Goal: Task Accomplishment & Management: Complete application form

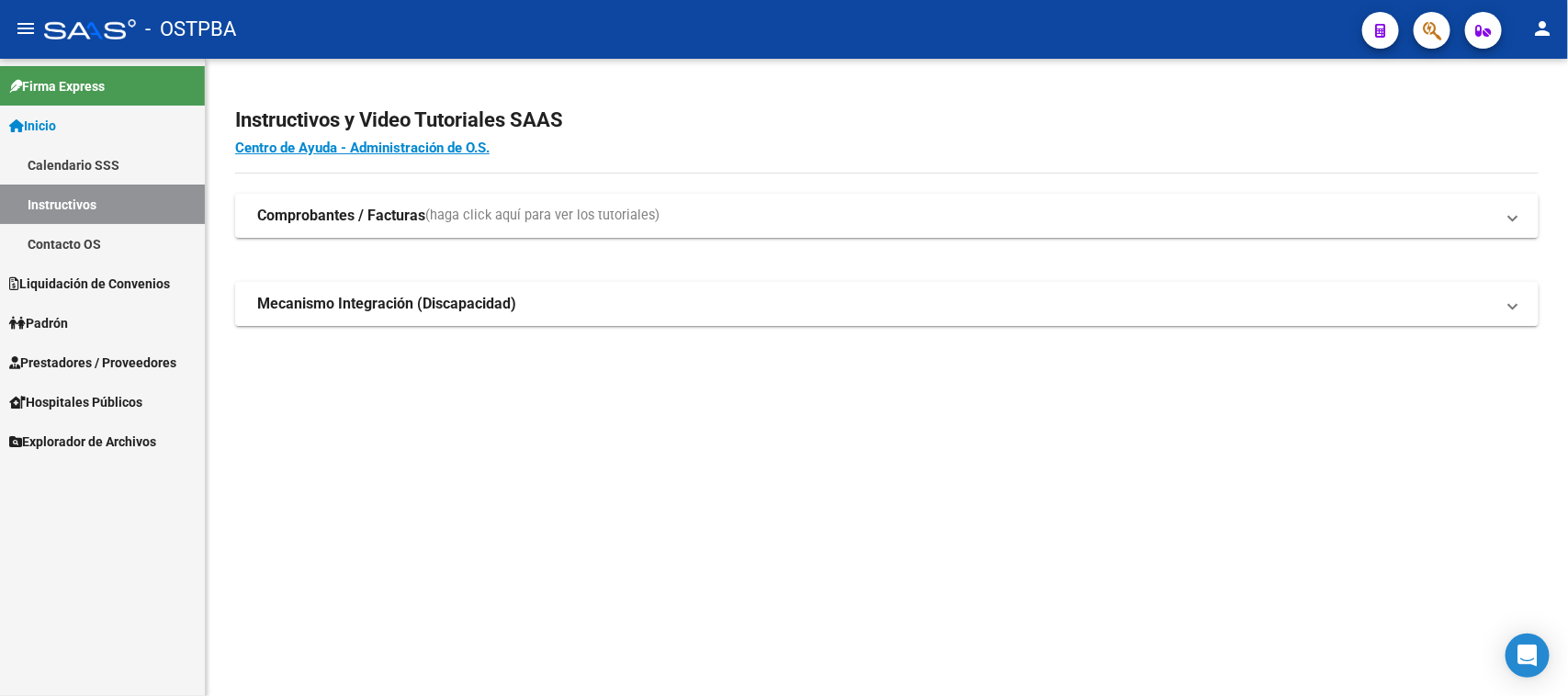
click at [149, 354] on span "Prestadores / Proveedores" at bounding box center [93, 363] width 167 height 21
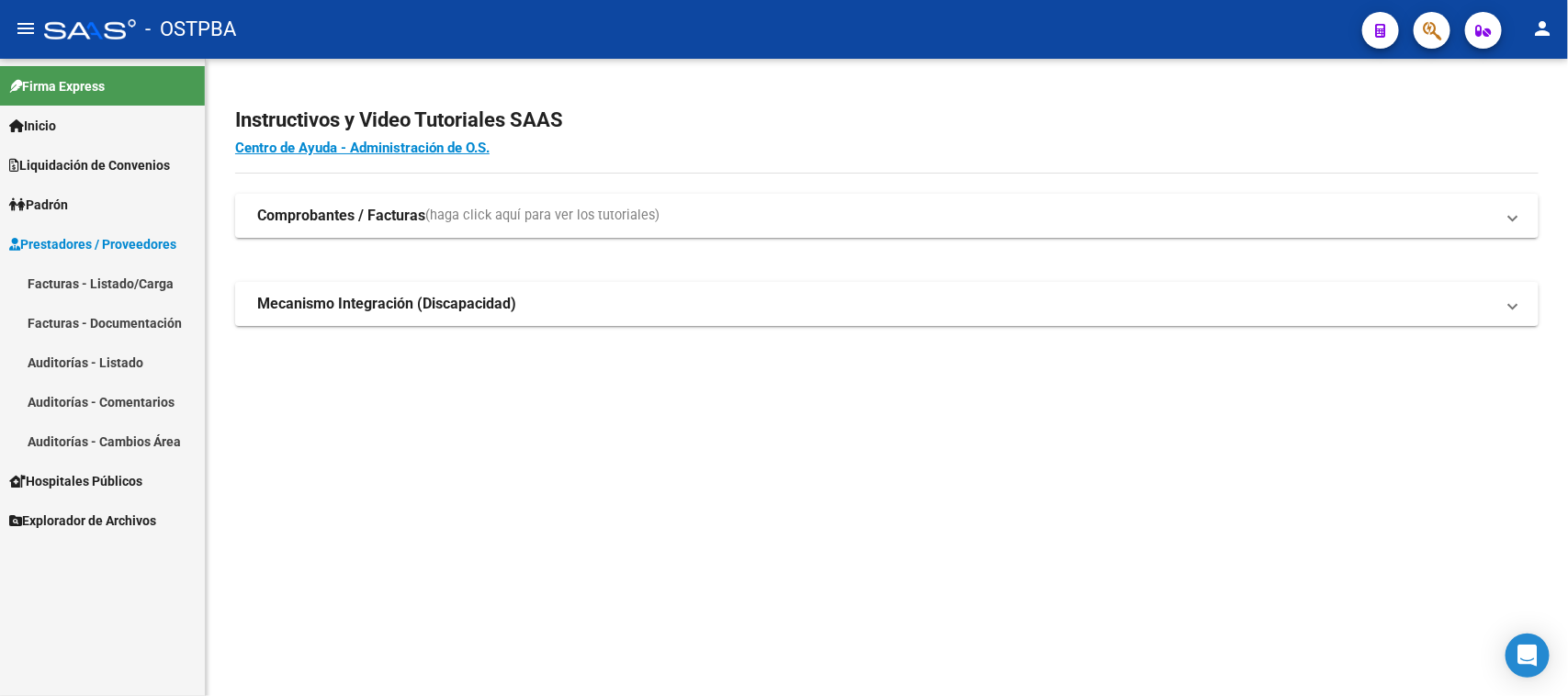
click at [122, 289] on link "Facturas - Listado/Carga" at bounding box center [102, 283] width 205 height 39
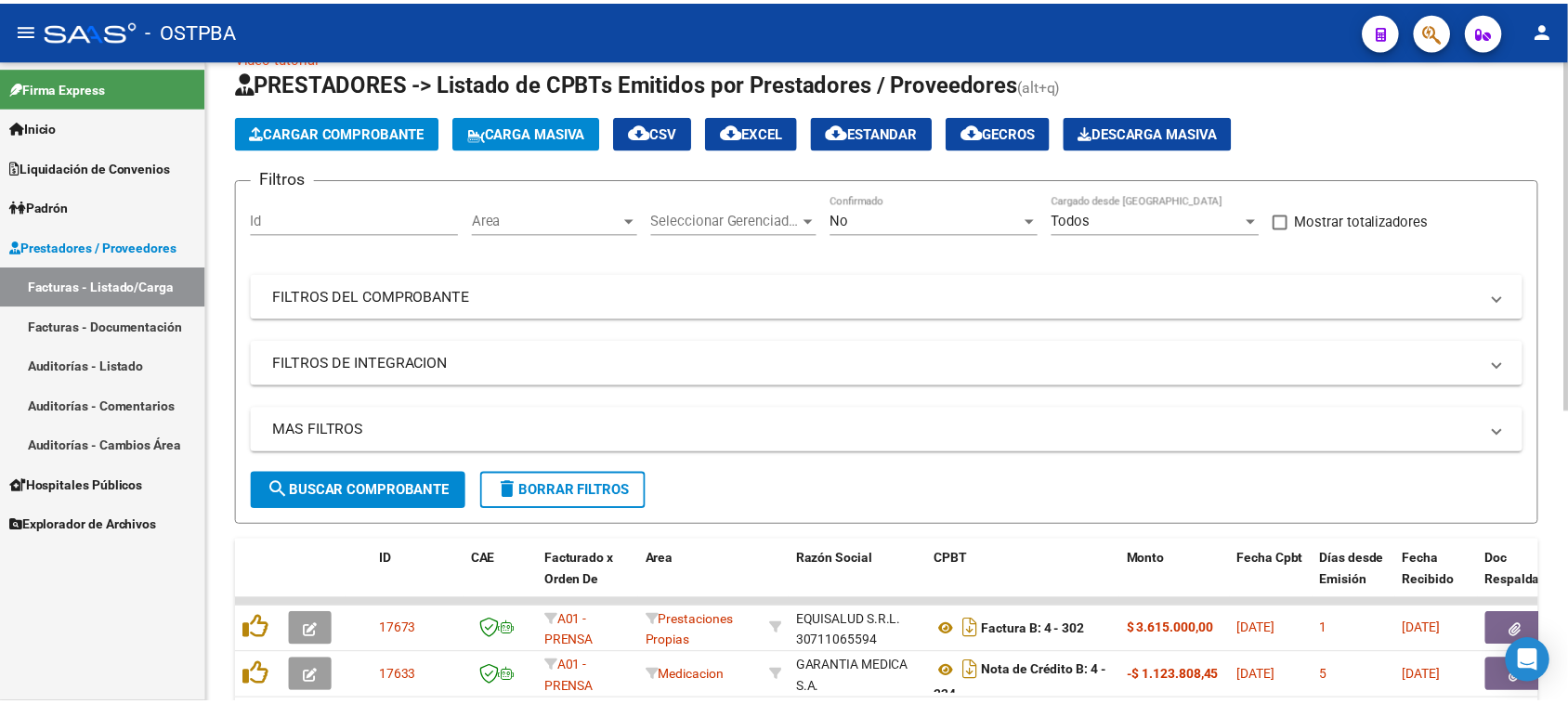
scroll to position [117, 0]
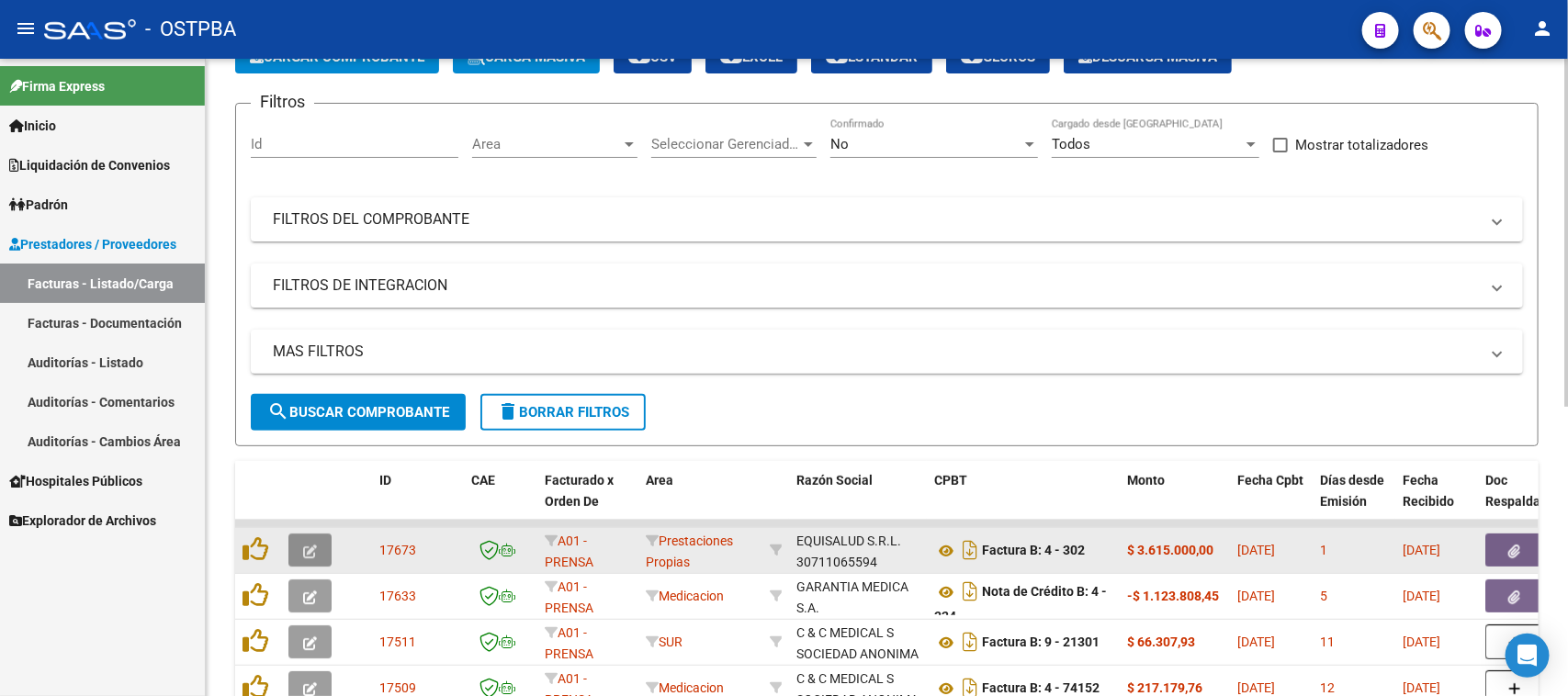
click at [321, 551] on button "button" at bounding box center [310, 550] width 43 height 33
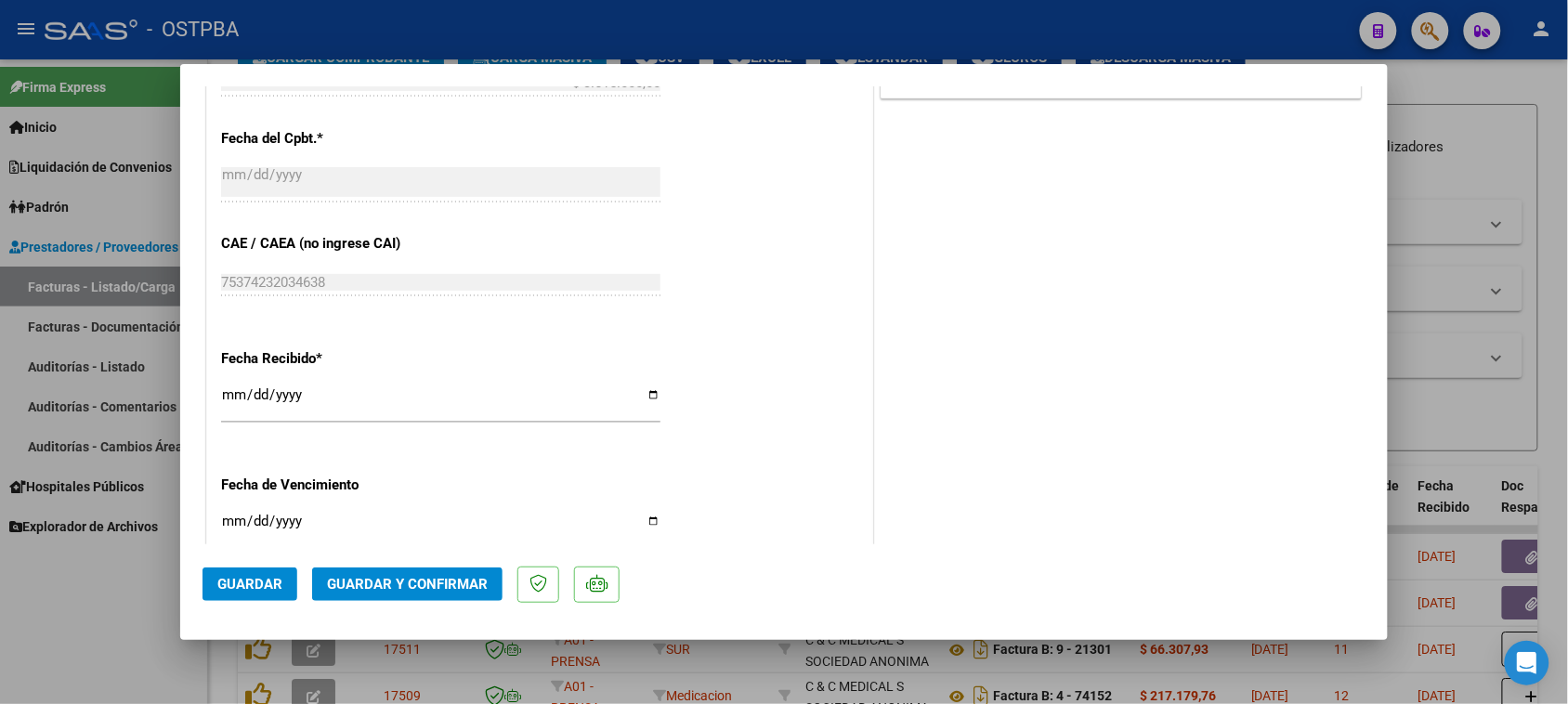
scroll to position [1045, 0]
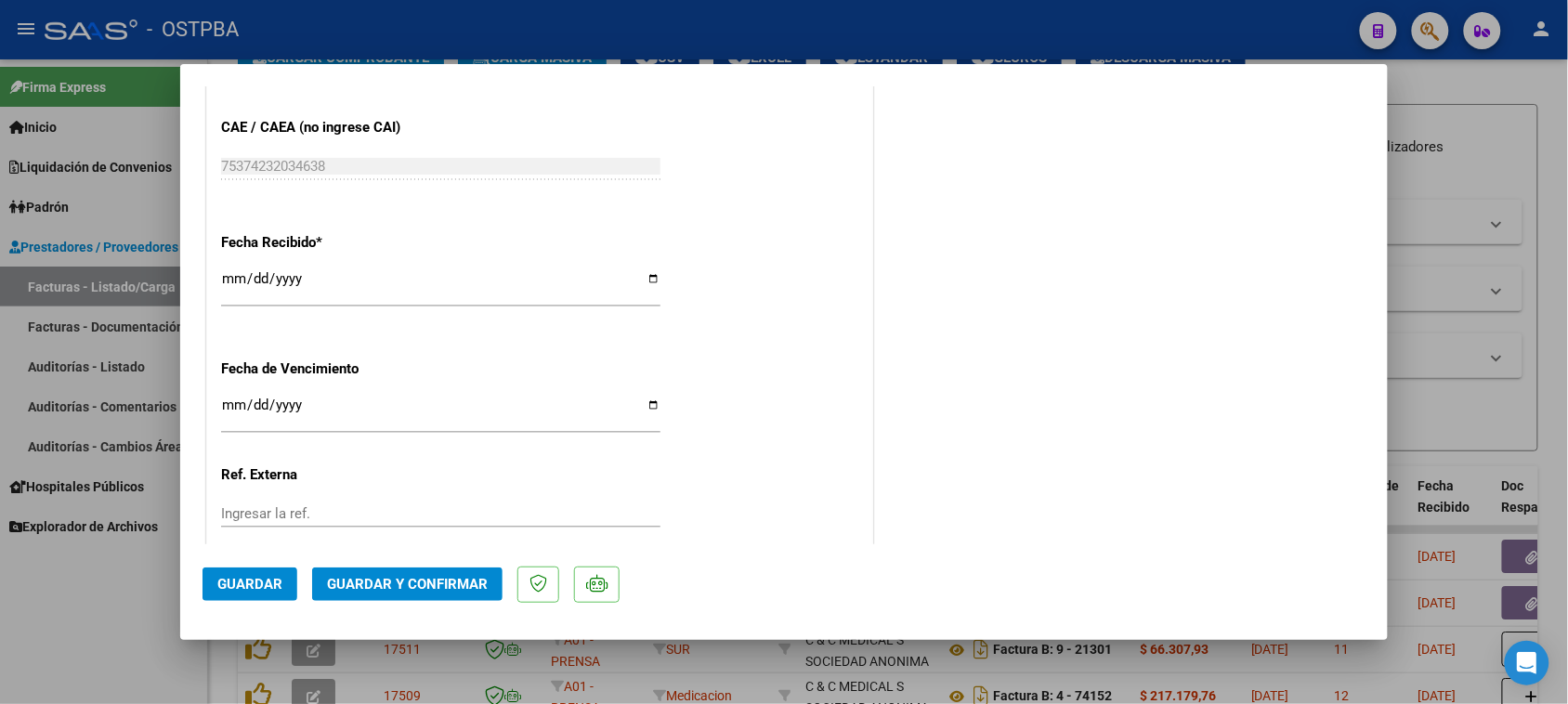
click at [230, 286] on input "[DATE]" at bounding box center [441, 285] width 440 height 29
type input "[DATE]"
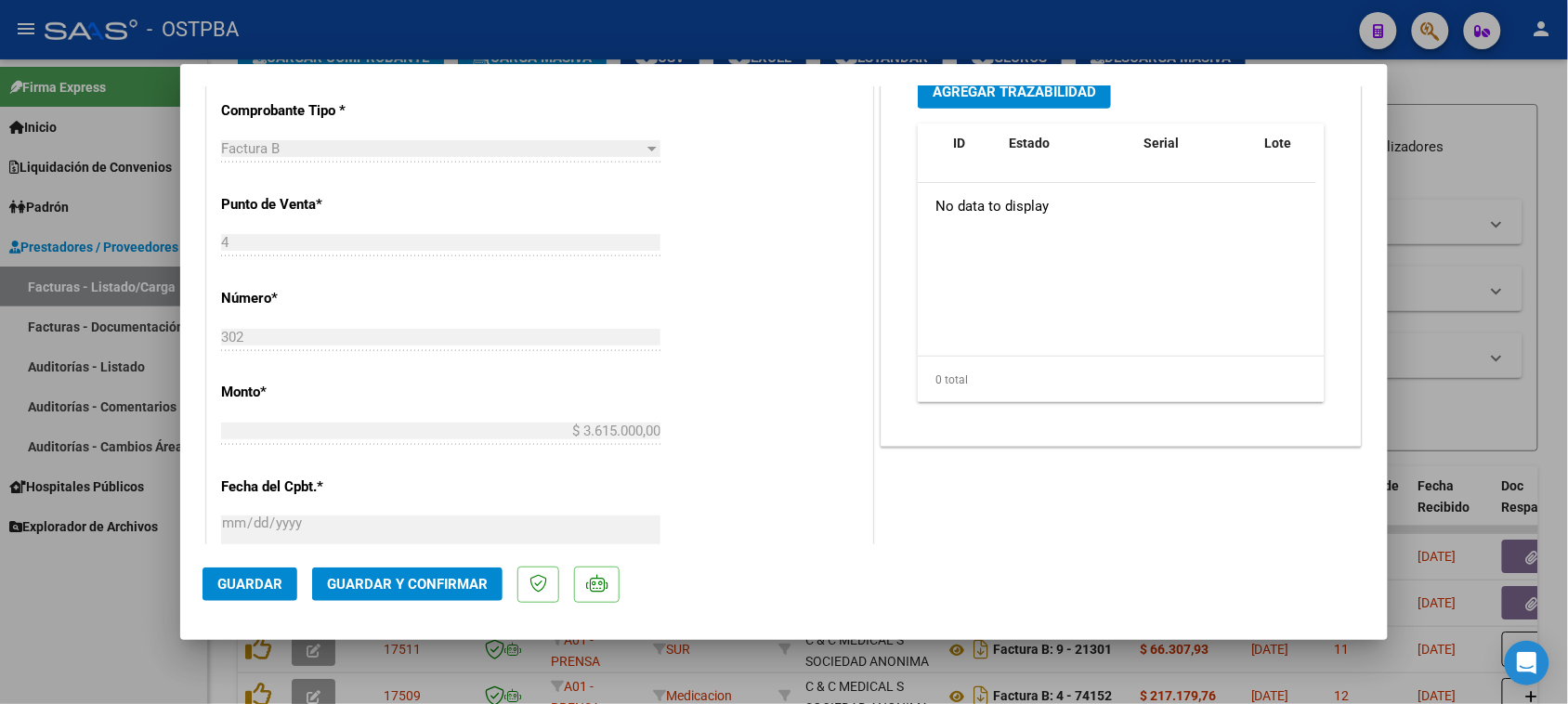
scroll to position [0, 0]
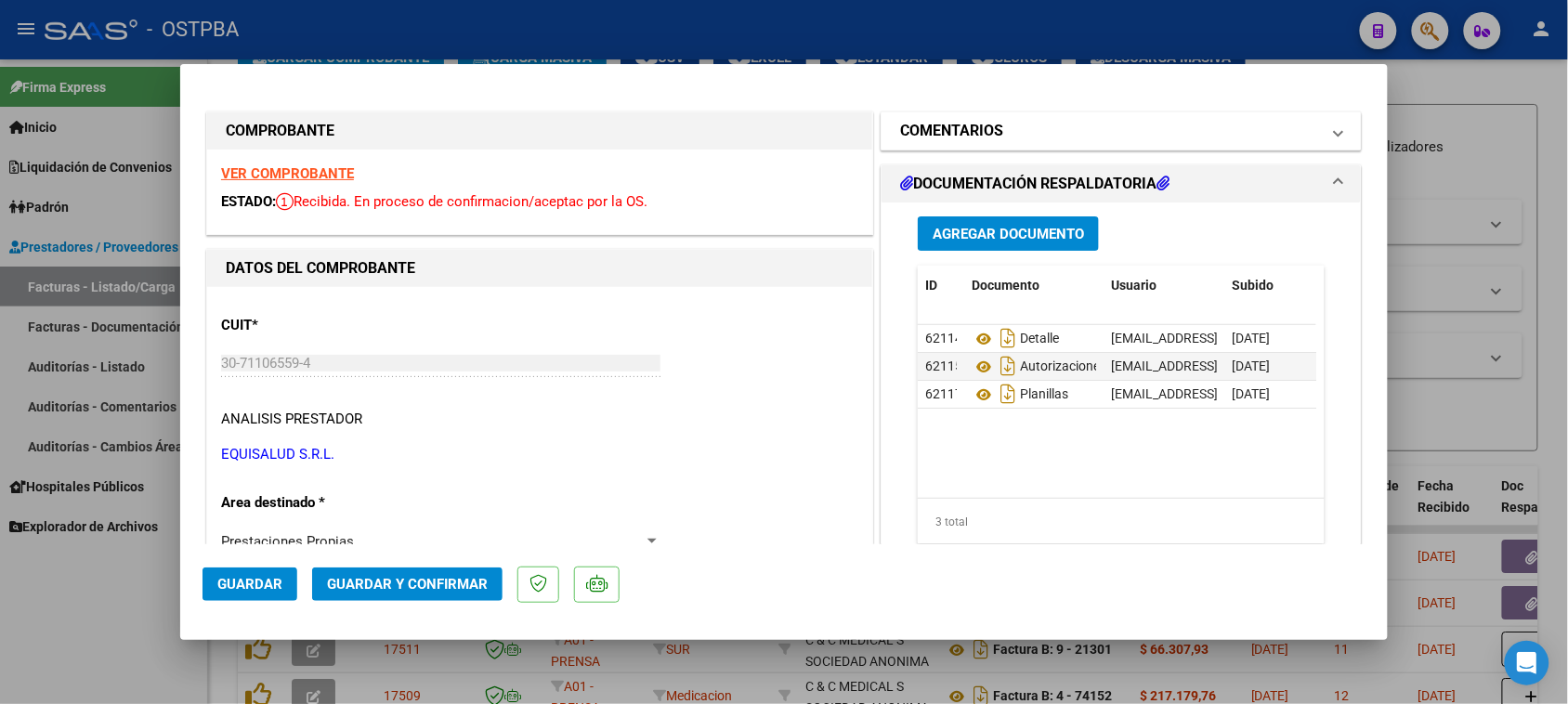
click at [971, 132] on h1 "COMENTARIOS" at bounding box center [951, 131] width 103 height 23
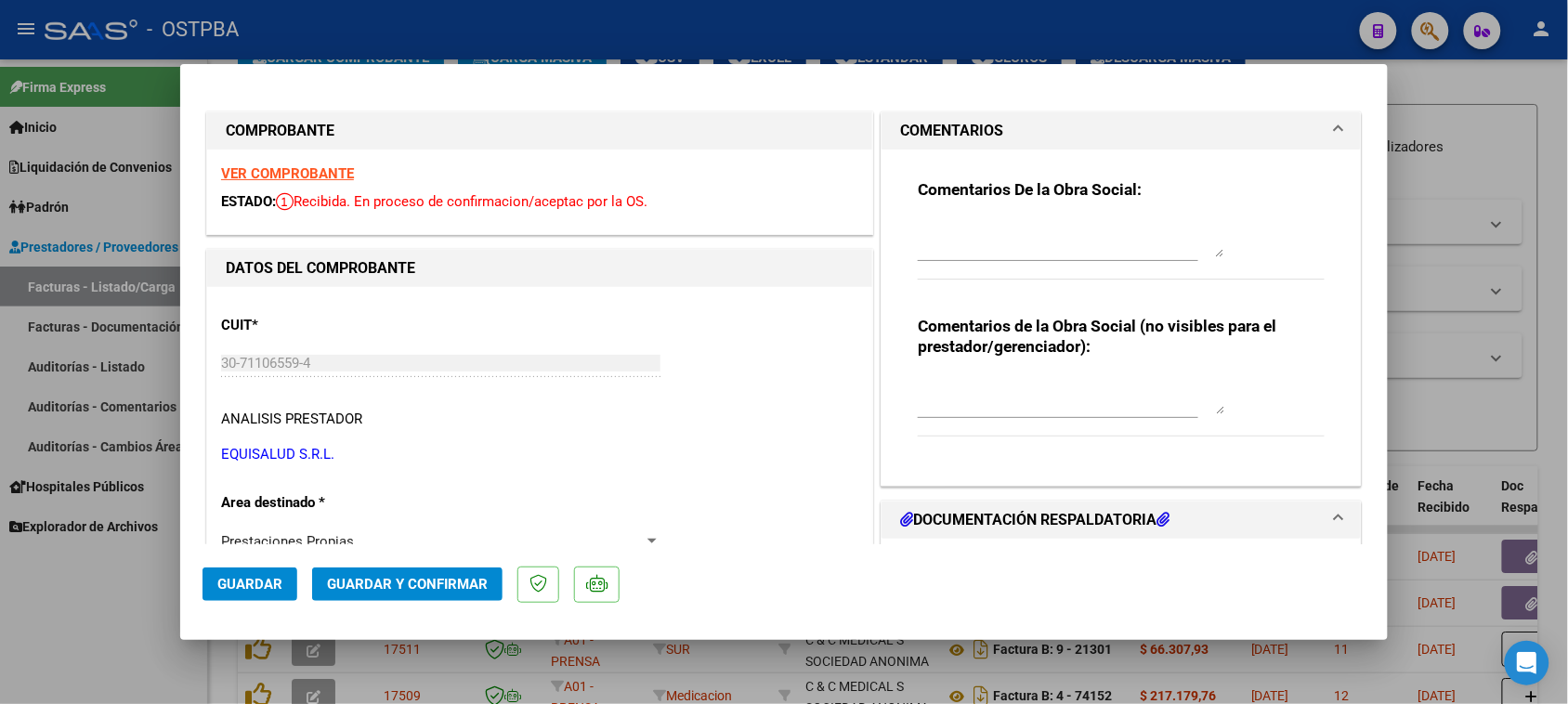
click at [982, 220] on textarea at bounding box center [1072, 238] width 307 height 37
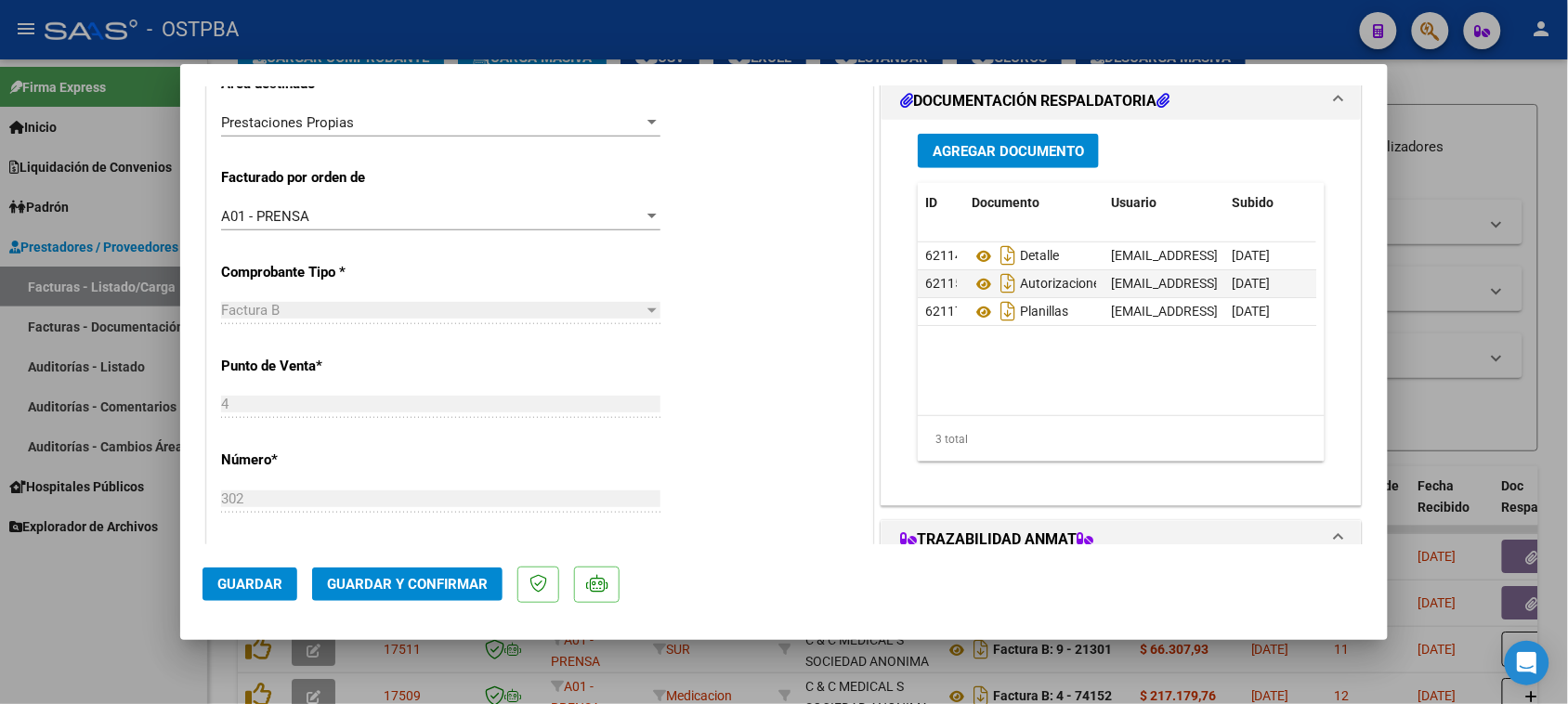
scroll to position [464, 0]
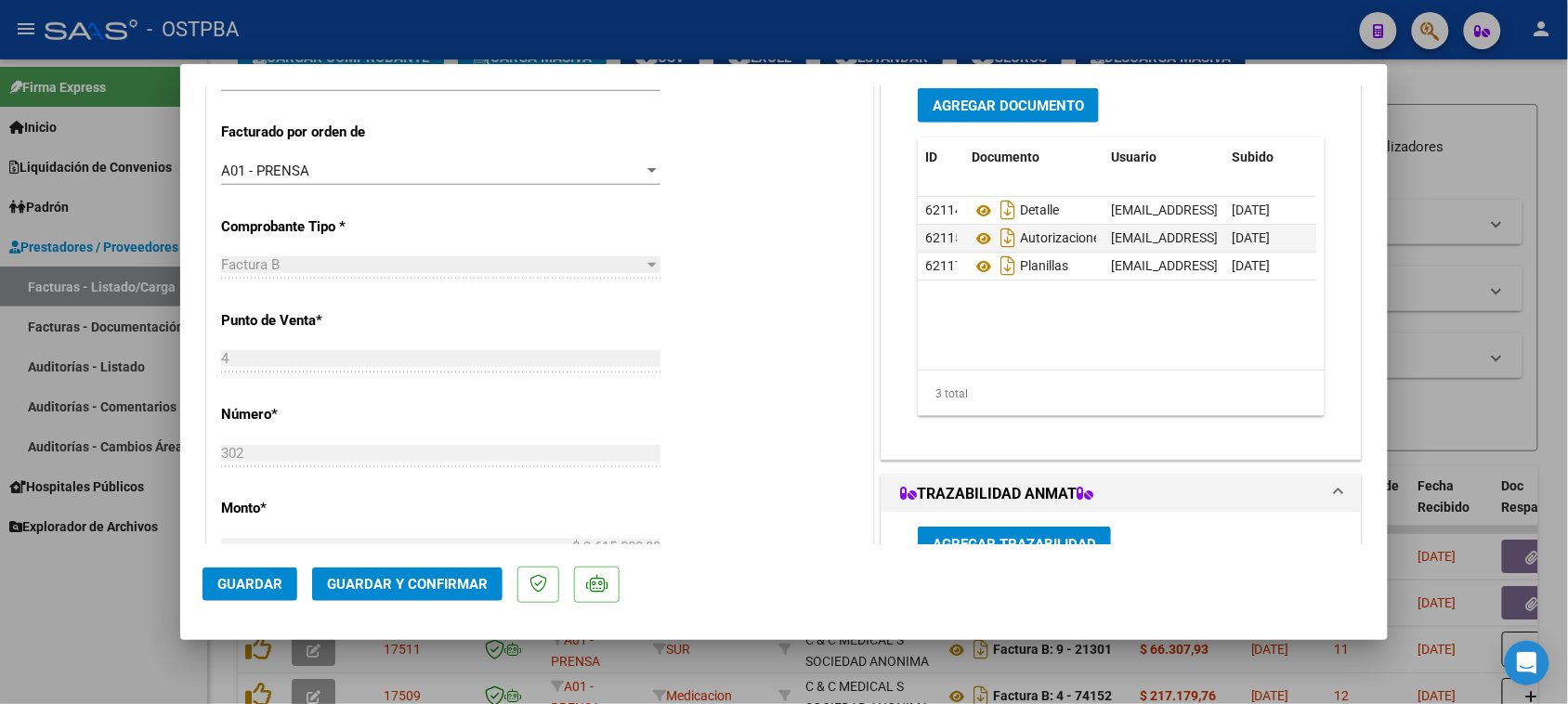
type textarea "hr 126919"
click at [990, 108] on span "Agregar Documento" at bounding box center [1008, 106] width 152 height 17
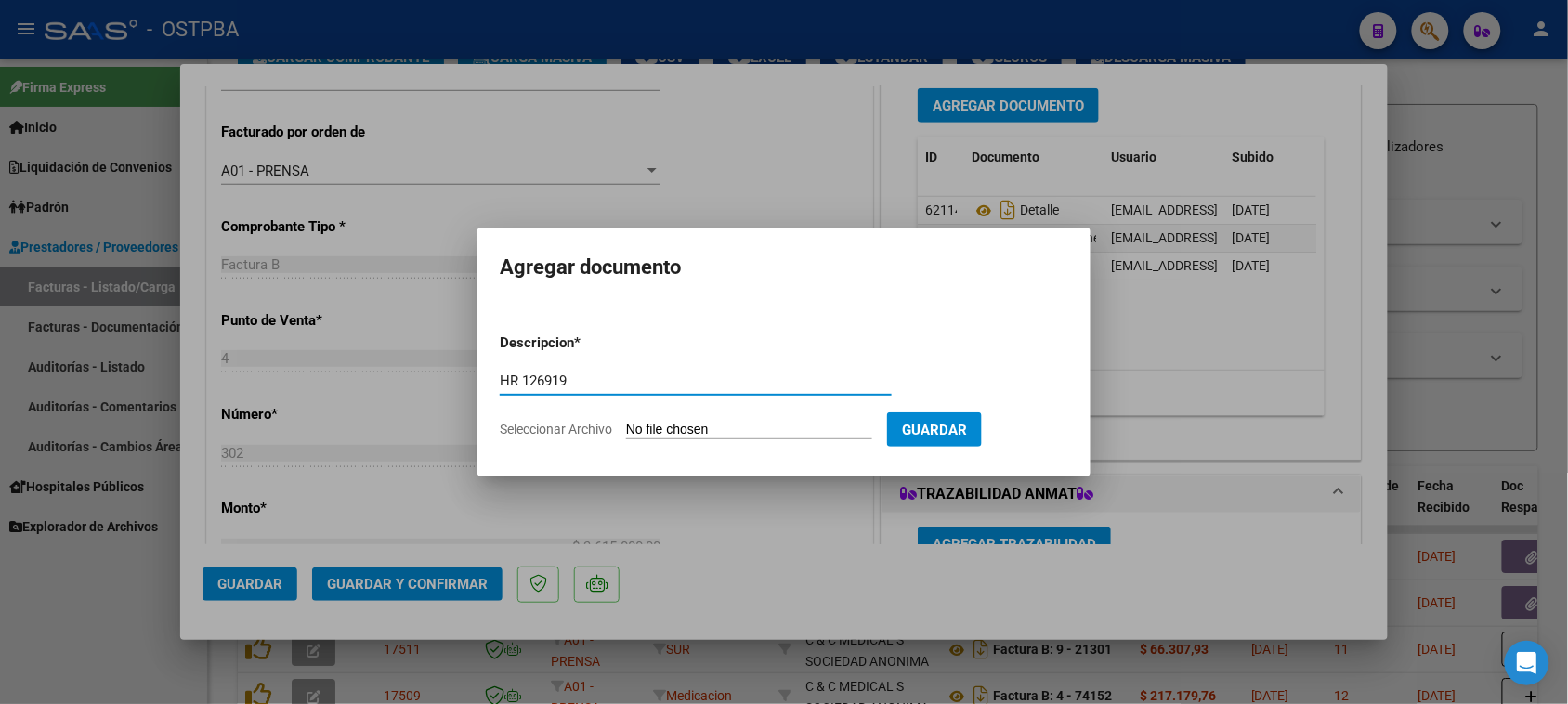
type input "HR 126919"
click at [626, 422] on input "Seleccionar Archivo" at bounding box center [749, 430] width 246 height 18
type input "C:\fakepath\HR 126919.pdf"
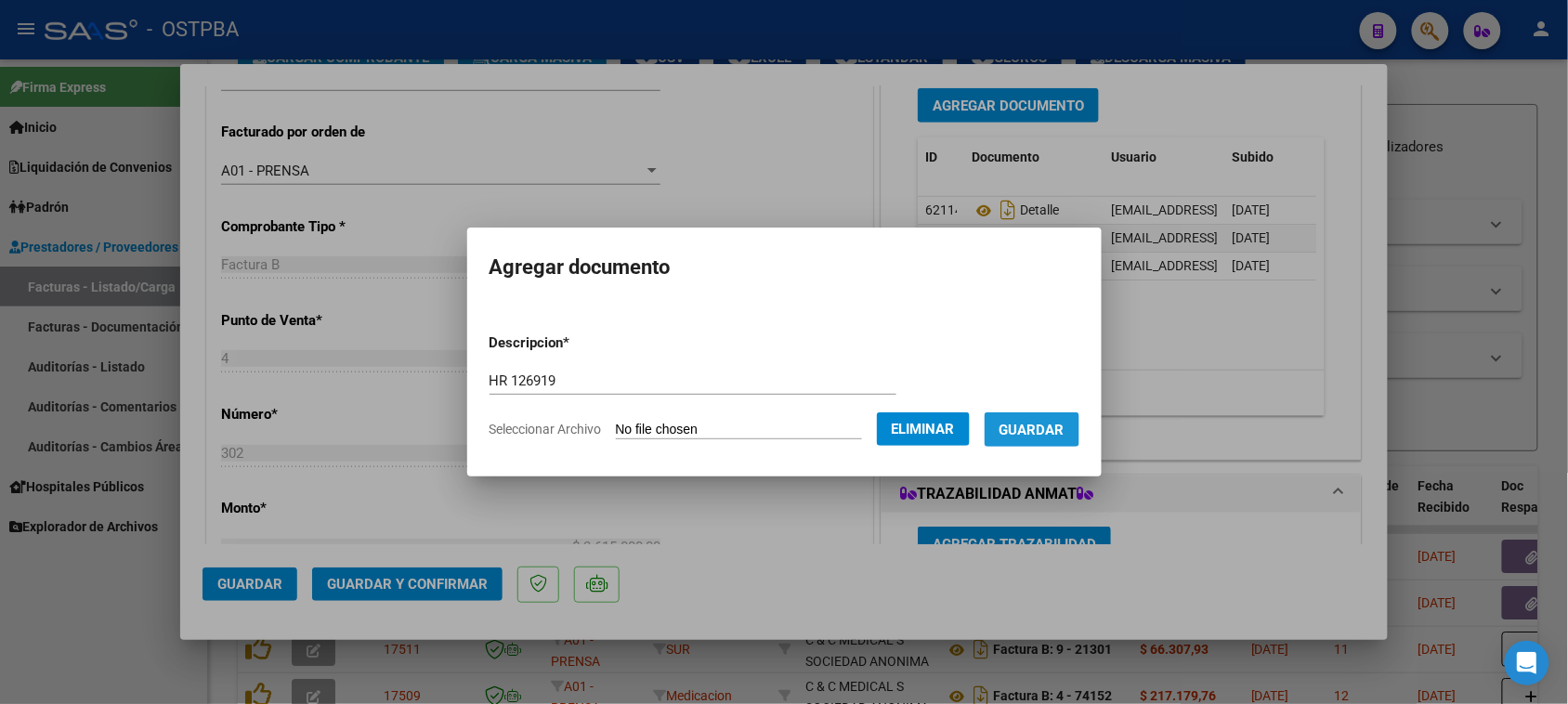
click at [1064, 433] on span "Guardar" at bounding box center [1032, 430] width 65 height 17
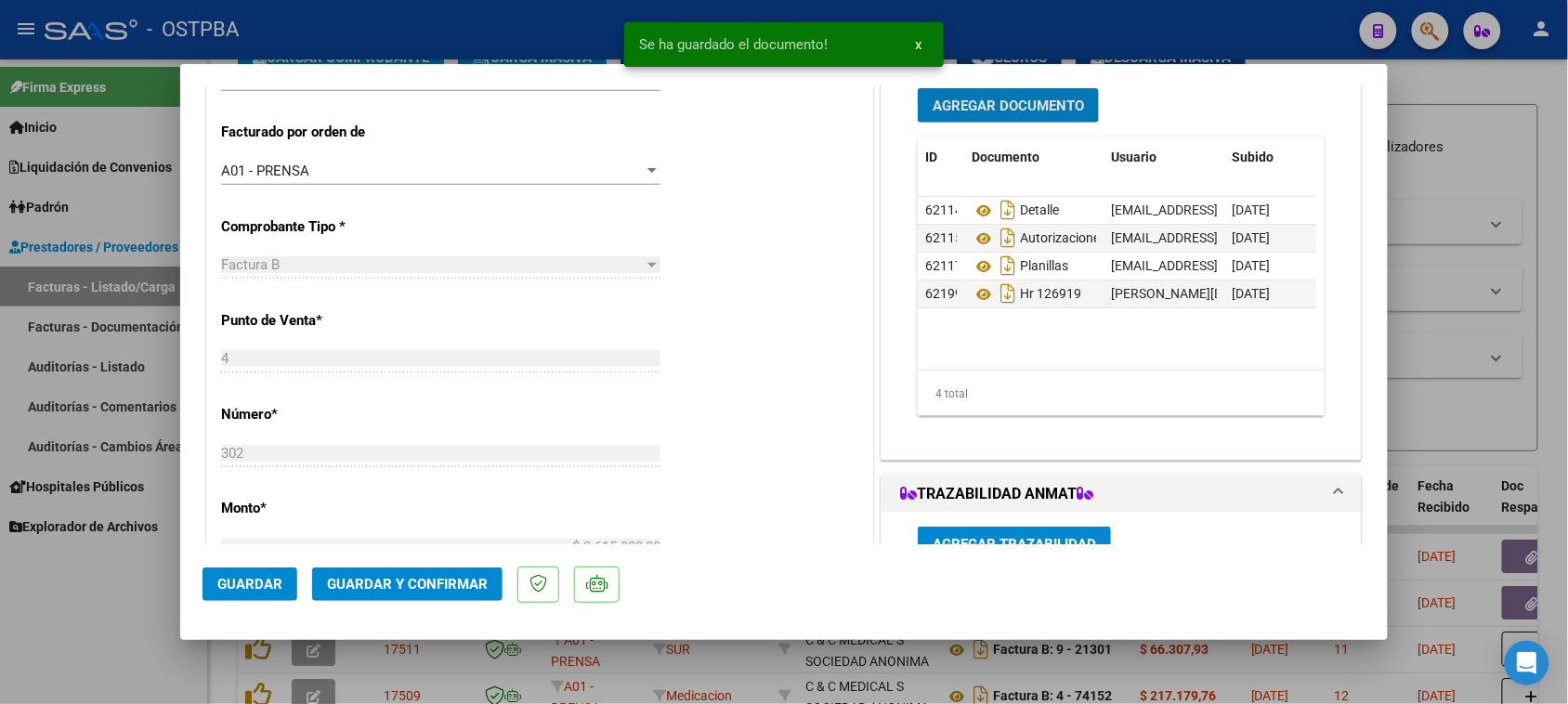
click at [432, 583] on span "Guardar y Confirmar" at bounding box center [407, 585] width 161 height 17
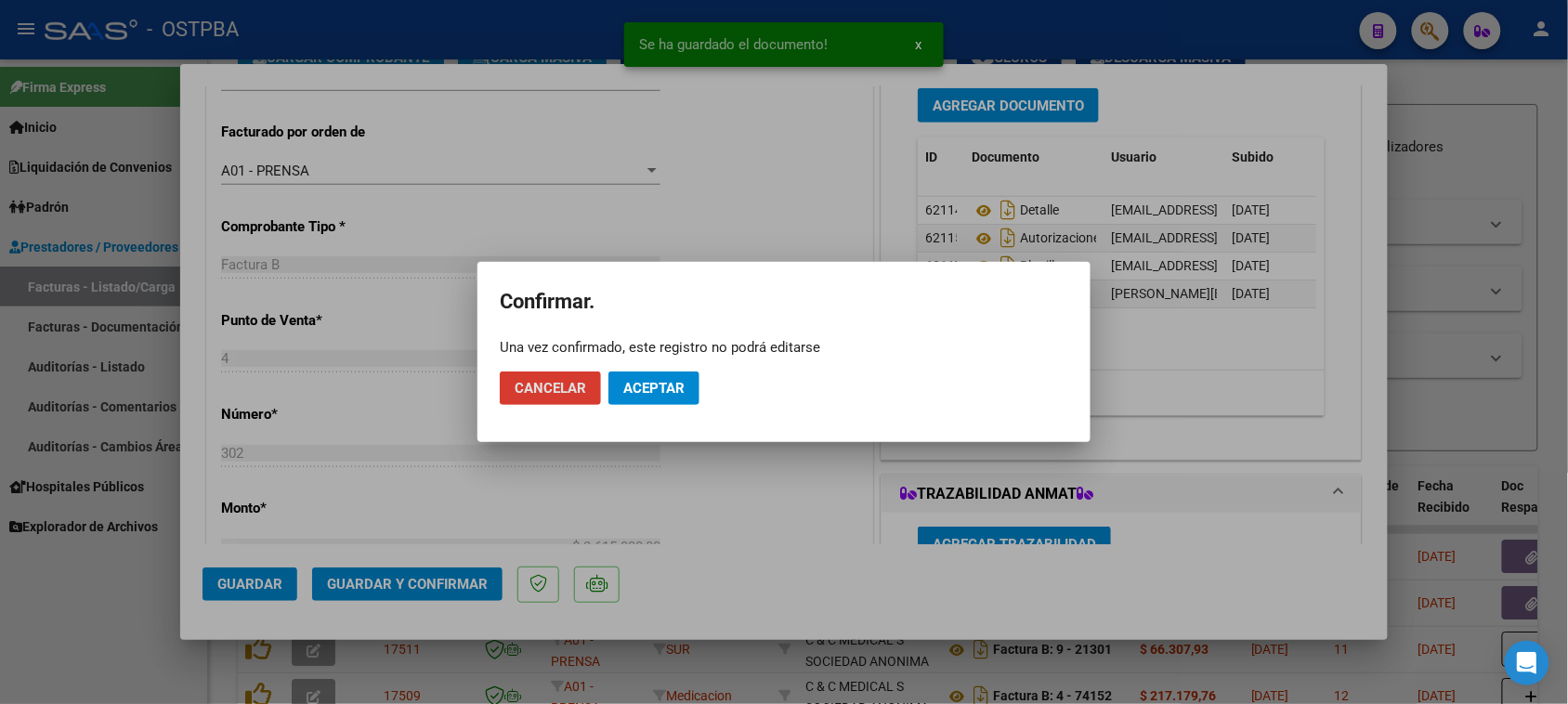
click at [657, 387] on span "Aceptar" at bounding box center [654, 388] width 62 height 17
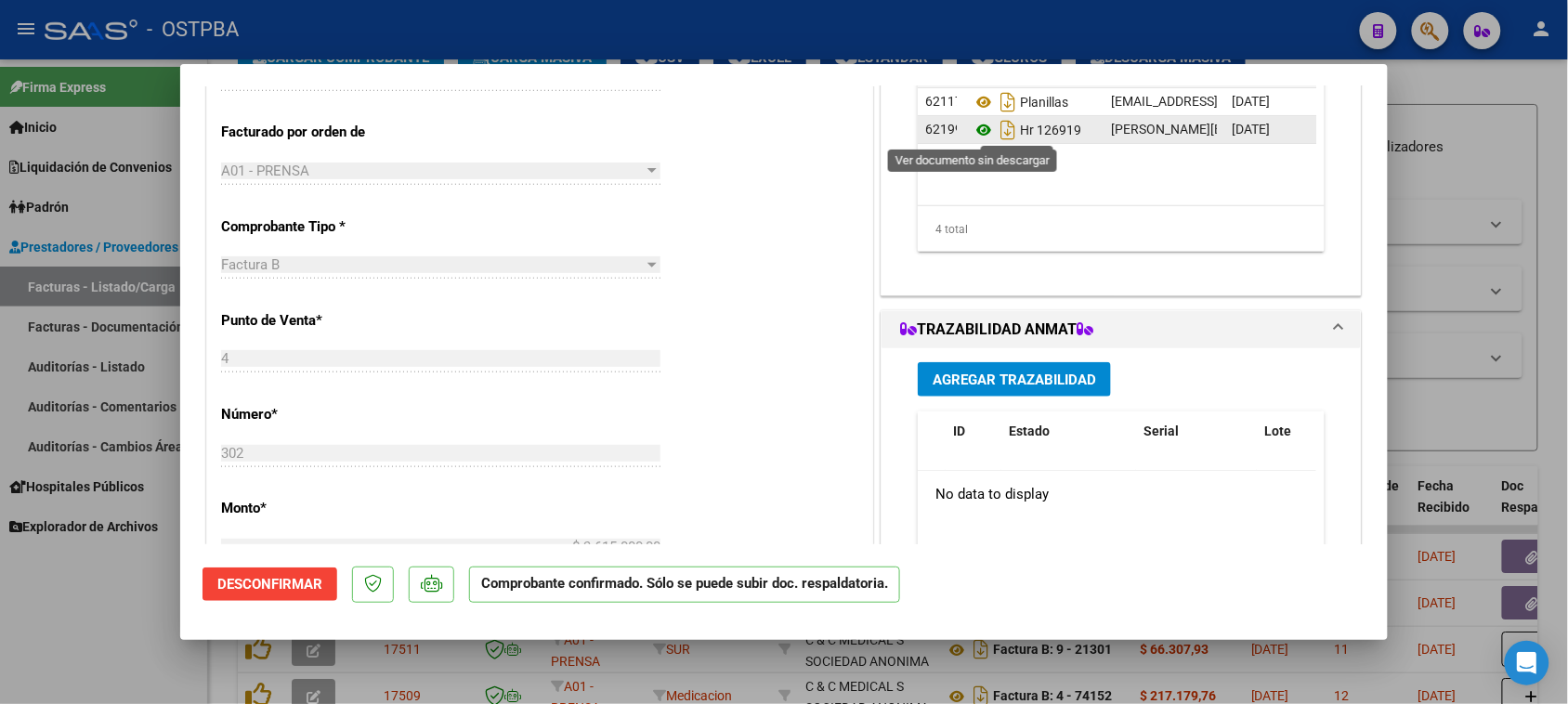
click at [975, 127] on icon at bounding box center [982, 130] width 24 height 23
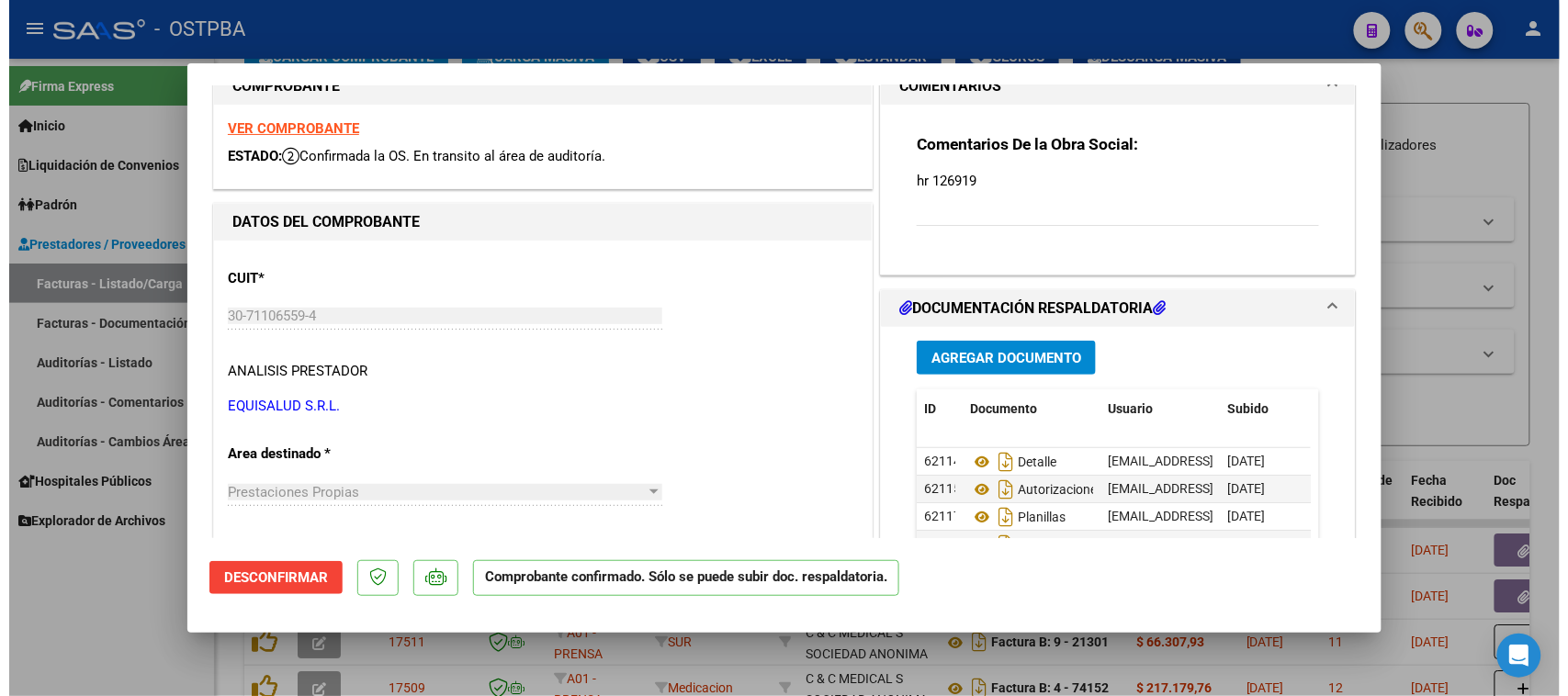
scroll to position [0, 0]
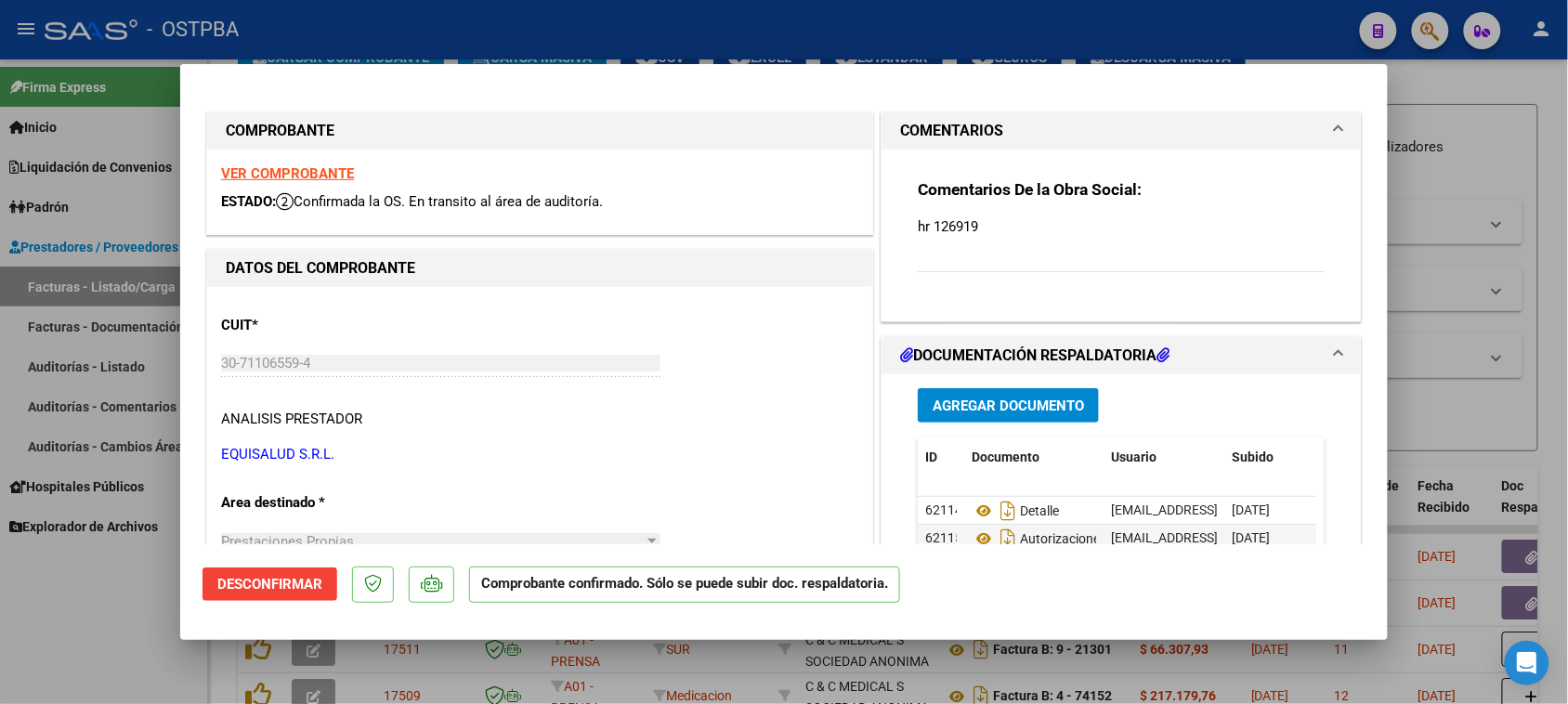
click at [331, 177] on strong "VER COMPROBANTE" at bounding box center [287, 174] width 133 height 17
click at [84, 288] on div at bounding box center [784, 352] width 1568 height 704
type input "$ 0,00"
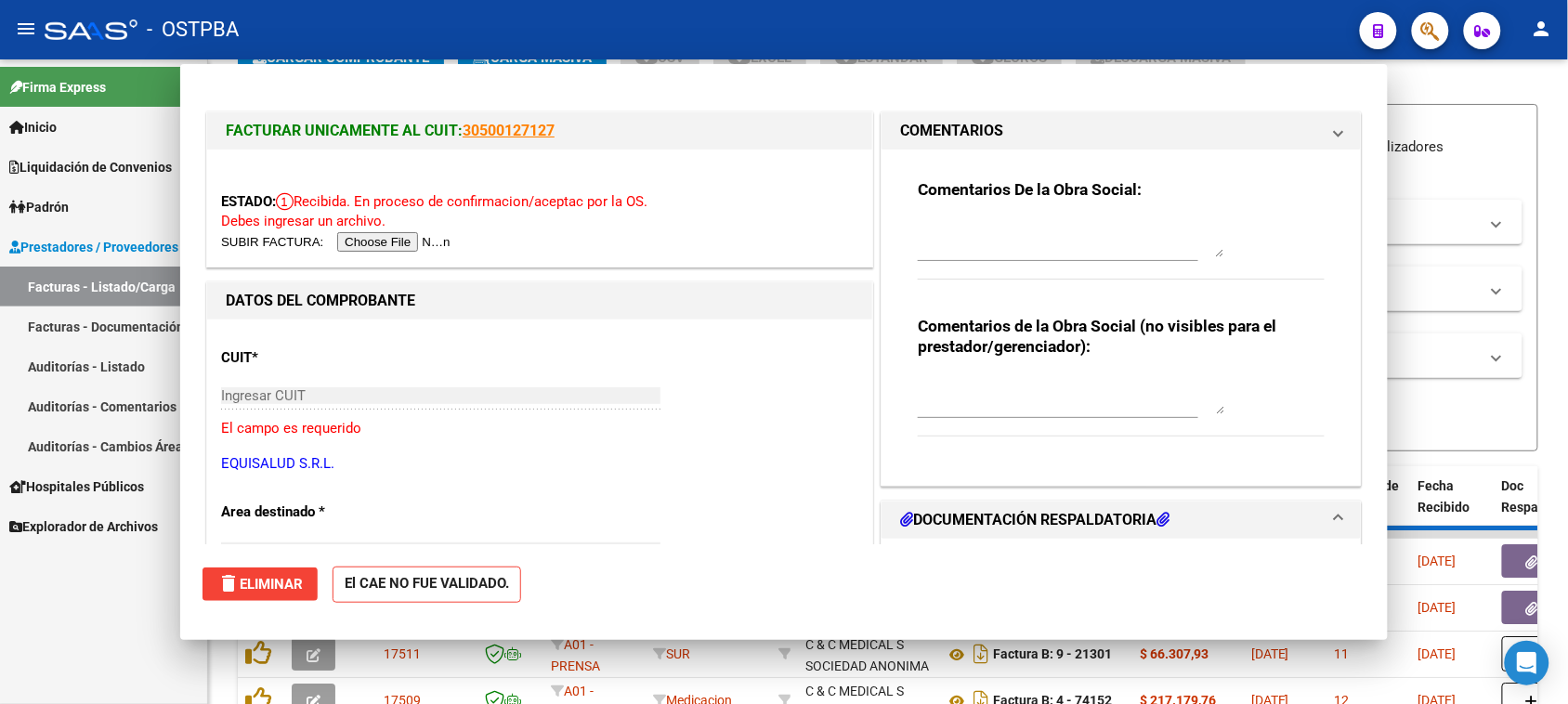
click at [84, 288] on link "Facturas - Listado/Carga" at bounding box center [103, 286] width 207 height 40
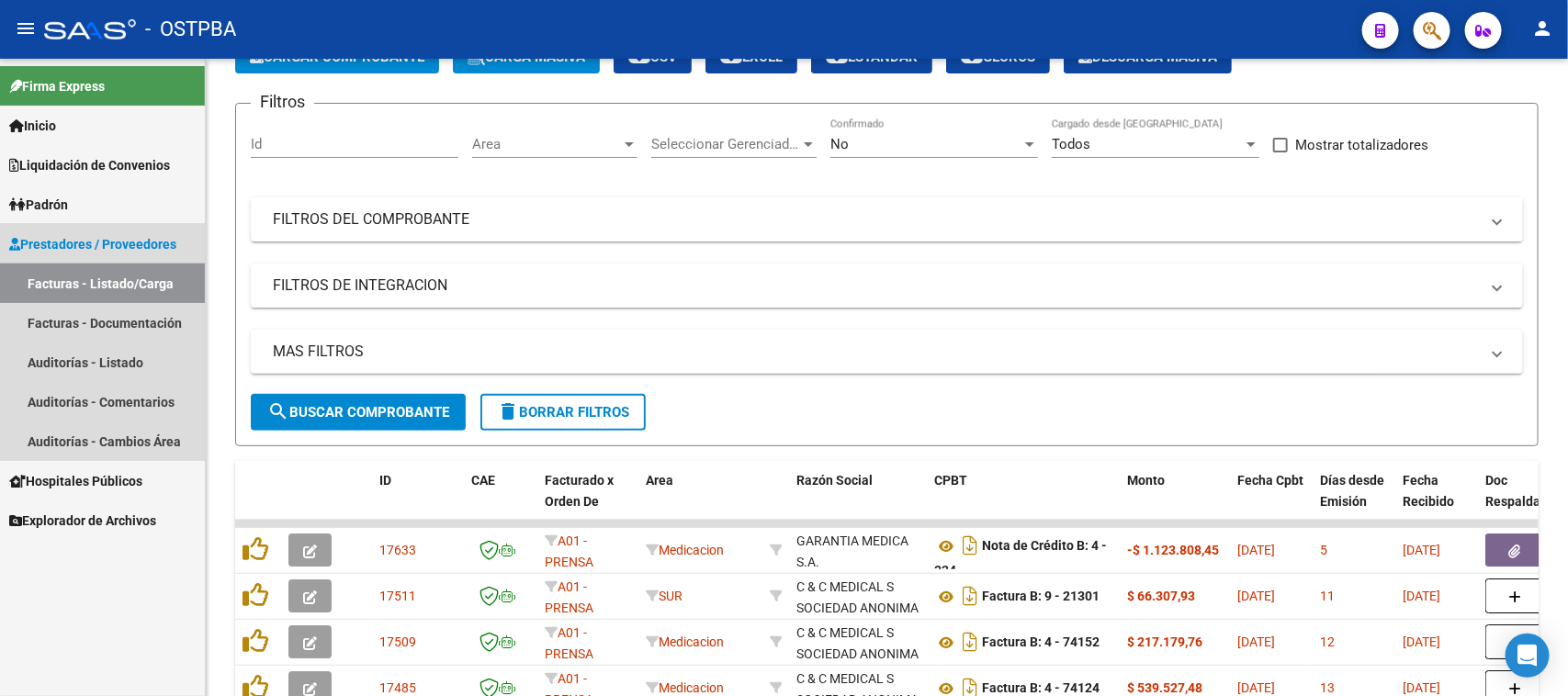
click at [142, 283] on link "Facturas - Listado/Carga" at bounding box center [102, 283] width 205 height 39
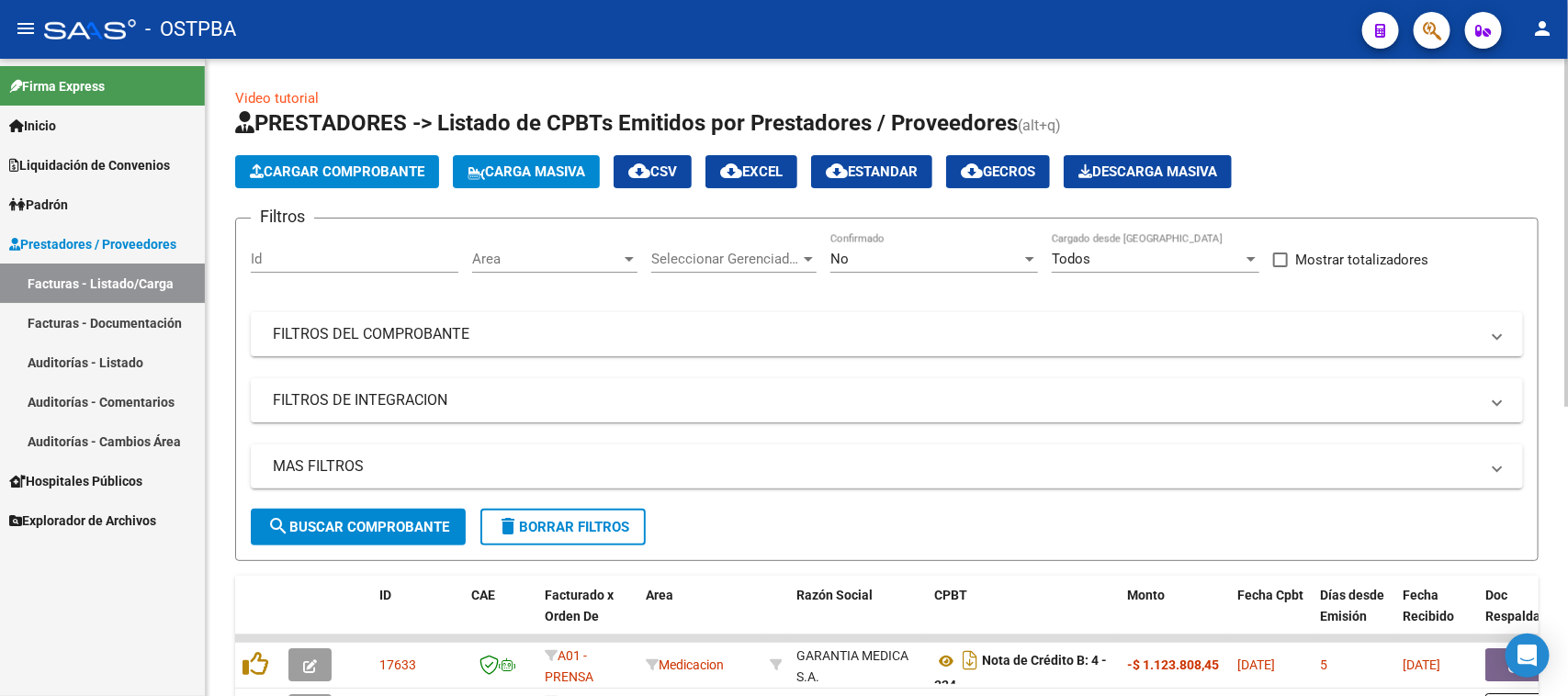
click at [340, 164] on span "Cargar Comprobante" at bounding box center [337, 172] width 174 height 17
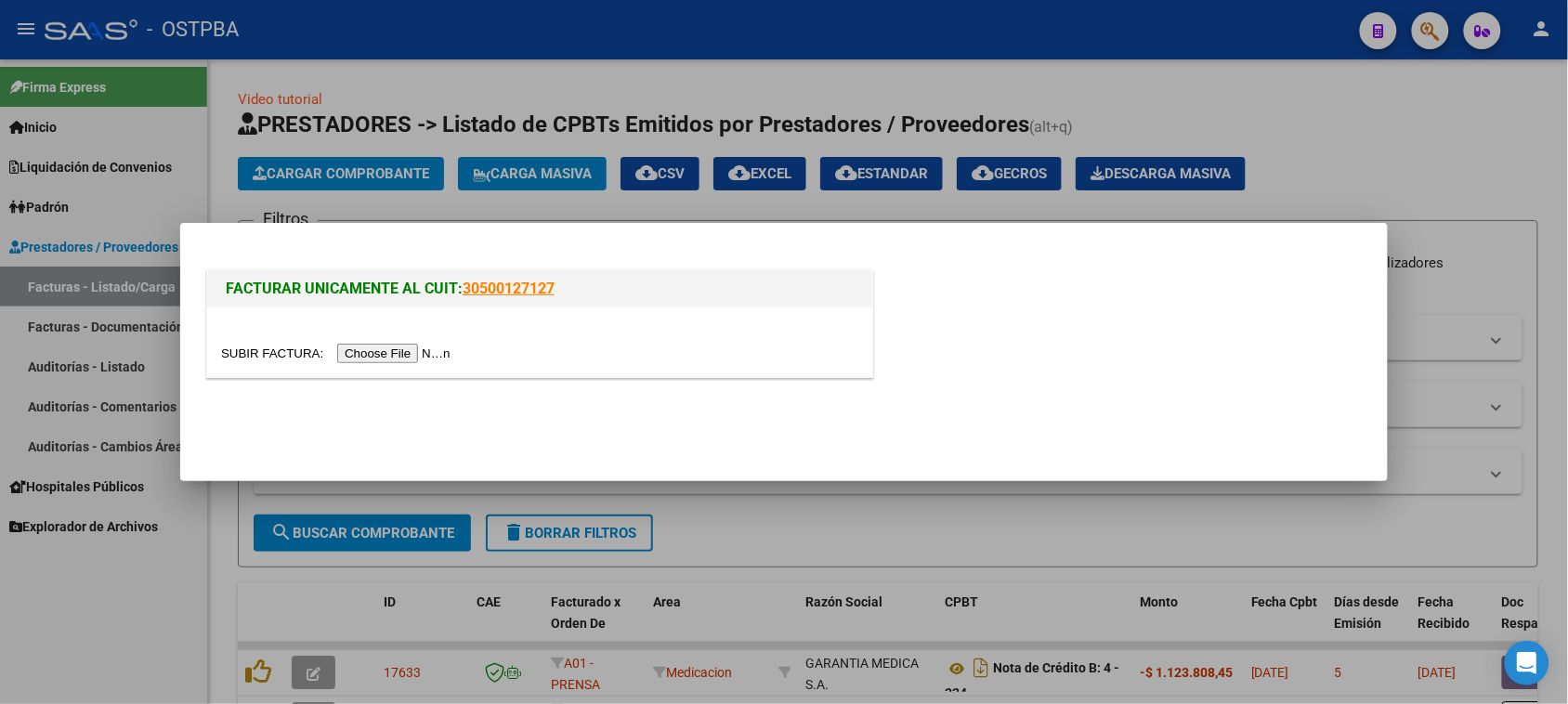
click at [419, 350] on input "file" at bounding box center [338, 353] width 235 height 20
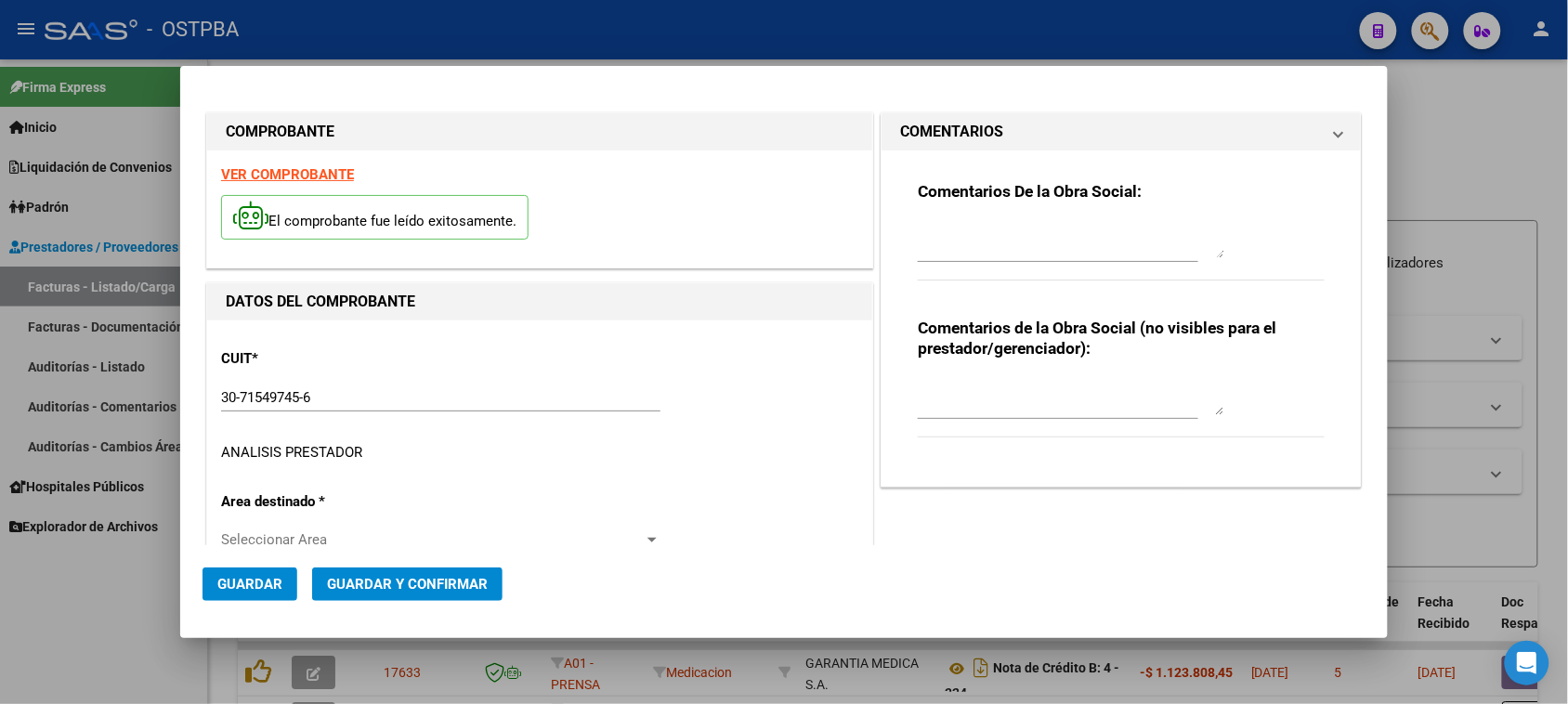
type input "[DATE]"
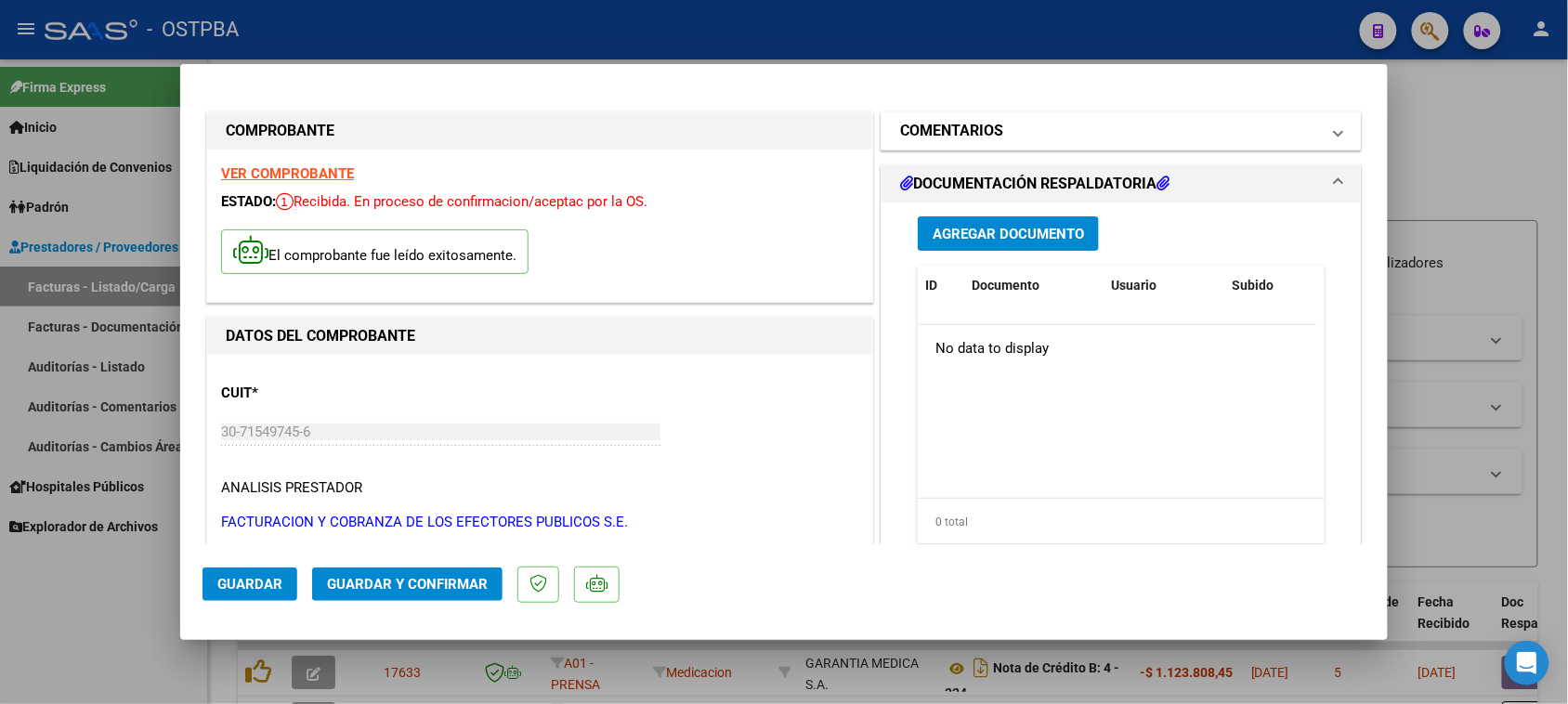
click at [964, 128] on h1 "COMENTARIOS" at bounding box center [951, 131] width 103 height 23
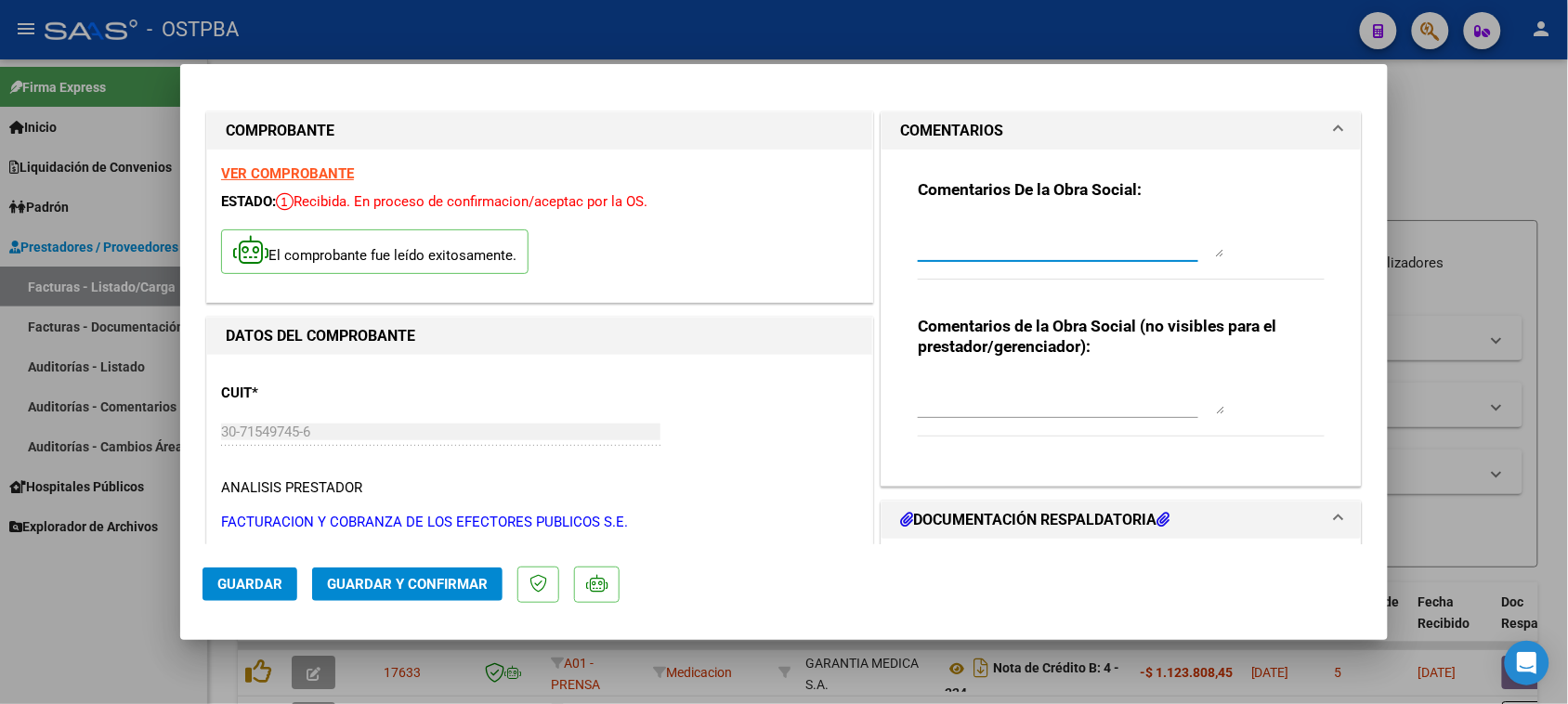
click at [946, 235] on textarea at bounding box center [1072, 238] width 307 height 37
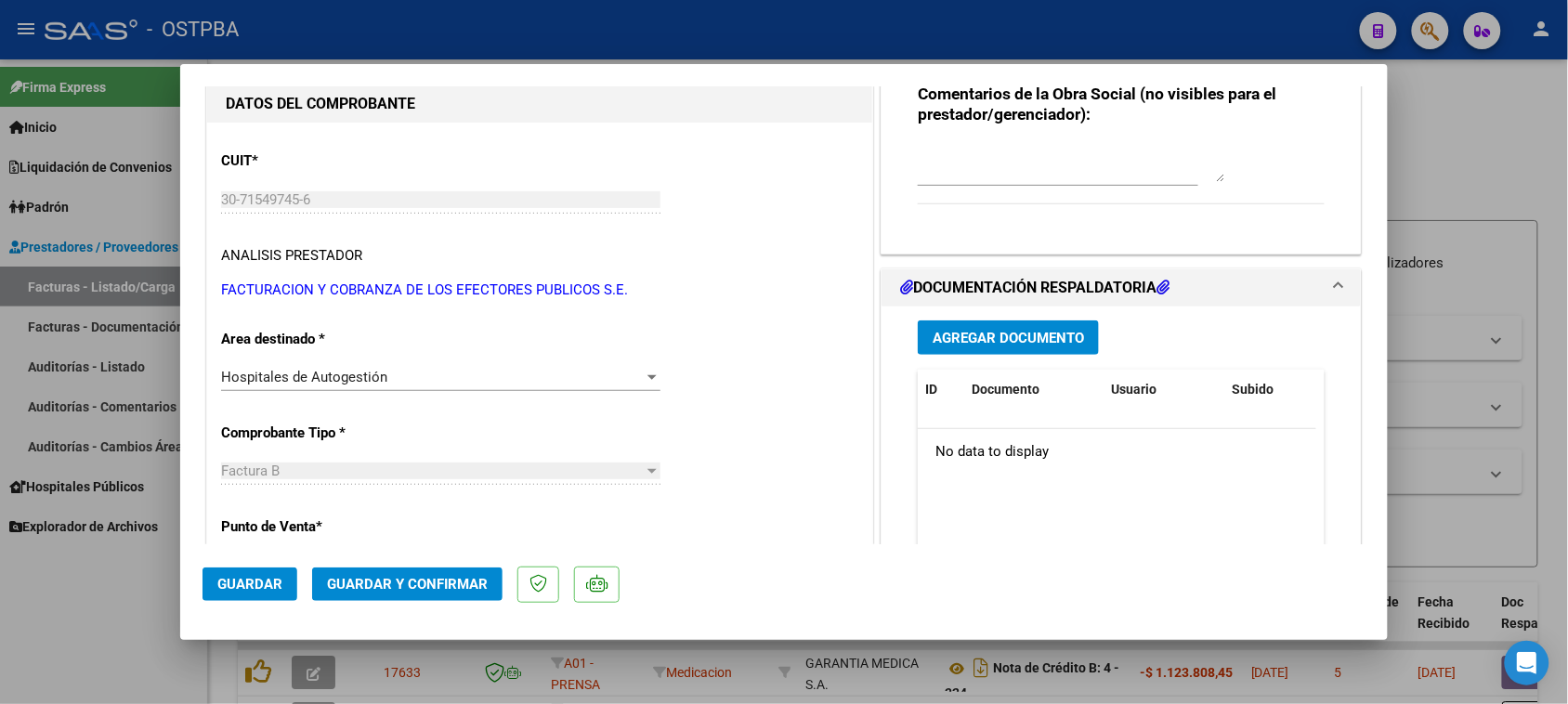
type textarea "HR 126918"
click at [995, 330] on span "Agregar Documento" at bounding box center [1008, 338] width 152 height 17
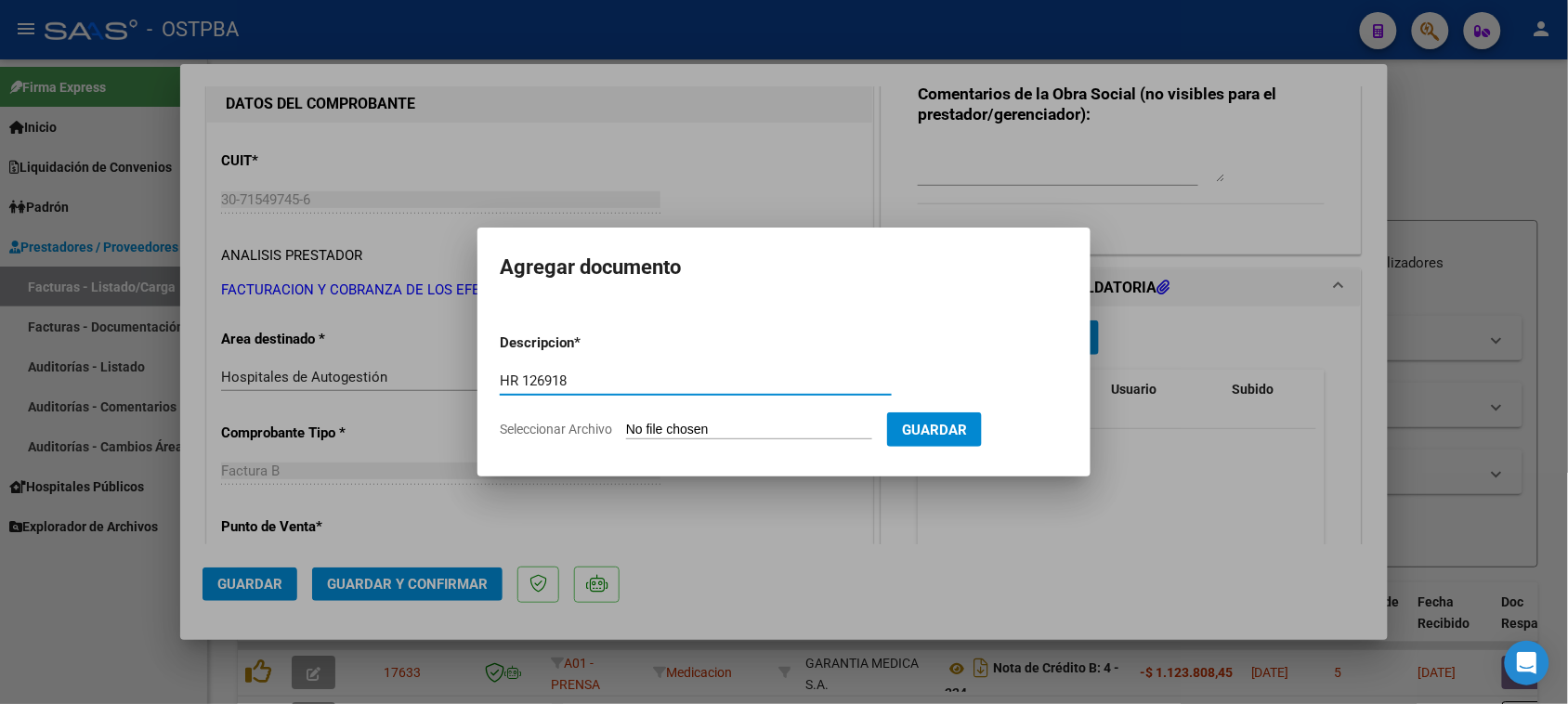
type input "HR 126918"
click at [626, 422] on input "Seleccionar Archivo" at bounding box center [749, 430] width 246 height 18
type input "C:\fakepath\HR 126918.pdf"
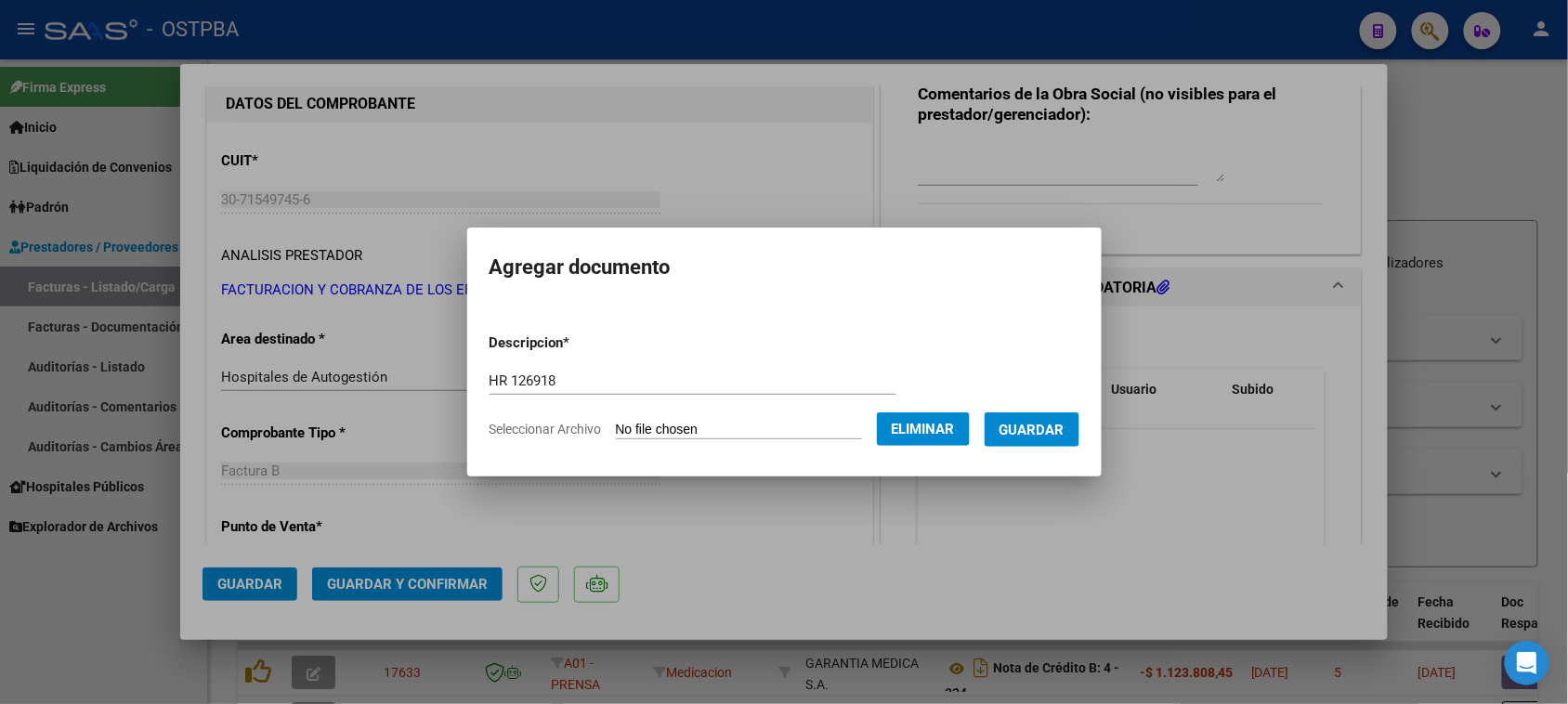
drag, startPoint x: 1051, startPoint y: 418, endPoint x: 1038, endPoint y: 421, distance: 13.3
click at [1051, 419] on button "Guardar" at bounding box center [1032, 429] width 95 height 34
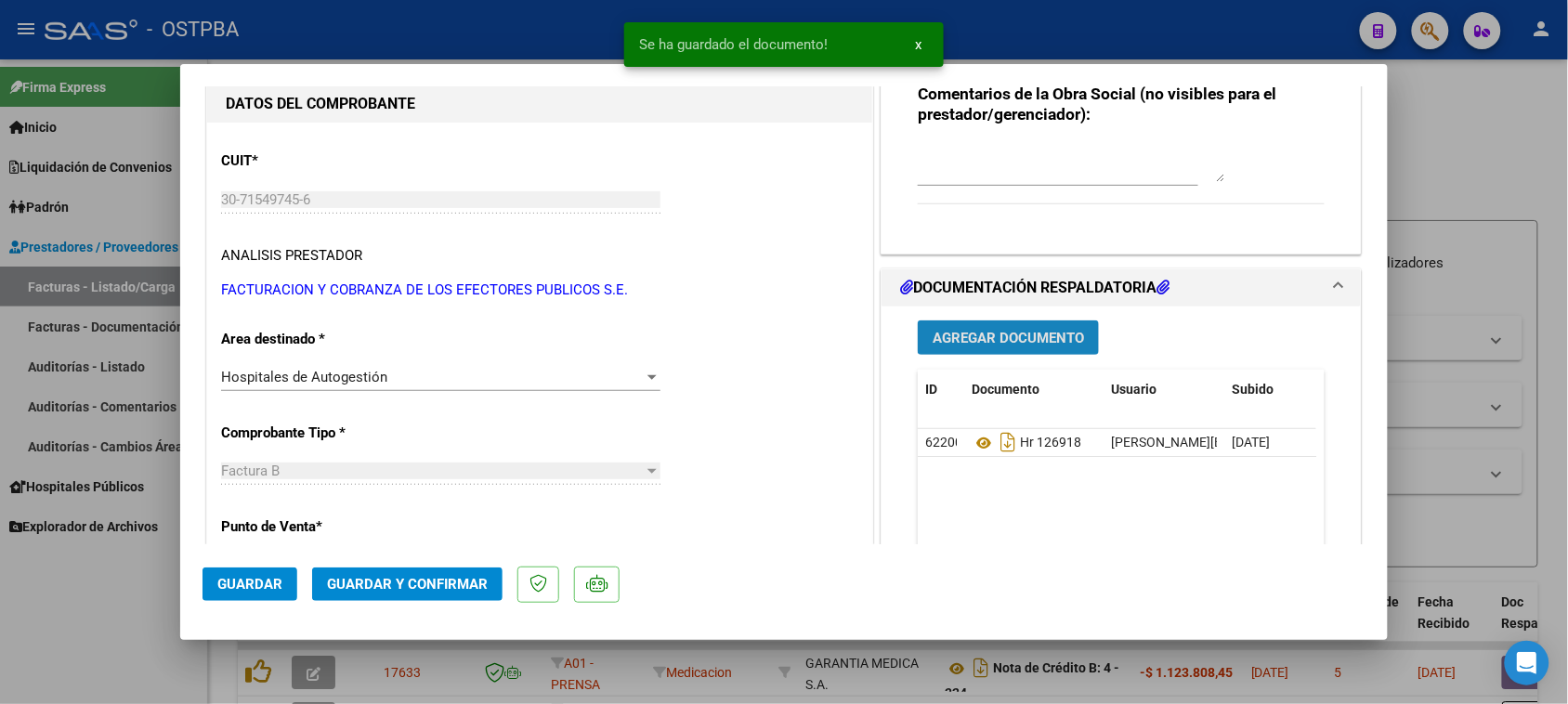
click at [1009, 350] on button "Agregar Documento" at bounding box center [1008, 337] width 181 height 34
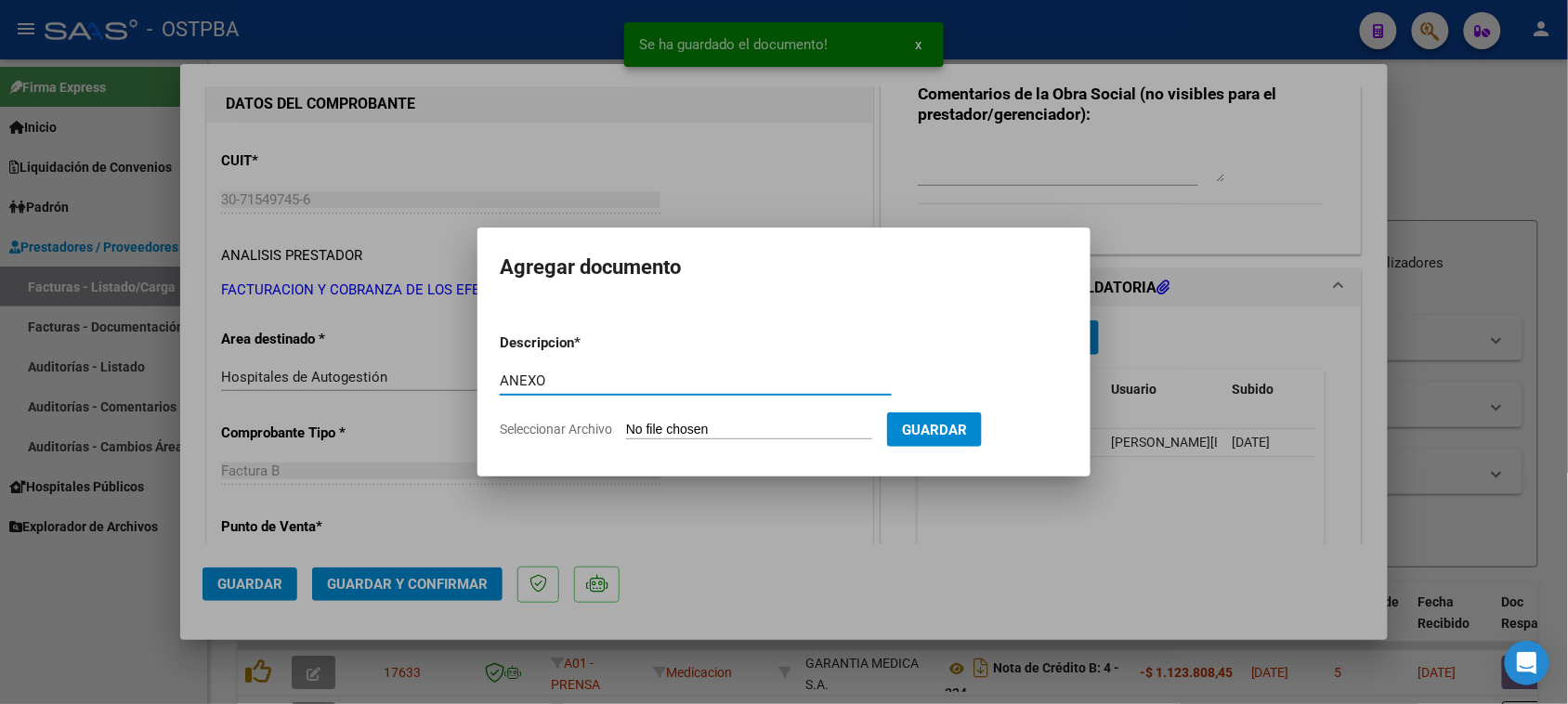
type input "ANEXO"
click at [626, 422] on input "Seleccionar Archivo" at bounding box center [749, 430] width 246 height 18
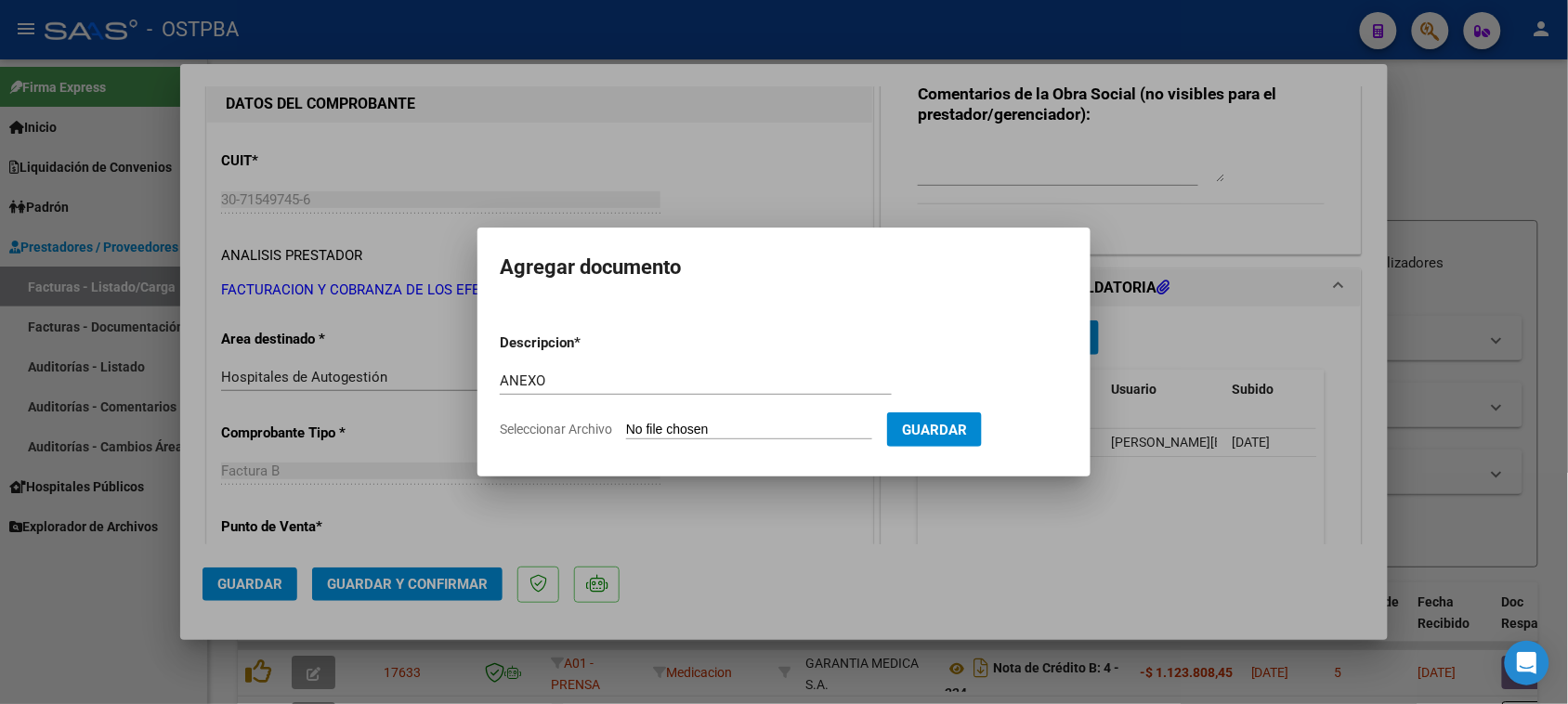
type input "C:\fakepath\ANEXO 85764.pdf"
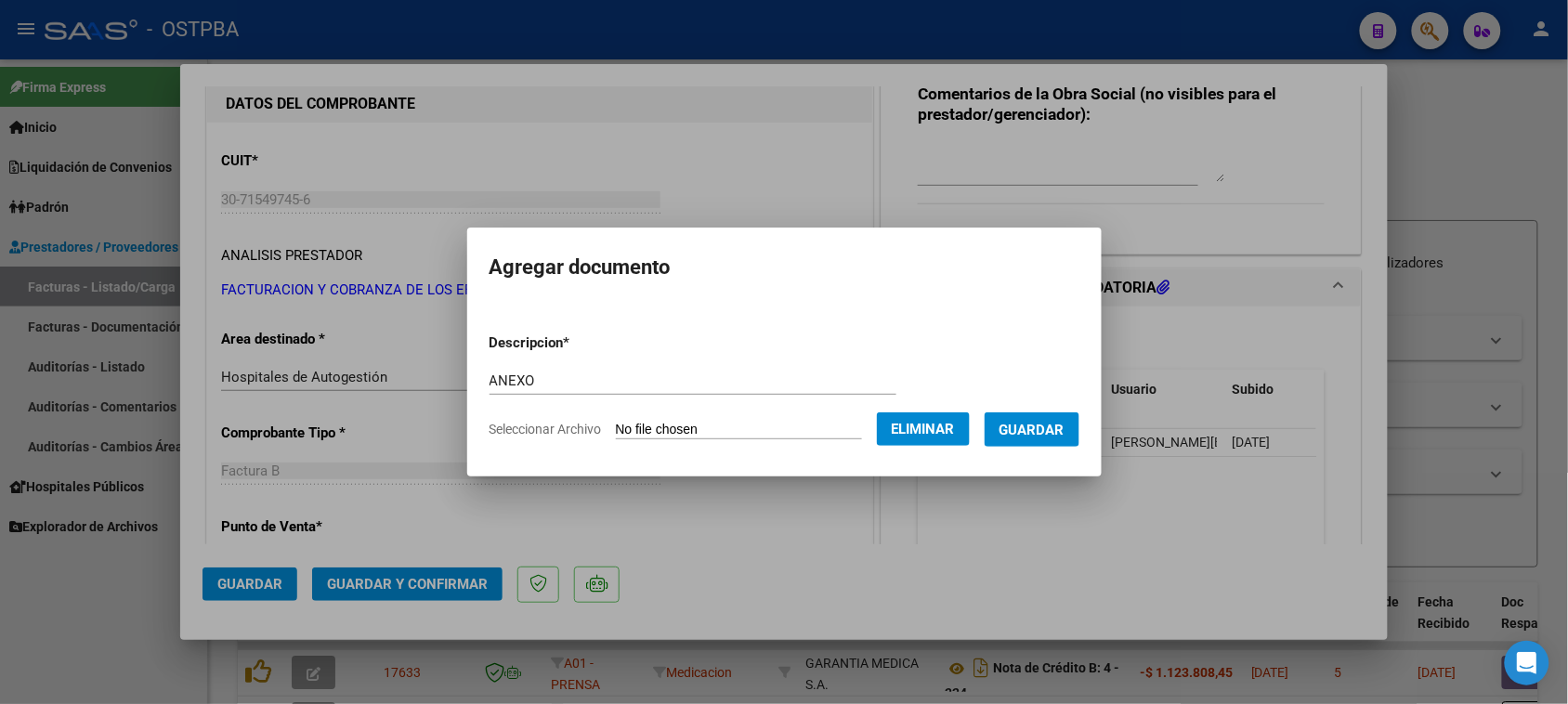
click at [1062, 438] on button "Guardar" at bounding box center [1032, 429] width 95 height 34
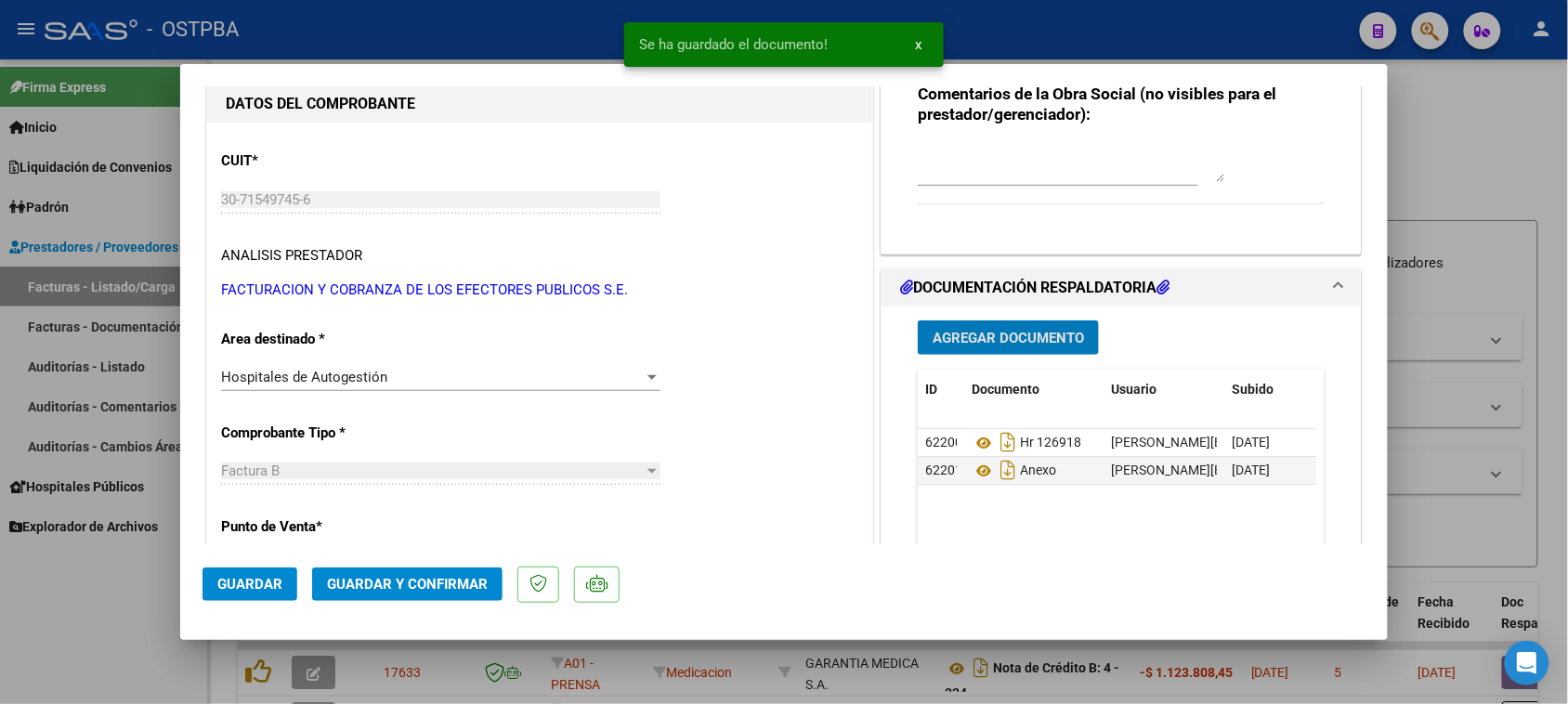
click at [920, 331] on button "Agregar Documento" at bounding box center [1008, 337] width 181 height 34
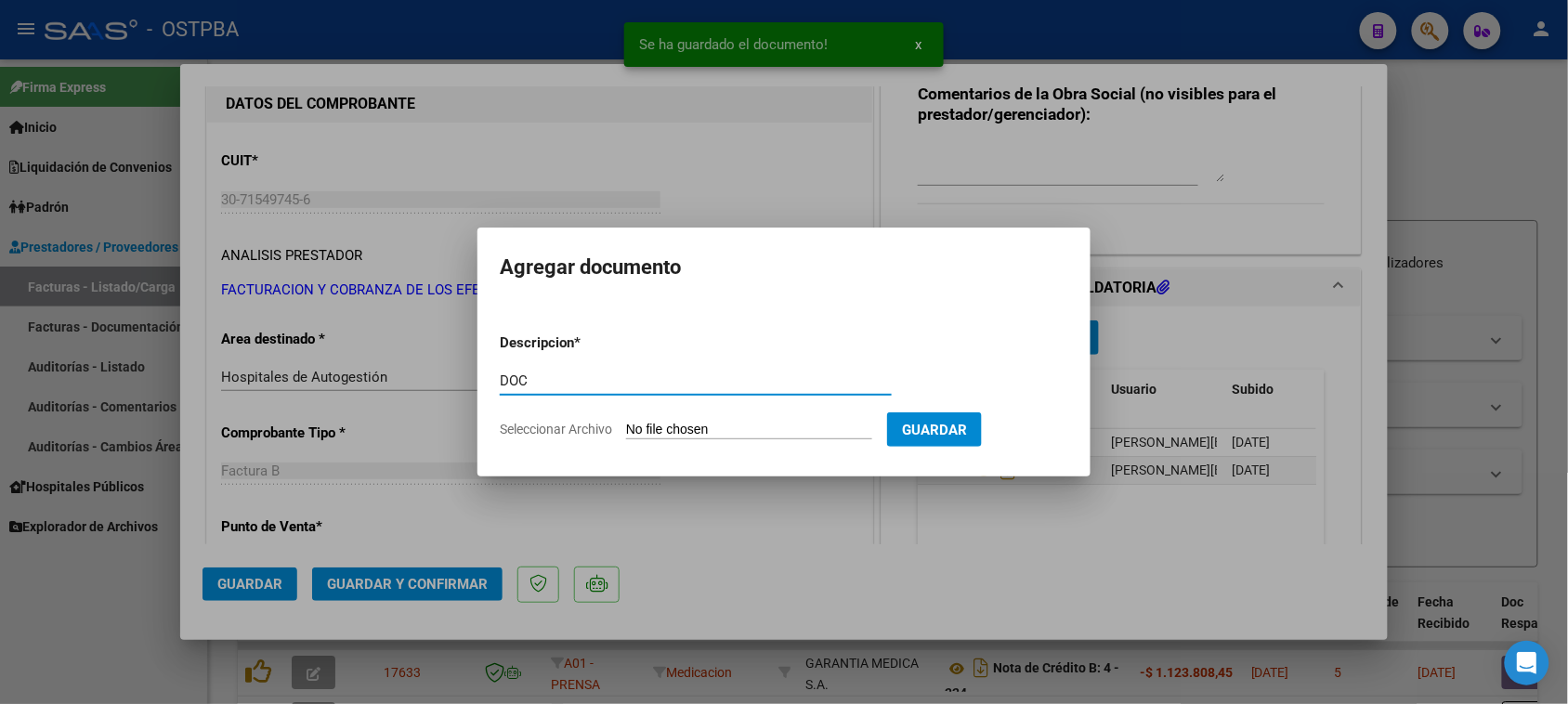
type input "DOC"
click at [626, 422] on input "Seleccionar Archivo" at bounding box center [749, 430] width 246 height 18
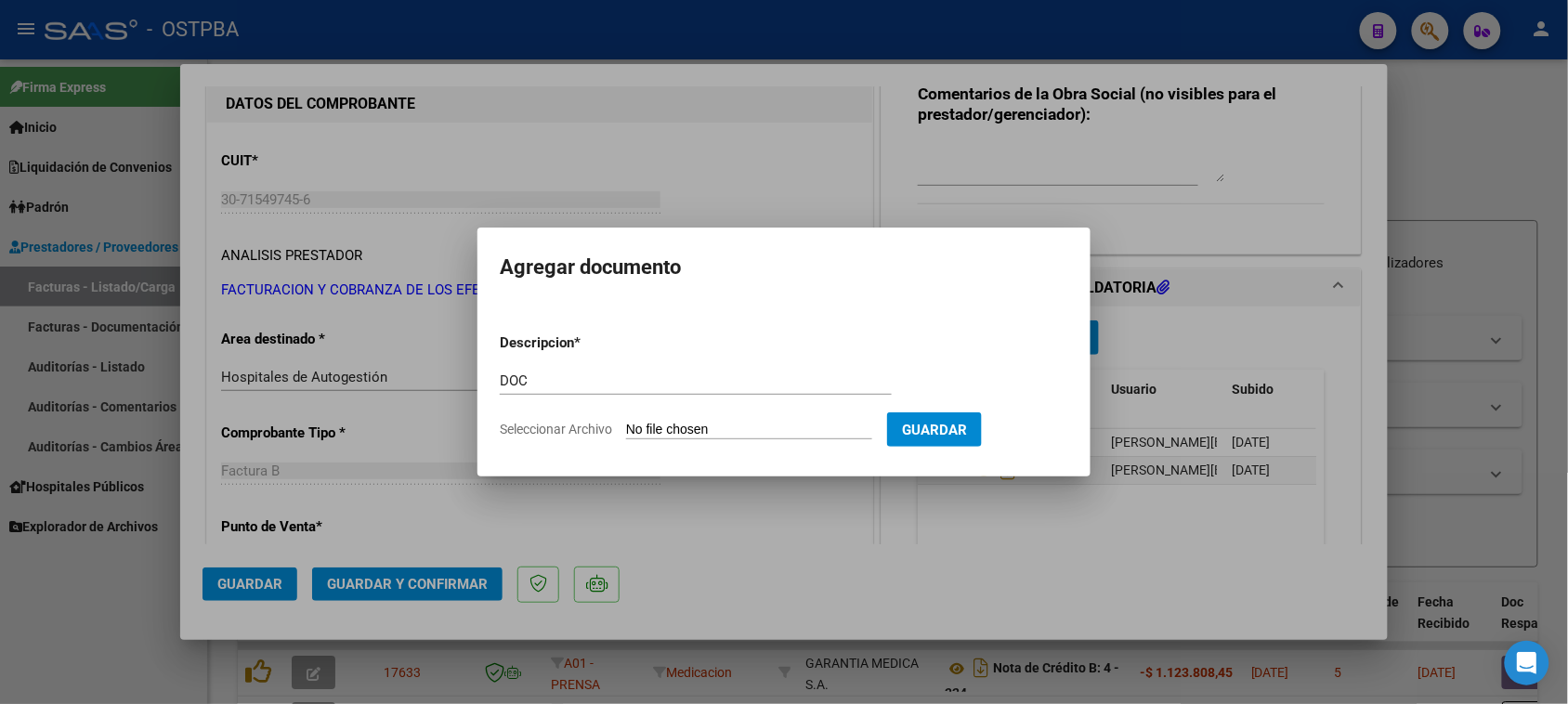
type input "C:\fakepath\DOC 85764.pdf"
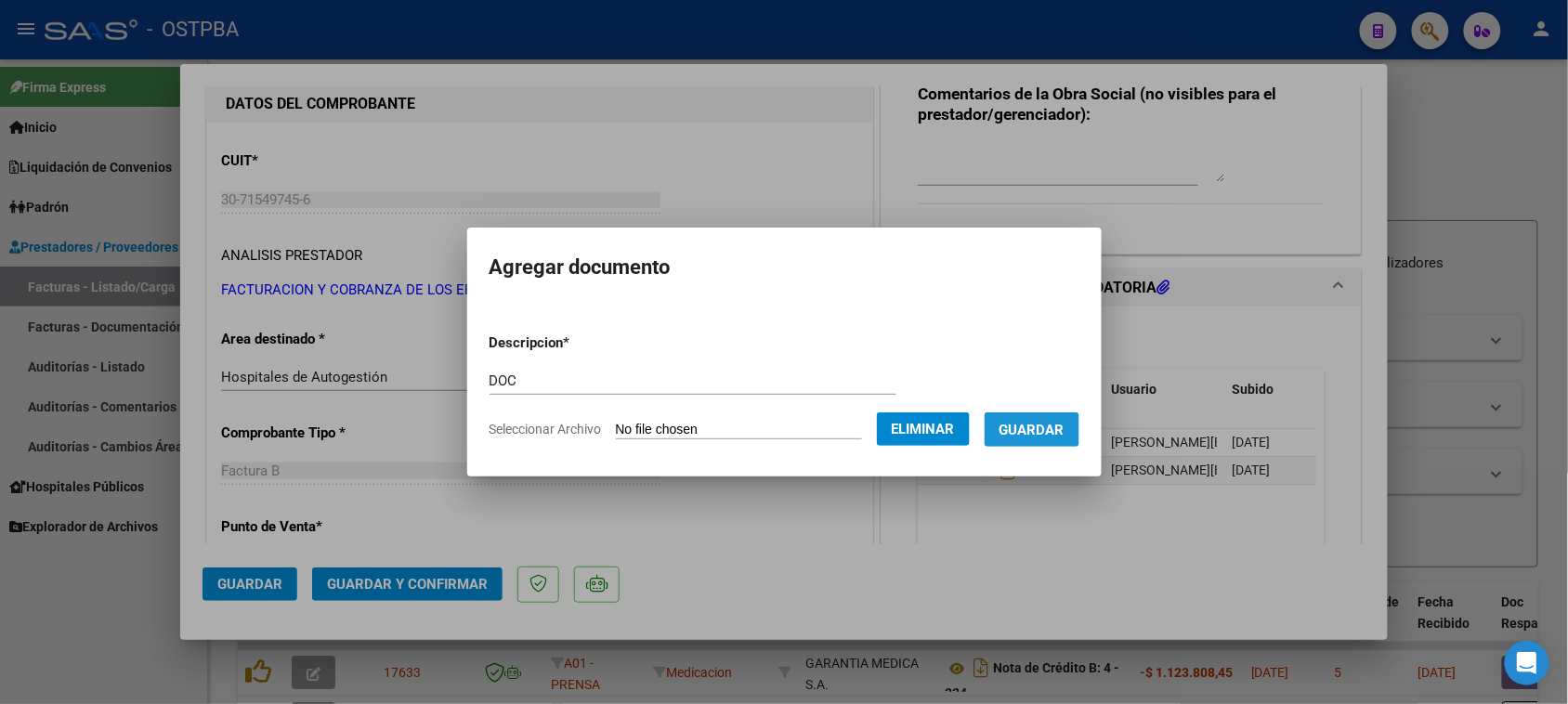
click at [1056, 440] on button "Guardar" at bounding box center [1032, 429] width 95 height 34
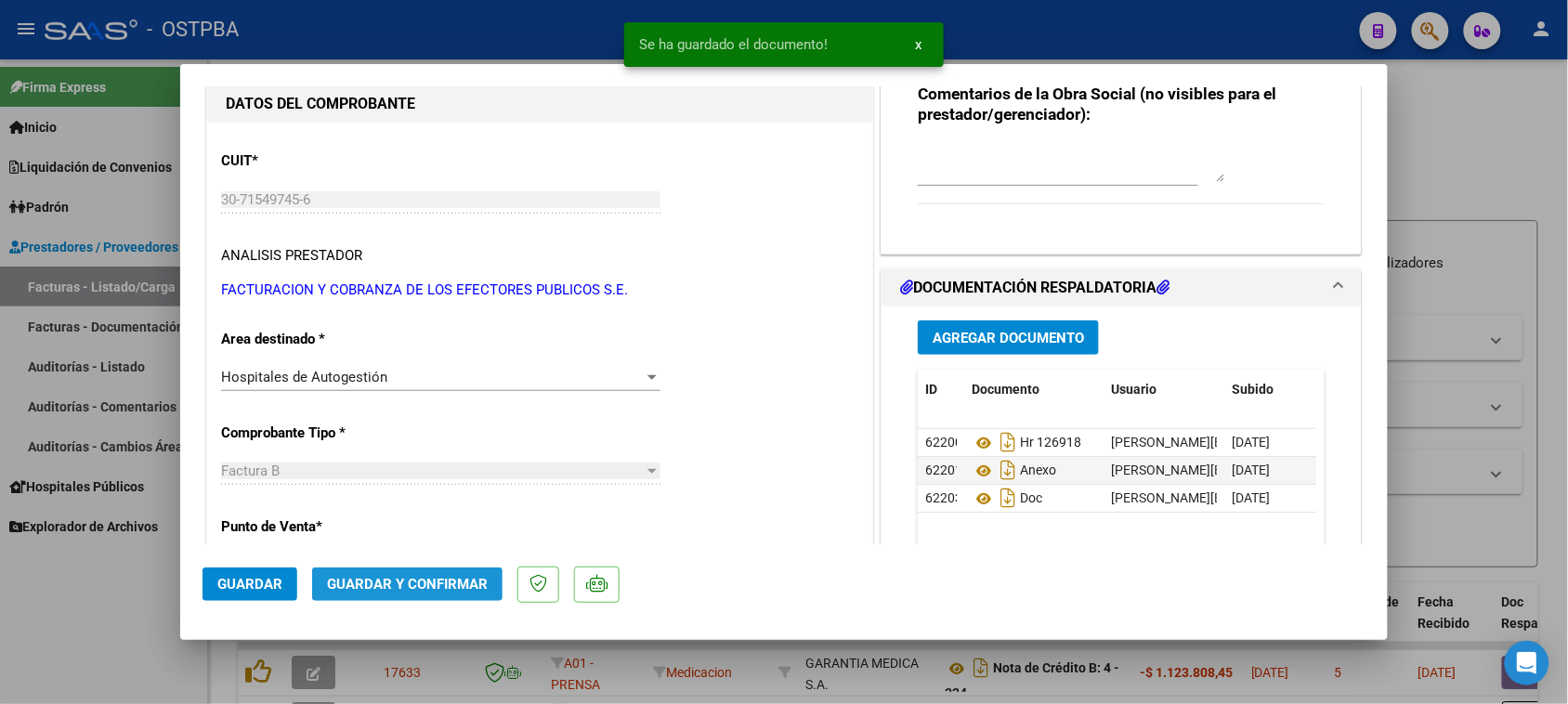
click at [369, 579] on span "Guardar y Confirmar" at bounding box center [407, 585] width 161 height 17
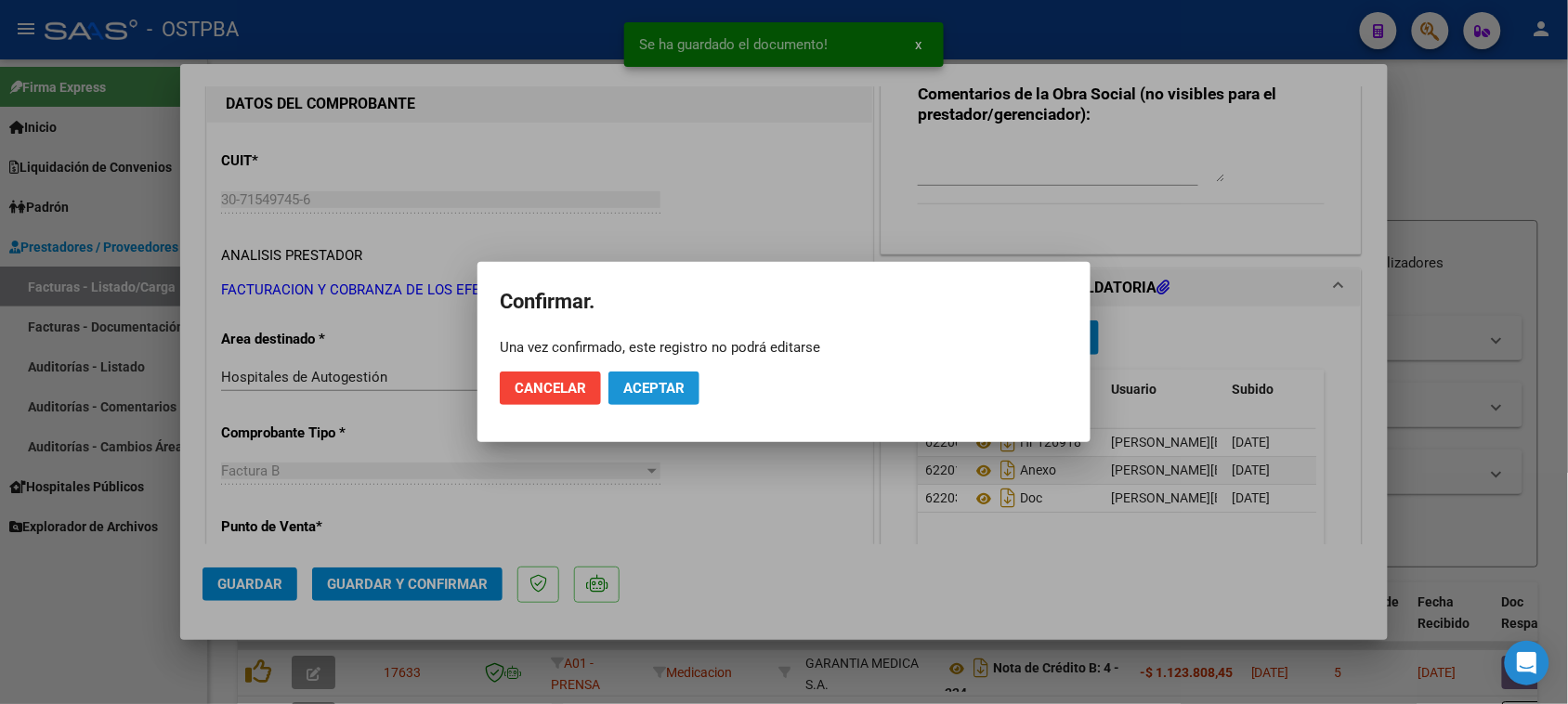
click at [641, 396] on span "Aceptar" at bounding box center [654, 388] width 62 height 17
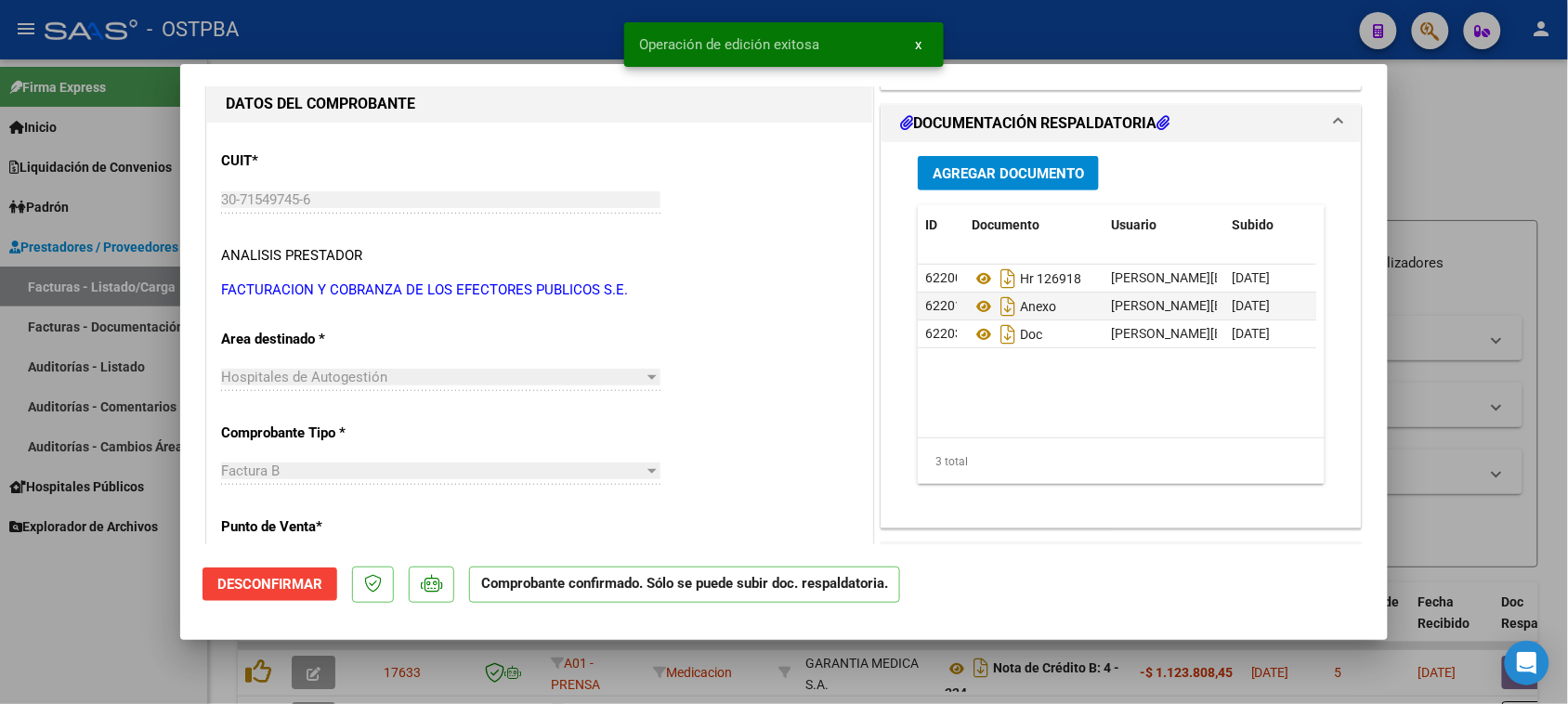
click at [84, 367] on div at bounding box center [784, 352] width 1568 height 704
type input "$ 0,00"
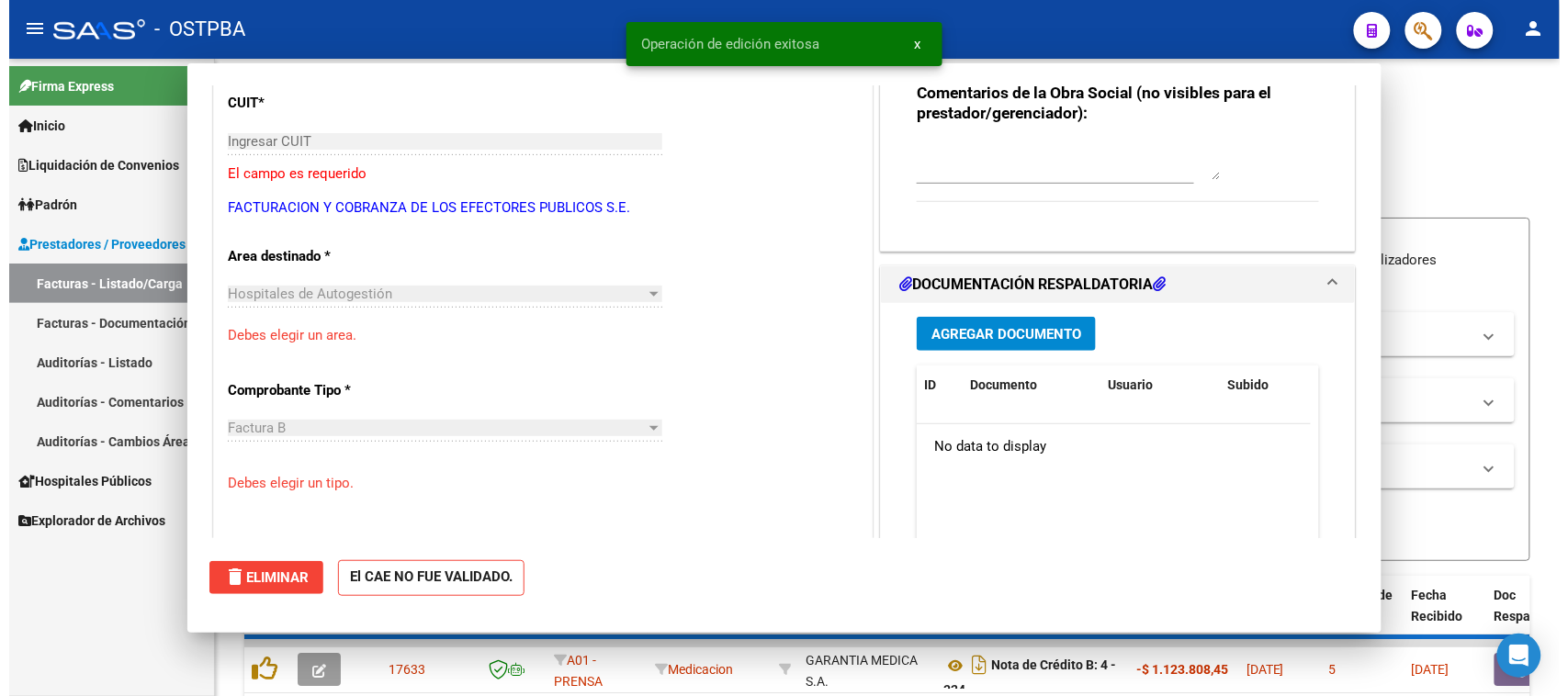
scroll to position [172, 0]
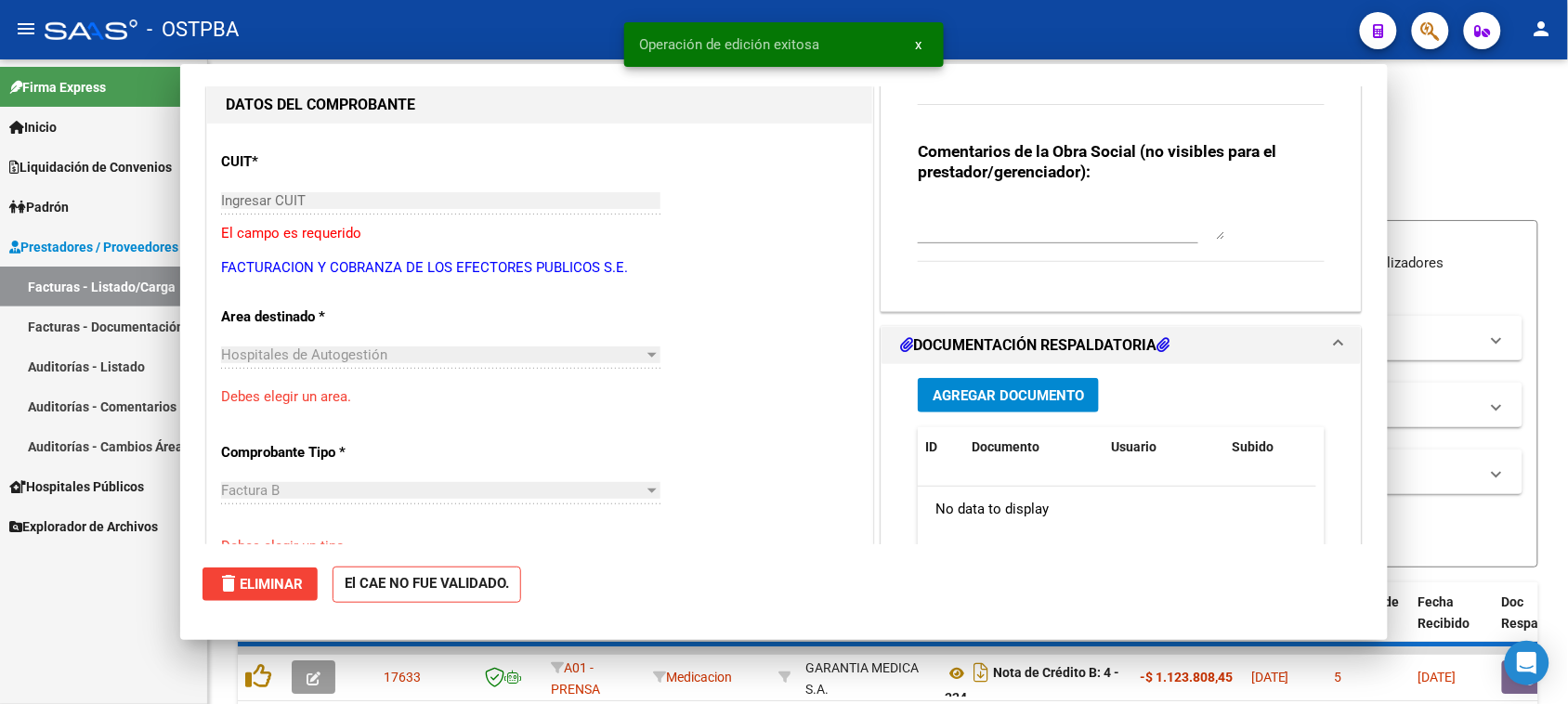
click at [84, 367] on link "Auditorías - Listado" at bounding box center [103, 367] width 207 height 40
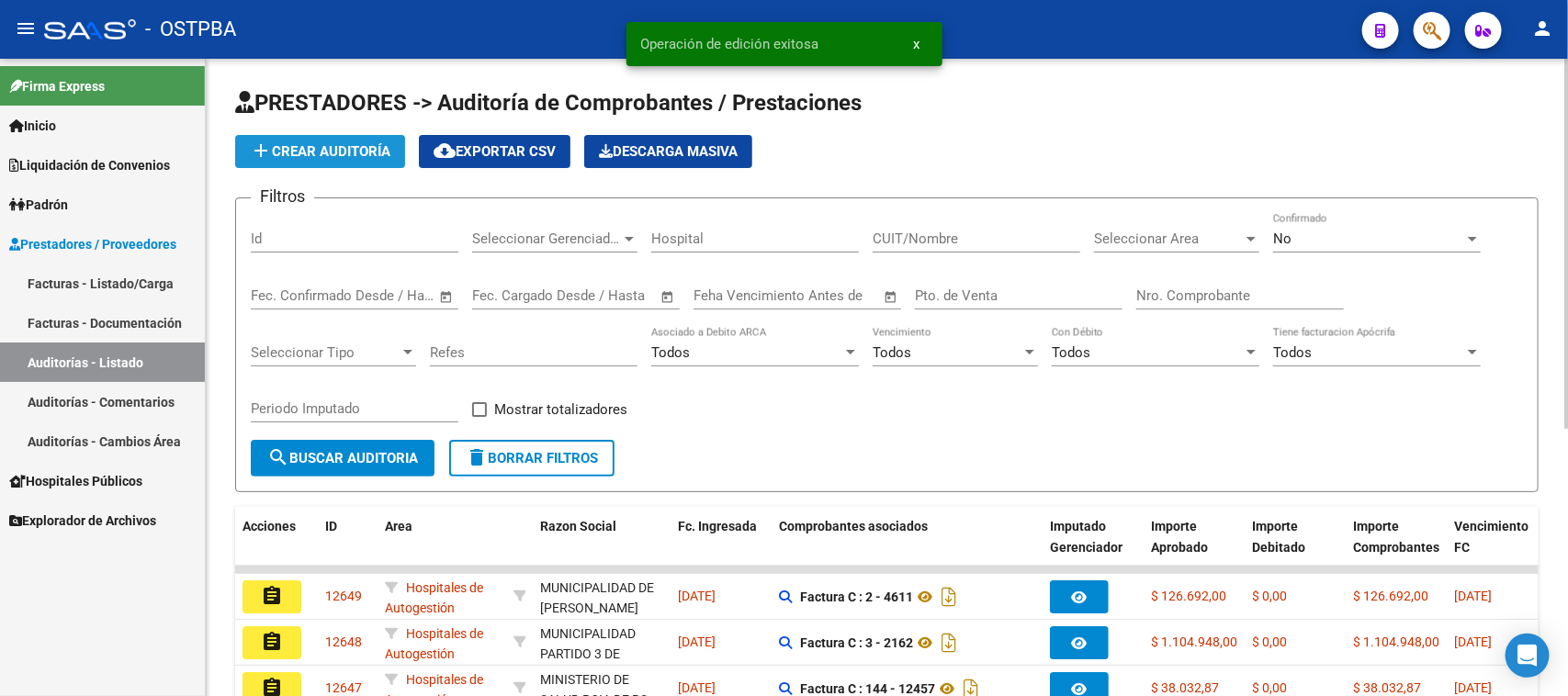
click at [347, 150] on span "add Crear Auditoría" at bounding box center [321, 152] width 141 height 17
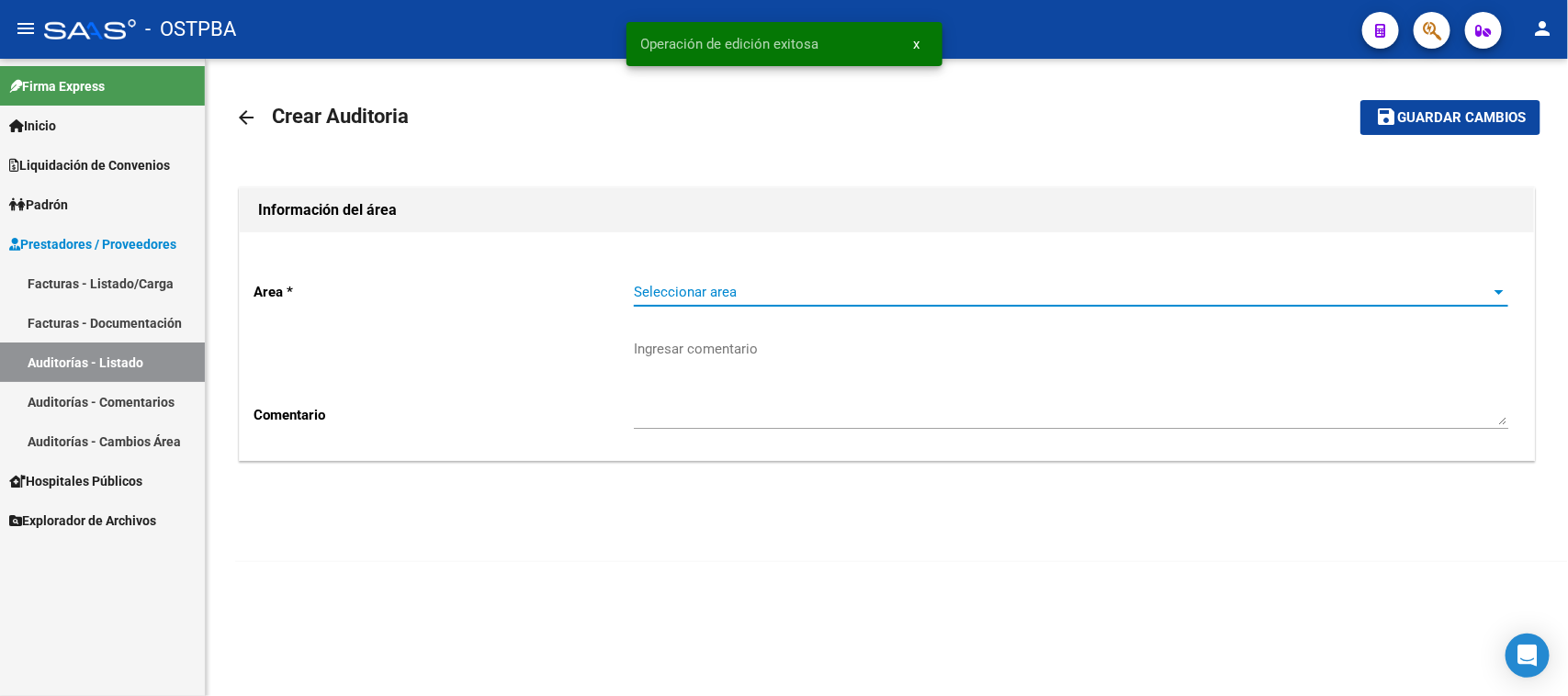
click at [733, 290] on span "Seleccionar area" at bounding box center [1063, 292] width 859 height 17
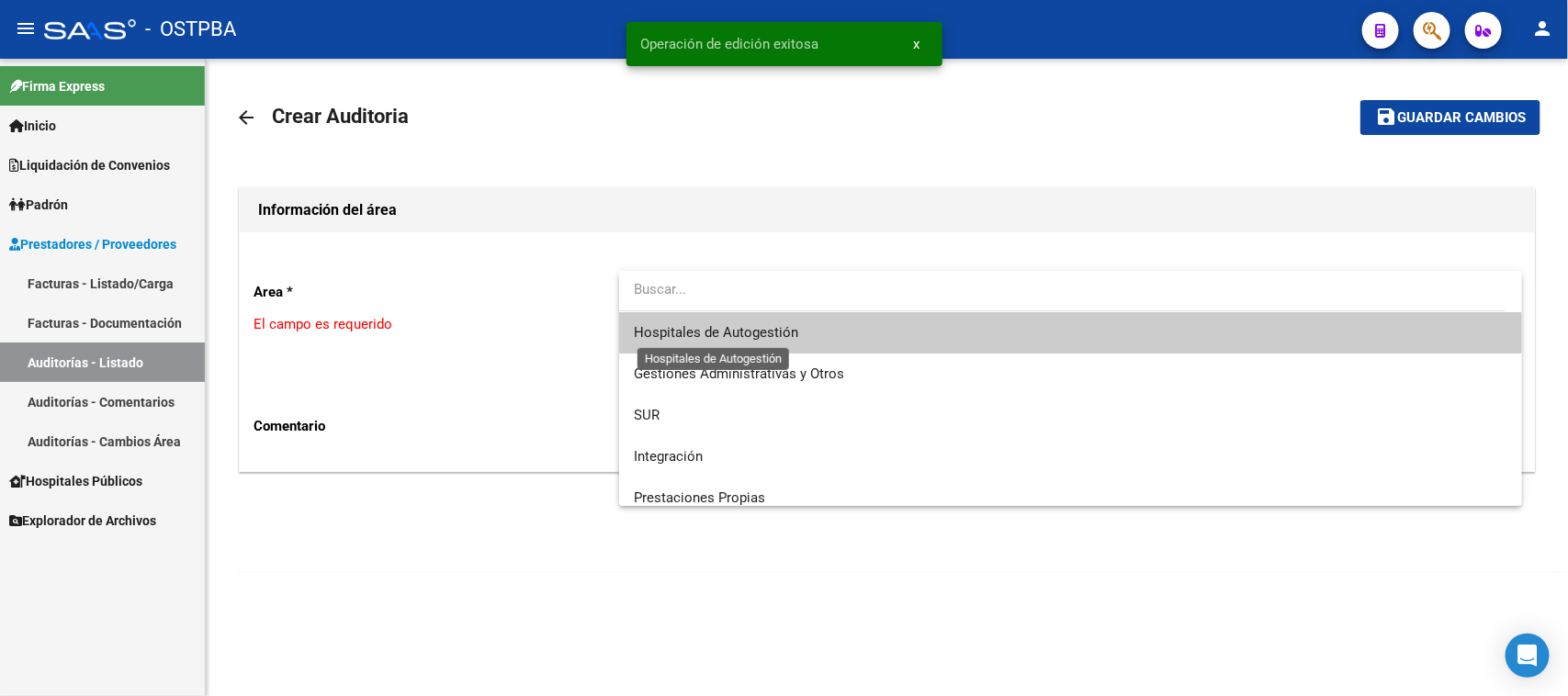
click at [699, 324] on span "Hospitales de Autogestión" at bounding box center [715, 333] width 164 height 17
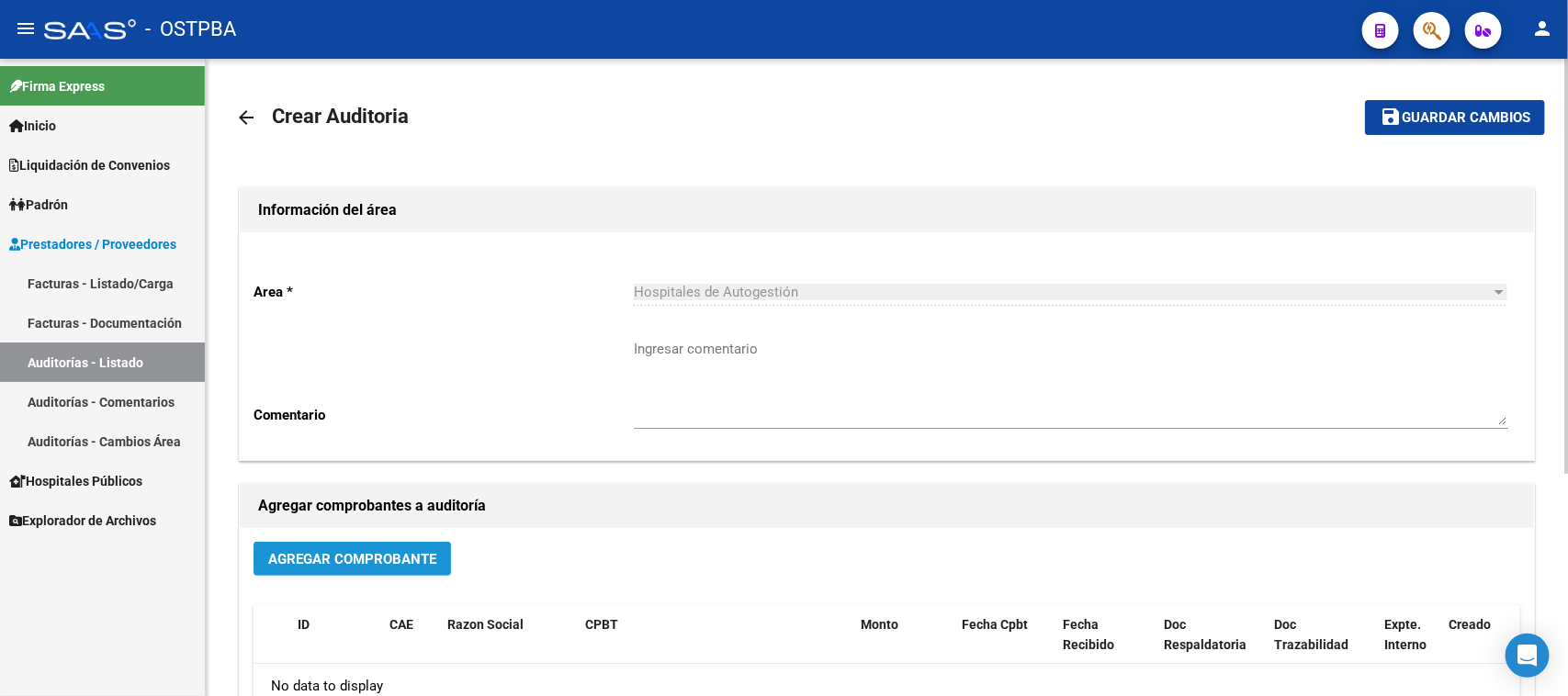
click at [374, 561] on span "Agregar Comprobante" at bounding box center [351, 559] width 168 height 17
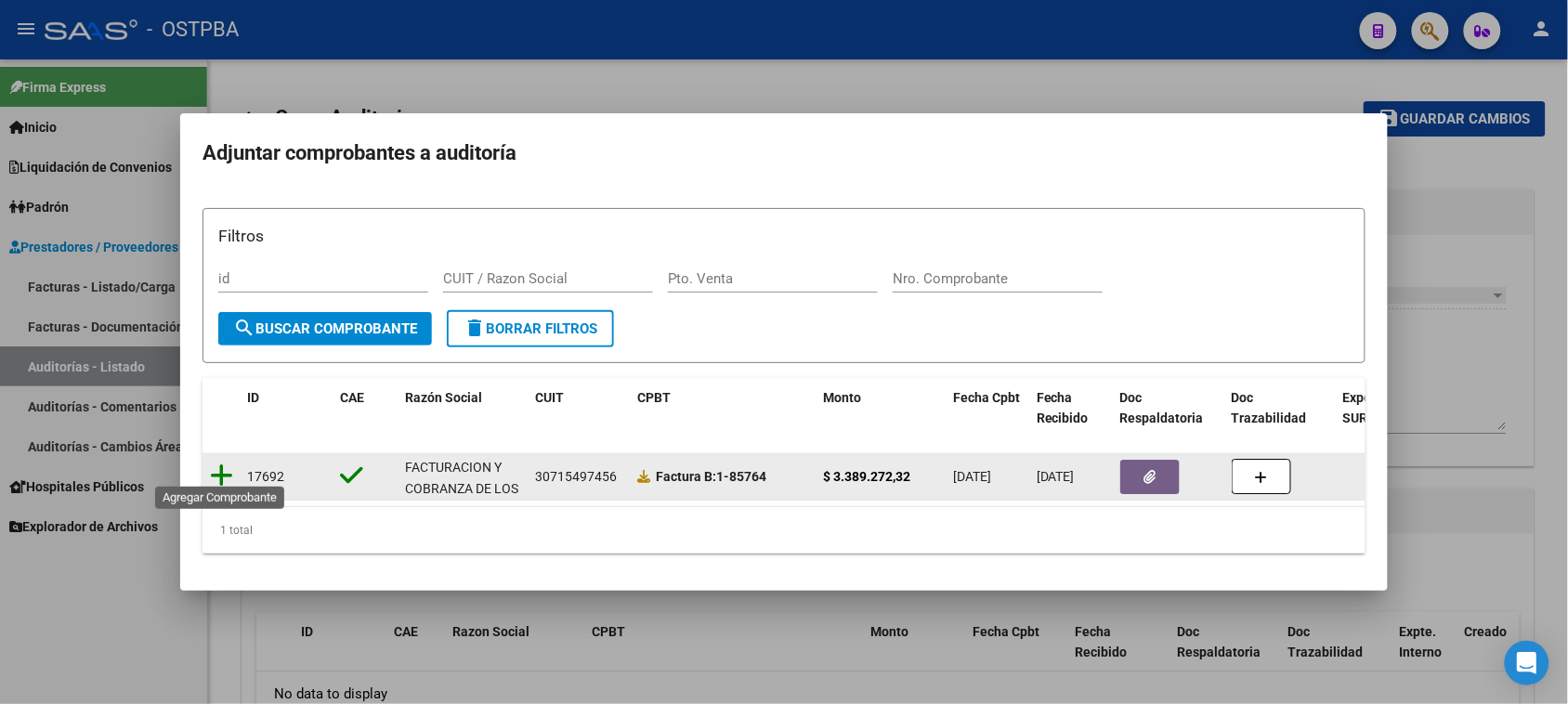
click at [219, 462] on icon at bounding box center [222, 475] width 24 height 26
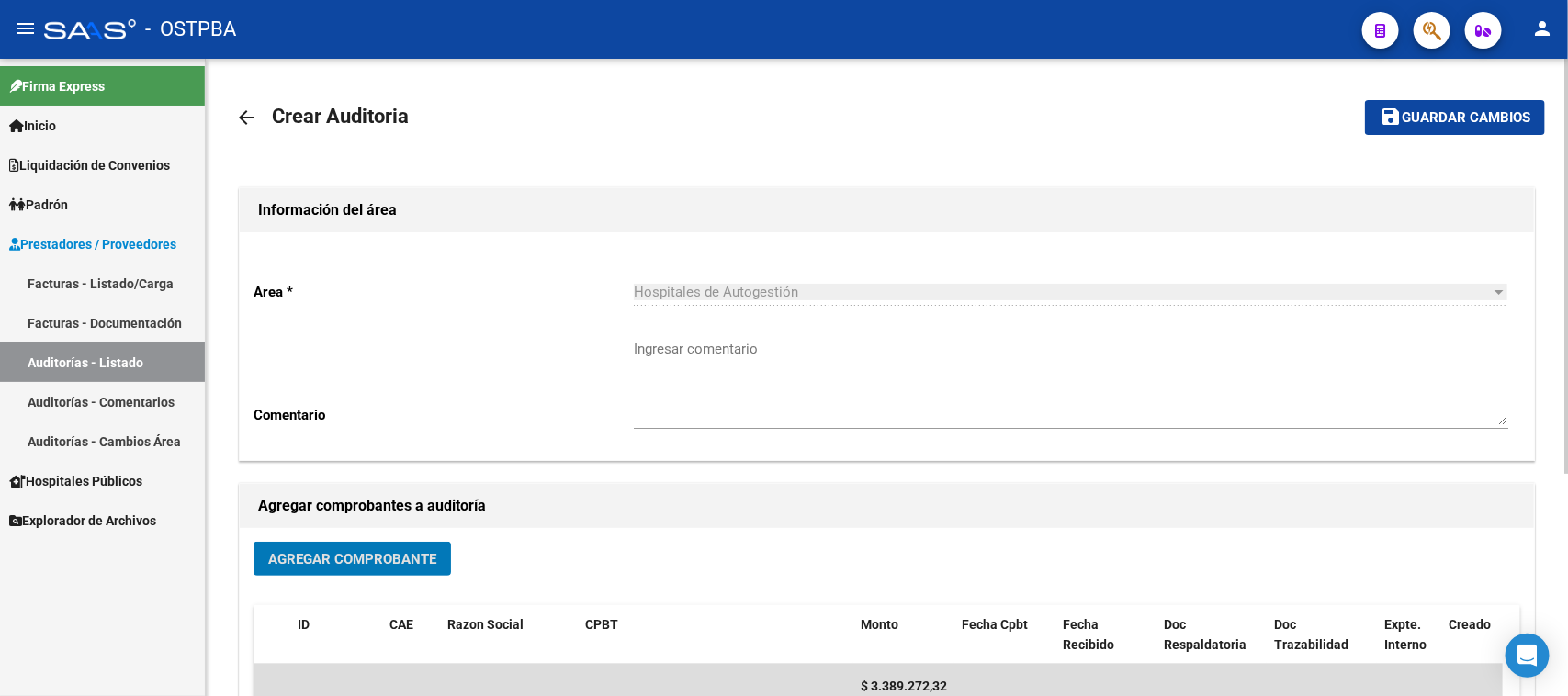
click at [1452, 111] on span "Guardar cambios" at bounding box center [1466, 119] width 128 height 17
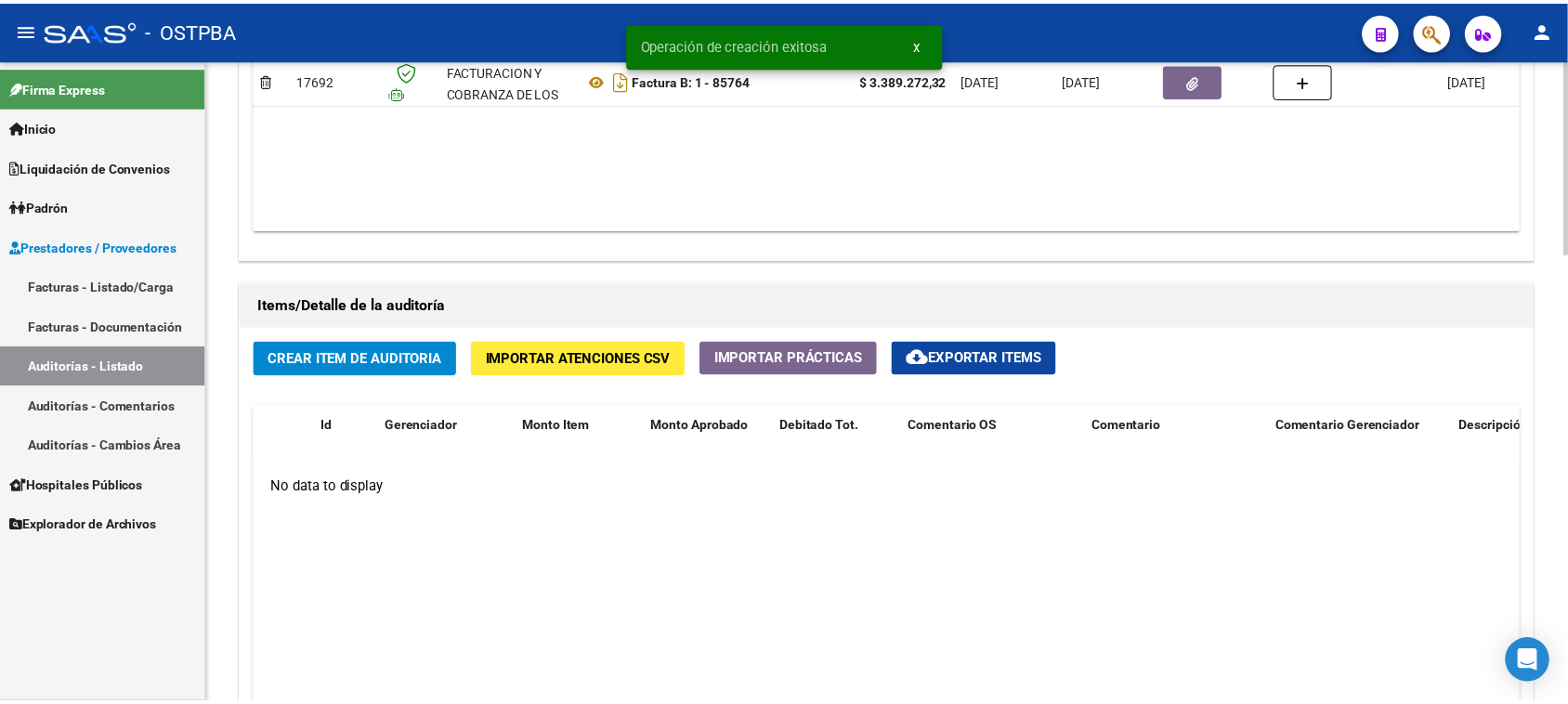
scroll to position [1161, 0]
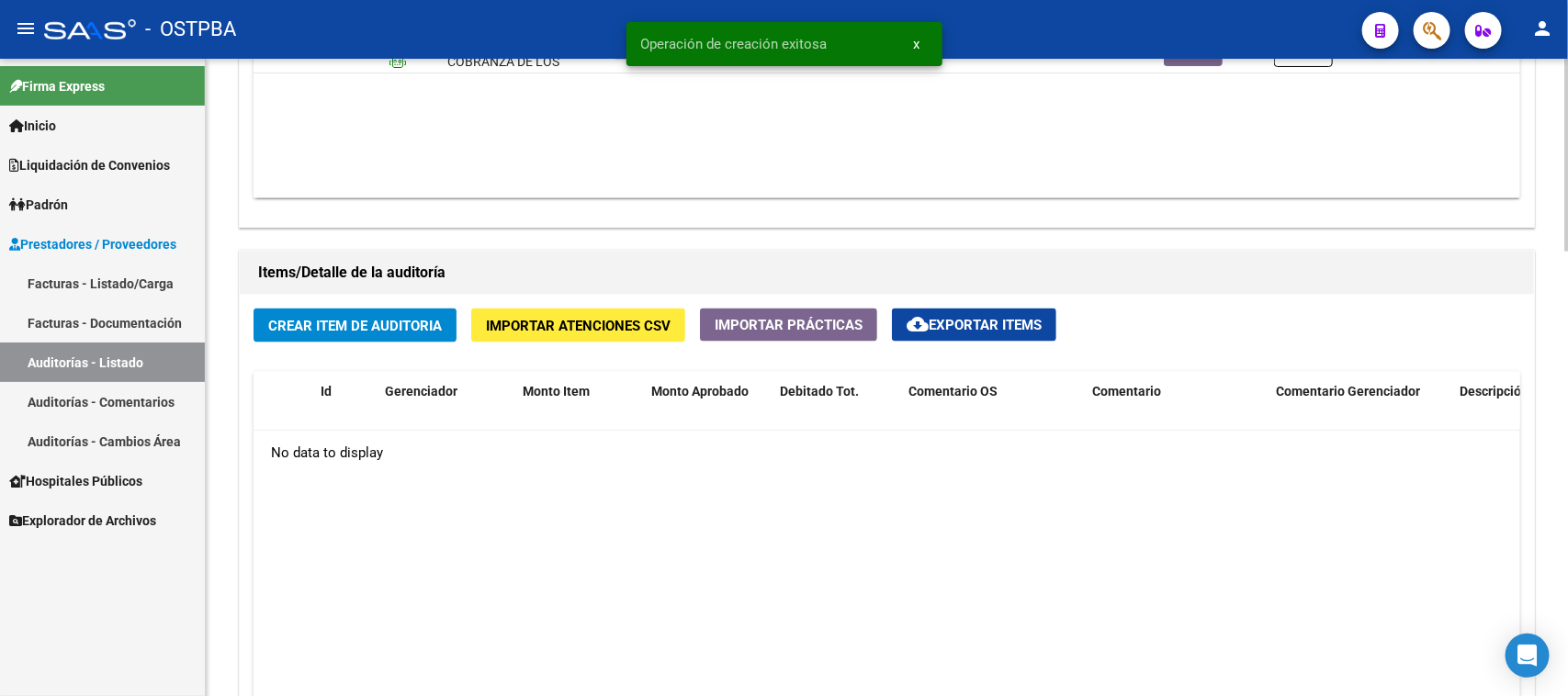
click at [374, 336] on button "Crear Item de Auditoria" at bounding box center [355, 325] width 203 height 34
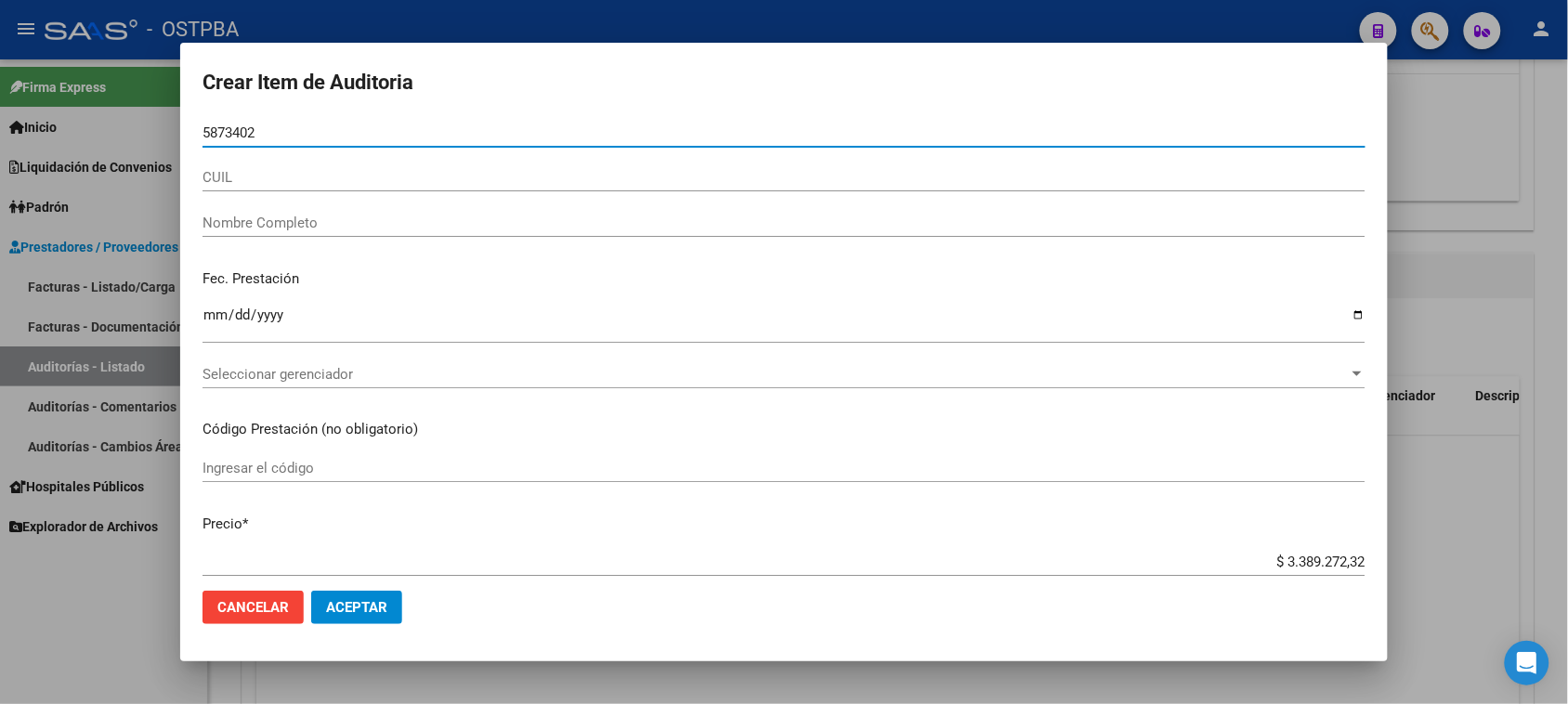
type input "58734023"
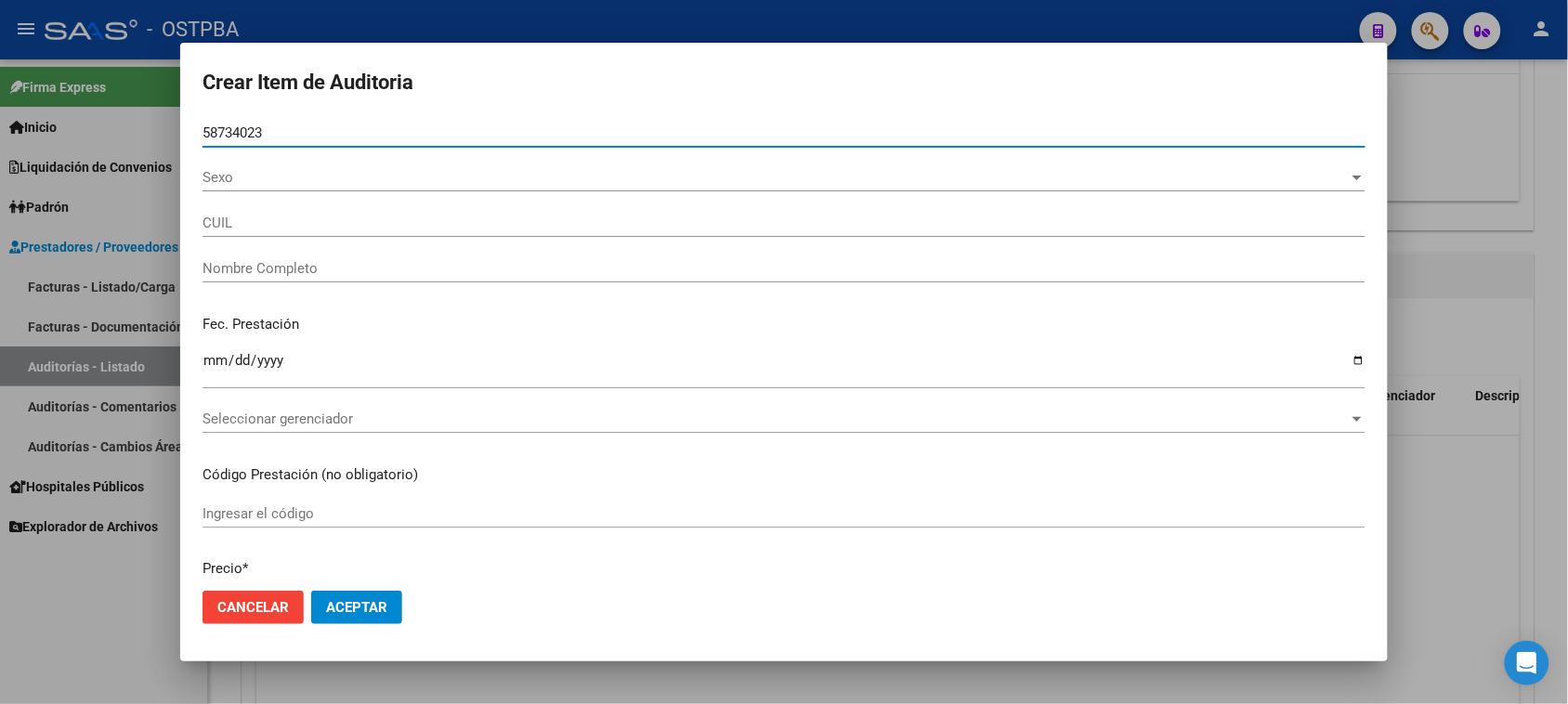
type input "20587340233"
type input "[PERSON_NAME] [PERSON_NAME]"
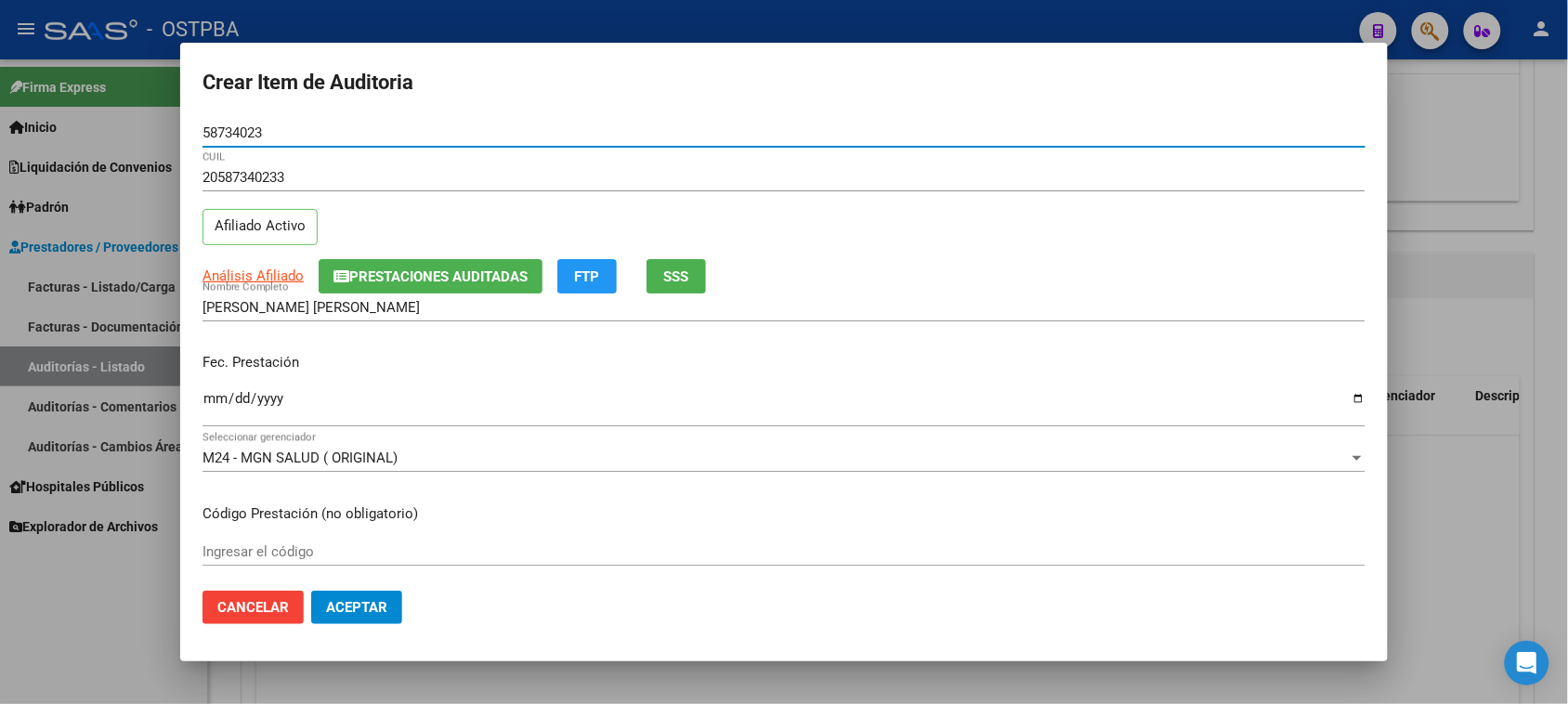
type input "58734023"
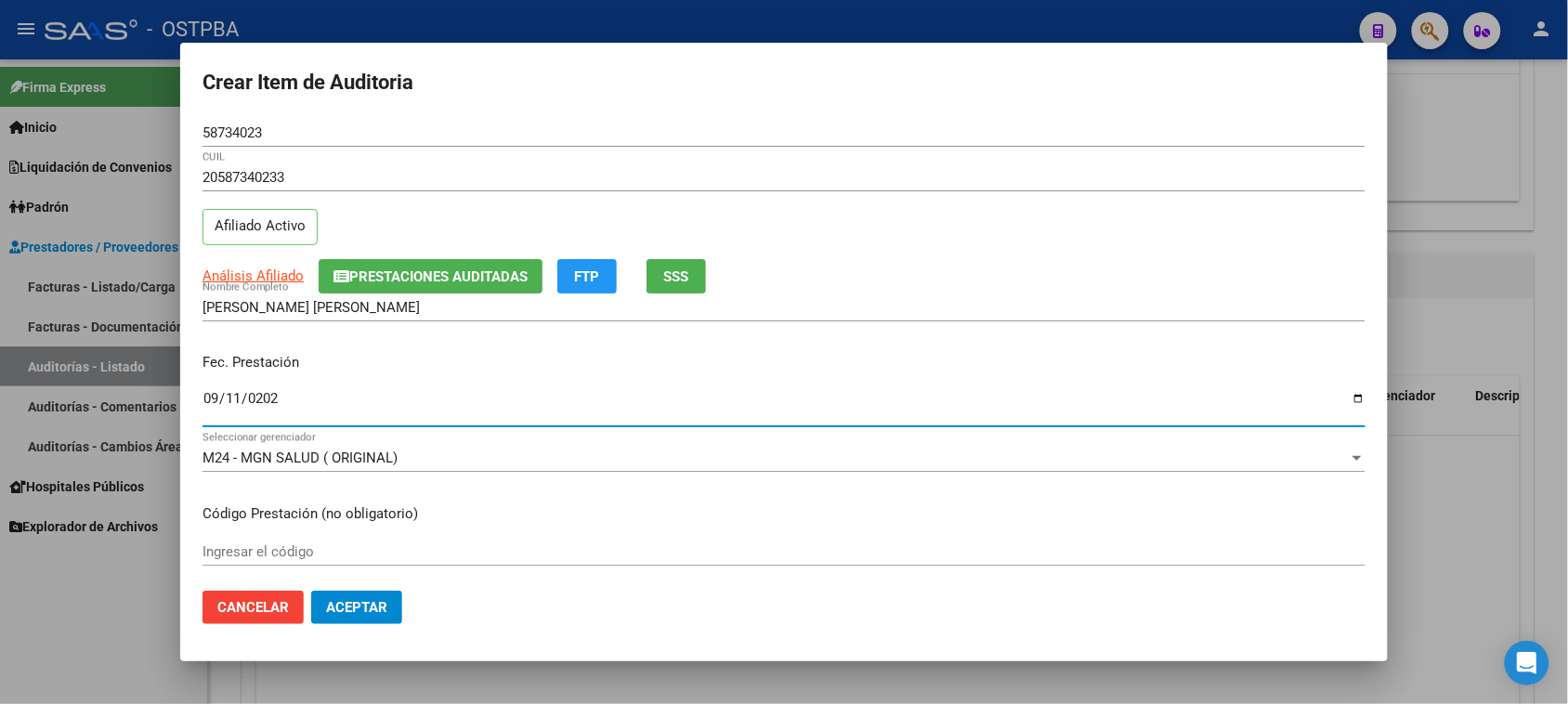
type input "[DATE]"
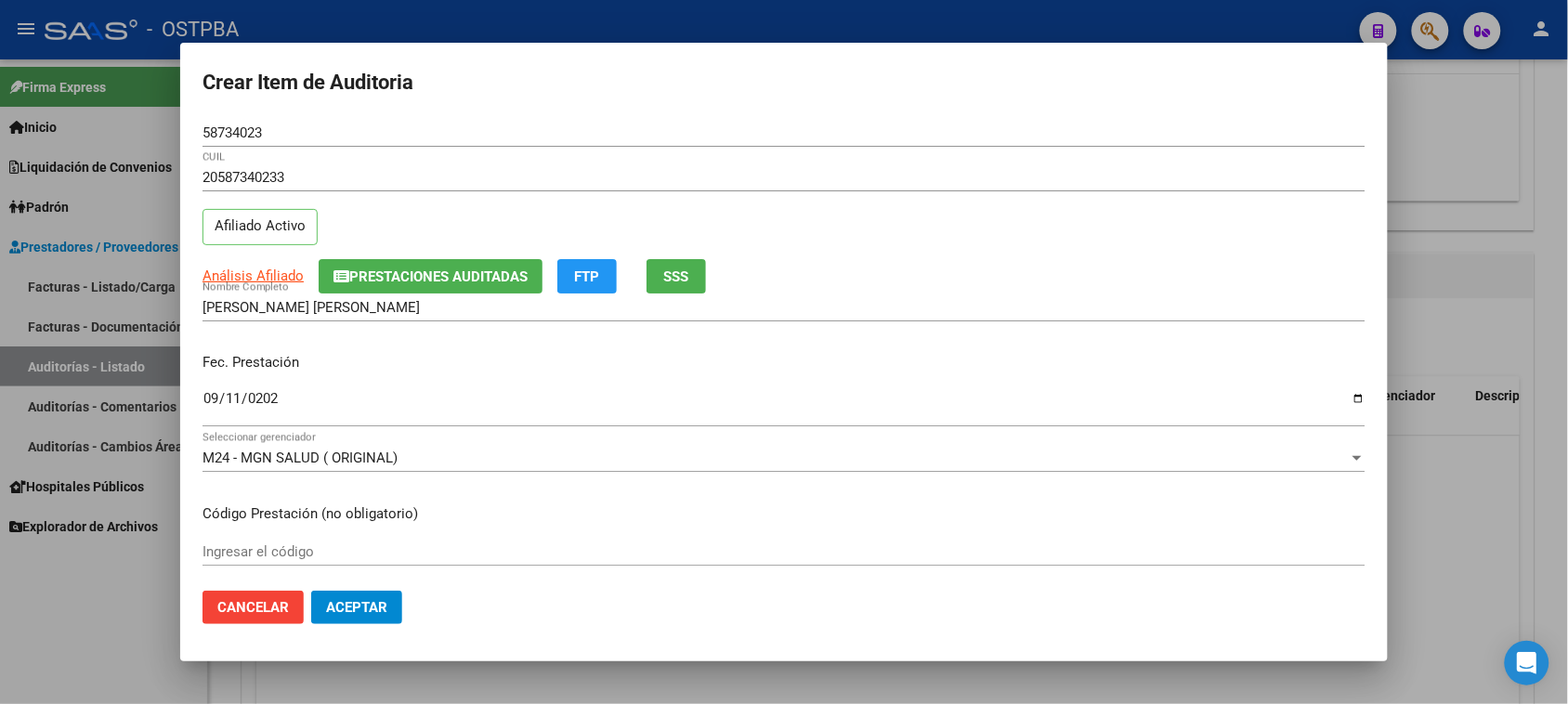
scroll to position [298, 0]
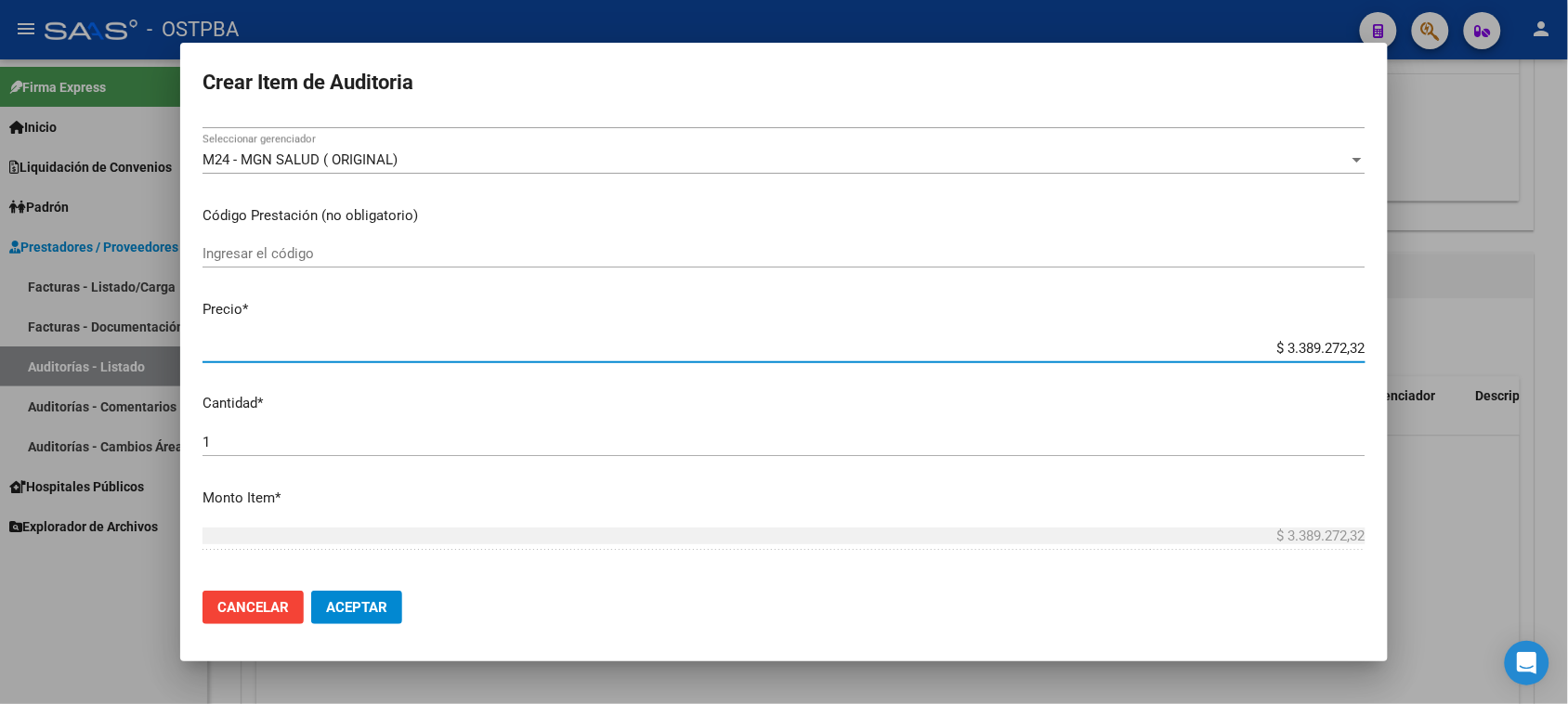
type input "$ 0,08"
type input "$ 0,80"
type input "$ 8,07"
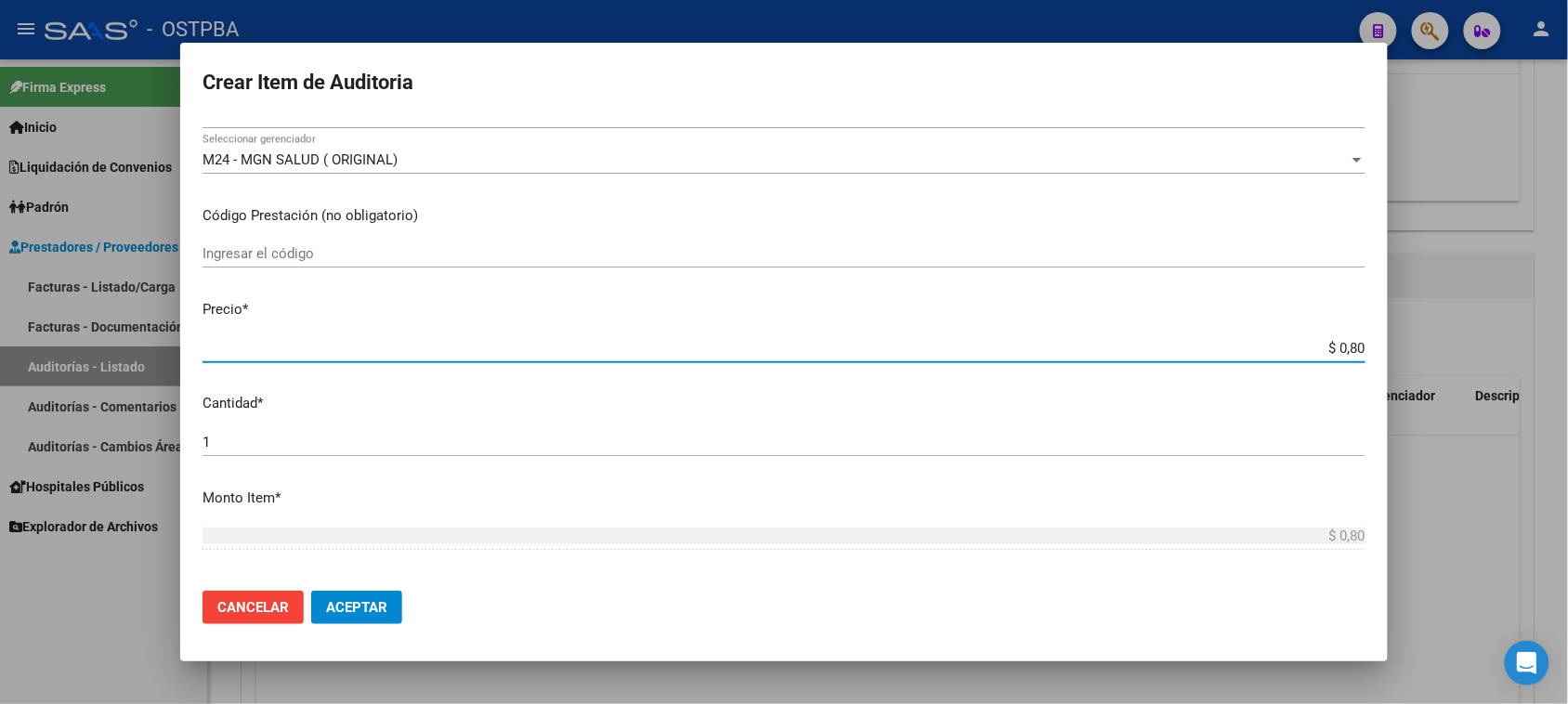
type input "$ 8,07"
type input "$ 80,70"
type input "$ 807,04"
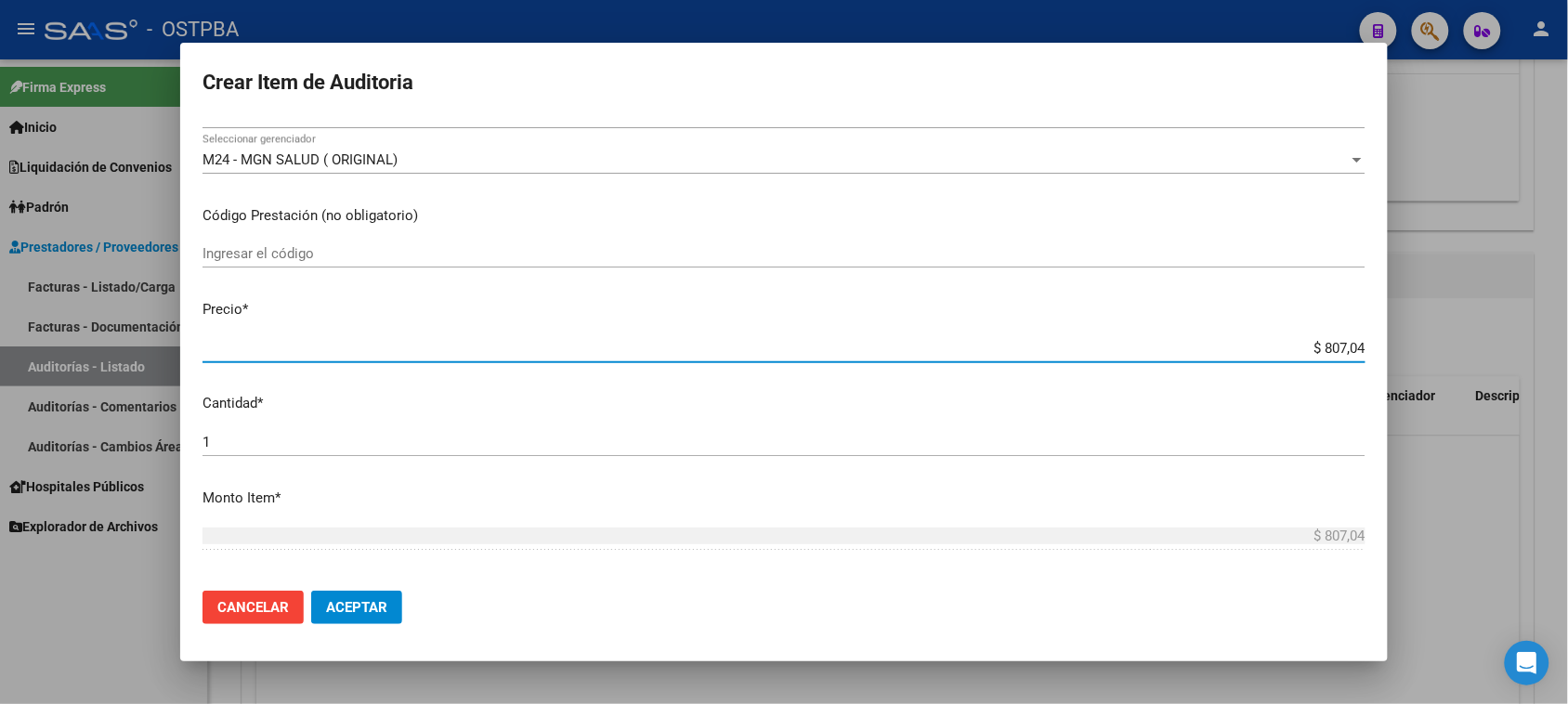
type input "$ 8.070,40"
type input "$ 80.704,00"
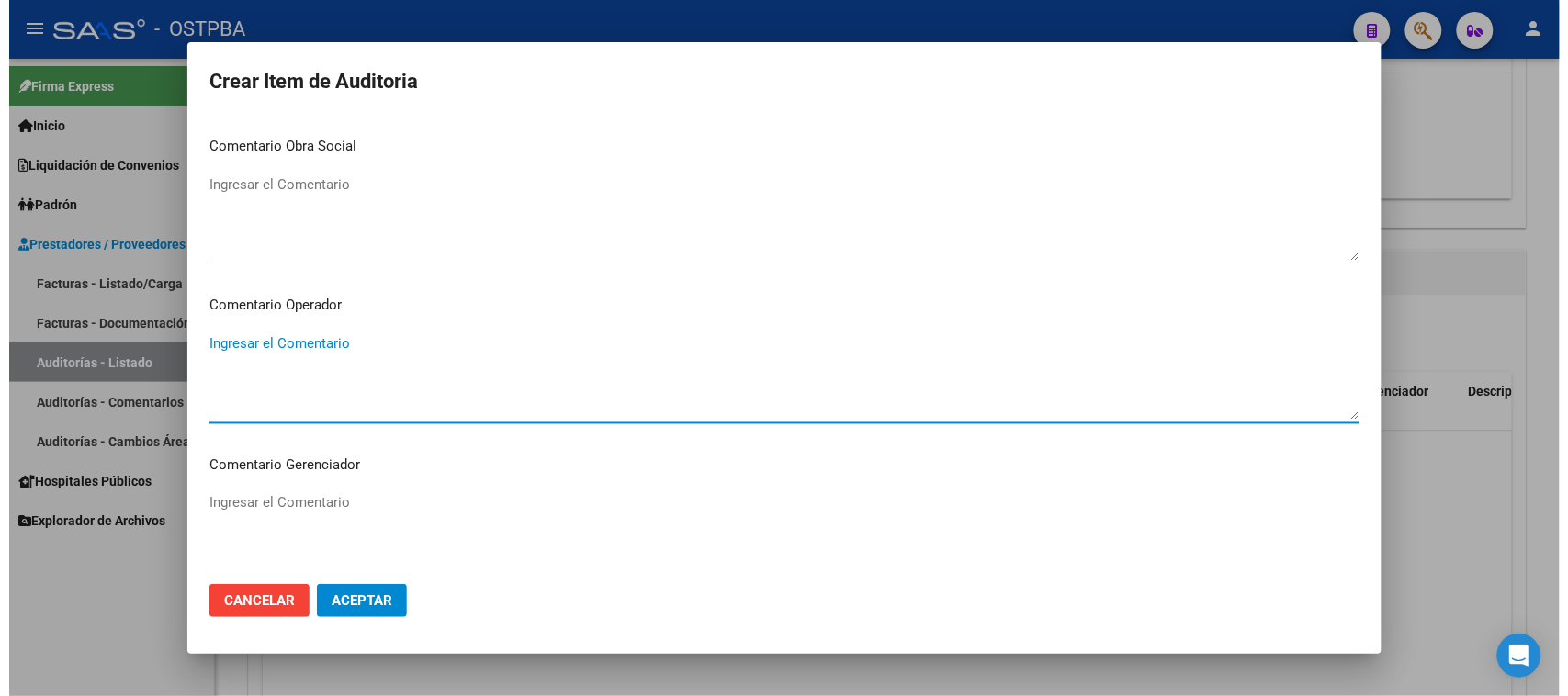
scroll to position [1145, 0]
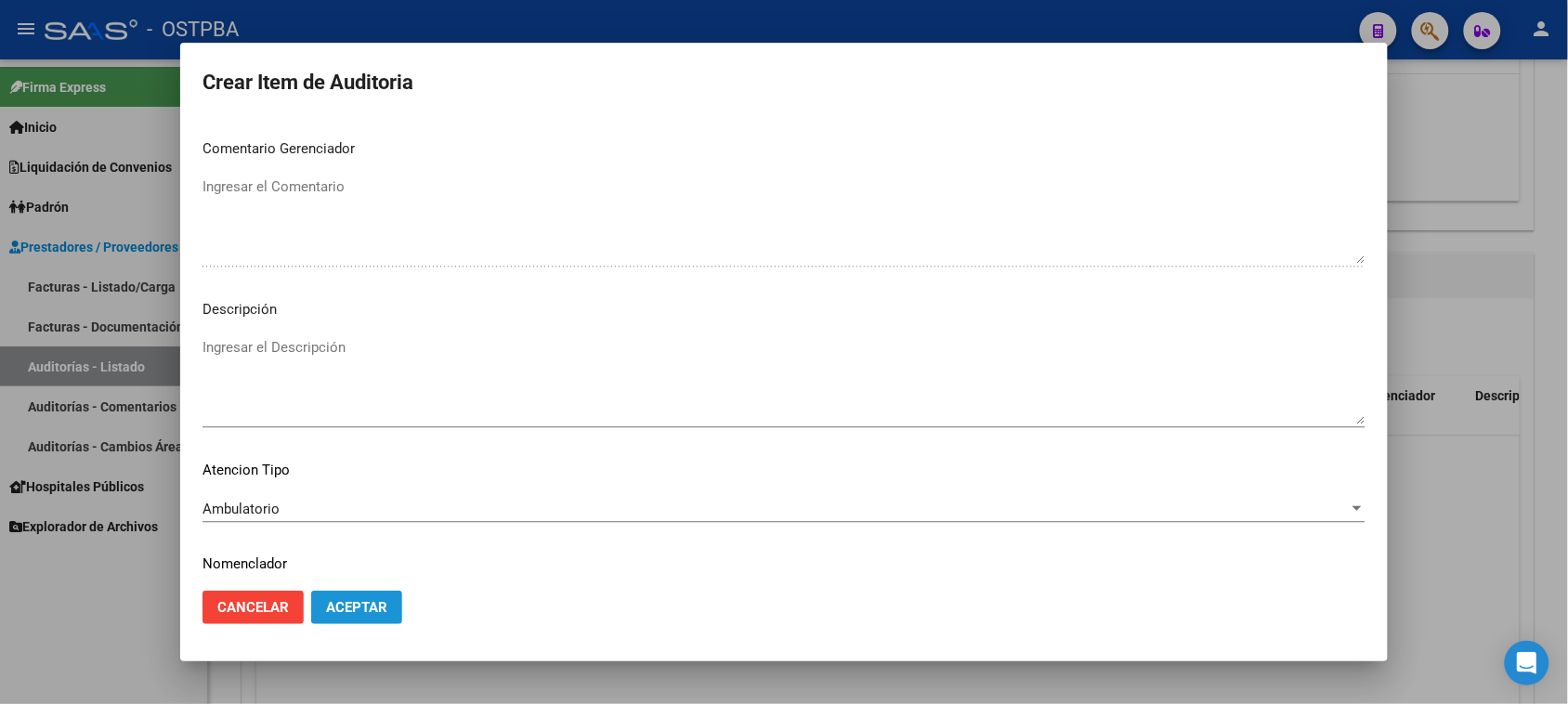
click at [346, 610] on span "Aceptar" at bounding box center [356, 607] width 62 height 17
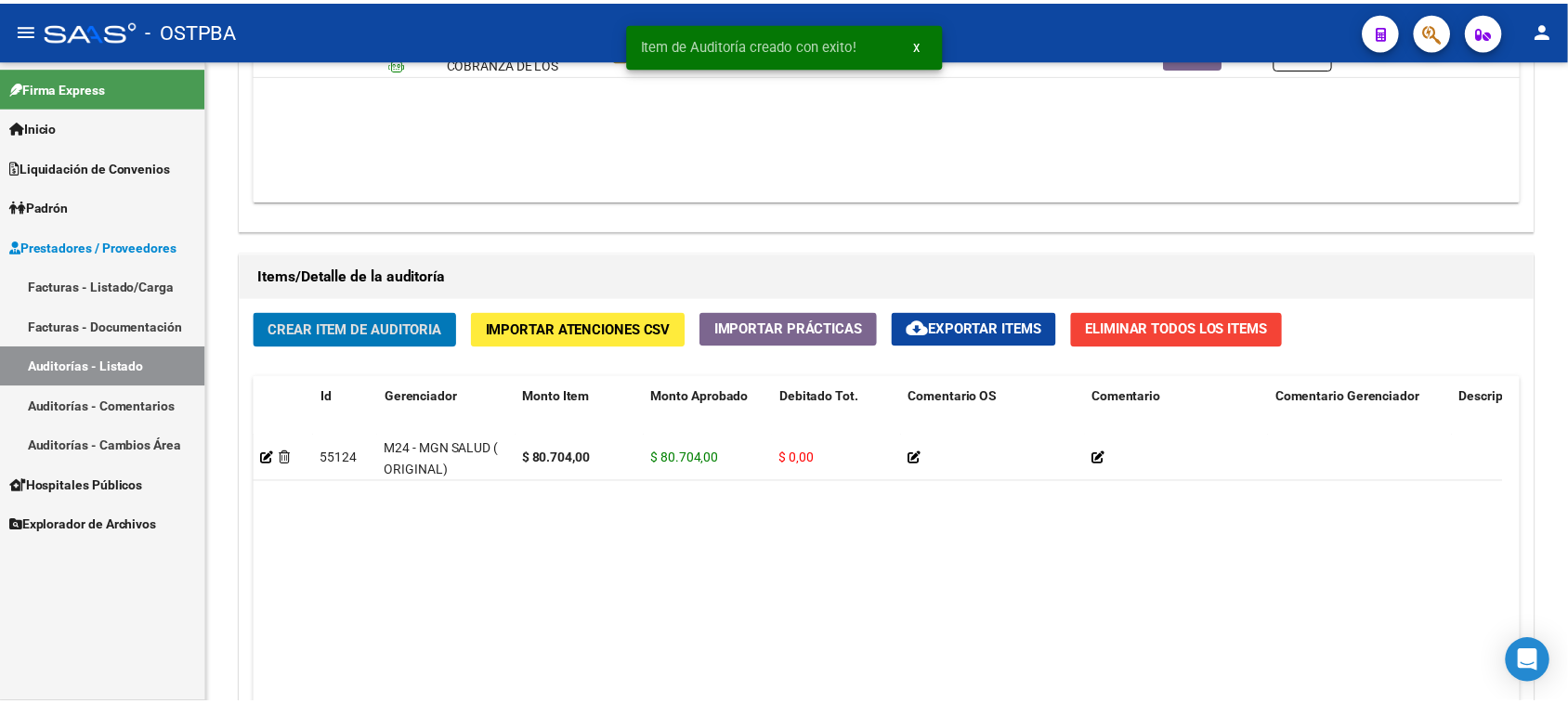
scroll to position [1162, 0]
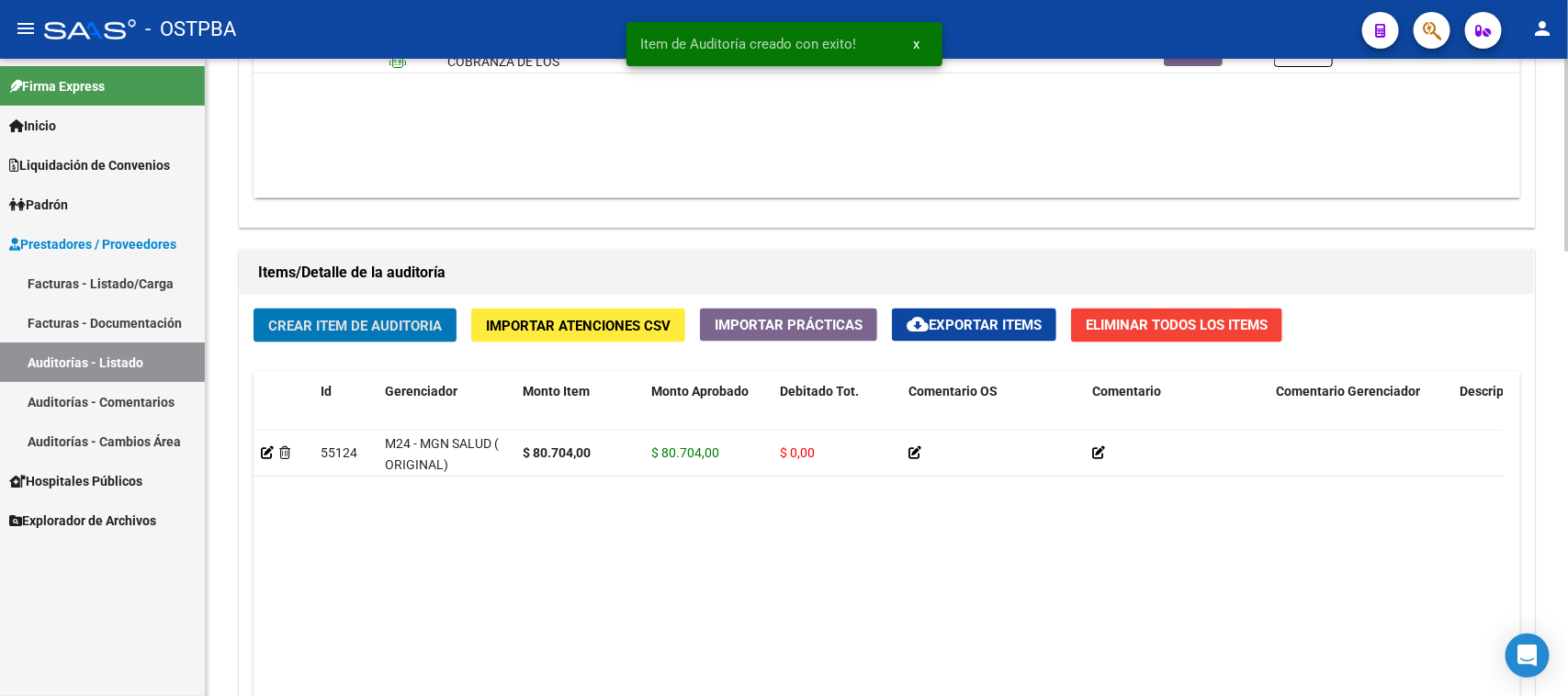
click at [415, 326] on span "Crear Item de Auditoria" at bounding box center [354, 326] width 173 height 17
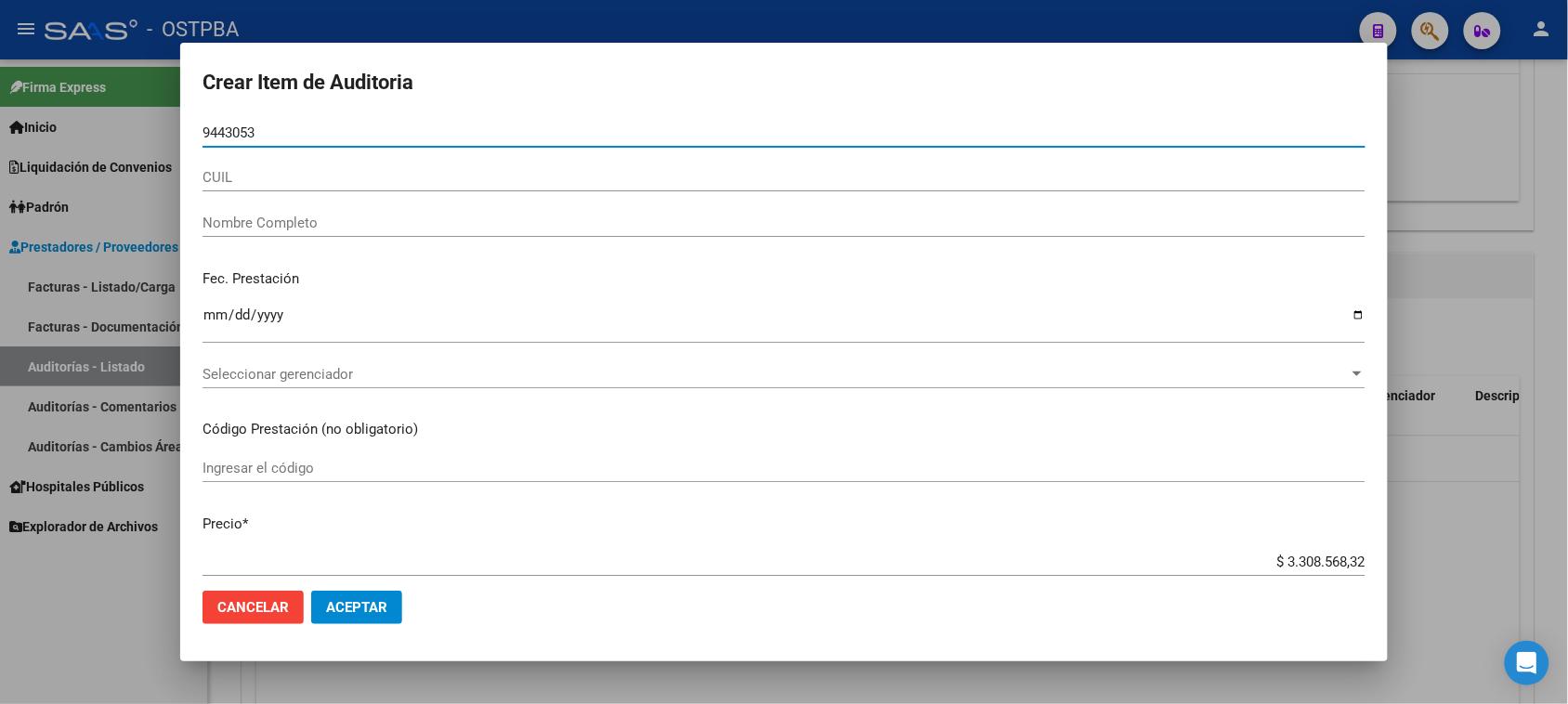
type input "94430533"
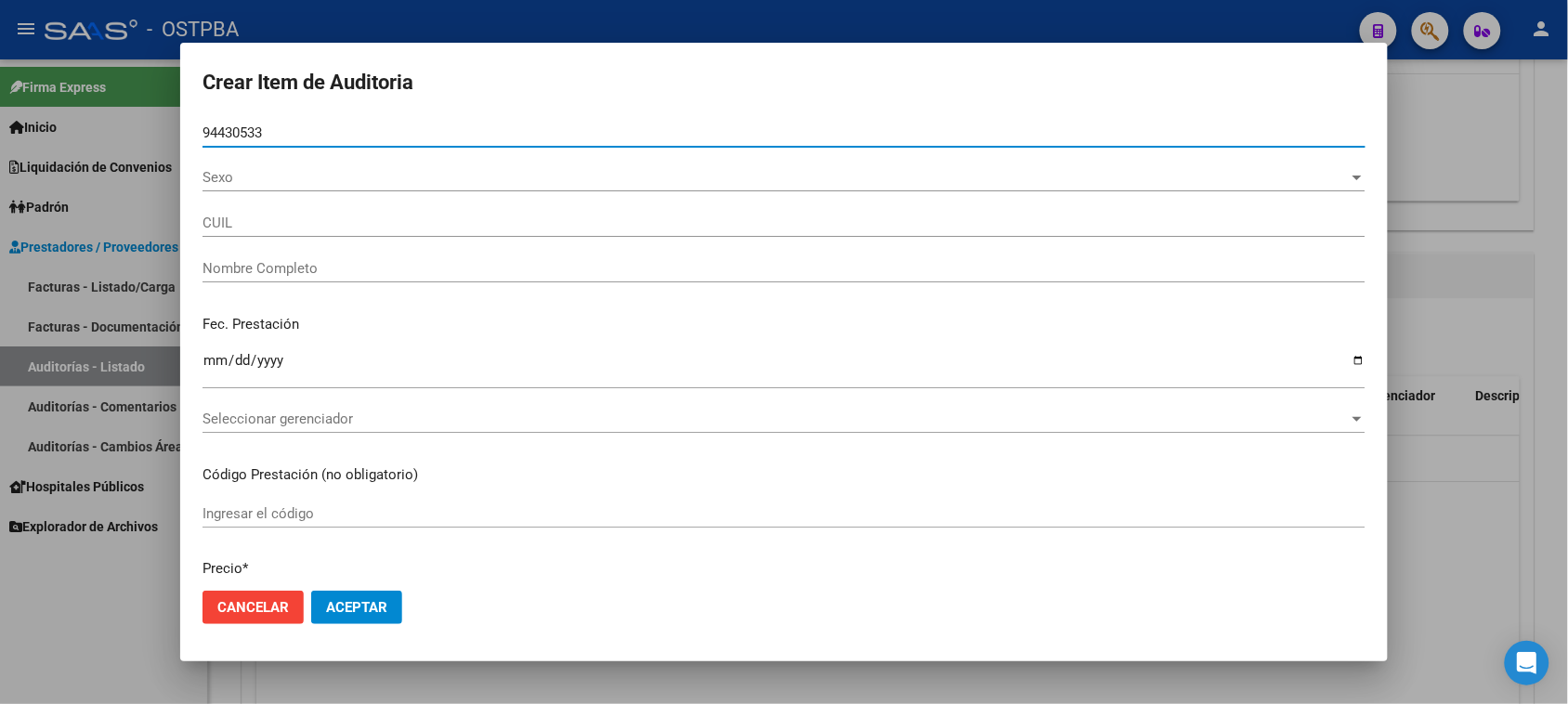
type input "20944305336"
type input "[PERSON_NAME] [PERSON_NAME] -"
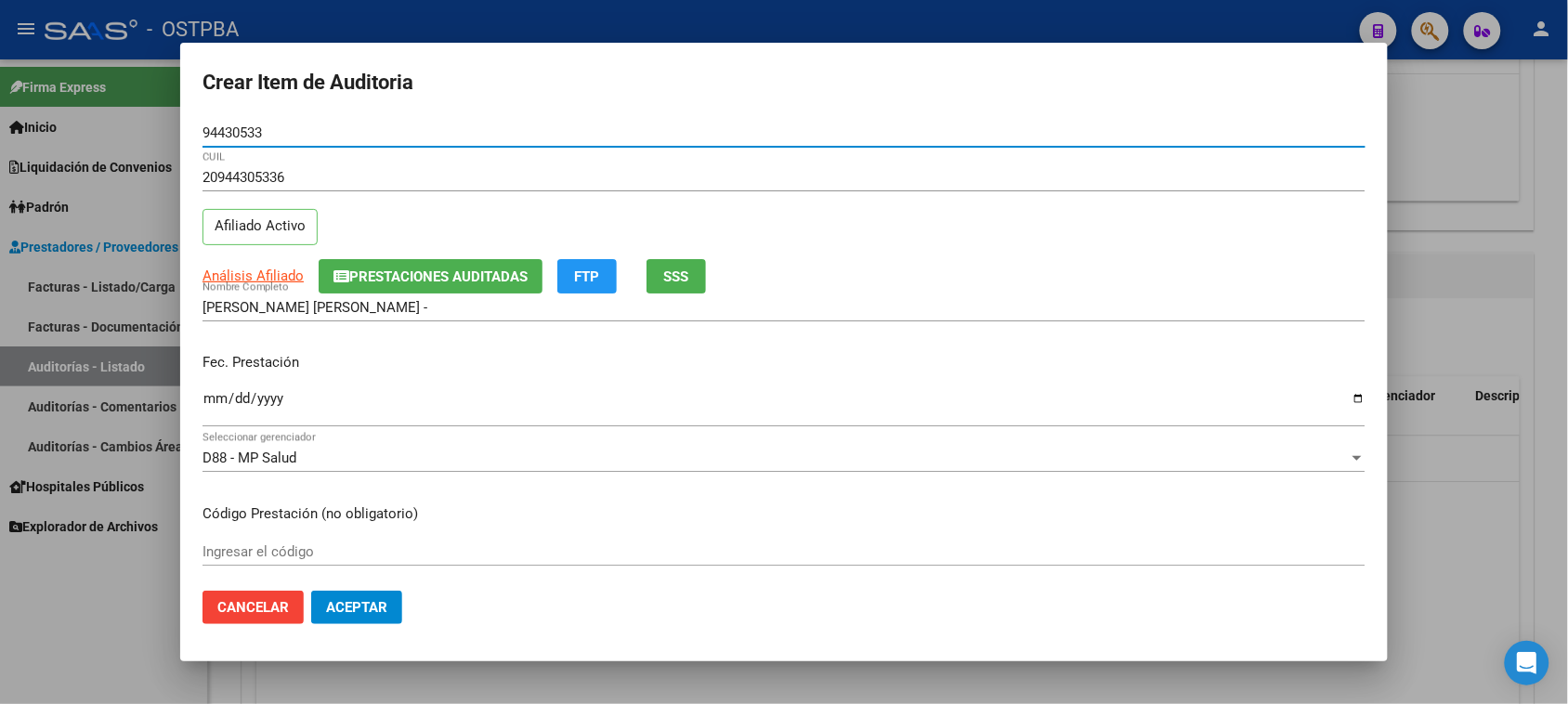
type input "94430533"
click at [205, 402] on input "Ingresar la fecha" at bounding box center [784, 406] width 1162 height 29
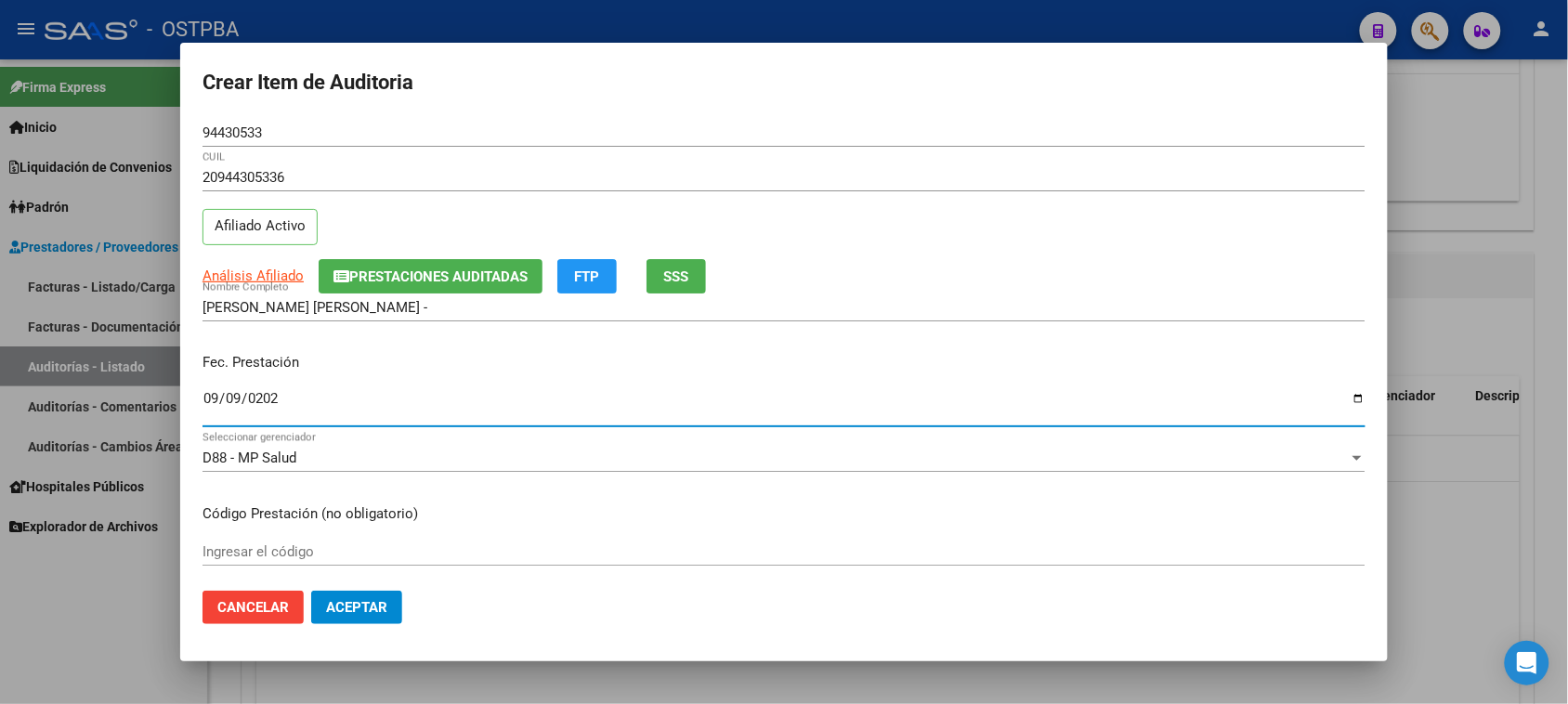
type input "[DATE]"
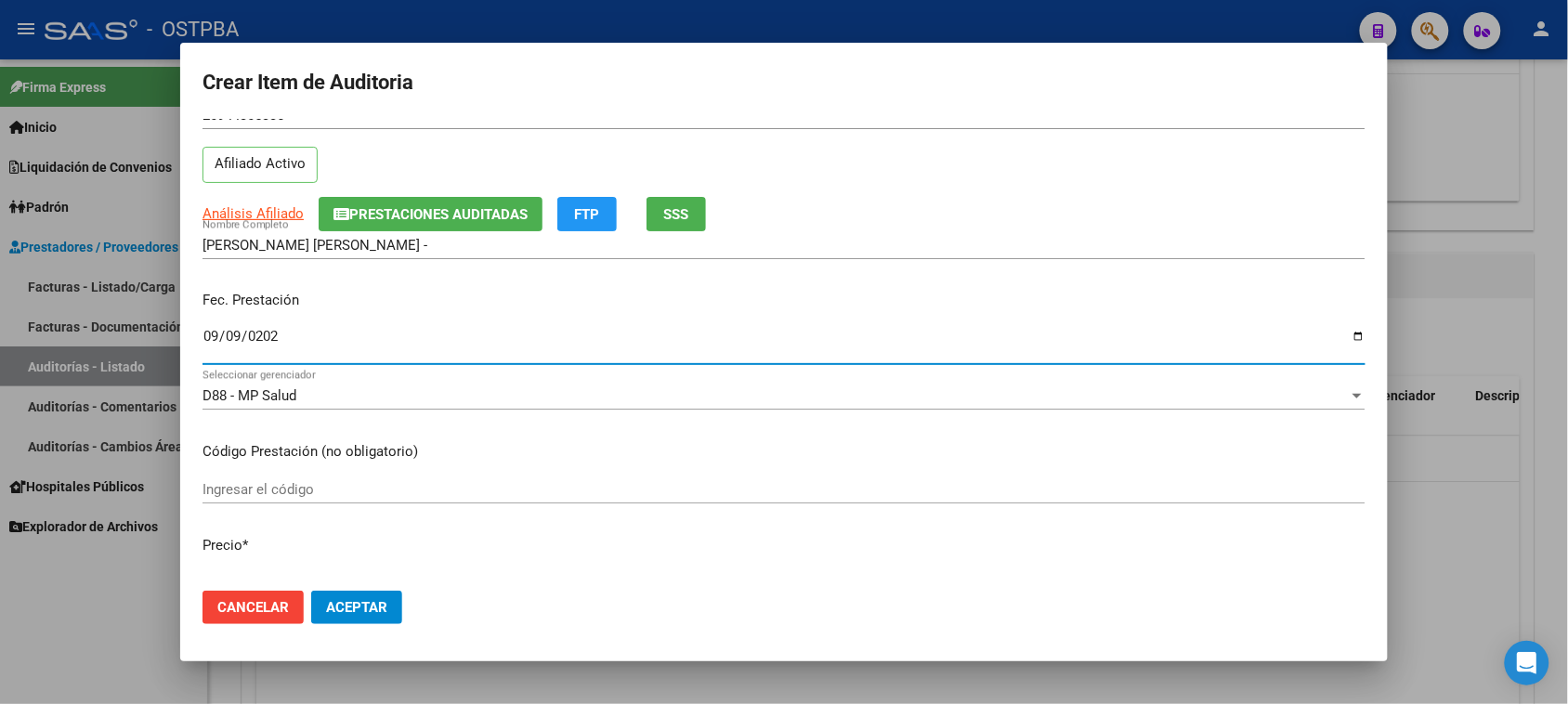
scroll to position [117, 0]
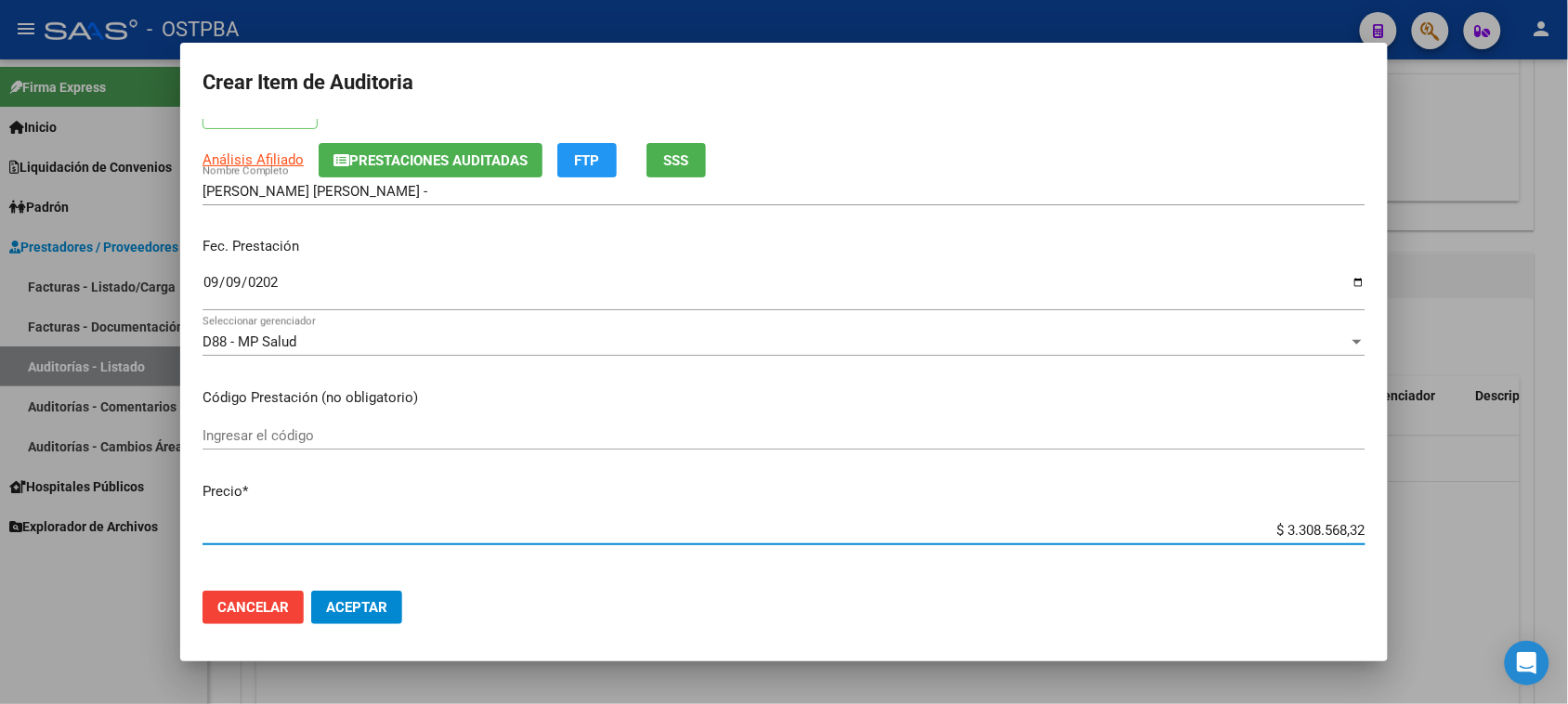
drag, startPoint x: 1269, startPoint y: 531, endPoint x: 1584, endPoint y: 531, distance: 315.0
click at [1568, 531] on html "menu - OSTPBA person Firma Express Inicio Calendario SSS Instructivos Contacto …" at bounding box center [784, 352] width 1568 height 704
type input "$ 0,02"
type input "$ 0,27"
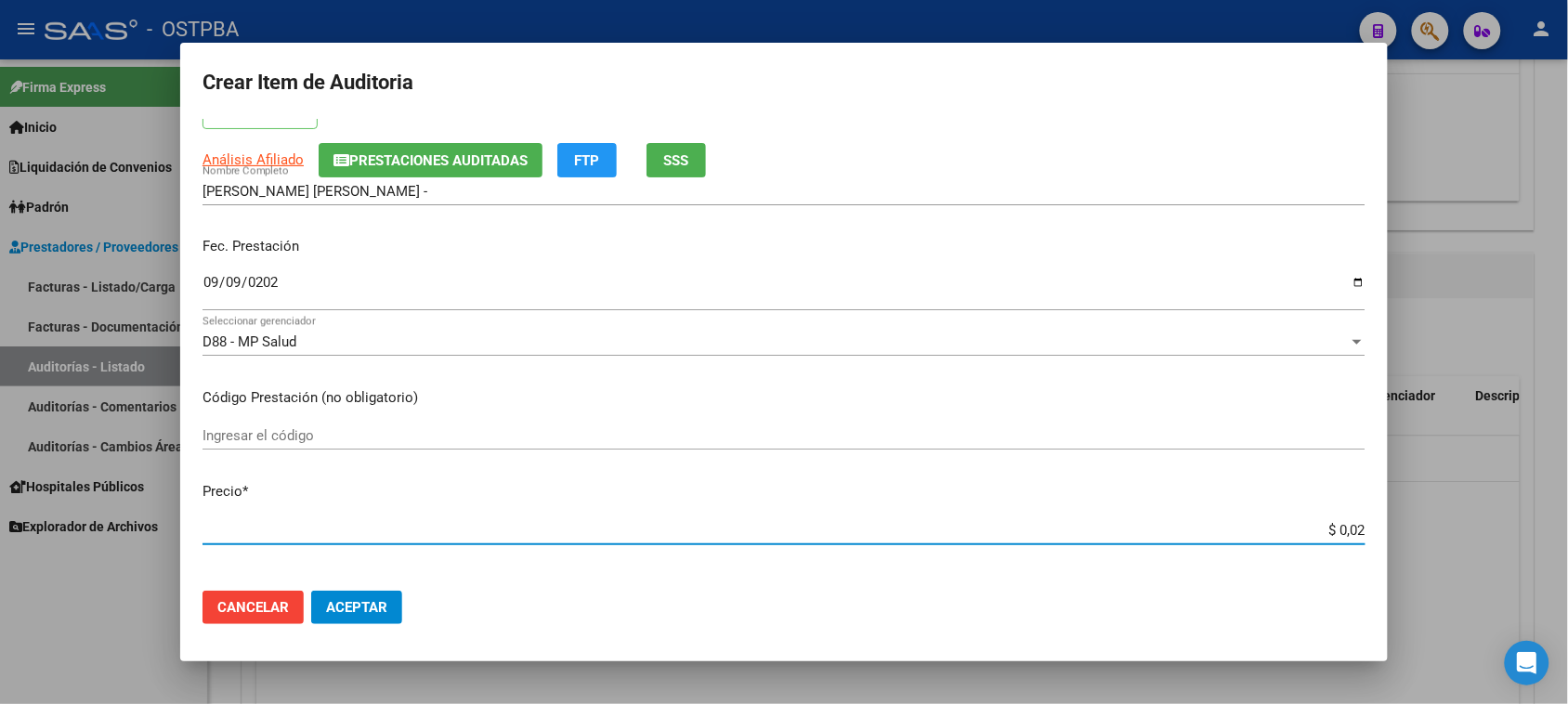
type input "$ 0,27"
type input "$ 2,71"
type input "$ 27,14"
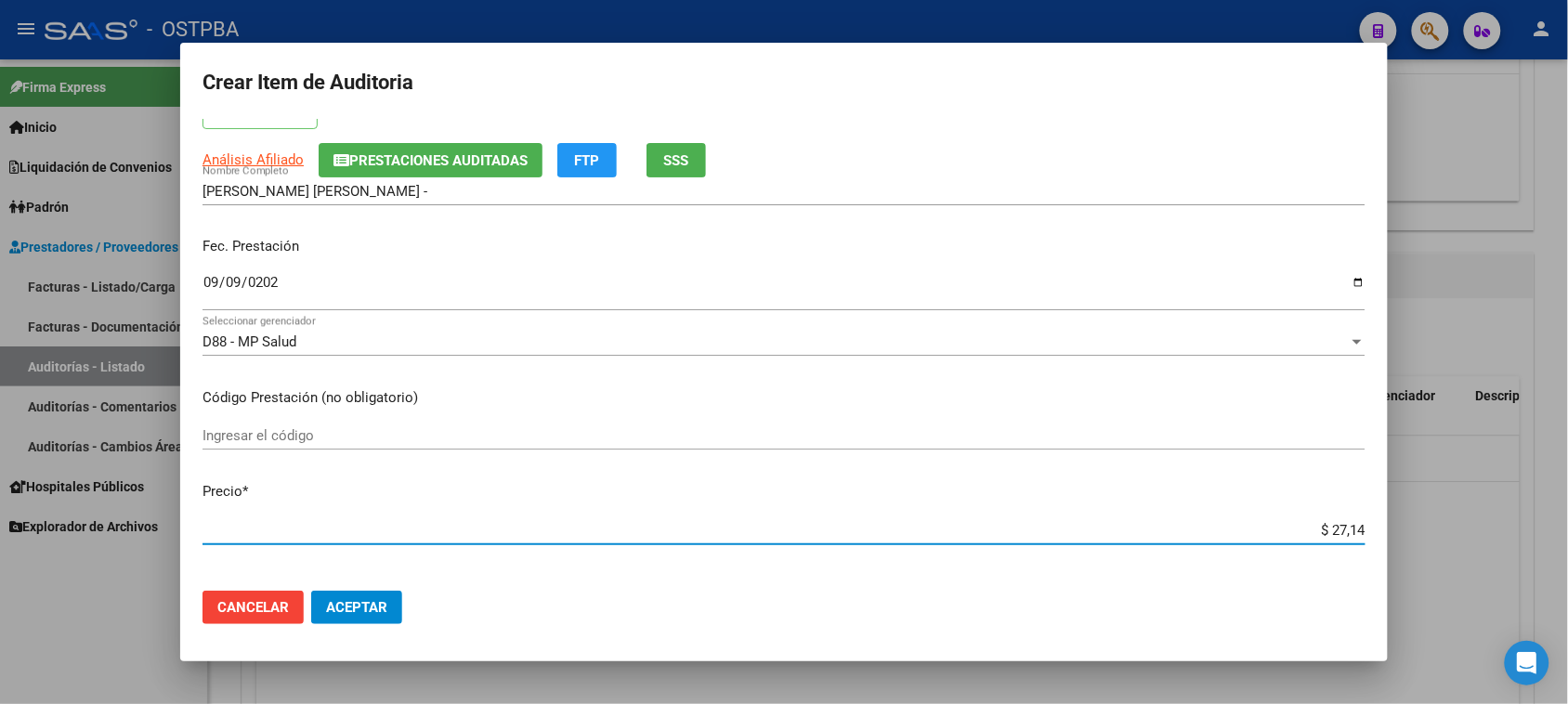
type input "$ 271,40"
type input "$ 2.714,06"
type input "$ 27.140,63"
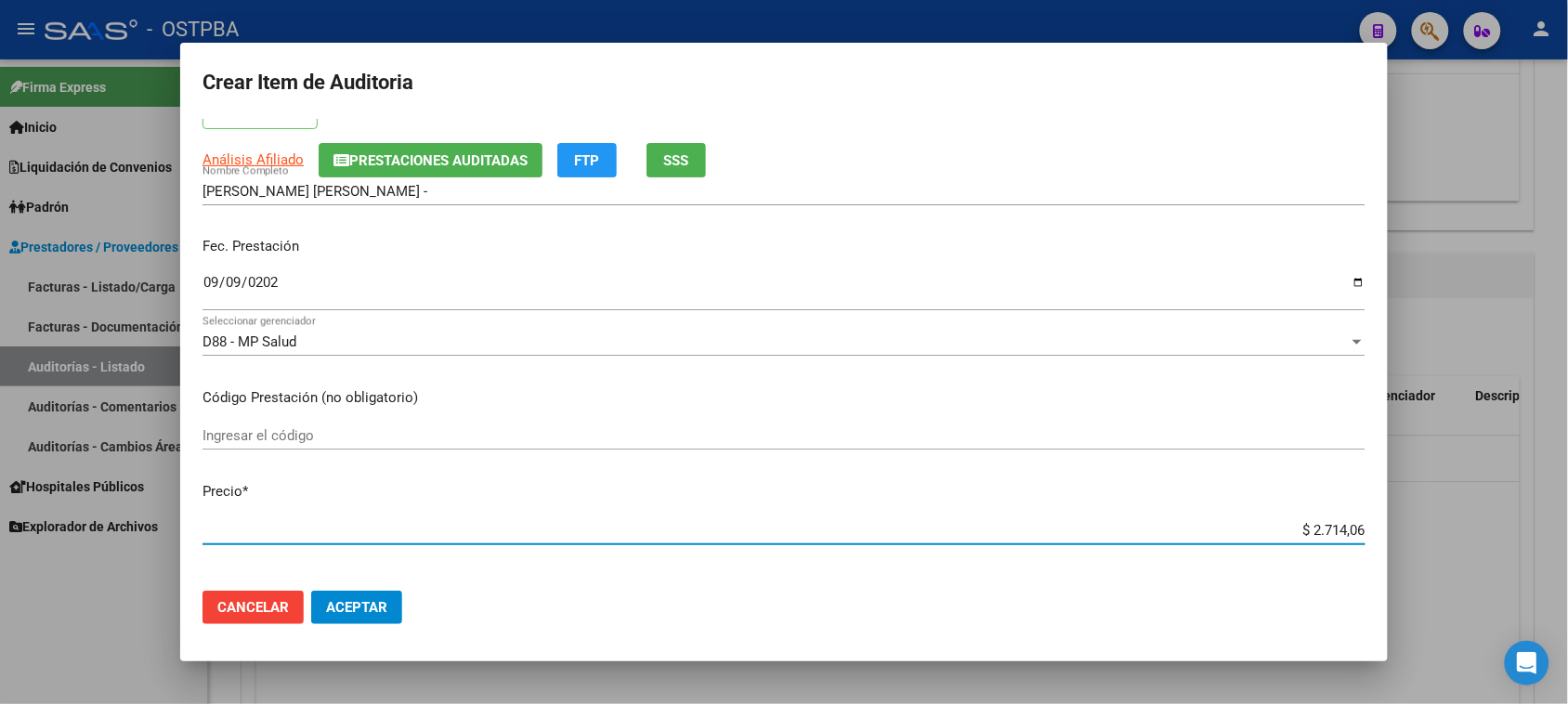
type input "$ 27.140,63"
type input "$ 271.406,33"
type input "$ 2.714.063,32"
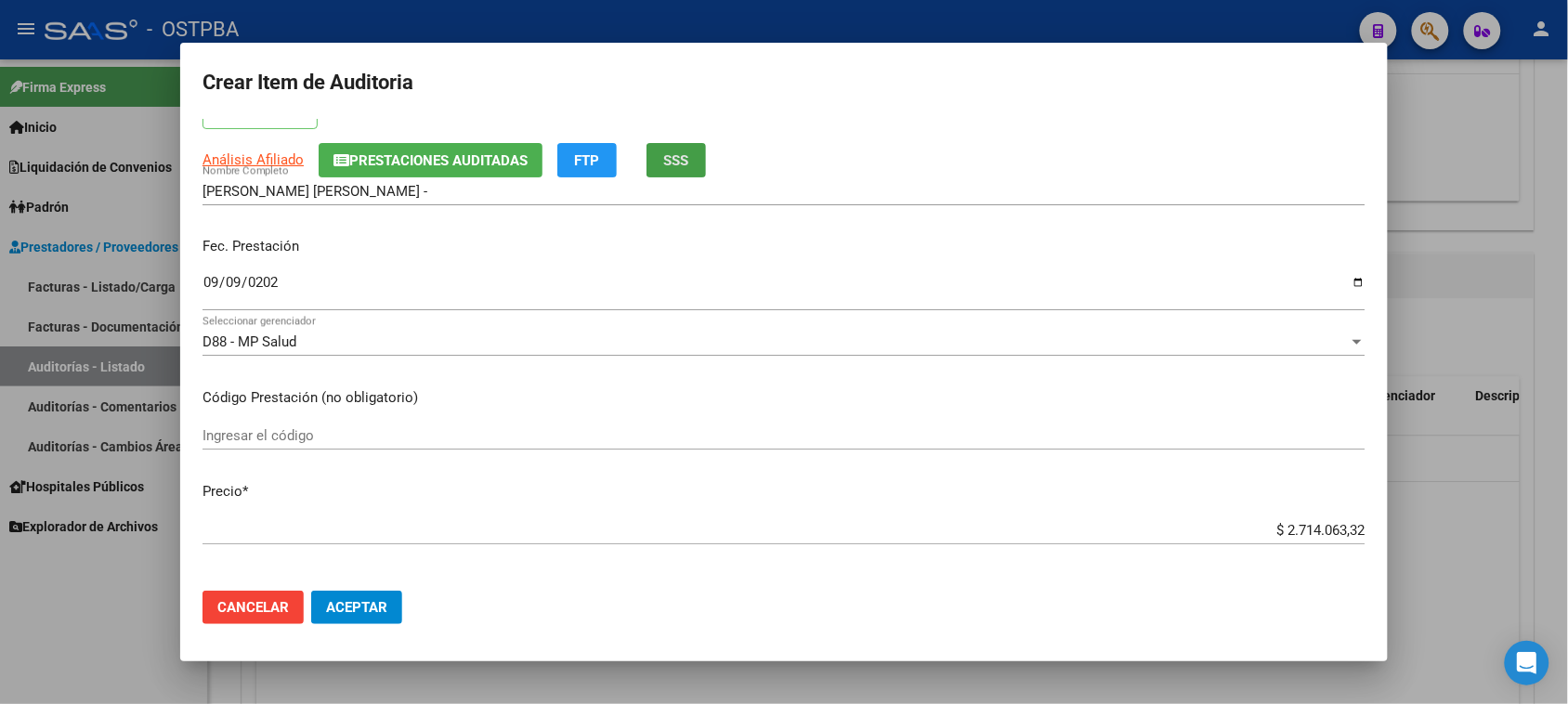
click at [666, 167] on span "SSS" at bounding box center [676, 161] width 25 height 17
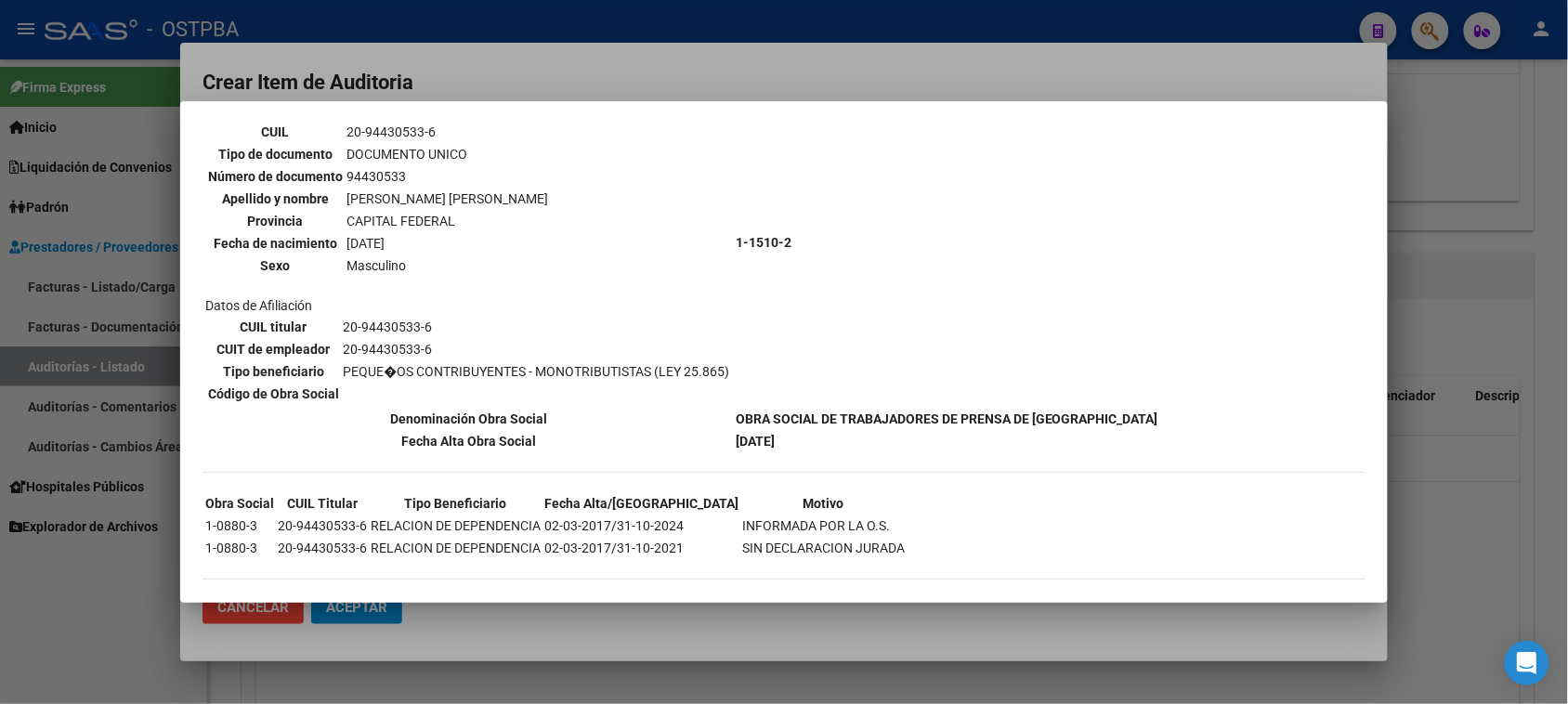
scroll to position [24, 0]
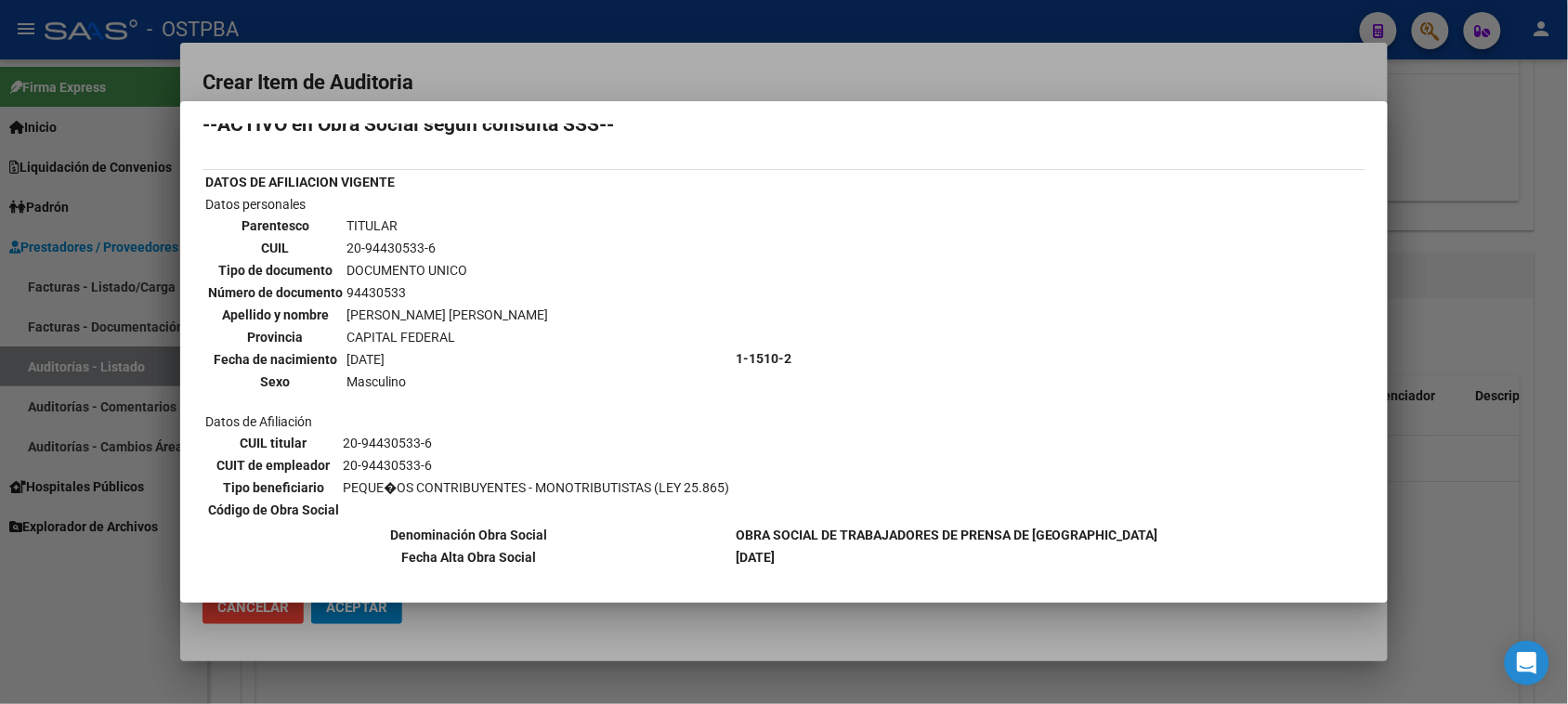
click at [47, 592] on div at bounding box center [784, 352] width 1568 height 704
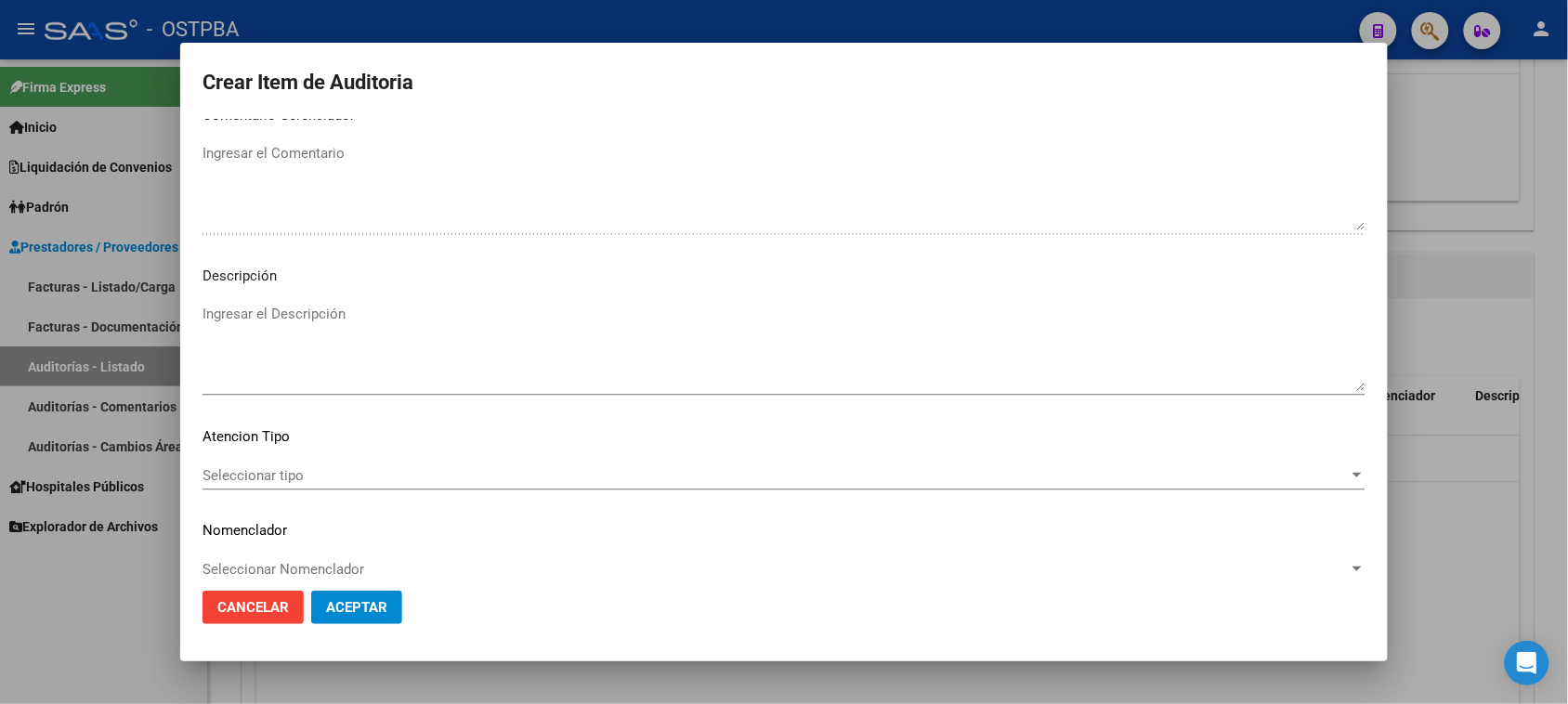
scroll to position [1213, 0]
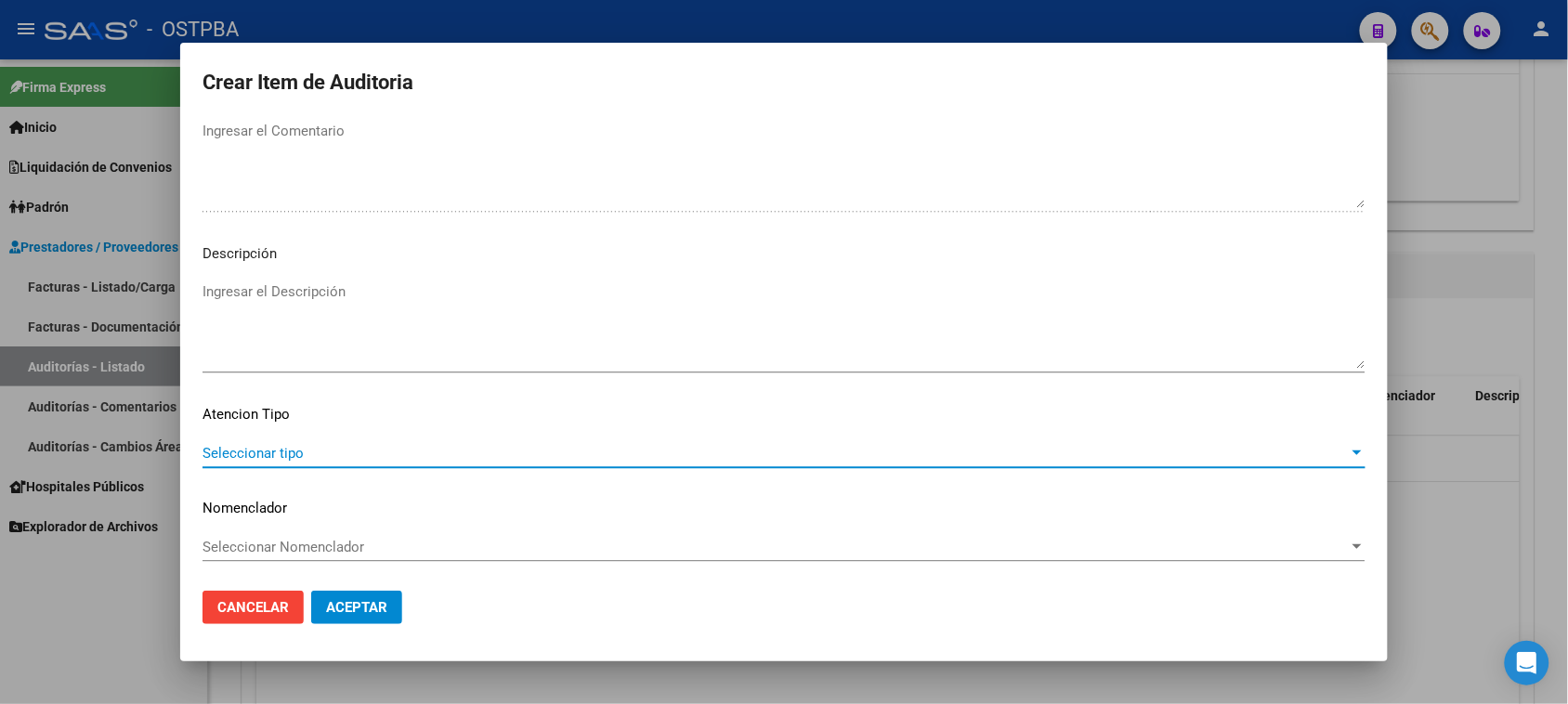
click at [227, 452] on span "Seleccionar tipo" at bounding box center [776, 454] width 1146 height 17
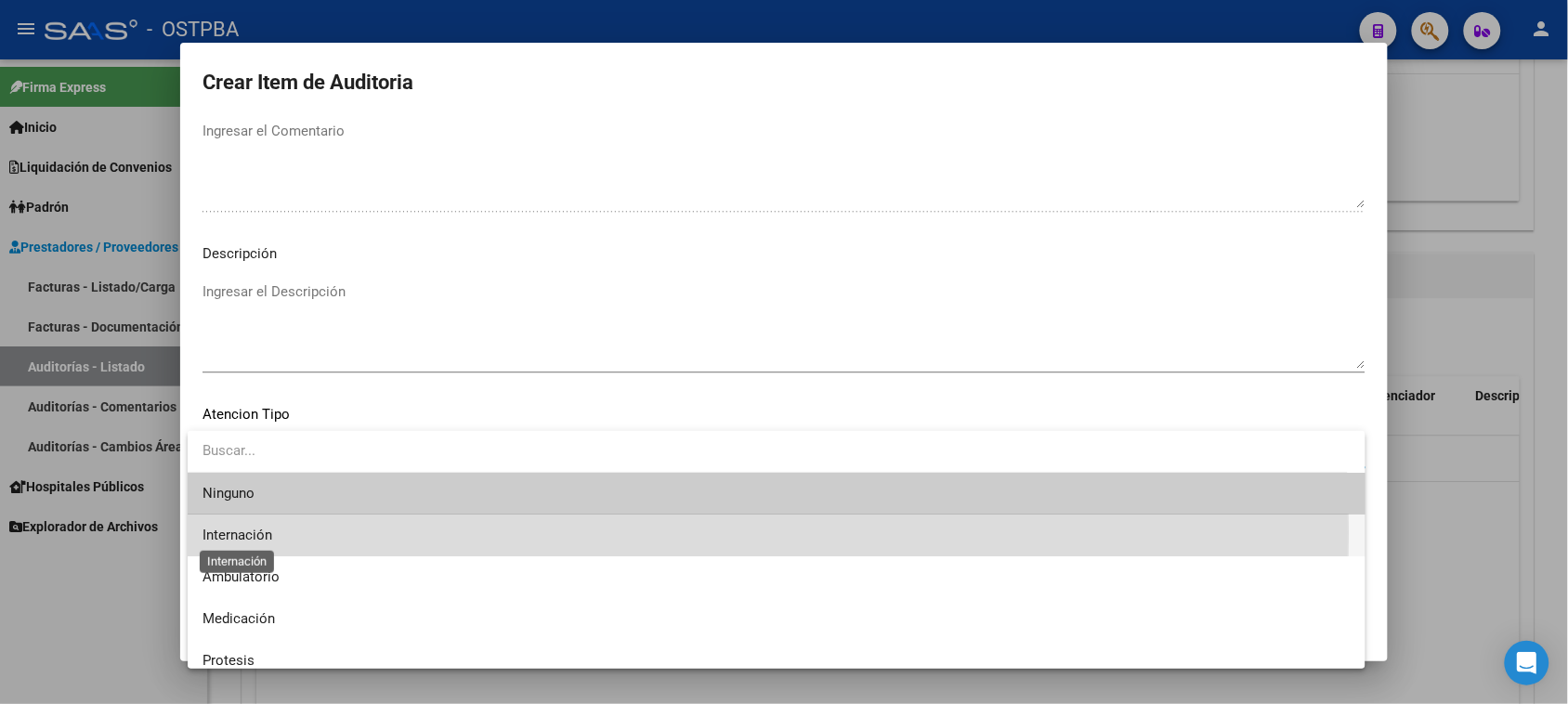
click at [242, 533] on span "Internación" at bounding box center [238, 535] width 70 height 17
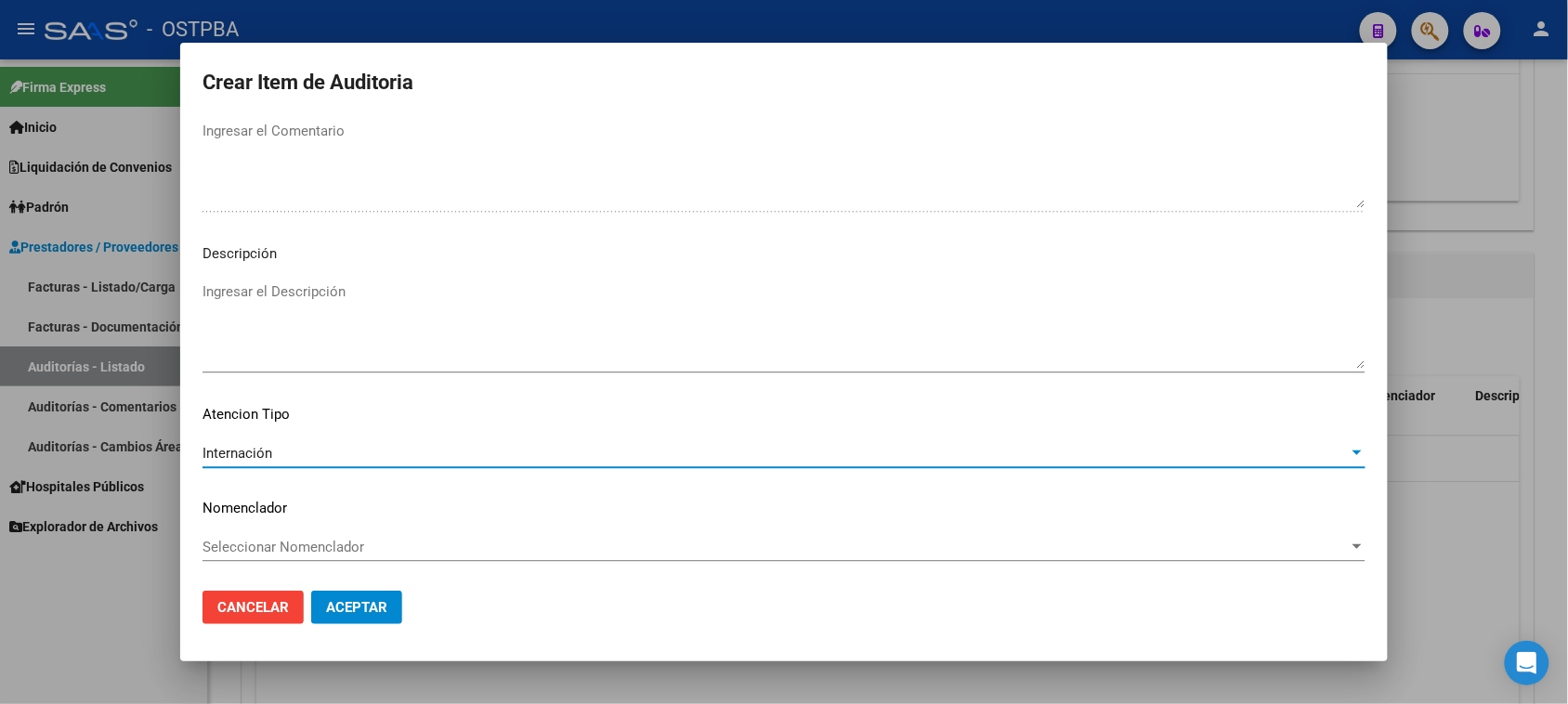
click at [354, 605] on span "Aceptar" at bounding box center [356, 607] width 62 height 17
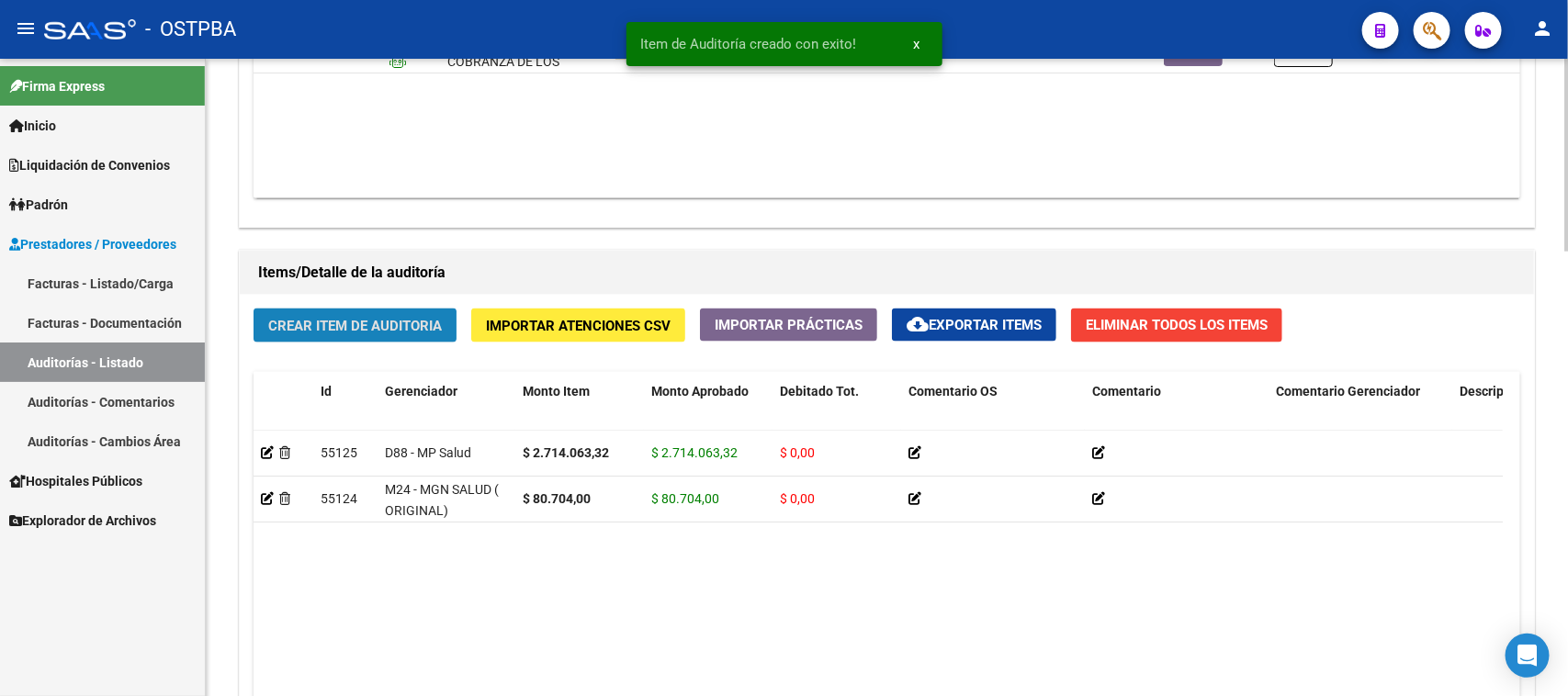
click at [405, 323] on span "Crear Item de Auditoria" at bounding box center [354, 326] width 173 height 17
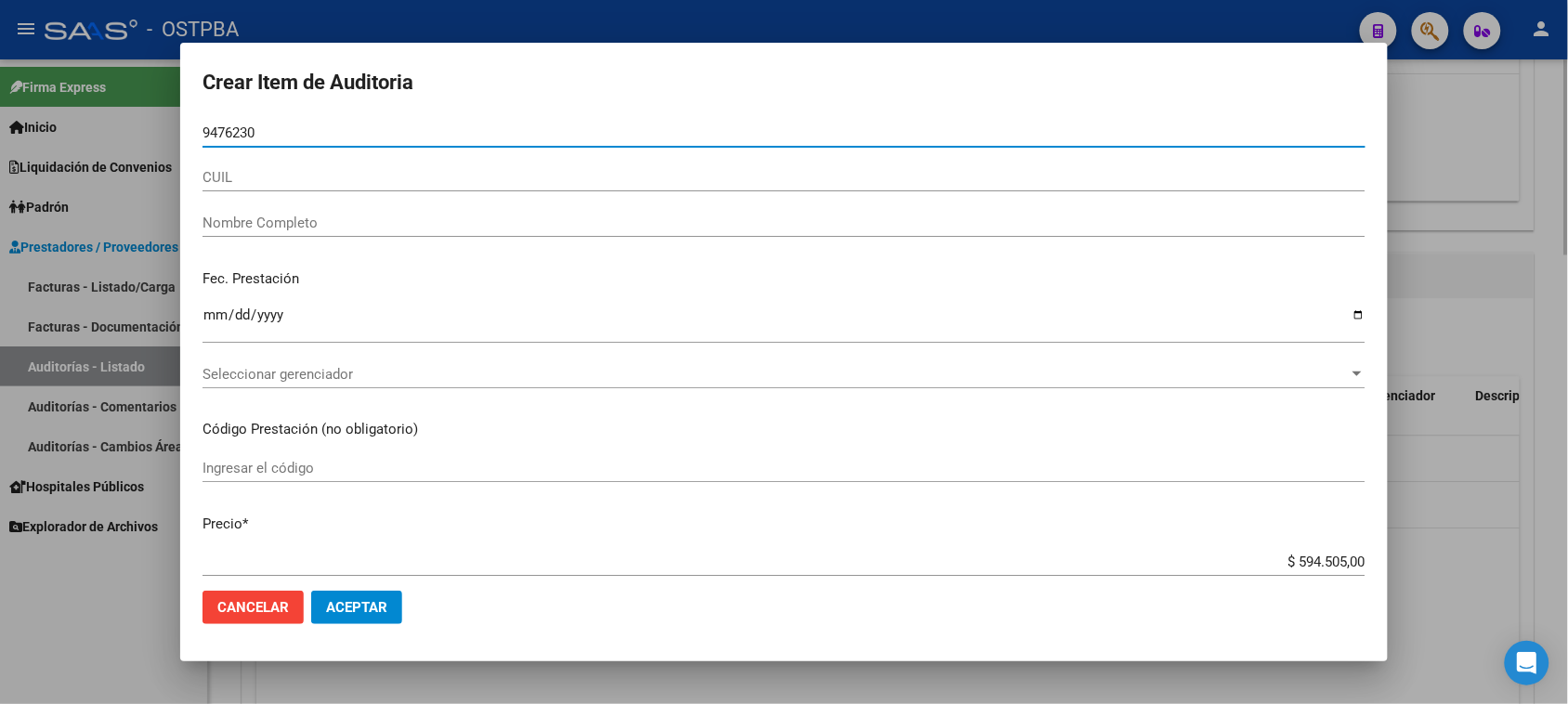
type input "94762306"
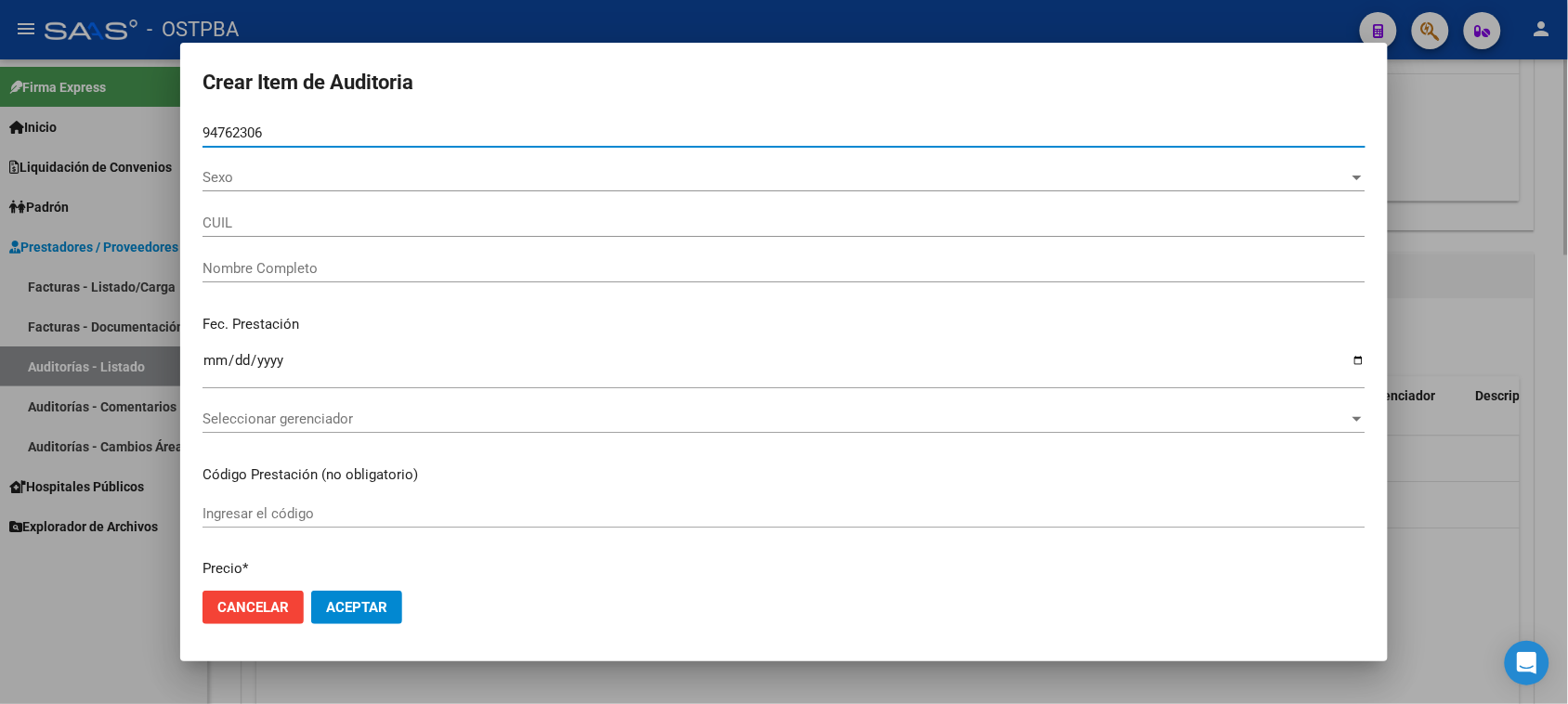
type input "20947623061"
type input "[PERSON_NAME]"
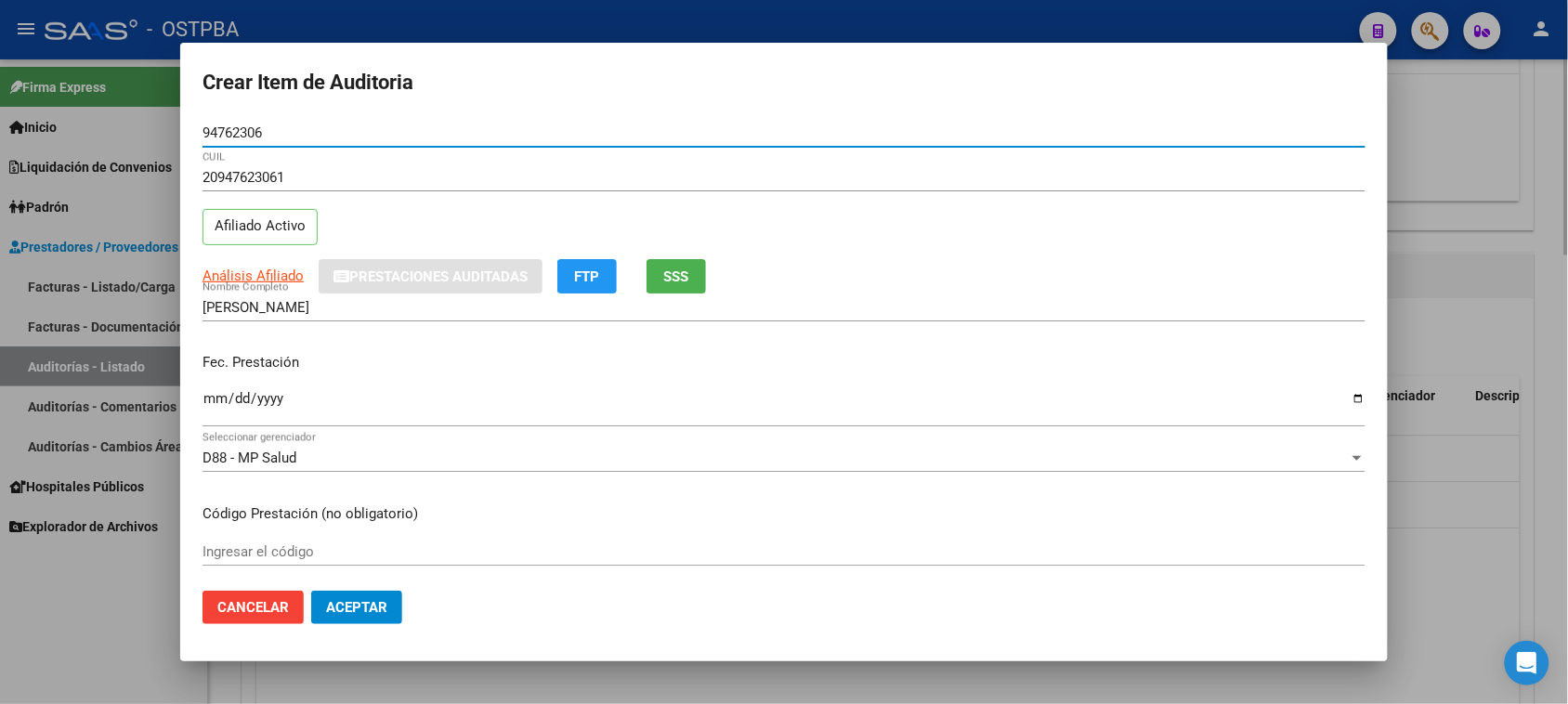
type input "94762306"
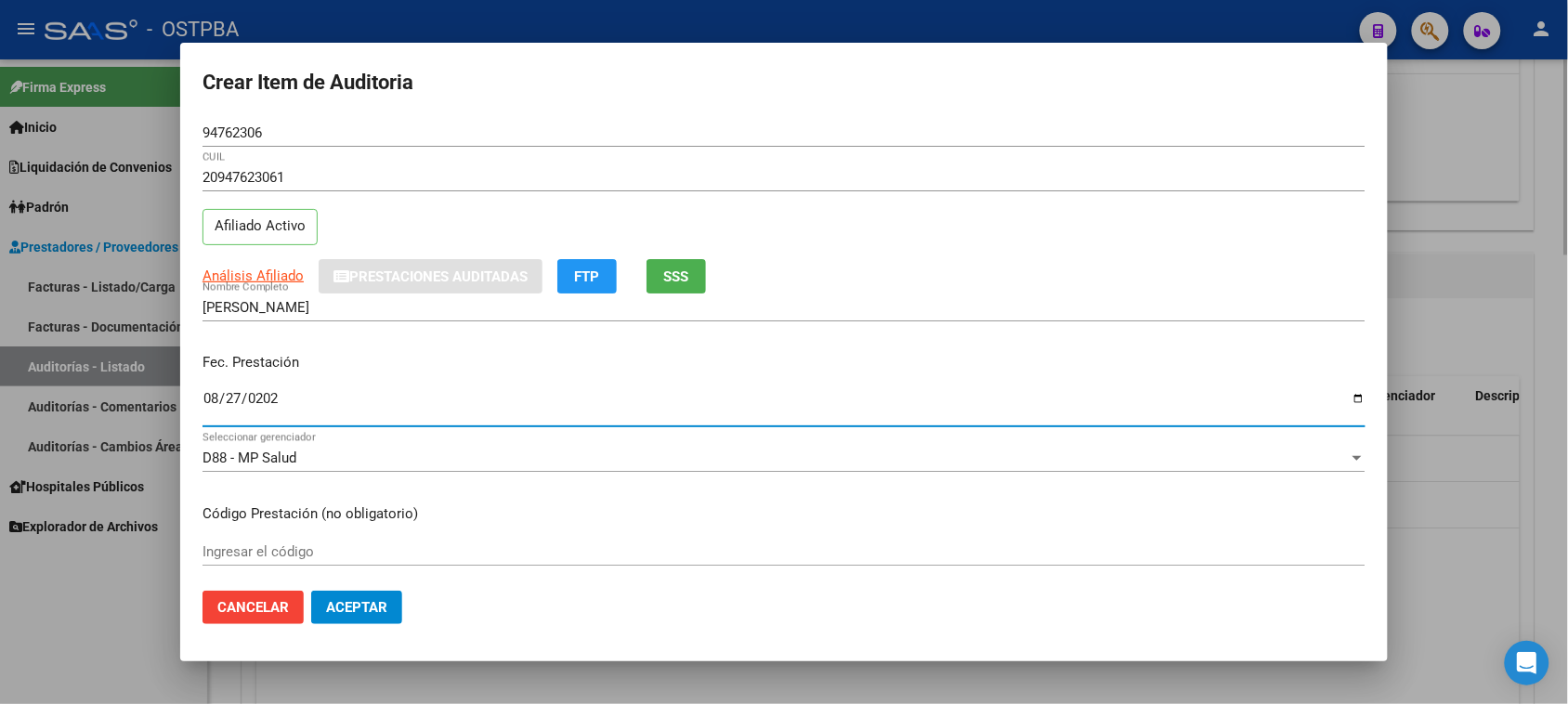
type input "[DATE]"
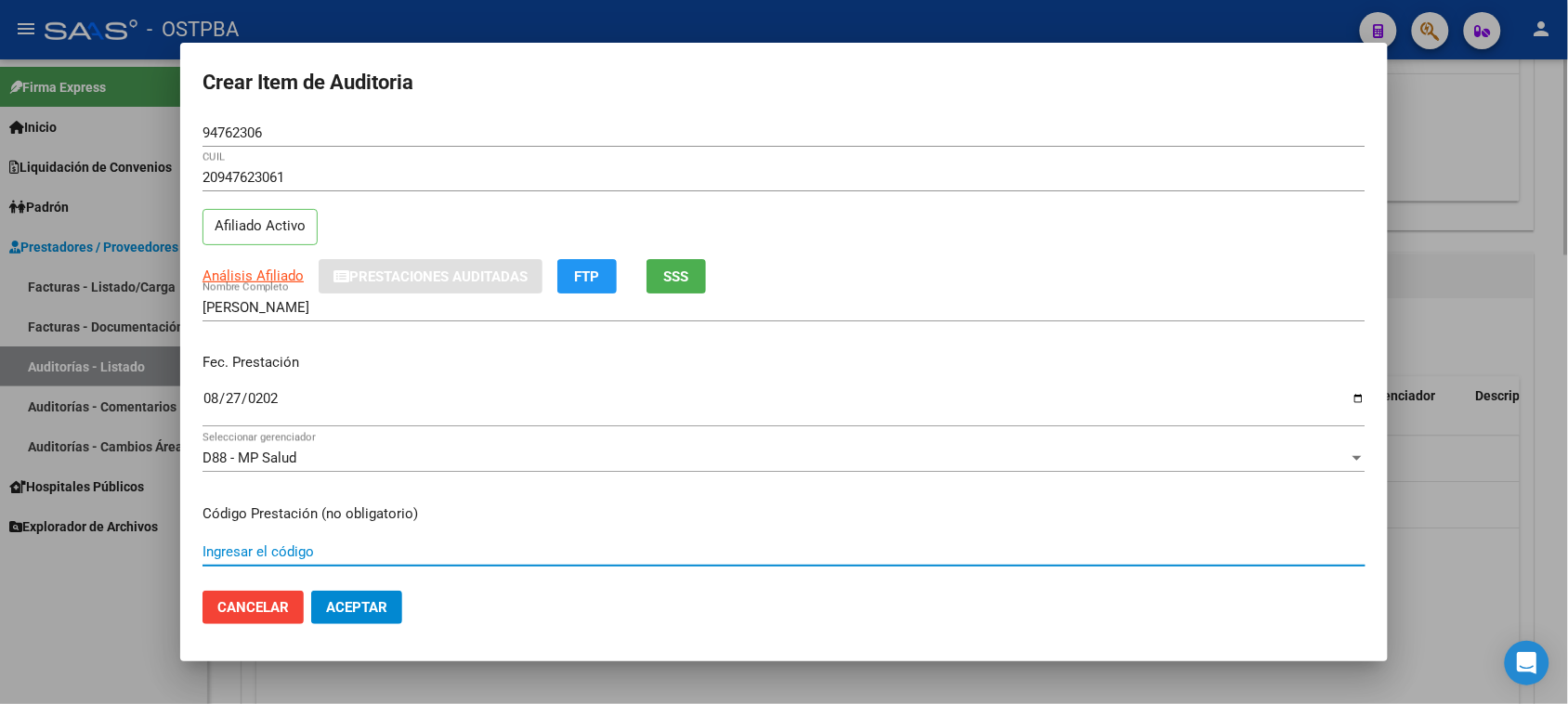
scroll to position [298, 0]
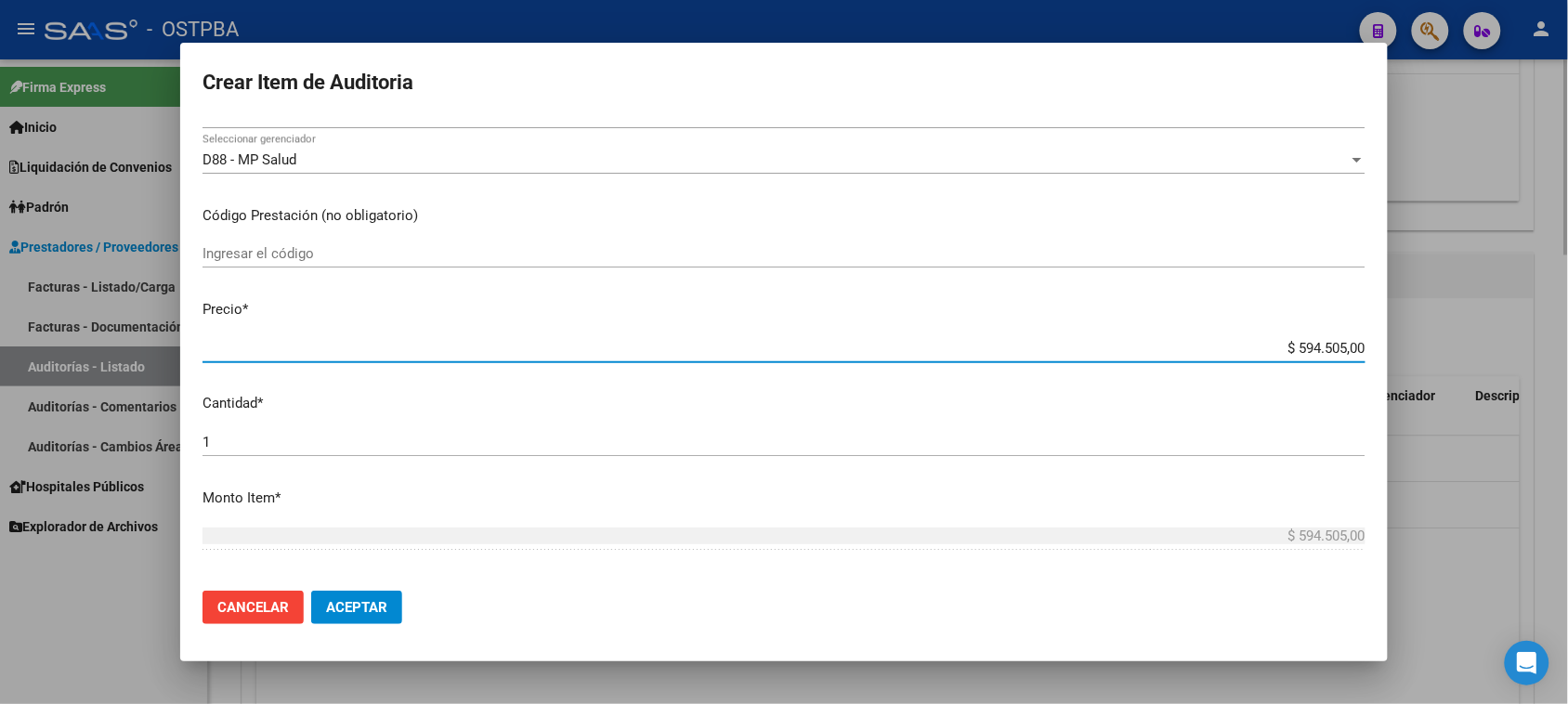
type input "$ 0,01"
type input "$ 0,18"
type input "$ 1,80"
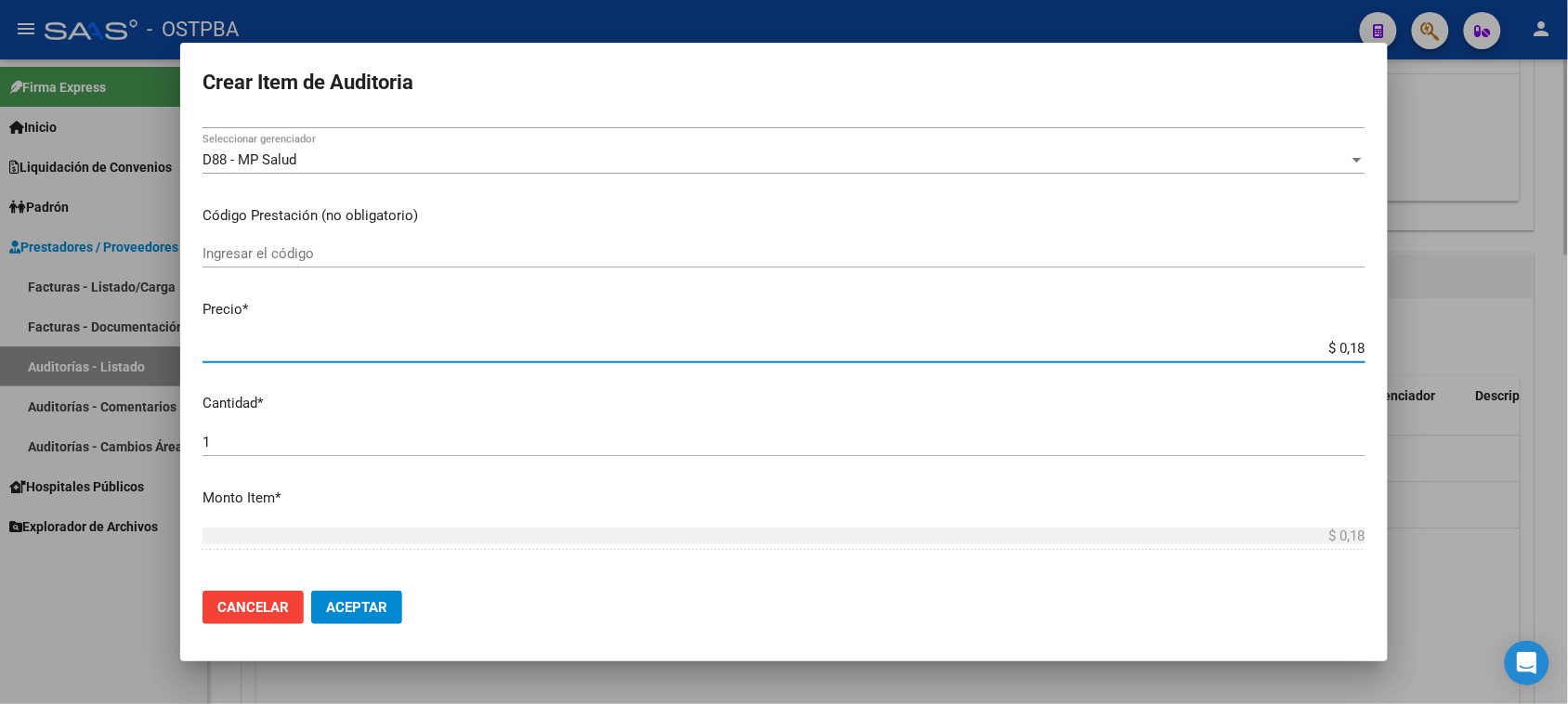
type input "$ 1,80"
type input "$ 18,05"
type input "$ 180,52"
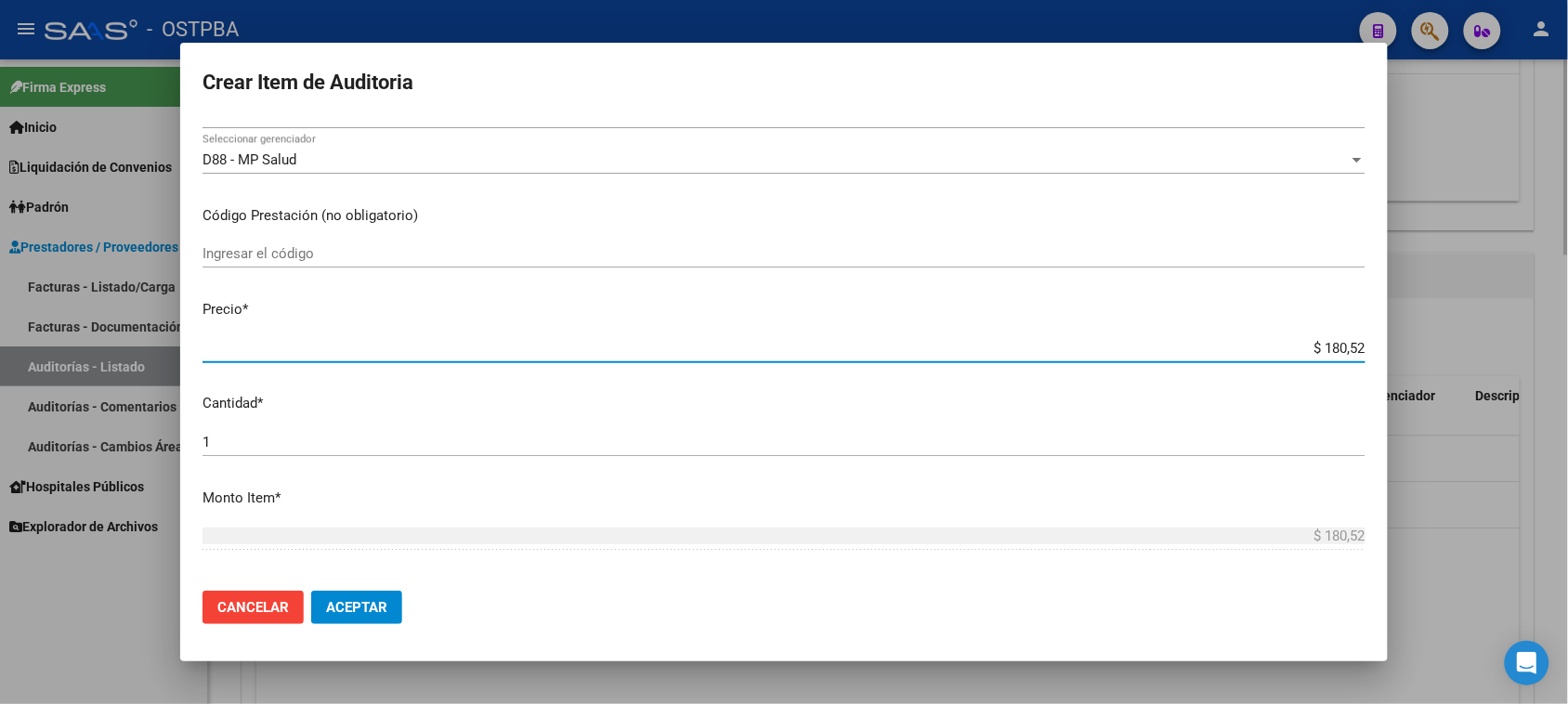
type input "$ 1.805,20"
type input "$ 18.052,00"
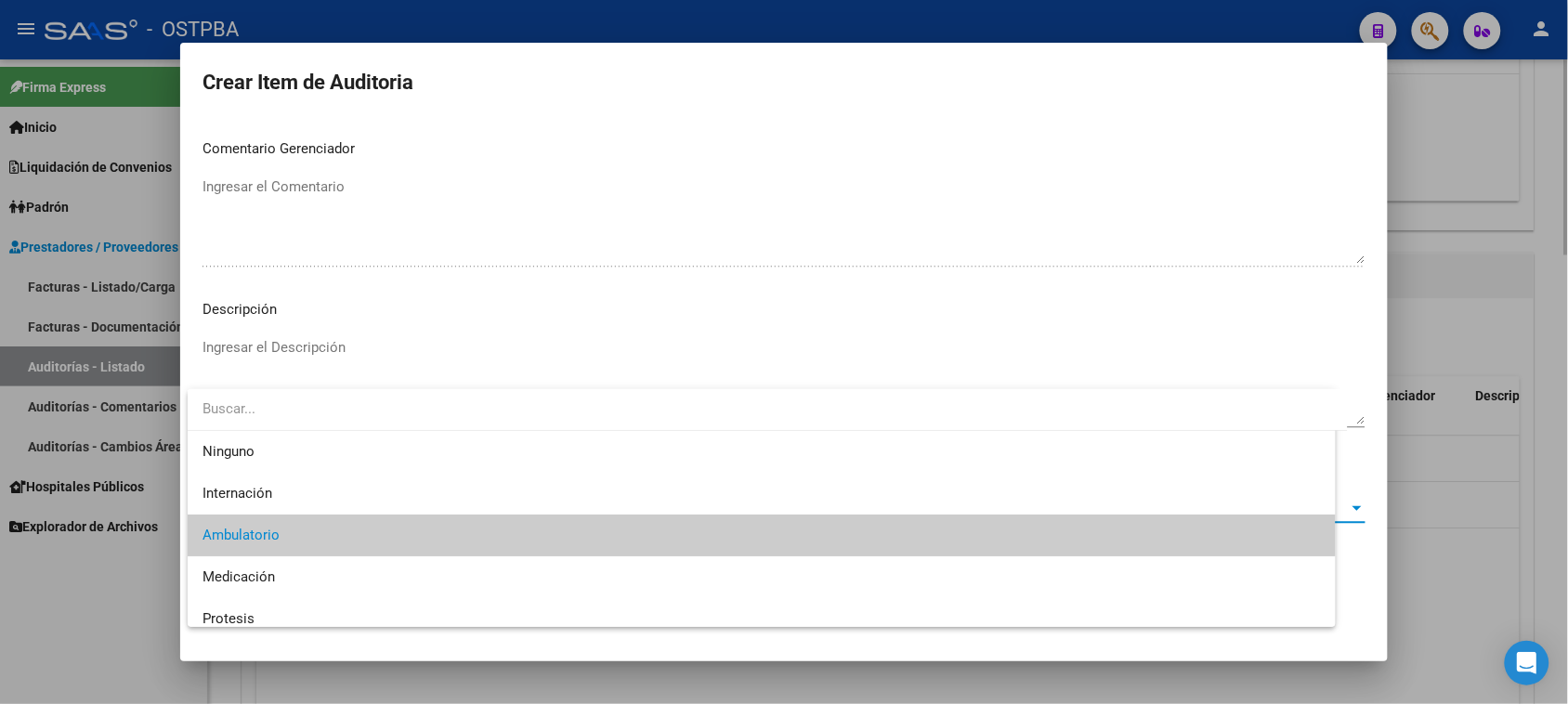
scroll to position [27, 0]
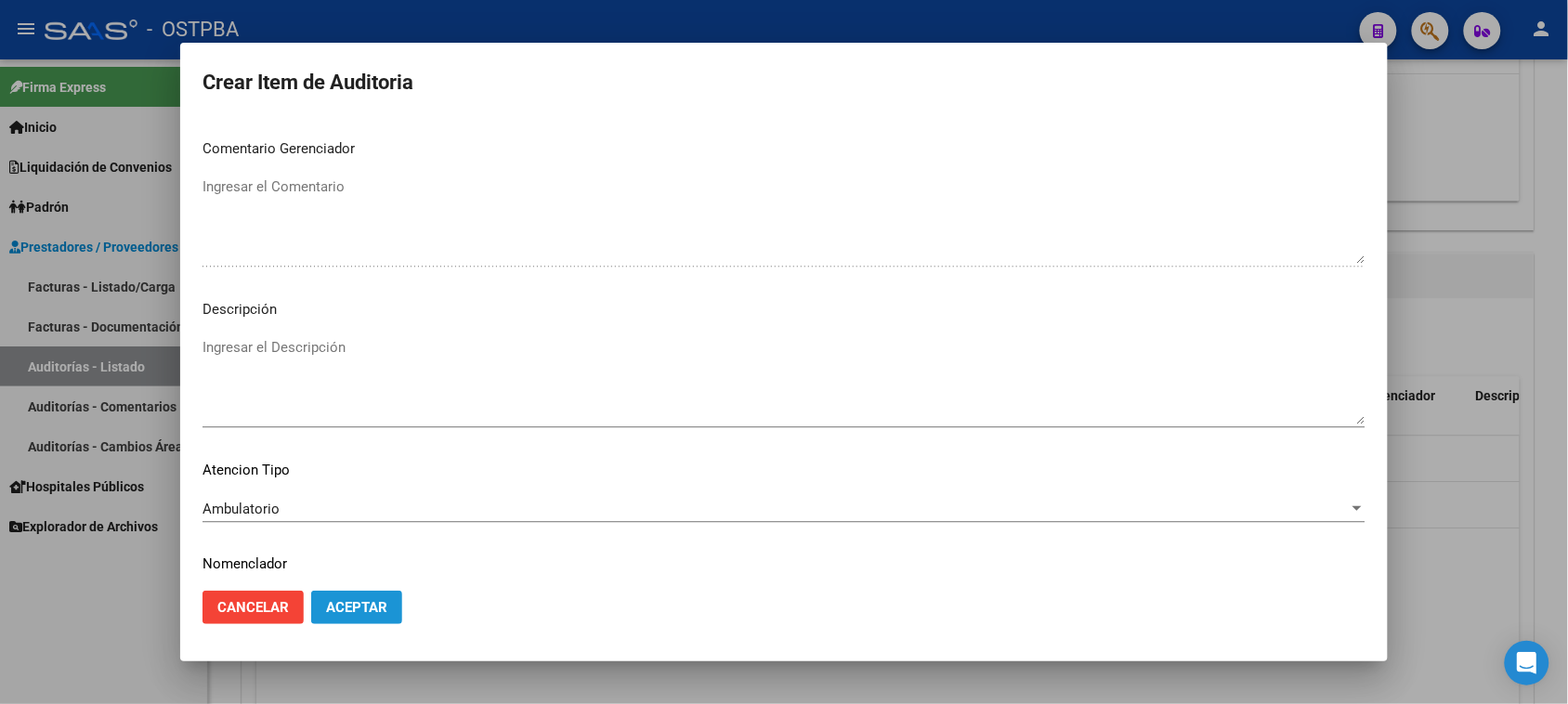
click at [354, 616] on button "Aceptar" at bounding box center [356, 607] width 91 height 33
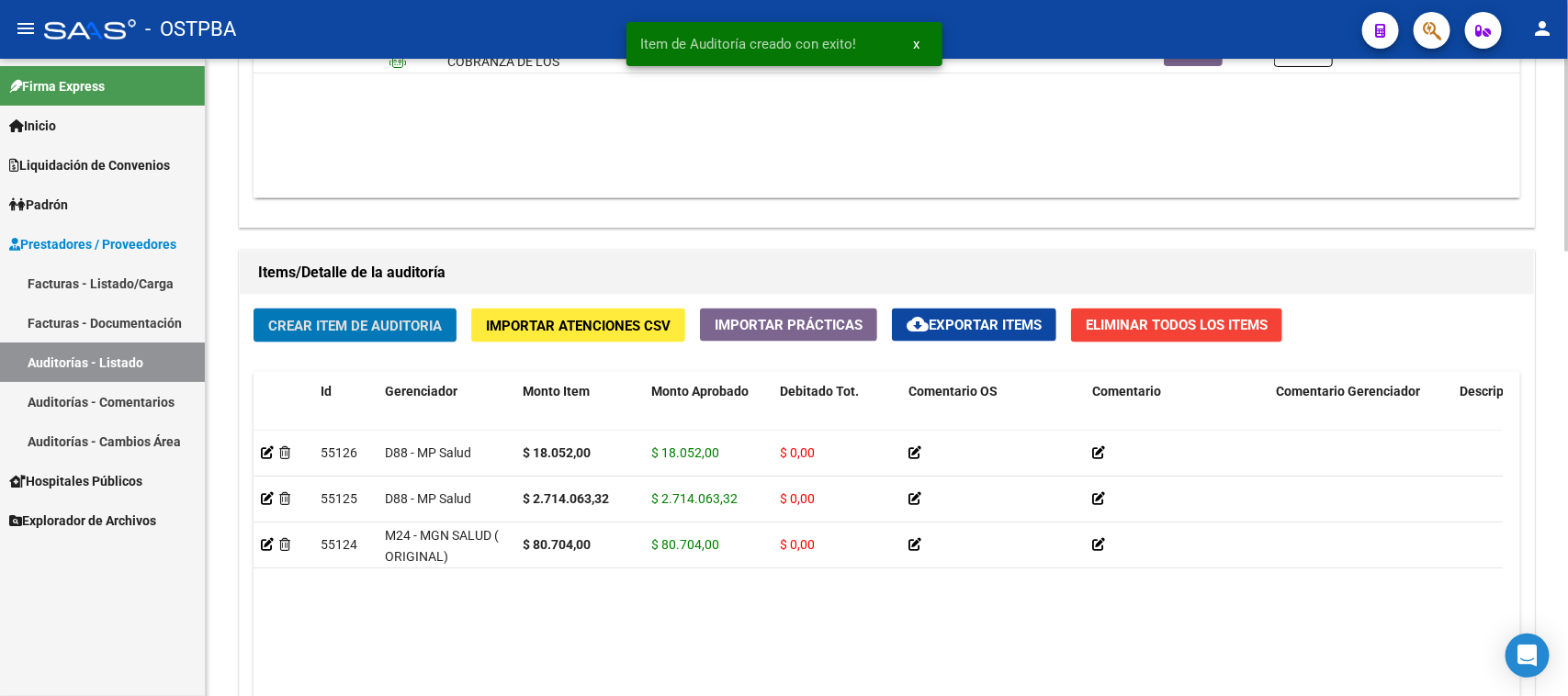
click at [419, 318] on span "Crear Item de Auditoria" at bounding box center [354, 326] width 173 height 17
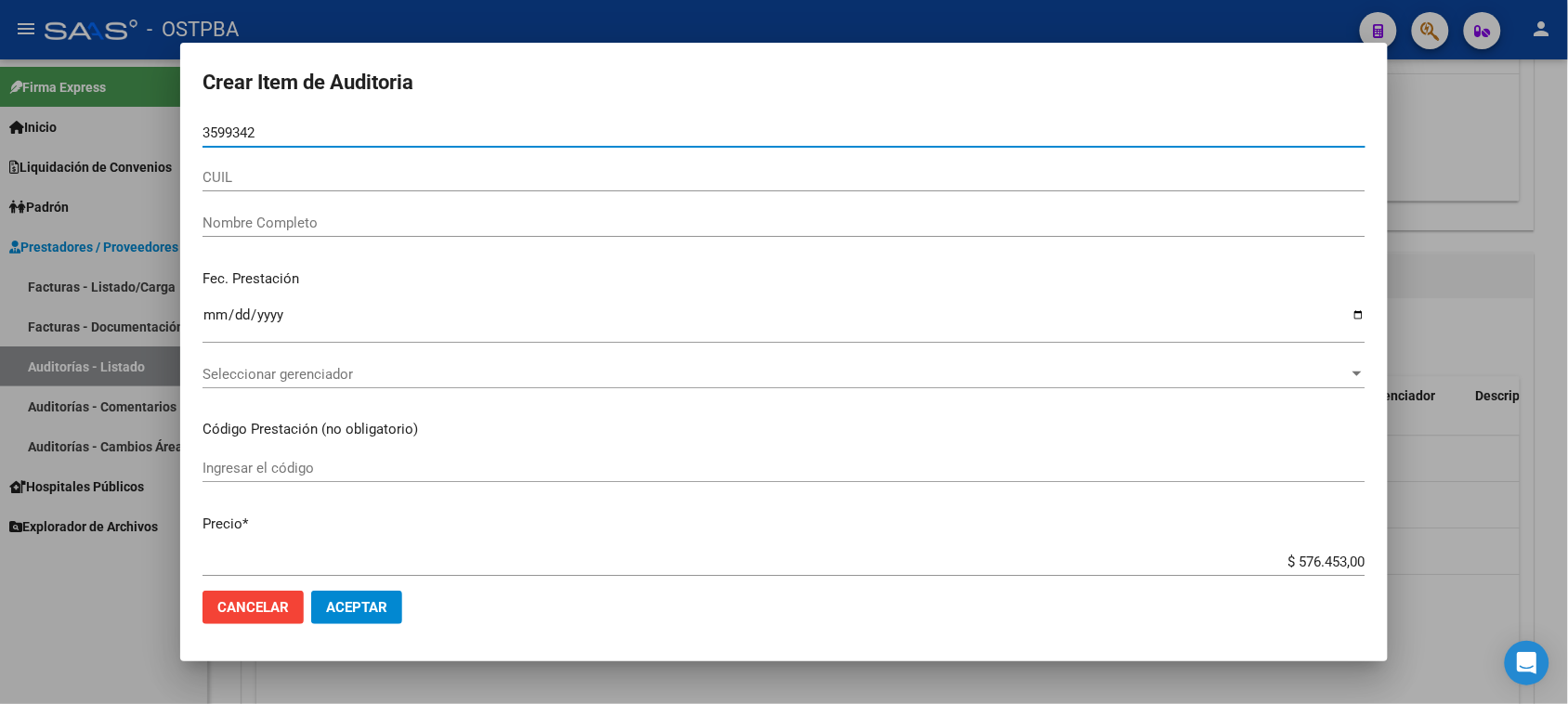
type input "35993421"
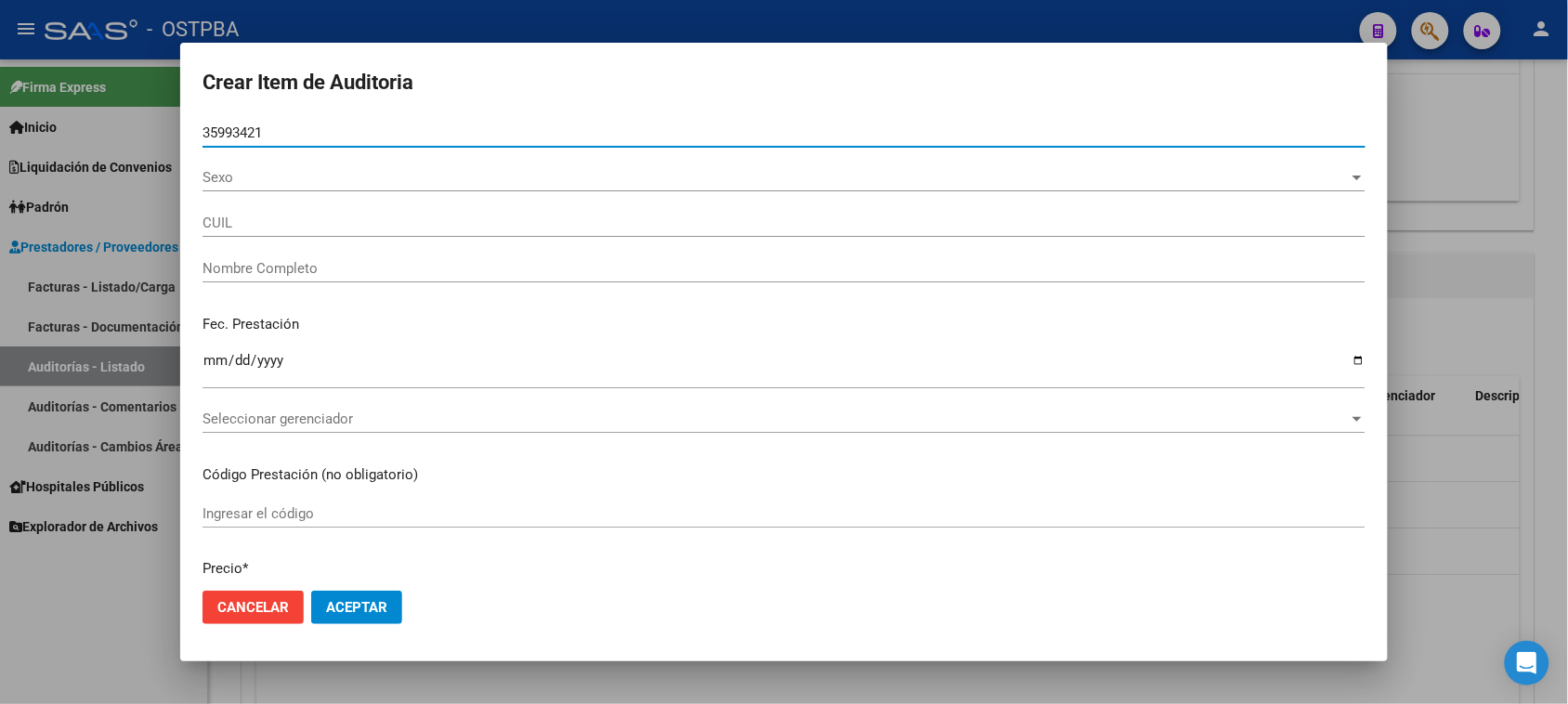
type input "27359934217"
type input "CEJAS [PERSON_NAME] -"
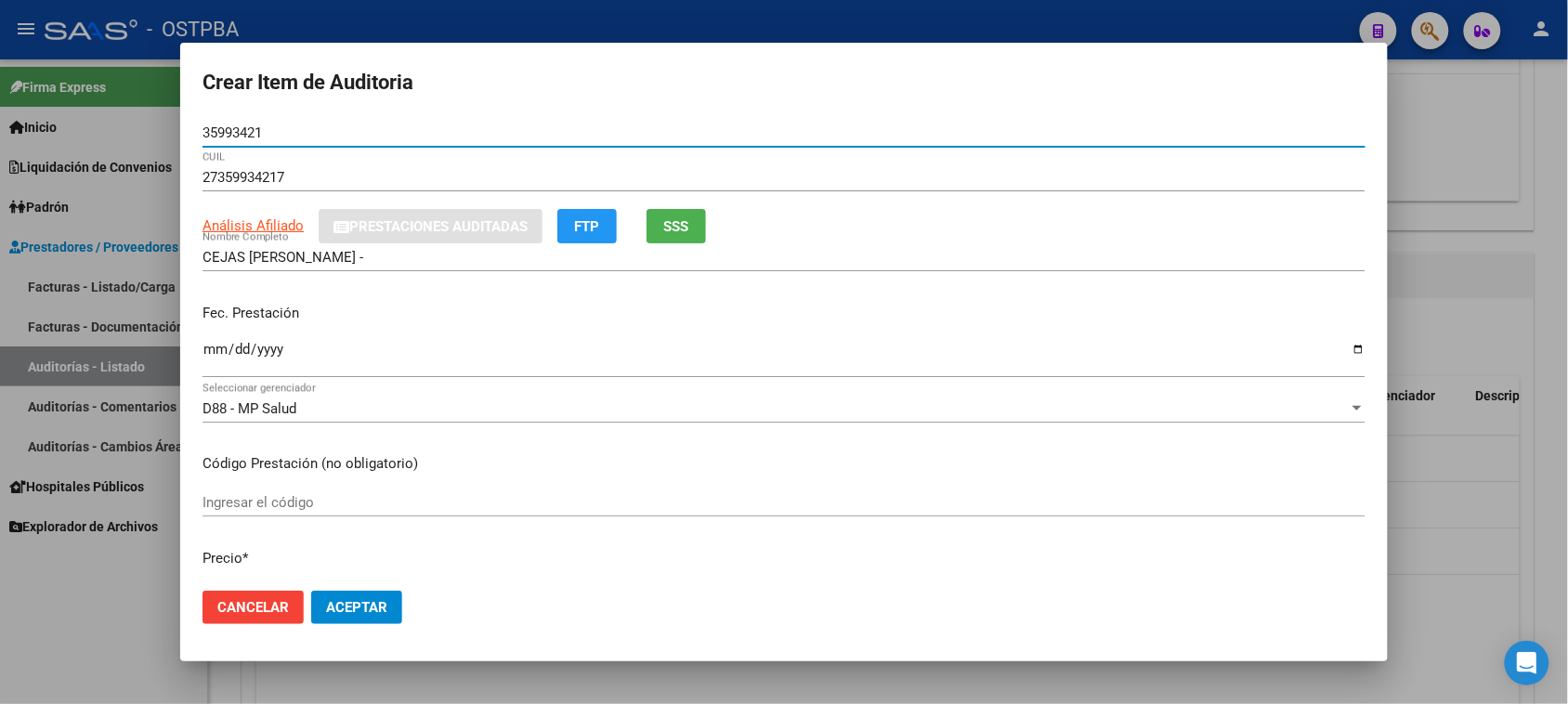
type input "35993421"
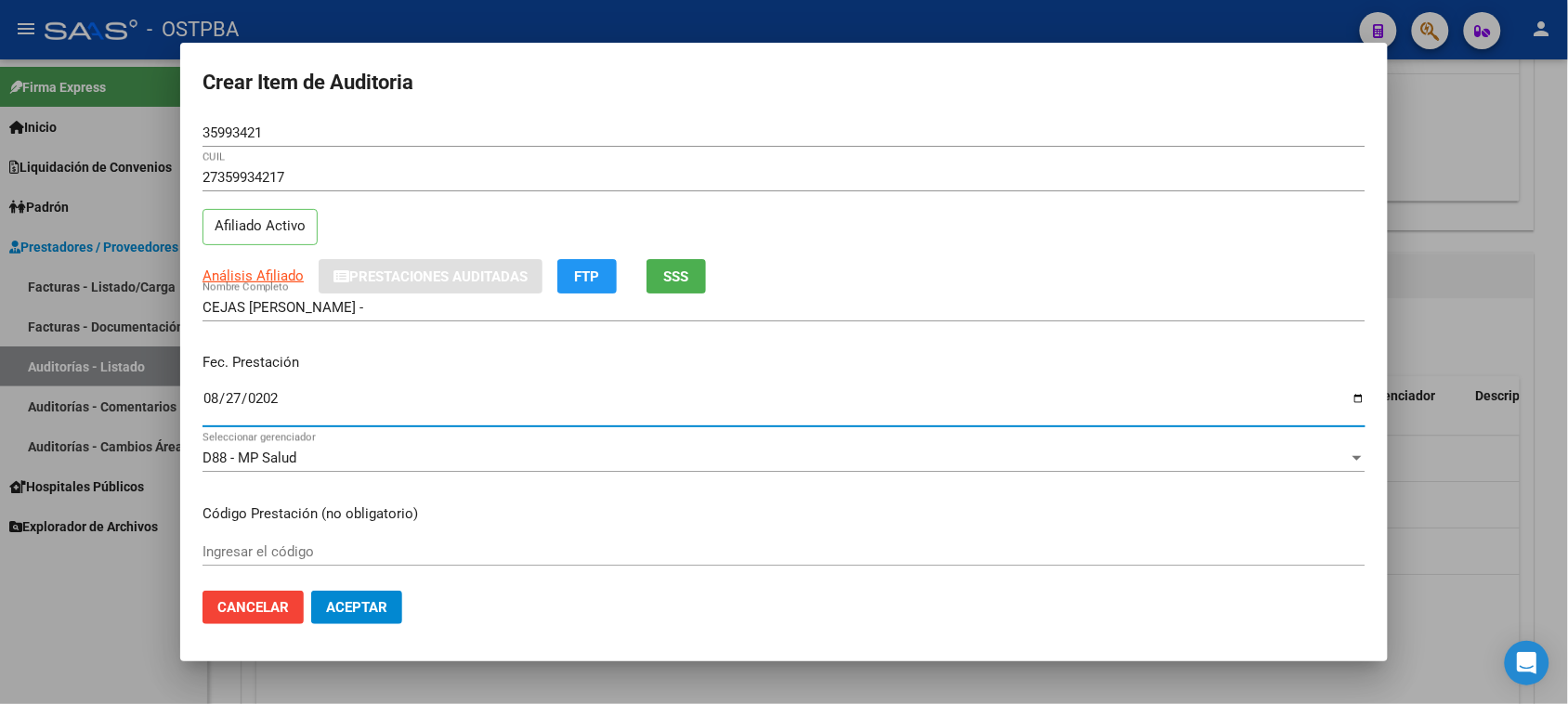
type input "[DATE]"
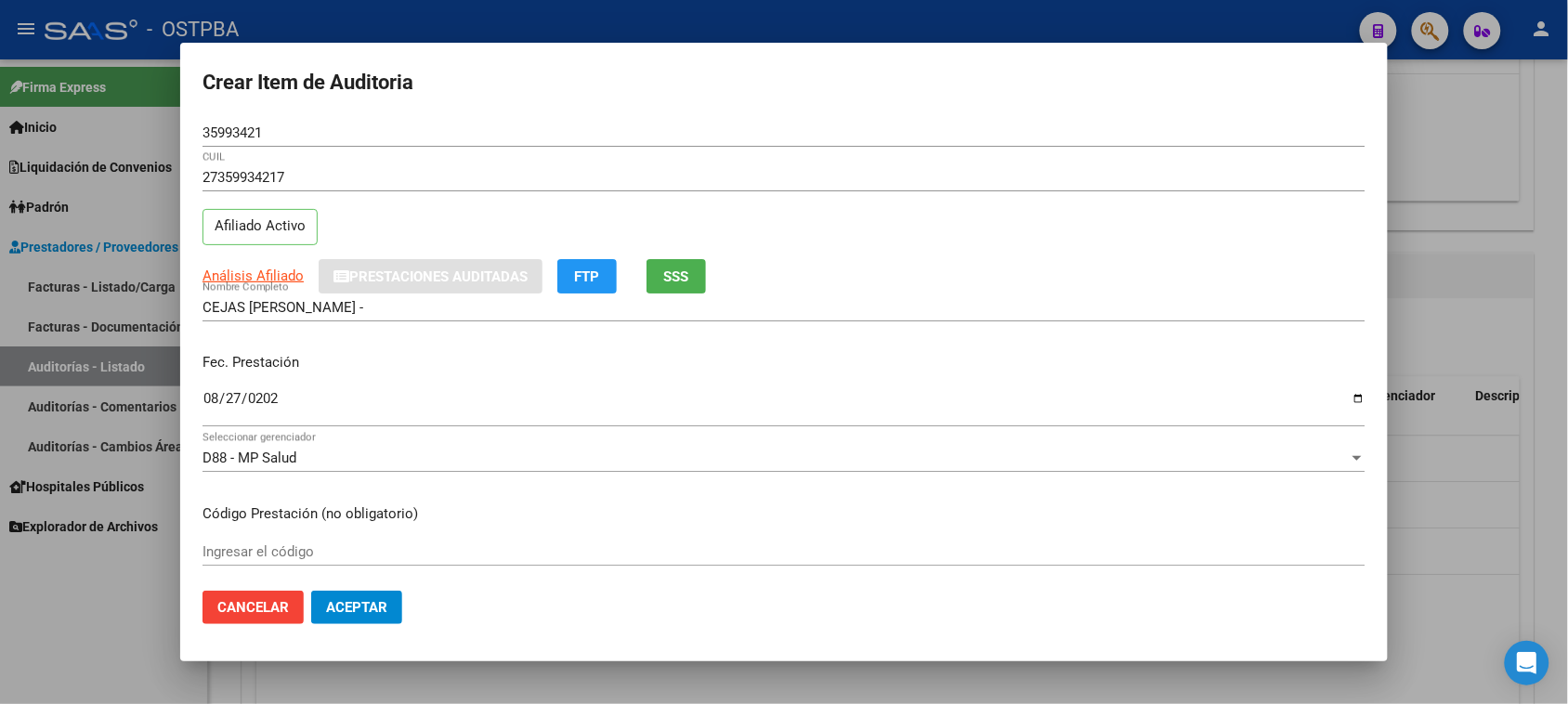
scroll to position [298, 0]
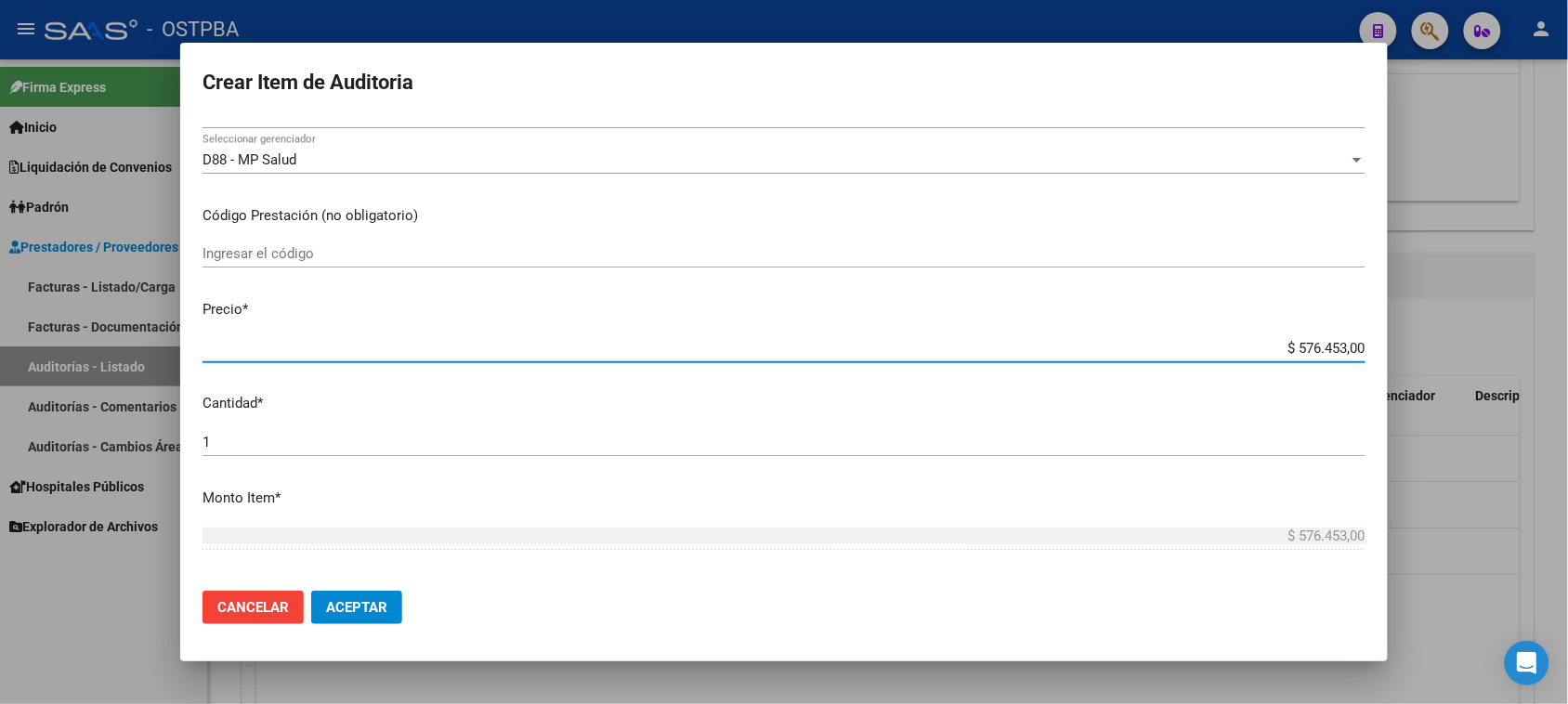
type input "$ 0,01"
type input "$ 0,18"
type input "$ 1,80"
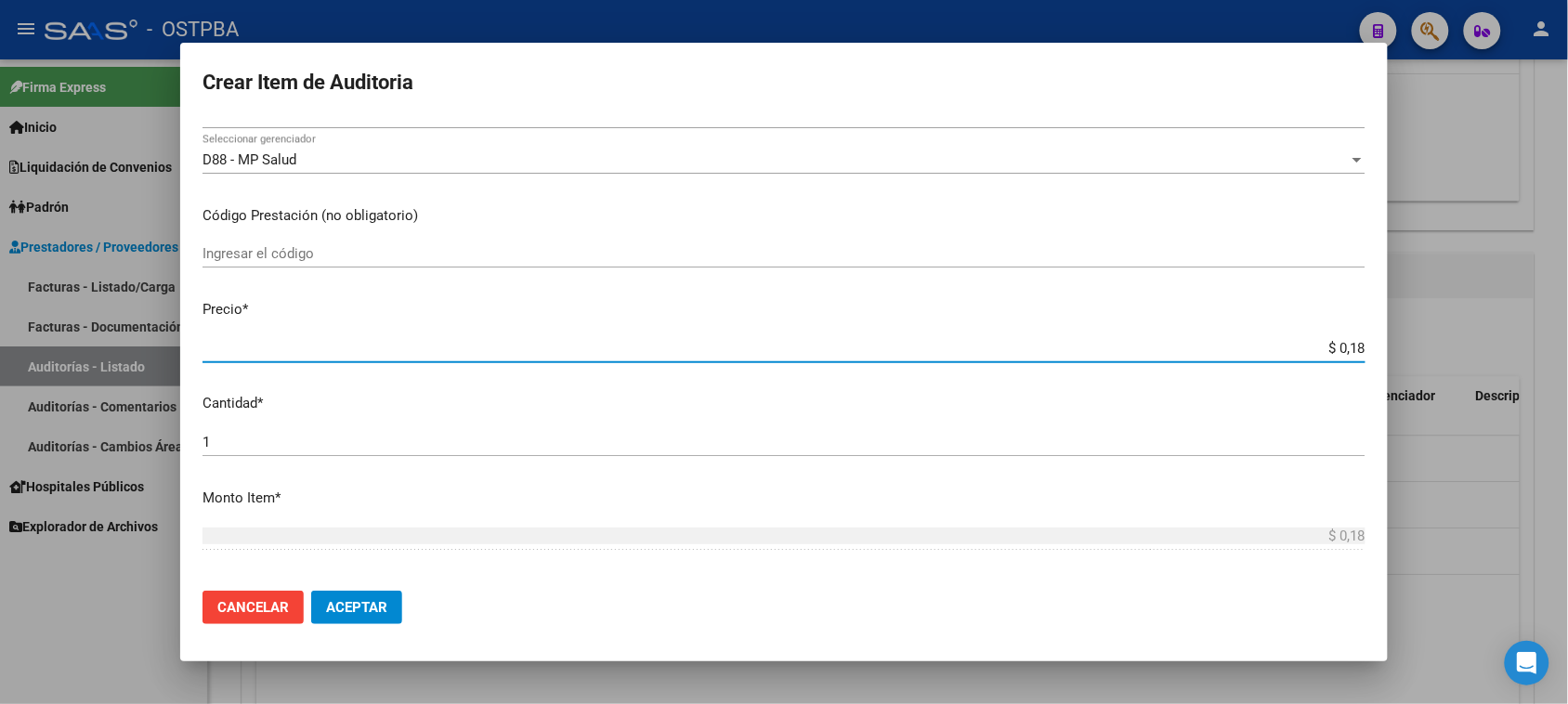
type input "$ 1,80"
type input "$ 18,05"
type input "$ 180,52"
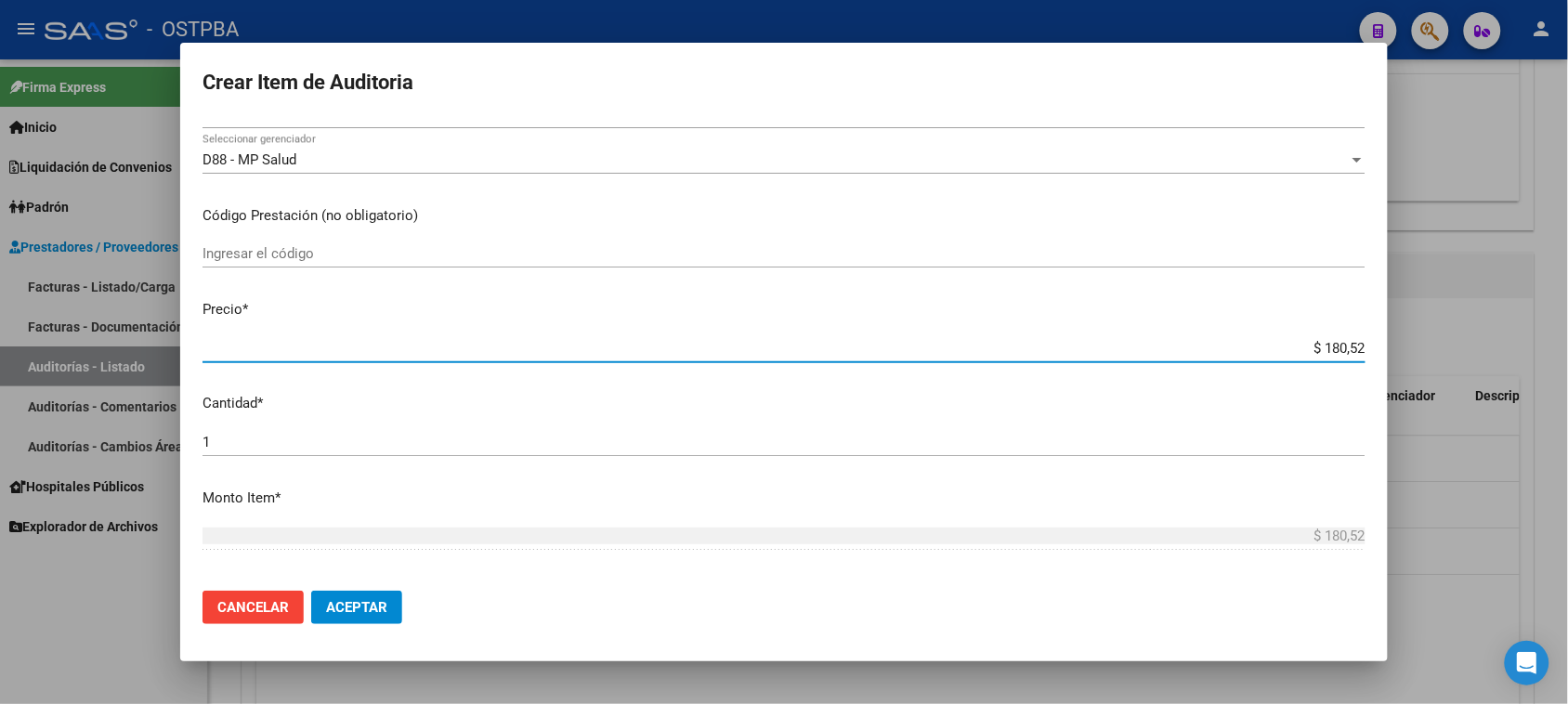
type input "$ 1.805,20"
type input "$ 18.052,00"
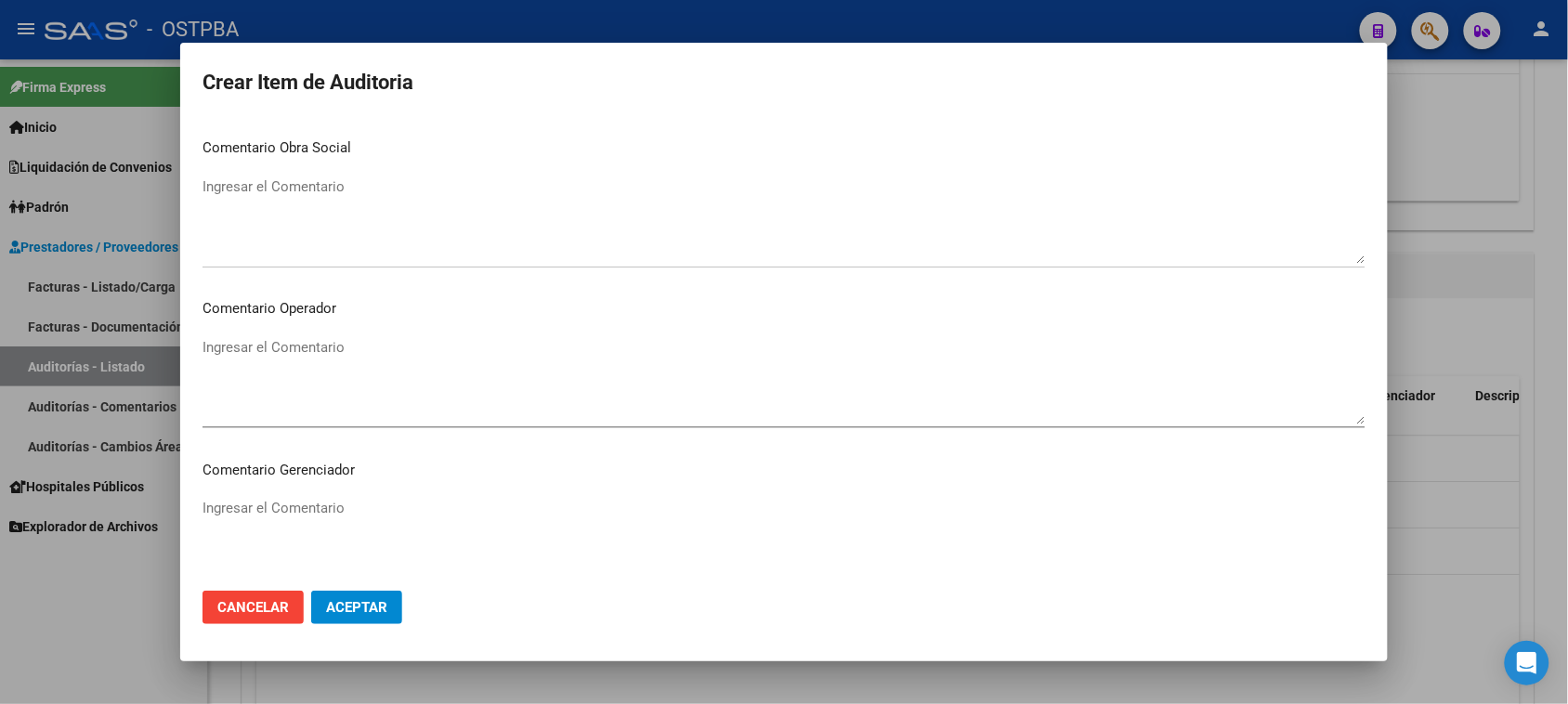
scroll to position [1158, 0]
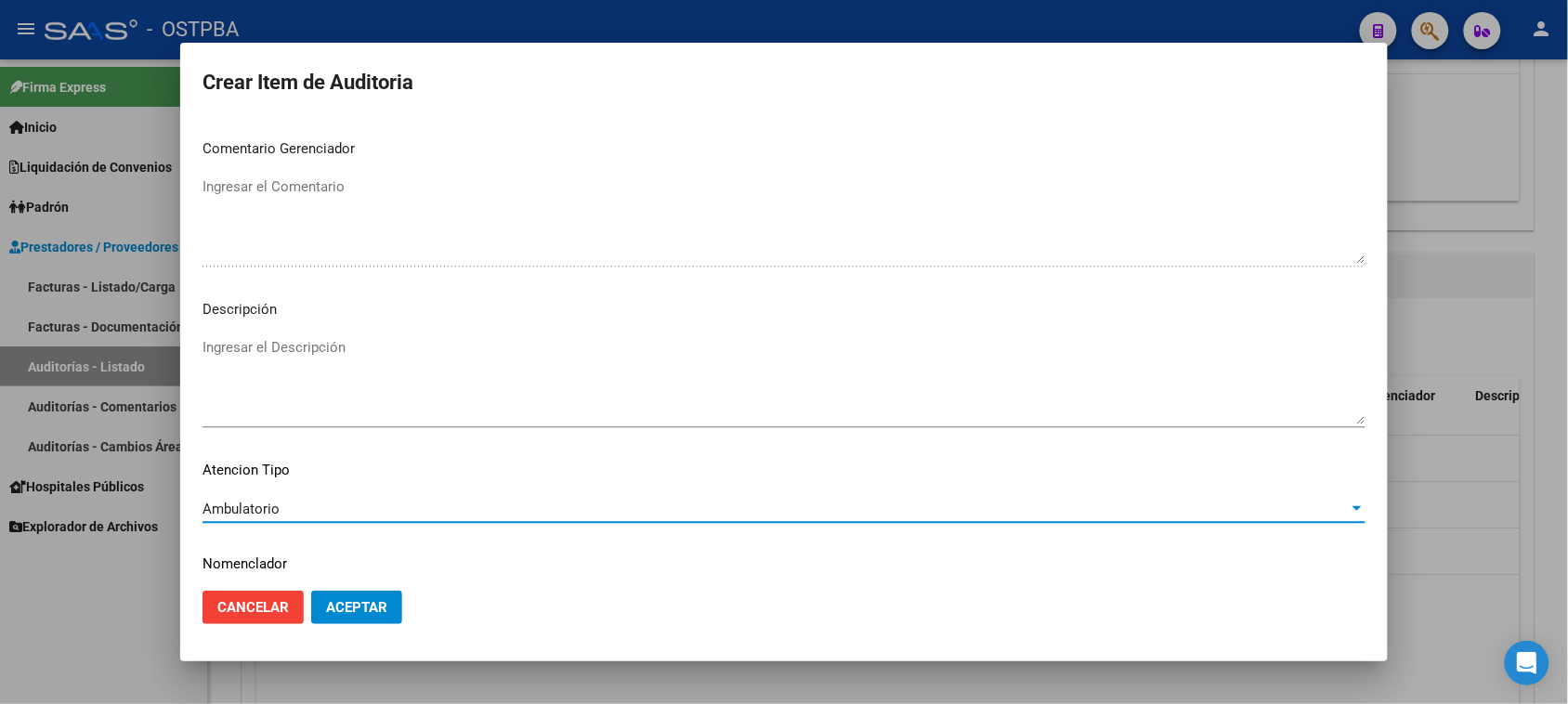
click at [358, 616] on button "Aceptar" at bounding box center [356, 607] width 91 height 33
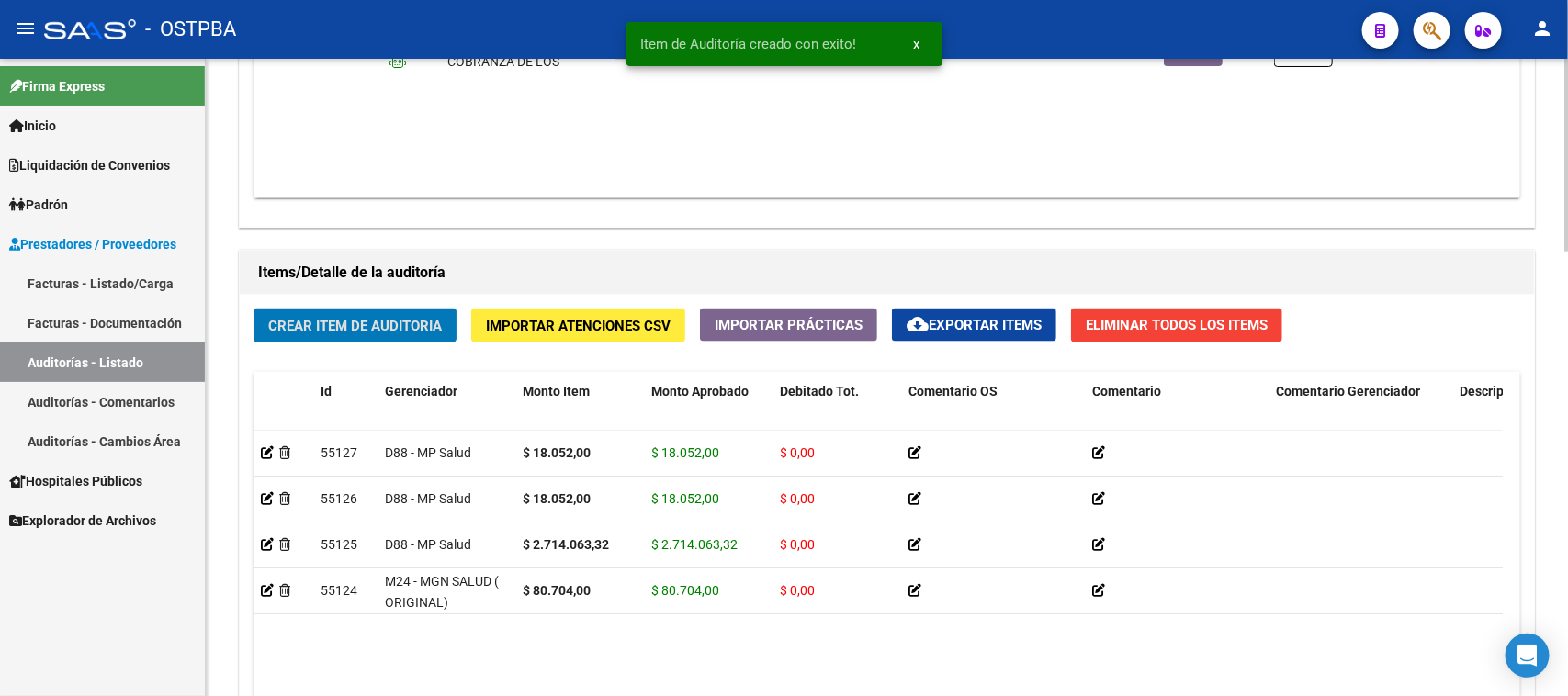
click at [442, 321] on span "Crear Item de Auditoria" at bounding box center [354, 326] width 173 height 17
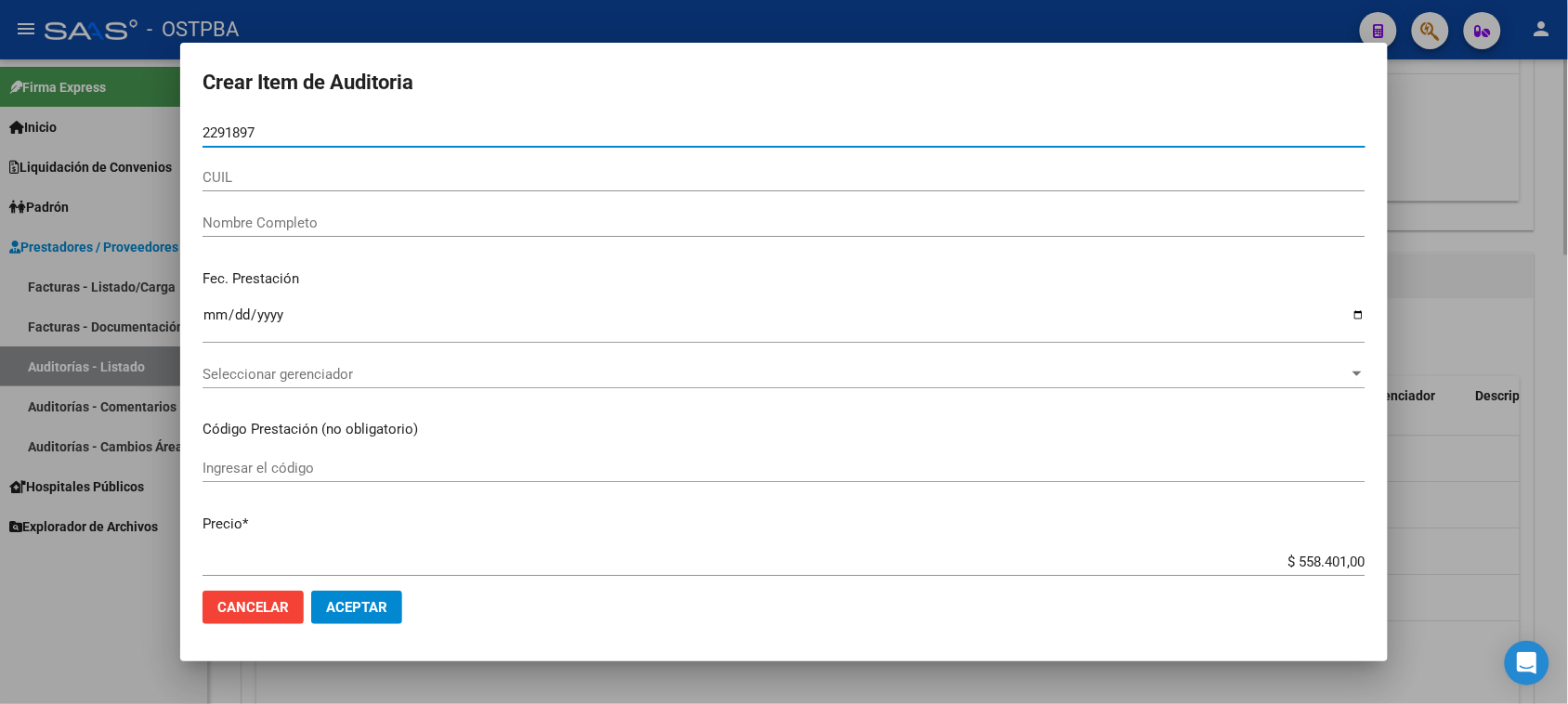
type input "22918970"
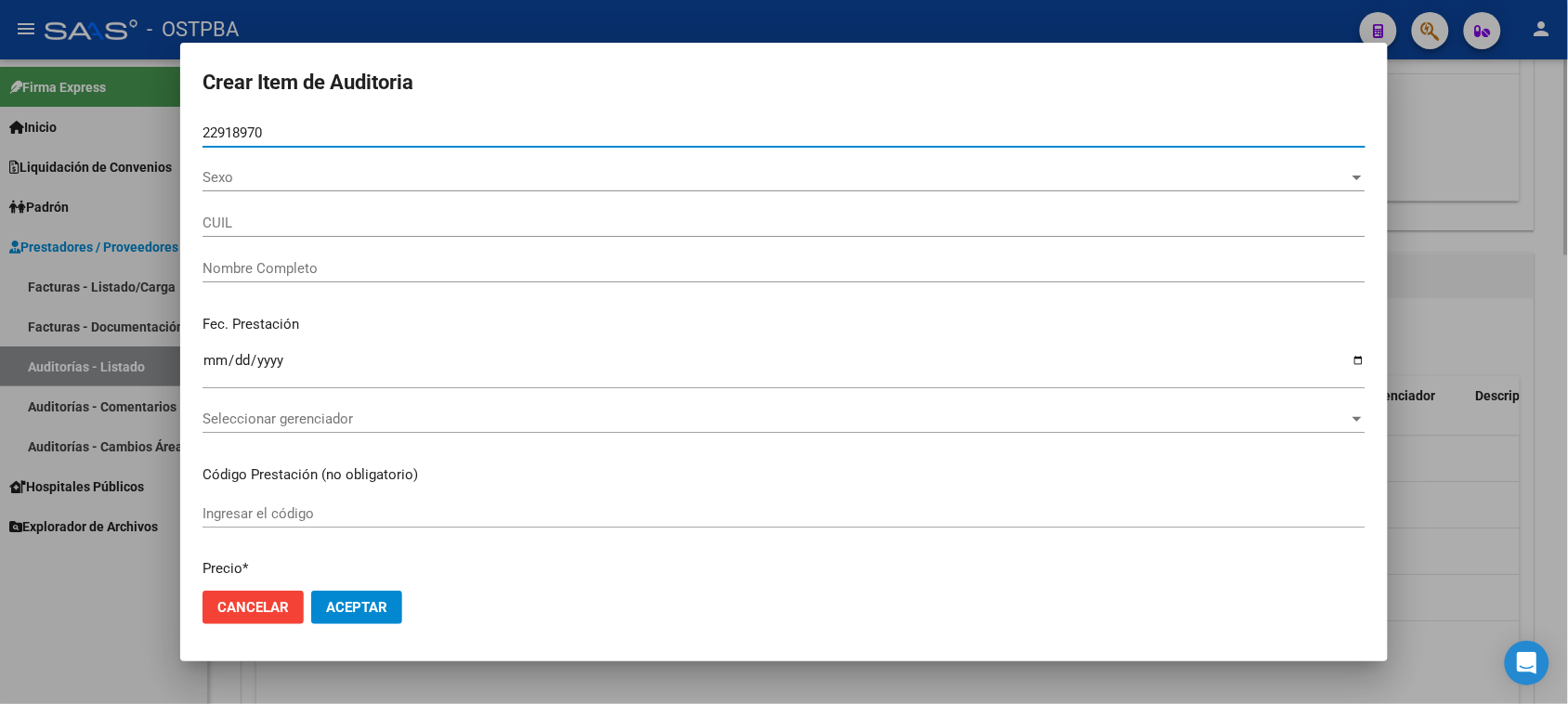
type input "20229189701"
type input "[PERSON_NAME] [PERSON_NAME]"
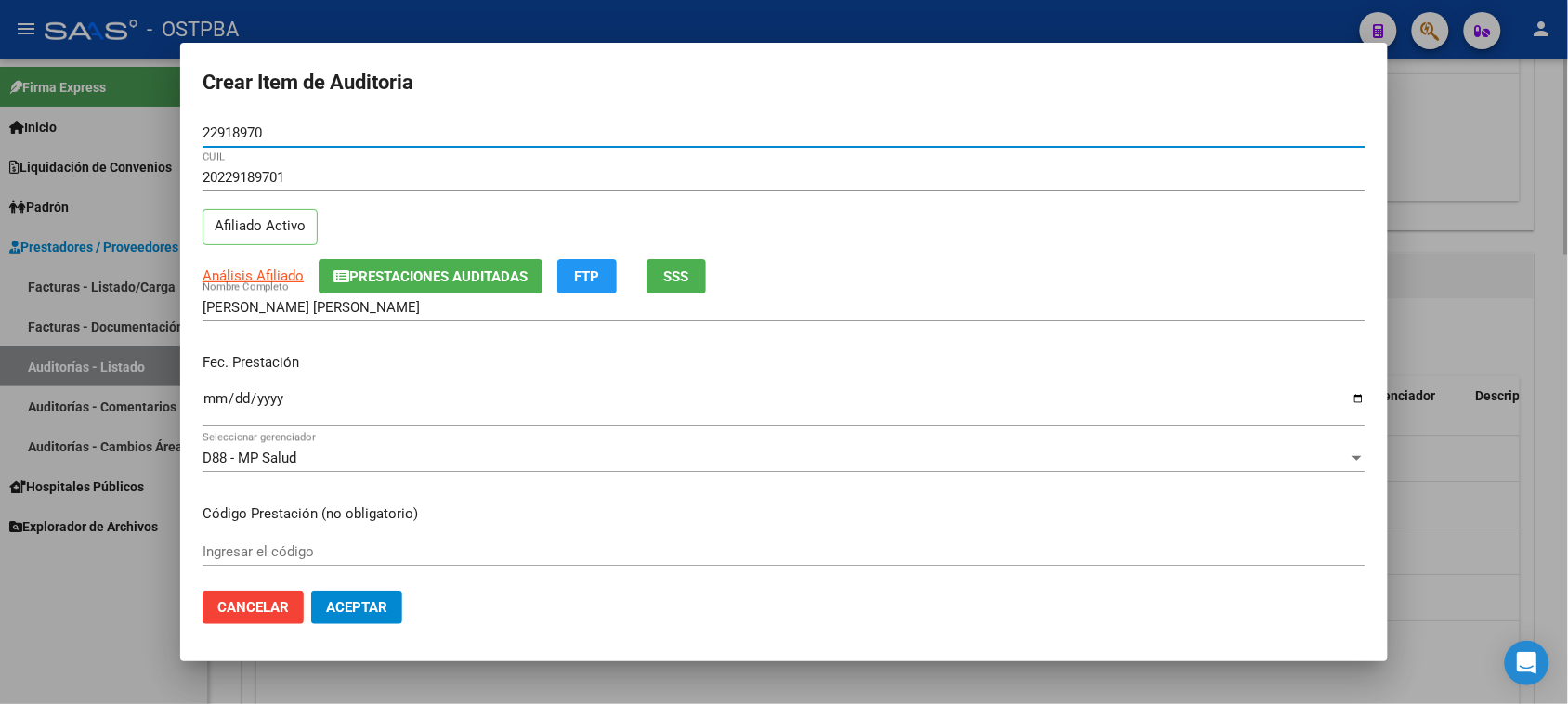
type input "22918970"
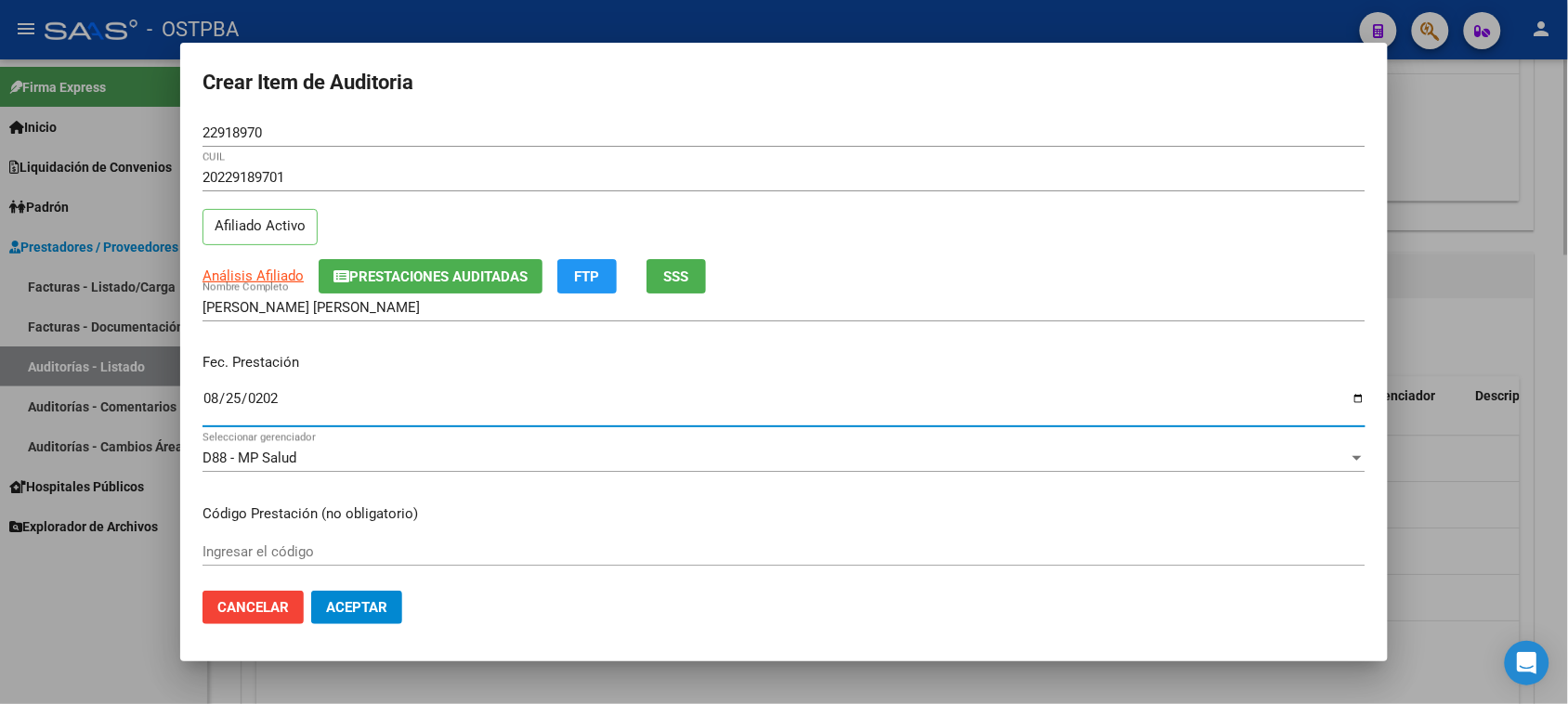
type input "[DATE]"
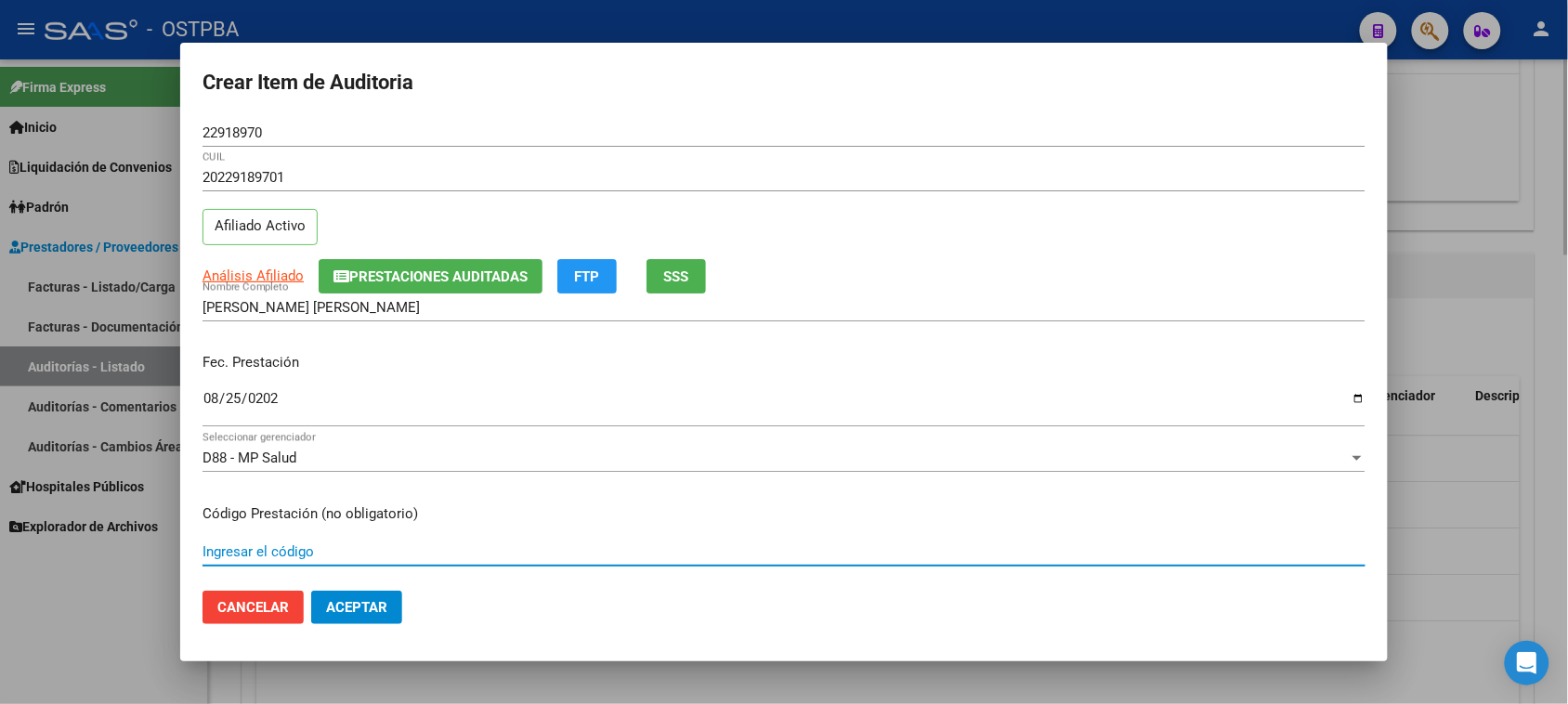
scroll to position [298, 0]
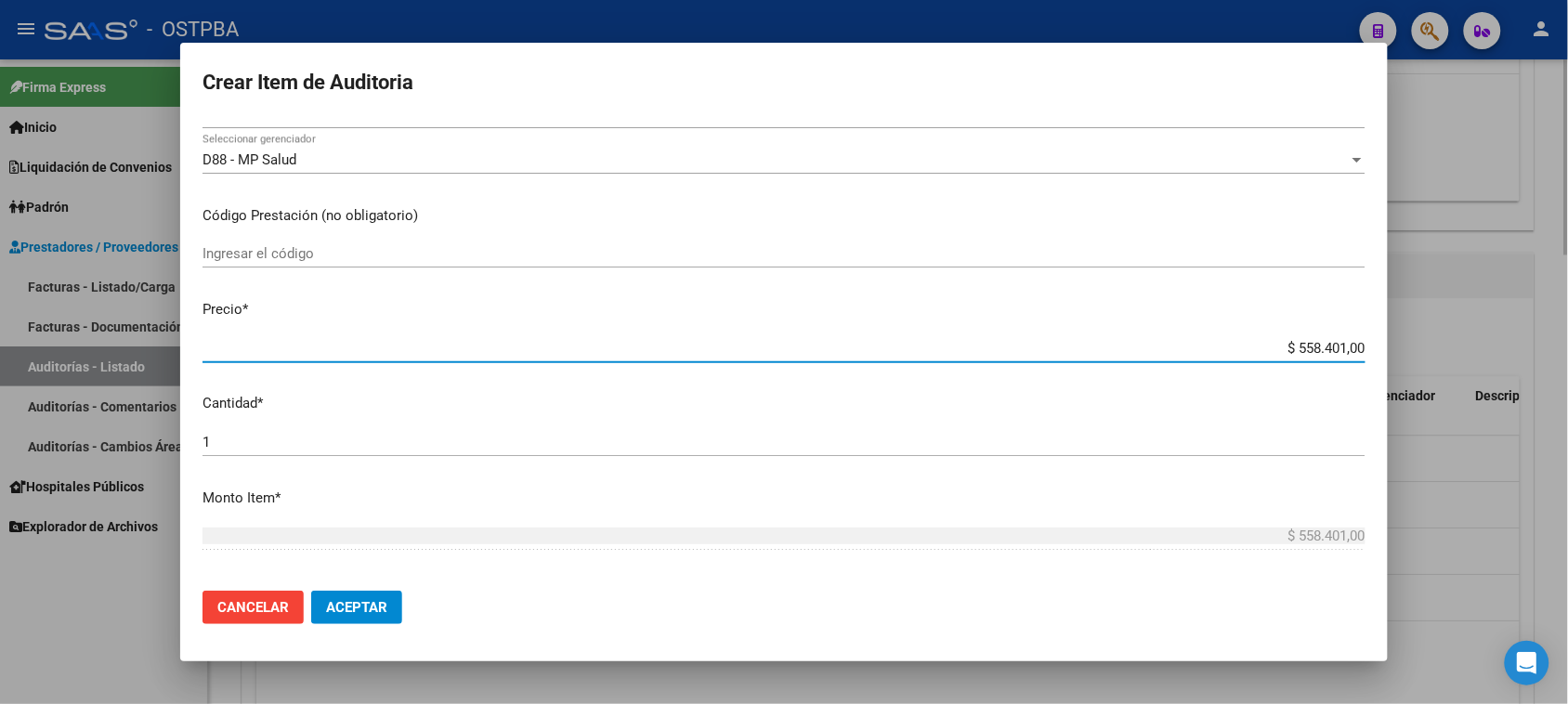
type input "$ 0,01"
type input "$ 0,18"
type input "$ 1,80"
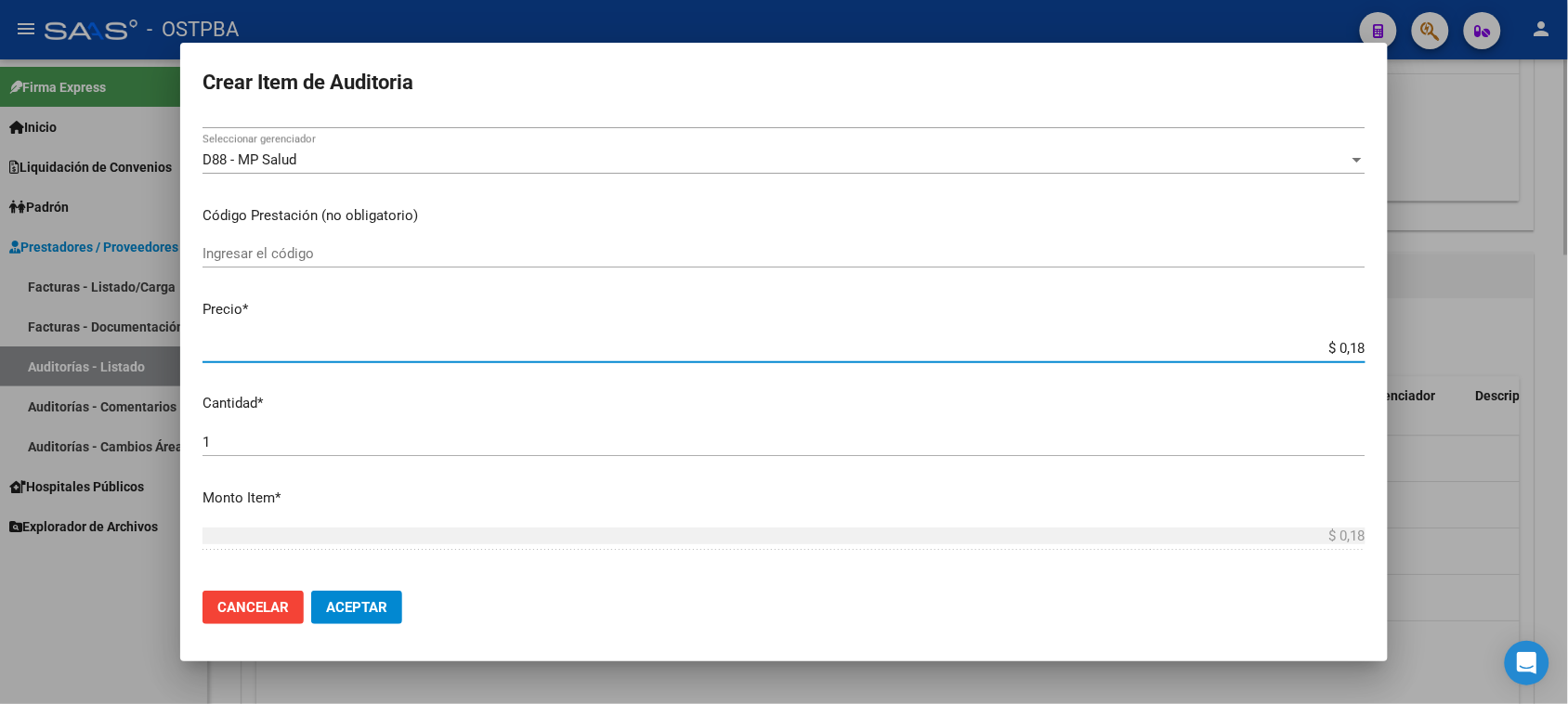
type input "$ 1,80"
type input "$ 18,05"
type input "$ 180,52"
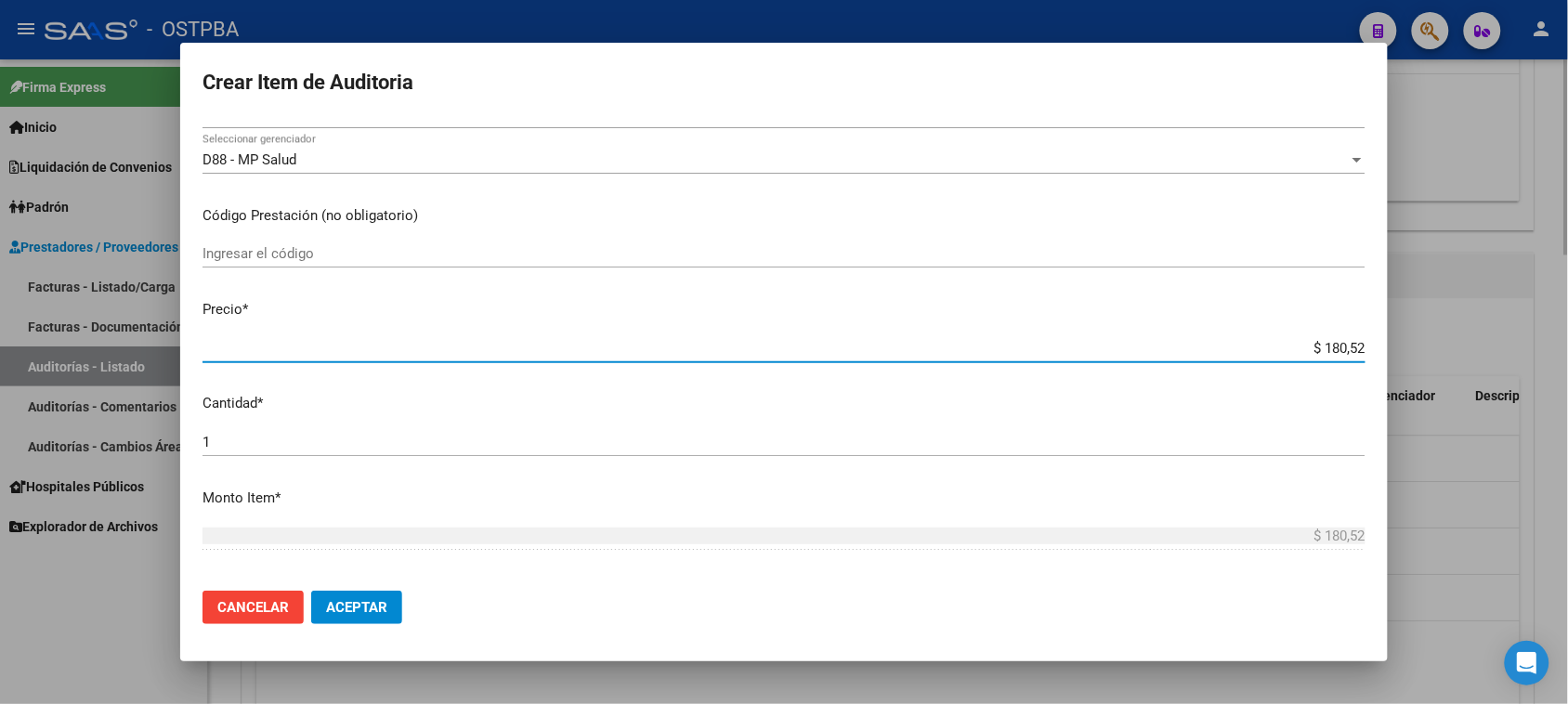
type input "$ 1.805,20"
type input "$ 18.052,00"
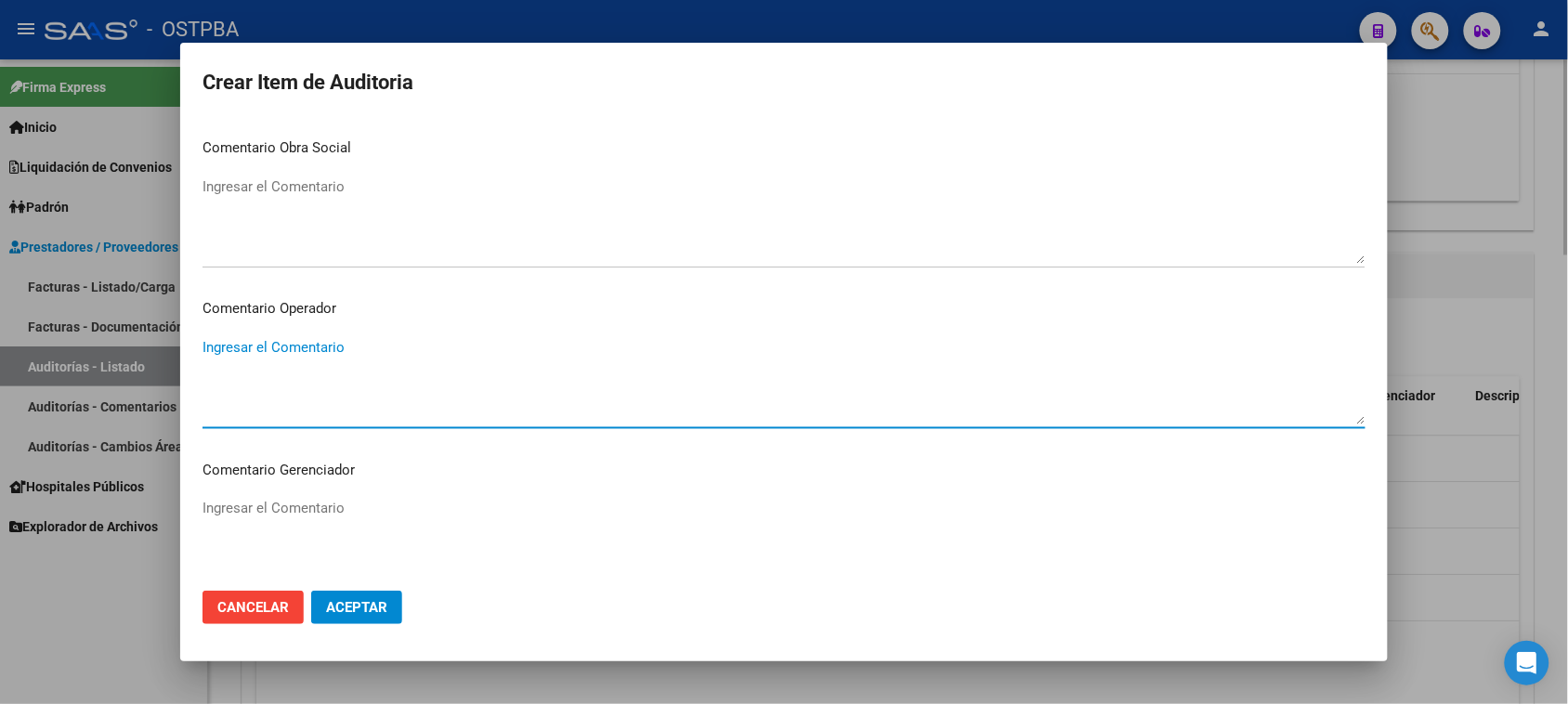
scroll to position [1158, 0]
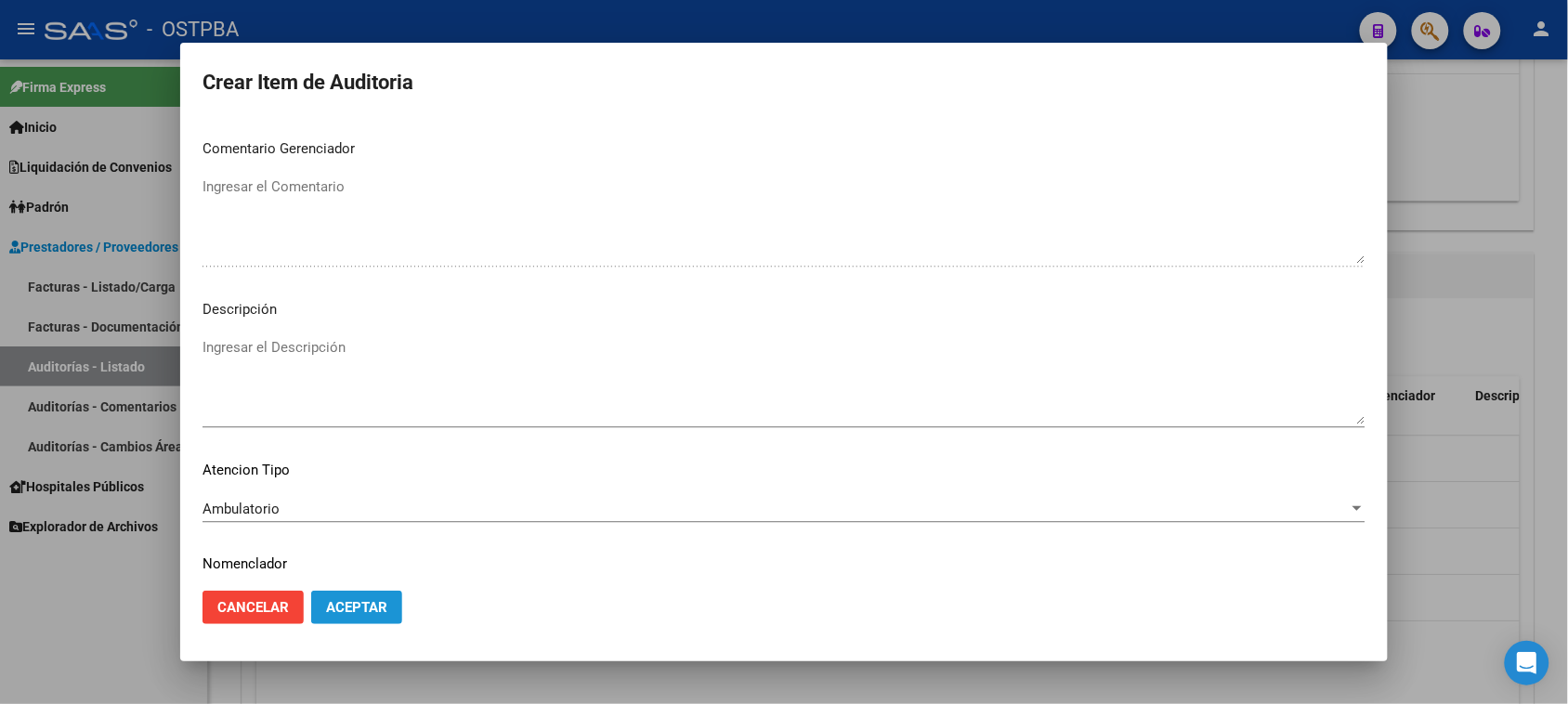
click at [382, 606] on span "Aceptar" at bounding box center [356, 607] width 62 height 17
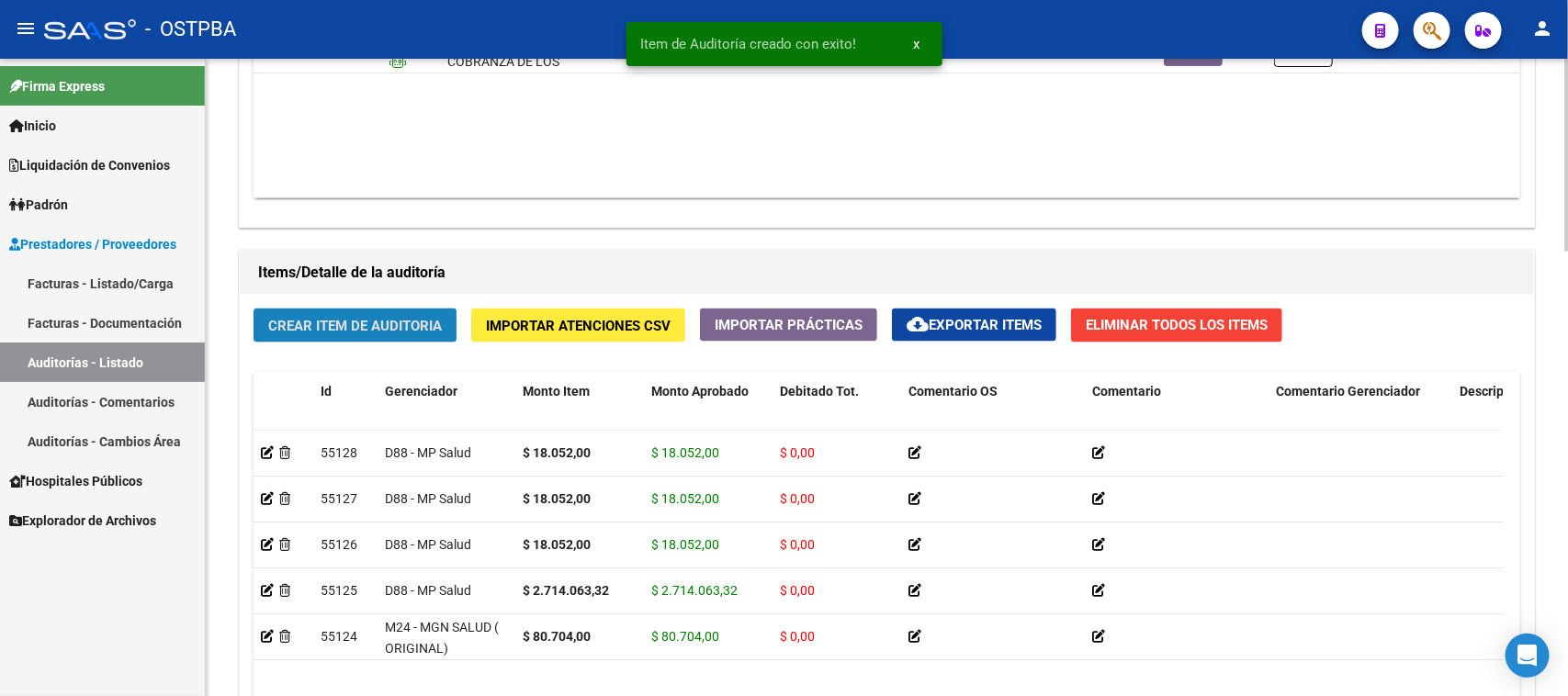
click at [428, 323] on span "Crear Item de Auditoria" at bounding box center [354, 326] width 173 height 17
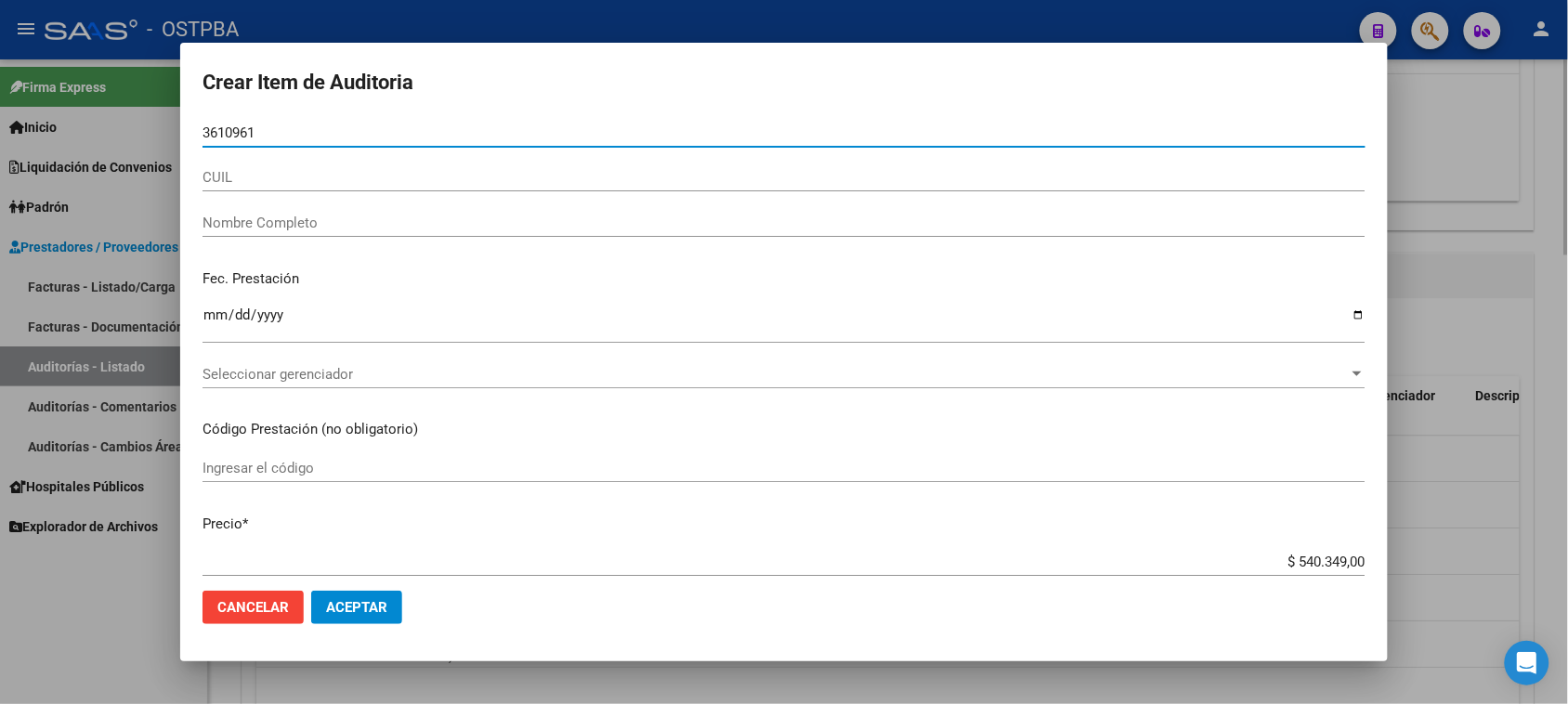
type input "36109618"
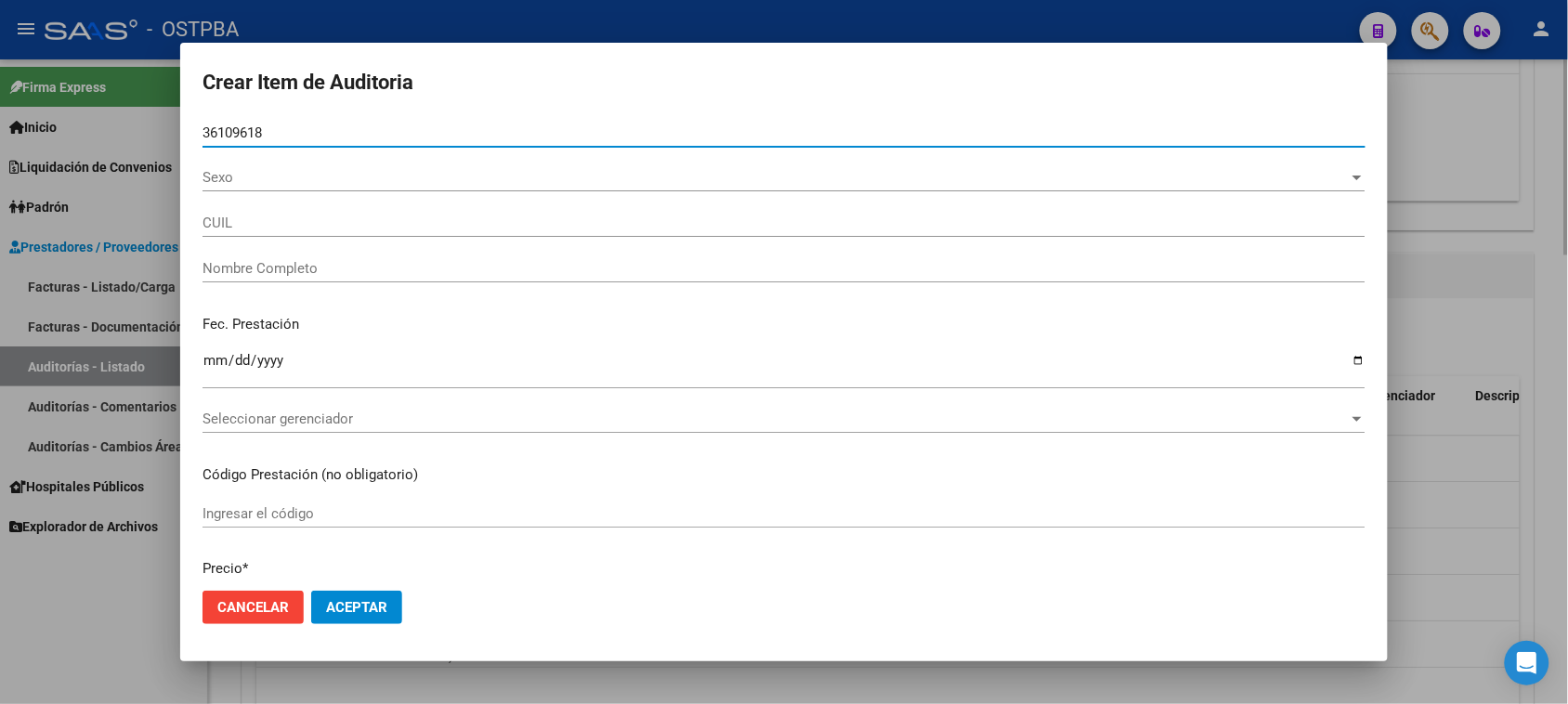
type input "27361096180"
type input "[PERSON_NAME] -"
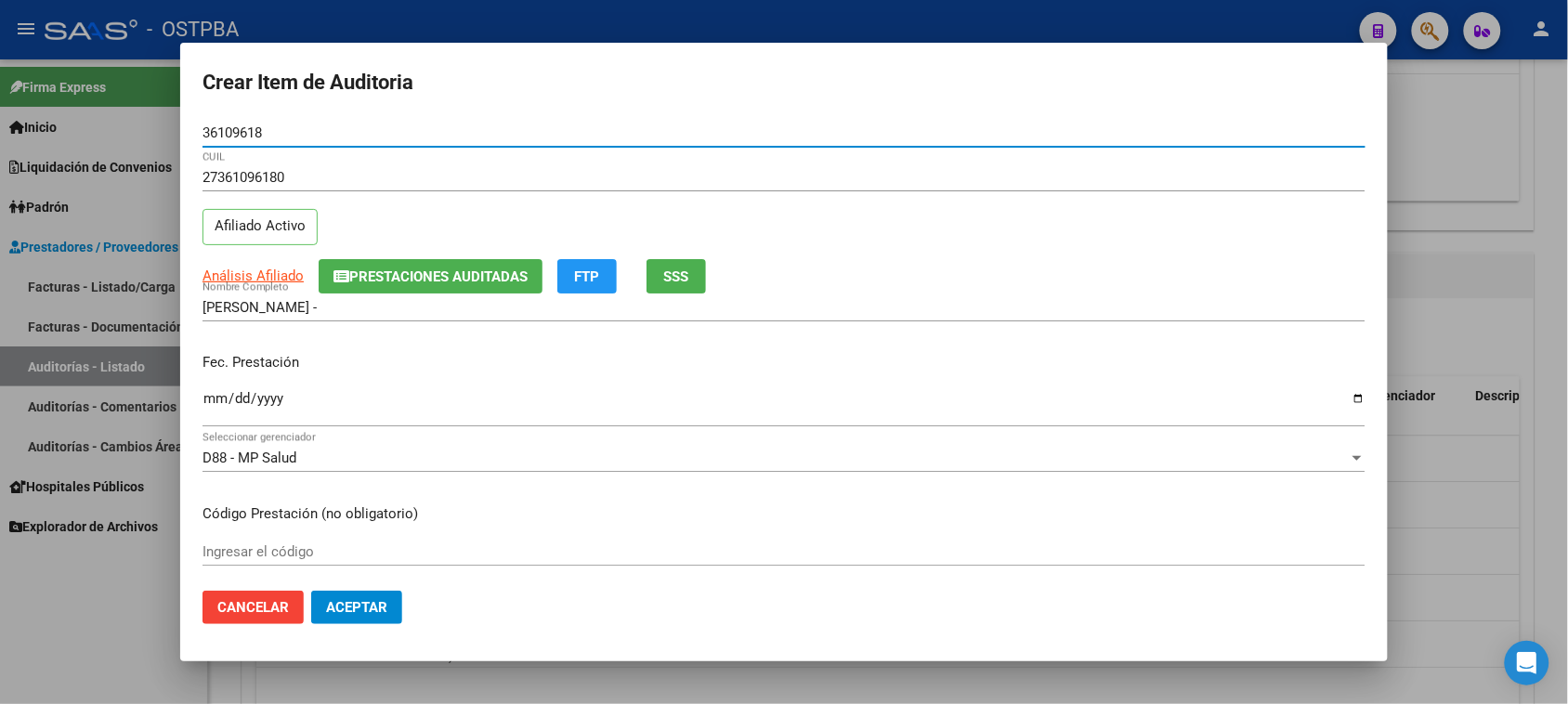
type input "36109618"
click at [210, 402] on input "Ingresar la fecha" at bounding box center [784, 406] width 1162 height 29
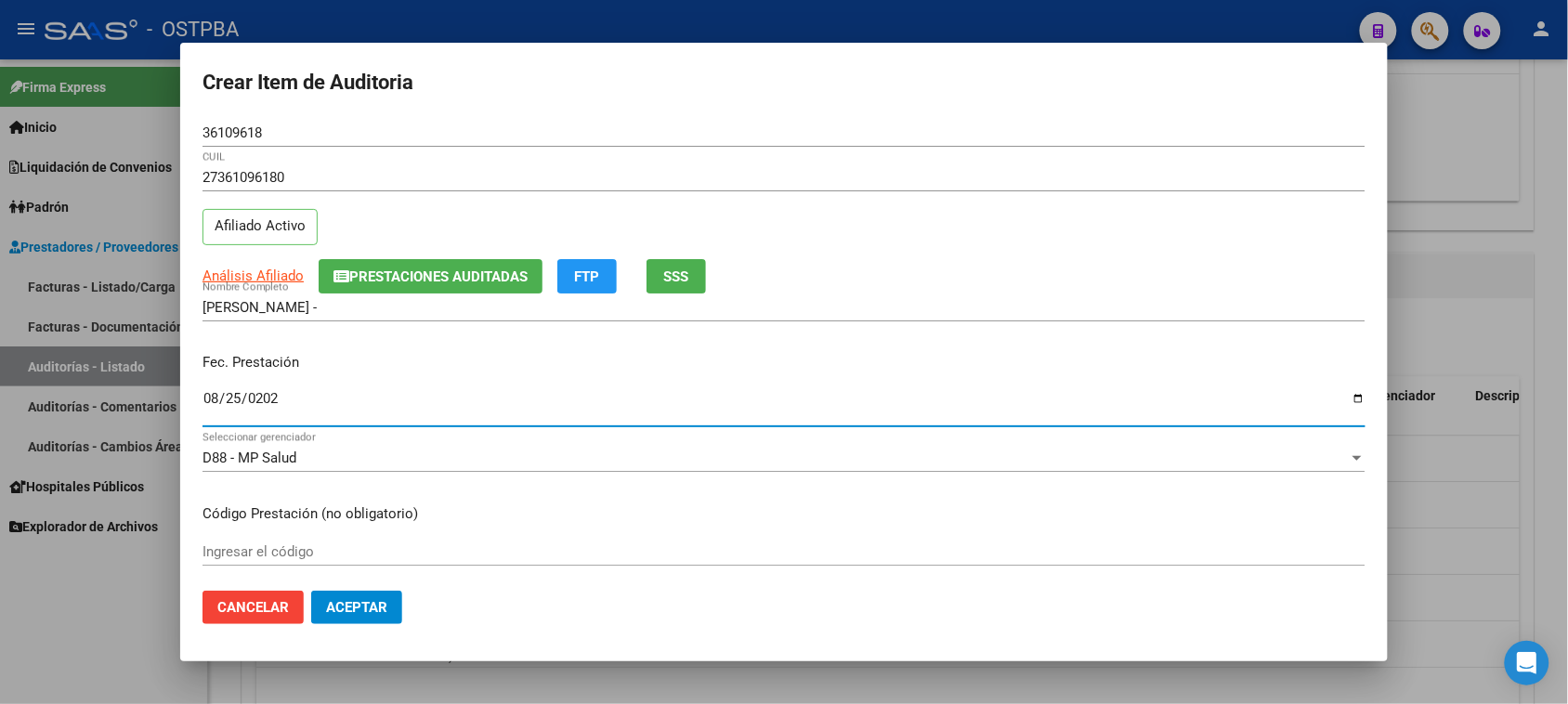
type input "[DATE]"
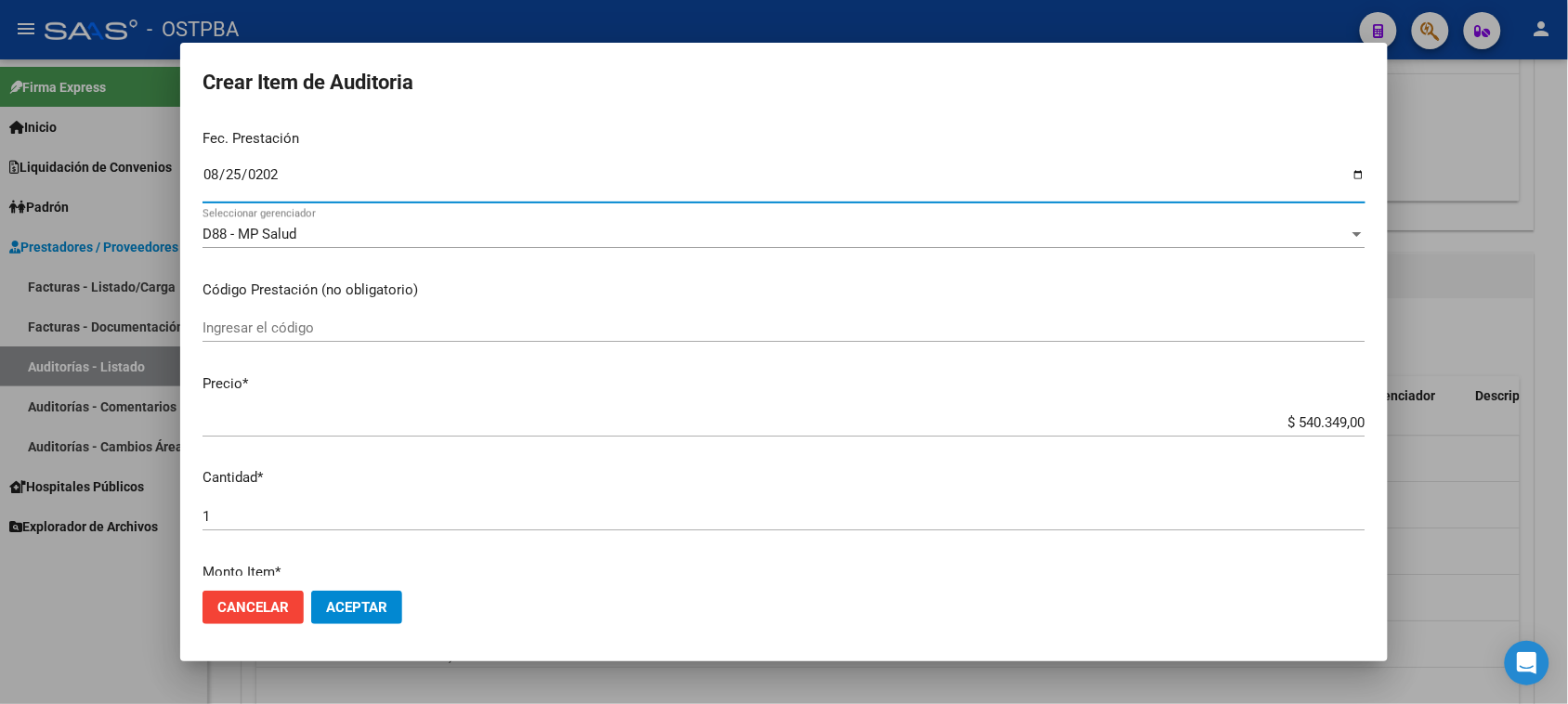
scroll to position [232, 0]
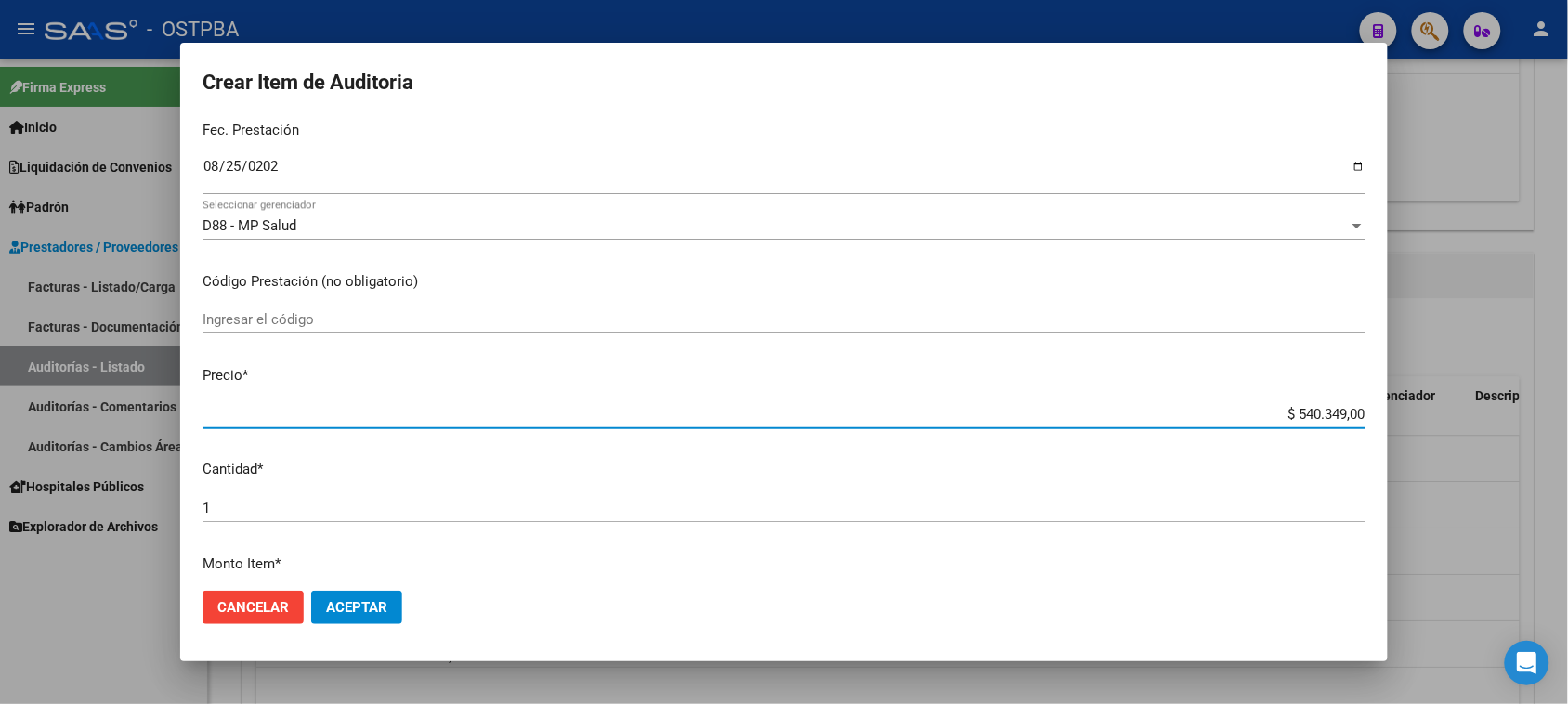
drag, startPoint x: 1279, startPoint y: 416, endPoint x: 1584, endPoint y: 443, distance: 306.2
click at [1568, 443] on html "menu - OSTPBA person Firma Express Inicio Calendario SSS Instructivos Contacto …" at bounding box center [784, 352] width 1568 height 704
type input "$ 0,01"
type input "$ 0,18"
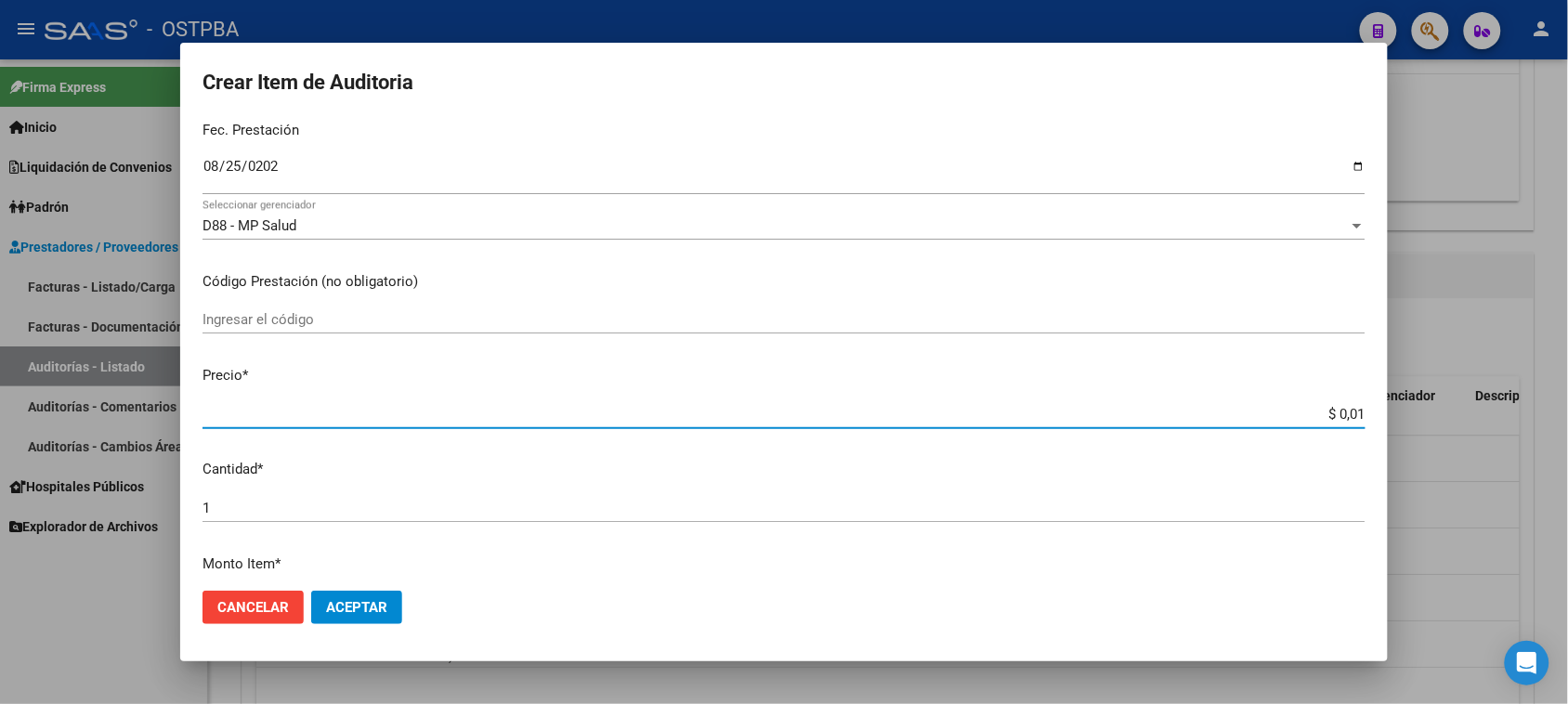
type input "$ 0,18"
type input "$ 1,80"
type input "$ 18,05"
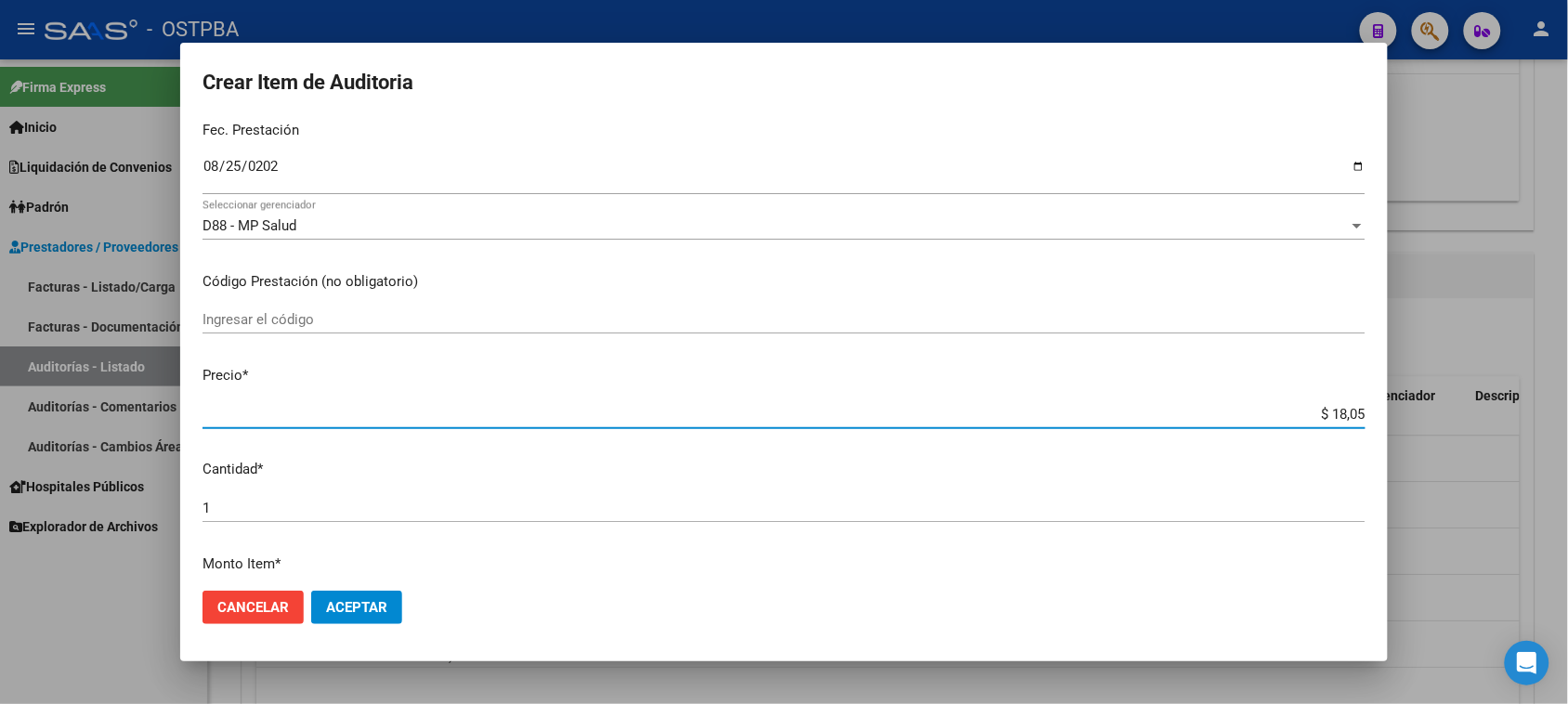
type input "$ 180,52"
type input "$ 1.805,20"
type input "$ 18.052,00"
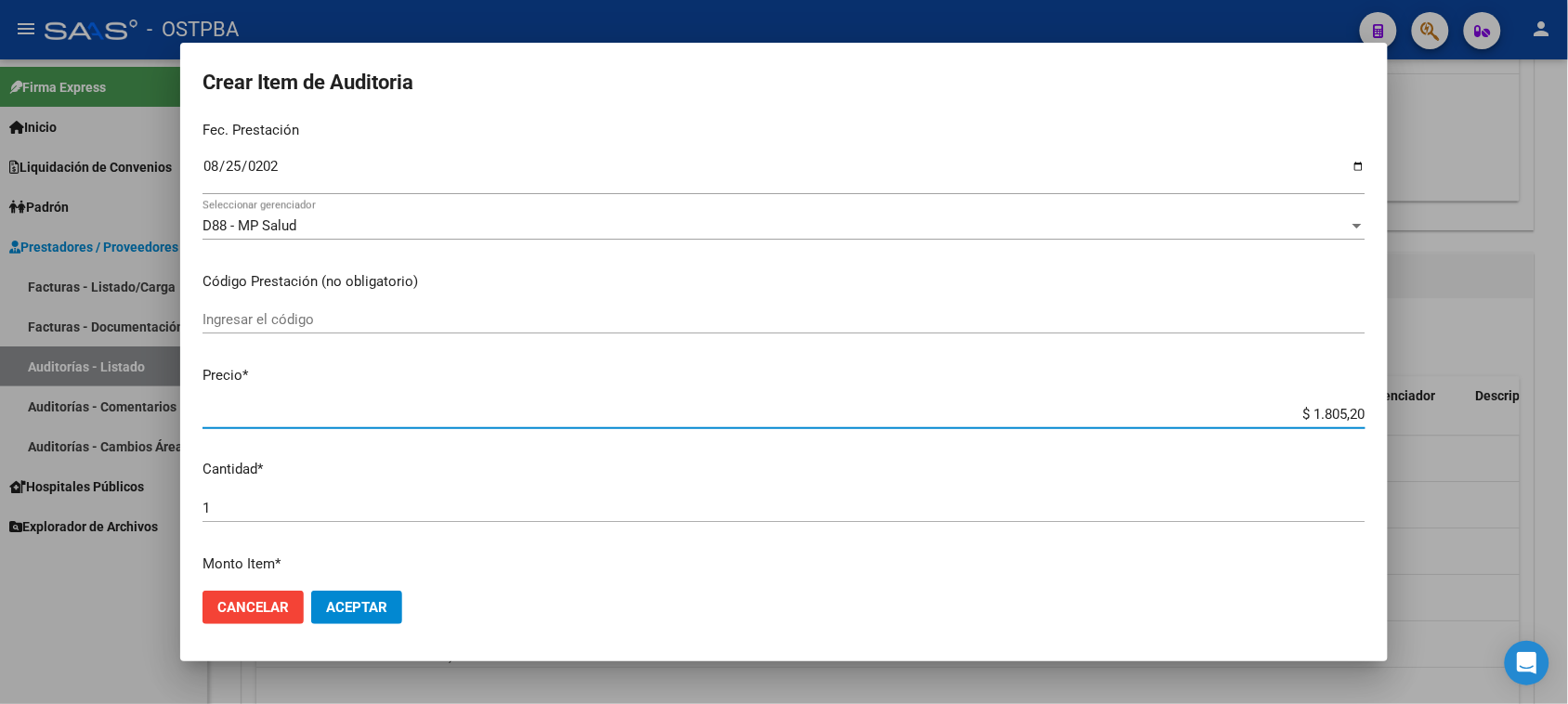
type input "$ 18.052,00"
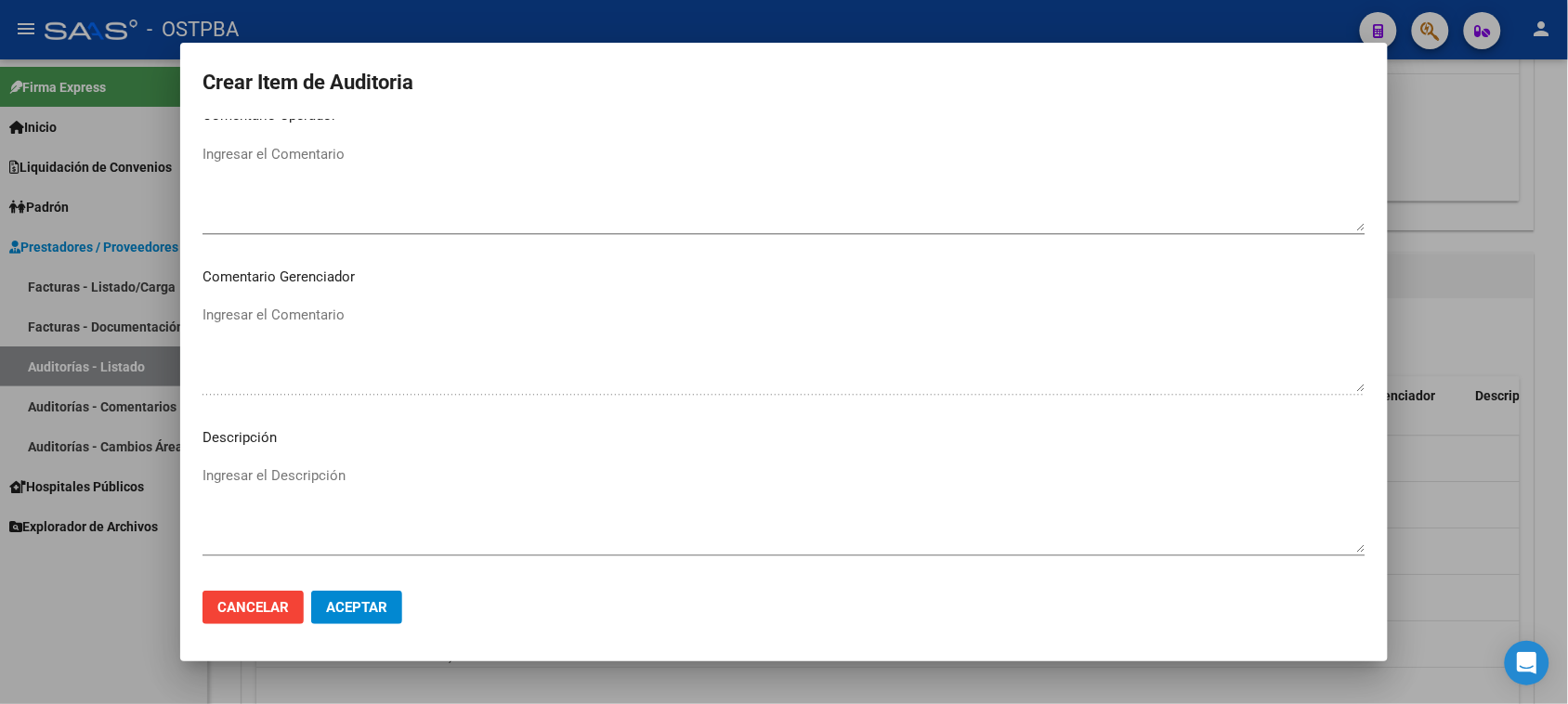
scroll to position [1161, 0]
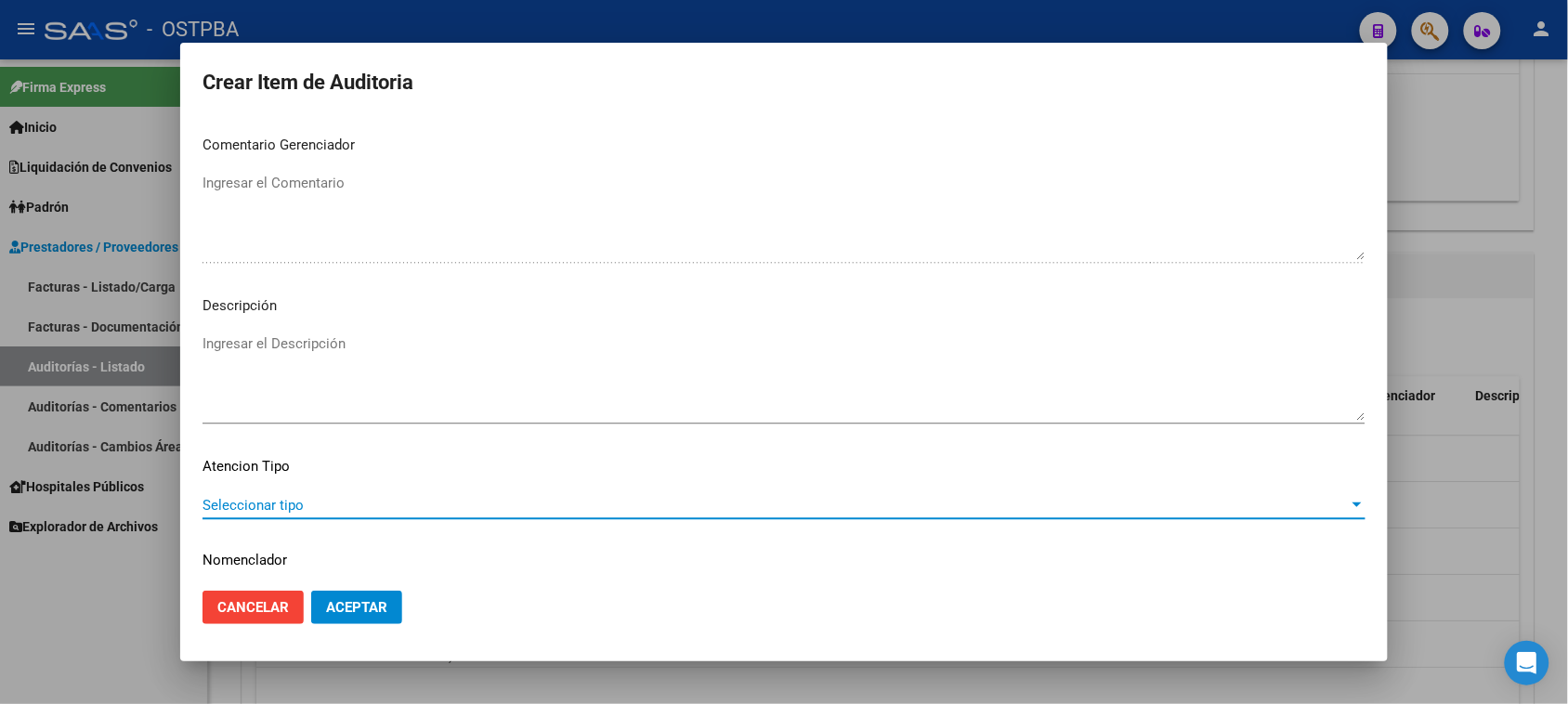
click at [258, 506] on span "Seleccionar tipo" at bounding box center [776, 505] width 1146 height 17
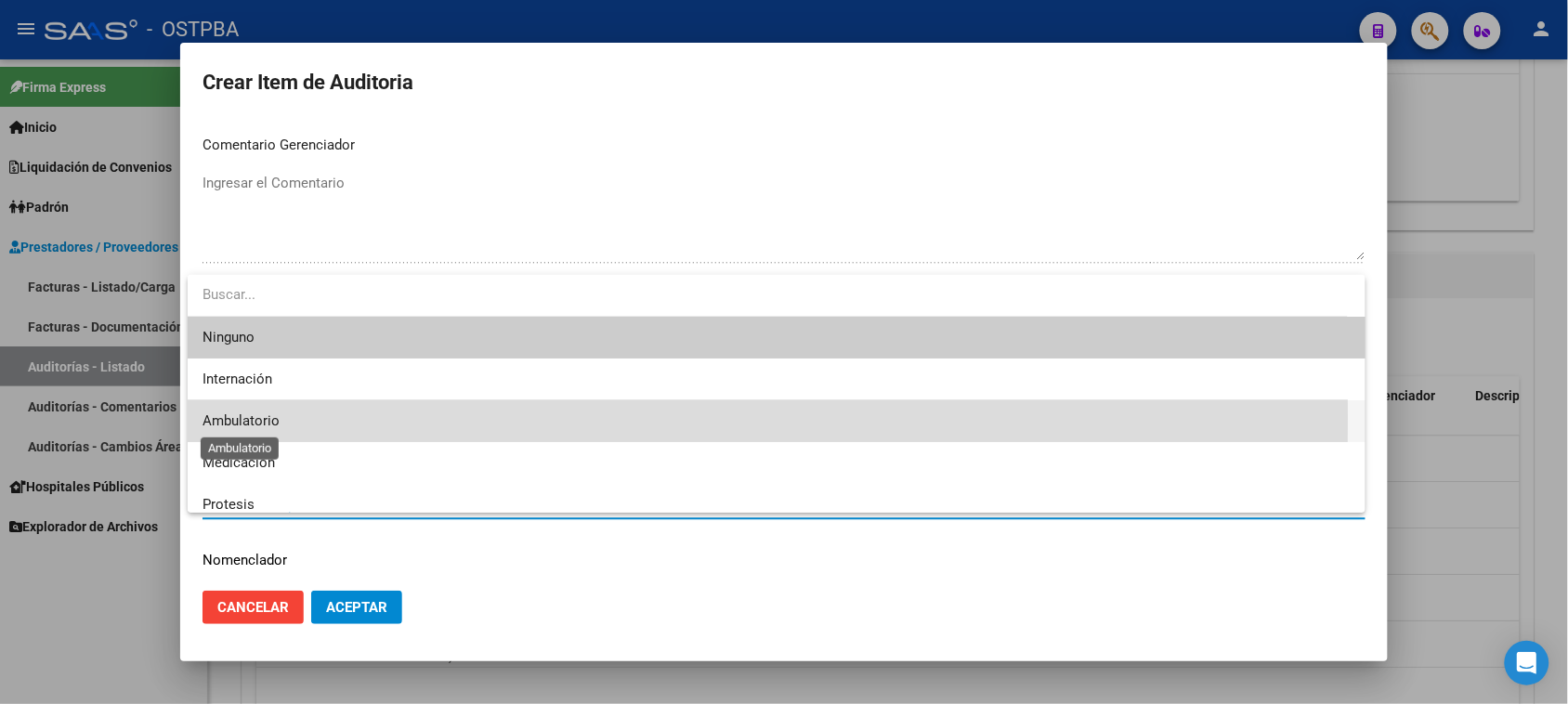
click at [259, 418] on span "Ambulatorio" at bounding box center [241, 421] width 77 height 17
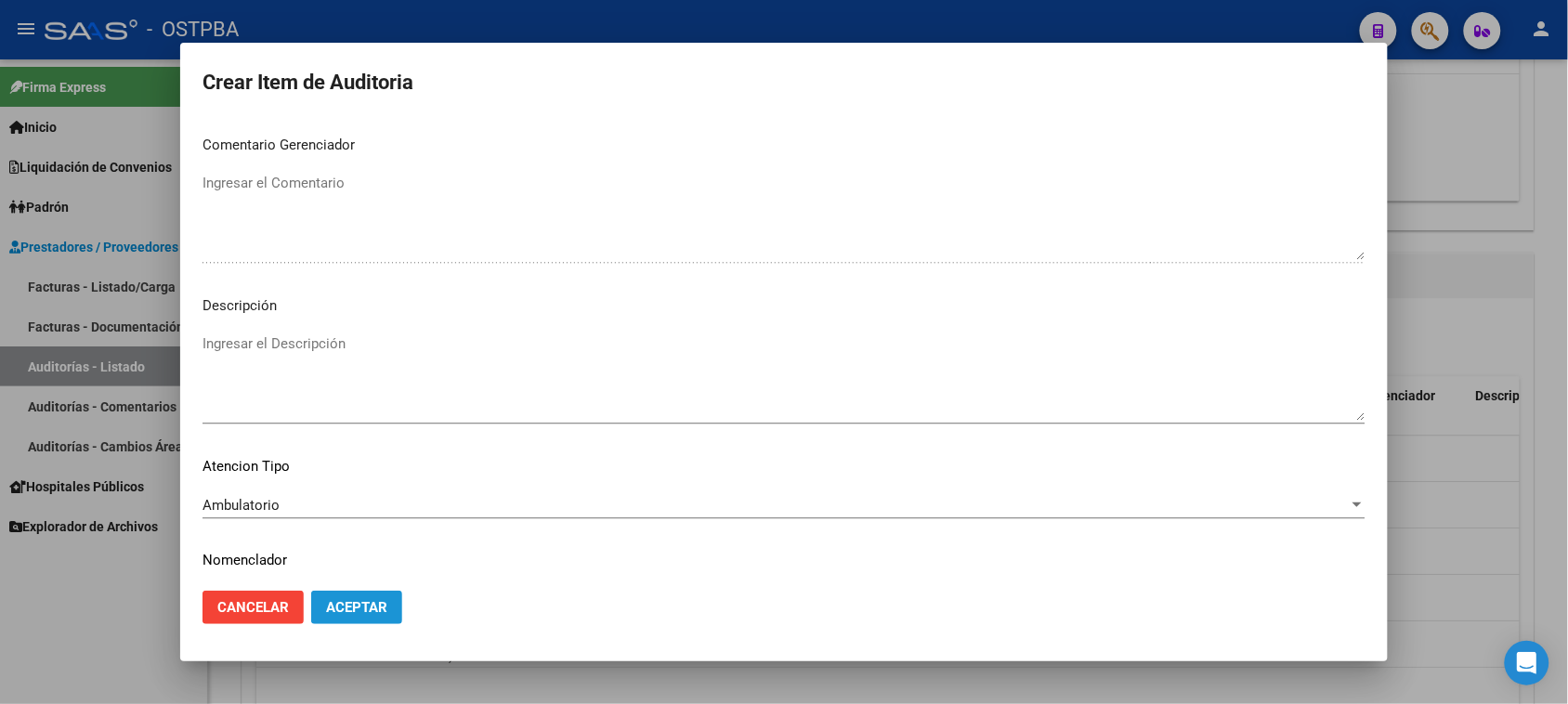
click at [351, 608] on span "Aceptar" at bounding box center [356, 607] width 62 height 17
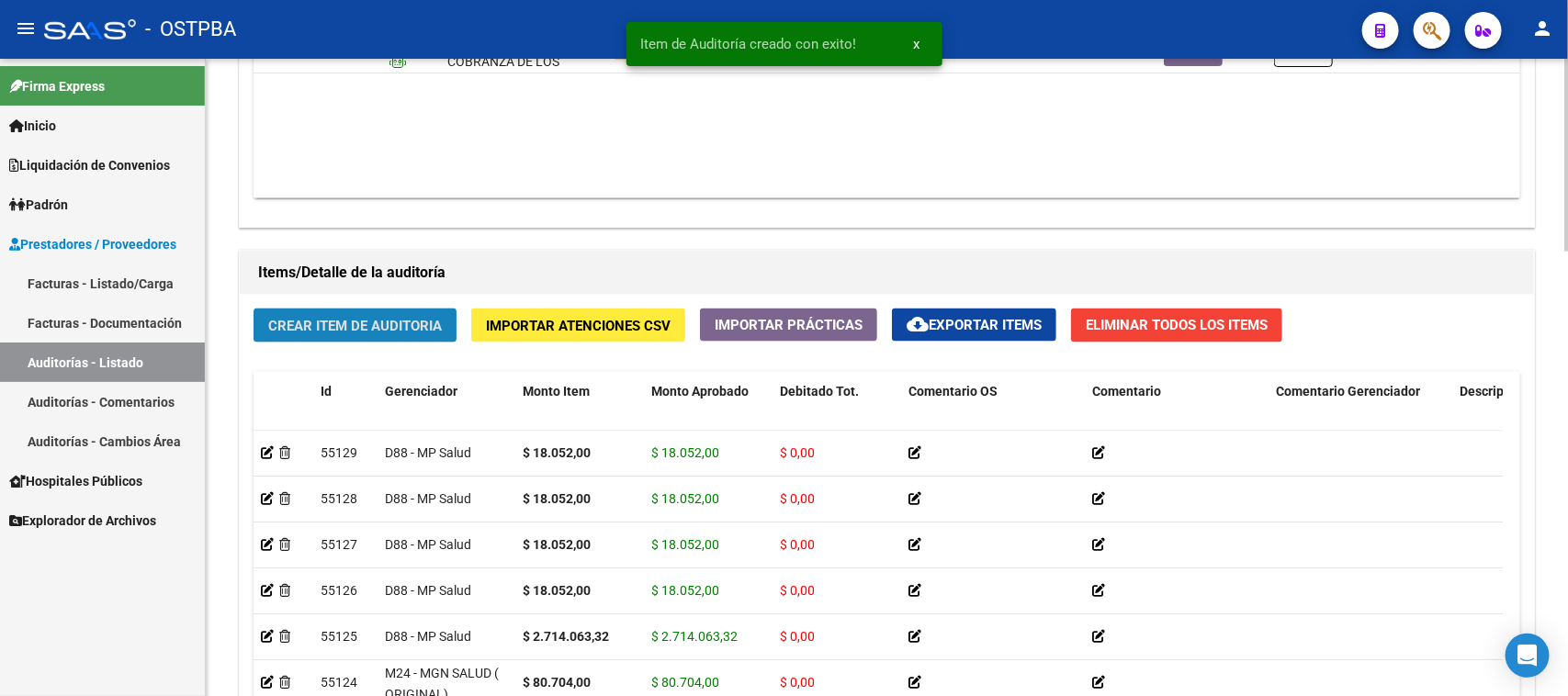
click at [413, 321] on span "Crear Item de Auditoria" at bounding box center [354, 326] width 173 height 17
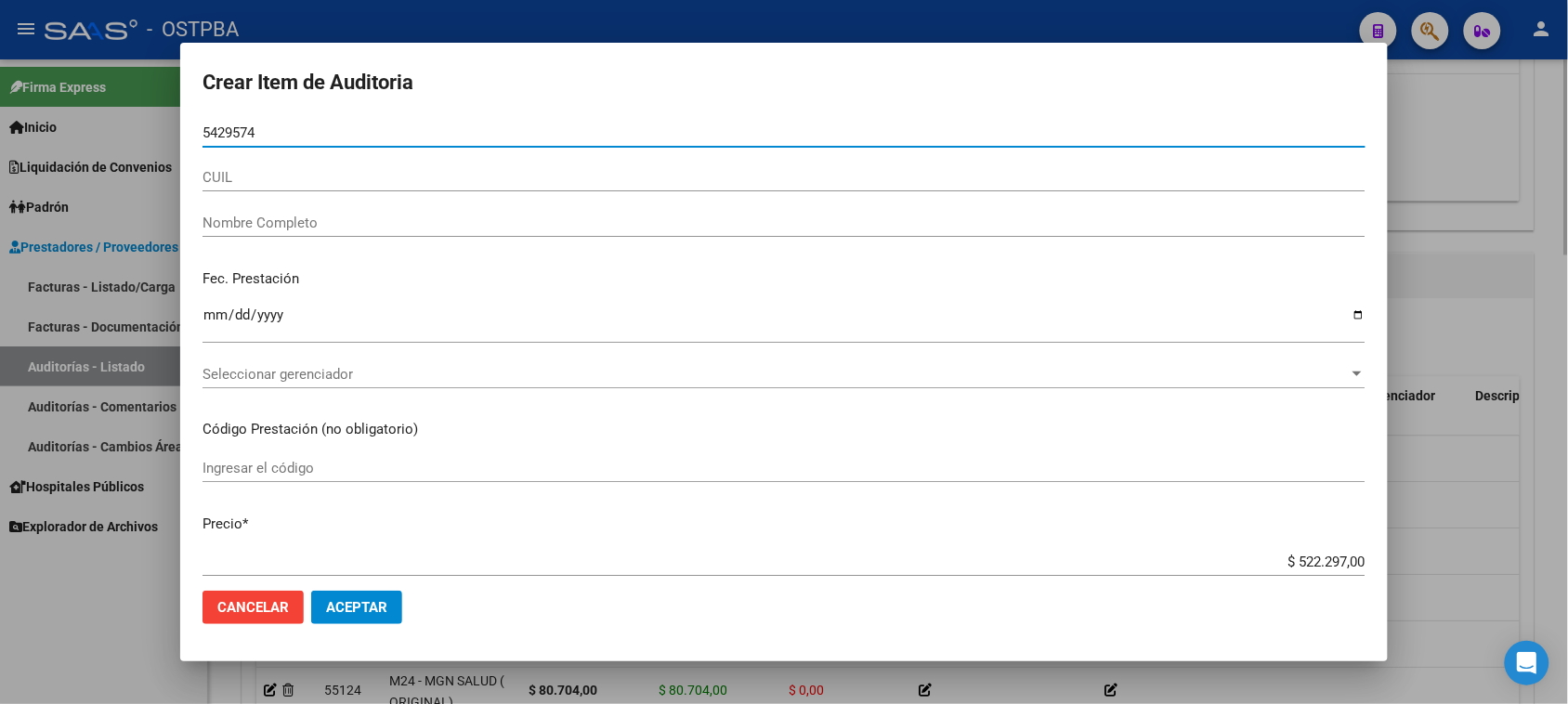
type input "54295740"
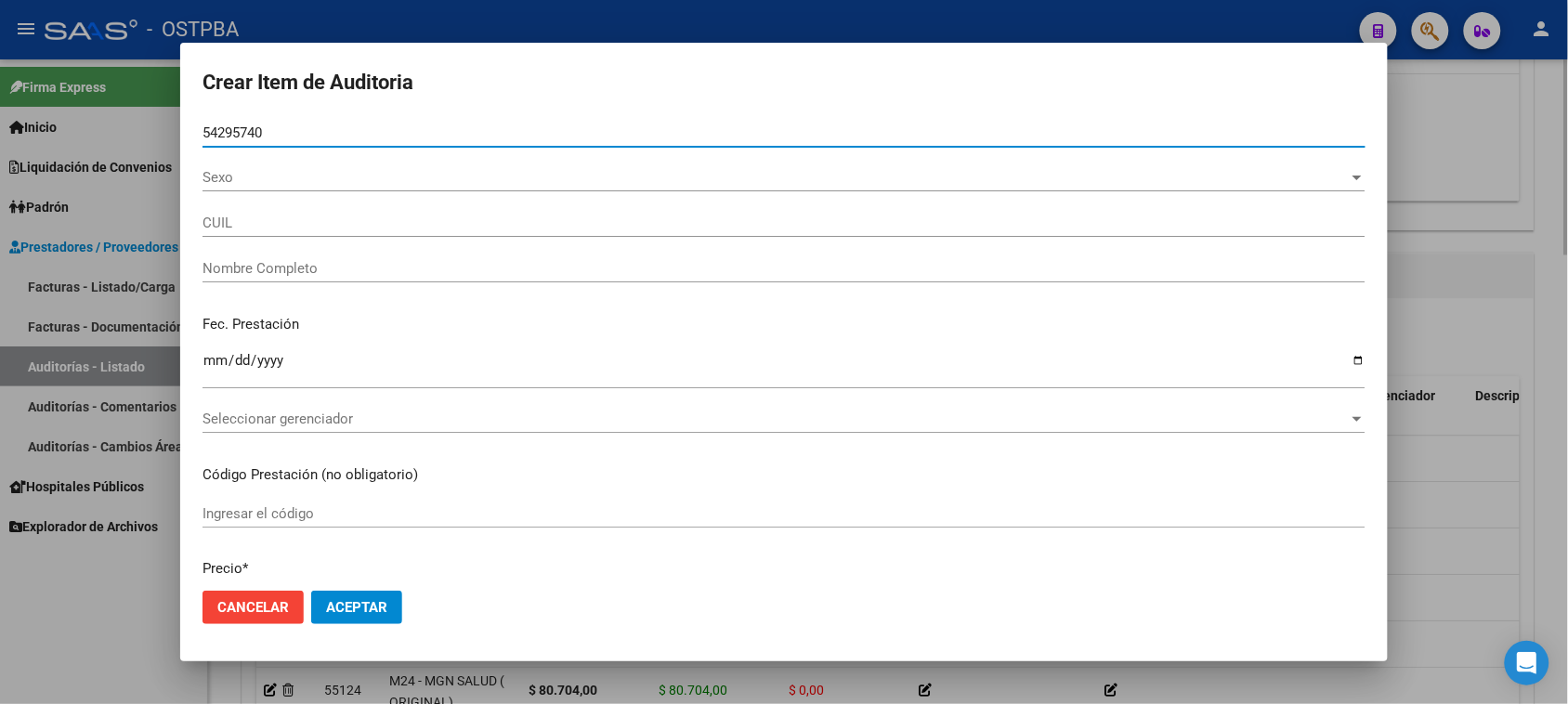
type input "27542957404"
type input "[PERSON_NAME] TAIS"
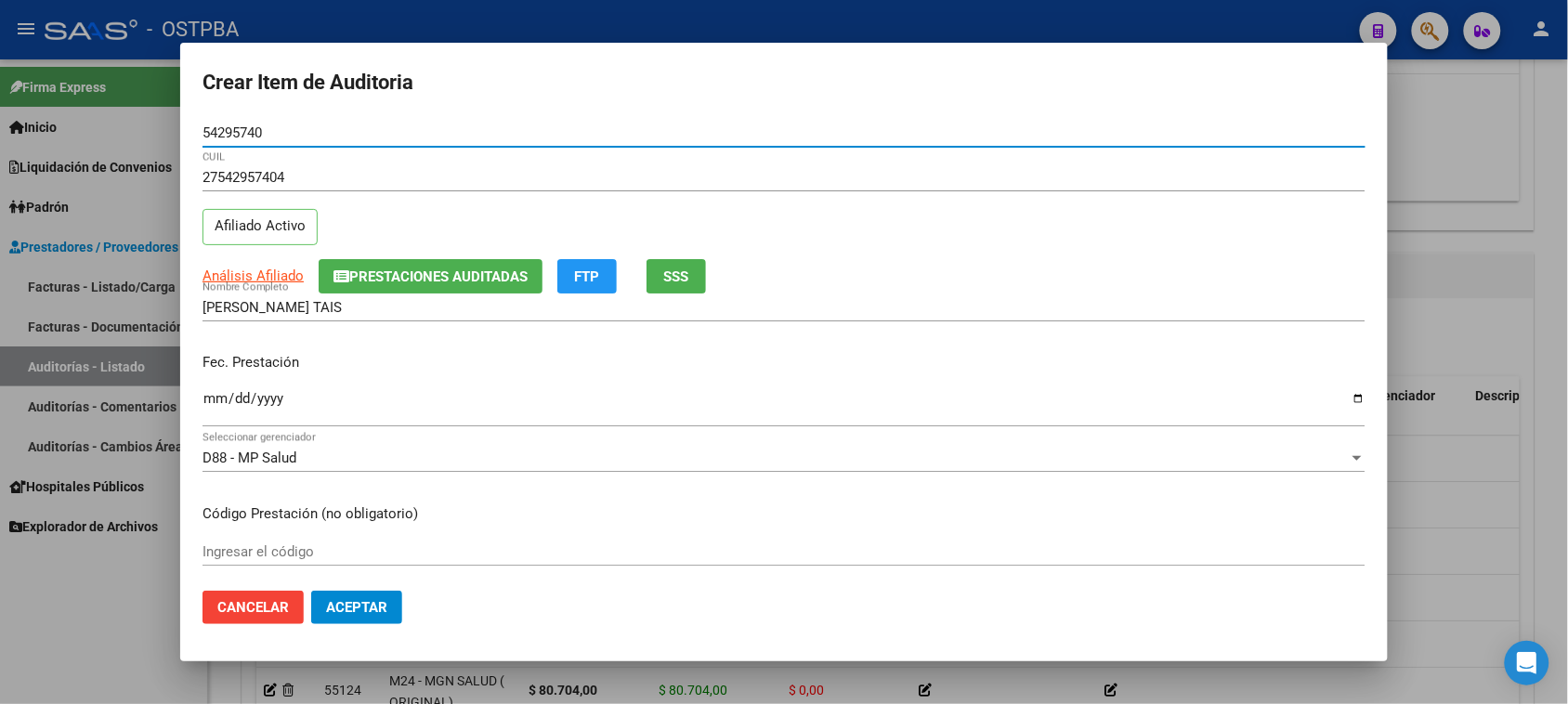
type input "54295740"
click at [219, 391] on input "Ingresar la fecha" at bounding box center [784, 406] width 1162 height 29
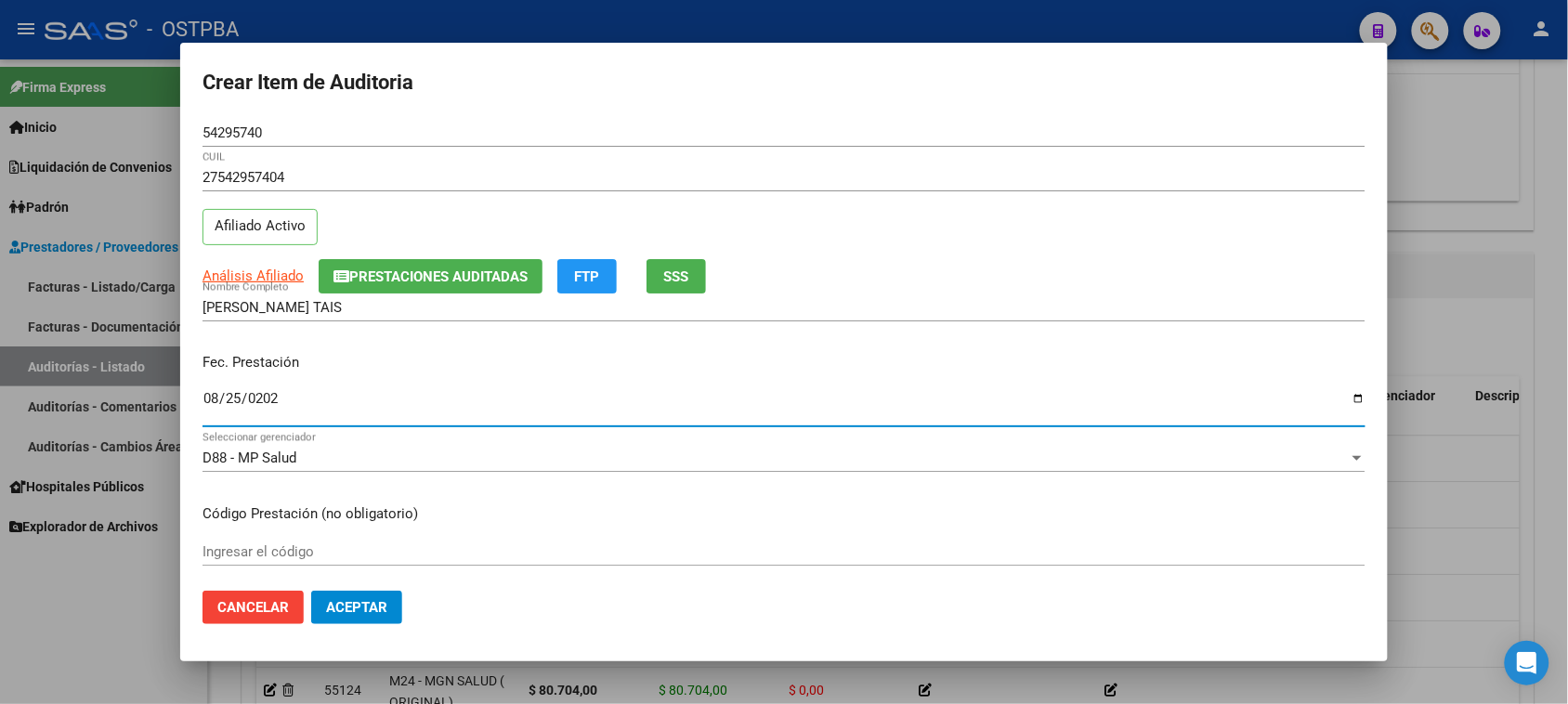
type input "[DATE]"
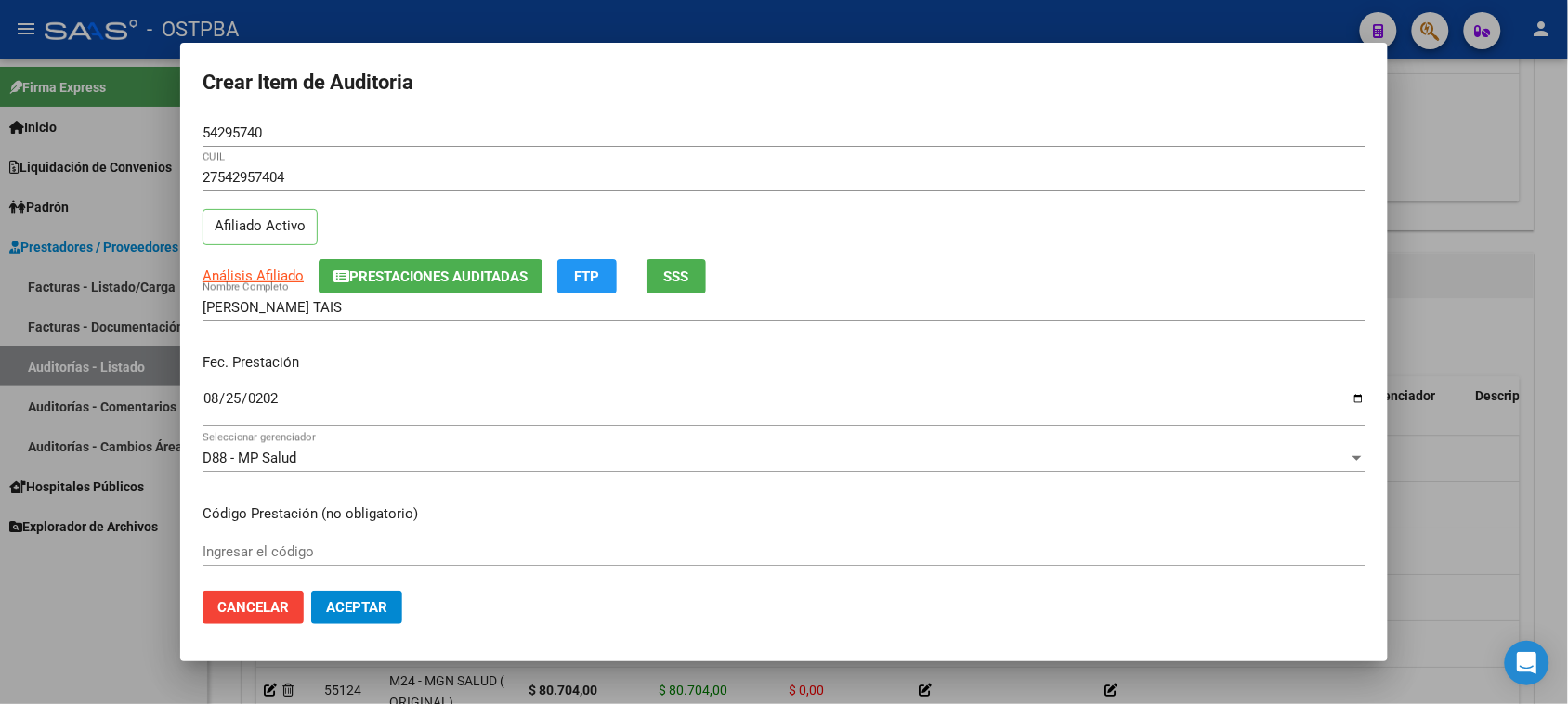
scroll to position [117, 0]
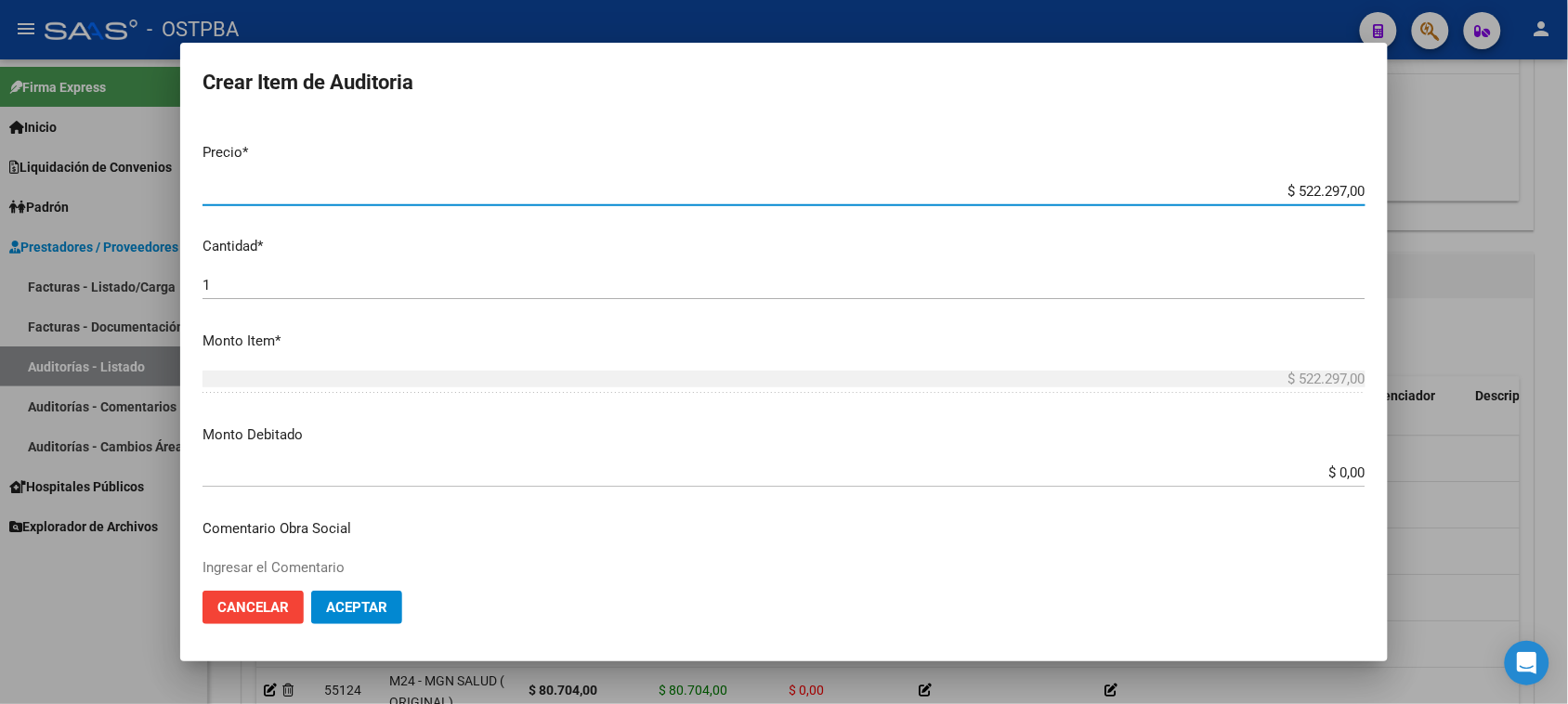
drag, startPoint x: 1278, startPoint y: 531, endPoint x: 1584, endPoint y: 586, distance: 310.9
click at [1568, 586] on html "menu - OSTPBA person Firma Express Inicio Calendario SSS Instructivos Contacto …" at bounding box center [784, 352] width 1568 height 704
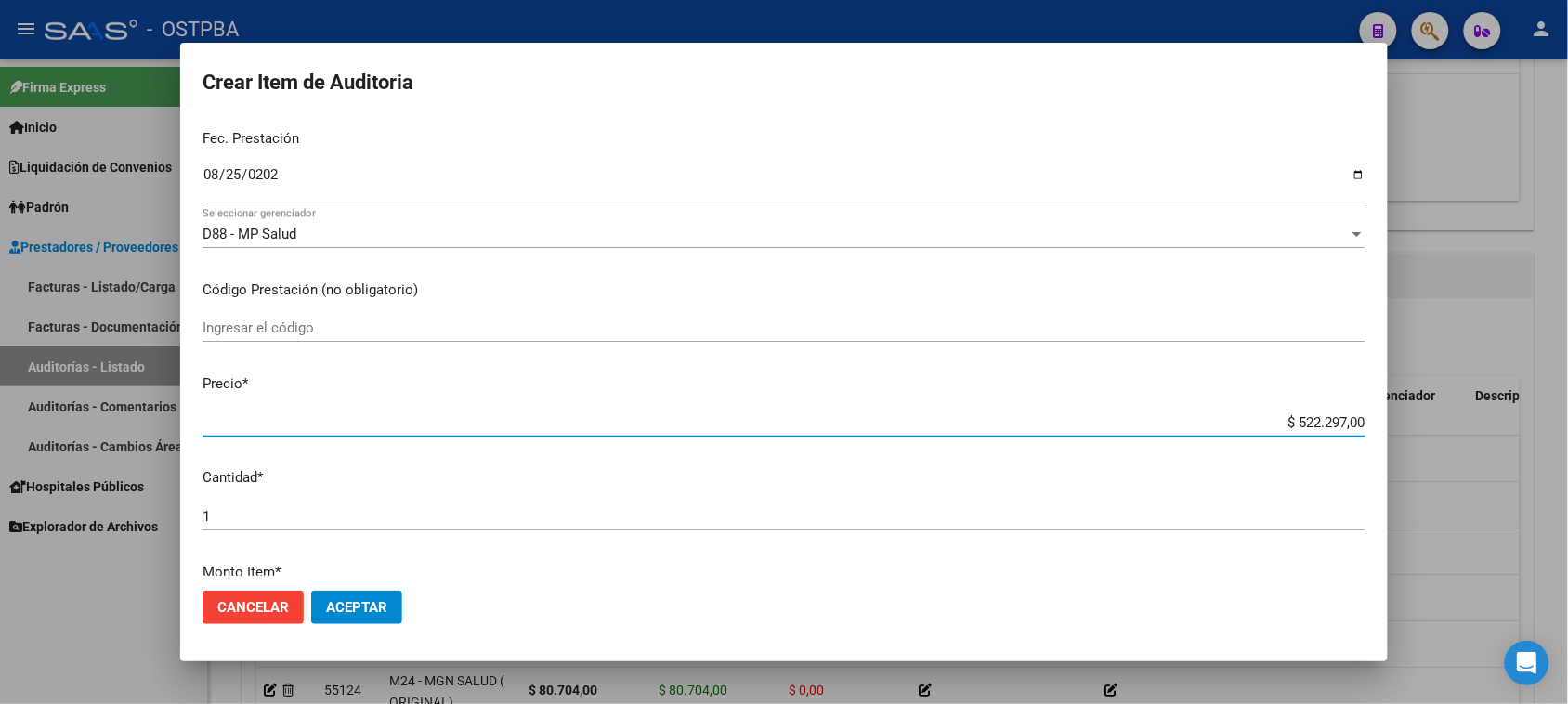
scroll to position [153, 0]
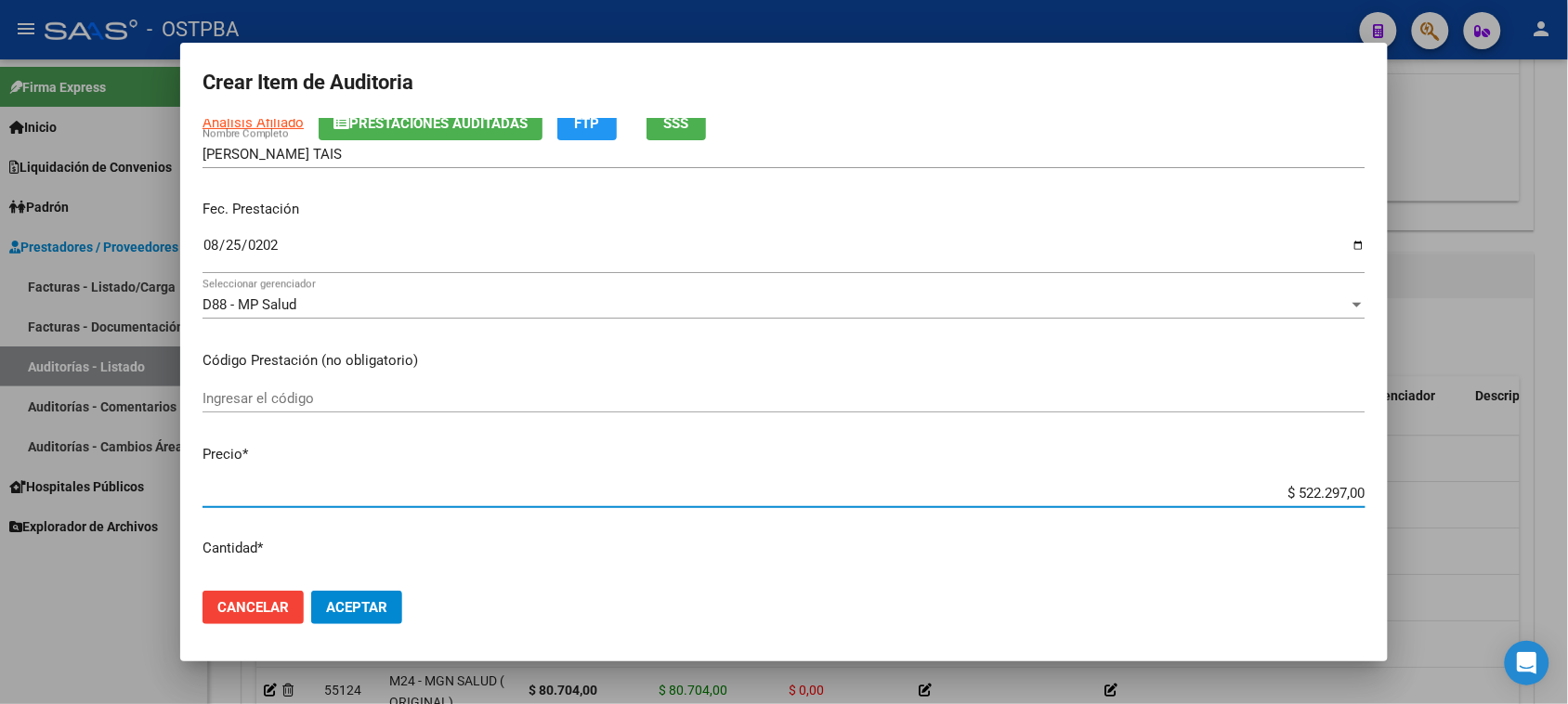
type input "$ 0,01"
type input "$ 0,18"
type input "$ 1,80"
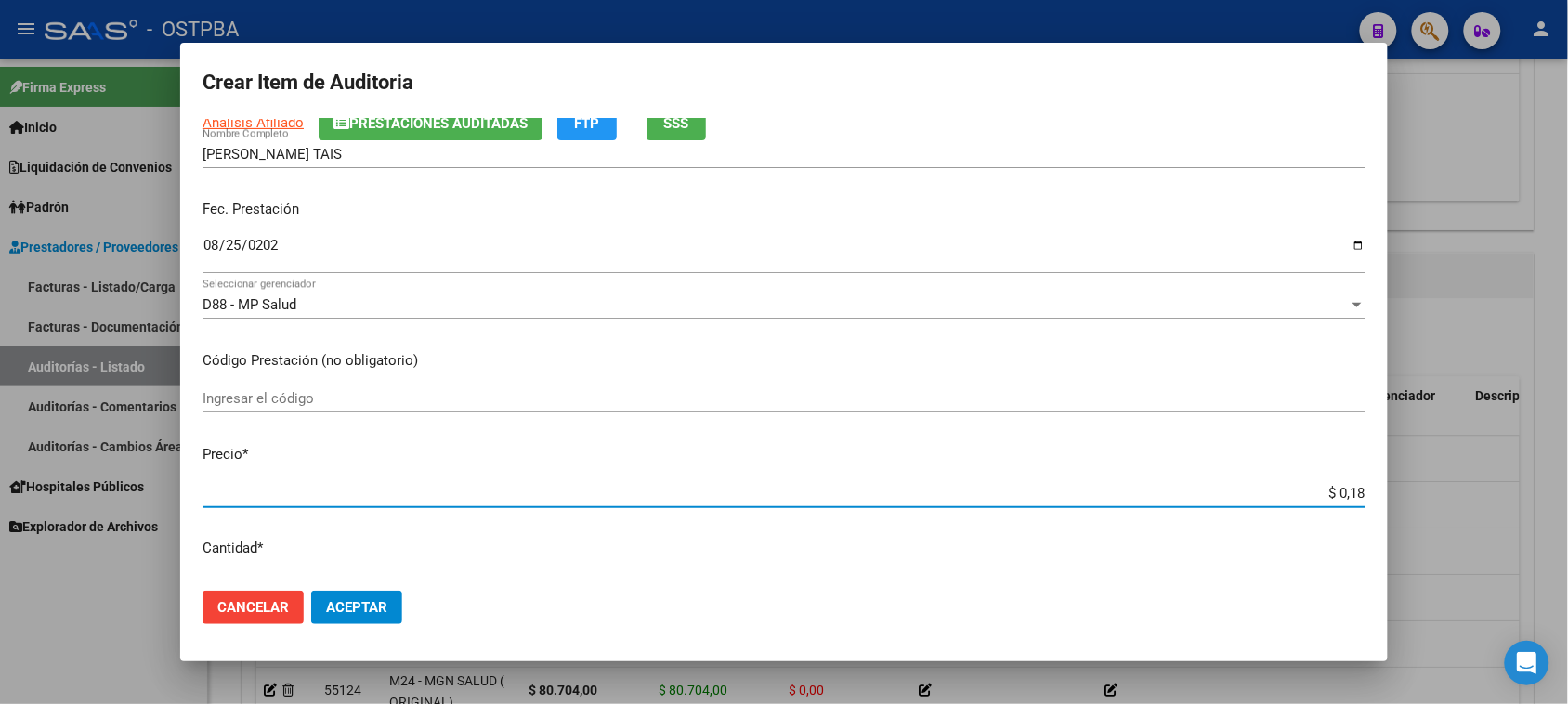
type input "$ 1,80"
type input "$ 18,05"
type input "$ 180,52"
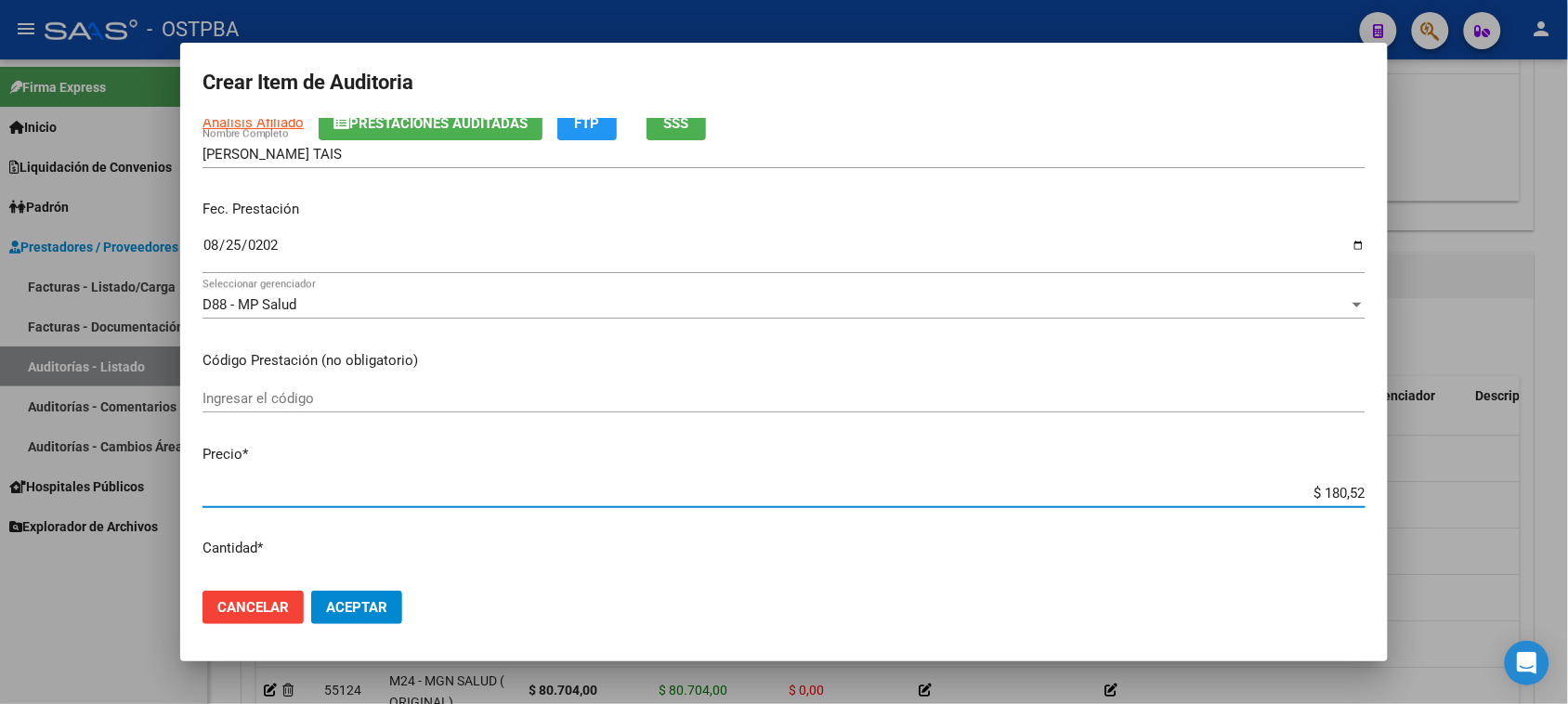
type input "$ 1.805,20"
type input "$ 18.052,00"
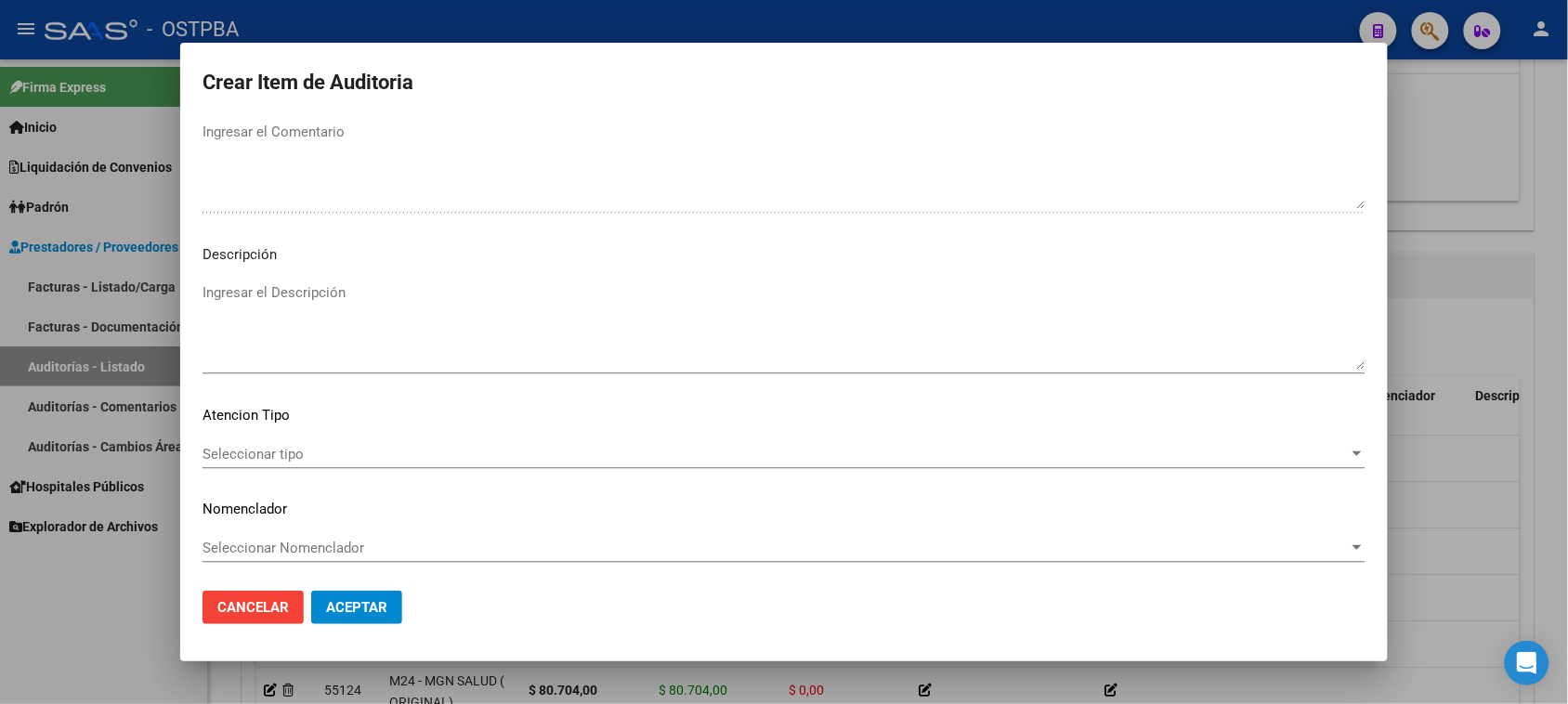
scroll to position [1213, 0]
click at [299, 453] on span "Seleccionar tipo" at bounding box center [776, 454] width 1146 height 17
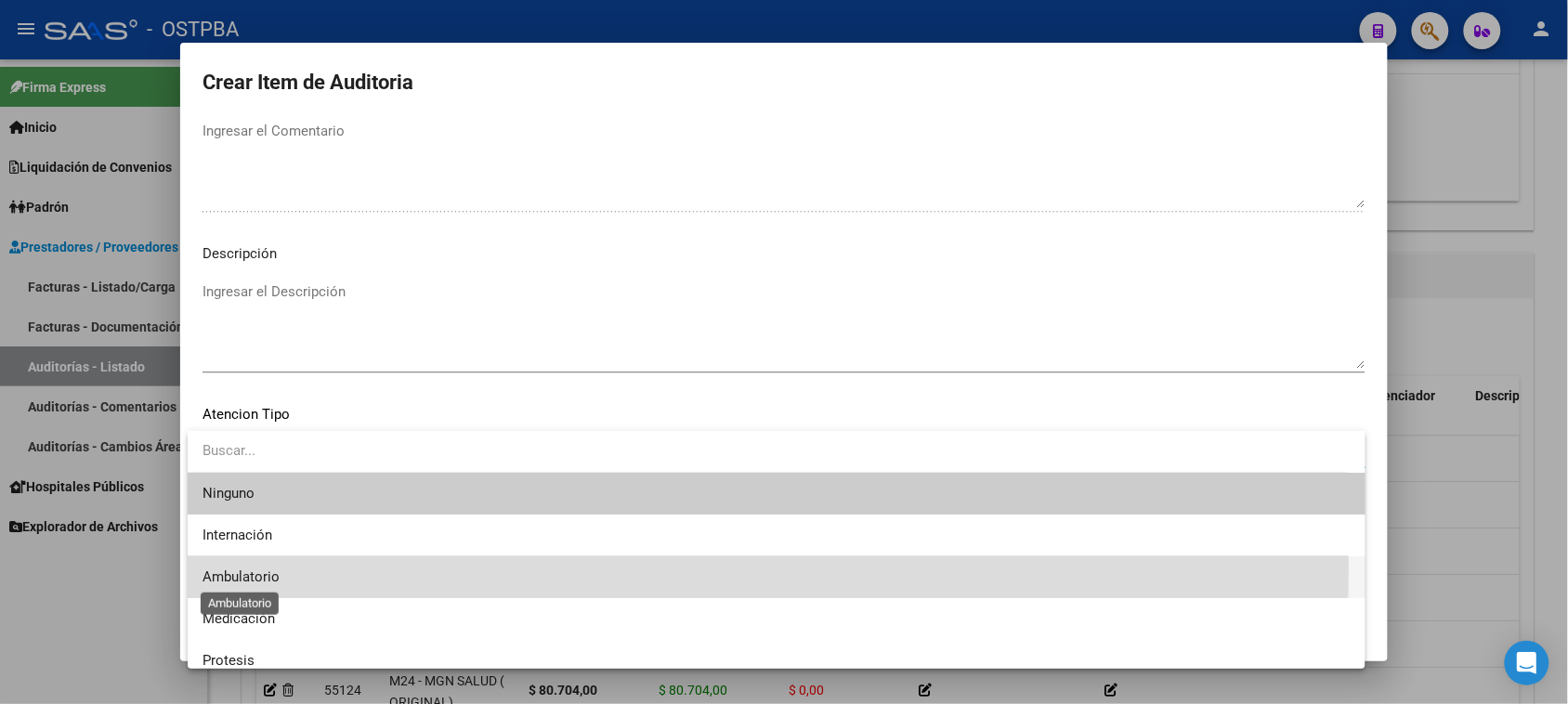
click at [232, 569] on span "Ambulatorio" at bounding box center [241, 577] width 77 height 17
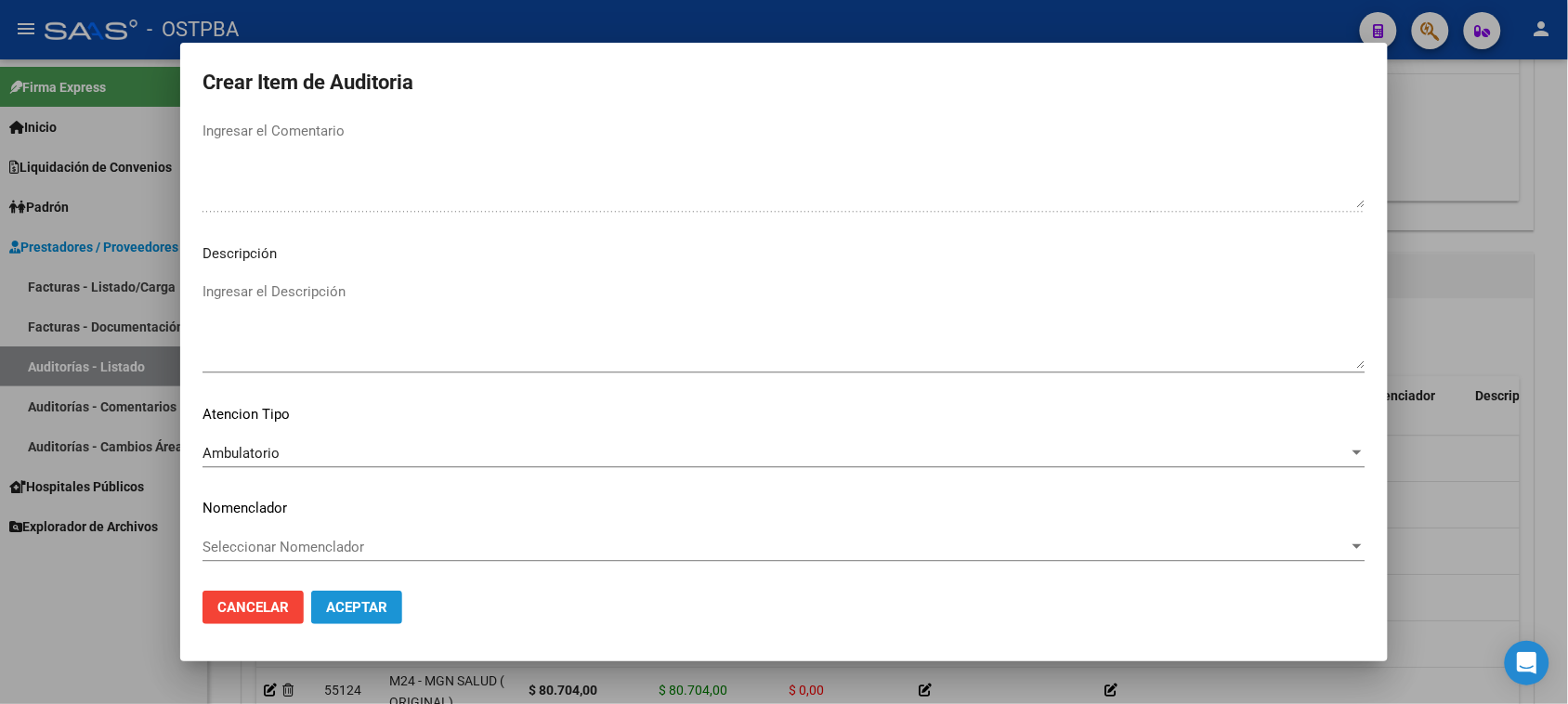
click at [335, 606] on span "Aceptar" at bounding box center [356, 607] width 62 height 17
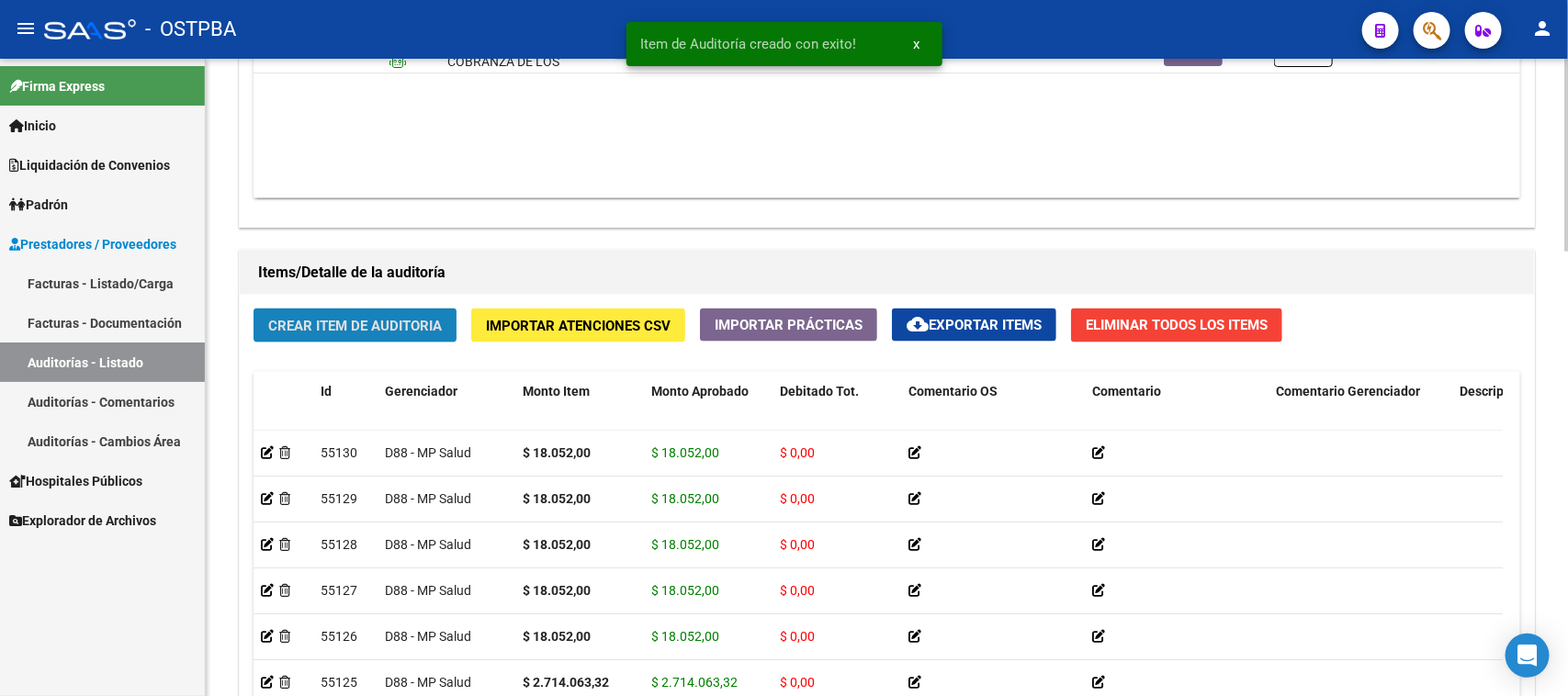
click at [439, 323] on span "Crear Item de Auditoria" at bounding box center [354, 326] width 173 height 17
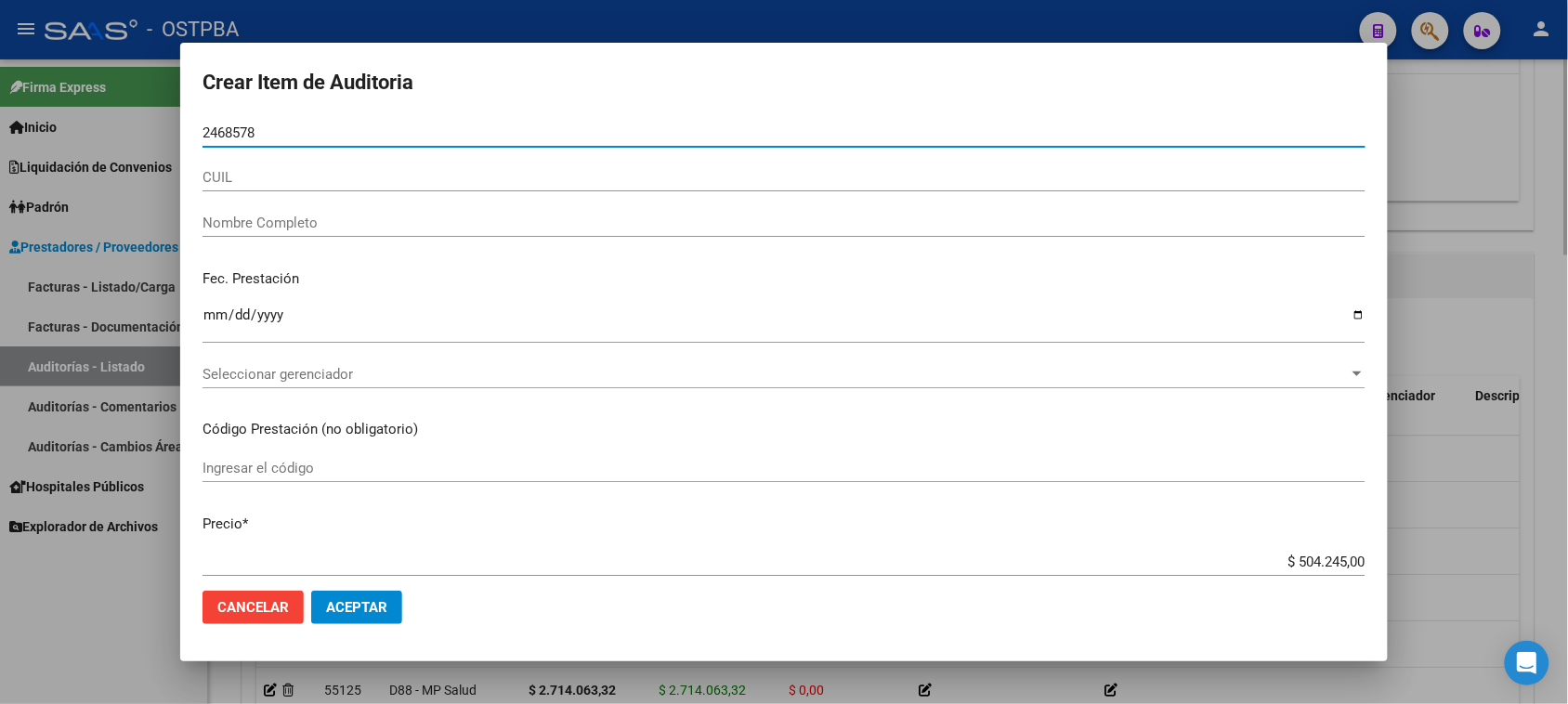
type input "24685786"
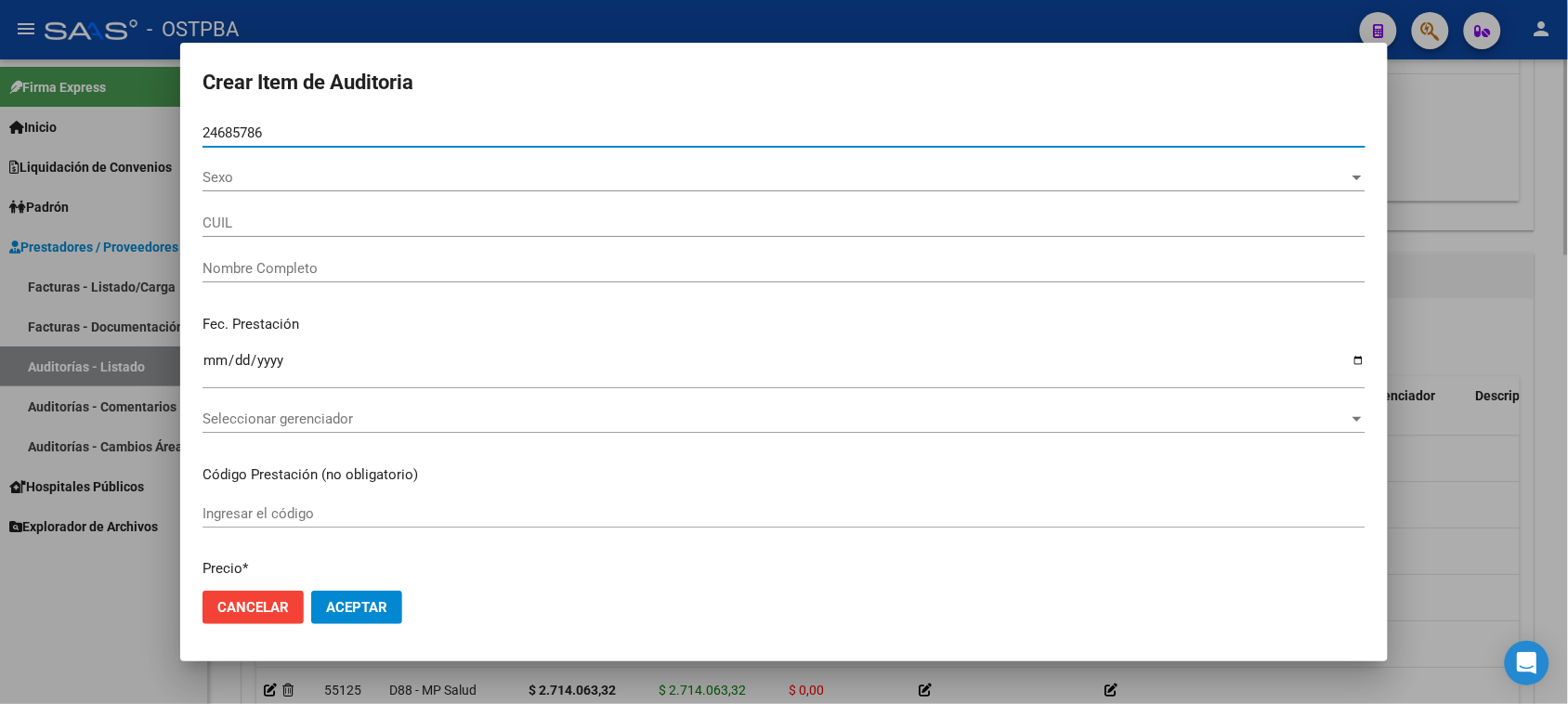
type input "27246857860"
type input "[PERSON_NAME] -"
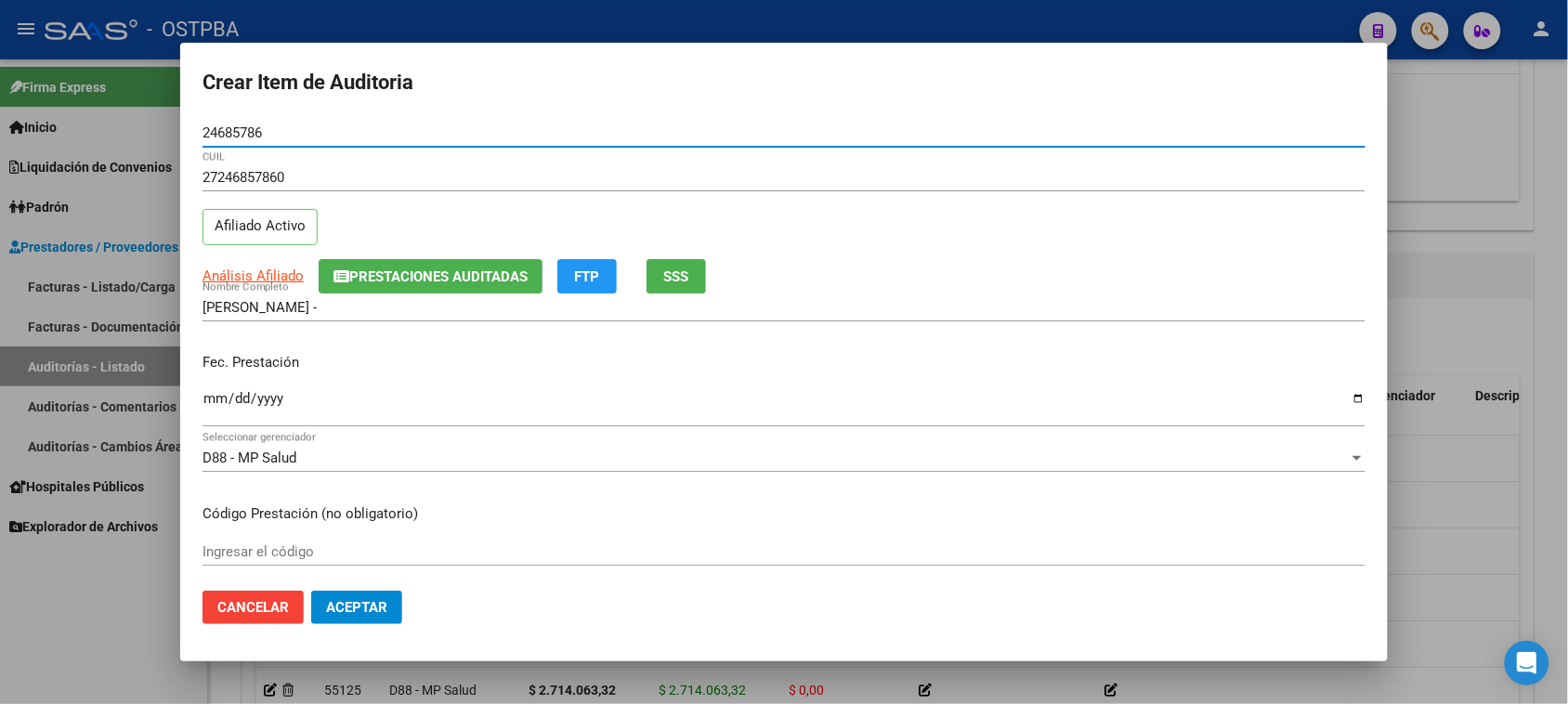
type input "24685786"
click at [207, 400] on input "Ingresar la fecha" at bounding box center [784, 406] width 1162 height 29
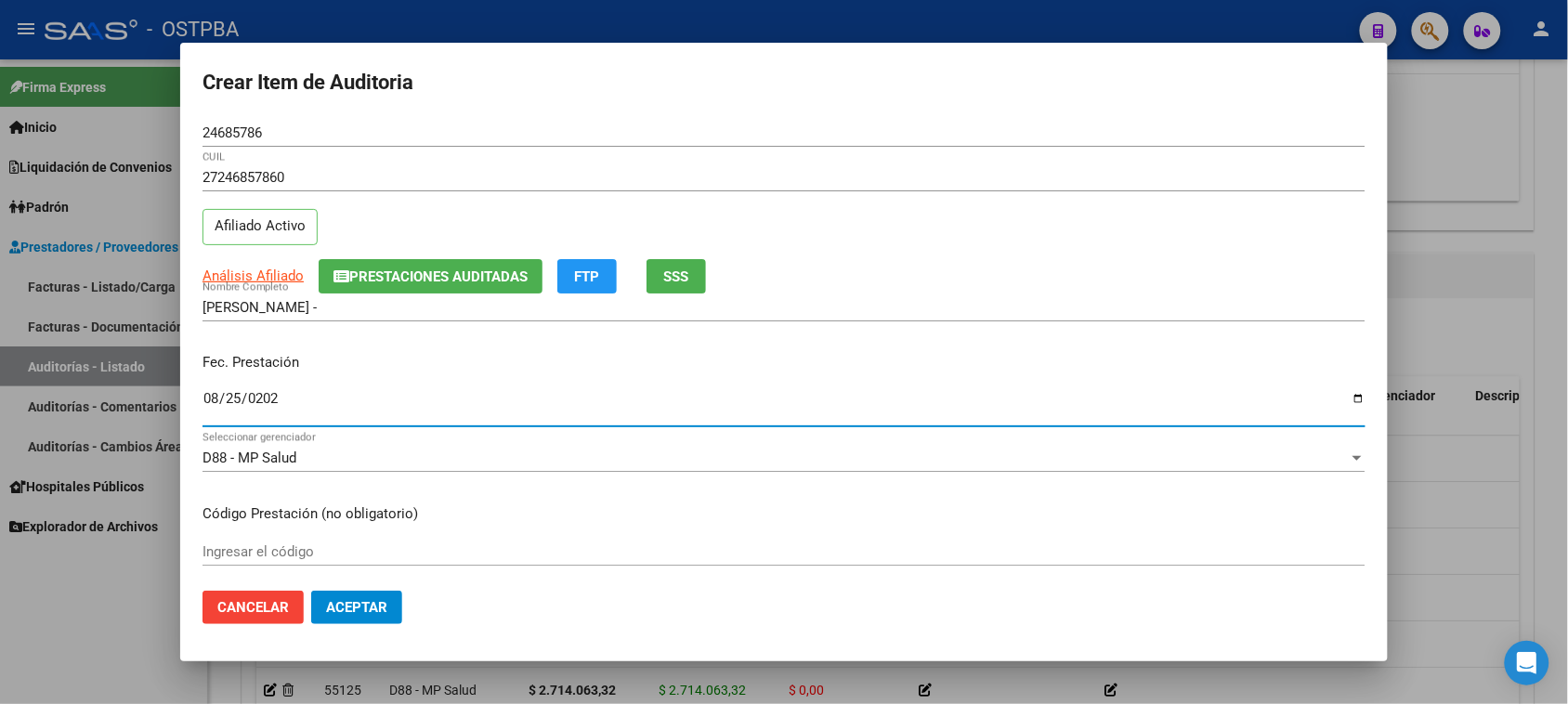
type input "[DATE]"
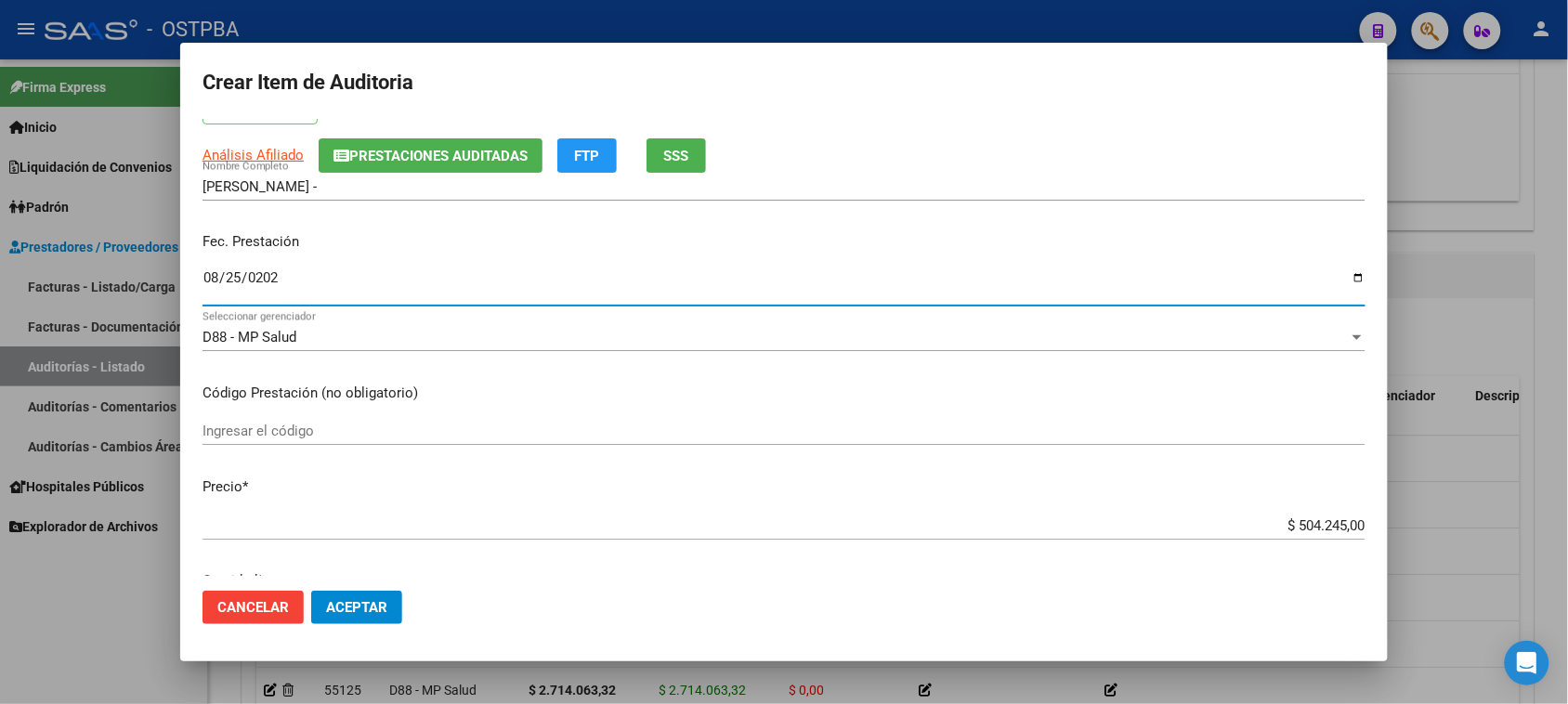
scroll to position [232, 0]
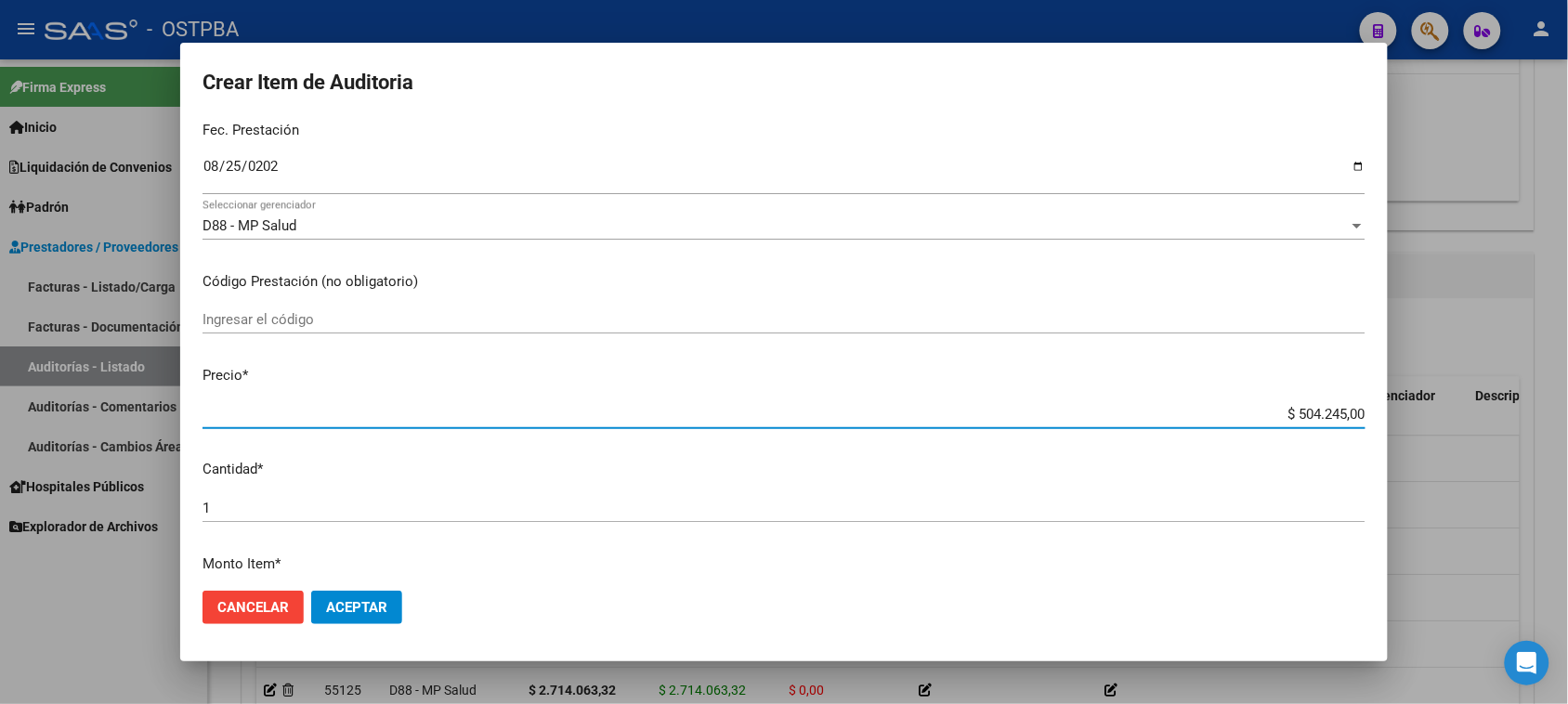
drag, startPoint x: 1275, startPoint y: 410, endPoint x: 1584, endPoint y: 410, distance: 309.0
click at [1568, 410] on html "menu - OSTPBA person Firma Express Inicio Calendario SSS Instructivos Contacto …" at bounding box center [784, 352] width 1568 height 704
type input "$ 0,01"
type input "$ 0,18"
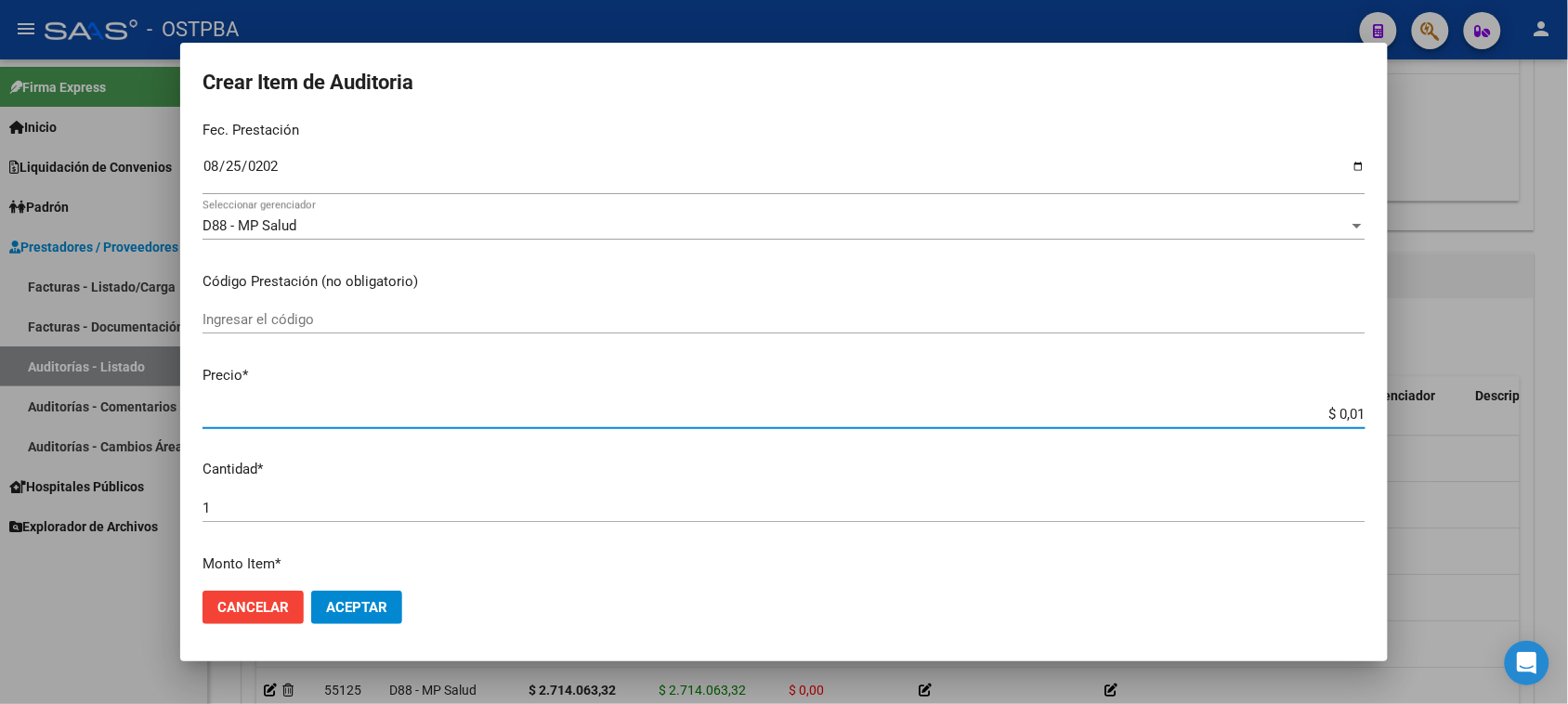
type input "$ 0,18"
type input "$ 1,80"
type input "$ 18,05"
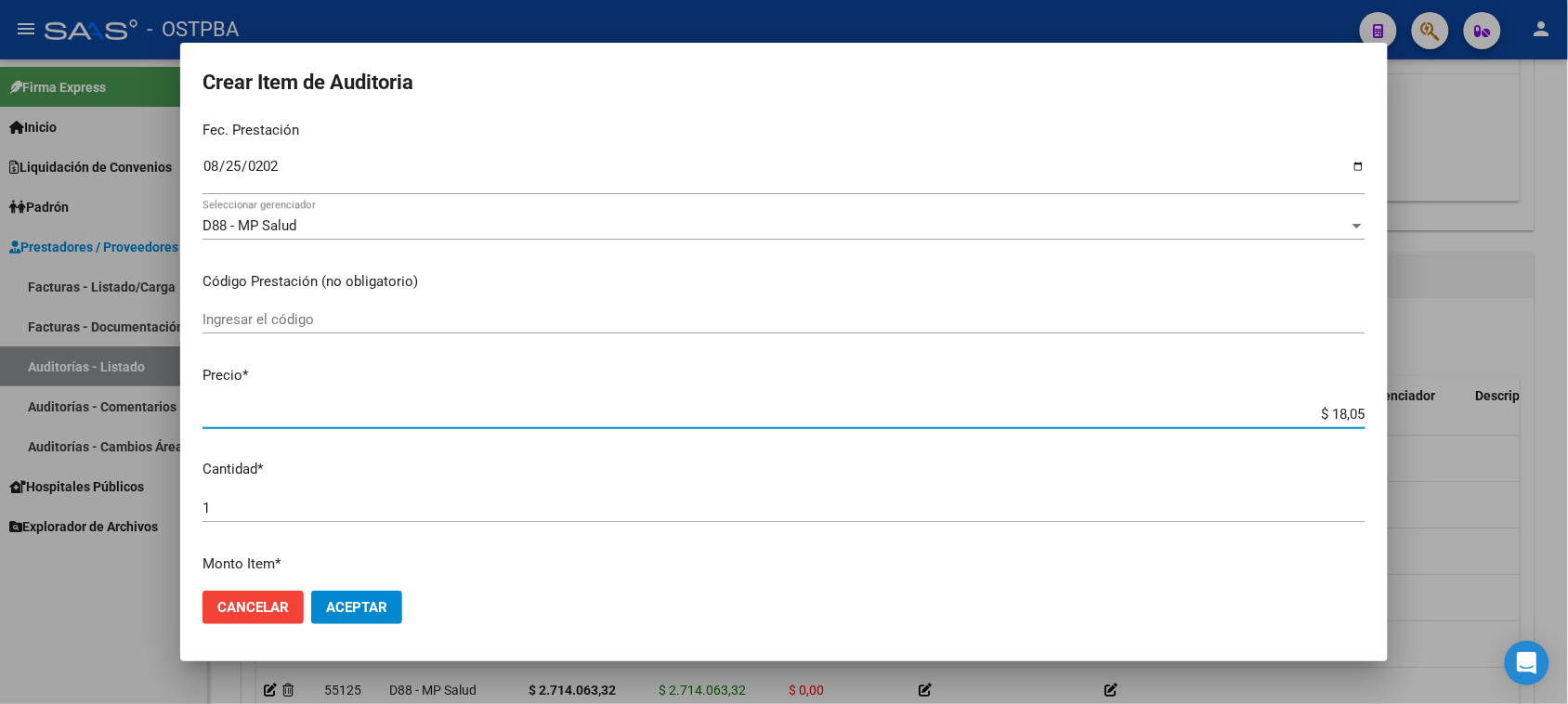
type input "$ 180,52"
type input "$ 1.805,20"
type input "$ 18.052,00"
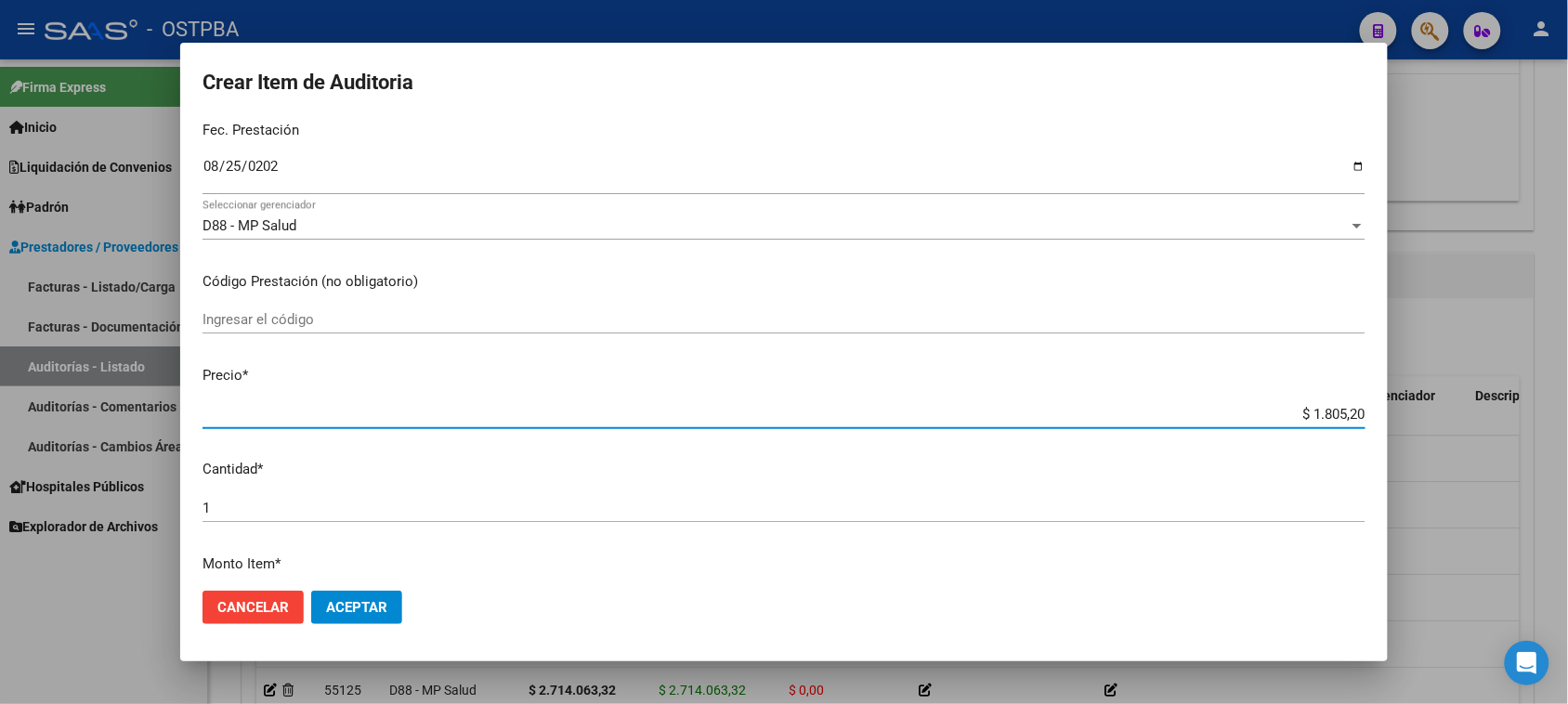
type input "$ 18.052,00"
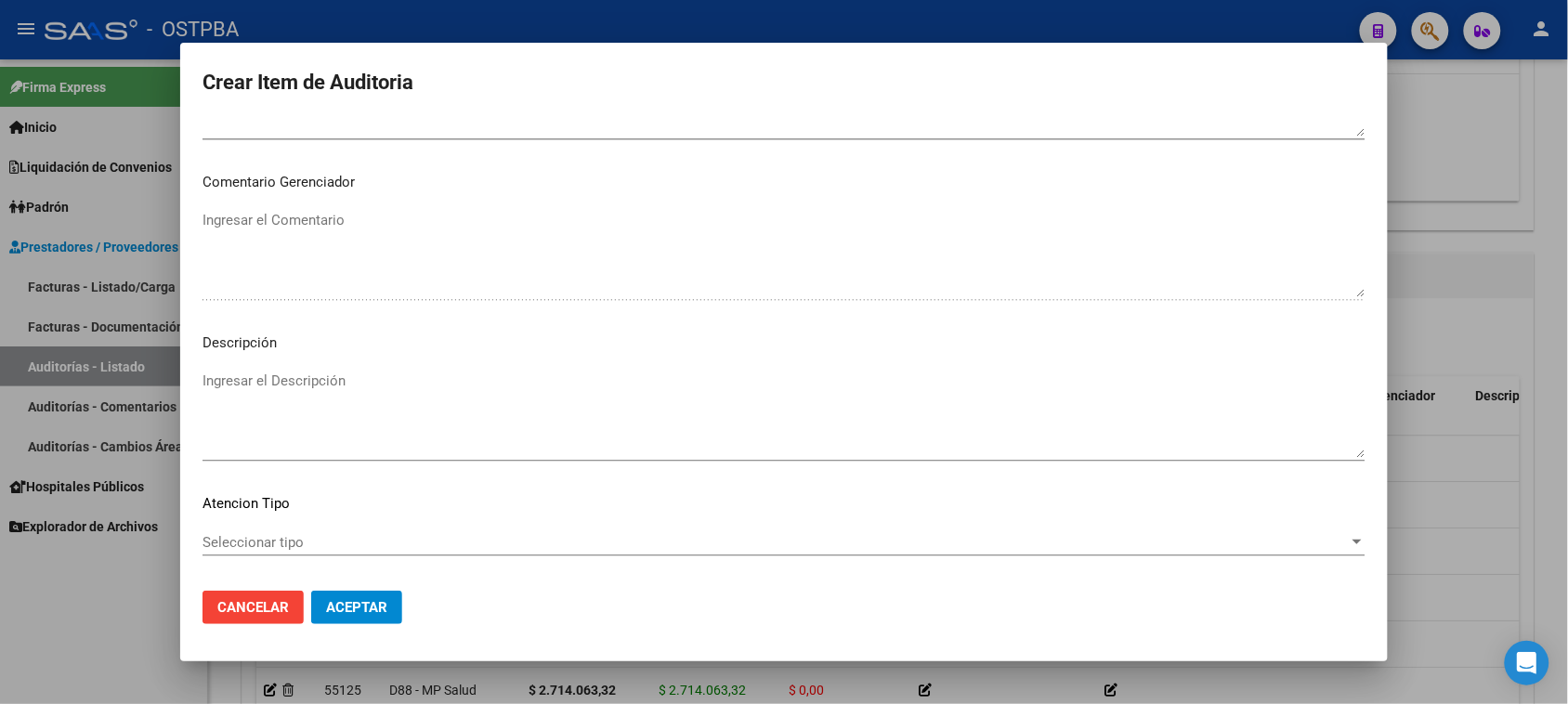
scroll to position [1213, 0]
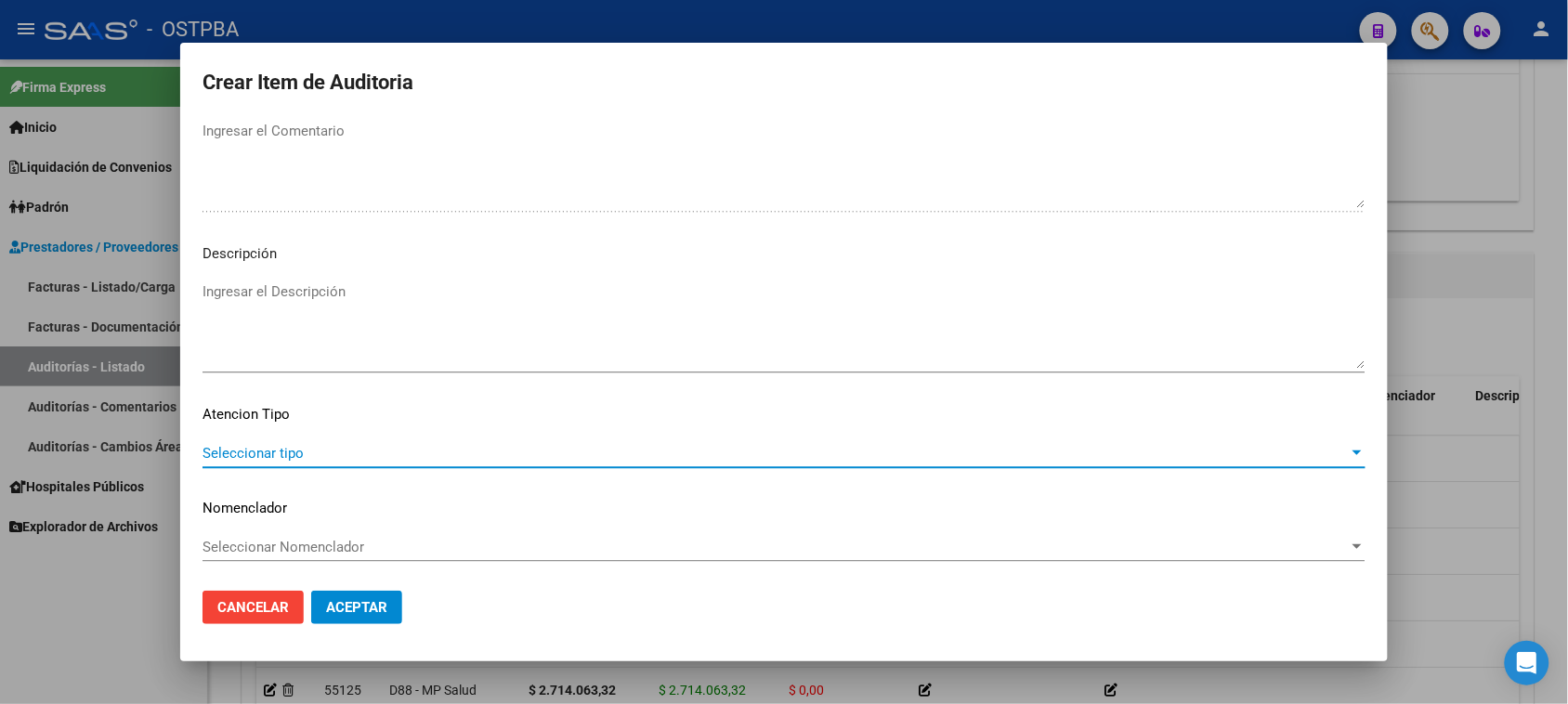
click at [239, 455] on span "Seleccionar tipo" at bounding box center [776, 454] width 1146 height 17
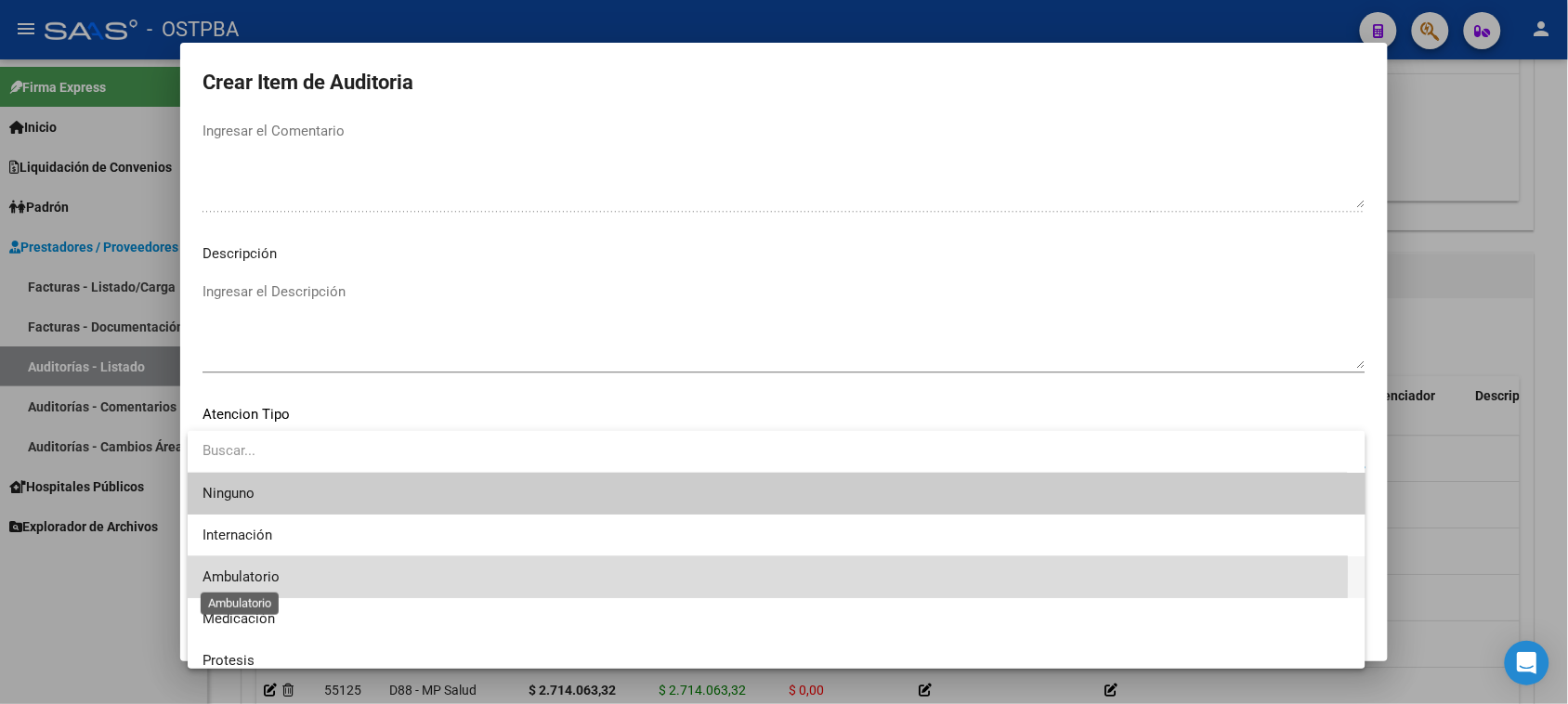
click at [246, 571] on span "Ambulatorio" at bounding box center [241, 577] width 77 height 17
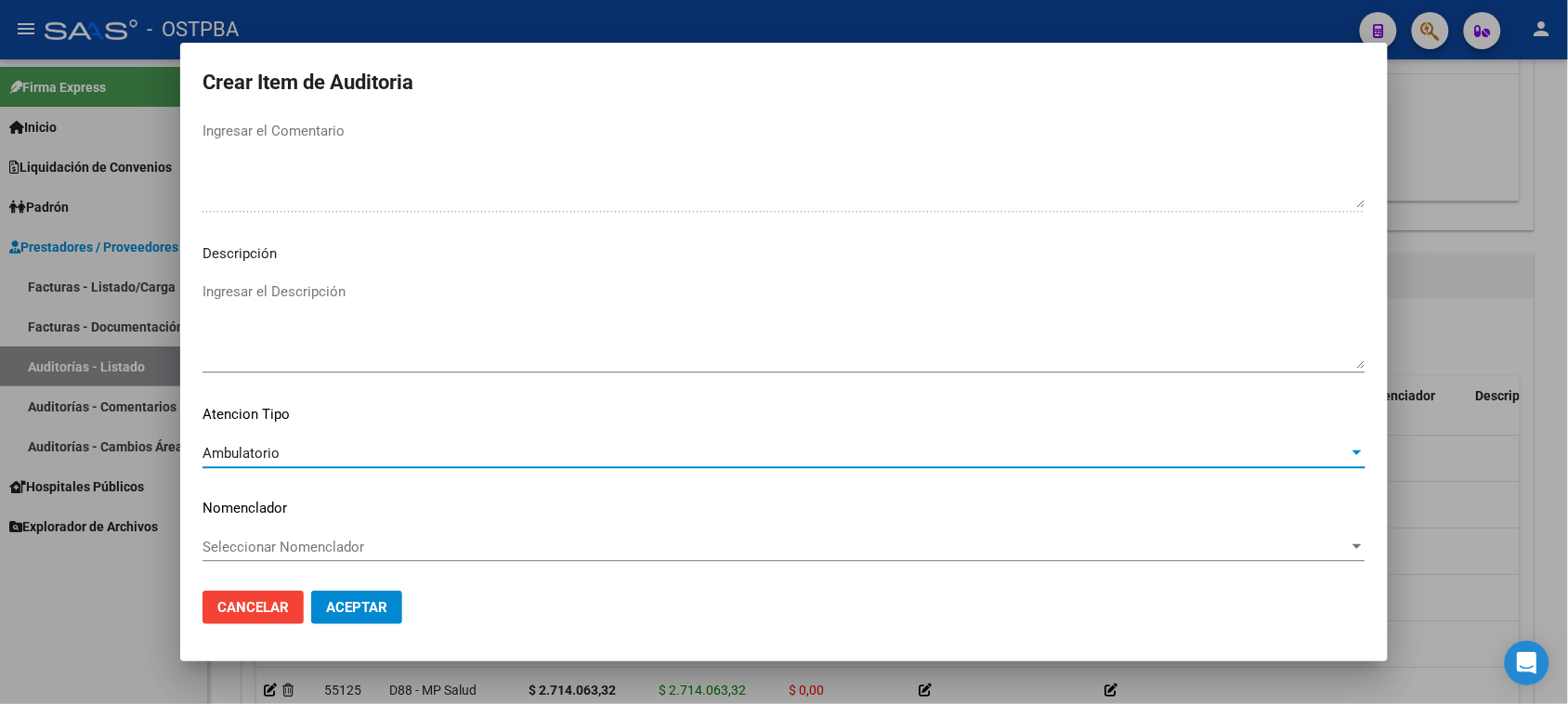
click at [353, 613] on span "Aceptar" at bounding box center [356, 607] width 62 height 17
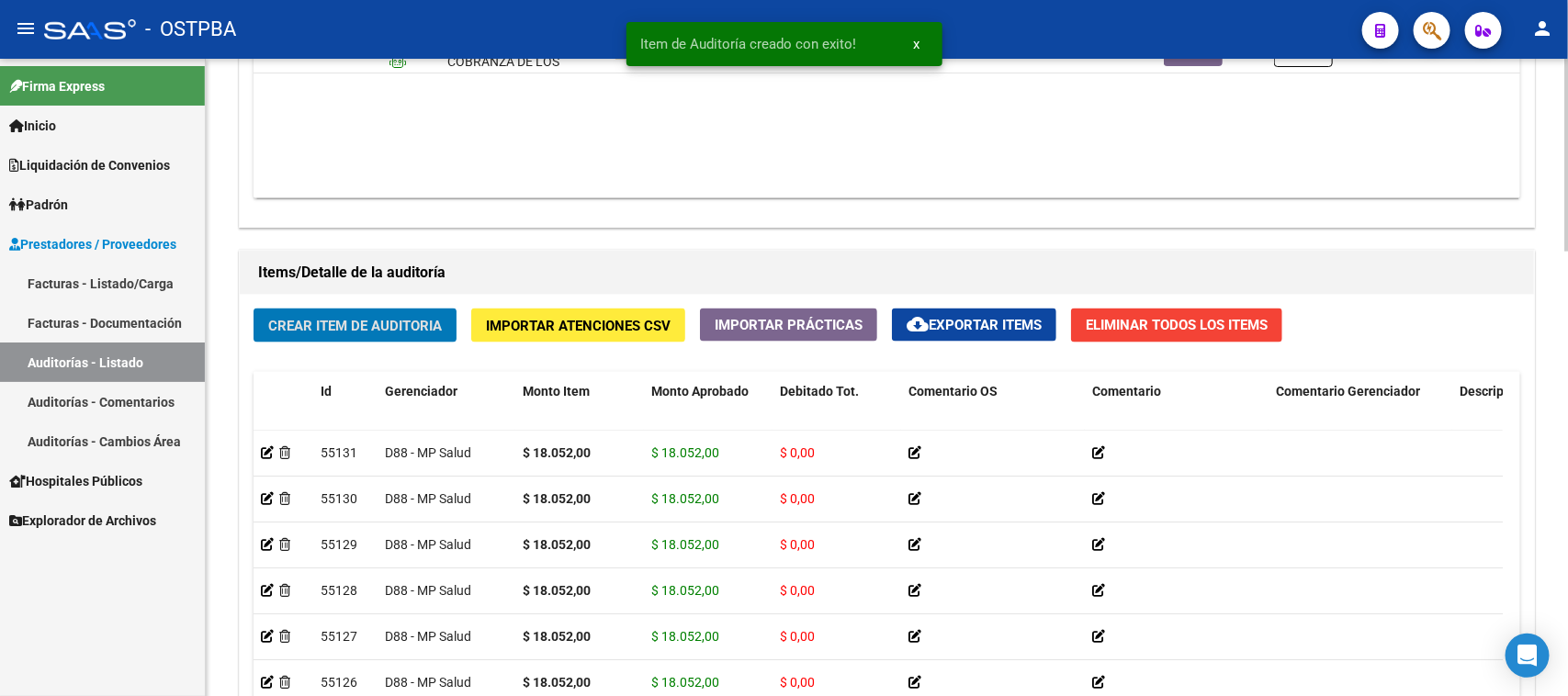
click at [379, 331] on span "Crear Item de Auditoria" at bounding box center [354, 326] width 173 height 17
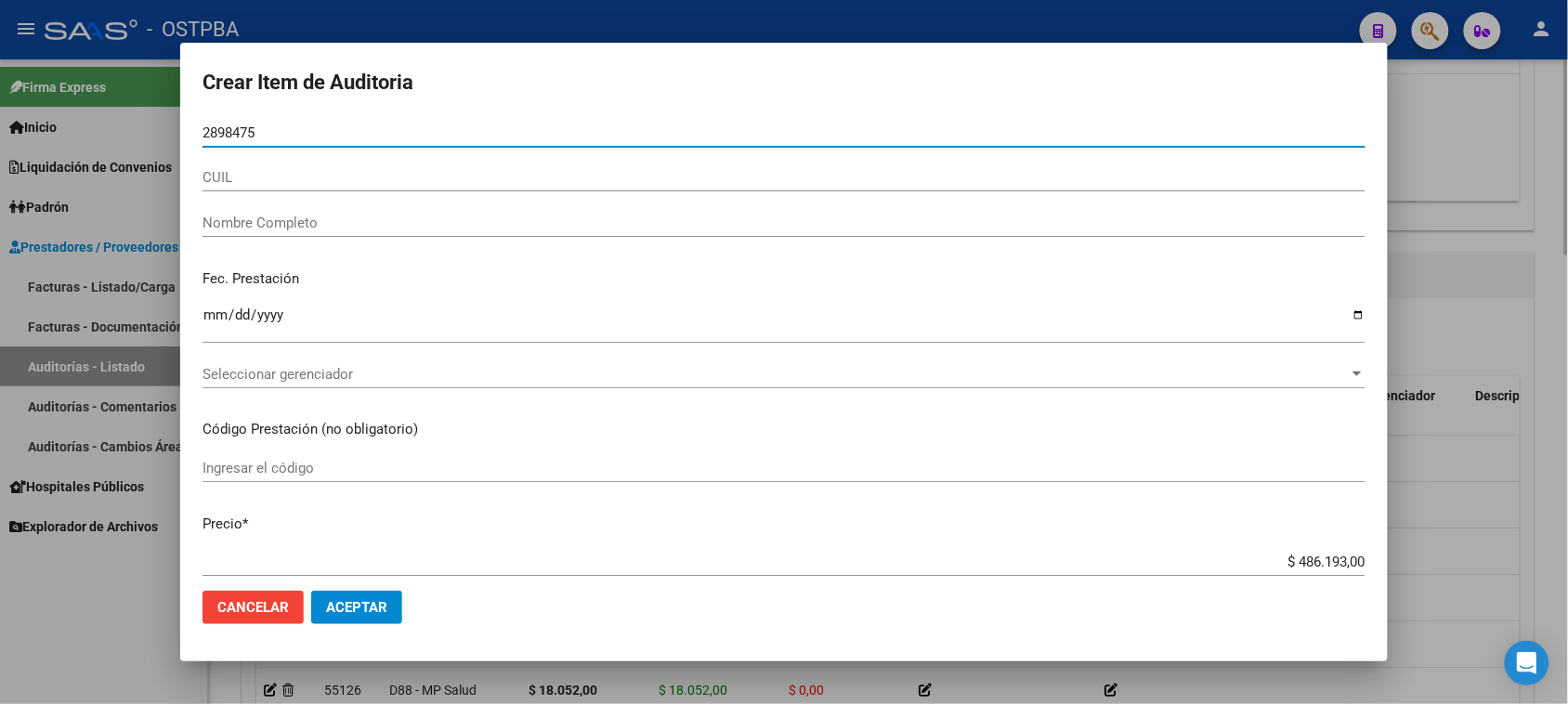
type input "28984753"
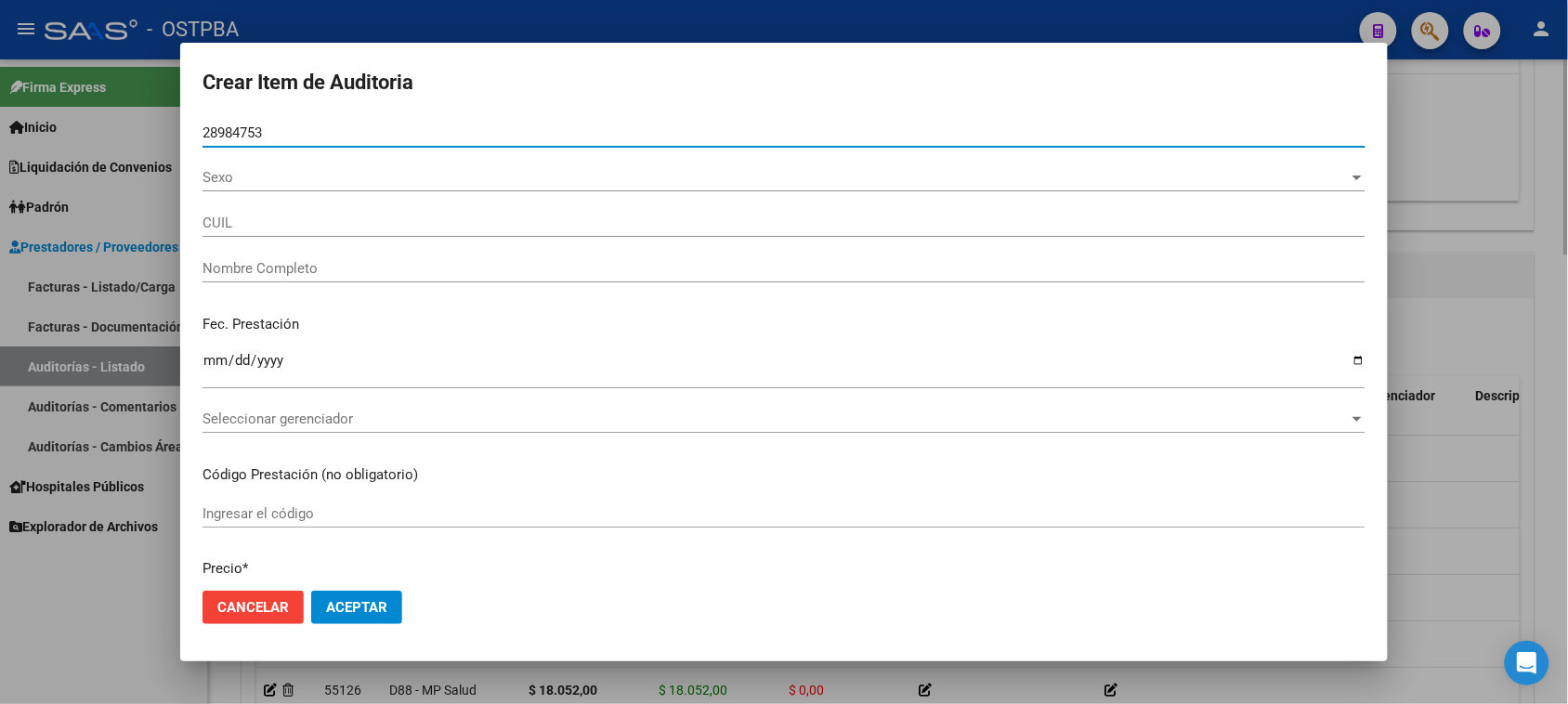
type input "20289847538"
type input "[PERSON_NAME] [PERSON_NAME] -"
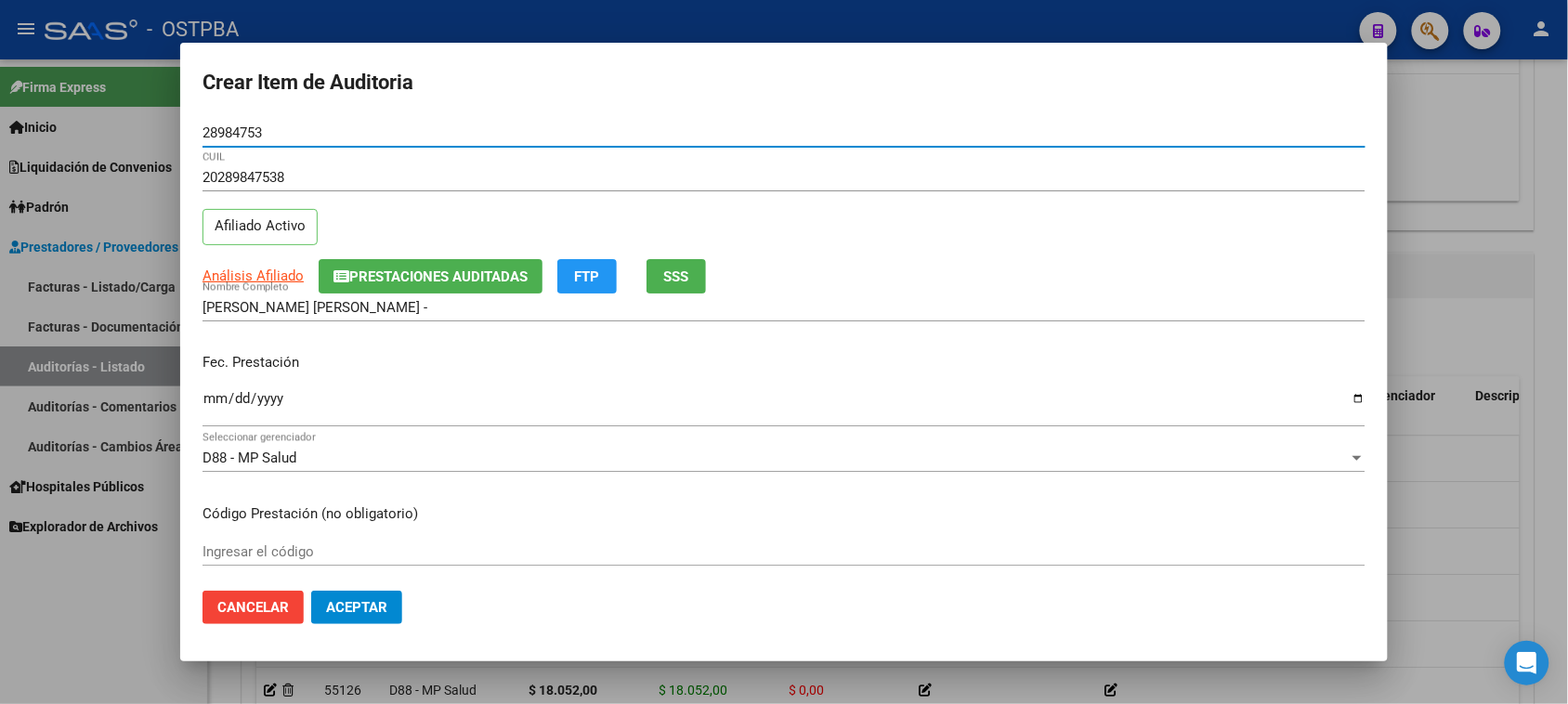
type input "28984753"
click at [219, 402] on input "Ingresar la fecha" at bounding box center [784, 406] width 1162 height 29
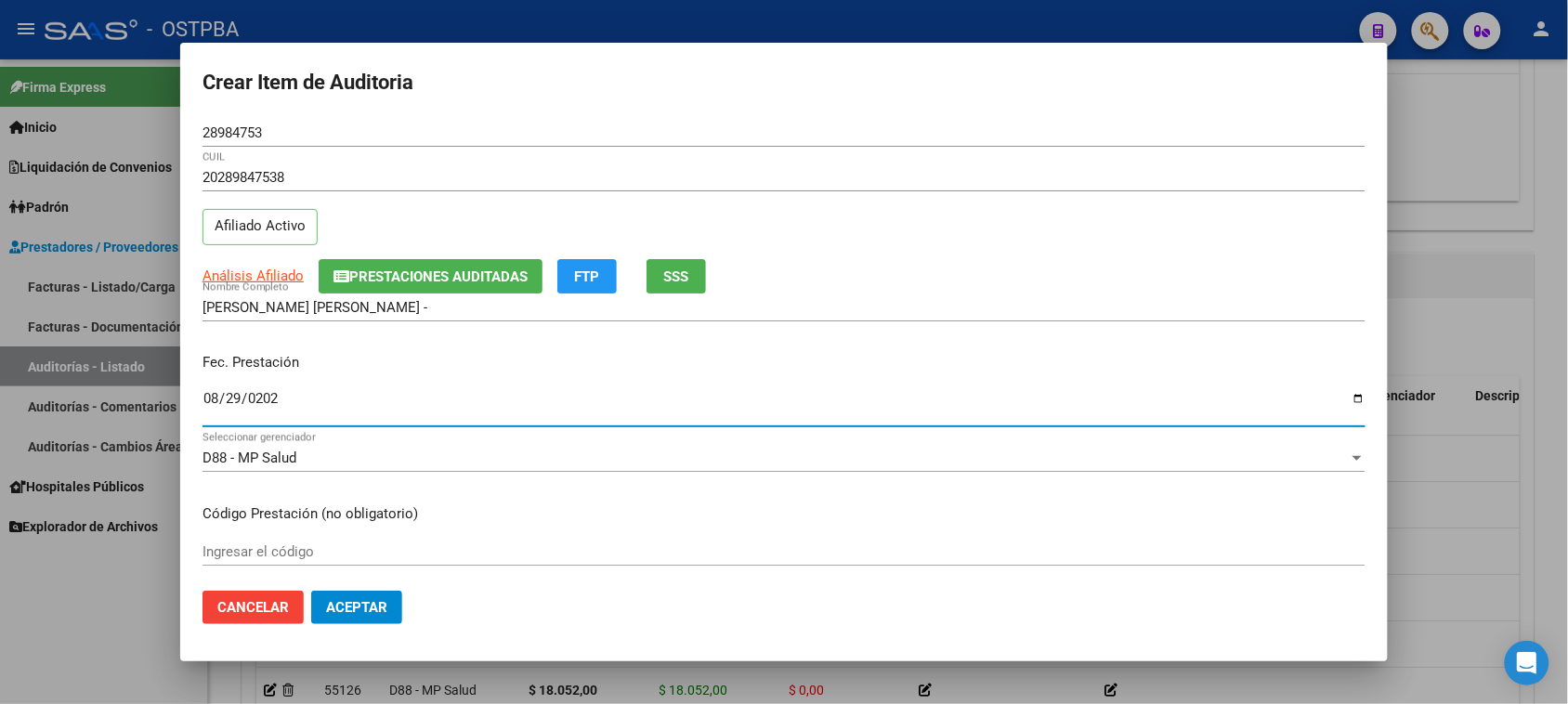
type input "[DATE]"
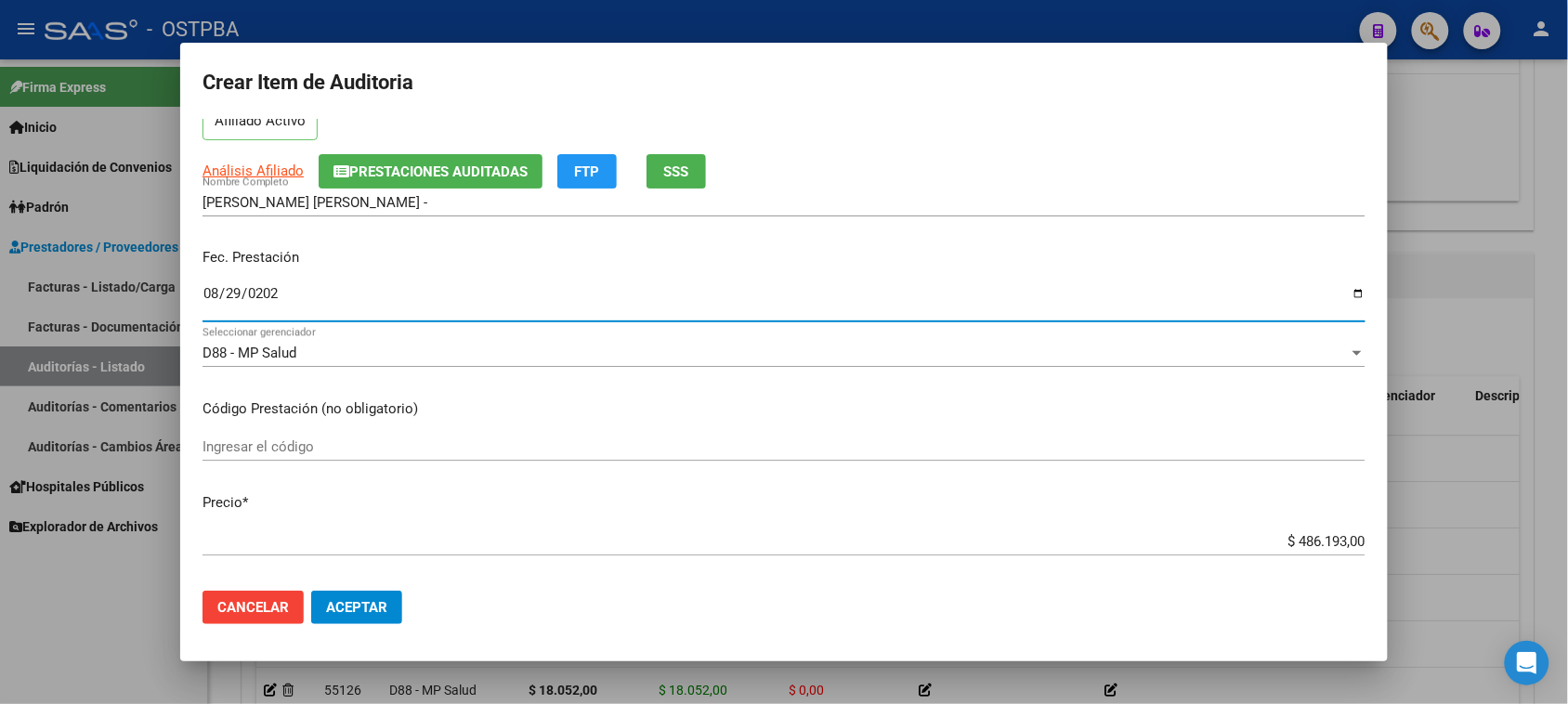
scroll to position [349, 0]
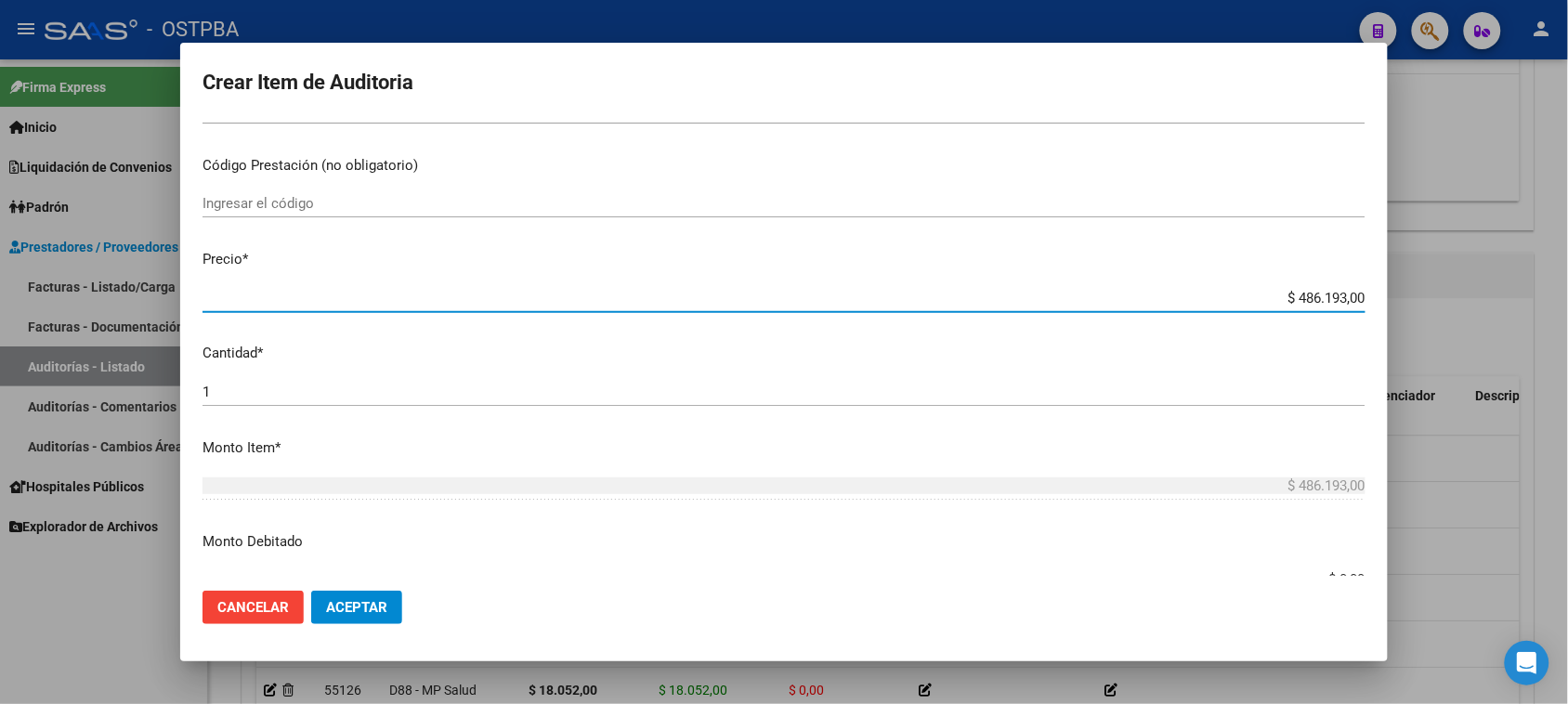
drag, startPoint x: 1283, startPoint y: 294, endPoint x: 1572, endPoint y: 294, distance: 289.0
click at [1568, 294] on html "menu - OSTPBA person Firma Express Inicio Calendario SSS Instructivos Contacto …" at bounding box center [784, 352] width 1568 height 704
type input "$ 0,01"
type input "$ 0,18"
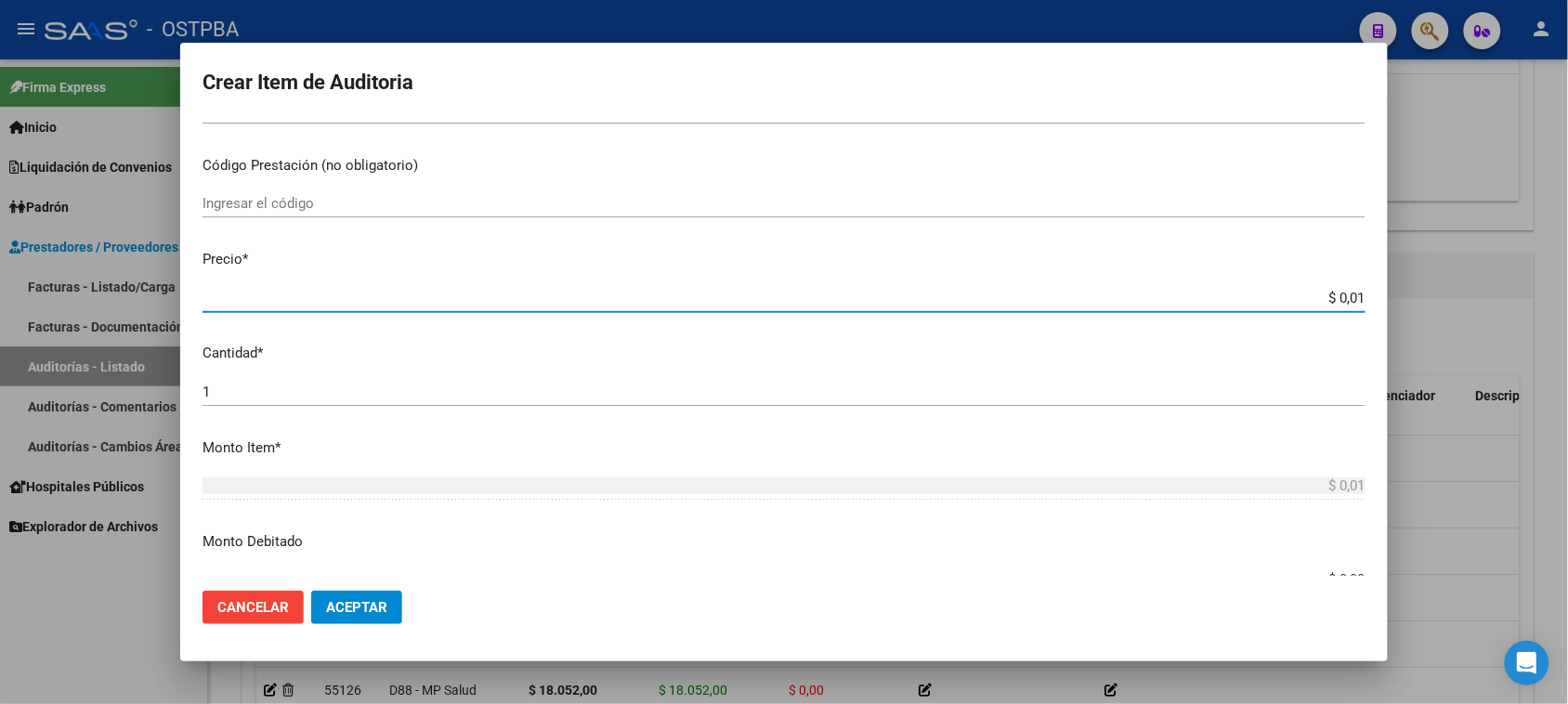
type input "$ 0,18"
type input "$ 1,80"
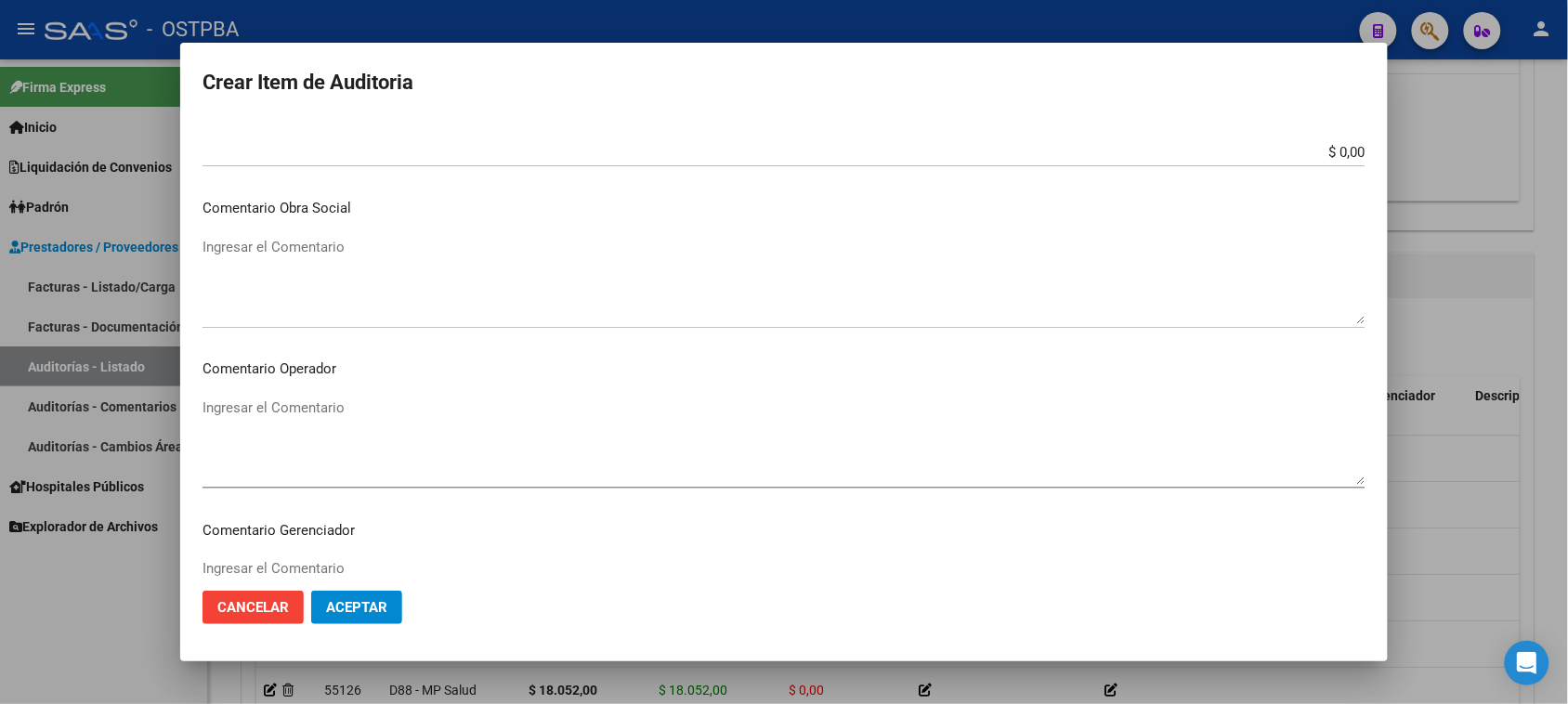
scroll to position [1213, 0]
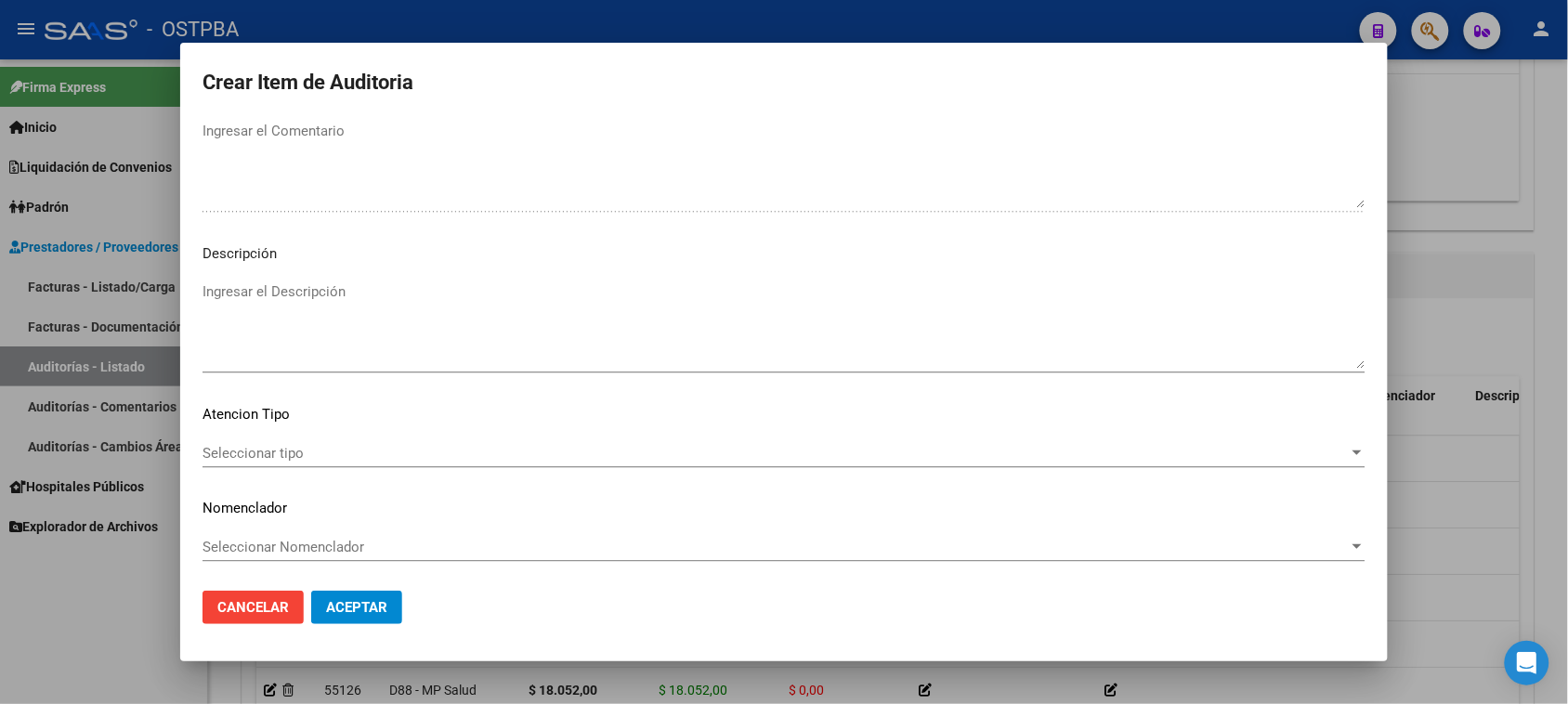
click at [314, 447] on span "Seleccionar tipo" at bounding box center [776, 454] width 1146 height 17
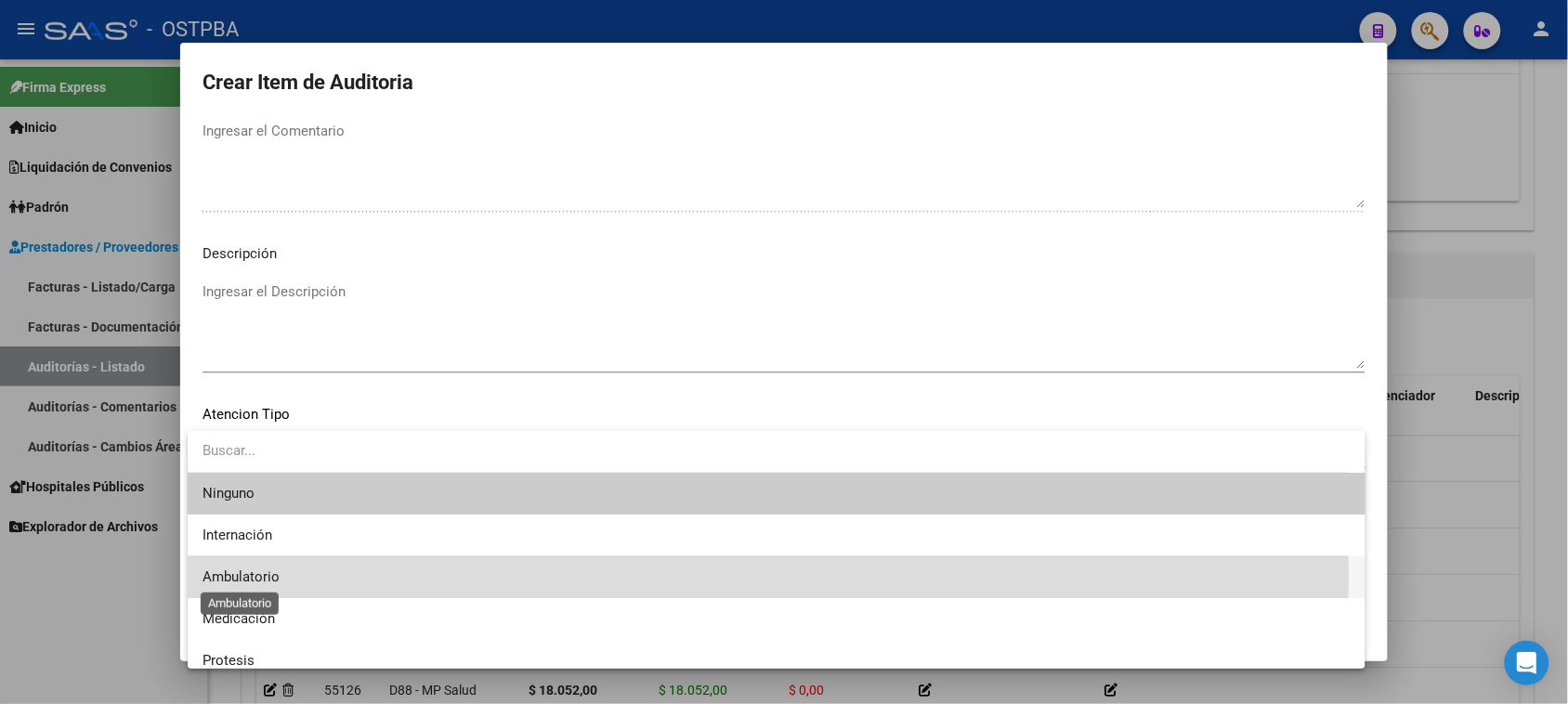
click at [234, 572] on span "Ambulatorio" at bounding box center [241, 577] width 77 height 17
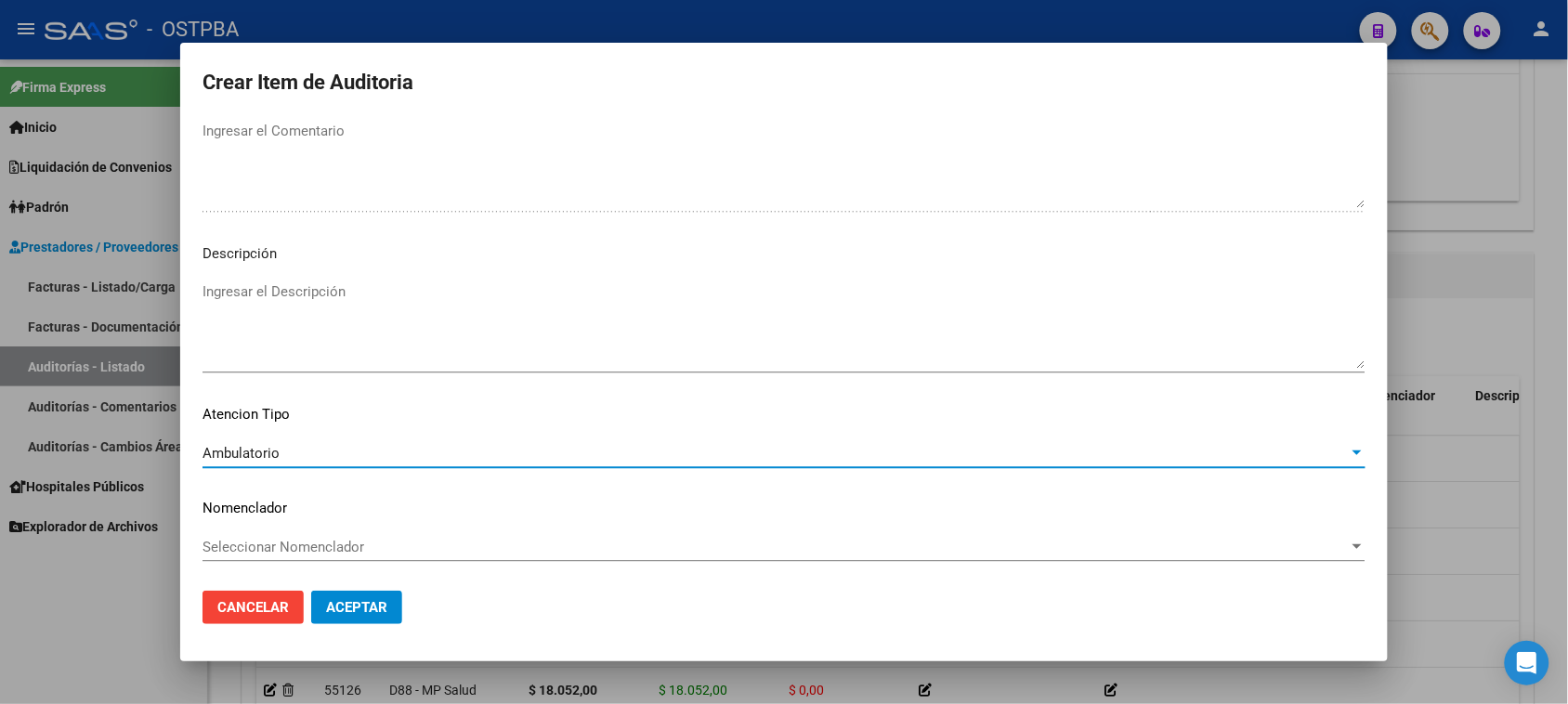
click at [345, 605] on span "Aceptar" at bounding box center [356, 607] width 62 height 17
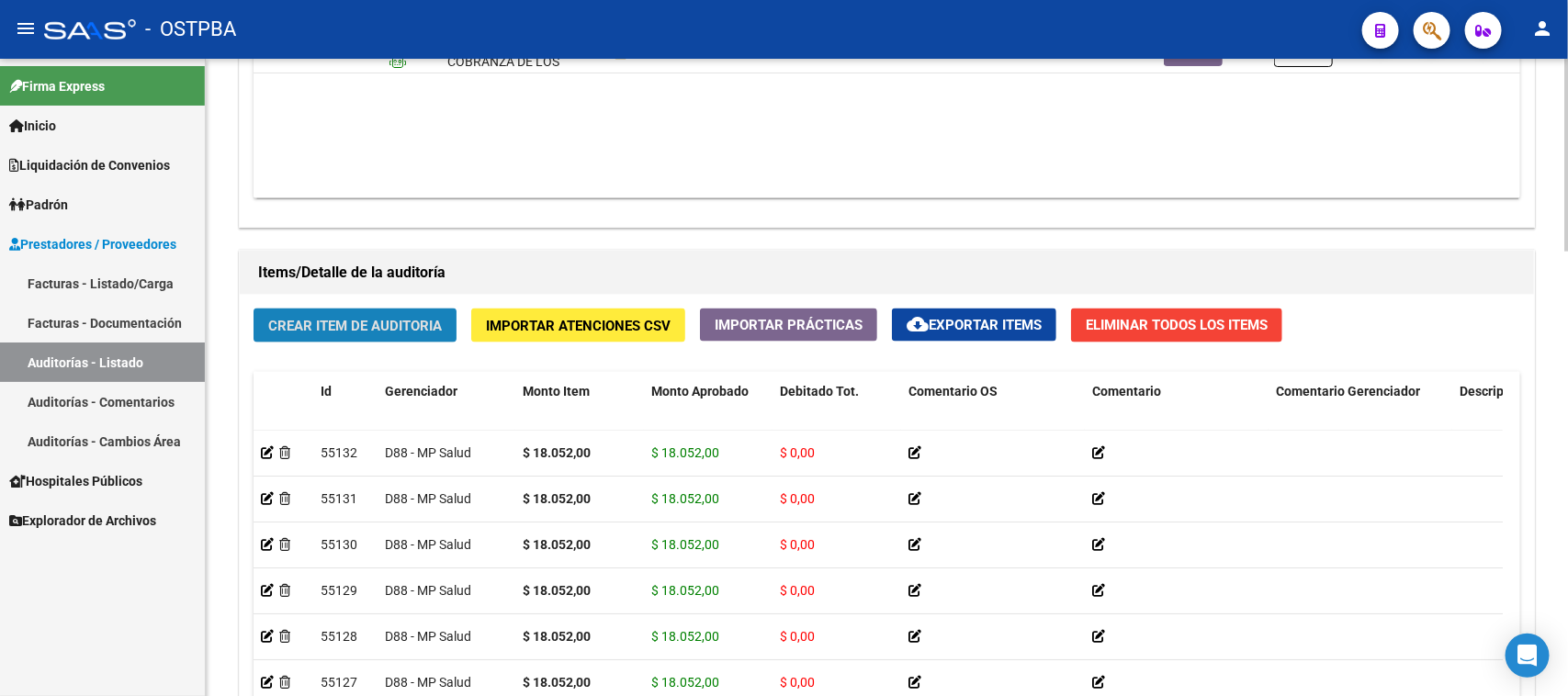
click at [391, 318] on span "Crear Item de Auditoria" at bounding box center [354, 326] width 173 height 17
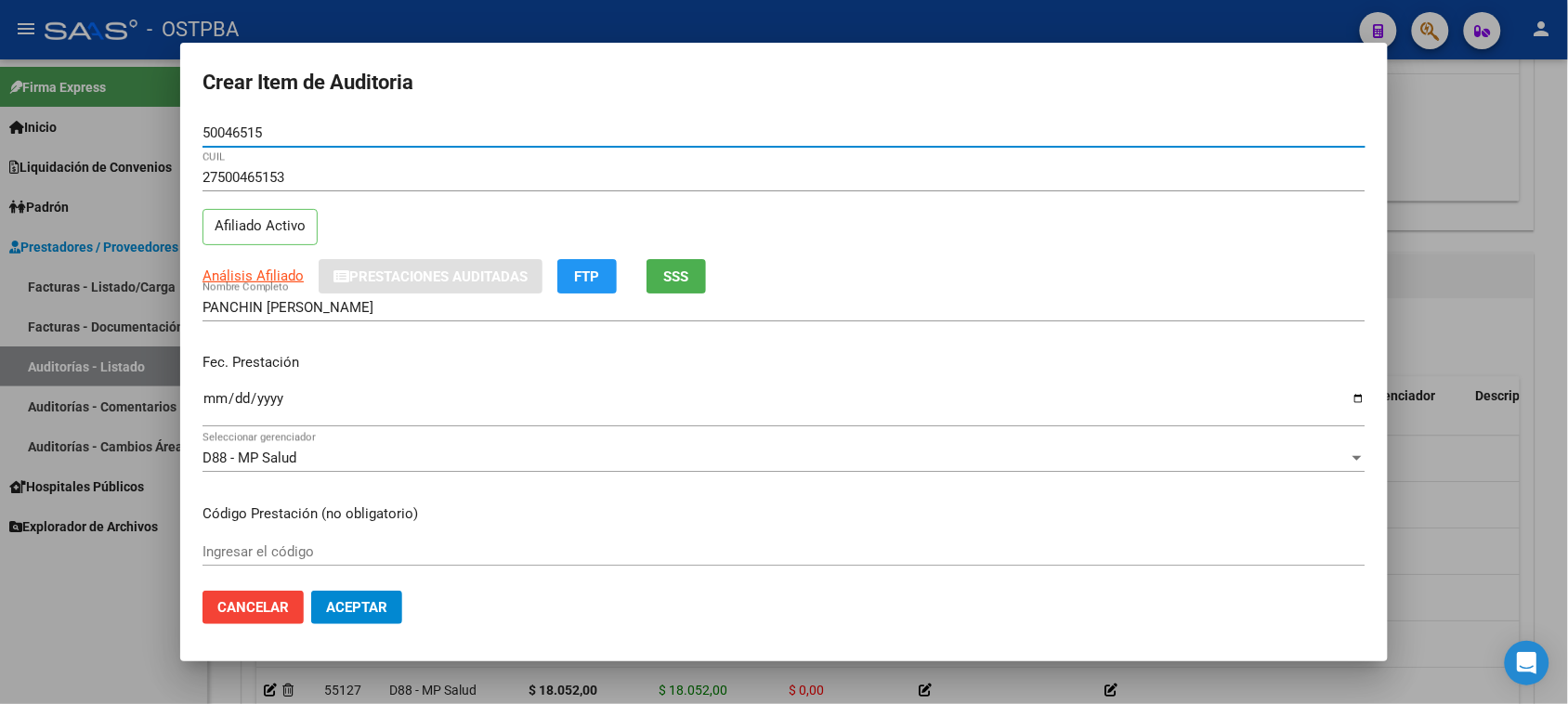
click at [209, 402] on input "Ingresar la fecha" at bounding box center [784, 406] width 1162 height 29
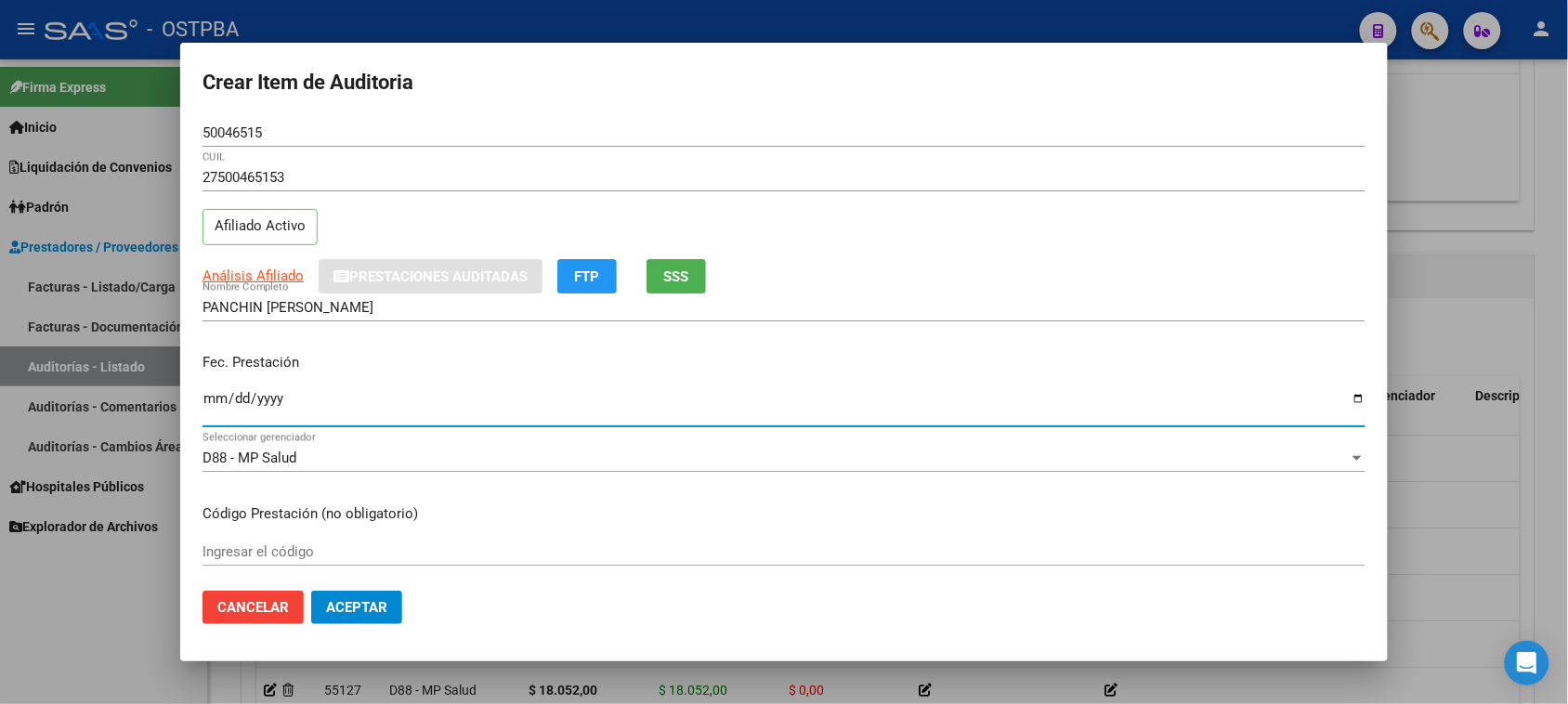
scroll to position [117, 0]
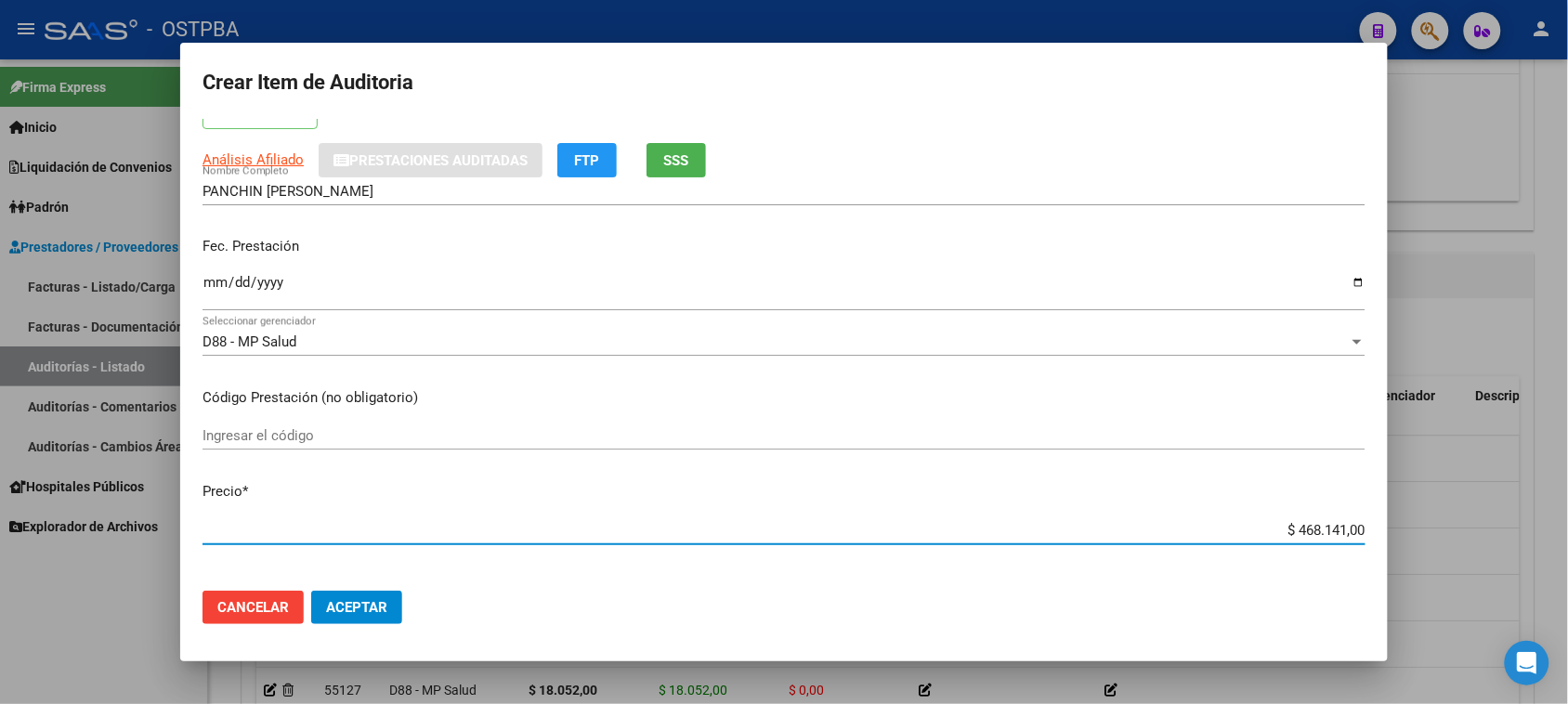
drag, startPoint x: 1275, startPoint y: 532, endPoint x: 1584, endPoint y: 532, distance: 309.0
click at [1568, 532] on html "menu - OSTPBA person Firma Express Inicio Calendario SSS Instructivos Contacto …" at bounding box center [784, 352] width 1568 height 704
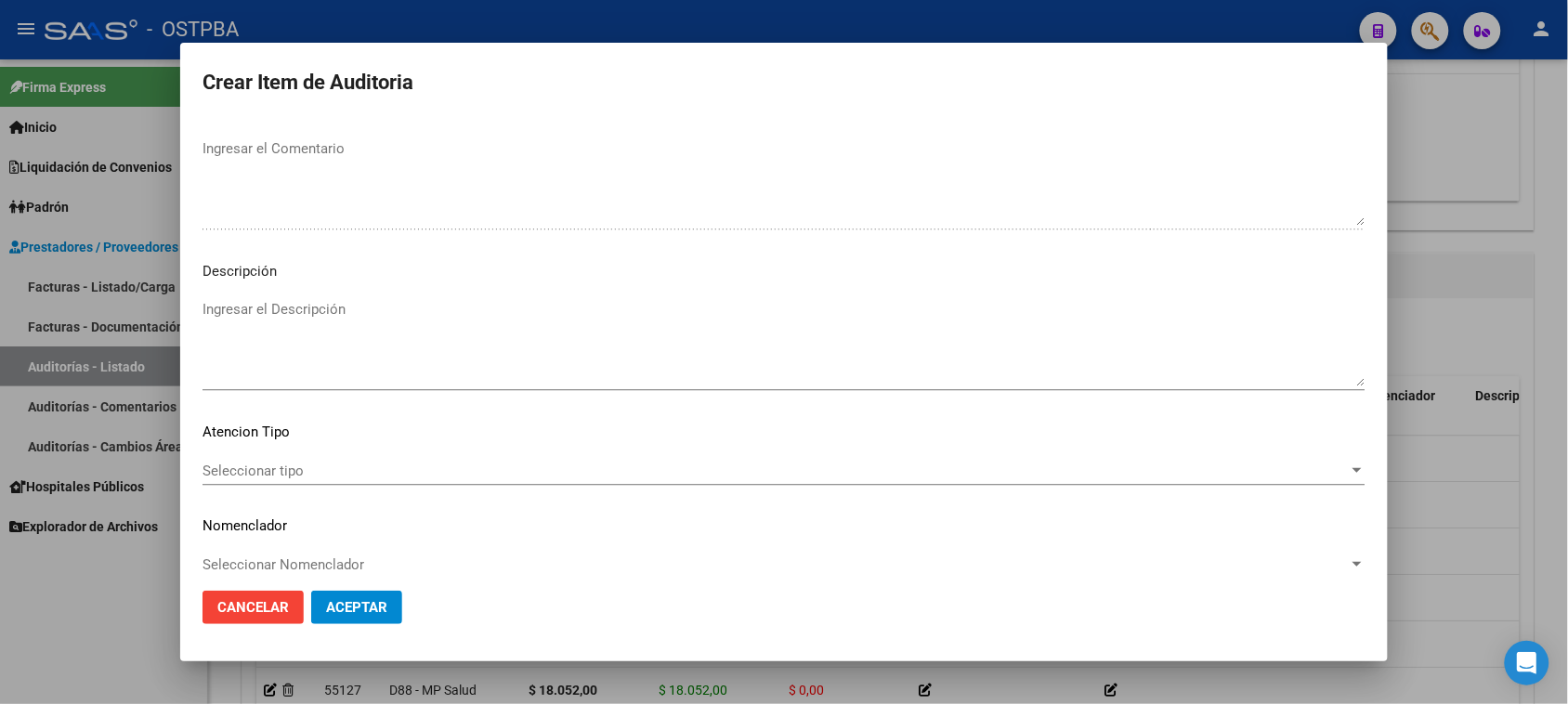
scroll to position [1213, 0]
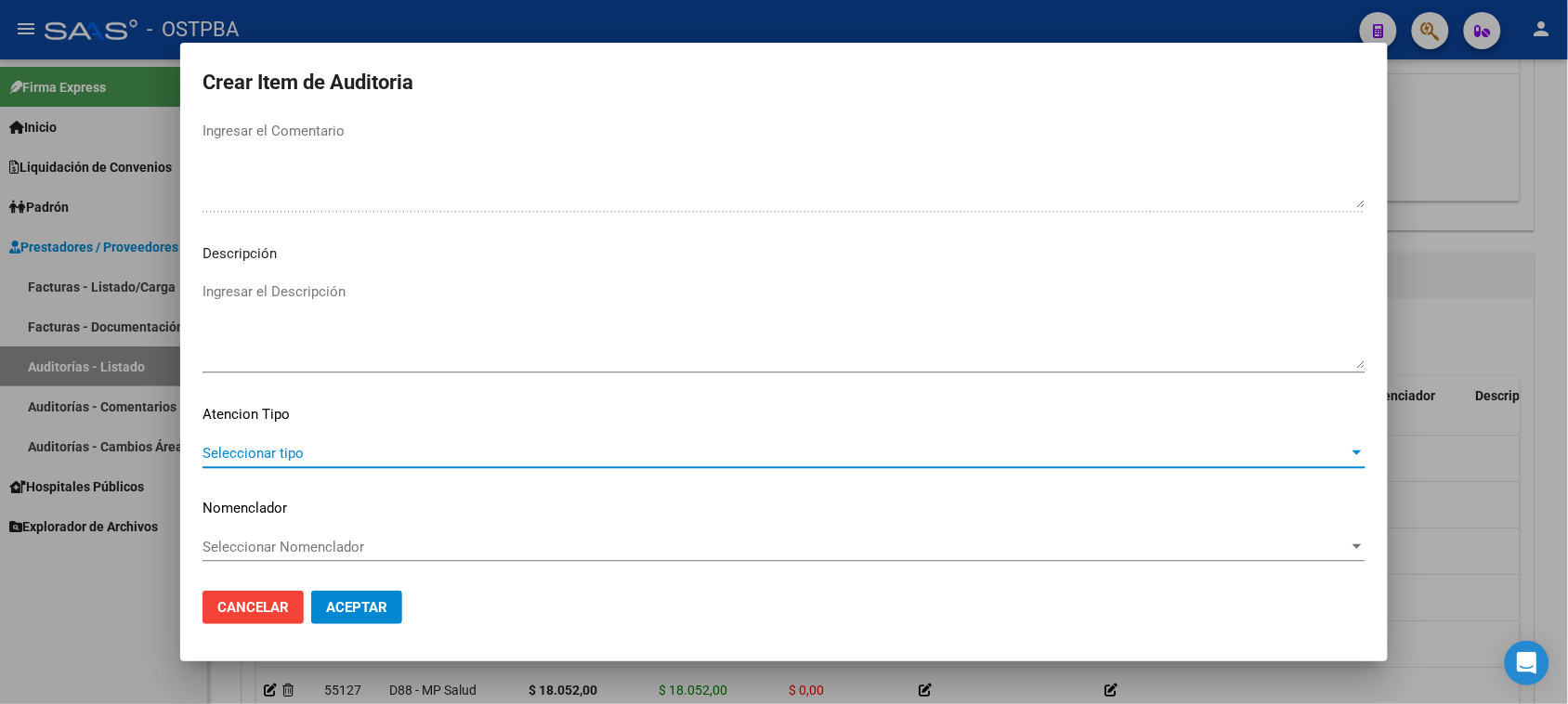
click at [267, 457] on span "Seleccionar tipo" at bounding box center [776, 454] width 1146 height 17
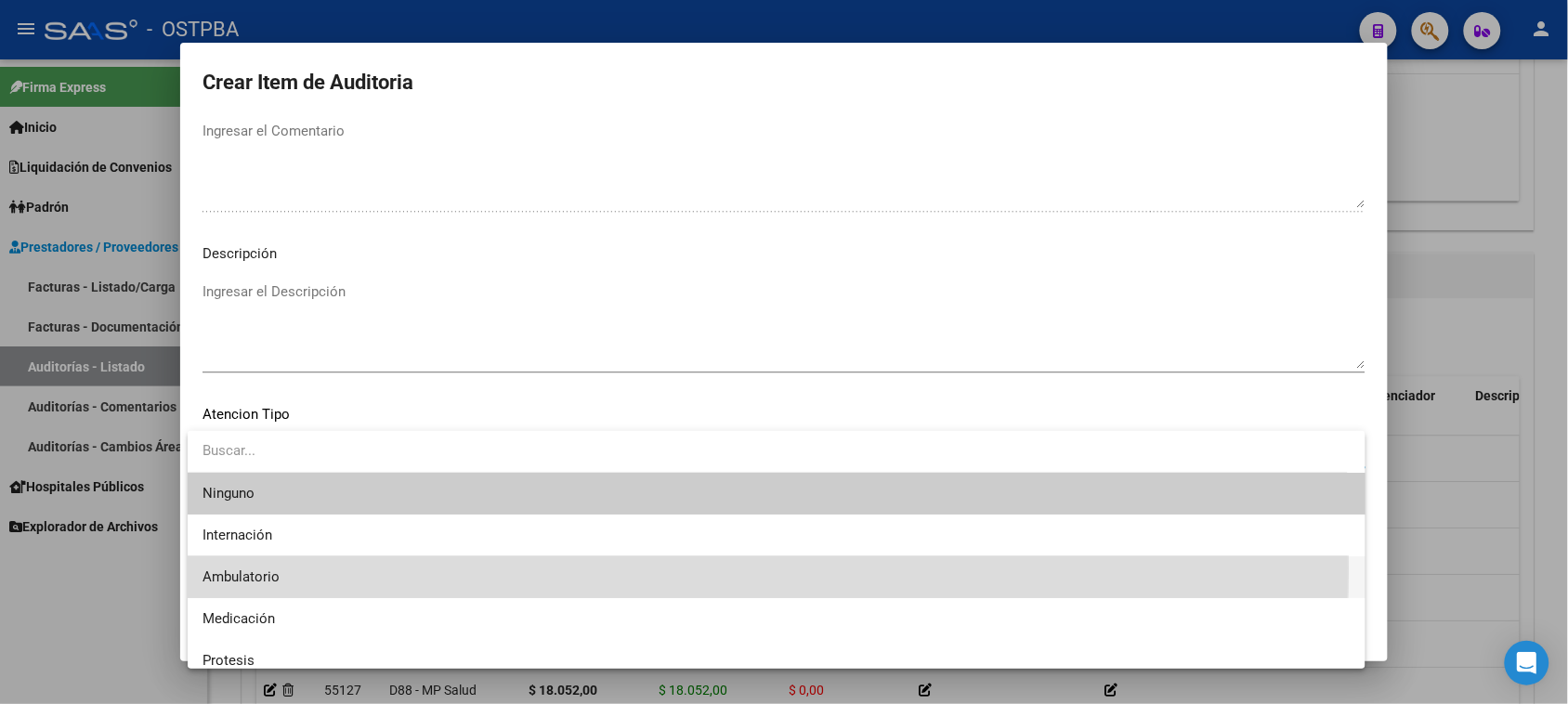
click at [240, 568] on span "Ambulatorio" at bounding box center [777, 577] width 1148 height 42
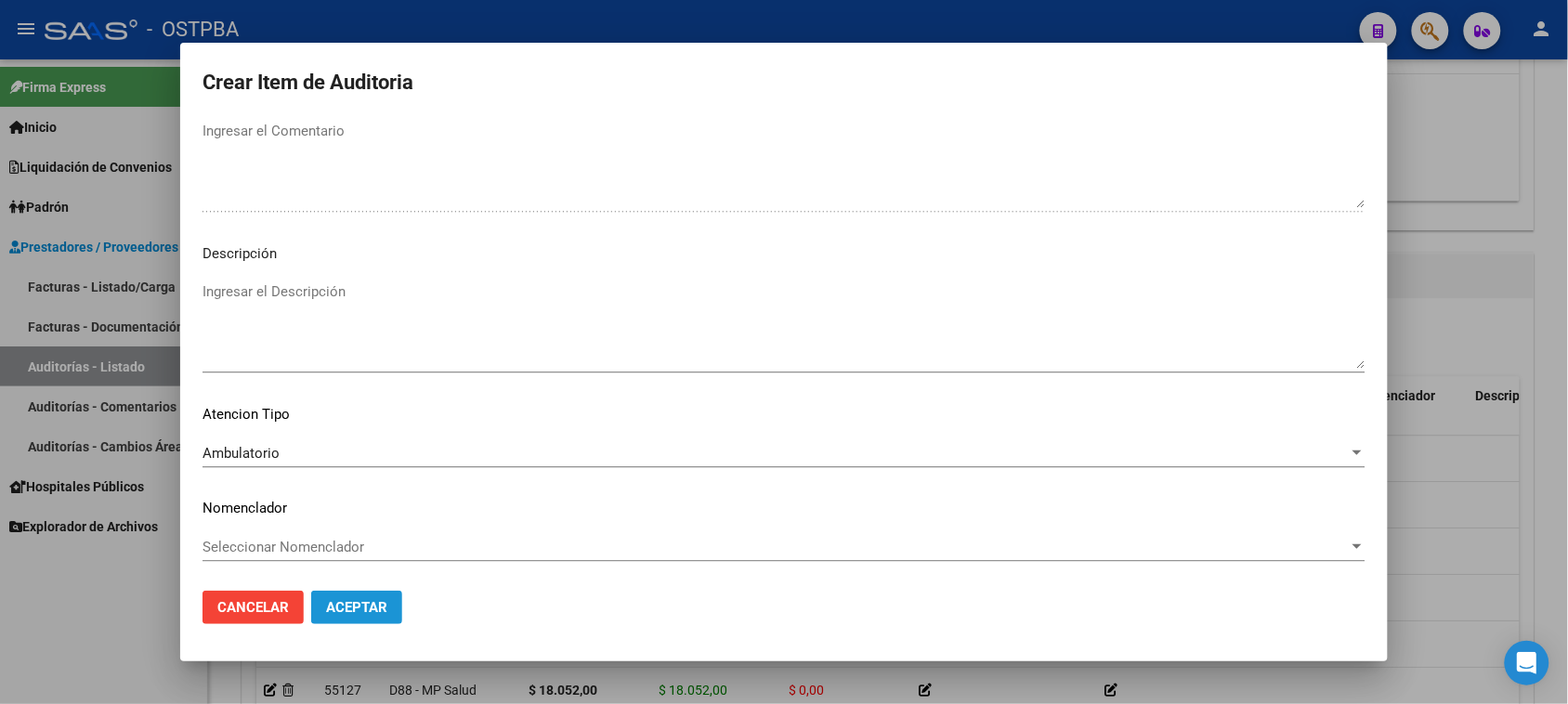
click at [336, 604] on span "Aceptar" at bounding box center [356, 607] width 62 height 17
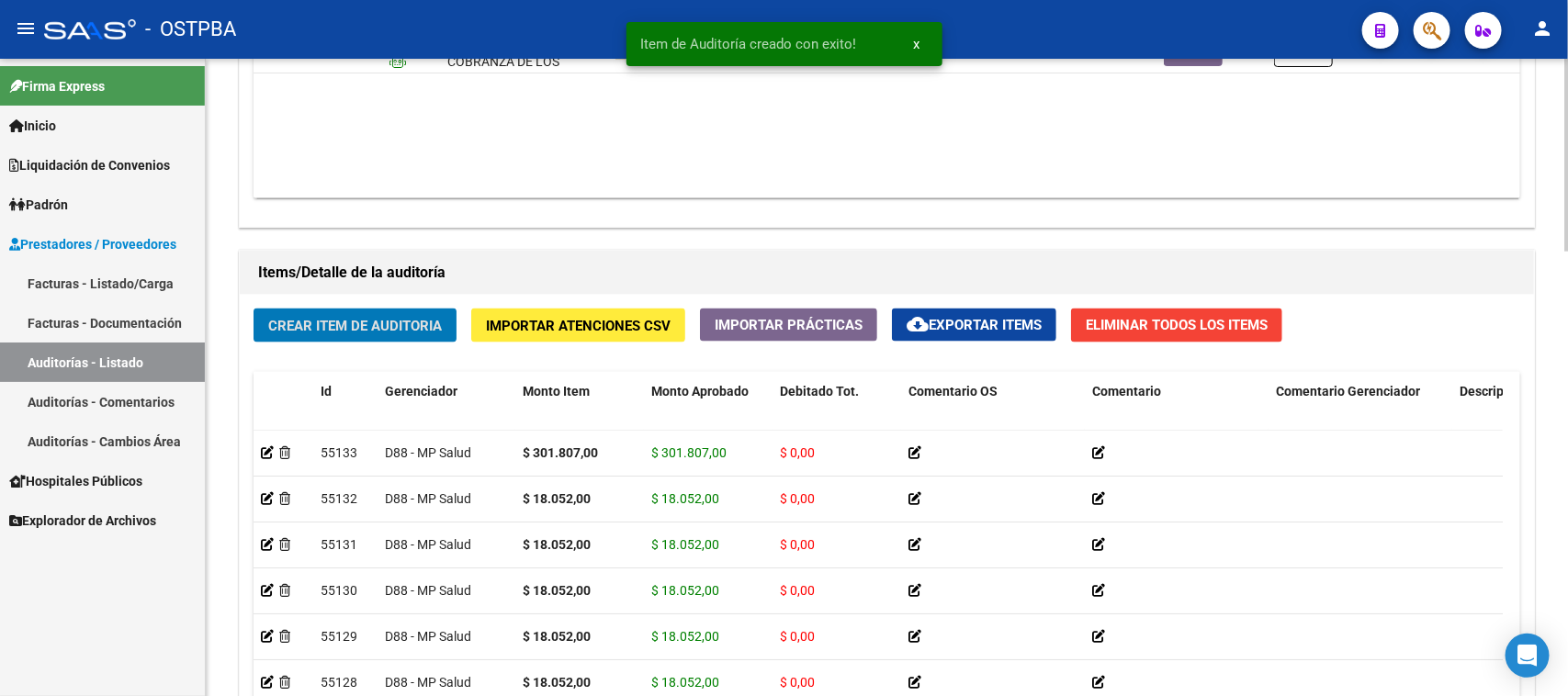
click at [374, 328] on span "Crear Item de Auditoria" at bounding box center [354, 326] width 173 height 17
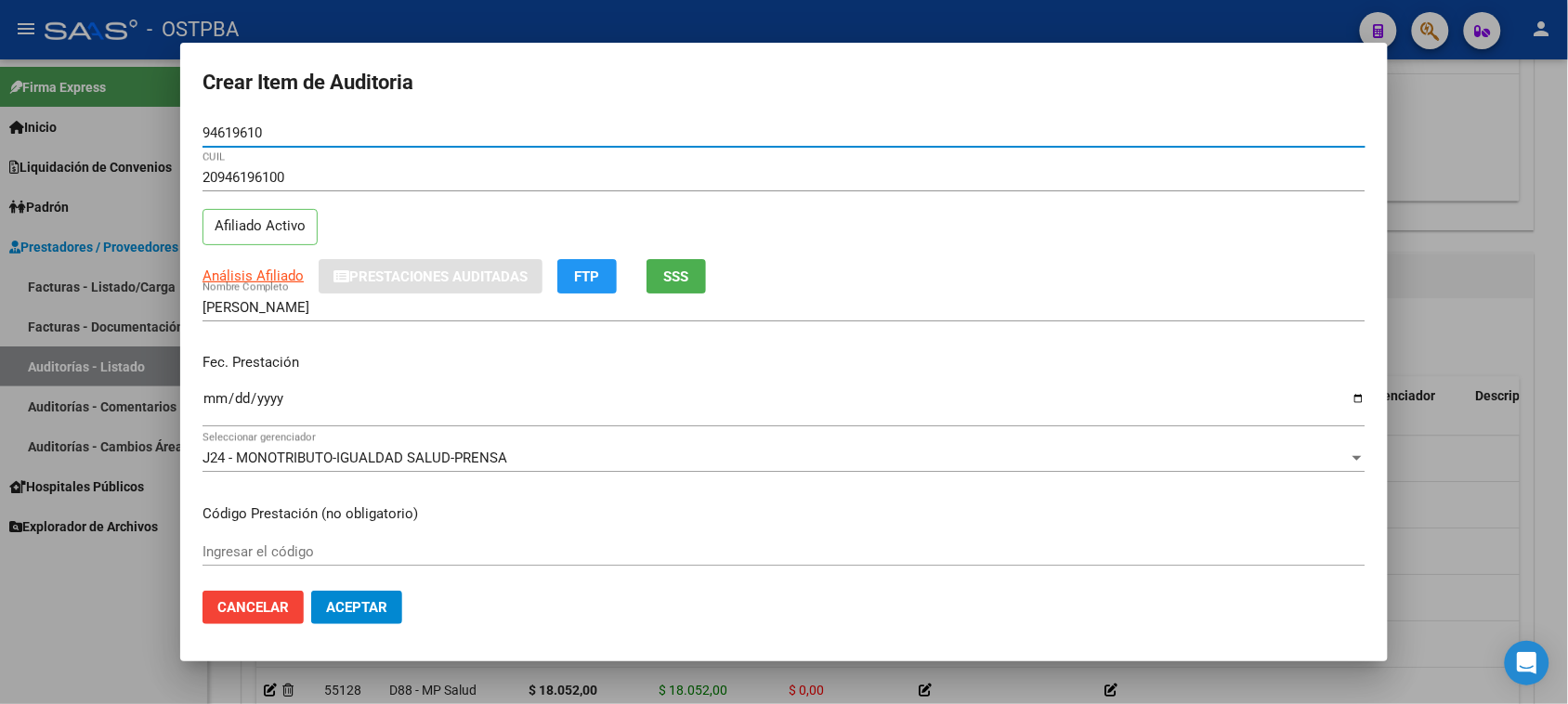
click at [211, 406] on input "Ingresar la fecha" at bounding box center [784, 406] width 1162 height 29
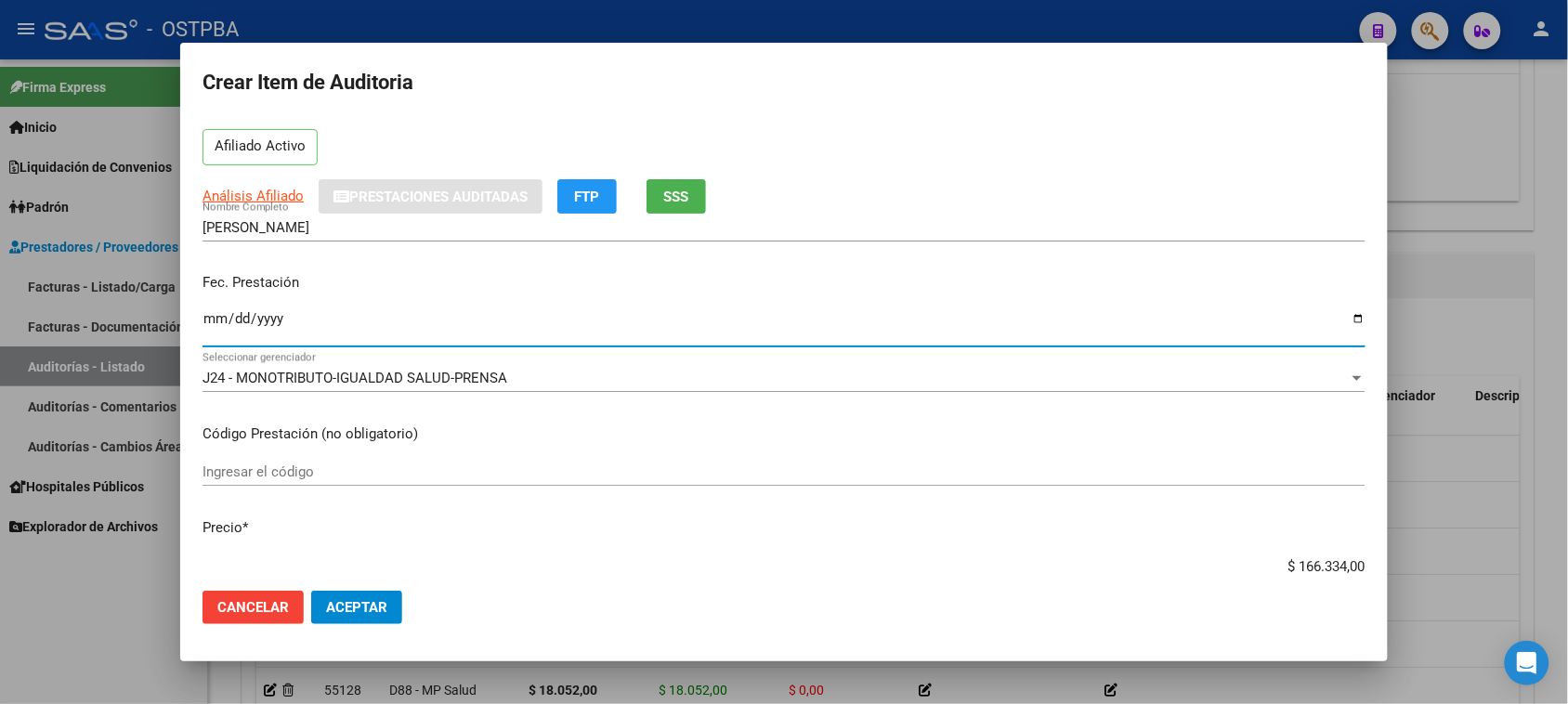
scroll to position [232, 0]
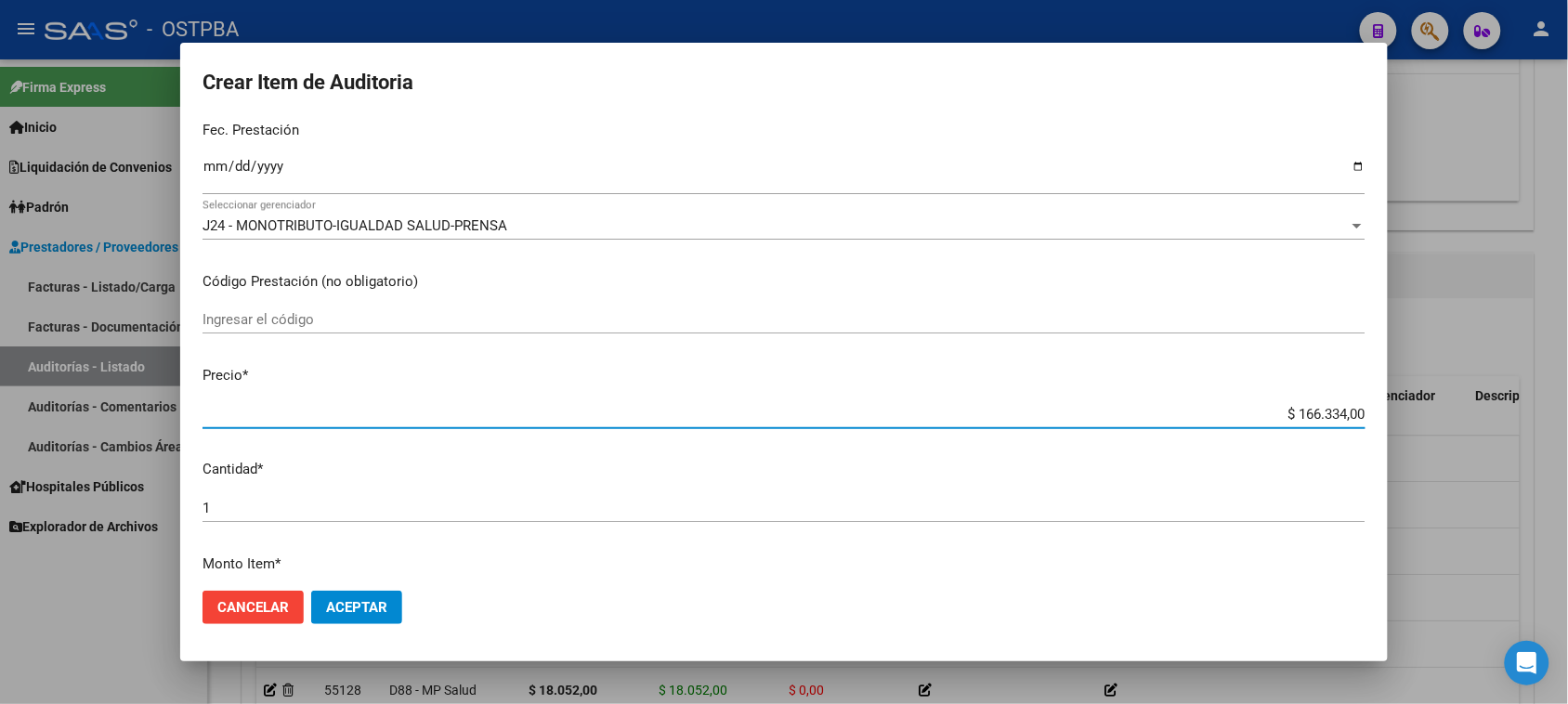
drag, startPoint x: 1275, startPoint y: 406, endPoint x: 1552, endPoint y: 406, distance: 277.0
click at [1552, 406] on div "Crear Item de Auditoria 94619610 Nro Documento 20946196100 CUIL Afiliado Activo…" at bounding box center [784, 352] width 1568 height 704
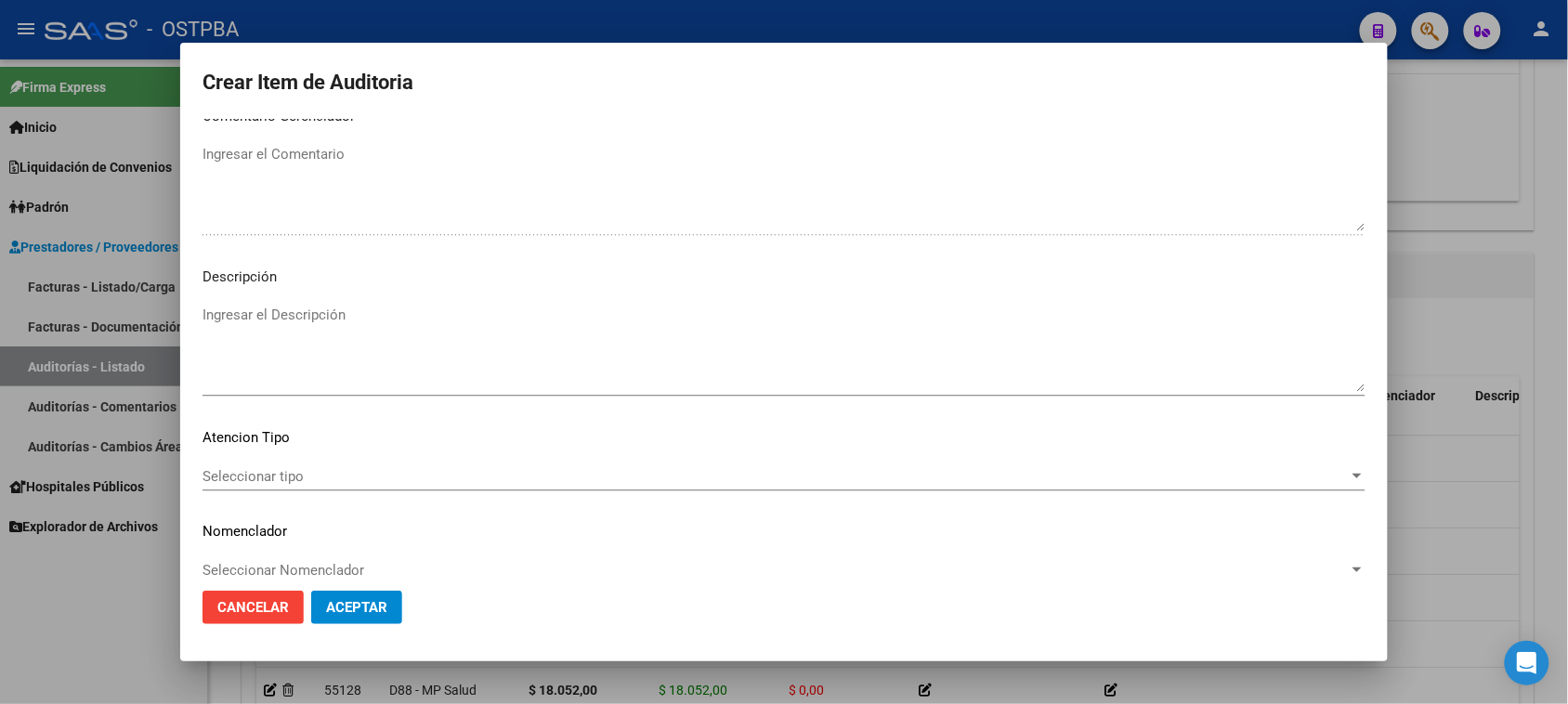
scroll to position [1213, 0]
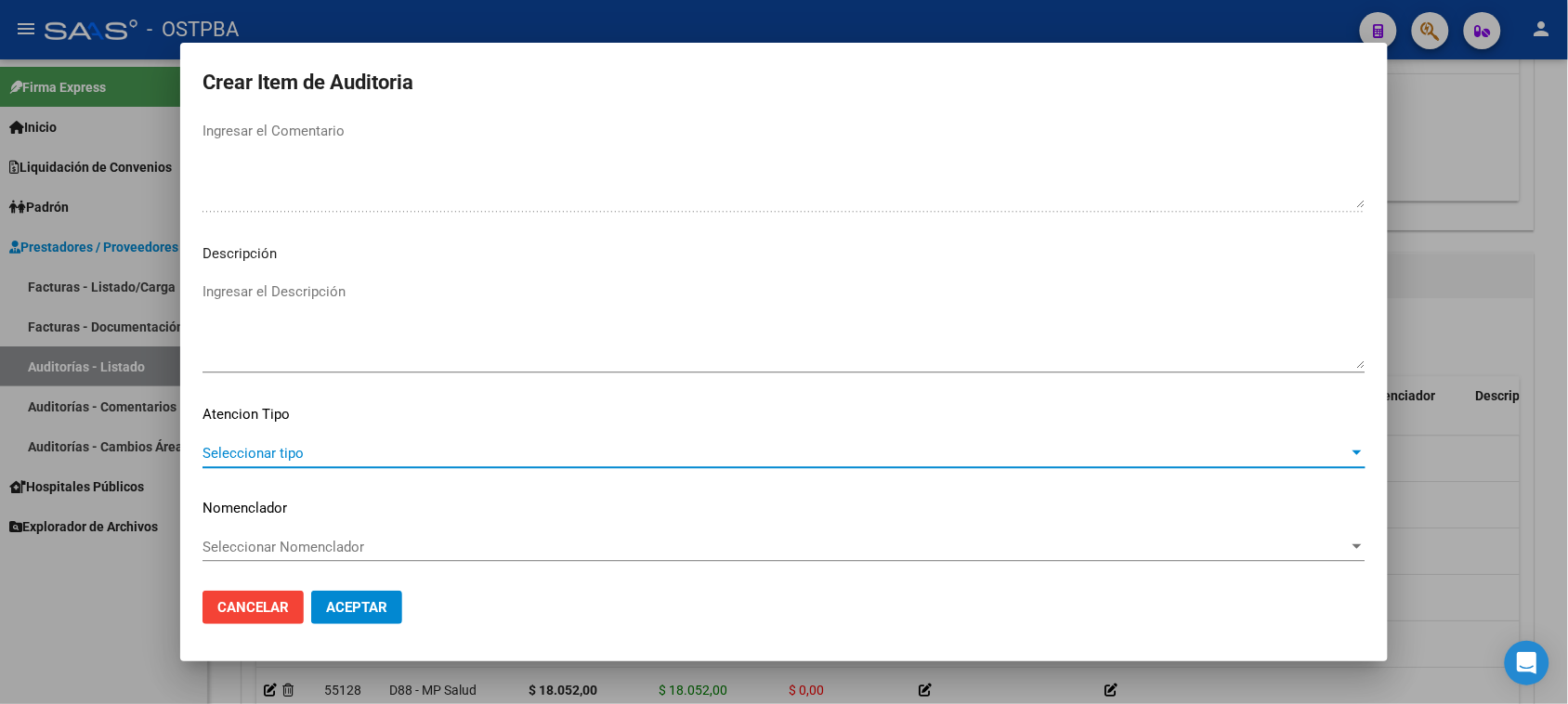
click at [295, 447] on span "Seleccionar tipo" at bounding box center [776, 454] width 1146 height 17
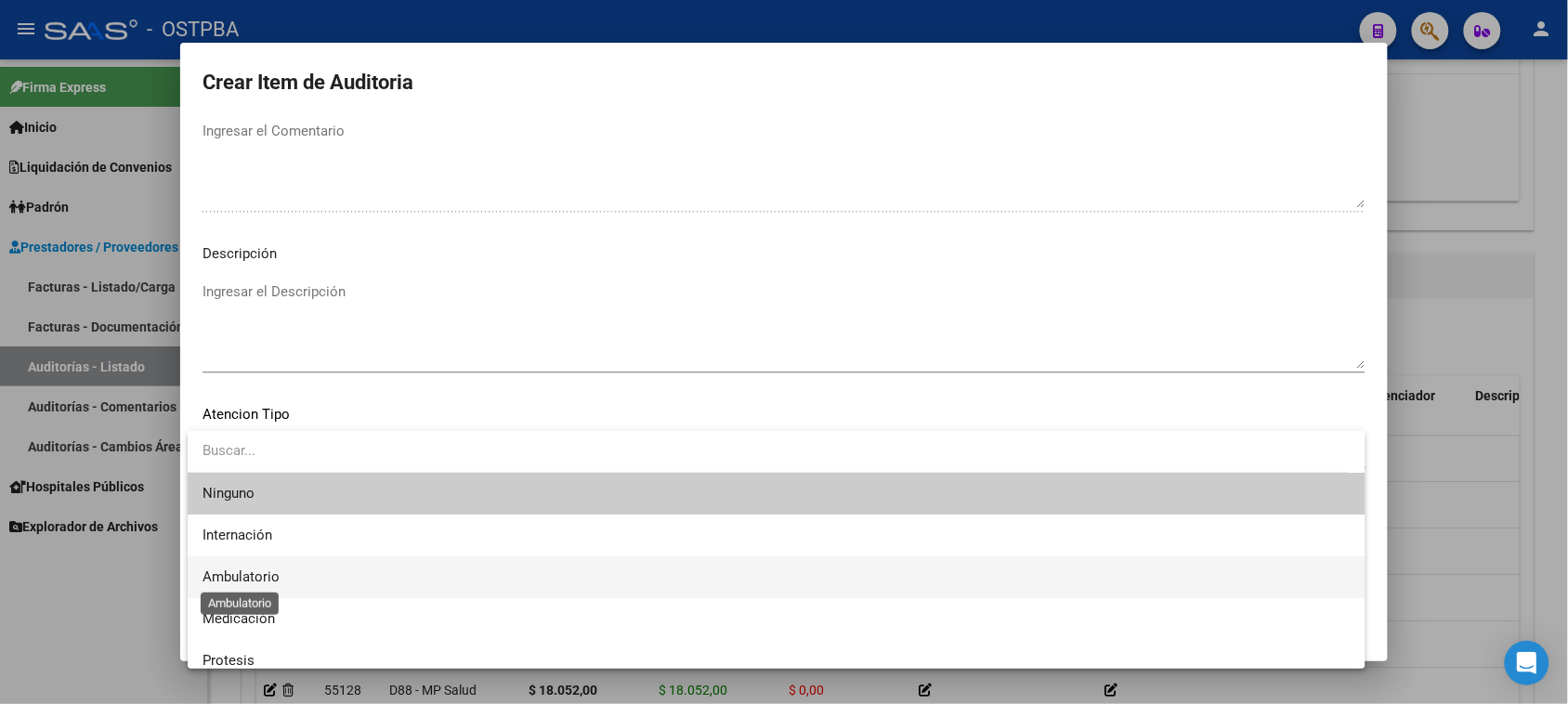
click at [239, 574] on span "Ambulatorio" at bounding box center [241, 577] width 77 height 17
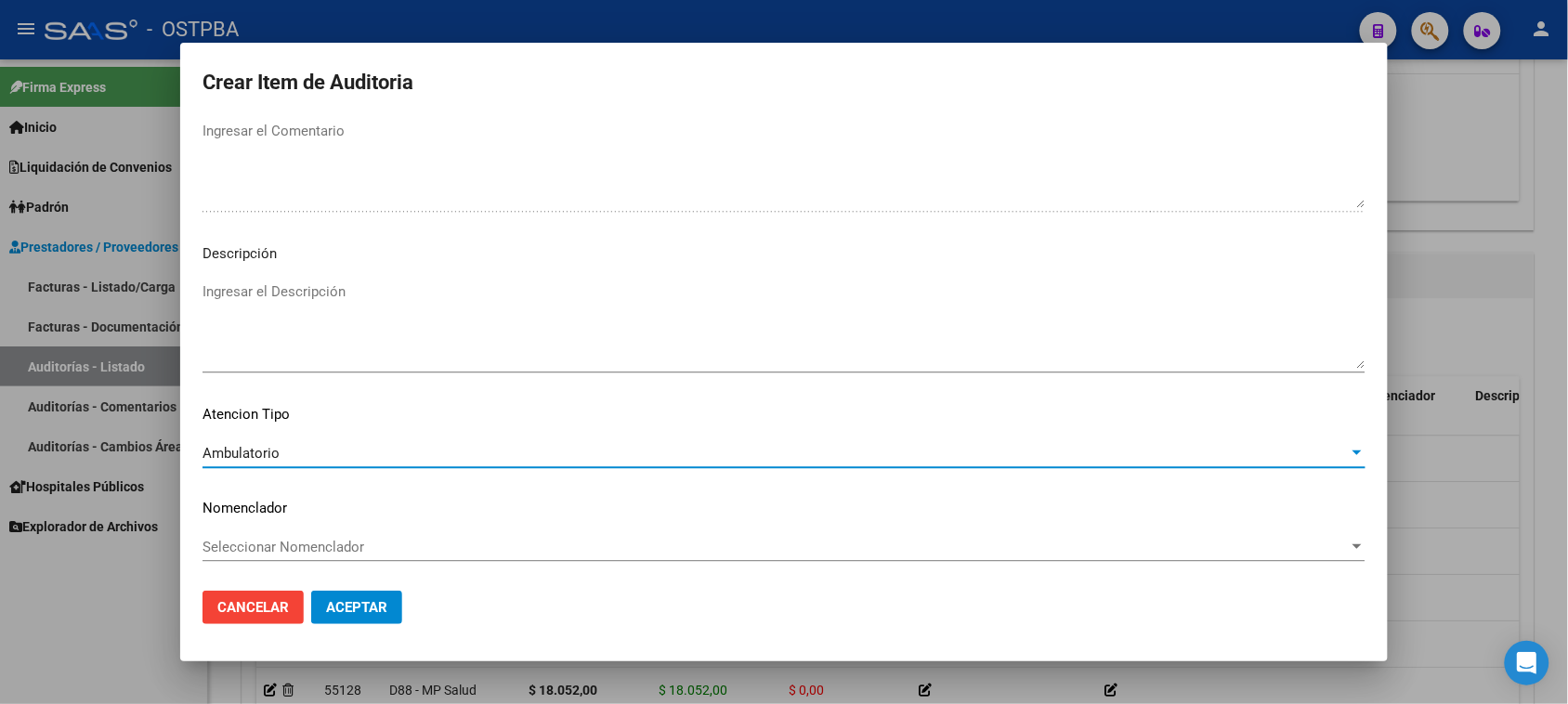
click at [339, 605] on span "Aceptar" at bounding box center [356, 607] width 62 height 17
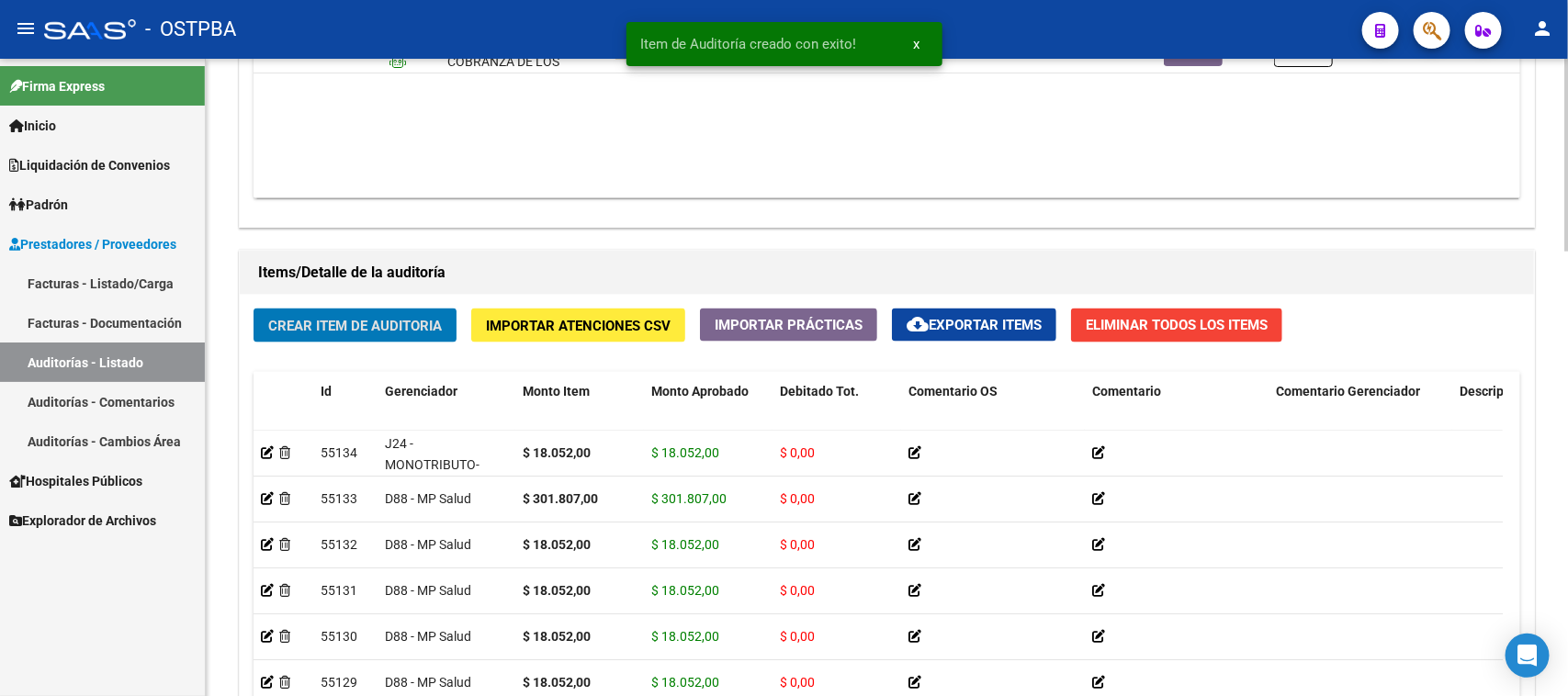
click at [334, 331] on span "Crear Item de Auditoria" at bounding box center [354, 326] width 173 height 17
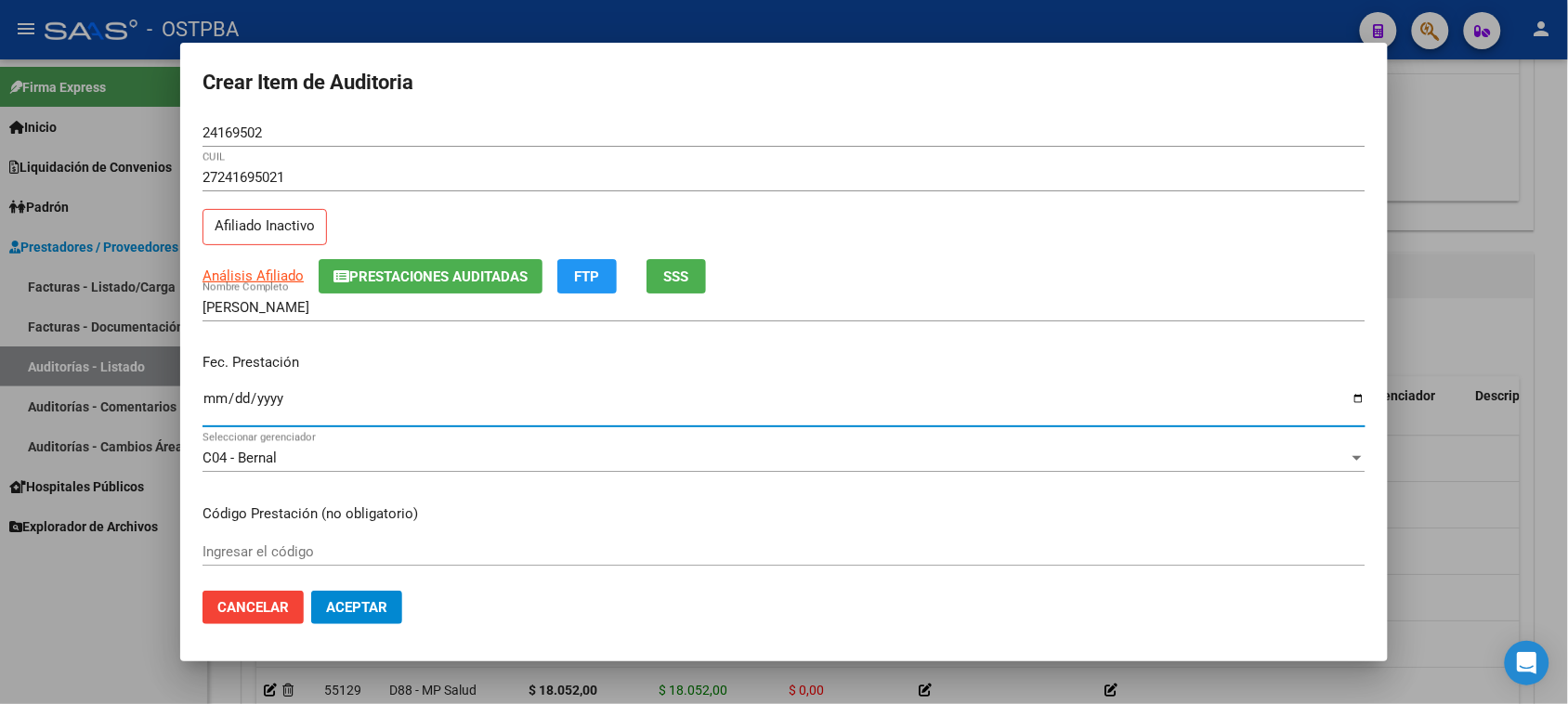
click at [219, 396] on input "Ingresar la fecha" at bounding box center [784, 406] width 1162 height 29
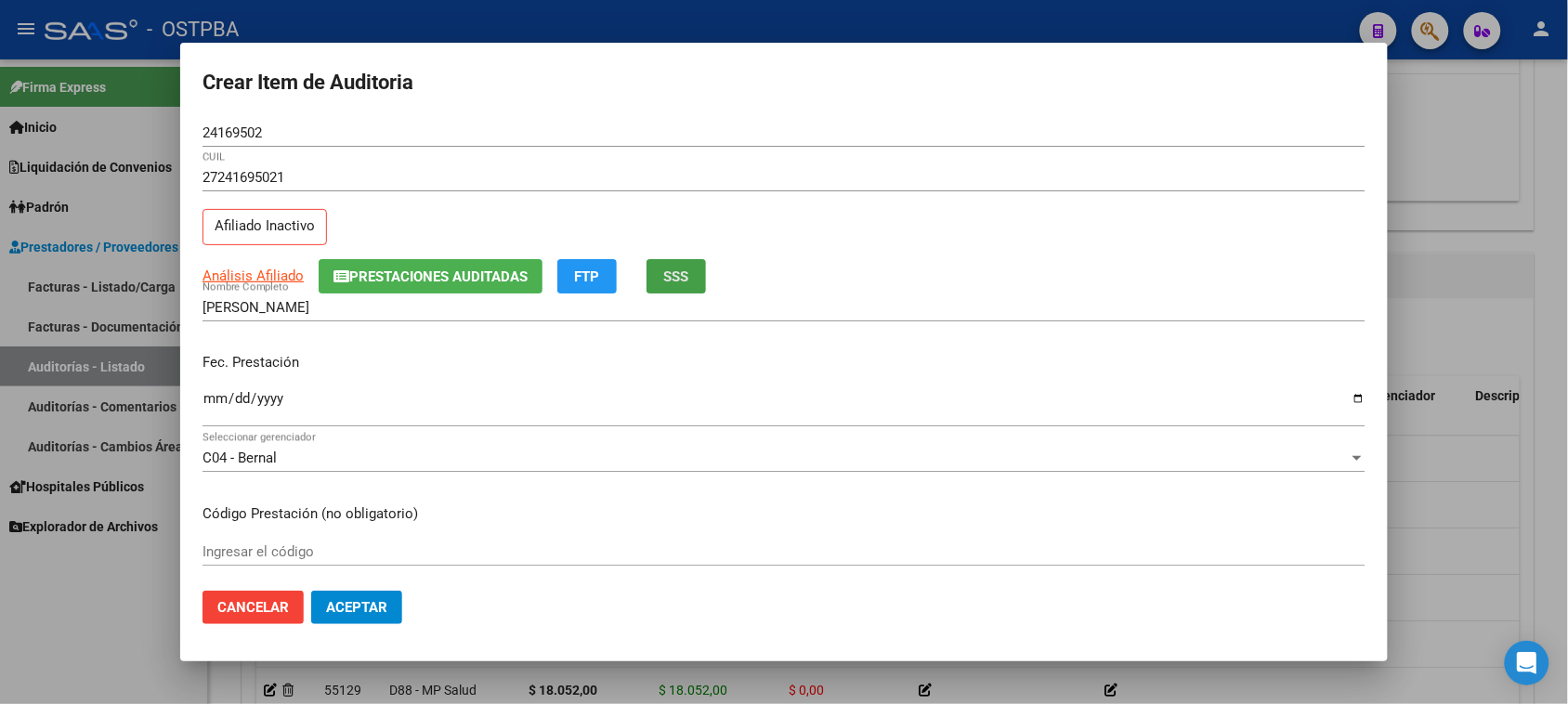
click at [696, 271] on button "SSS" at bounding box center [676, 277] width 60 height 34
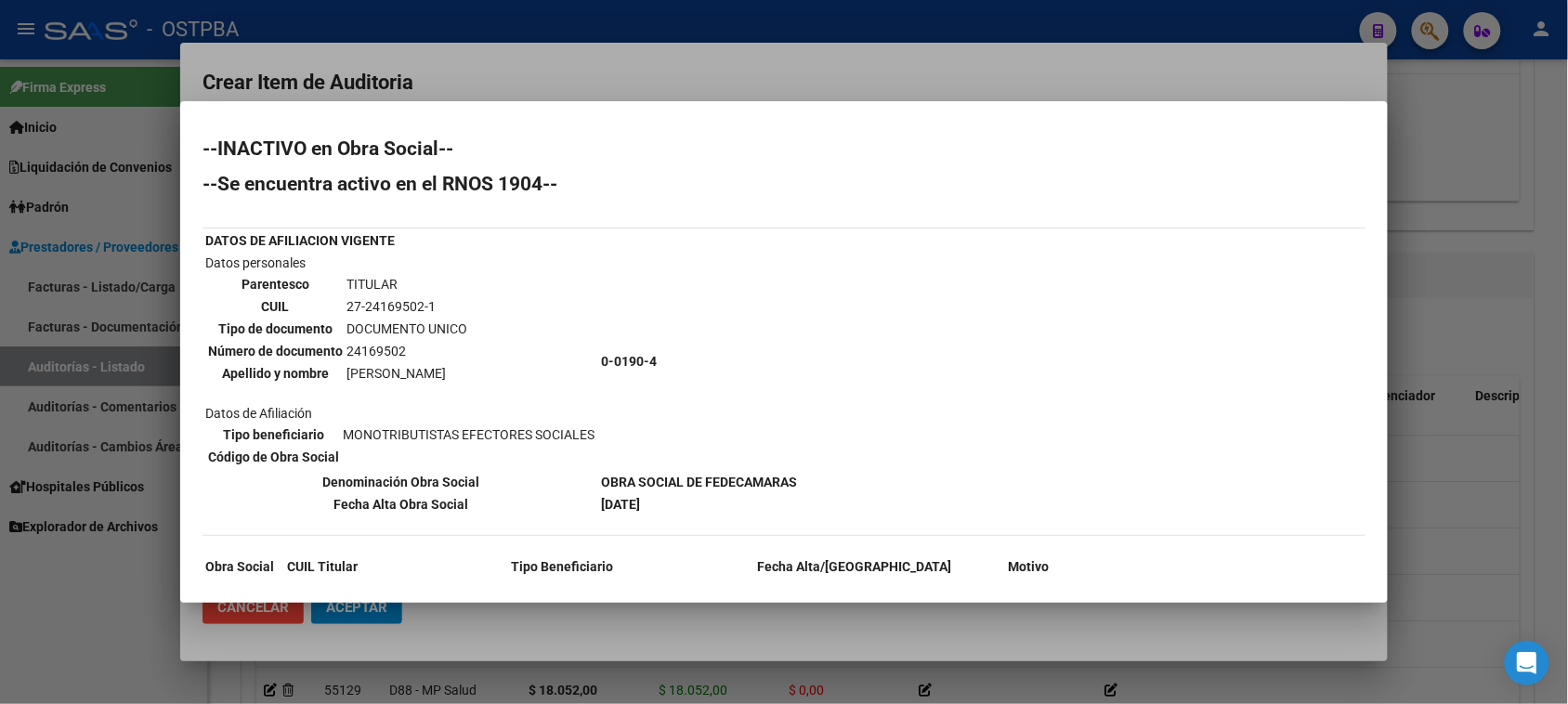
click at [44, 669] on div at bounding box center [784, 352] width 1568 height 704
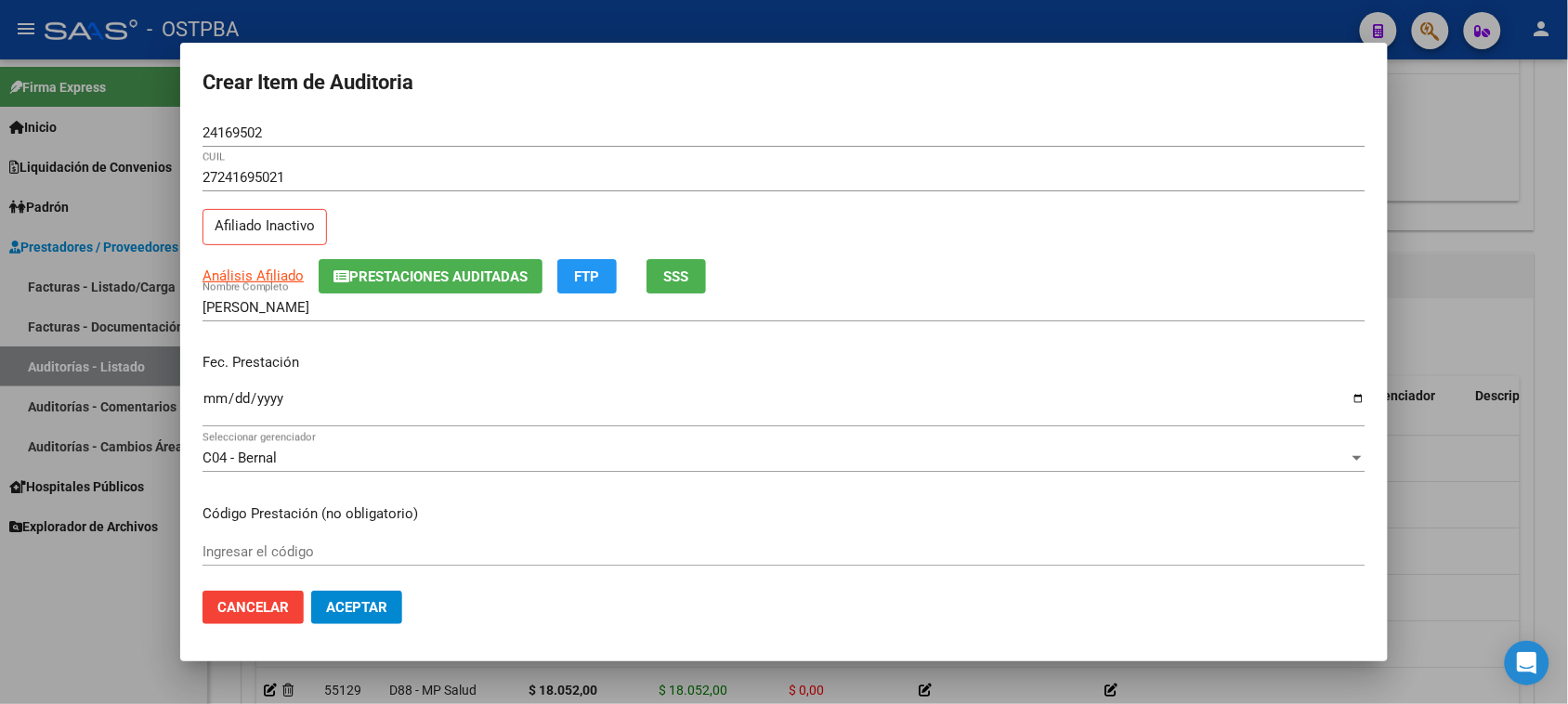
scroll to position [117, 0]
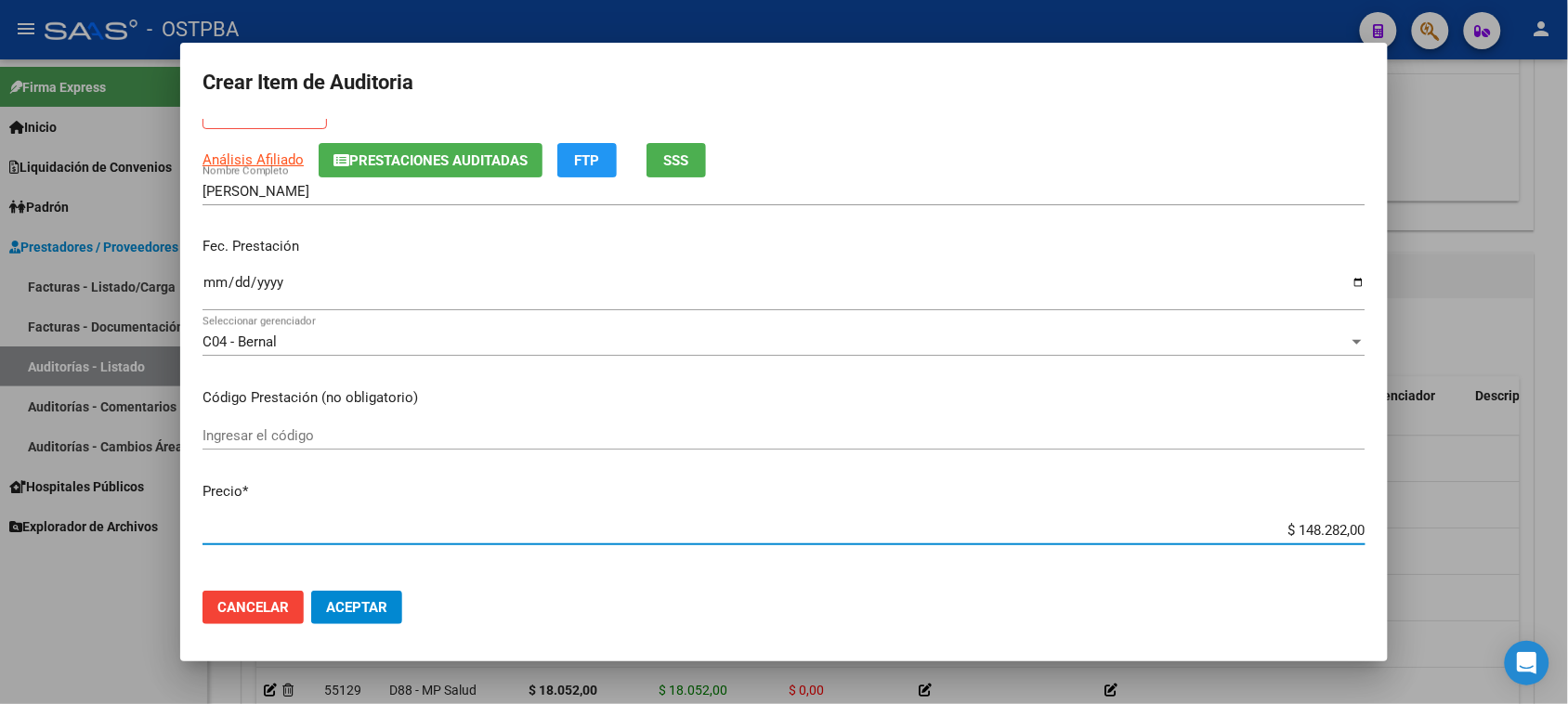
drag, startPoint x: 1284, startPoint y: 525, endPoint x: 1528, endPoint y: 520, distance: 244.1
click at [1528, 520] on div "Crear Item de Auditoria 24169502 Nro Documento 27241695021 CUIL Afiliado Inacti…" at bounding box center [784, 352] width 1568 height 704
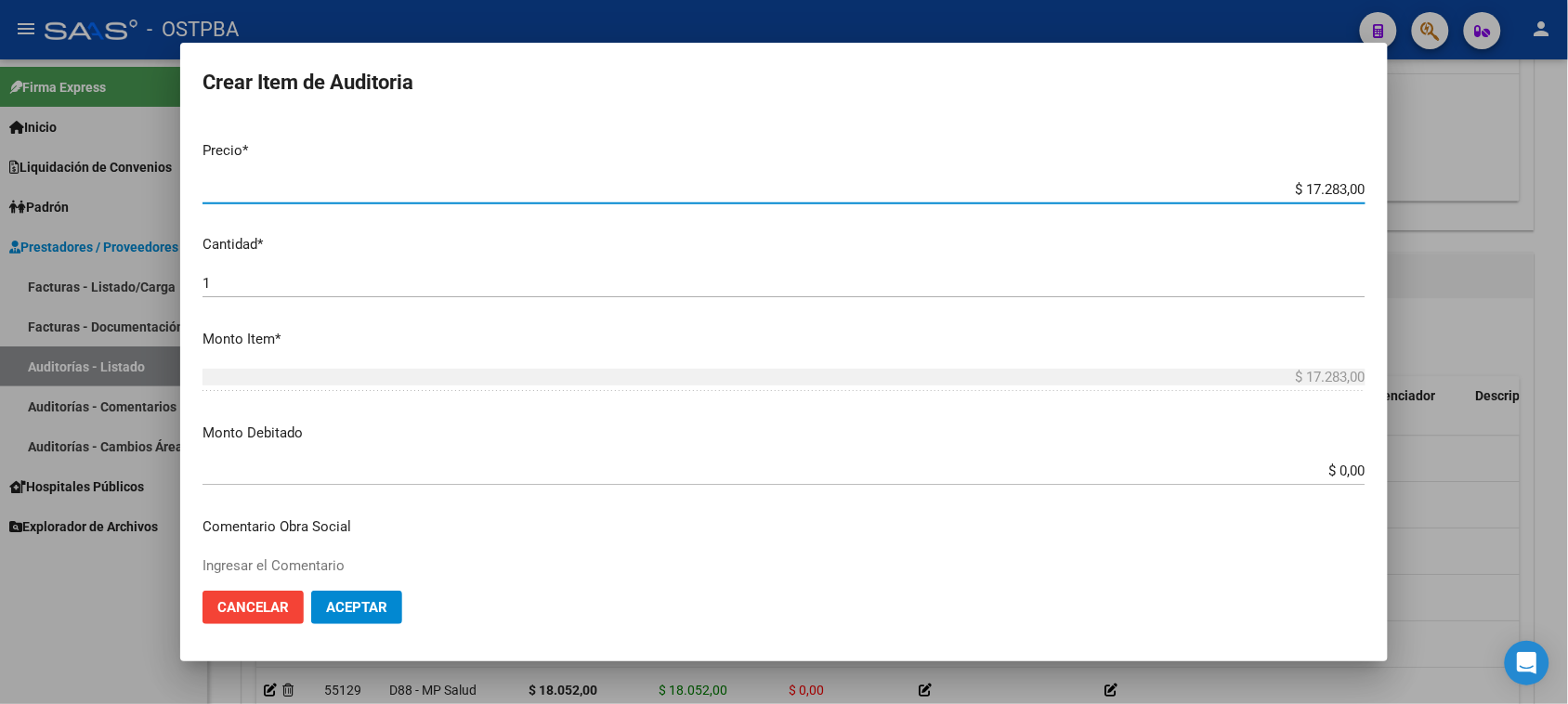
scroll to position [464, 0]
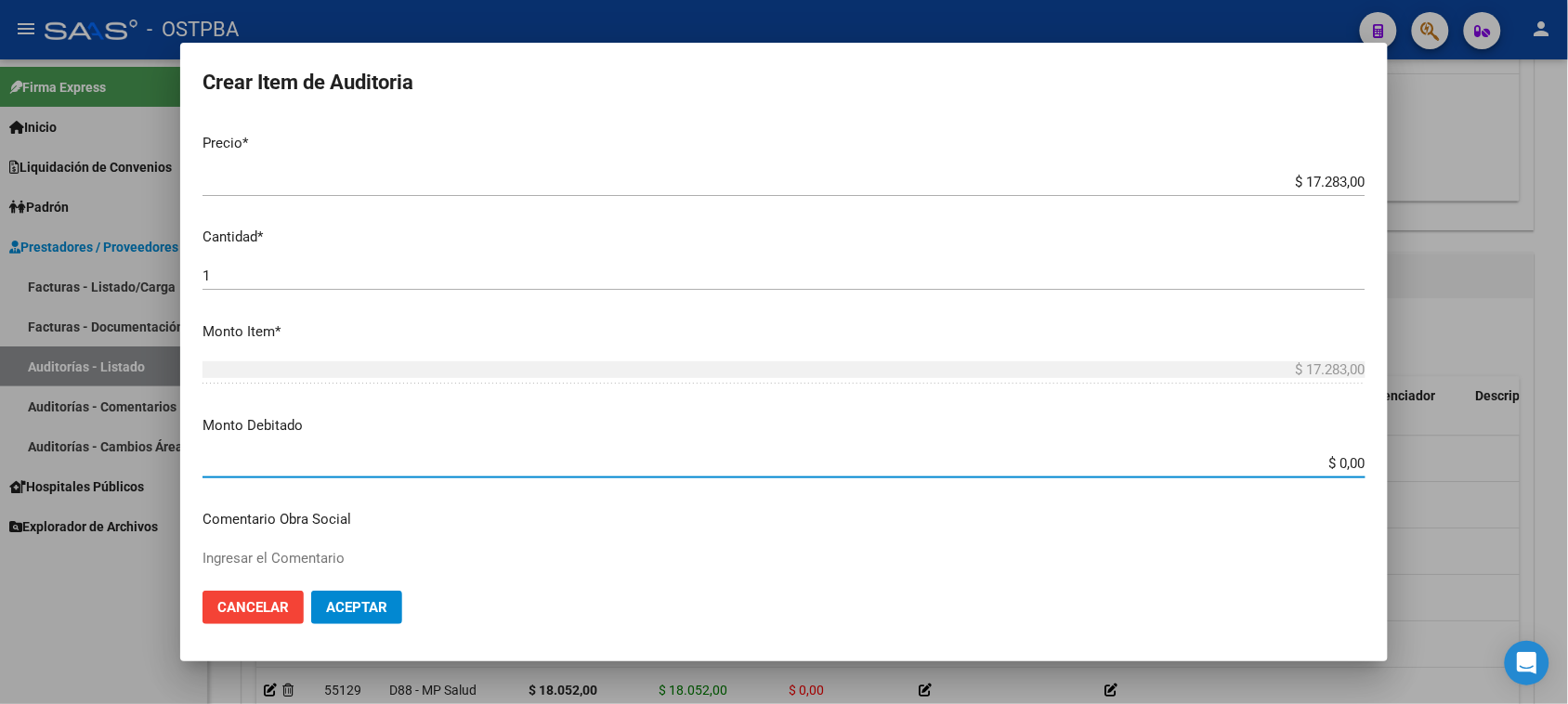
drag, startPoint x: 1319, startPoint y: 464, endPoint x: 1584, endPoint y: 464, distance: 265.0
click at [1568, 464] on html "menu - OSTPBA person Firma Express Inicio Calendario SSS Instructivos Contacto …" at bounding box center [784, 352] width 1568 height 704
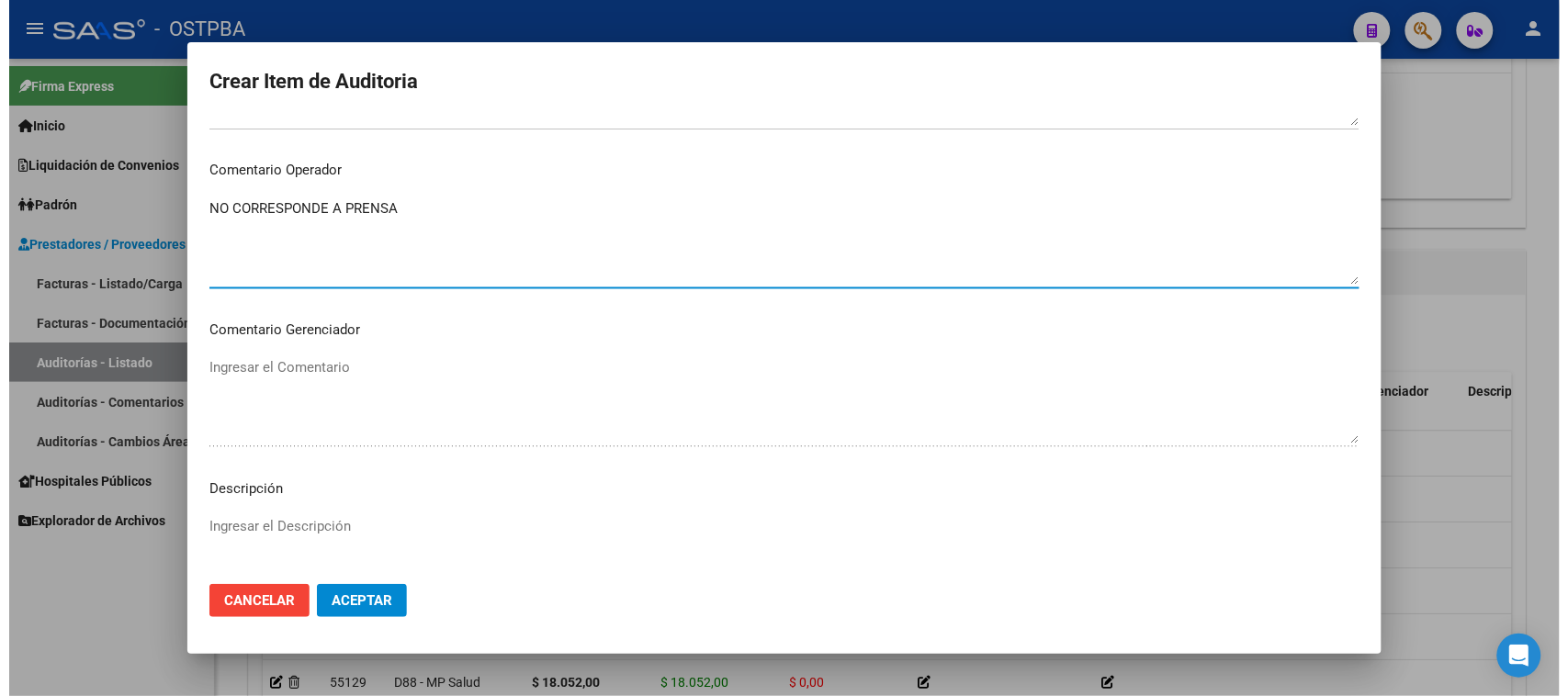
scroll to position [1199, 0]
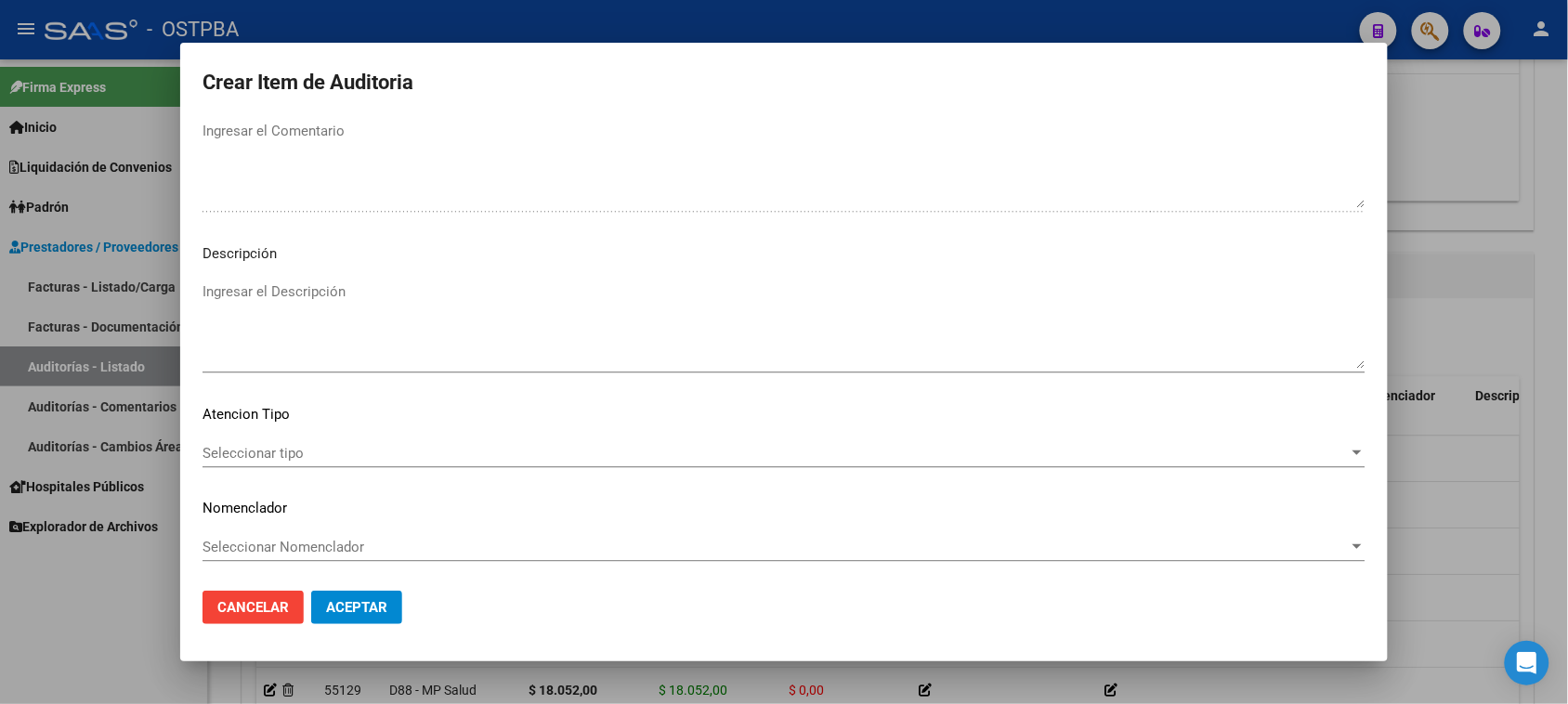
click at [339, 445] on span "Seleccionar tipo" at bounding box center [776, 454] width 1146 height 17
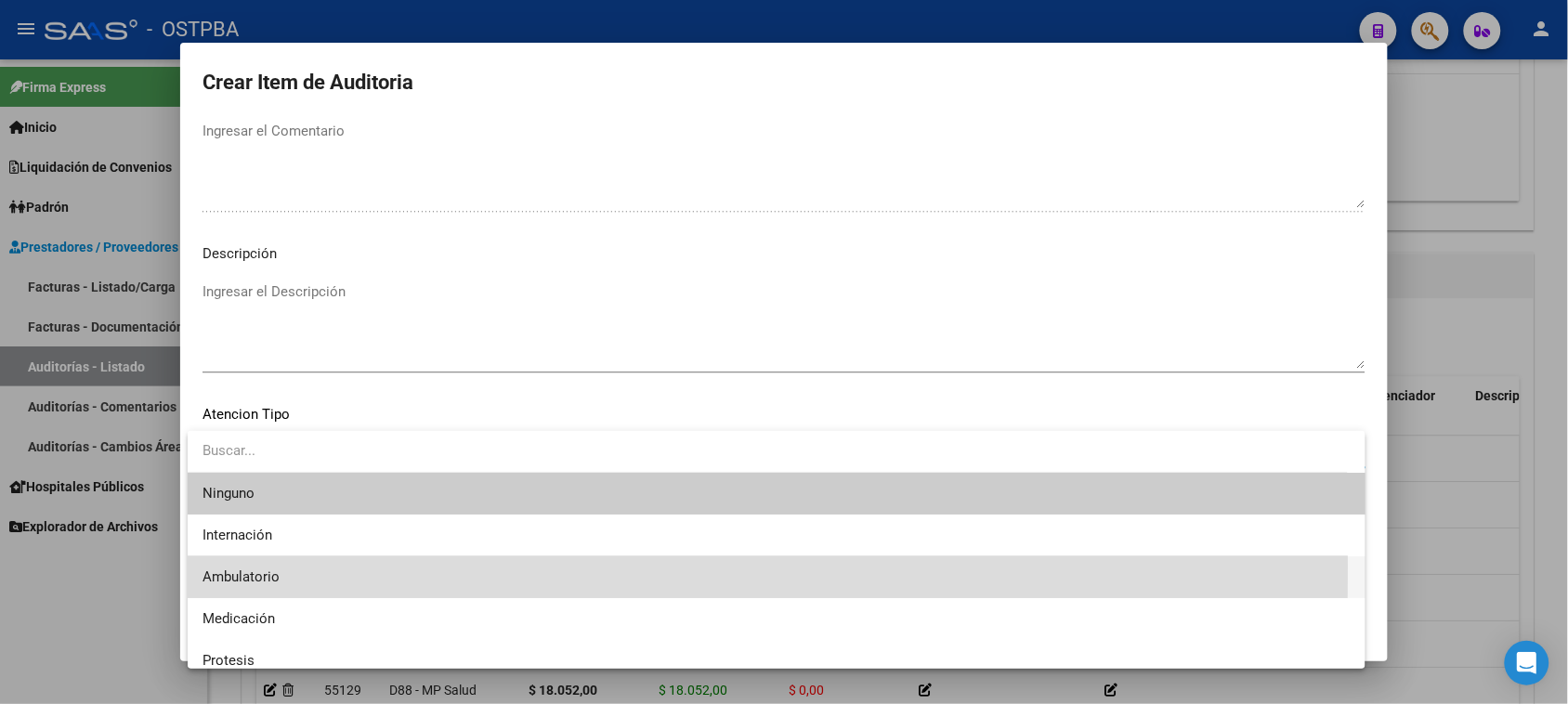
click at [264, 567] on span "Ambulatorio" at bounding box center [777, 577] width 1148 height 42
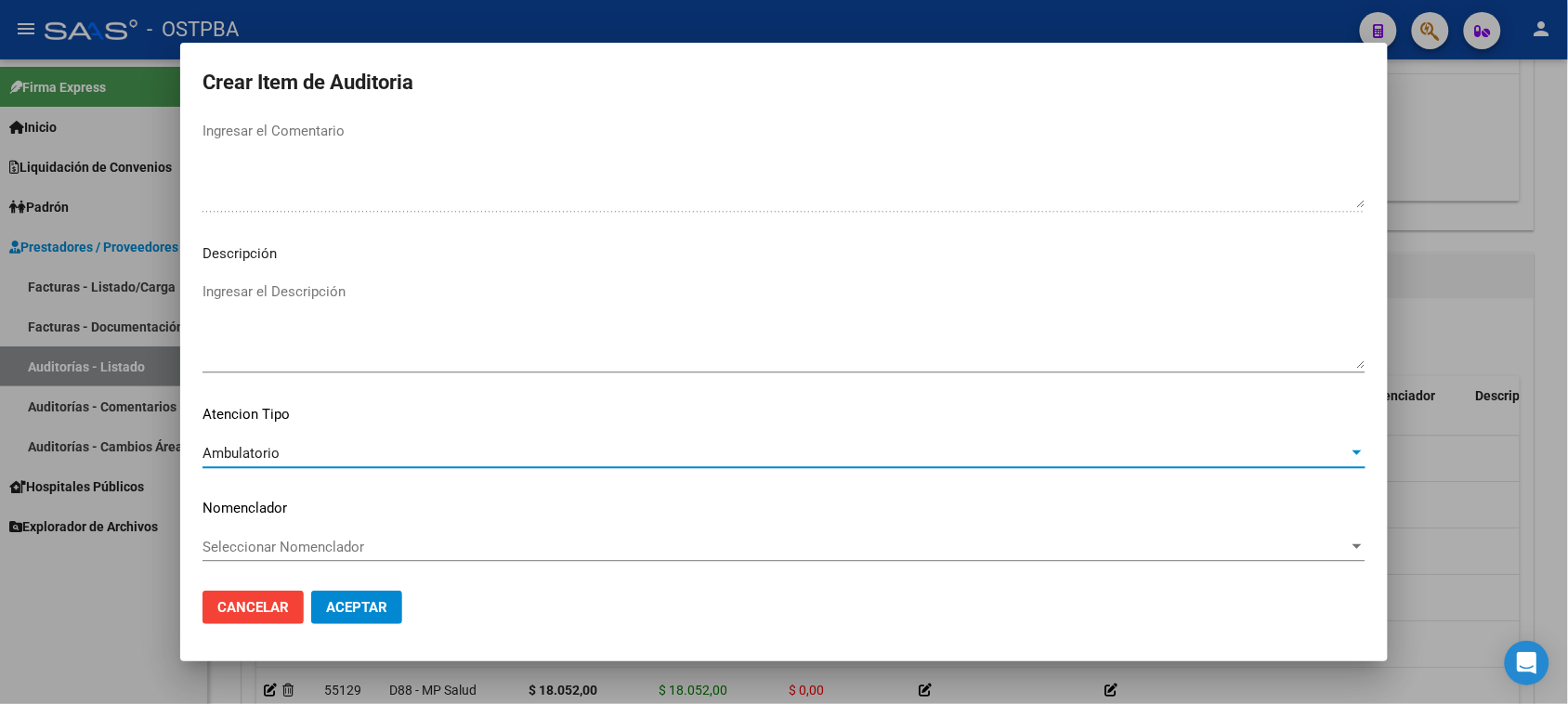
click at [368, 605] on span "Aceptar" at bounding box center [356, 607] width 62 height 17
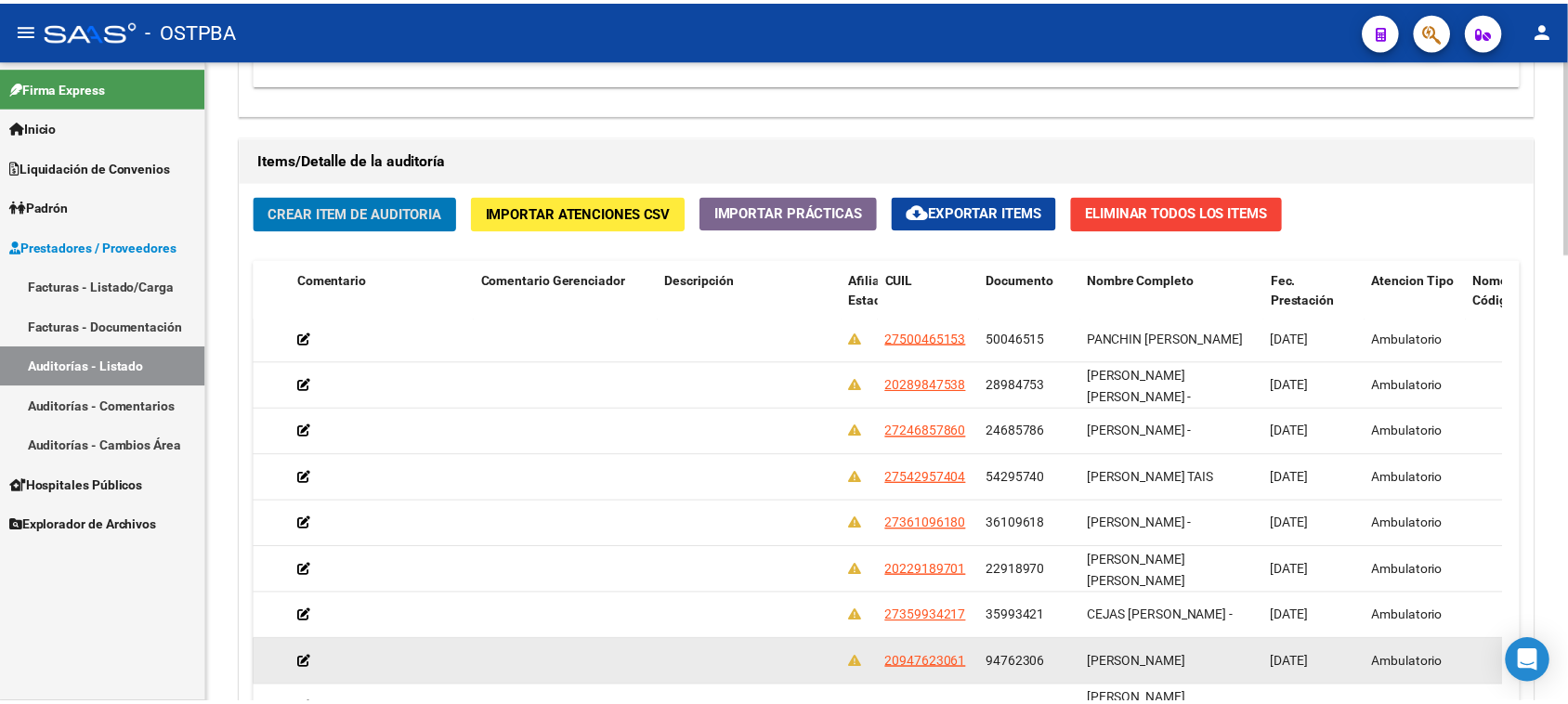
scroll to position [0, 803]
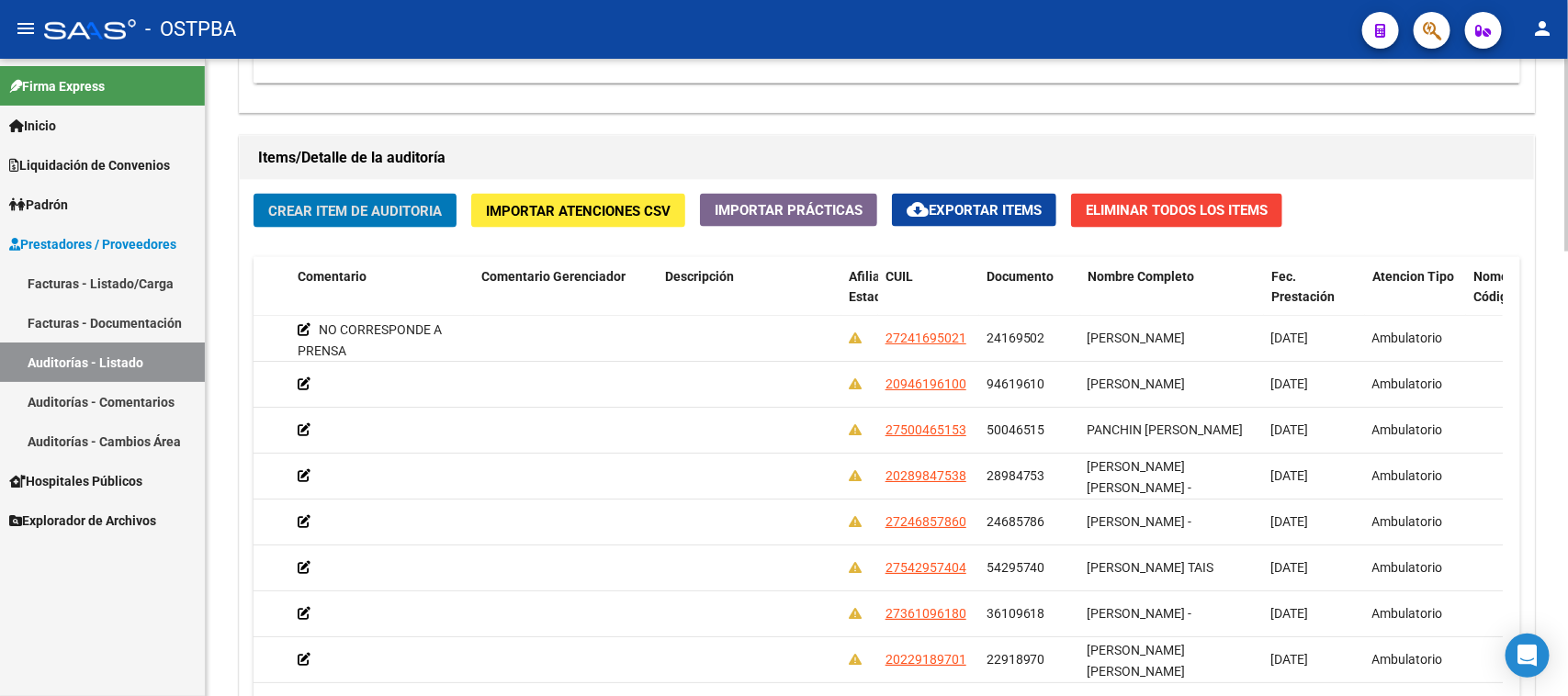
click at [363, 214] on span "Crear Item de Auditoria" at bounding box center [354, 212] width 173 height 17
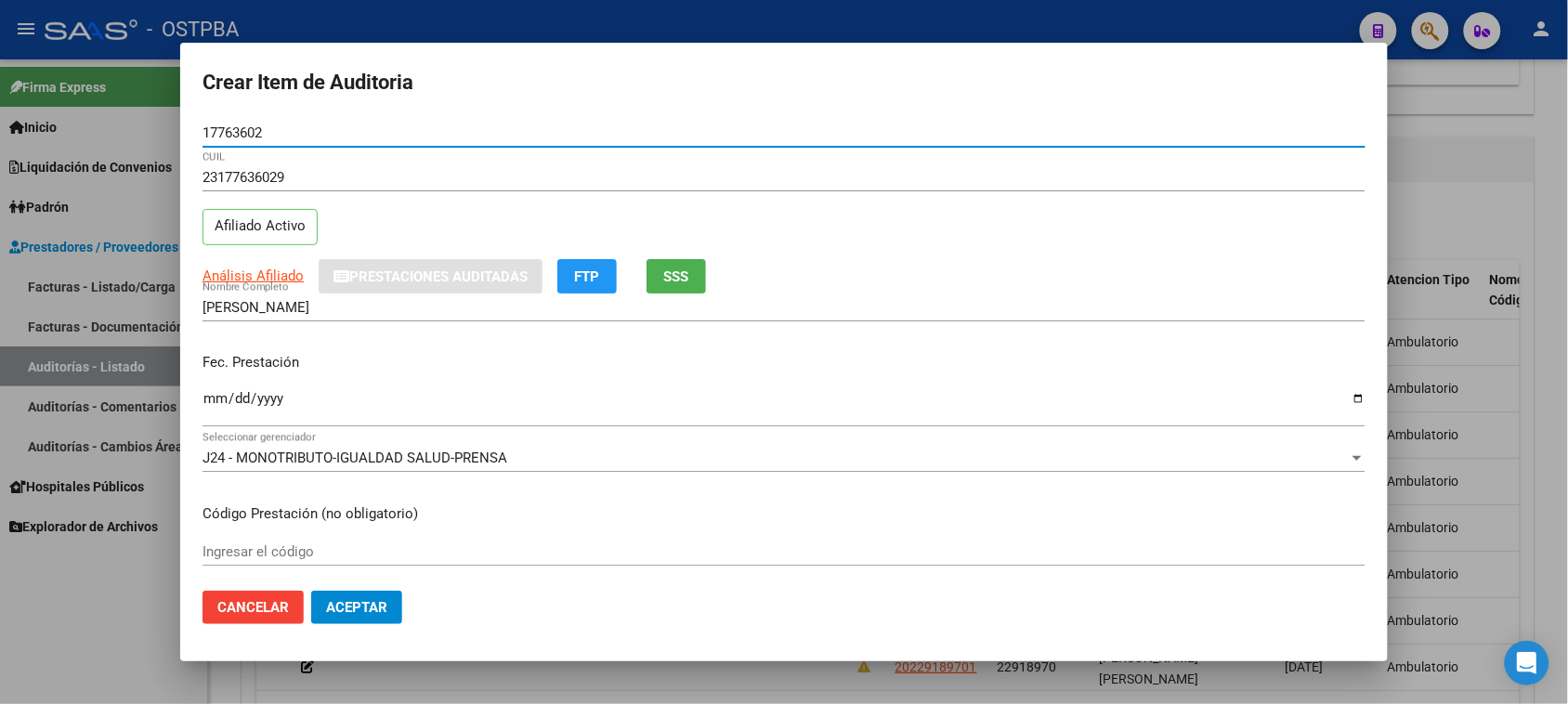
click at [214, 401] on input "Ingresar la fecha" at bounding box center [784, 406] width 1162 height 29
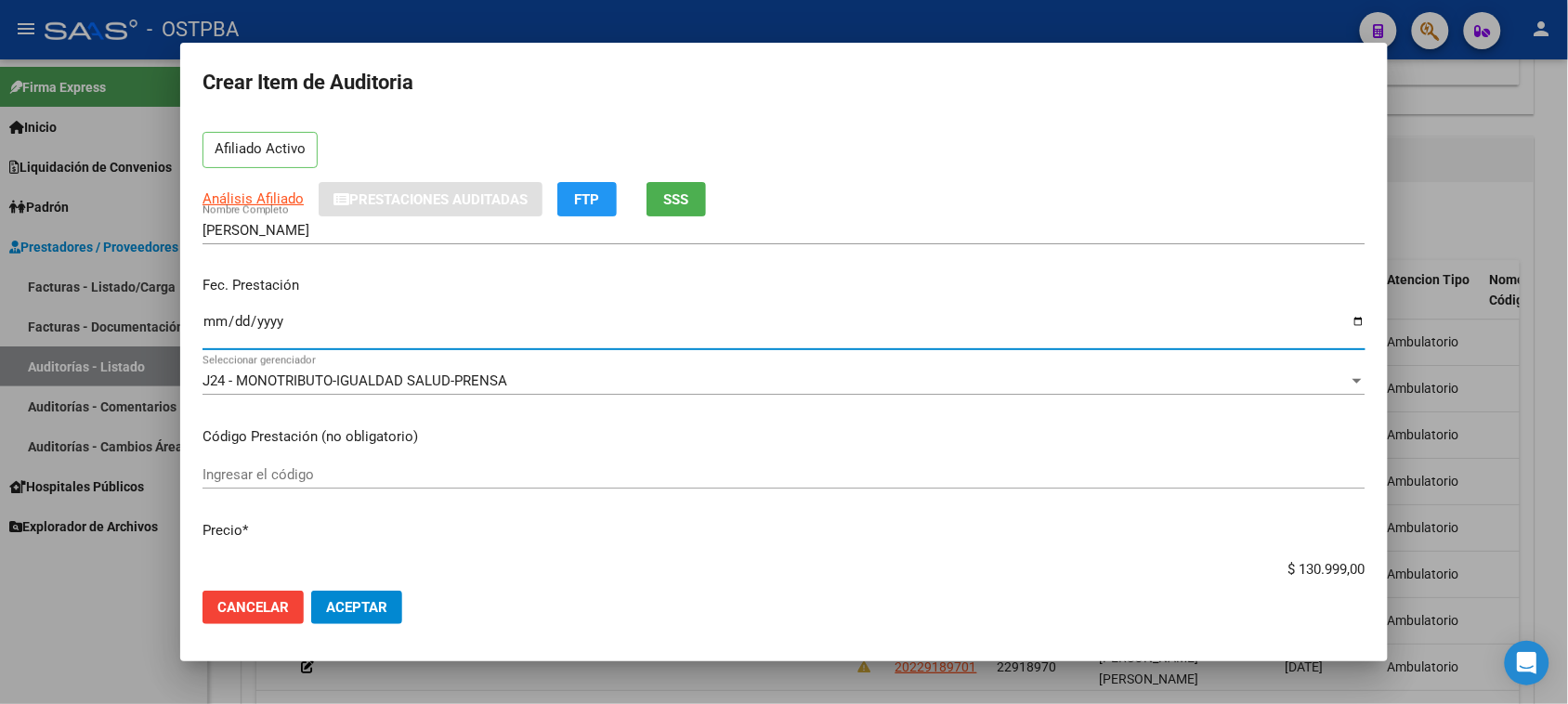
scroll to position [117, 0]
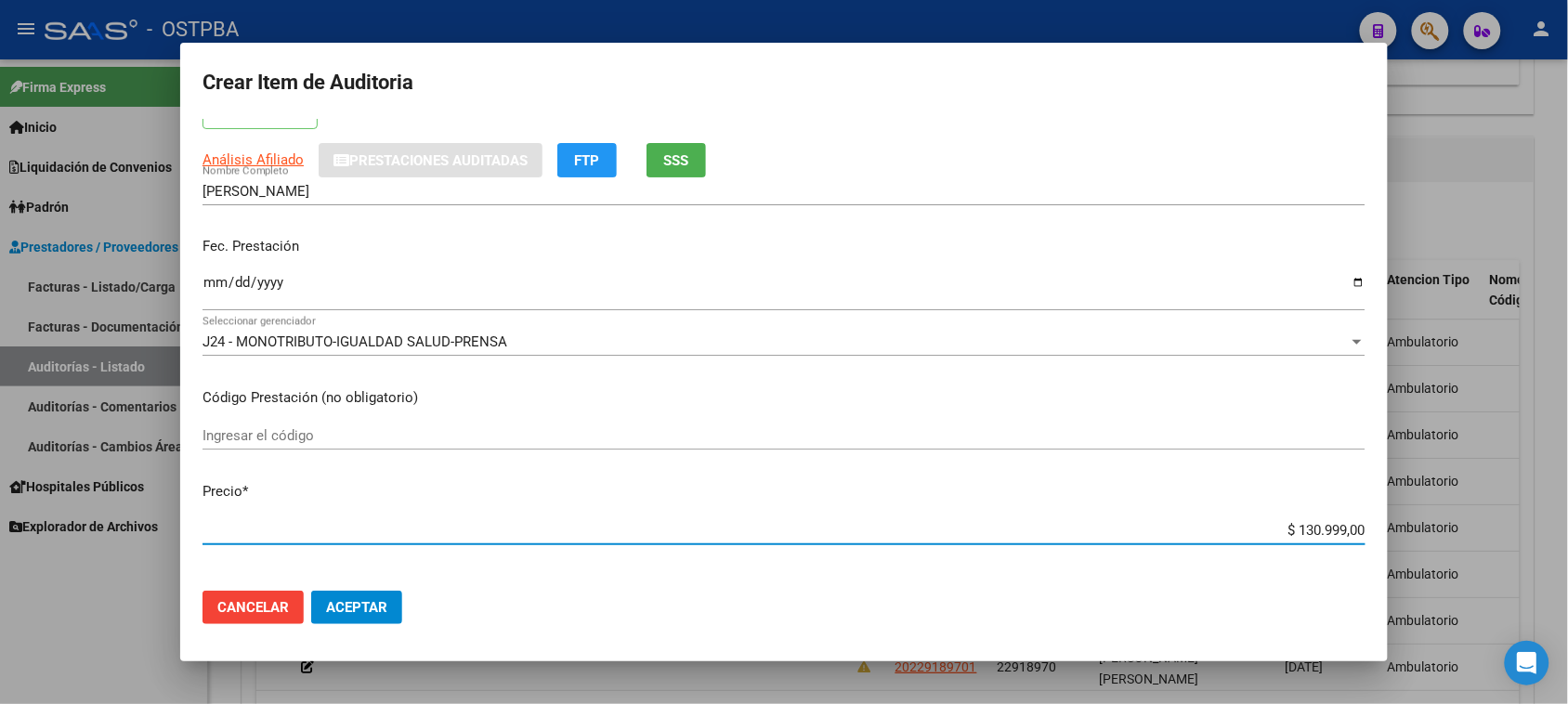
drag, startPoint x: 1274, startPoint y: 526, endPoint x: 1522, endPoint y: 531, distance: 248.1
click at [1522, 531] on div "Crear Item de Auditoria 17763602 Nro Documento 23177636029 CUIL Afiliado Activo…" at bounding box center [784, 352] width 1568 height 704
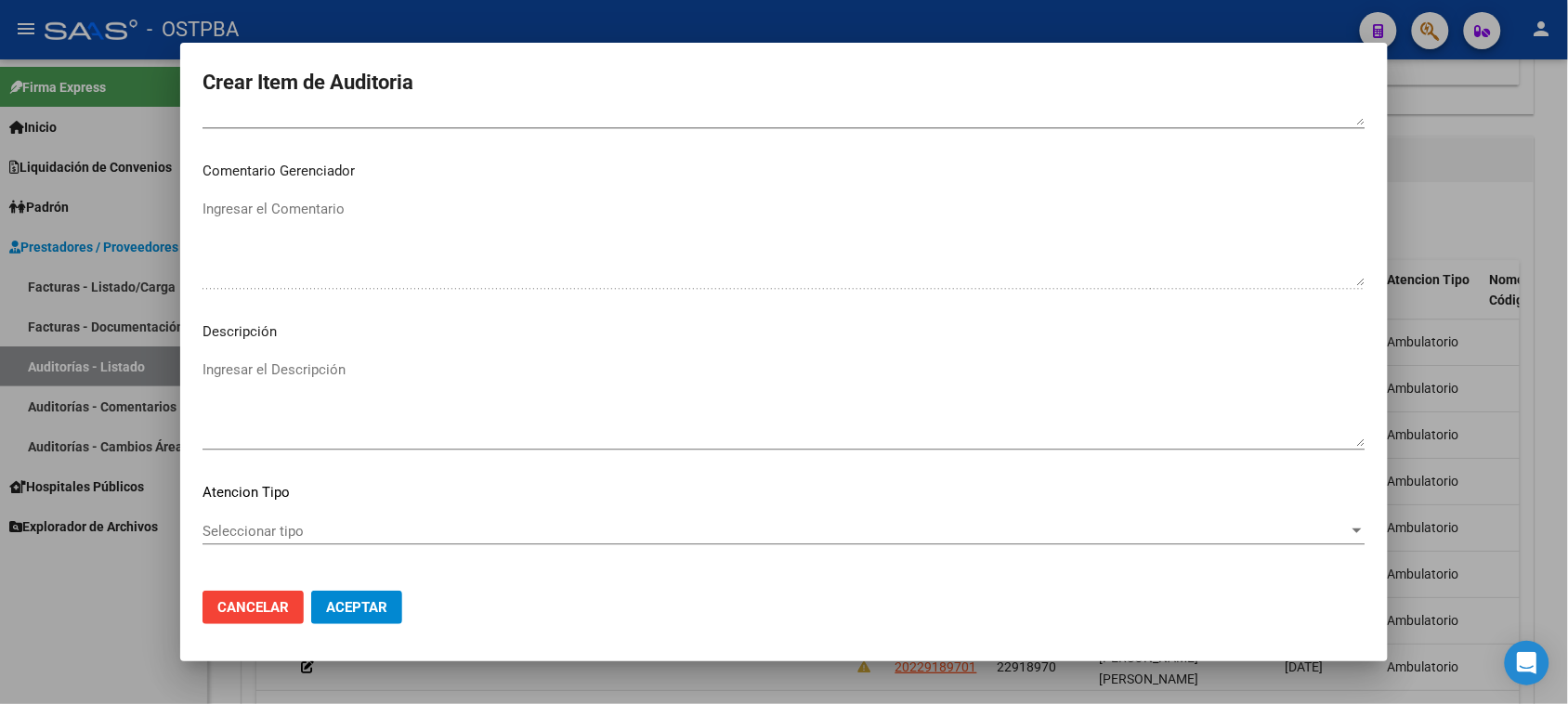
scroll to position [1213, 0]
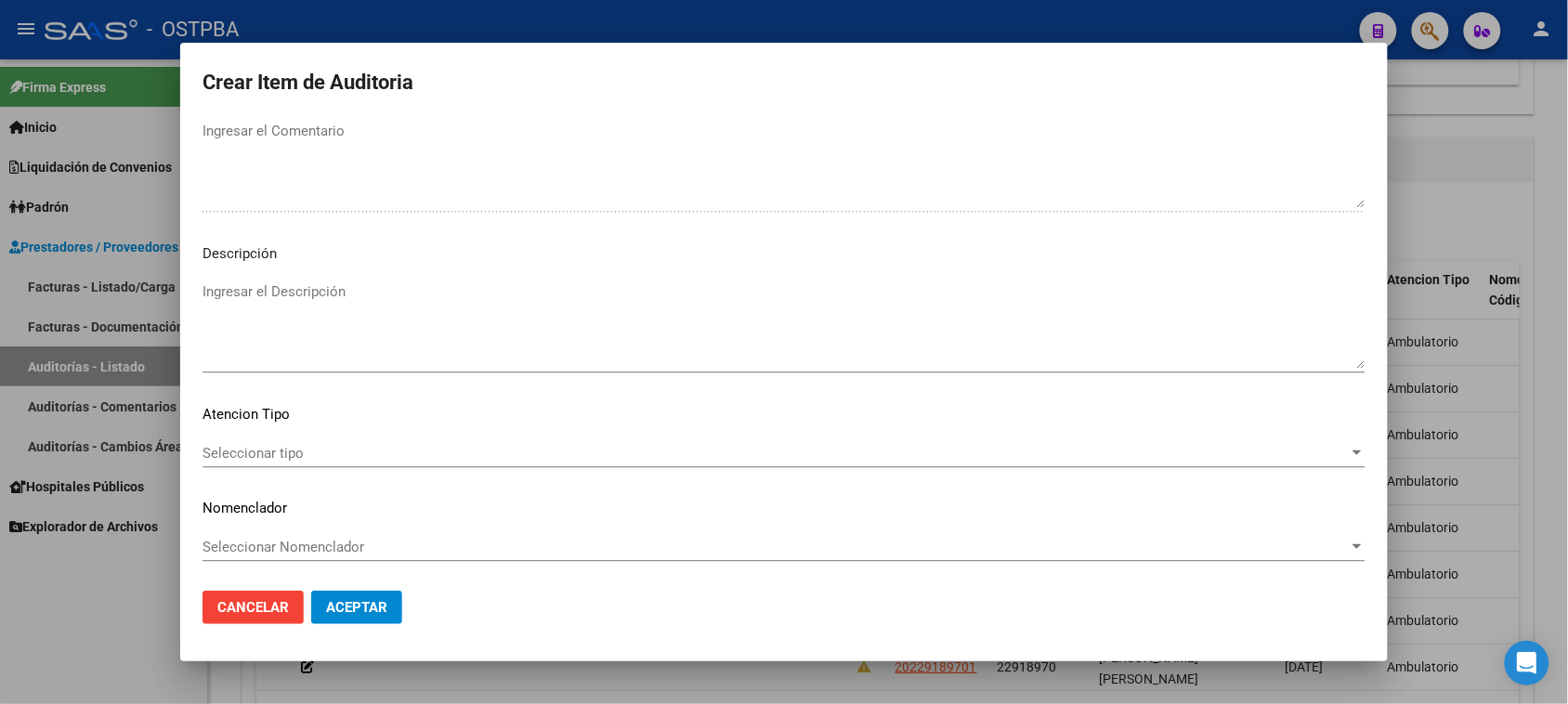
click at [286, 455] on span "Seleccionar tipo" at bounding box center [776, 454] width 1146 height 17
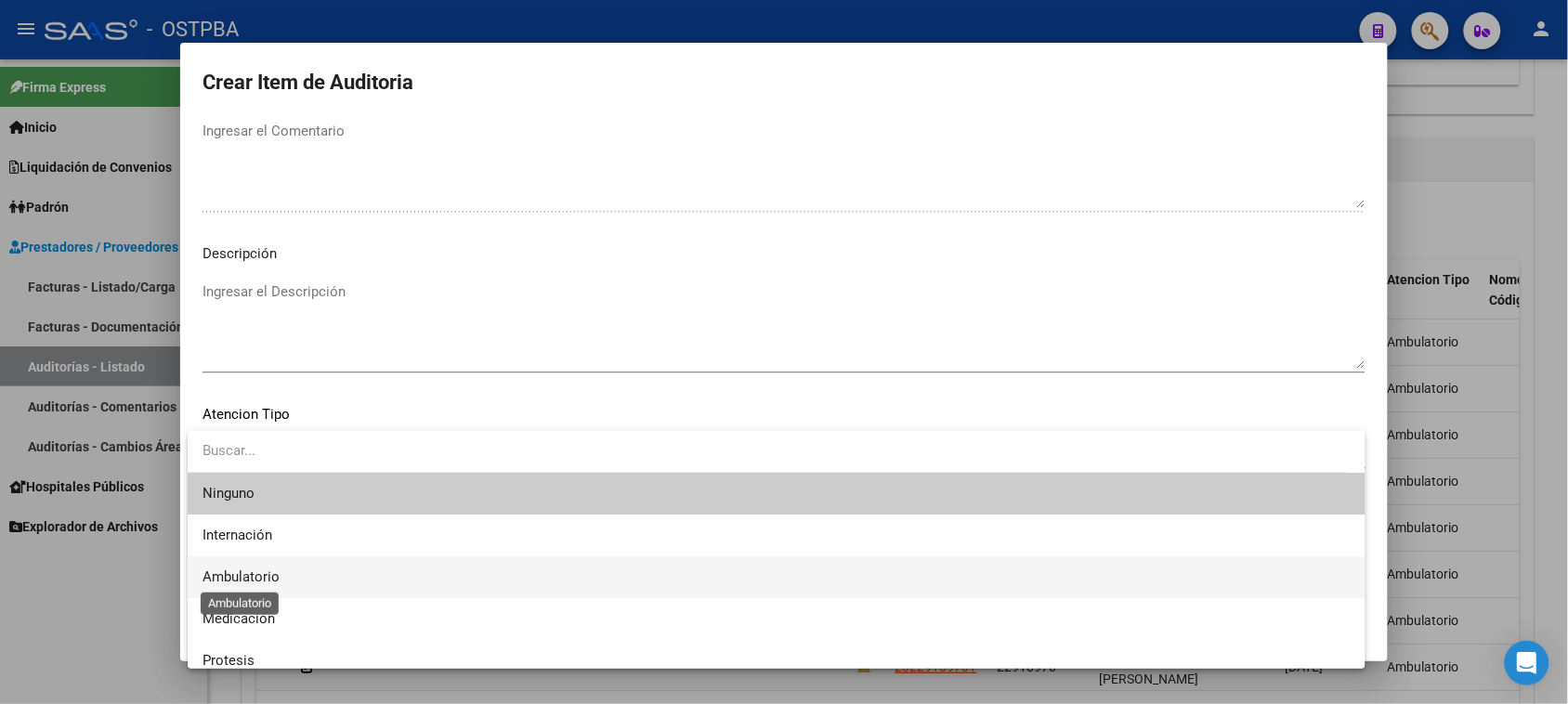
click at [211, 581] on span "Ambulatorio" at bounding box center [241, 577] width 77 height 17
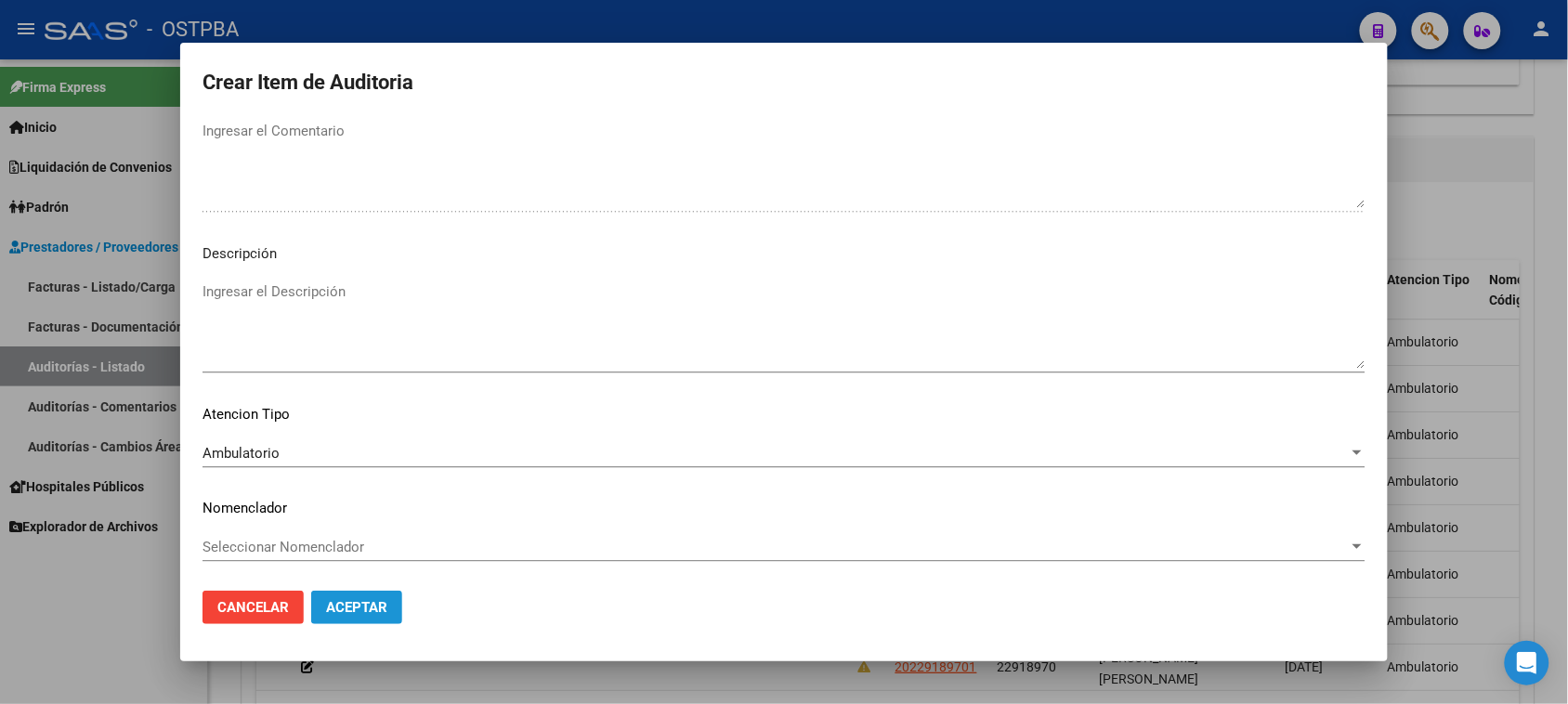
click at [331, 624] on button "Aceptar" at bounding box center [356, 607] width 91 height 33
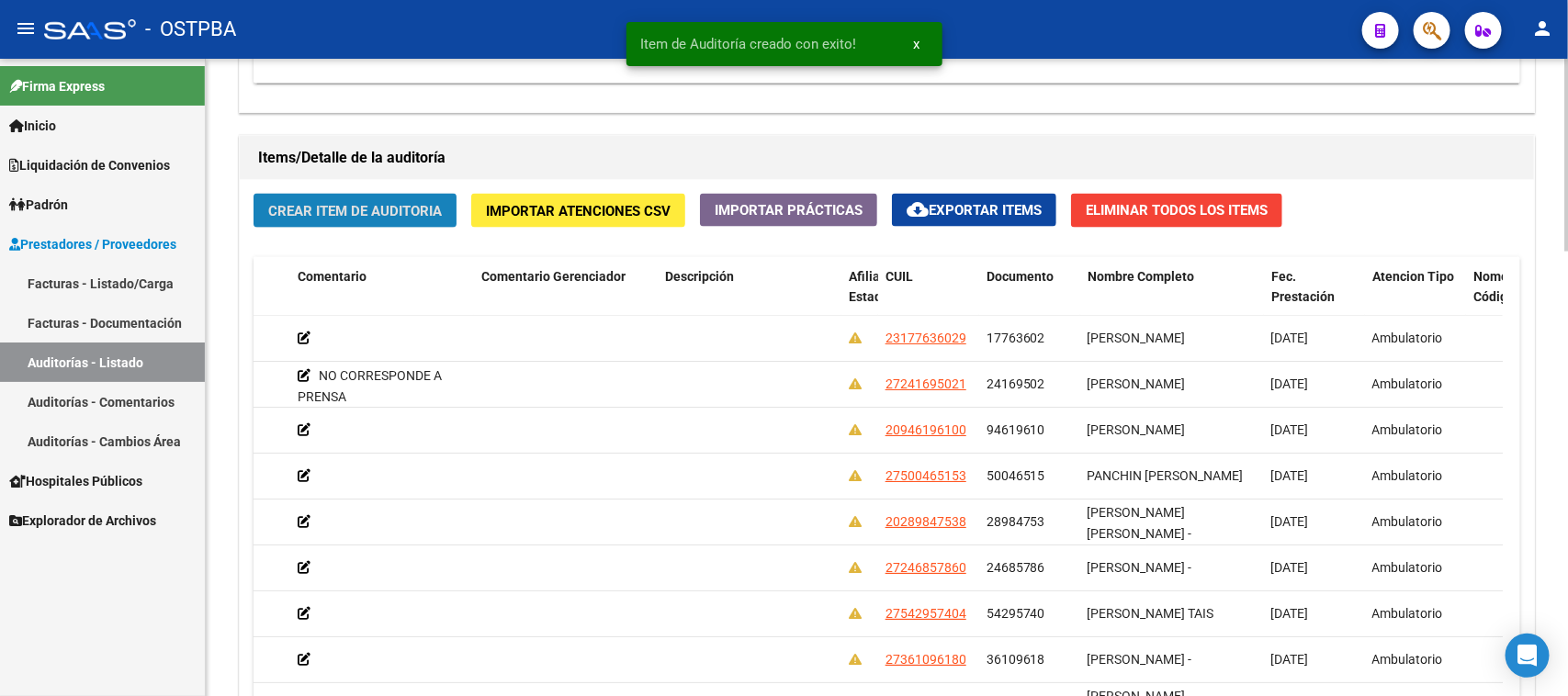
click at [370, 210] on span "Crear Item de Auditoria" at bounding box center [354, 212] width 173 height 17
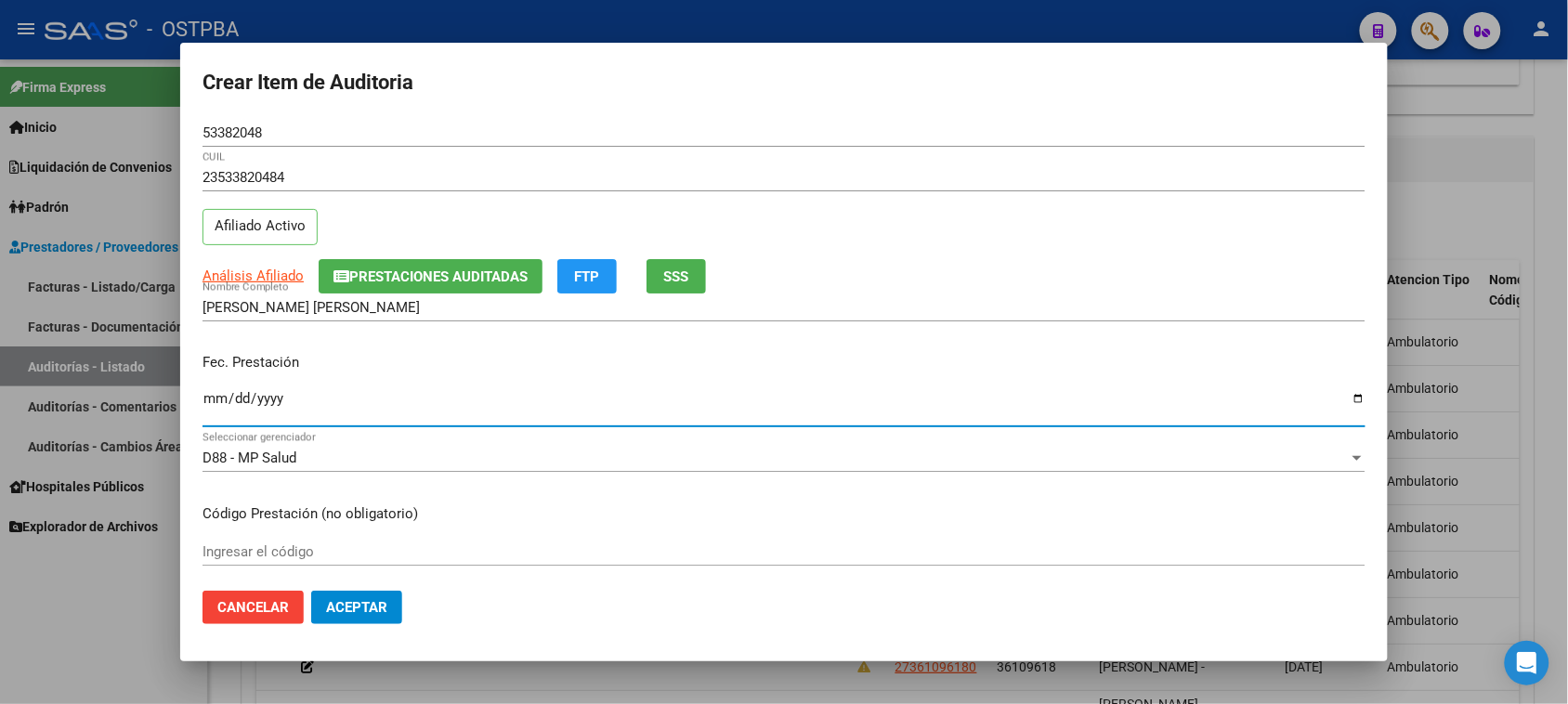
click at [207, 402] on input "Ingresar la fecha" at bounding box center [784, 406] width 1162 height 29
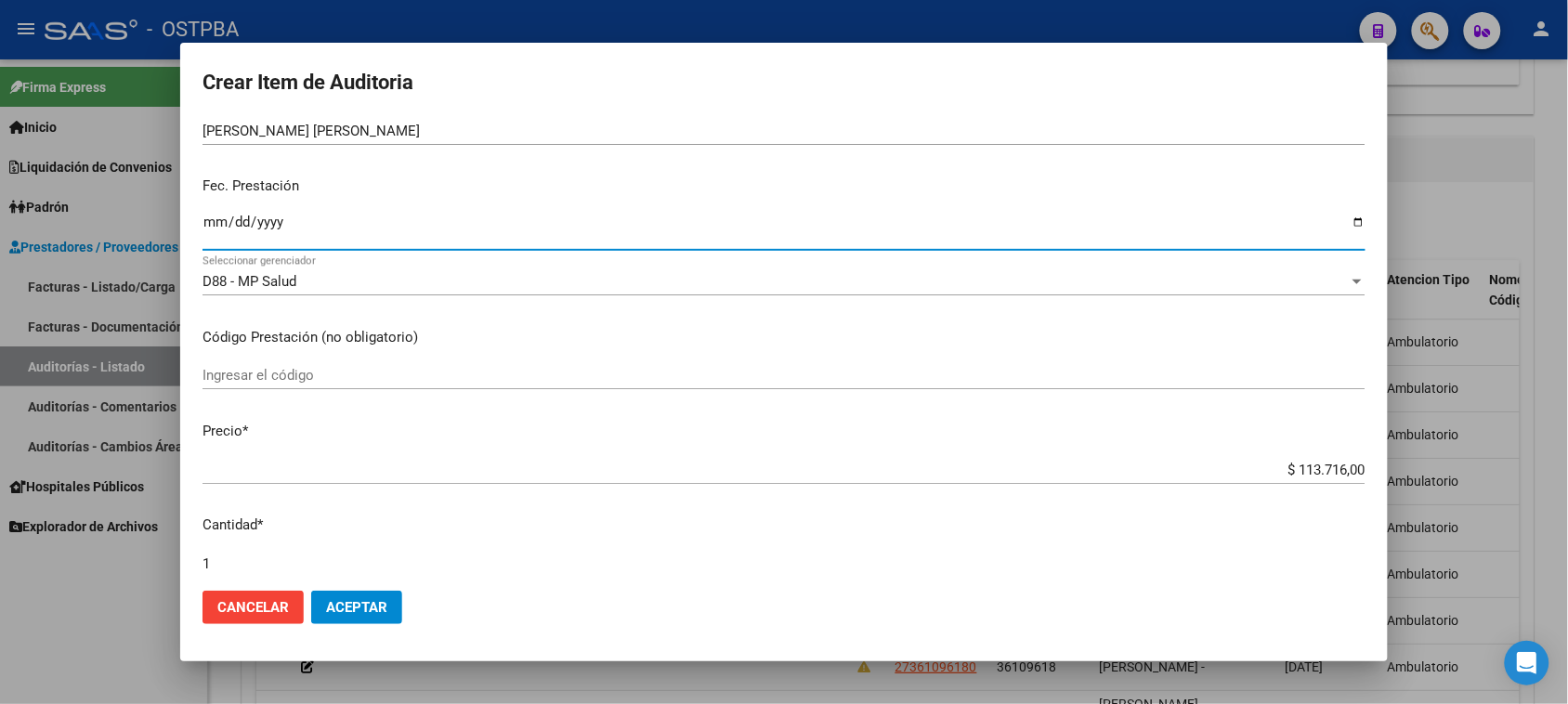
scroll to position [232, 0]
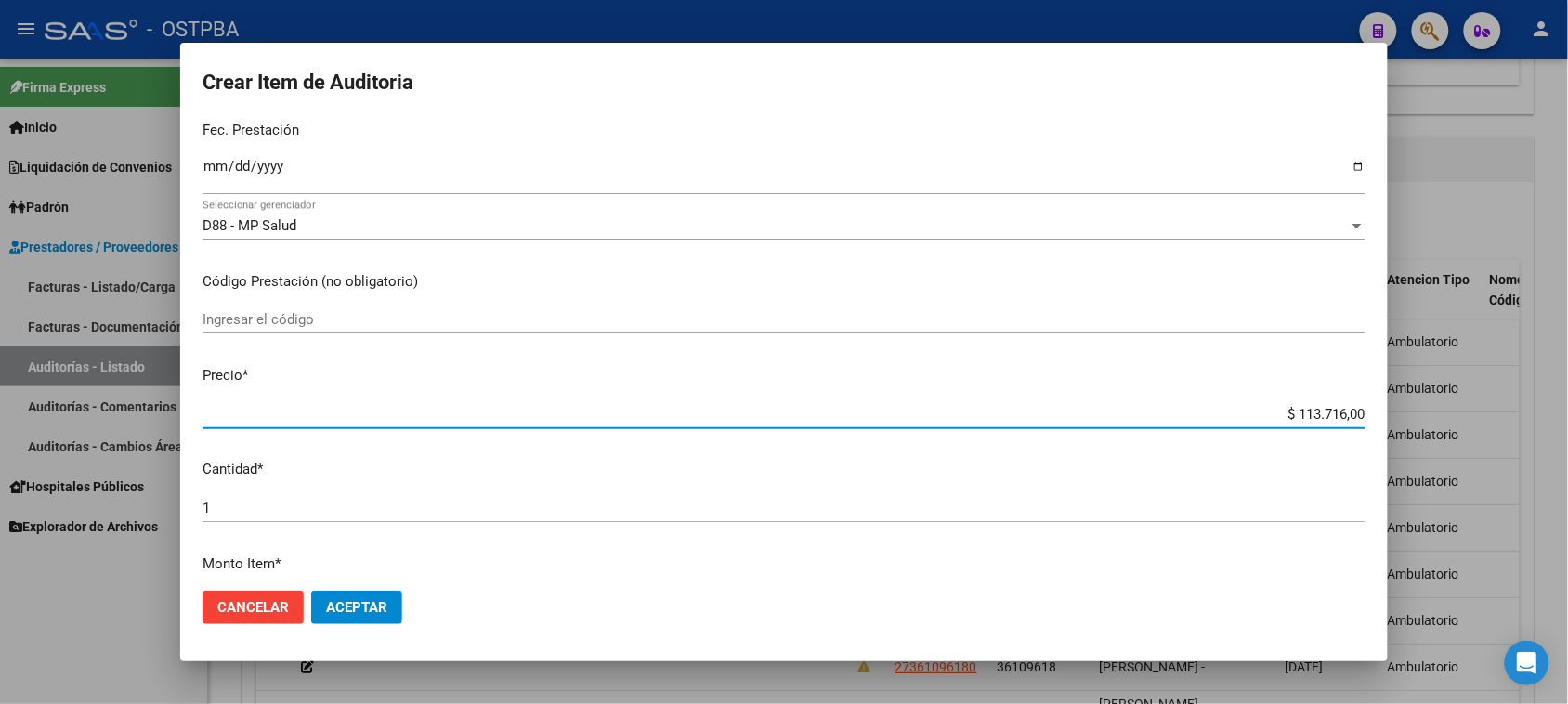
drag, startPoint x: 1277, startPoint y: 410, endPoint x: 1584, endPoint y: 421, distance: 307.2
click at [1568, 421] on html "menu - OSTPBA person Firma Express Inicio Calendario SSS Instructivos Contacto …" at bounding box center [784, 352] width 1568 height 704
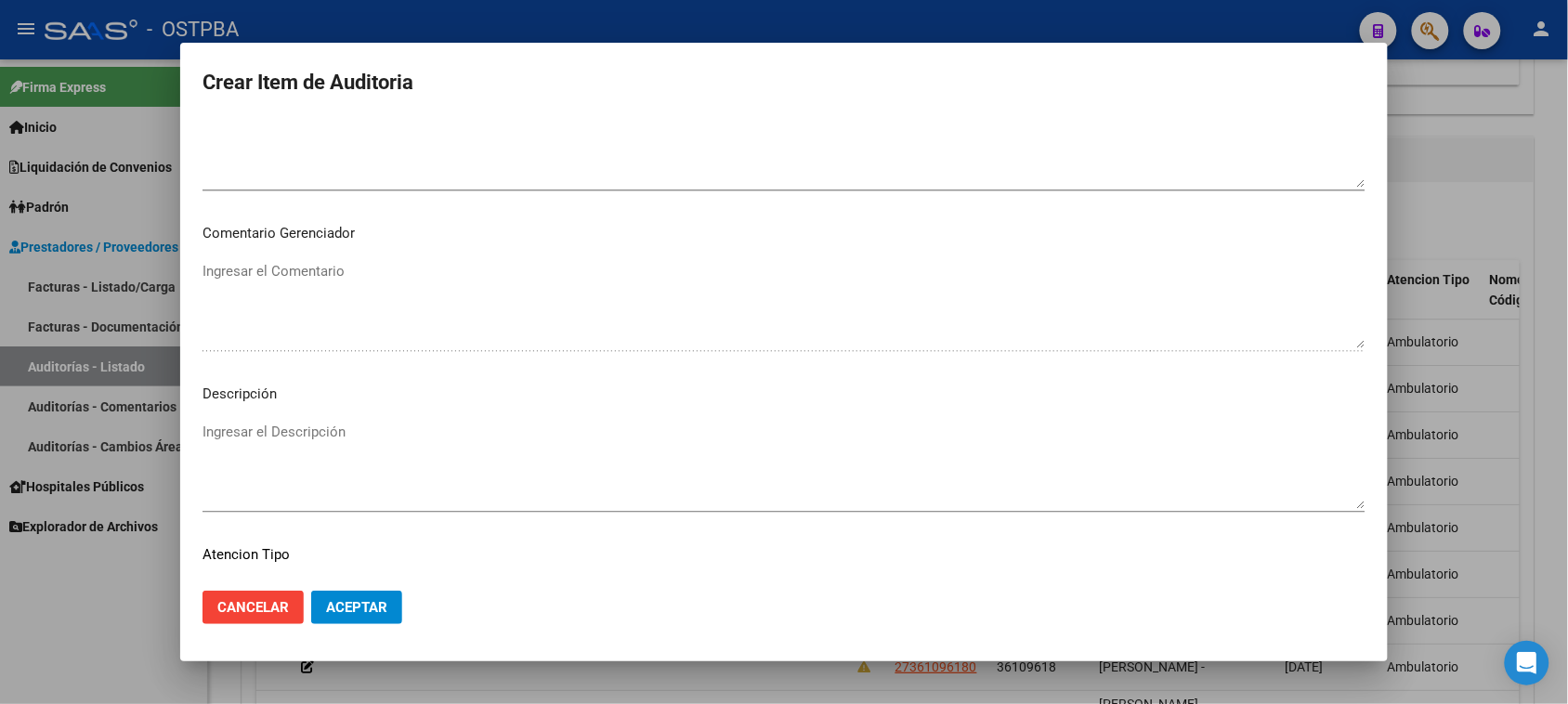
scroll to position [1213, 0]
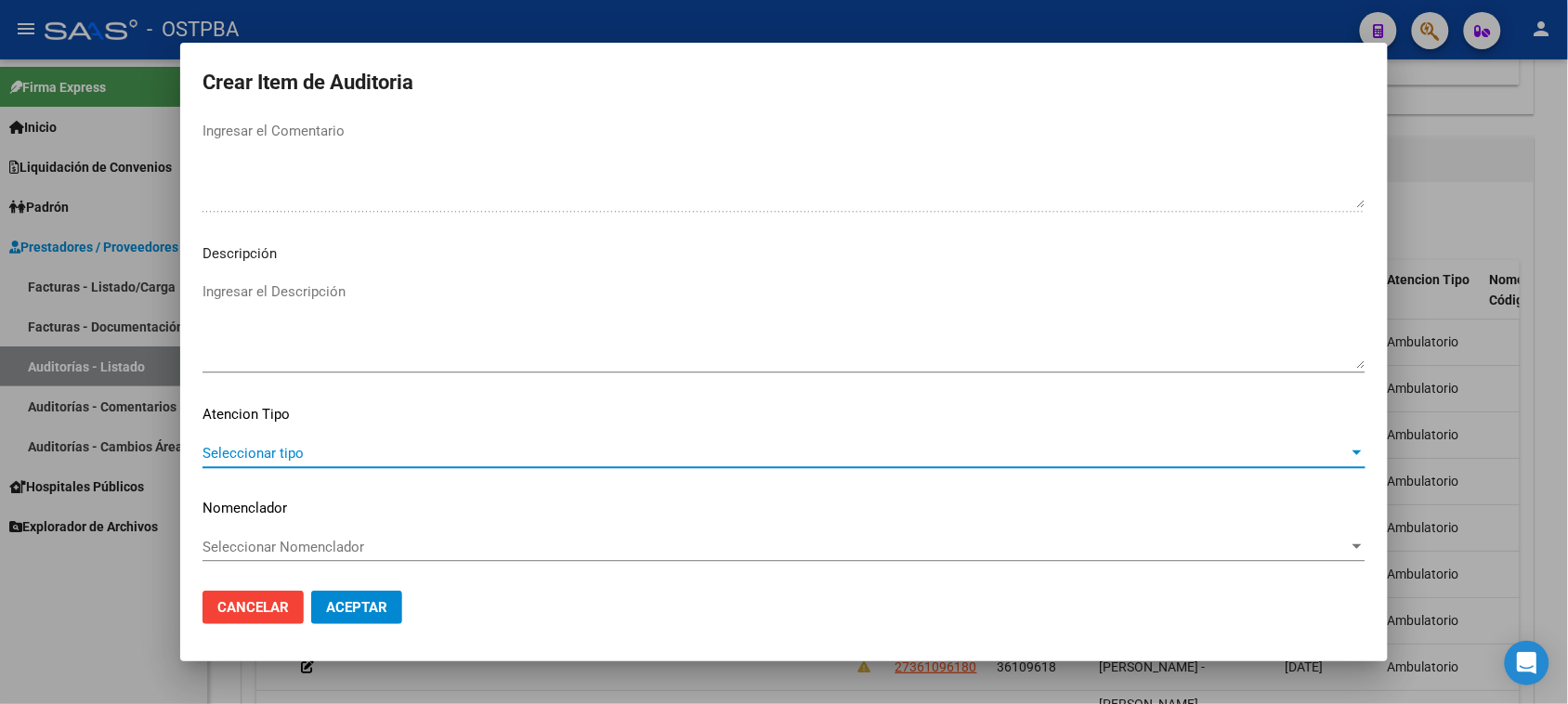
click at [303, 453] on span "Seleccionar tipo" at bounding box center [776, 454] width 1146 height 17
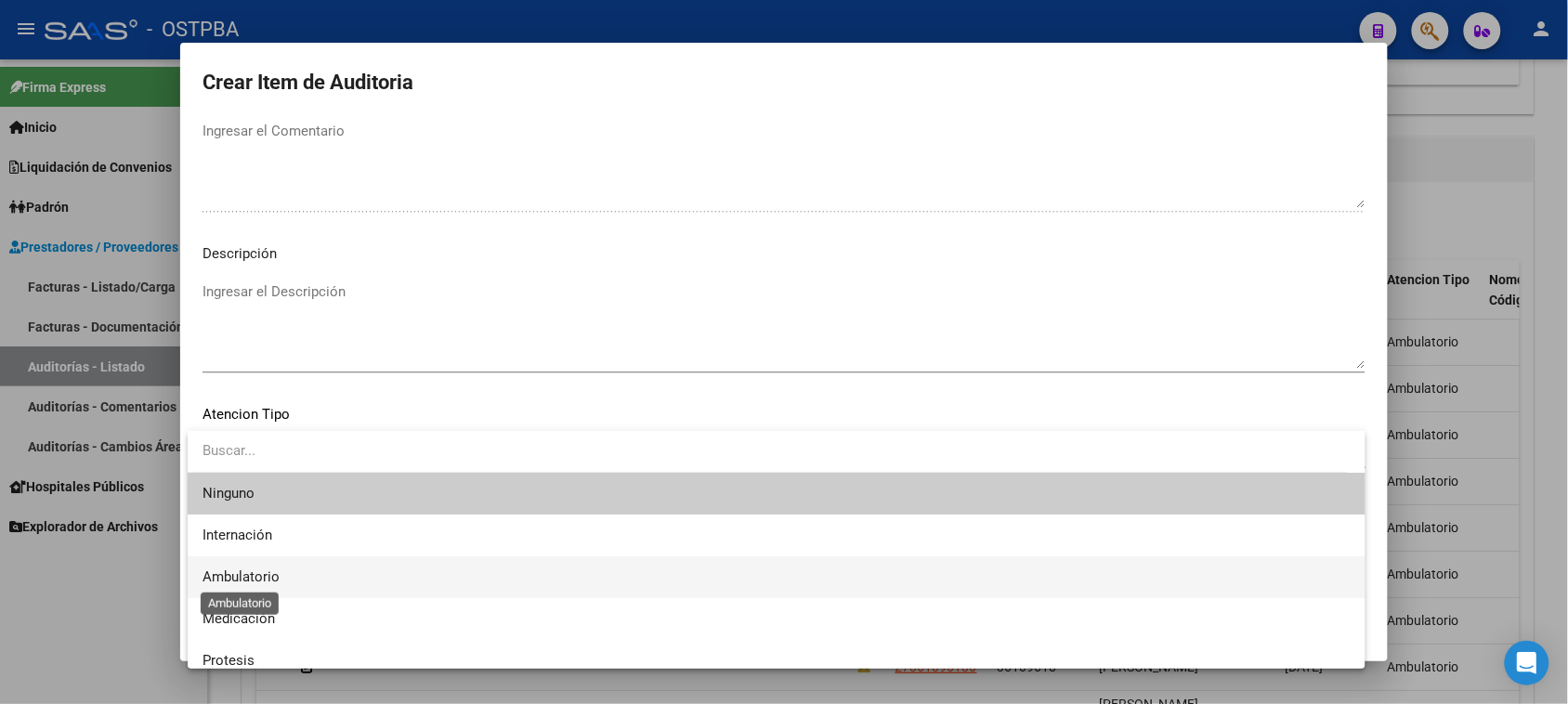
click at [229, 577] on span "Ambulatorio" at bounding box center [241, 577] width 77 height 17
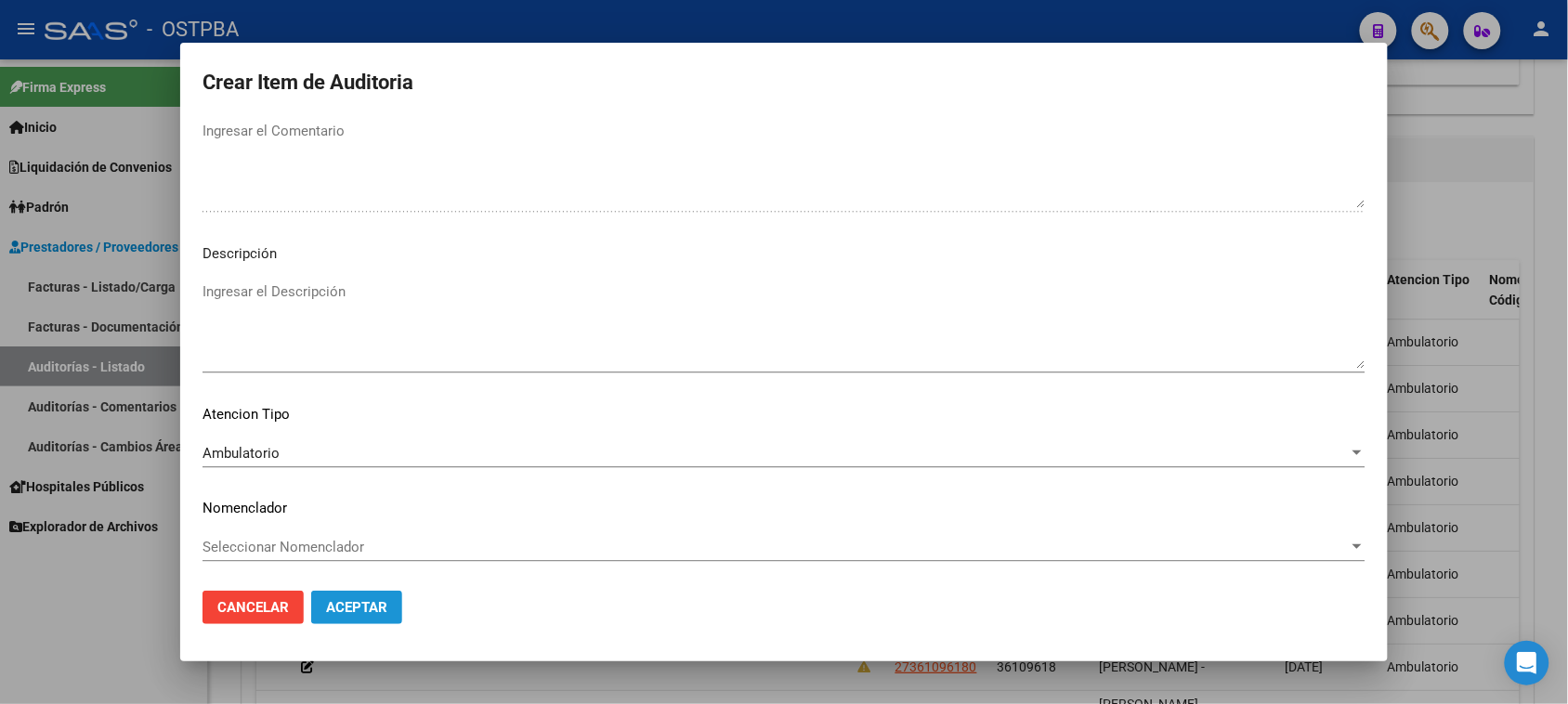
click at [331, 609] on span "Aceptar" at bounding box center [356, 607] width 62 height 17
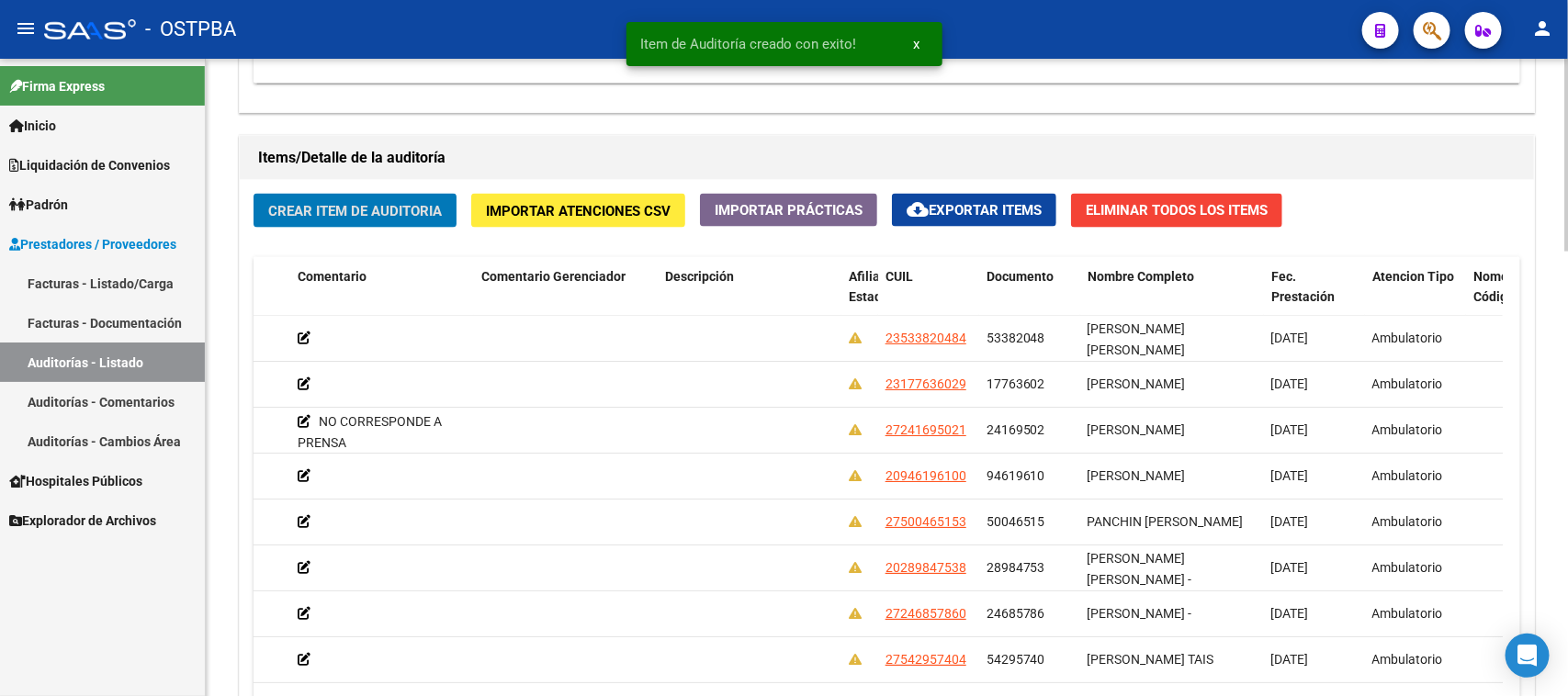
click at [381, 209] on span "Crear Item de Auditoria" at bounding box center [354, 212] width 173 height 17
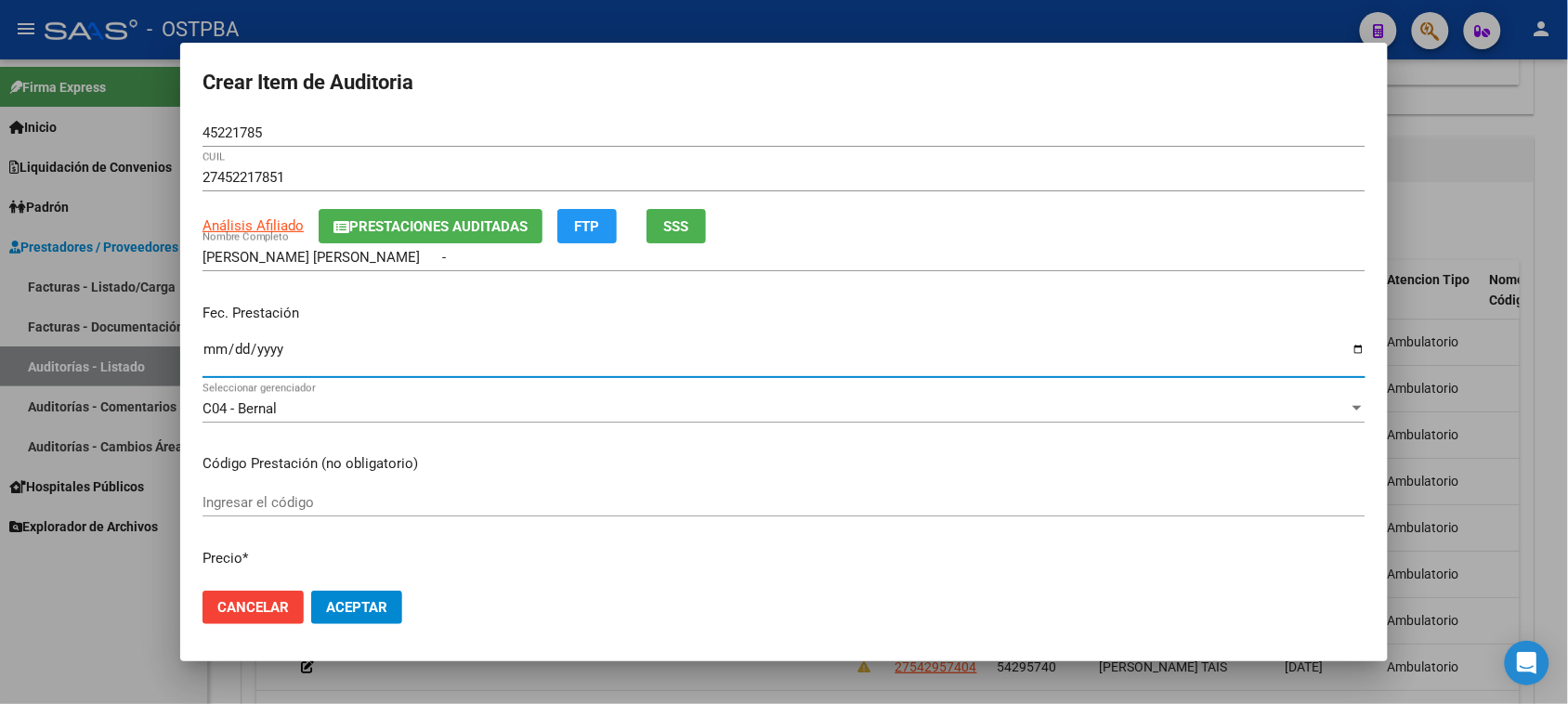
click at [211, 350] on input "Ingresar la fecha" at bounding box center [784, 356] width 1162 height 29
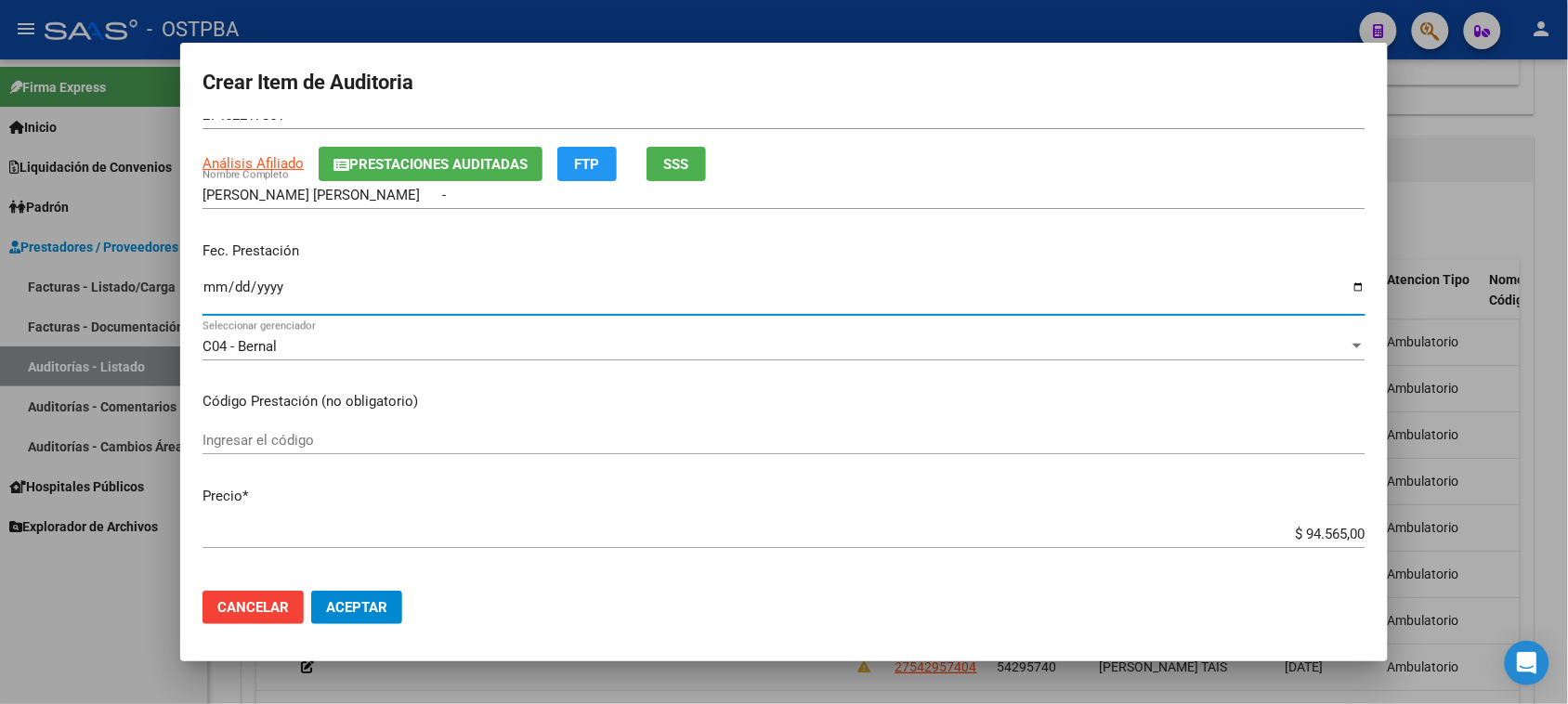
scroll to position [117, 0]
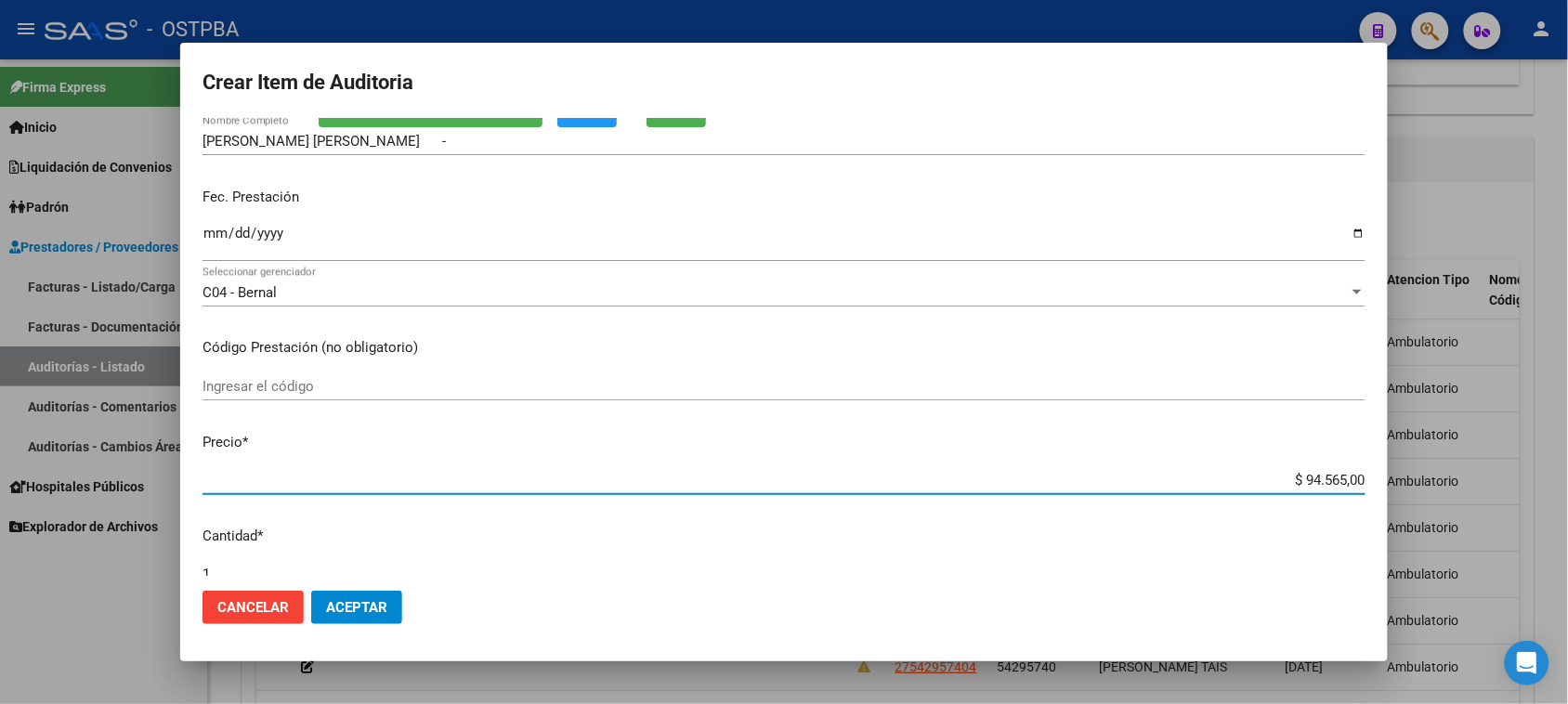
drag, startPoint x: 1289, startPoint y: 477, endPoint x: 1584, endPoint y: 460, distance: 295.5
click at [1568, 475] on html "menu - OSTPBA person Firma Express Inicio Calendario SSS Instructivos Contacto …" at bounding box center [784, 352] width 1568 height 704
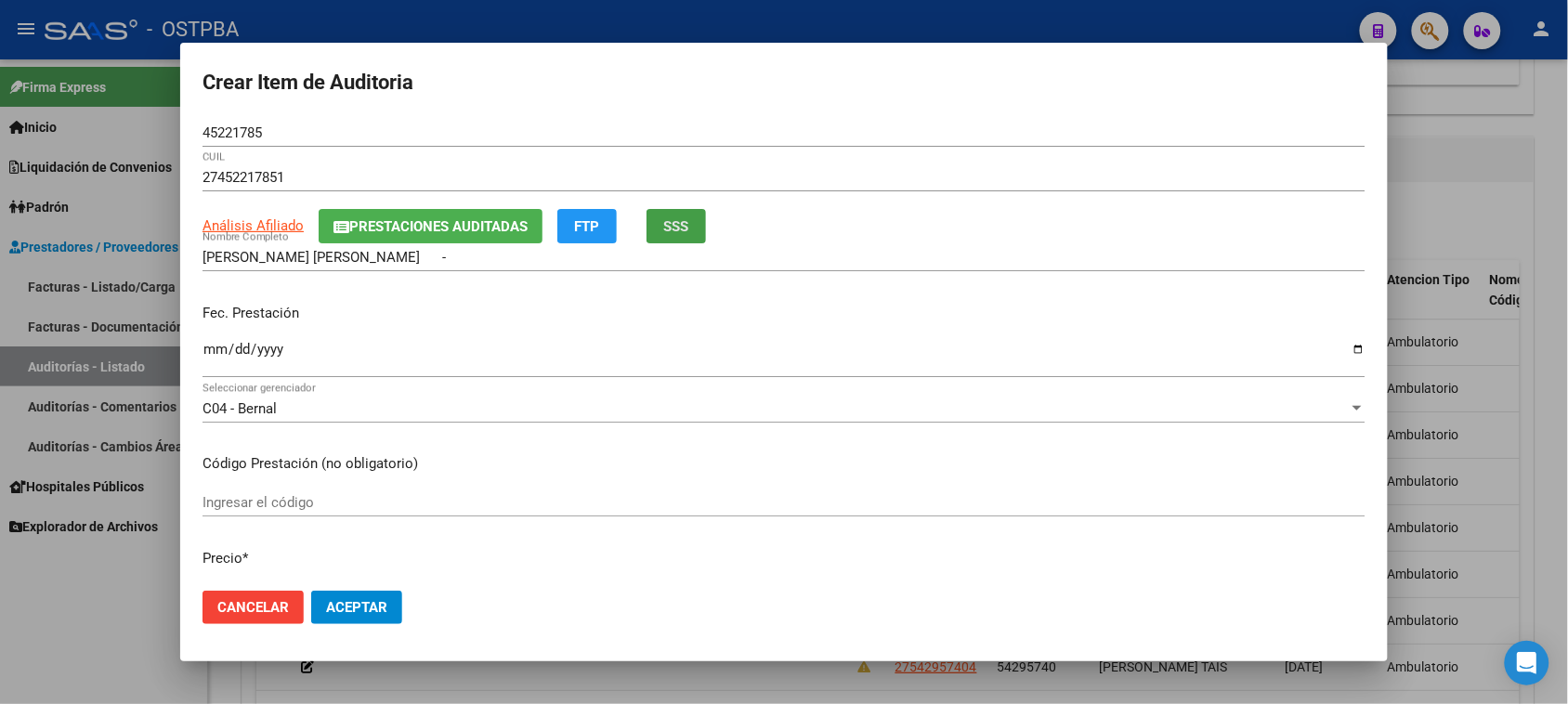
click at [680, 228] on span "SSS" at bounding box center [676, 226] width 25 height 17
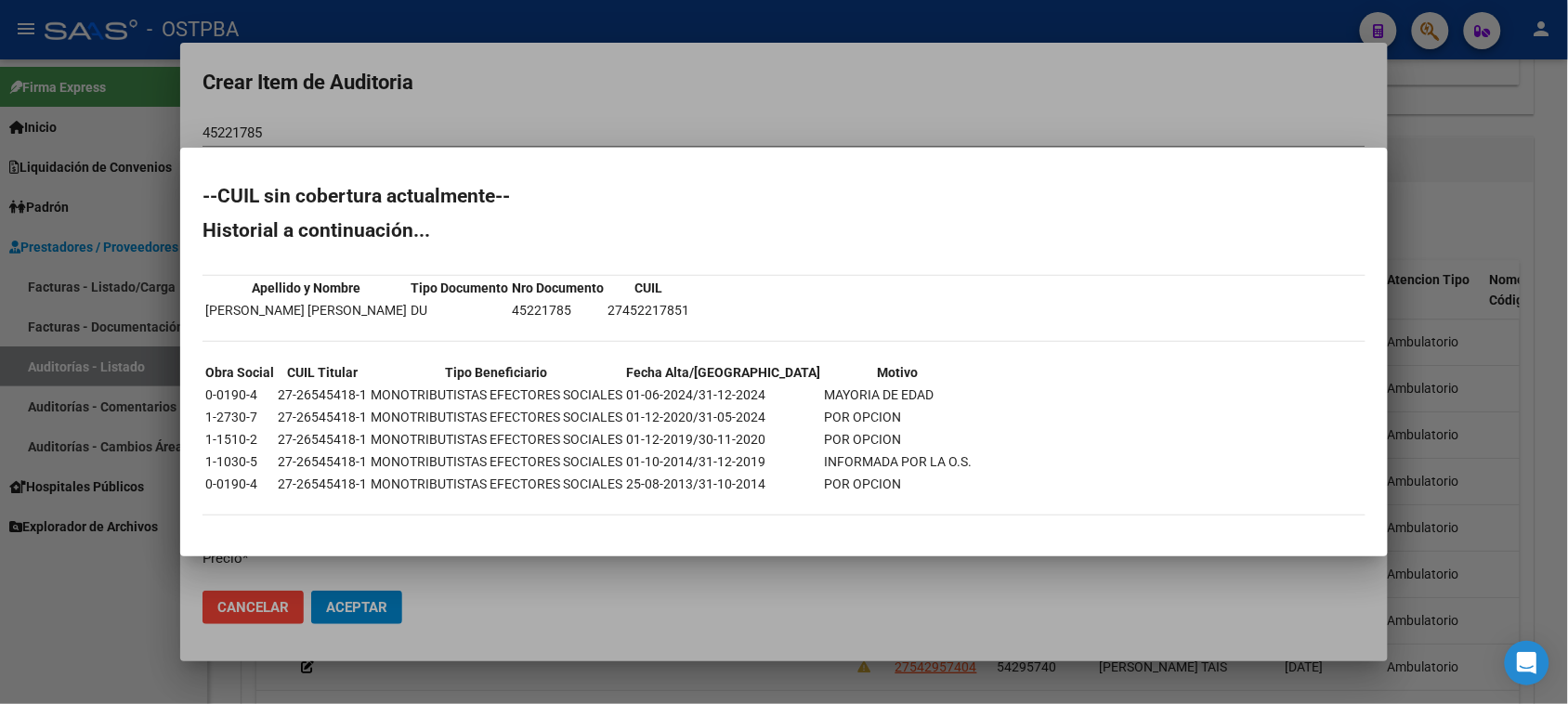
drag, startPoint x: 89, startPoint y: 647, endPoint x: 164, endPoint y: 587, distance: 96.0
click at [89, 645] on div at bounding box center [784, 352] width 1568 height 704
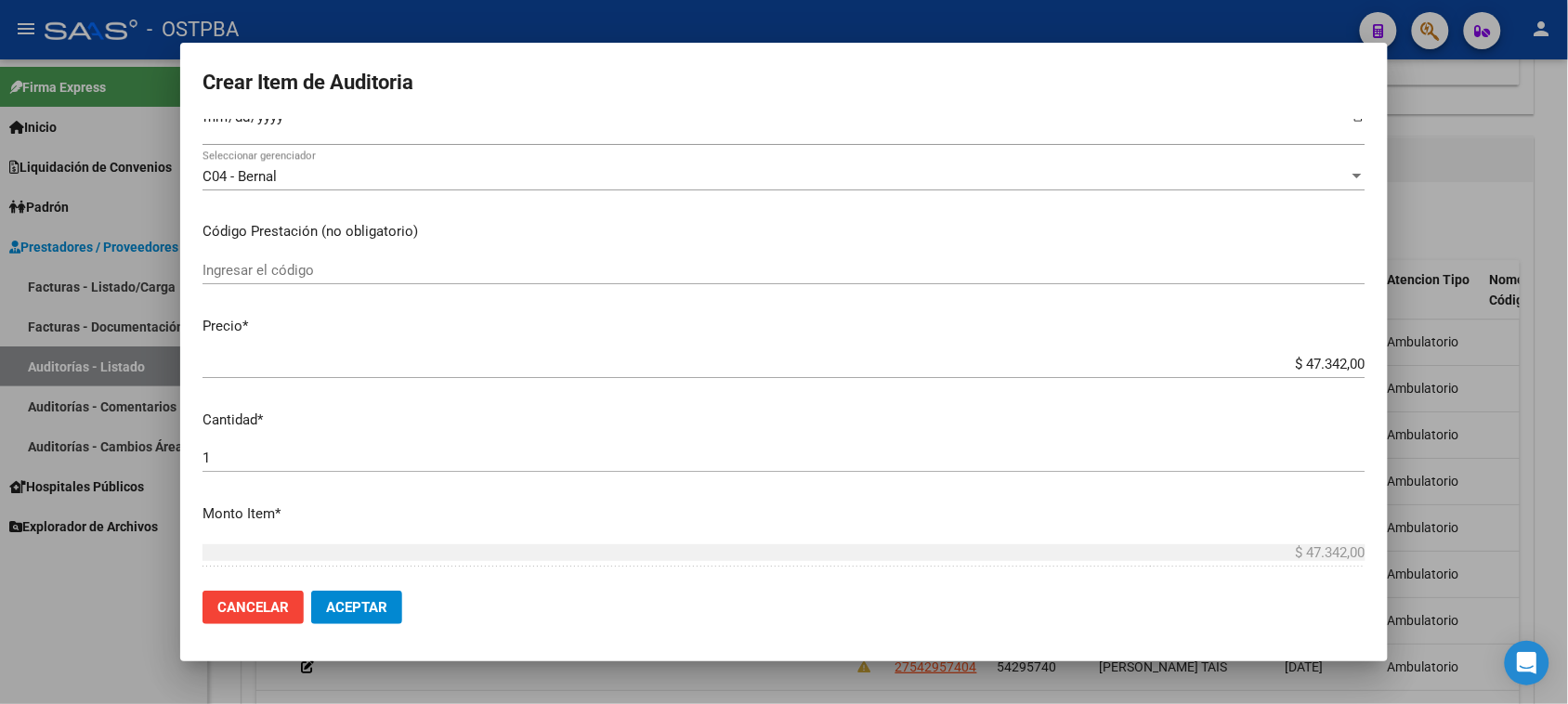
scroll to position [349, 0]
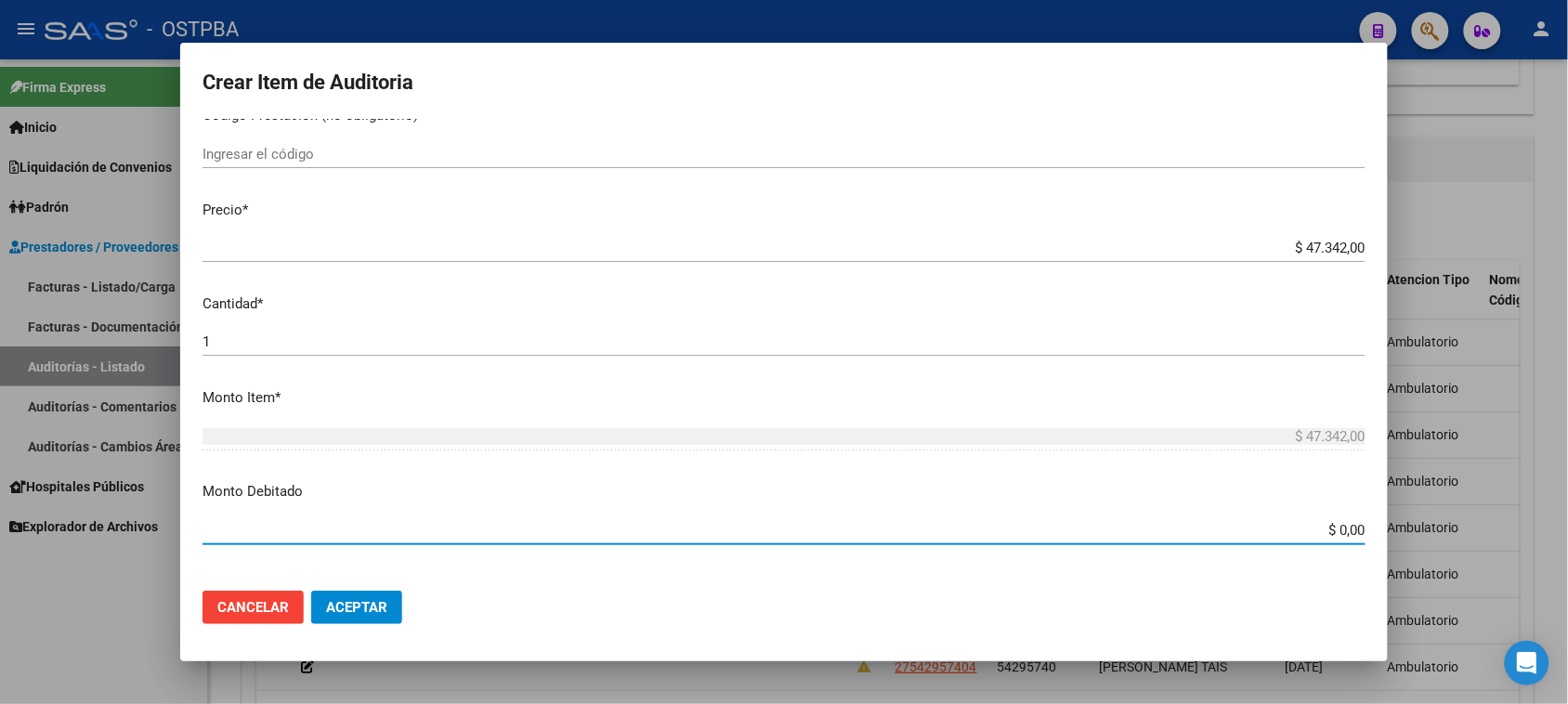
drag, startPoint x: 1324, startPoint y: 522, endPoint x: 1584, endPoint y: 521, distance: 260.0
click at [1568, 521] on html "menu - OSTPBA person Firma Express Inicio Calendario SSS Instructivos Contacto …" at bounding box center [784, 352] width 1568 height 704
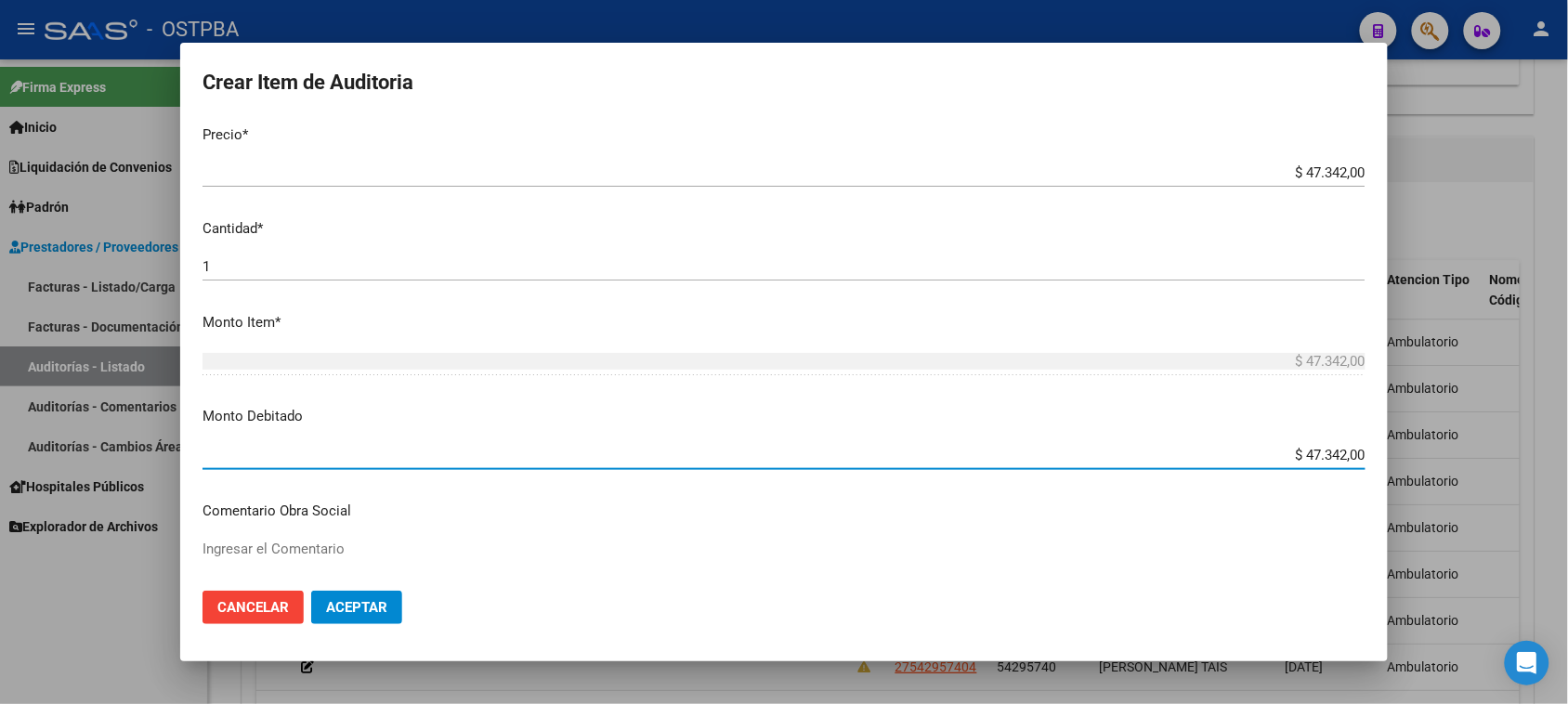
scroll to position [464, 0]
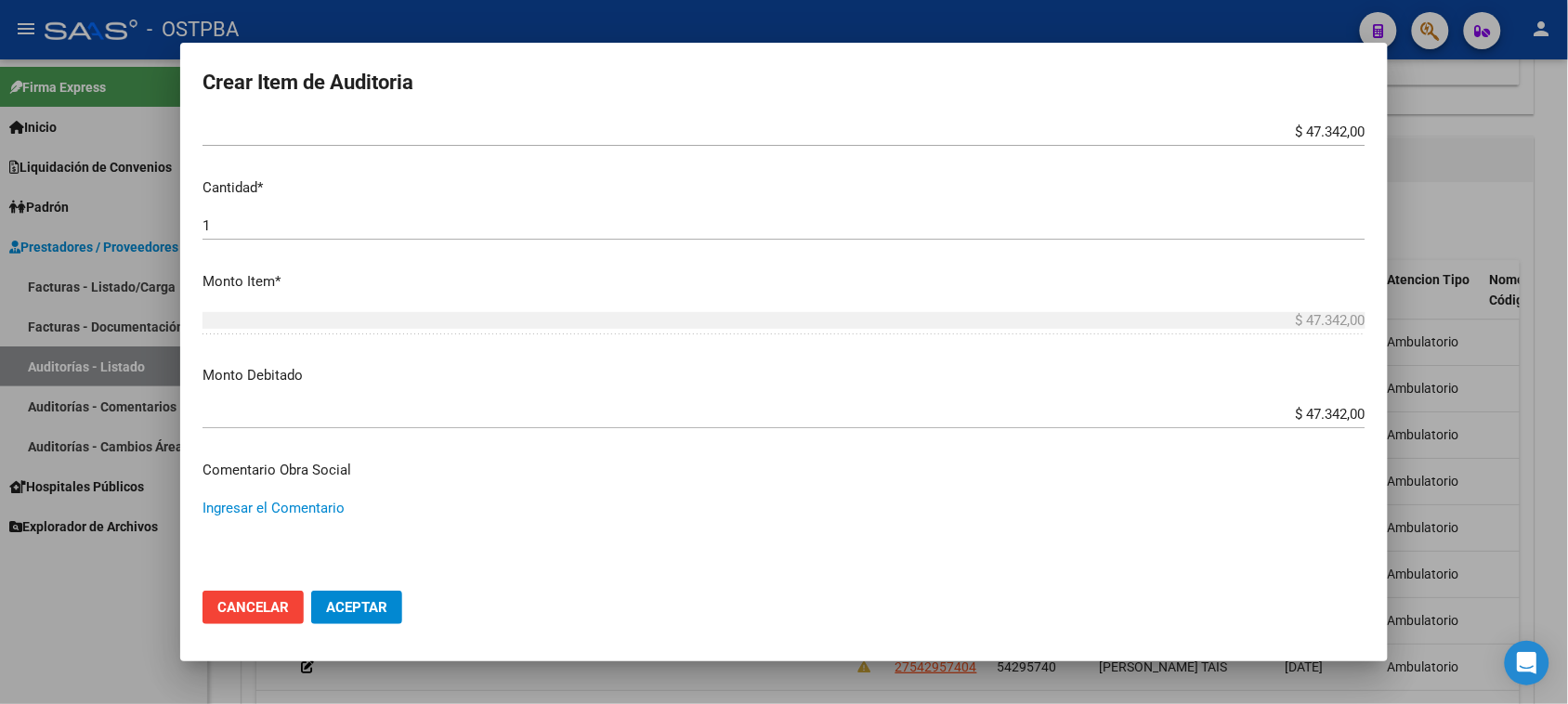
click at [272, 506] on textarea "Ingresar el Comentario" at bounding box center [784, 541] width 1162 height 87
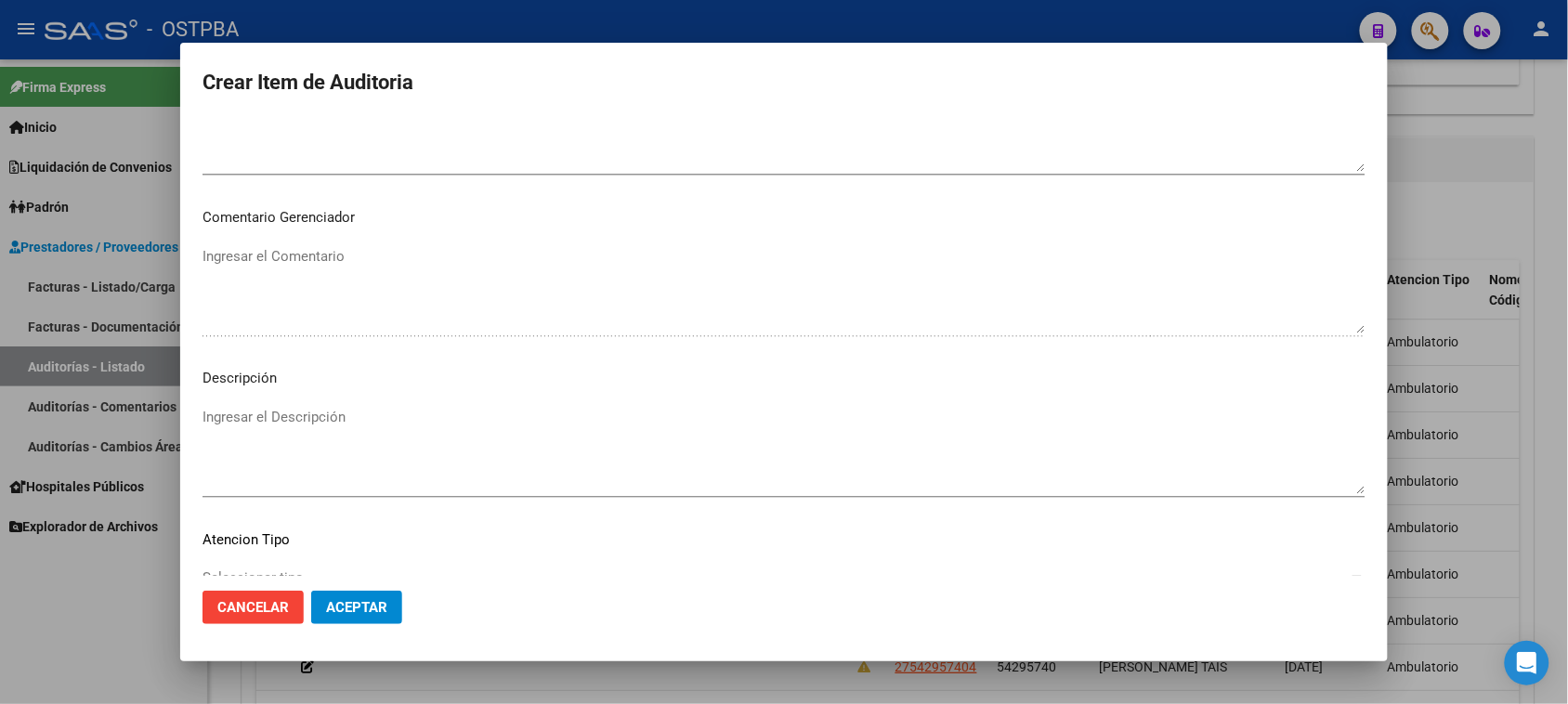
scroll to position [1161, 0]
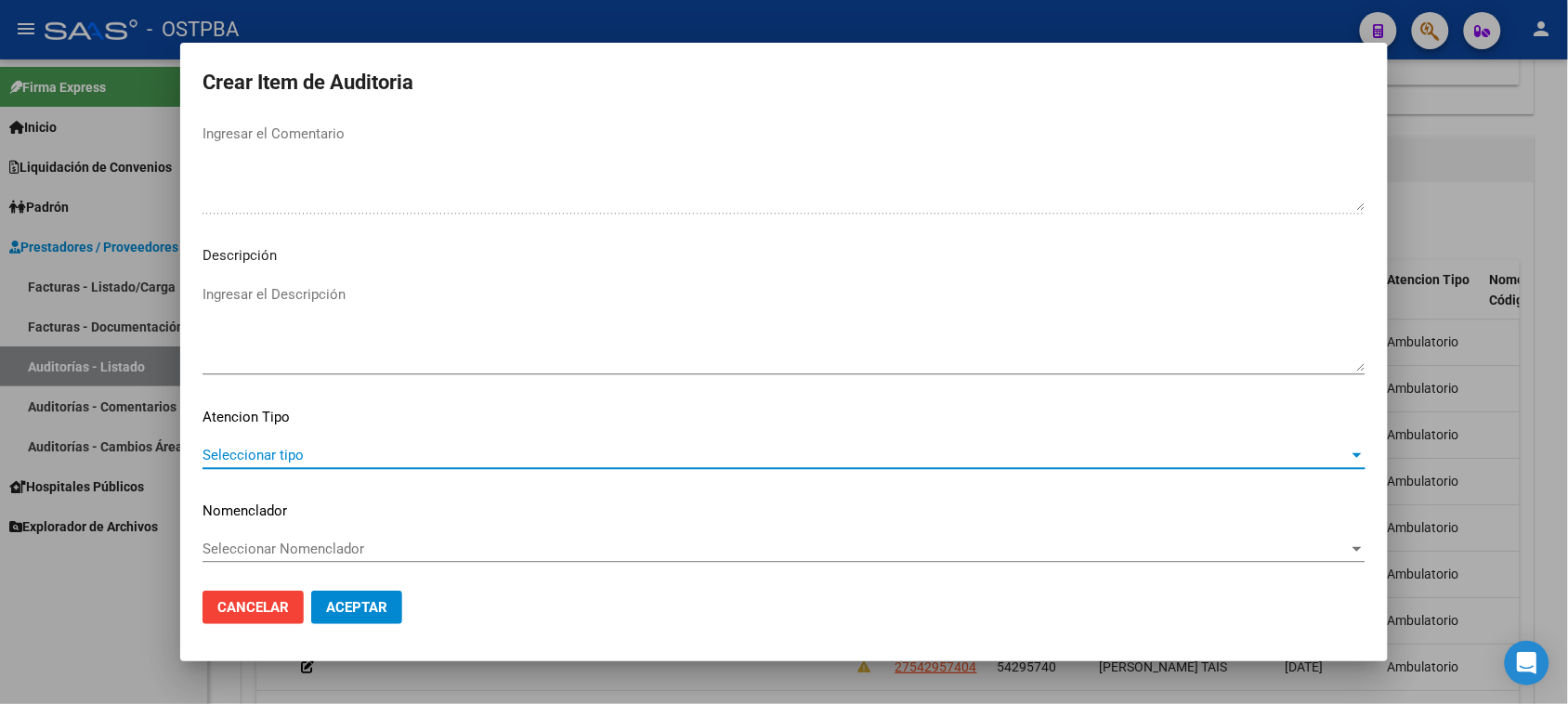
click at [281, 452] on span "Seleccionar tipo" at bounding box center [776, 456] width 1146 height 17
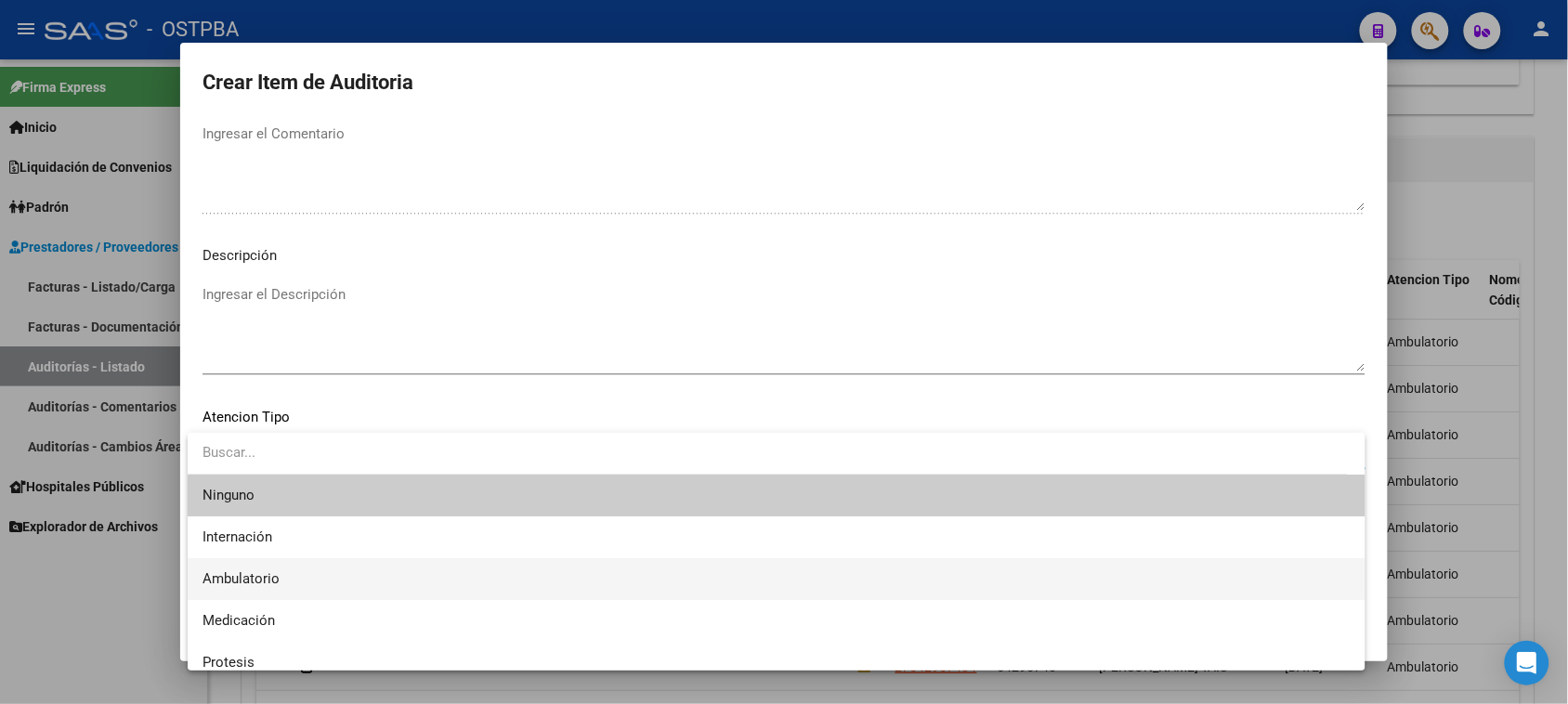
click at [266, 569] on span "Ambulatorio" at bounding box center [777, 579] width 1148 height 42
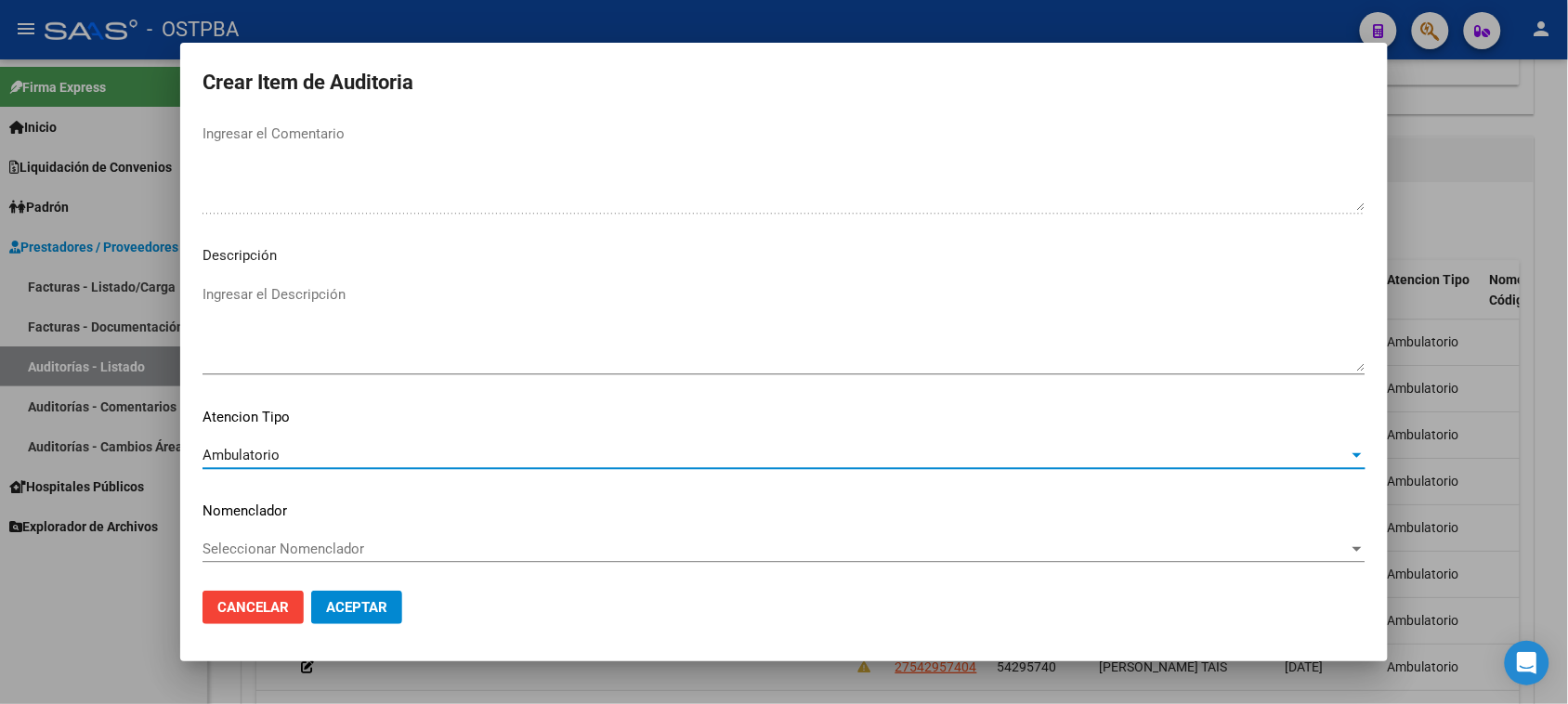
click at [339, 605] on span "Aceptar" at bounding box center [356, 607] width 62 height 17
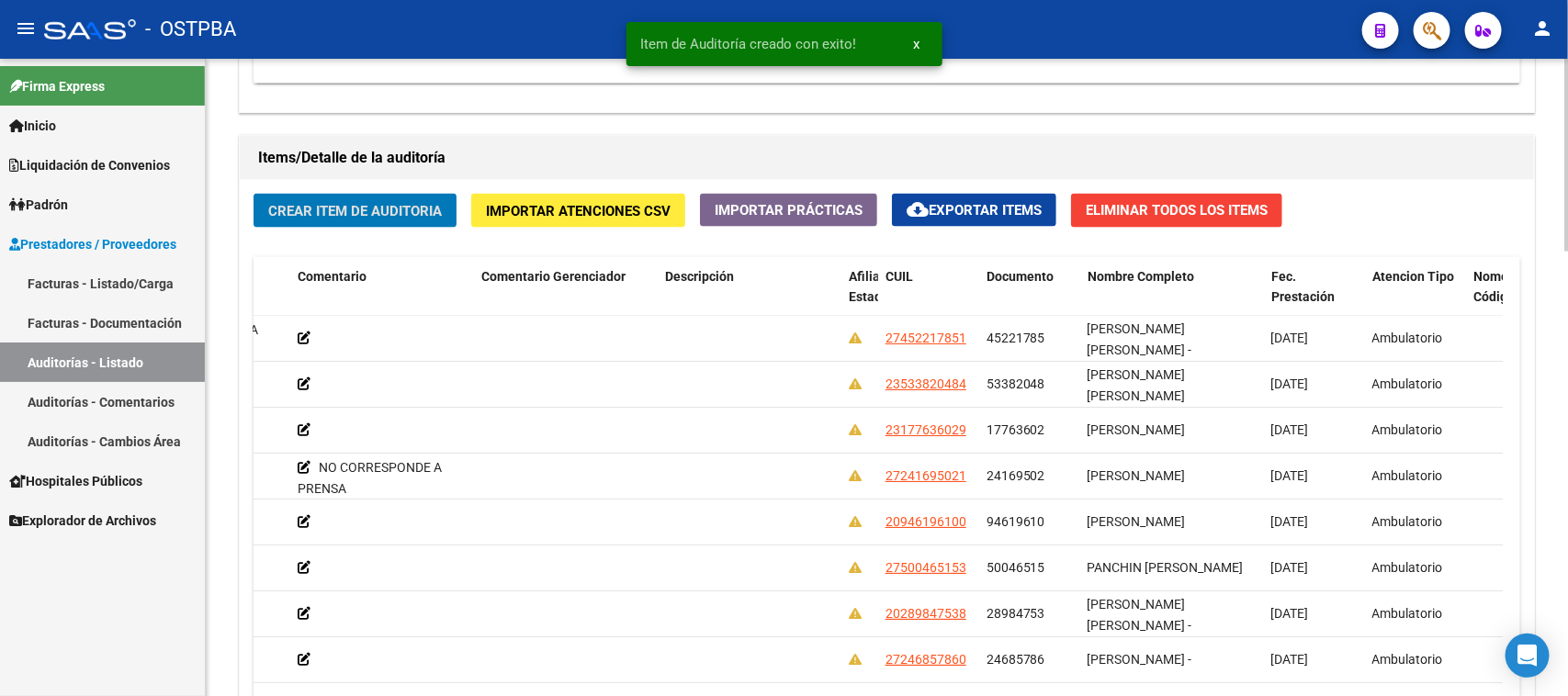
click at [435, 213] on span "Crear Item de Auditoria" at bounding box center [354, 212] width 173 height 17
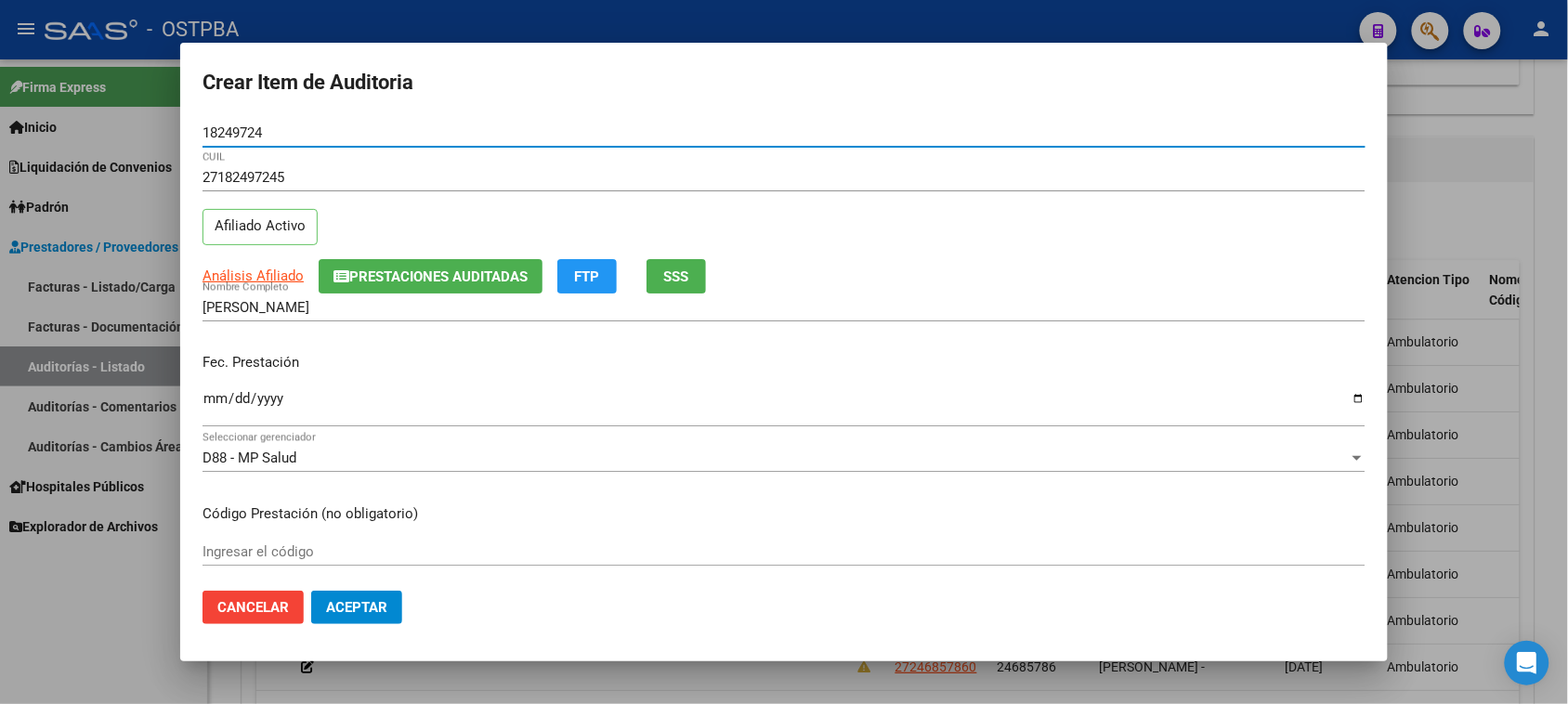
click at [214, 398] on input "Ingresar la fecha" at bounding box center [784, 406] width 1162 height 29
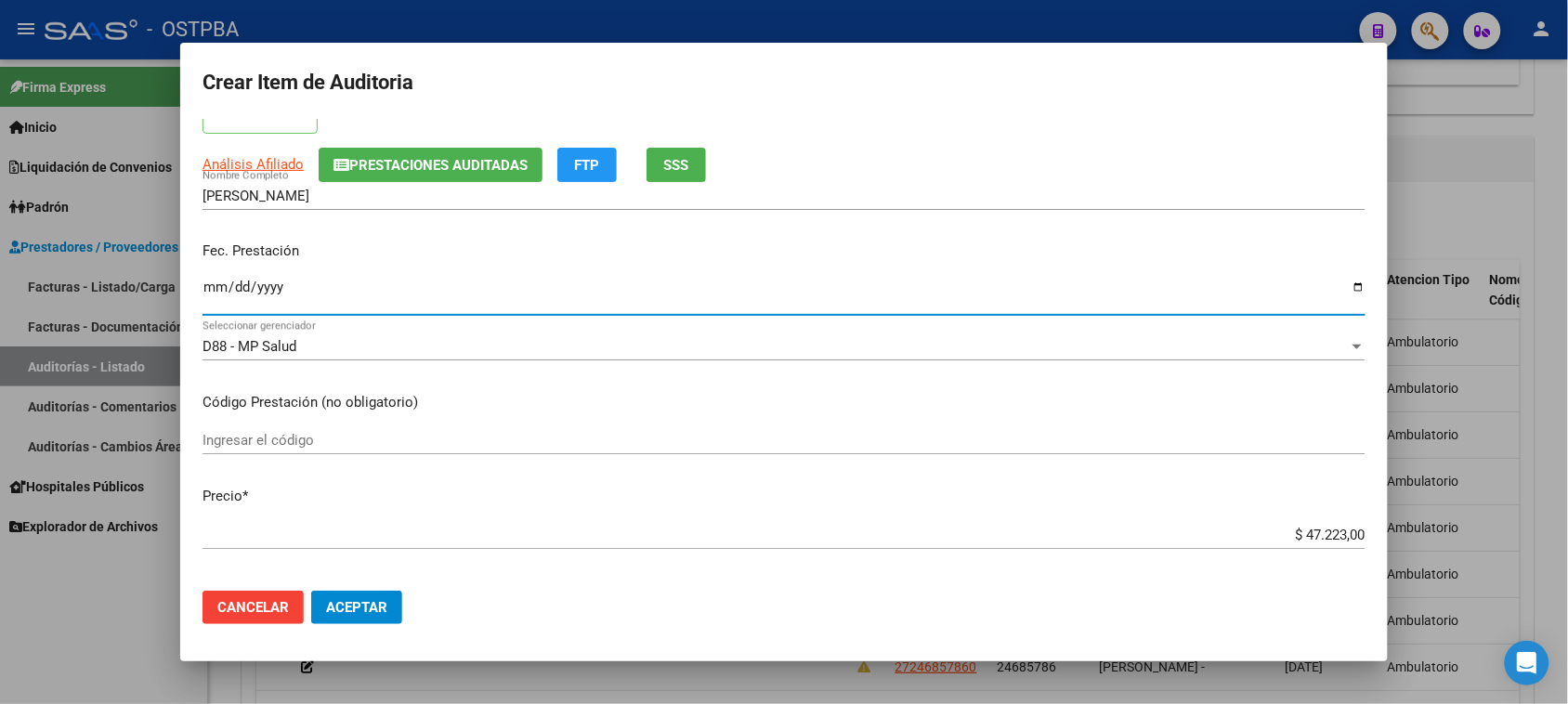
scroll to position [349, 0]
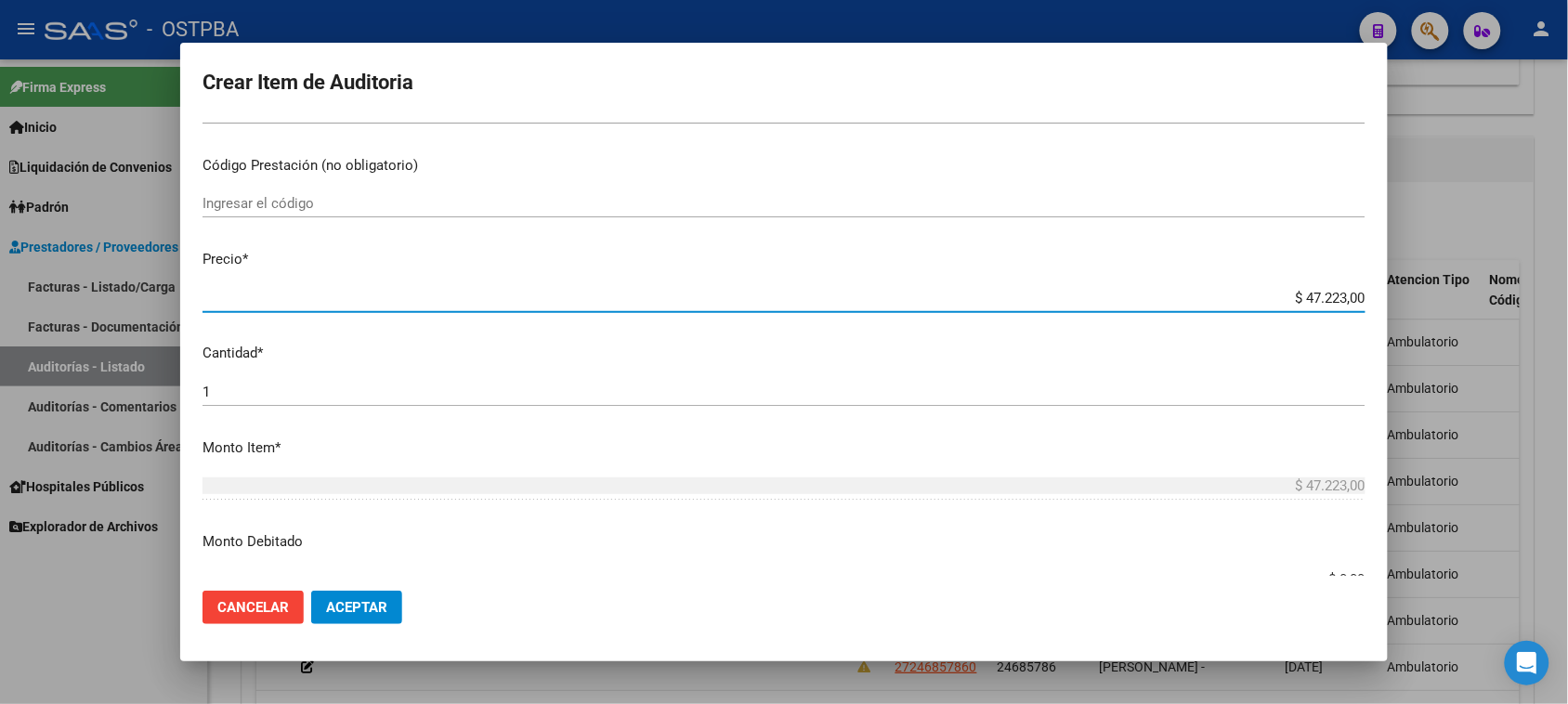
drag, startPoint x: 1289, startPoint y: 294, endPoint x: 1584, endPoint y: 302, distance: 295.1
click at [1568, 302] on html "menu - OSTPBA person Firma Express Inicio Calendario SSS Instructivos Contacto …" at bounding box center [784, 352] width 1568 height 704
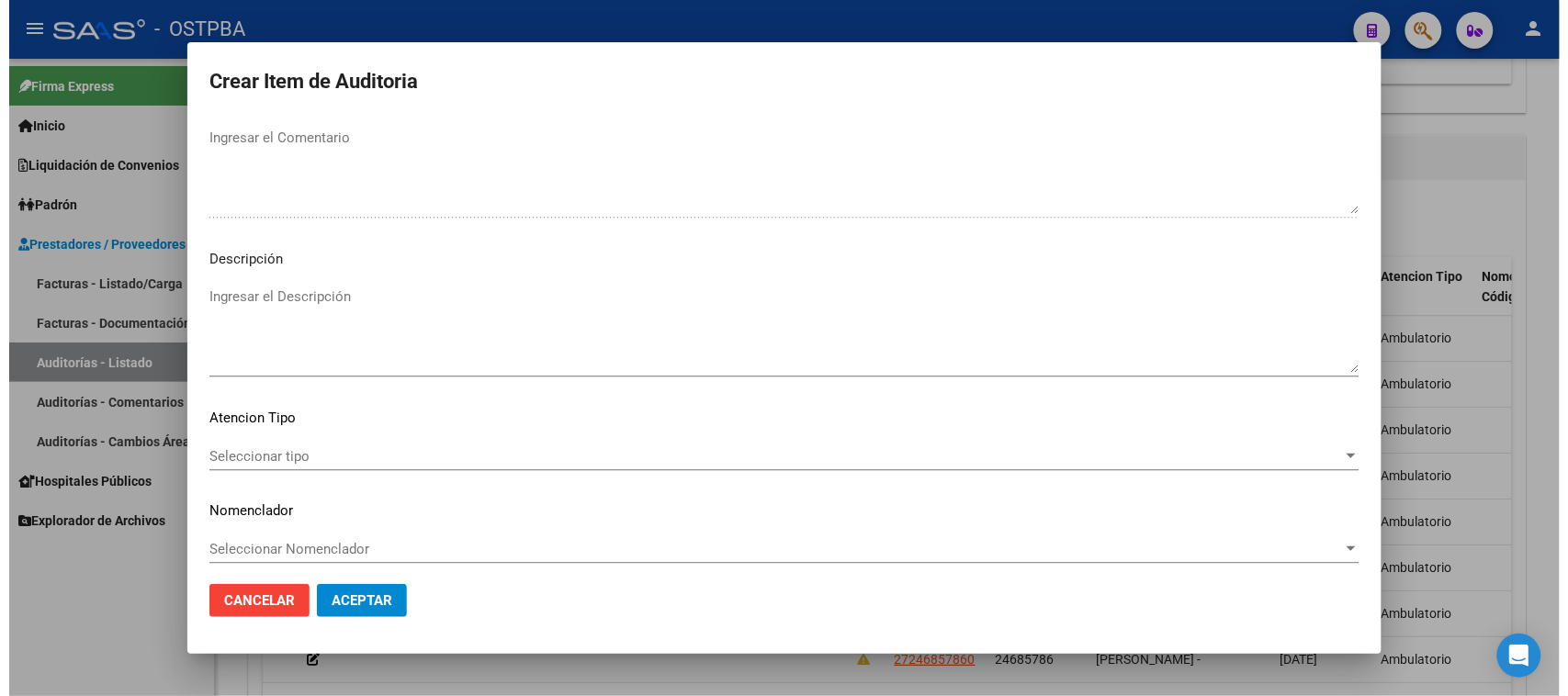
scroll to position [1199, 0]
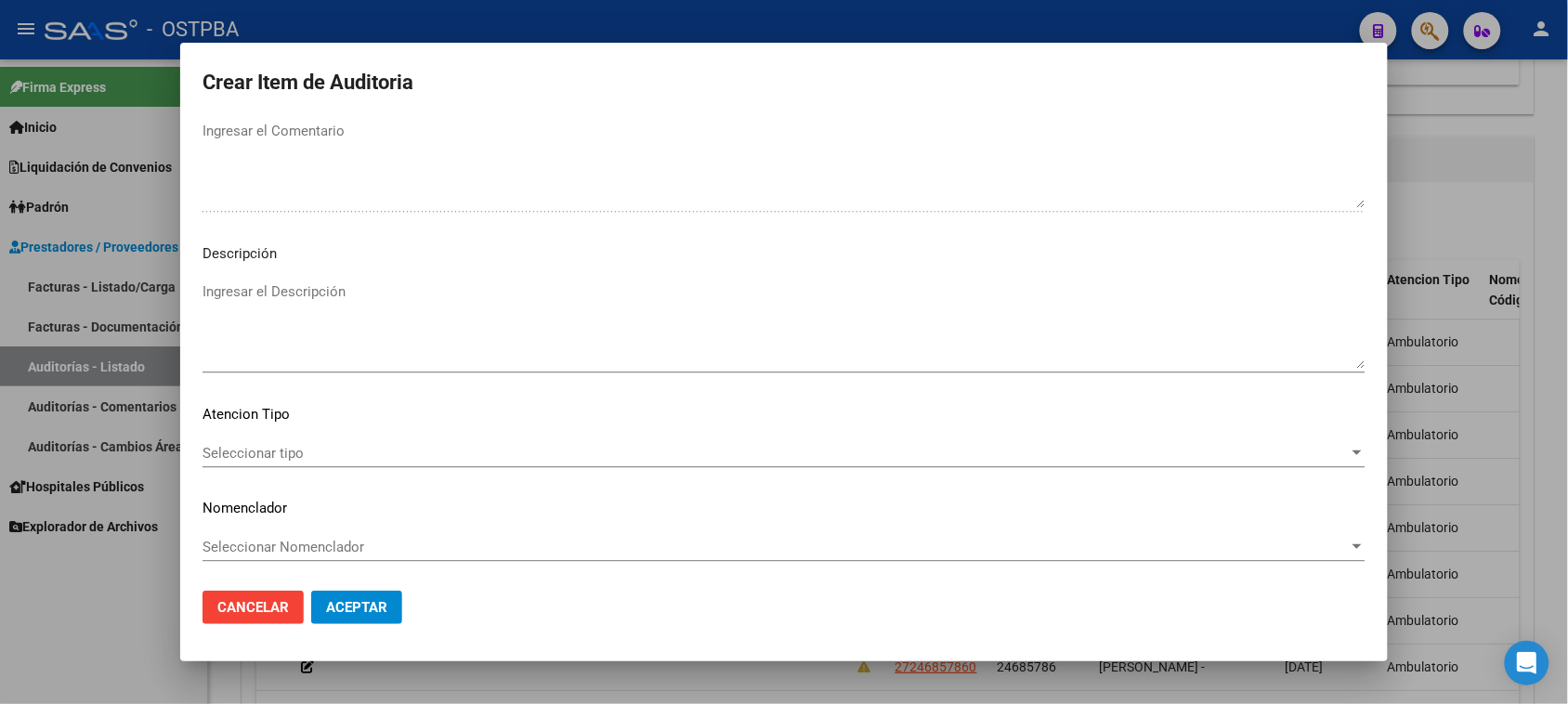
click at [303, 453] on span "Seleccionar tipo" at bounding box center [776, 454] width 1146 height 17
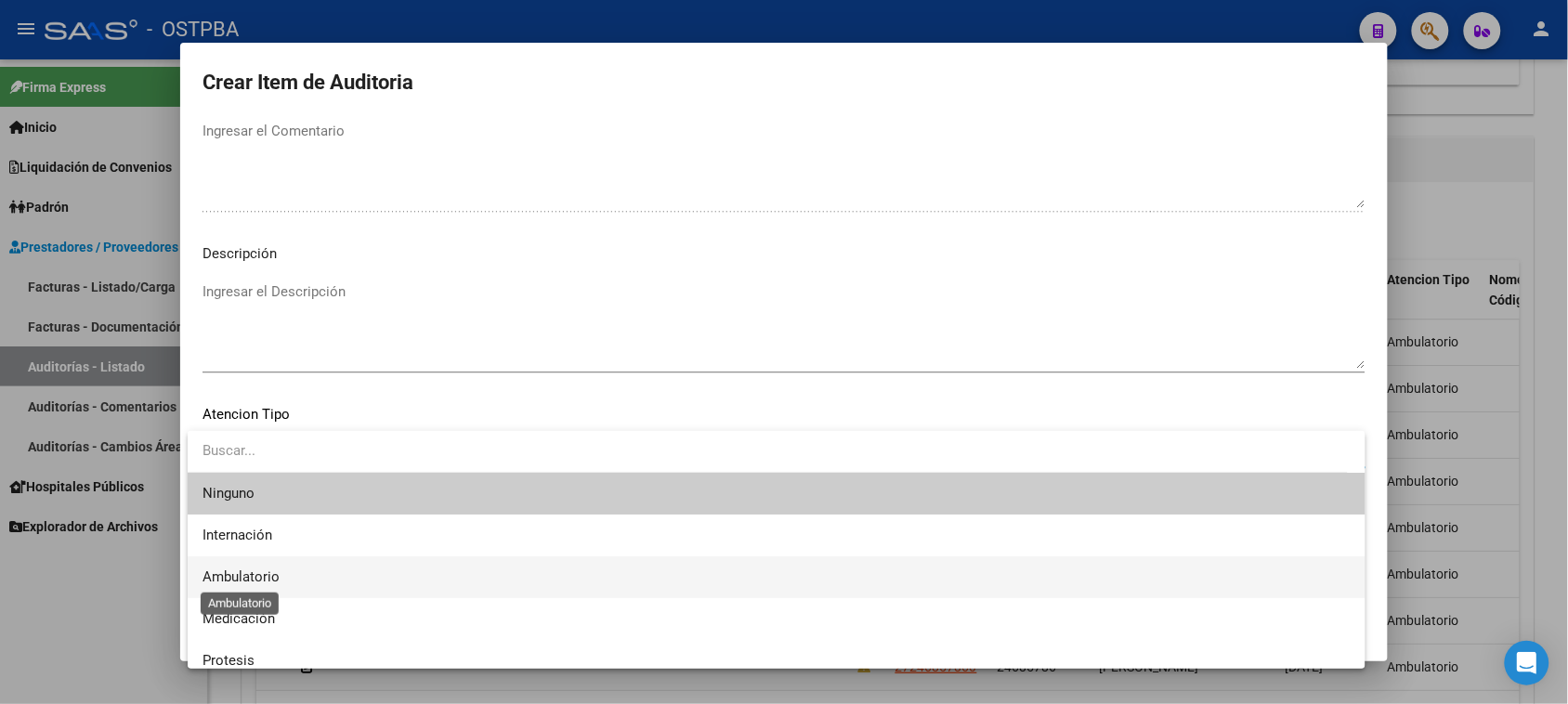
click at [251, 571] on span "Ambulatorio" at bounding box center [241, 577] width 77 height 17
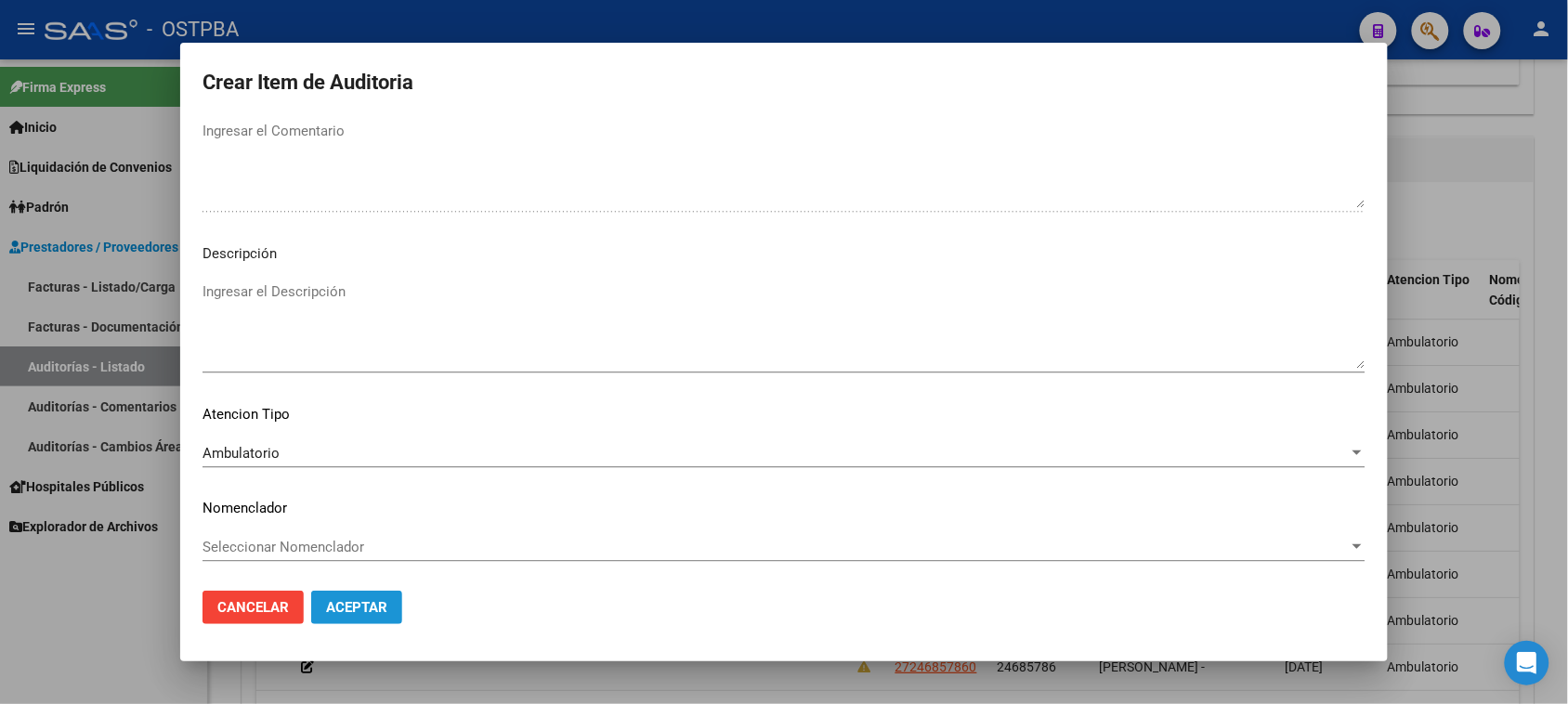
click at [369, 609] on span "Aceptar" at bounding box center [356, 607] width 62 height 17
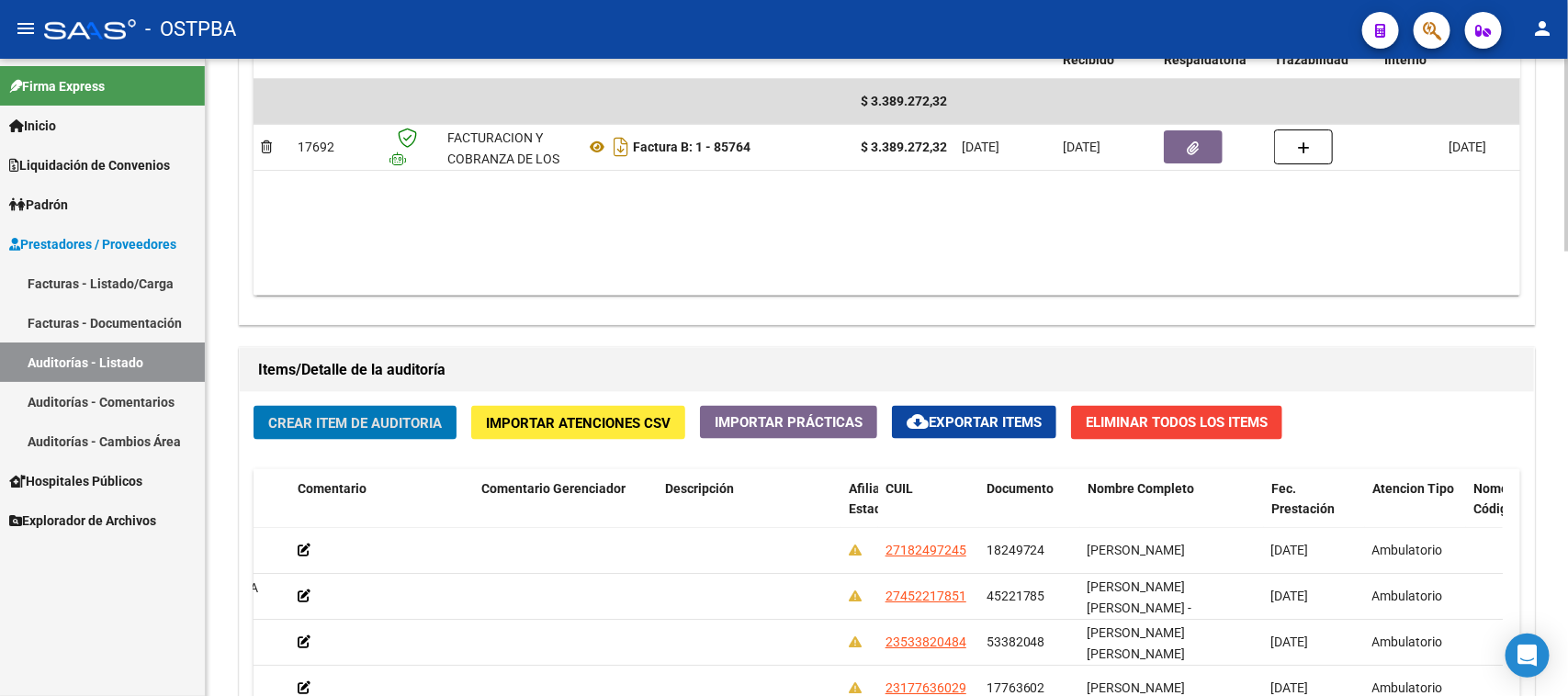
scroll to position [1034, 0]
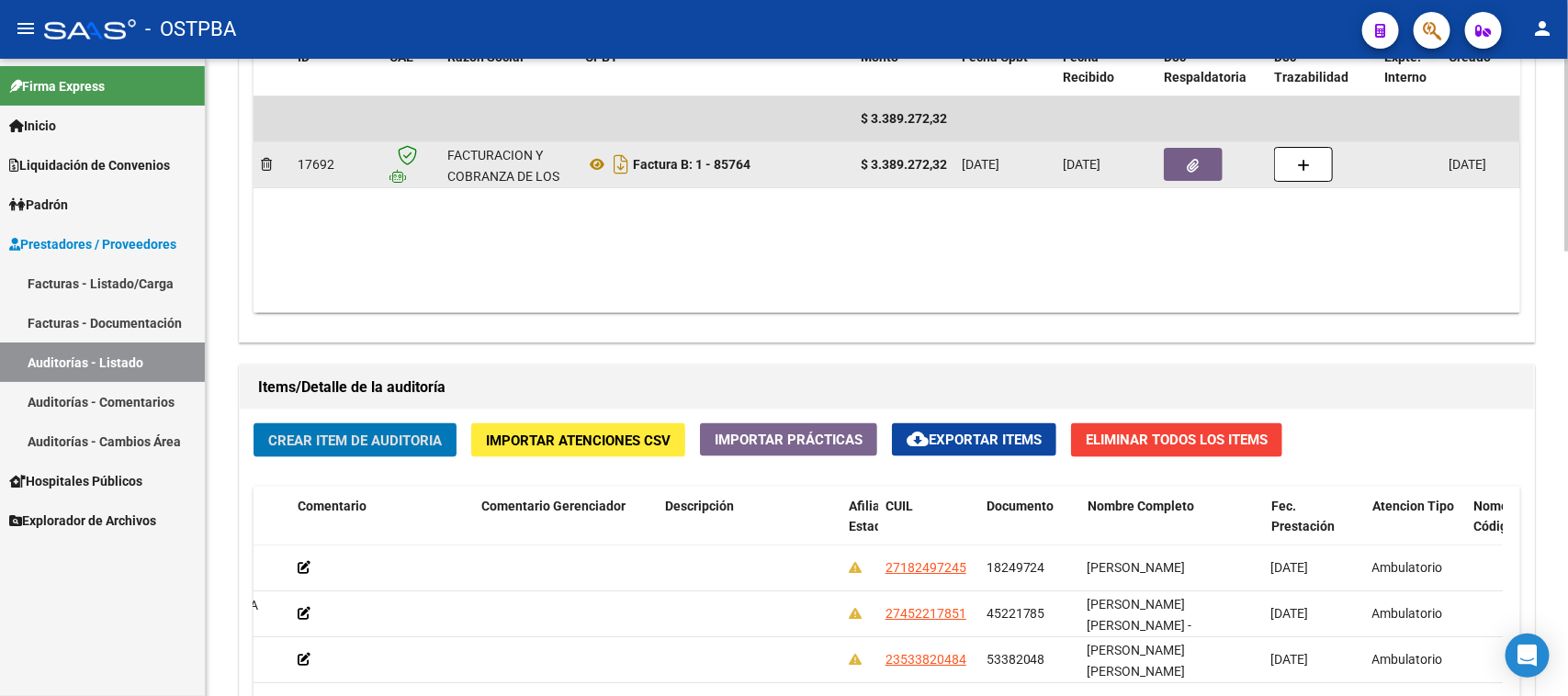
click at [1209, 164] on button "button" at bounding box center [1193, 164] width 59 height 33
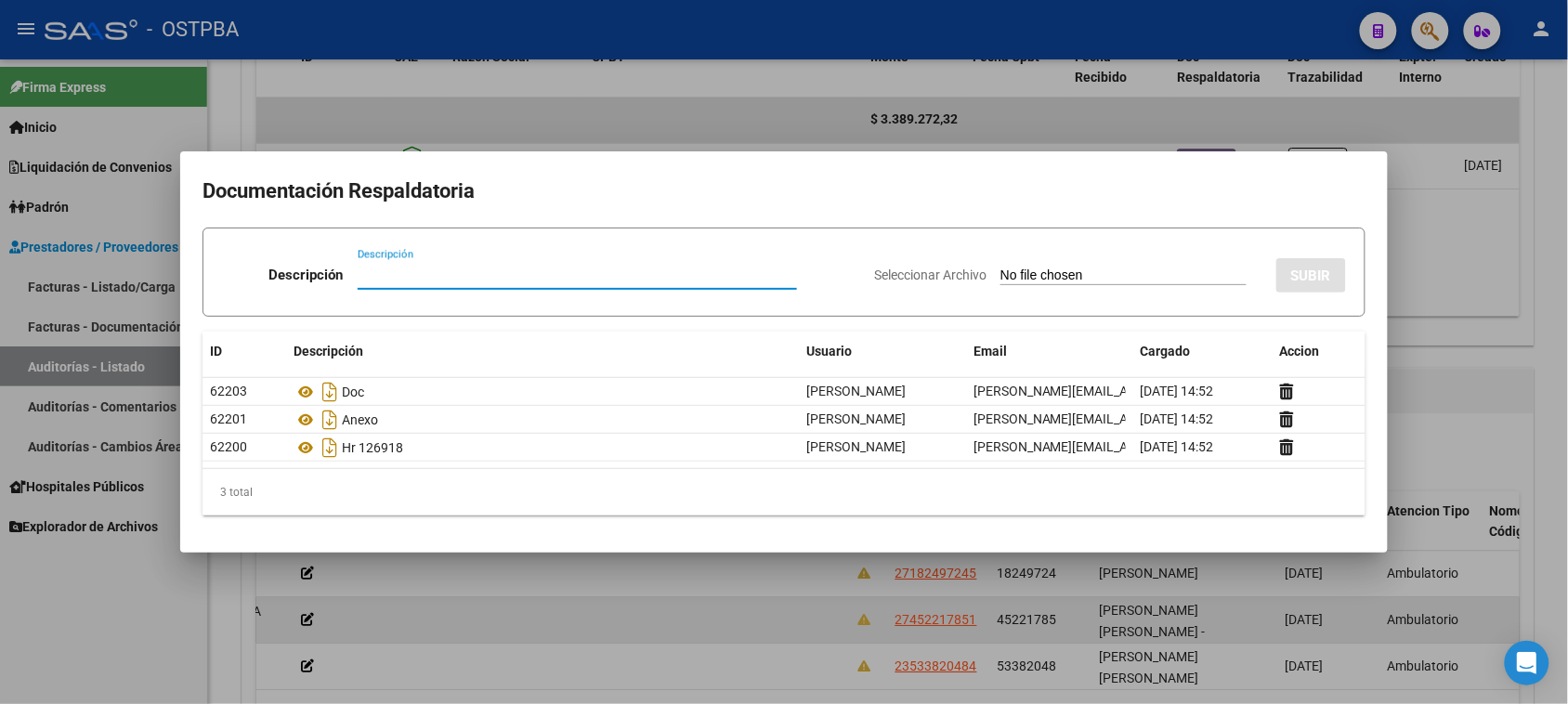
drag, startPoint x: 406, startPoint y: 657, endPoint x: 405, endPoint y: 621, distance: 36.0
click at [406, 641] on div at bounding box center [784, 352] width 1568 height 704
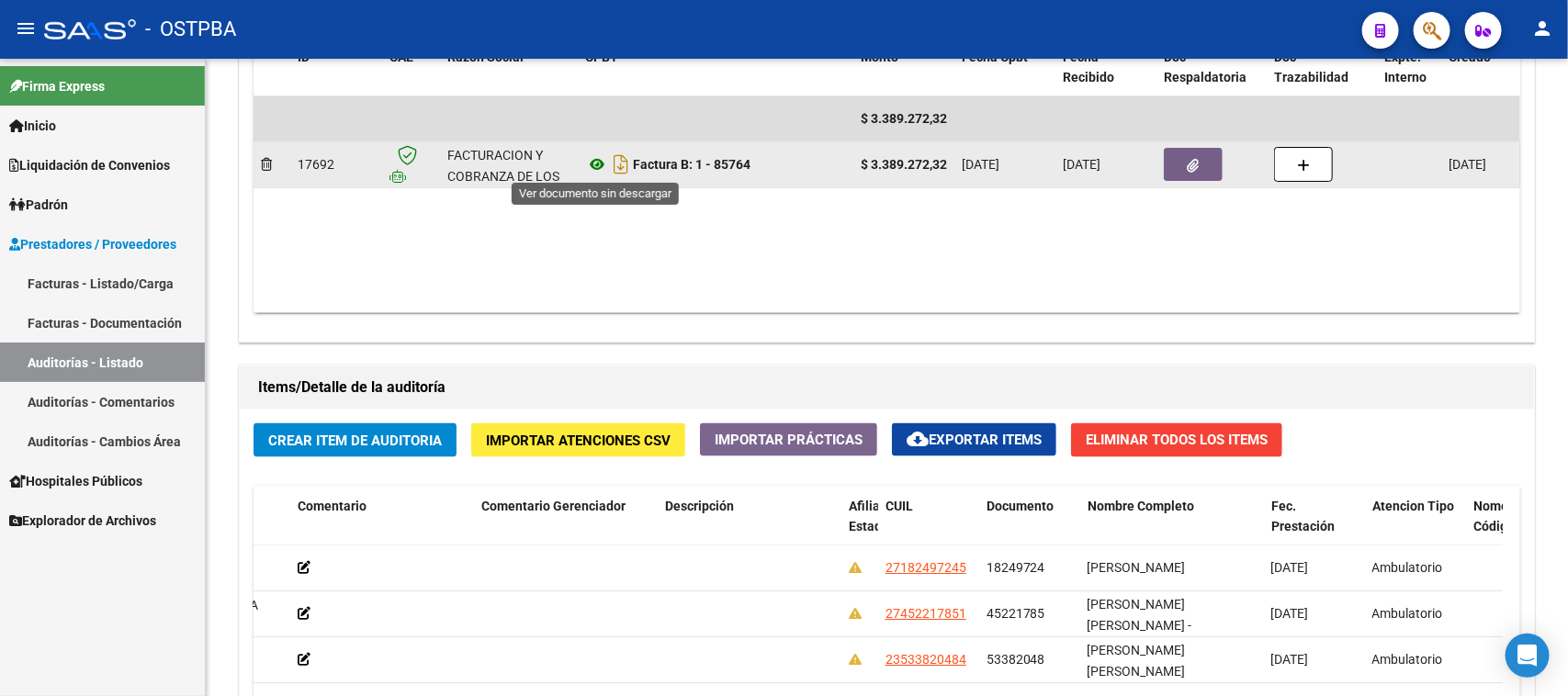
click at [594, 161] on icon at bounding box center [596, 165] width 23 height 22
click at [1195, 159] on icon "button" at bounding box center [1194, 166] width 12 height 14
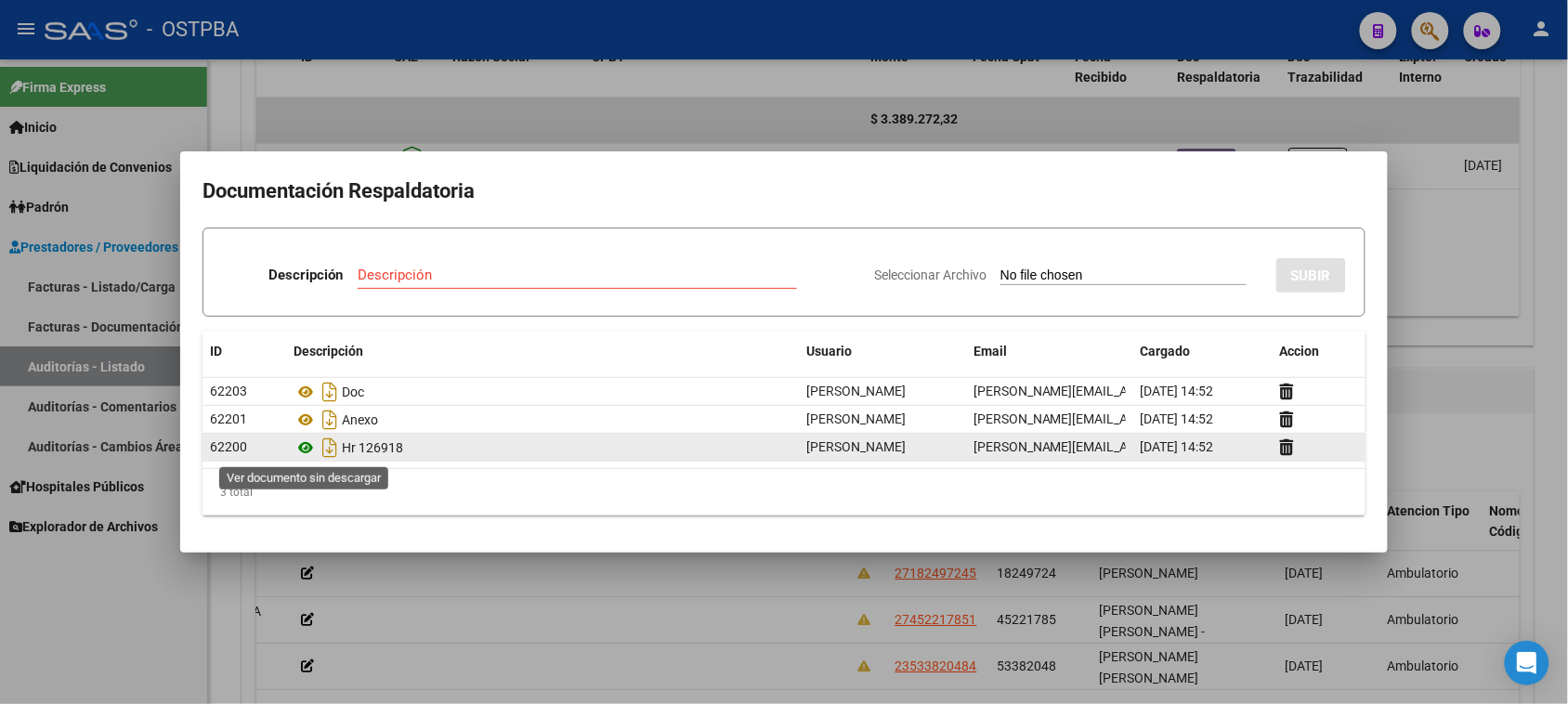
click at [307, 444] on icon at bounding box center [305, 448] width 24 height 23
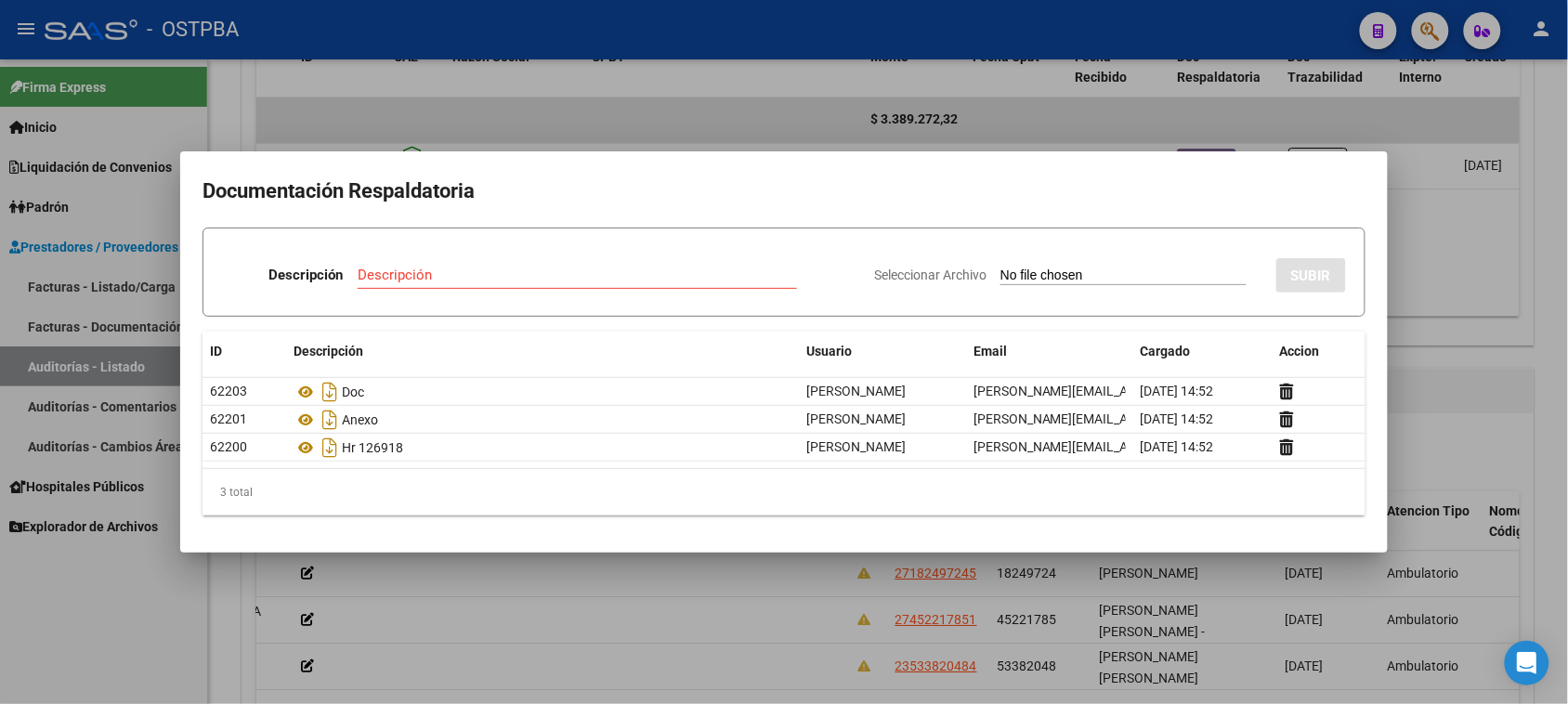
click at [806, 114] on div at bounding box center [784, 352] width 1568 height 704
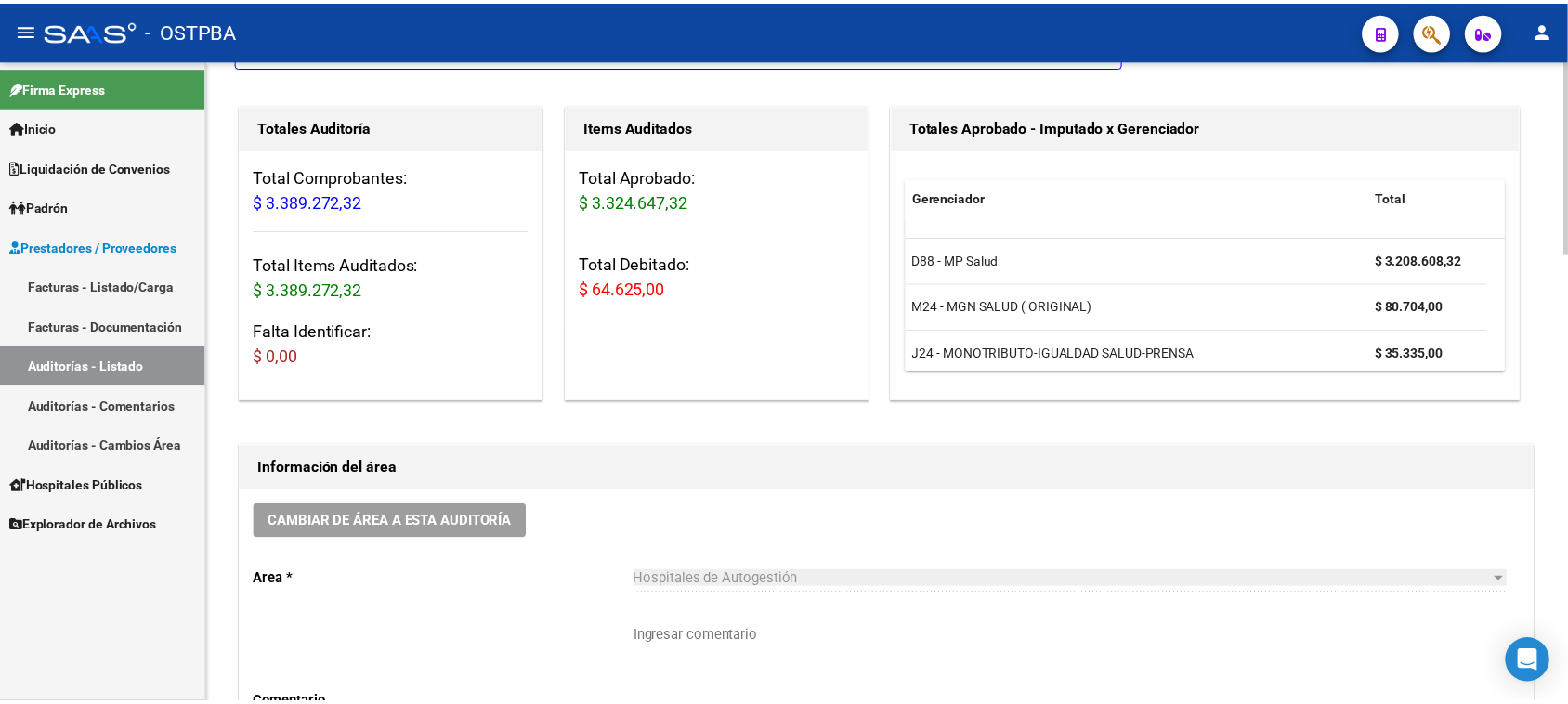
scroll to position [1, 0]
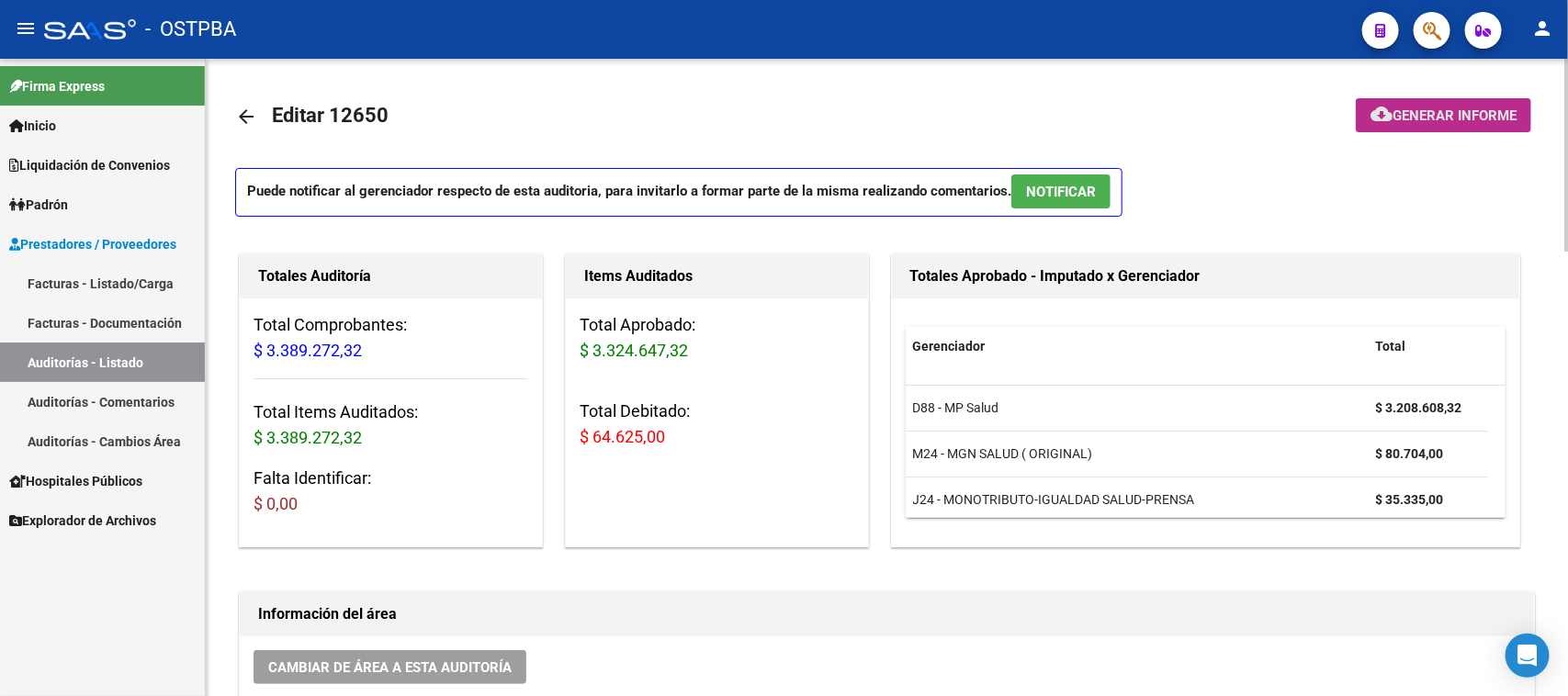
click at [1456, 121] on span "Generar informe" at bounding box center [1455, 116] width 124 height 17
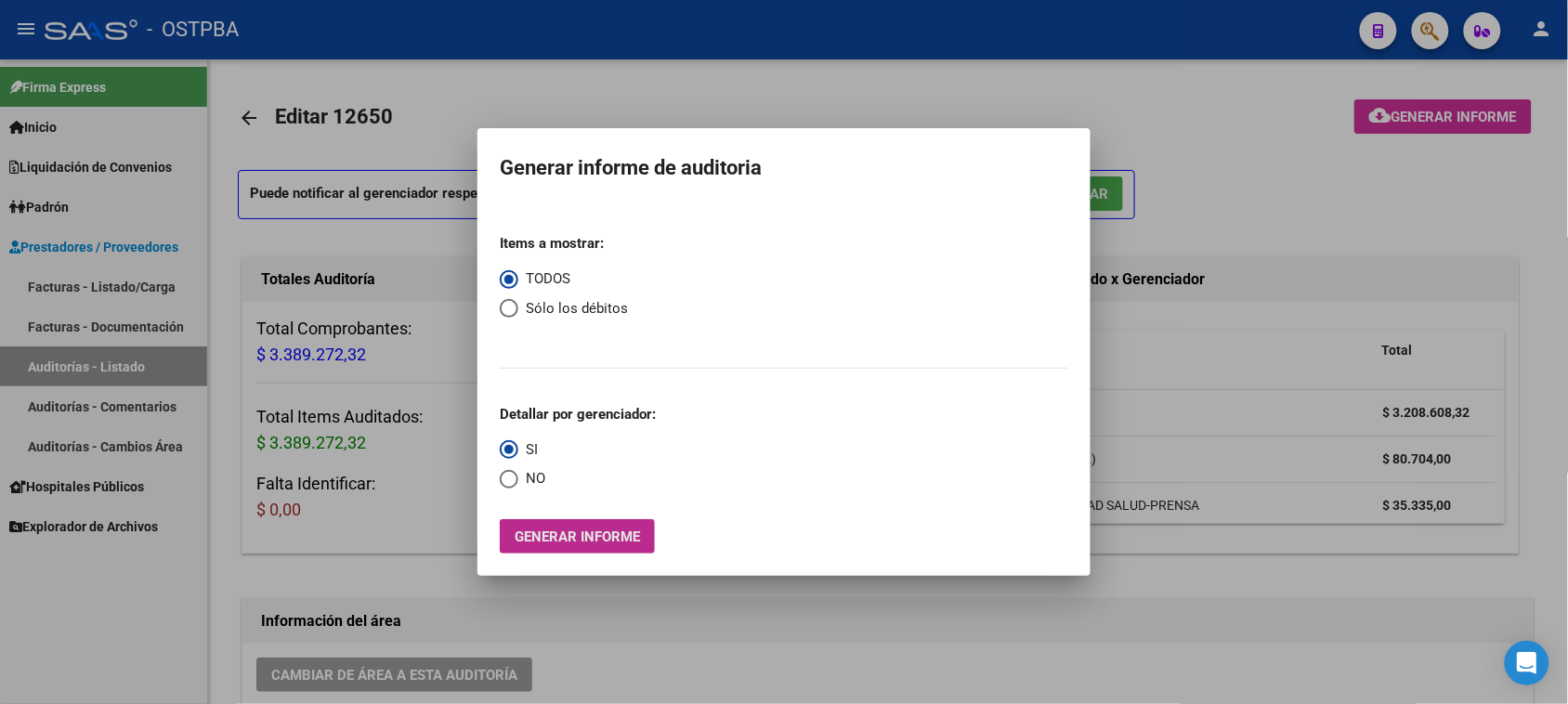
click at [565, 544] on span "Generar informe" at bounding box center [577, 537] width 125 height 17
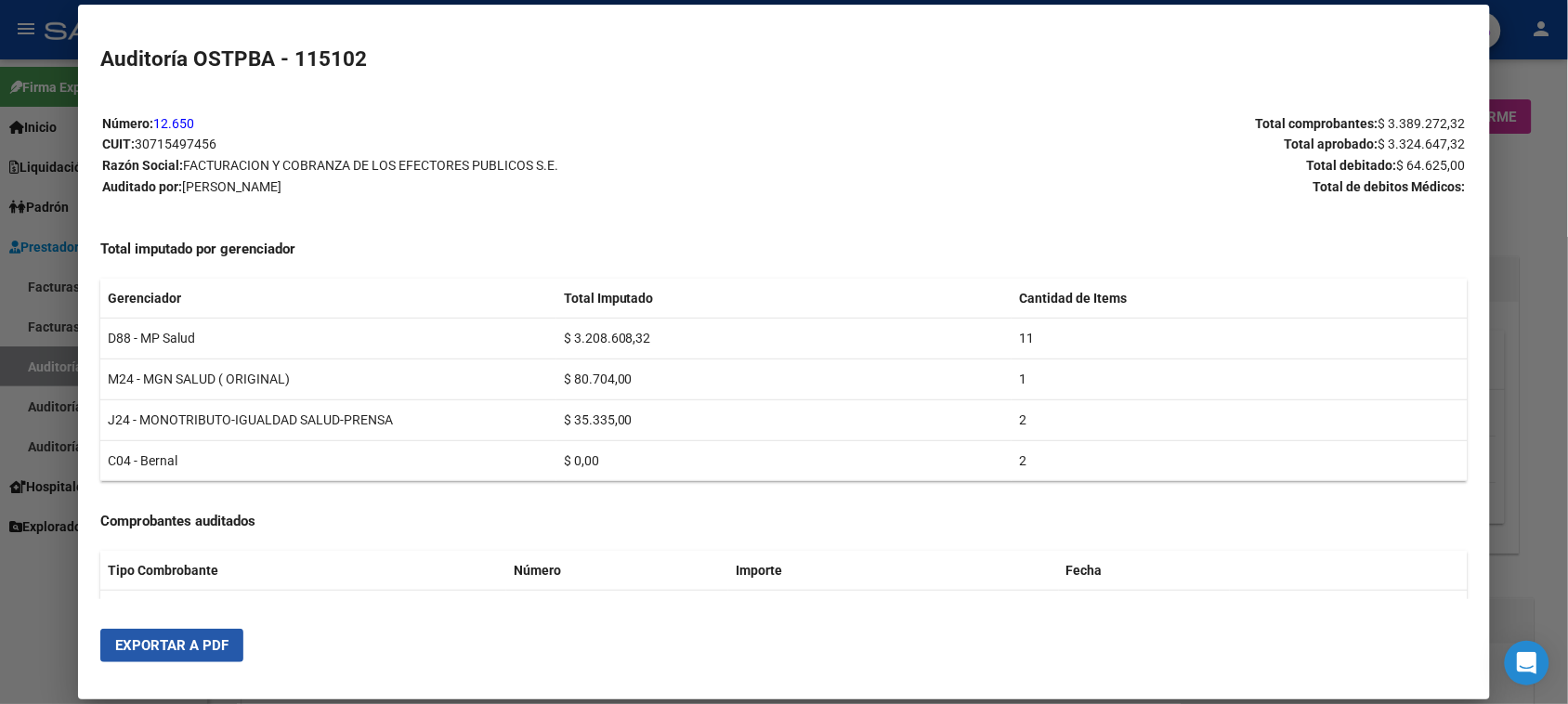
click at [178, 645] on span "Exportar a PDF" at bounding box center [172, 646] width 114 height 17
drag, startPoint x: 2, startPoint y: 655, endPoint x: 52, endPoint y: 451, distance: 210.0
click at [5, 642] on div at bounding box center [784, 352] width 1568 height 704
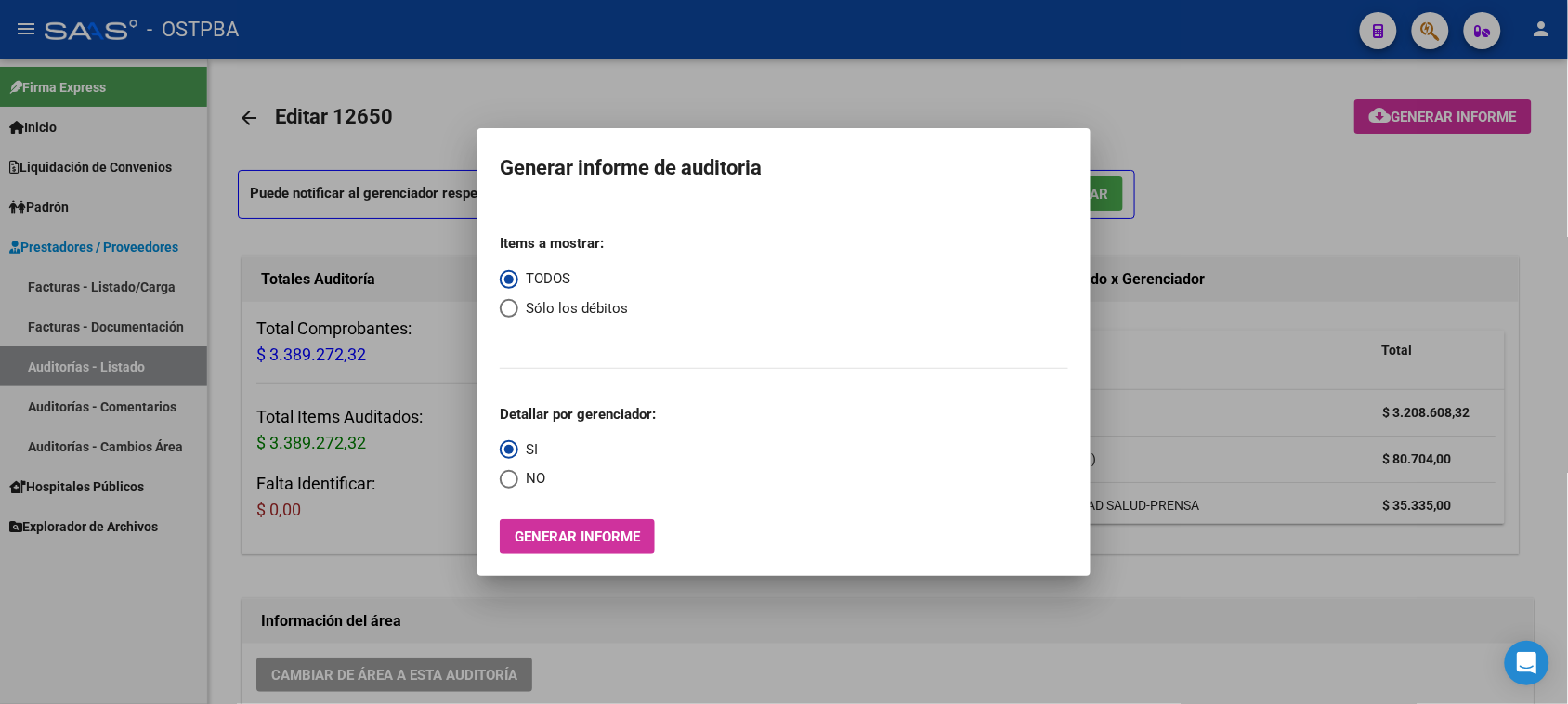
click at [115, 285] on div at bounding box center [784, 352] width 1568 height 704
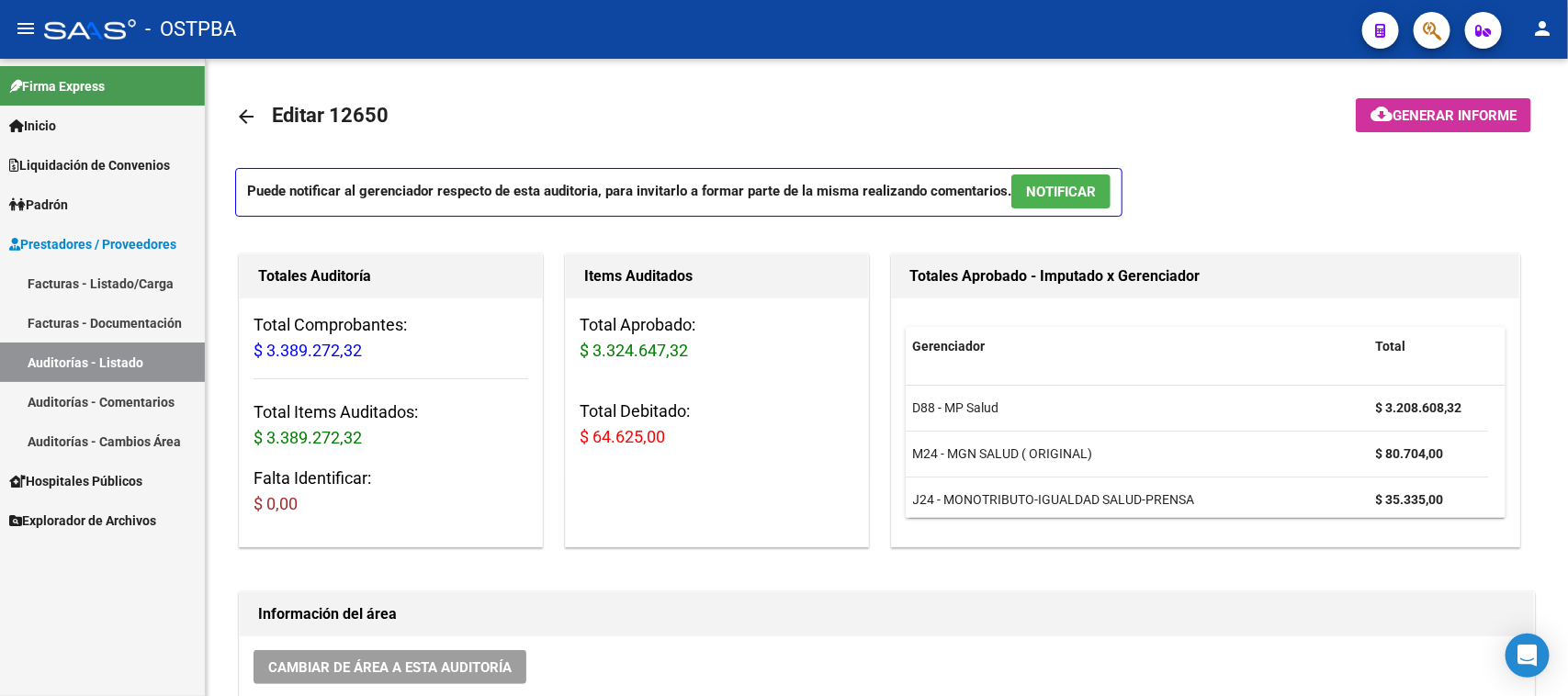
click at [162, 278] on link "Facturas - Listado/Carga" at bounding box center [102, 283] width 205 height 39
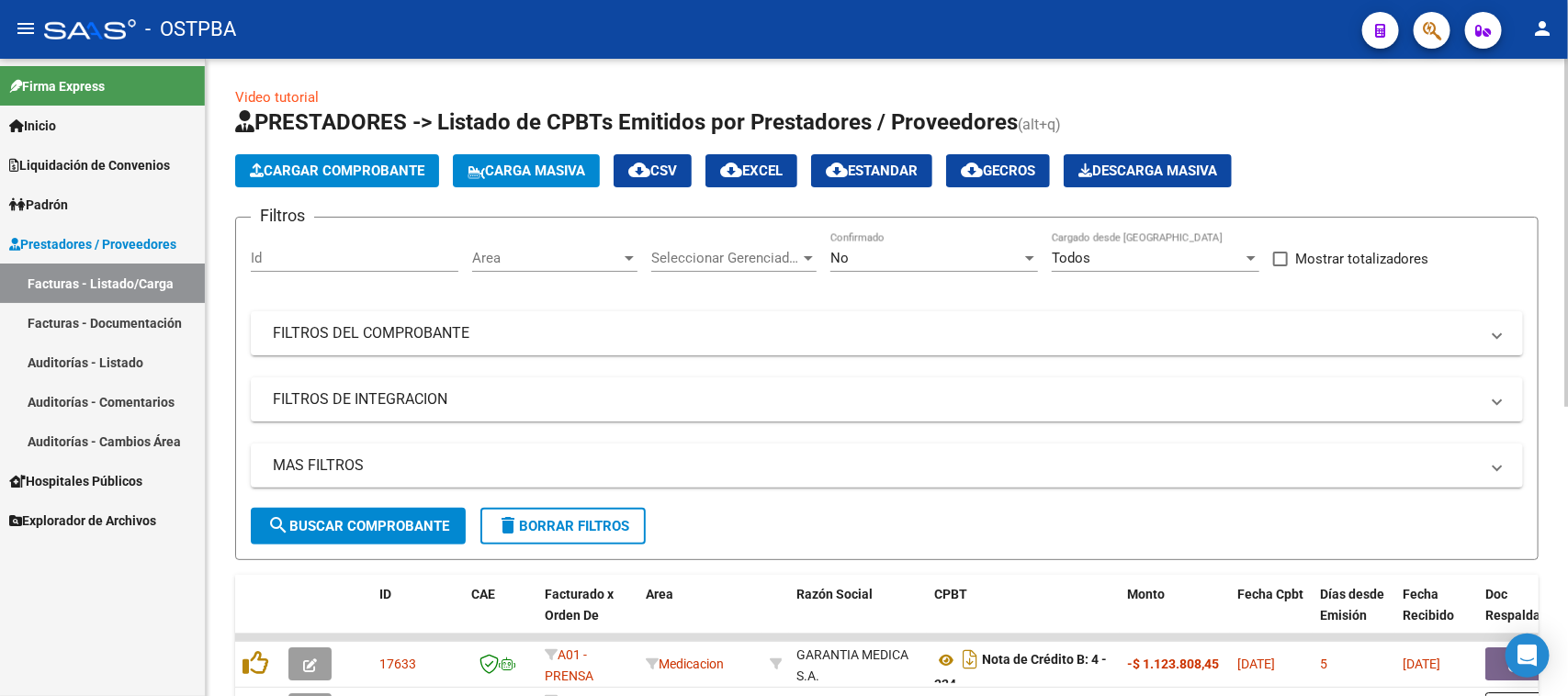
click at [320, 165] on span "Cargar Comprobante" at bounding box center [337, 171] width 174 height 17
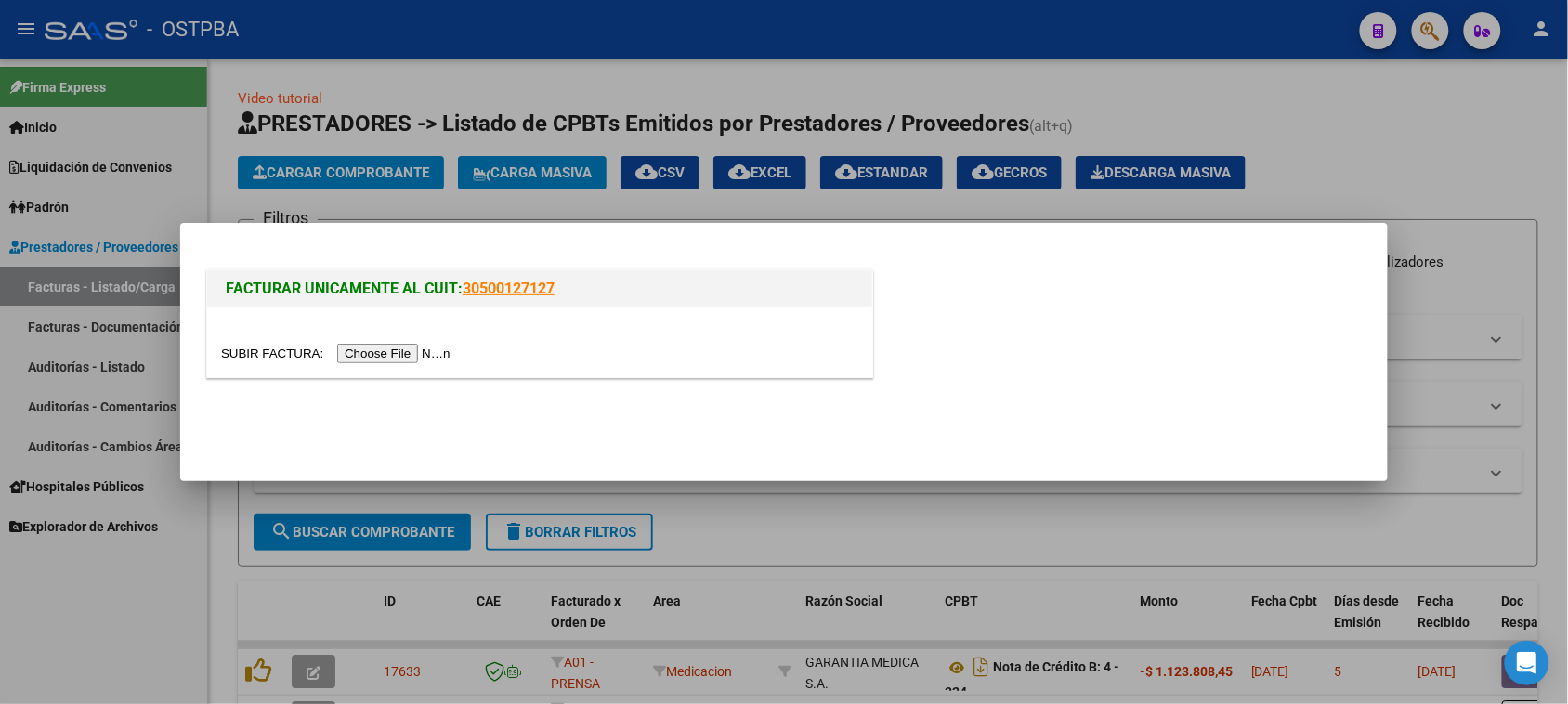
click at [390, 352] on input "file" at bounding box center [338, 353] width 235 height 20
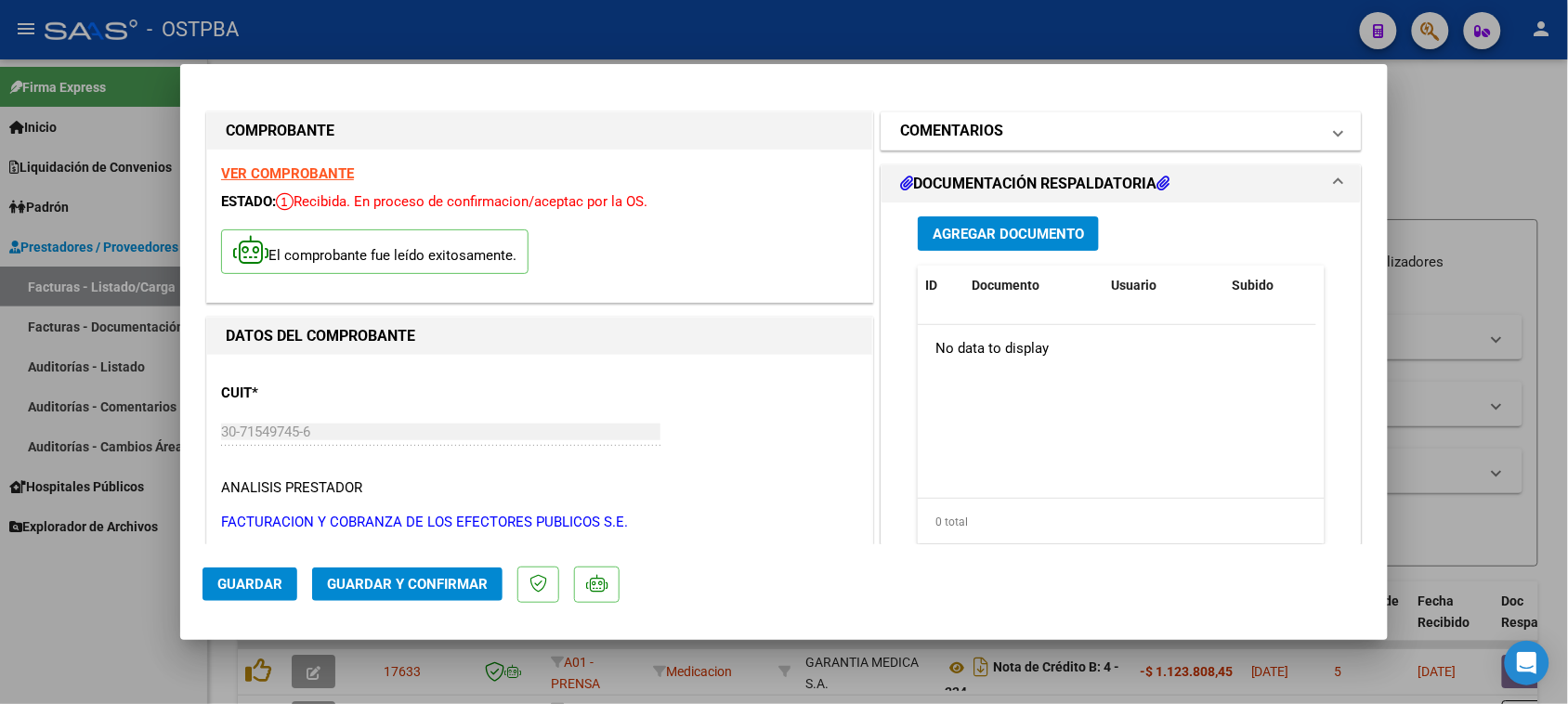
click at [1065, 126] on mat-panel-title "COMENTARIOS" at bounding box center [1109, 131] width 420 height 23
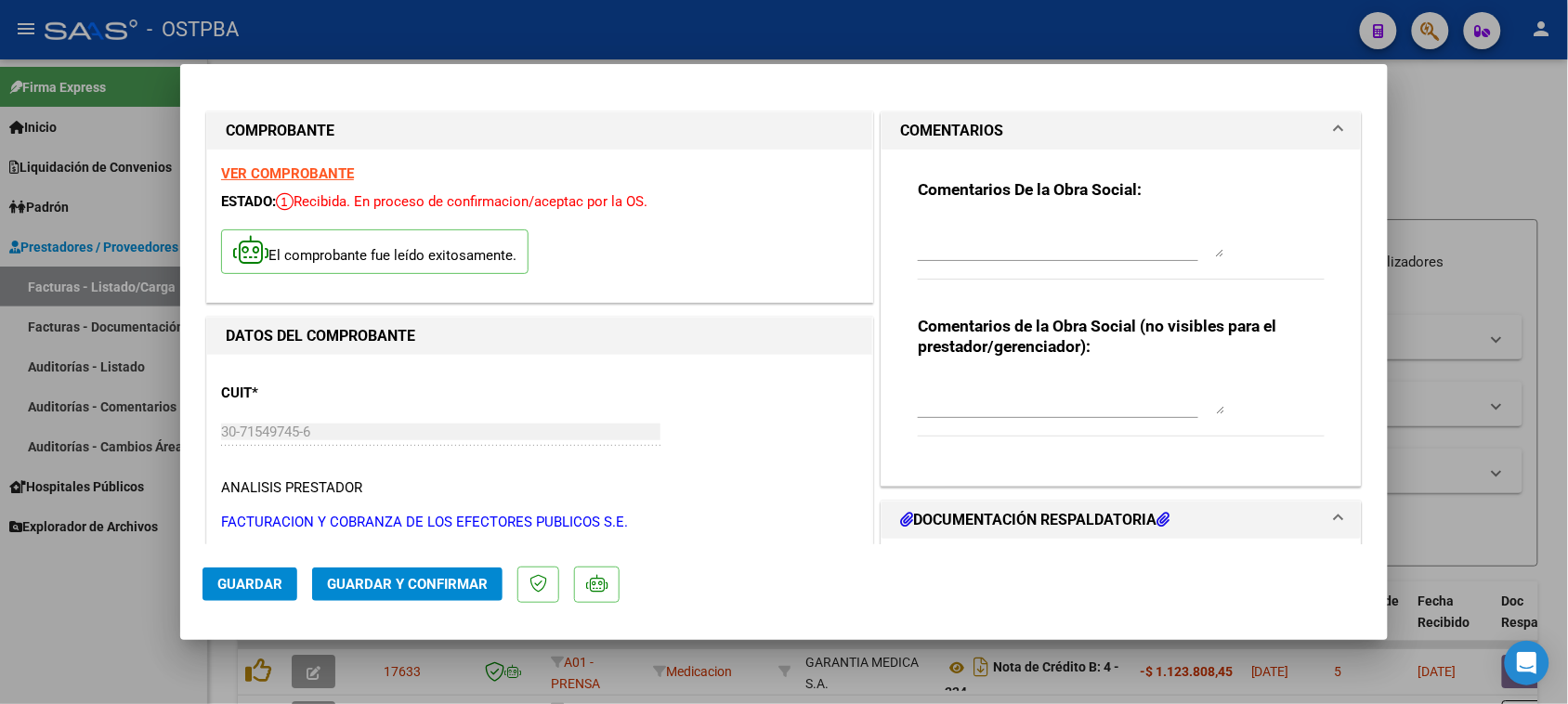
click at [1017, 240] on textarea at bounding box center [1072, 238] width 307 height 37
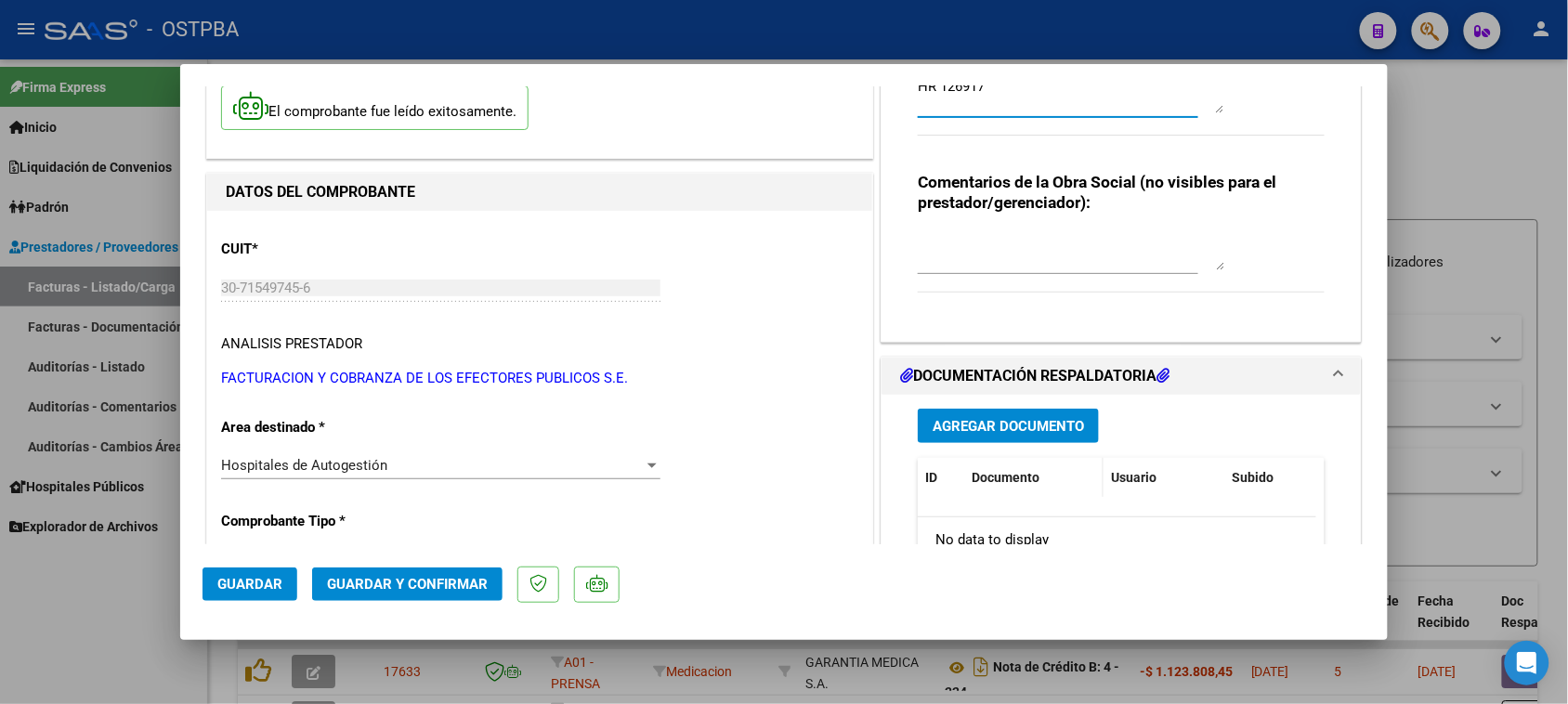
scroll to position [232, 0]
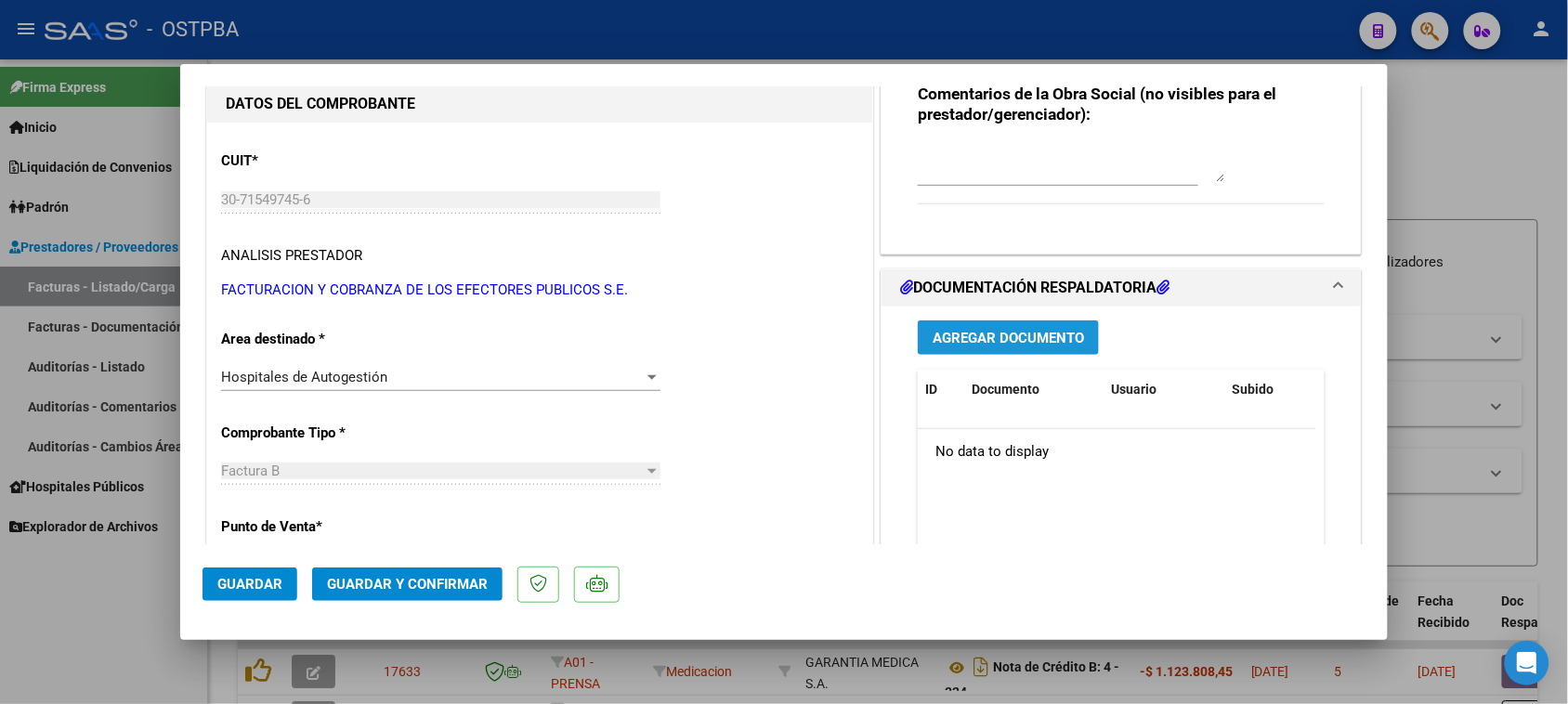
click at [1015, 337] on span "Agregar Documento" at bounding box center [1008, 338] width 152 height 17
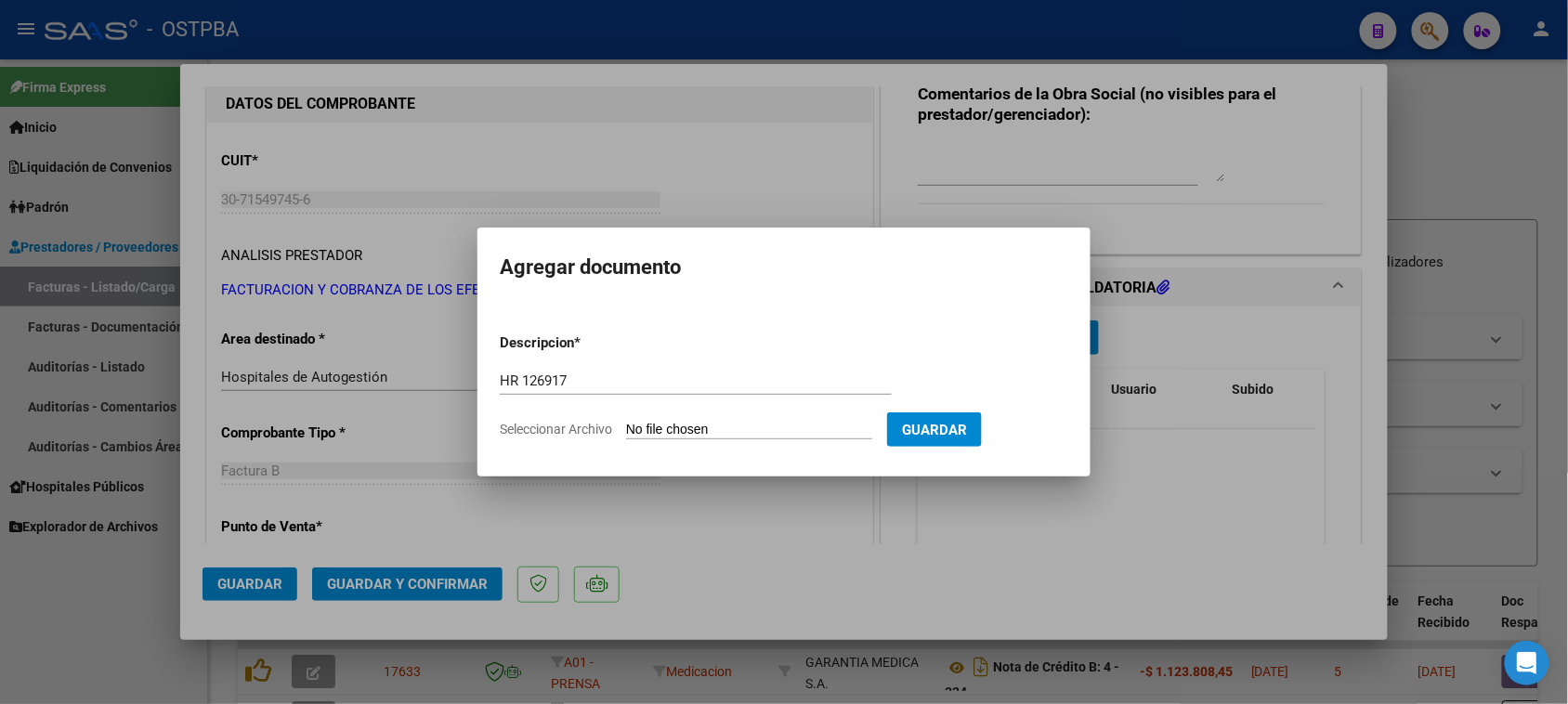
click at [626, 422] on input "Seleccionar Archivo" at bounding box center [749, 430] width 246 height 18
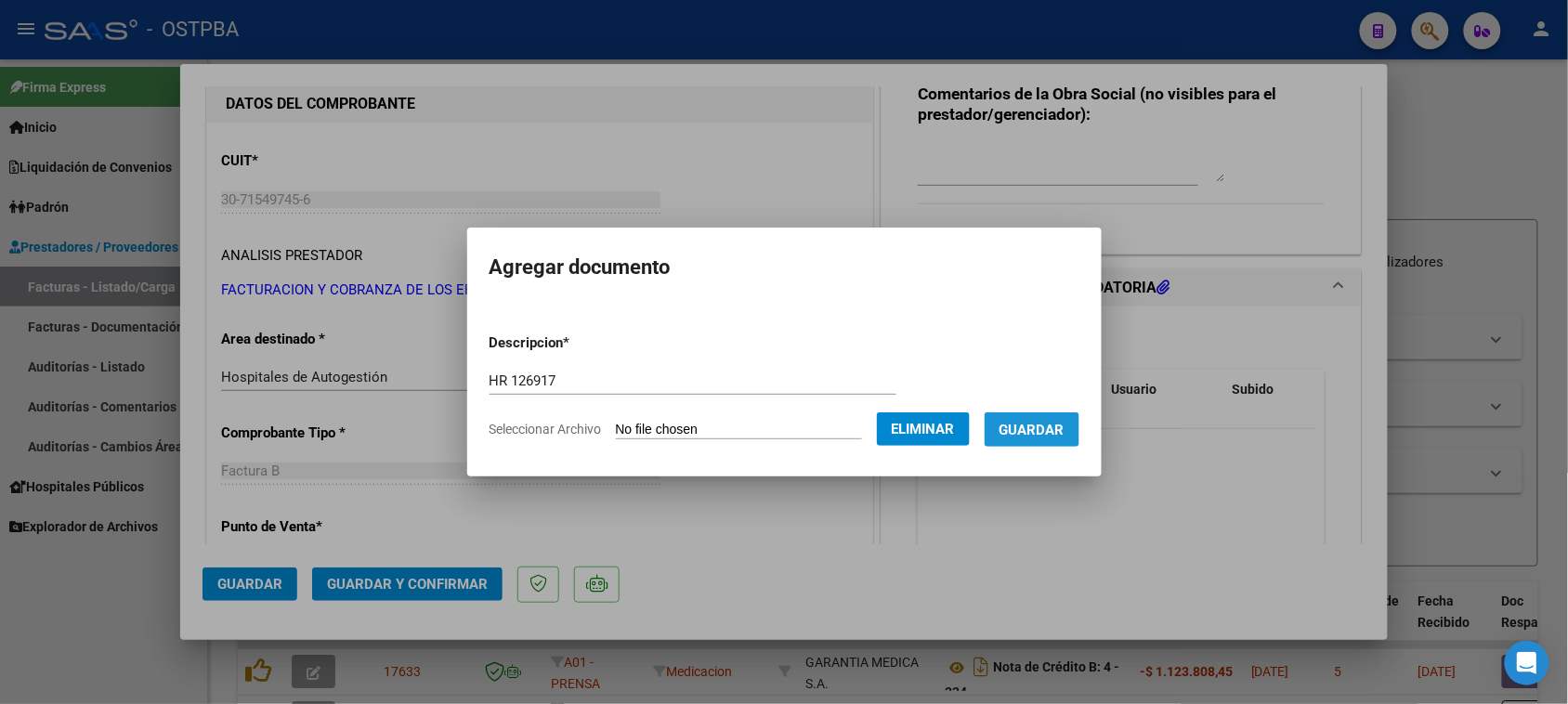
click at [1079, 423] on button "Guardar" at bounding box center [1032, 429] width 95 height 34
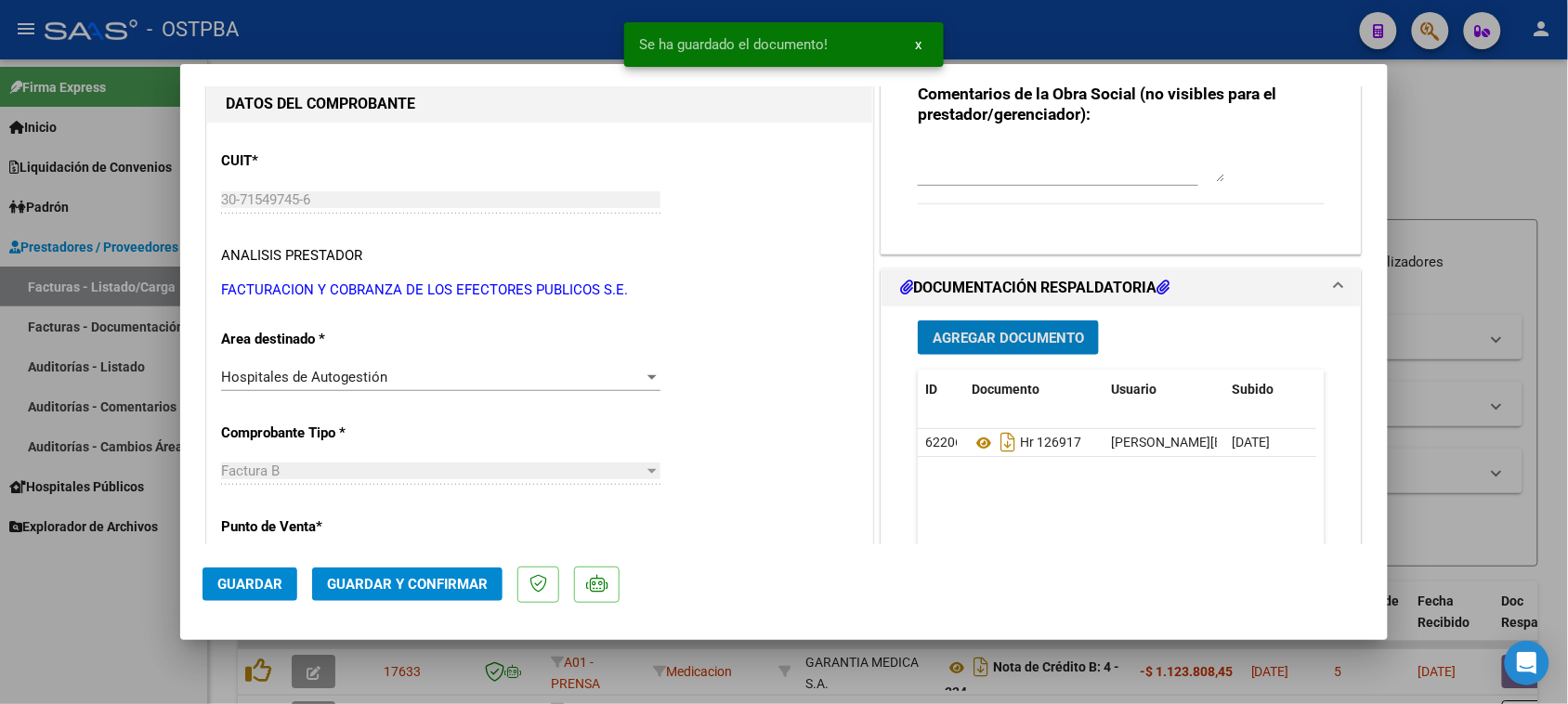
click at [1037, 335] on span "Agregar Documento" at bounding box center [1008, 338] width 152 height 17
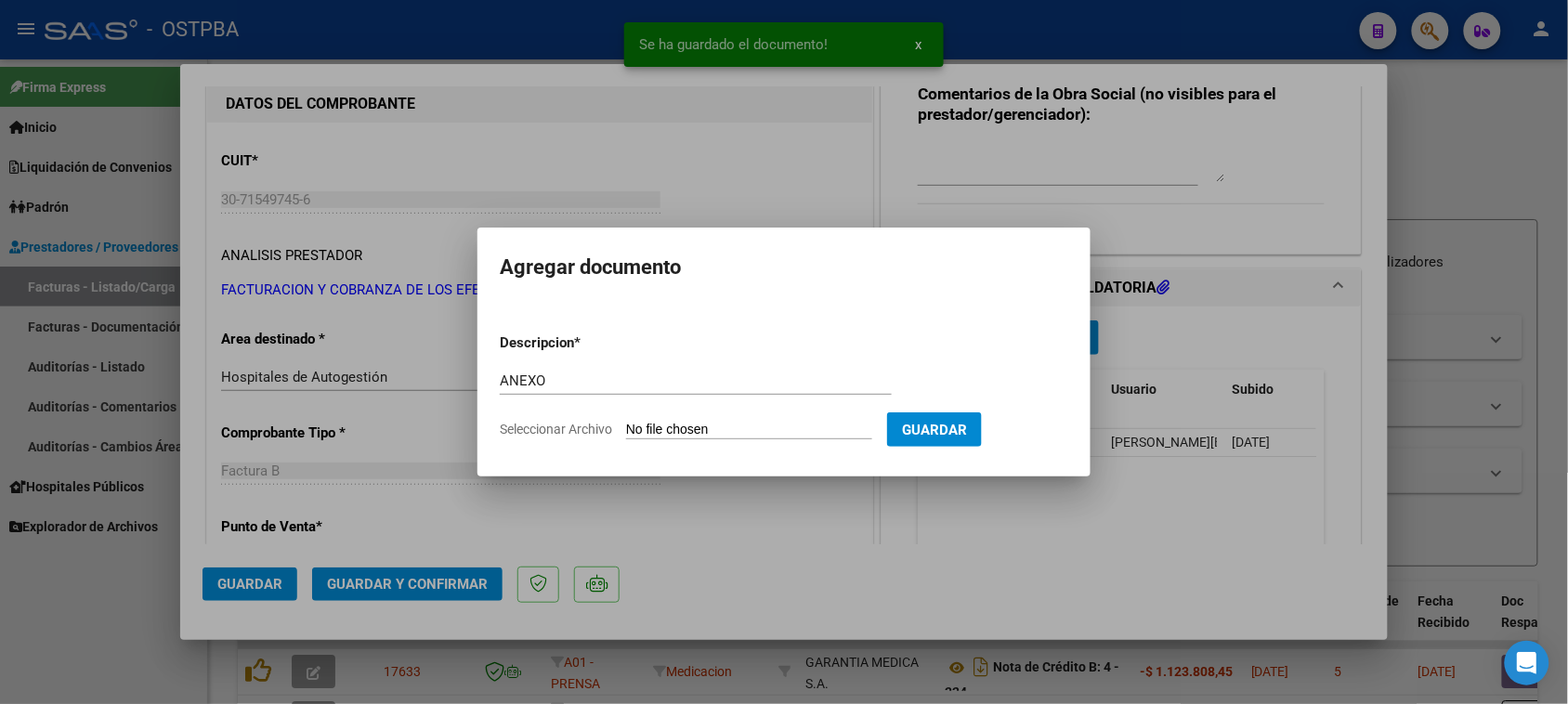
click at [626, 422] on input "Seleccionar Archivo" at bounding box center [749, 430] width 246 height 18
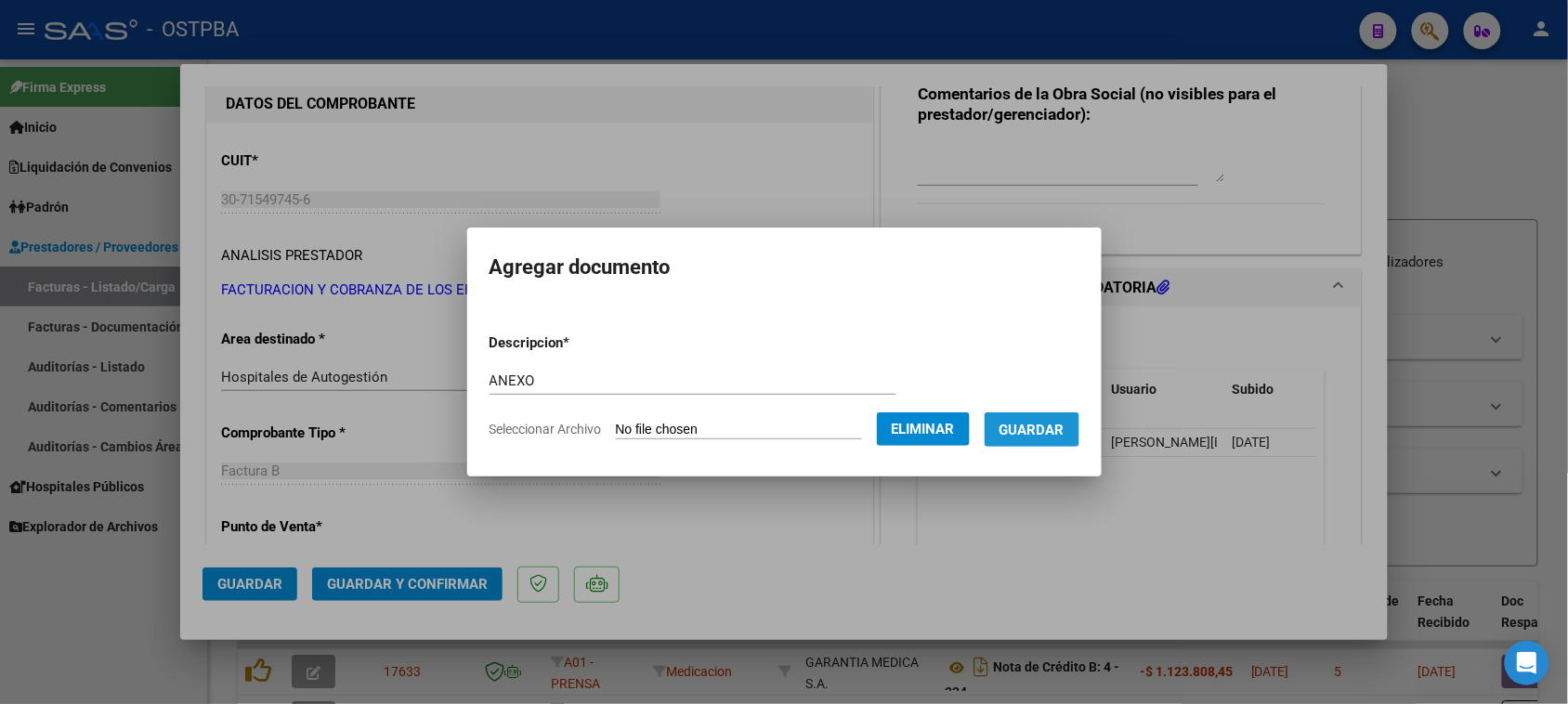
click at [1031, 418] on button "Guardar" at bounding box center [1032, 429] width 95 height 34
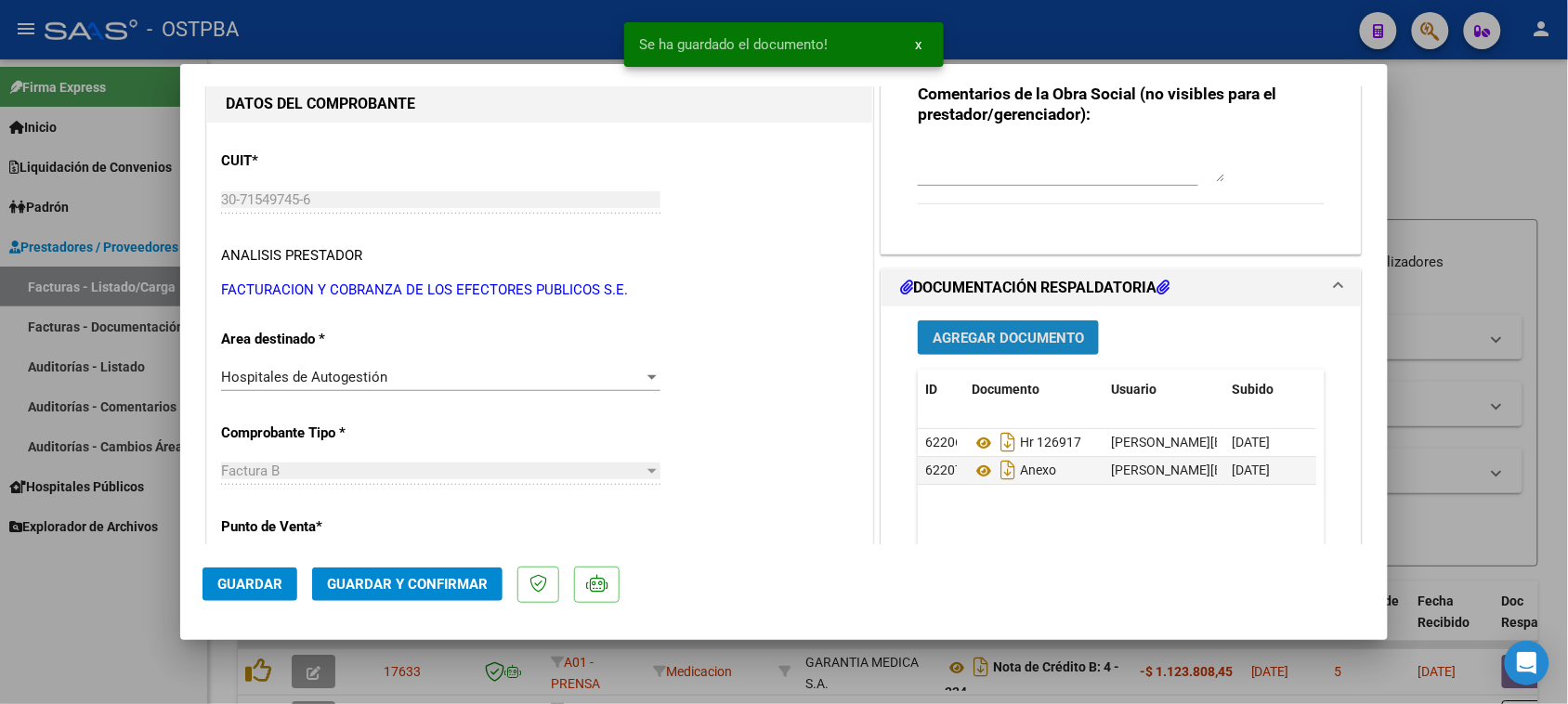
click at [1009, 347] on button "Agregar Documento" at bounding box center [1008, 337] width 181 height 34
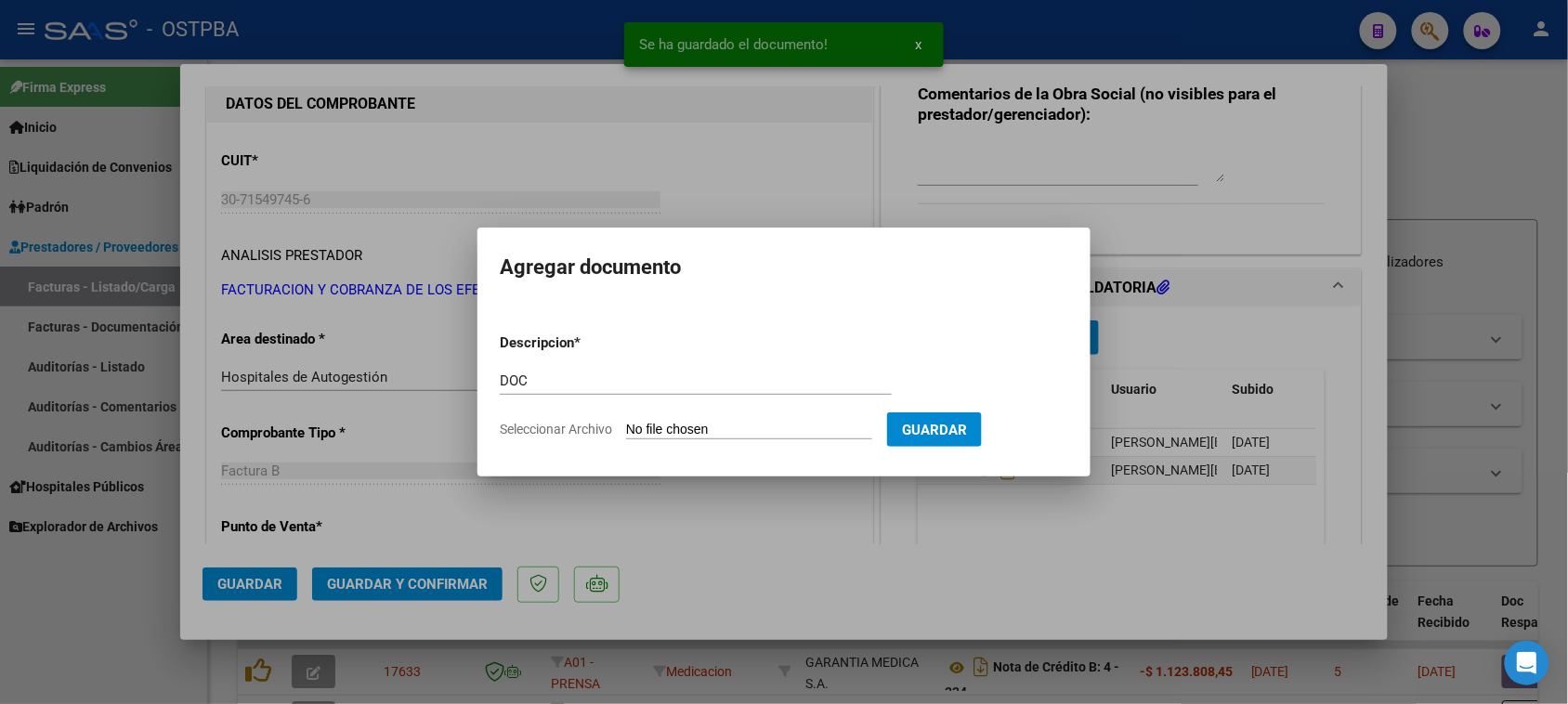
click at [626, 422] on input "Seleccionar Archivo" at bounding box center [749, 430] width 246 height 18
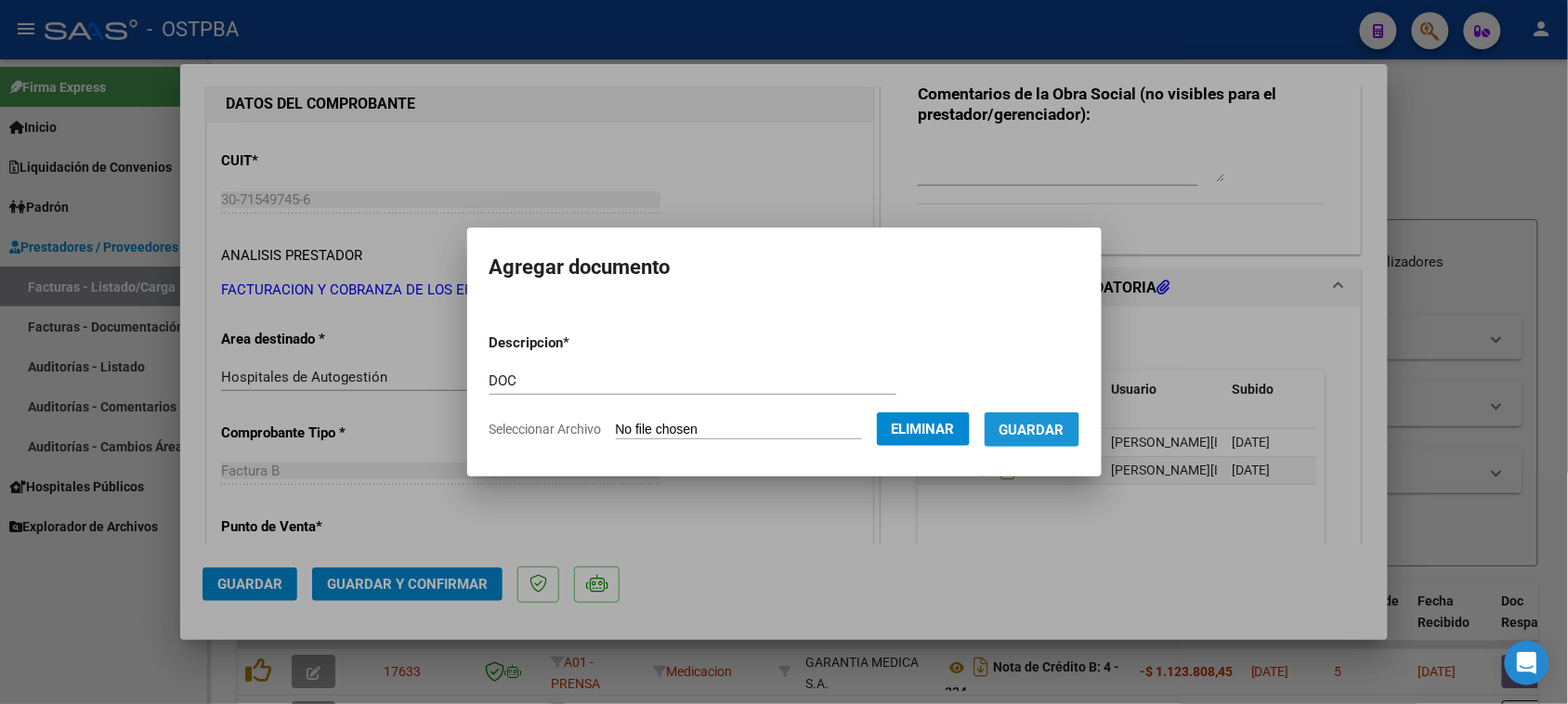
click at [1052, 432] on span "Guardar" at bounding box center [1032, 430] width 65 height 17
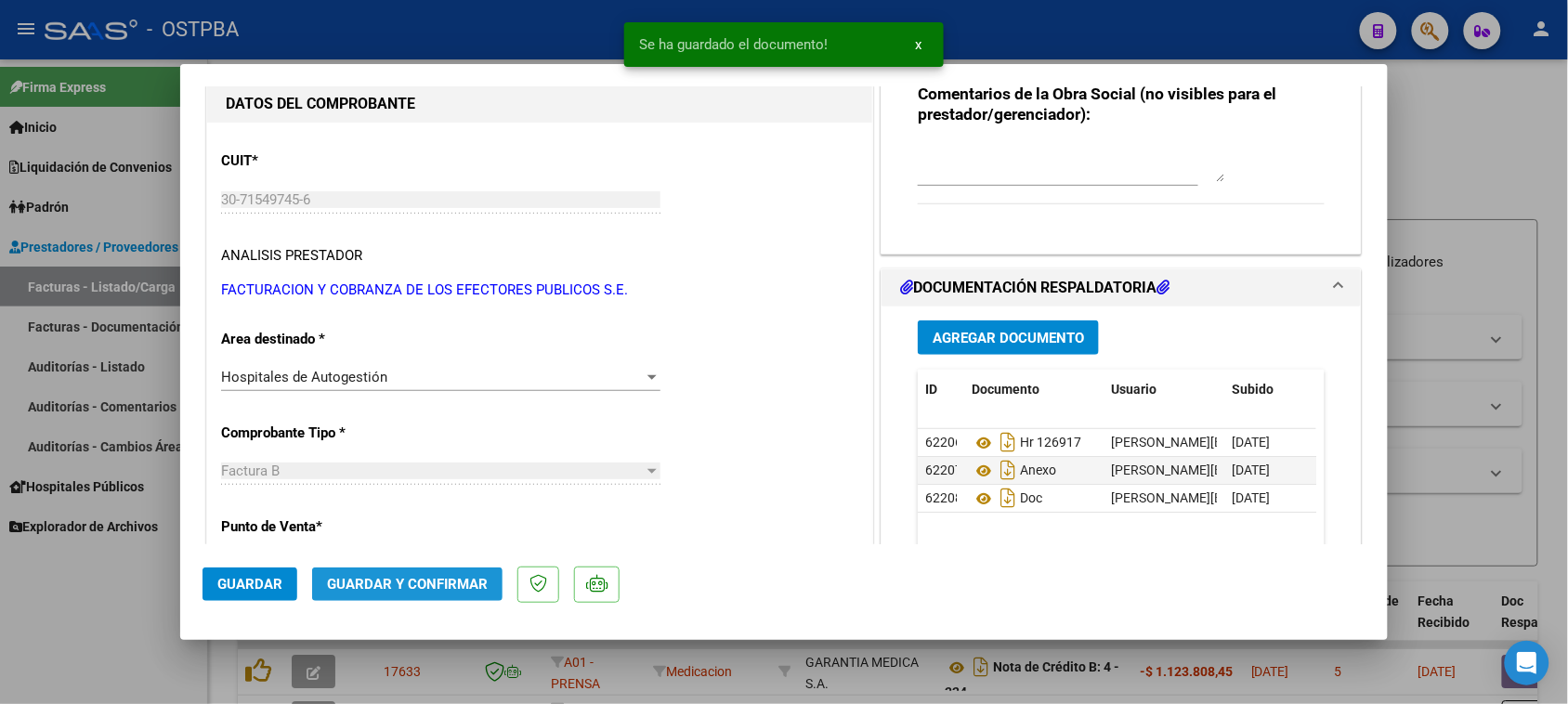
click at [439, 587] on span "Guardar y Confirmar" at bounding box center [407, 585] width 161 height 17
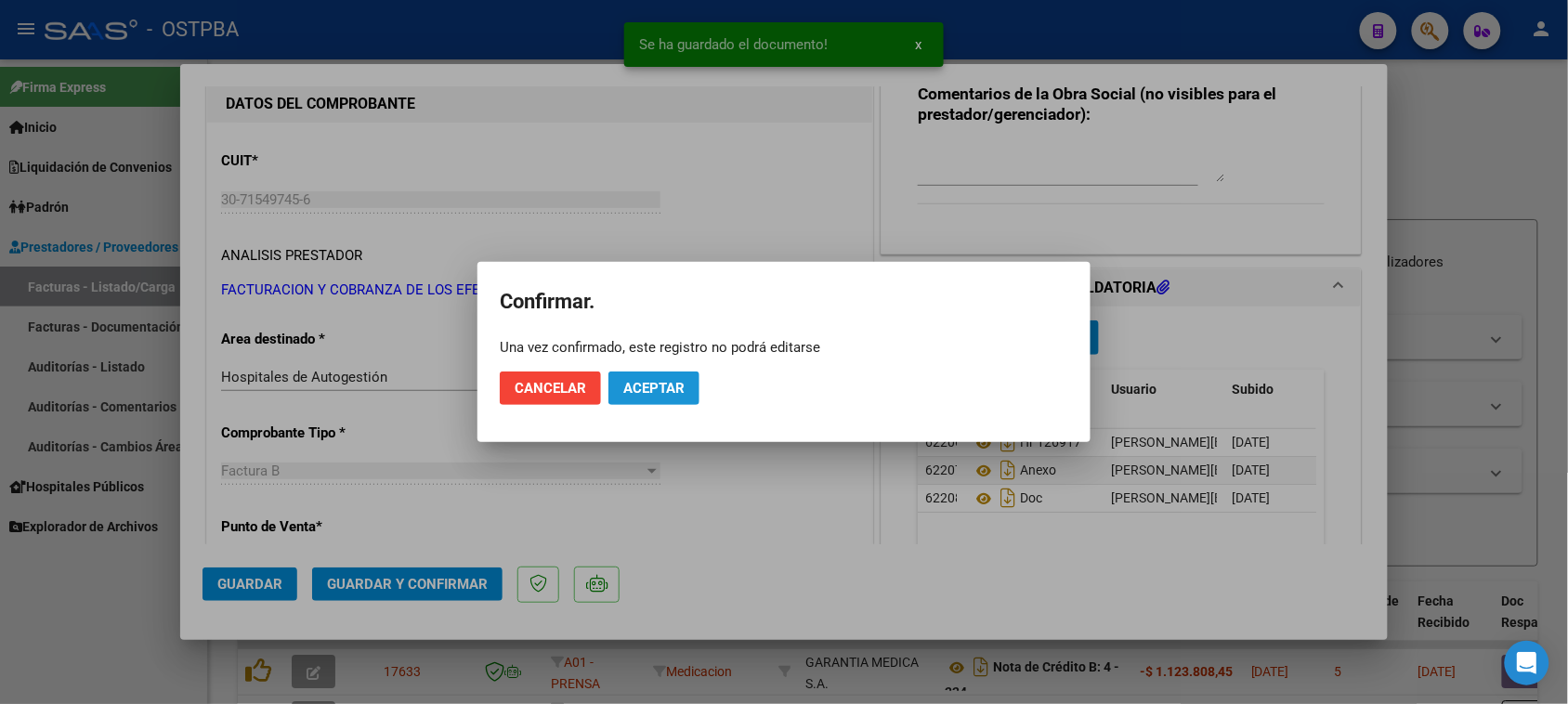
click at [627, 388] on span "Aceptar" at bounding box center [654, 388] width 62 height 17
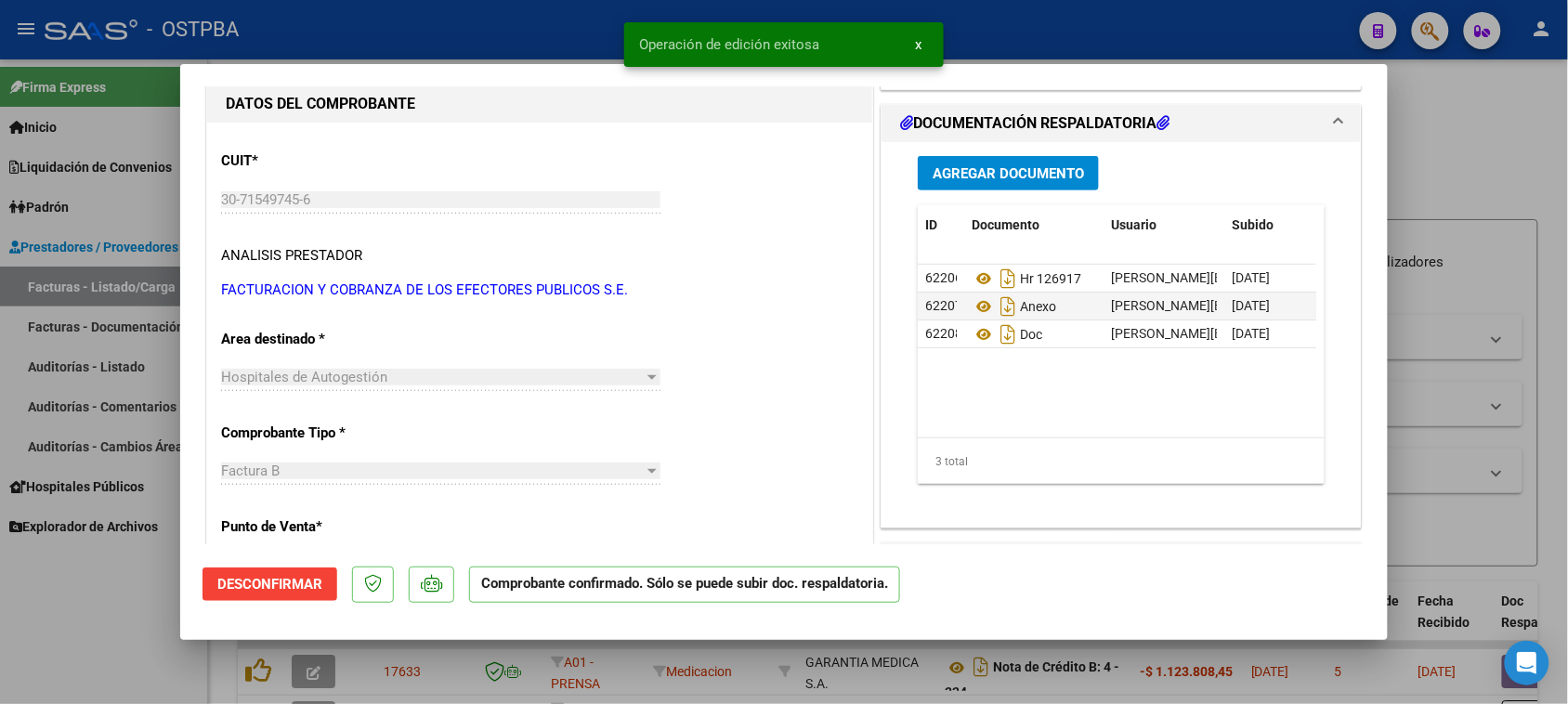
click at [53, 364] on div at bounding box center [784, 352] width 1568 height 704
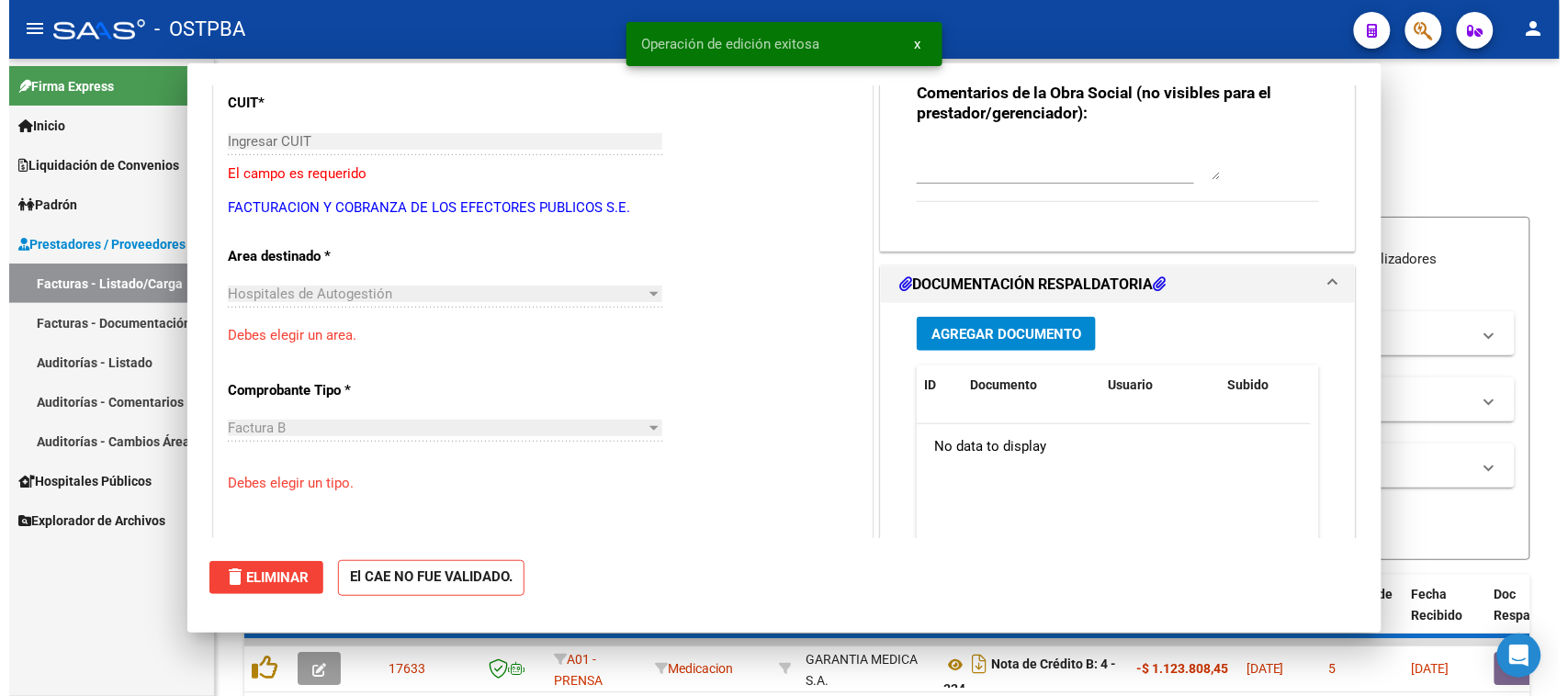
scroll to position [172, 0]
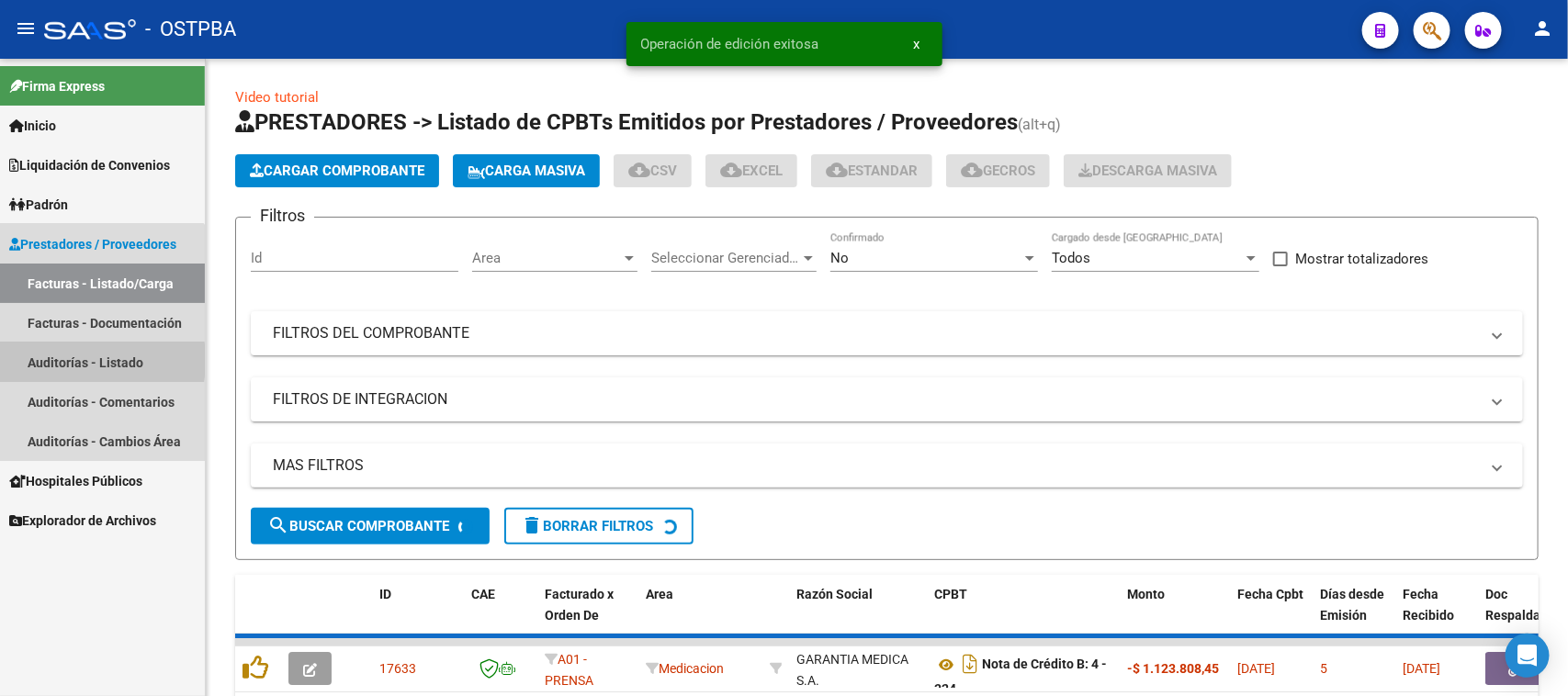
click at [52, 360] on link "Auditorías - Listado" at bounding box center [102, 363] width 205 height 39
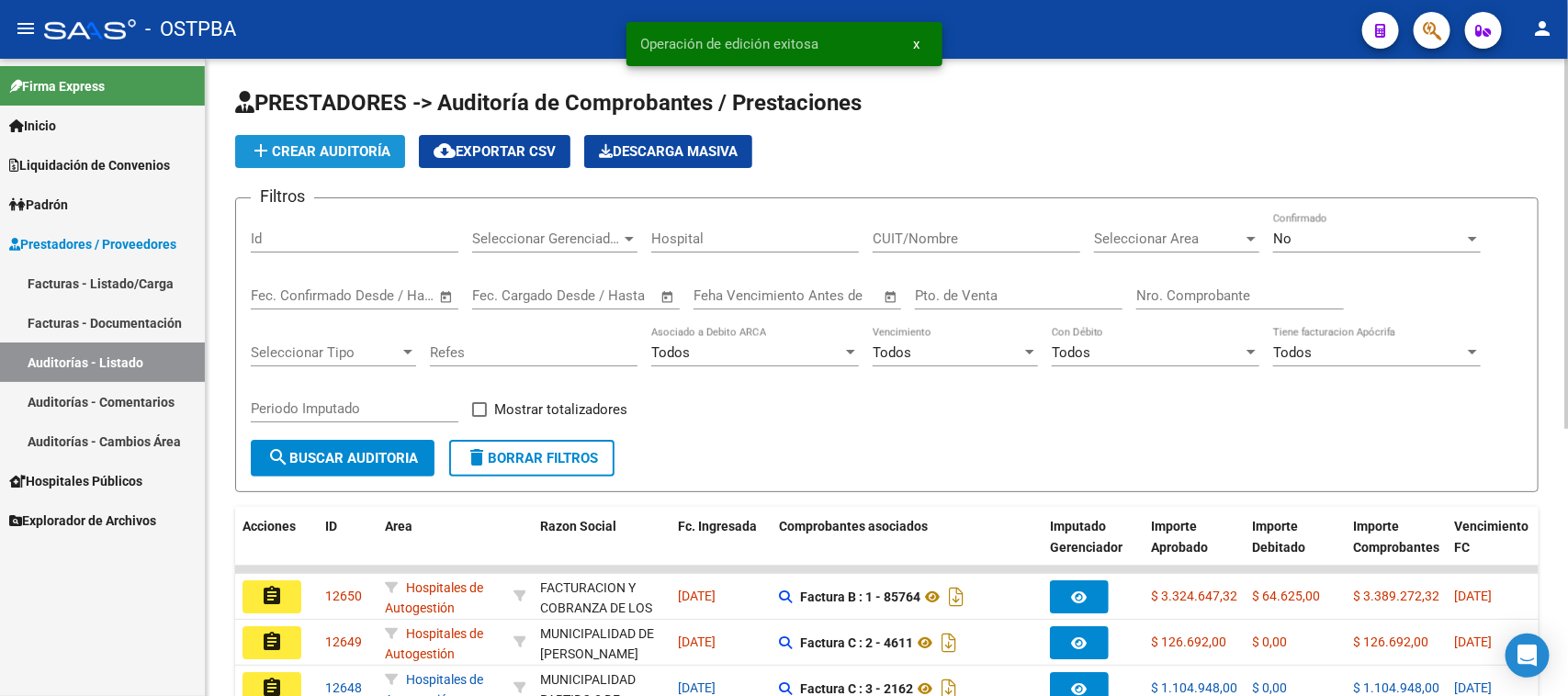
click at [301, 148] on span "add Crear Auditoría" at bounding box center [321, 152] width 141 height 17
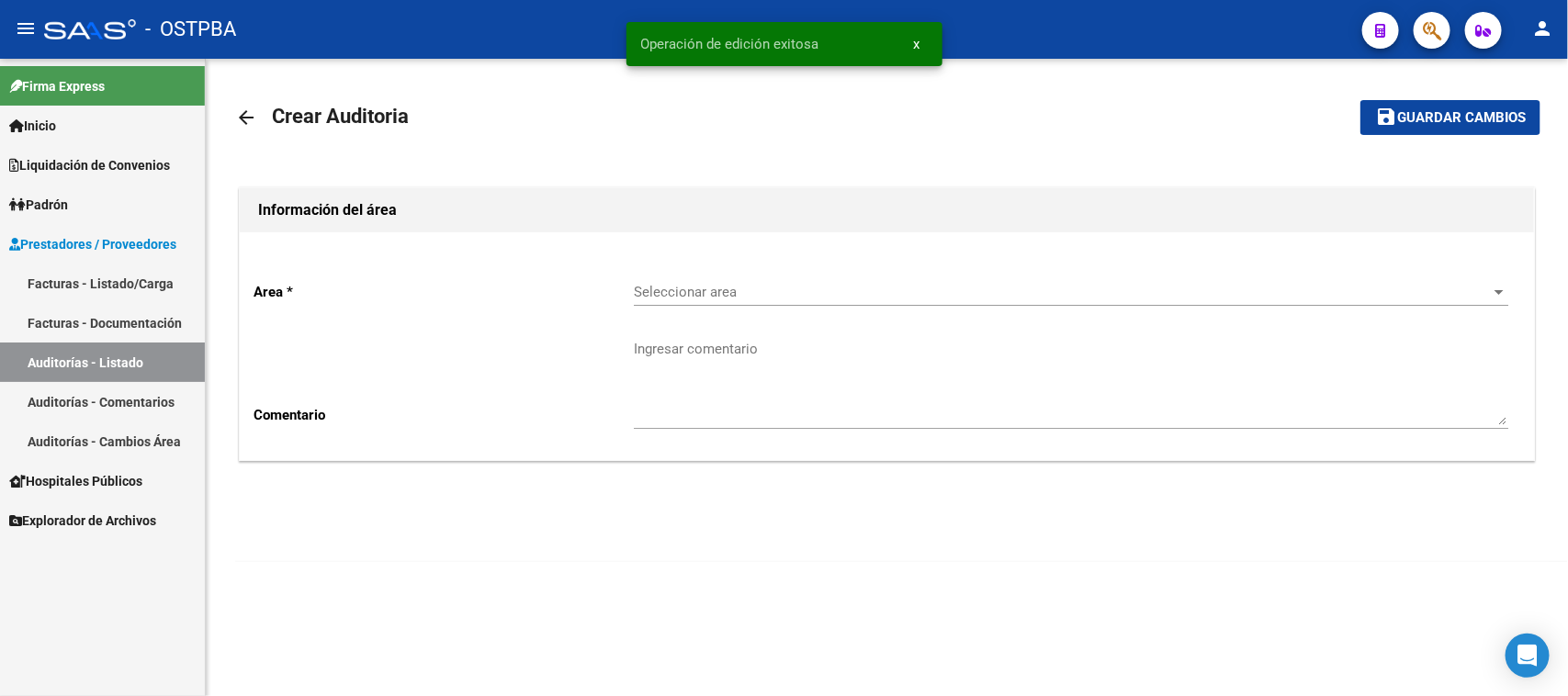
click at [694, 292] on span "Seleccionar area" at bounding box center [1063, 292] width 859 height 17
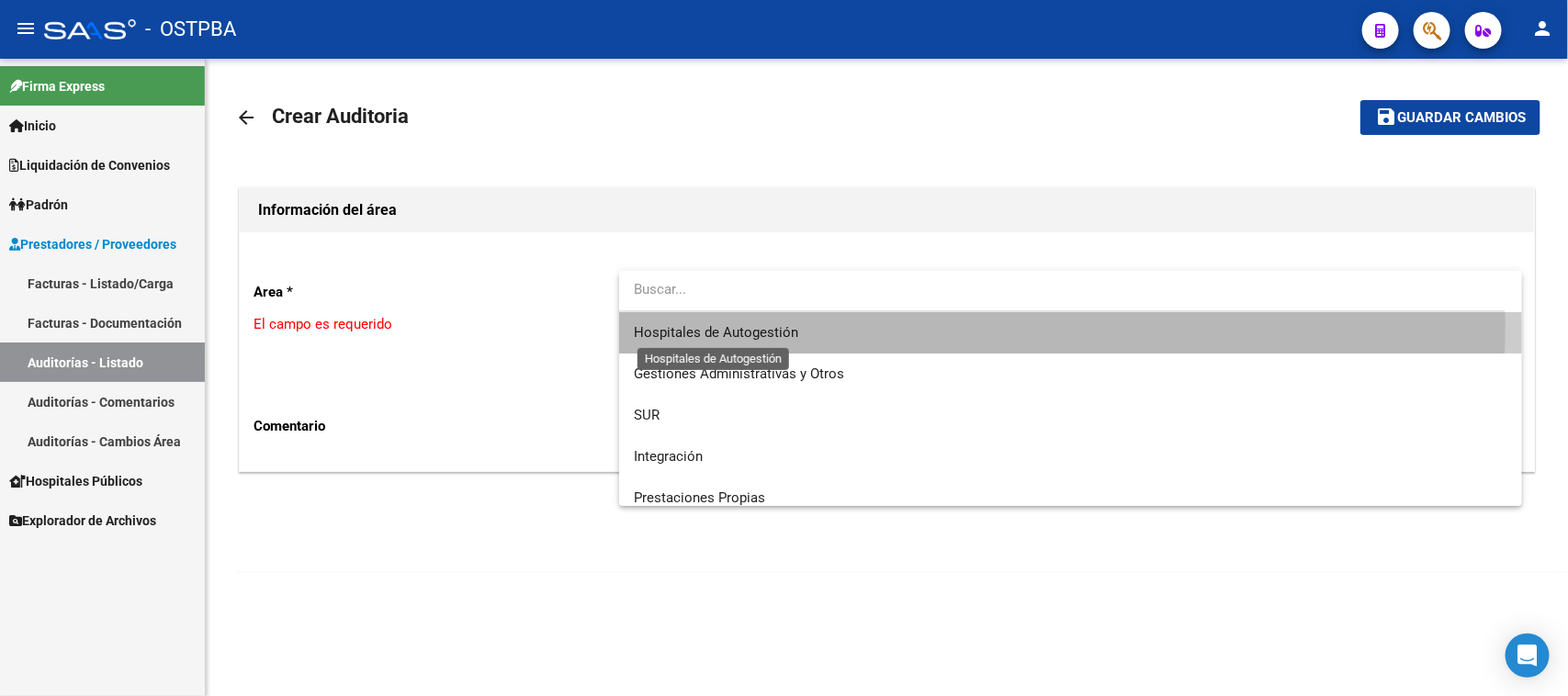
click at [714, 324] on span "Hospitales de Autogestión" at bounding box center [715, 333] width 164 height 17
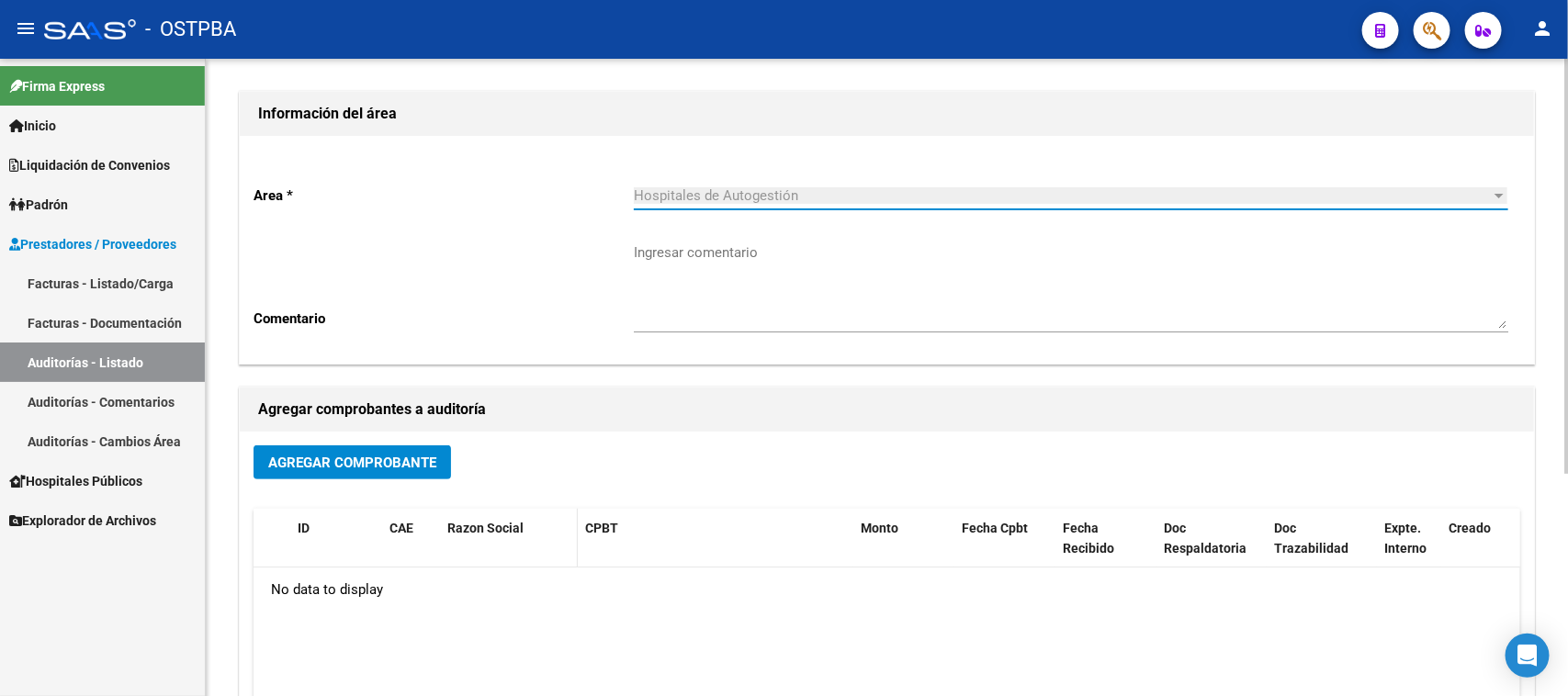
scroll to position [230, 0]
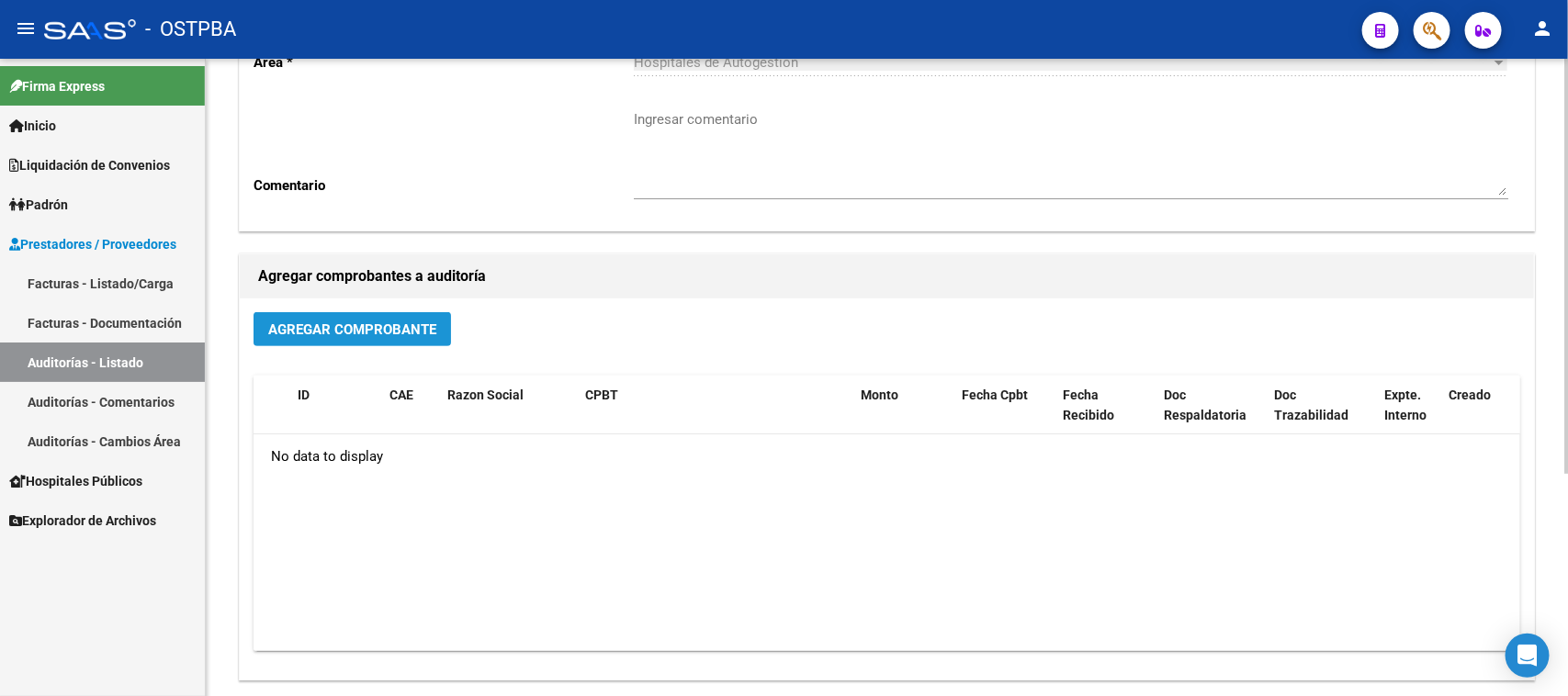
click at [405, 335] on button "Agregar Comprobante" at bounding box center [352, 329] width 198 height 34
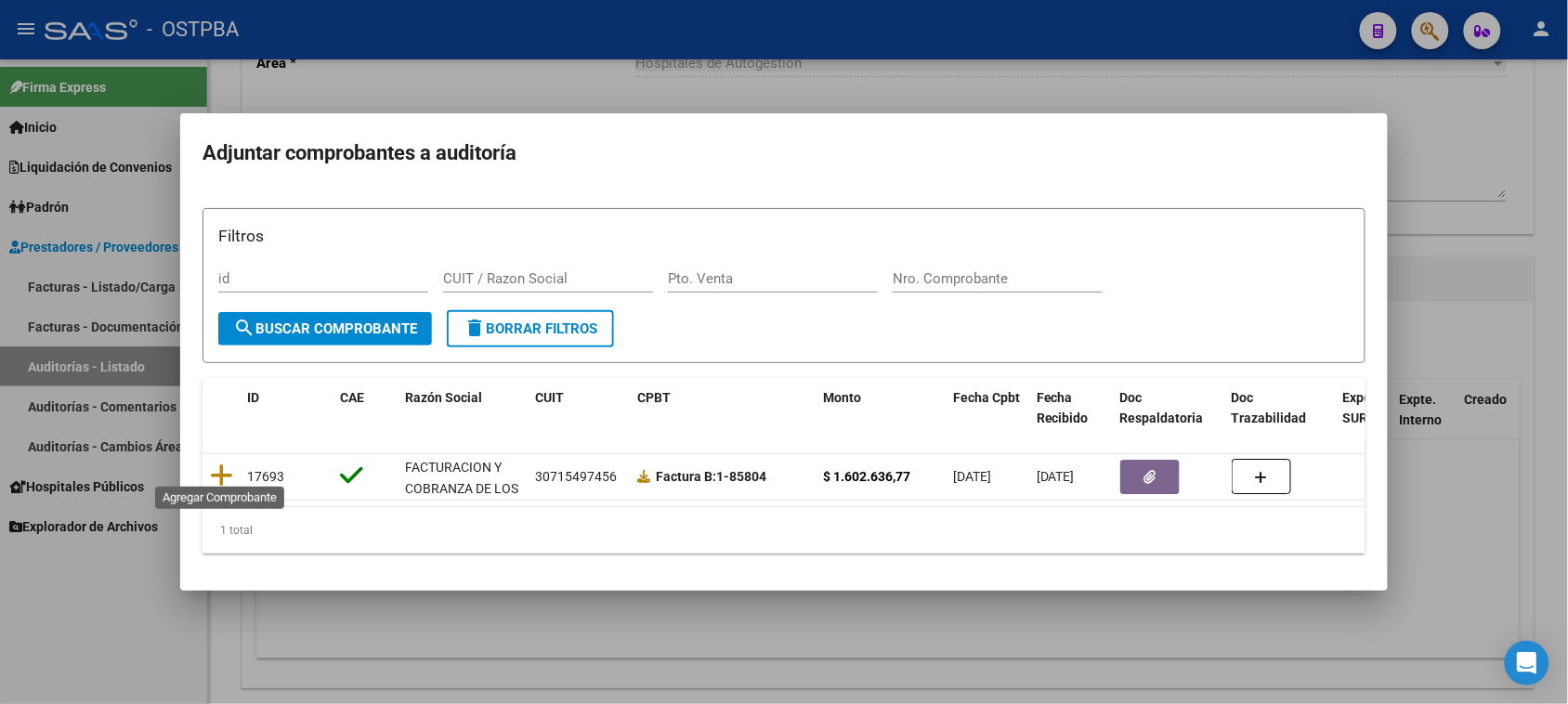
drag, startPoint x: 218, startPoint y: 464, endPoint x: 269, endPoint y: 450, distance: 52.9
click at [218, 462] on icon at bounding box center [222, 475] width 24 height 26
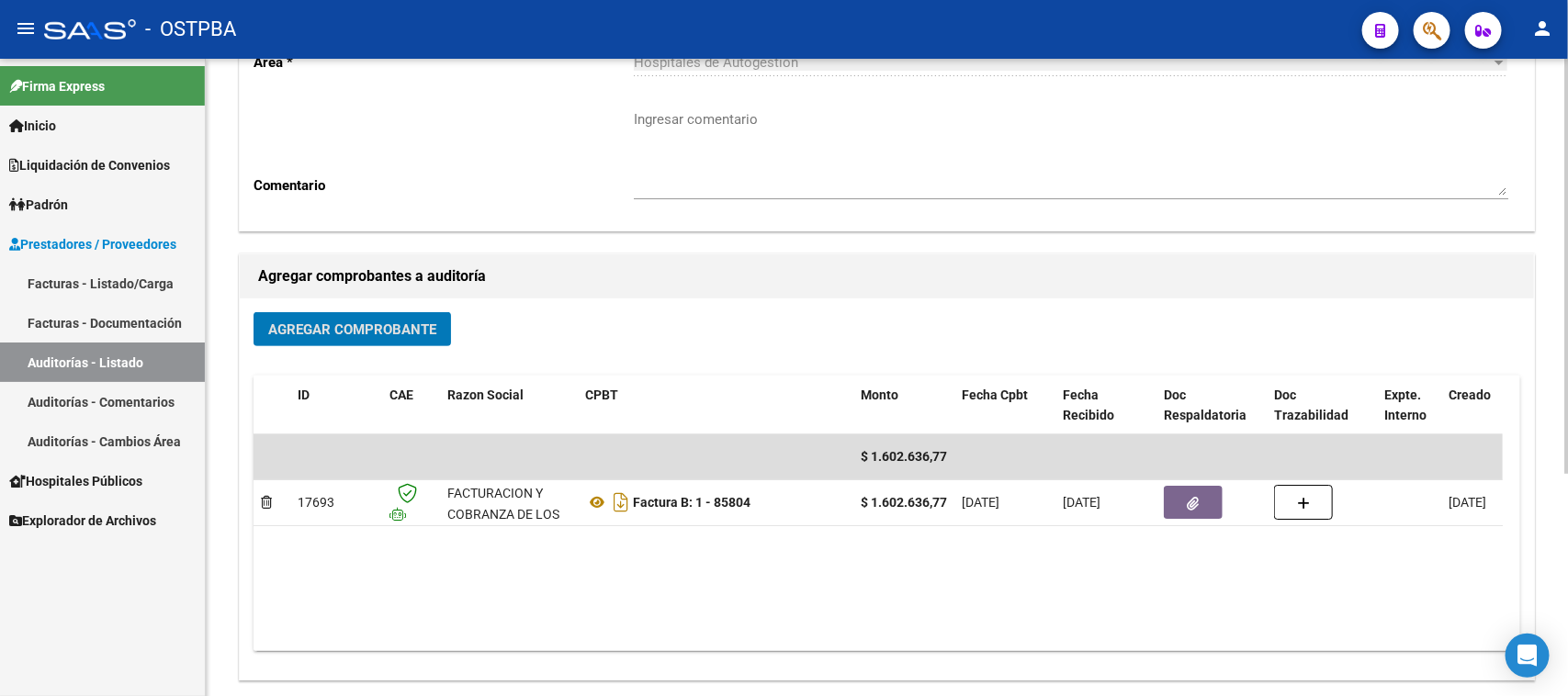
scroll to position [0, 0]
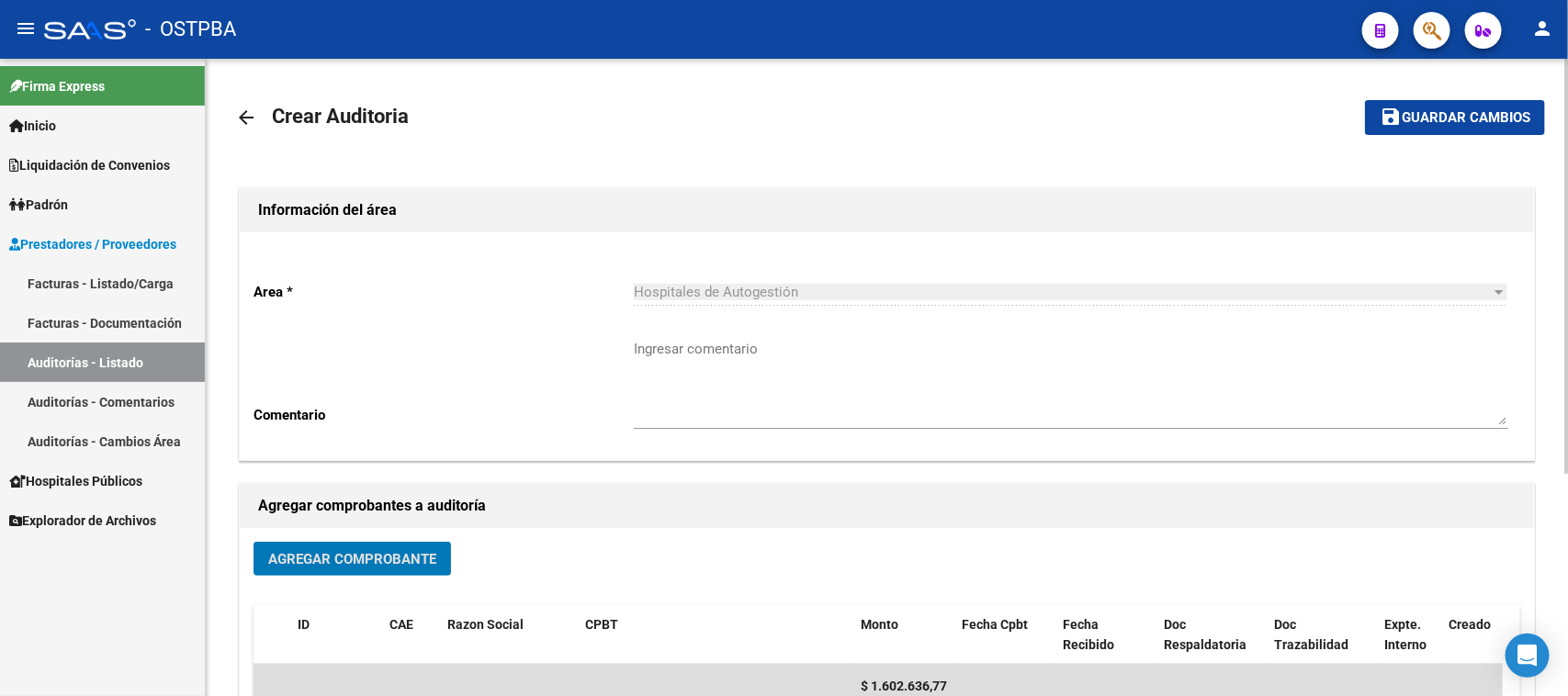
click at [1449, 117] on span "Guardar cambios" at bounding box center [1466, 119] width 128 height 17
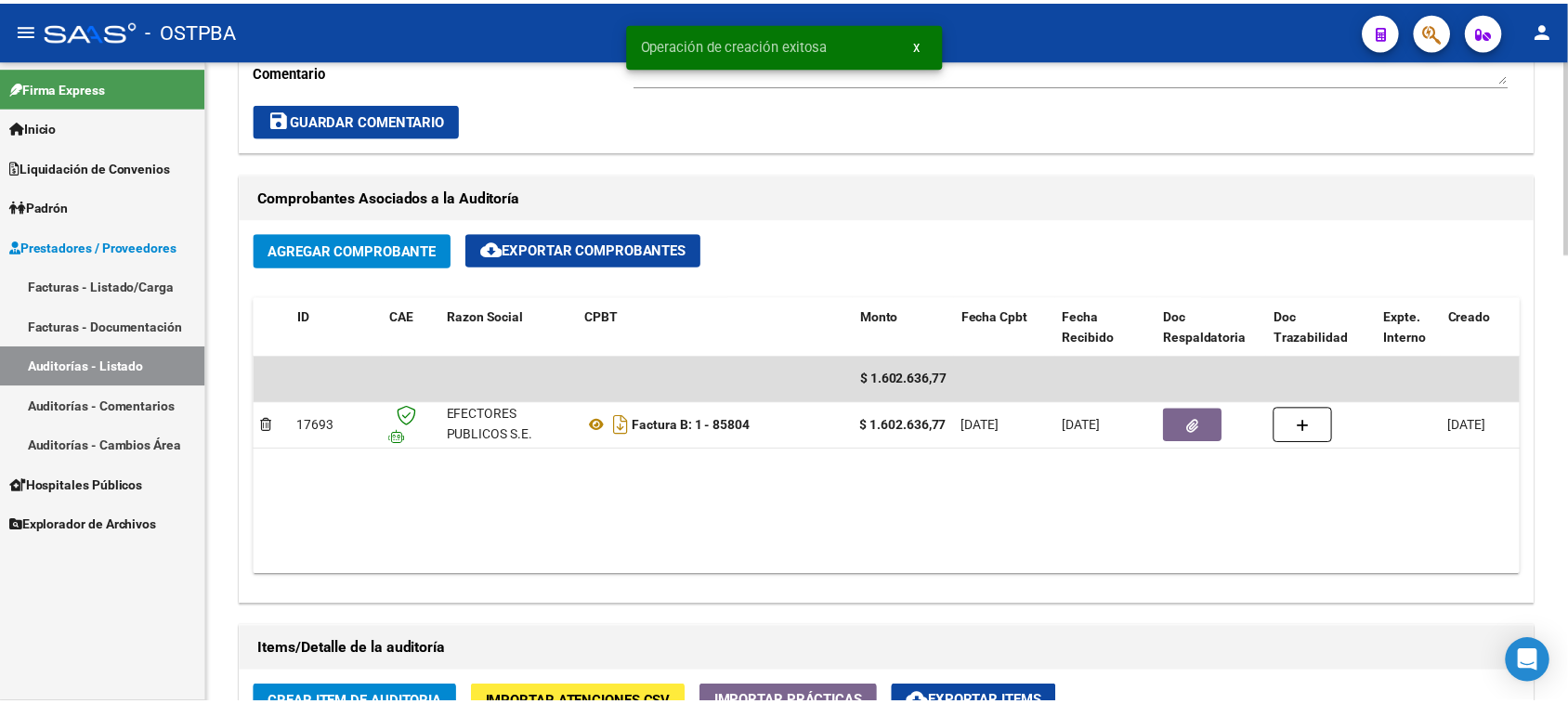
scroll to position [1045, 0]
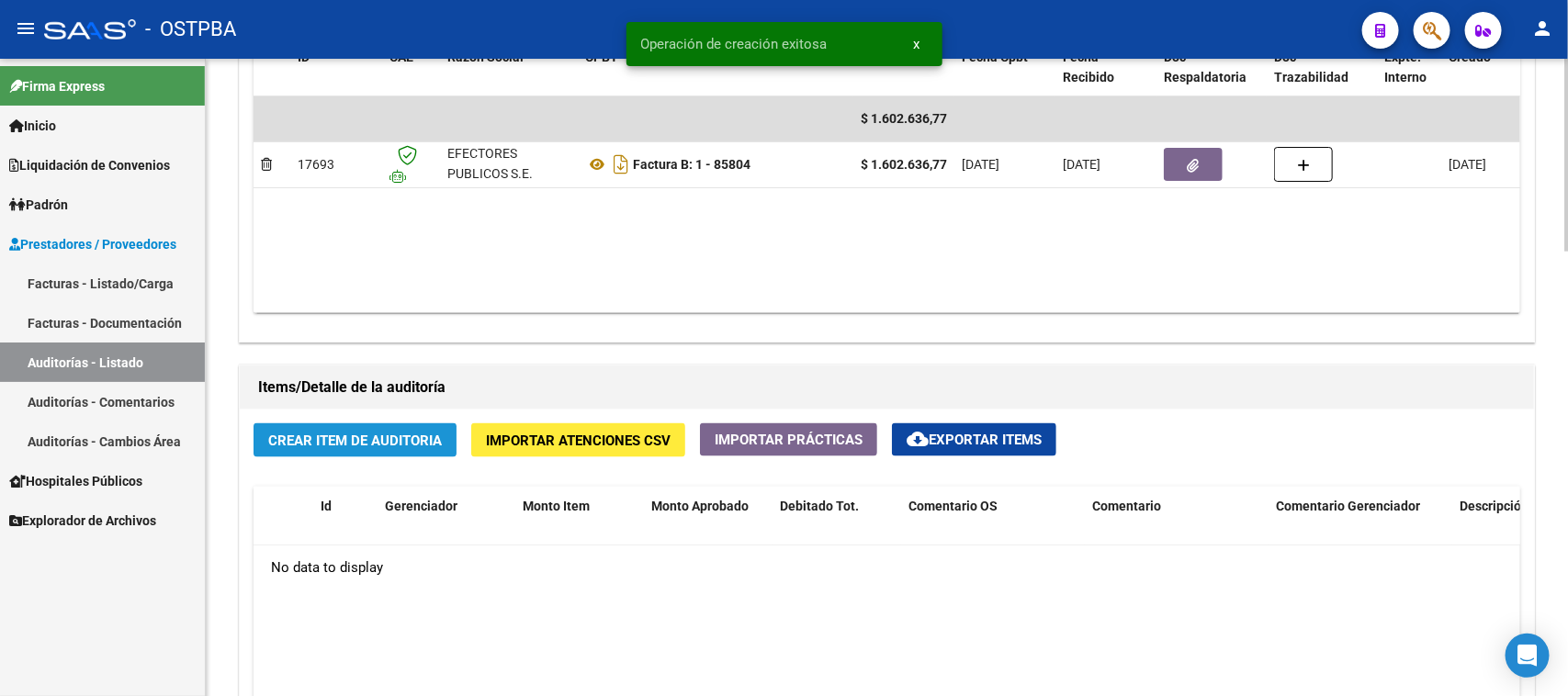
click at [374, 445] on span "Crear Item de Auditoria" at bounding box center [354, 441] width 173 height 17
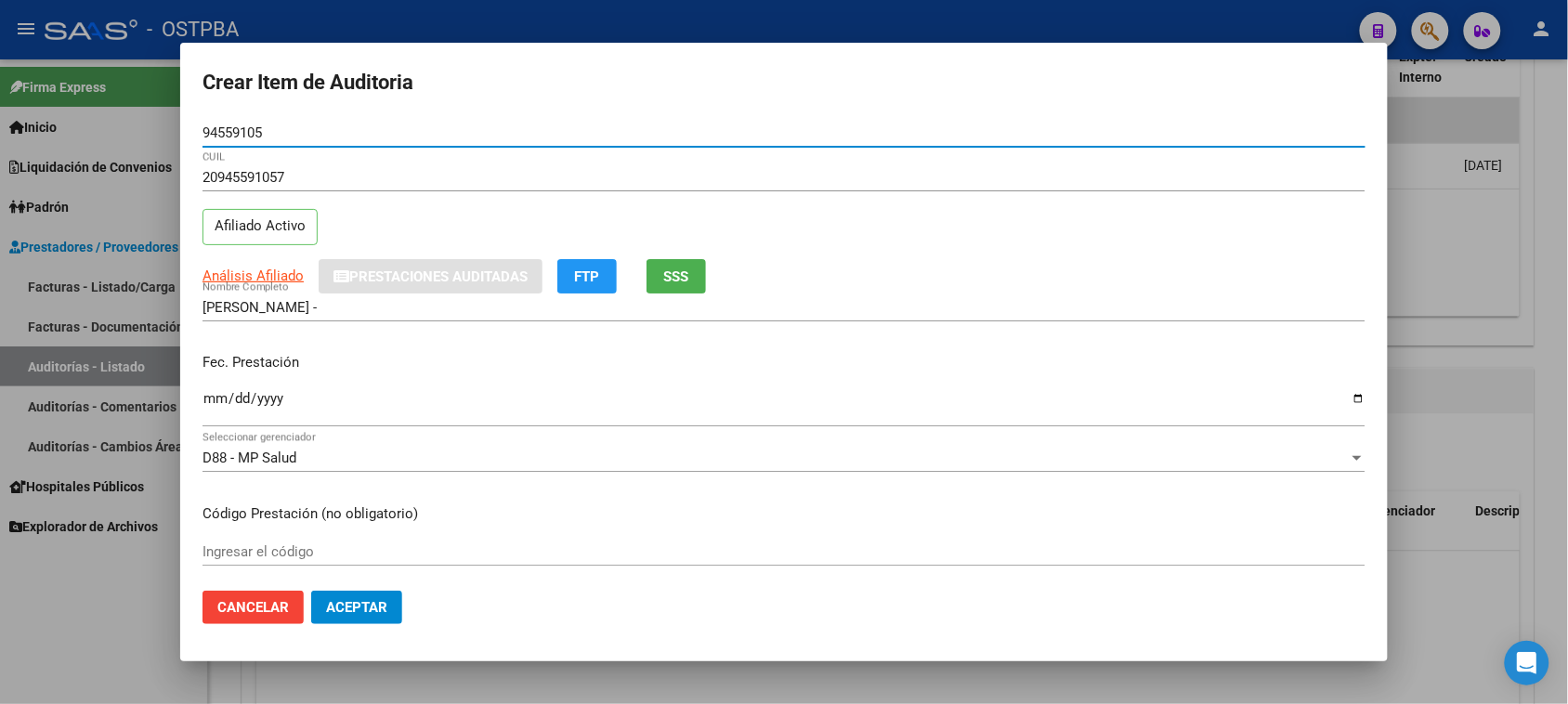
click at [213, 406] on input "Ingresar la fecha" at bounding box center [784, 406] width 1162 height 29
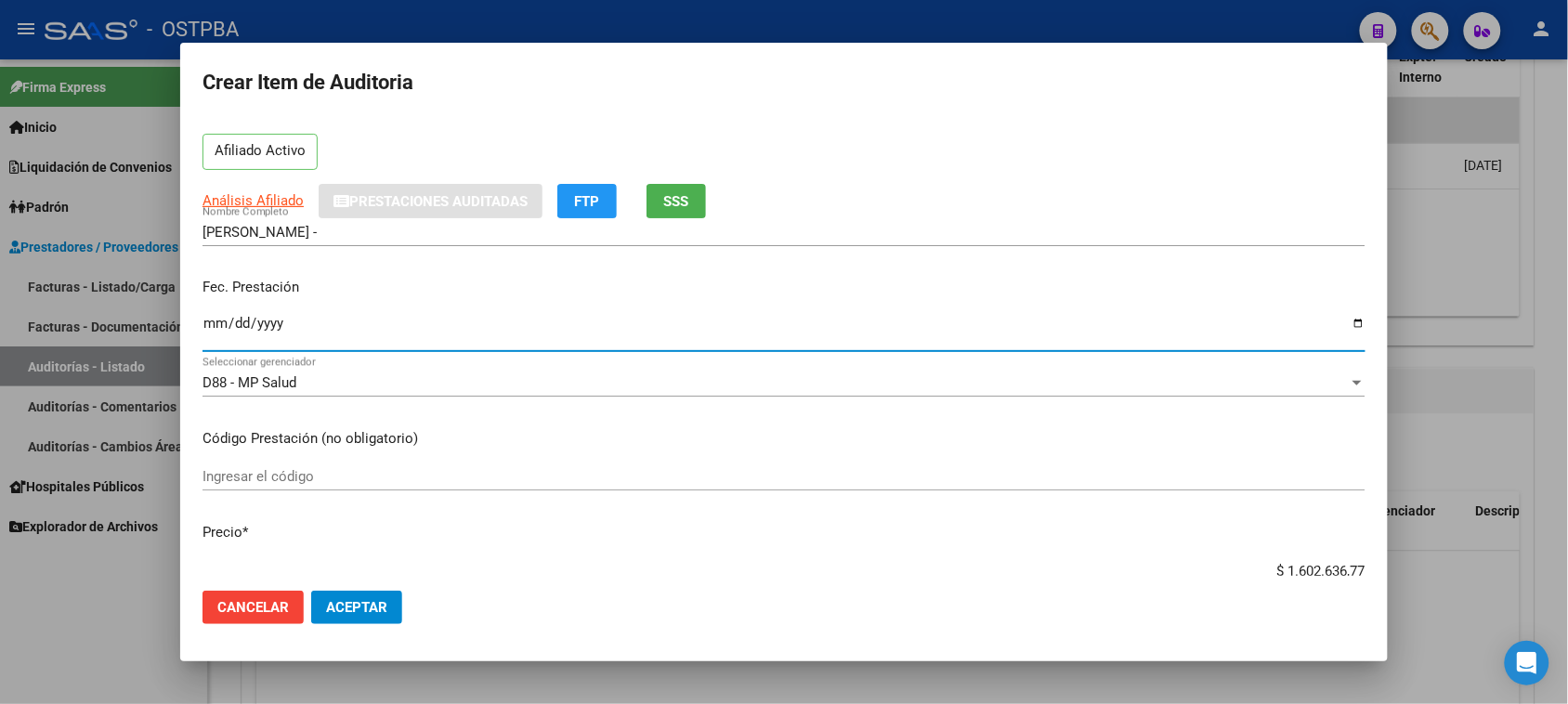
scroll to position [117, 0]
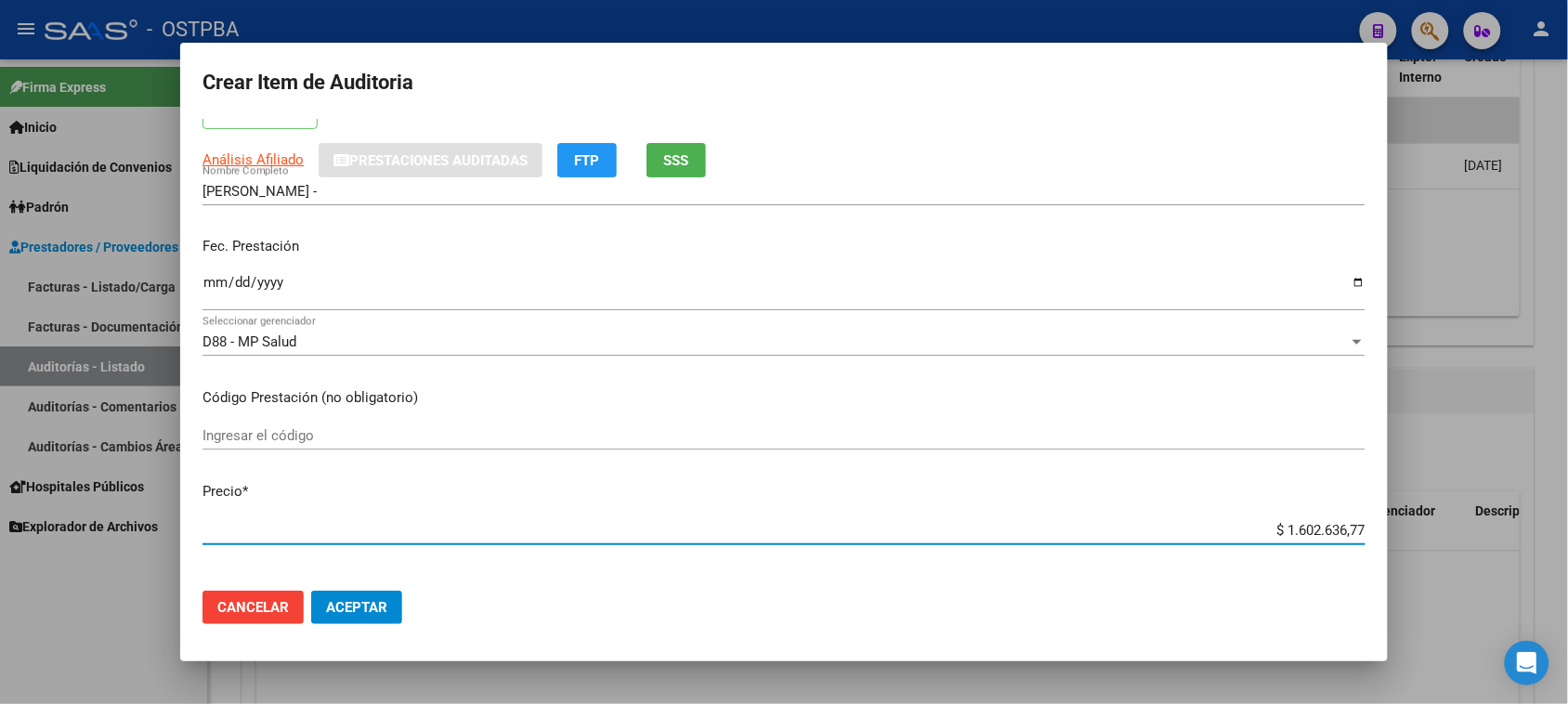
drag, startPoint x: 1271, startPoint y: 531, endPoint x: 1584, endPoint y: 531, distance: 313.0
click at [1568, 531] on html "menu - OSTPBA person Firma Express Inicio Calendario SSS Instructivos Contacto …" at bounding box center [784, 352] width 1568 height 704
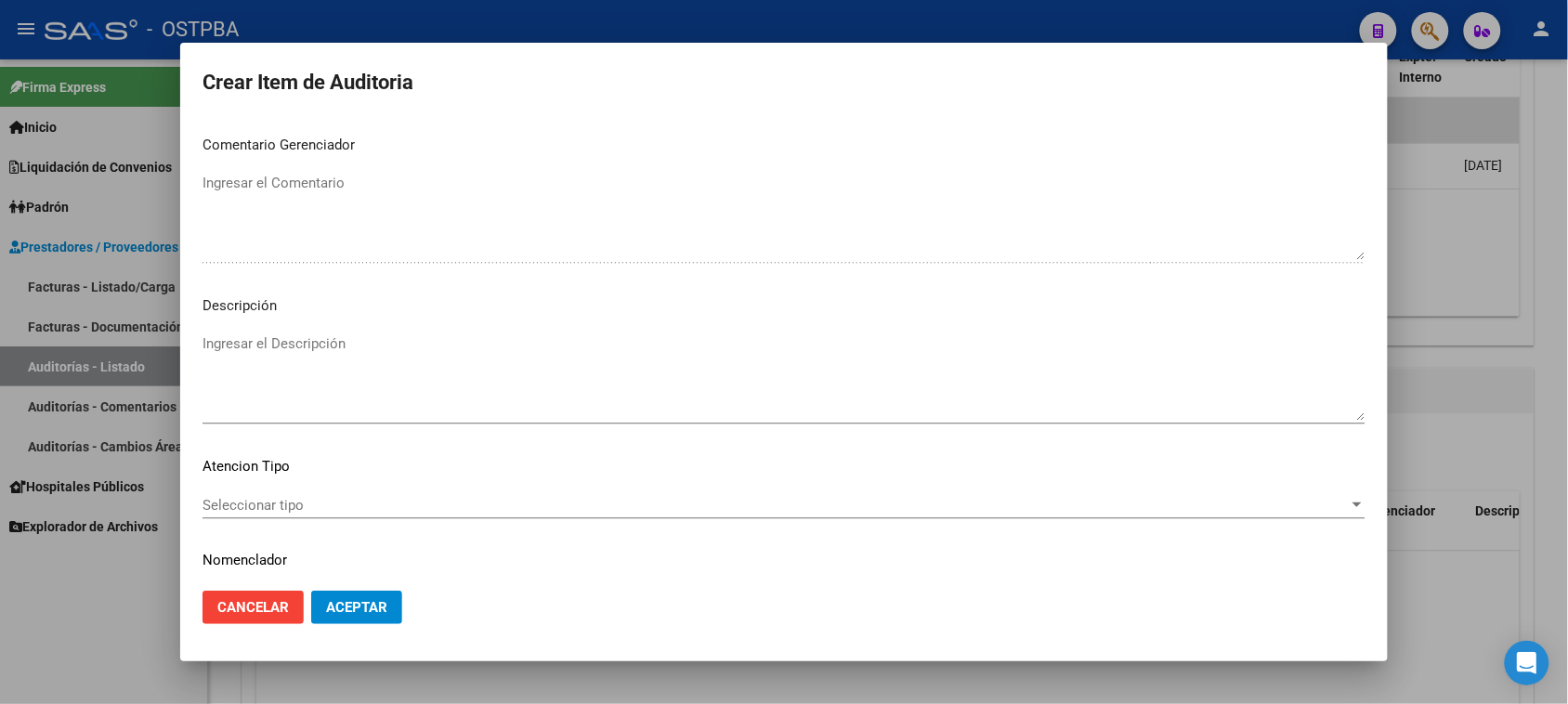
scroll to position [1213, 0]
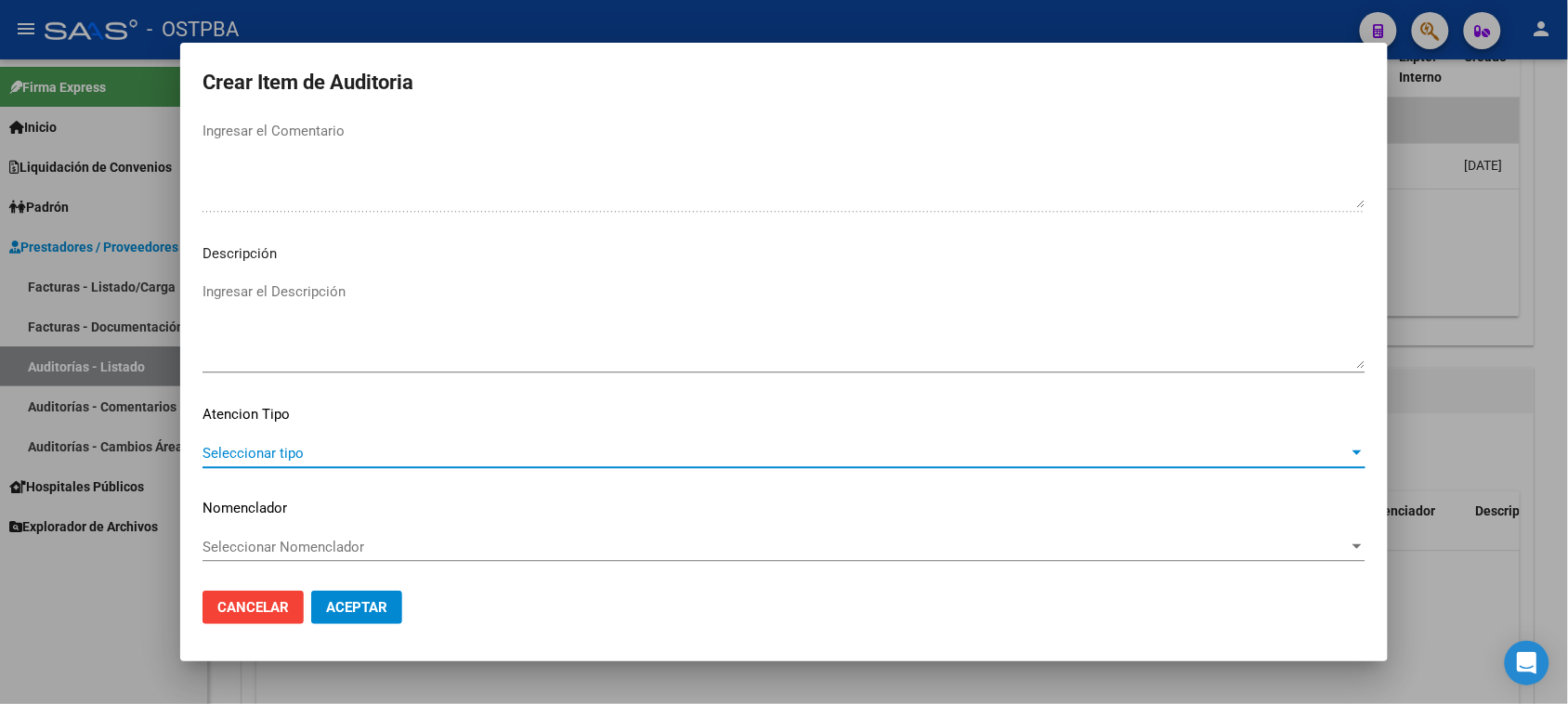
click at [265, 460] on span "Seleccionar tipo" at bounding box center [776, 454] width 1146 height 17
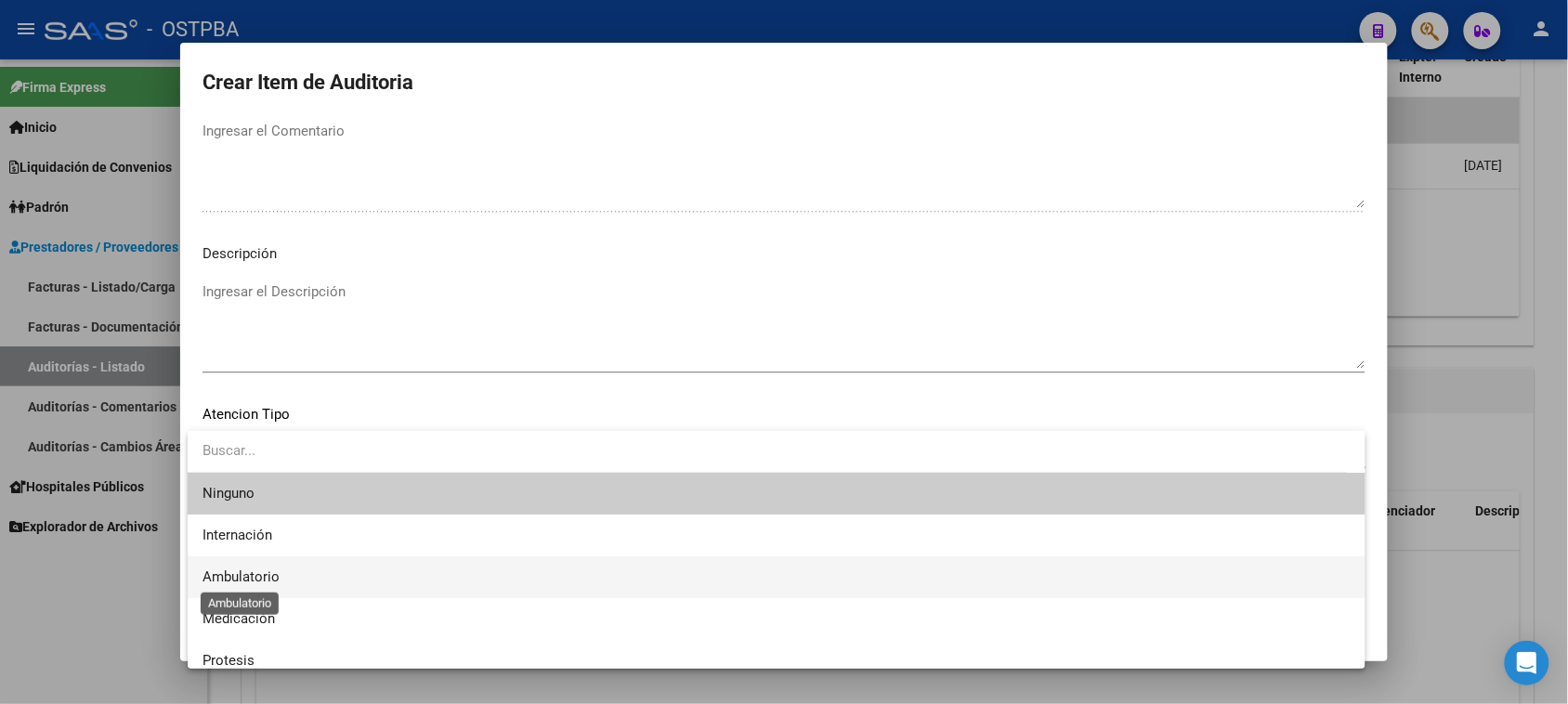
click at [253, 572] on span "Ambulatorio" at bounding box center [241, 577] width 77 height 17
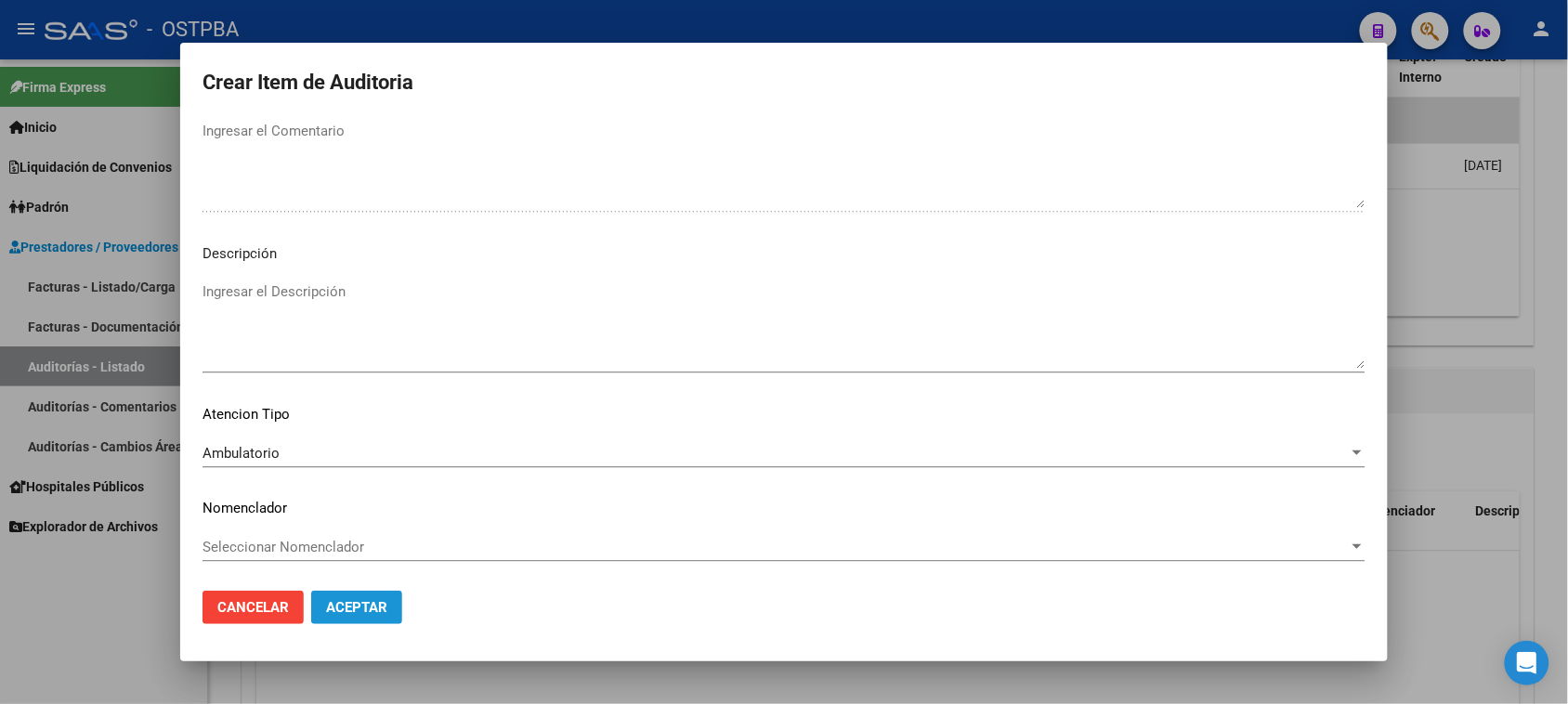
click at [372, 611] on span "Aceptar" at bounding box center [356, 607] width 62 height 17
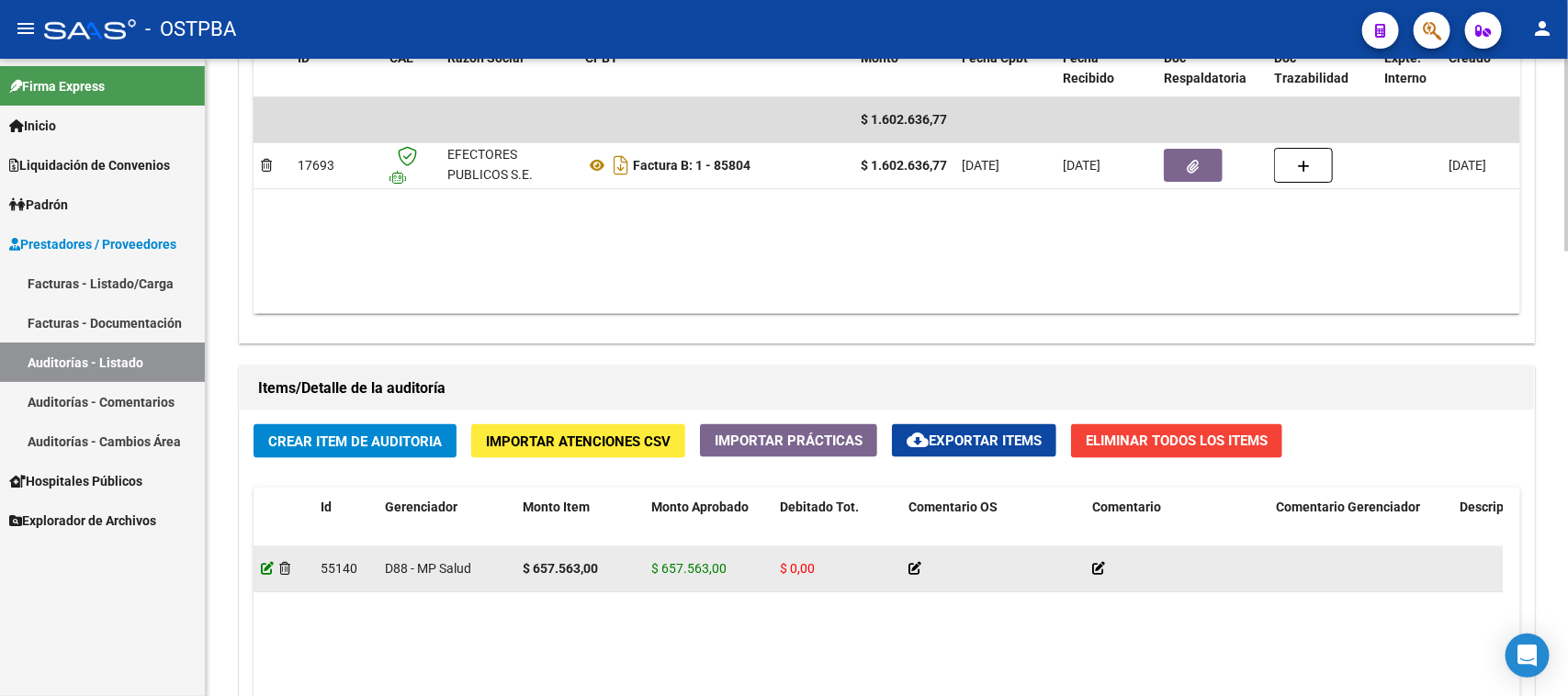
click at [262, 567] on icon at bounding box center [267, 569] width 13 height 13
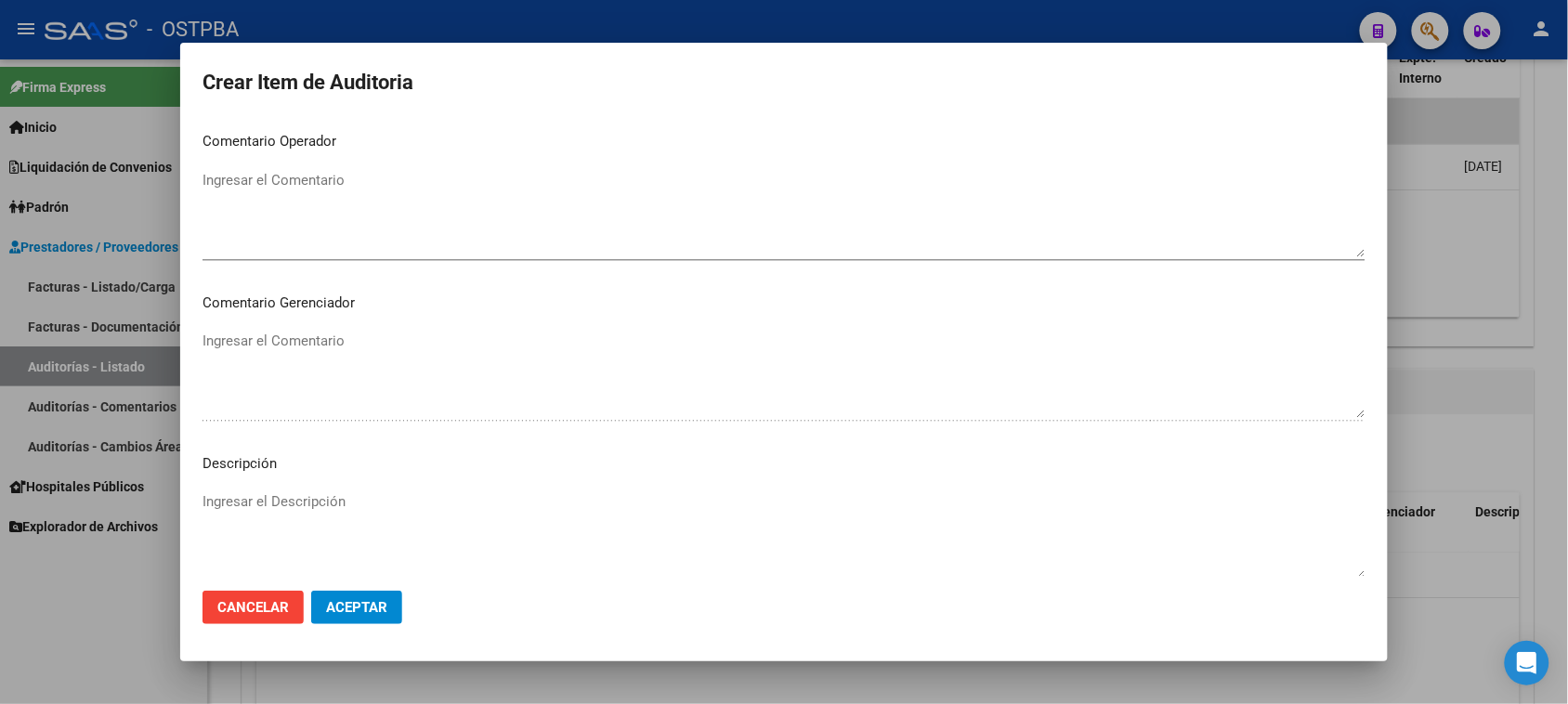
scroll to position [1161, 0]
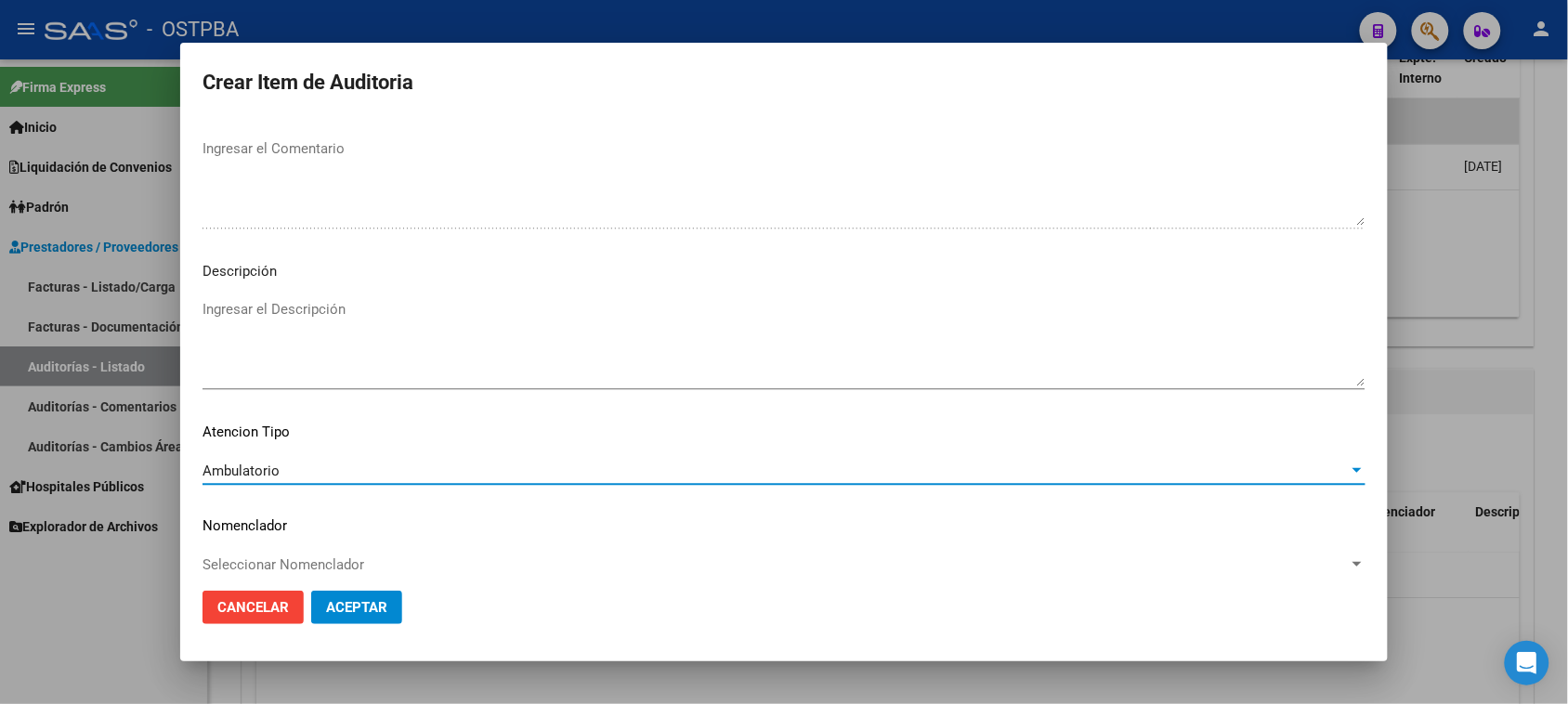
click at [257, 465] on span "Ambulatorio" at bounding box center [241, 471] width 77 height 17
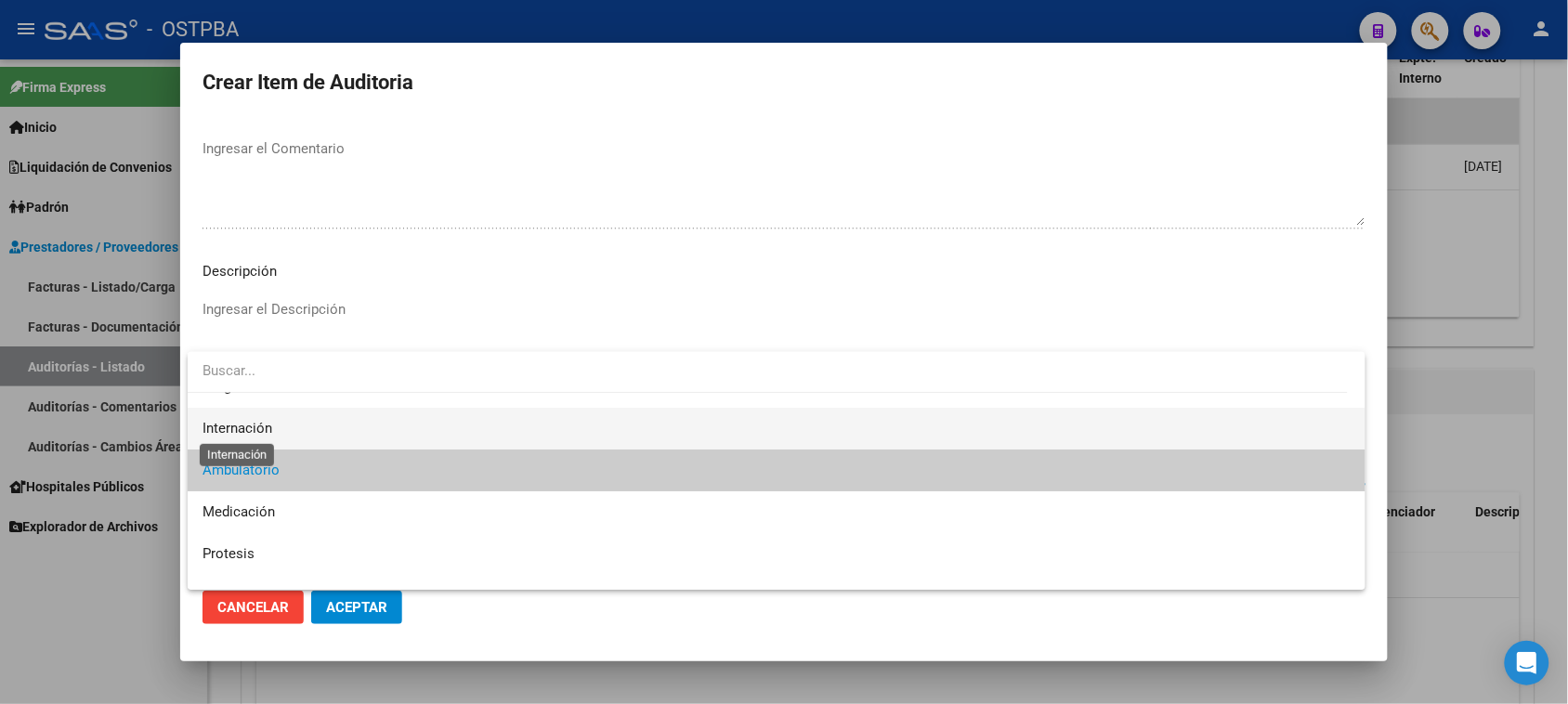
click at [237, 424] on span "Internación" at bounding box center [238, 428] width 70 height 17
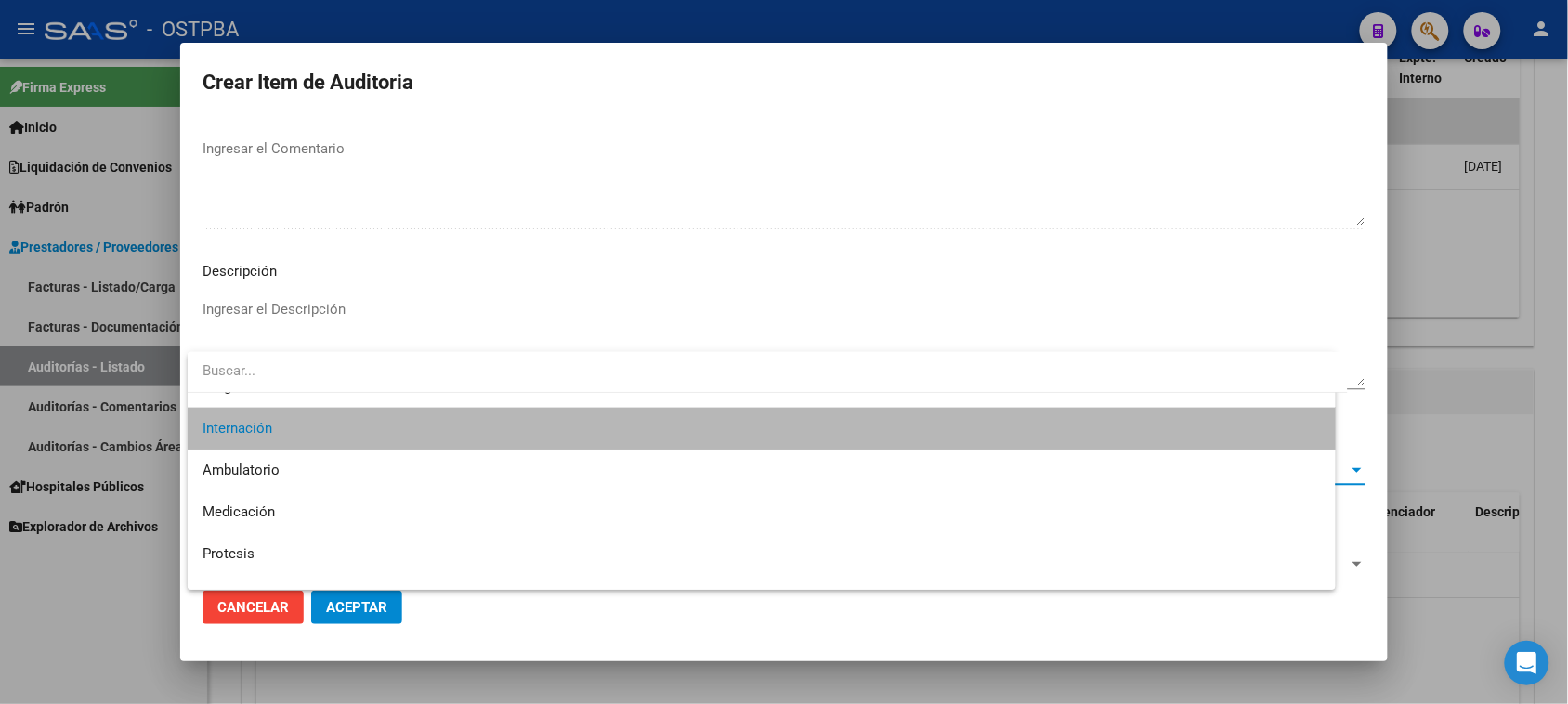
scroll to position [42, 0]
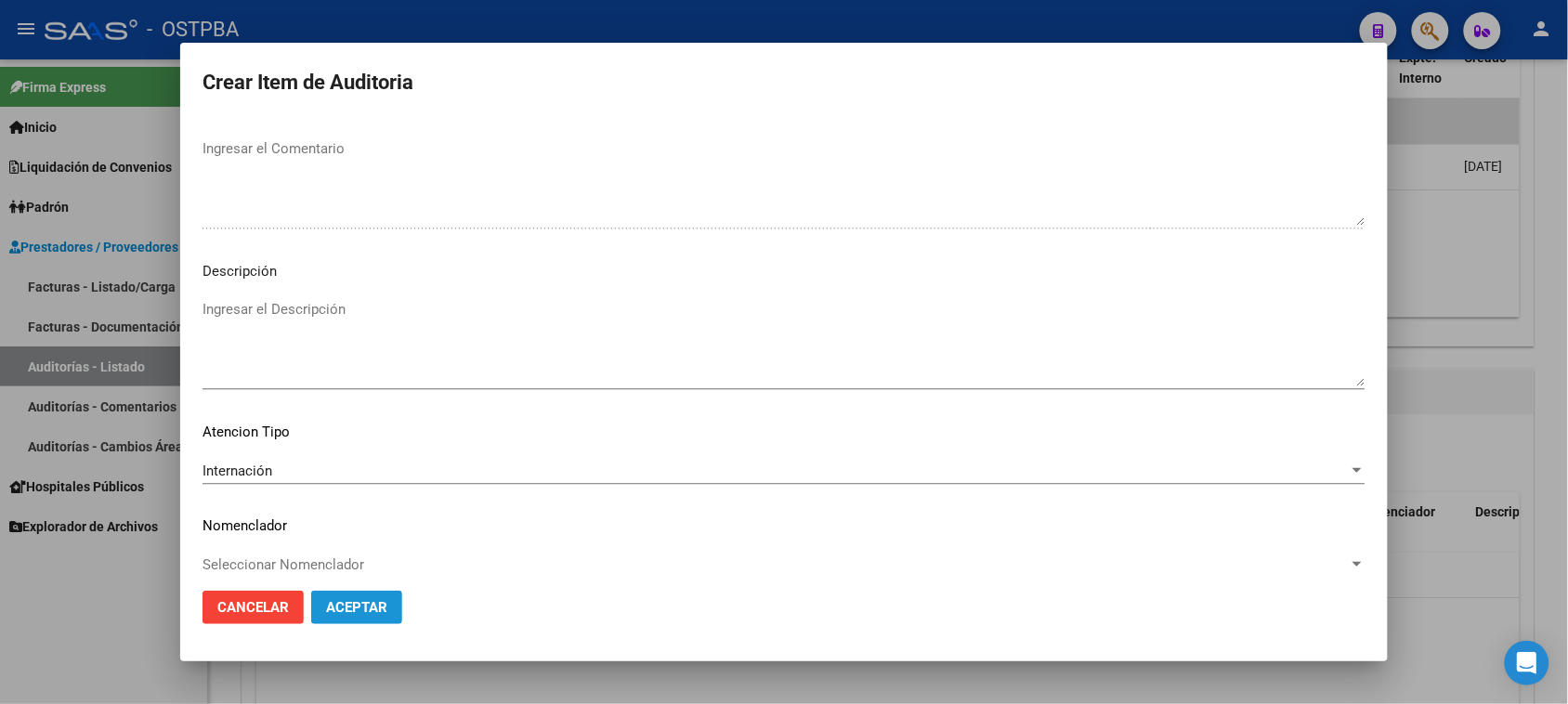
click at [347, 615] on span "Aceptar" at bounding box center [356, 607] width 62 height 17
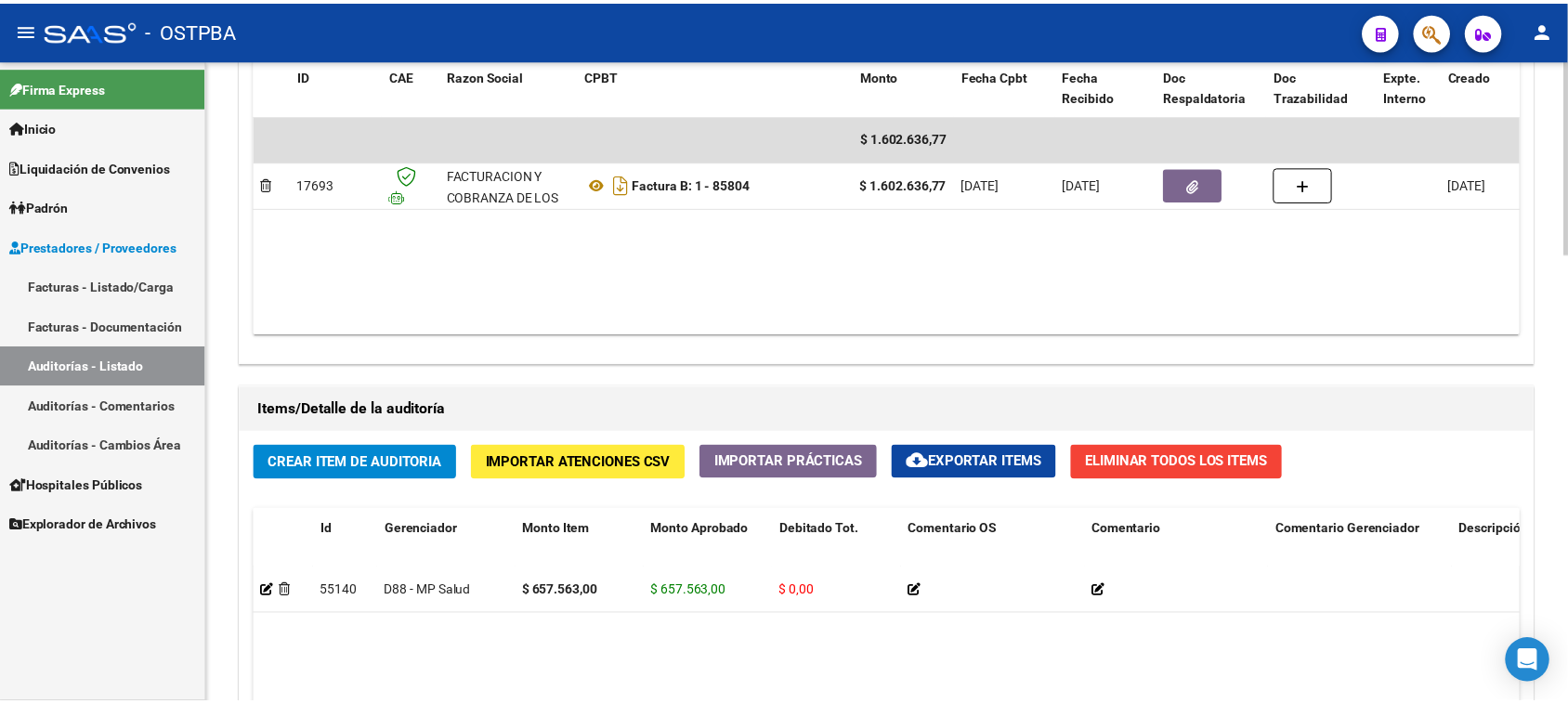
scroll to position [1045, 0]
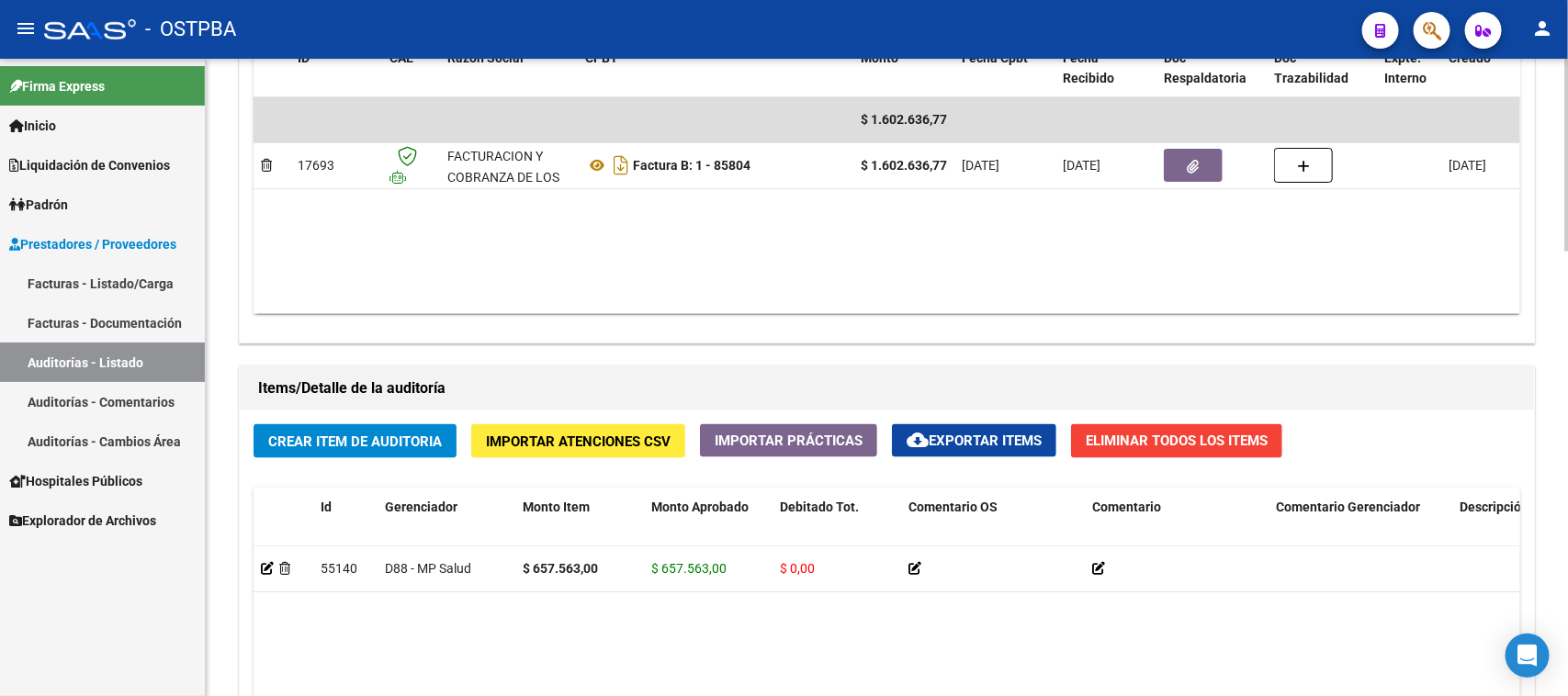
click at [419, 439] on span "Crear Item de Auditoria" at bounding box center [354, 442] width 173 height 17
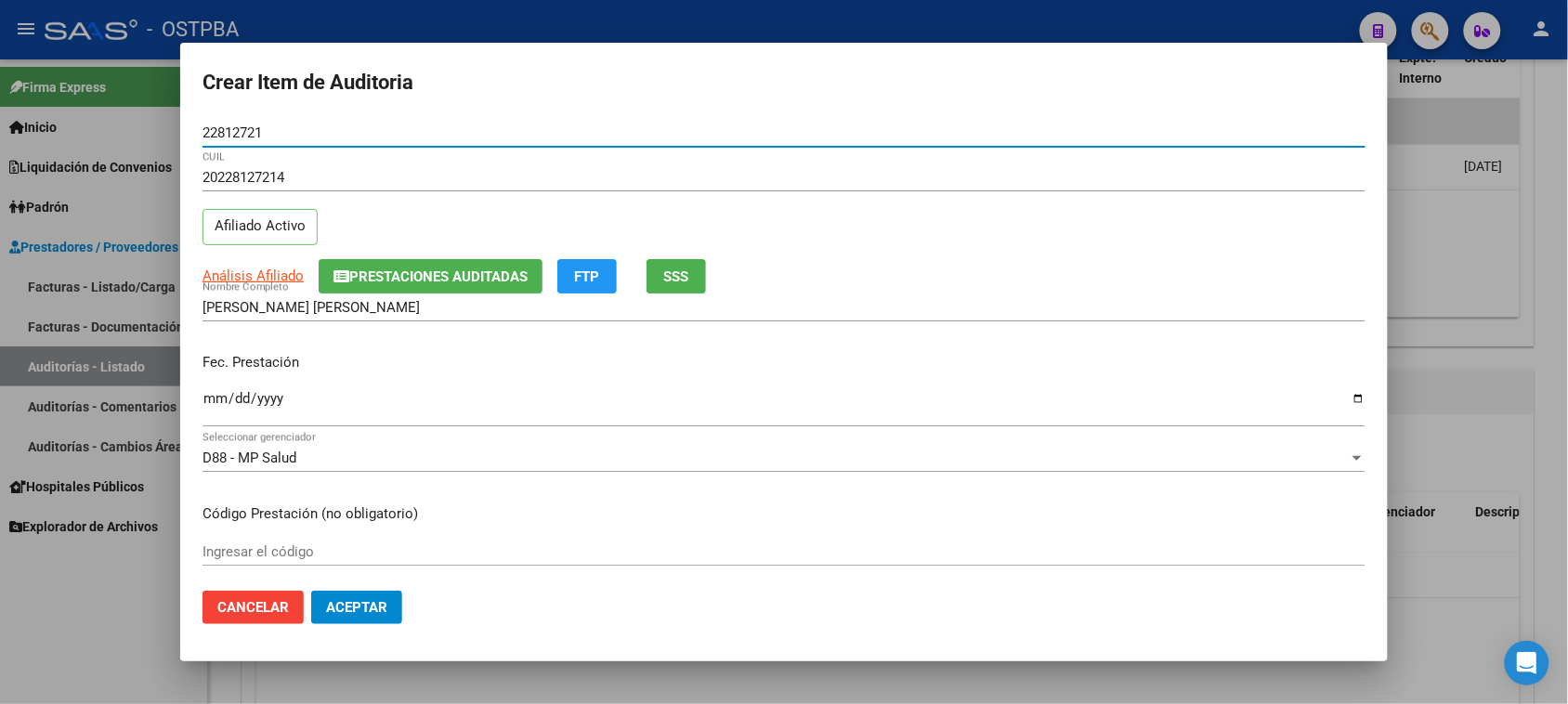
click at [205, 397] on input "Ingresar la fecha" at bounding box center [784, 406] width 1162 height 29
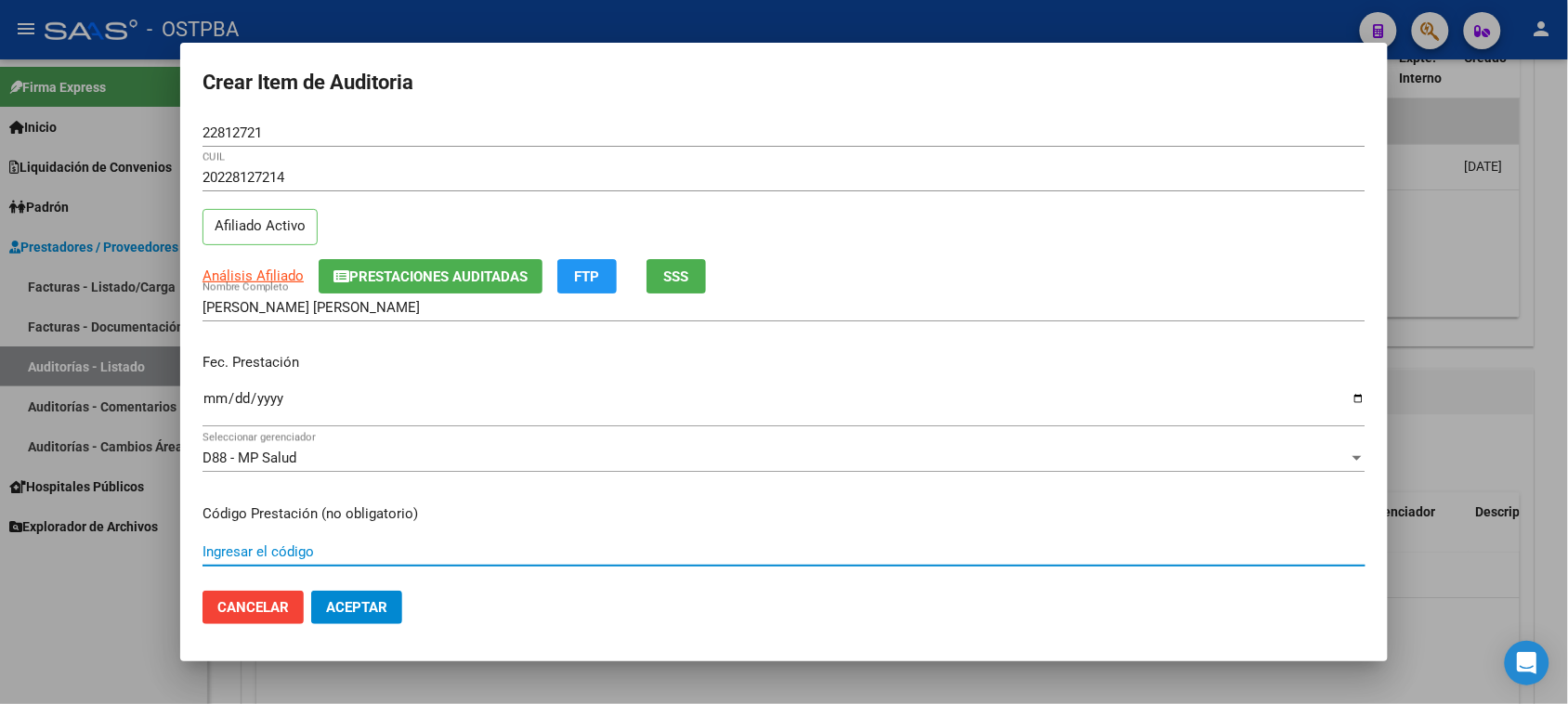
scroll to position [298, 0]
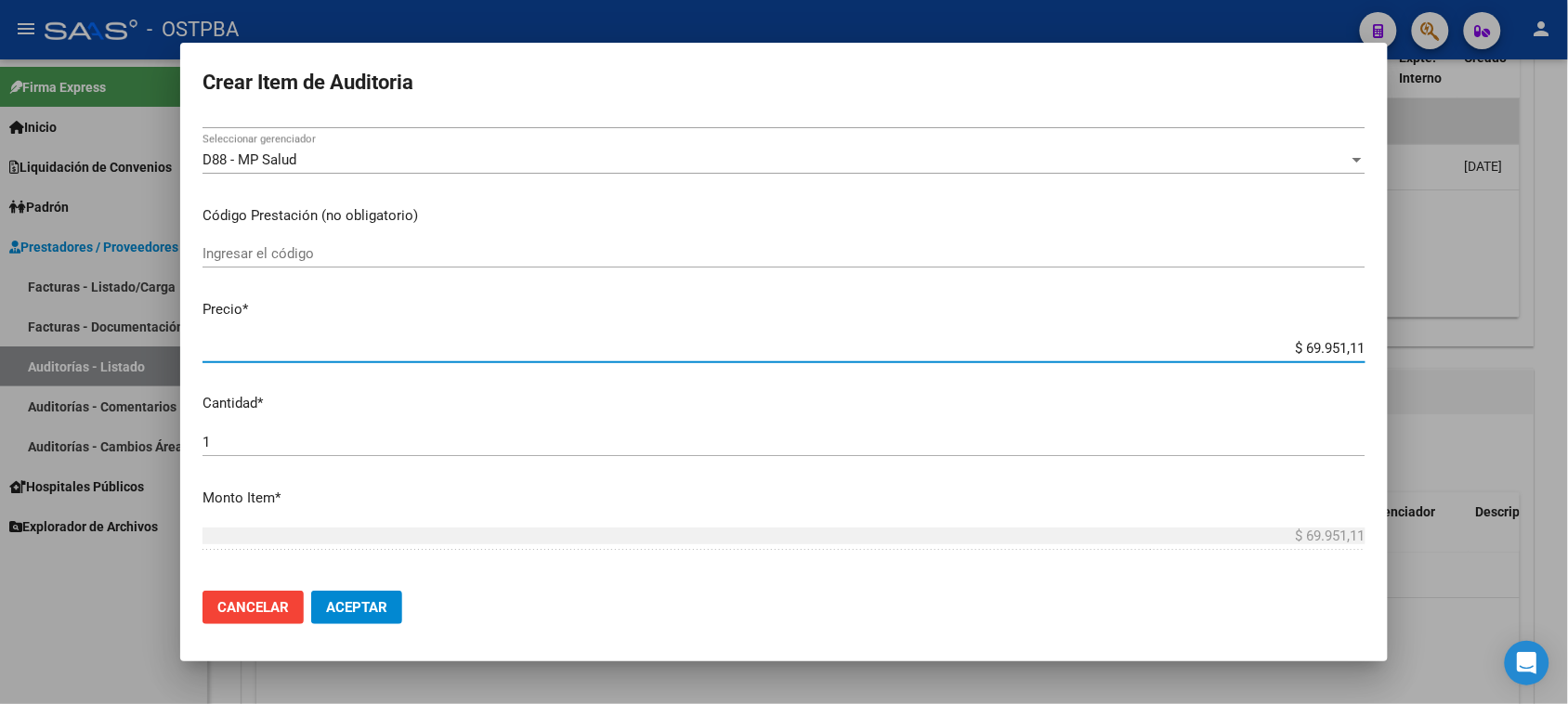
click at [247, 434] on input "1" at bounding box center [784, 442] width 1162 height 17
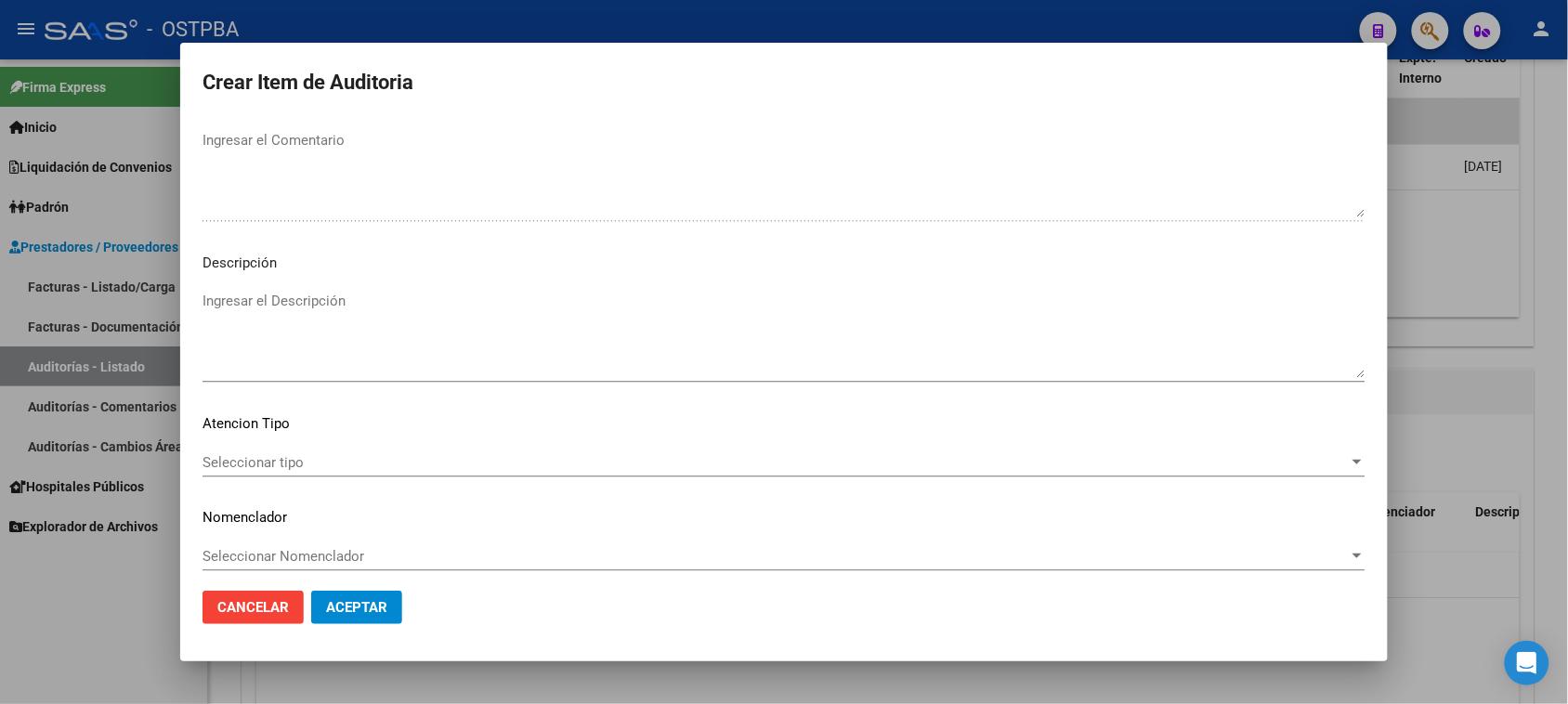
scroll to position [1213, 0]
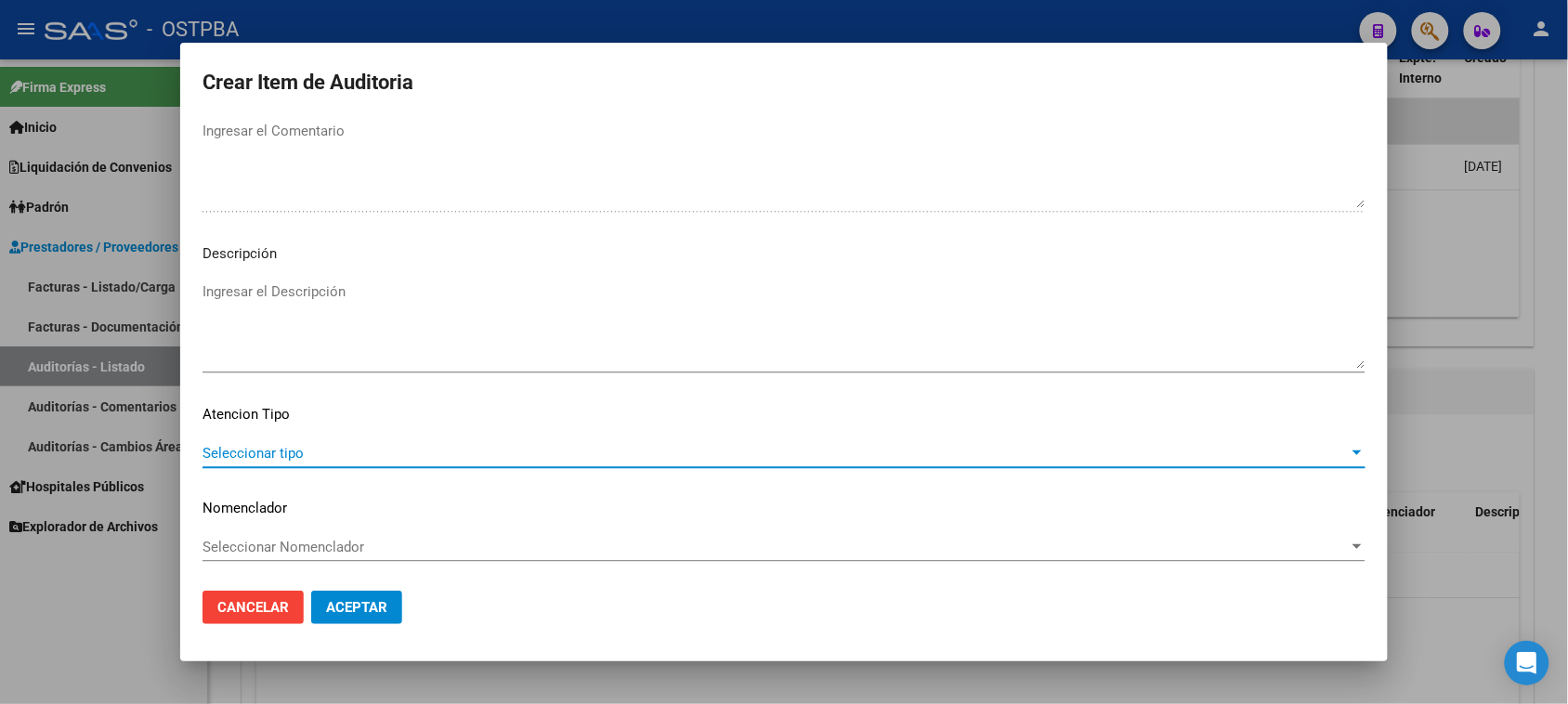
click at [345, 448] on span "Seleccionar tipo" at bounding box center [776, 454] width 1146 height 17
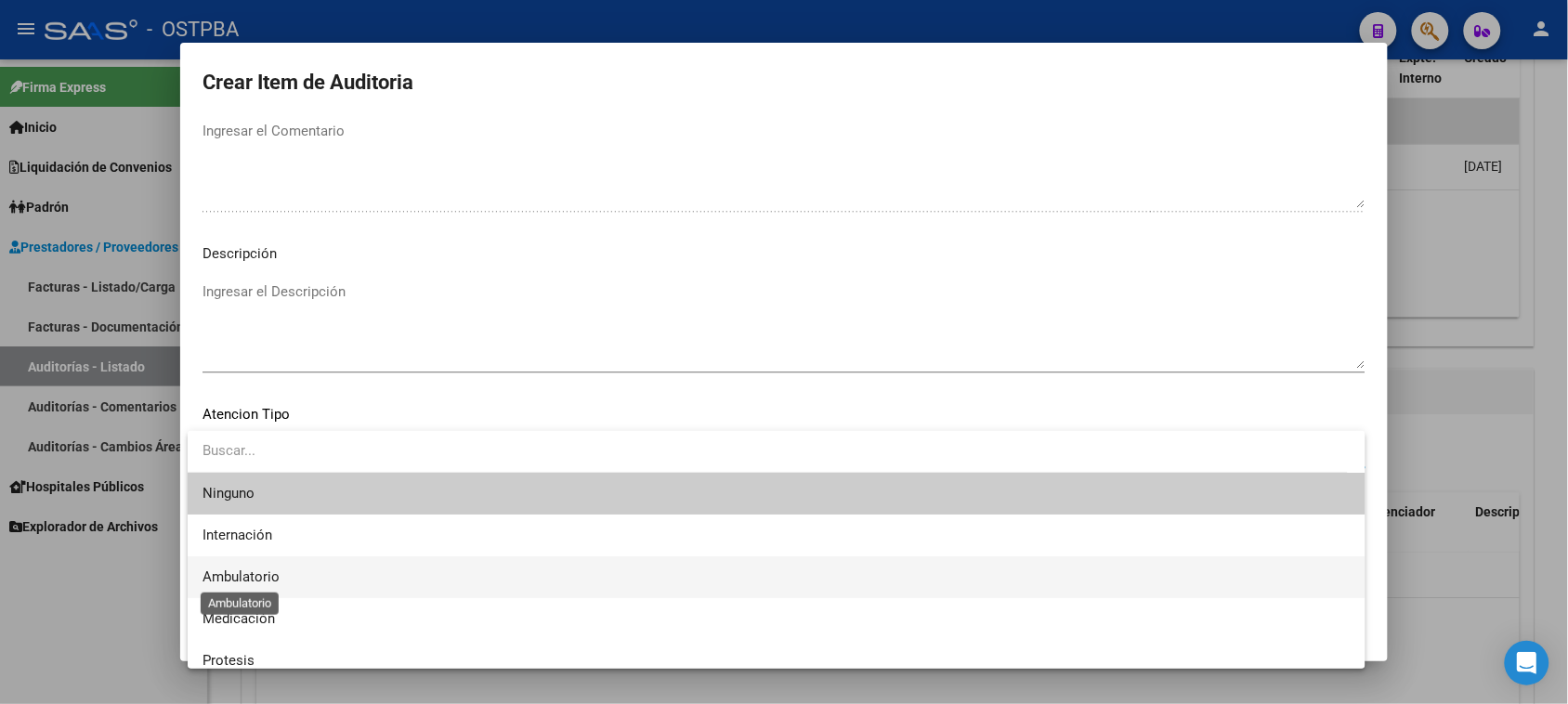
click at [262, 578] on span "Ambulatorio" at bounding box center [241, 577] width 77 height 17
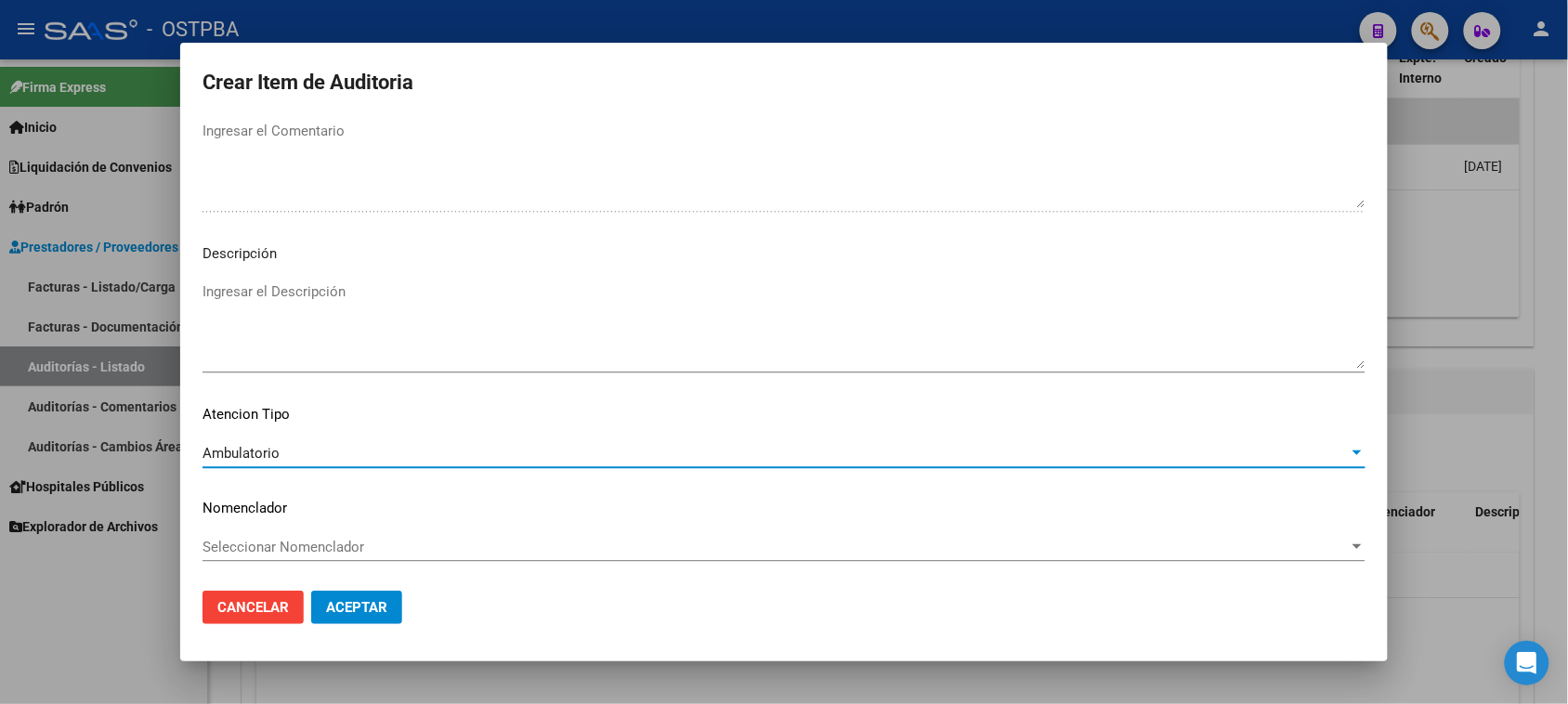
click at [330, 609] on span "Aceptar" at bounding box center [356, 607] width 62 height 17
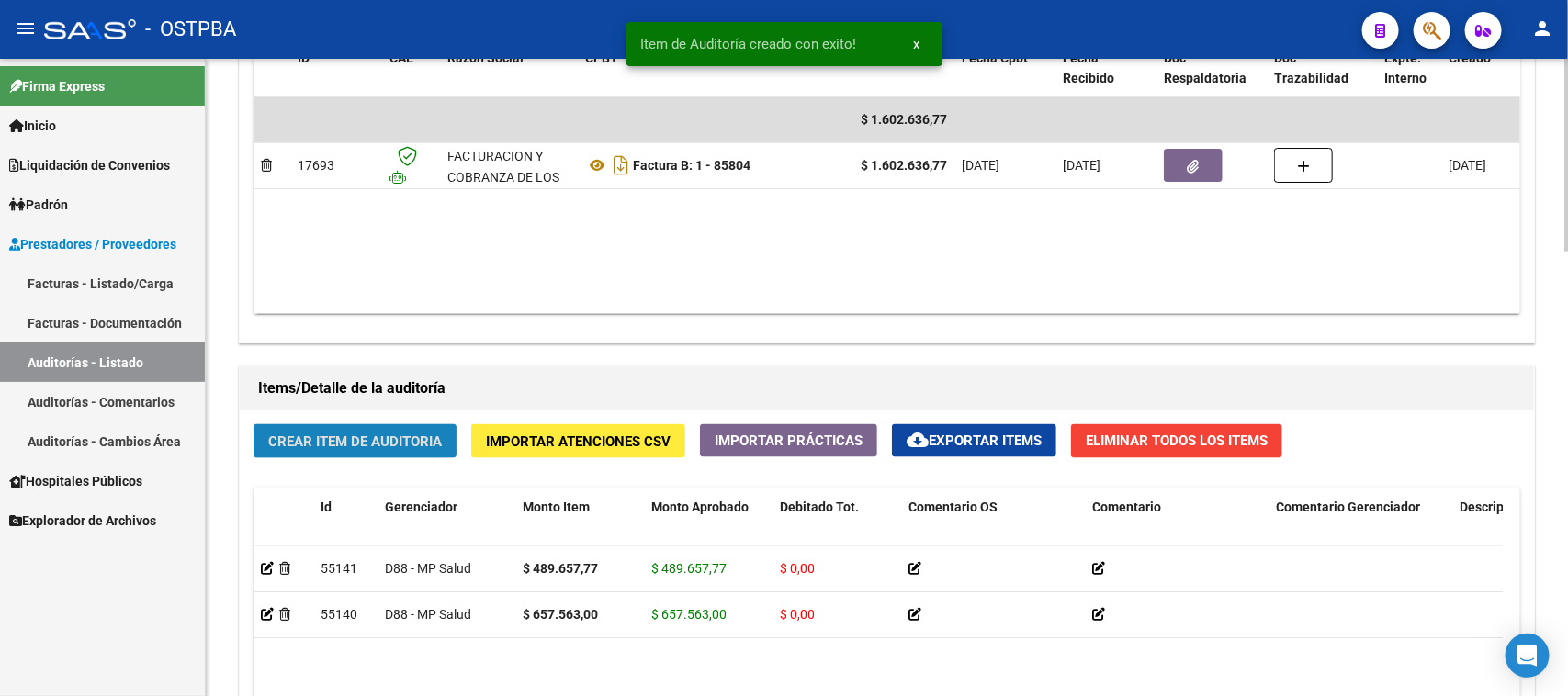
click at [388, 437] on span "Crear Item de Auditoria" at bounding box center [354, 442] width 173 height 17
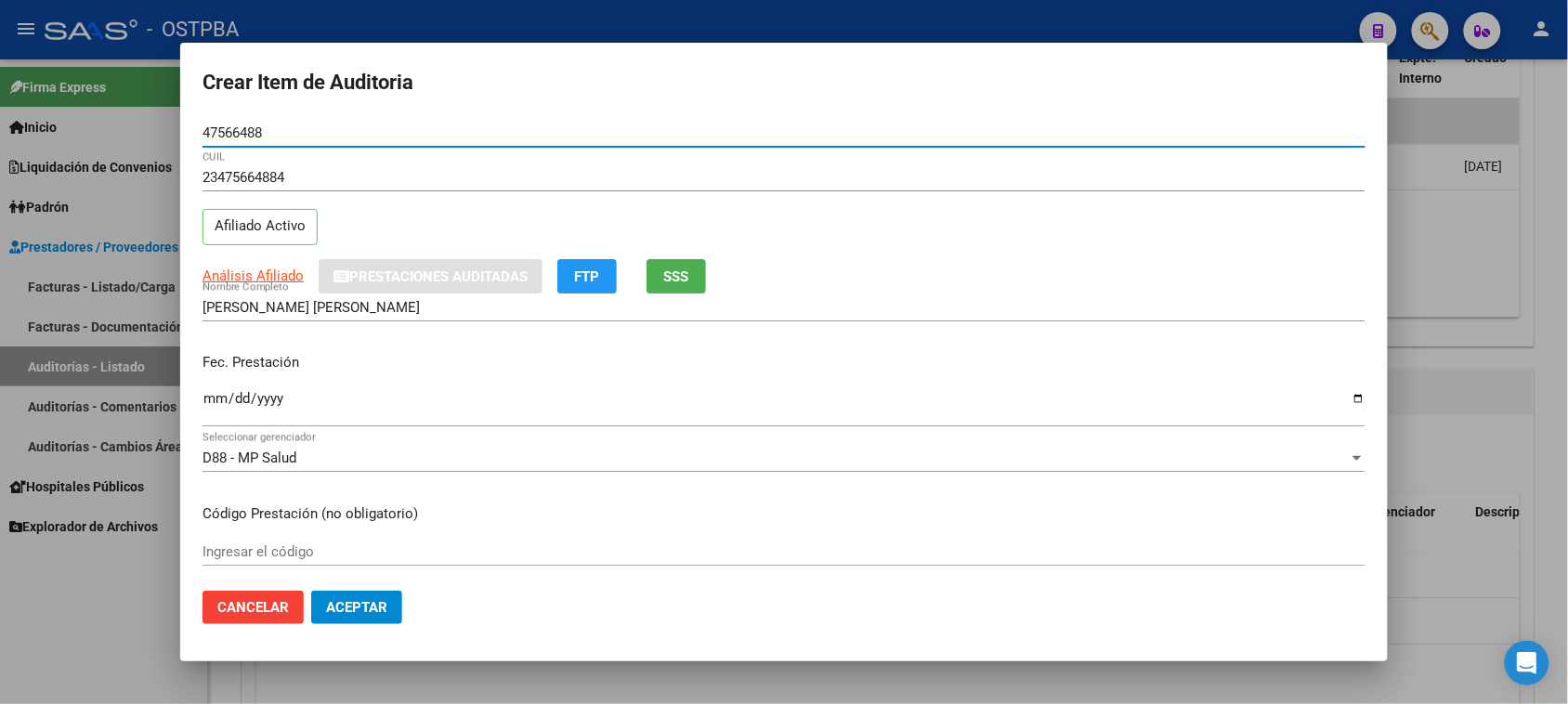
click at [206, 404] on input "Ingresar la fecha" at bounding box center [784, 406] width 1162 height 29
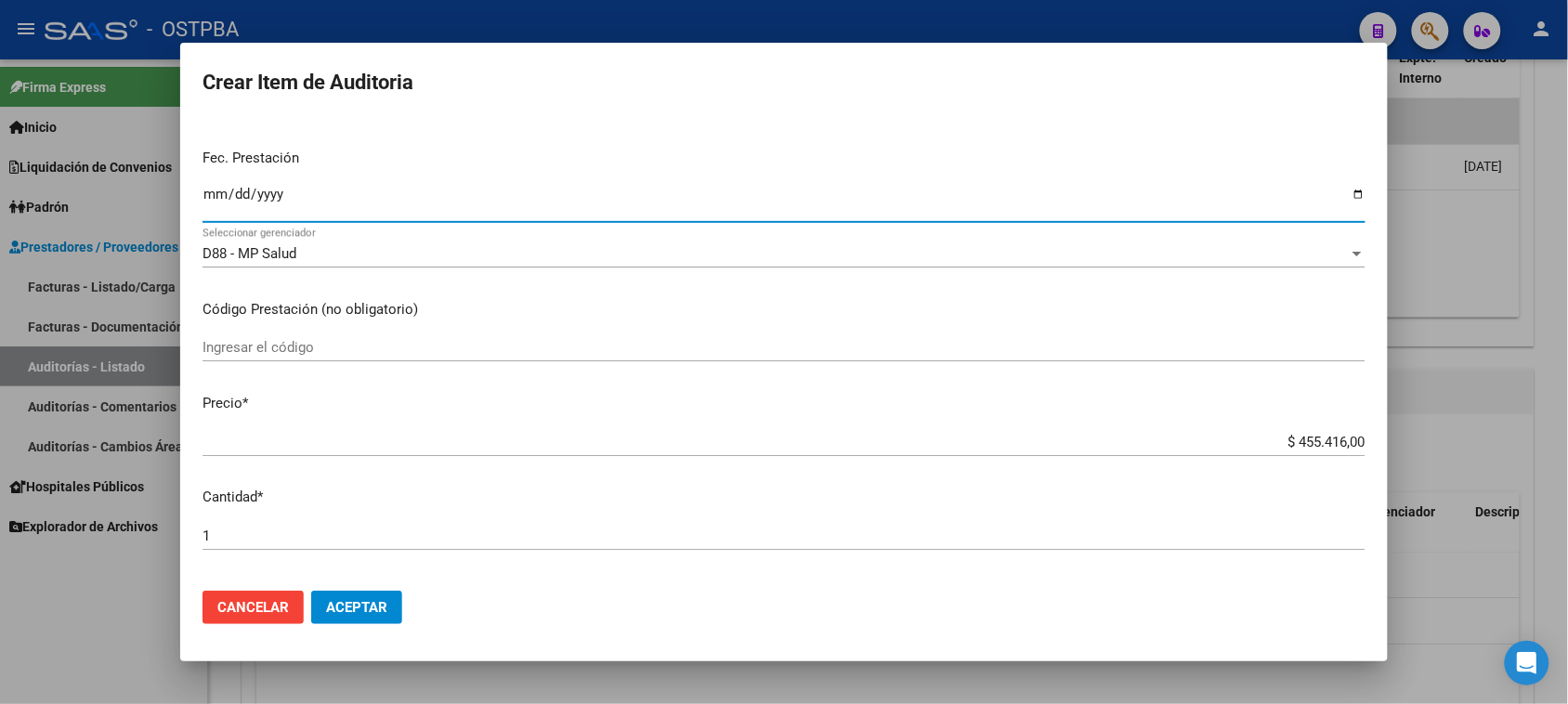
scroll to position [232, 0]
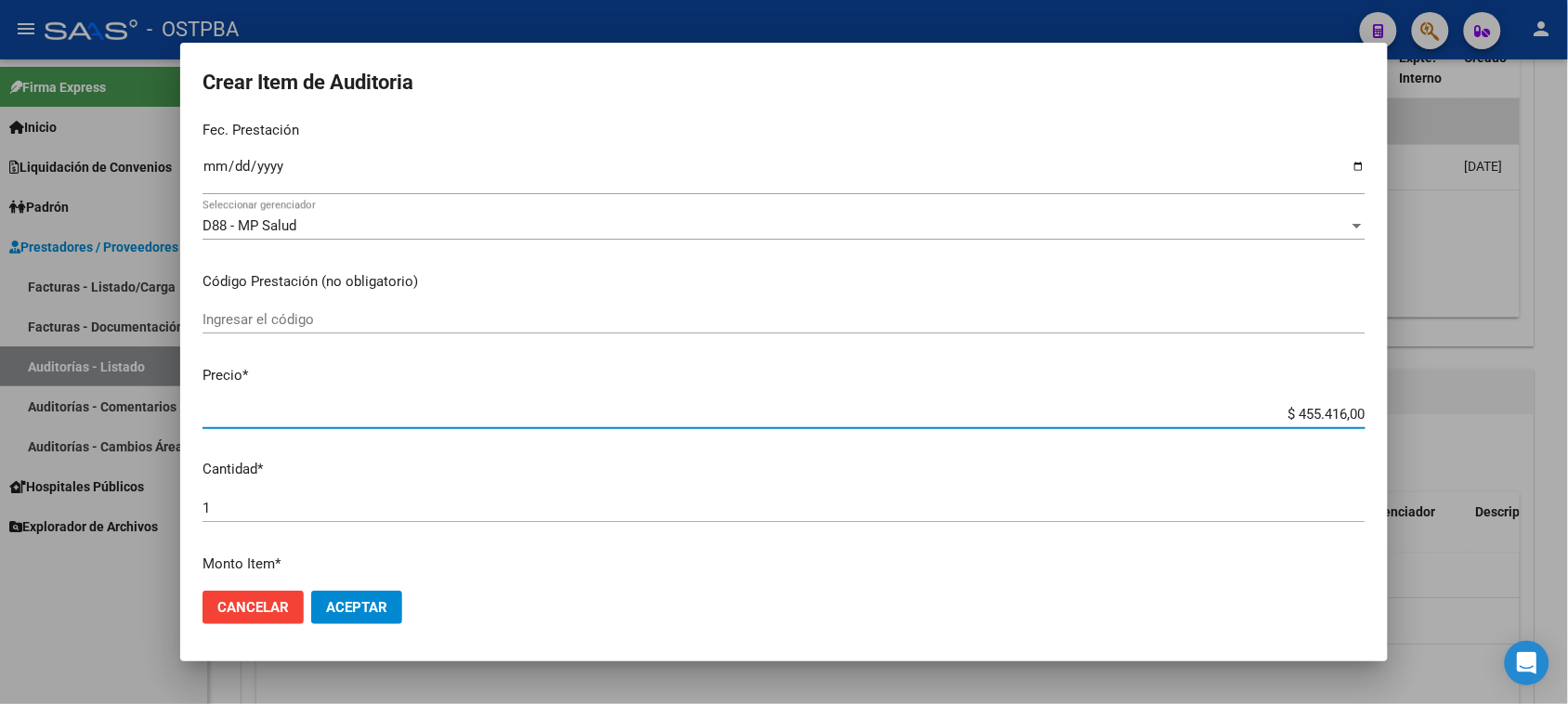
drag, startPoint x: 1278, startPoint y: 415, endPoint x: 1529, endPoint y: 410, distance: 251.0
click at [1529, 410] on div "Crear Item de Auditoria 47566488 Nro Documento 23475664884 CUIL Afiliado Activo…" at bounding box center [784, 352] width 1568 height 704
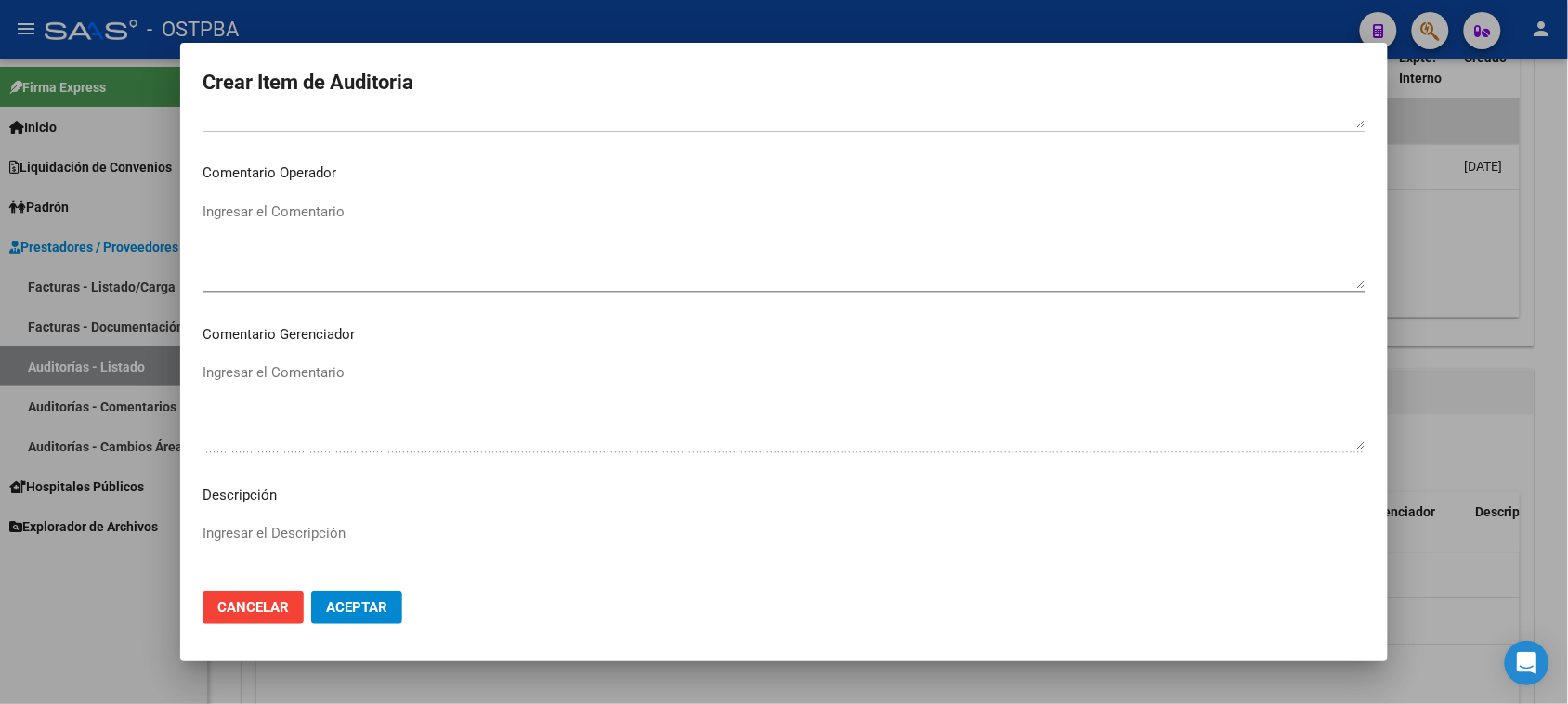
scroll to position [1213, 0]
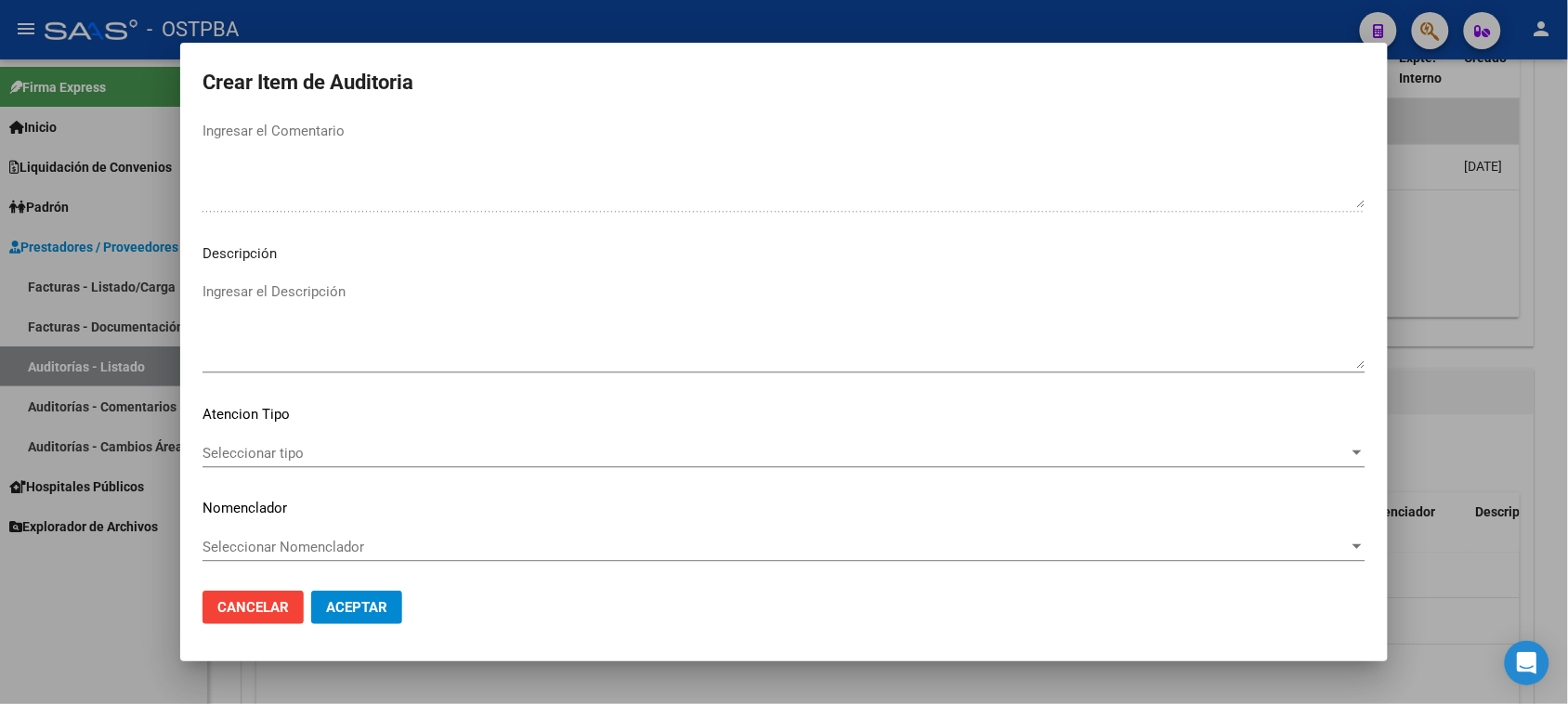
click at [275, 437] on mat-dialog-content "47566488 Nro Documento 23475664884 CUIL Afiliado Activo Análisis Afiliado Prest…" at bounding box center [784, 347] width 1207 height 458
click at [274, 450] on span "Seleccionar tipo" at bounding box center [776, 454] width 1146 height 17
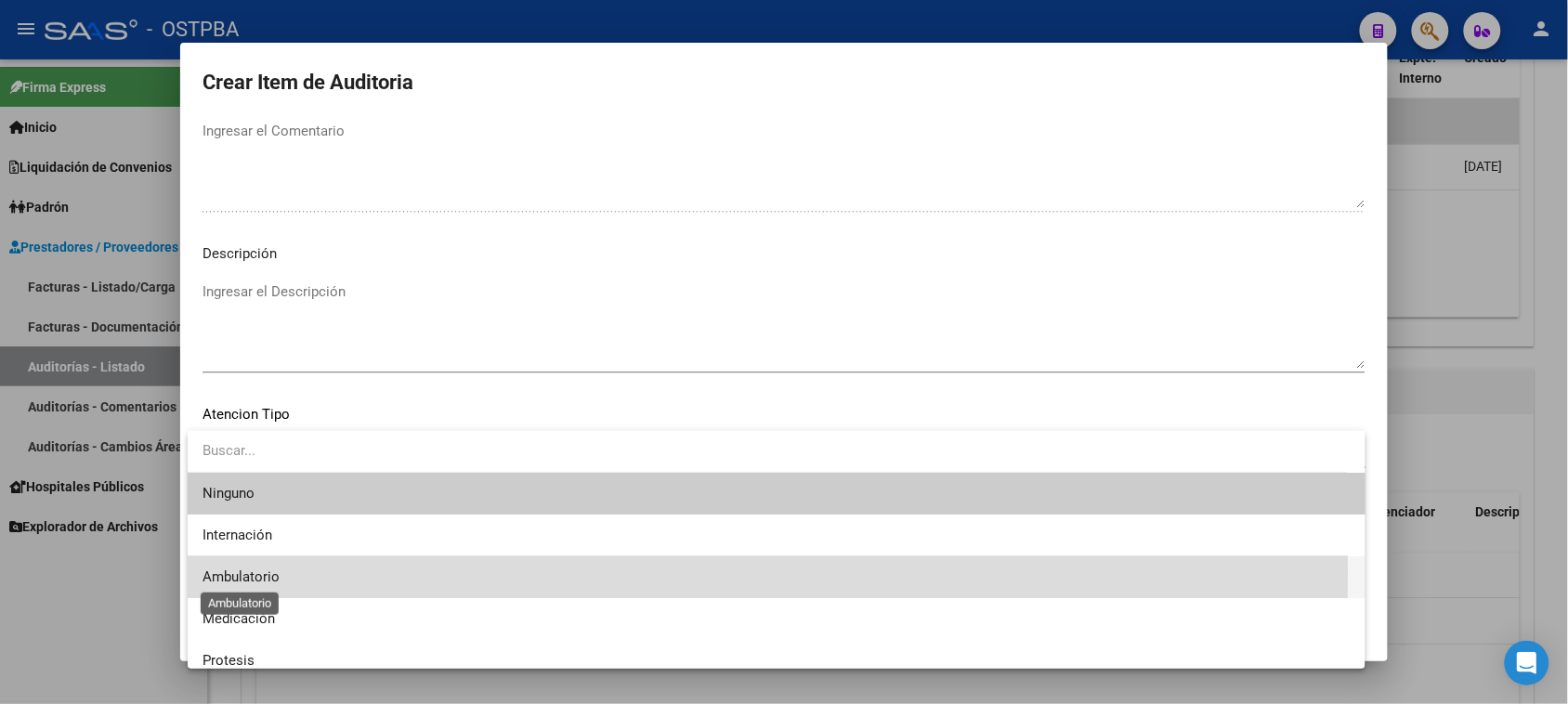
drag, startPoint x: 246, startPoint y: 573, endPoint x: 259, endPoint y: 568, distance: 13.9
click at [244, 569] on span "Ambulatorio" at bounding box center [241, 577] width 77 height 17
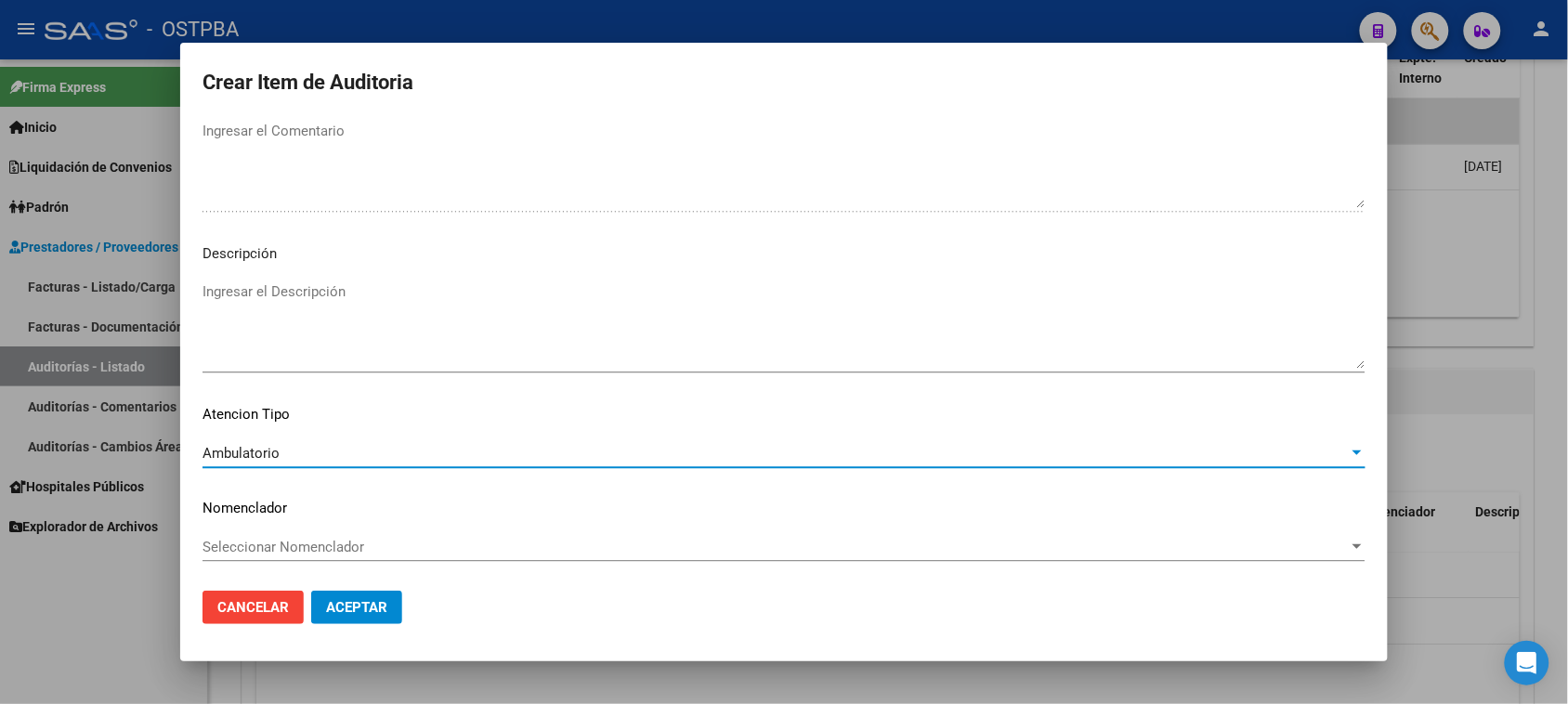
click at [336, 605] on span "Aceptar" at bounding box center [356, 607] width 62 height 17
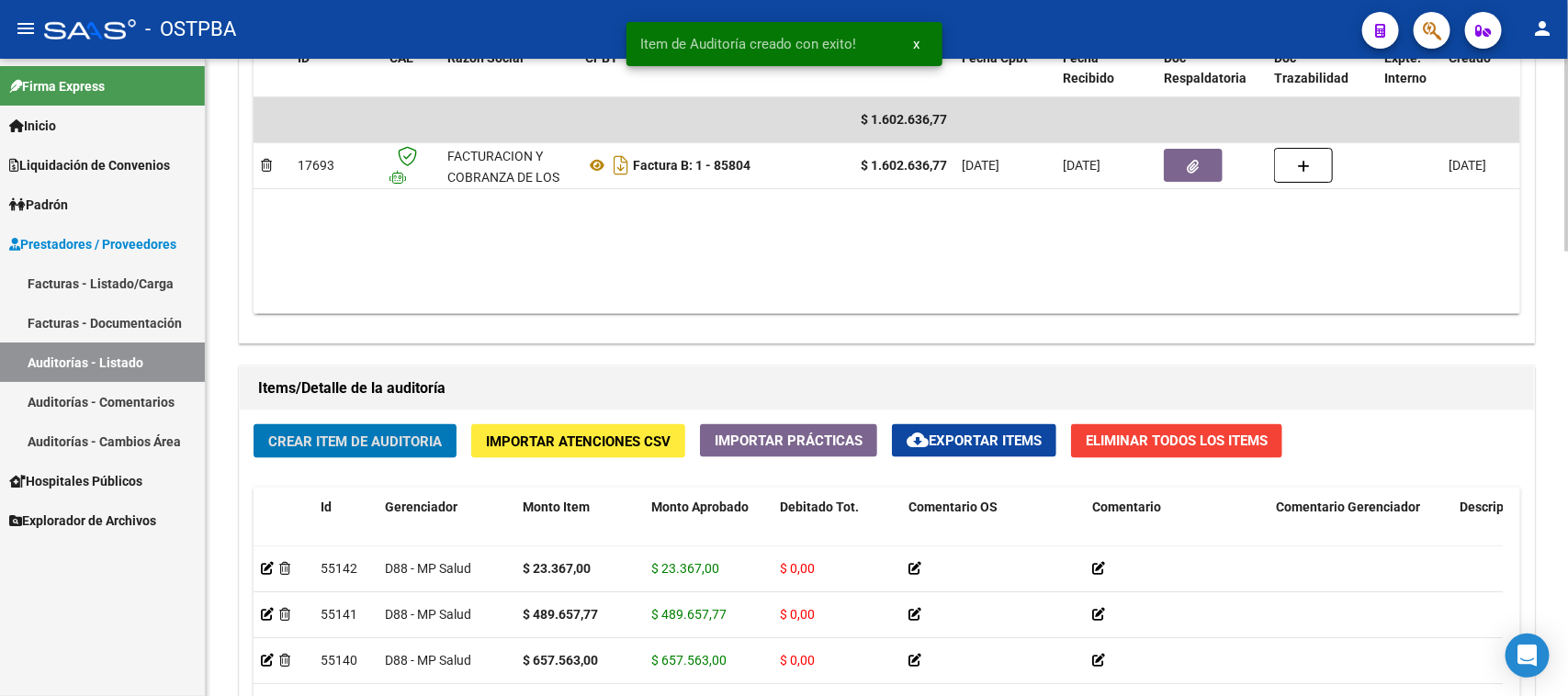
click at [423, 443] on span "Crear Item de Auditoria" at bounding box center [354, 442] width 173 height 17
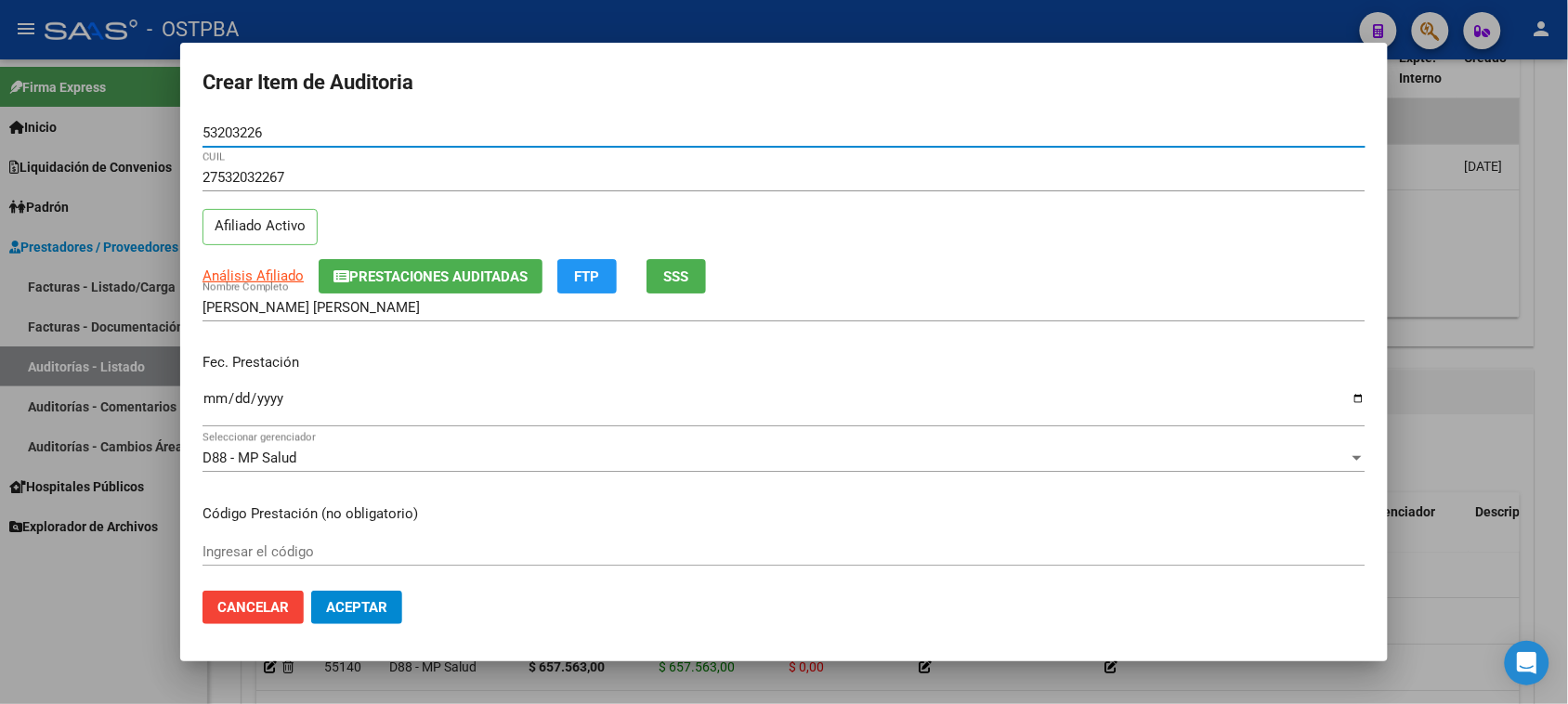
click at [214, 395] on input "Ingresar la fecha" at bounding box center [784, 406] width 1162 height 29
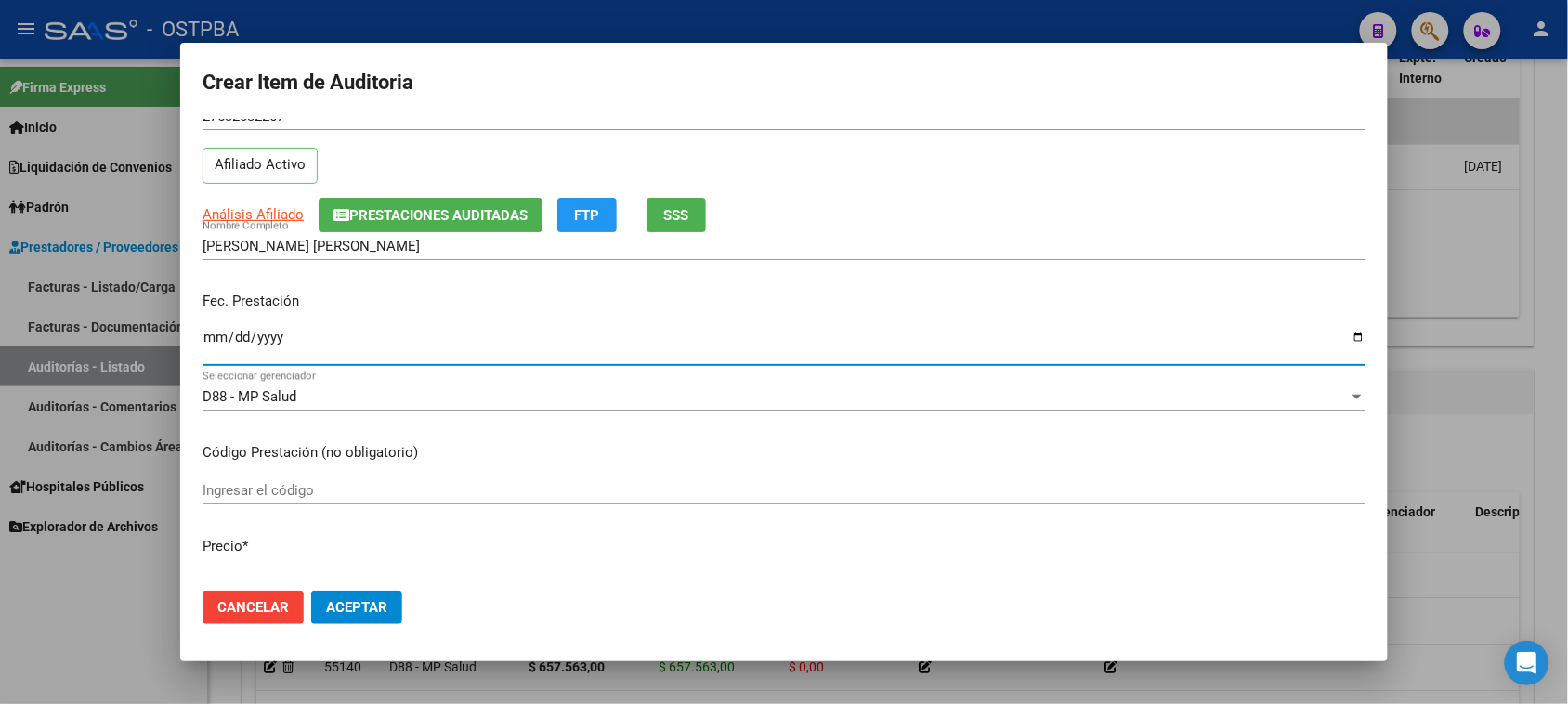
scroll to position [232, 0]
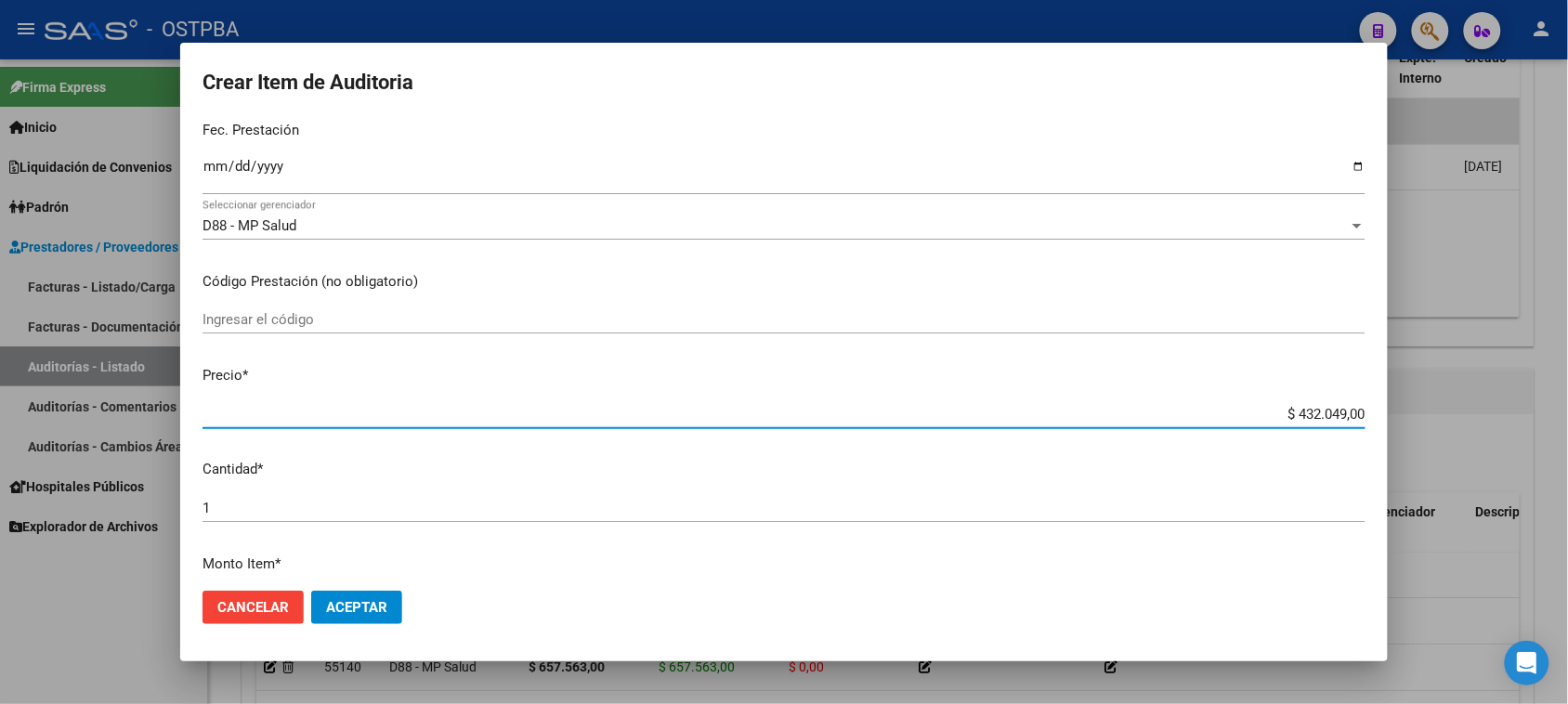
drag, startPoint x: 1275, startPoint y: 414, endPoint x: 1577, endPoint y: 414, distance: 302.0
click at [1568, 414] on html "menu - OSTPBA person Firma Express Inicio Calendario SSS Instructivos Contacto …" at bounding box center [784, 352] width 1568 height 704
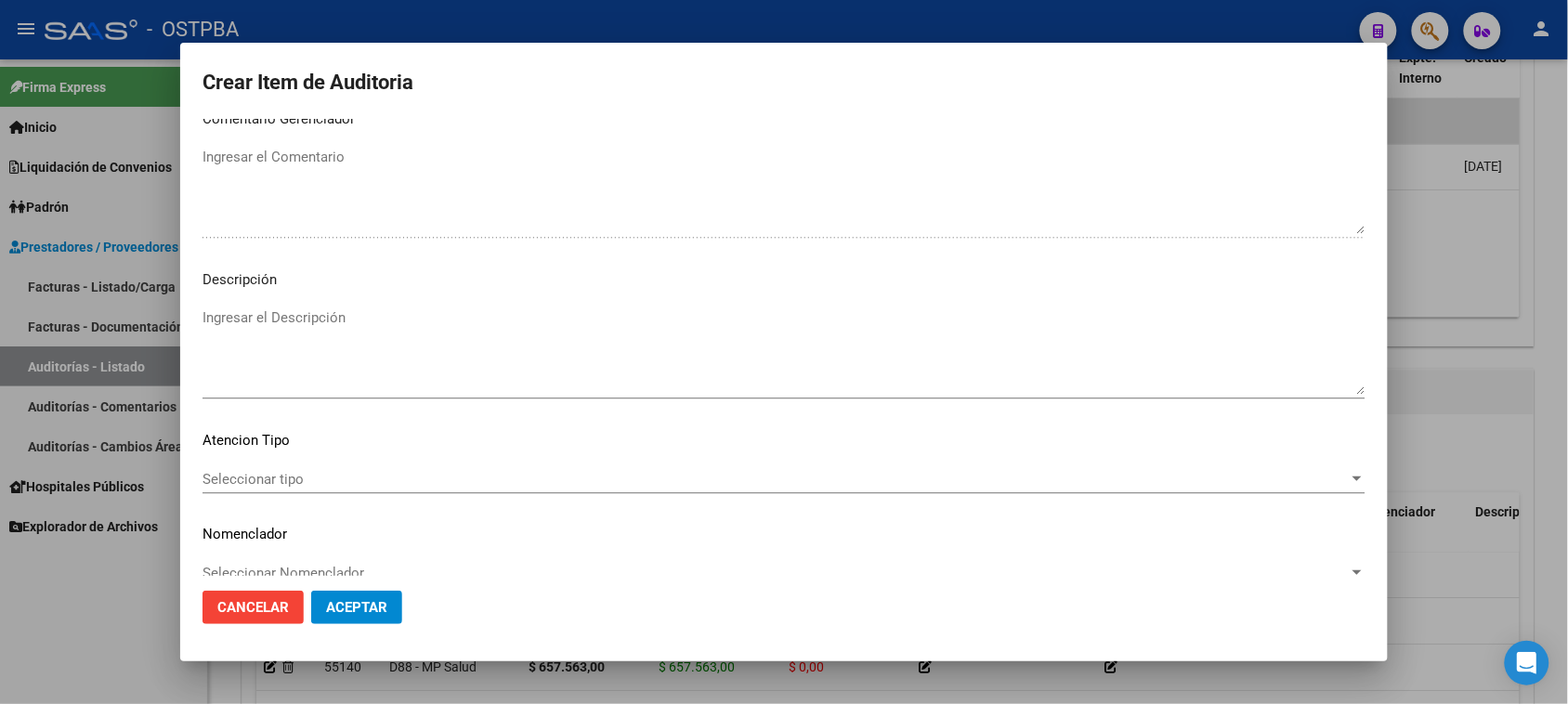
scroll to position [1213, 0]
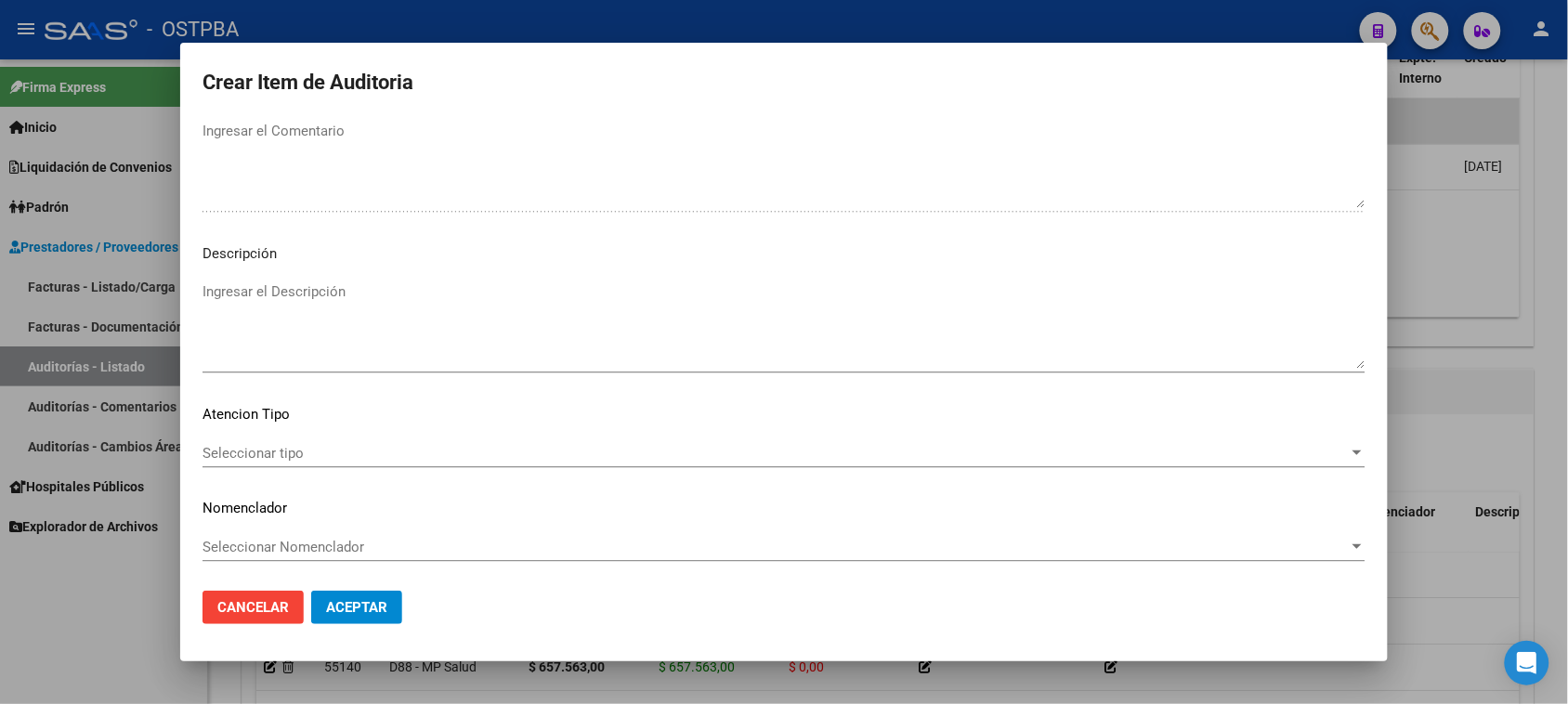
click at [262, 460] on span "Seleccionar tipo" at bounding box center [776, 454] width 1146 height 17
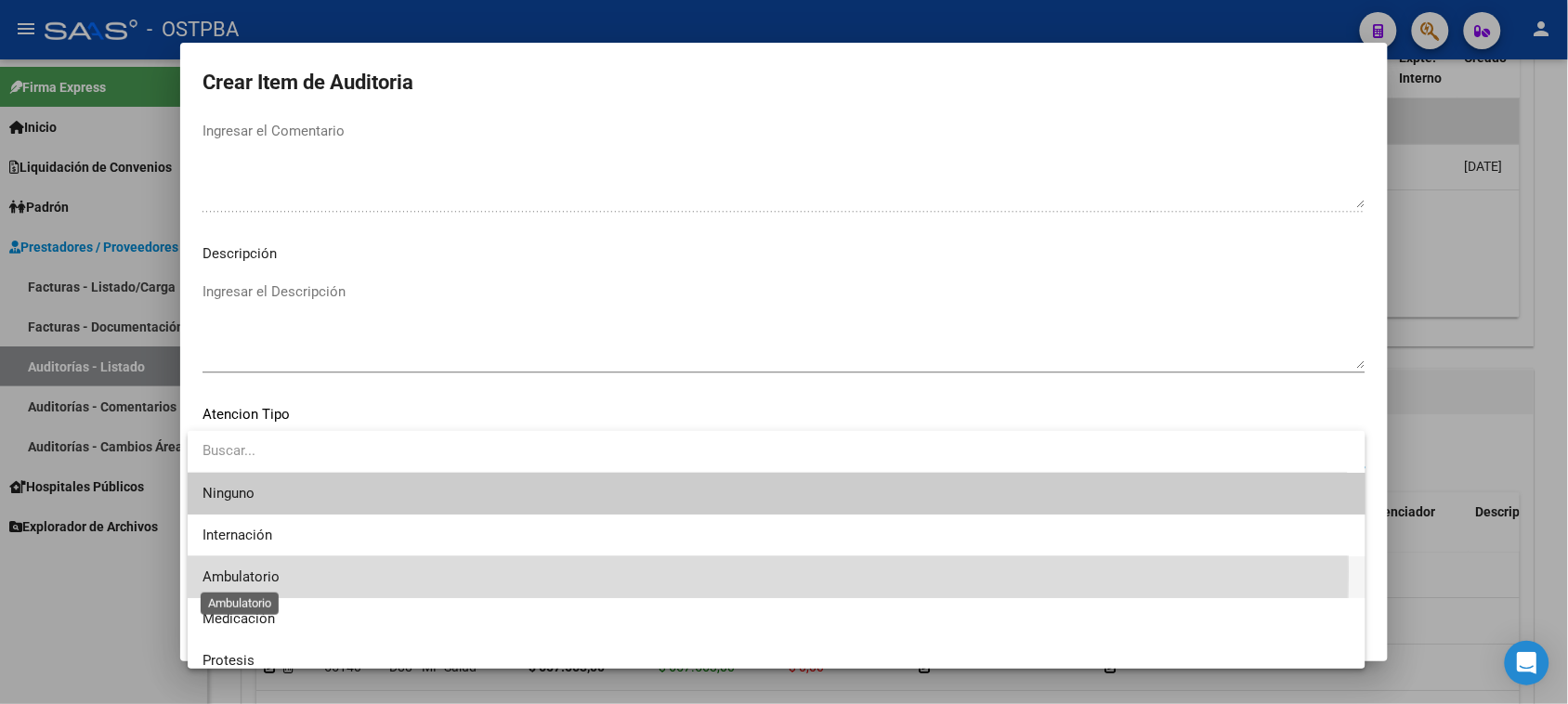
click at [229, 571] on span "Ambulatorio" at bounding box center [241, 577] width 77 height 17
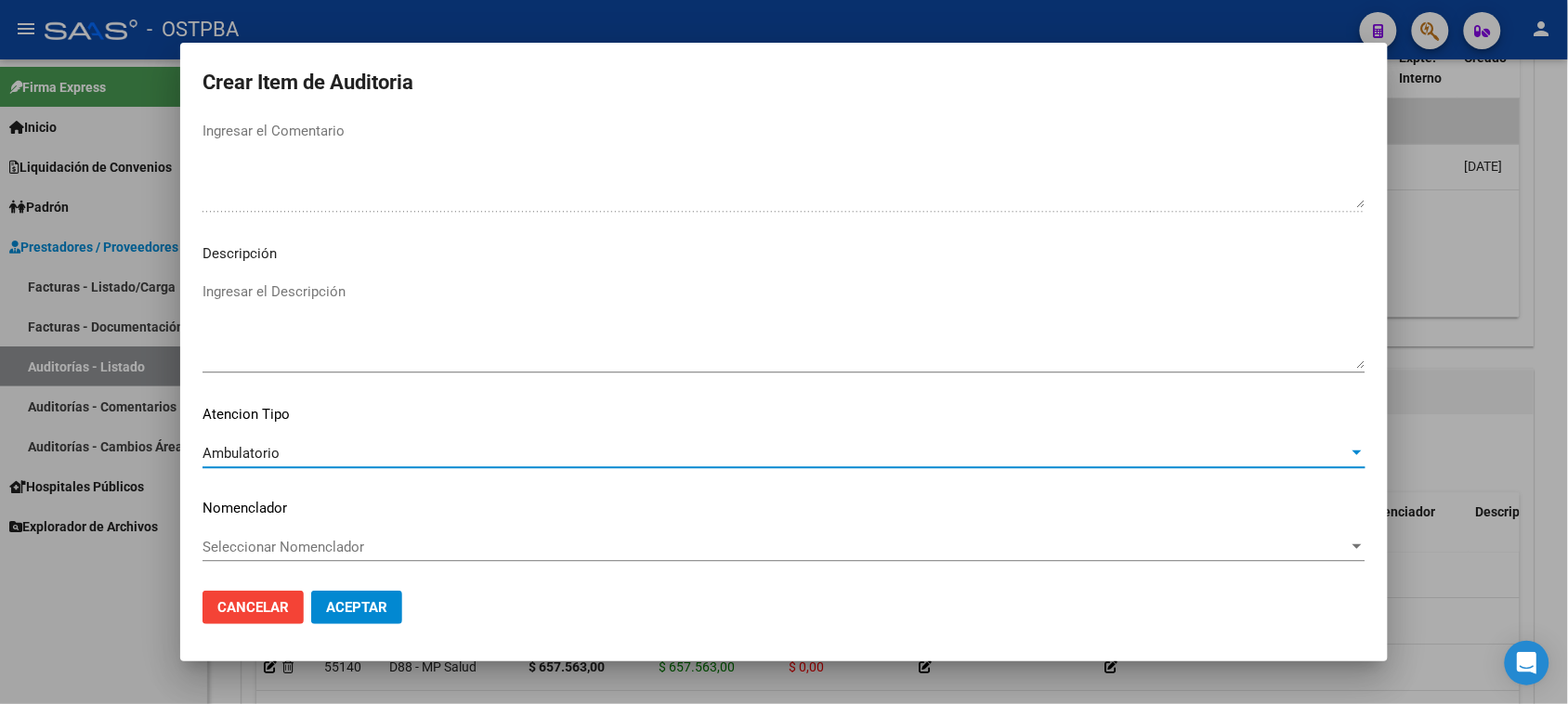
click at [378, 609] on span "Aceptar" at bounding box center [356, 607] width 62 height 17
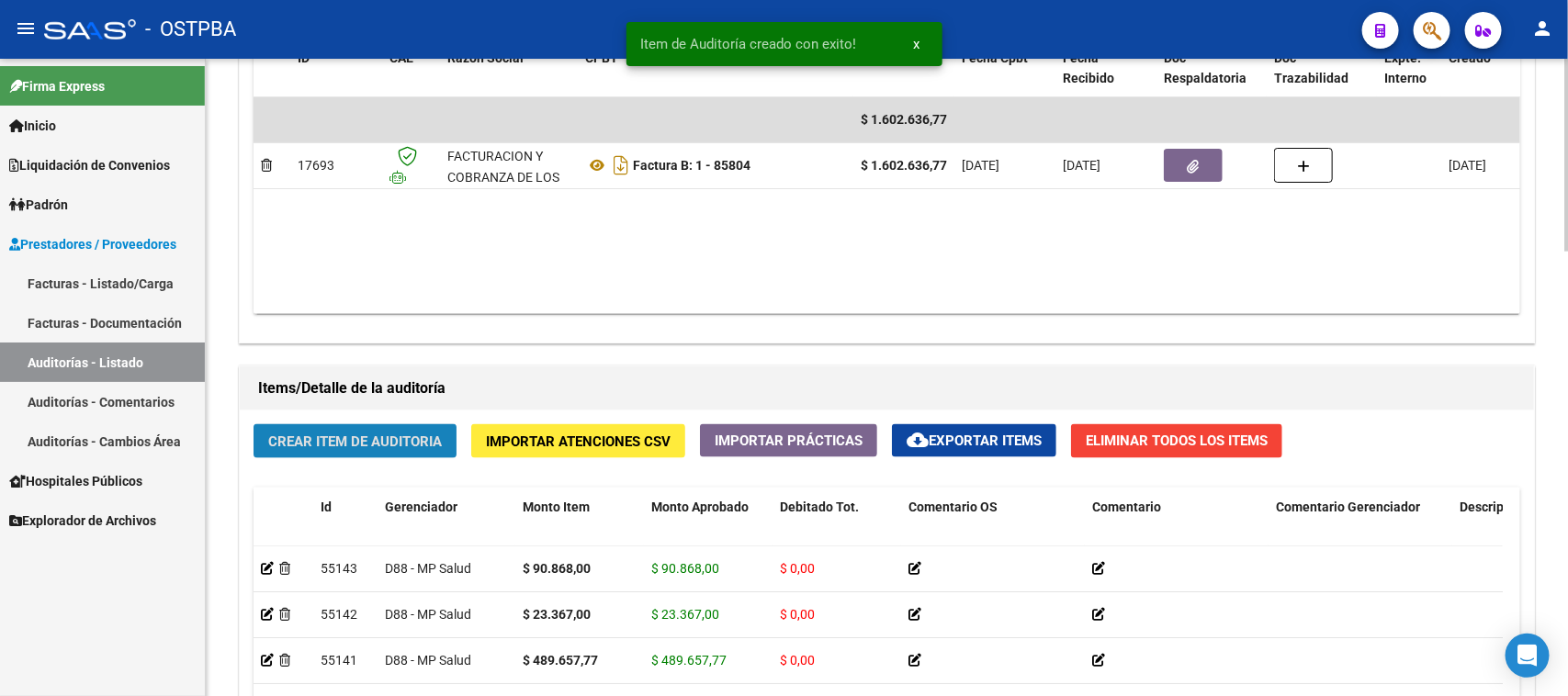
click at [379, 443] on span "Crear Item de Auditoria" at bounding box center [354, 442] width 173 height 17
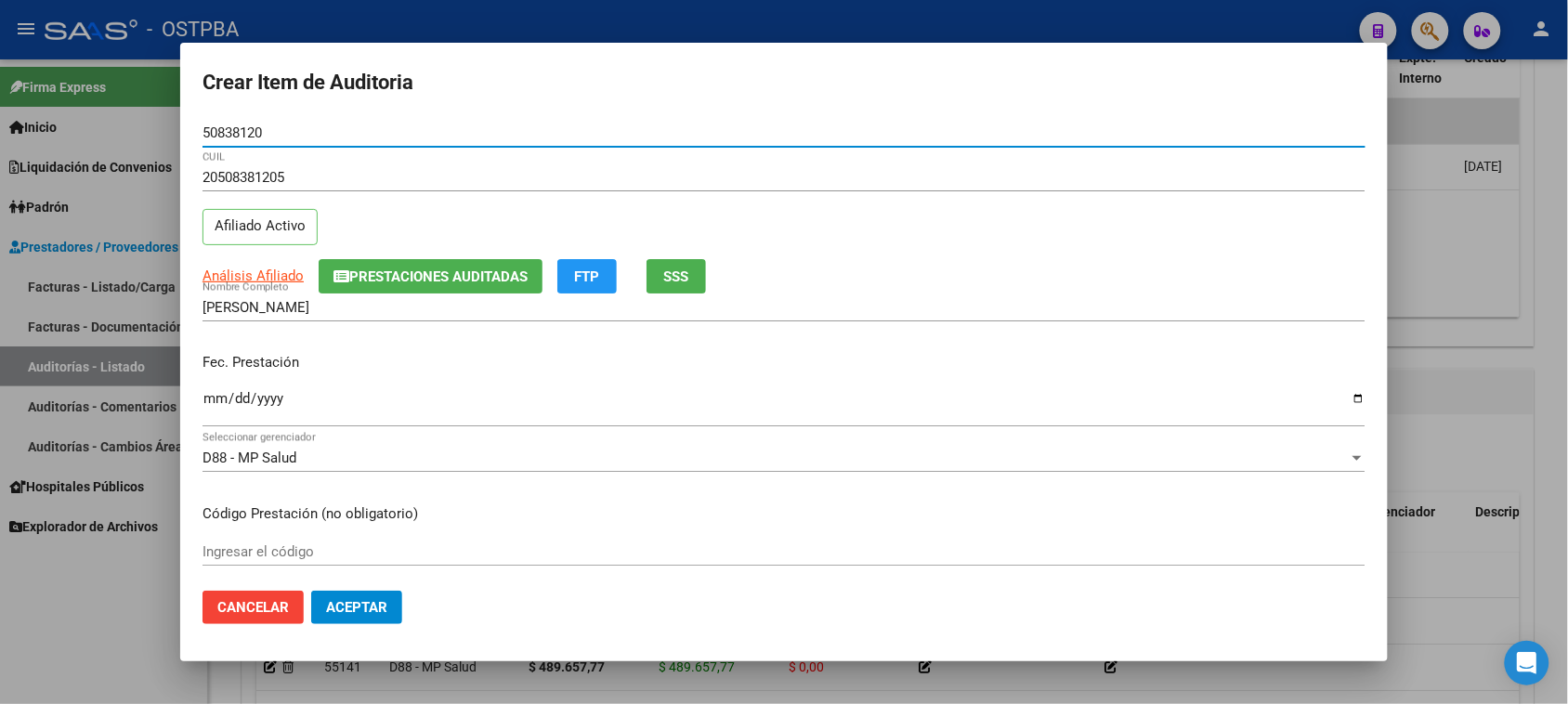
click at [212, 398] on input "Ingresar la fecha" at bounding box center [784, 406] width 1162 height 29
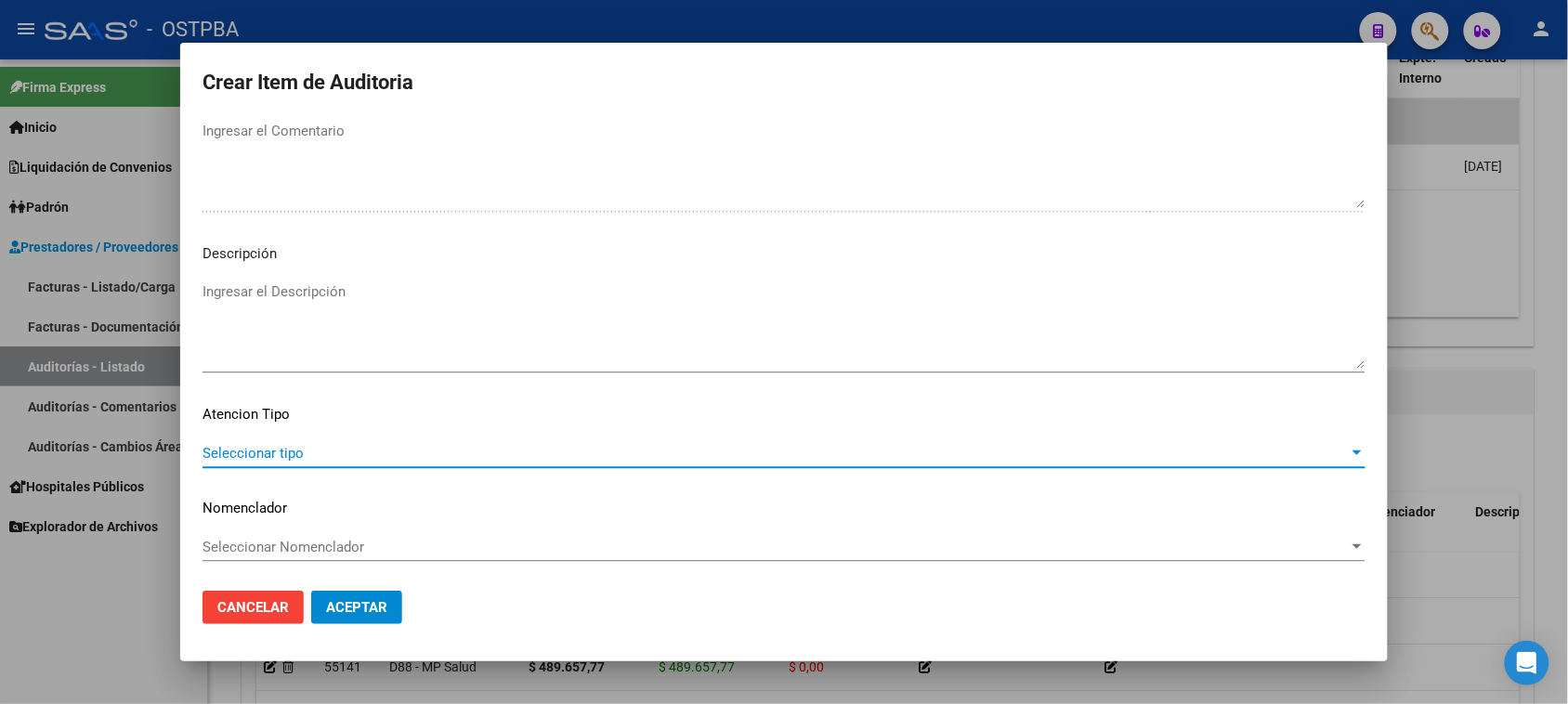
click at [276, 446] on span "Seleccionar tipo" at bounding box center [776, 454] width 1146 height 17
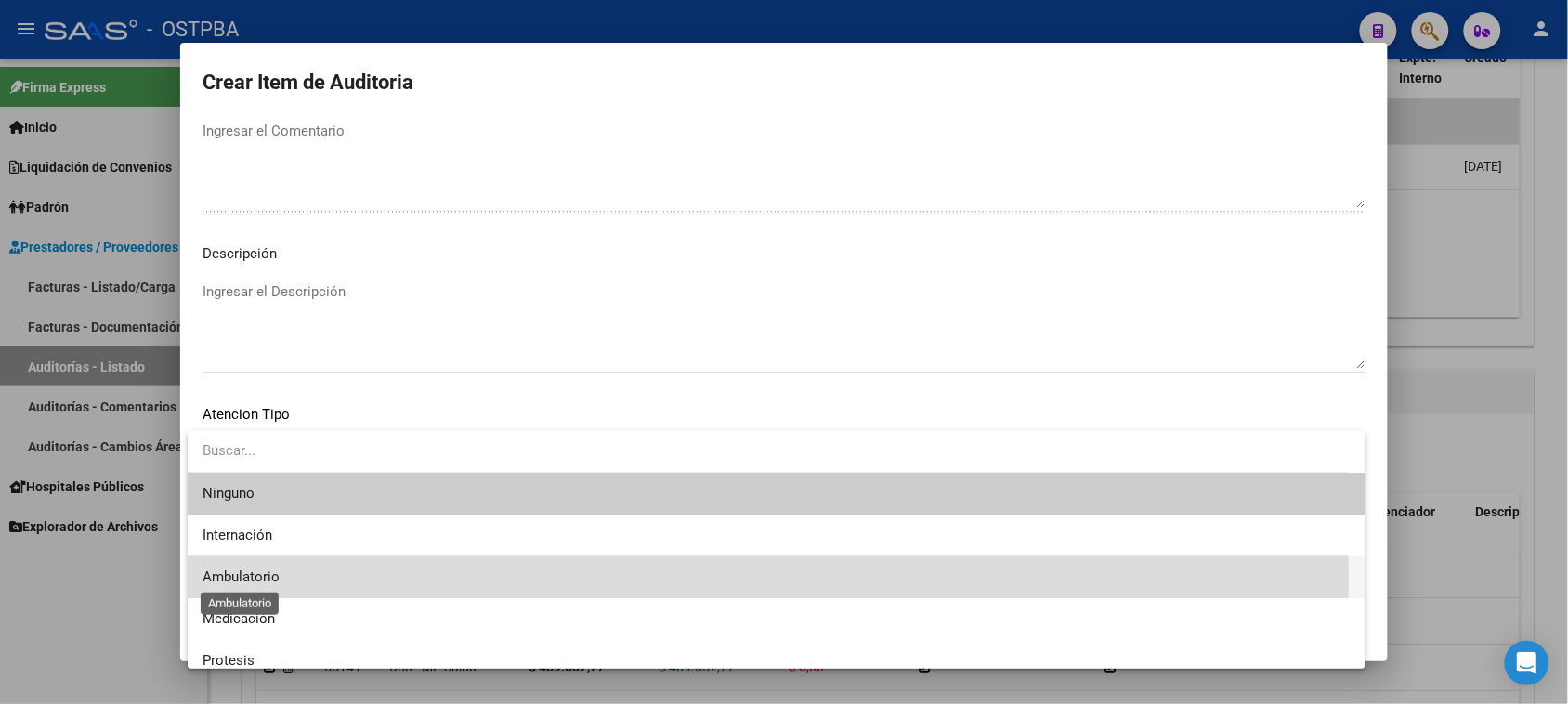
click at [238, 578] on span "Ambulatorio" at bounding box center [241, 577] width 77 height 17
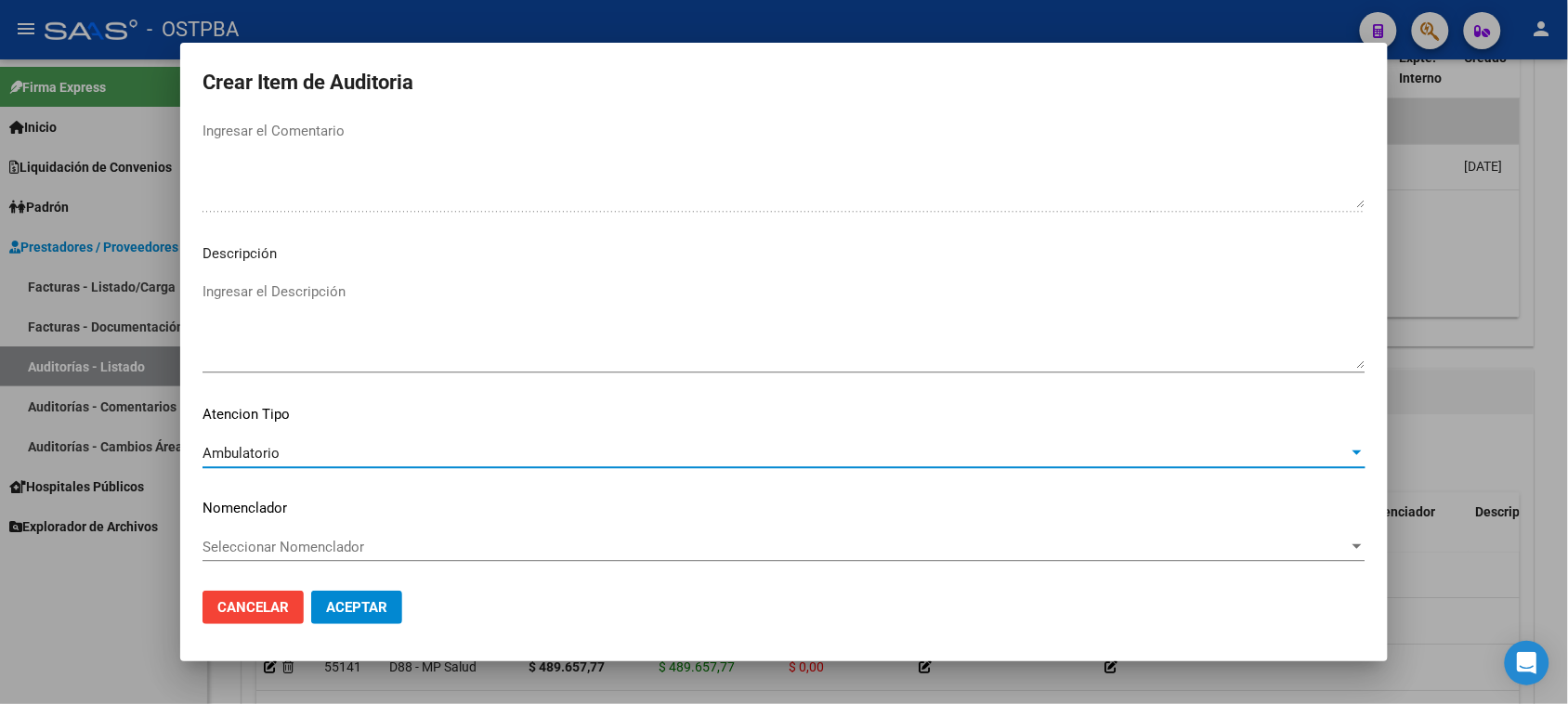
click at [351, 613] on span "Aceptar" at bounding box center [356, 607] width 62 height 17
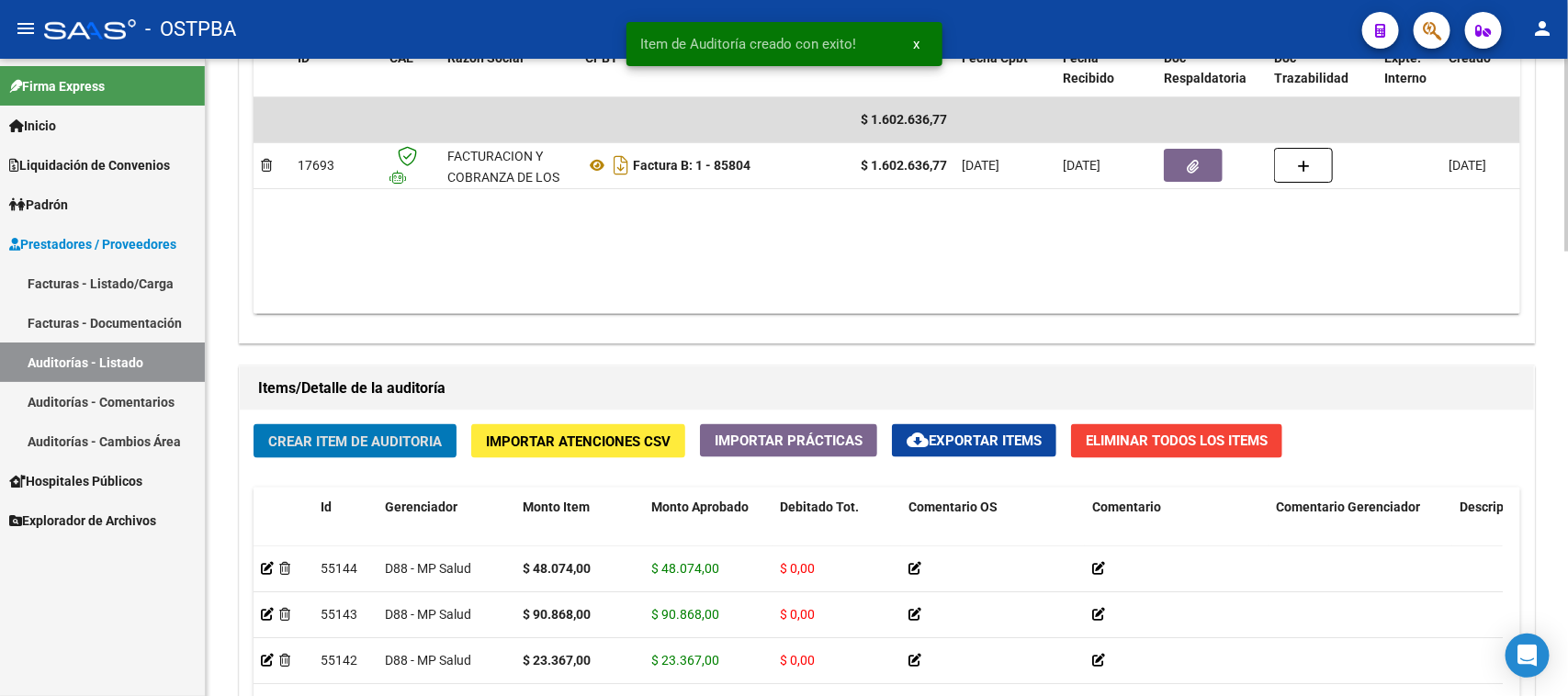
click at [370, 457] on div "Crear Item de Auditoria Importar Atenciones CSV Importar Prácticas cloud_downlo…" at bounding box center [887, 706] width 1294 height 593
click at [383, 434] on span "Crear Item de Auditoria" at bounding box center [354, 442] width 173 height 17
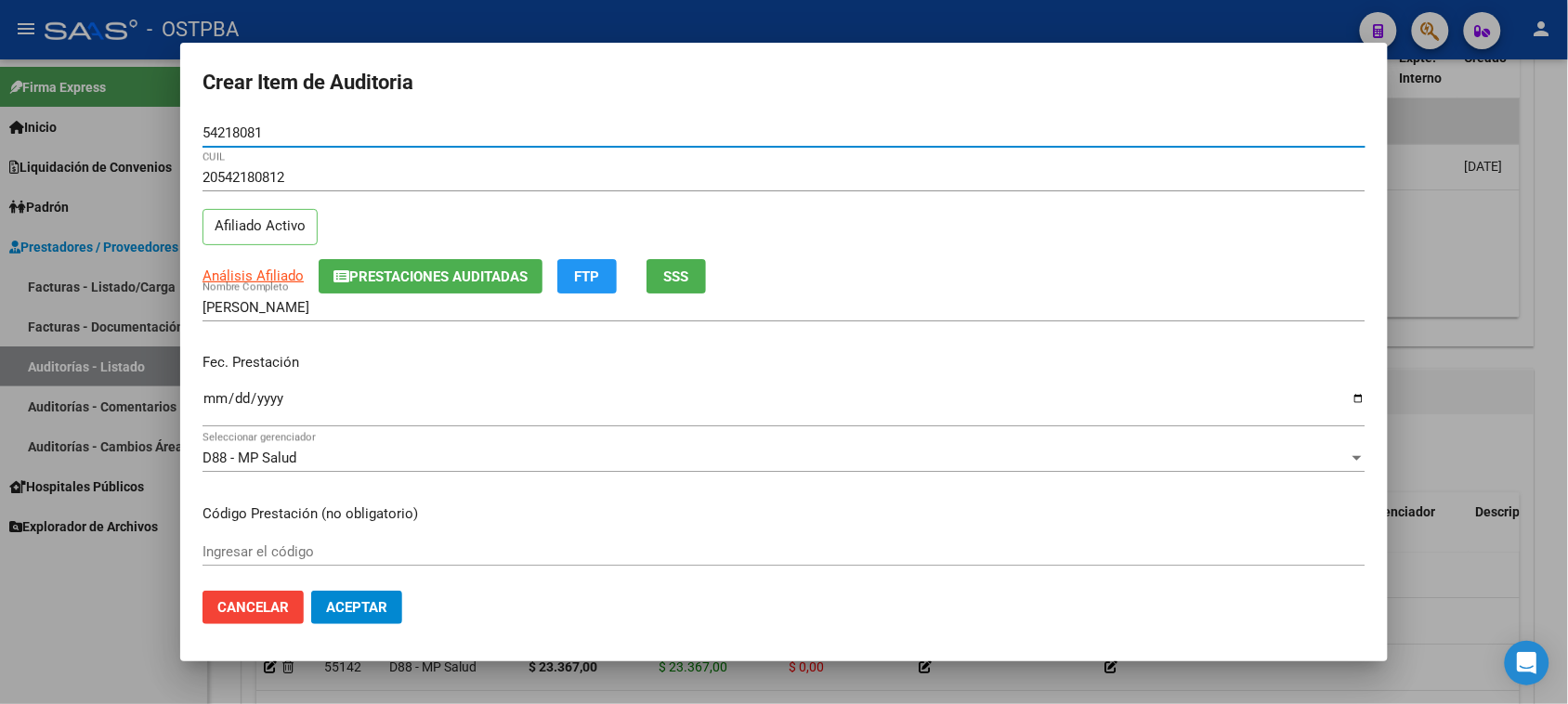
click at [209, 388] on div "Ingresar la fecha" at bounding box center [784, 407] width 1162 height 40
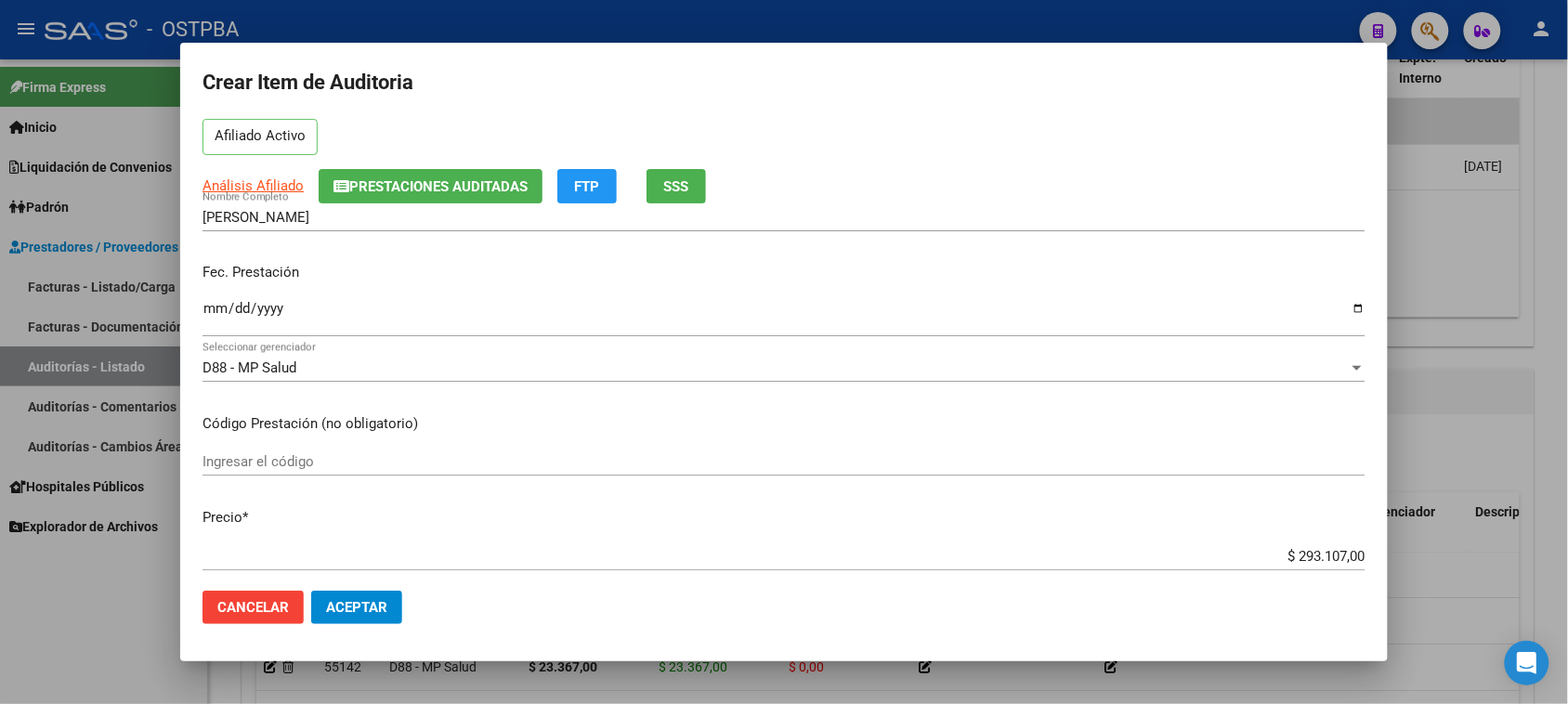
scroll to position [232, 0]
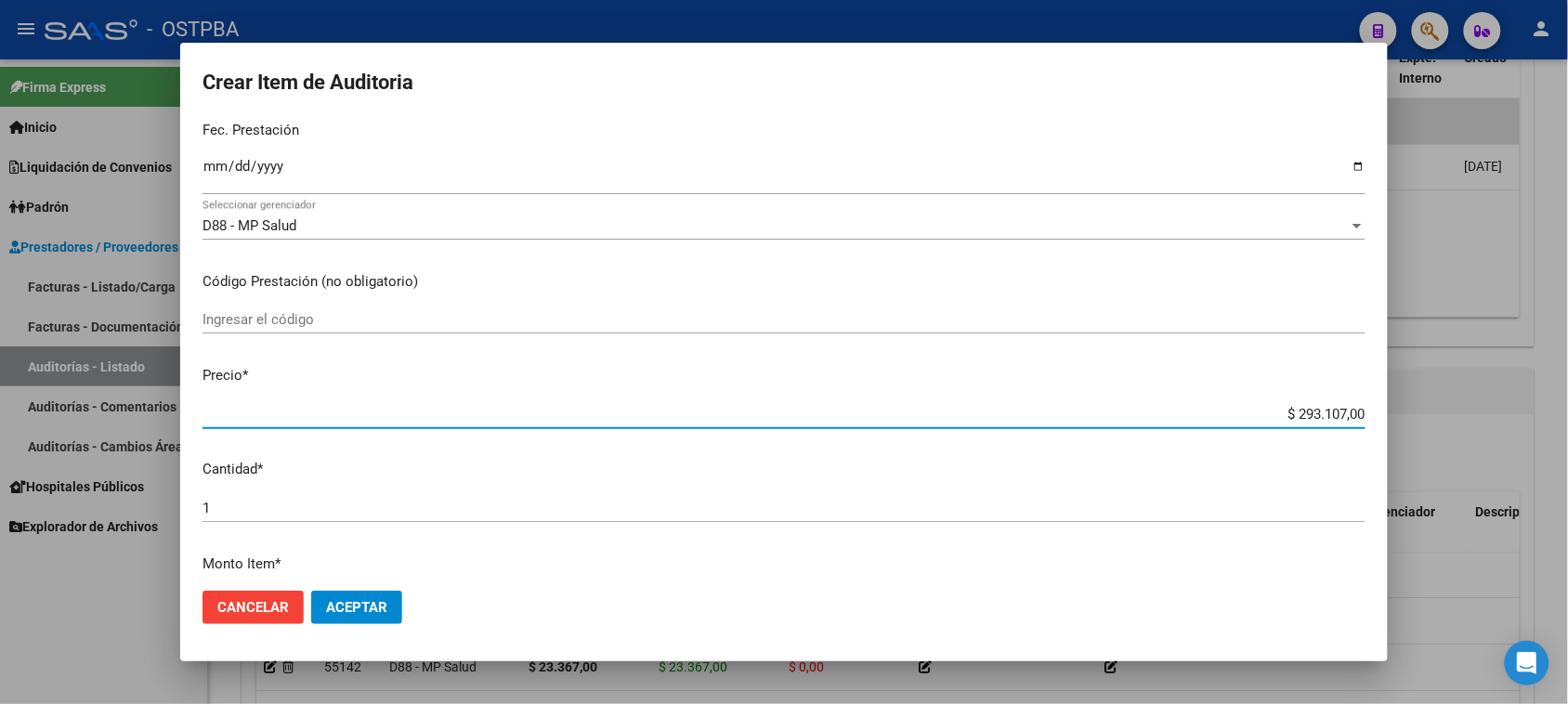
drag, startPoint x: 1279, startPoint y: 415, endPoint x: 1484, endPoint y: 415, distance: 205.0
click at [1484, 415] on div "Crear Item de Auditoria 54218081 Nro Documento 20542180812 CUIL Afiliado Activo…" at bounding box center [784, 352] width 1568 height 704
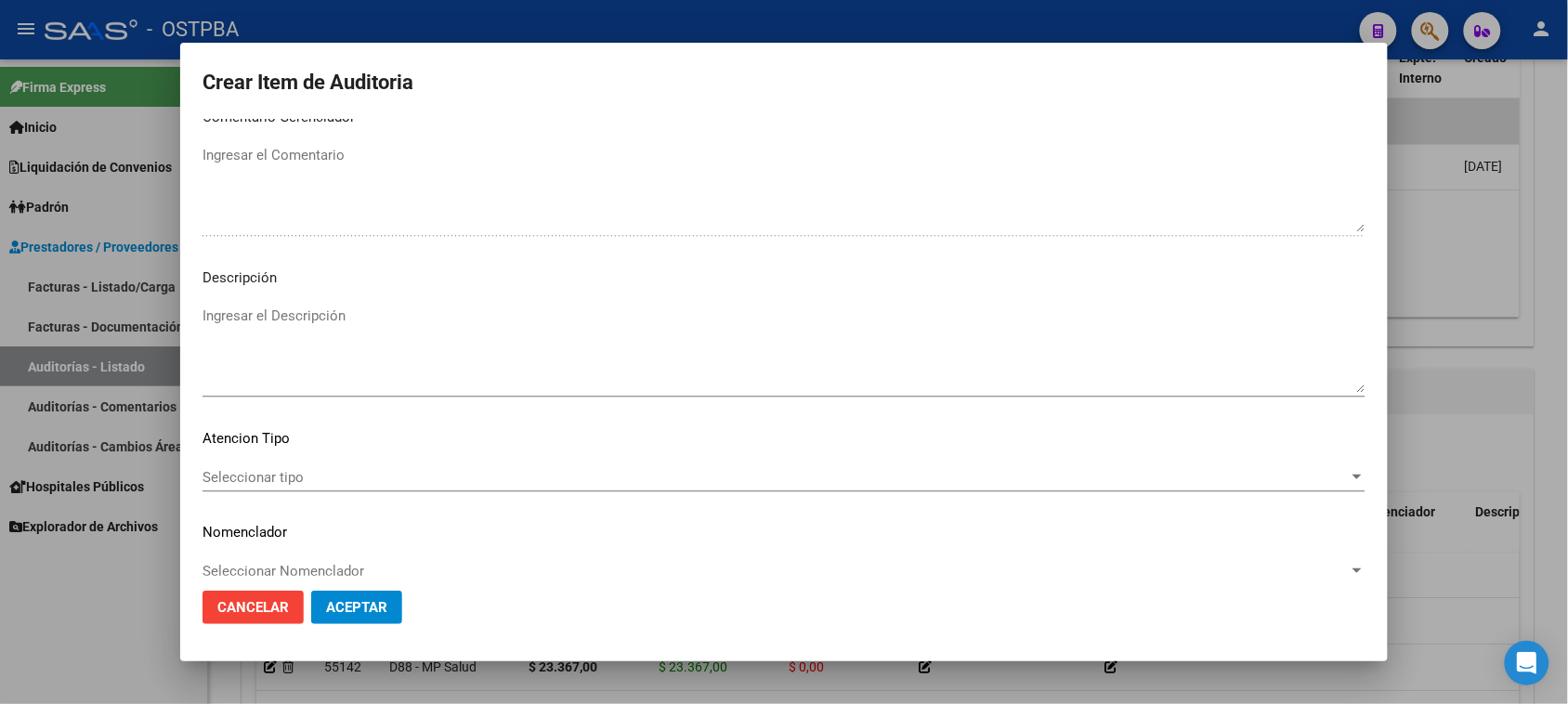
scroll to position [1213, 0]
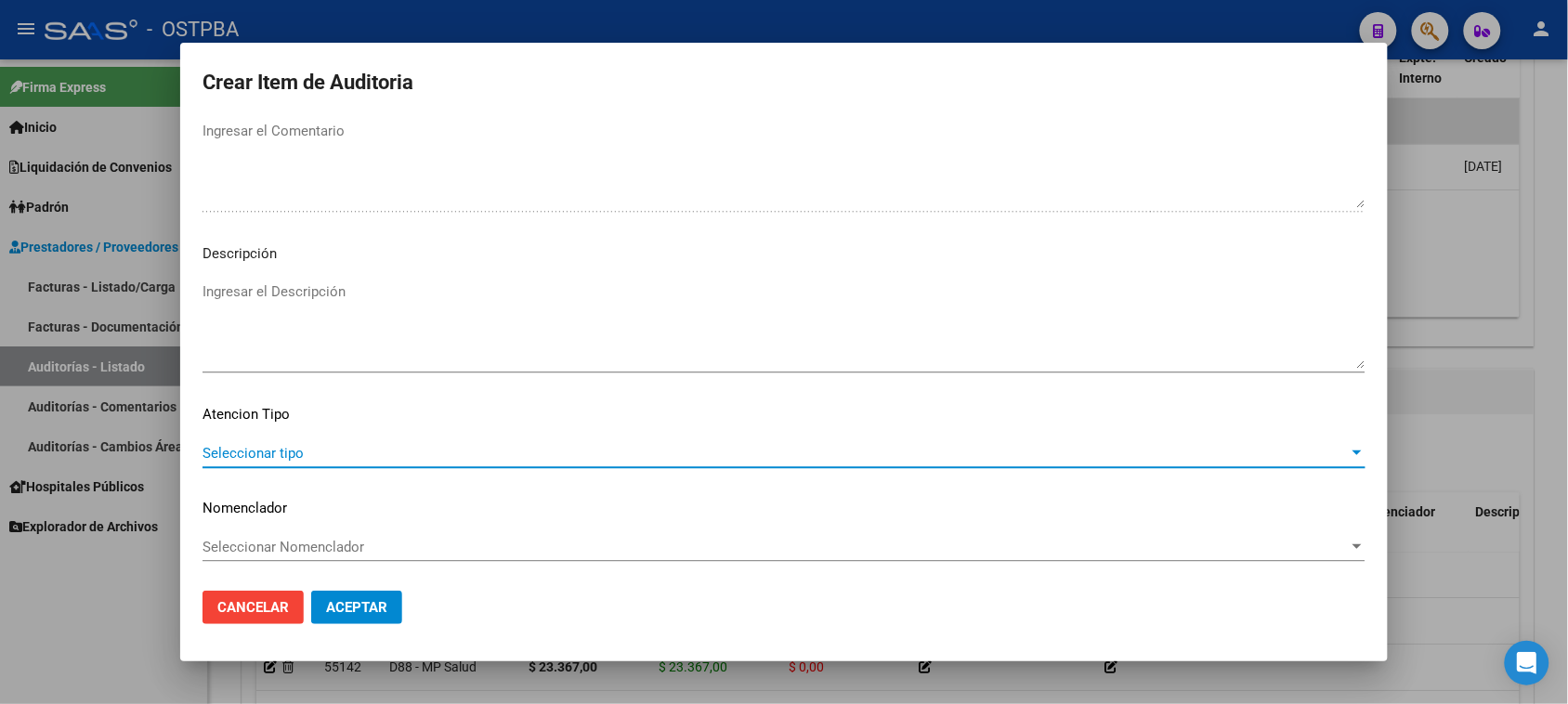
click at [253, 453] on span "Seleccionar tipo" at bounding box center [776, 454] width 1146 height 17
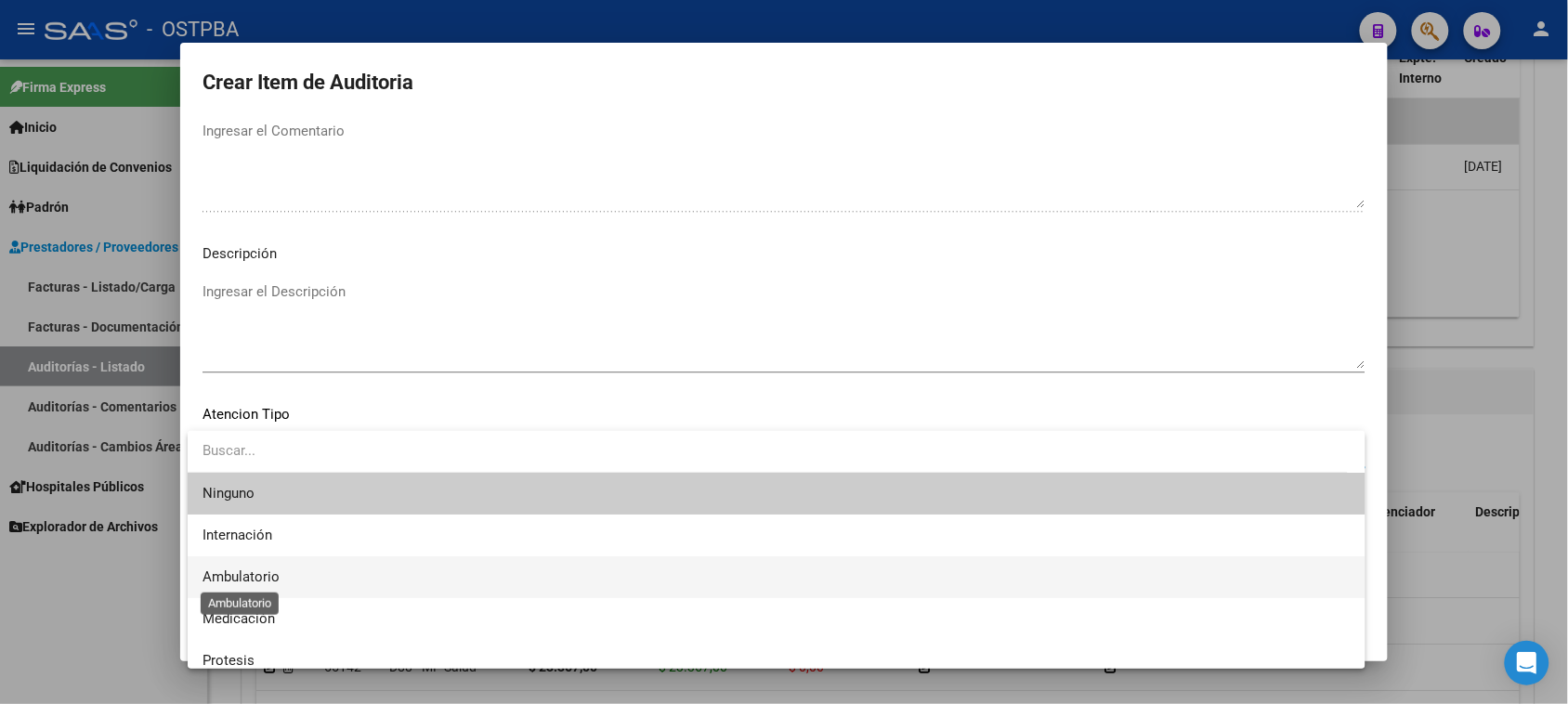
click at [233, 578] on span "Ambulatorio" at bounding box center [241, 577] width 77 height 17
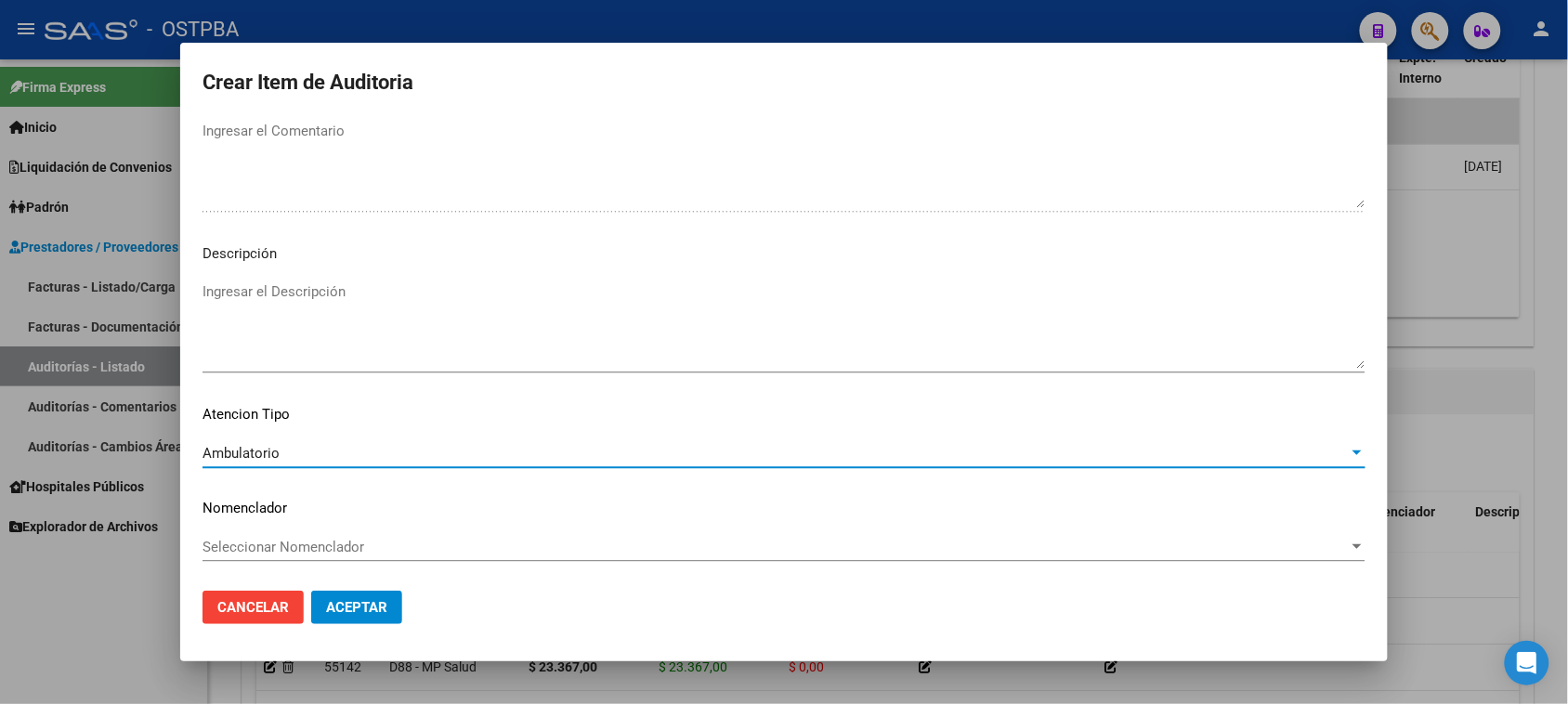
click at [337, 609] on span "Aceptar" at bounding box center [356, 607] width 62 height 17
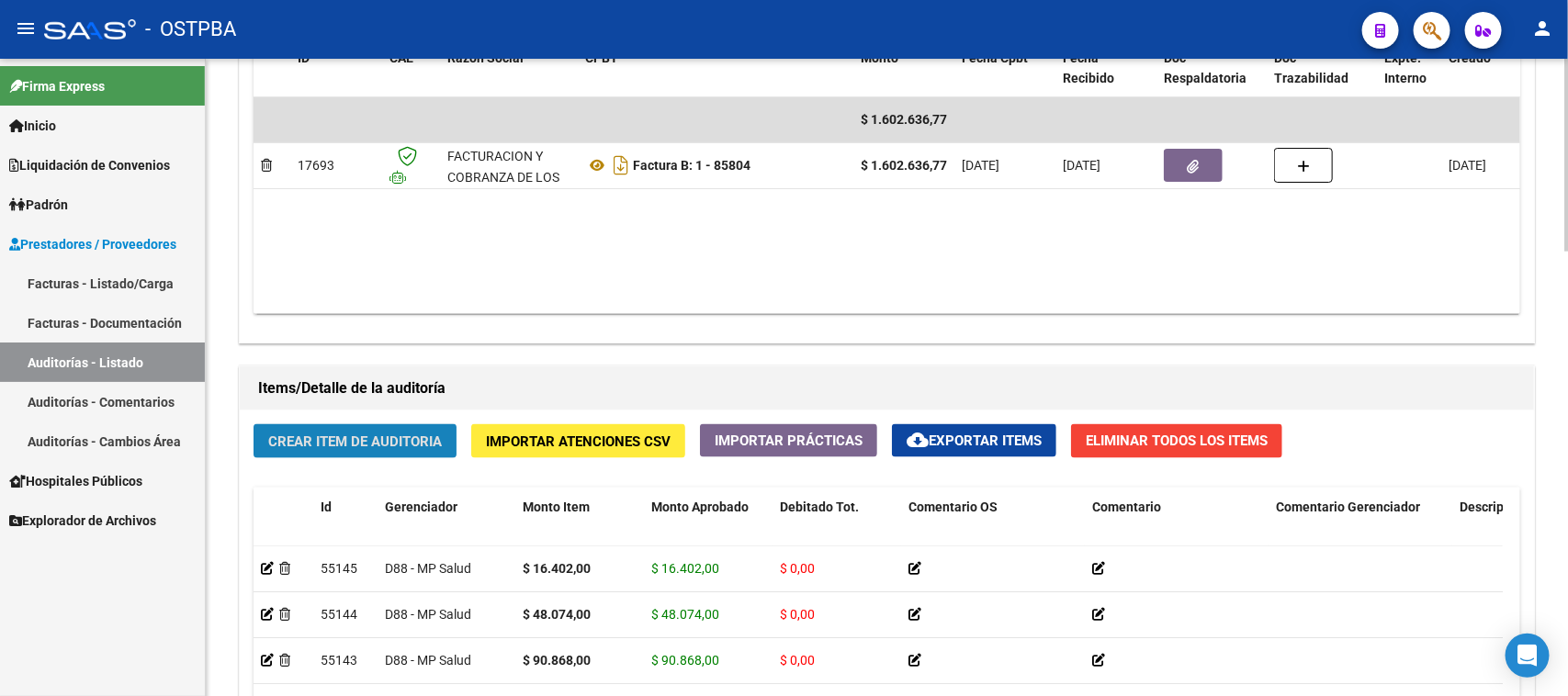
click at [324, 437] on span "Crear Item de Auditoria" at bounding box center [354, 442] width 173 height 17
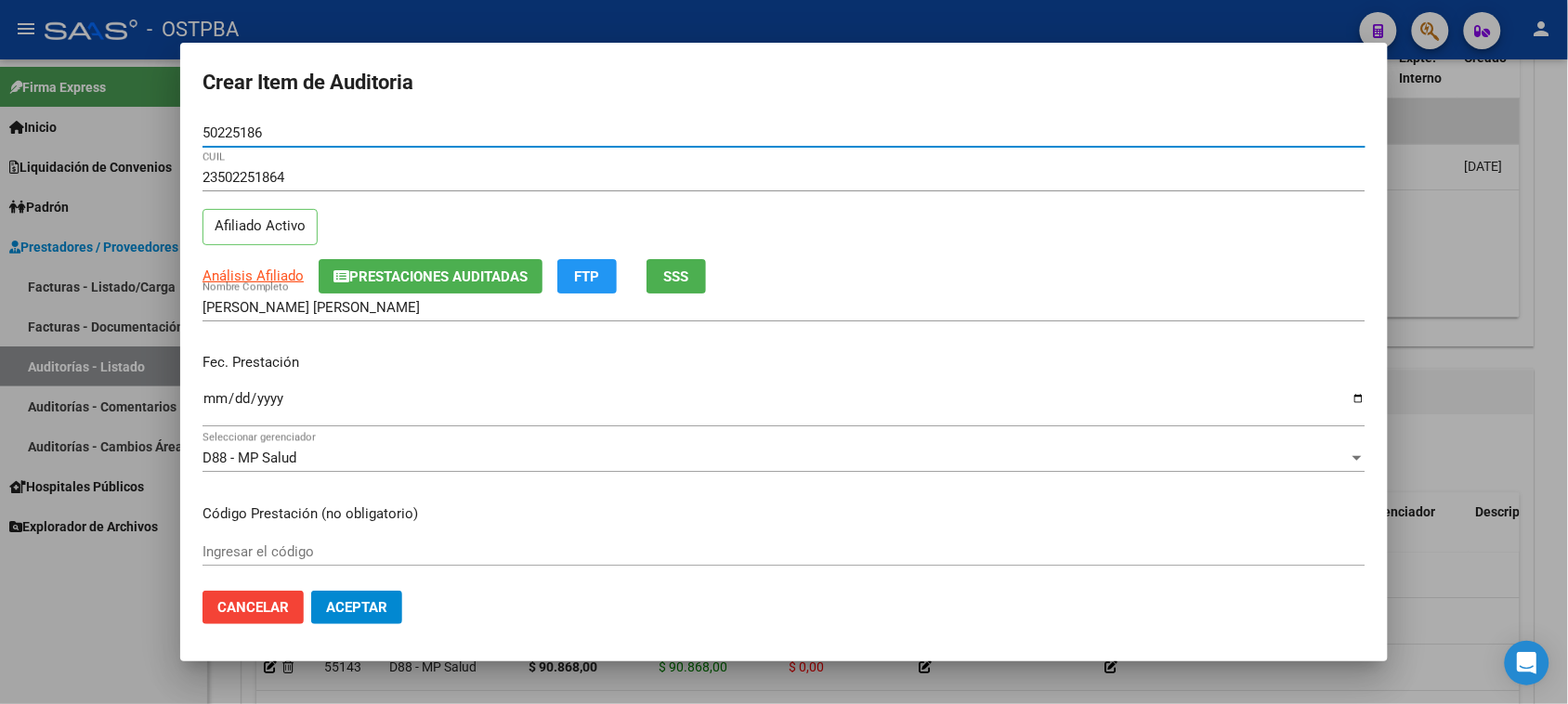
click at [213, 395] on input "Ingresar la fecha" at bounding box center [784, 406] width 1162 height 29
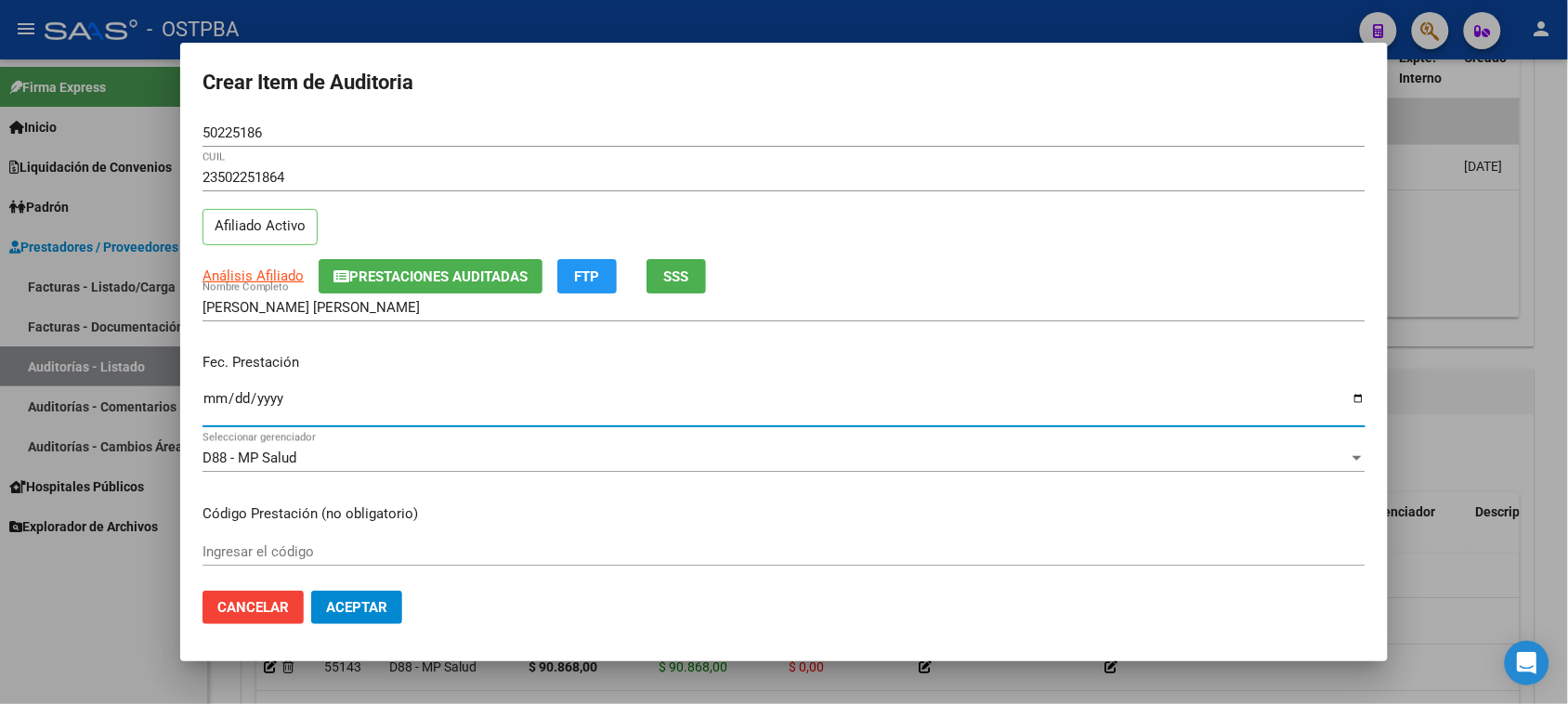
scroll to position [117, 0]
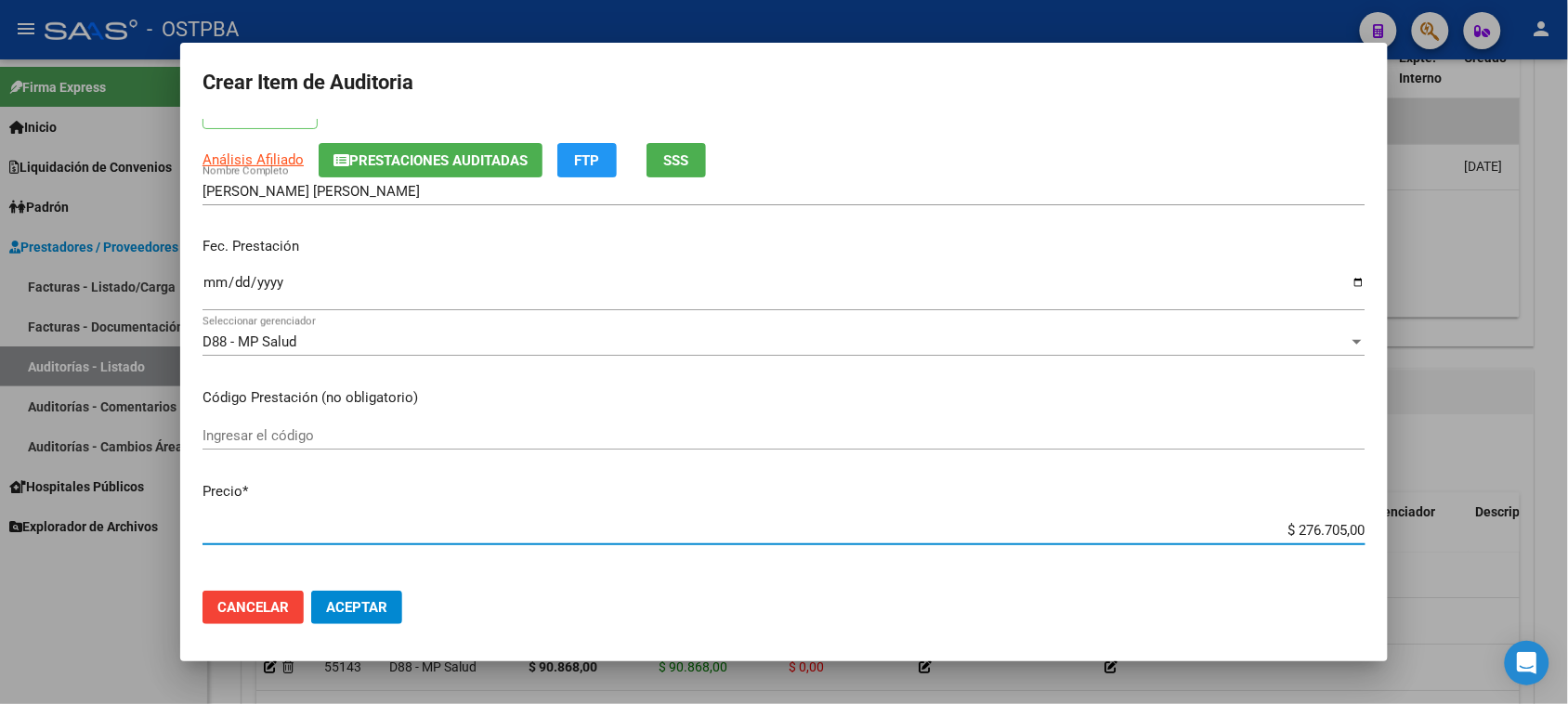
drag, startPoint x: 1413, startPoint y: 523, endPoint x: 1584, endPoint y: 523, distance: 171.0
click at [1568, 523] on html "menu - OSTPBA person Firma Express Inicio Calendario SSS Instructivos Contacto …" at bounding box center [784, 352] width 1568 height 704
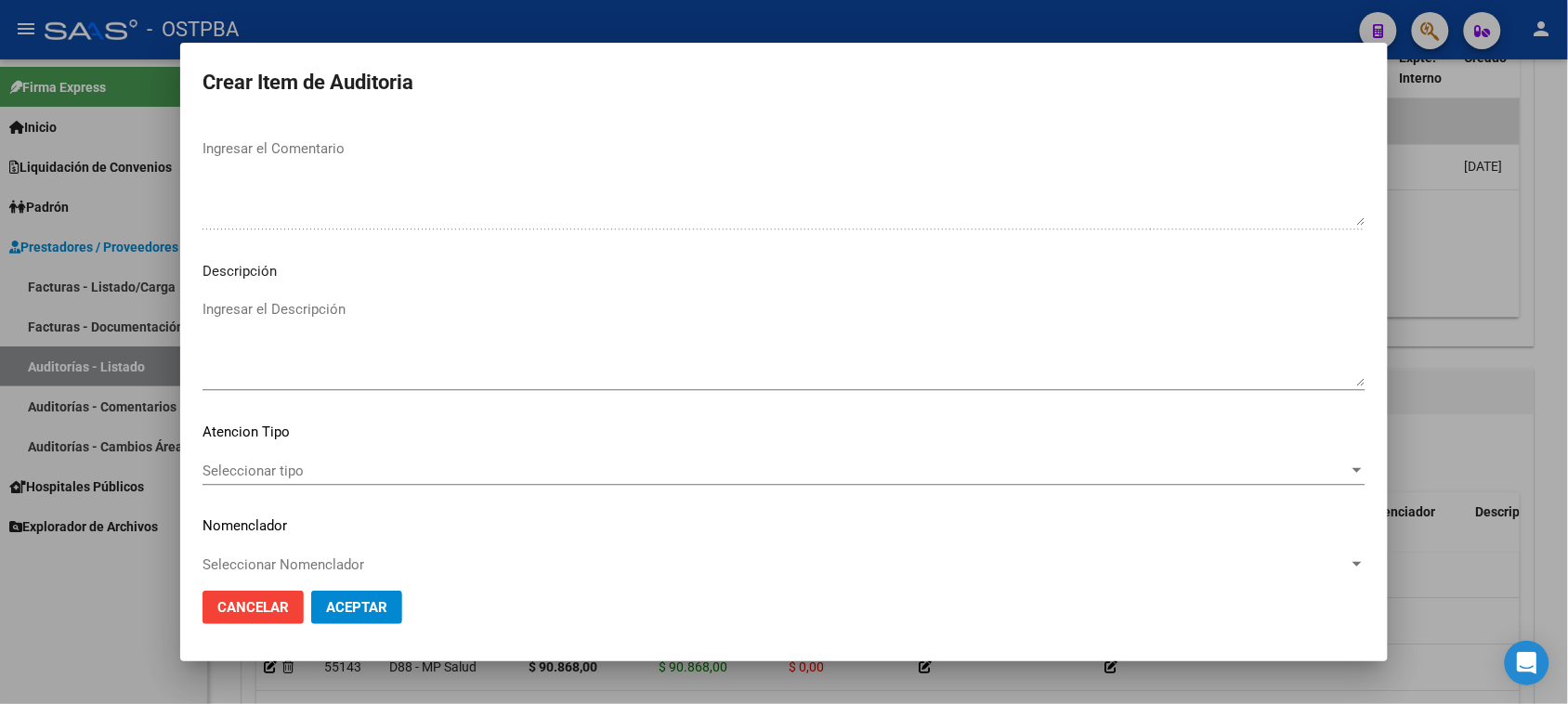
scroll to position [1213, 0]
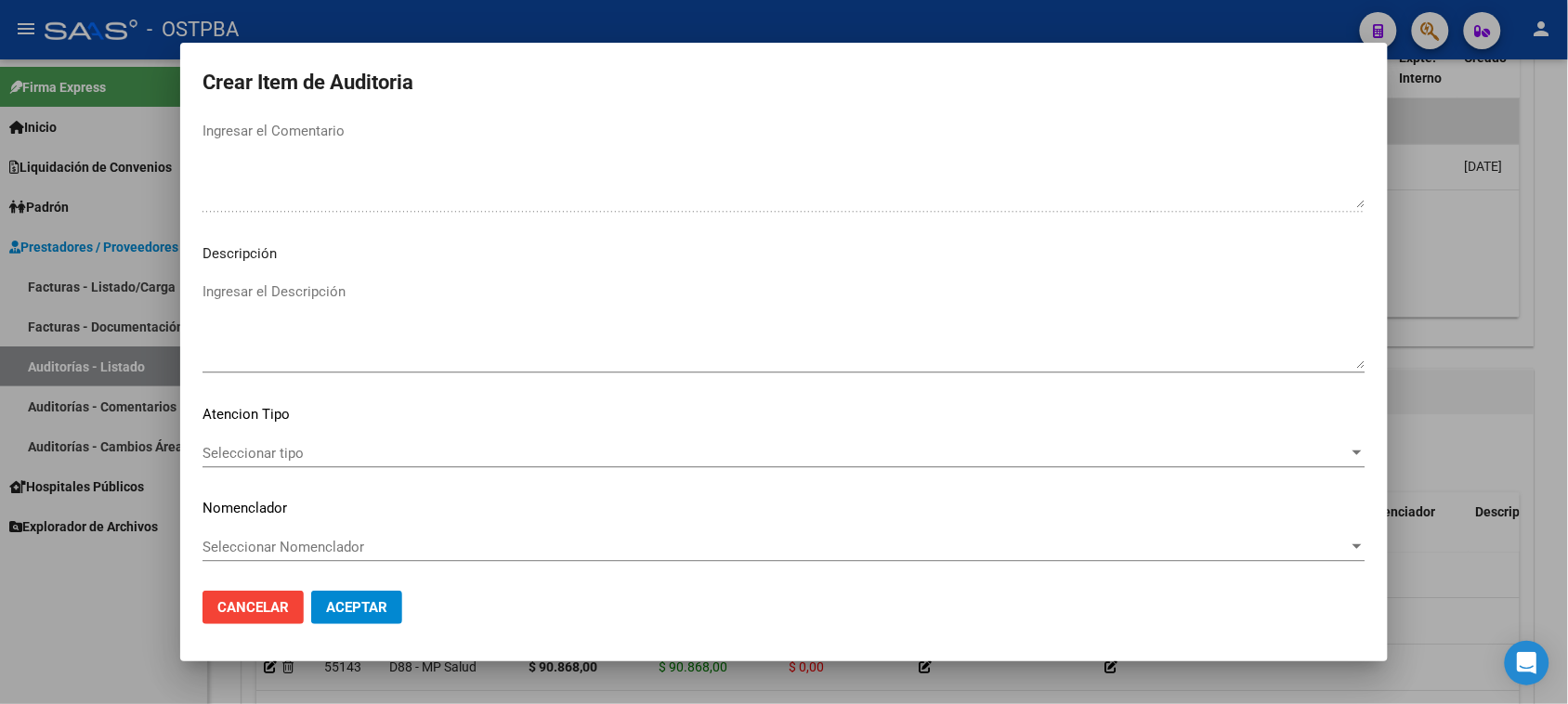
click at [252, 447] on span "Seleccionar tipo" at bounding box center [776, 454] width 1146 height 17
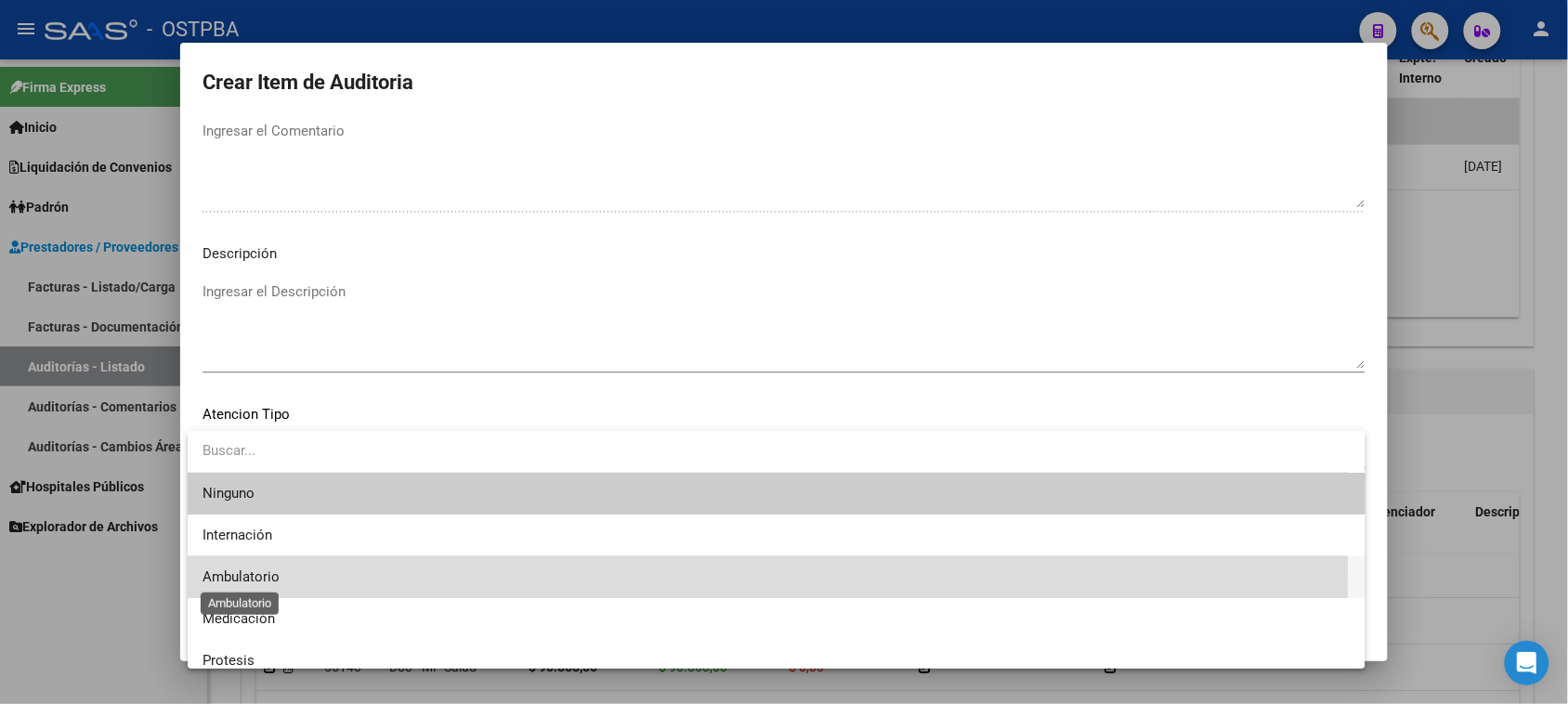
click at [256, 569] on span "Ambulatorio" at bounding box center [241, 577] width 77 height 17
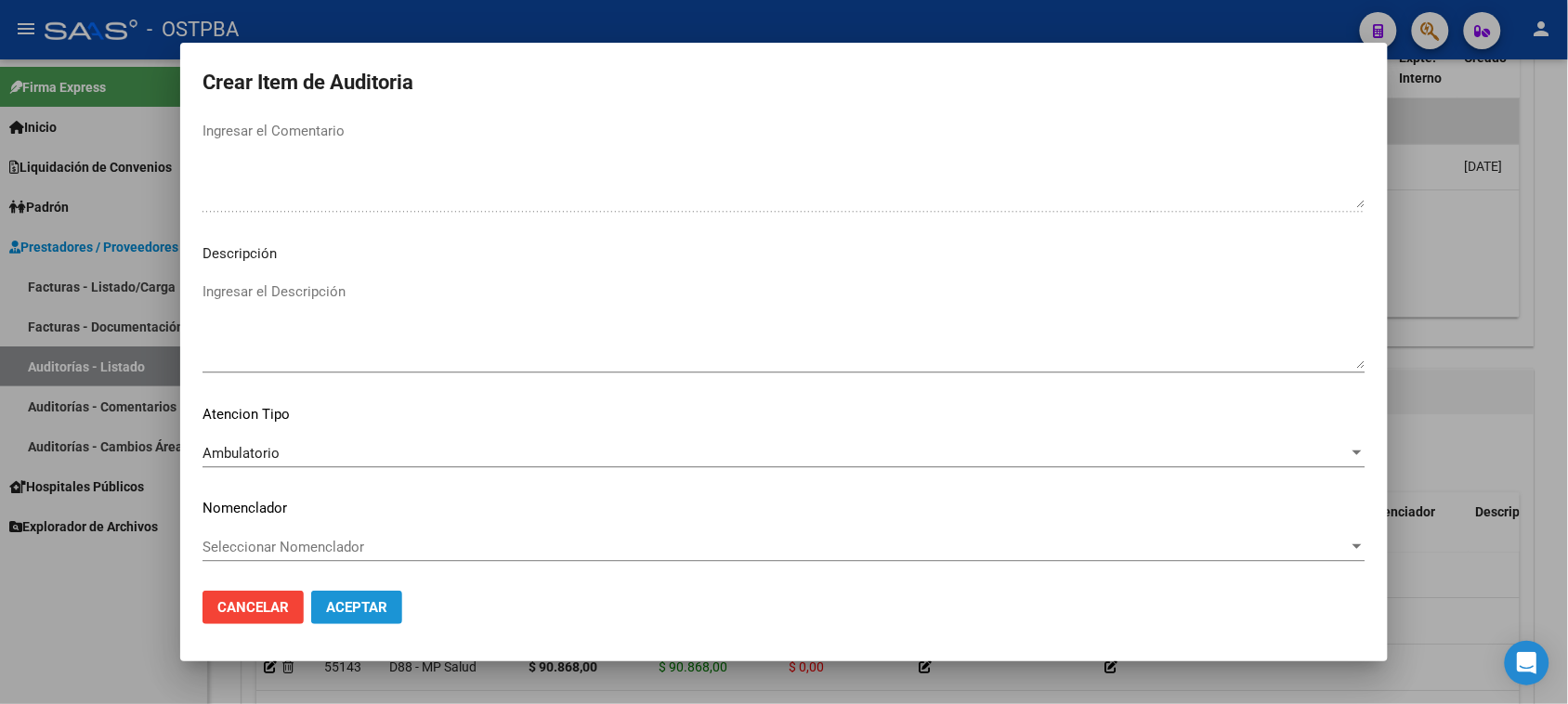
click at [346, 611] on span "Aceptar" at bounding box center [356, 607] width 62 height 17
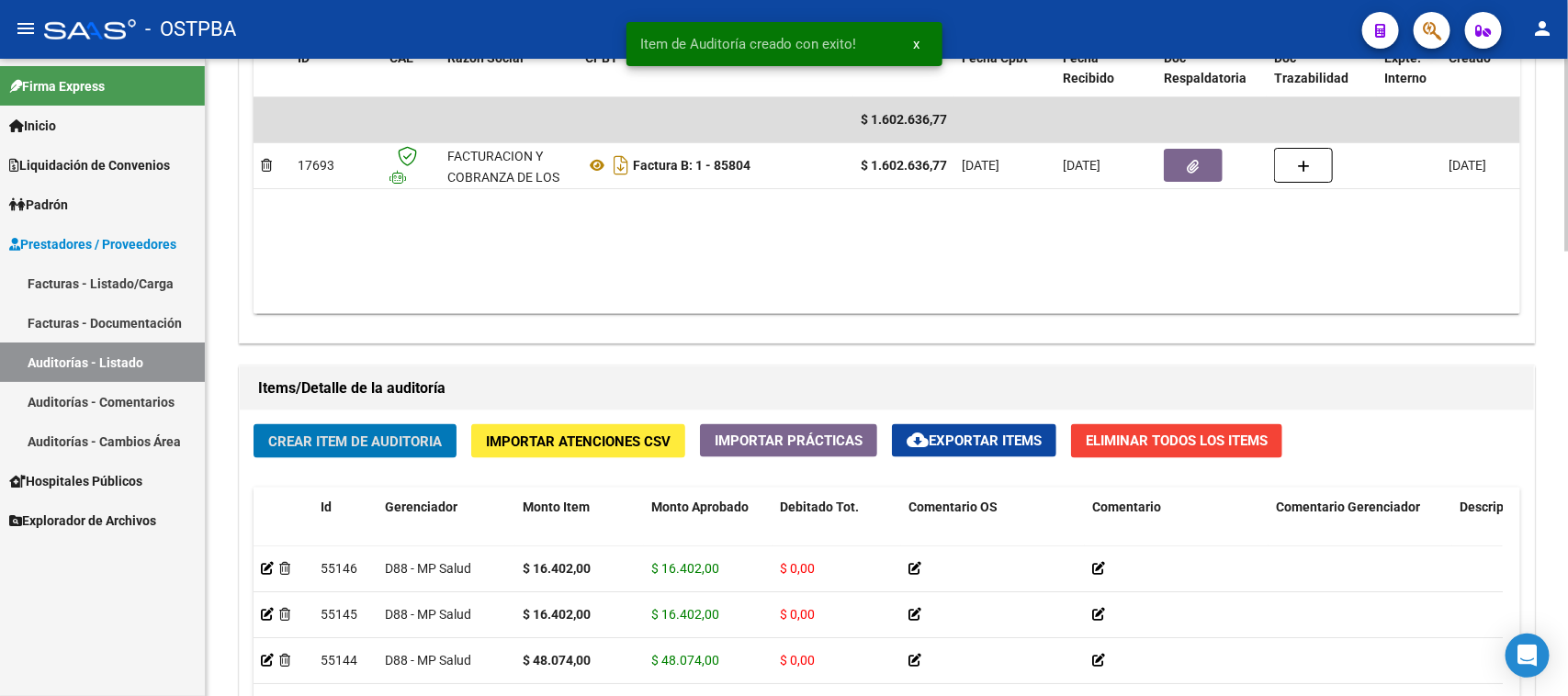
click at [396, 437] on span "Crear Item de Auditoria" at bounding box center [354, 442] width 173 height 17
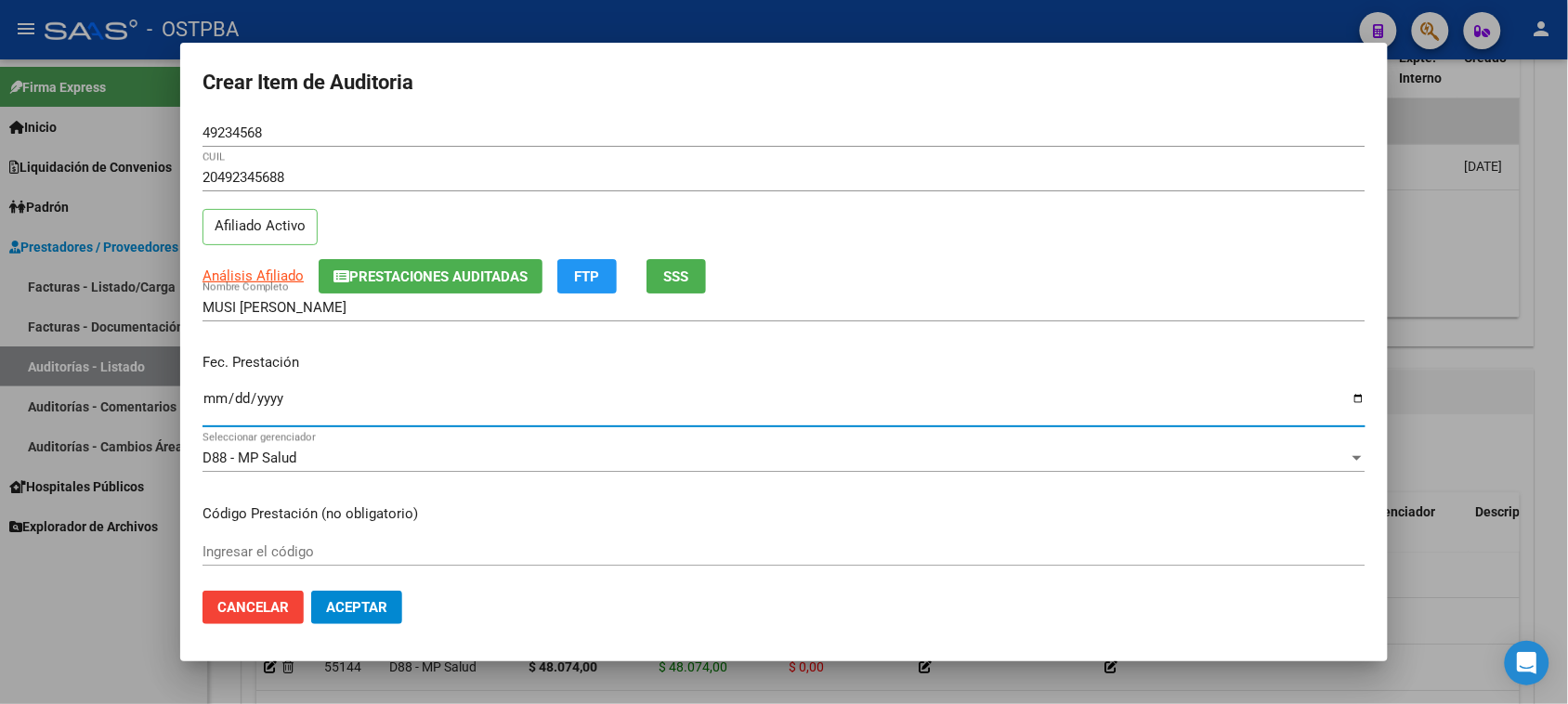
click at [224, 395] on input "Ingresar la fecha" at bounding box center [784, 406] width 1162 height 29
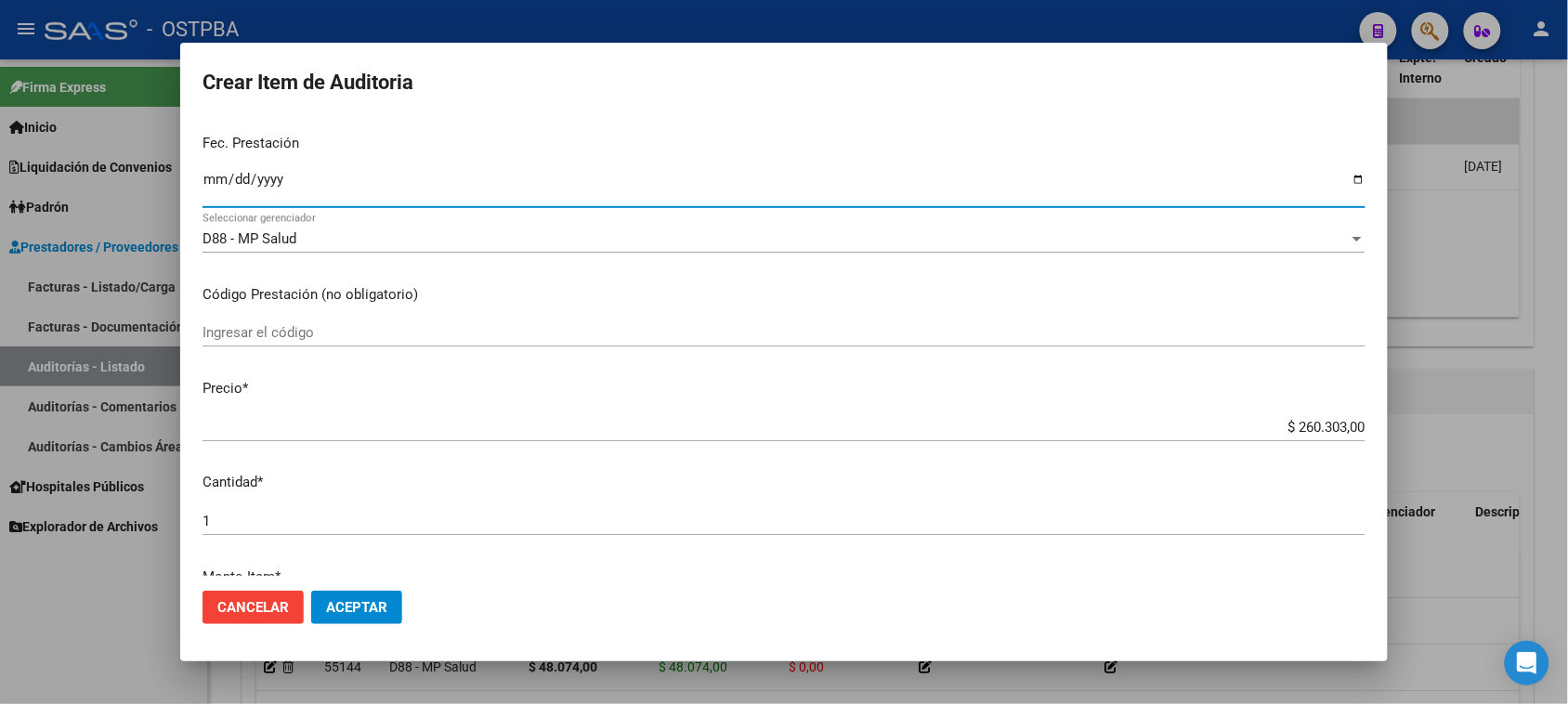
scroll to position [232, 0]
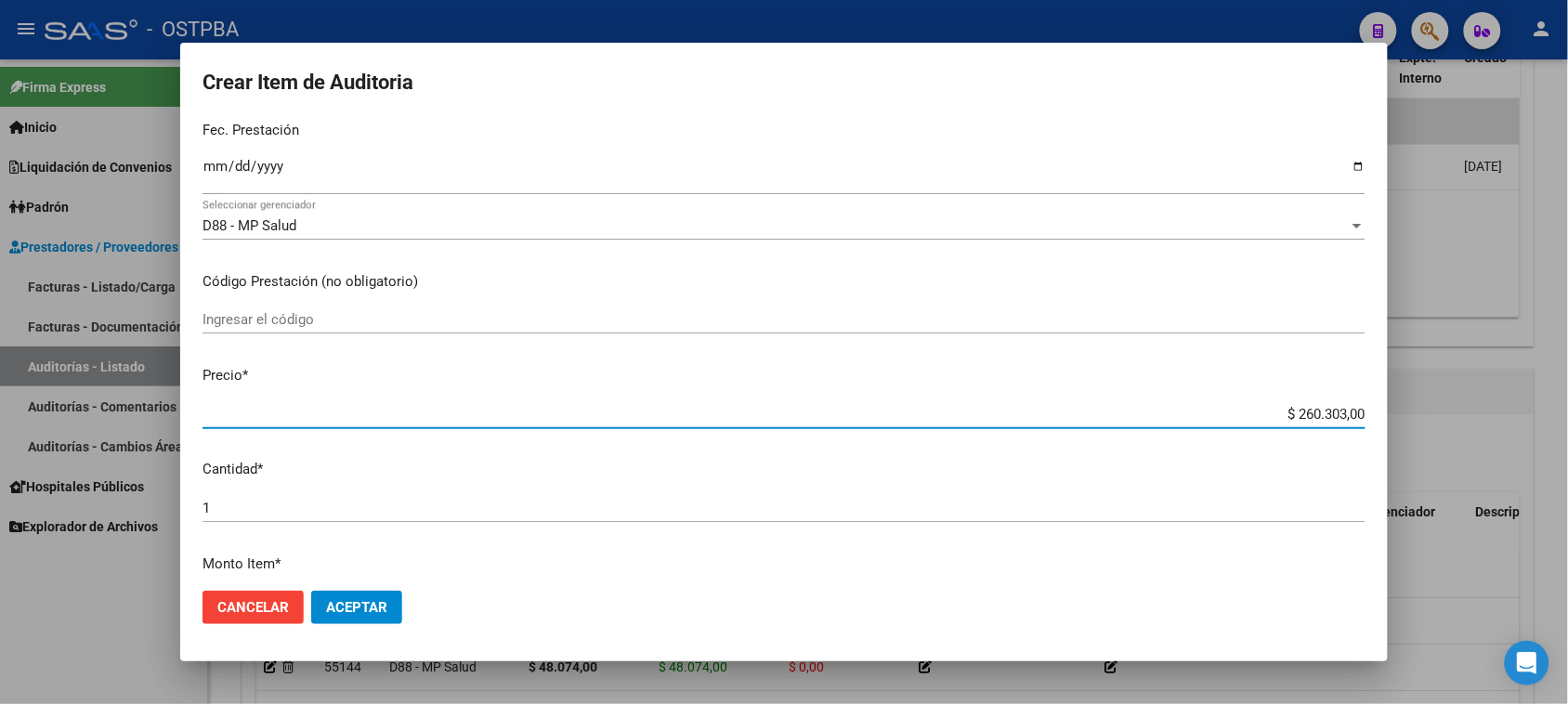
drag, startPoint x: 1280, startPoint y: 414, endPoint x: 1577, endPoint y: 433, distance: 297.6
click at [1568, 433] on html "menu - OSTPBA person Firma Express Inicio Calendario SSS Instructivos Contacto …" at bounding box center [784, 352] width 1568 height 704
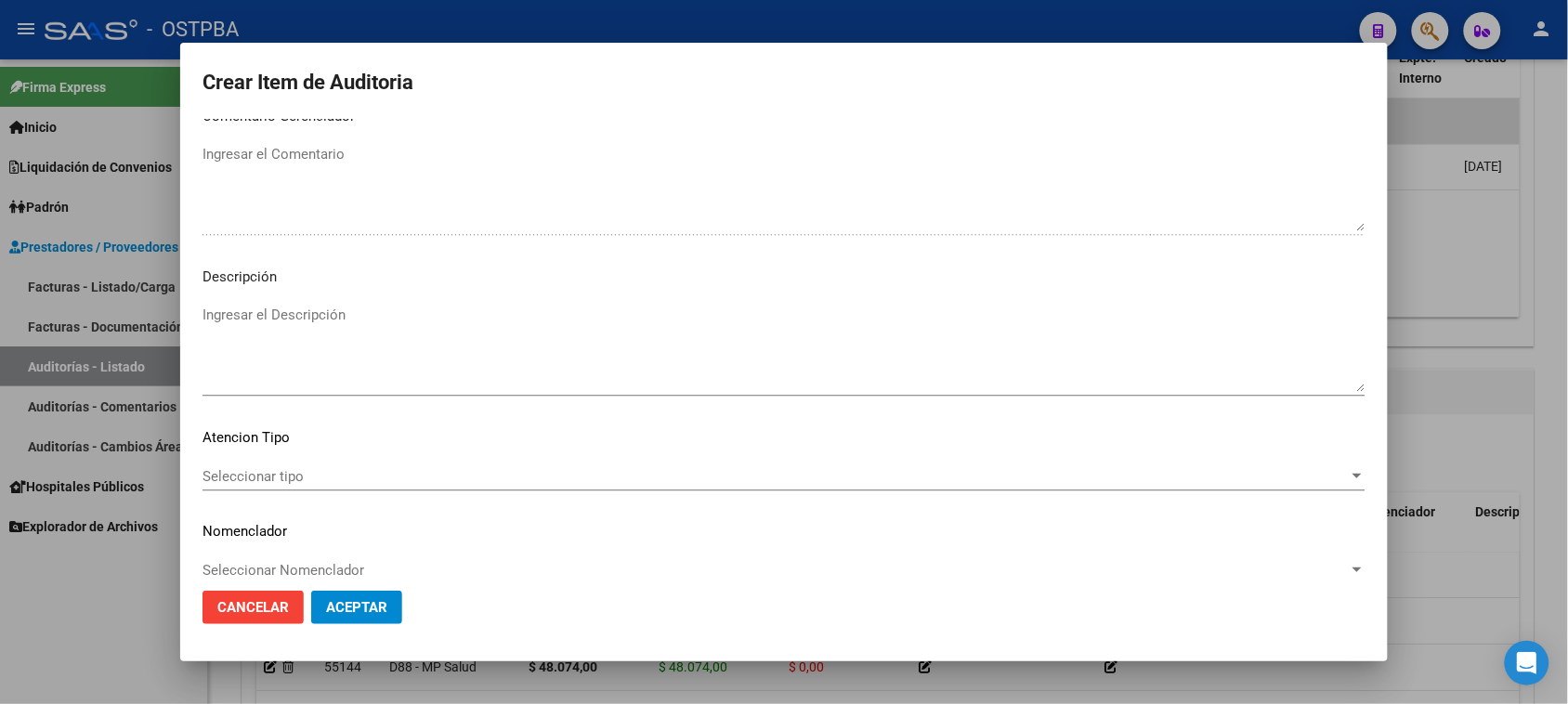
scroll to position [1213, 0]
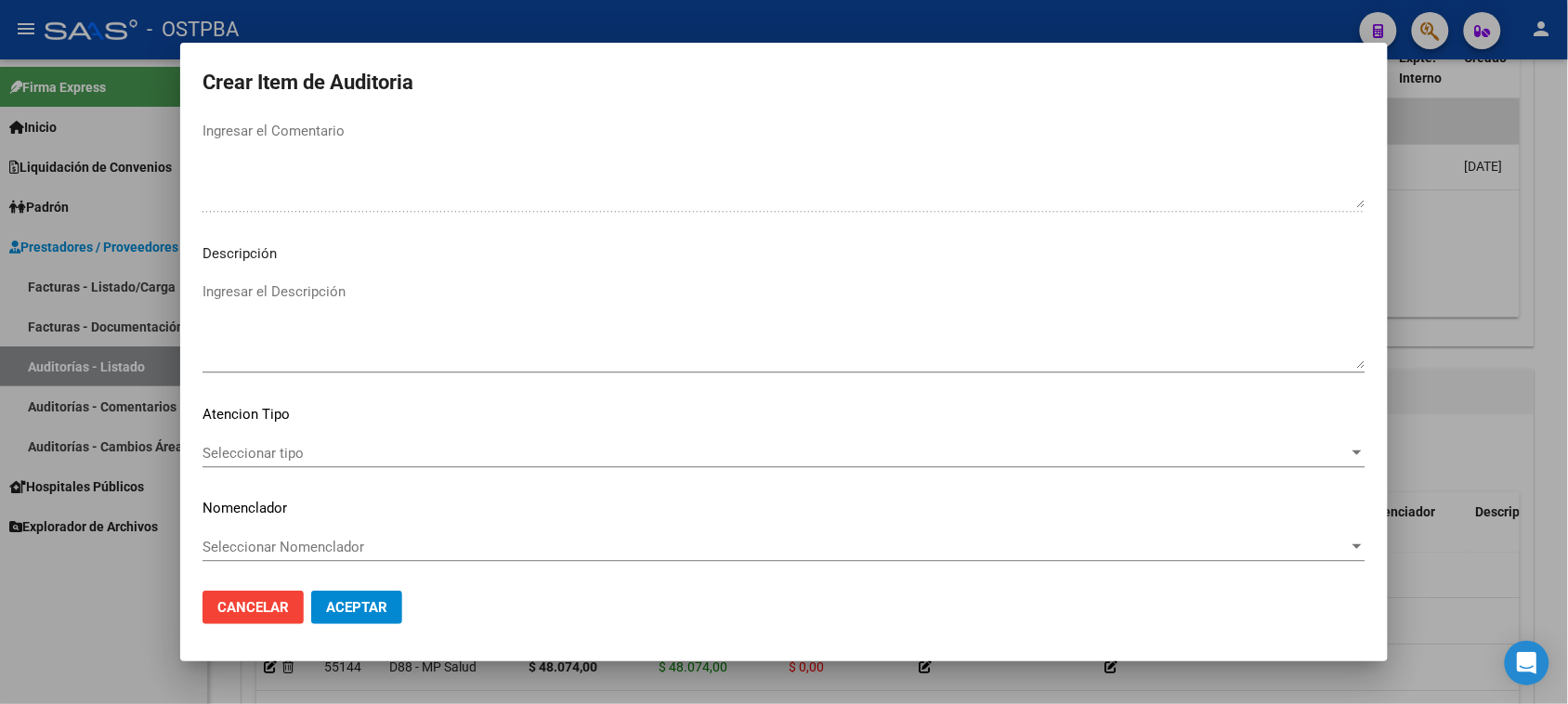
click at [243, 445] on span "Seleccionar tipo" at bounding box center [776, 454] width 1146 height 17
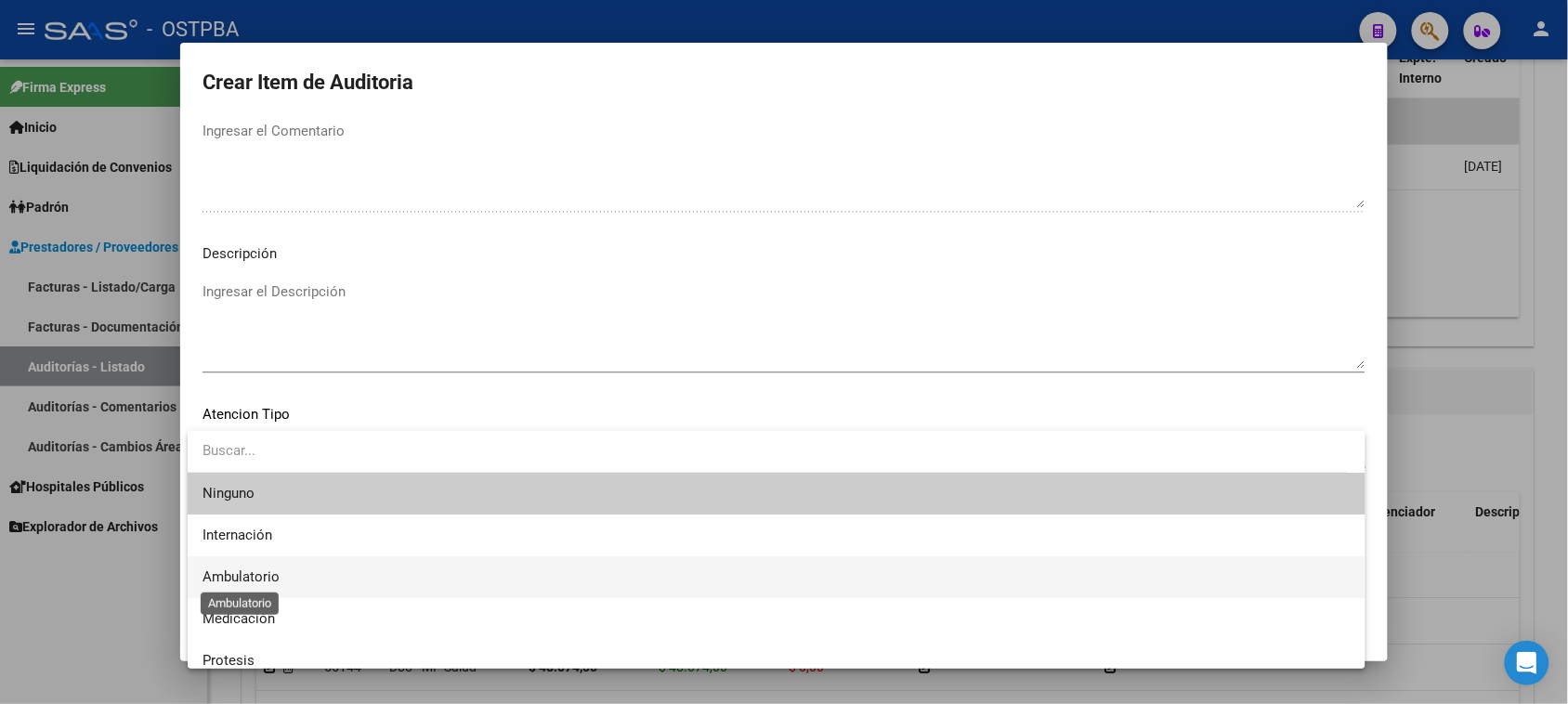
click at [205, 577] on span "Ambulatorio" at bounding box center [241, 577] width 77 height 17
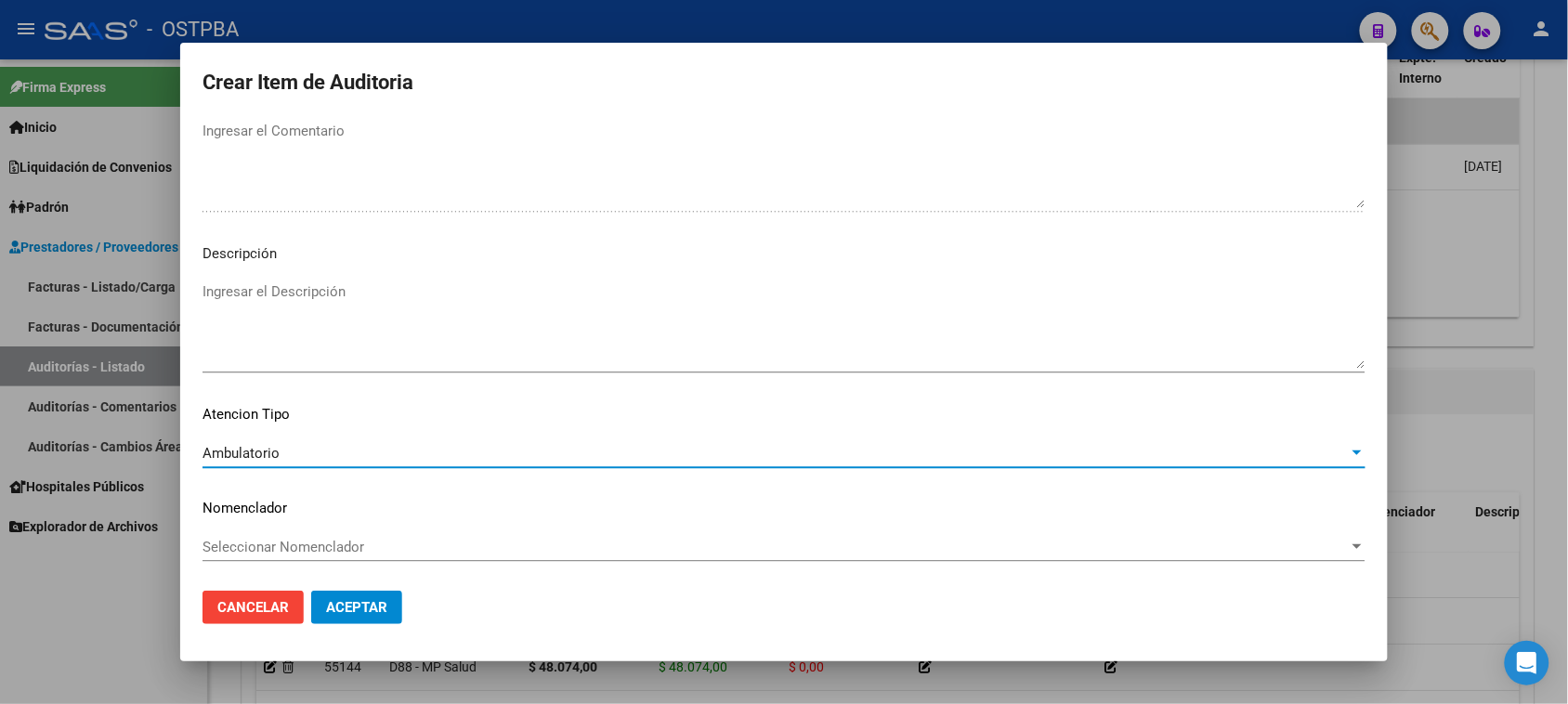
click at [339, 601] on span "Aceptar" at bounding box center [356, 607] width 62 height 17
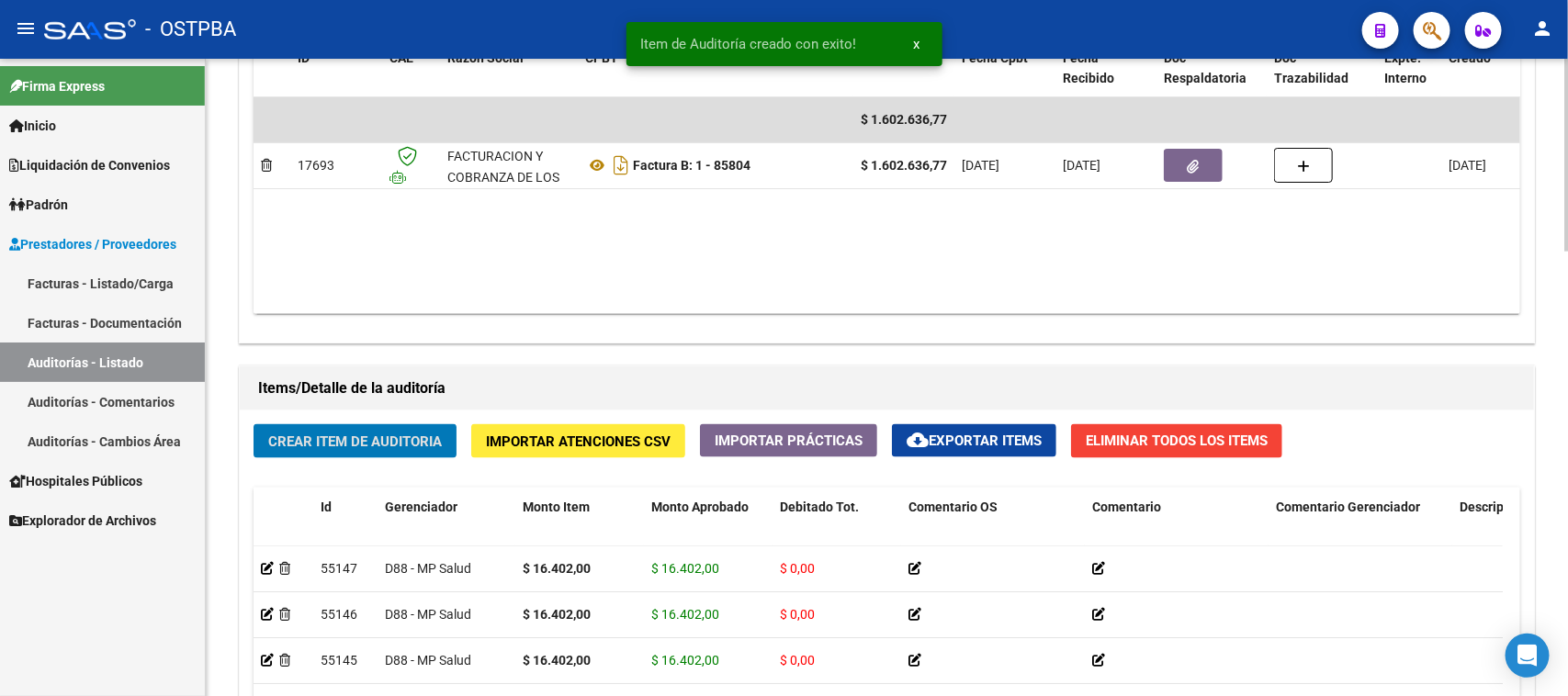
click at [368, 437] on span "Crear Item de Auditoria" at bounding box center [354, 442] width 173 height 17
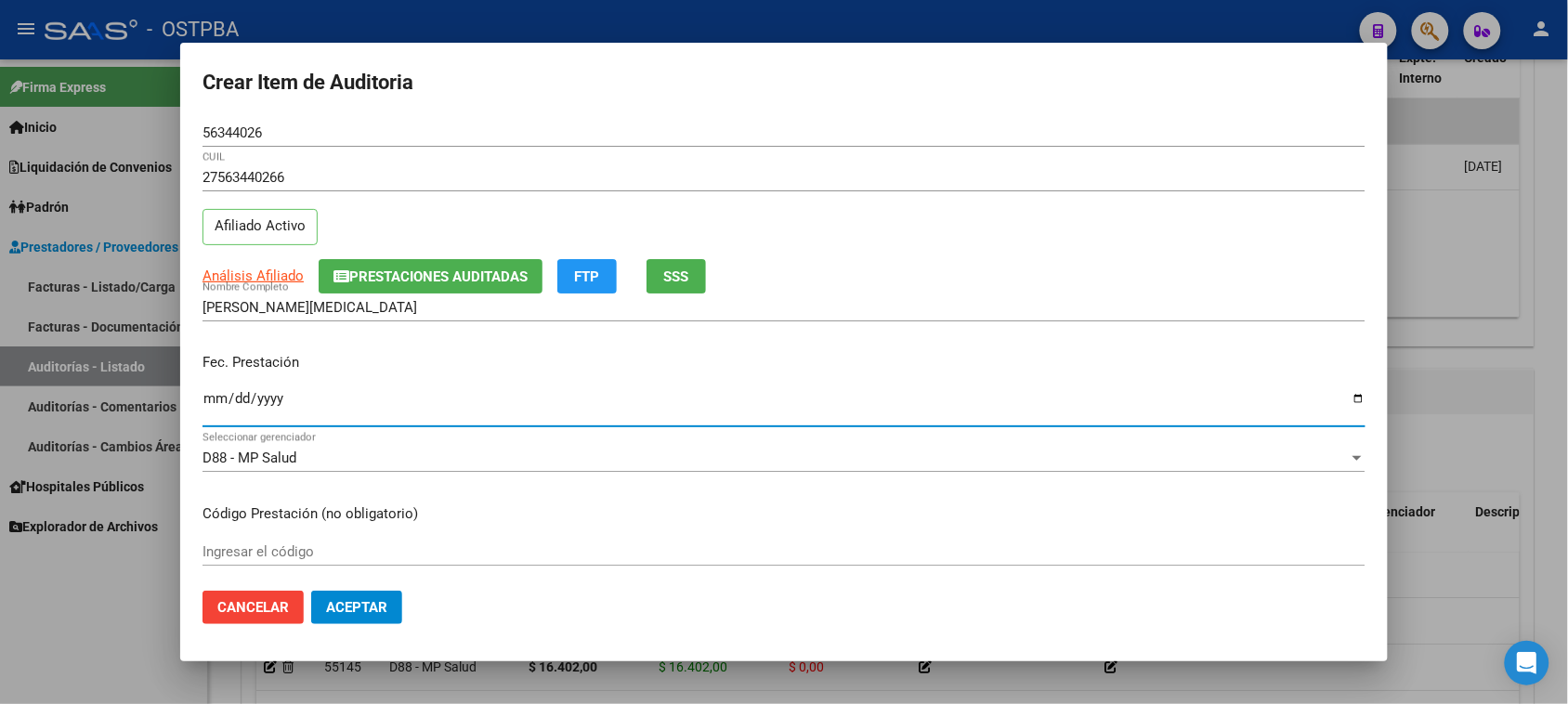
click at [212, 406] on input "Ingresar la fecha" at bounding box center [784, 406] width 1162 height 29
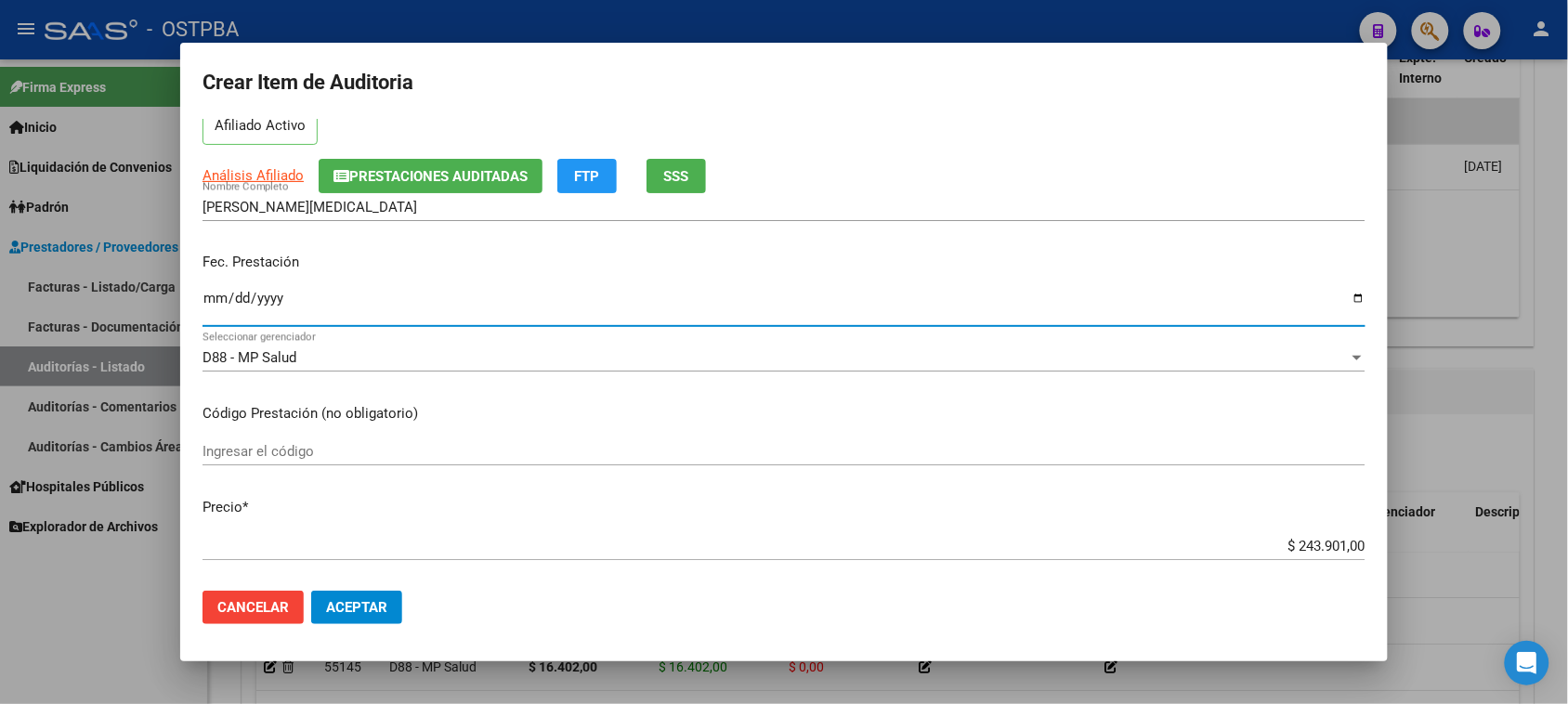
scroll to position [232, 0]
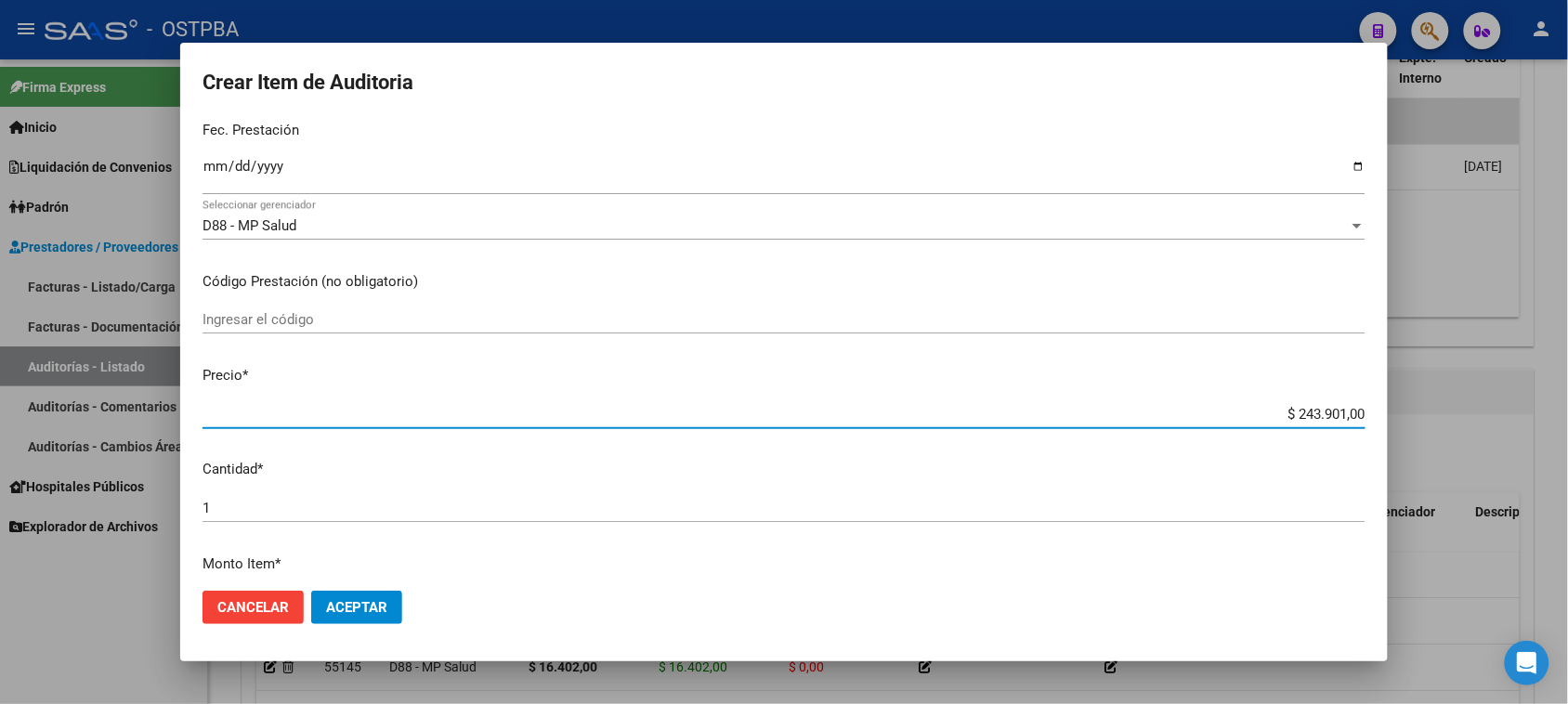
drag, startPoint x: 1279, startPoint y: 415, endPoint x: 1584, endPoint y: 415, distance: 305.0
click at [1568, 415] on html "menu - OSTPBA person Firma Express Inicio Calendario SSS Instructivos Contacto …" at bounding box center [784, 352] width 1568 height 704
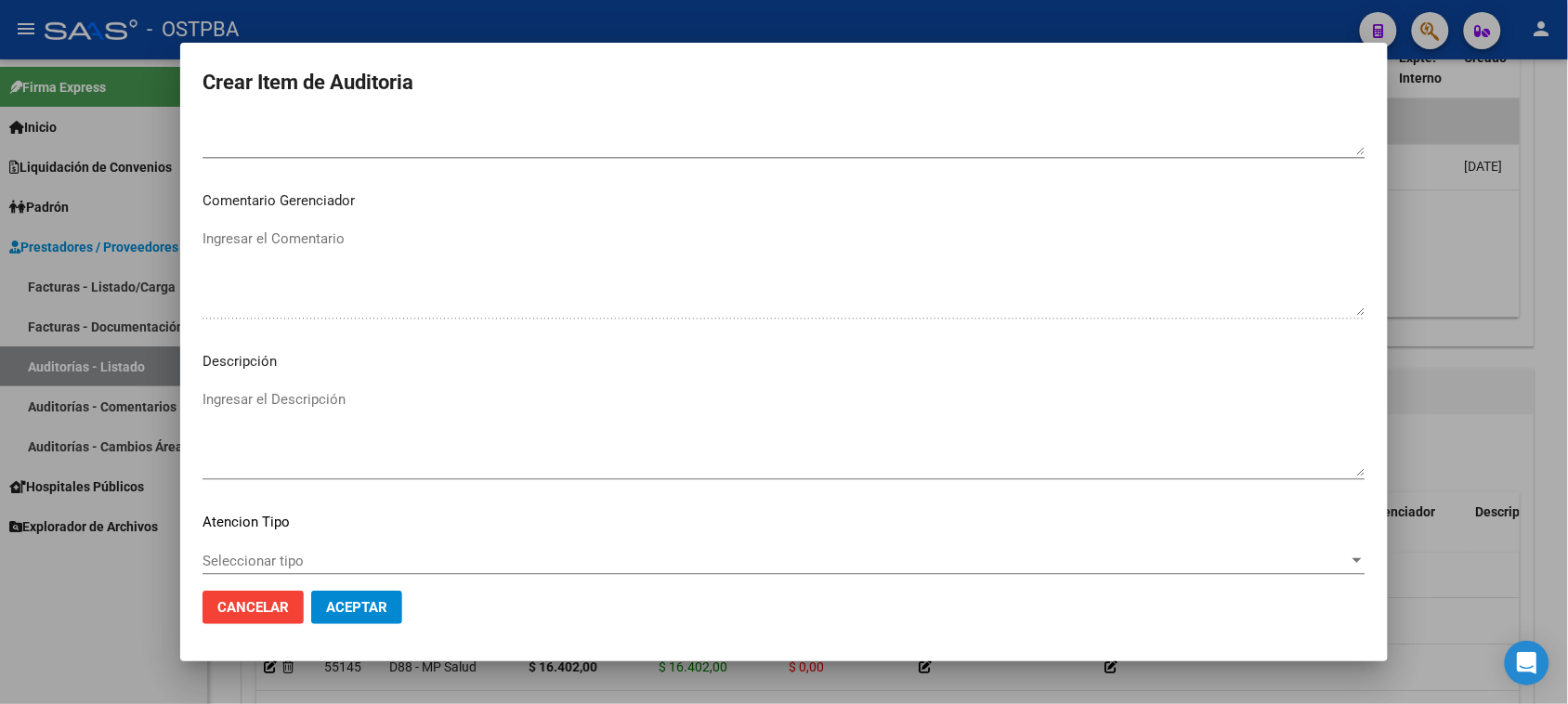
scroll to position [1213, 0]
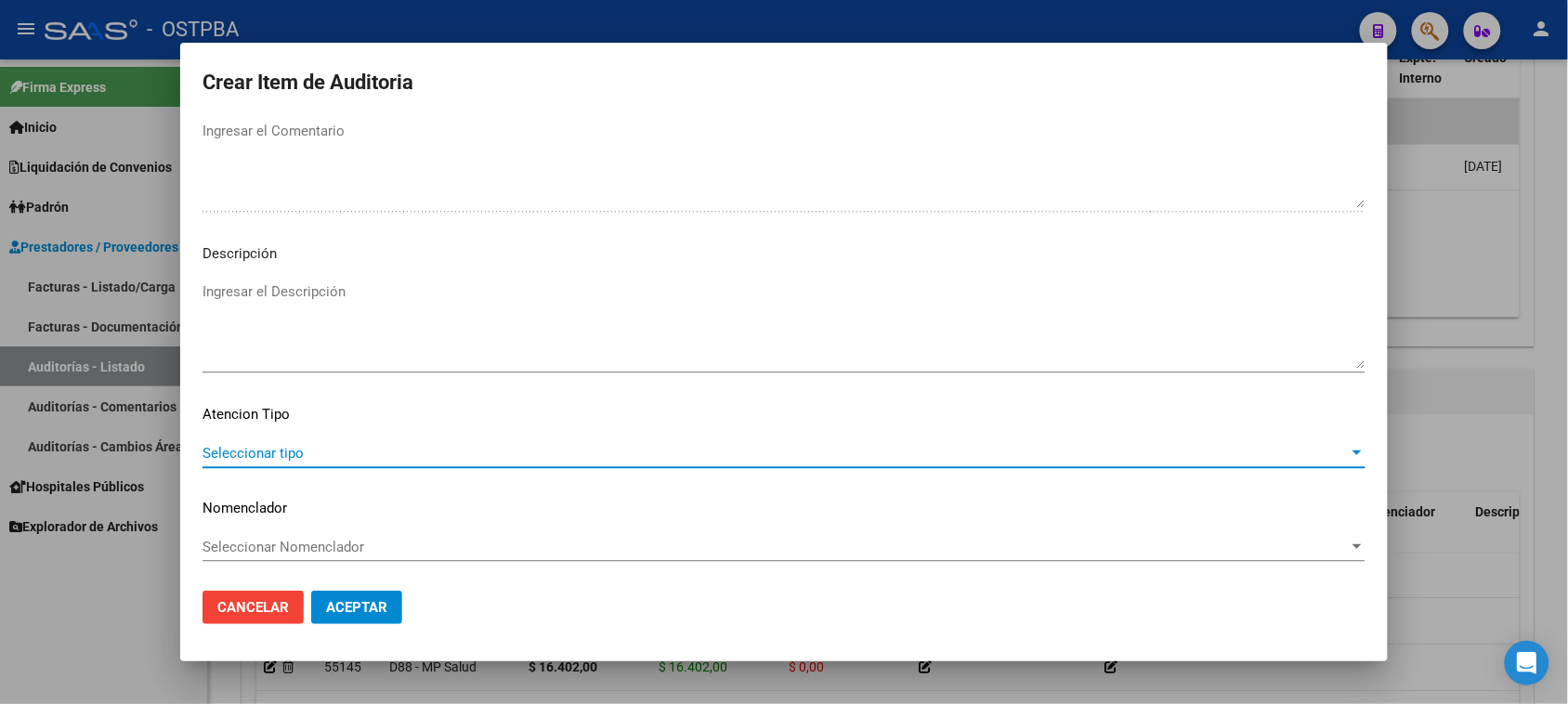
click at [280, 449] on span "Seleccionar tipo" at bounding box center [776, 454] width 1146 height 17
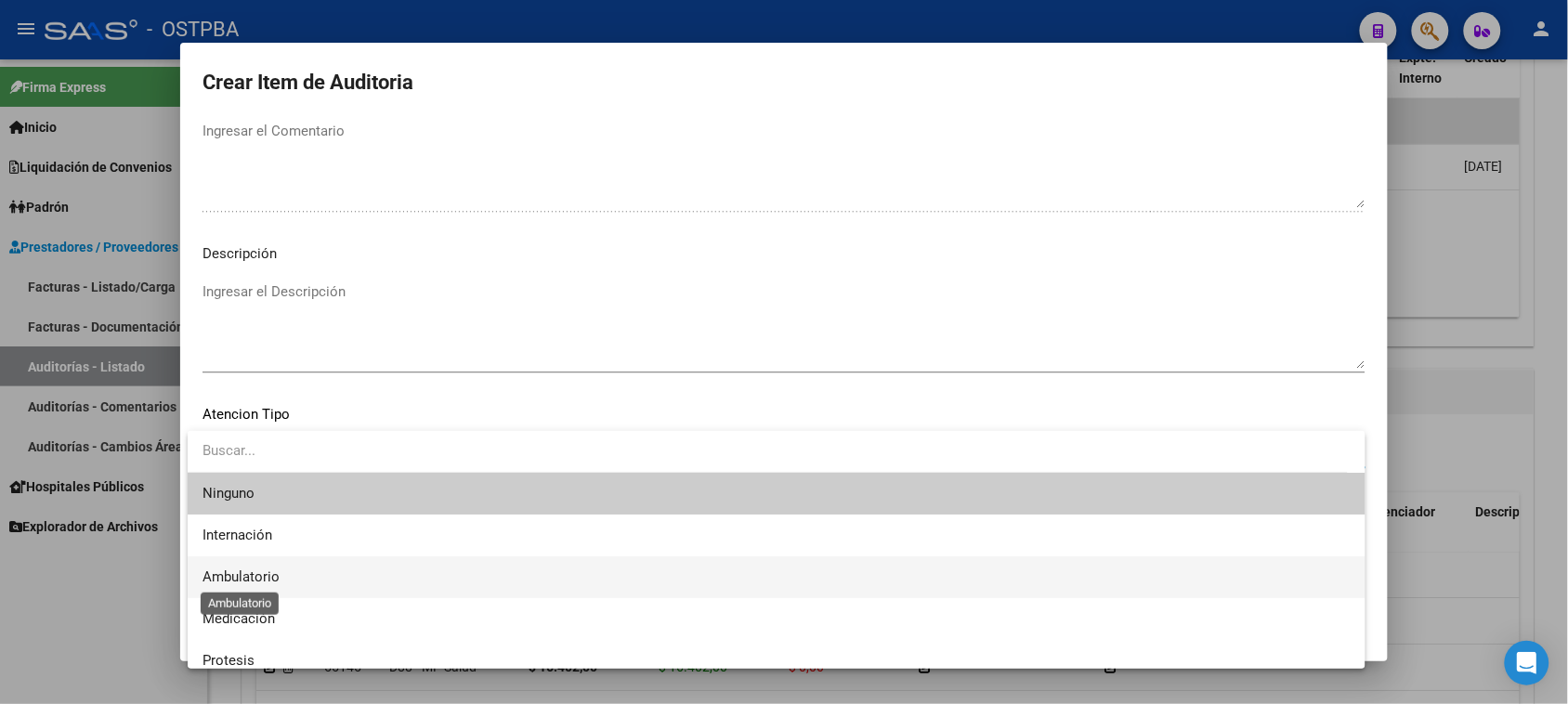
click at [235, 576] on span "Ambulatorio" at bounding box center [241, 577] width 77 height 17
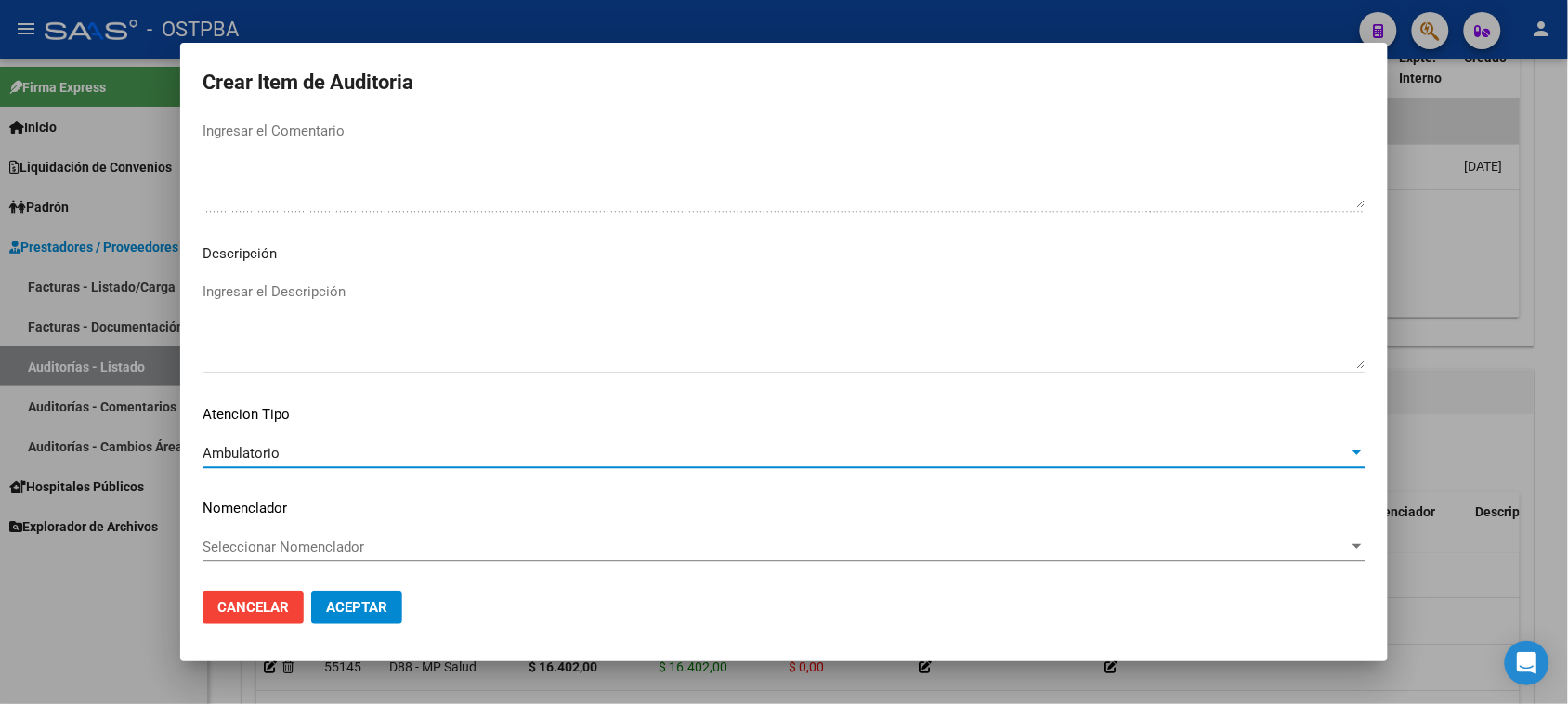
click at [368, 608] on span "Aceptar" at bounding box center [356, 607] width 62 height 17
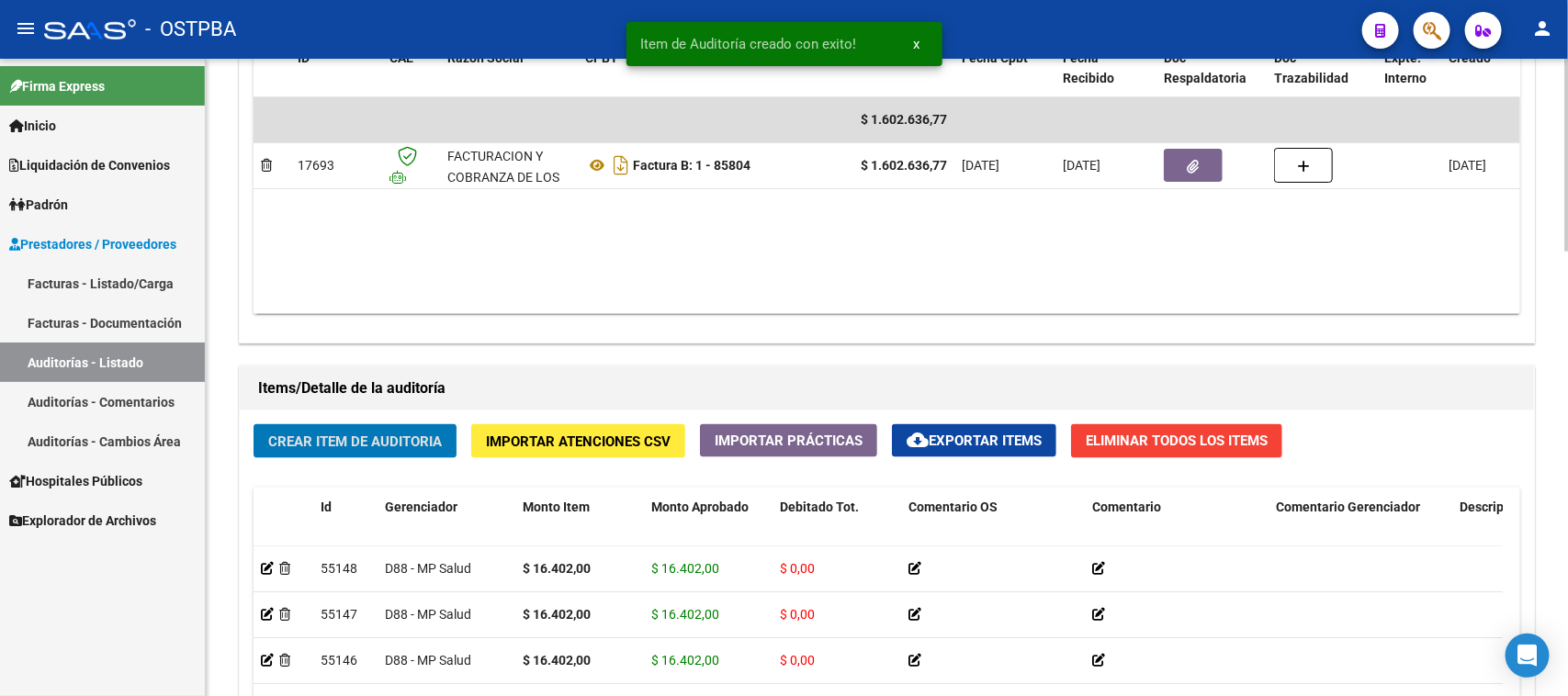
click at [397, 446] on span "Crear Item de Auditoria" at bounding box center [354, 442] width 173 height 17
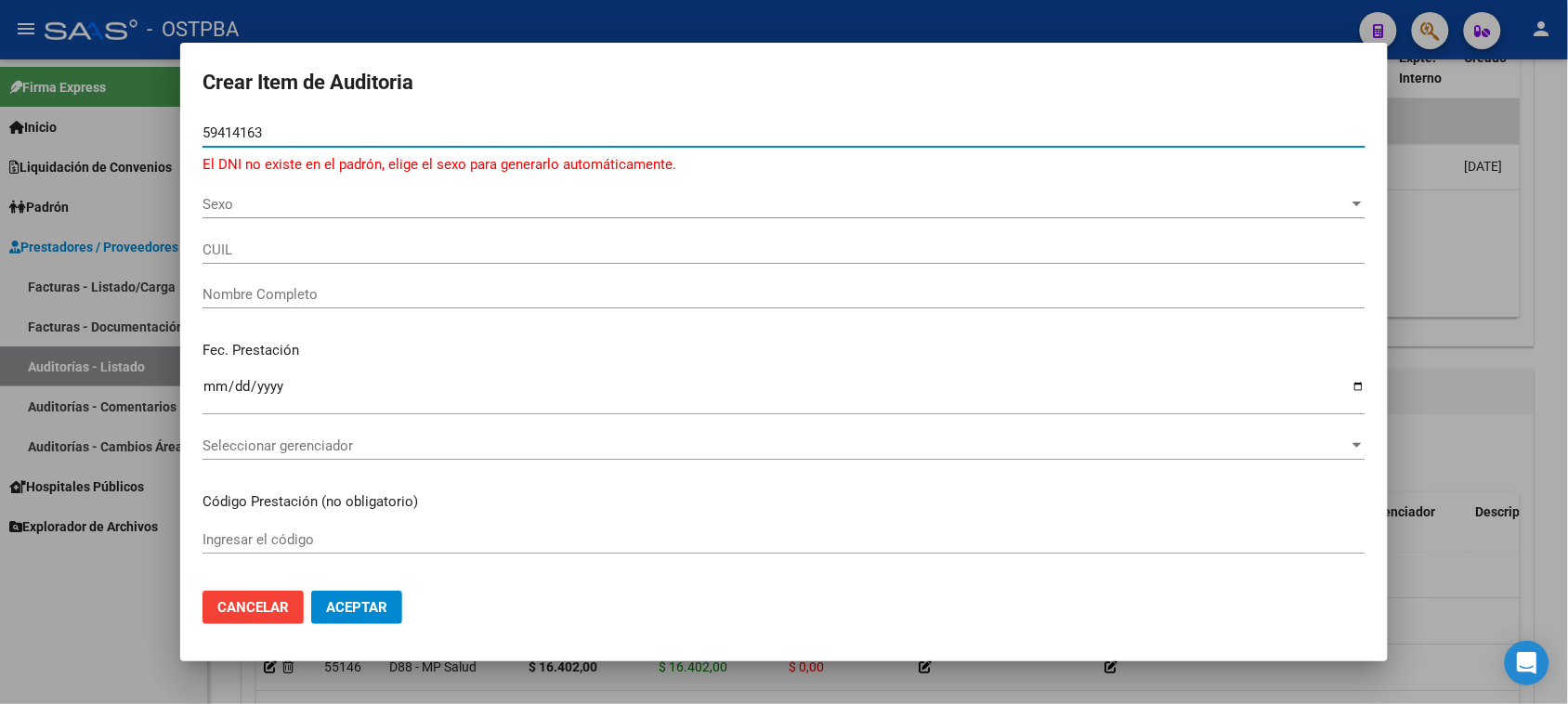
click at [228, 203] on span "Sexo" at bounding box center [776, 205] width 1146 height 17
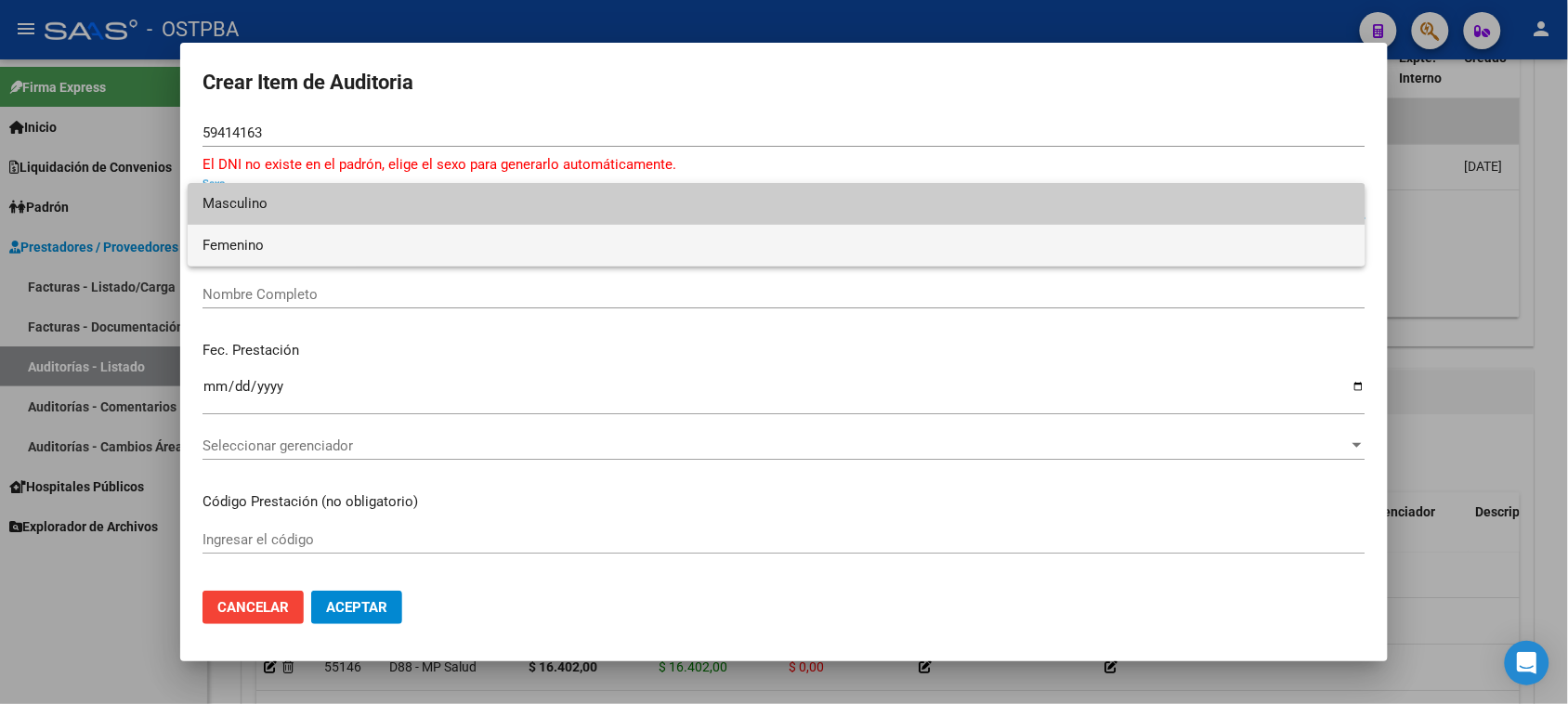
click at [257, 243] on span "Femenino" at bounding box center [777, 245] width 1148 height 42
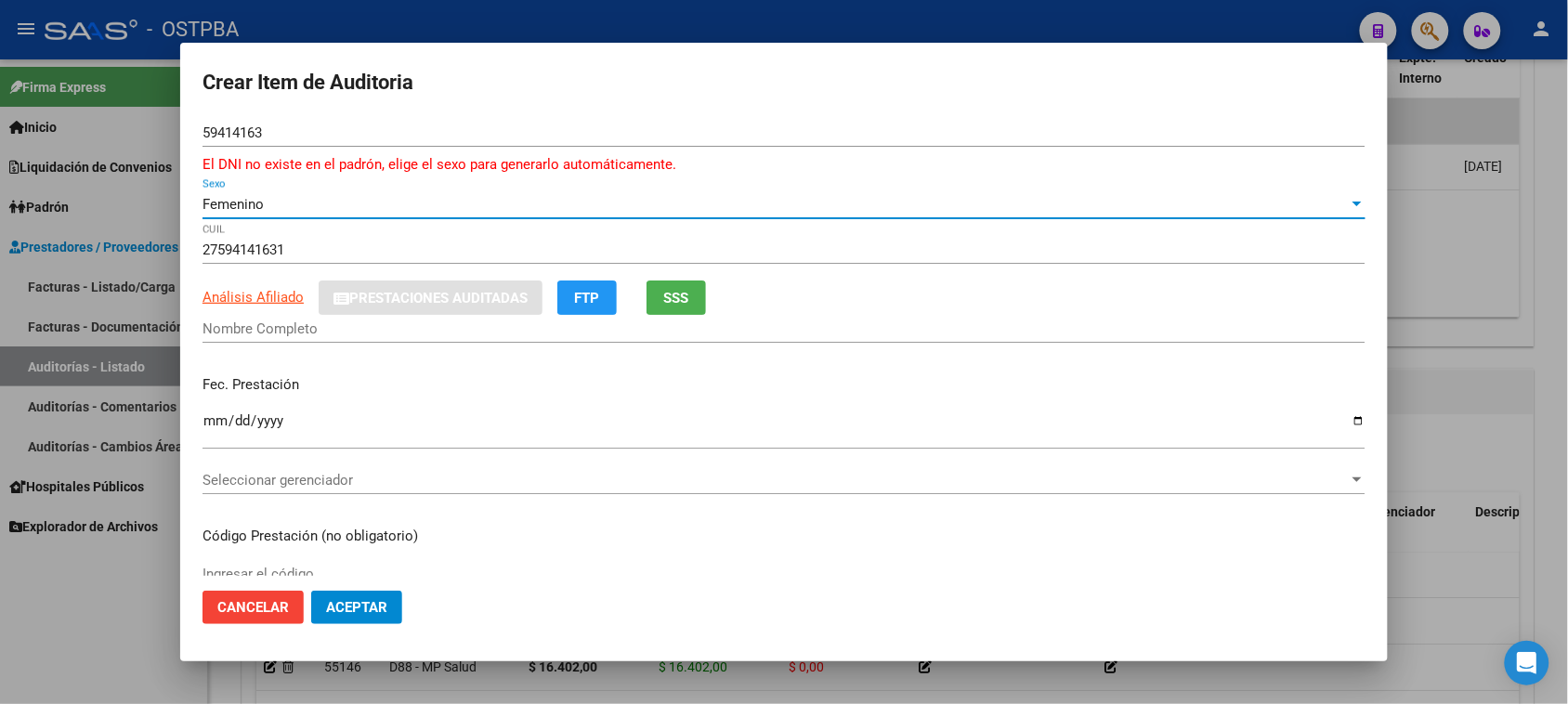
click at [685, 303] on span "SSS" at bounding box center [676, 298] width 25 height 17
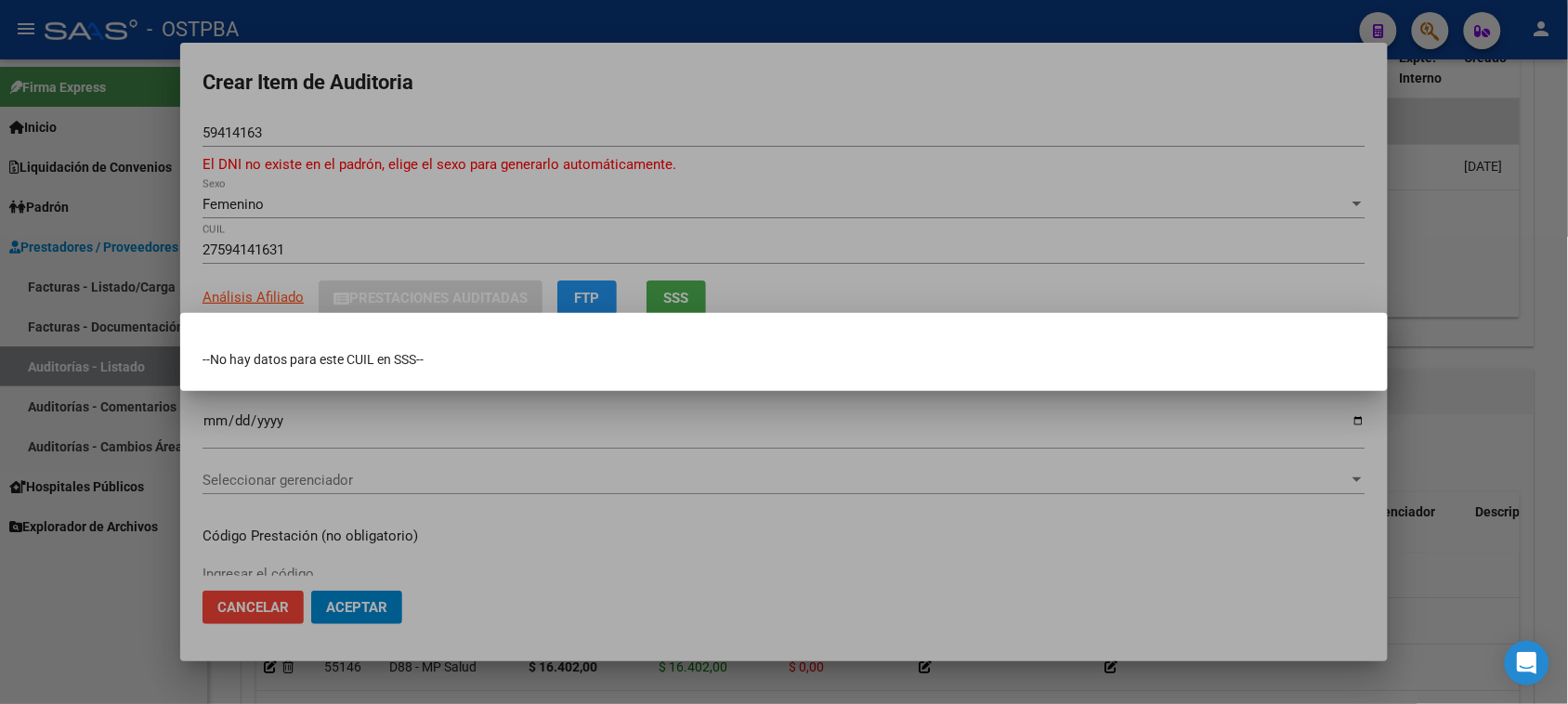
click at [298, 130] on div at bounding box center [784, 352] width 1568 height 704
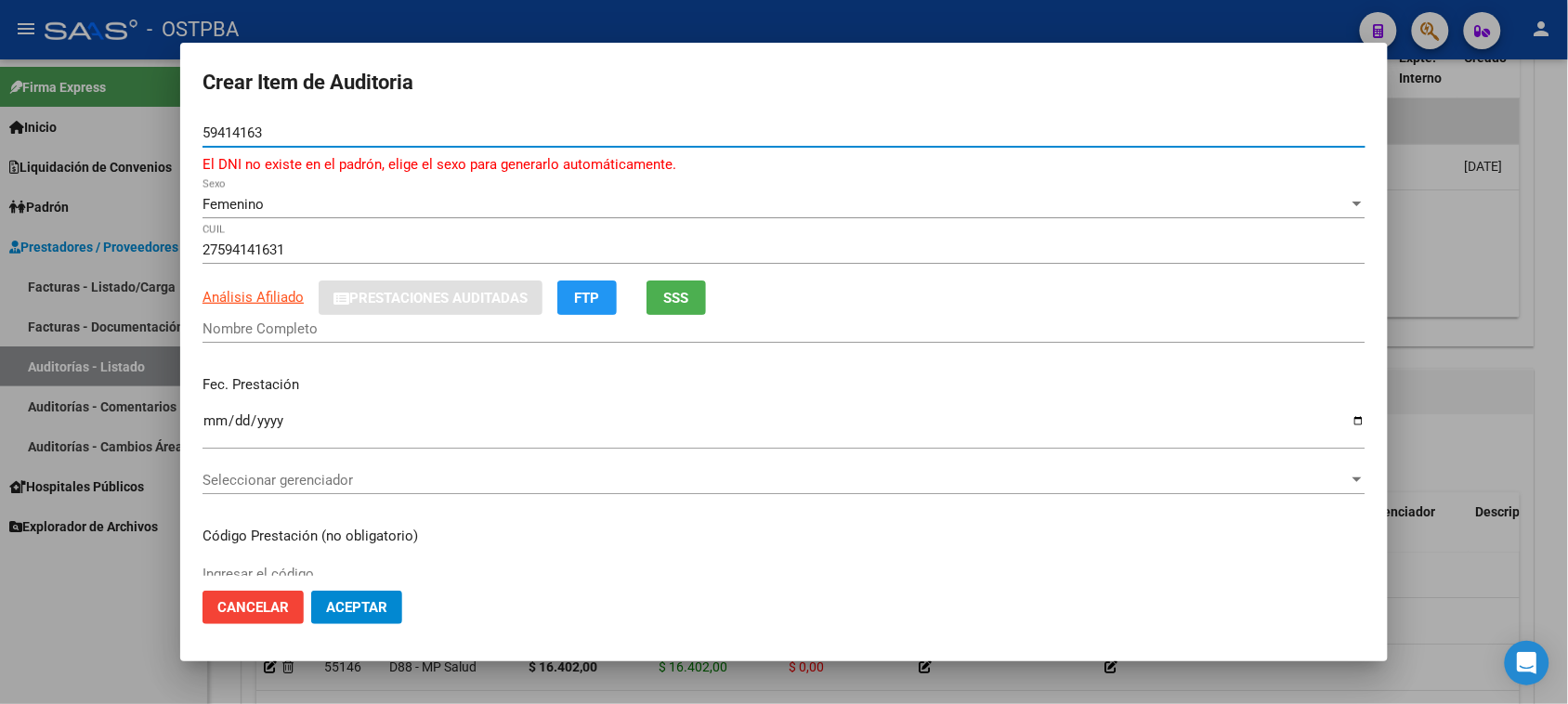
drag, startPoint x: 296, startPoint y: 130, endPoint x: 172, endPoint y: 142, distance: 124.6
click at [172, 142] on div "Crear Item de Auditoria 59414163 Nro Documento El DNI no existe en el padrón, e…" at bounding box center [784, 352] width 1568 height 704
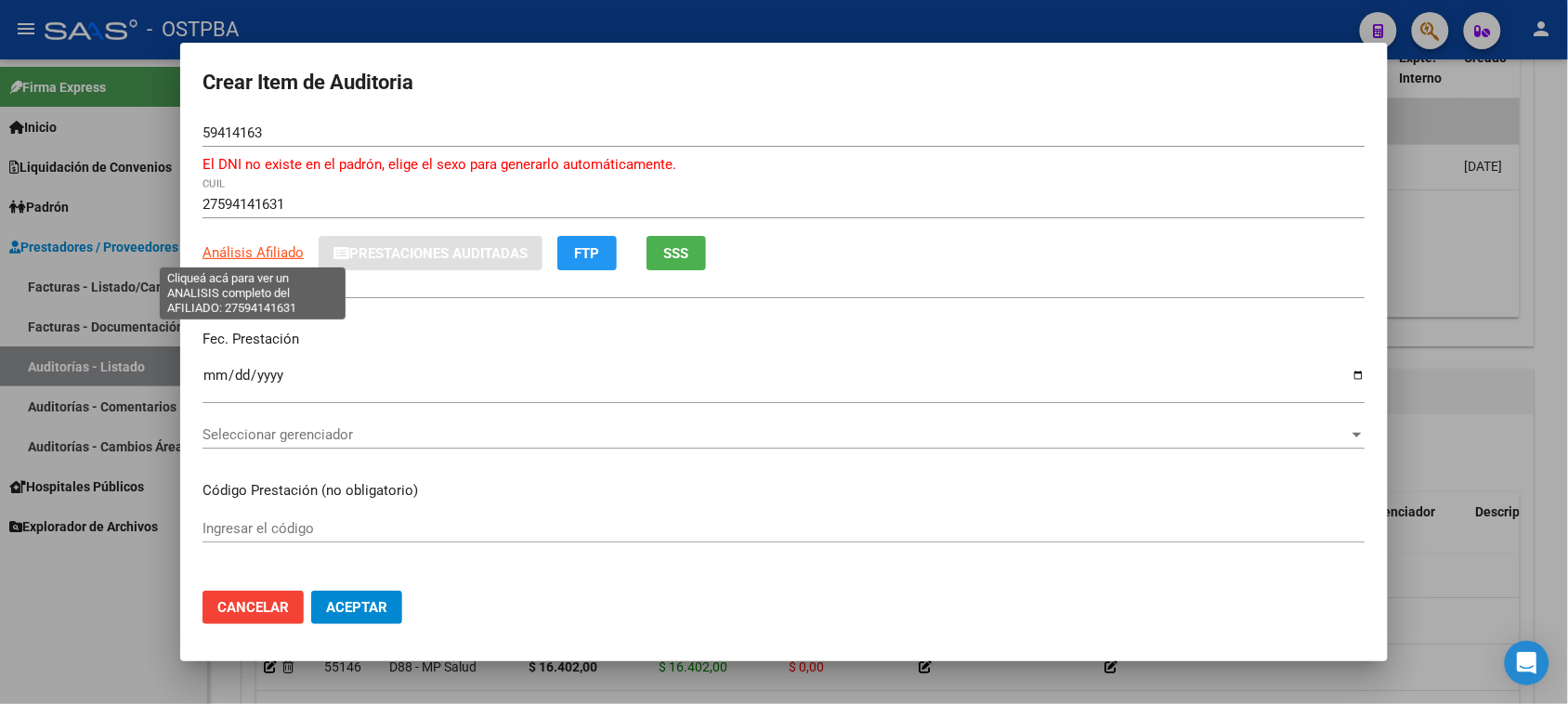
click at [227, 248] on span "Análisis Afiliado" at bounding box center [253, 253] width 101 height 17
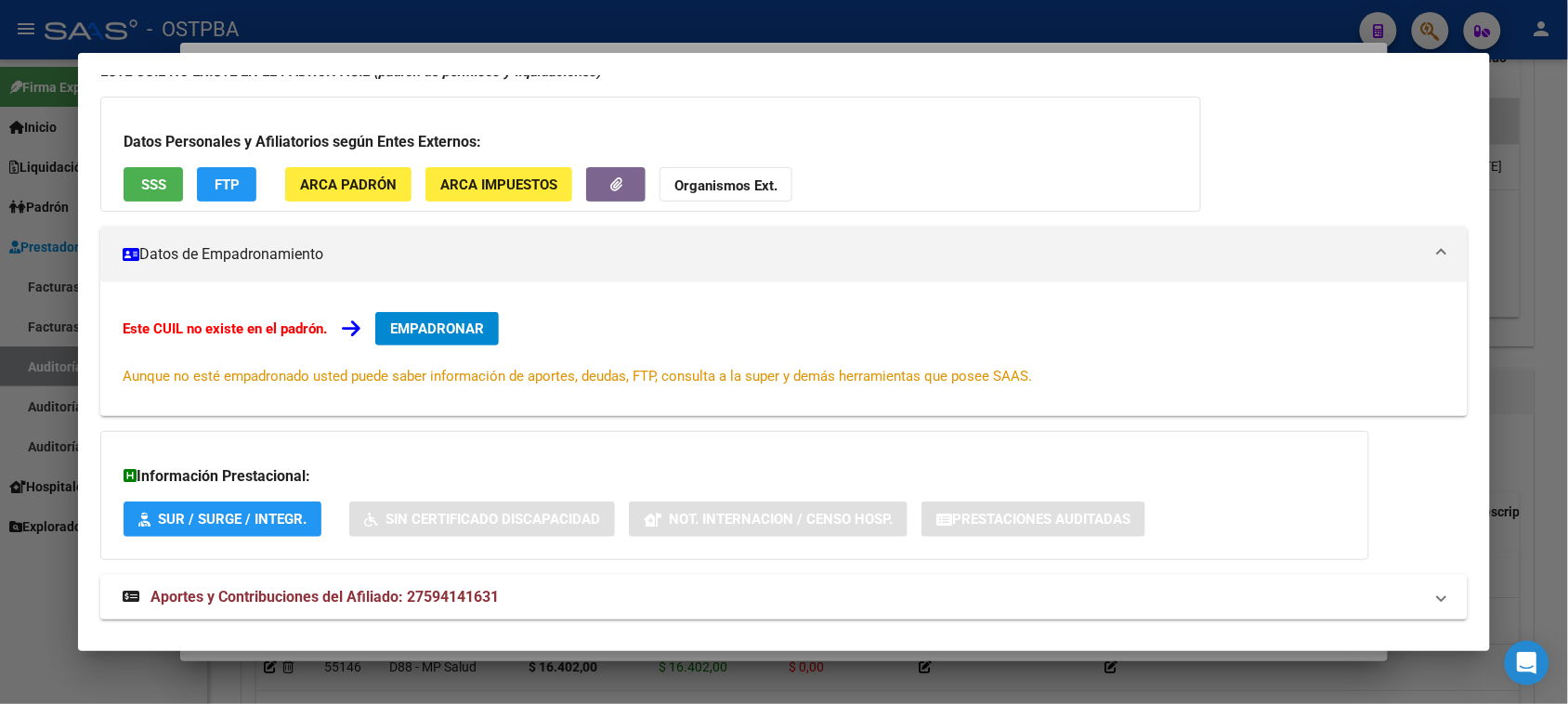
scroll to position [110, 0]
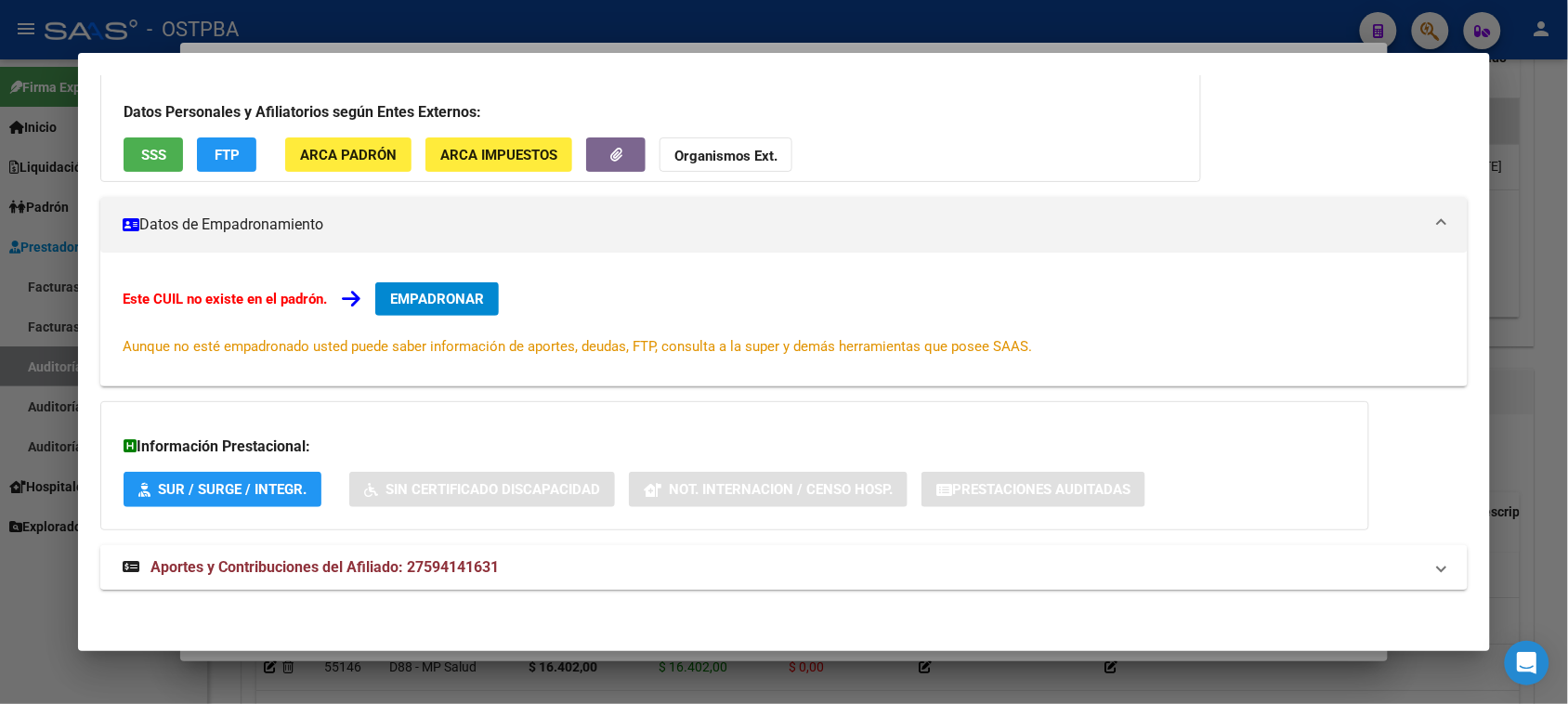
click at [289, 545] on mat-expansion-panel-header "Aportes y Contribuciones del Afiliado: 27594141631" at bounding box center [784, 567] width 1366 height 45
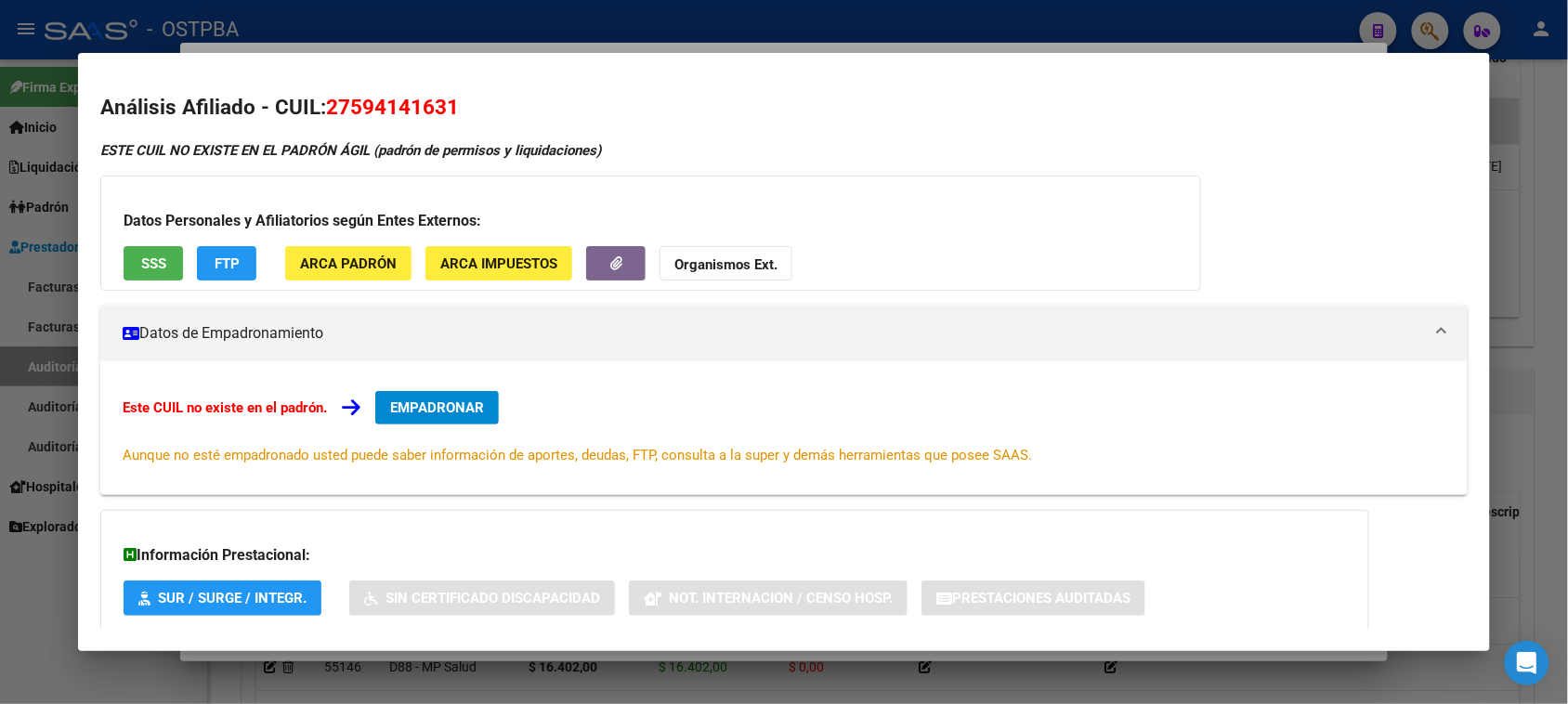
scroll to position [0, 0]
click at [128, 261] on button "SSS" at bounding box center [153, 264] width 60 height 34
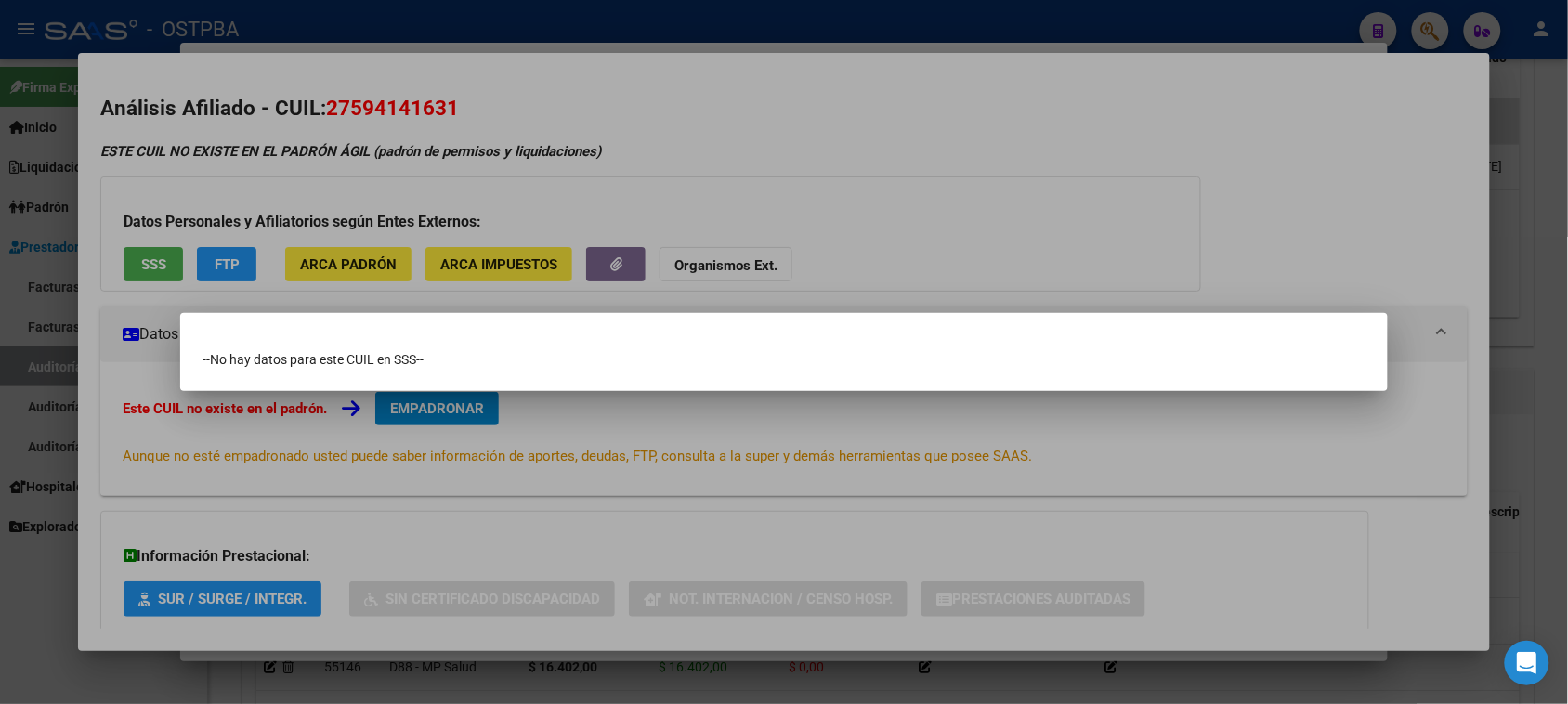
click at [83, 535] on div at bounding box center [784, 352] width 1568 height 704
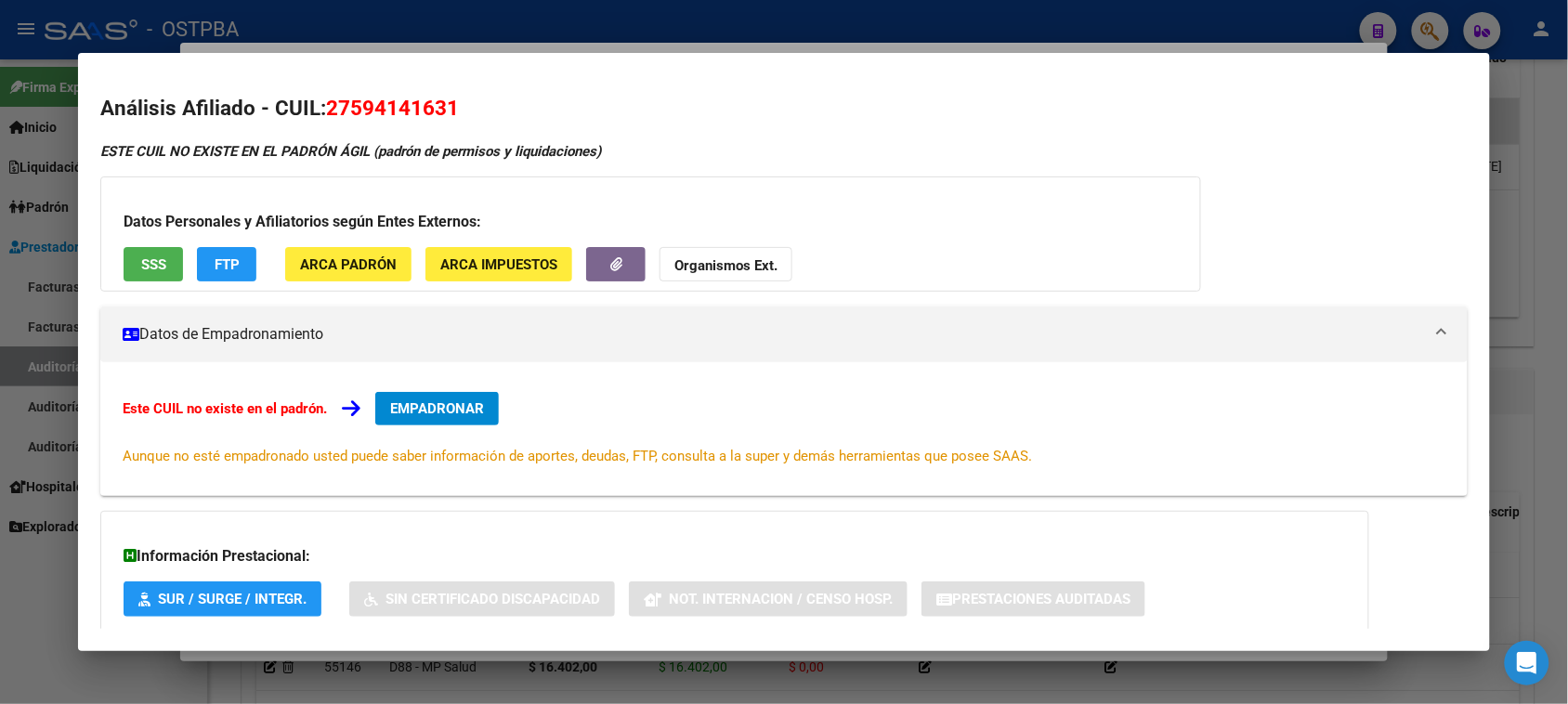
click at [33, 625] on div at bounding box center [784, 352] width 1568 height 704
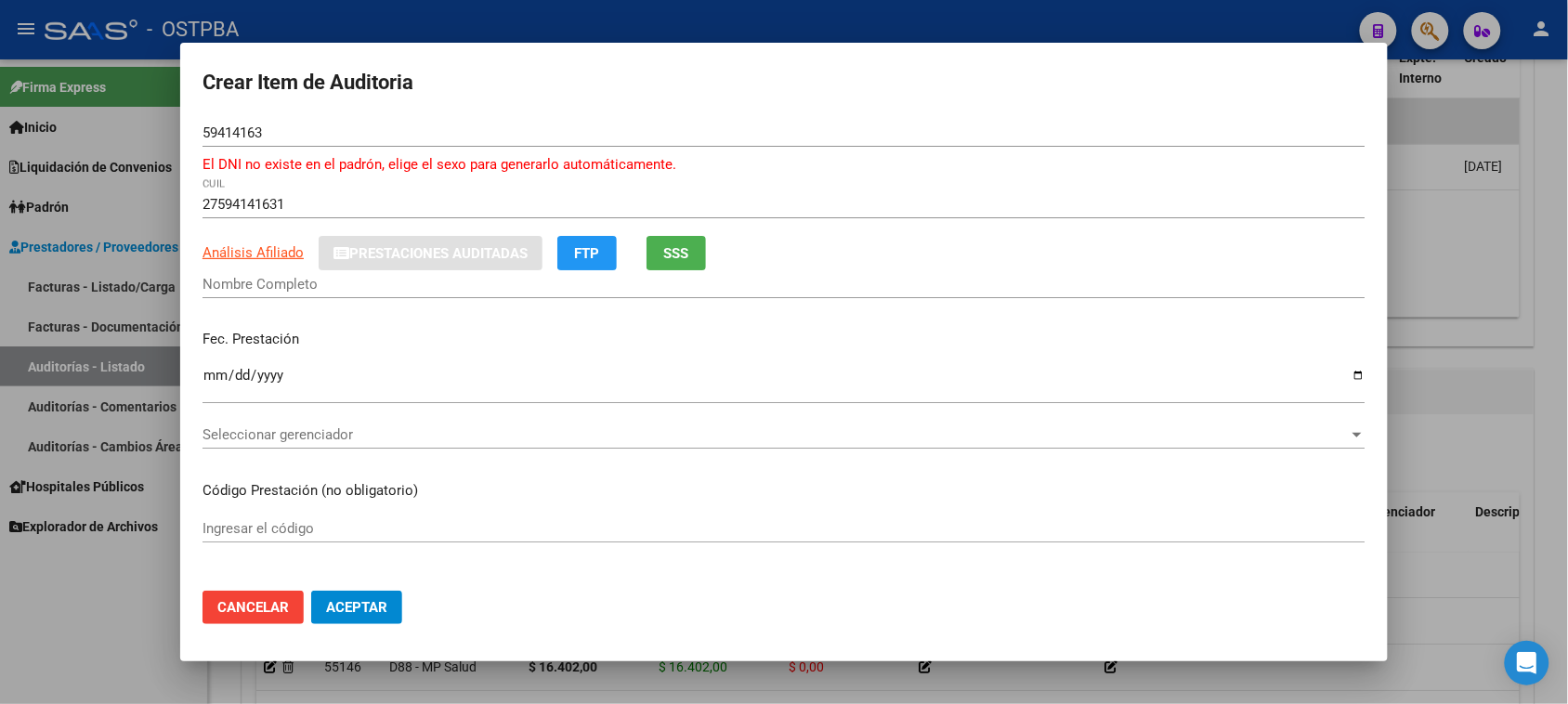
click at [684, 249] on span "SSS" at bounding box center [676, 254] width 25 height 17
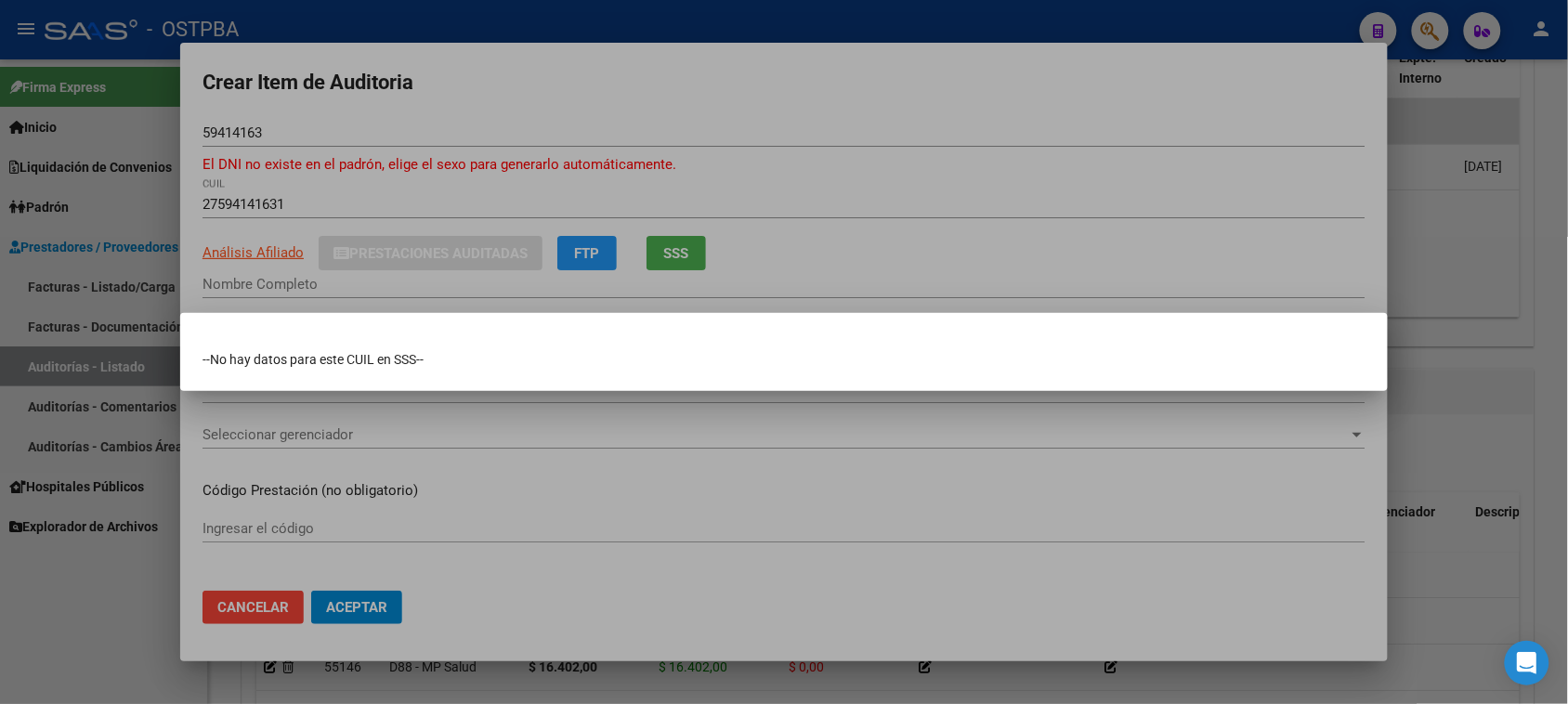
click at [232, 249] on div at bounding box center [784, 352] width 1568 height 704
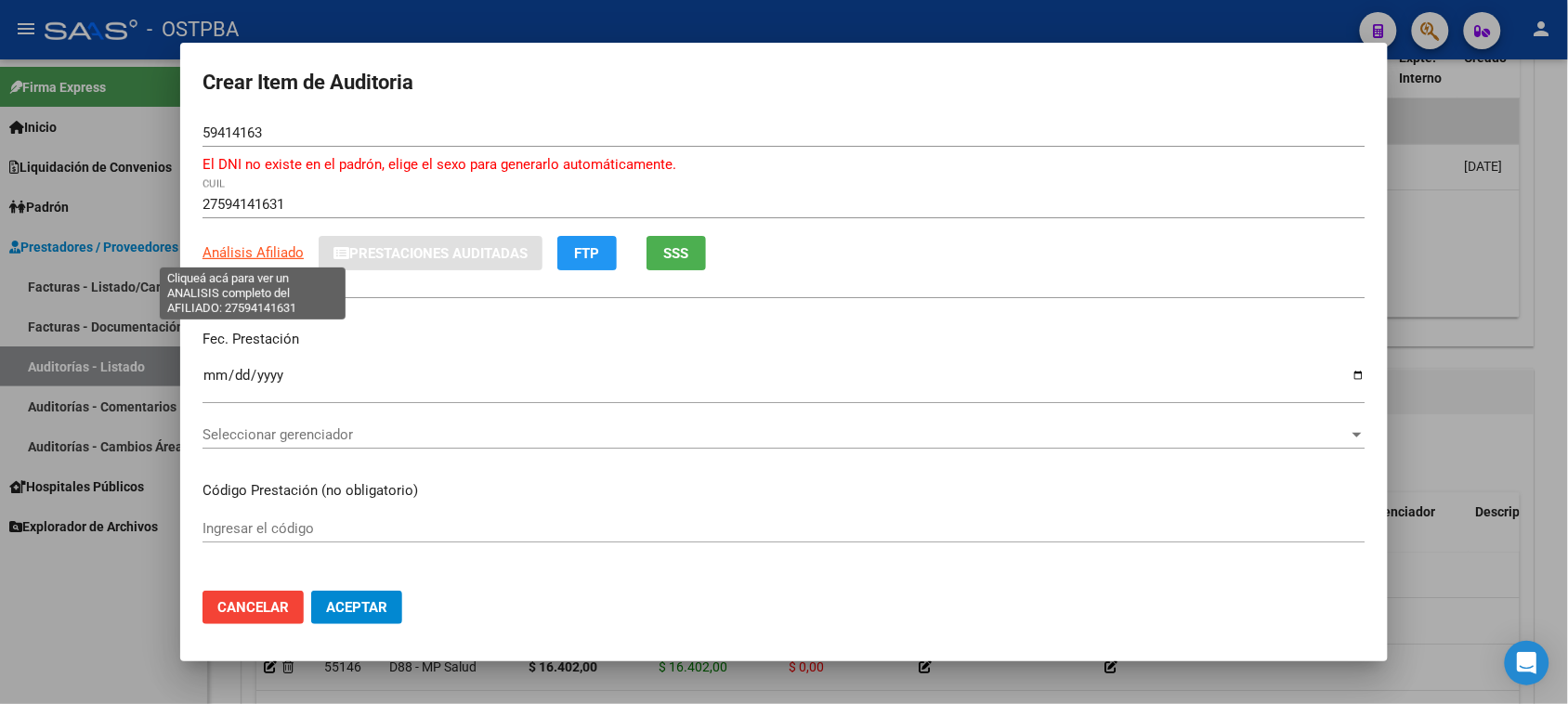
click at [232, 249] on span "Análisis Afiliado" at bounding box center [253, 253] width 101 height 17
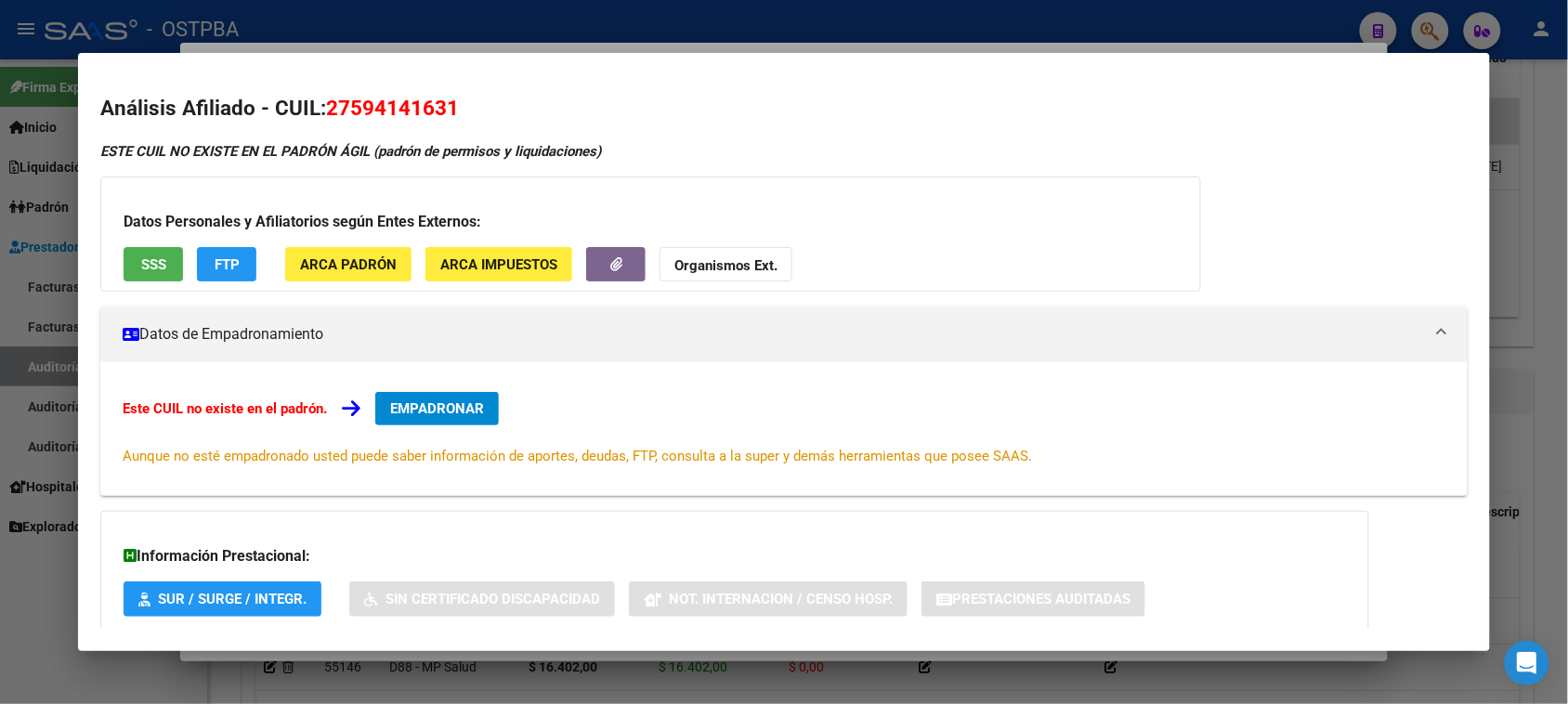
click at [760, 261] on strong "Organismos Ext." at bounding box center [726, 266] width 103 height 17
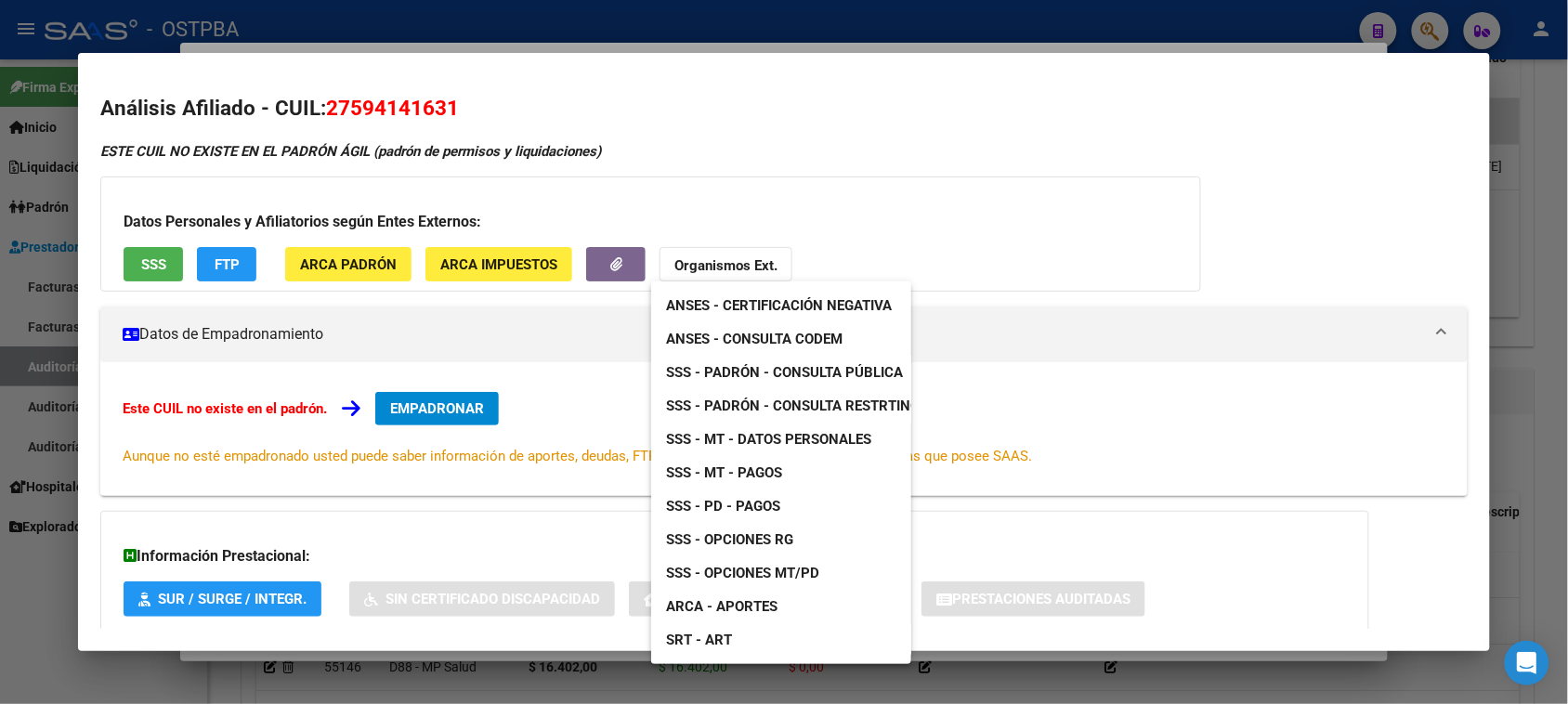
click at [767, 326] on link "ANSES - Consulta CODEM" at bounding box center [754, 338] width 207 height 33
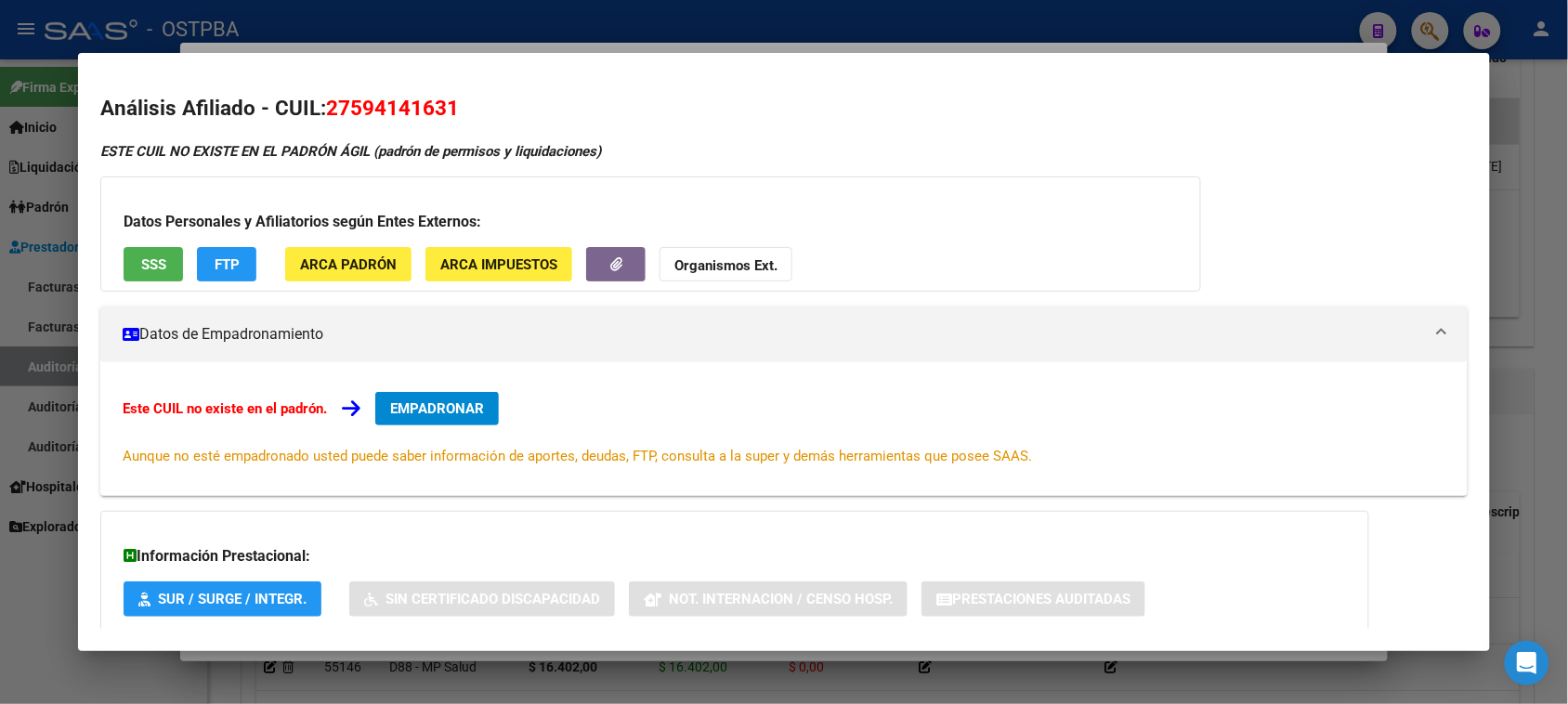
click at [26, 587] on div at bounding box center [784, 352] width 1568 height 704
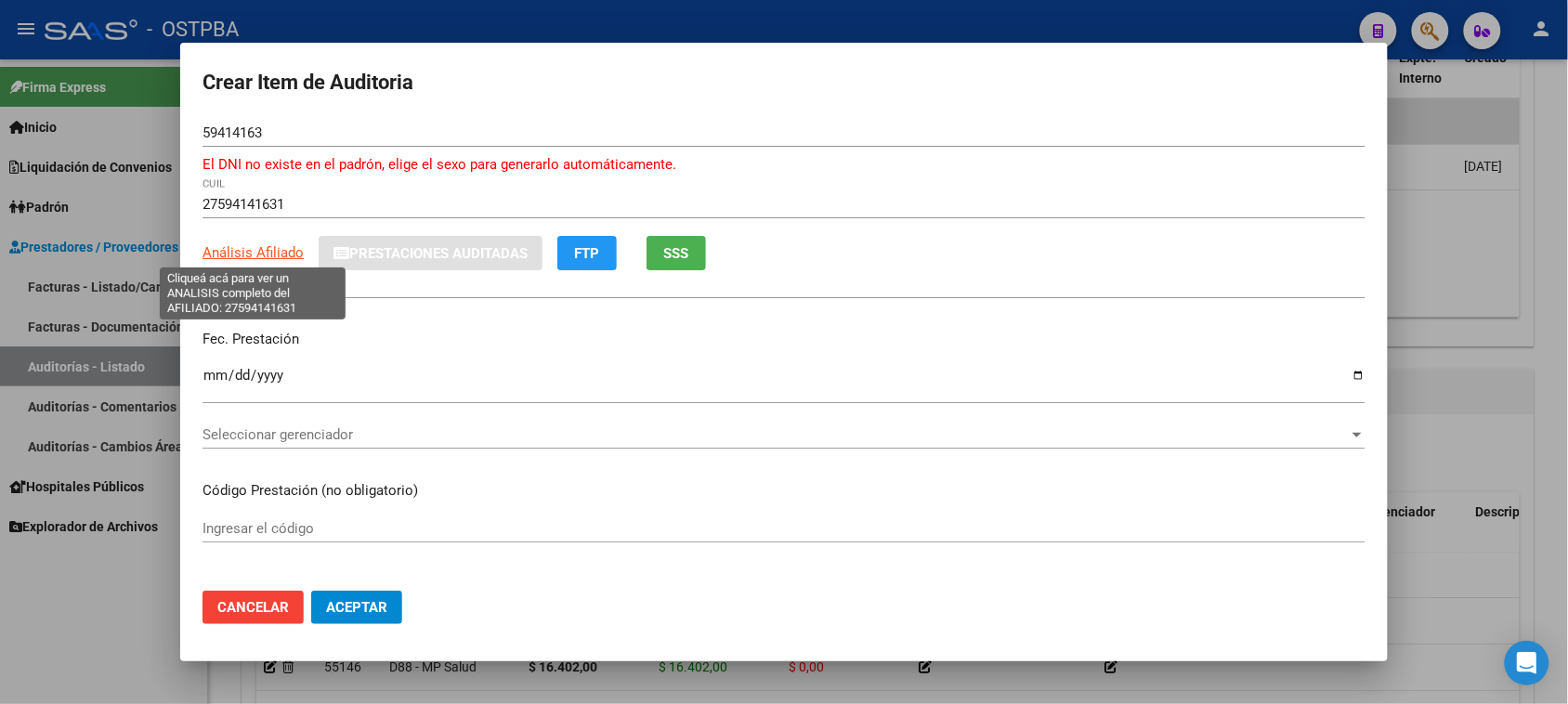
click at [238, 247] on span "Análisis Afiliado" at bounding box center [253, 253] width 101 height 17
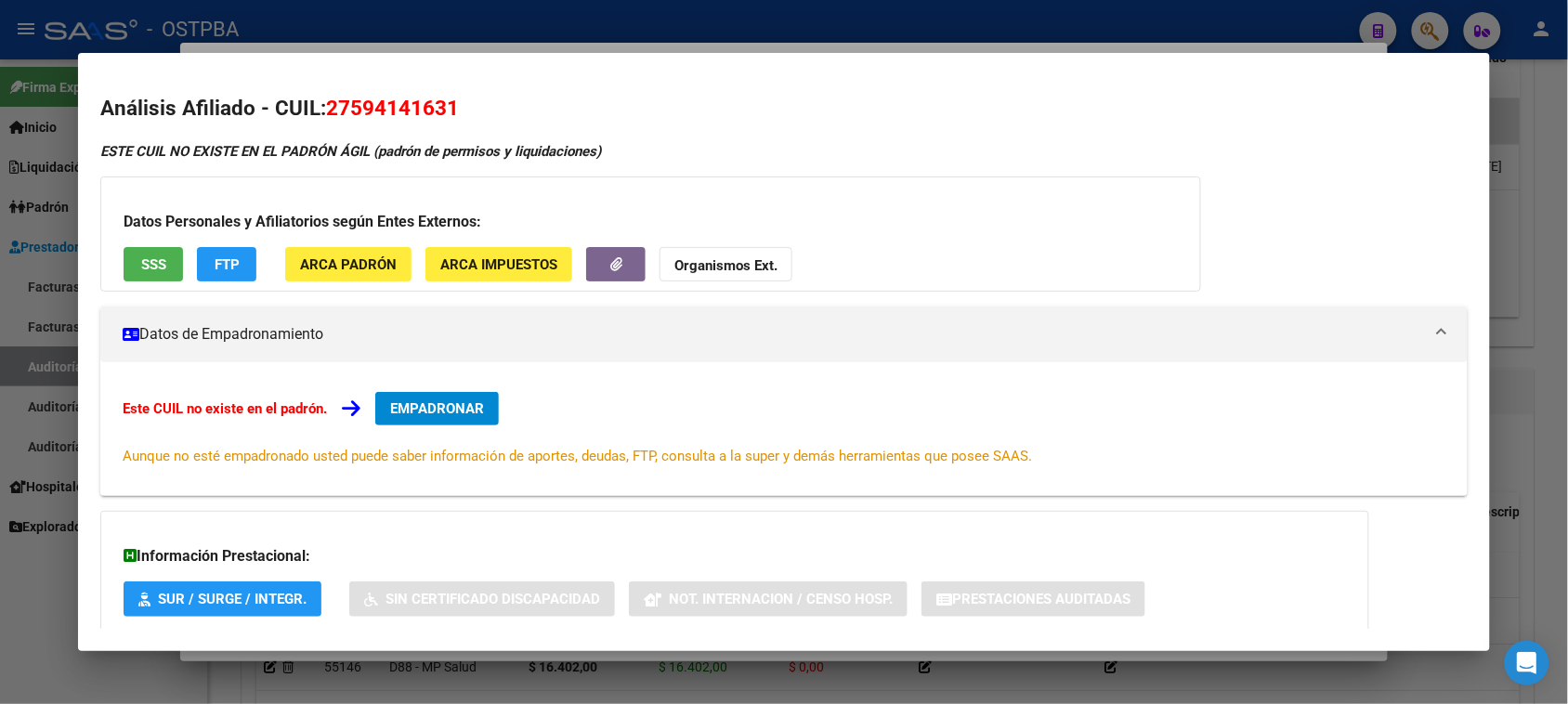
click at [758, 262] on strong "Organismos Ext." at bounding box center [726, 266] width 103 height 17
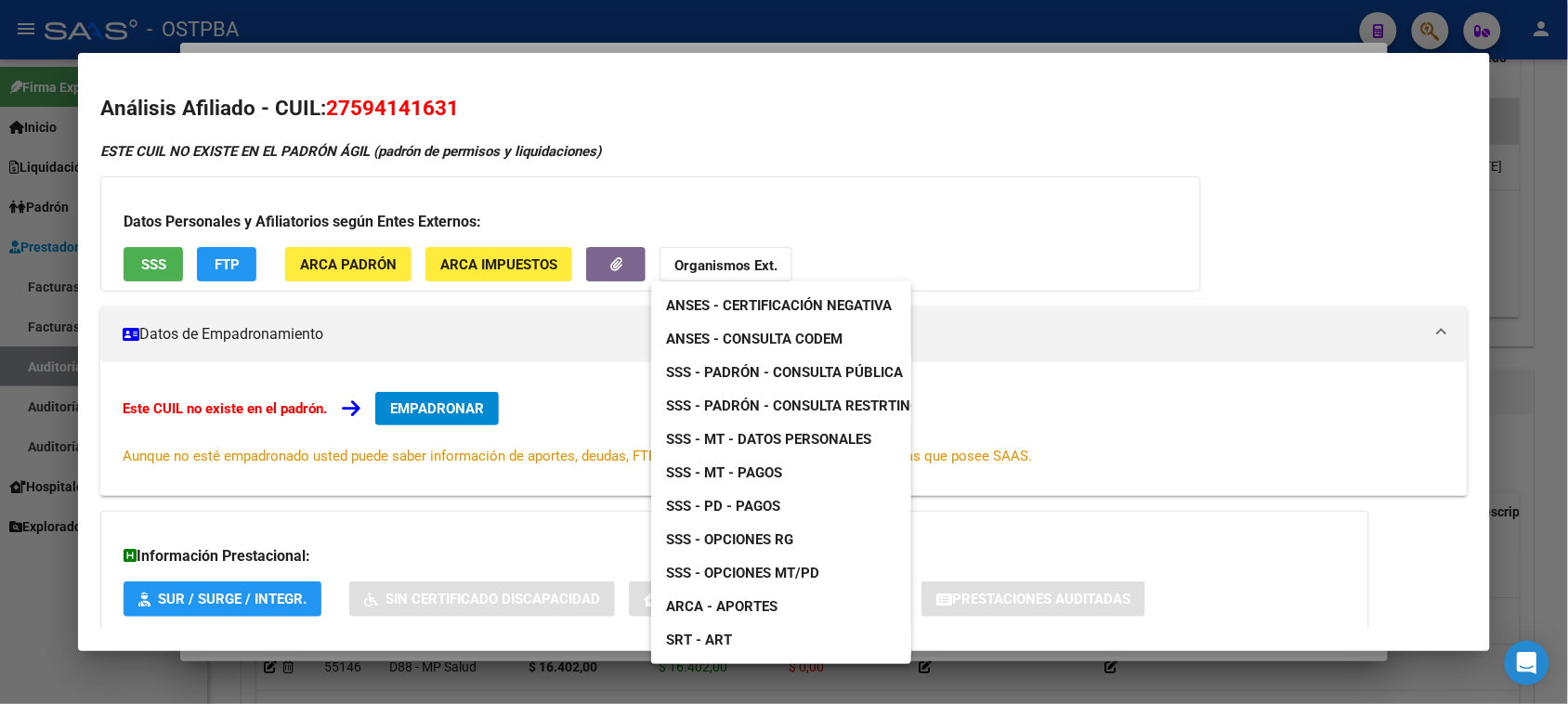
click at [815, 429] on link "SSS - MT - Datos Personales" at bounding box center [768, 439] width 235 height 33
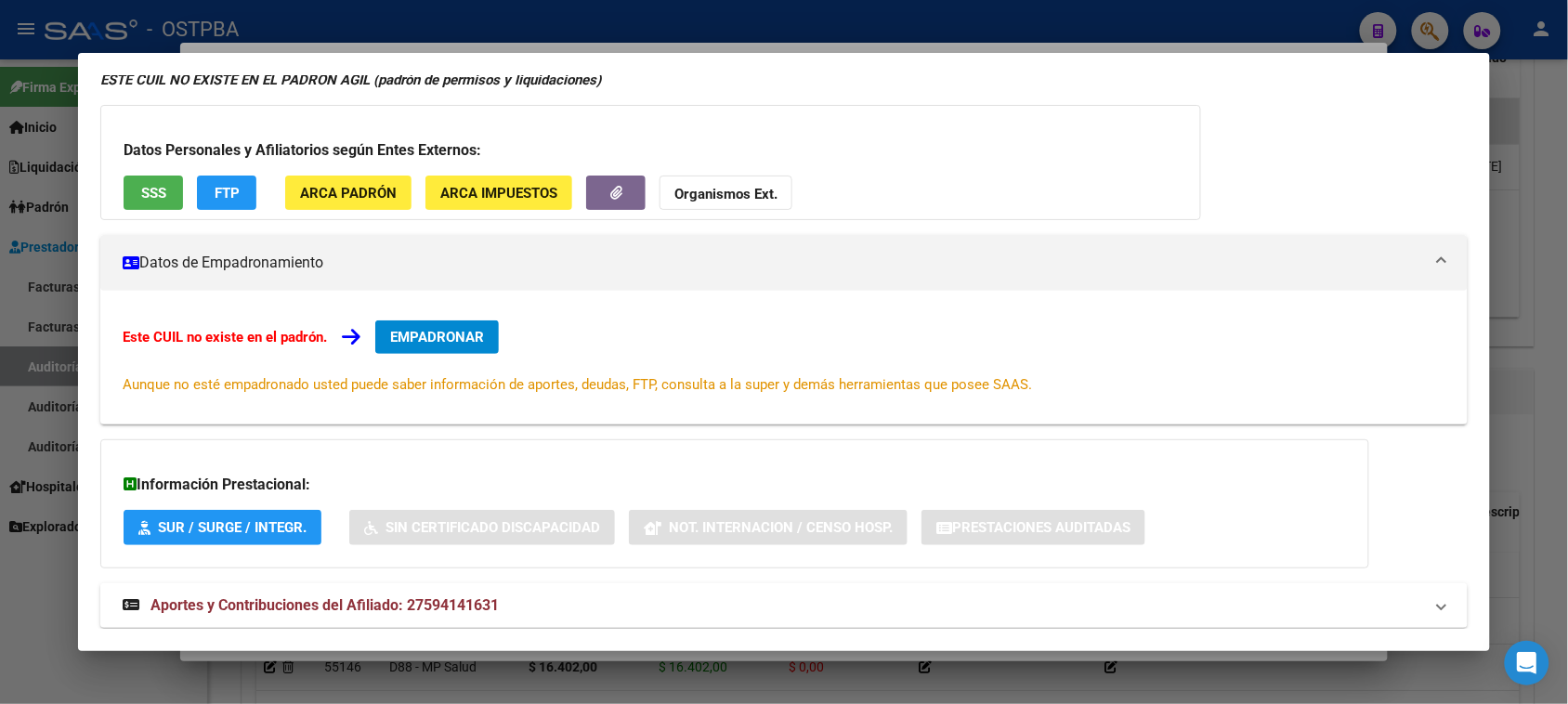
scroll to position [110, 0]
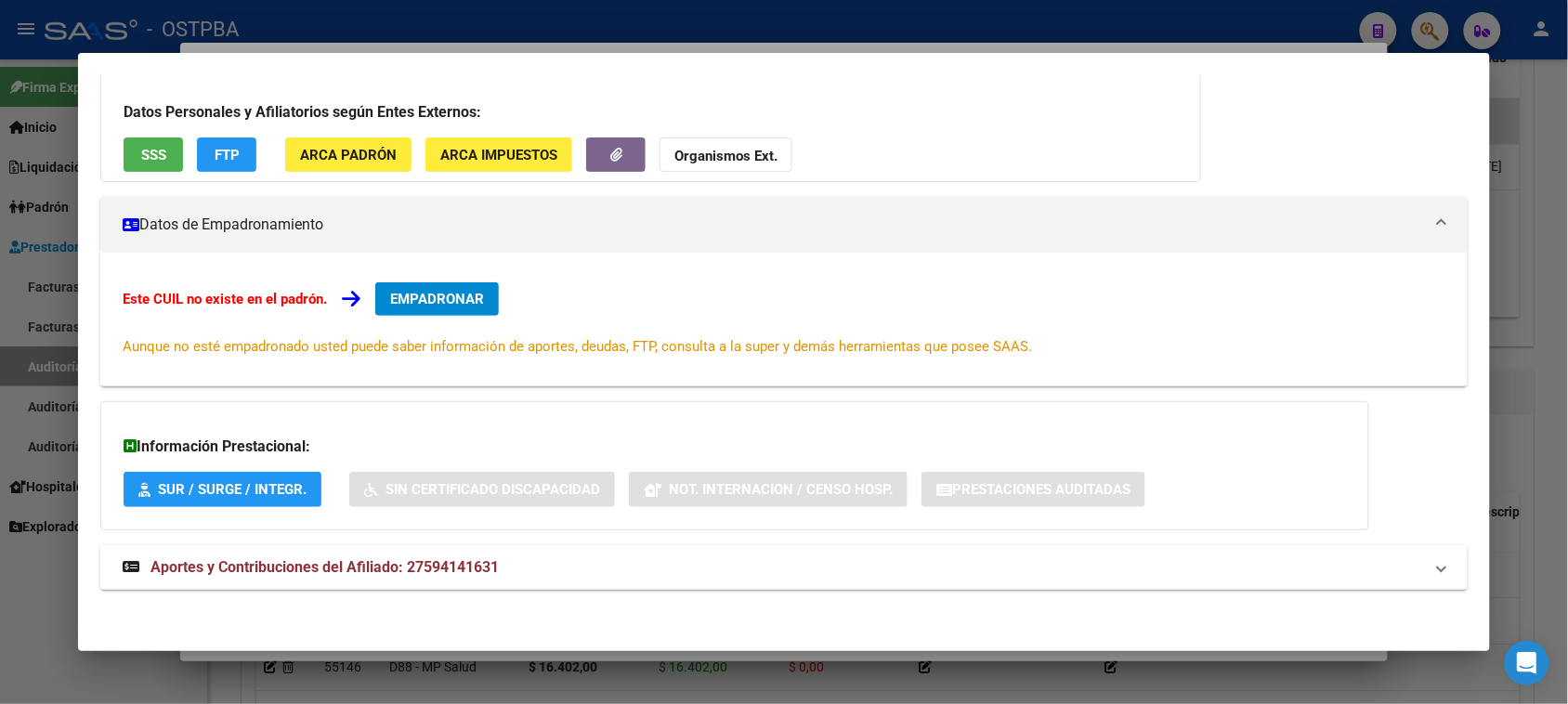
click at [739, 154] on strong "Organismos Ext." at bounding box center [726, 156] width 103 height 17
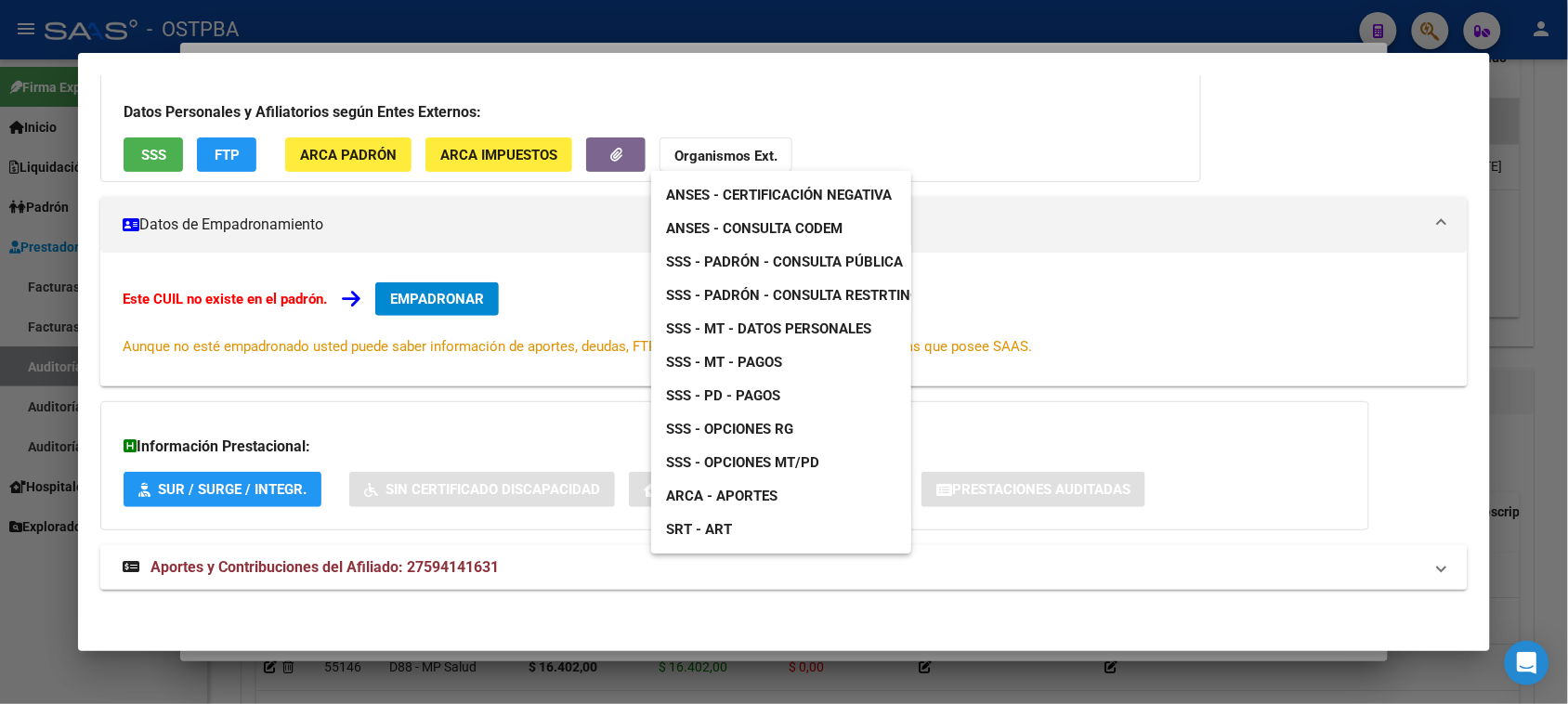
click at [785, 228] on span "ANSES - Consulta CODEM" at bounding box center [754, 228] width 176 height 17
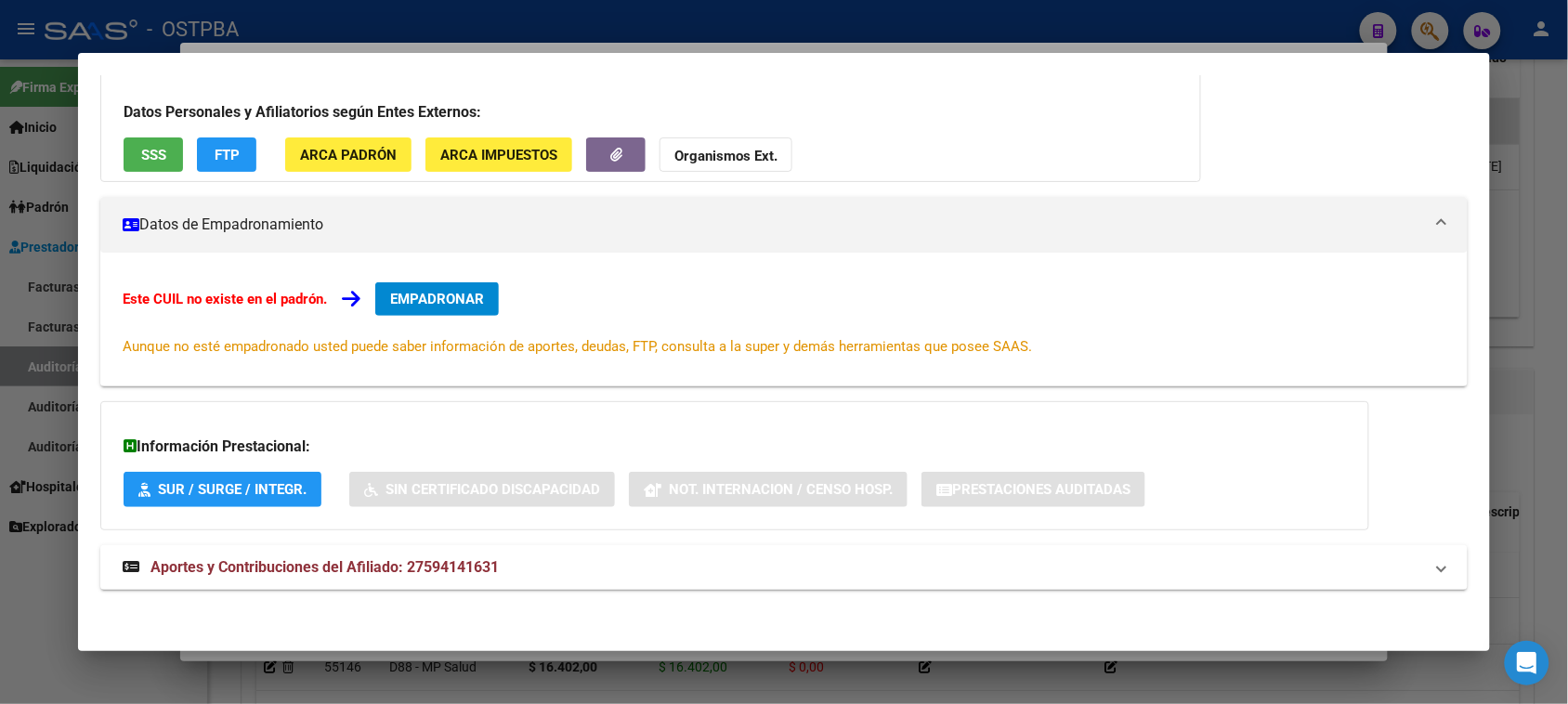
click at [25, 610] on div at bounding box center [784, 352] width 1568 height 704
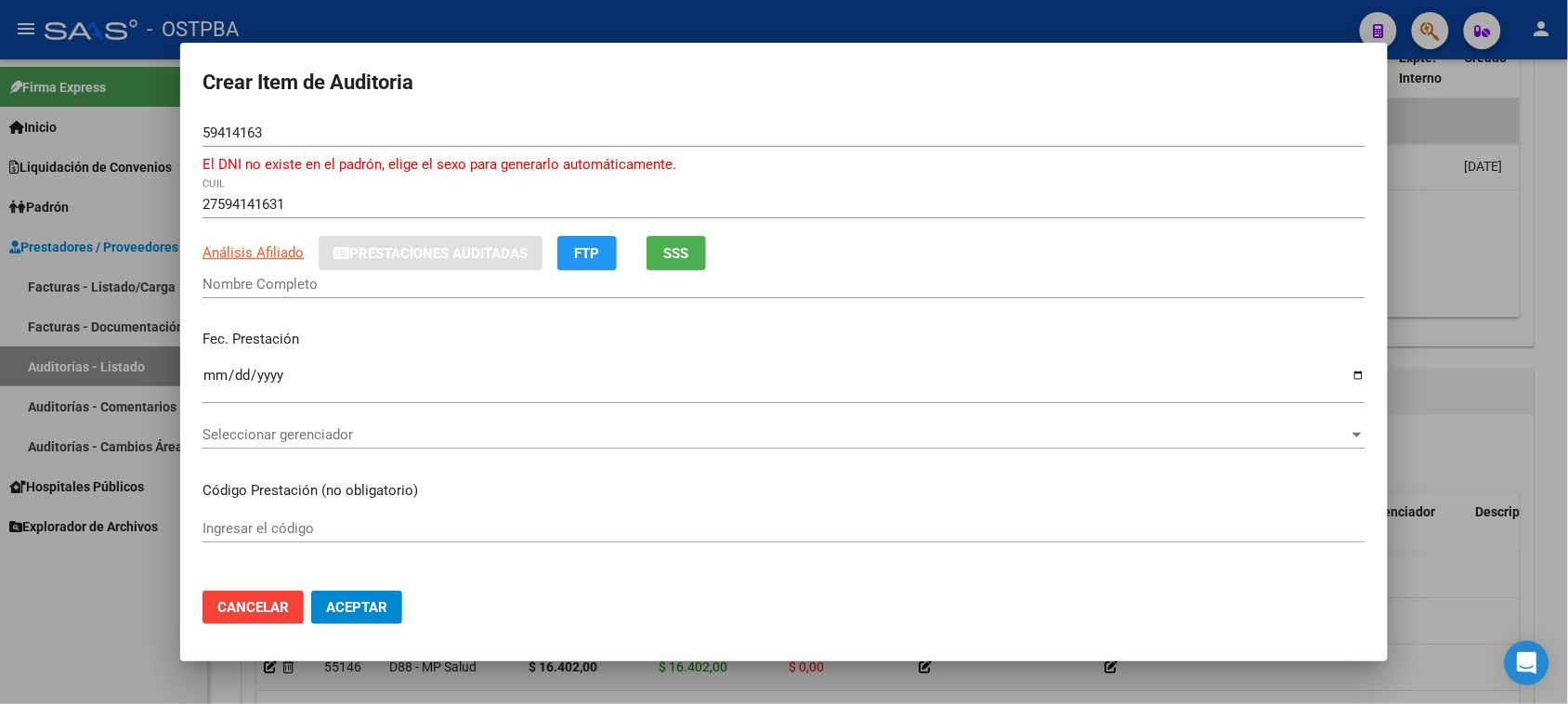
click at [305, 127] on input "59414163" at bounding box center [784, 133] width 1162 height 17
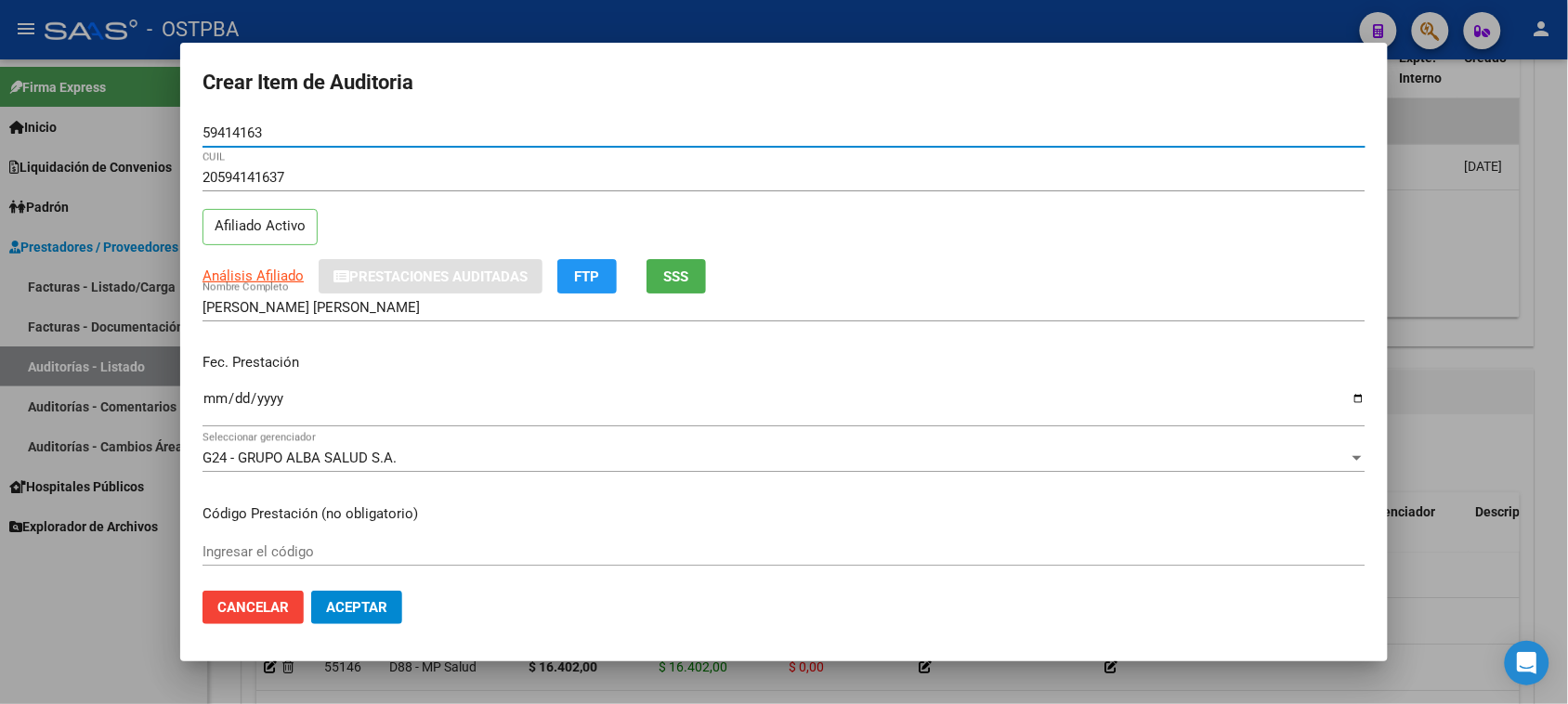
click at [203, 400] on input "Ingresar la fecha" at bounding box center [784, 406] width 1162 height 29
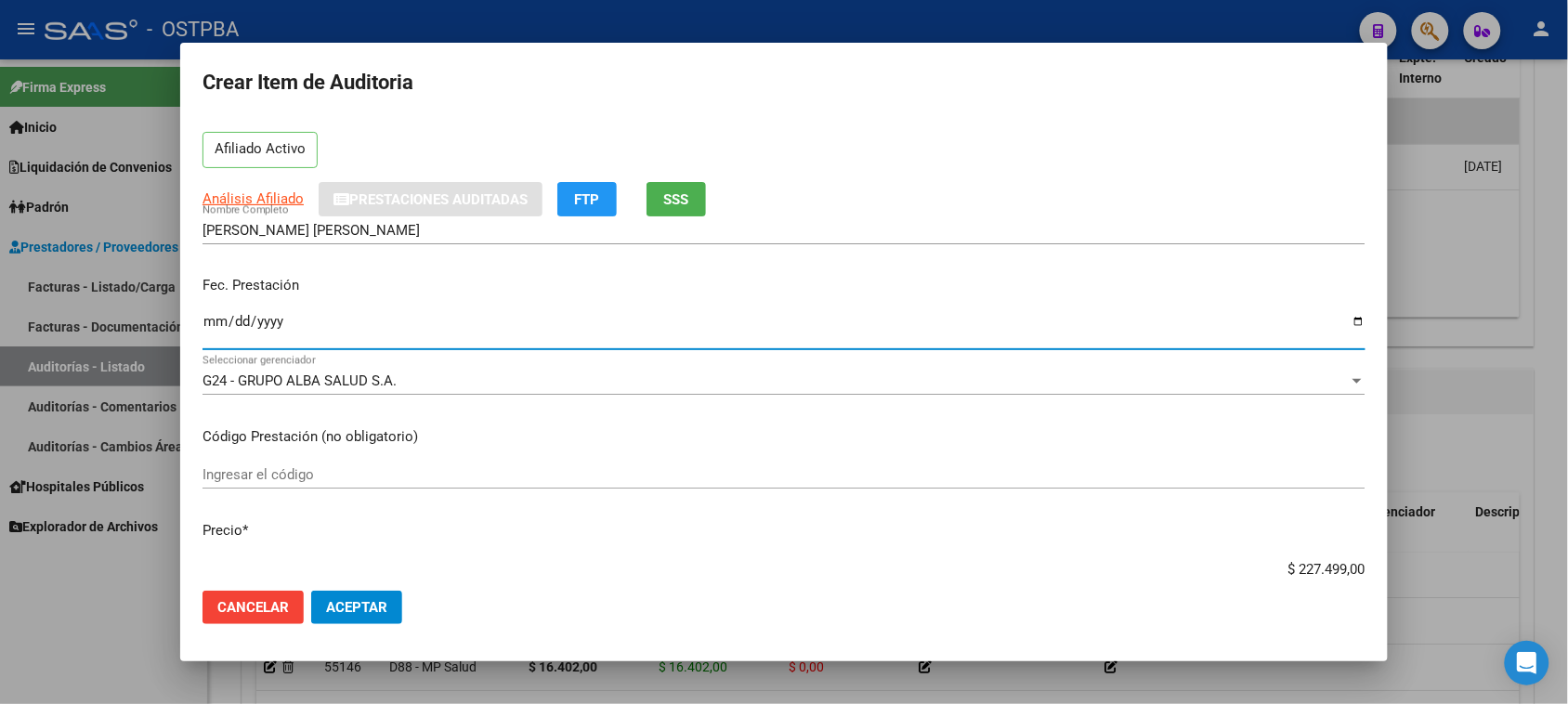
scroll to position [117, 0]
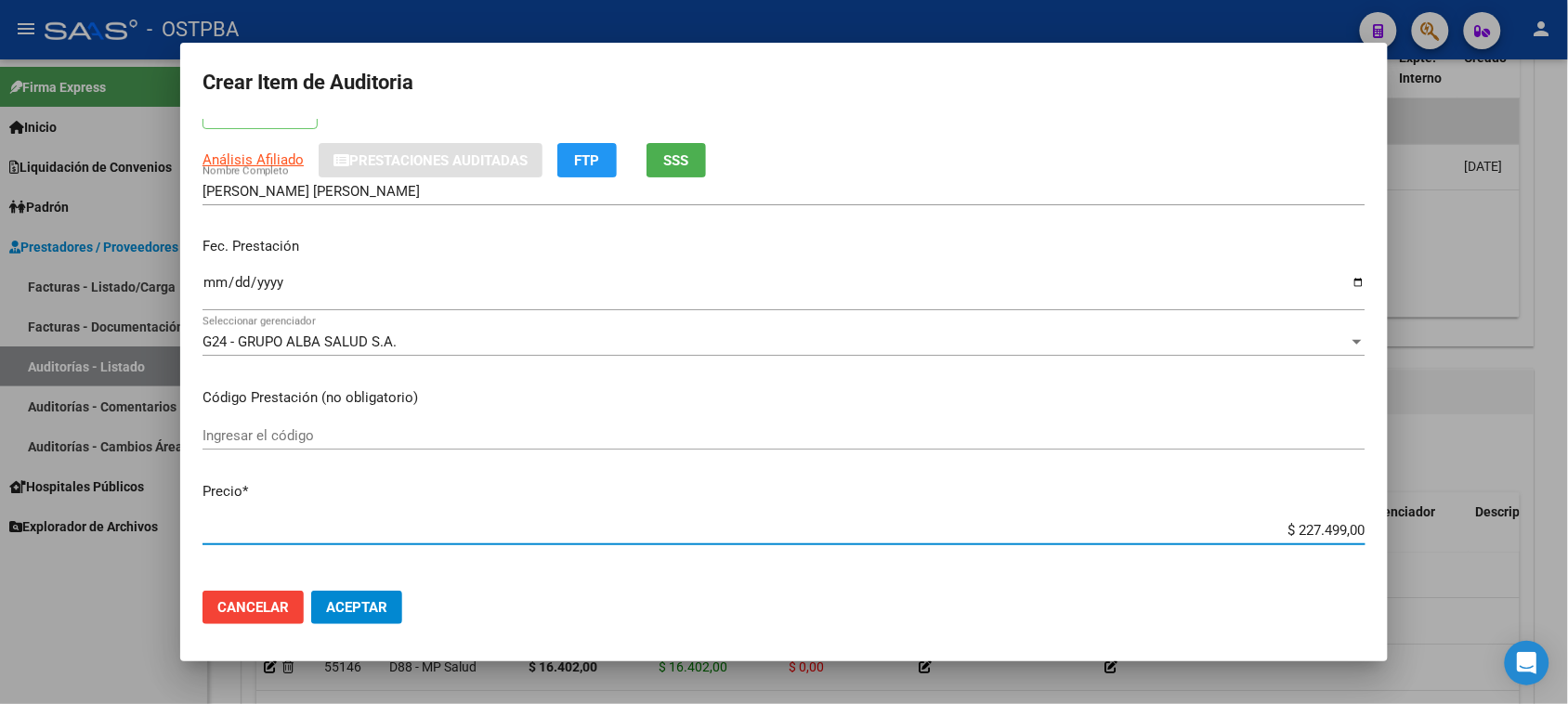
drag, startPoint x: 1275, startPoint y: 530, endPoint x: 1454, endPoint y: 528, distance: 179.0
click at [1454, 528] on div "Crear Item de Auditoria 59414163 Nro Documento 20594141637 CUIL Afiliado Activo…" at bounding box center [784, 352] width 1568 height 704
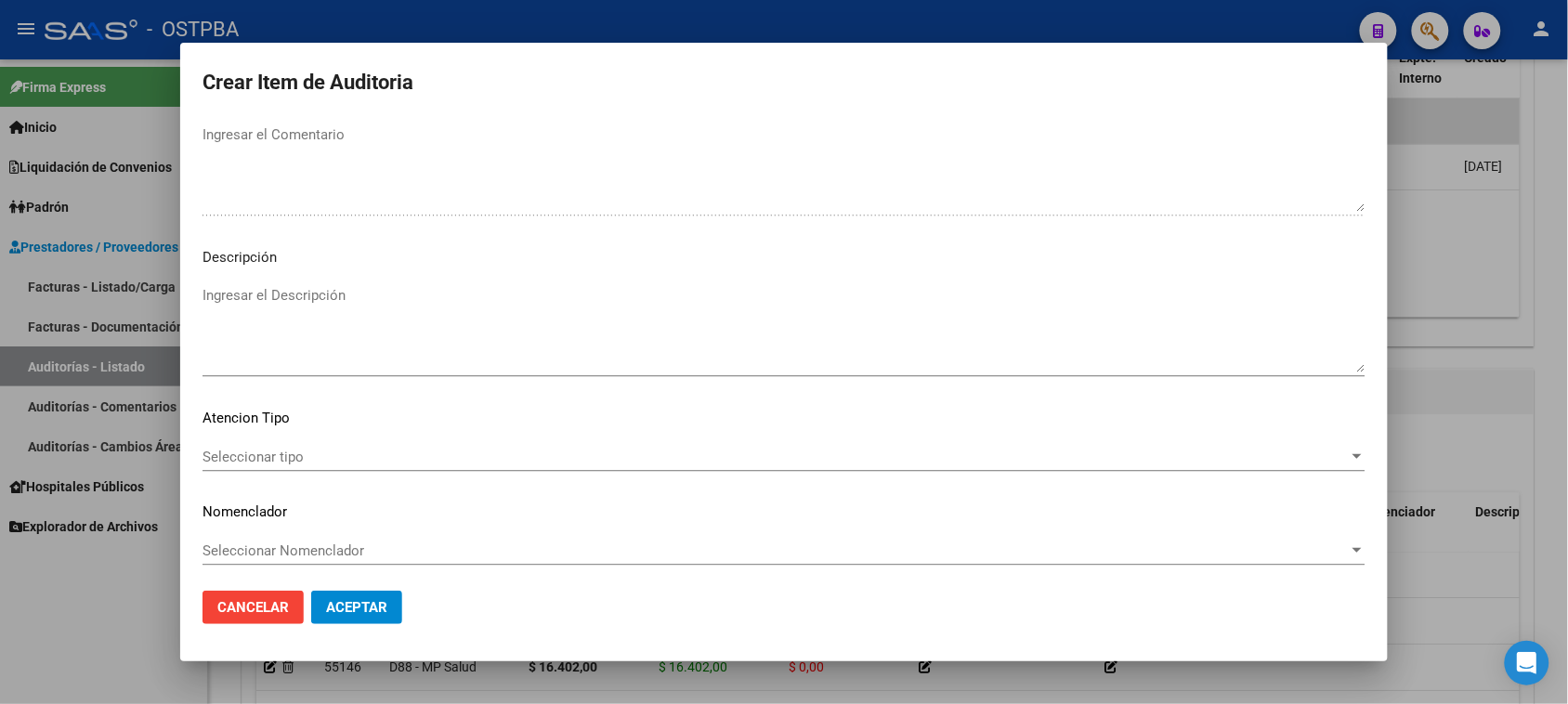
scroll to position [1213, 0]
click at [227, 449] on span "Seleccionar tipo" at bounding box center [776, 454] width 1146 height 17
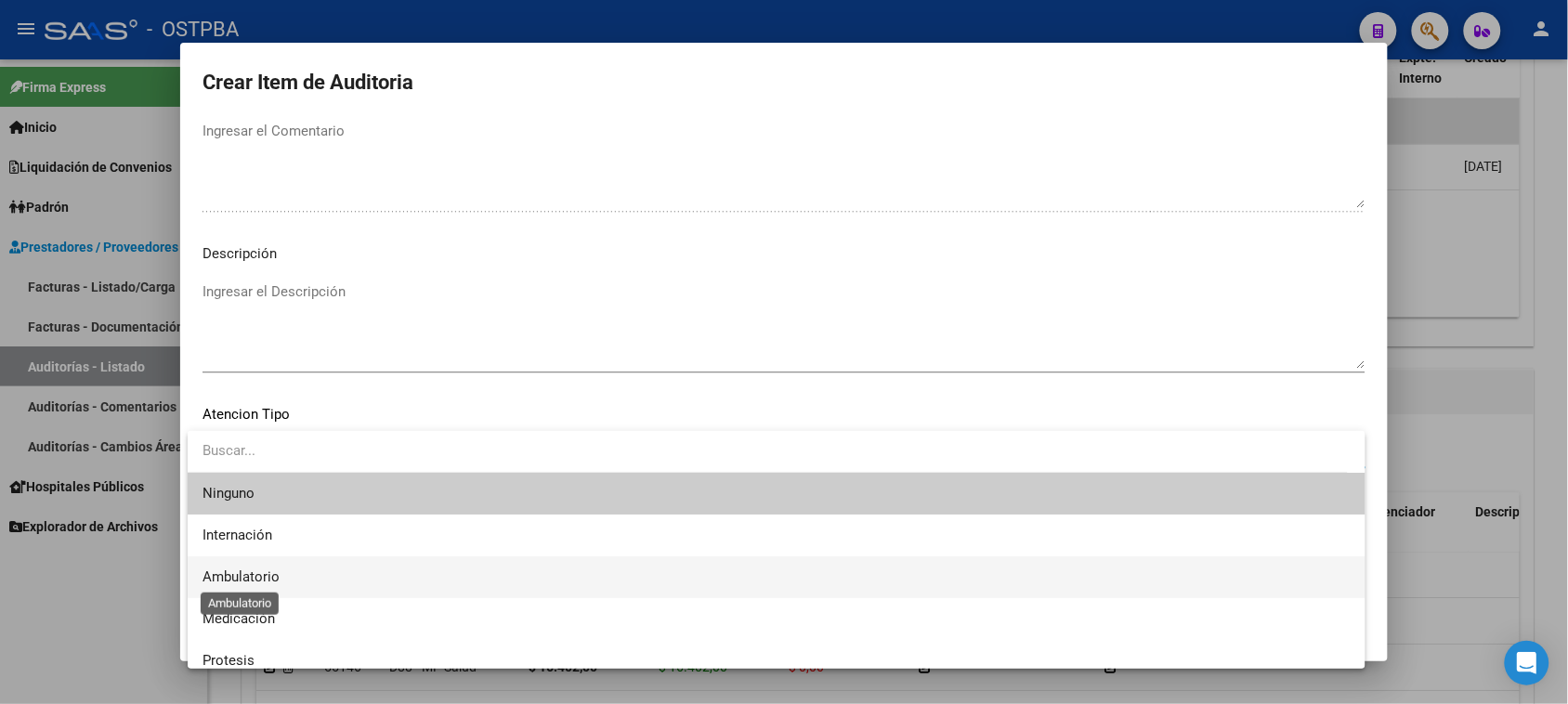
click at [238, 573] on span "Ambulatorio" at bounding box center [241, 577] width 77 height 17
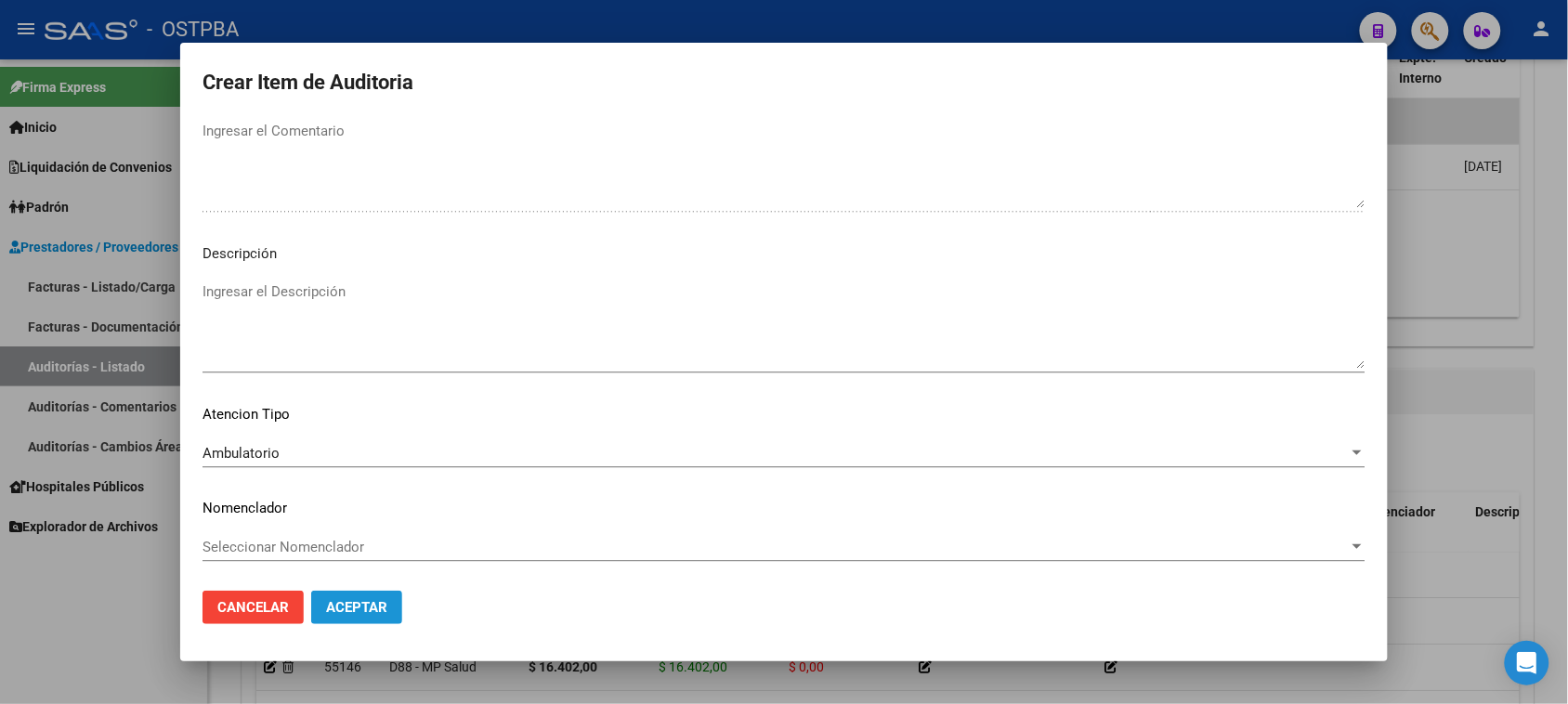
click at [340, 616] on button "Aceptar" at bounding box center [356, 607] width 91 height 33
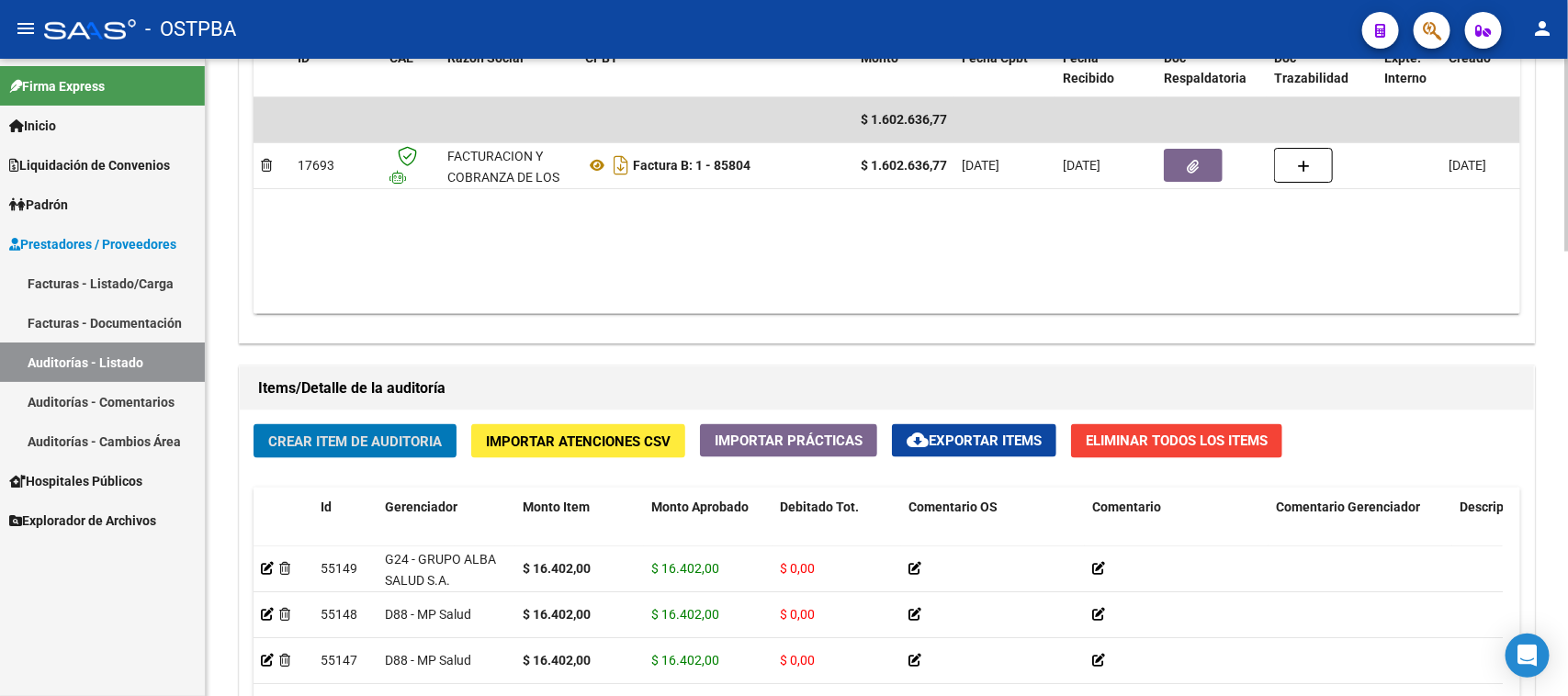
drag, startPoint x: 383, startPoint y: 441, endPoint x: 393, endPoint y: 437, distance: 10.8
click at [393, 437] on span "Crear Item de Auditoria" at bounding box center [354, 442] width 173 height 17
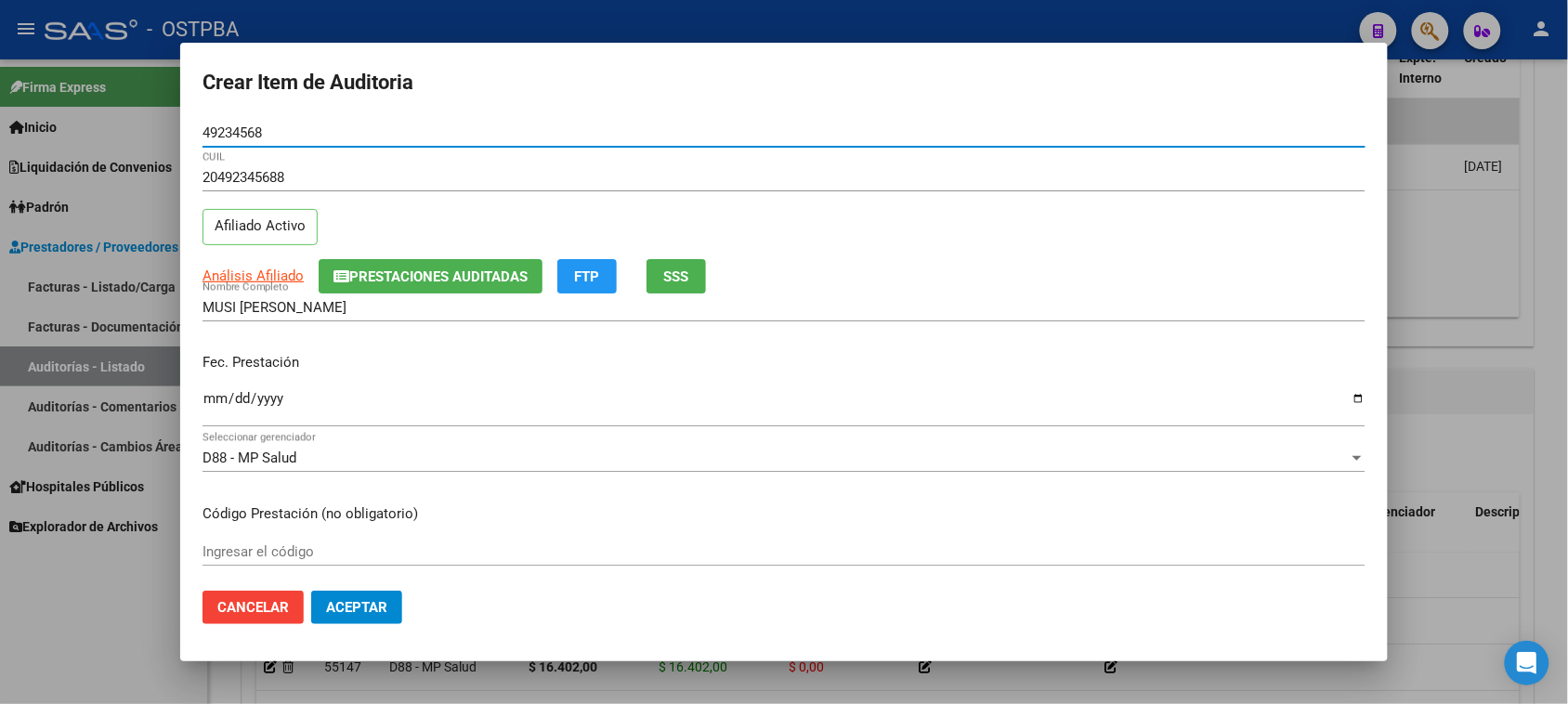
click at [218, 393] on input "Ingresar la fecha" at bounding box center [784, 406] width 1162 height 29
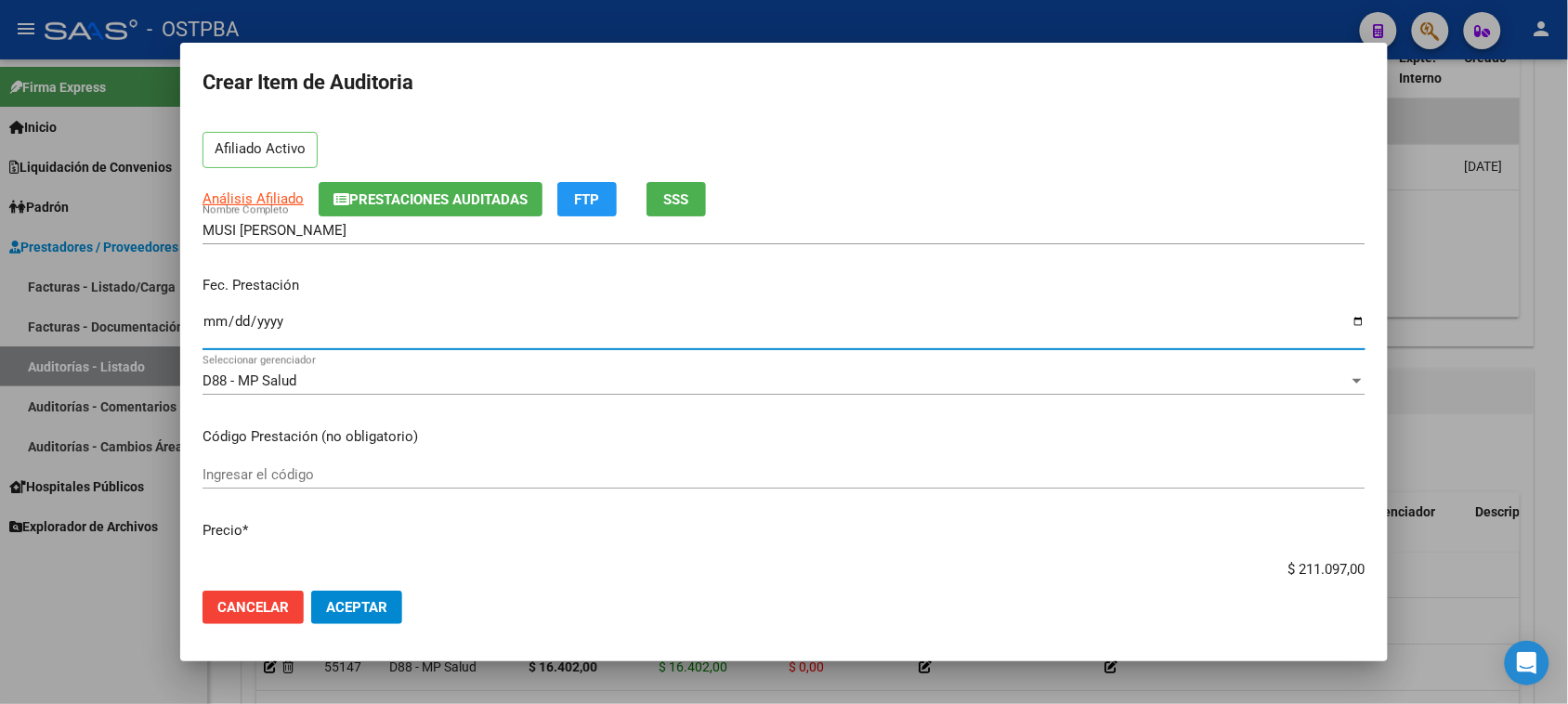
scroll to position [117, 0]
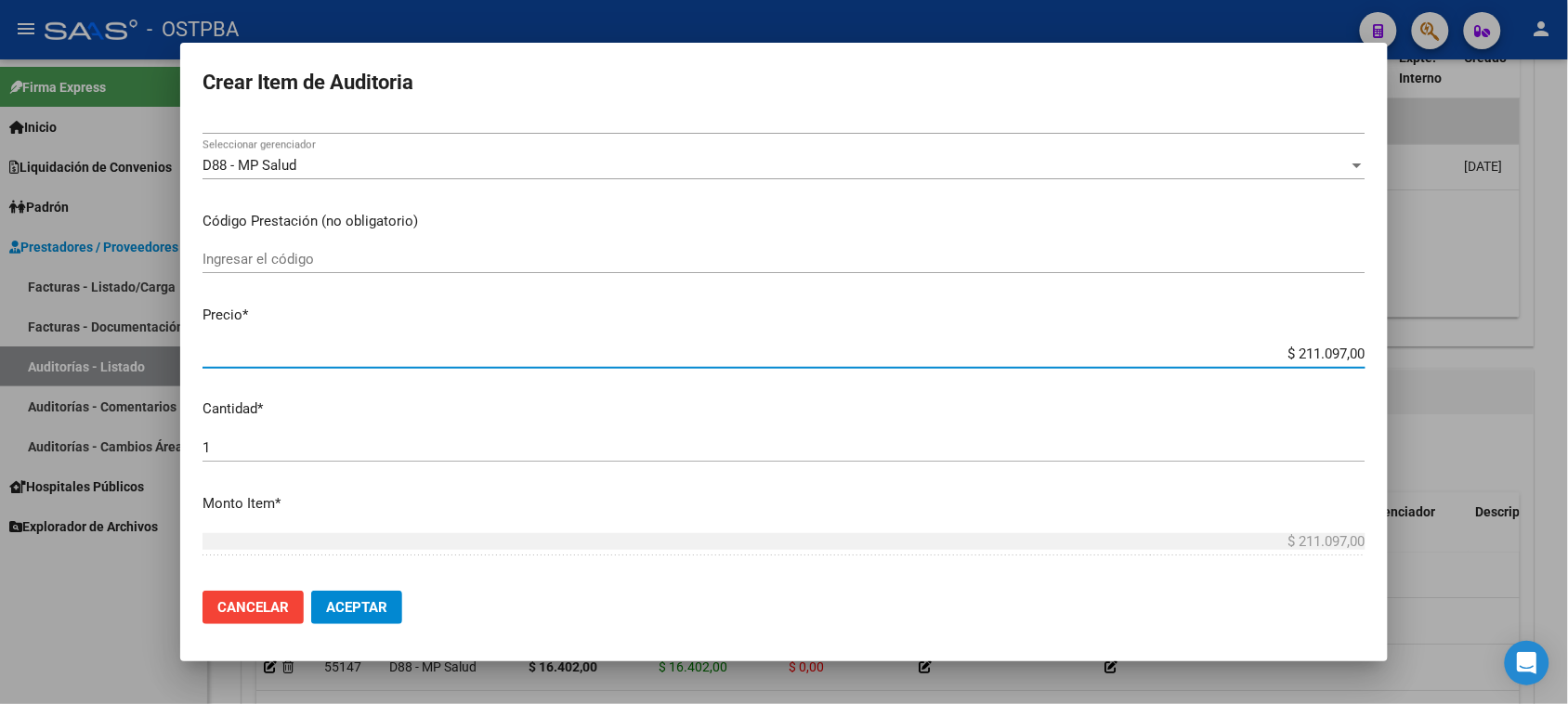
drag, startPoint x: 1278, startPoint y: 531, endPoint x: 1584, endPoint y: 568, distance: 308.2
click at [1568, 568] on html "menu - OSTPBA person Firma Express Inicio Calendario SSS Instructivos Contacto …" at bounding box center [784, 352] width 1568 height 704
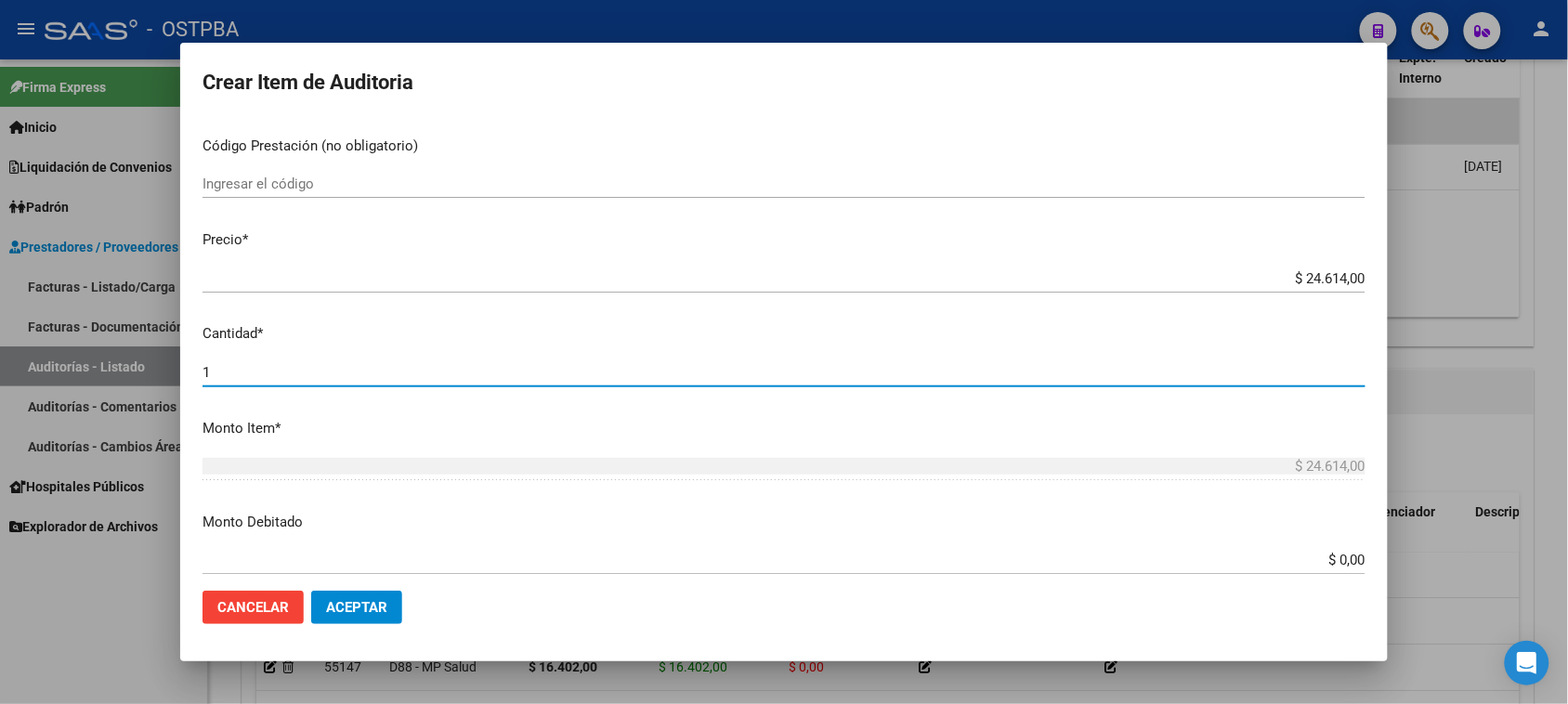
click at [207, 376] on input "1" at bounding box center [784, 372] width 1162 height 17
click at [228, 373] on input "1" at bounding box center [784, 372] width 1162 height 17
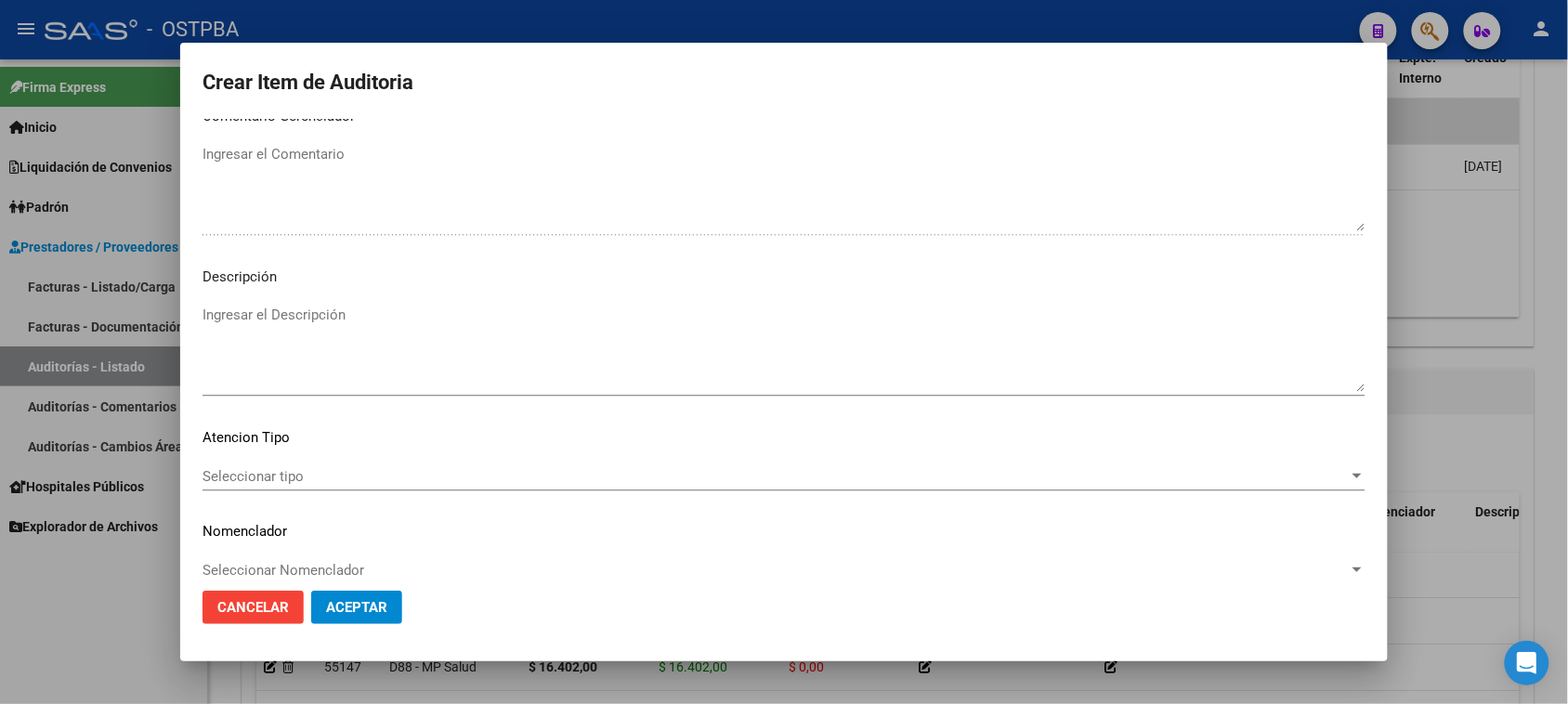
scroll to position [1213, 0]
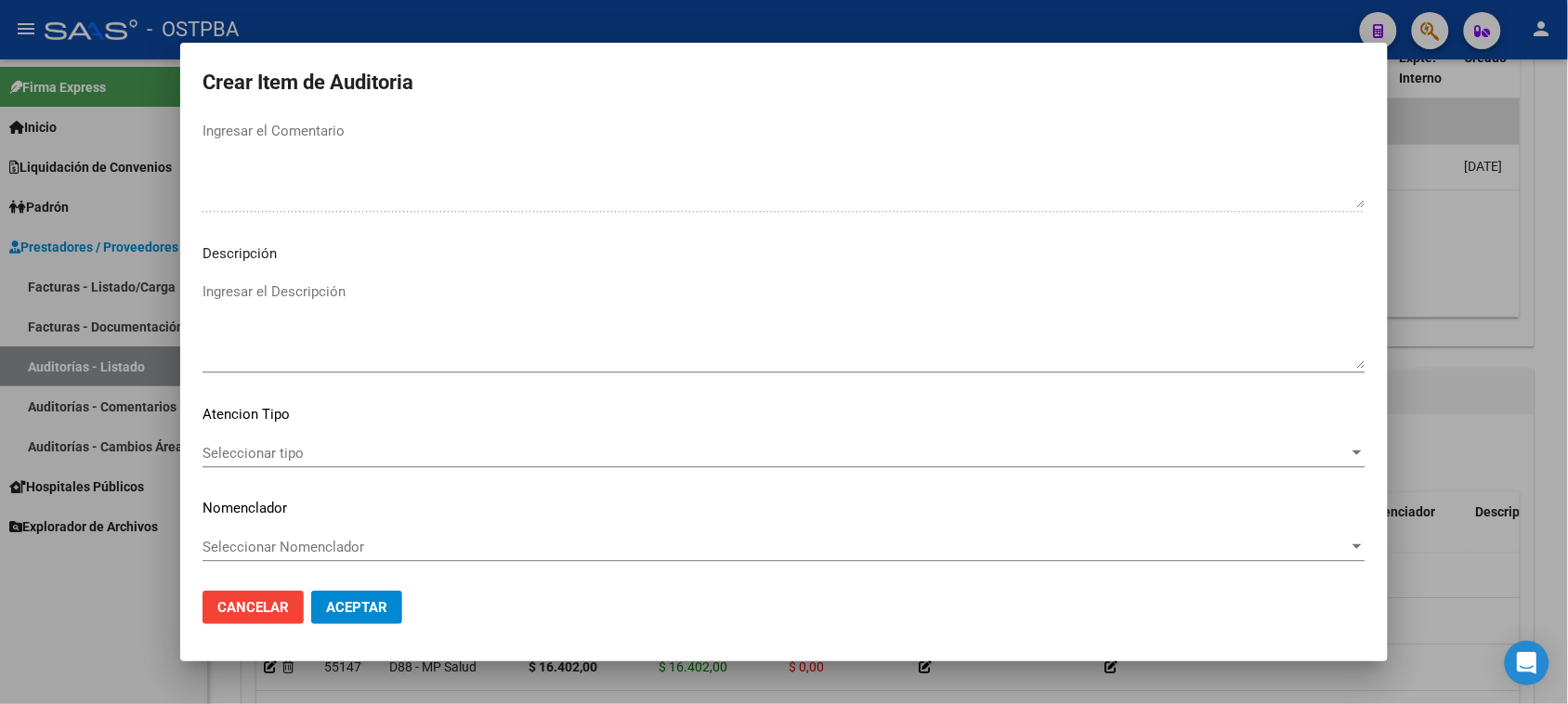
click at [283, 448] on span "Seleccionar tipo" at bounding box center [776, 454] width 1146 height 17
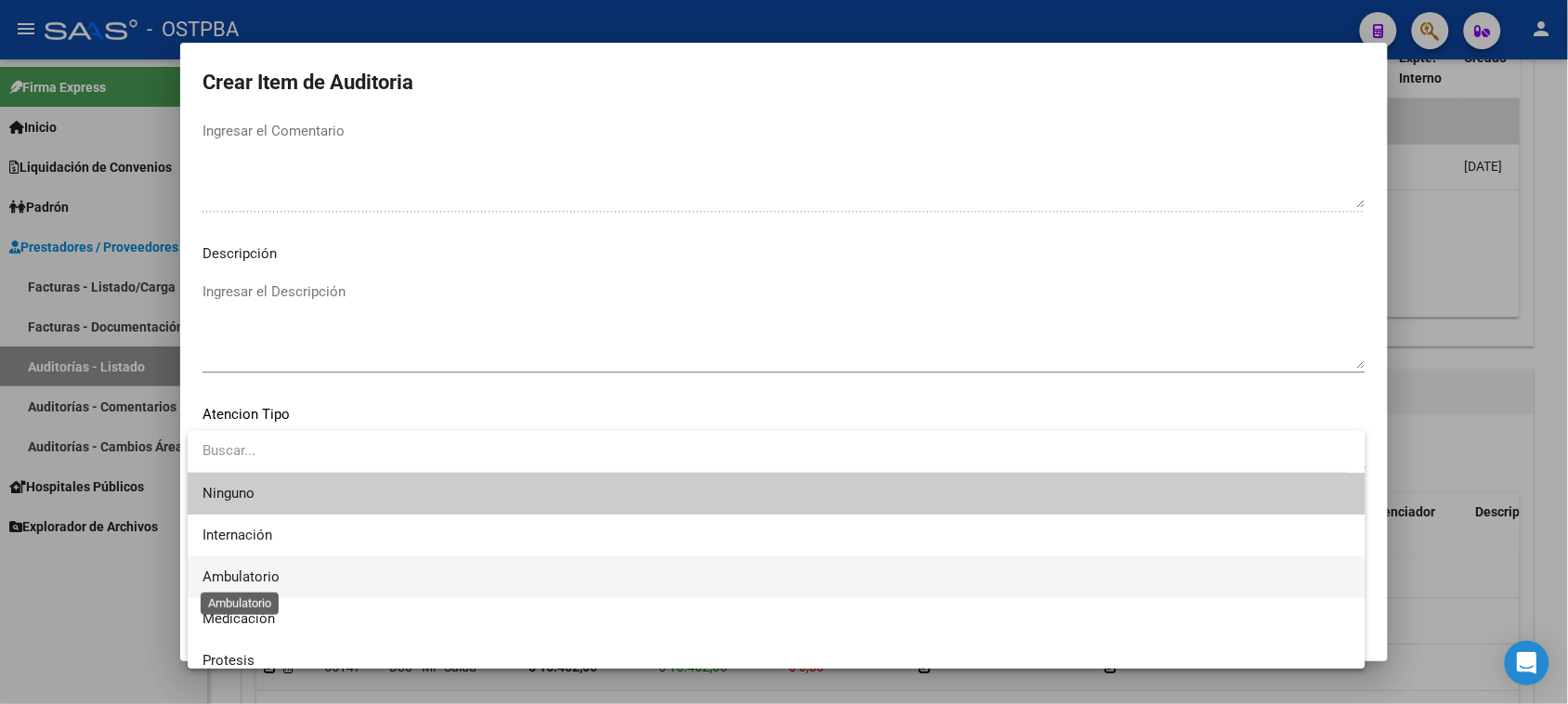
click at [261, 578] on span "Ambulatorio" at bounding box center [241, 577] width 77 height 17
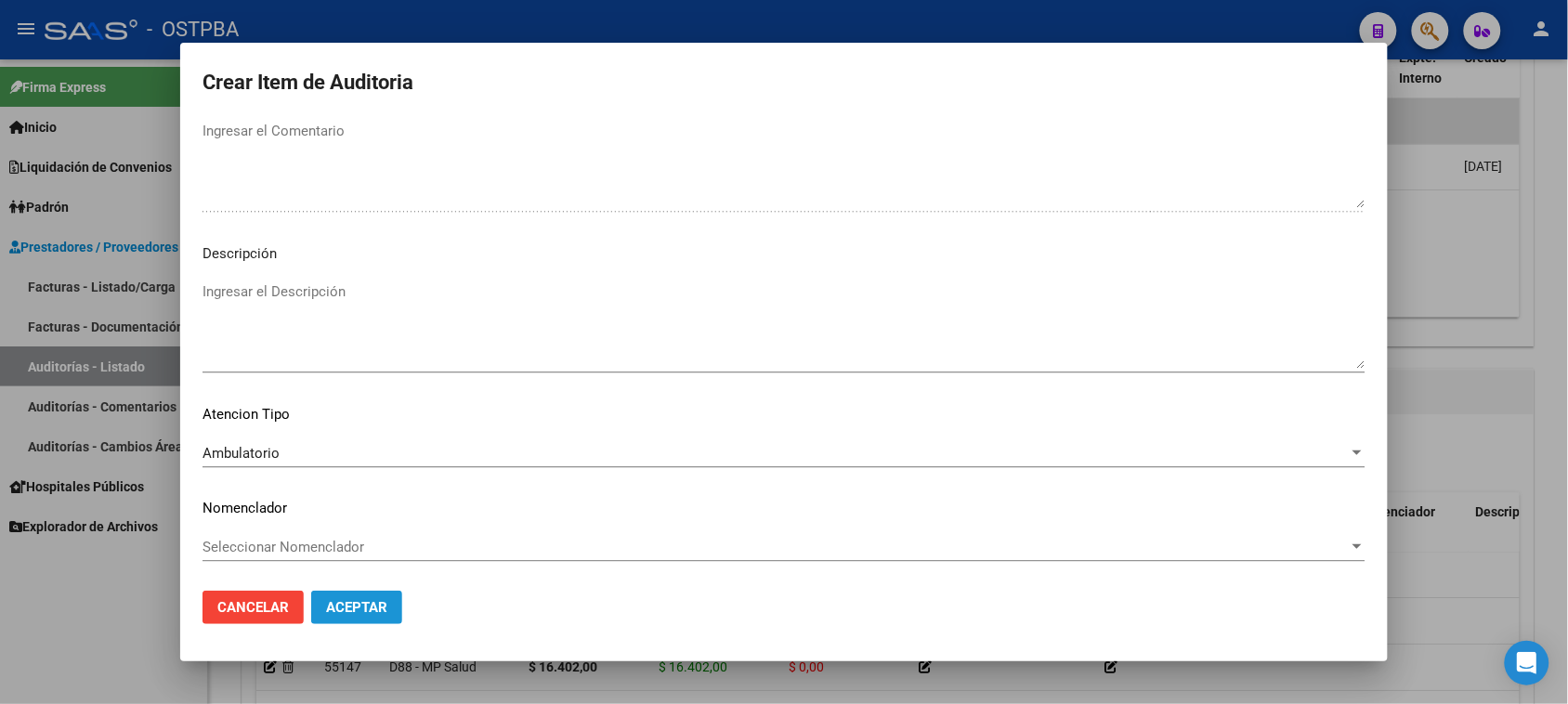
click at [345, 605] on span "Aceptar" at bounding box center [356, 607] width 62 height 17
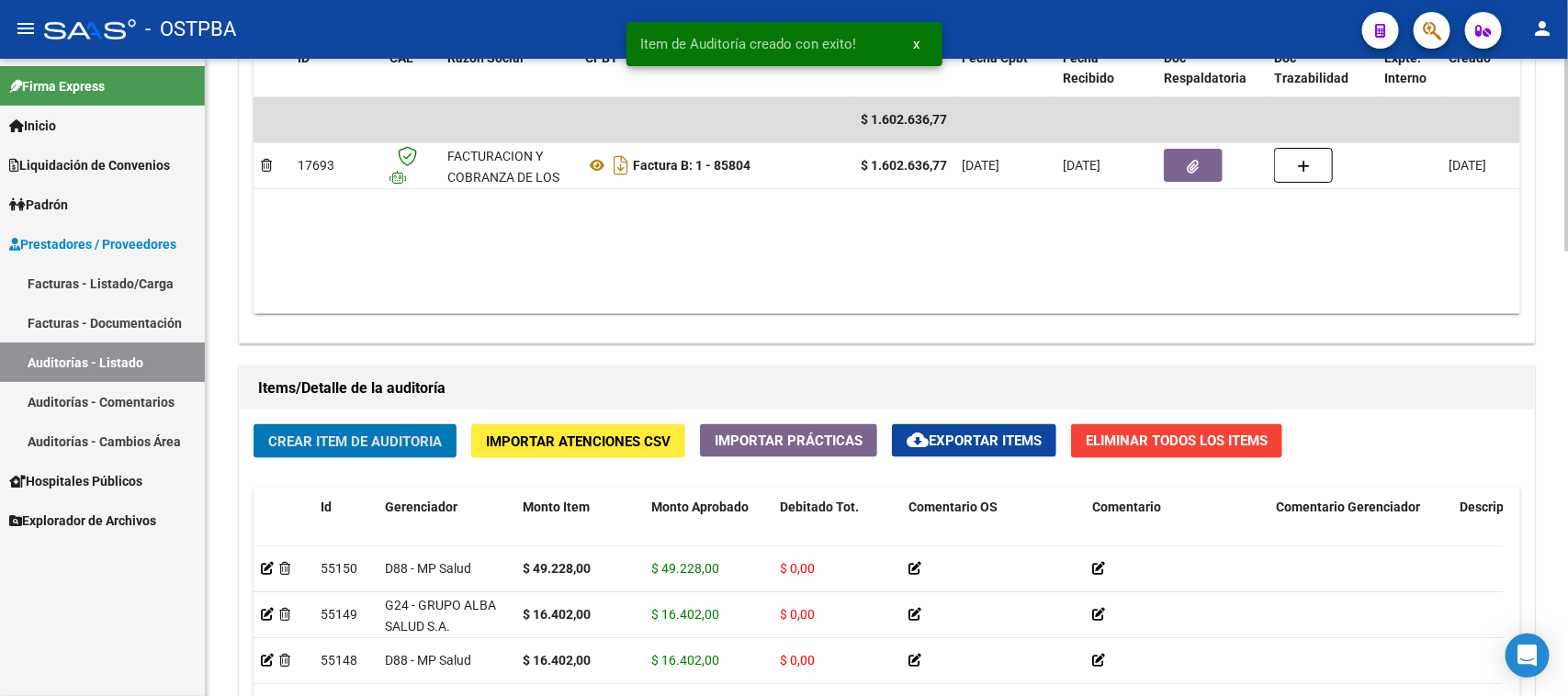
click at [268, 434] on span "Crear Item de Auditoria" at bounding box center [354, 442] width 173 height 17
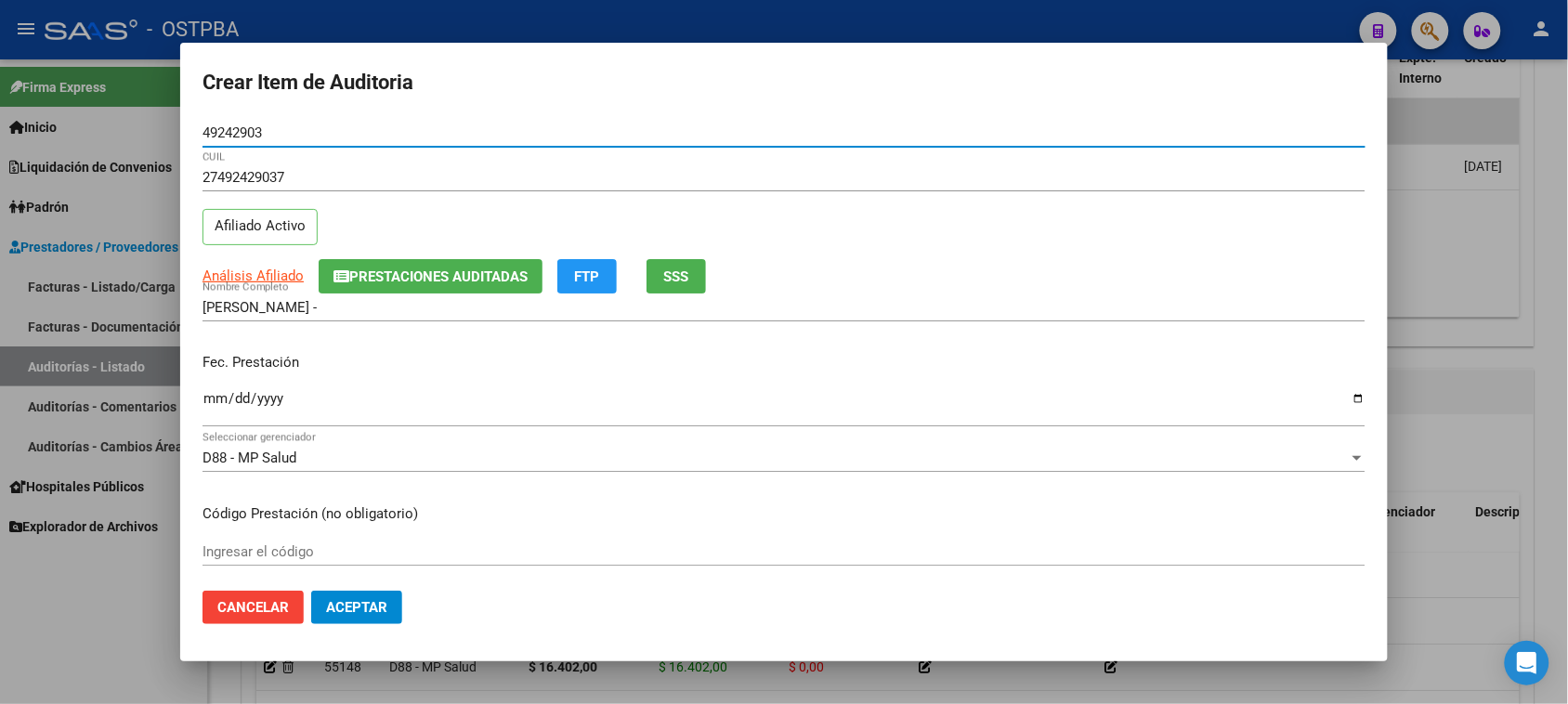
click at [215, 398] on input "Ingresar la fecha" at bounding box center [784, 406] width 1162 height 29
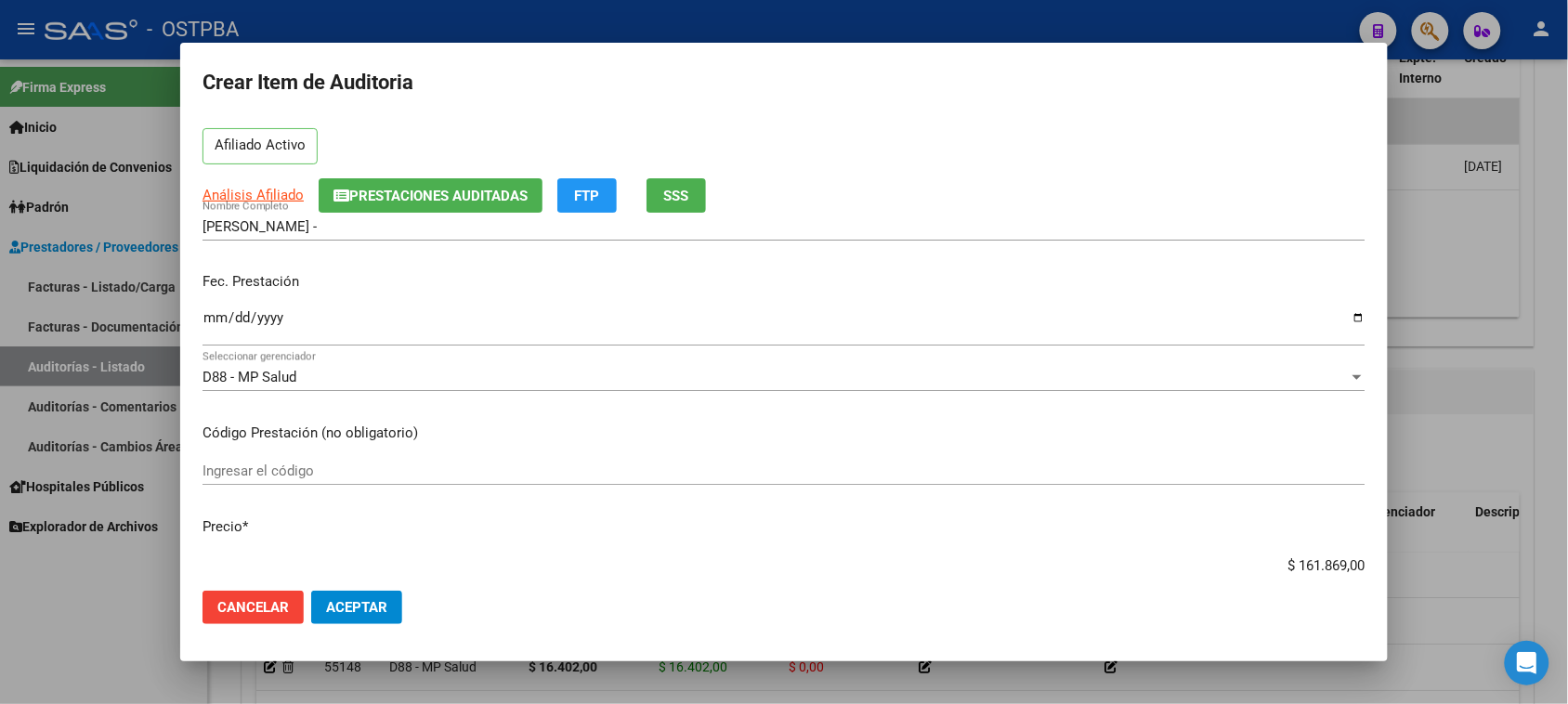
scroll to position [117, 0]
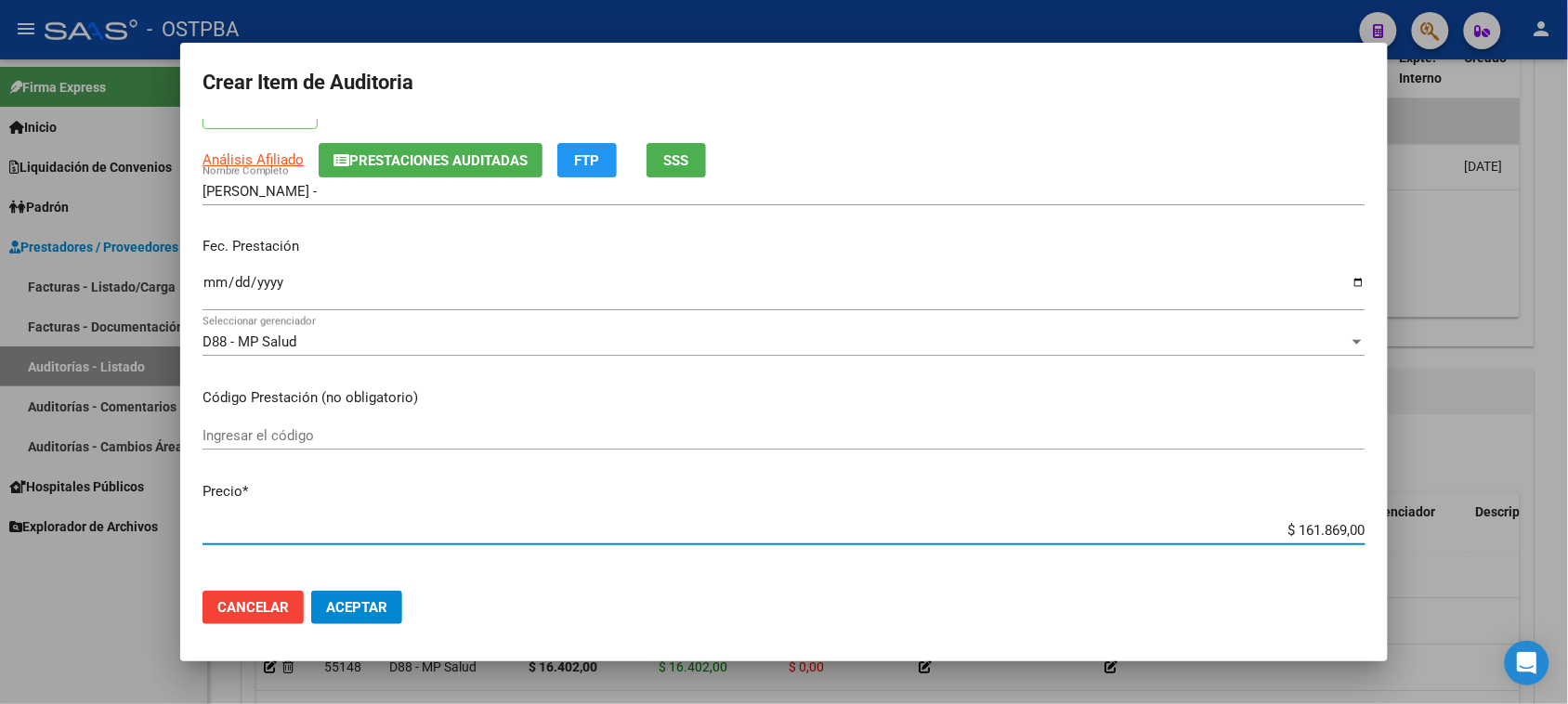
drag, startPoint x: 1277, startPoint y: 527, endPoint x: 1482, endPoint y: 528, distance: 205.0
click at [1482, 528] on div "Crear Item de Auditoria 49242903 Nro Documento 27492429037 CUIL Afiliado Activo…" at bounding box center [784, 352] width 1568 height 704
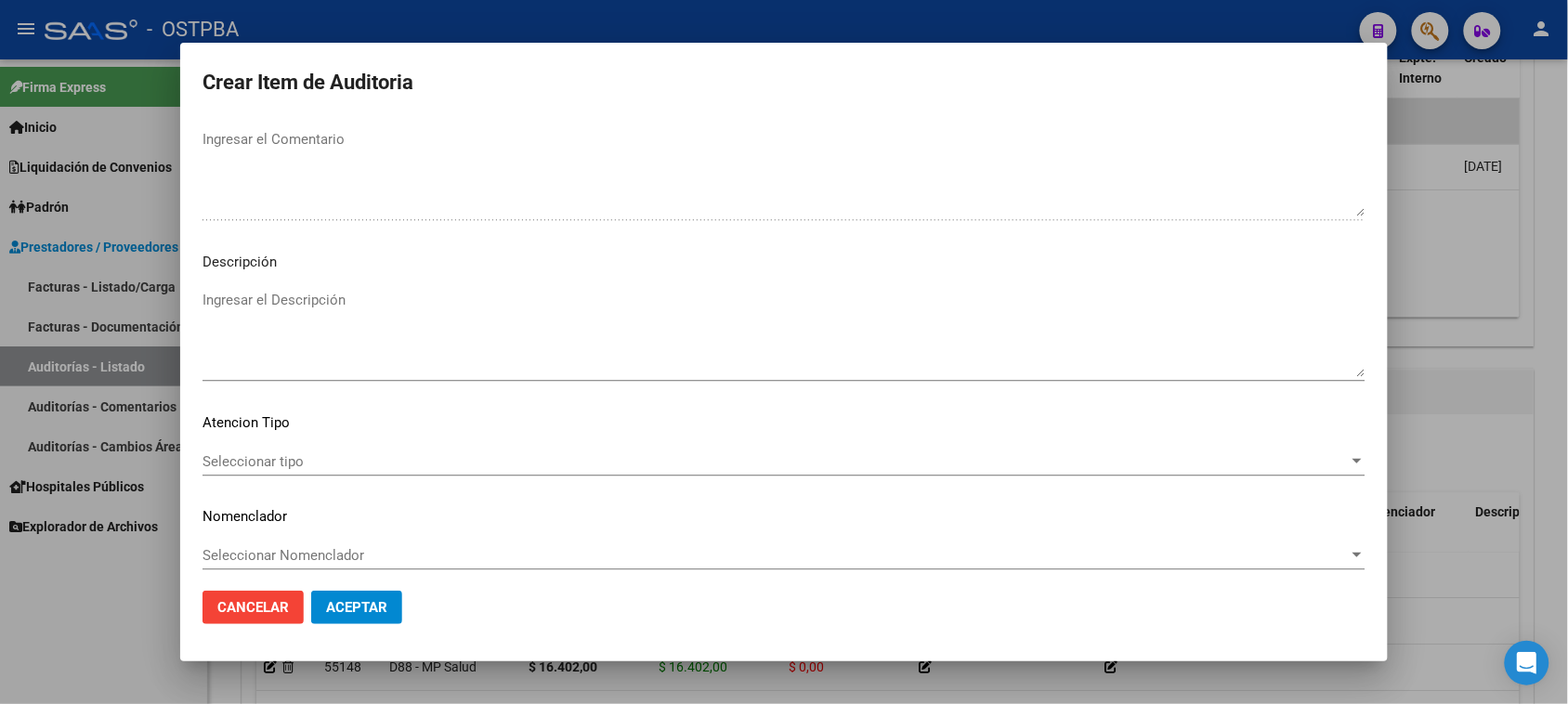
scroll to position [1213, 0]
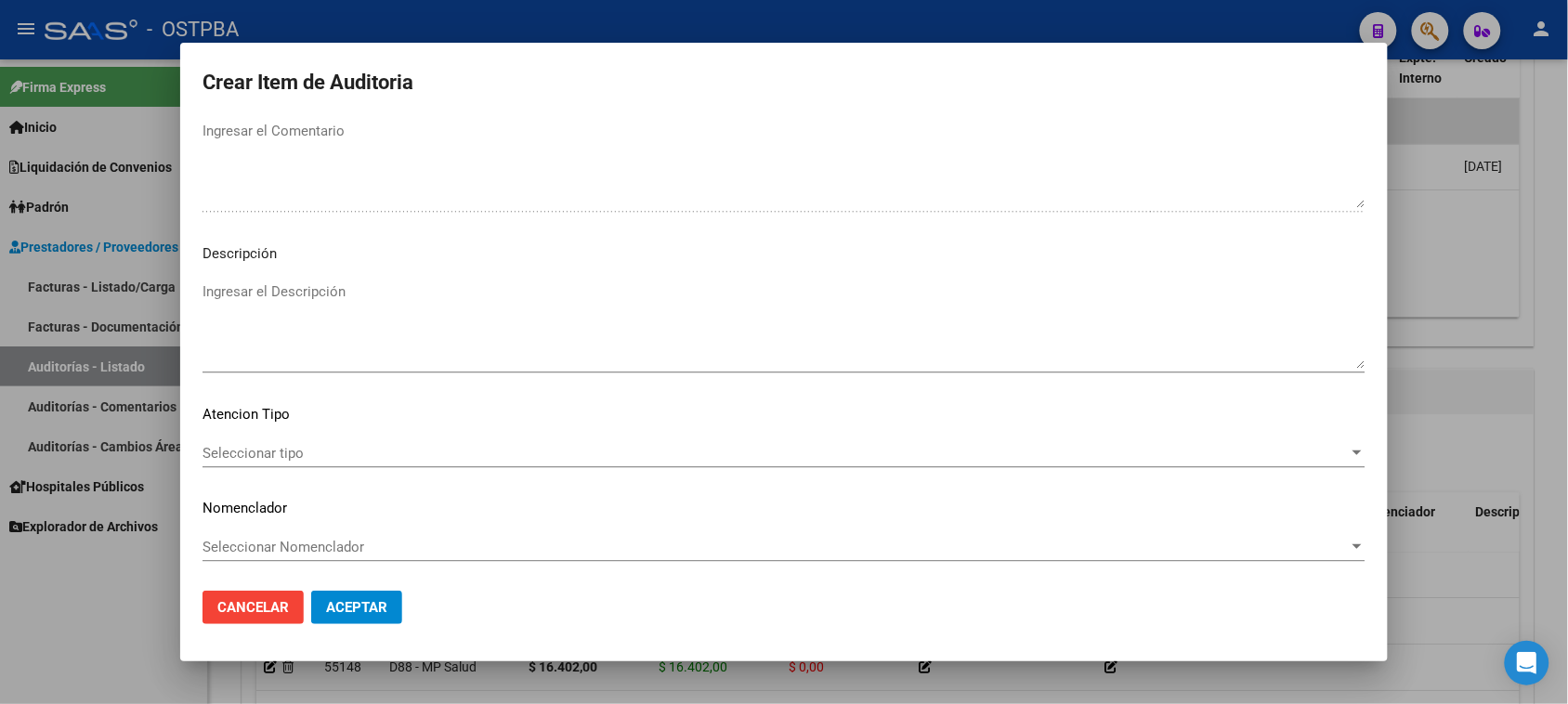
click at [262, 453] on span "Seleccionar tipo" at bounding box center [776, 454] width 1146 height 17
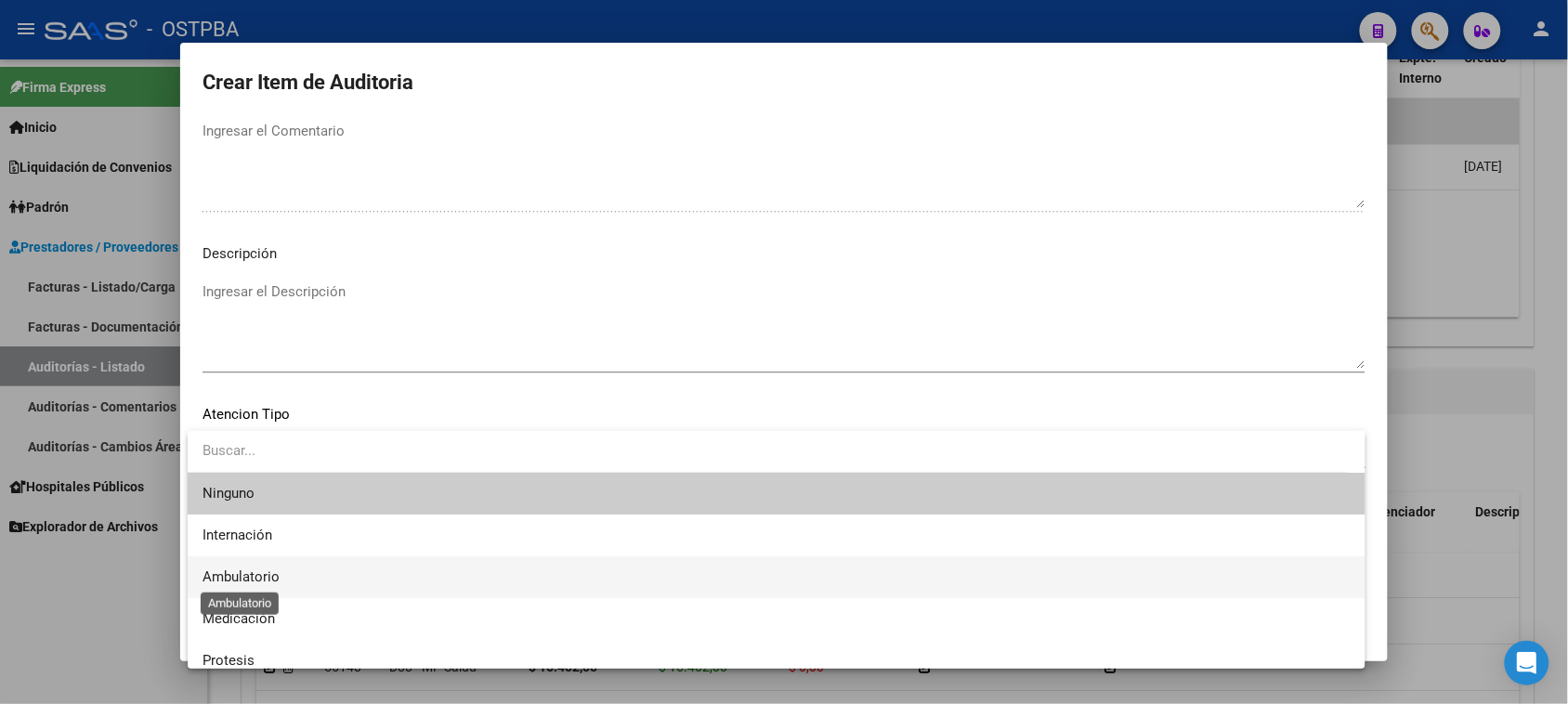
click at [257, 569] on span "Ambulatorio" at bounding box center [241, 577] width 77 height 17
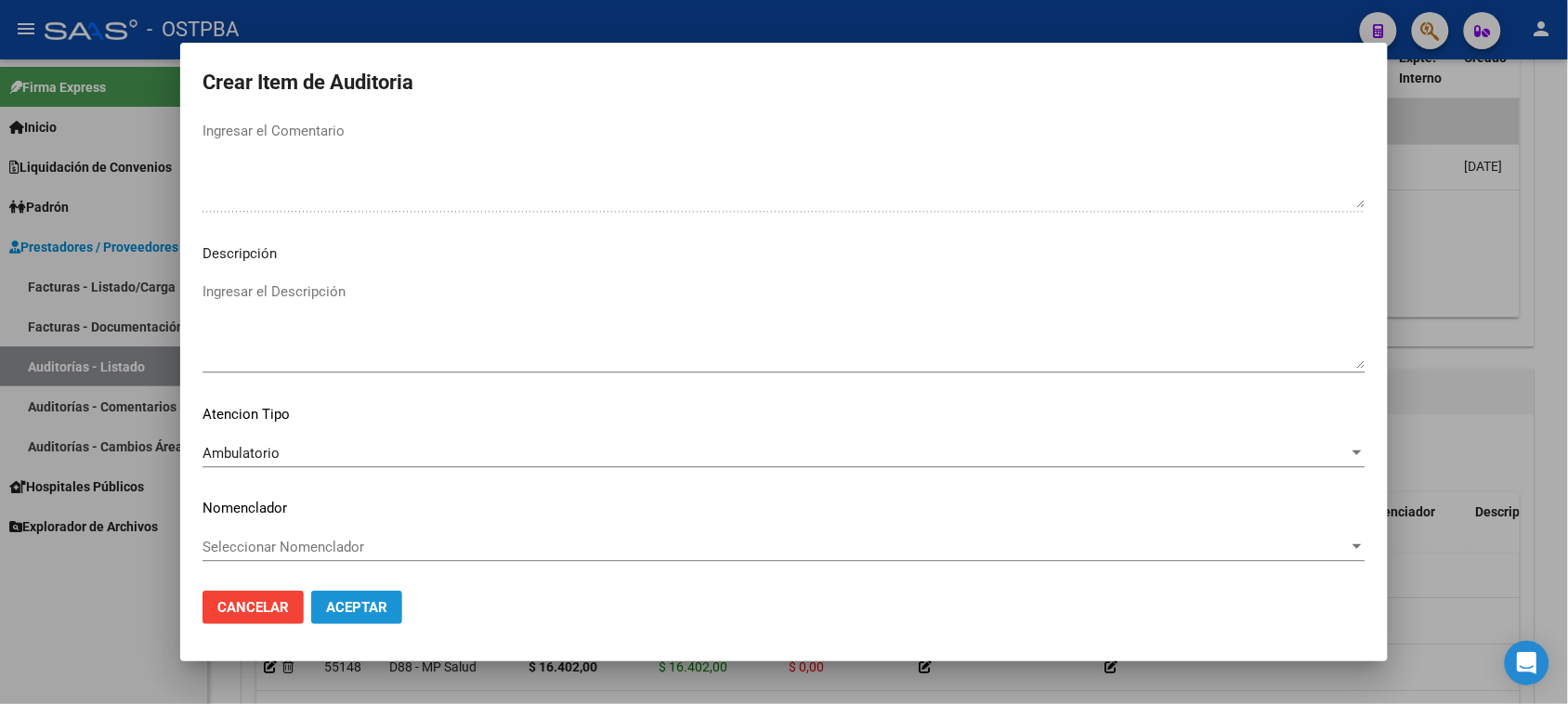
click at [341, 604] on span "Aceptar" at bounding box center [356, 607] width 62 height 17
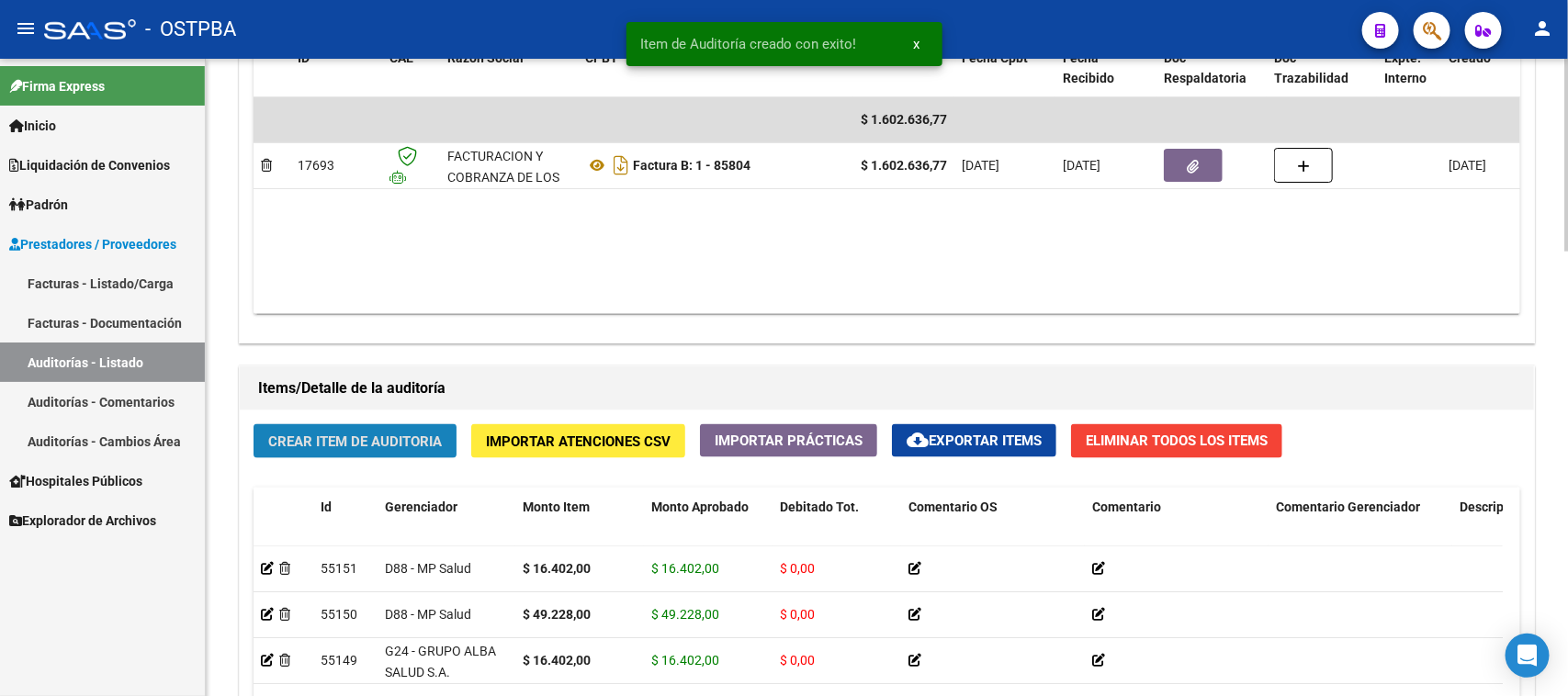
click at [361, 425] on button "Crear Item de Auditoria" at bounding box center [355, 441] width 203 height 34
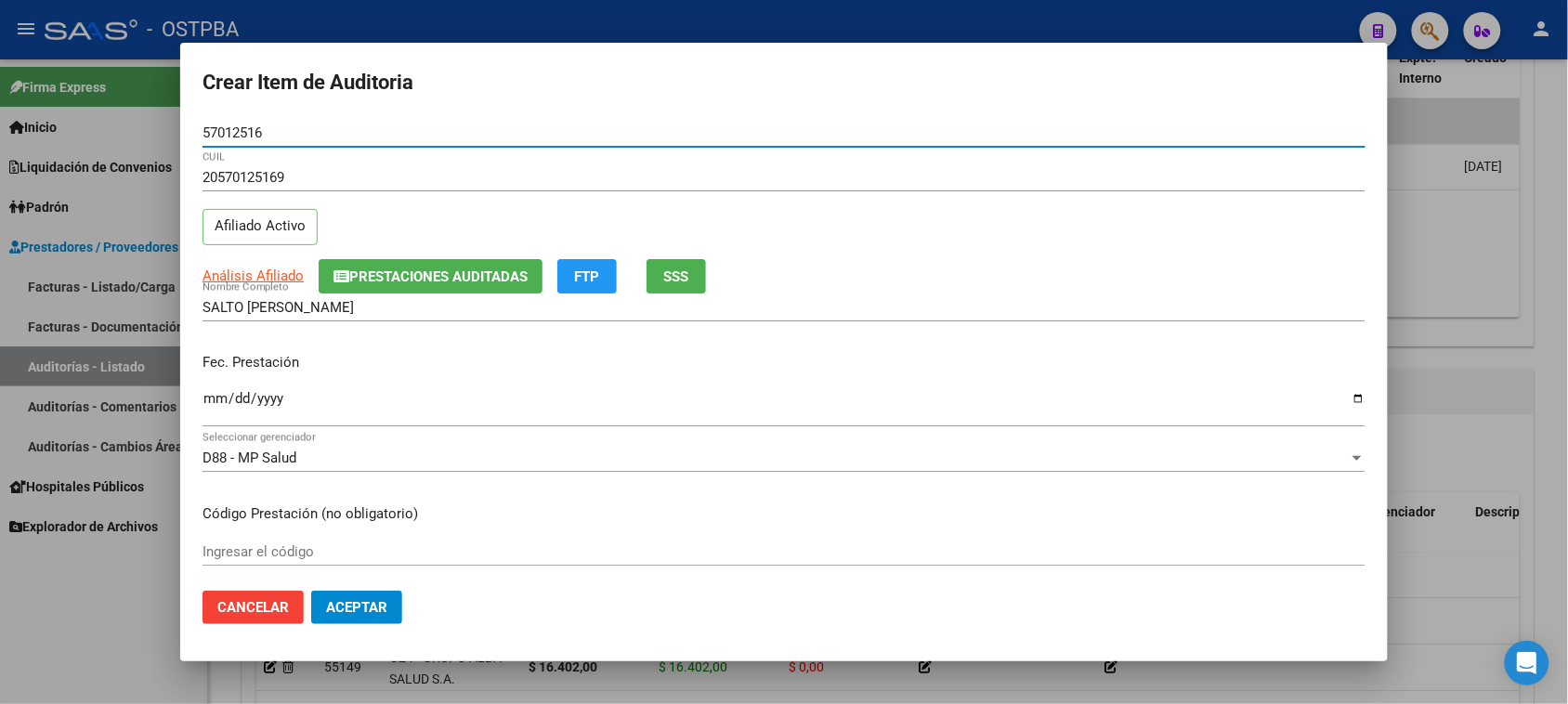
click at [213, 402] on input "Ingresar la fecha" at bounding box center [784, 406] width 1162 height 29
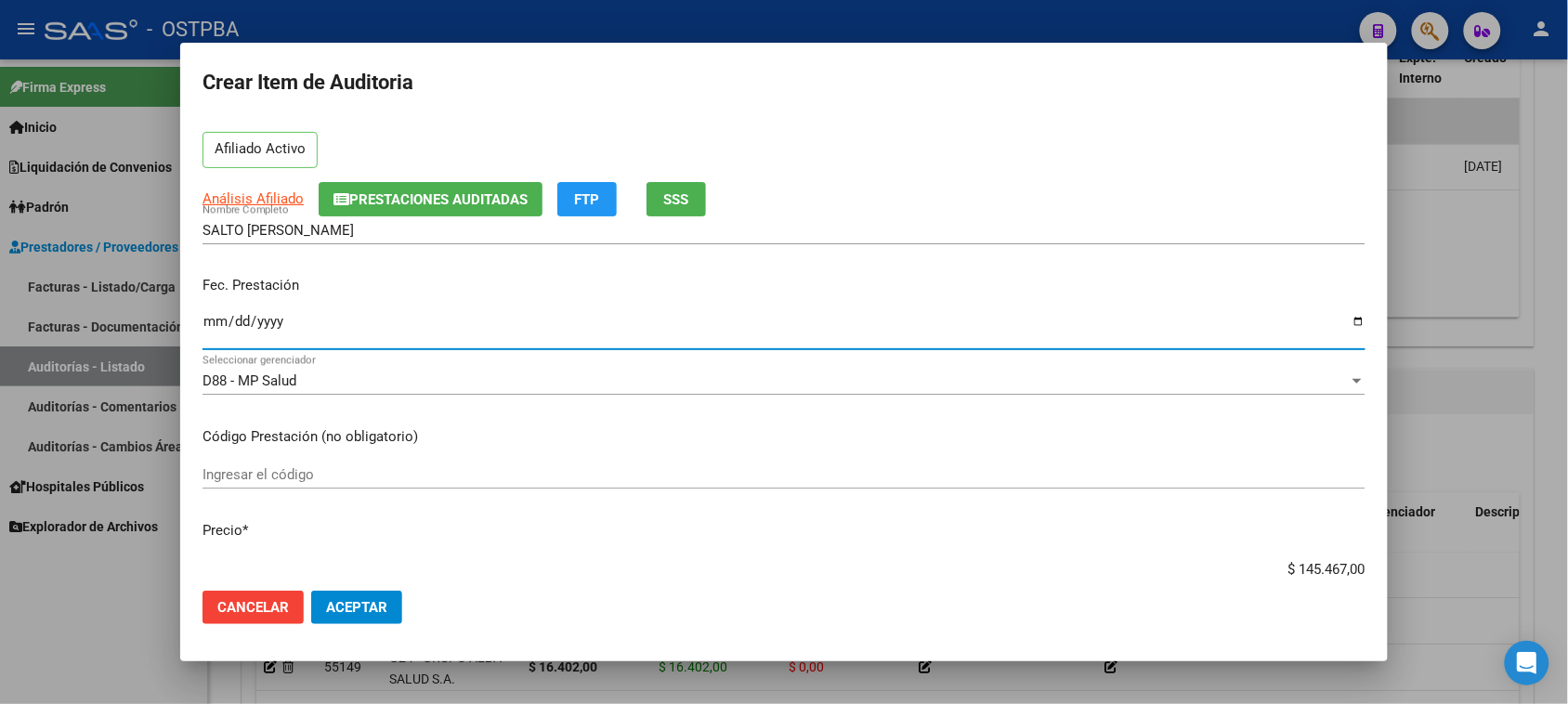
scroll to position [232, 0]
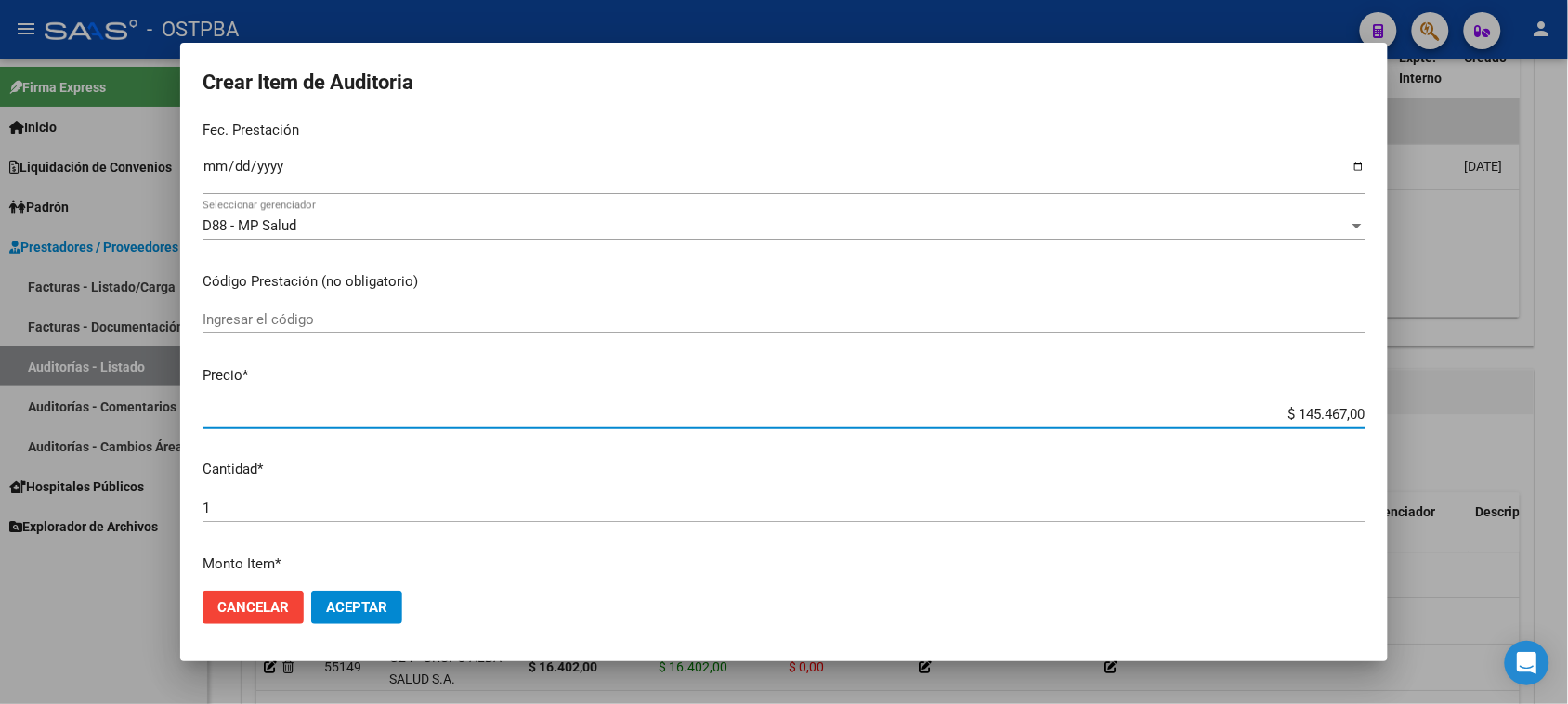
drag, startPoint x: 1277, startPoint y: 411, endPoint x: 1445, endPoint y: 408, distance: 168.0
click at [1445, 408] on div "Crear Item de Auditoria 57012516 Nro Documento 20570125169 CUIL Afiliado Activo…" at bounding box center [784, 352] width 1568 height 704
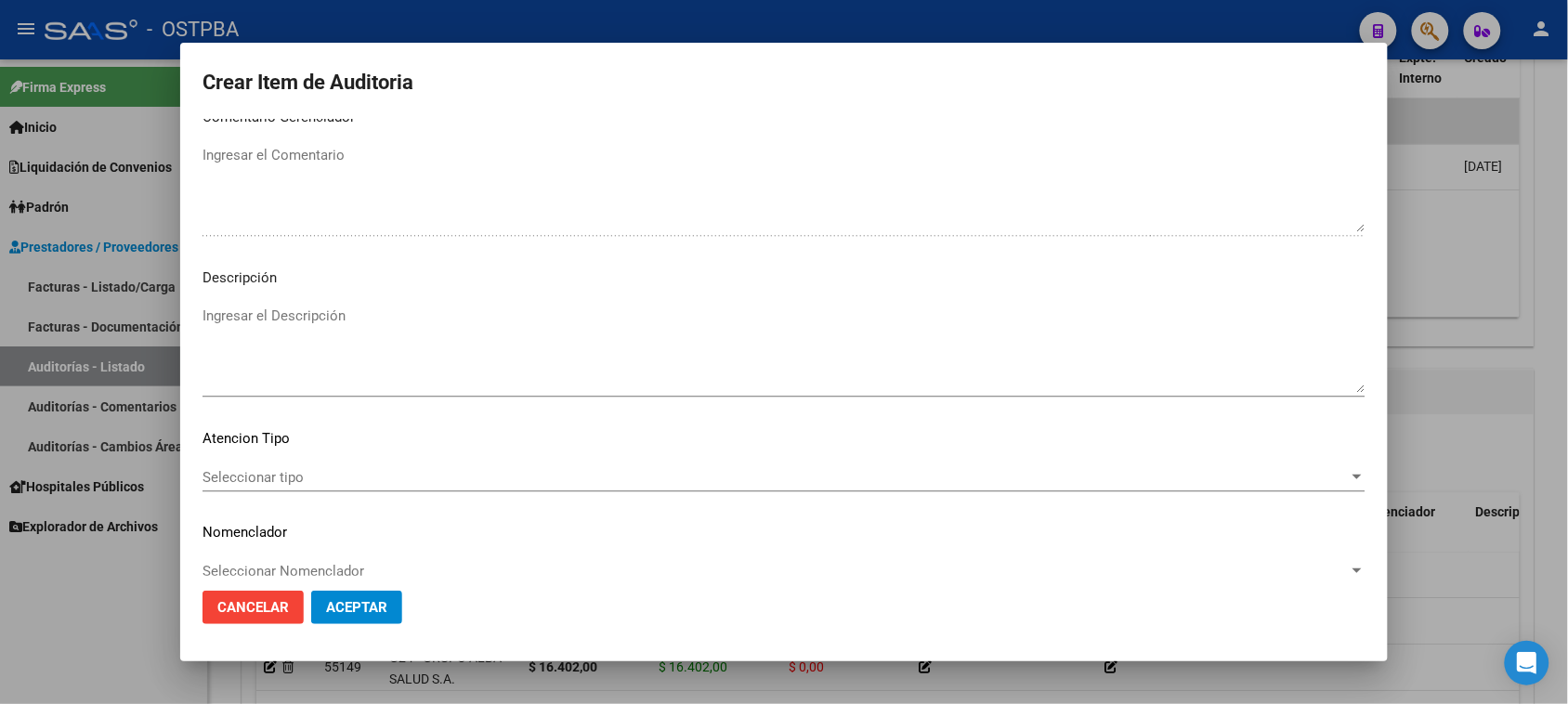
scroll to position [1213, 0]
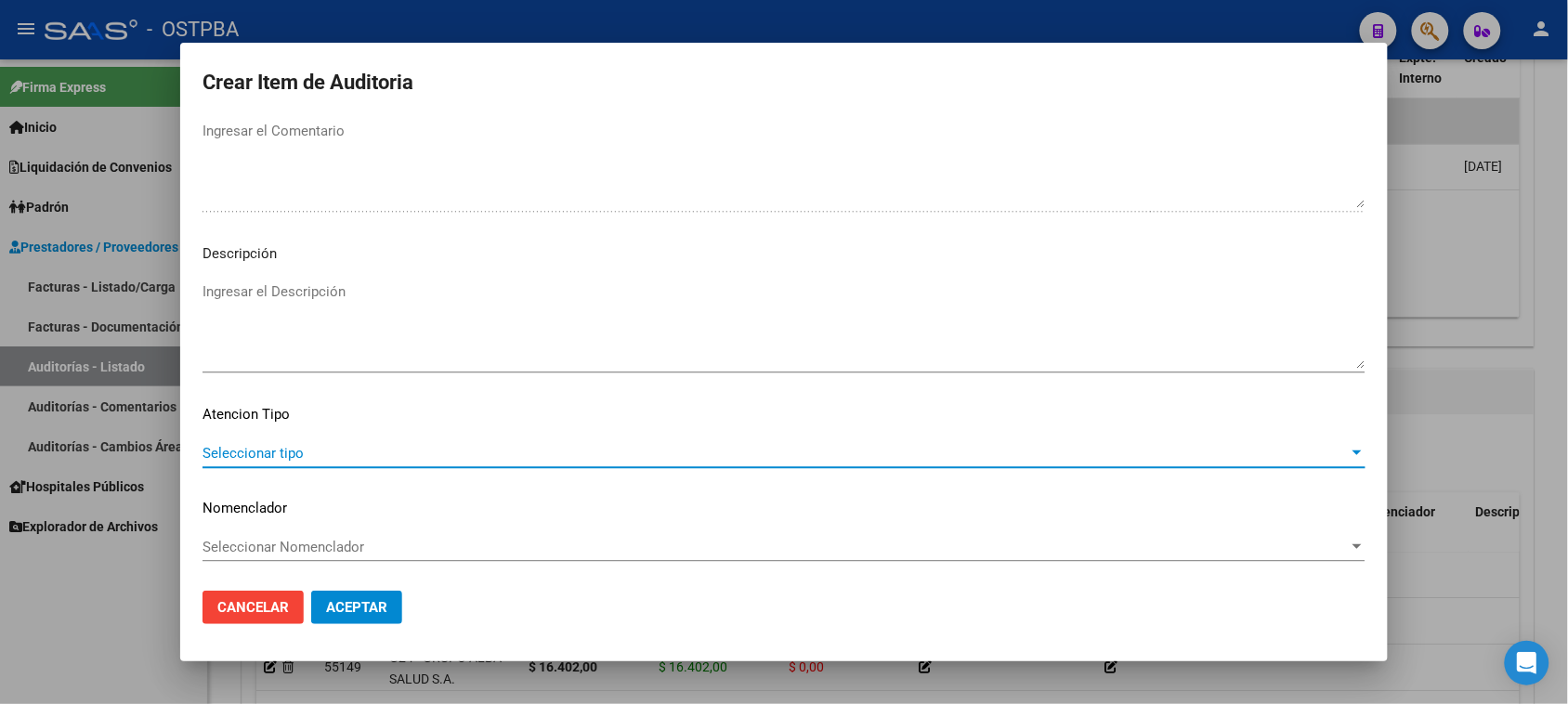
click at [280, 453] on span "Seleccionar tipo" at bounding box center [776, 454] width 1146 height 17
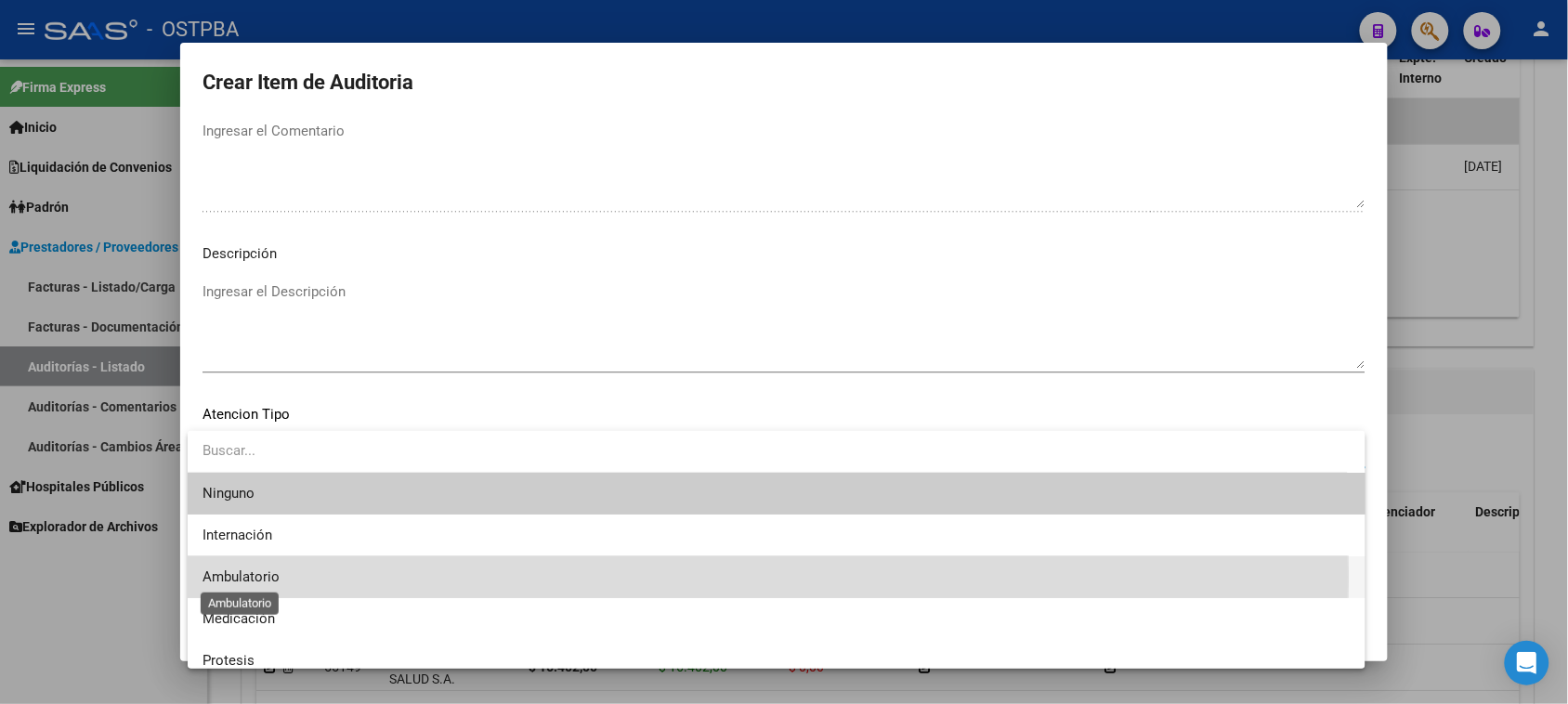
drag, startPoint x: 227, startPoint y: 577, endPoint x: 322, endPoint y: 591, distance: 96.0
click at [228, 577] on span "Ambulatorio" at bounding box center [241, 577] width 77 height 17
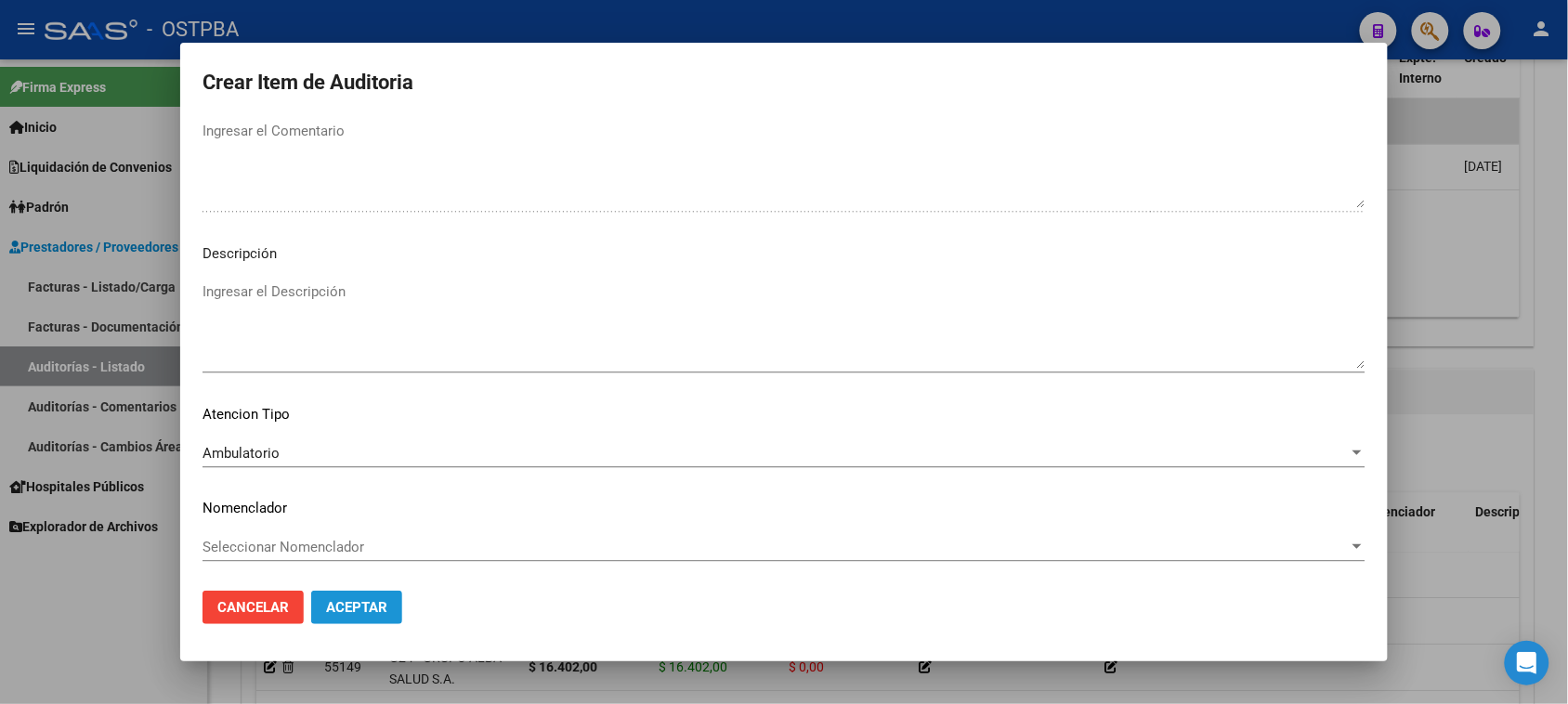
click at [344, 595] on button "Aceptar" at bounding box center [356, 607] width 91 height 33
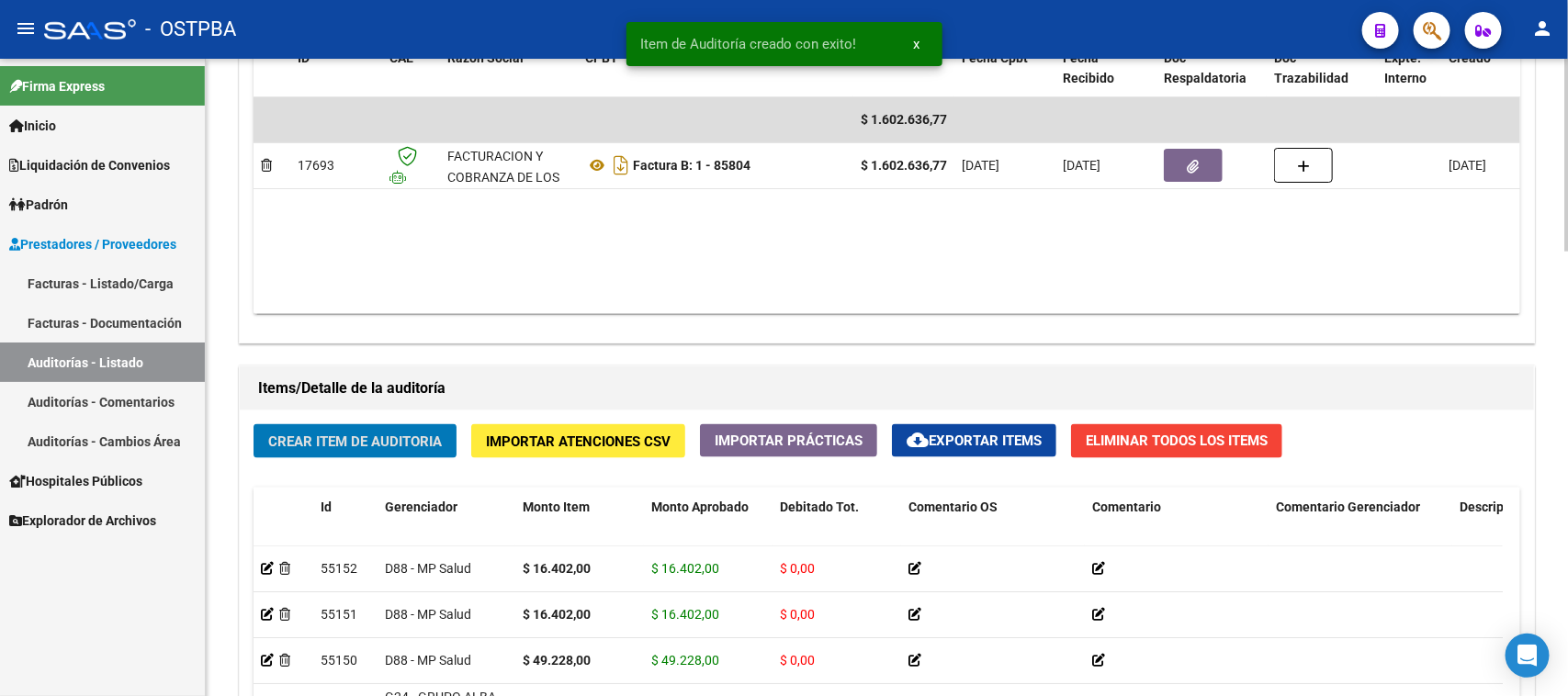
click at [338, 434] on span "Crear Item de Auditoria" at bounding box center [354, 442] width 173 height 17
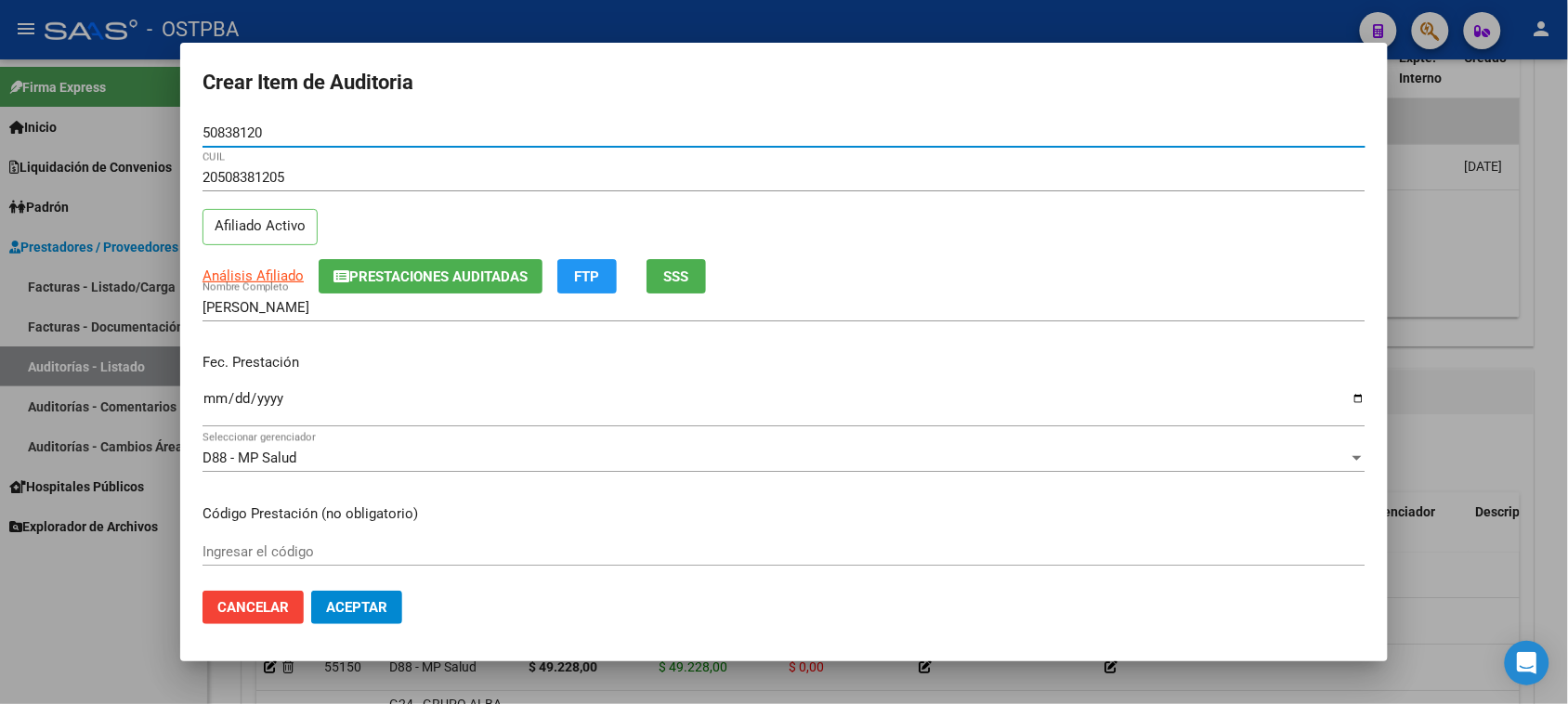
click at [212, 400] on input "Ingresar la fecha" at bounding box center [784, 406] width 1162 height 29
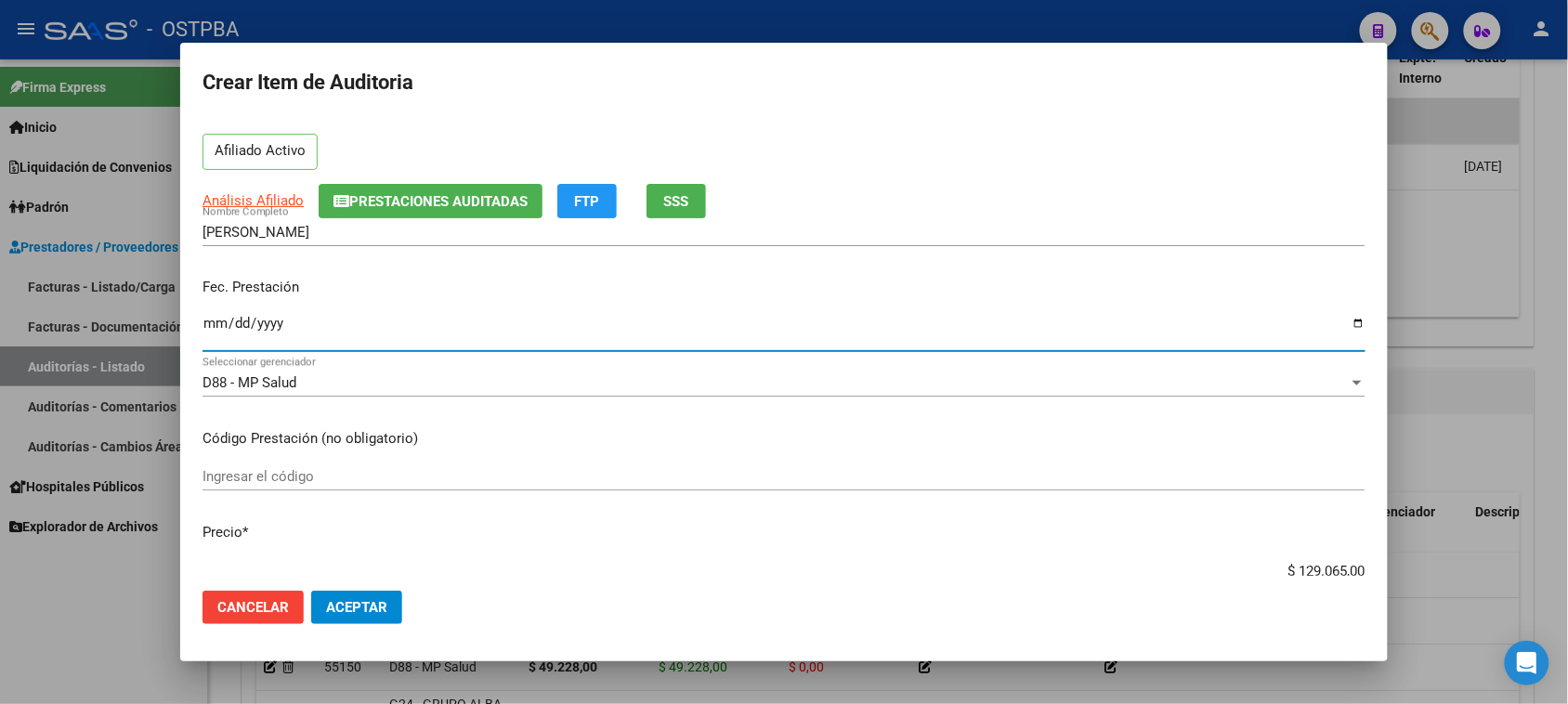
scroll to position [117, 0]
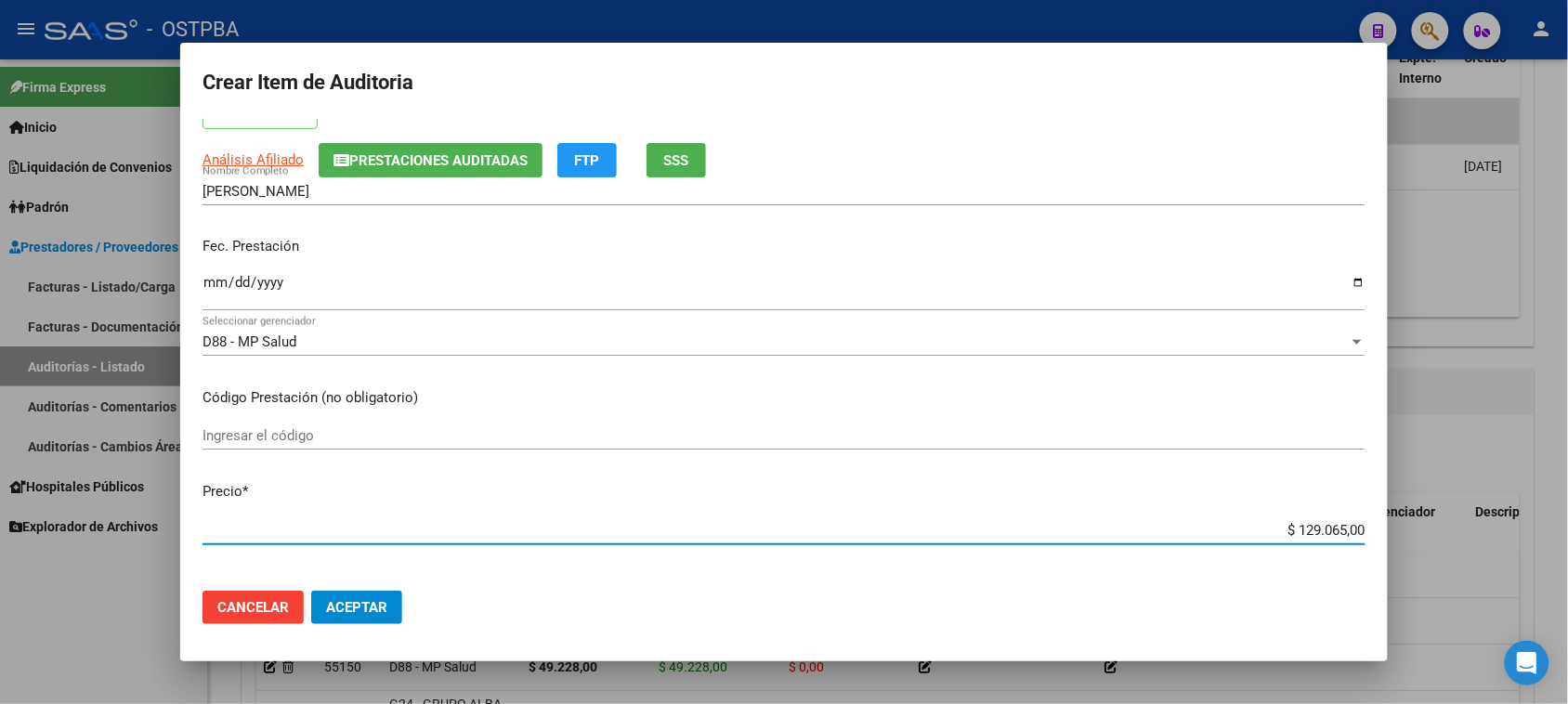
drag, startPoint x: 1277, startPoint y: 527, endPoint x: 1544, endPoint y: 527, distance: 267.0
click at [1544, 527] on div "Crear Item de Auditoria 50838120 Nro Documento 20508381205 CUIL Afiliado Activo…" at bounding box center [784, 352] width 1568 height 704
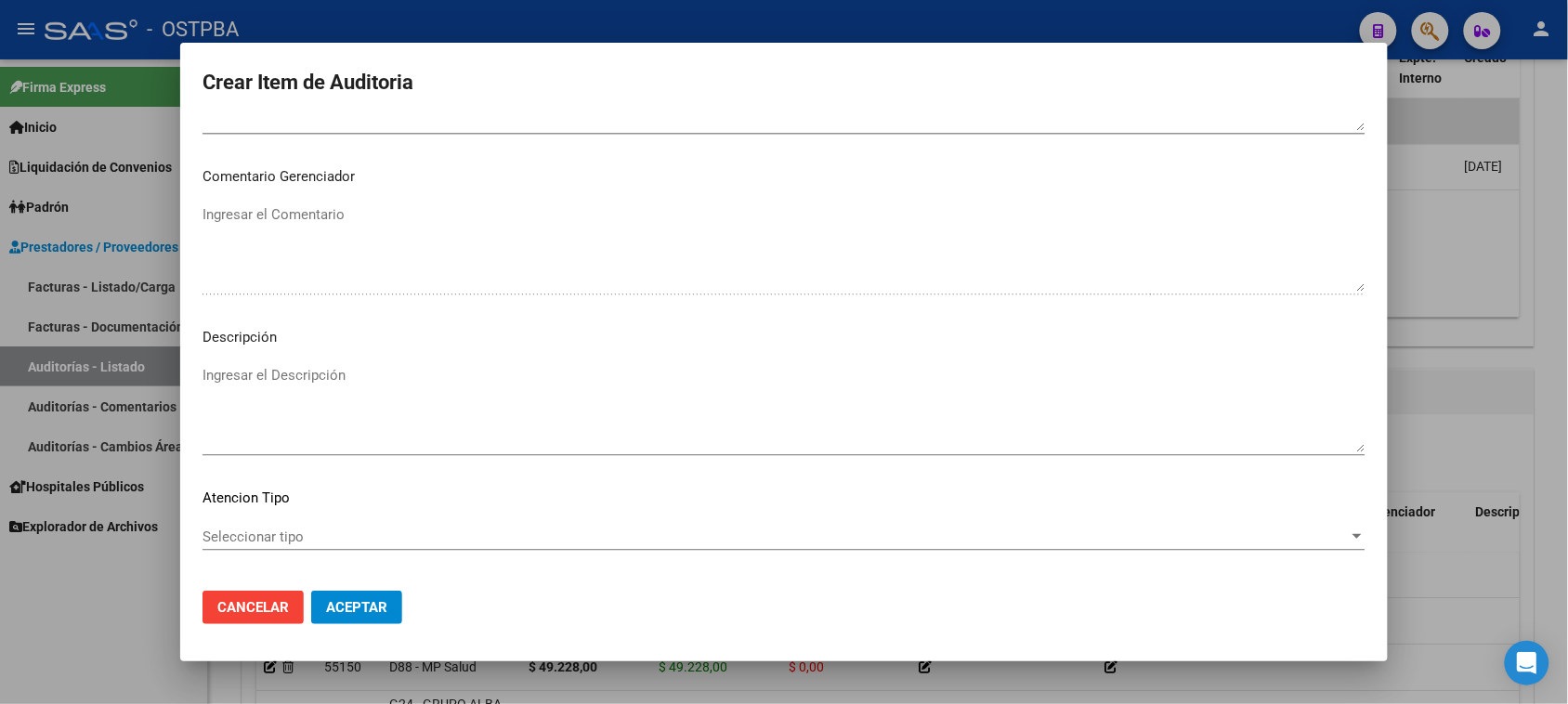
scroll to position [1161, 0]
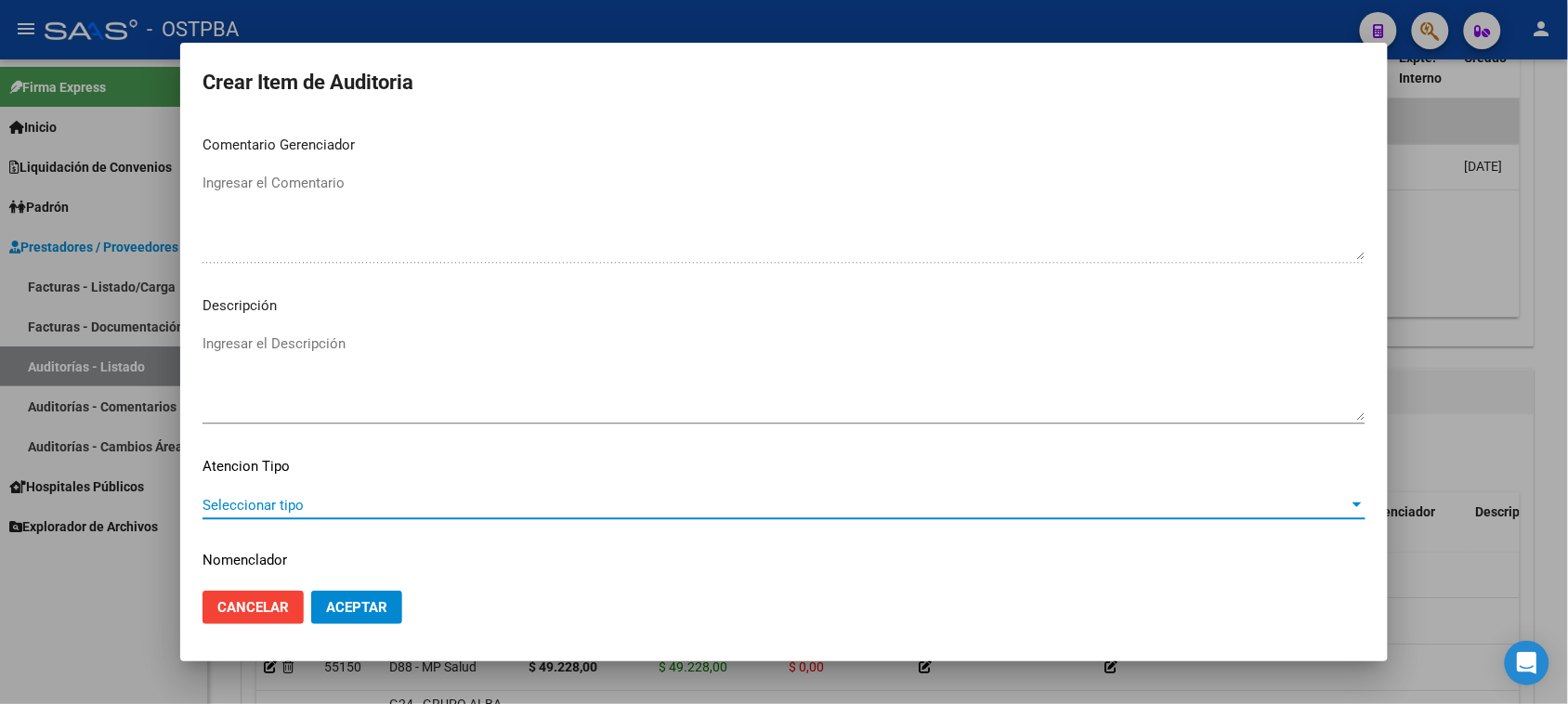
click at [258, 496] on span "Seleccionar tipo" at bounding box center [776, 505] width 1146 height 17
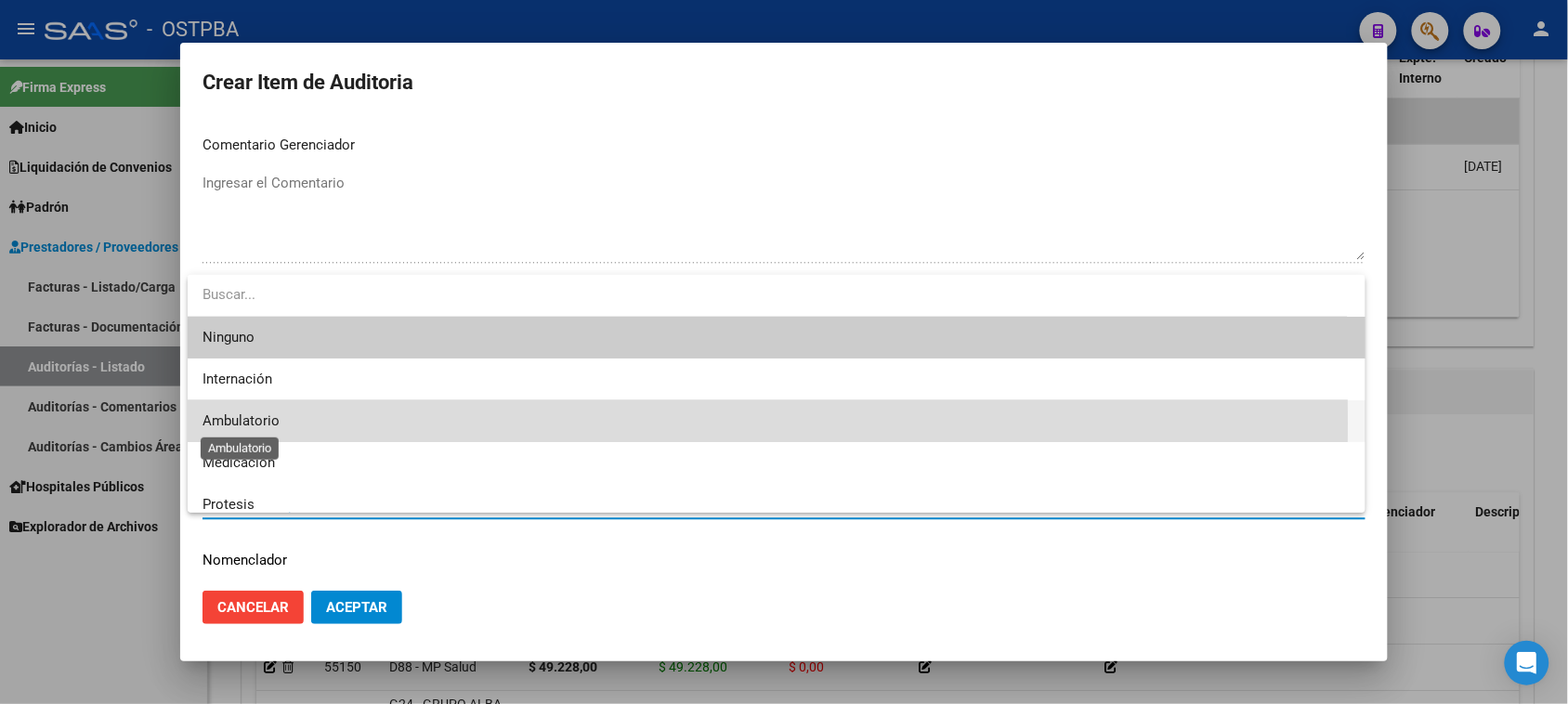
click at [248, 424] on span "Ambulatorio" at bounding box center [241, 421] width 77 height 17
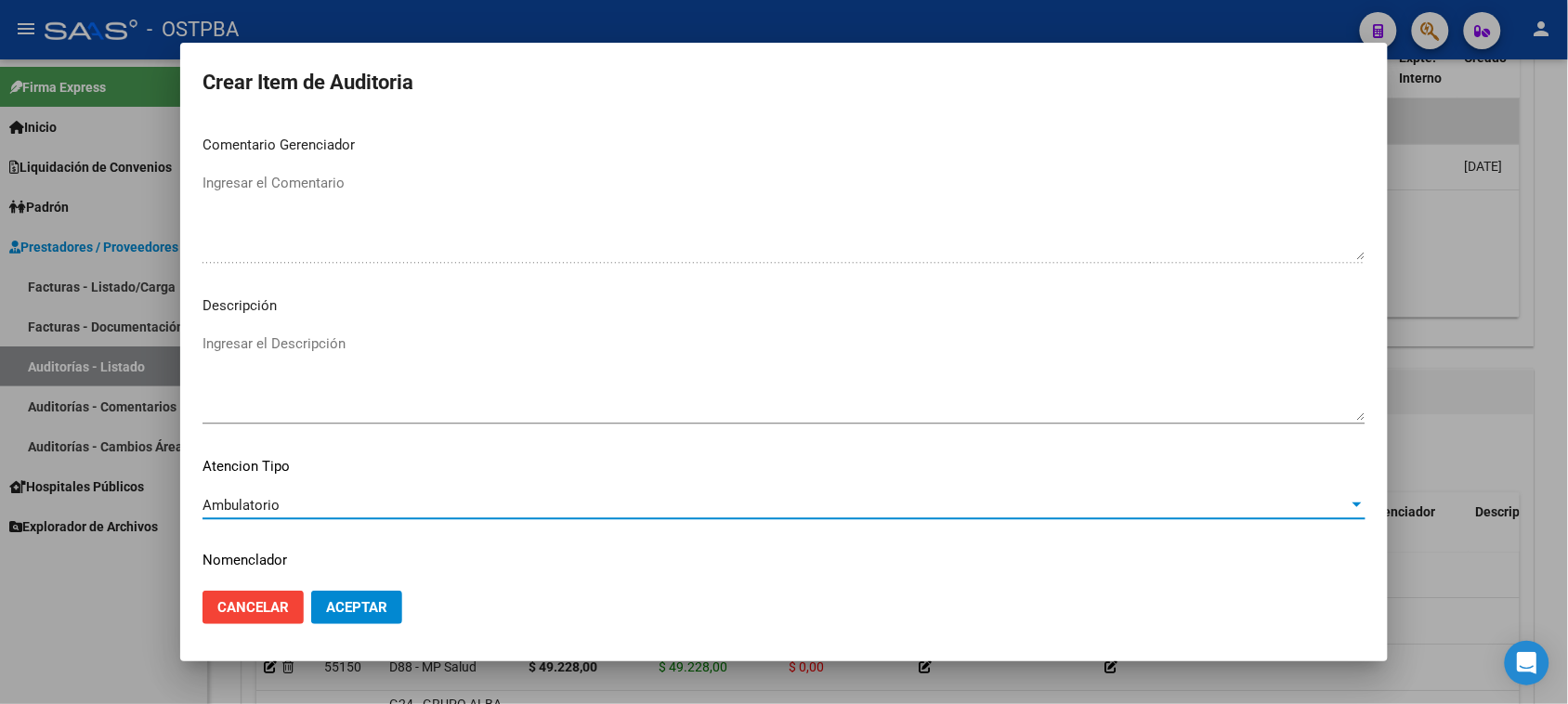
click at [340, 604] on span "Aceptar" at bounding box center [356, 607] width 62 height 17
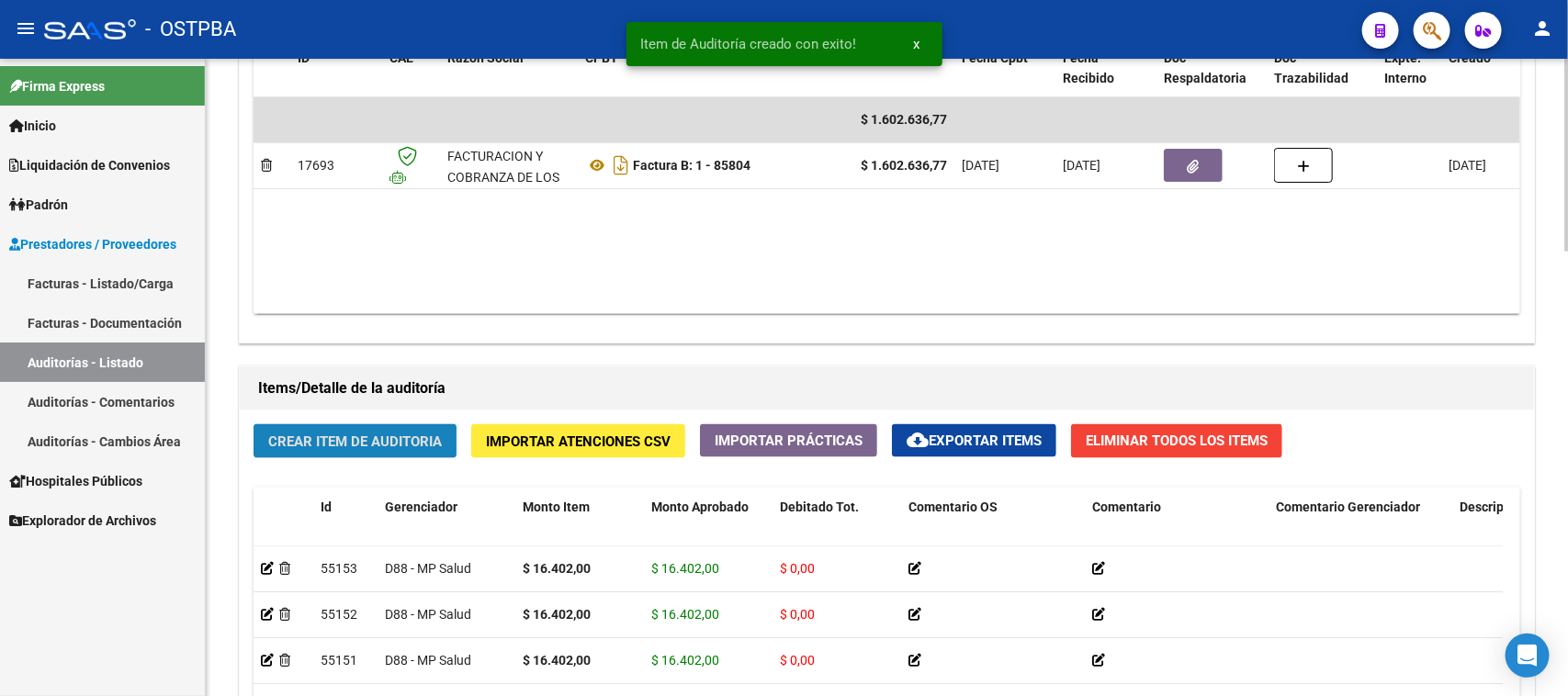
click at [396, 434] on span "Crear Item de Auditoria" at bounding box center [354, 442] width 173 height 17
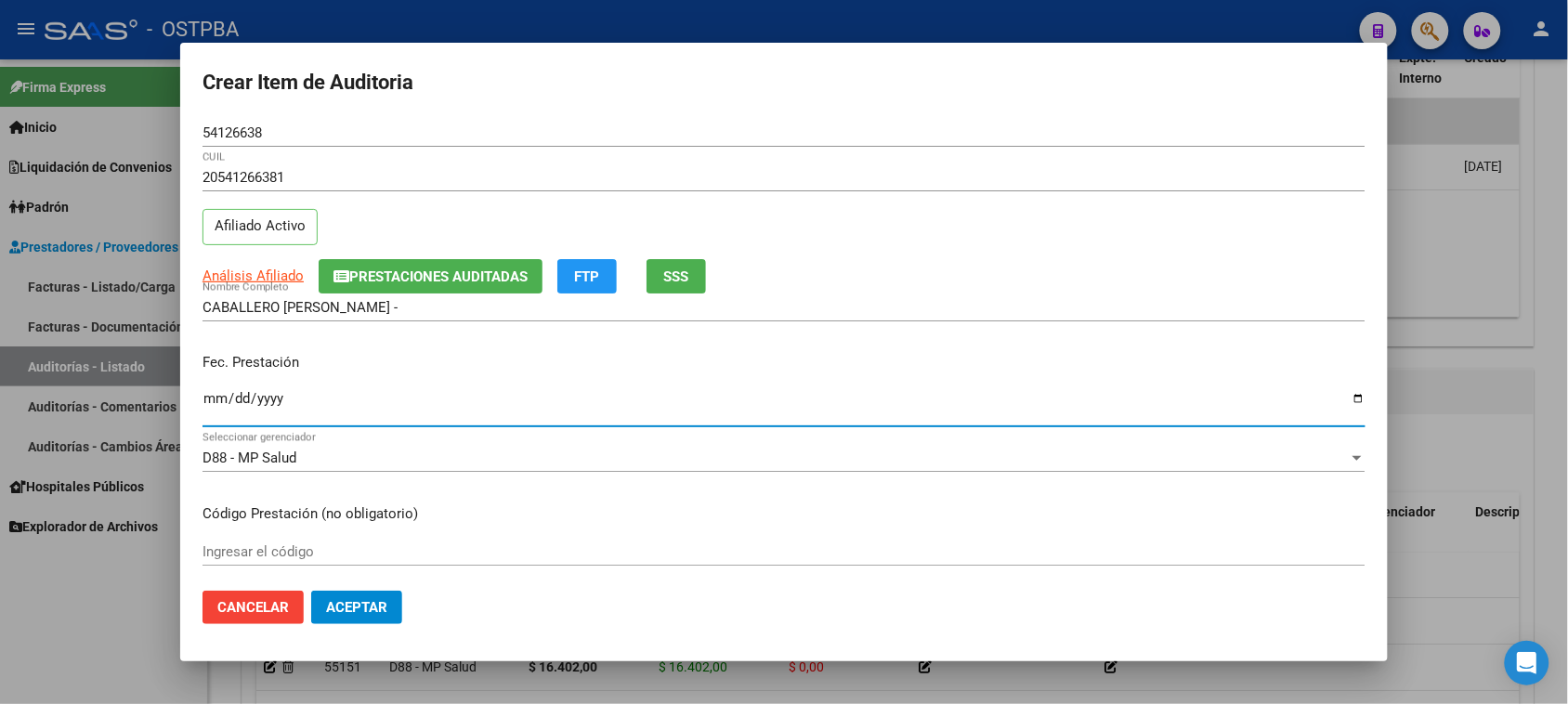
click at [211, 393] on input "Ingresar la fecha" at bounding box center [784, 406] width 1162 height 29
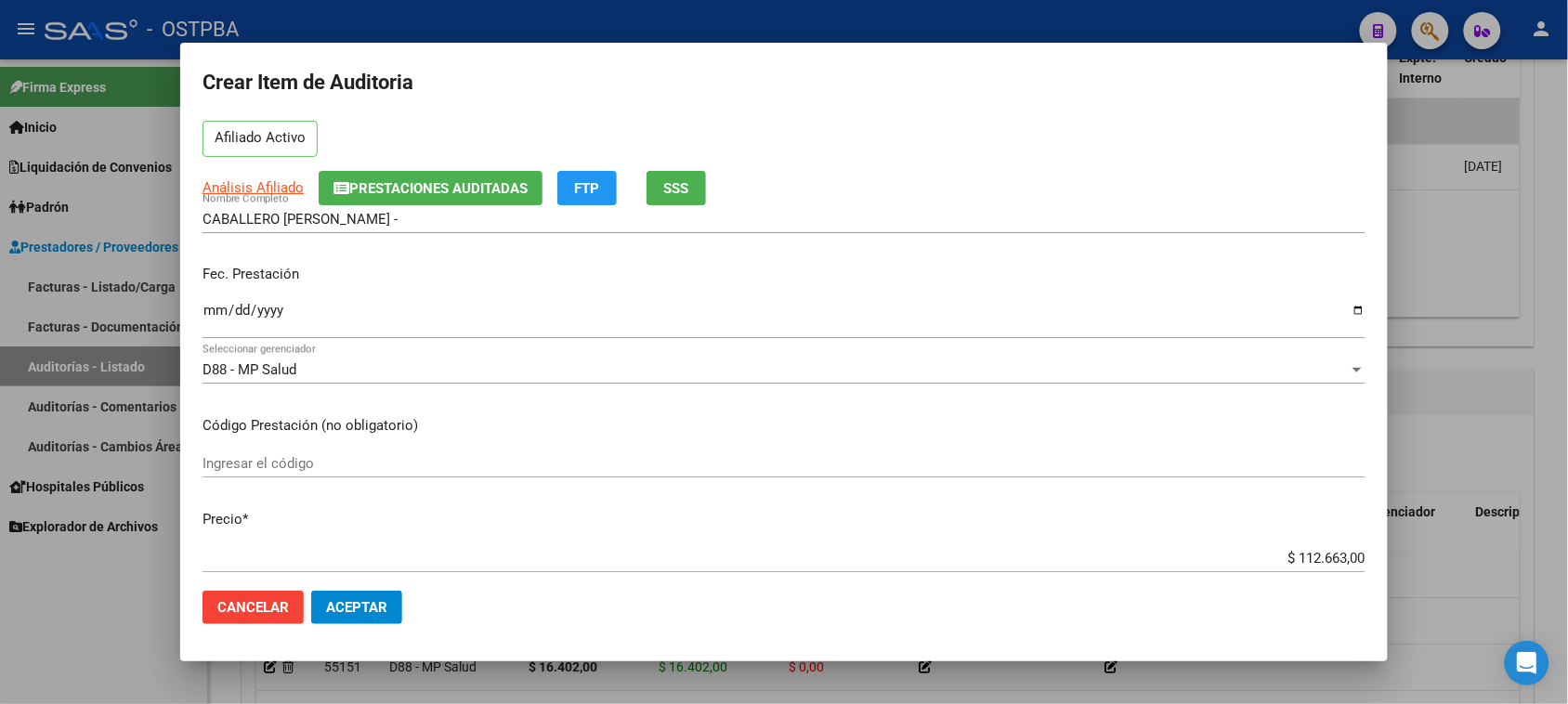
scroll to position [117, 0]
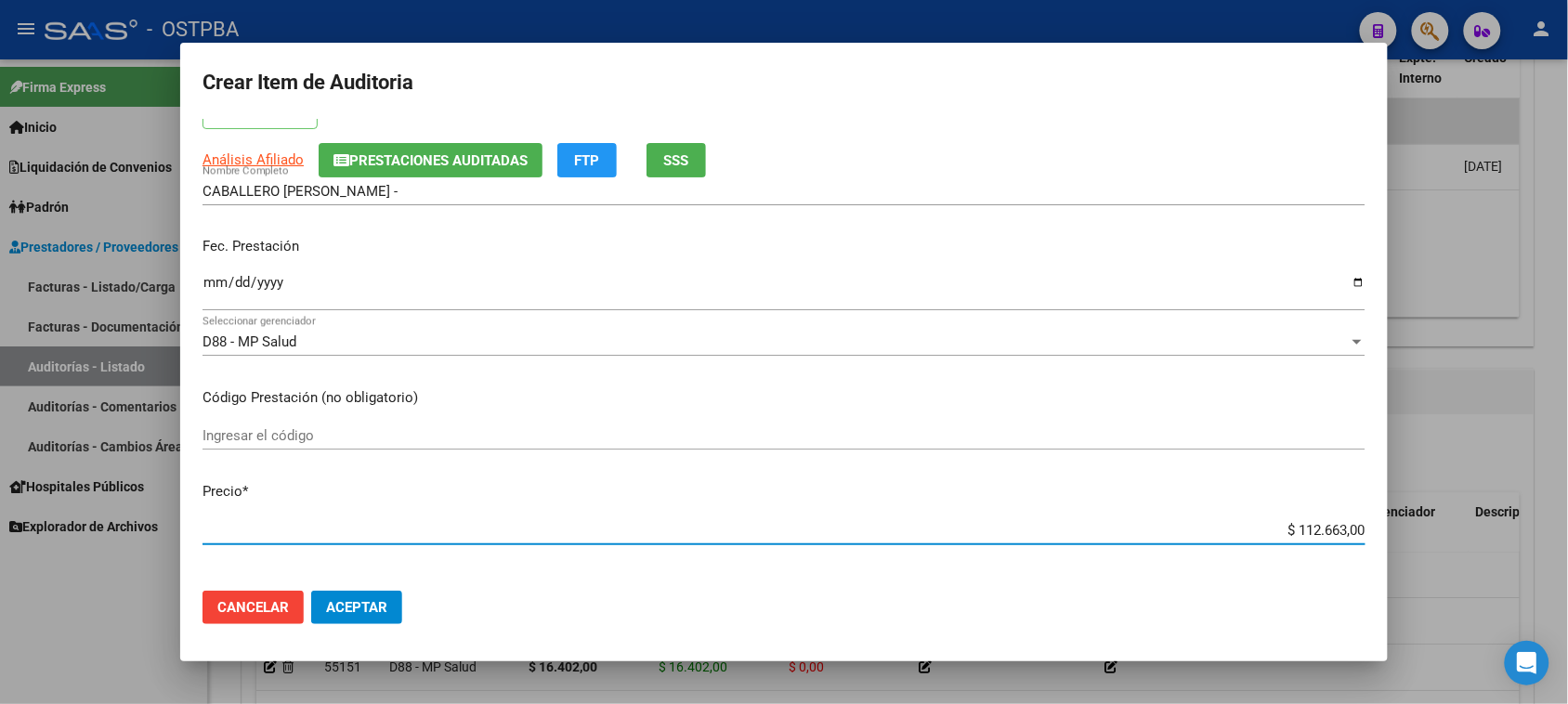
drag, startPoint x: 1279, startPoint y: 528, endPoint x: 1582, endPoint y: 528, distance: 303.0
click at [1568, 528] on html "menu - OSTPBA person Firma Express Inicio Calendario SSS Instructivos Contacto …" at bounding box center [784, 352] width 1568 height 704
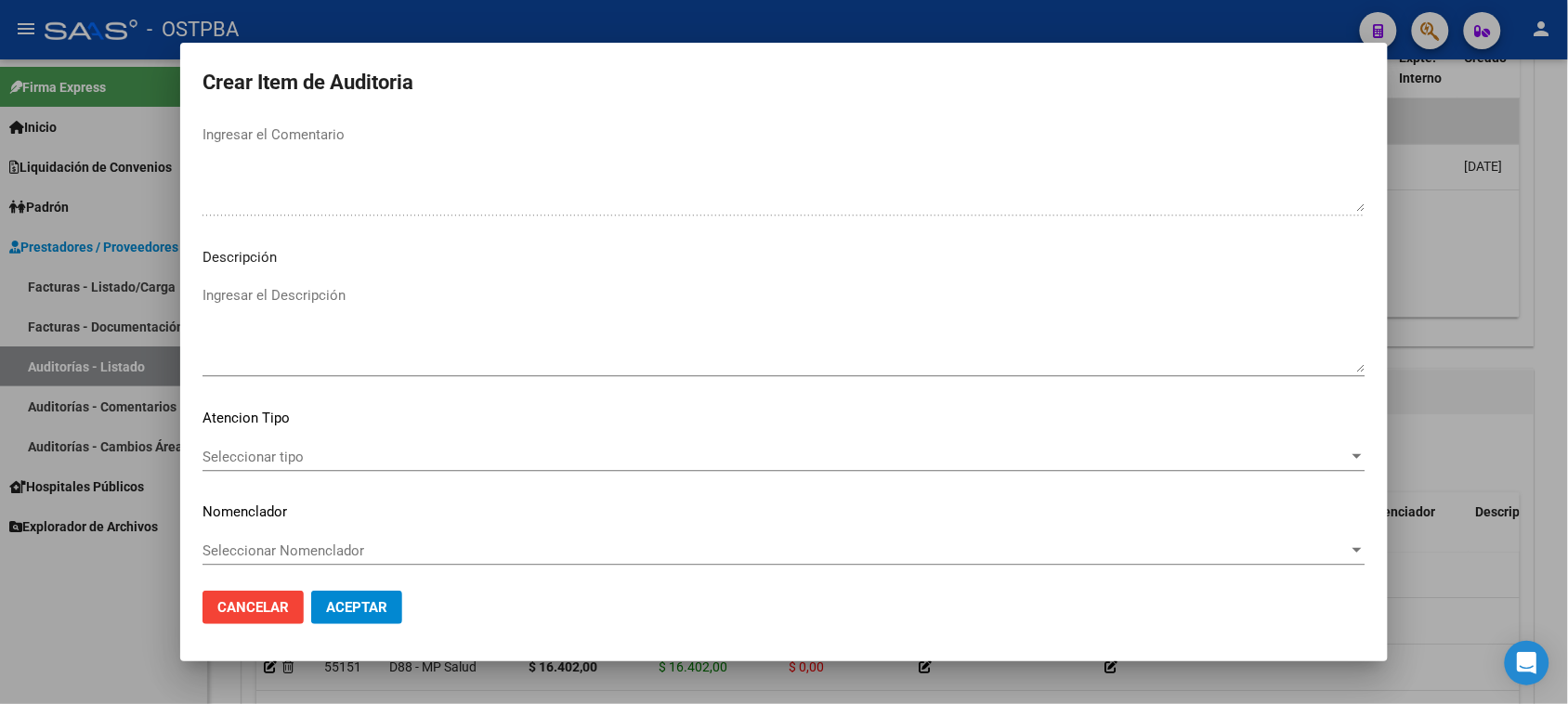
scroll to position [1213, 0]
click at [261, 451] on span "Seleccionar tipo" at bounding box center [776, 454] width 1146 height 17
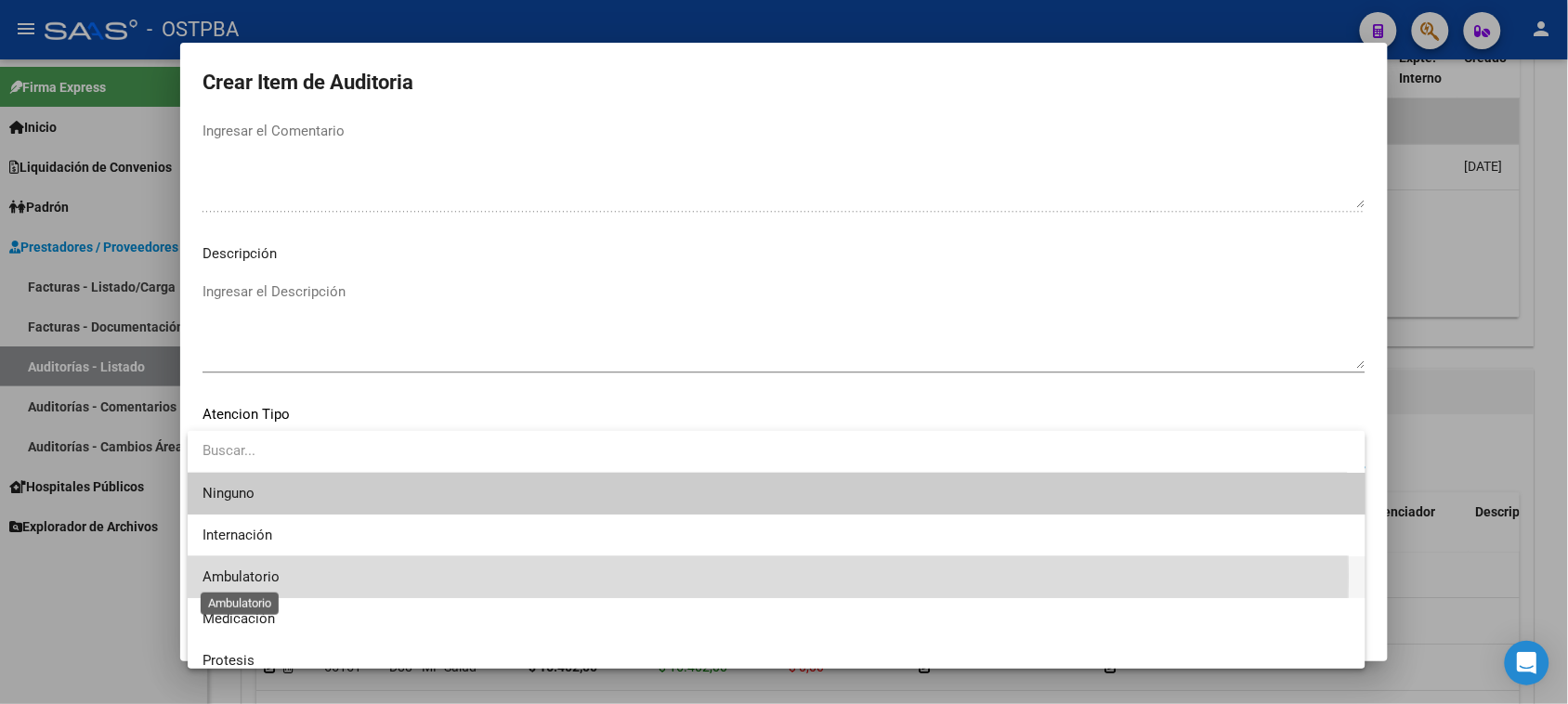
click at [240, 576] on span "Ambulatorio" at bounding box center [241, 577] width 77 height 17
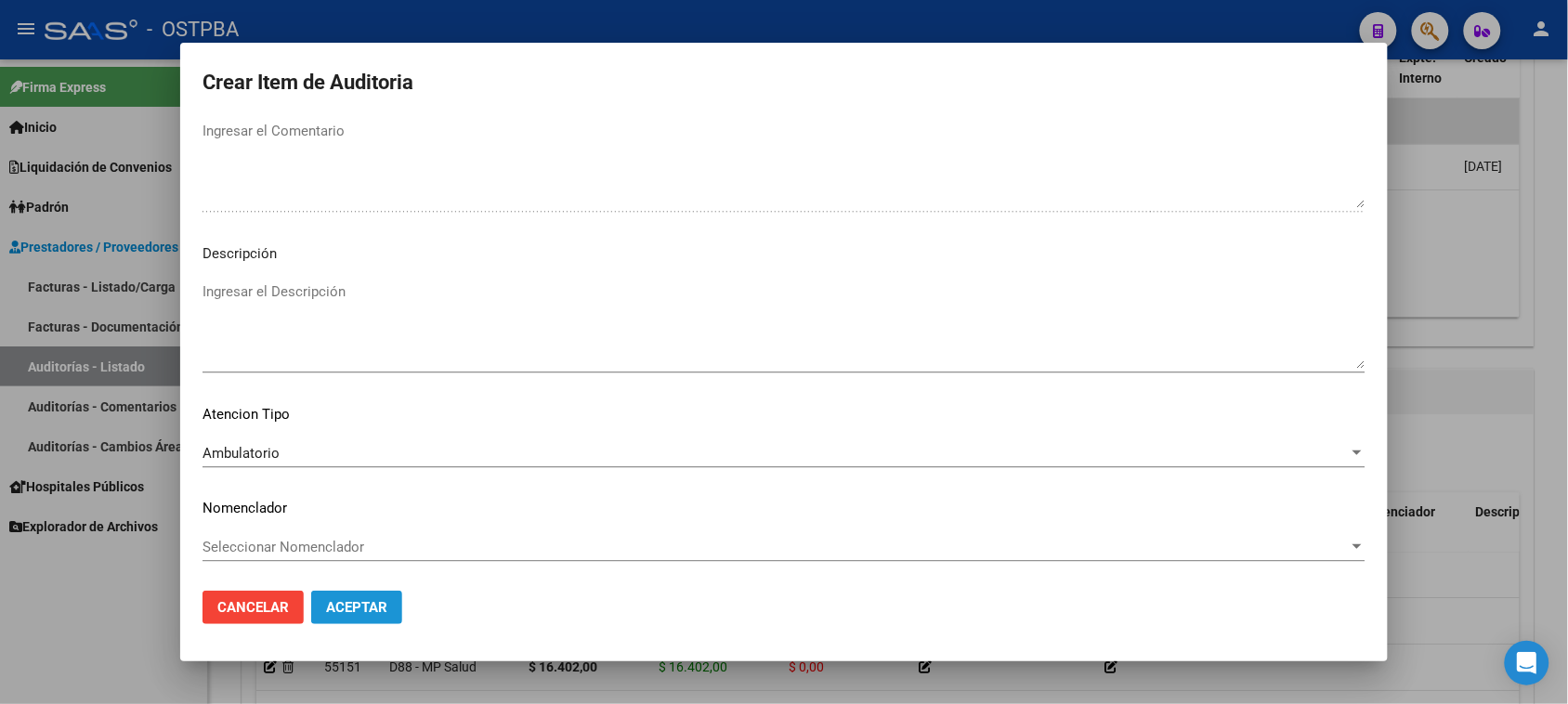
click at [350, 608] on span "Aceptar" at bounding box center [356, 607] width 62 height 17
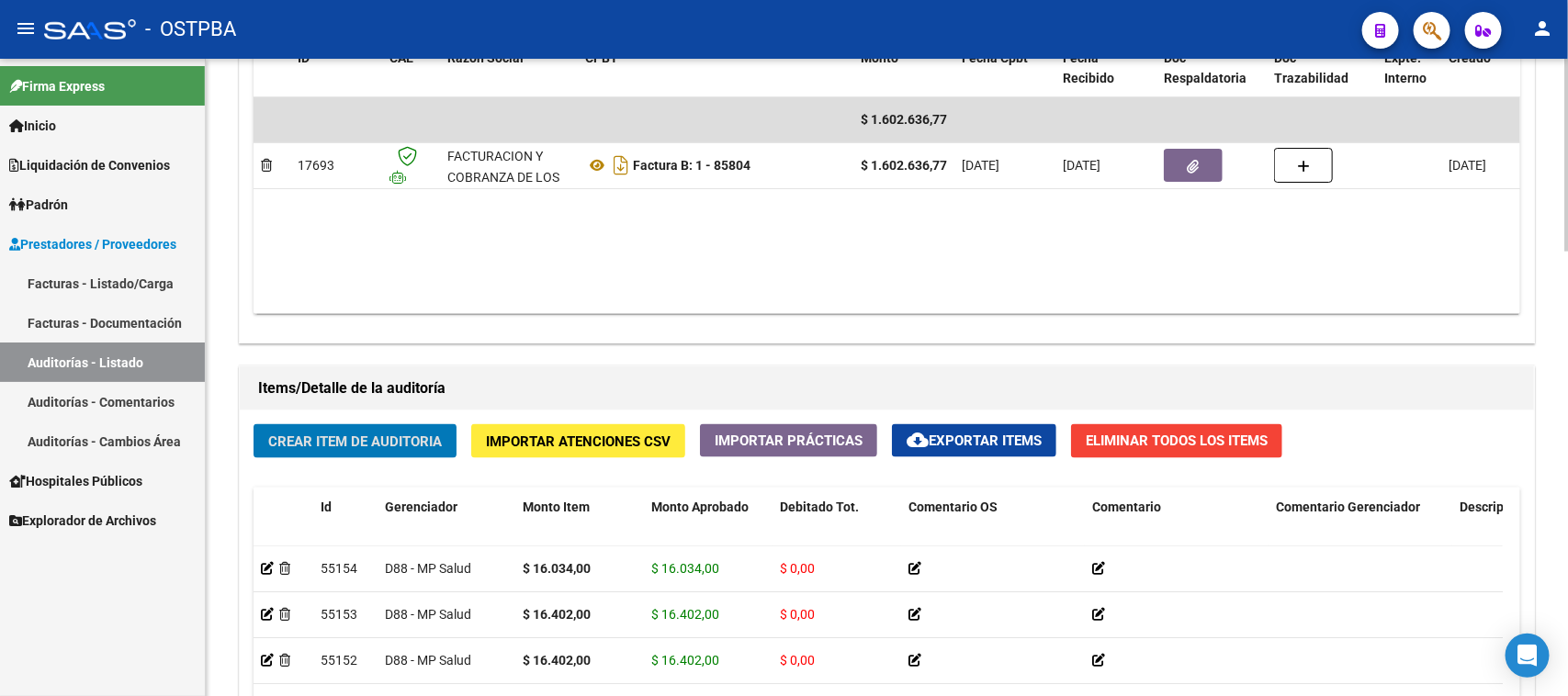
click at [366, 442] on span "Crear Item de Auditoria" at bounding box center [354, 442] width 173 height 17
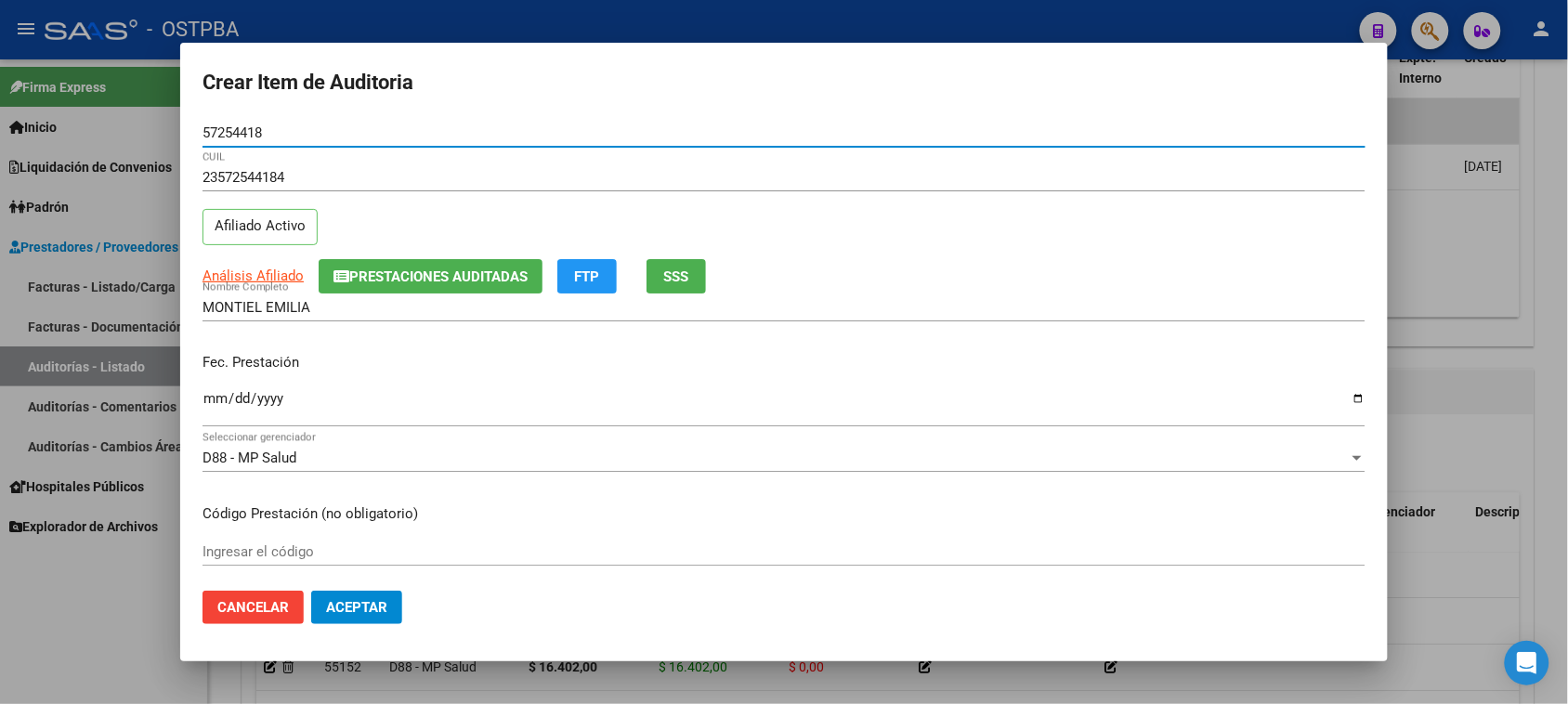
click at [213, 400] on input "Ingresar la fecha" at bounding box center [784, 406] width 1162 height 29
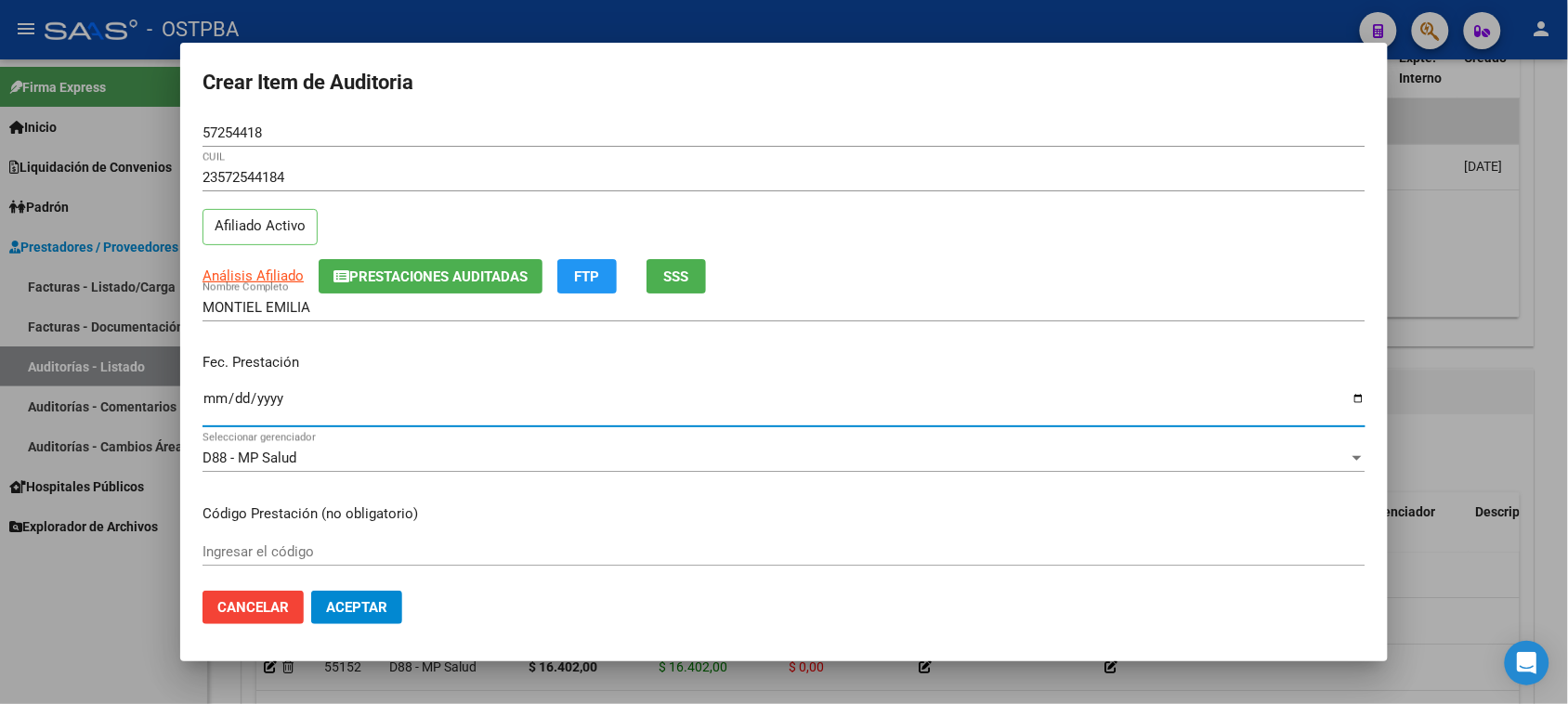
scroll to position [117, 0]
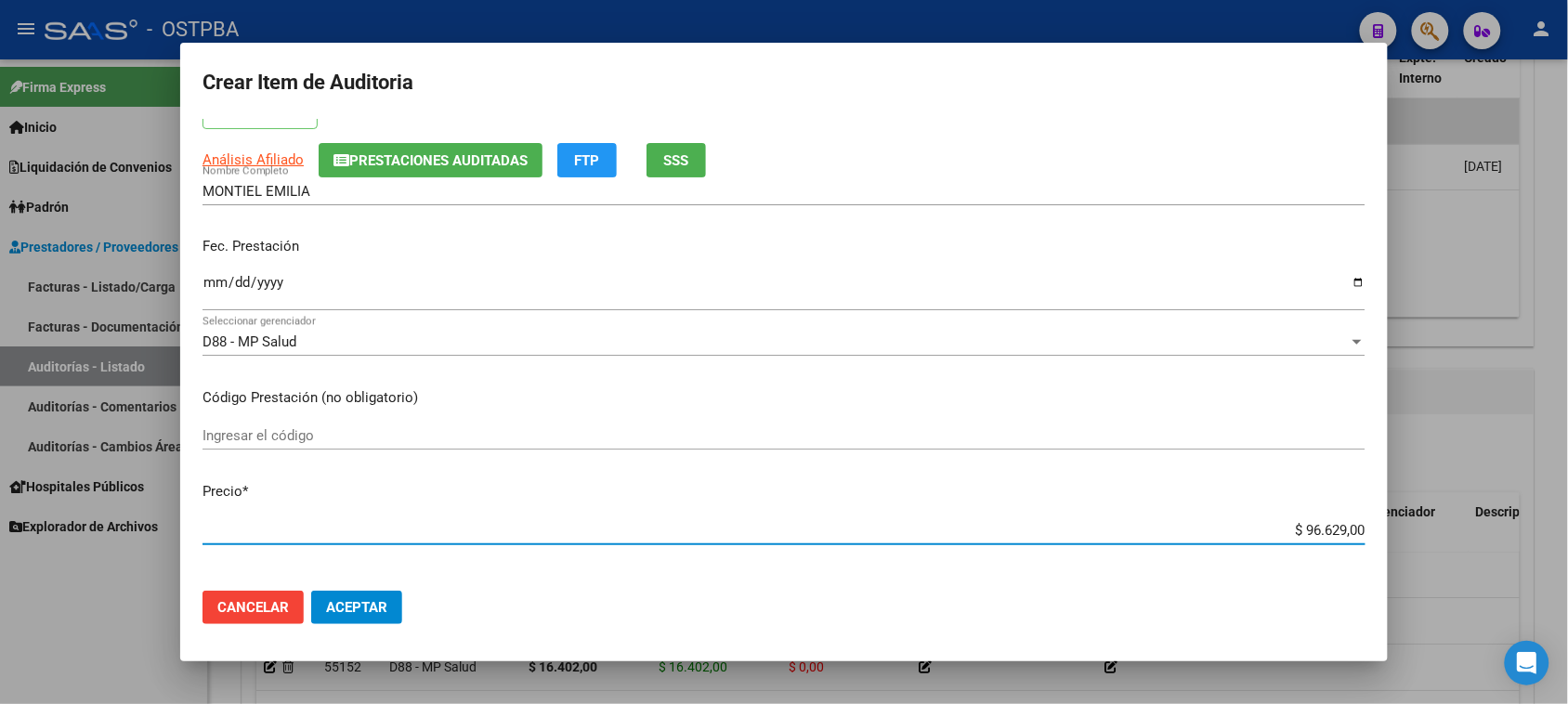
drag, startPoint x: 1287, startPoint y: 525, endPoint x: 1496, endPoint y: 542, distance: 209.7
click at [1496, 542] on div "Crear Item de Auditoria 57254418 Nro Documento 23572544184 CUIL Afiliado Activo…" at bounding box center [784, 352] width 1568 height 704
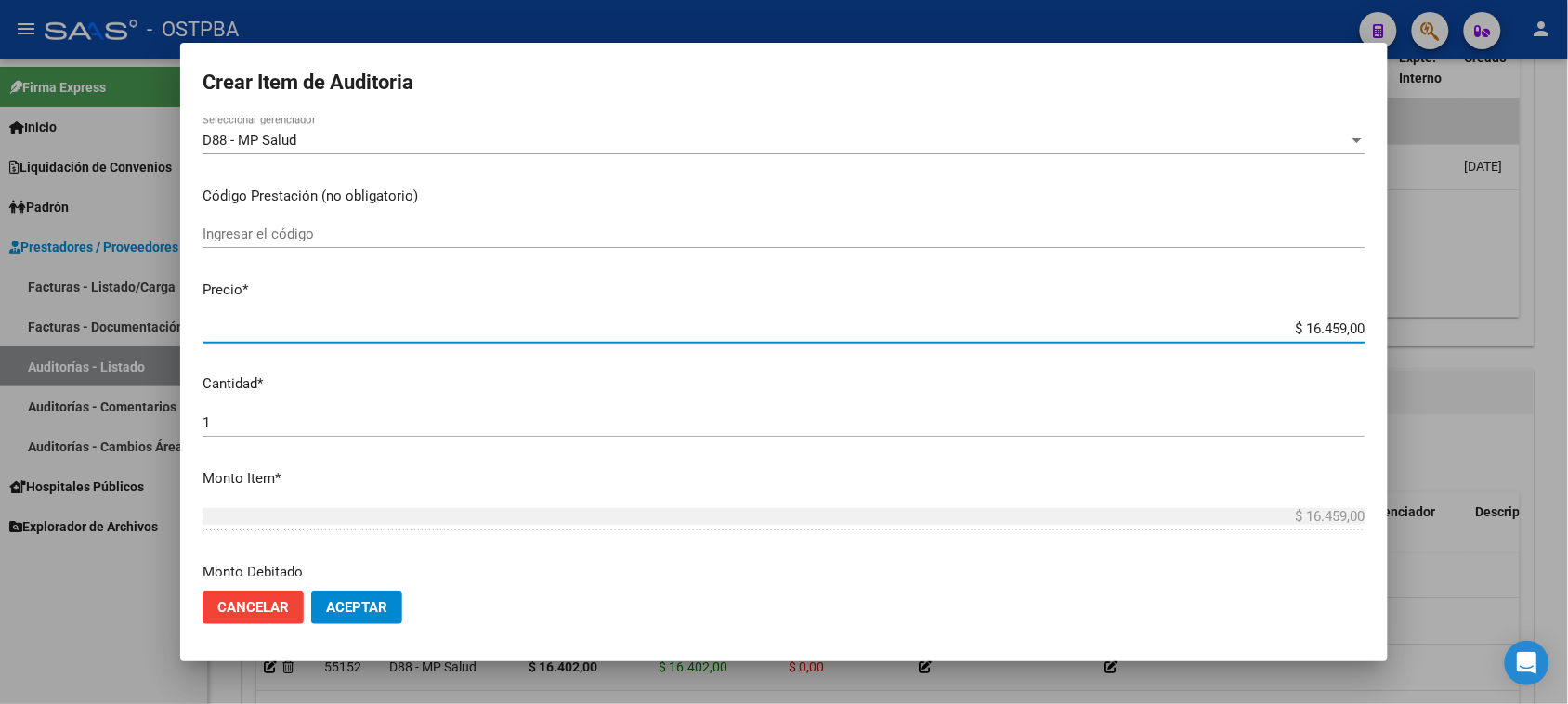
scroll to position [349, 0]
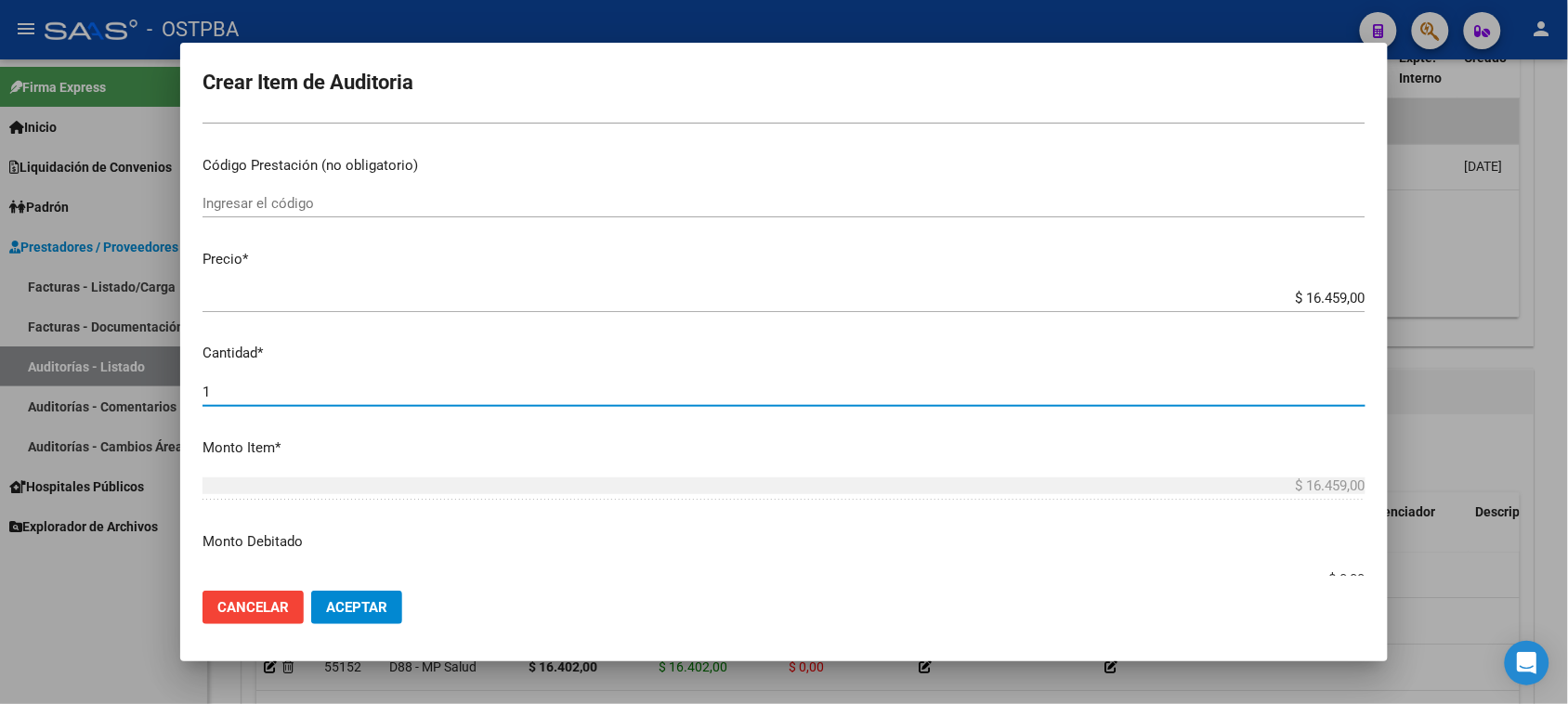
click at [228, 391] on input "1" at bounding box center [784, 392] width 1162 height 17
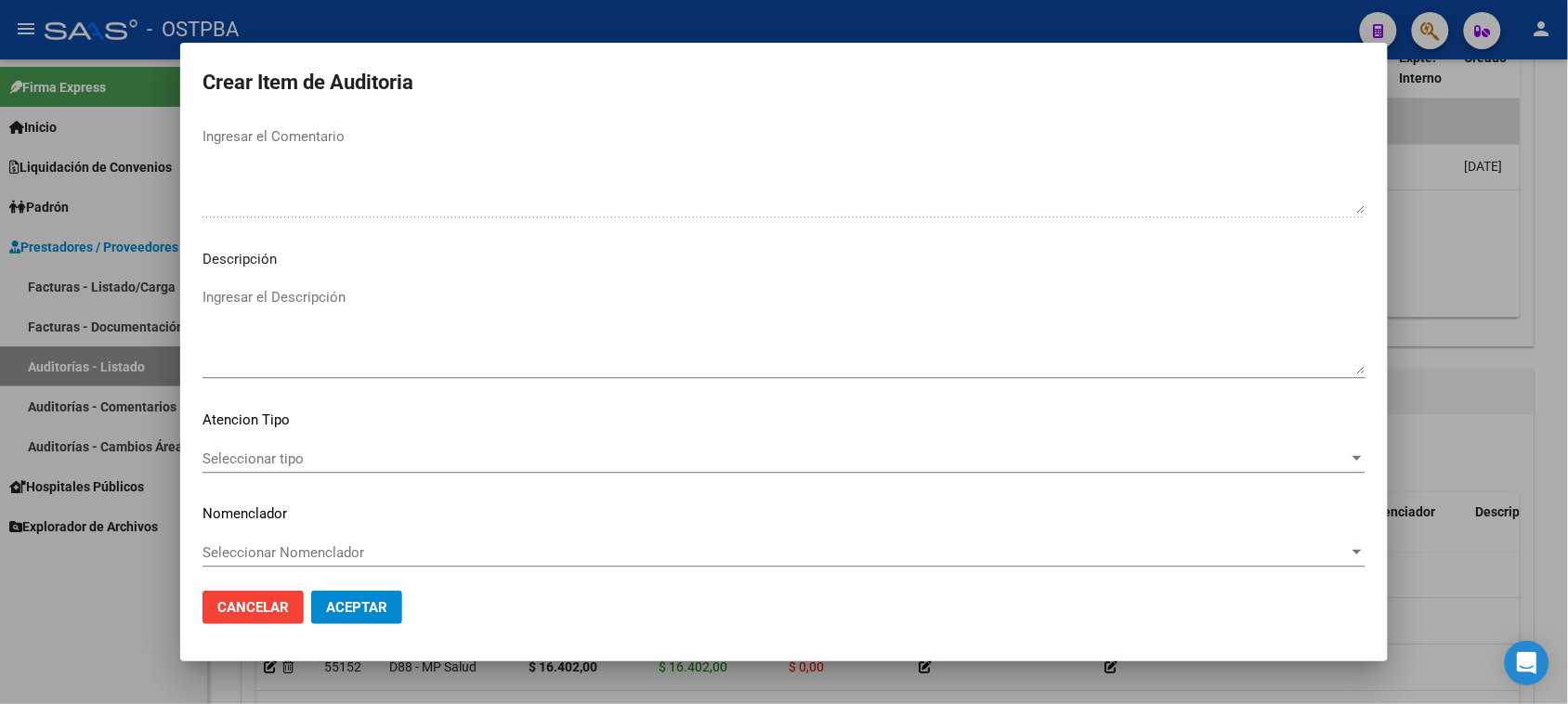
scroll to position [1213, 0]
click at [279, 450] on span "Seleccionar tipo" at bounding box center [776, 454] width 1146 height 17
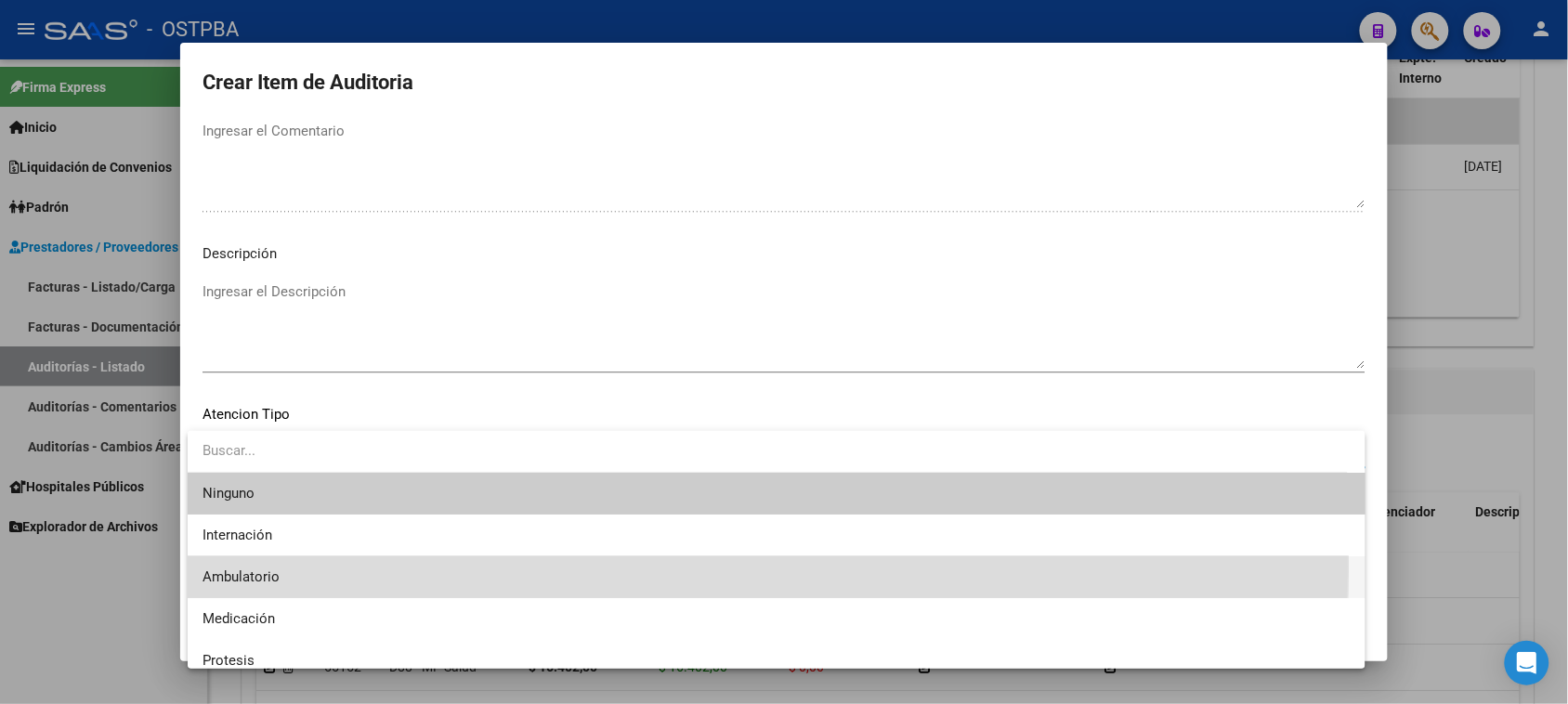
click at [237, 567] on span "Ambulatorio" at bounding box center [777, 577] width 1148 height 42
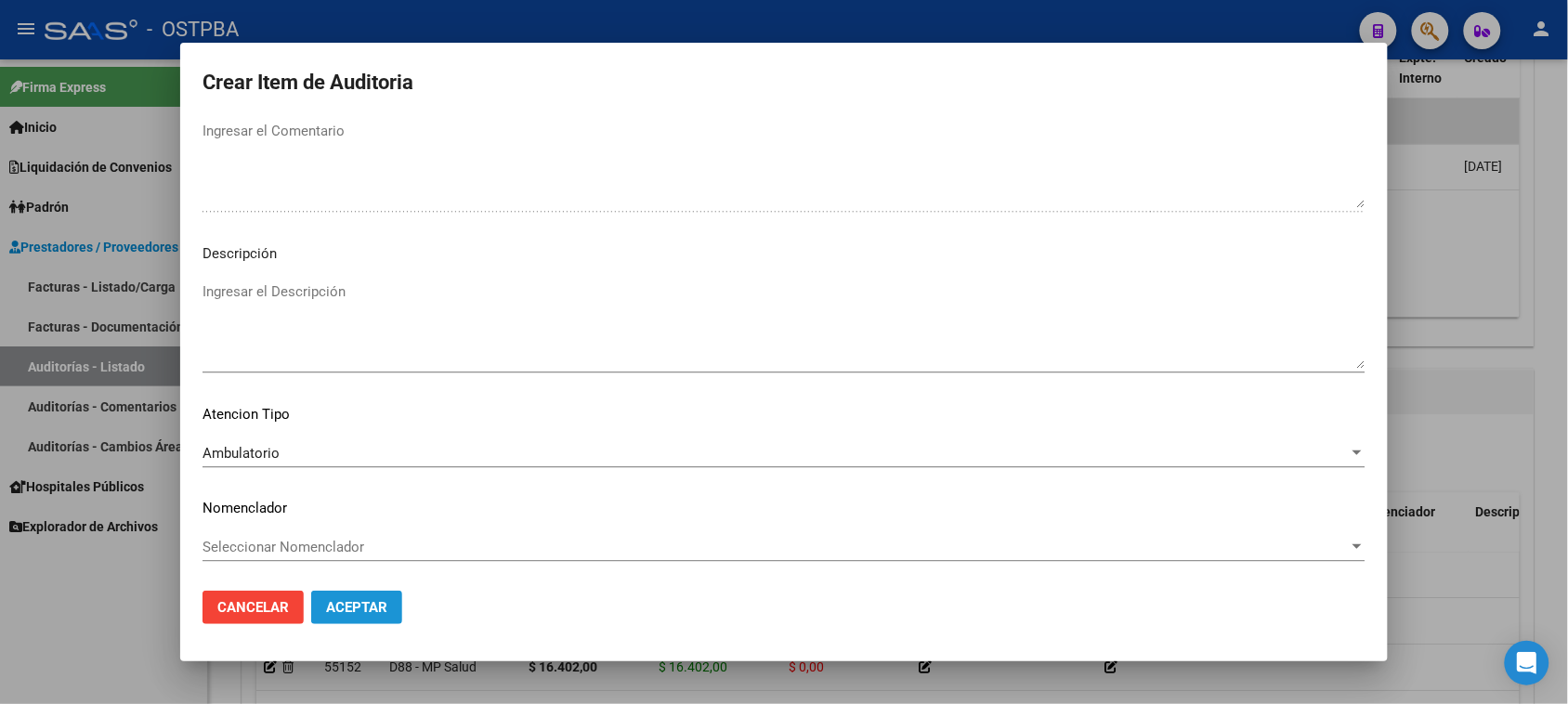
click at [341, 609] on span "Aceptar" at bounding box center [356, 607] width 62 height 17
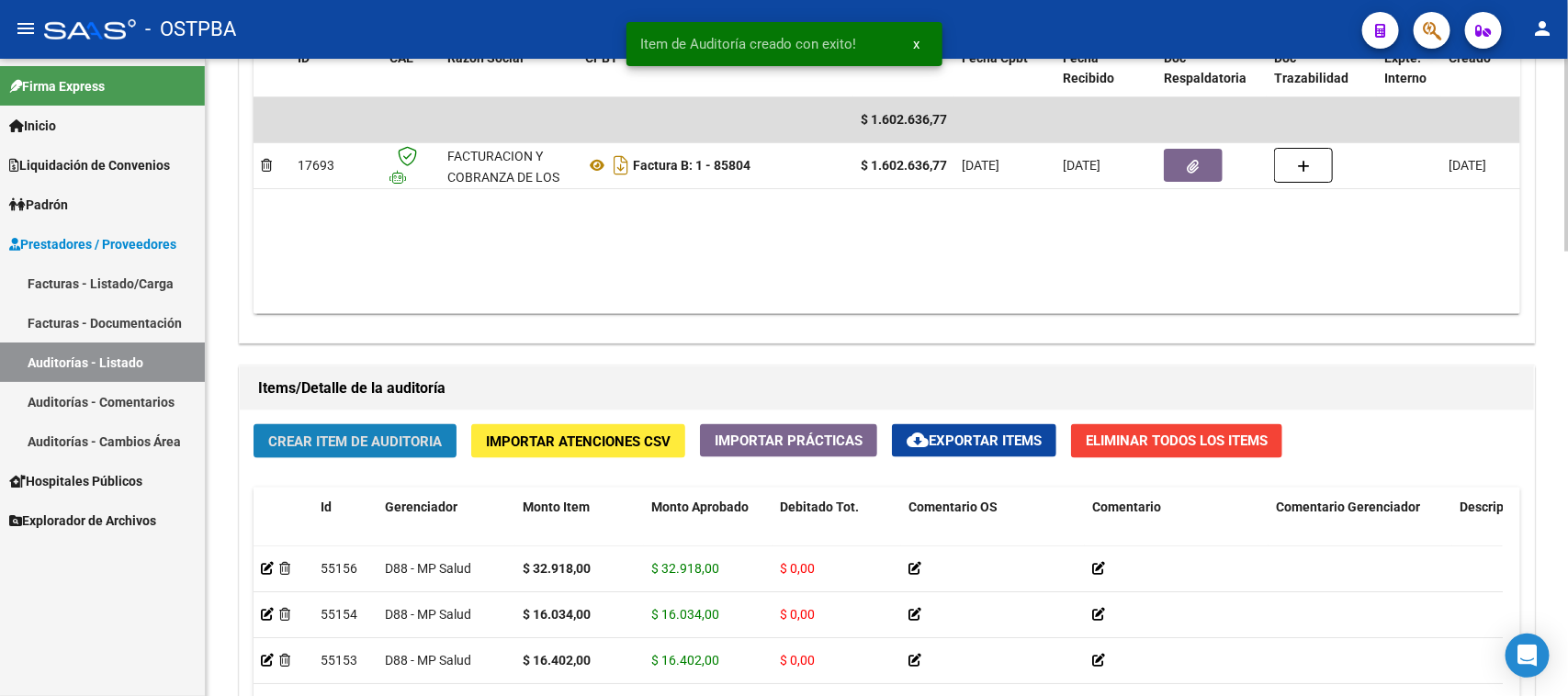
click at [346, 435] on span "Crear Item de Auditoria" at bounding box center [354, 442] width 173 height 17
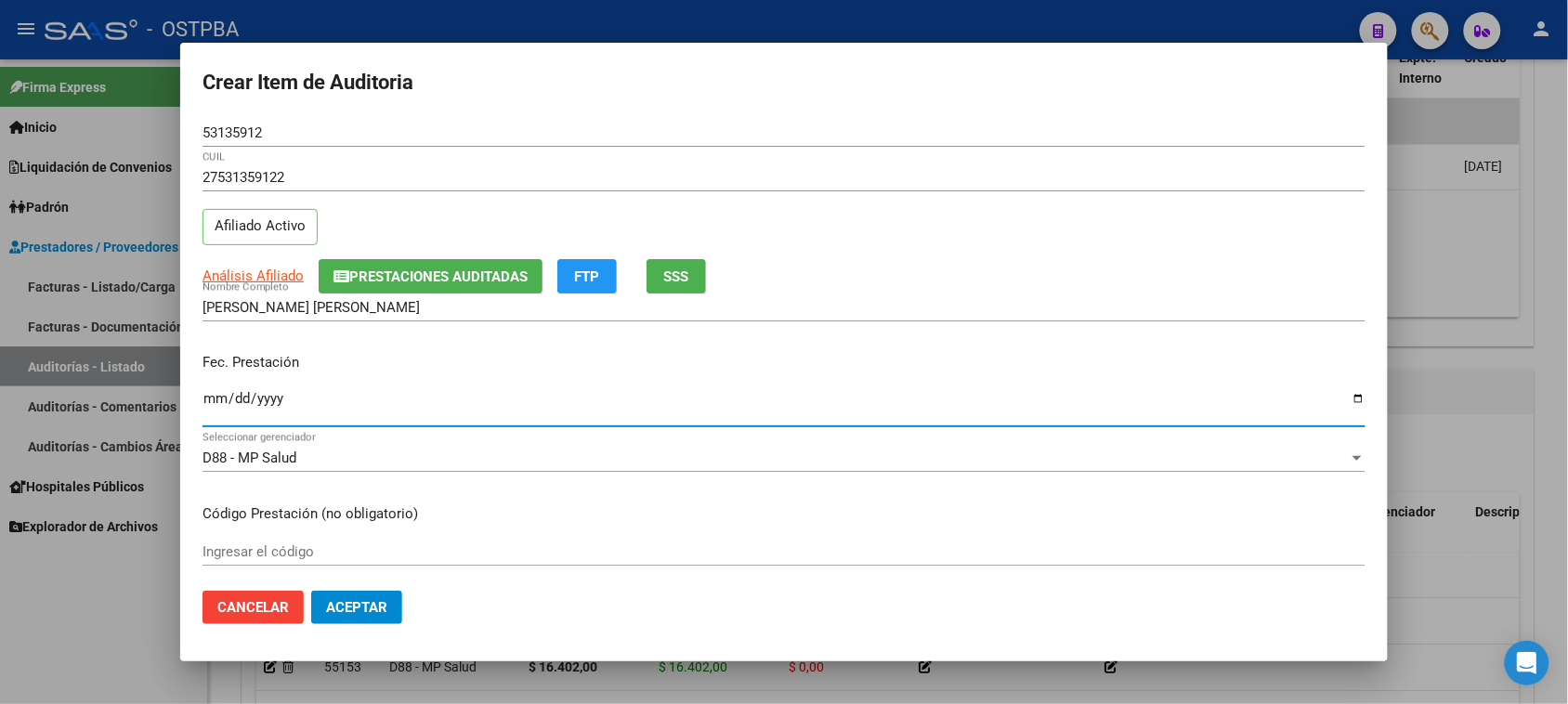
drag, startPoint x: 207, startPoint y: 398, endPoint x: 1028, endPoint y: 662, distance: 862.4
click at [210, 398] on input "Ingresar la fecha" at bounding box center [784, 406] width 1162 height 29
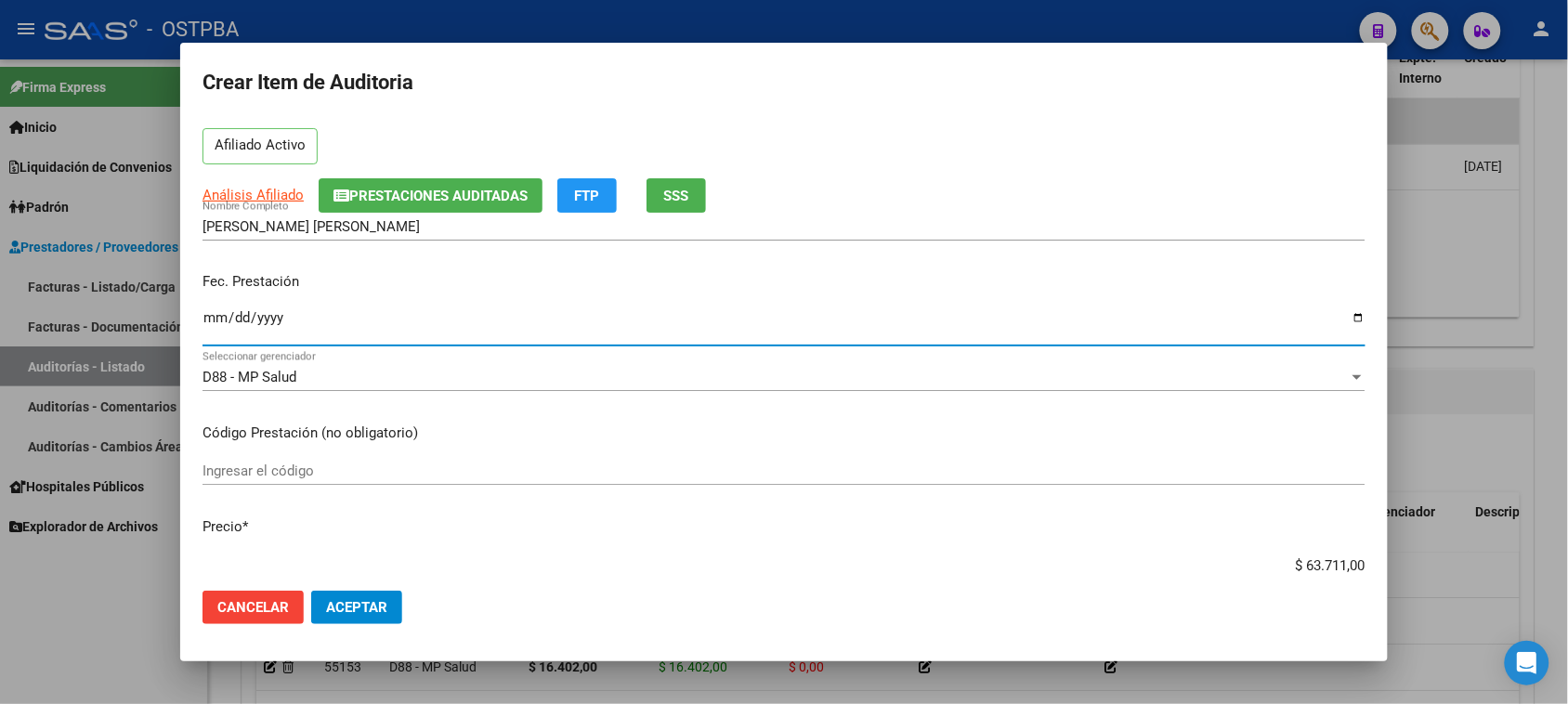
scroll to position [117, 0]
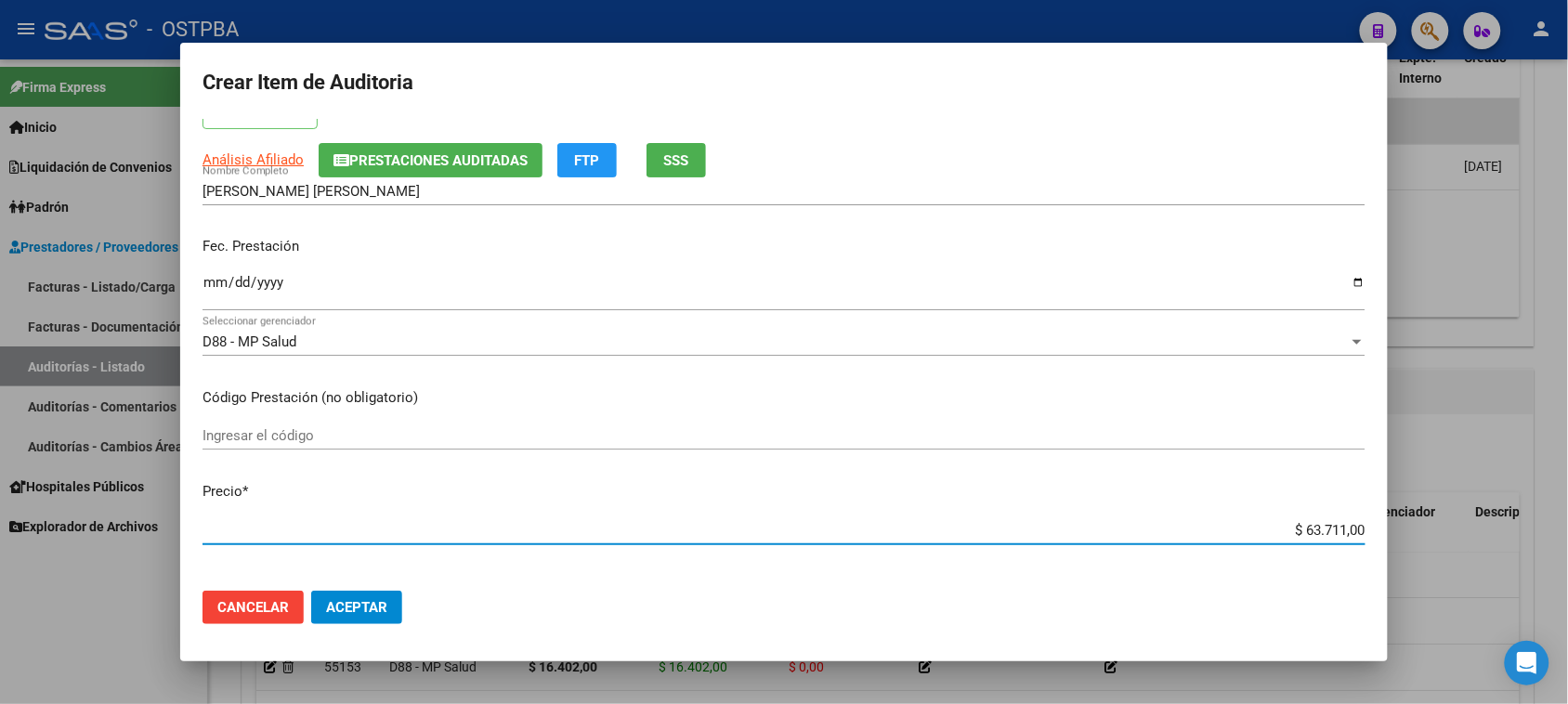
drag, startPoint x: 1287, startPoint y: 528, endPoint x: 1431, endPoint y: 530, distance: 144.0
click at [1431, 530] on div "Crear Item de Auditoria 53135912 Nro Documento 27531359122 CUIL Afiliado Activo…" at bounding box center [784, 352] width 1568 height 704
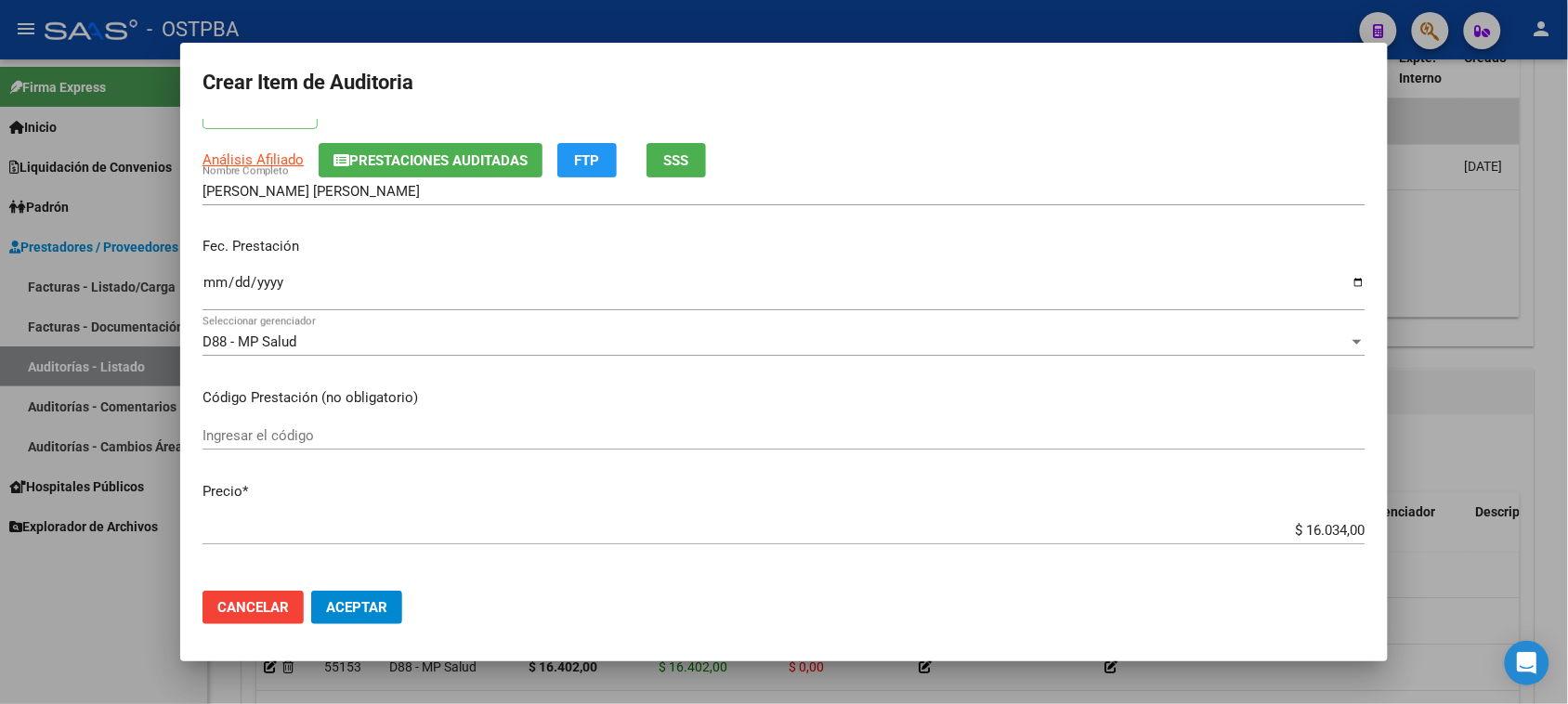
scroll to position [392, 0]
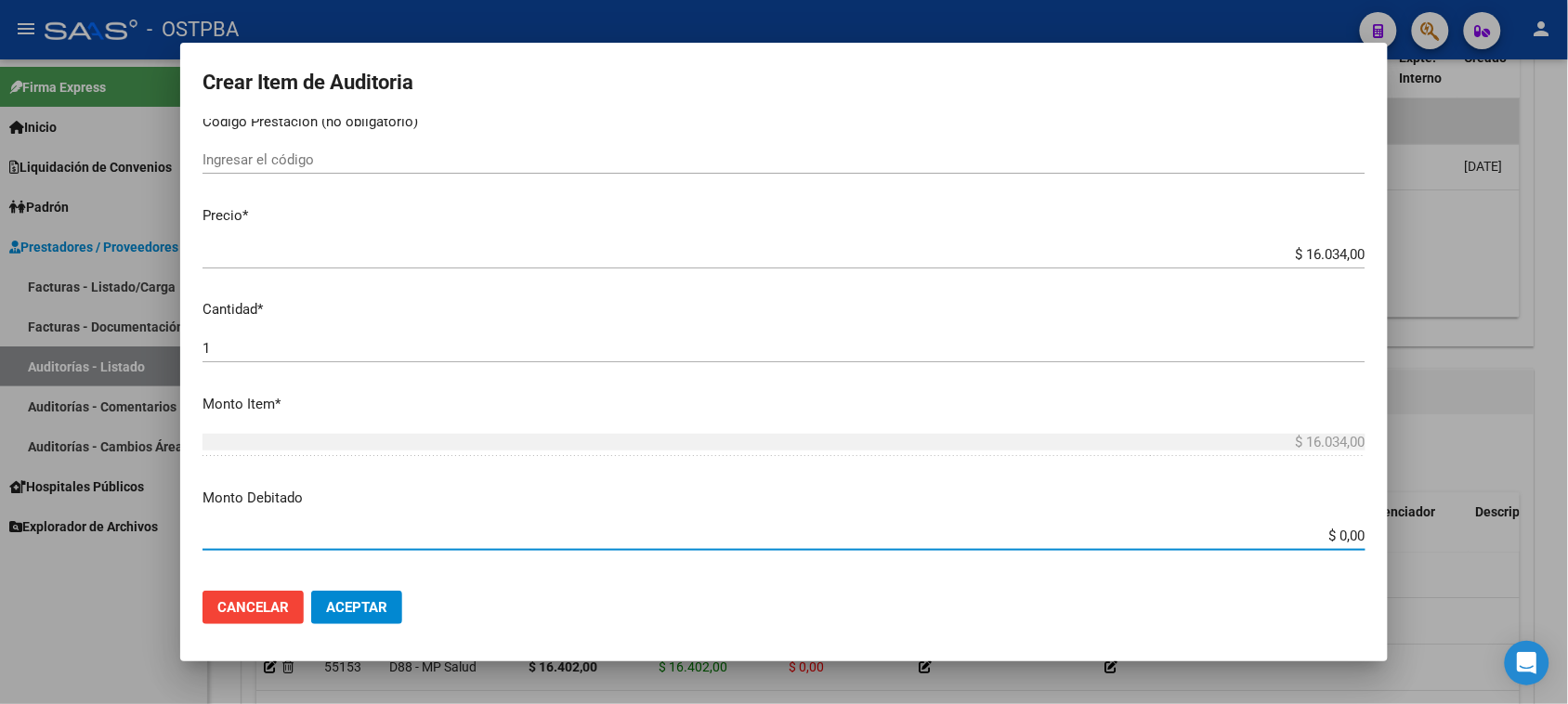
click at [211, 351] on input "1" at bounding box center [784, 349] width 1162 height 17
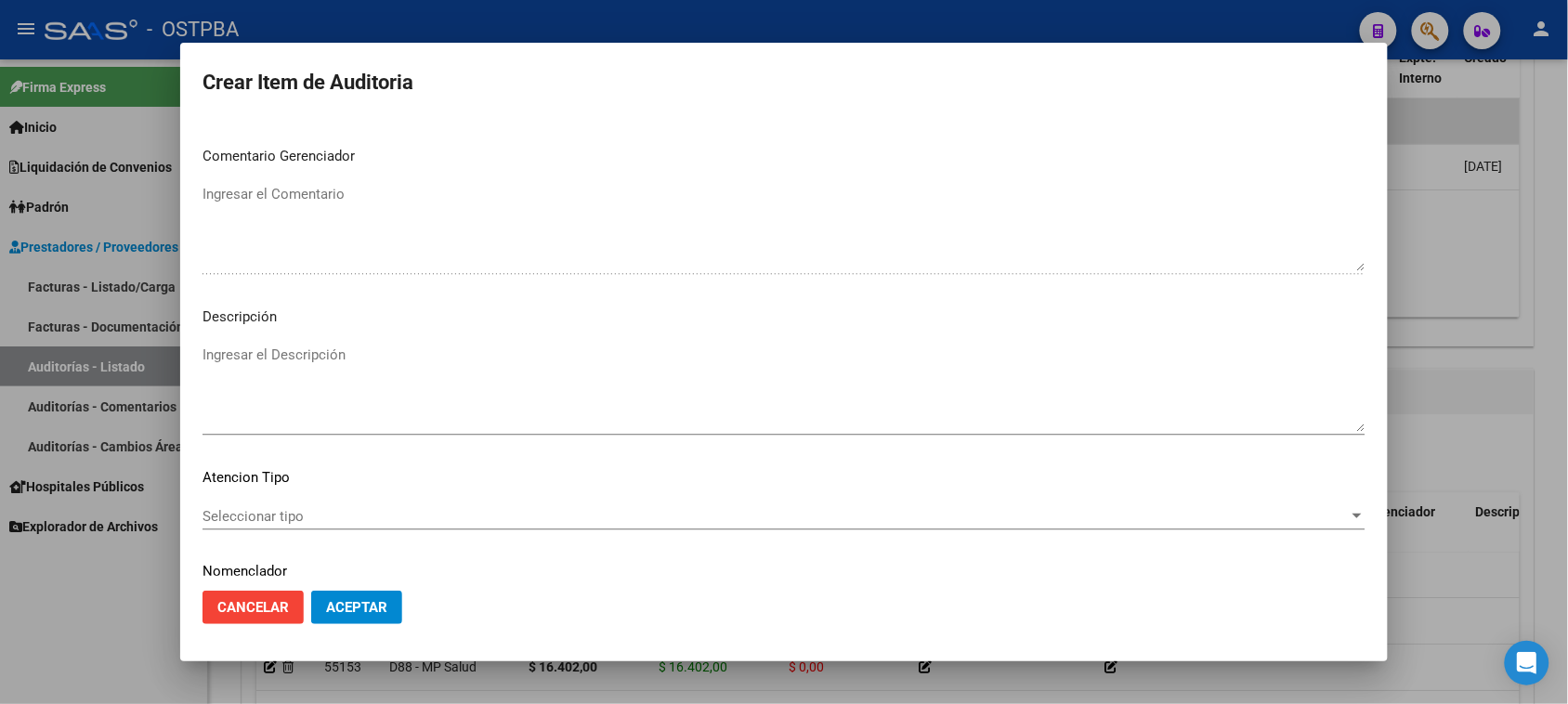
scroll to position [1205, 0]
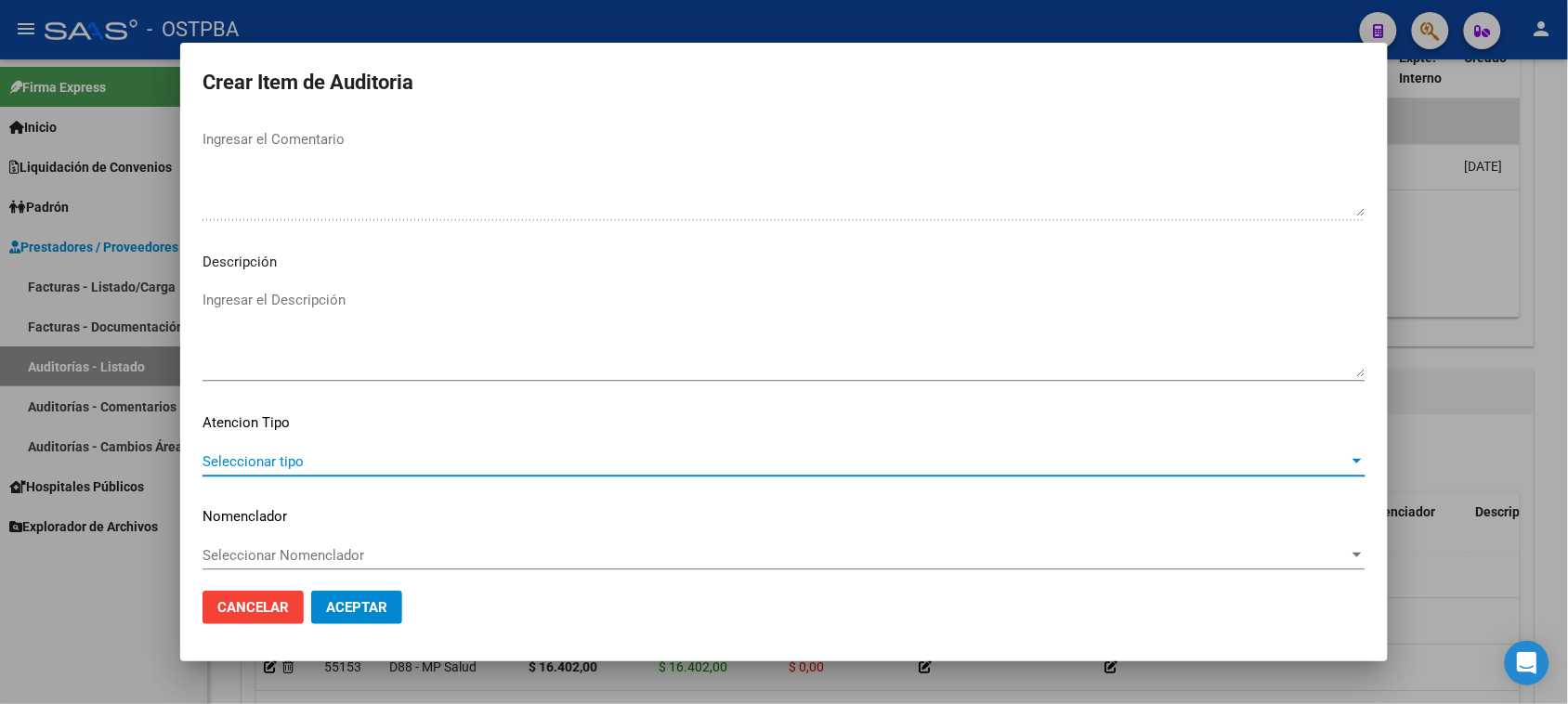
click at [266, 461] on span "Seleccionar tipo" at bounding box center [776, 461] width 1146 height 17
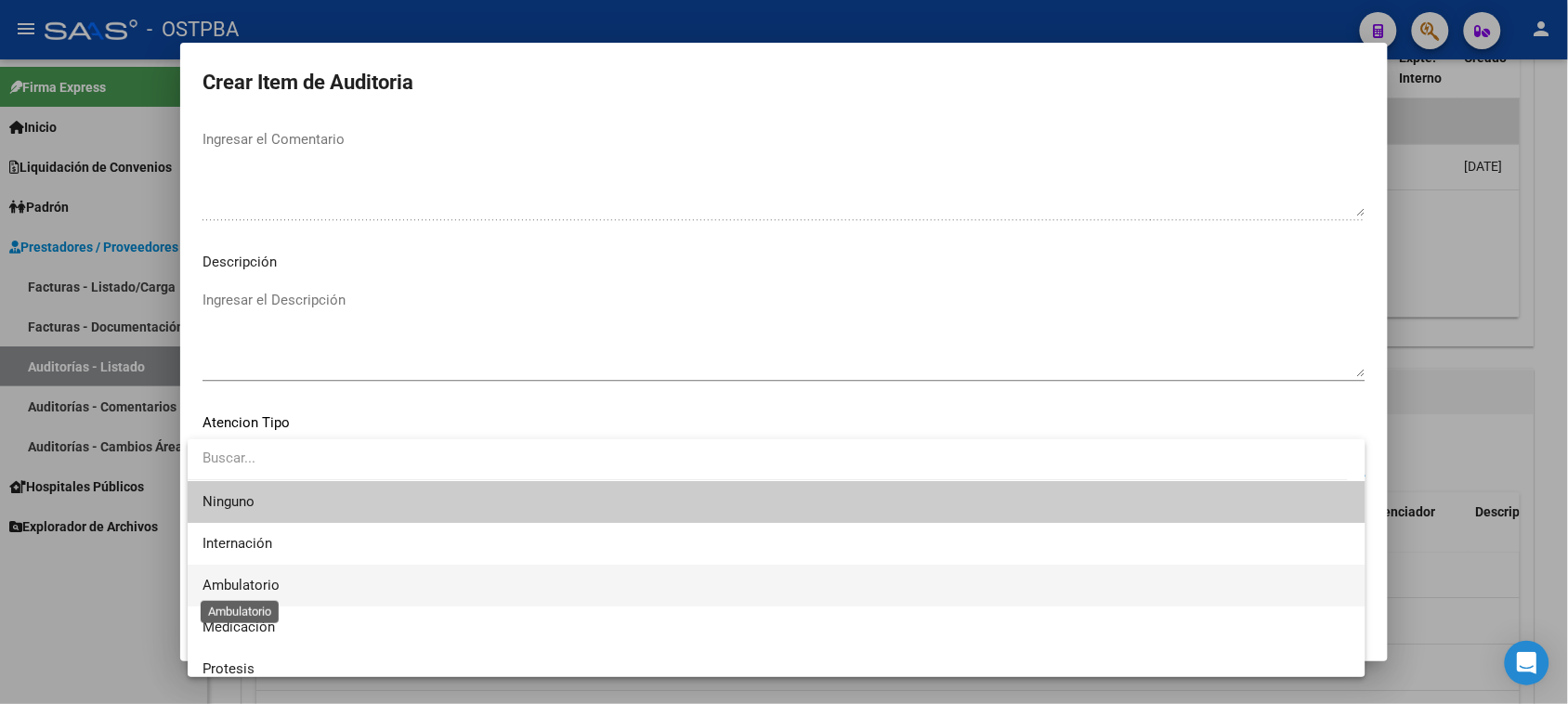
click at [258, 581] on span "Ambulatorio" at bounding box center [241, 586] width 77 height 17
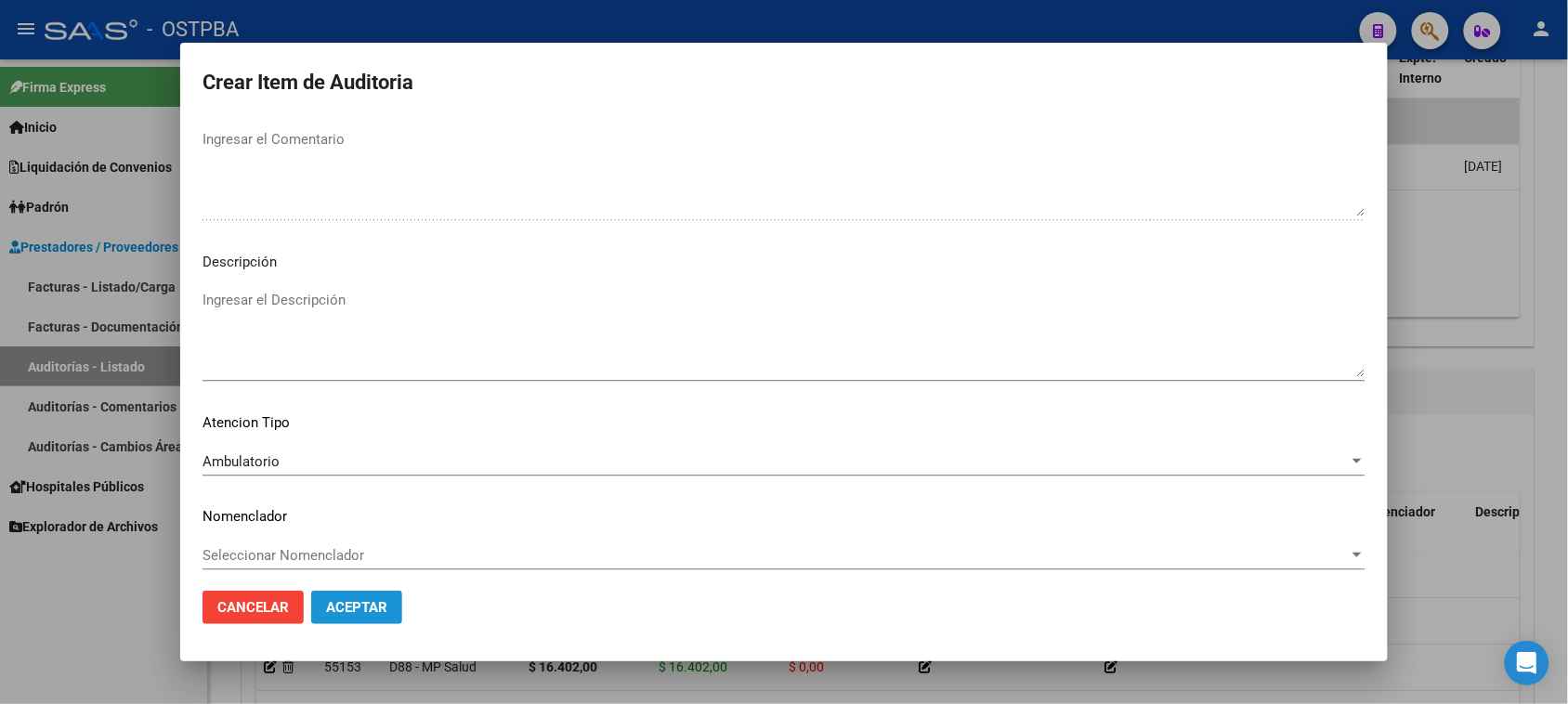
click at [342, 619] on button "Aceptar" at bounding box center [356, 607] width 91 height 33
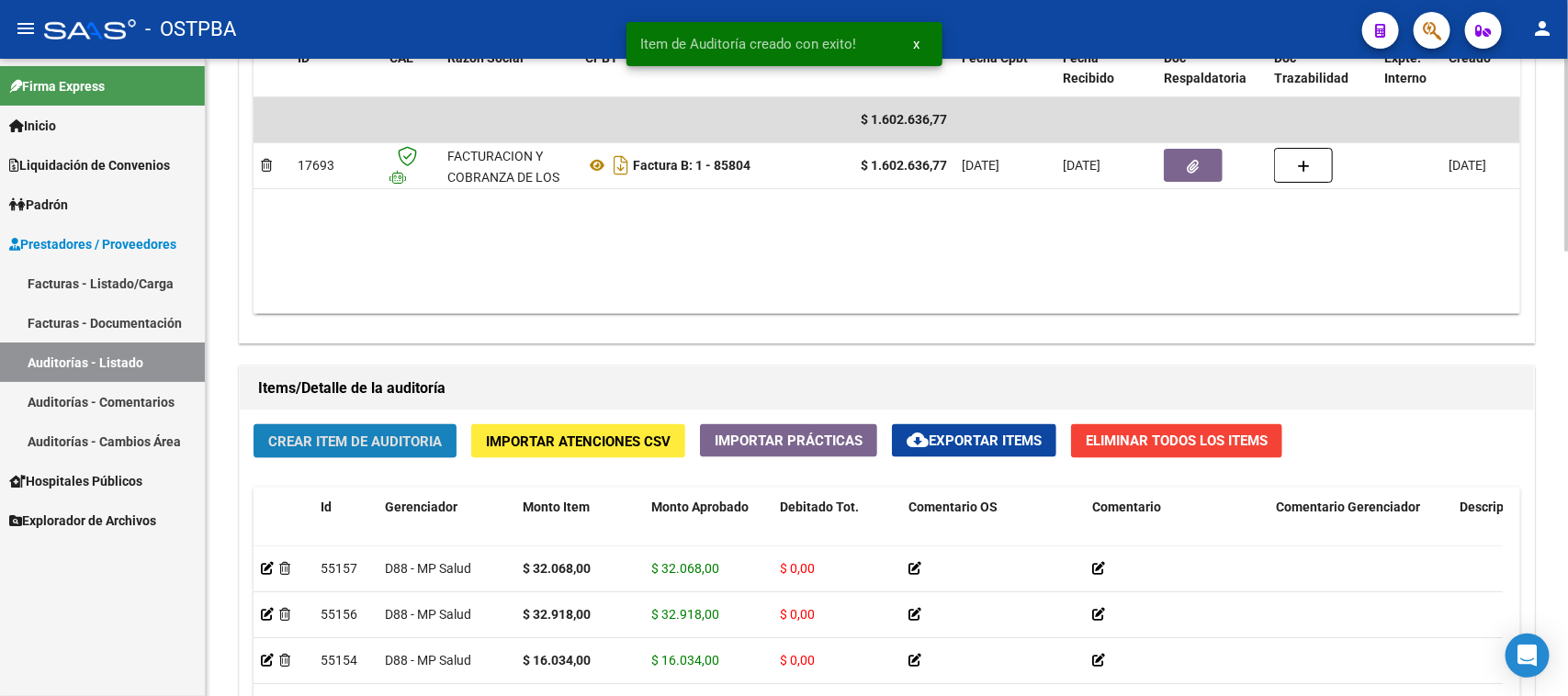
click at [378, 434] on span "Crear Item de Auditoria" at bounding box center [354, 442] width 173 height 17
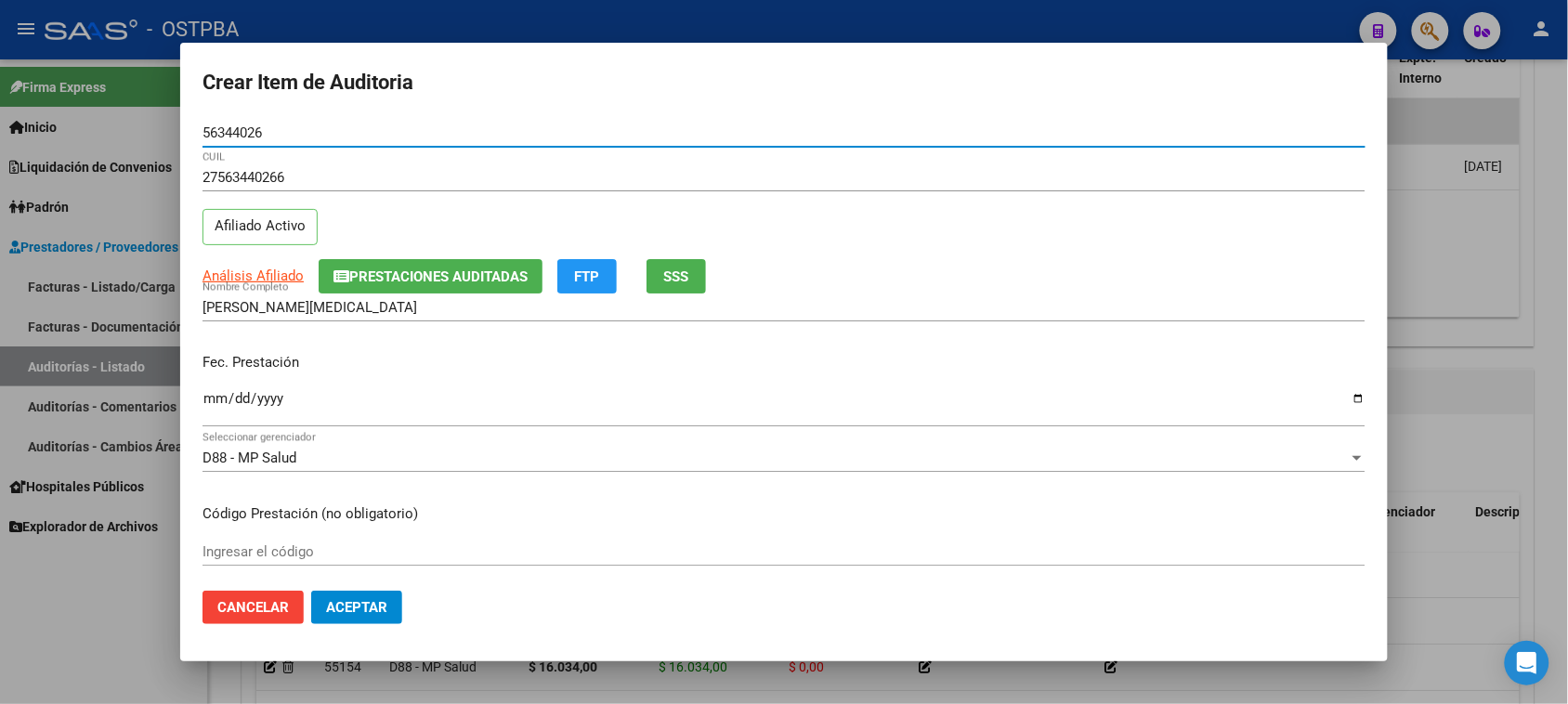
click at [205, 395] on input "Ingresar la fecha" at bounding box center [784, 406] width 1162 height 29
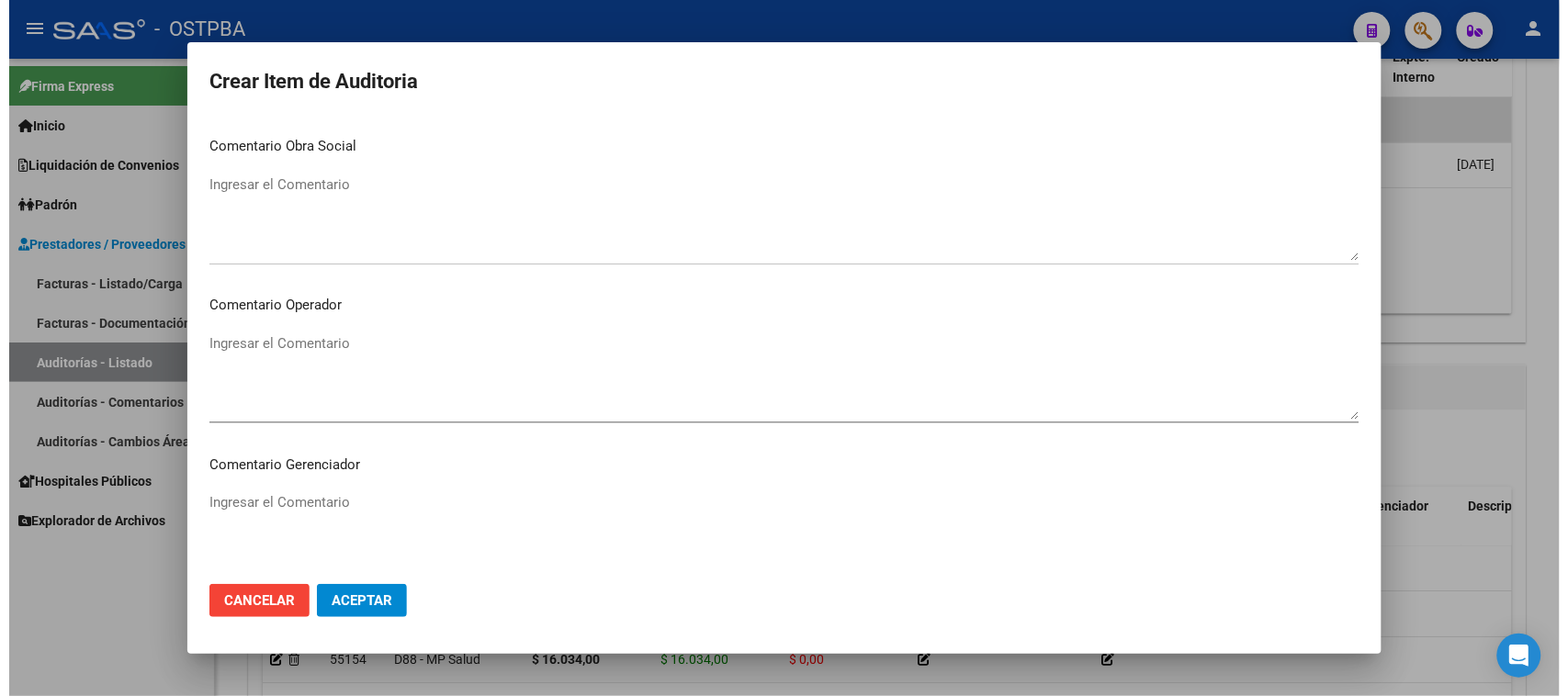
scroll to position [1145, 0]
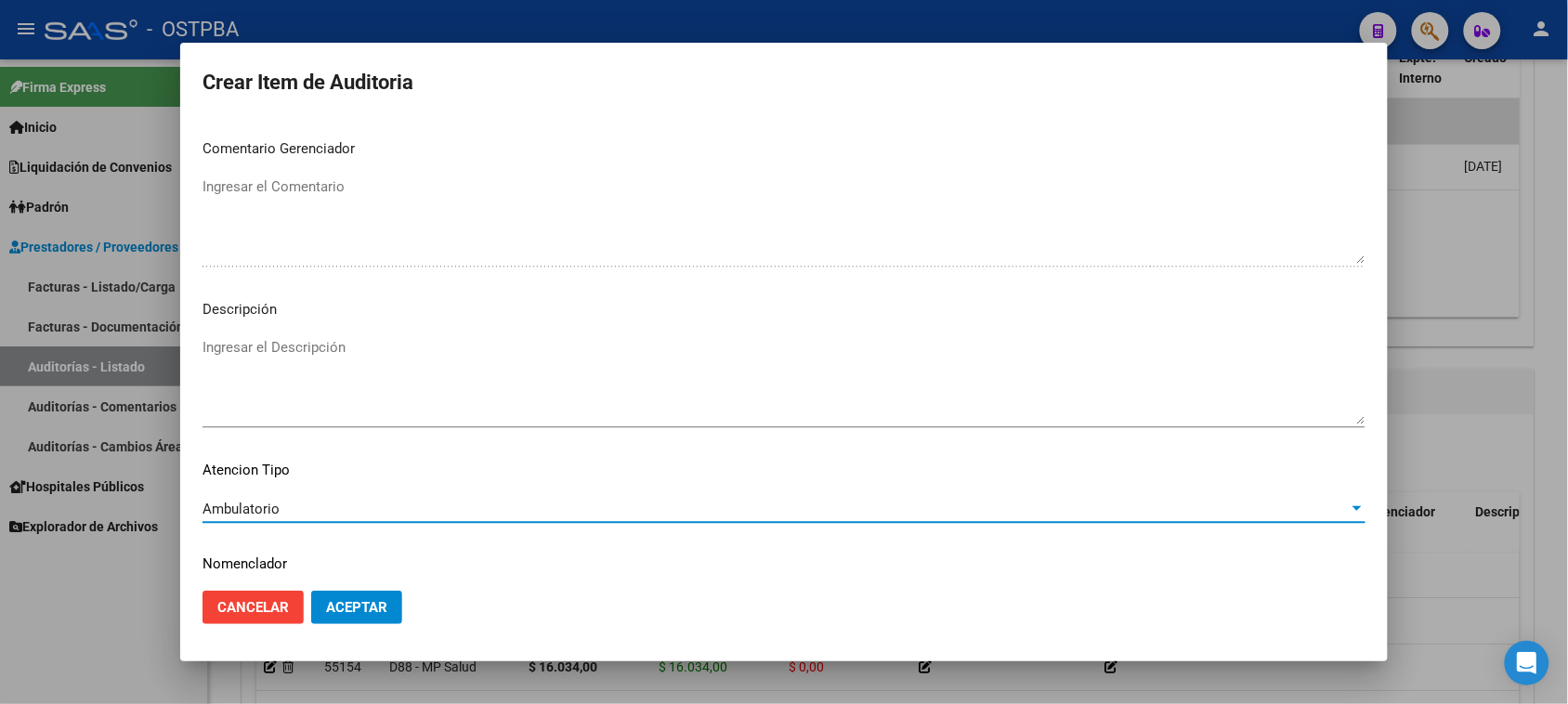
click at [326, 605] on span "Aceptar" at bounding box center [356, 607] width 62 height 17
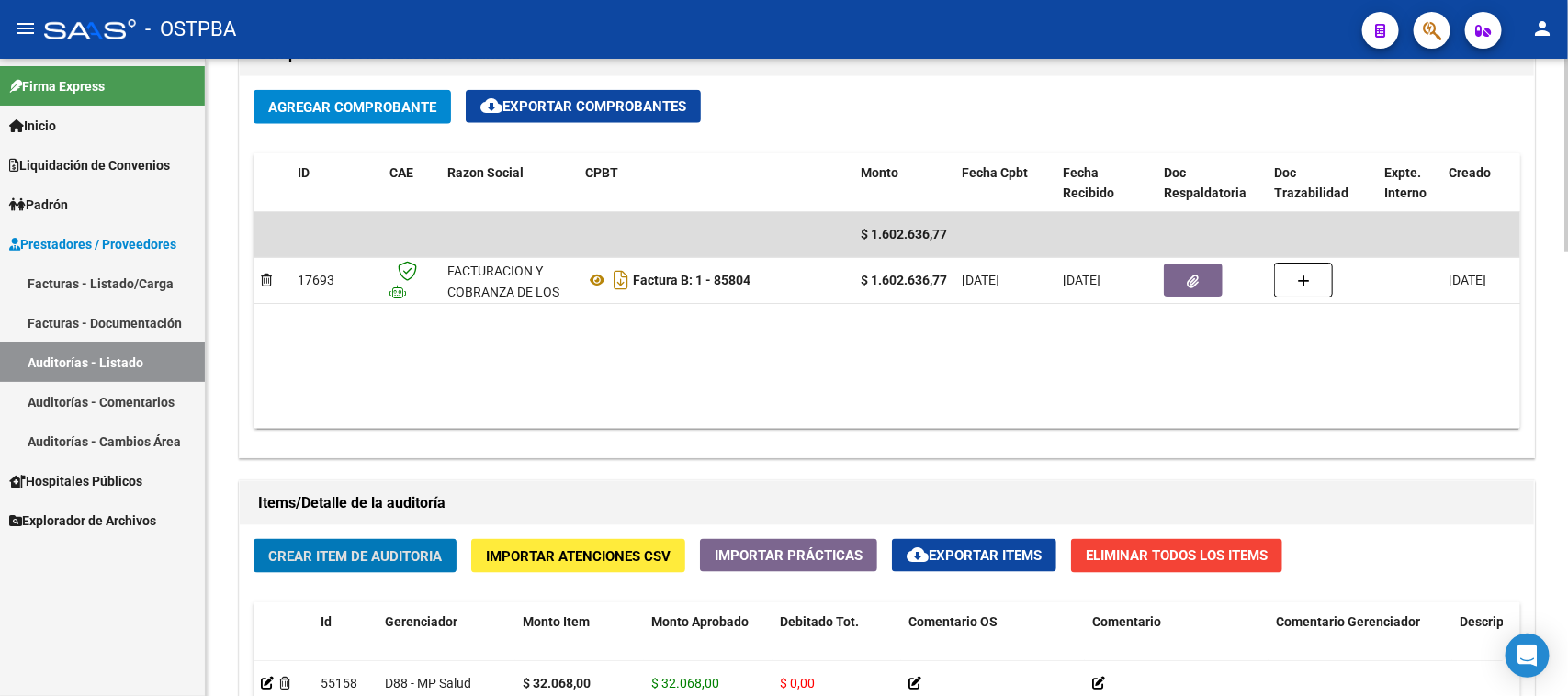
scroll to position [1033, 0]
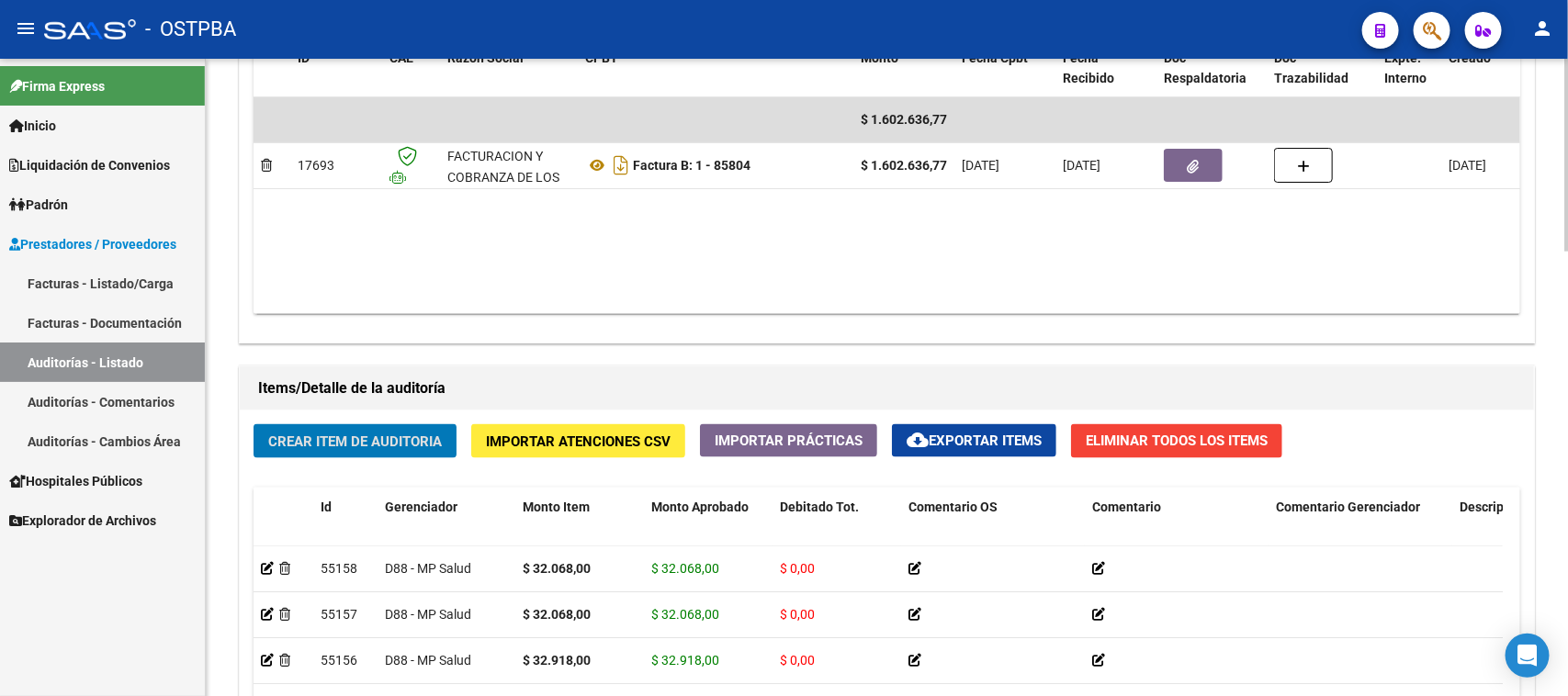
click at [940, 441] on span "cloud_download Exportar Items" at bounding box center [975, 441] width 135 height 17
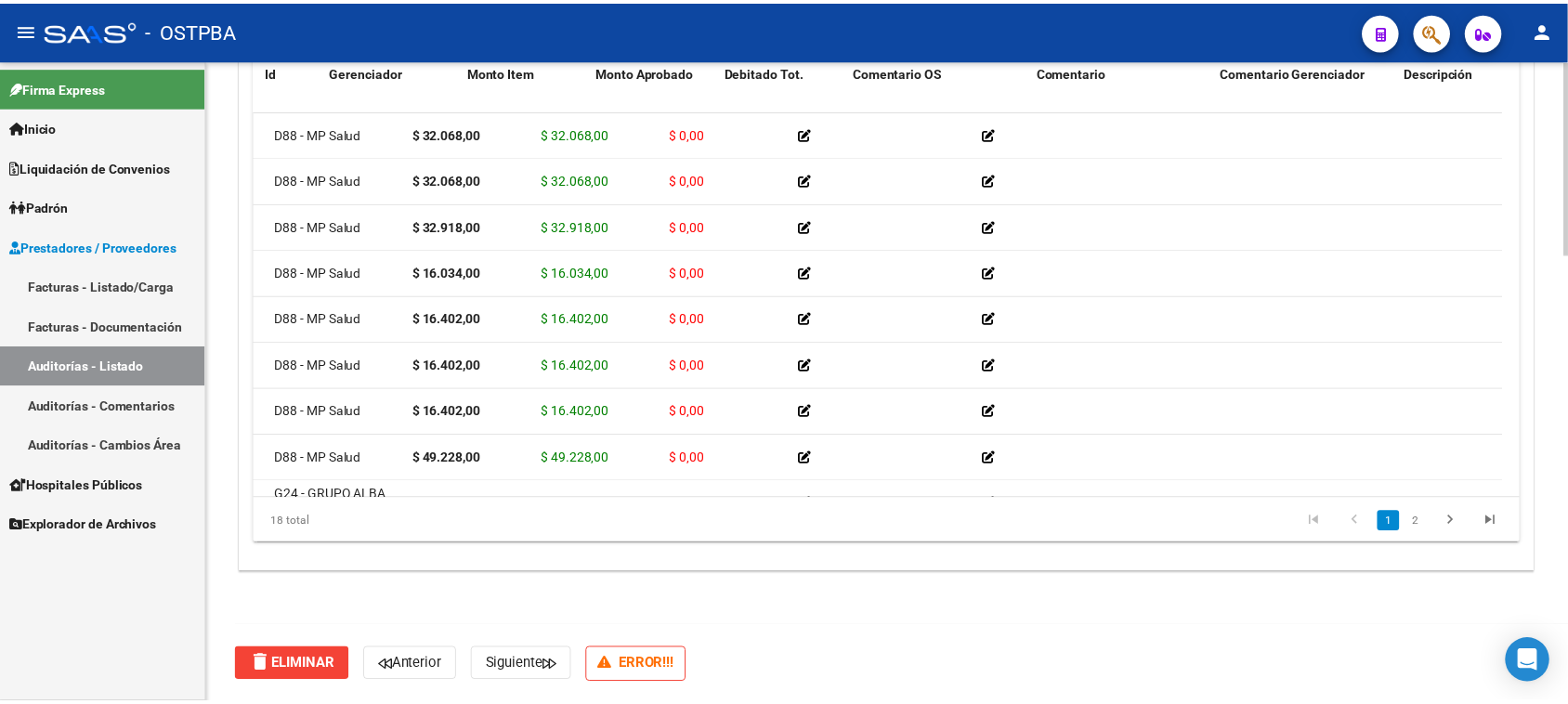
scroll to position [0, 0]
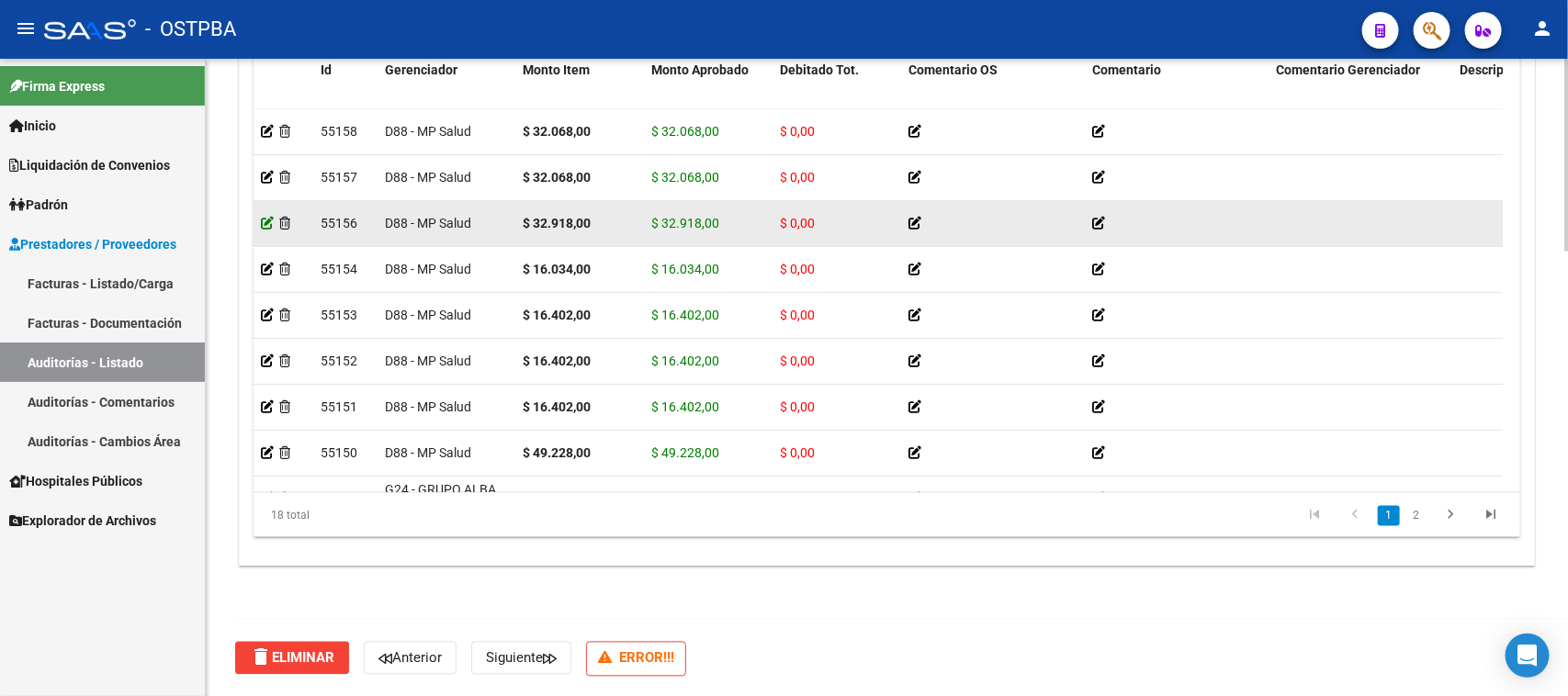
click at [264, 220] on icon at bounding box center [267, 223] width 13 height 13
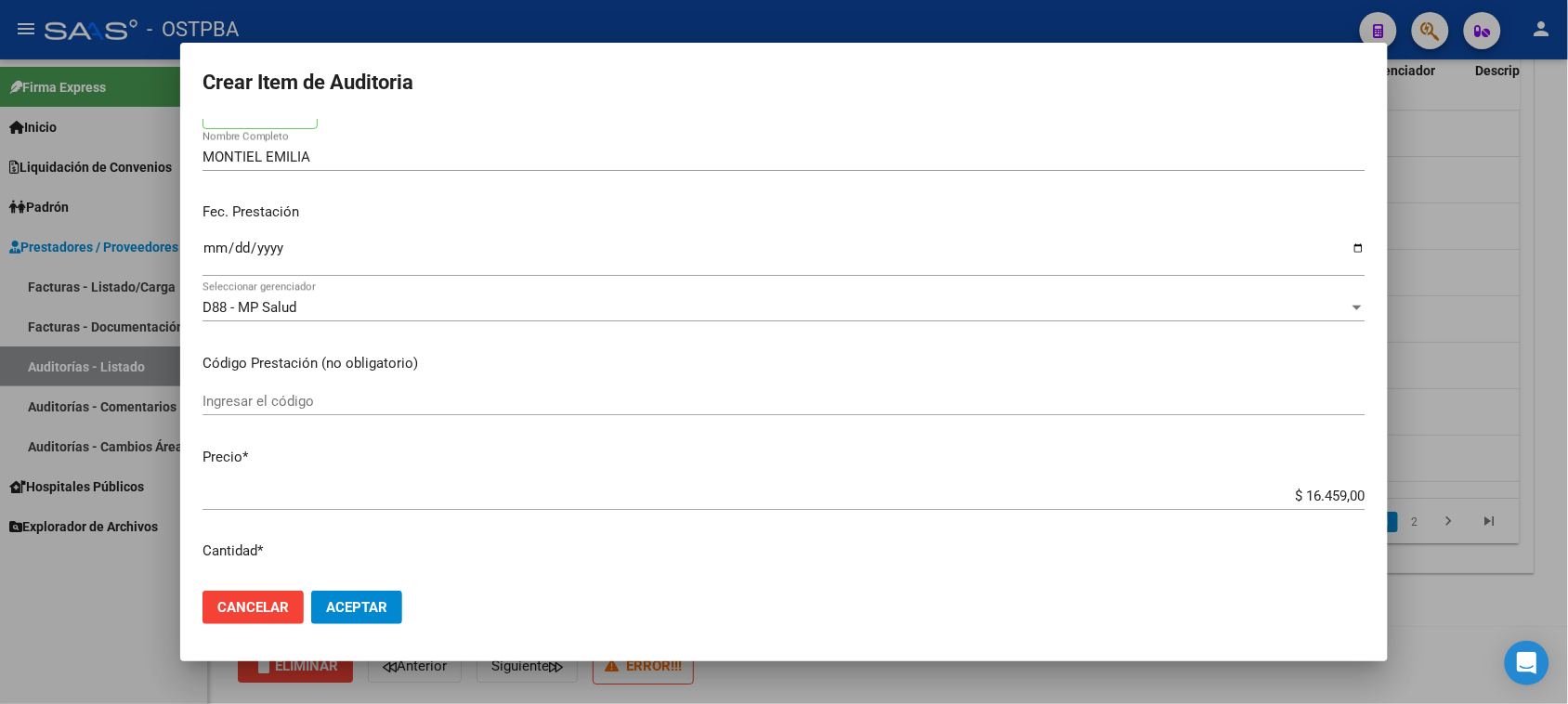
scroll to position [232, 0]
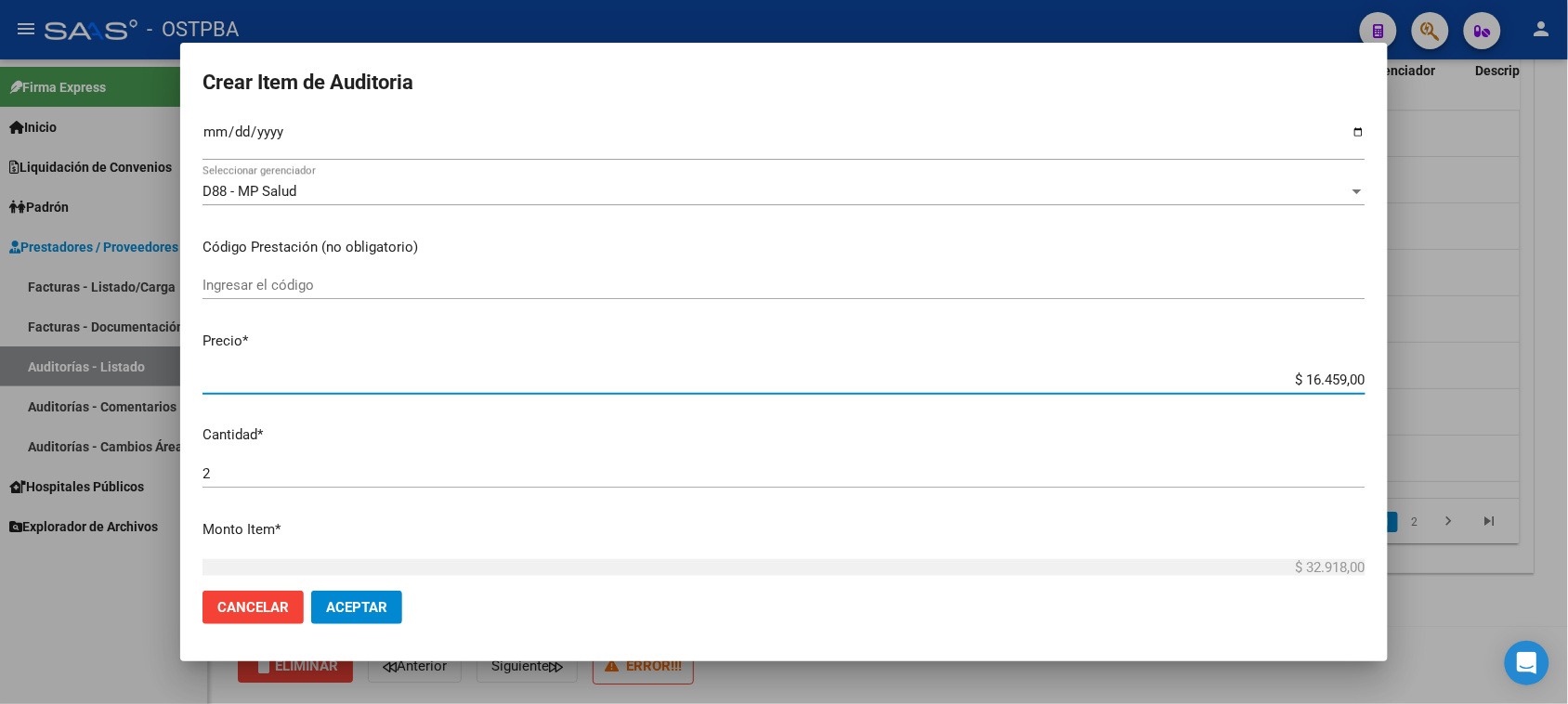
click at [1330, 378] on input "$ 16.459,00" at bounding box center [784, 380] width 1162 height 17
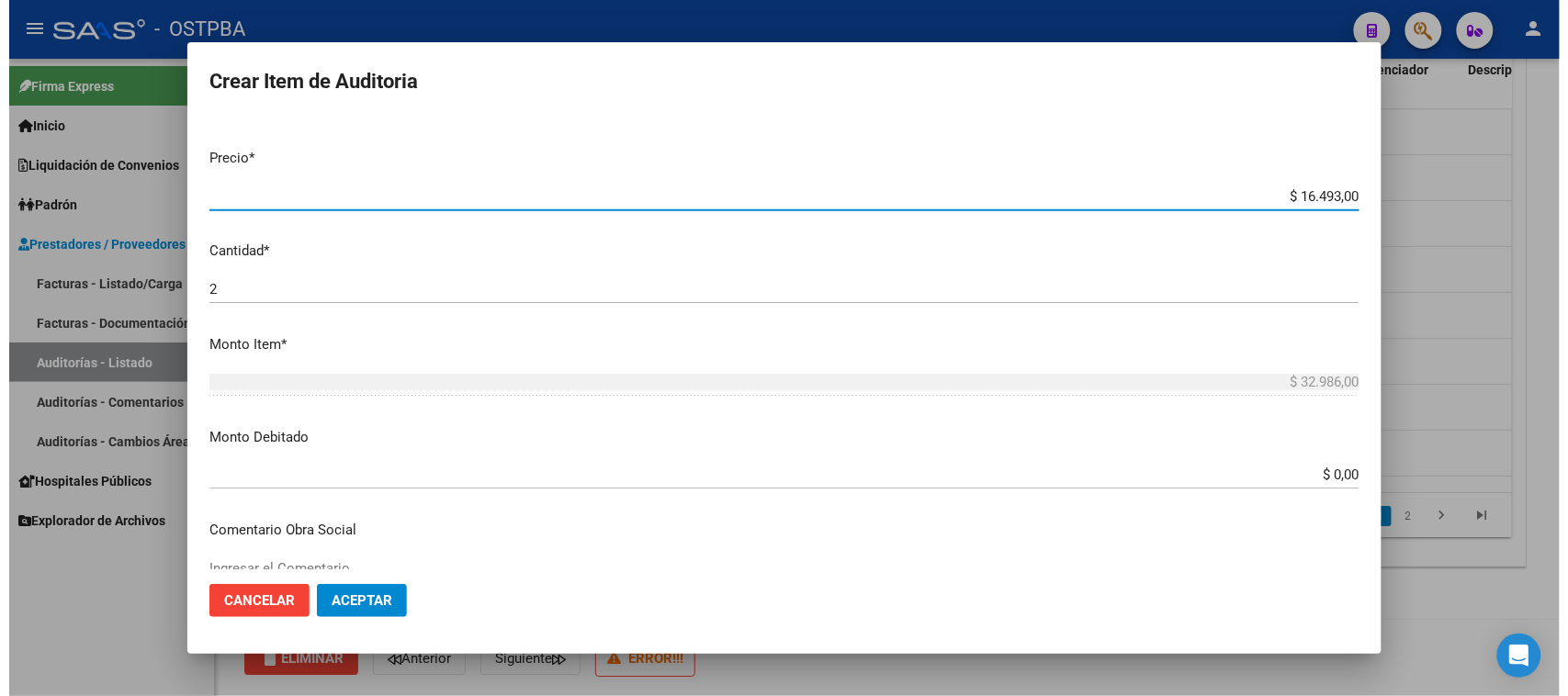
scroll to position [459, 0]
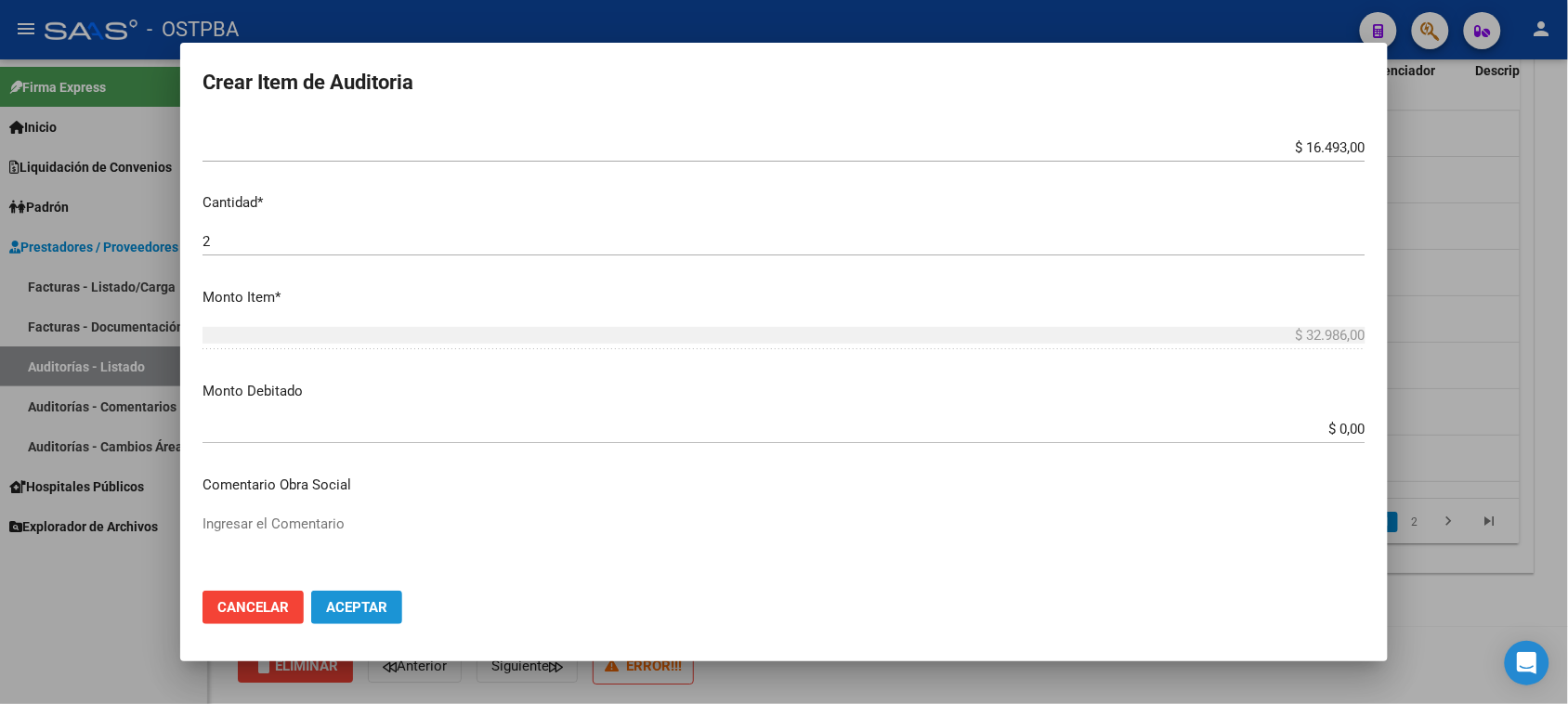
click at [369, 619] on button "Aceptar" at bounding box center [356, 607] width 91 height 33
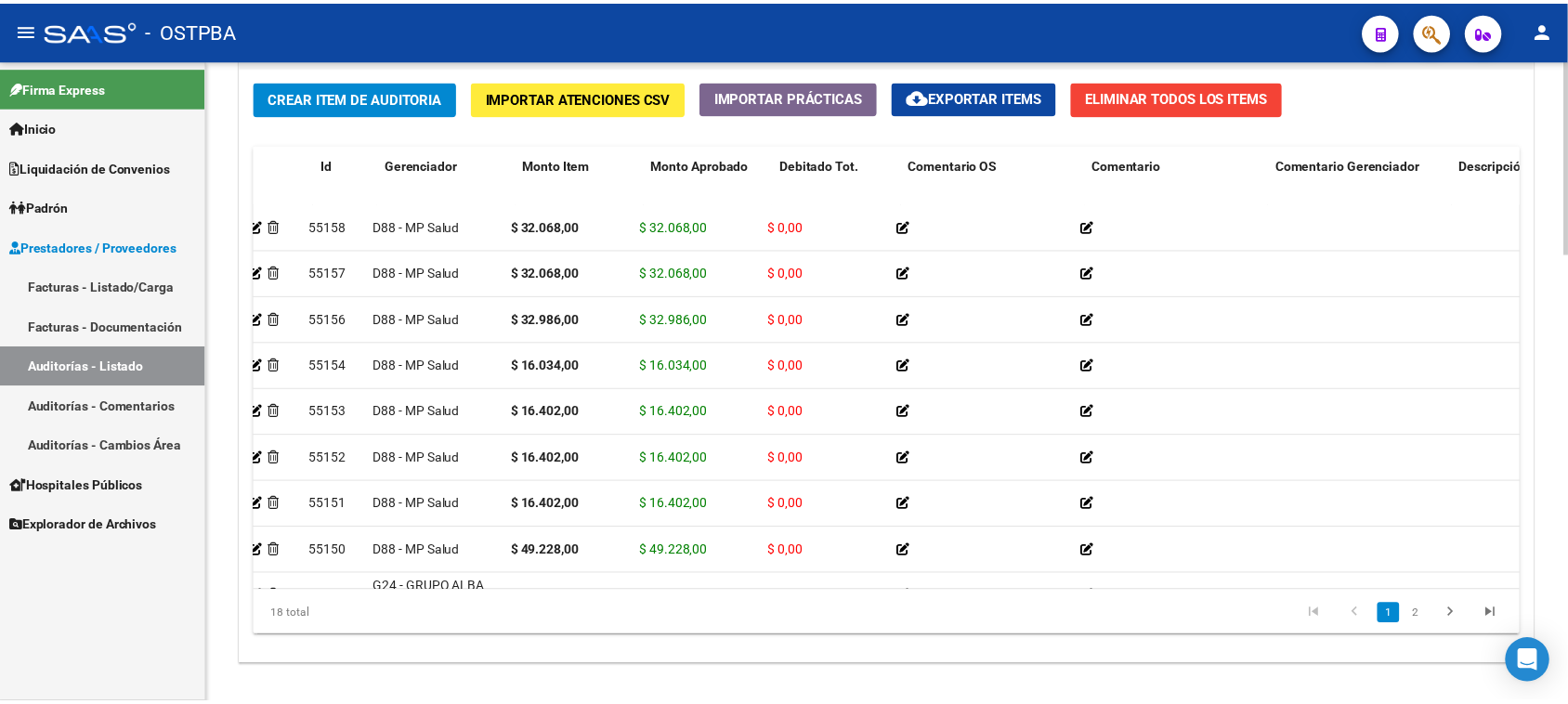
scroll to position [0, 0]
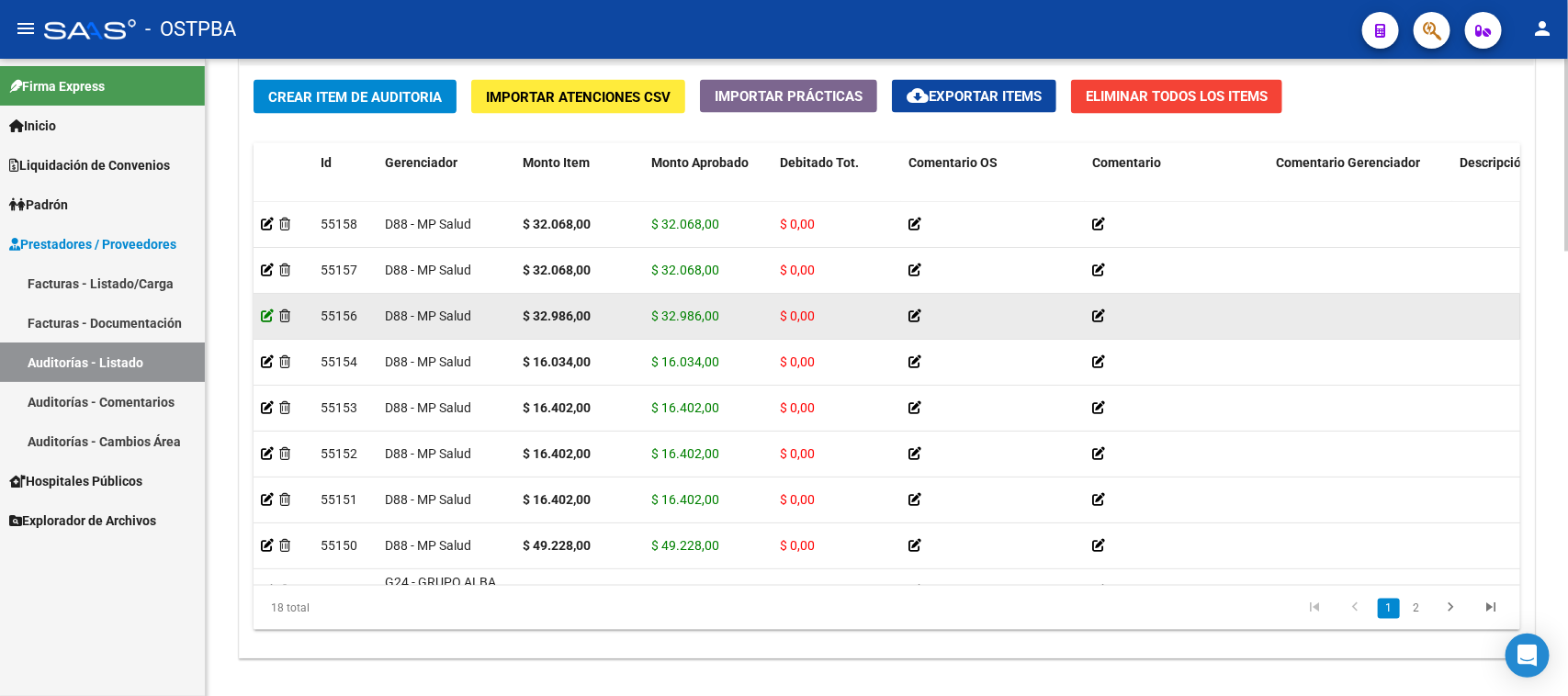
click at [261, 315] on icon at bounding box center [267, 316] width 13 height 13
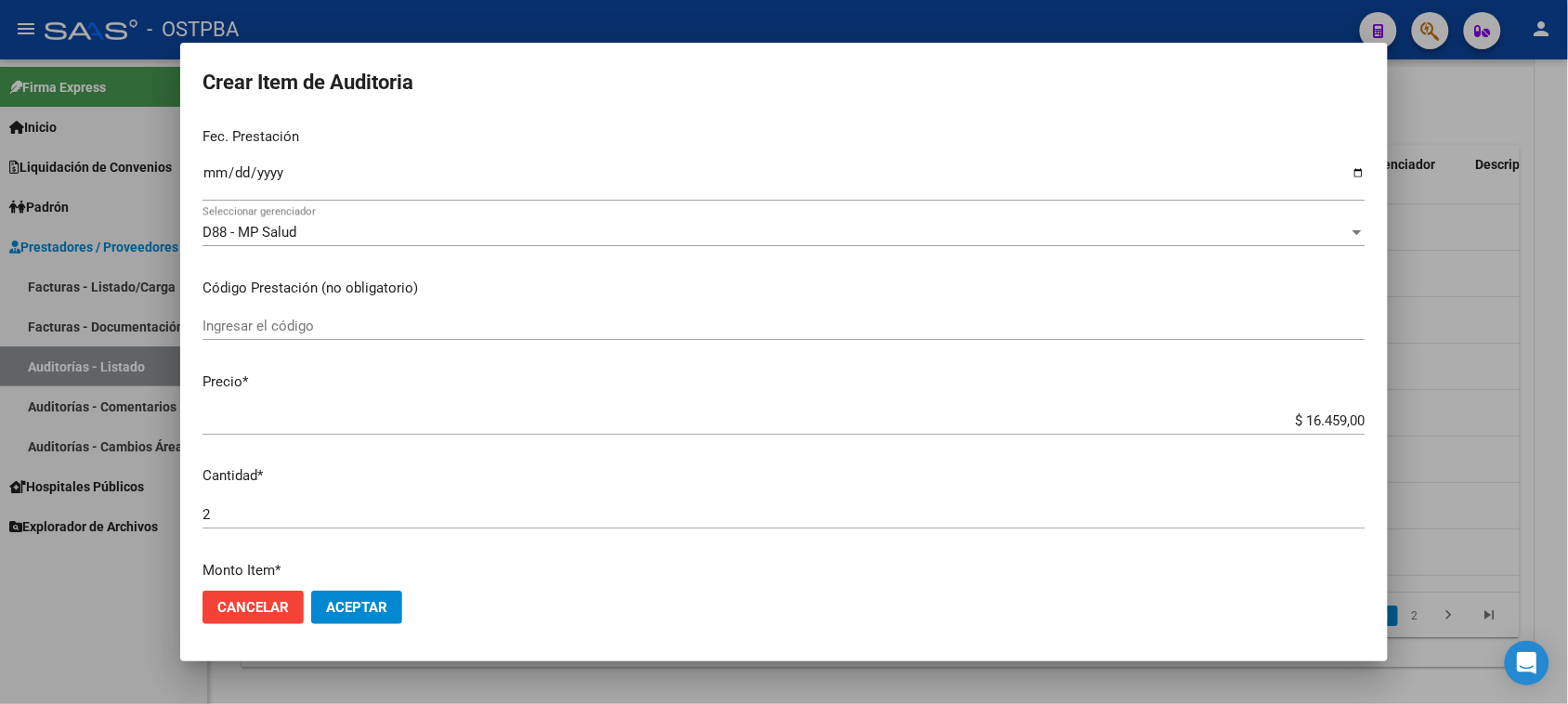
scroll to position [232, 0]
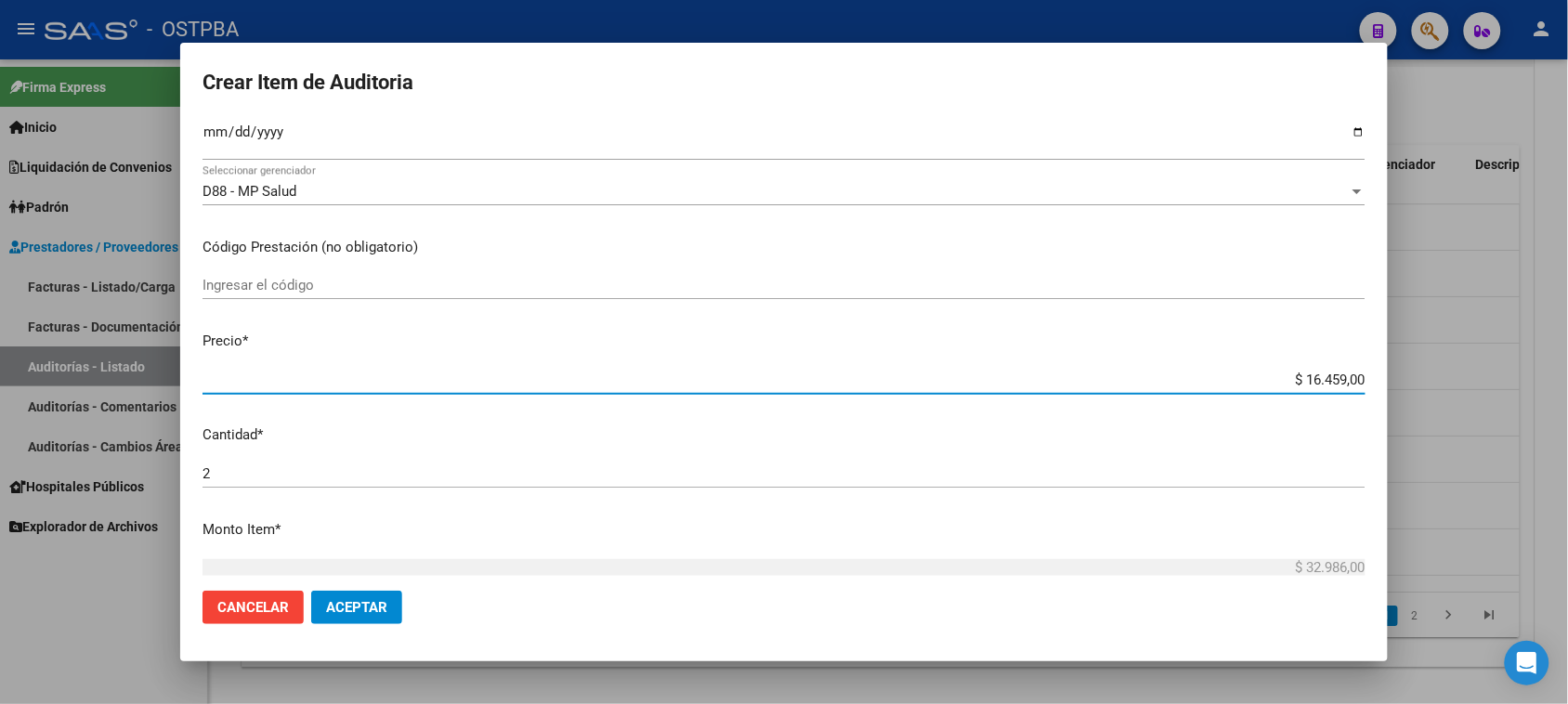
drag, startPoint x: 1289, startPoint y: 376, endPoint x: 1495, endPoint y: 388, distance: 206.3
click at [1478, 381] on div "Crear Item de Auditoria 57254418 Nro Documento 23572544184 CUIL Afiliado Activo…" at bounding box center [784, 352] width 1568 height 704
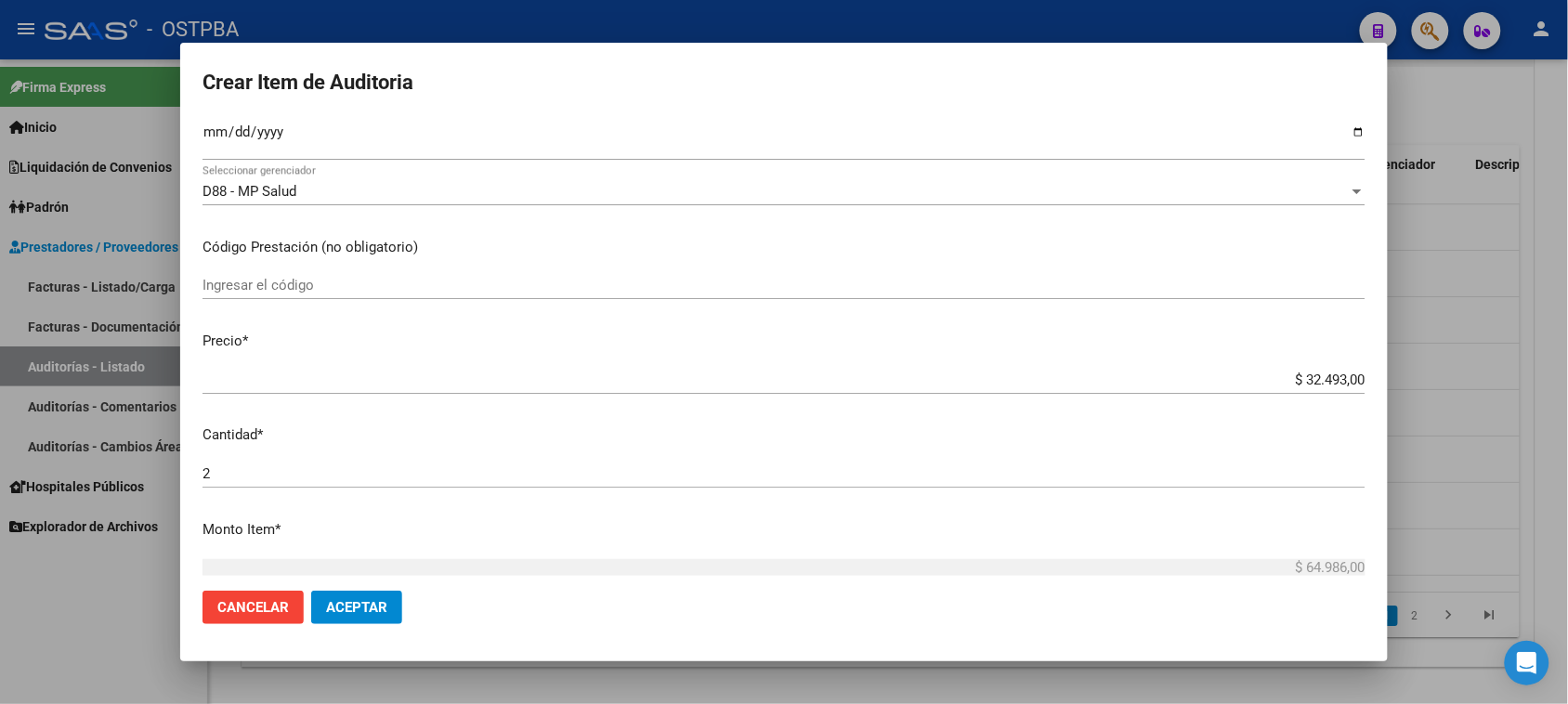
click at [216, 462] on div "2 Ingresar la cantidad" at bounding box center [784, 473] width 1162 height 27
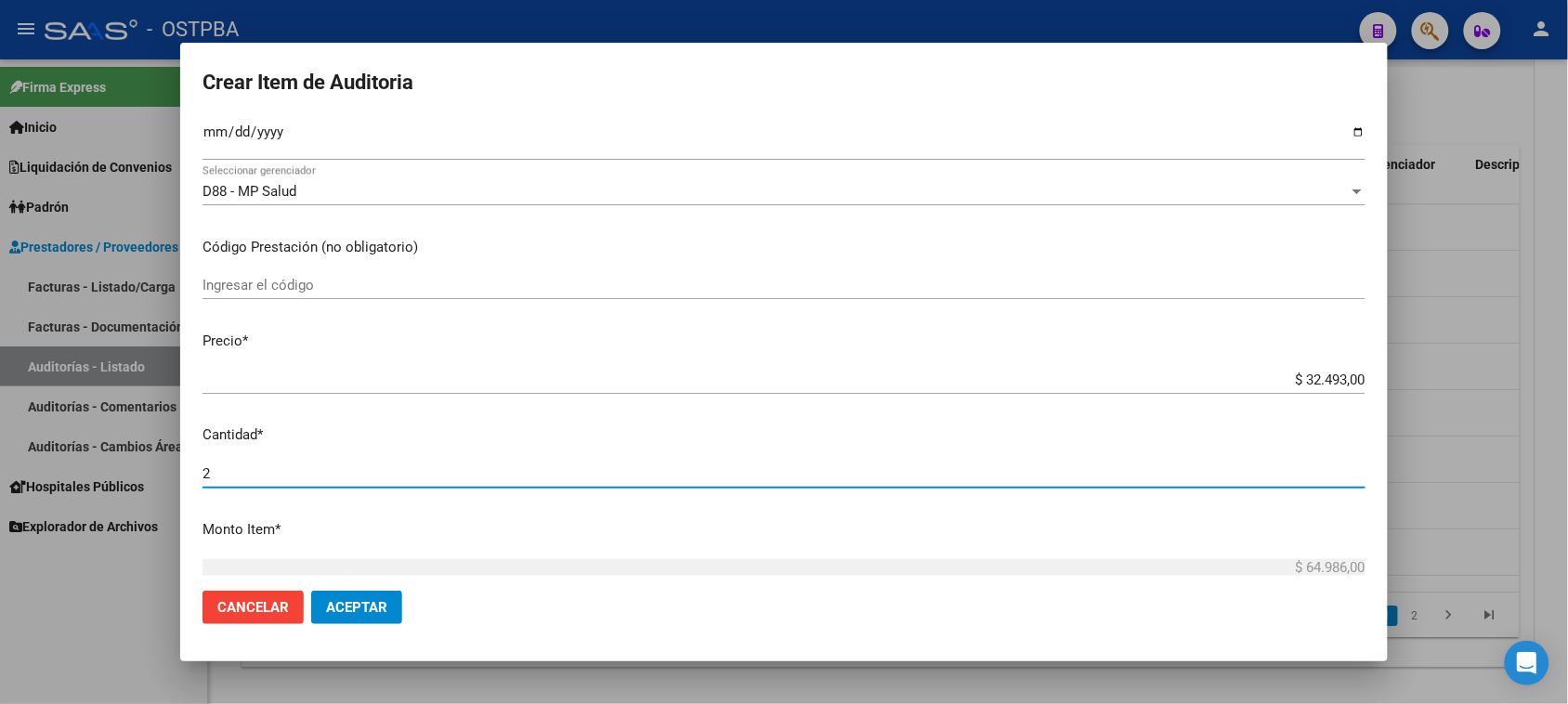
drag, startPoint x: 191, startPoint y: 469, endPoint x: 181, endPoint y: 469, distance: 10.0
click at [181, 469] on mat-dialog-content "57254418 Nro Documento 23572544184 CUIL Afiliado Activo [PERSON_NAME] Nombre Co…" at bounding box center [784, 347] width 1207 height 458
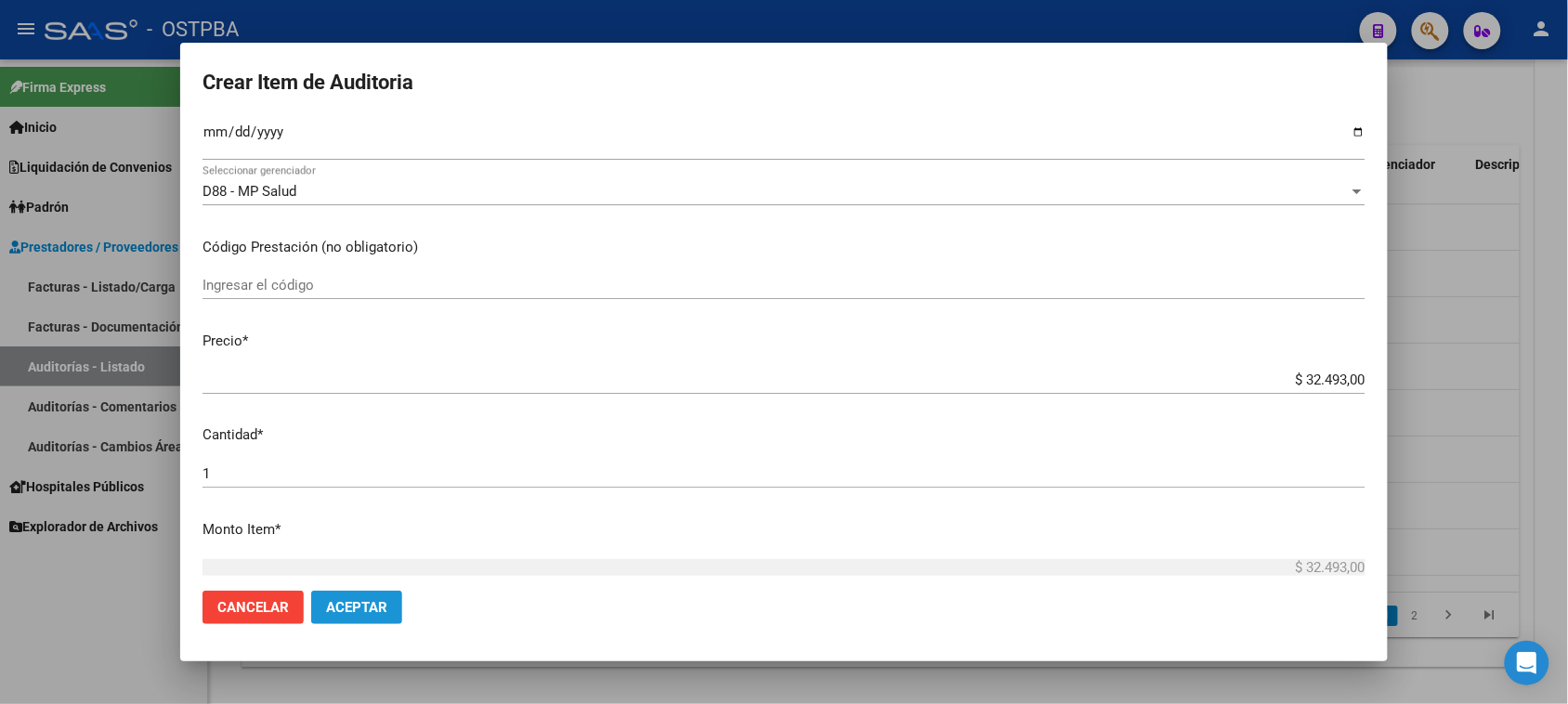
click at [341, 605] on span "Aceptar" at bounding box center [356, 607] width 62 height 17
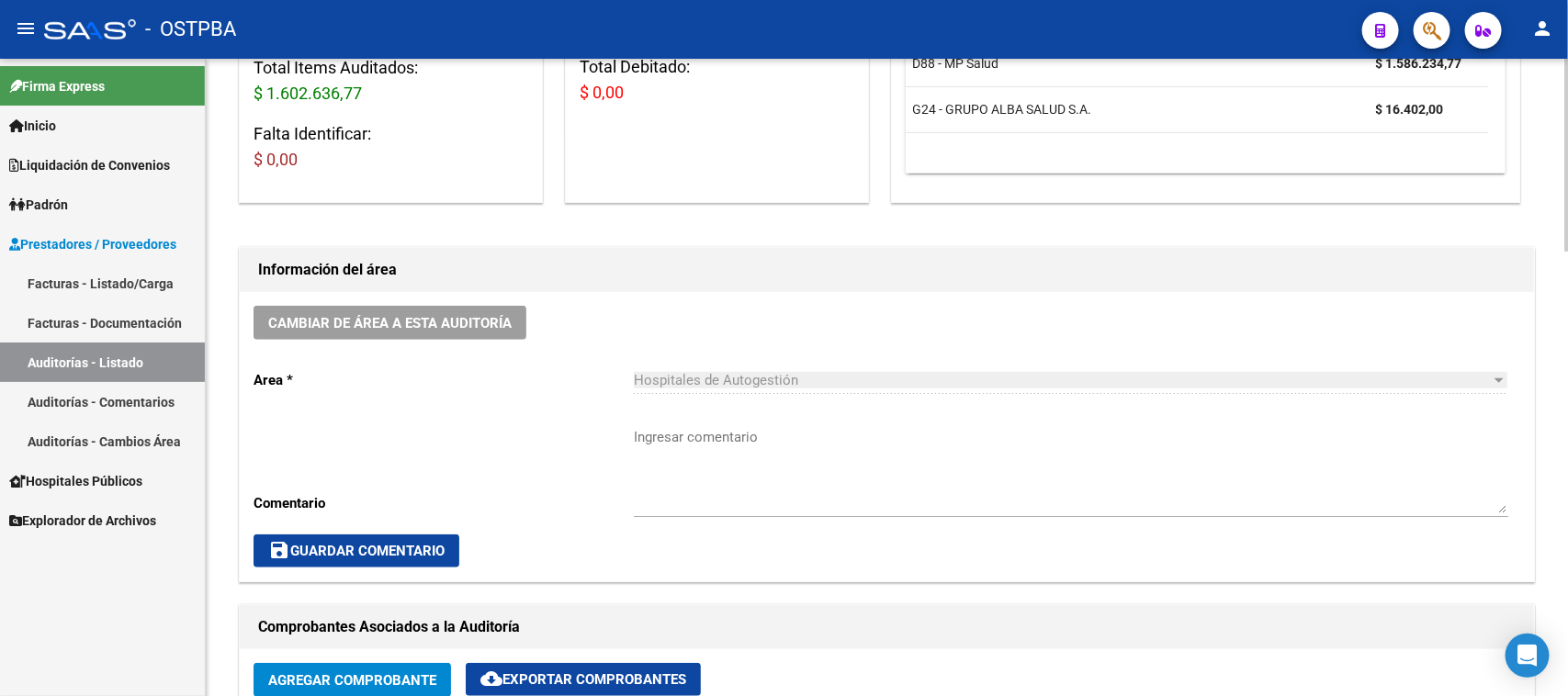
scroll to position [574, 0]
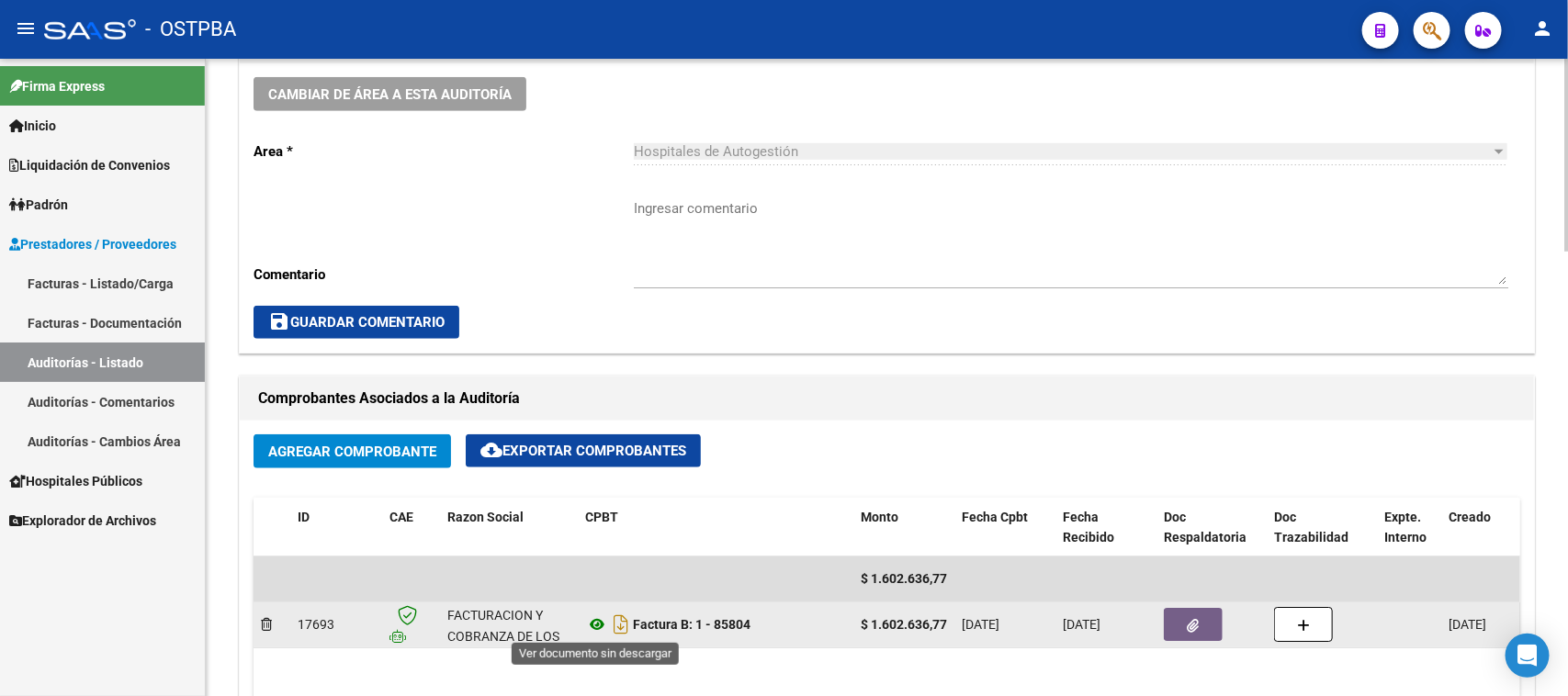
click at [600, 622] on icon at bounding box center [596, 625] width 23 height 22
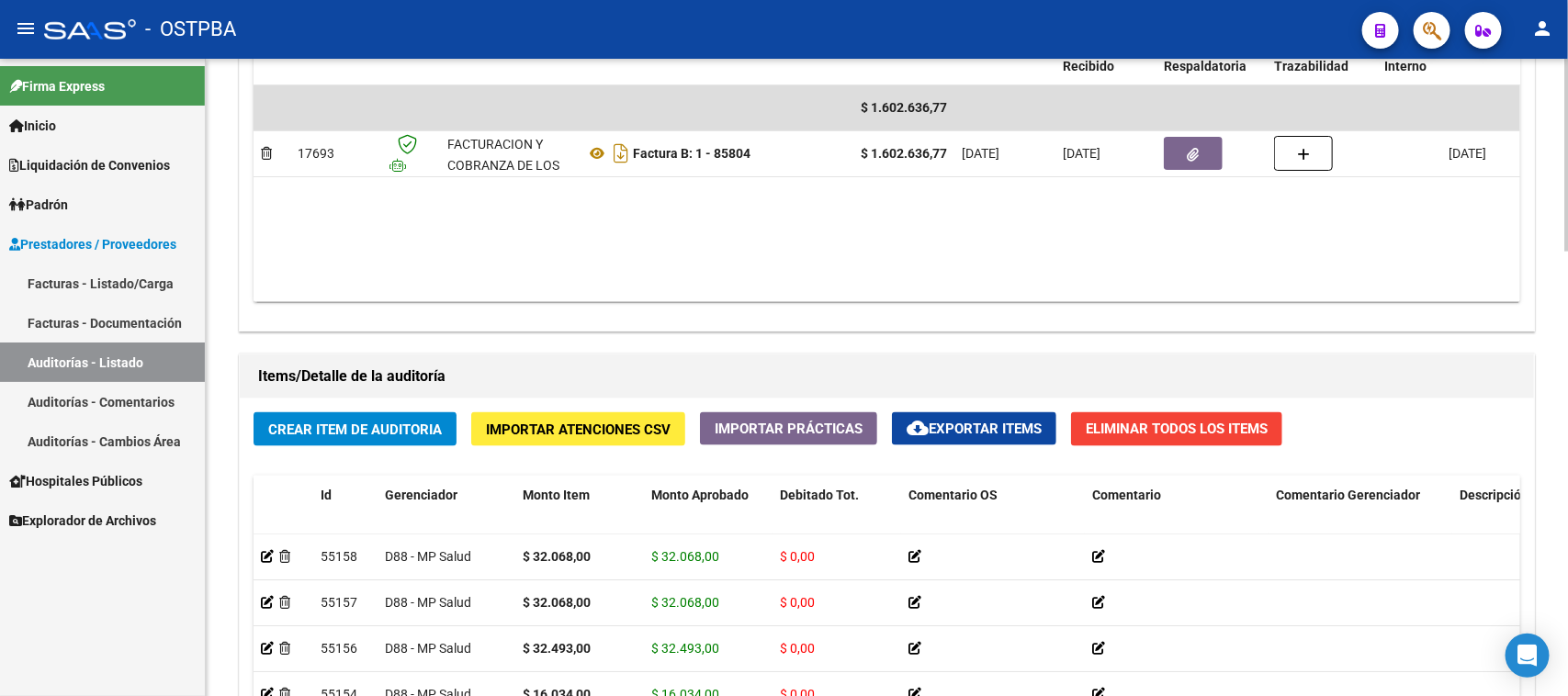
scroll to position [1033, 0]
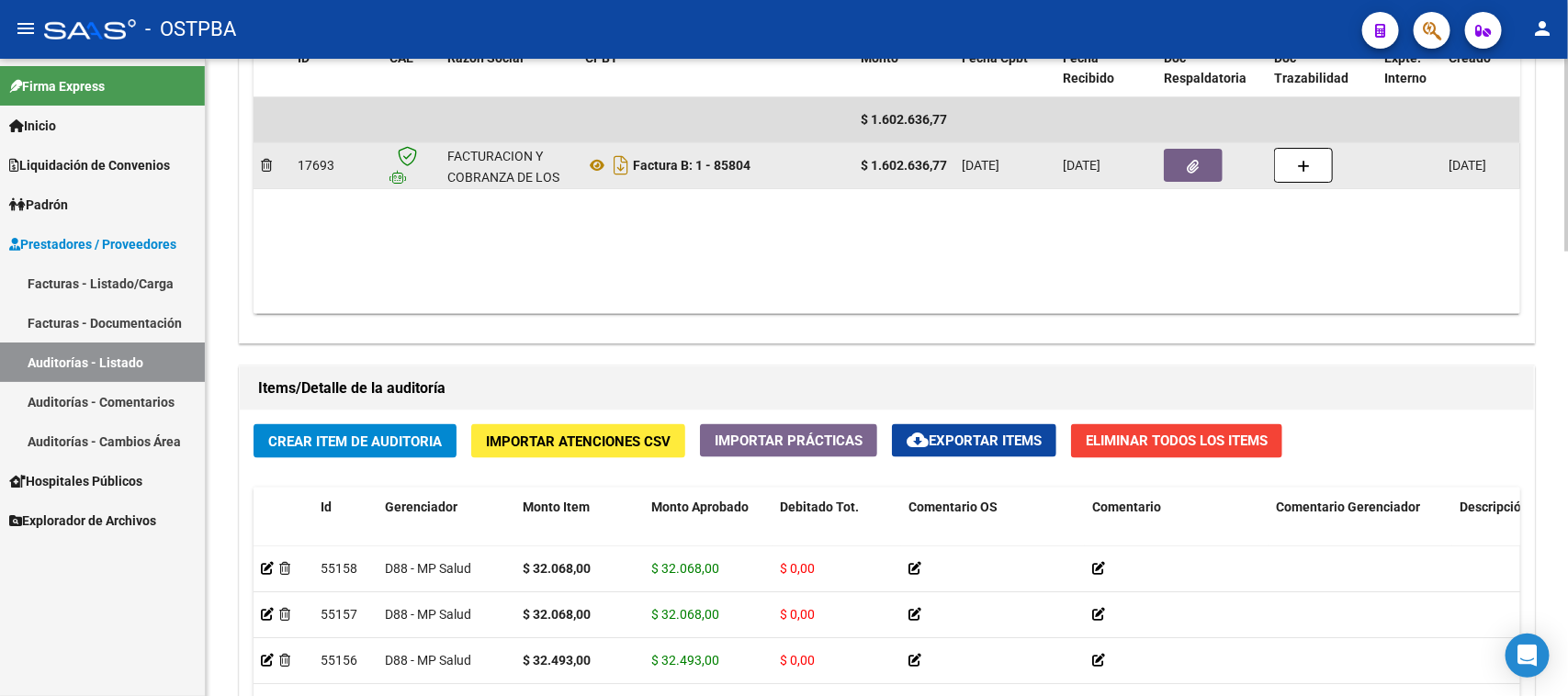
click at [1206, 170] on button "button" at bounding box center [1193, 165] width 59 height 33
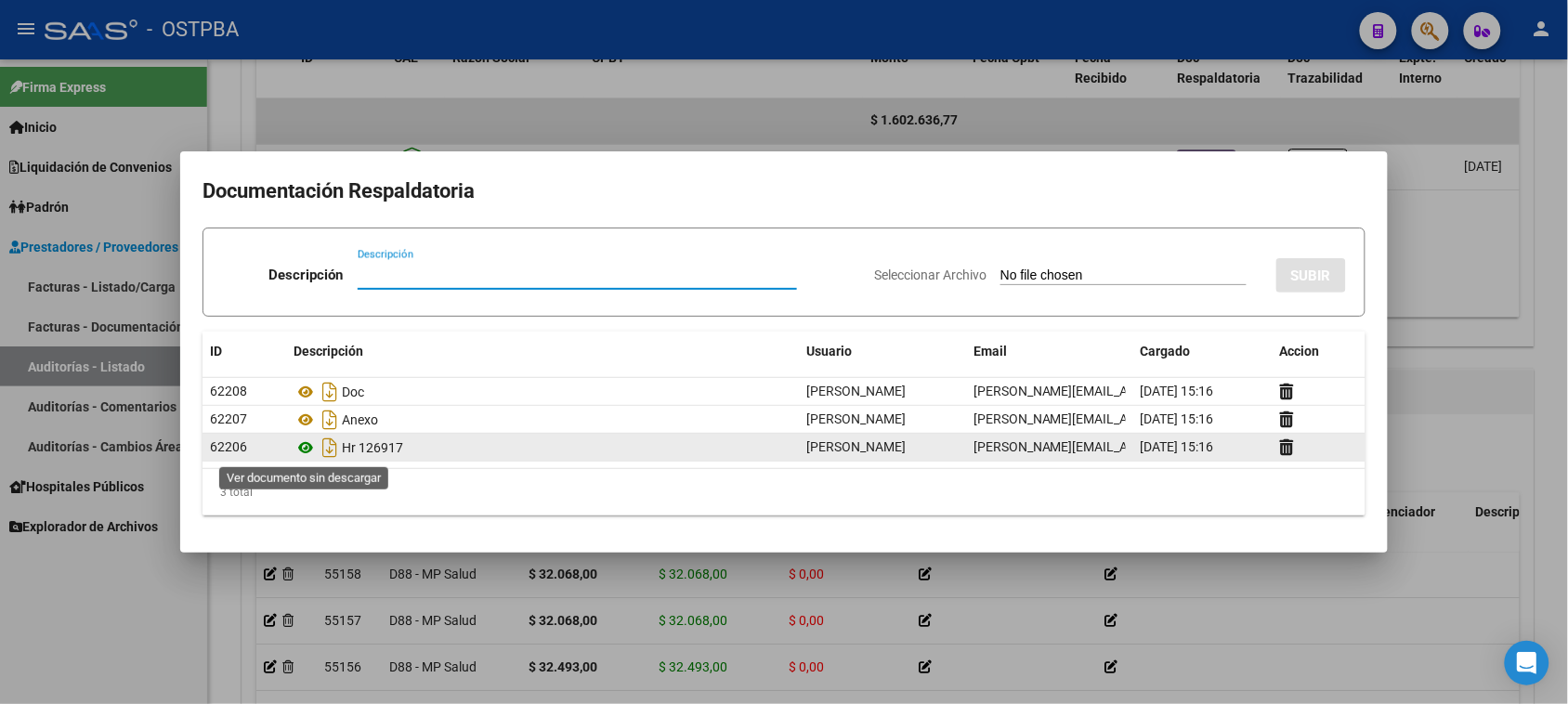
click at [307, 446] on icon at bounding box center [305, 448] width 24 height 23
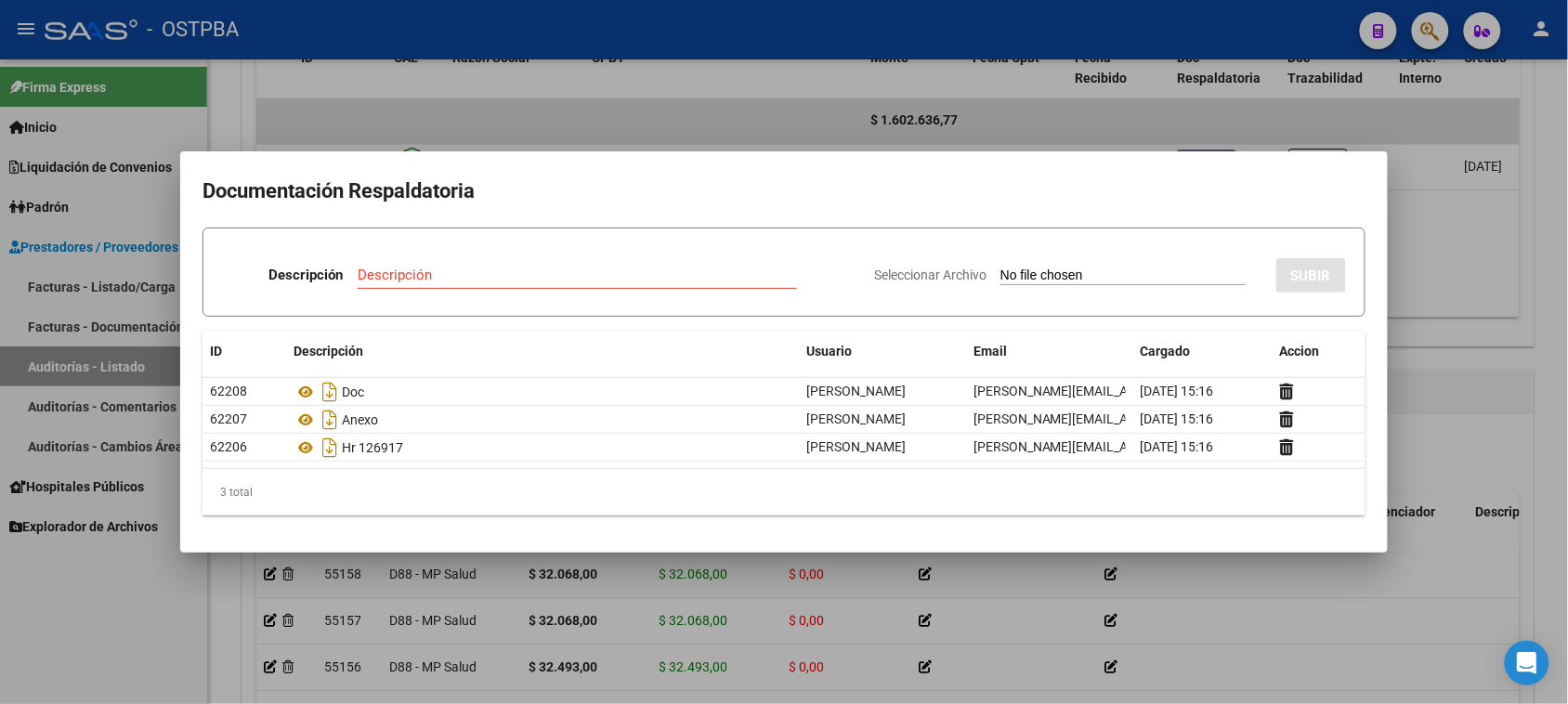
click at [52, 684] on div at bounding box center [784, 352] width 1568 height 704
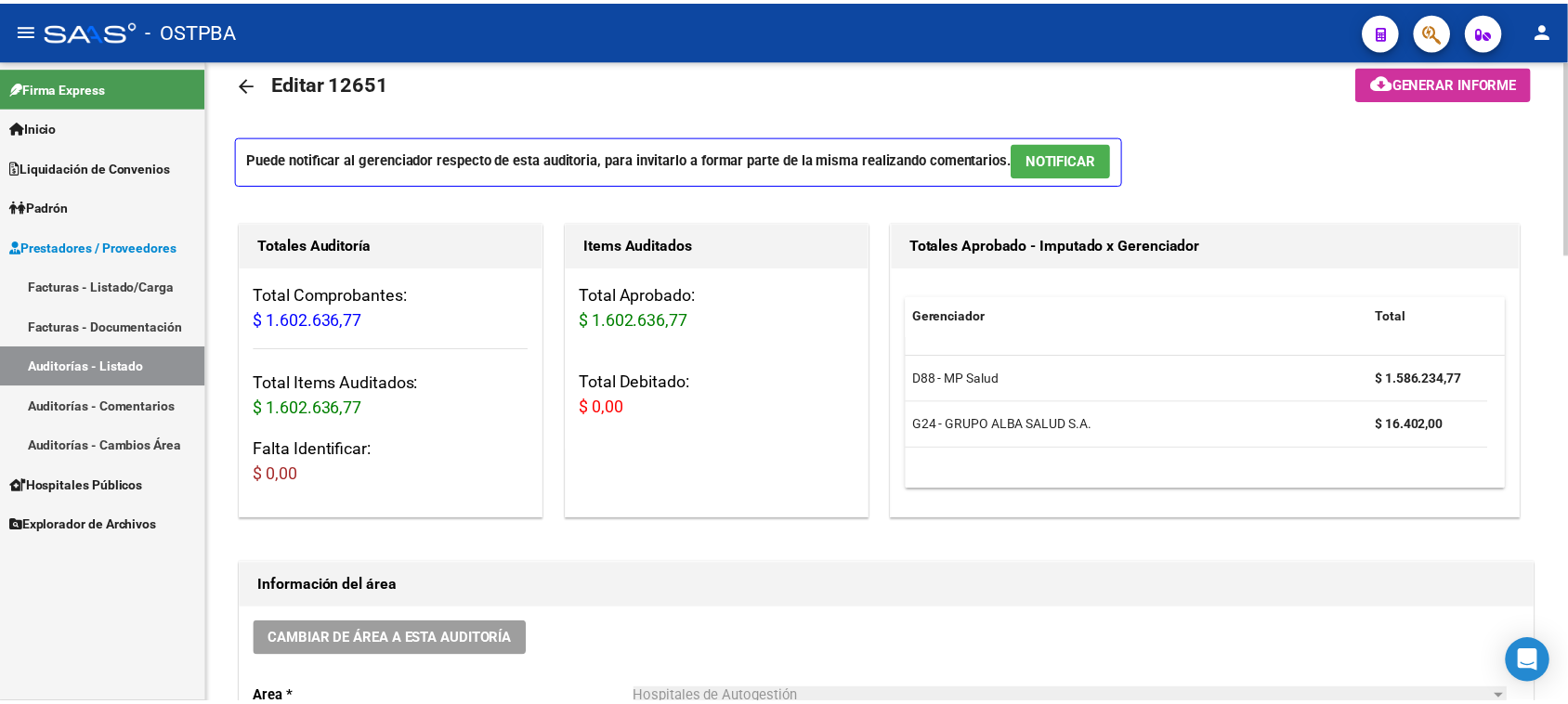
scroll to position [0, 0]
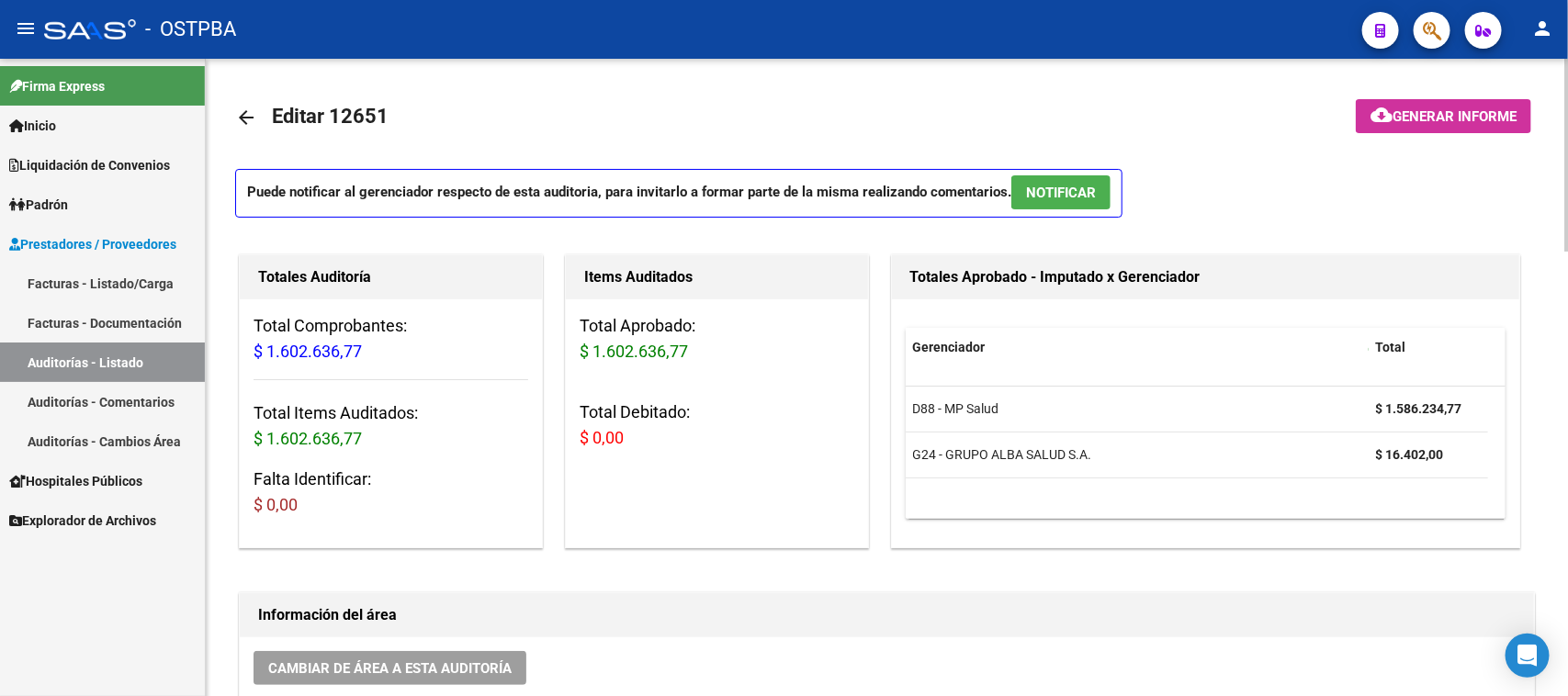
click at [1456, 126] on button "cloud_download Generar informe" at bounding box center [1443, 116] width 175 height 34
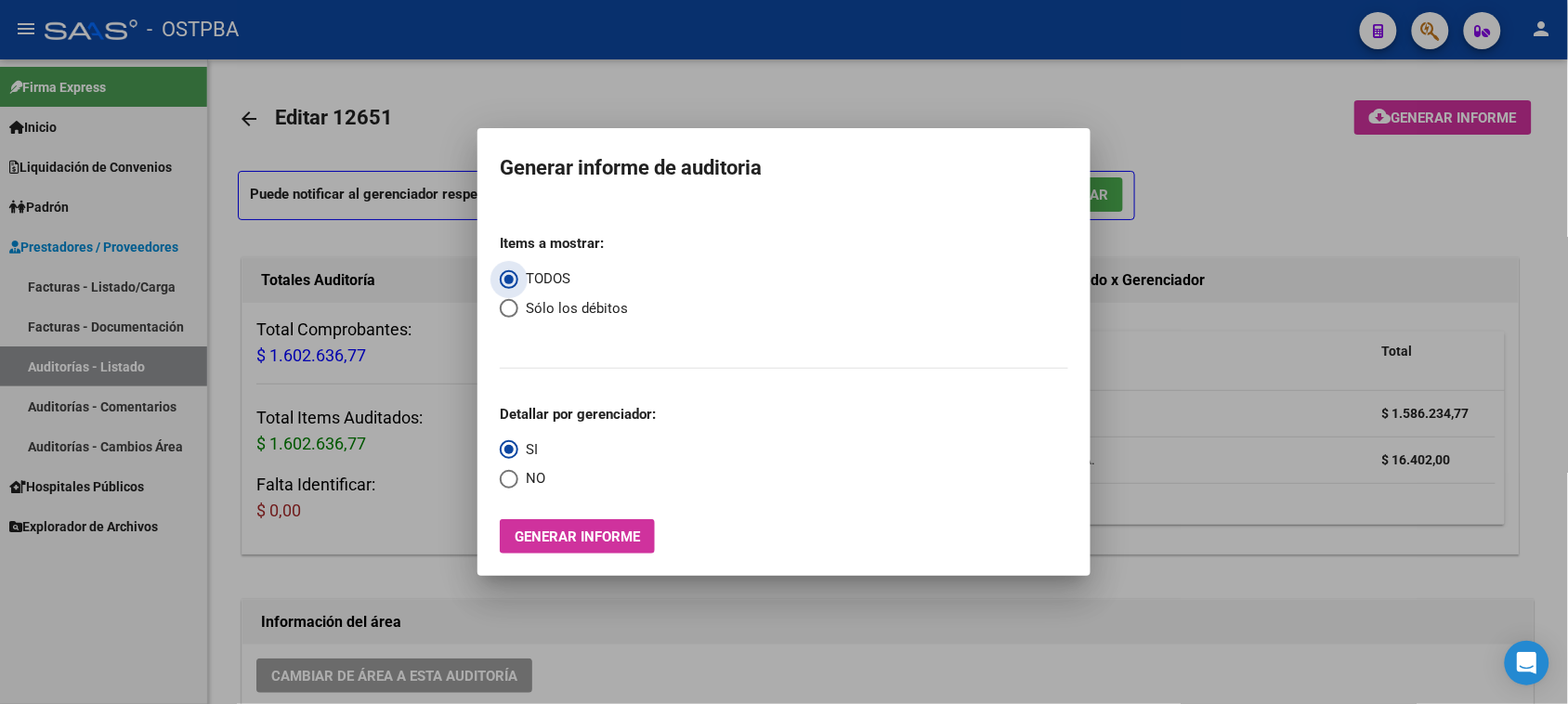
click at [629, 544] on span "Generar informe" at bounding box center [577, 537] width 125 height 17
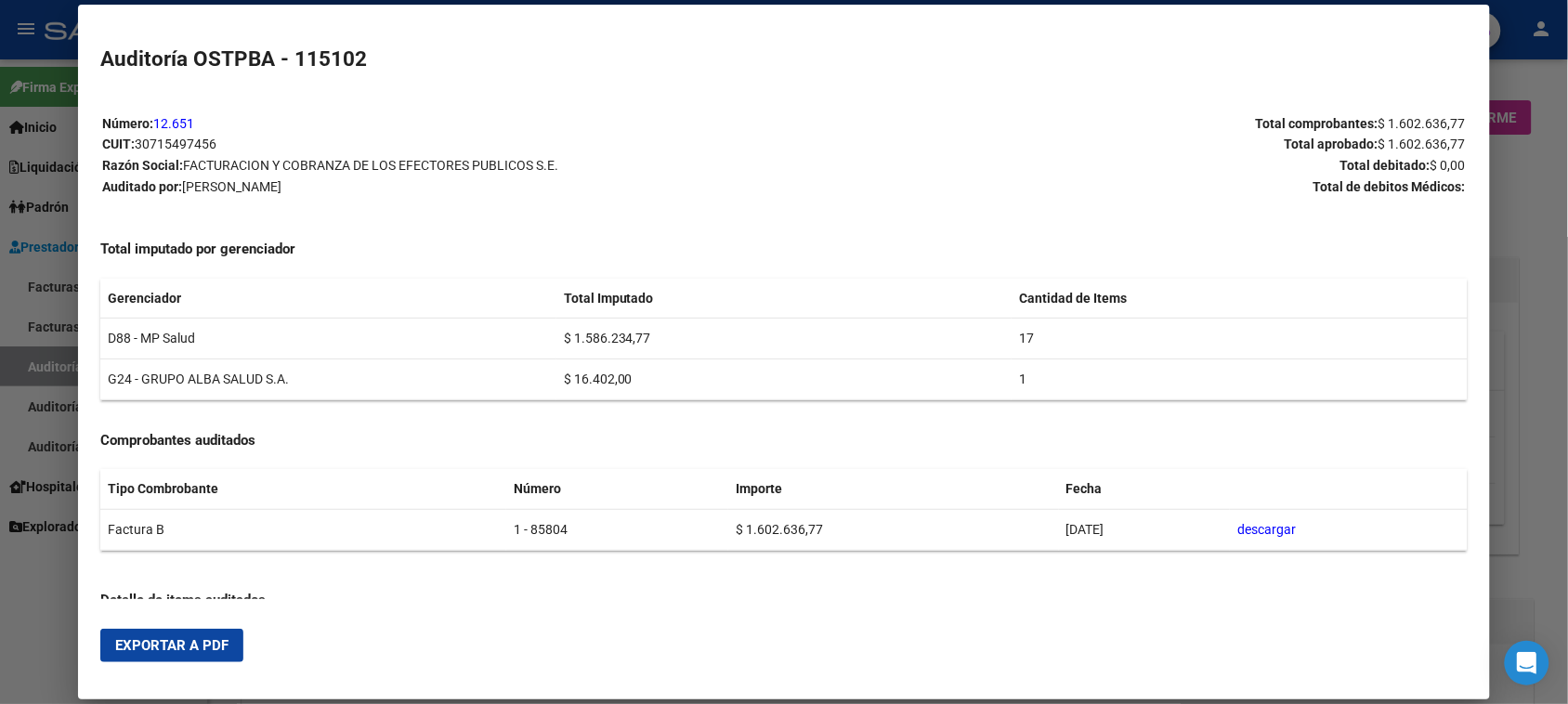
drag, startPoint x: 197, startPoint y: 642, endPoint x: 1091, endPoint y: 251, distance: 975.8
click at [207, 639] on span "Exportar a PDF" at bounding box center [172, 646] width 114 height 17
click at [0, 623] on div at bounding box center [784, 352] width 1568 height 704
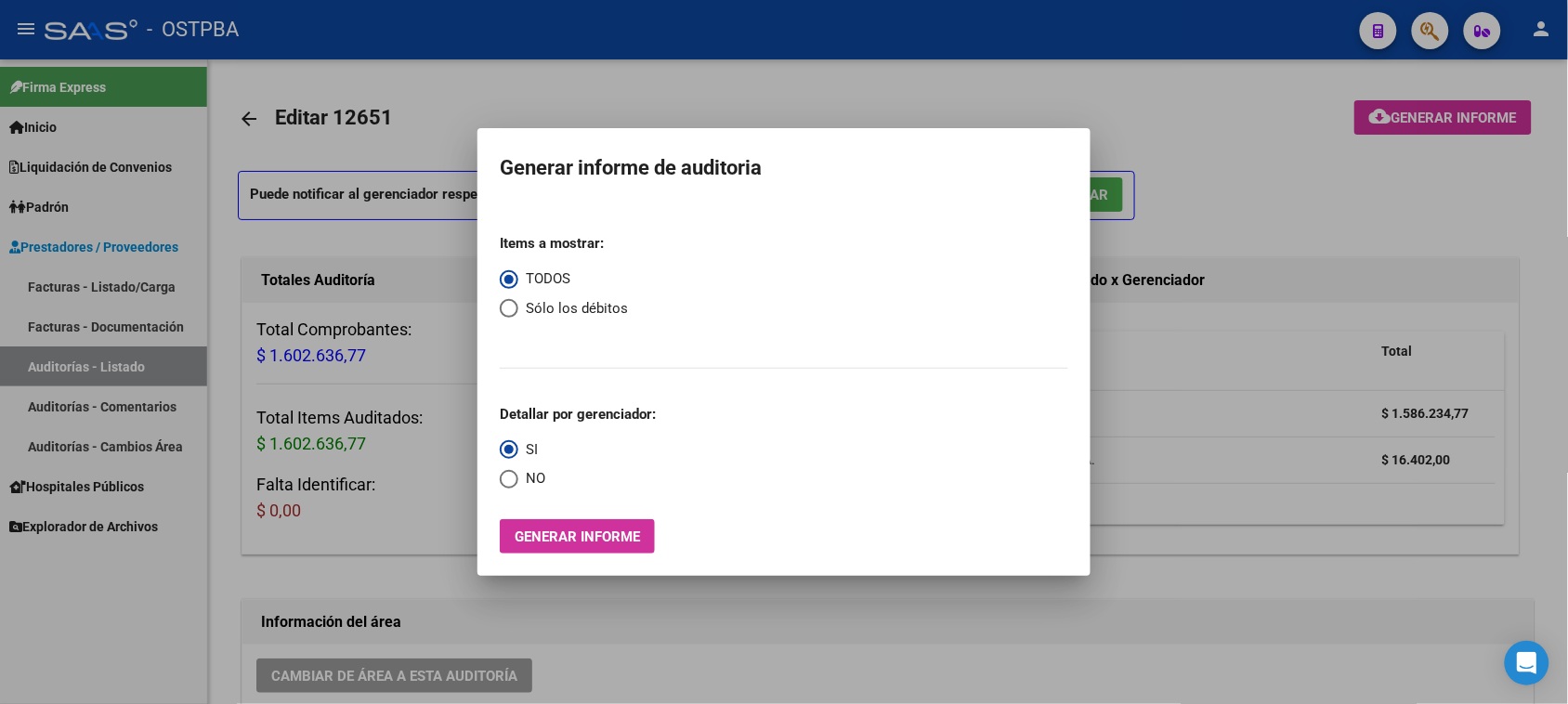
click at [83, 279] on div at bounding box center [784, 352] width 1568 height 704
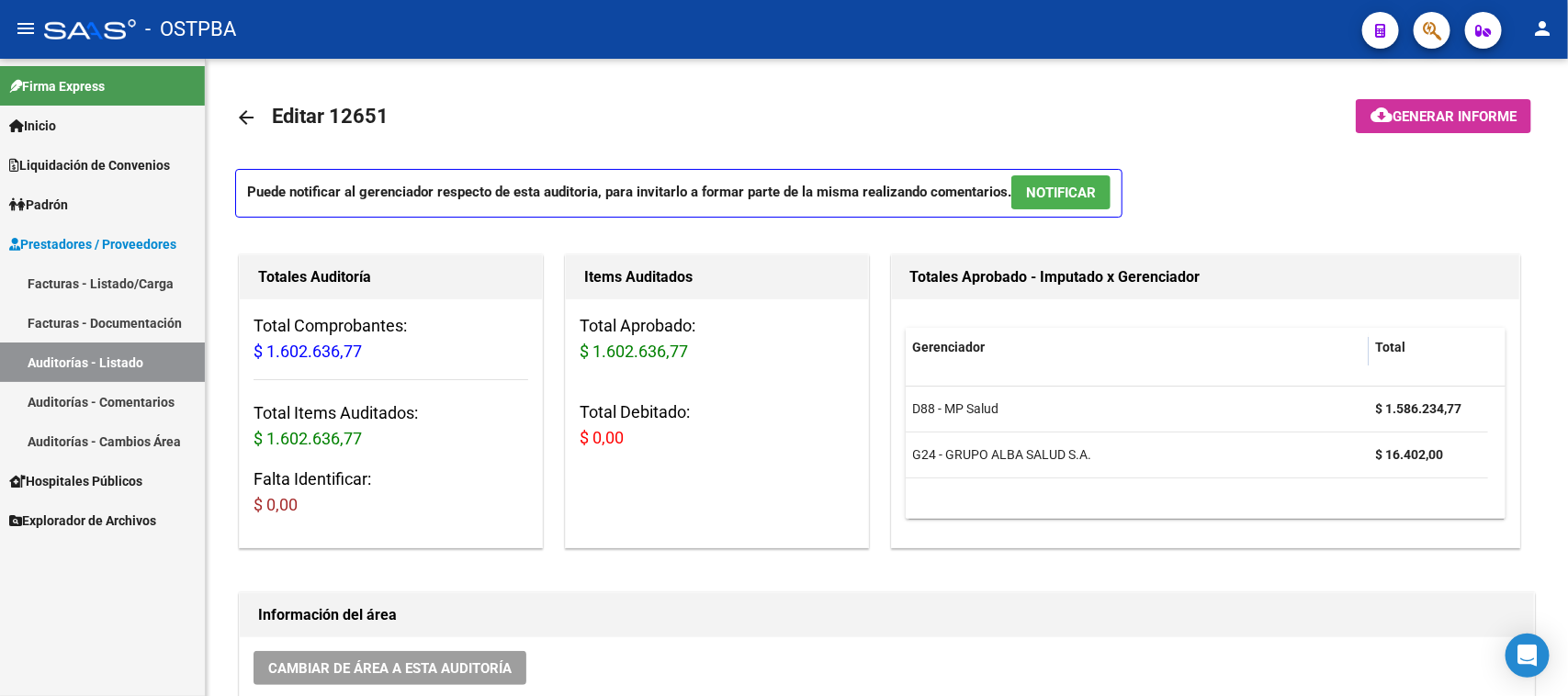
click at [82, 275] on link "Facturas - Listado/Carga" at bounding box center [102, 283] width 205 height 39
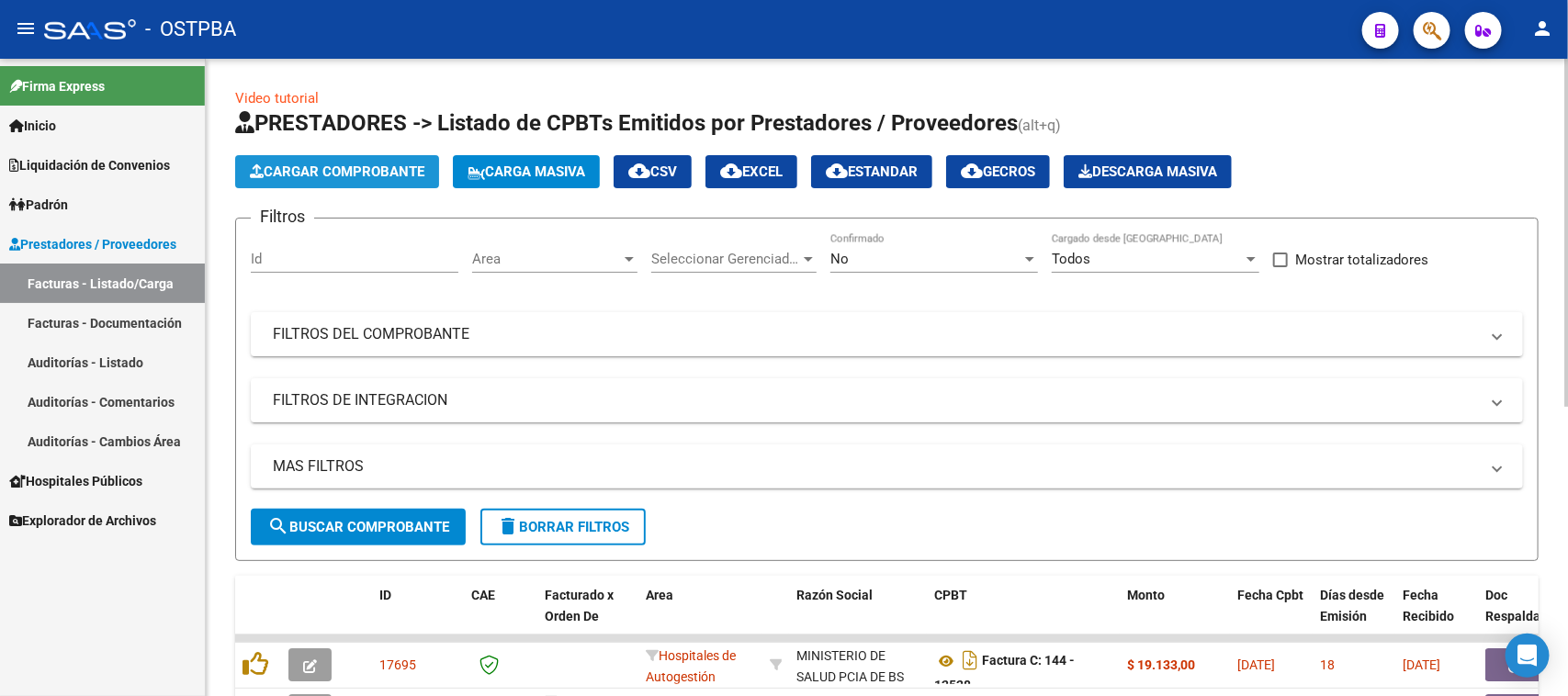
click at [341, 175] on span "Cargar Comprobante" at bounding box center [337, 172] width 174 height 17
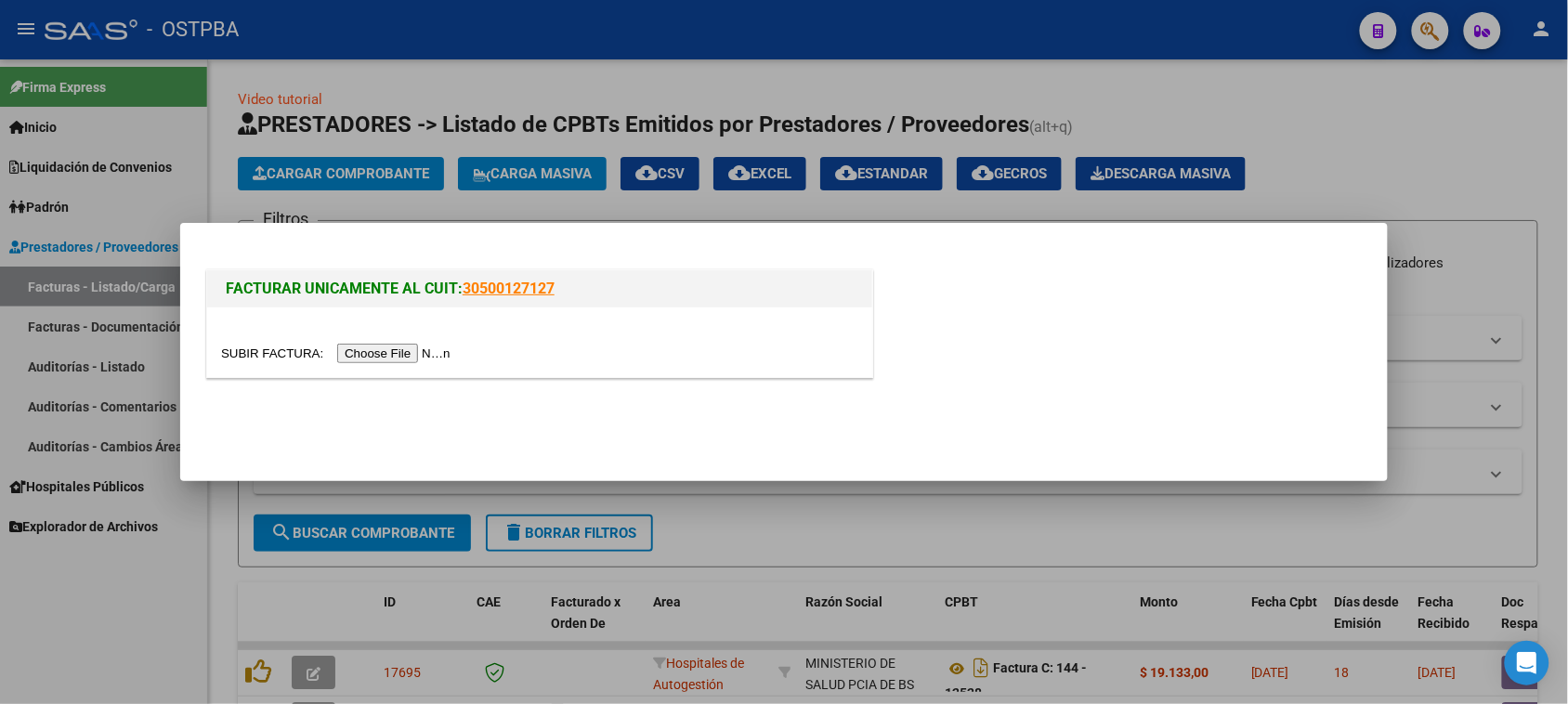
click at [401, 358] on input "file" at bounding box center [338, 353] width 235 height 20
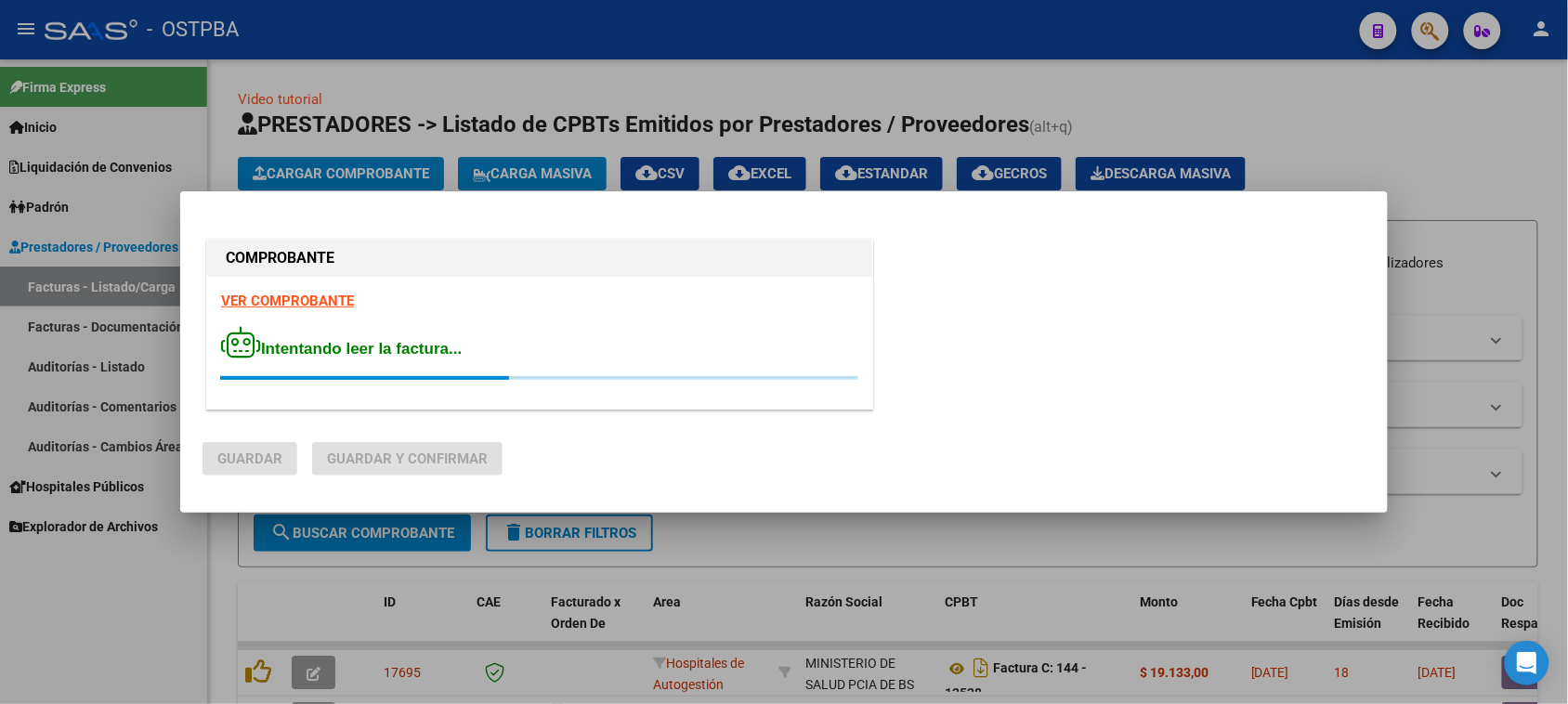
click at [326, 304] on strong "VER COMPROBANTE" at bounding box center [287, 301] width 133 height 17
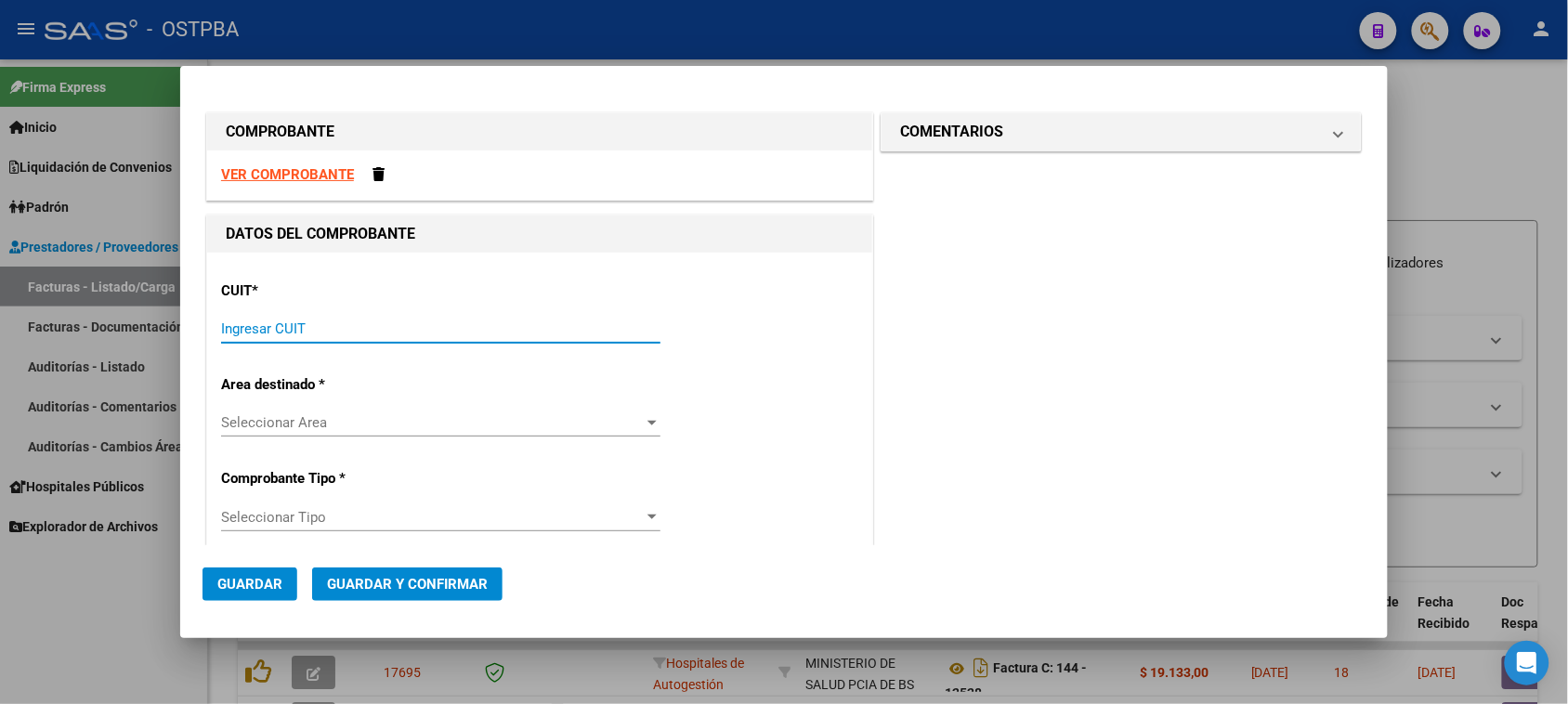
click at [359, 325] on input "Ingresar CUIT" at bounding box center [441, 329] width 440 height 17
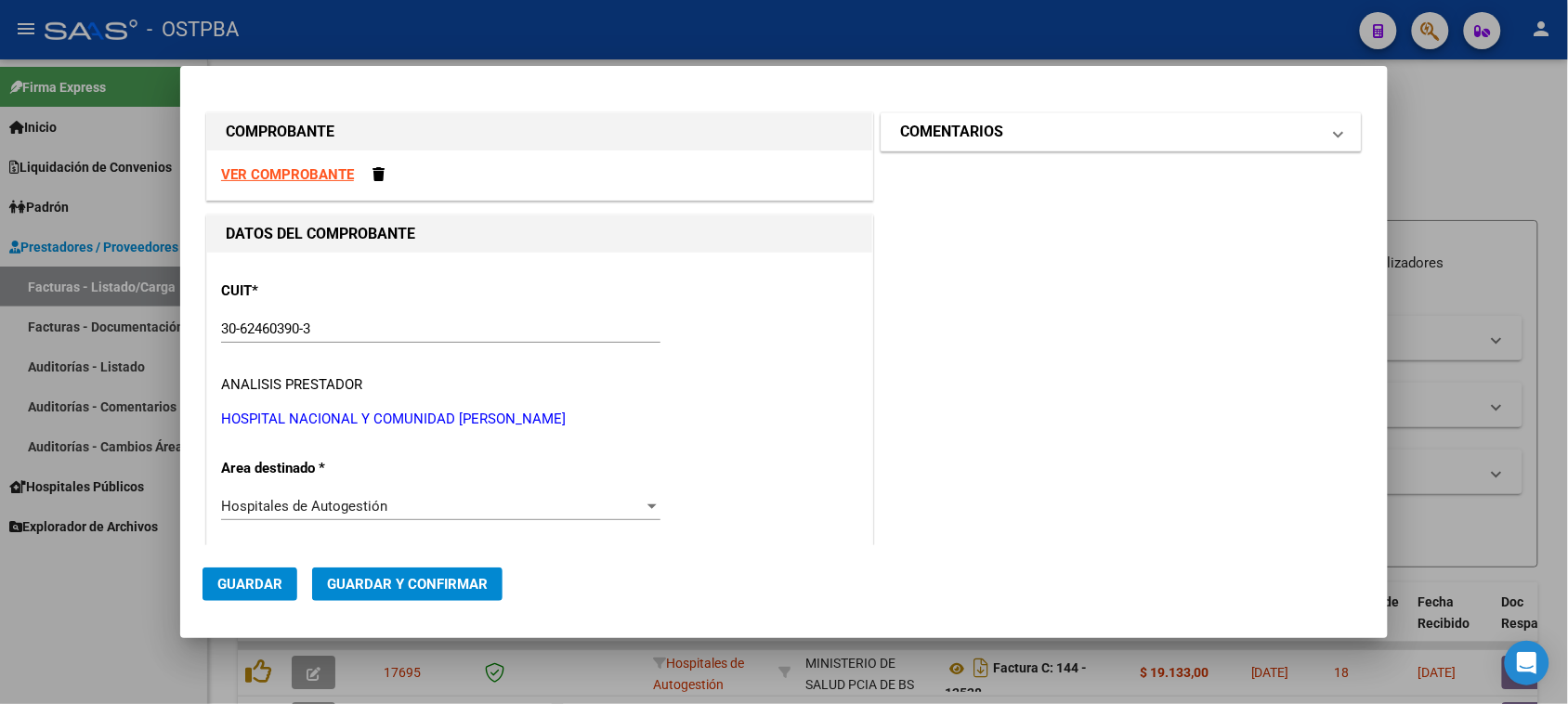
click at [1009, 140] on mat-panel-title "COMENTARIOS" at bounding box center [1109, 132] width 420 height 23
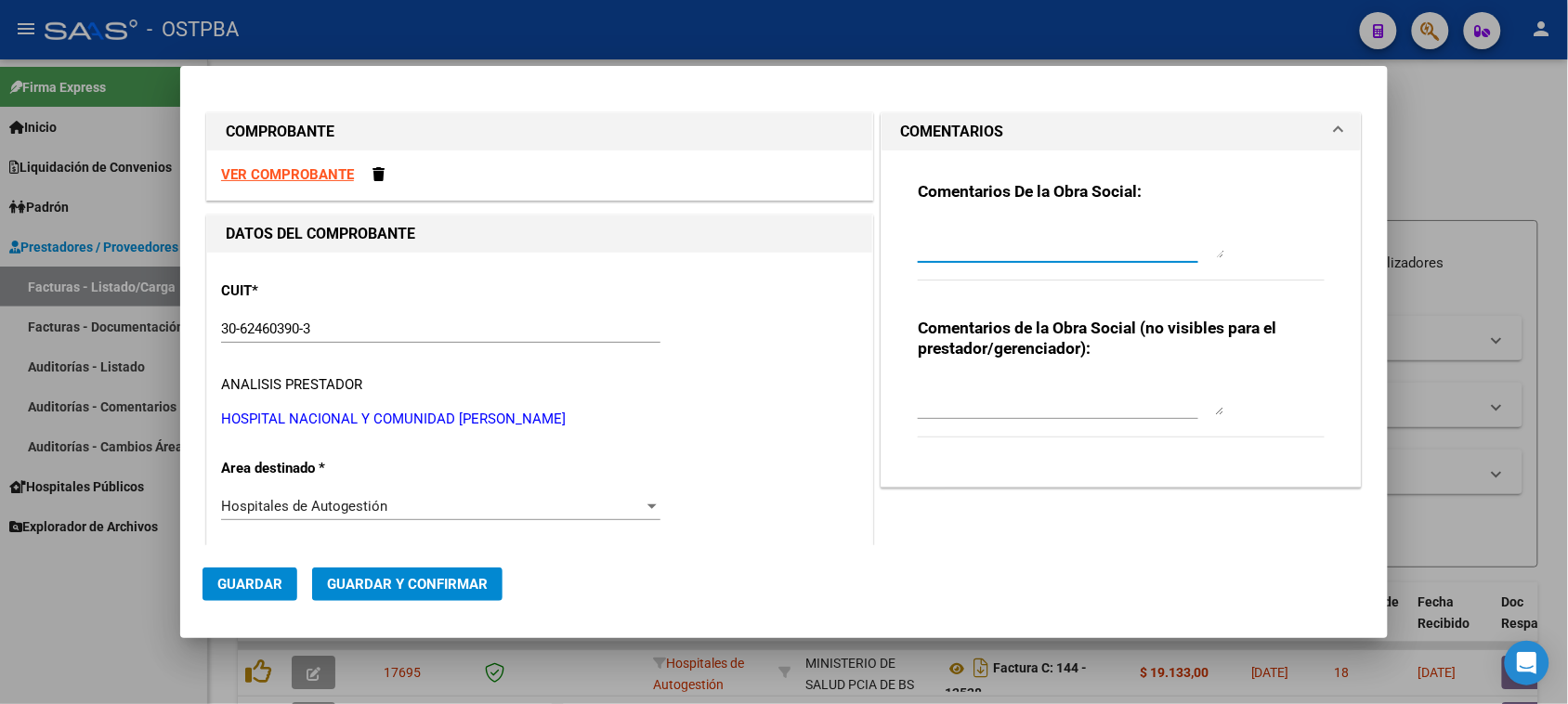
click at [995, 256] on textarea at bounding box center [1072, 239] width 307 height 37
click at [261, 587] on span "Guardar" at bounding box center [249, 585] width 65 height 17
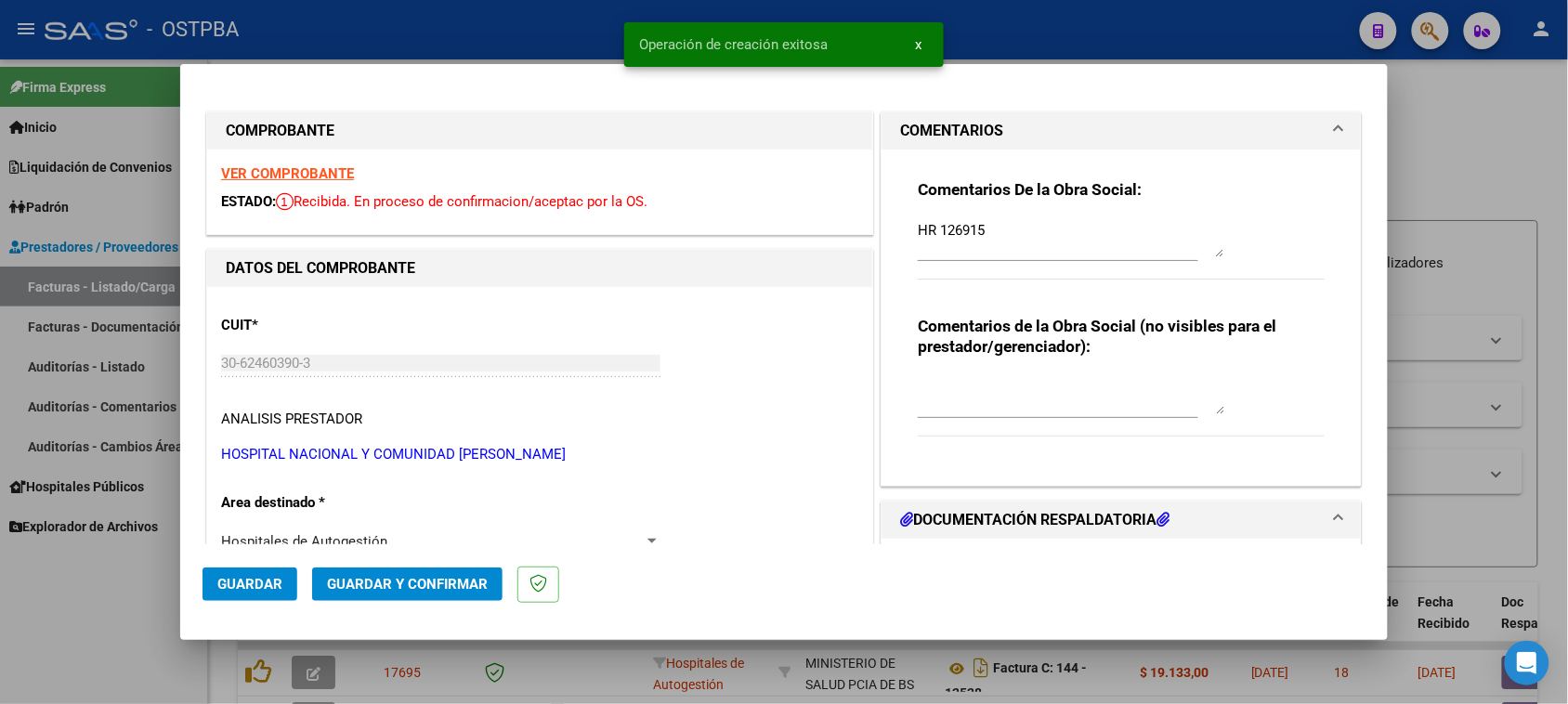
scroll to position [232, 0]
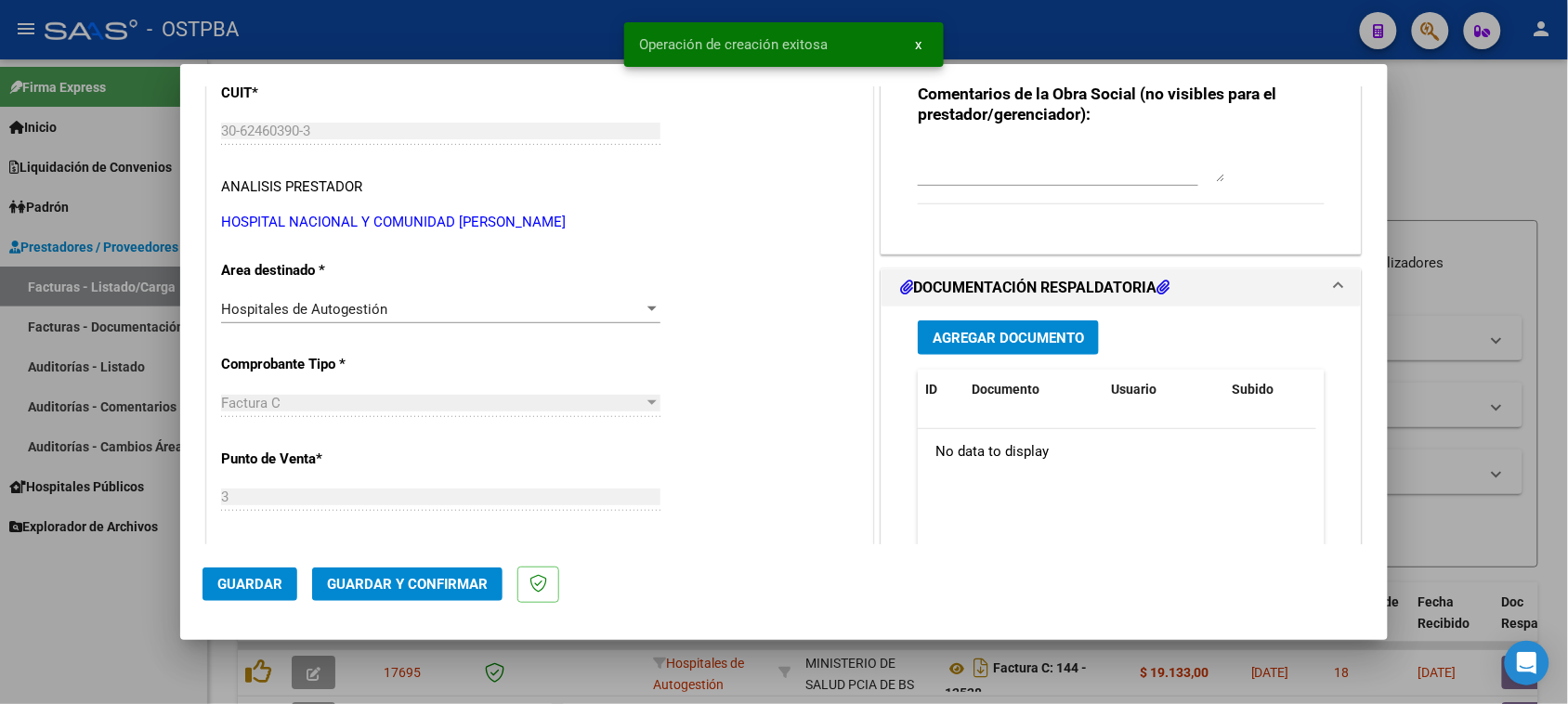
click at [1019, 335] on span "Agregar Documento" at bounding box center [1008, 338] width 152 height 17
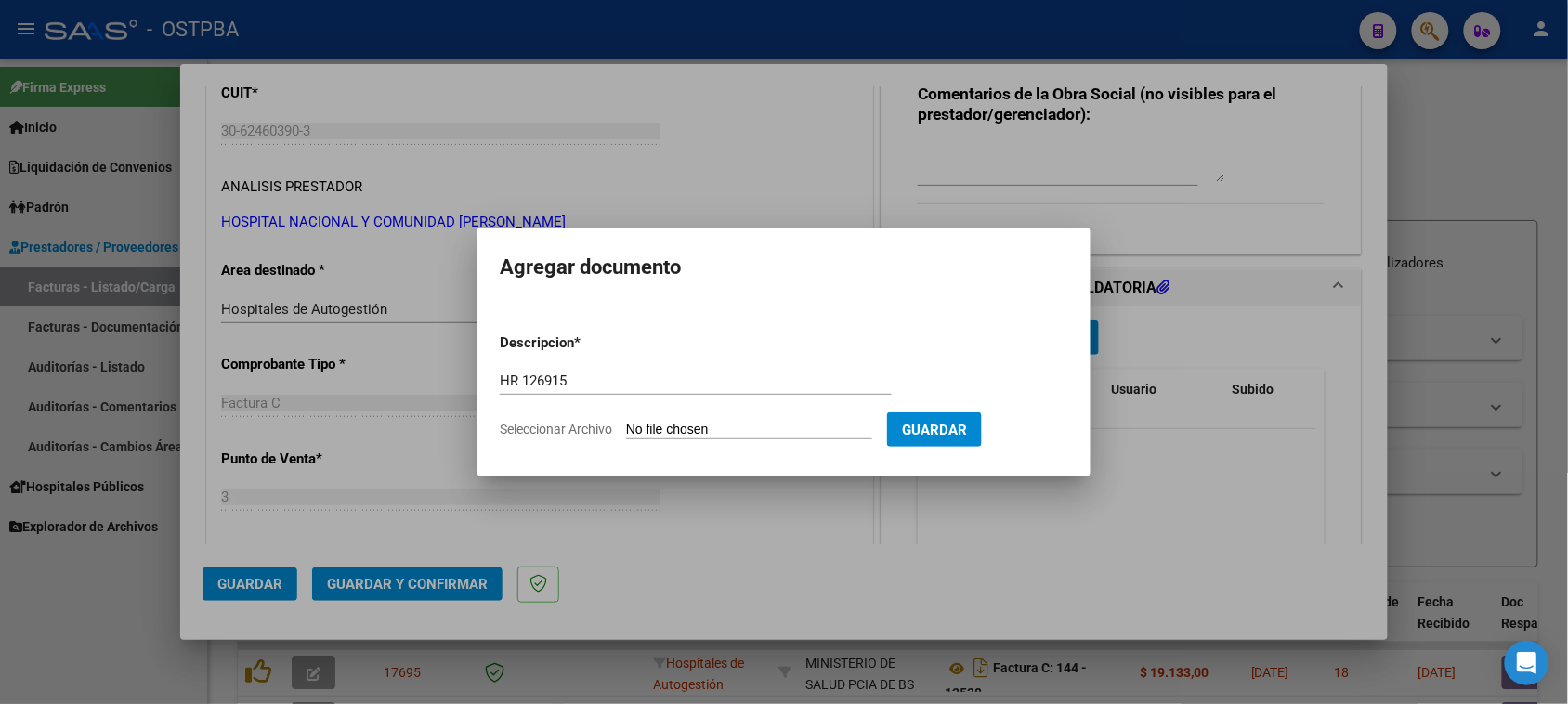
click at [626, 422] on input "Seleccionar Archivo" at bounding box center [749, 430] width 246 height 18
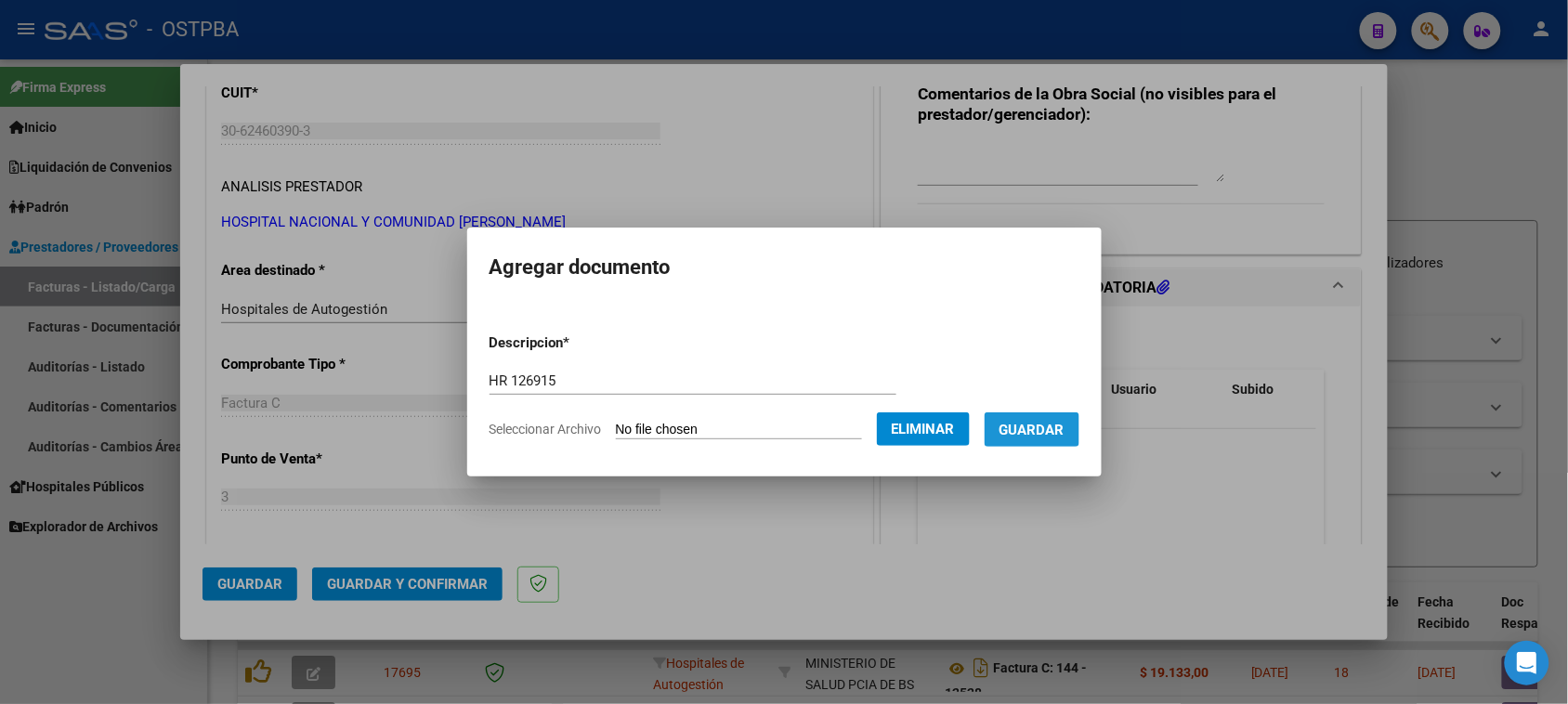
click at [1054, 433] on span "Guardar" at bounding box center [1032, 430] width 65 height 17
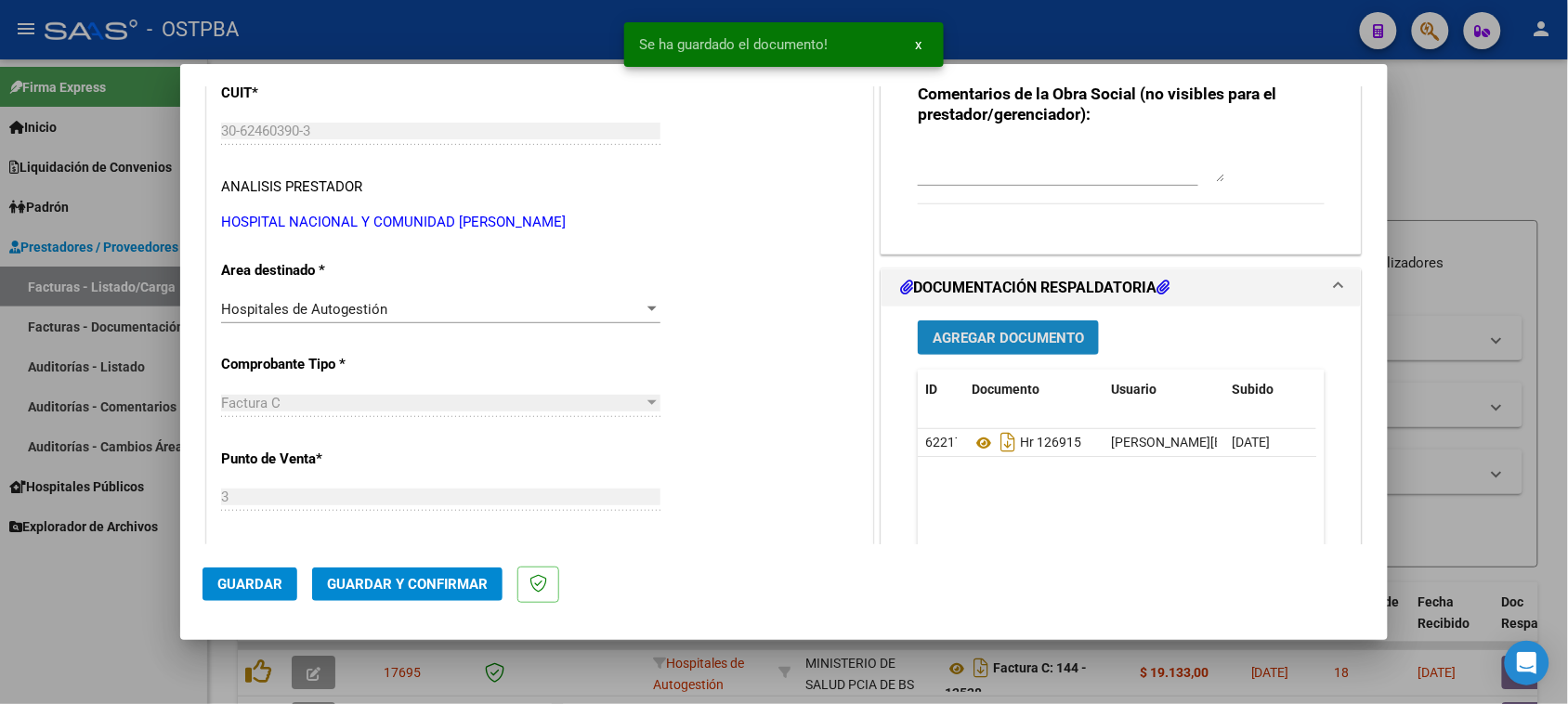
click at [1040, 342] on span "Agregar Documento" at bounding box center [1008, 338] width 152 height 17
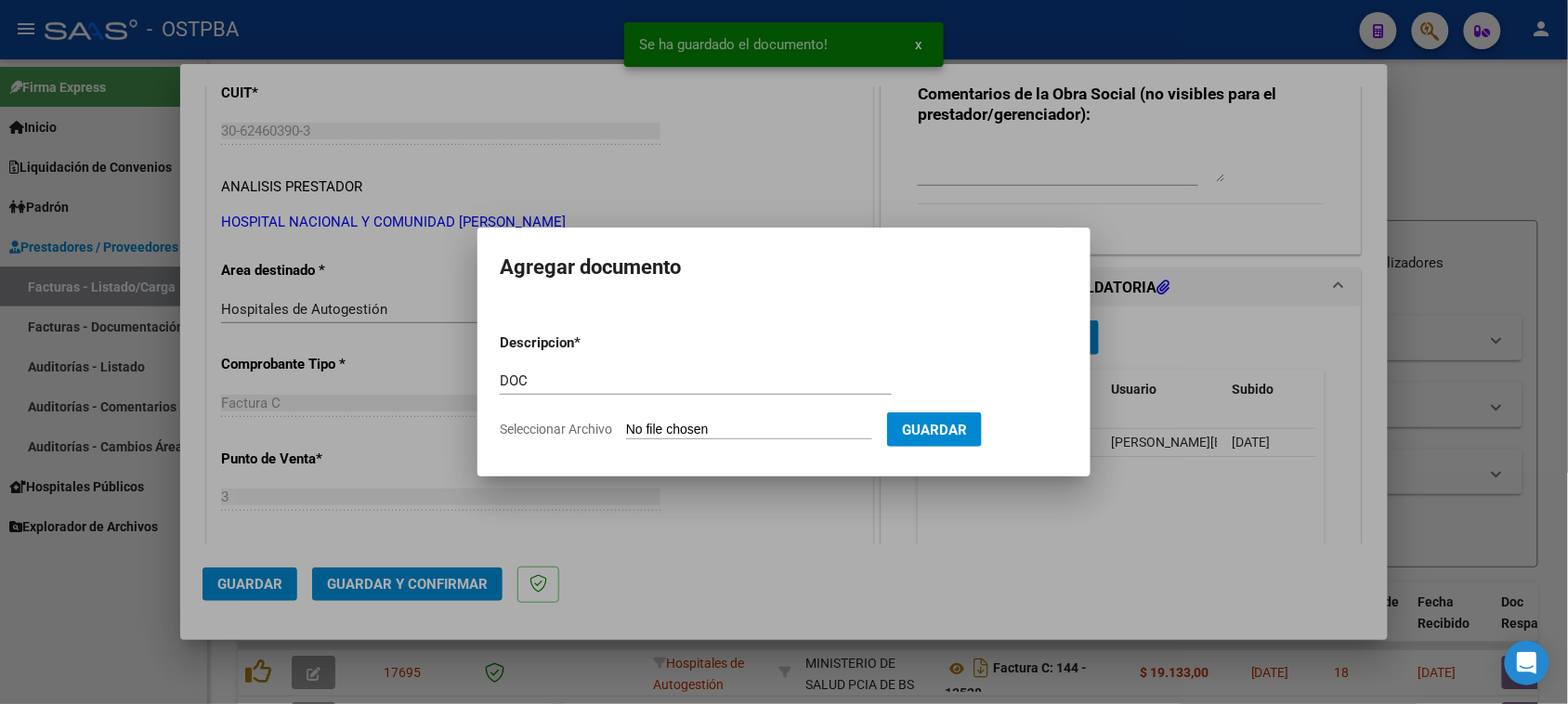
click at [626, 422] on input "Seleccionar Archivo" at bounding box center [749, 430] width 246 height 18
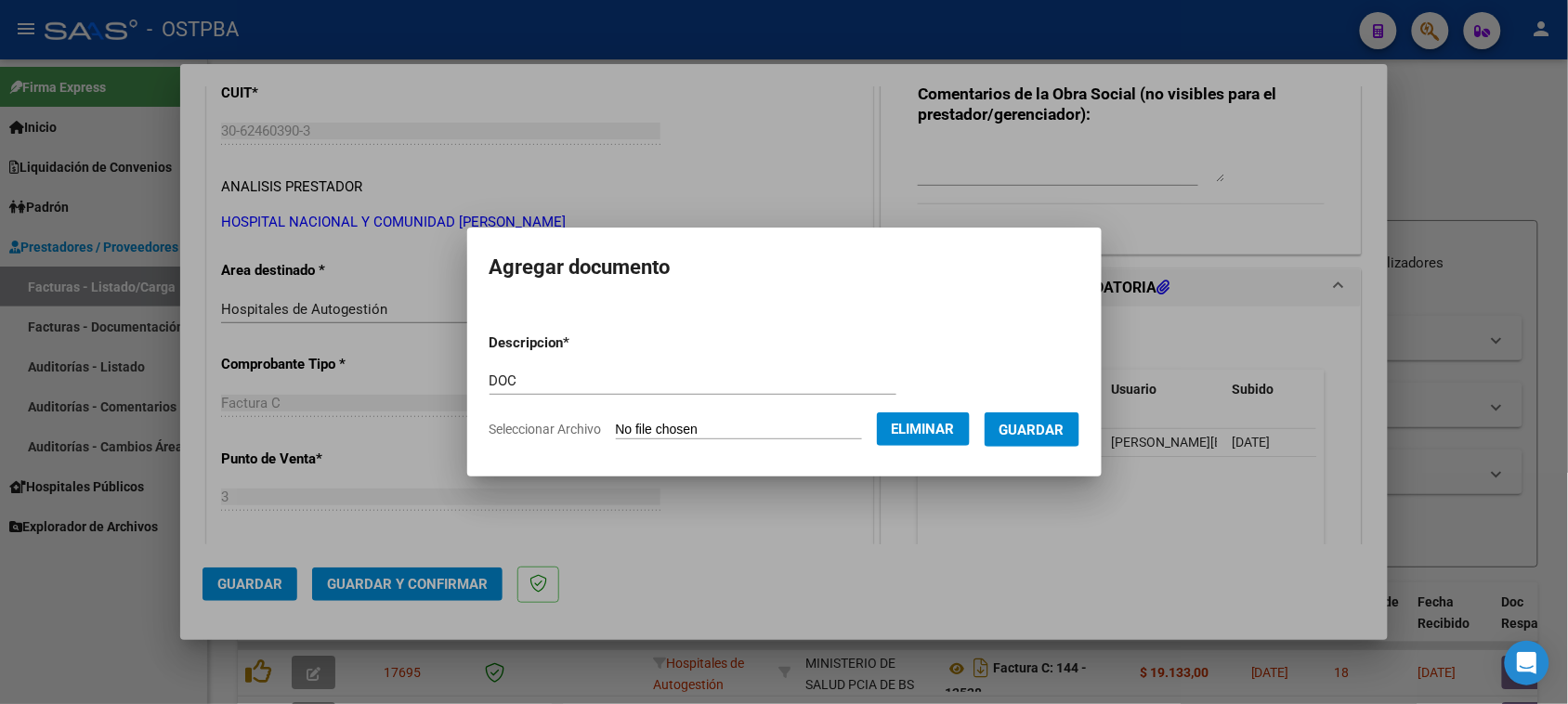
click at [1064, 433] on span "Guardar" at bounding box center [1032, 430] width 65 height 17
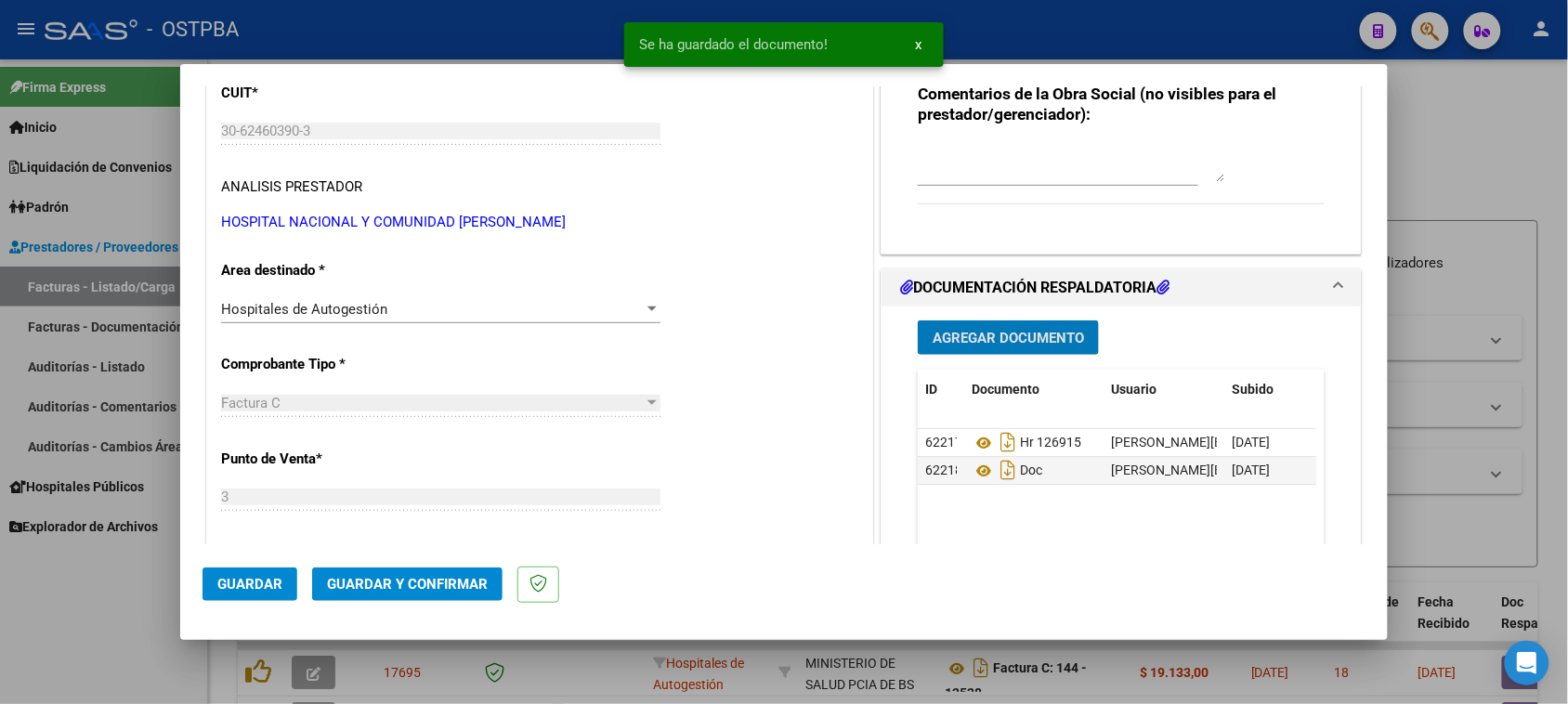
click at [448, 582] on span "Guardar y Confirmar" at bounding box center [407, 585] width 161 height 17
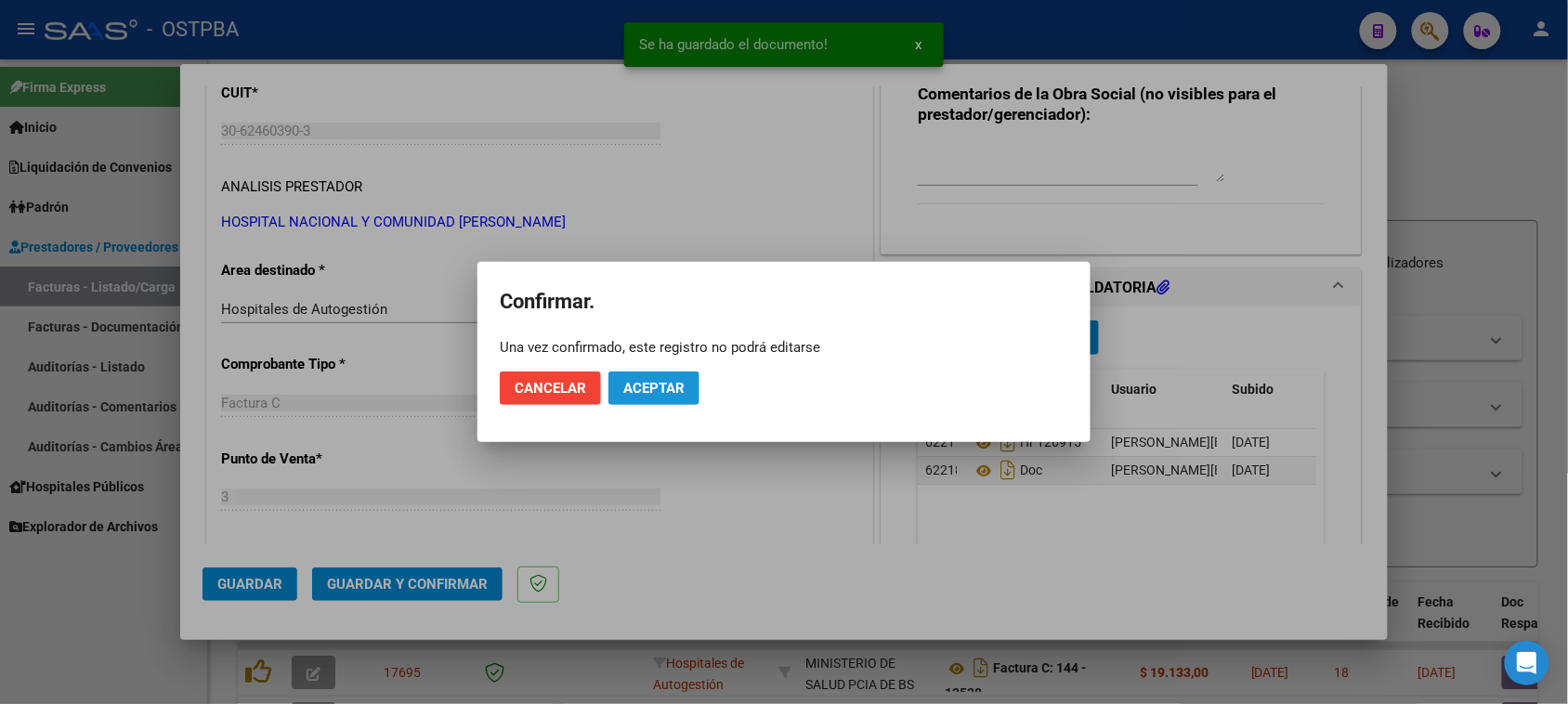
click at [651, 382] on span "Aceptar" at bounding box center [654, 388] width 62 height 17
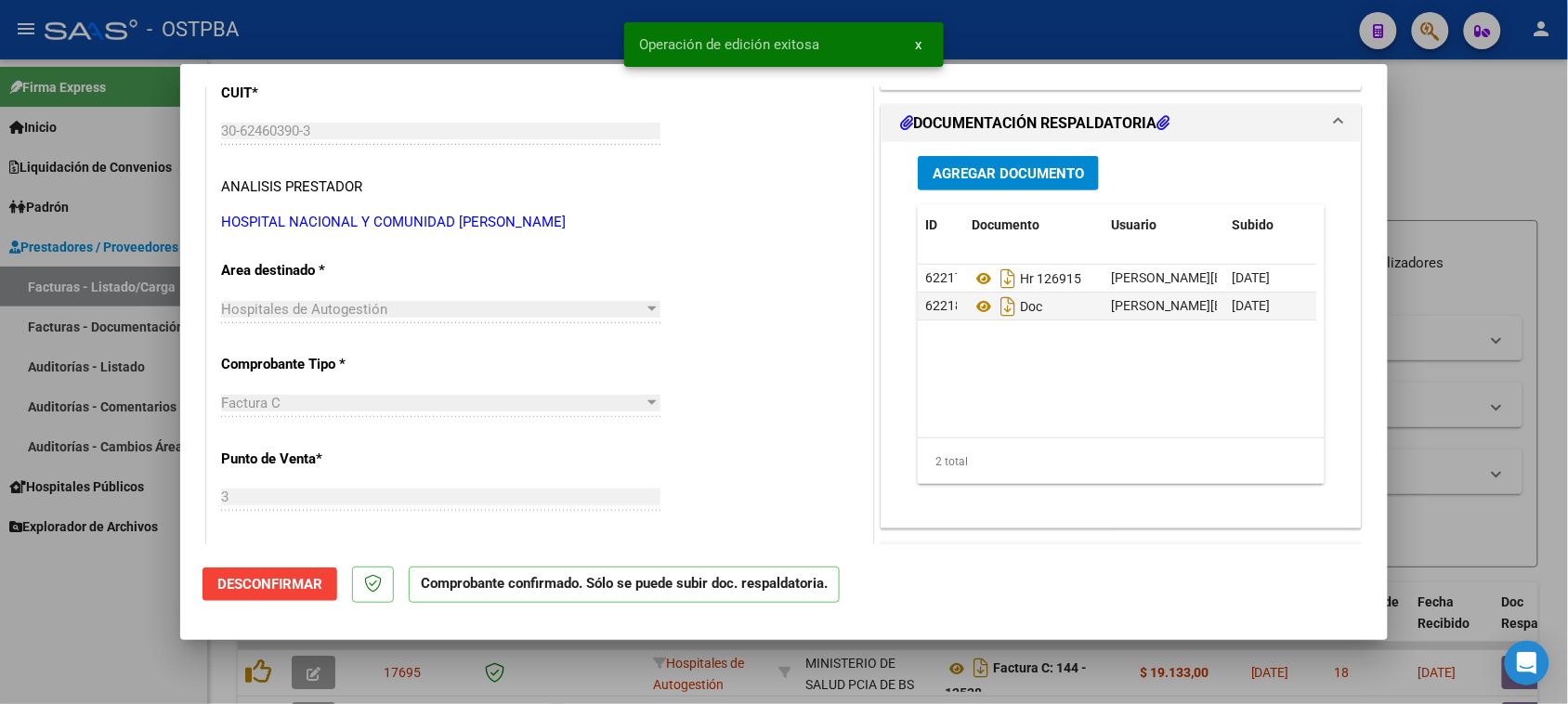
click at [118, 360] on div at bounding box center [784, 352] width 1568 height 704
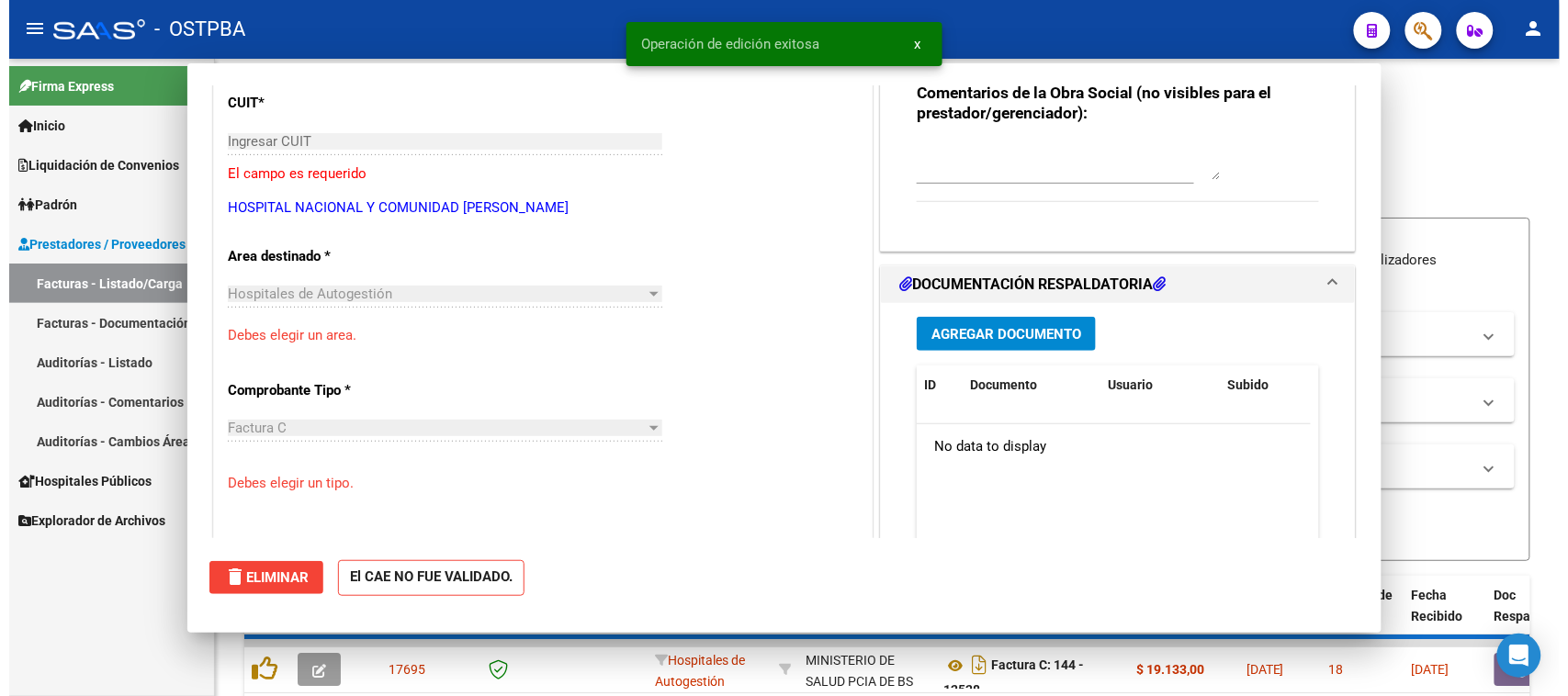
scroll to position [241, 0]
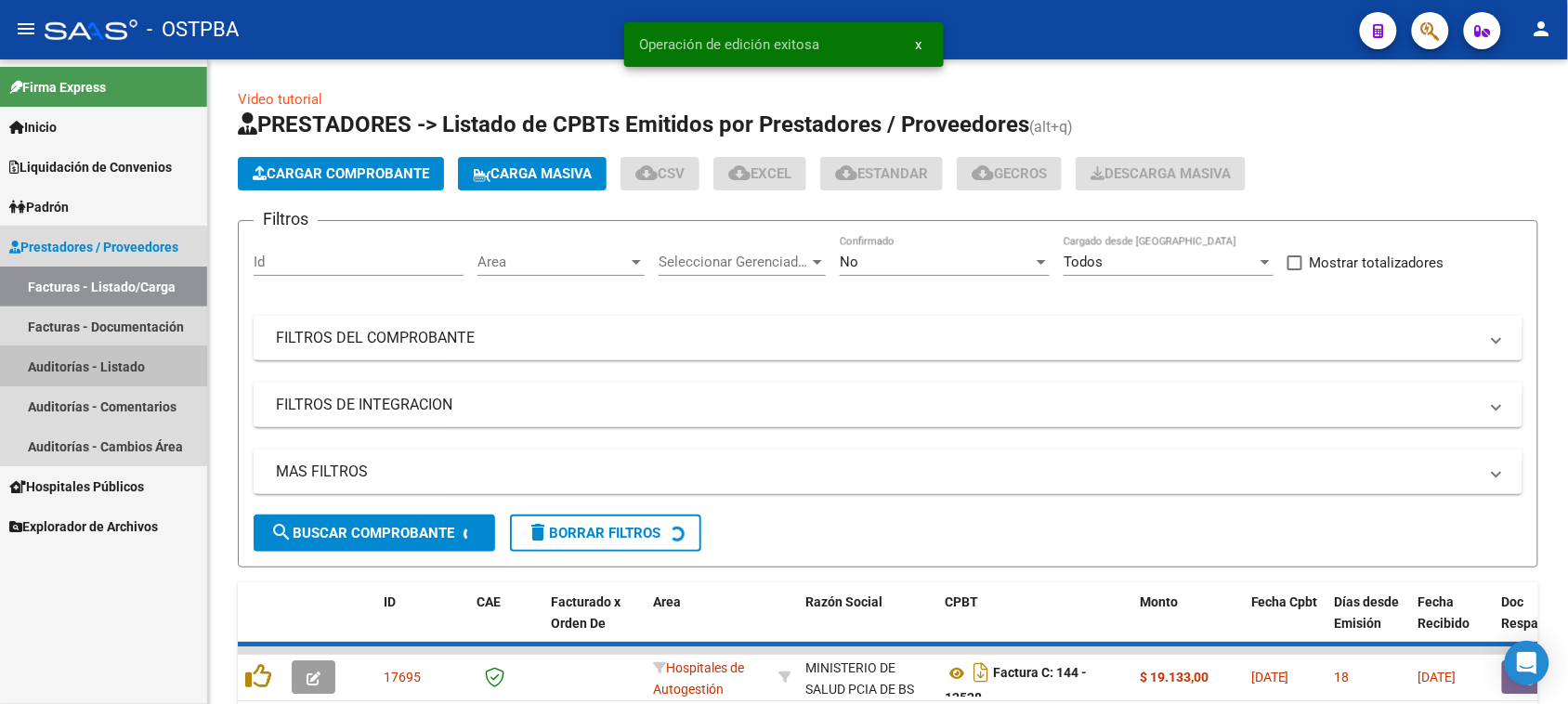
click at [118, 360] on link "Auditorías - Listado" at bounding box center [103, 367] width 207 height 40
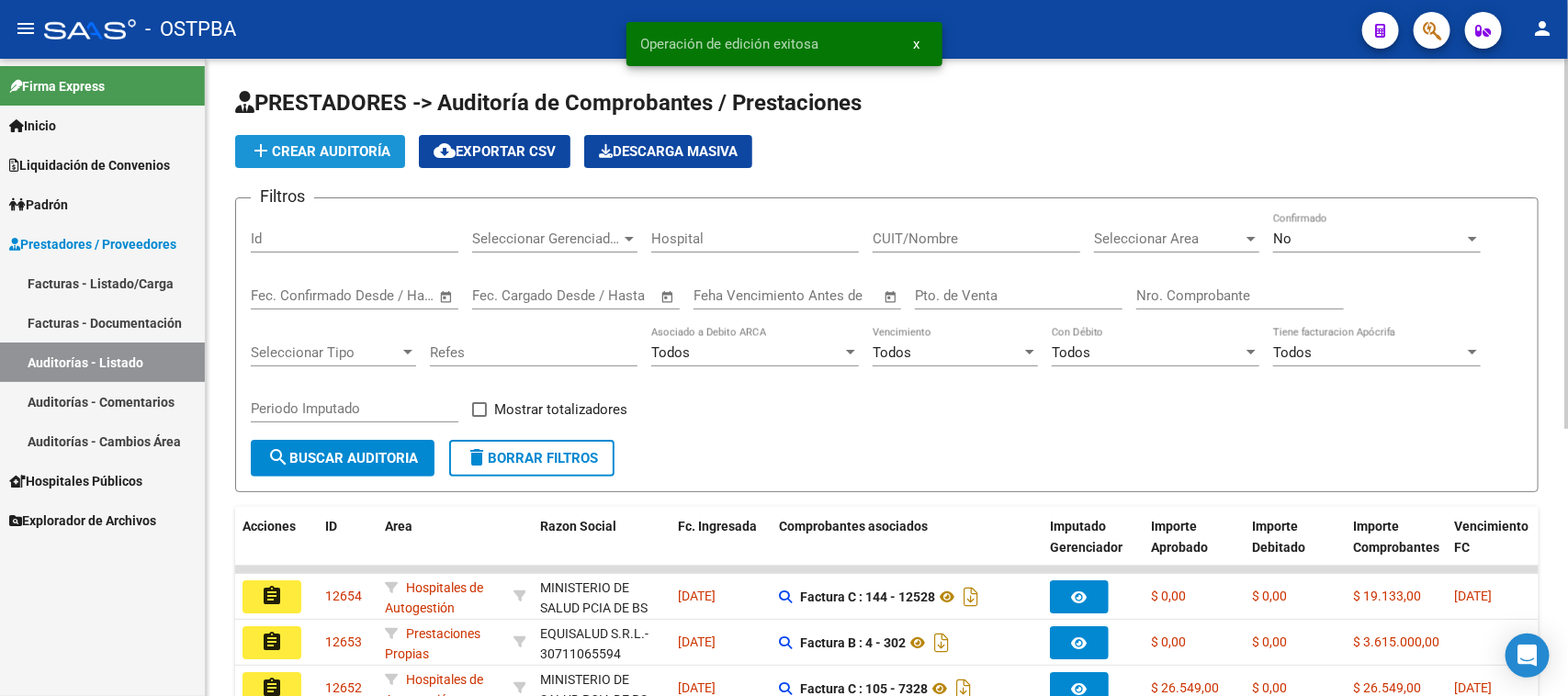
click at [310, 152] on span "add Crear Auditoría" at bounding box center [321, 152] width 141 height 17
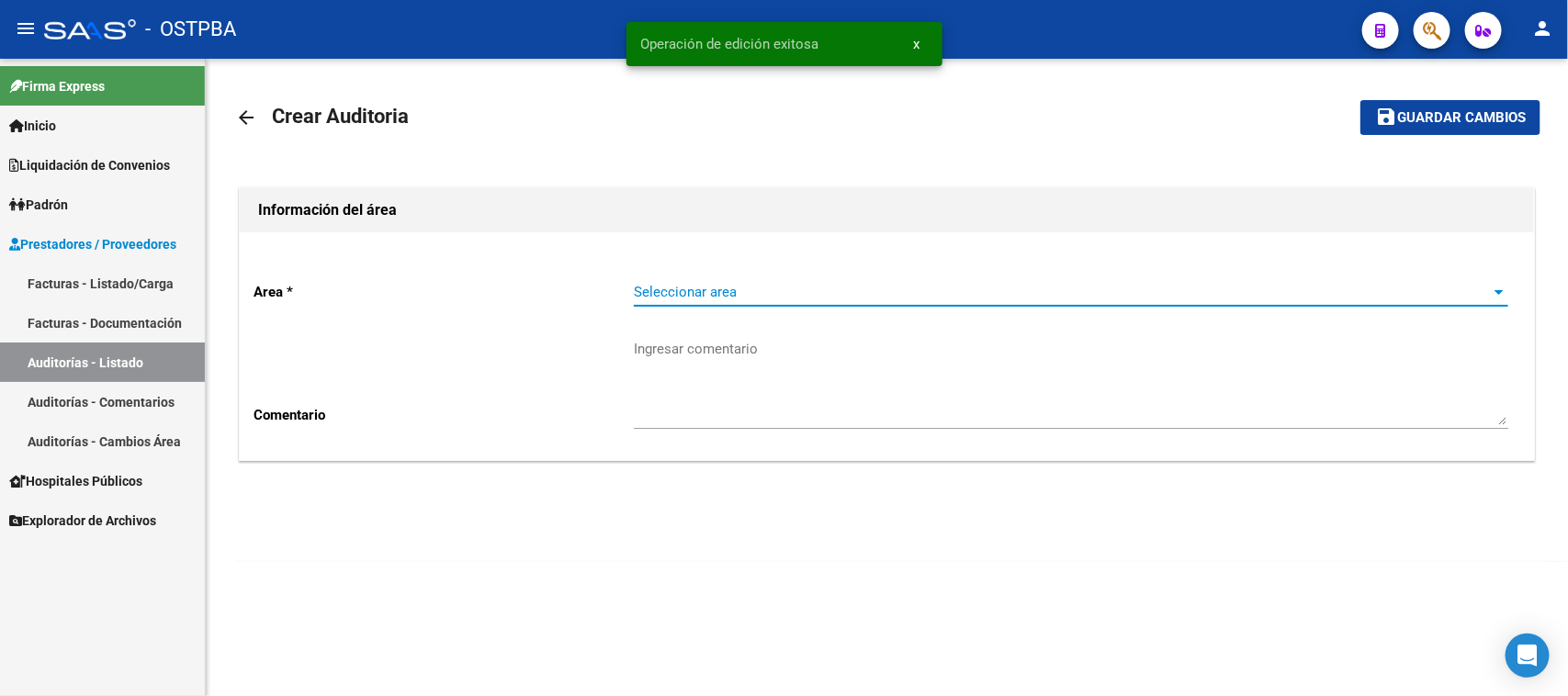
click at [774, 292] on span "Seleccionar area" at bounding box center [1063, 292] width 859 height 17
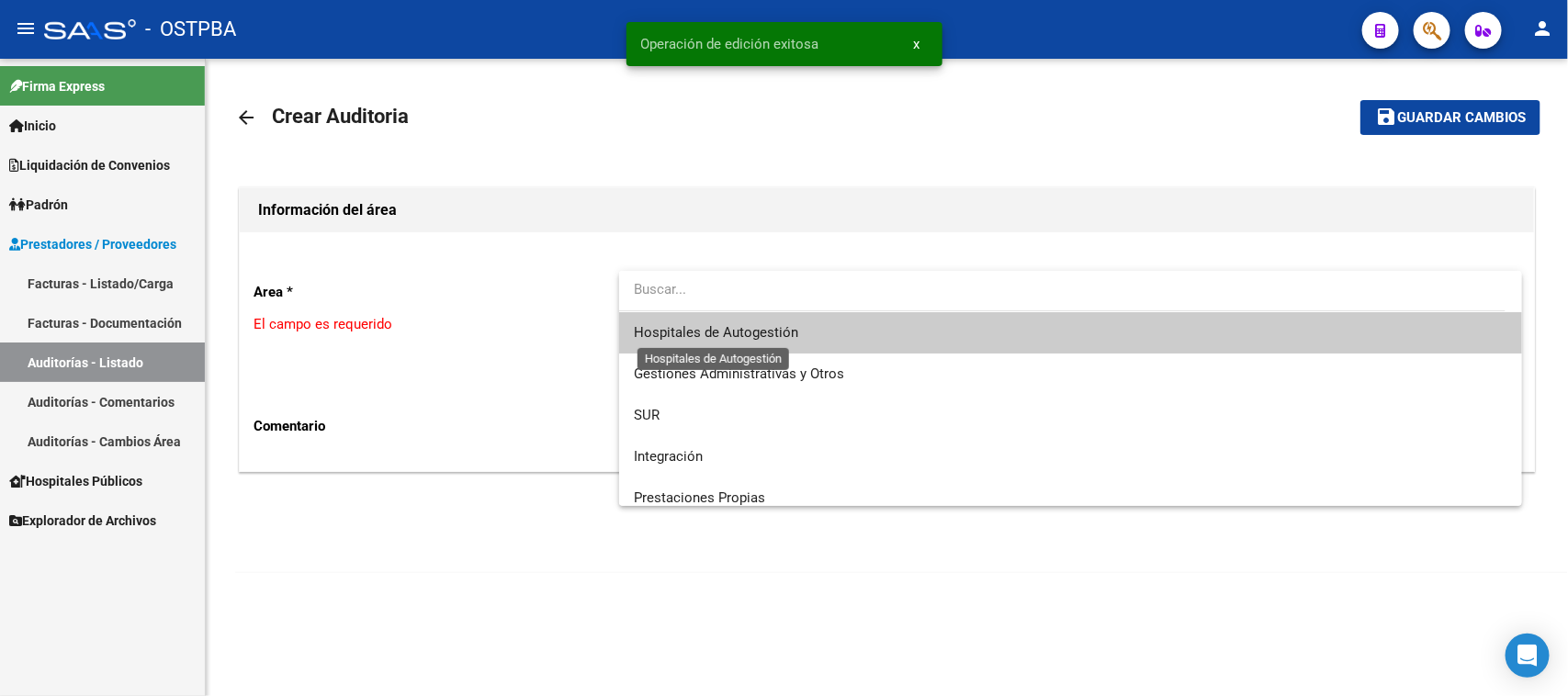
click at [674, 328] on span "Hospitales de Autogestión" at bounding box center [715, 333] width 164 height 17
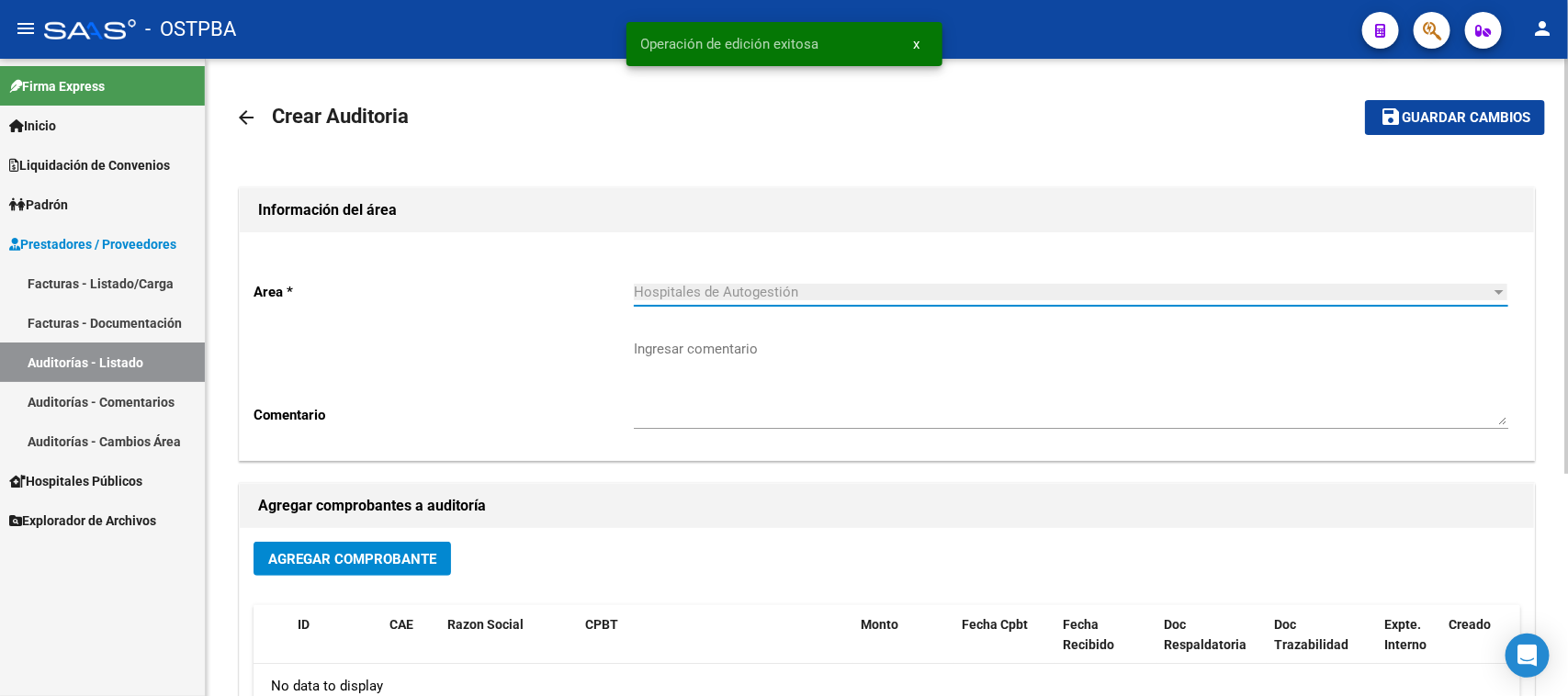
click at [406, 561] on span "Agregar Comprobante" at bounding box center [351, 559] width 168 height 17
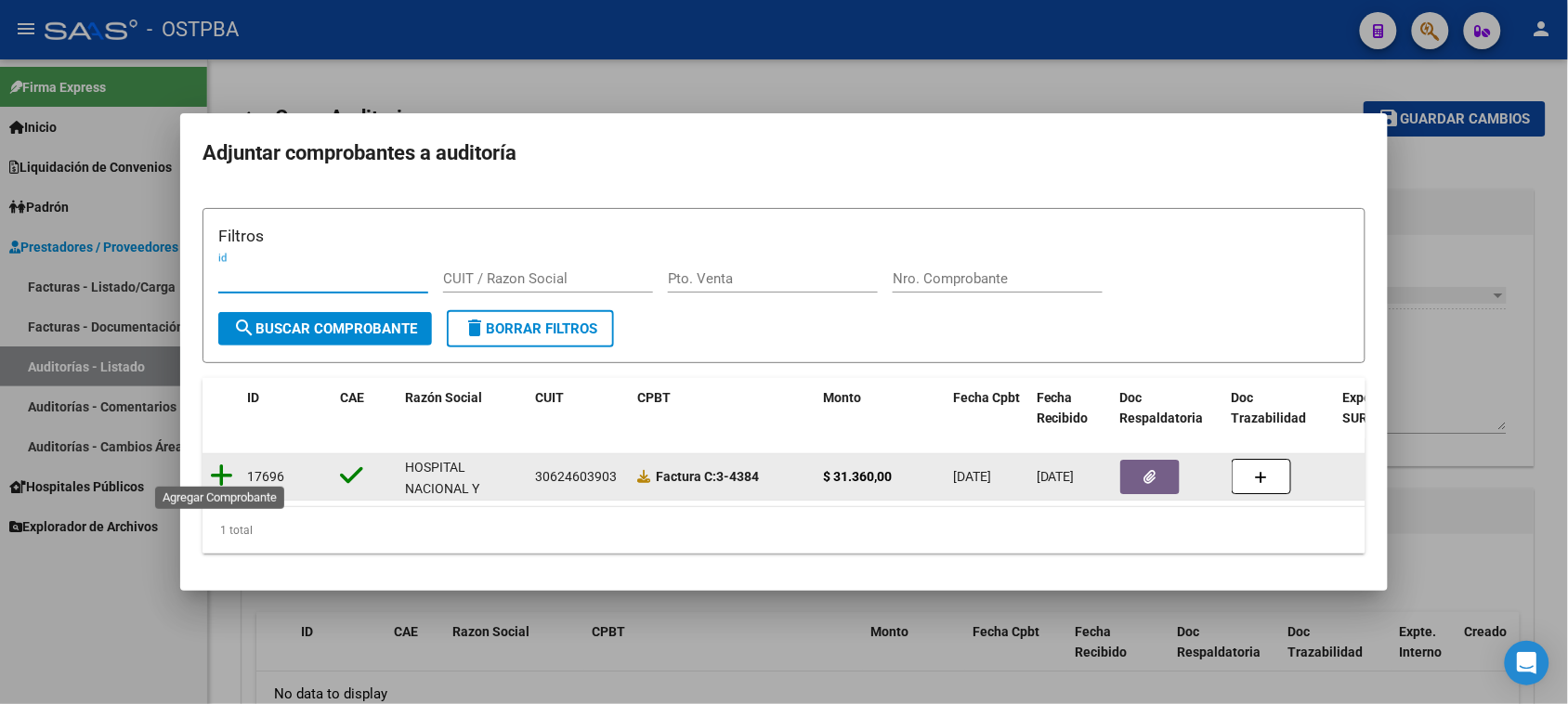
drag, startPoint x: 216, startPoint y: 462, endPoint x: 261, endPoint y: 446, distance: 47.8
click at [218, 462] on icon at bounding box center [222, 475] width 24 height 26
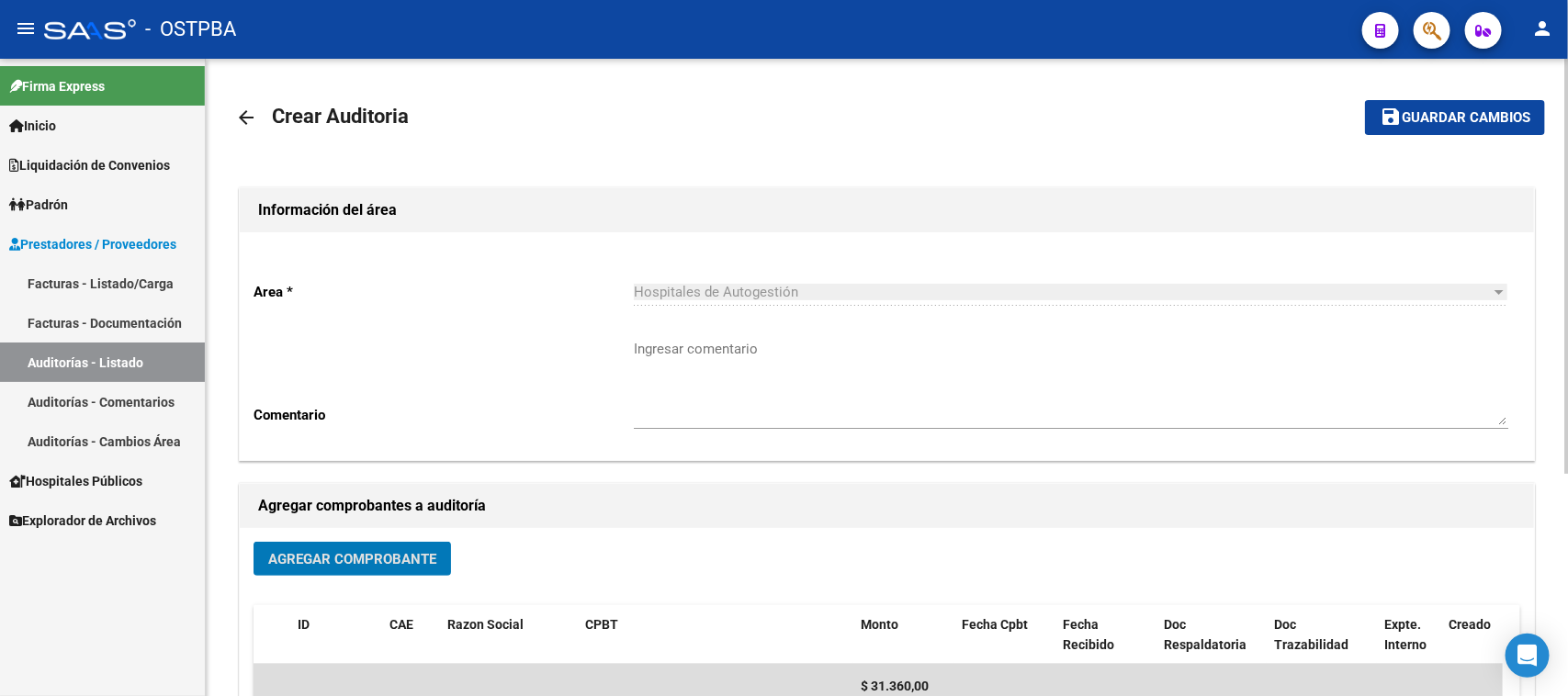
click at [1444, 117] on span "Guardar cambios" at bounding box center [1466, 119] width 128 height 17
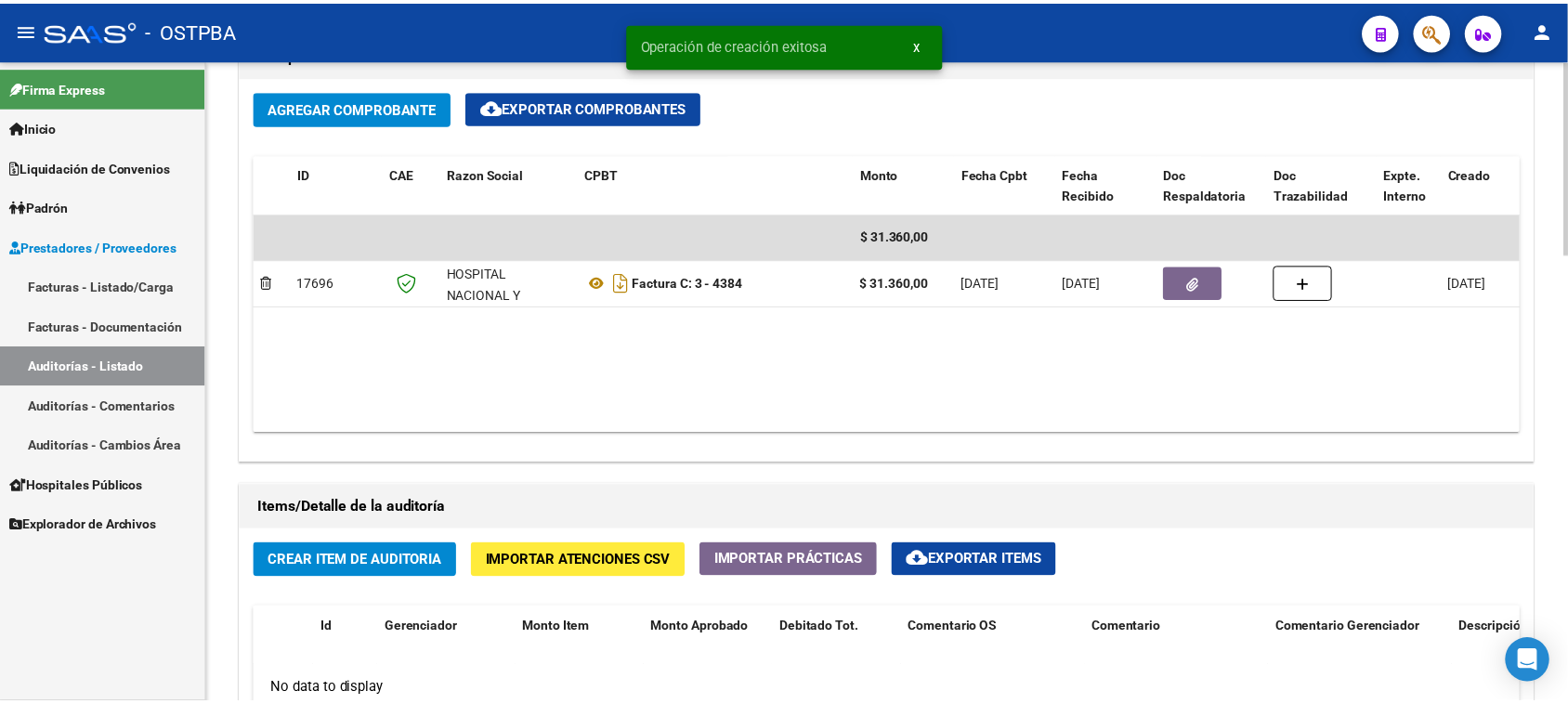
scroll to position [1045, 0]
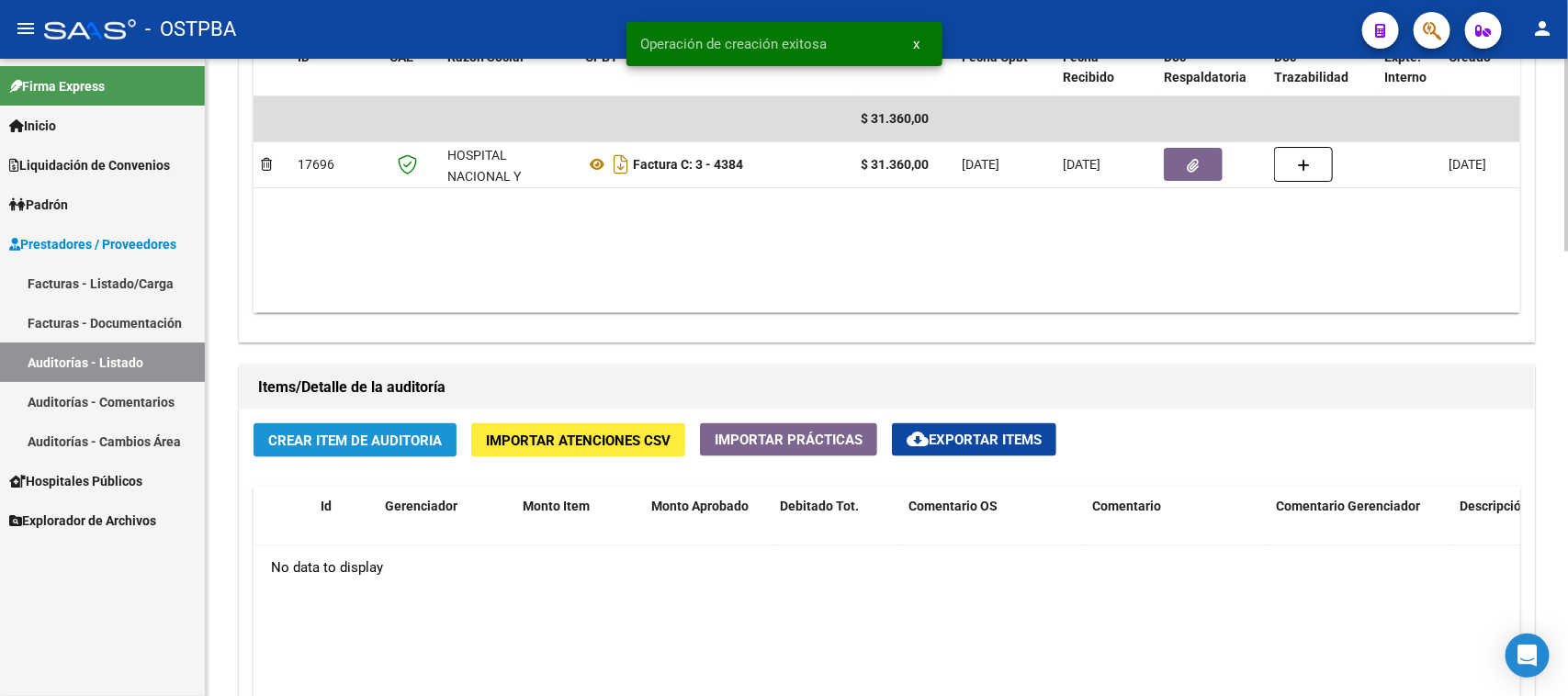
click at [381, 448] on button "Crear Item de Auditoria" at bounding box center [355, 440] width 203 height 34
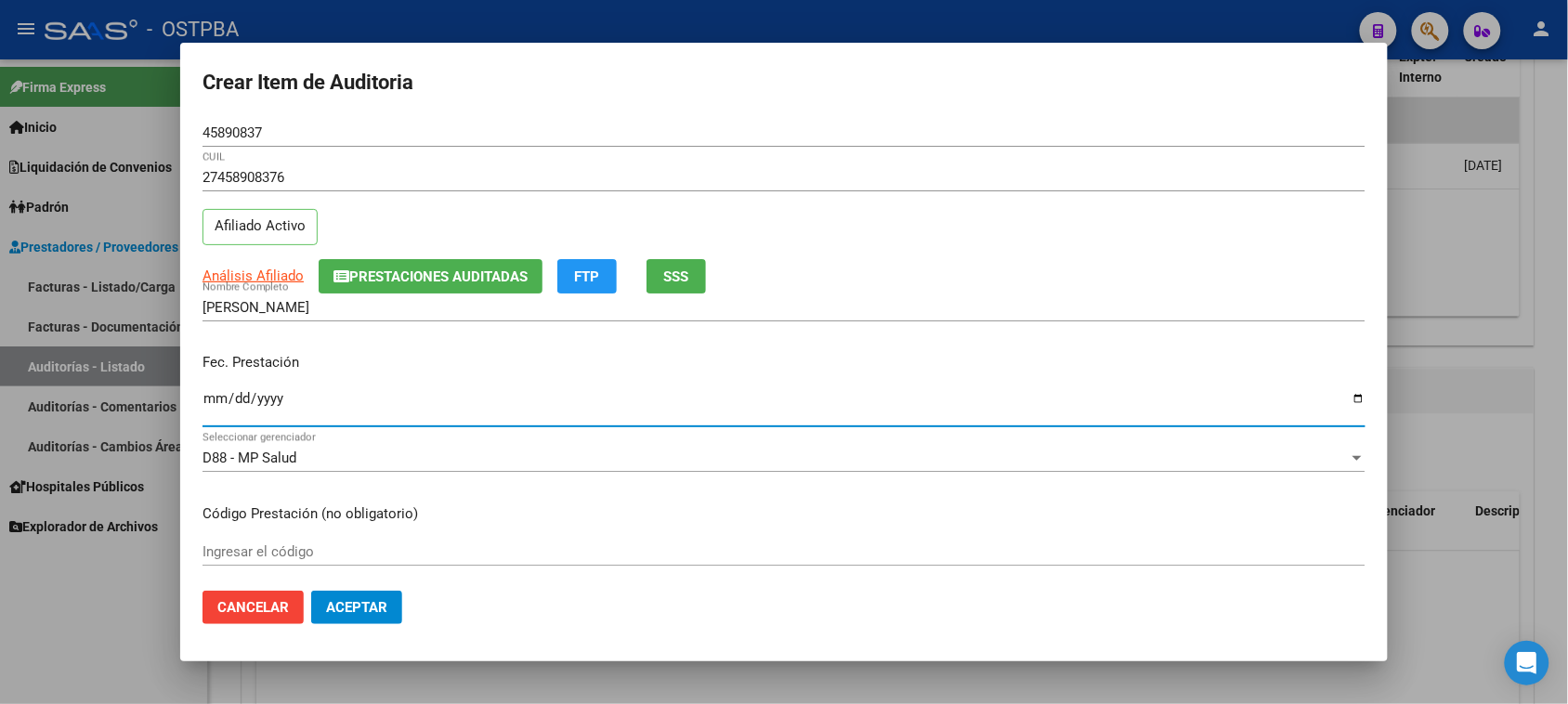
click at [210, 406] on input "Ingresar la fecha" at bounding box center [784, 406] width 1162 height 29
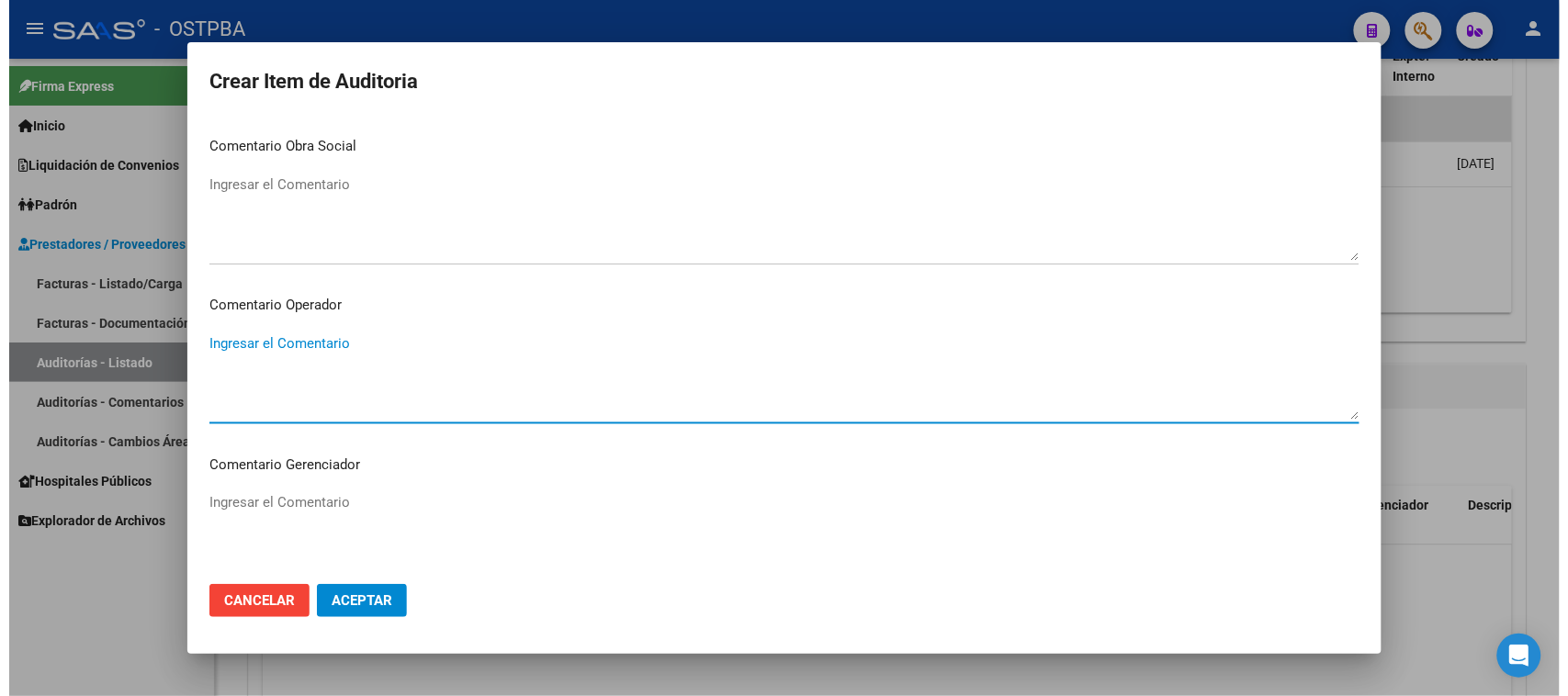
scroll to position [1145, 0]
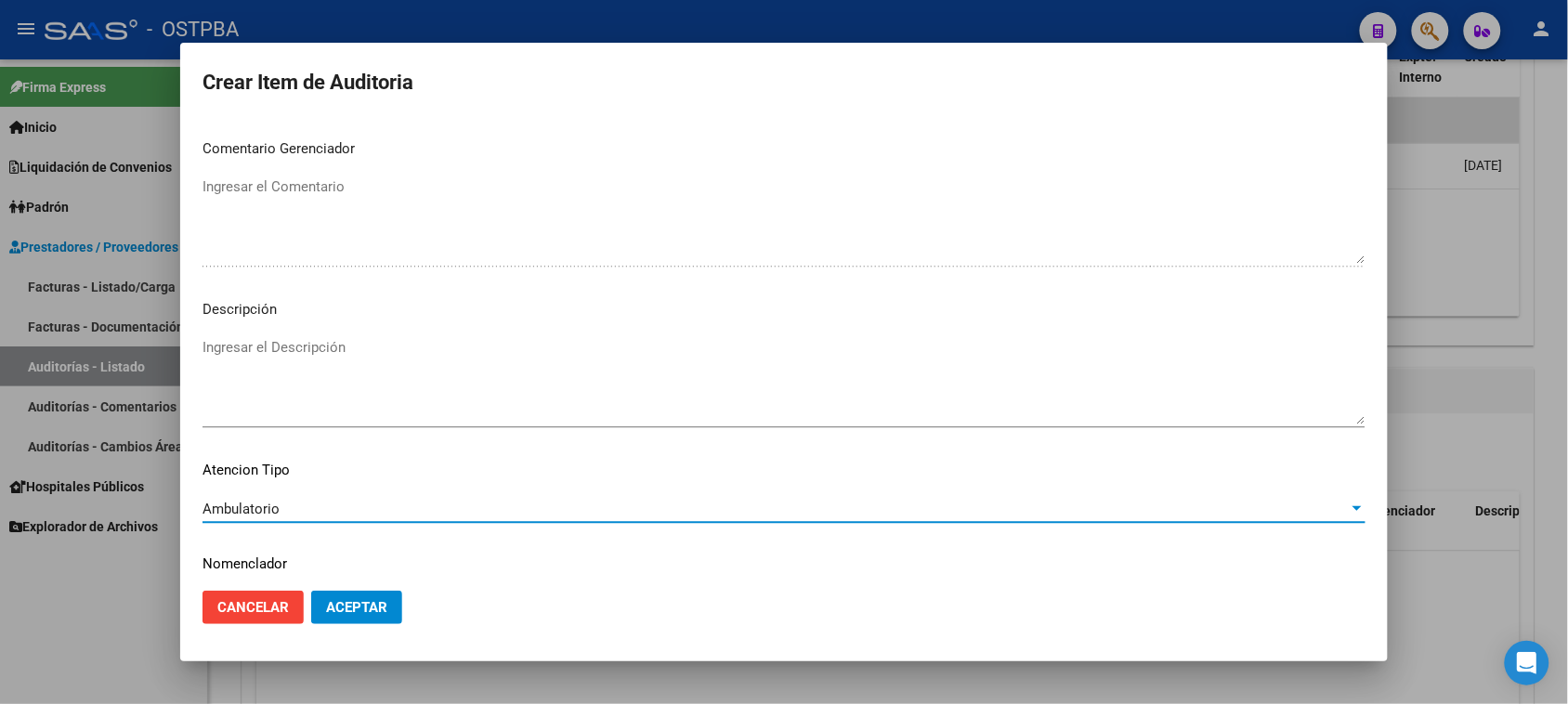
click at [382, 611] on span "Aceptar" at bounding box center [356, 607] width 62 height 17
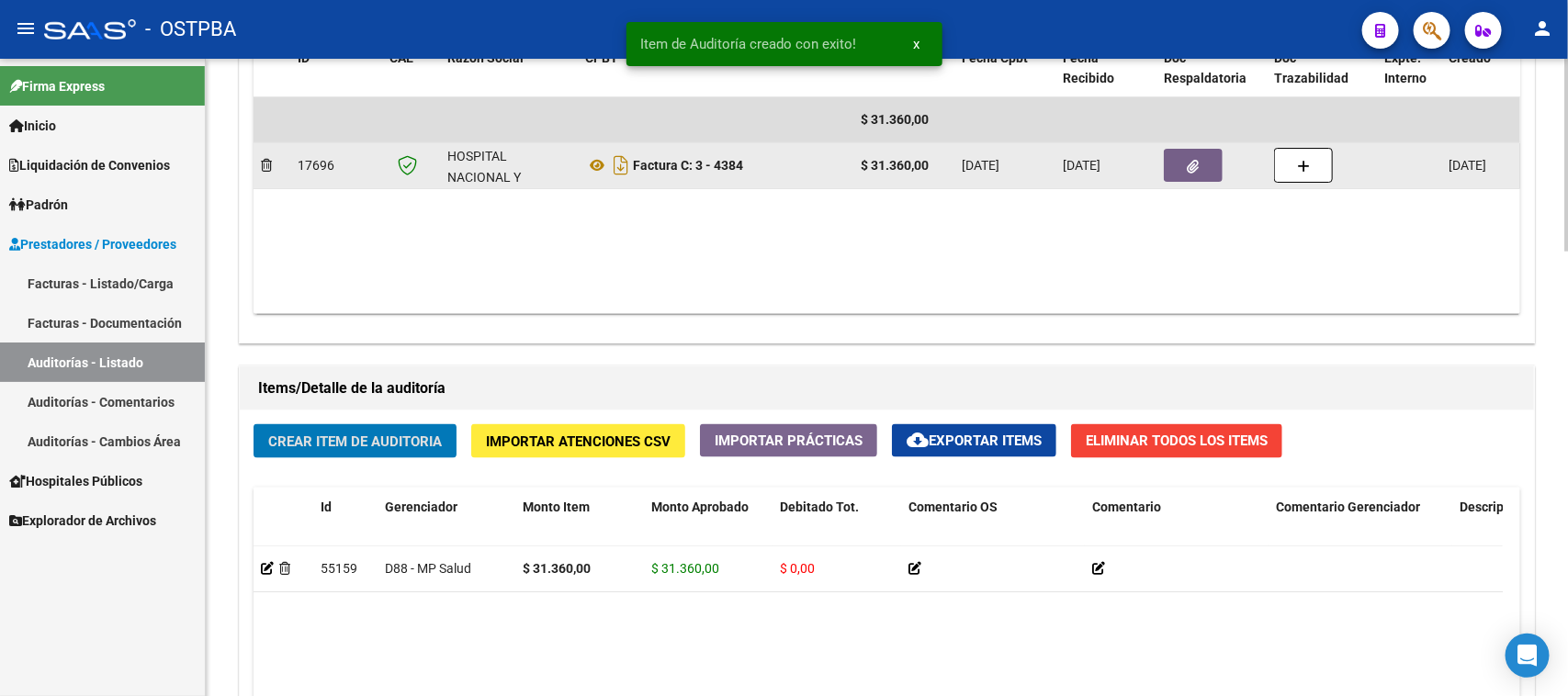
click at [1187, 154] on button "button" at bounding box center [1193, 165] width 59 height 33
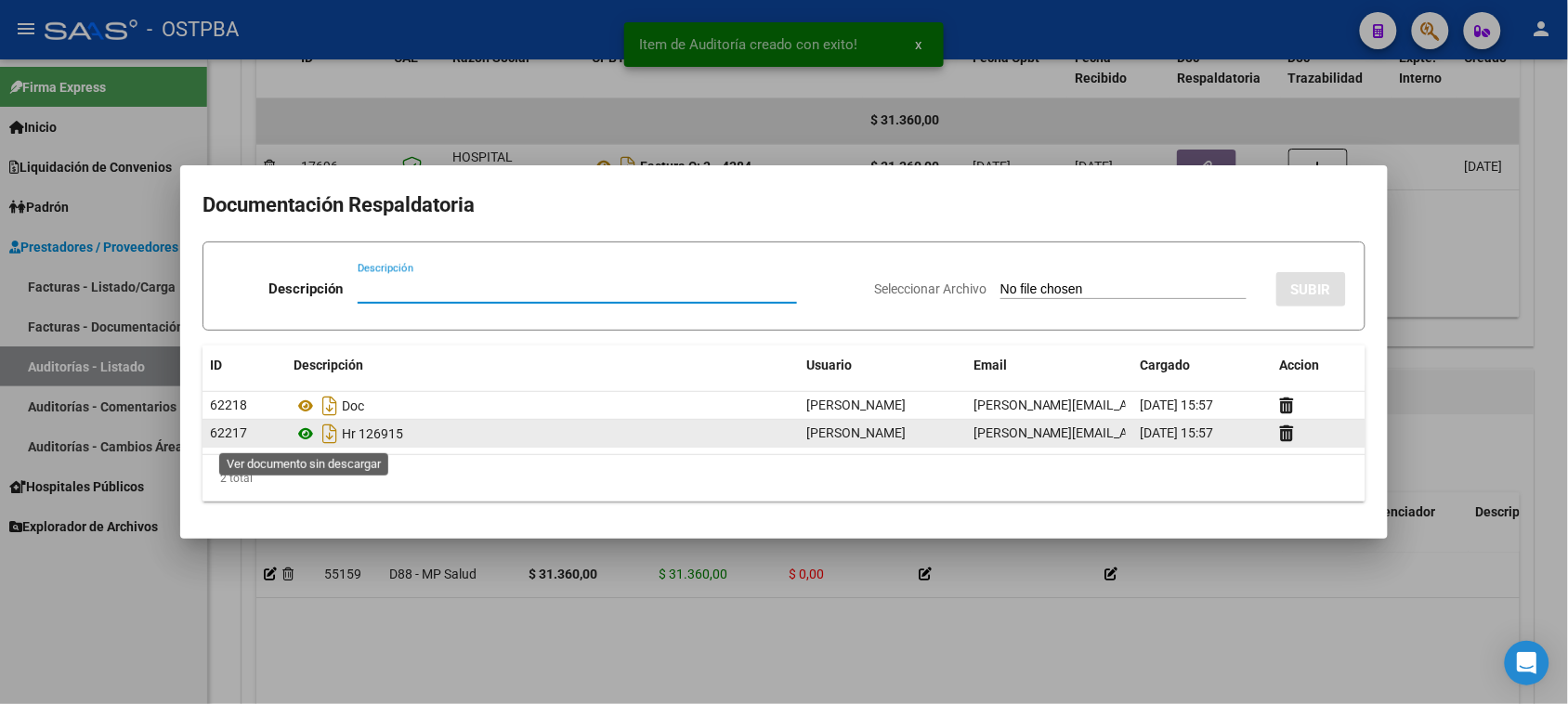
click at [303, 432] on icon at bounding box center [305, 434] width 24 height 23
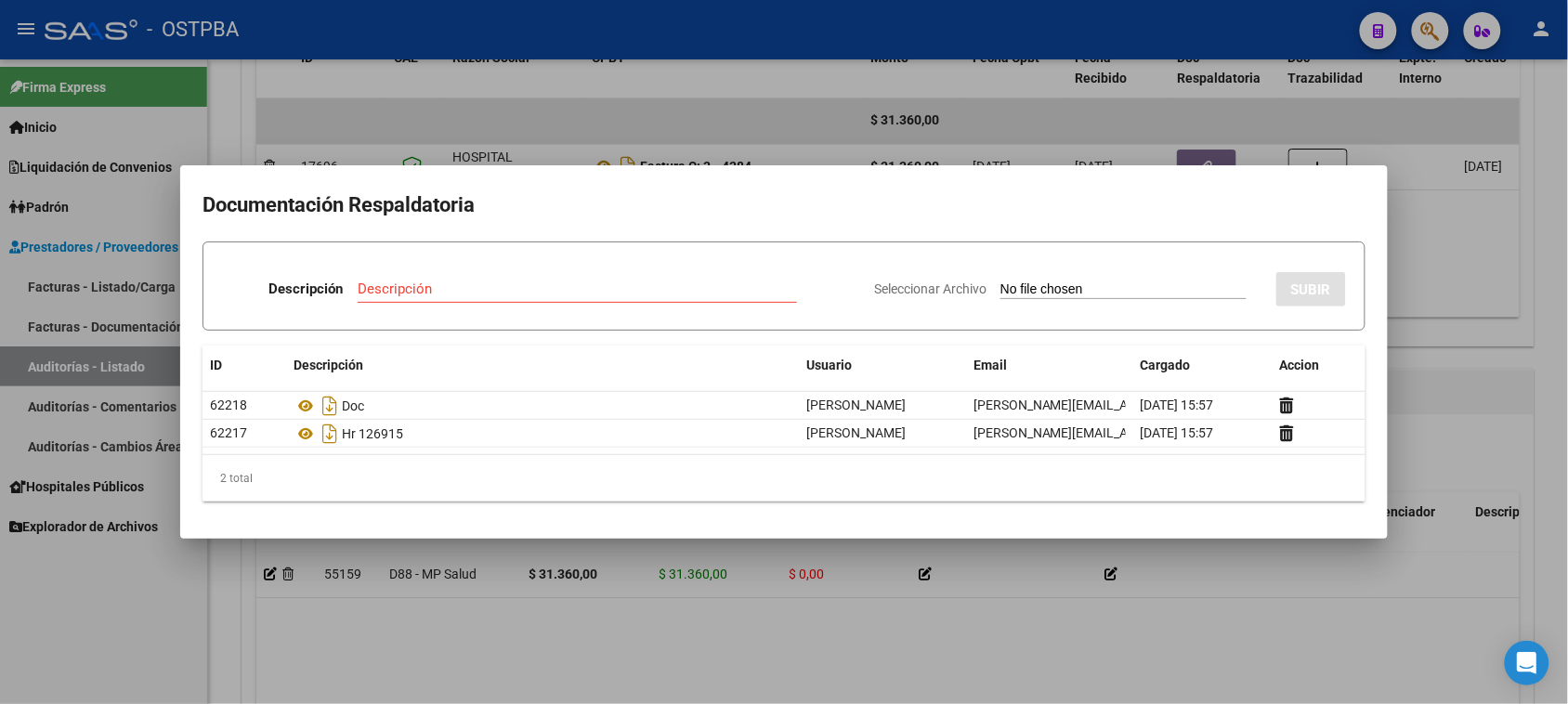
click at [144, 586] on div at bounding box center [784, 352] width 1568 height 704
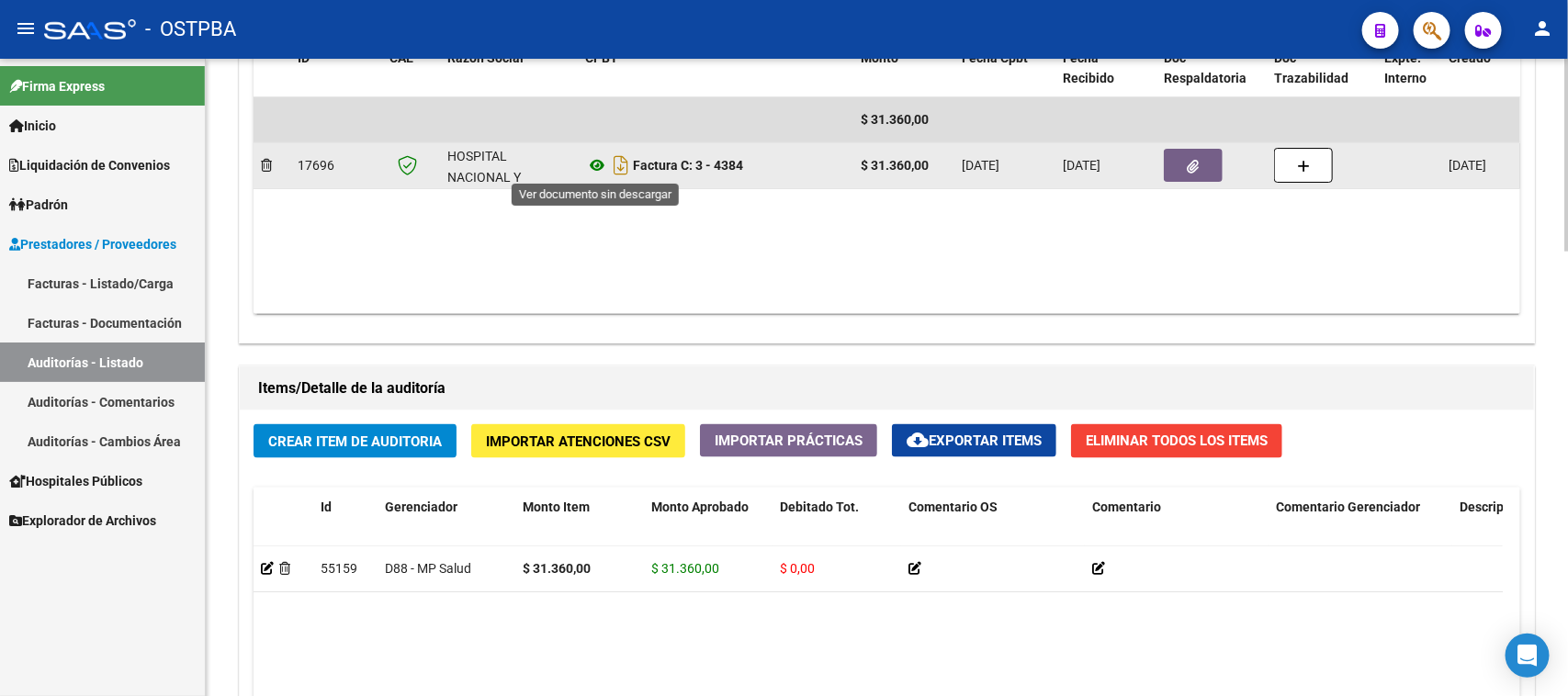
click at [594, 164] on icon at bounding box center [596, 166] width 23 height 22
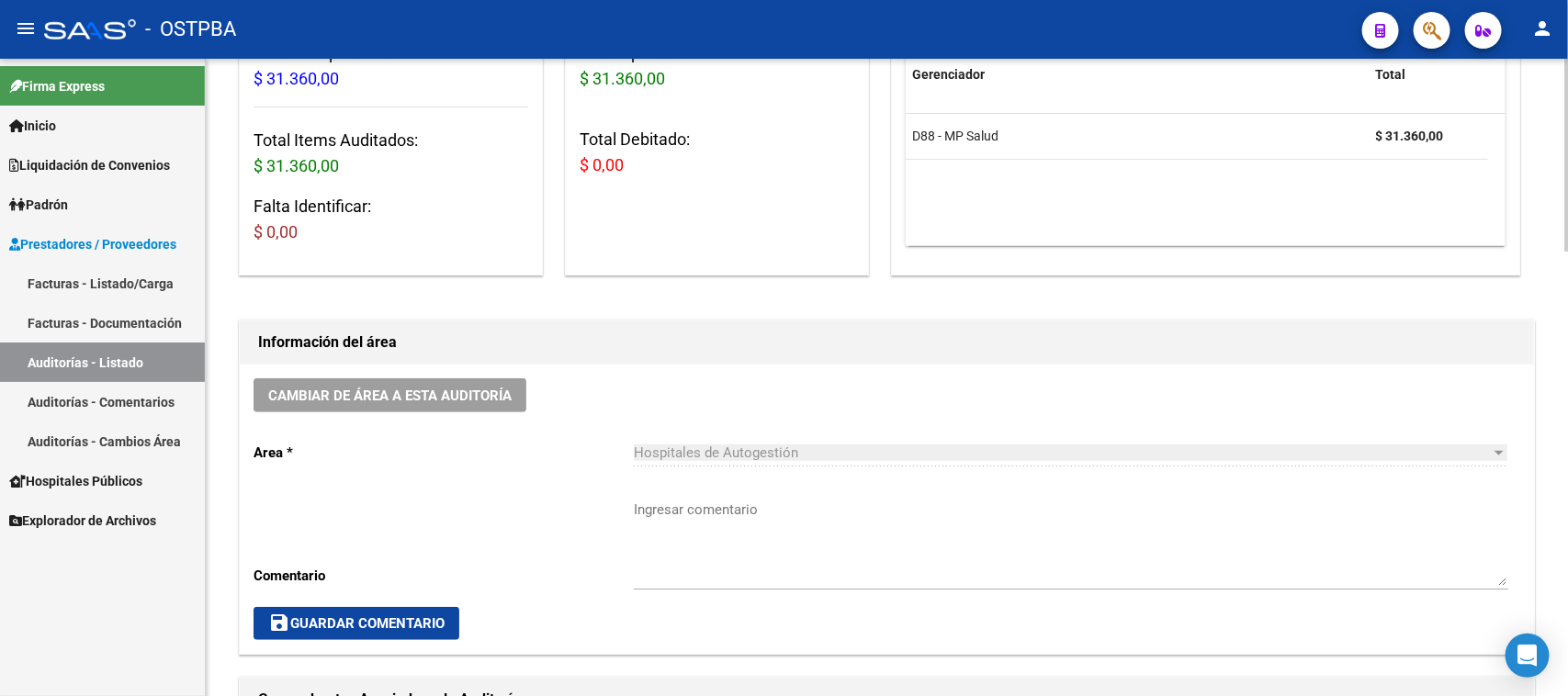
scroll to position [0, 0]
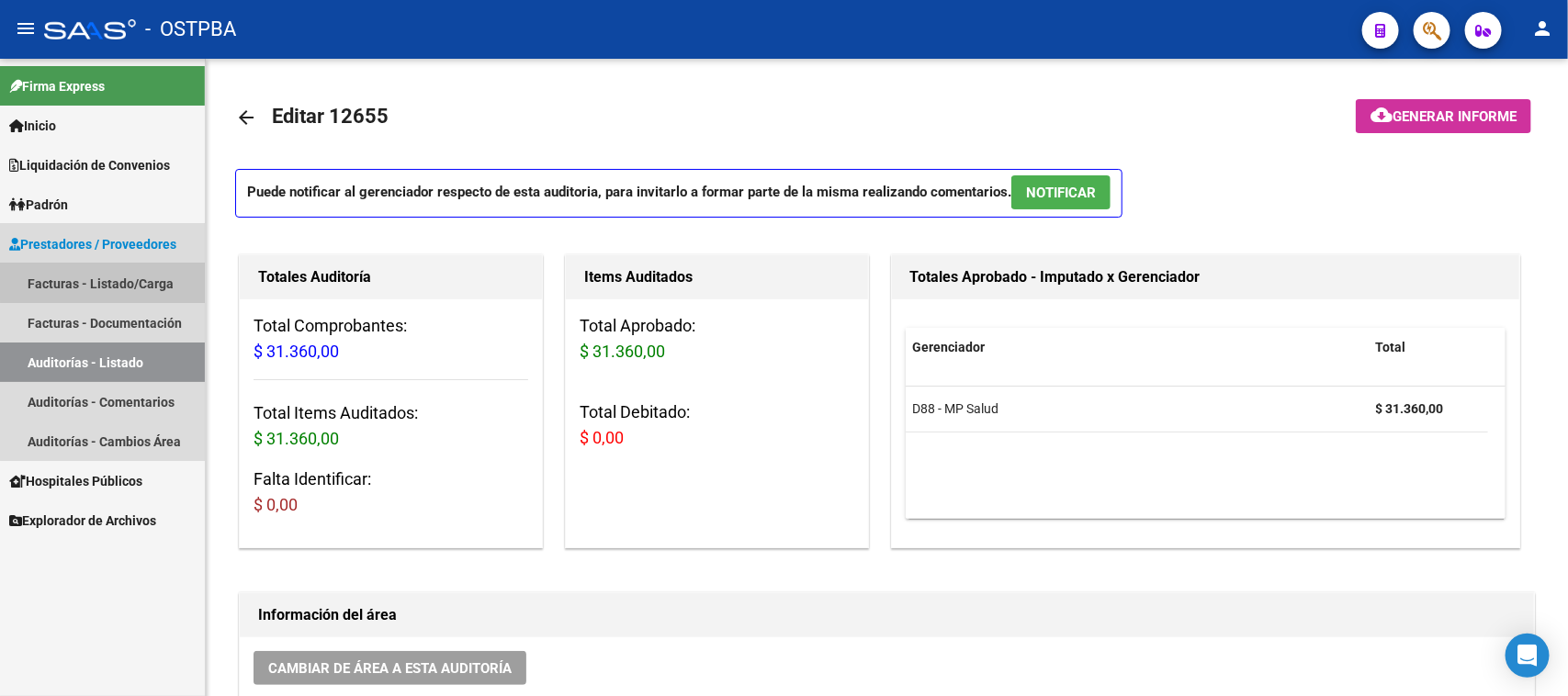
click at [106, 276] on link "Facturas - Listado/Carga" at bounding box center [102, 283] width 205 height 39
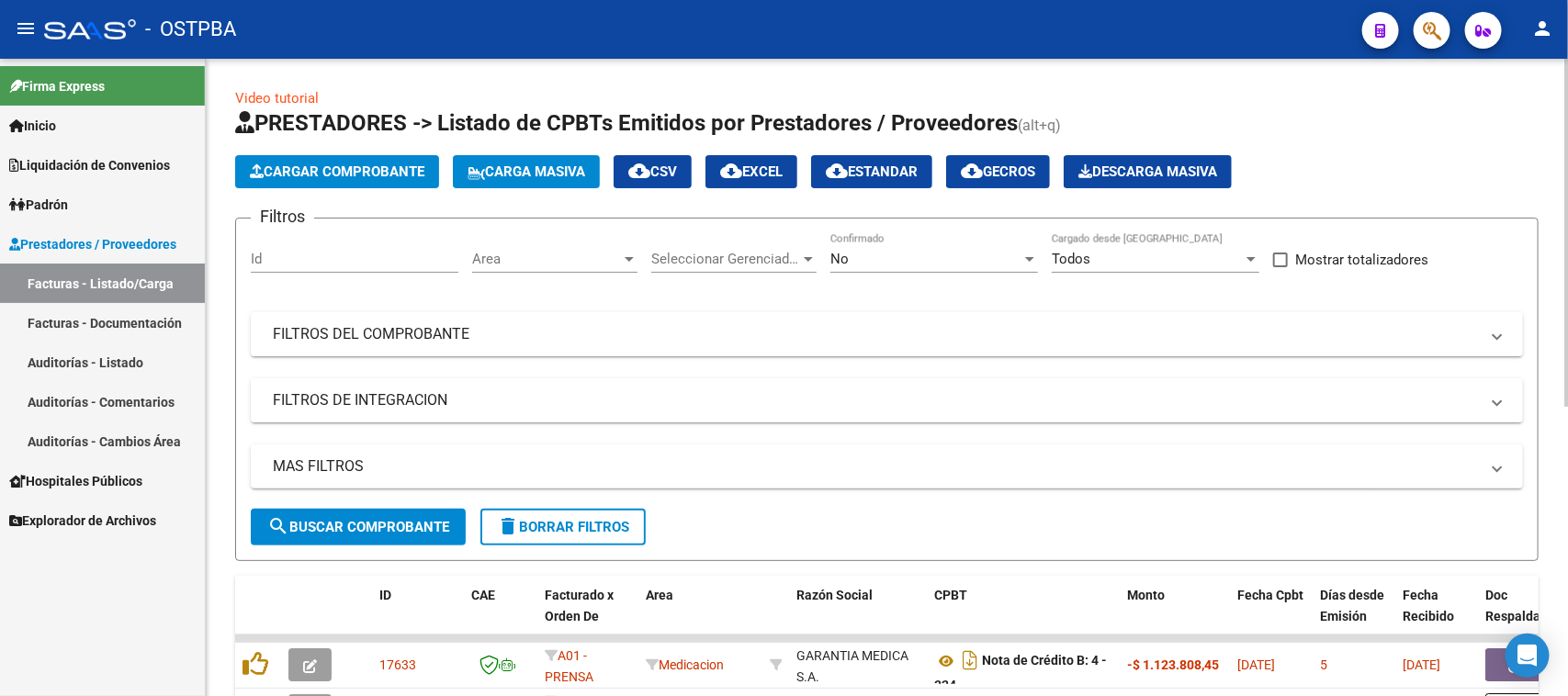
click at [324, 180] on button "Cargar Comprobante" at bounding box center [337, 171] width 204 height 33
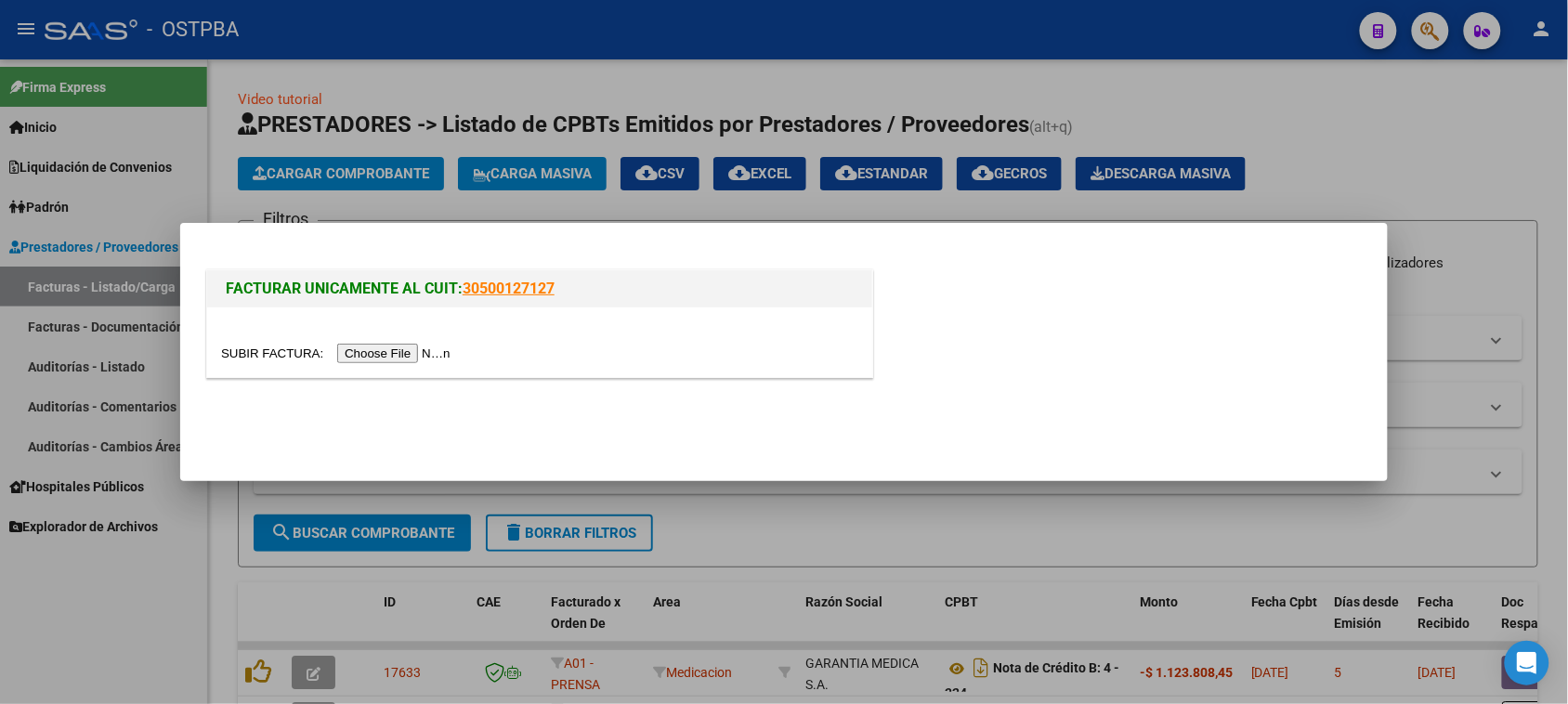
click at [364, 344] on input "file" at bounding box center [338, 353] width 235 height 20
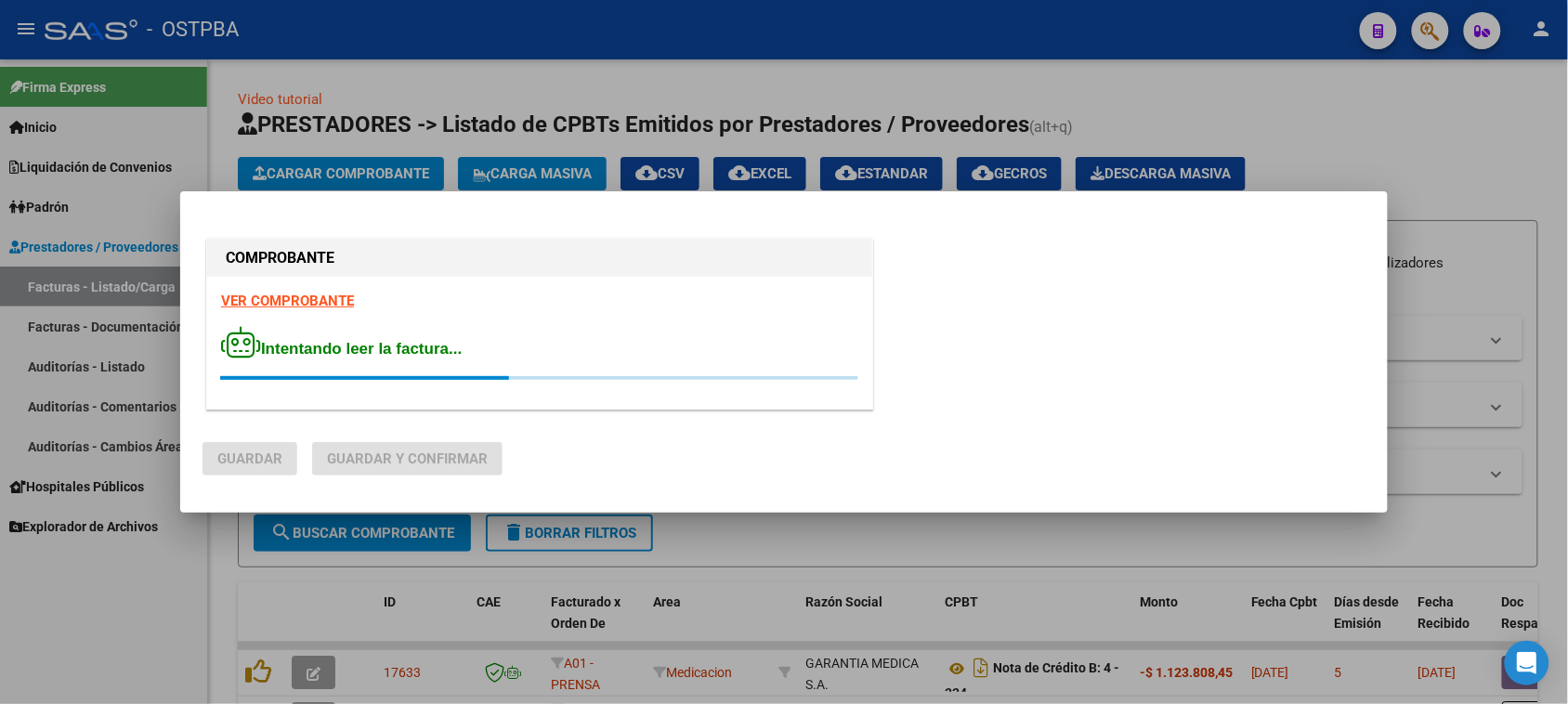
click at [286, 295] on strong "VER COMPROBANTE" at bounding box center [287, 301] width 133 height 17
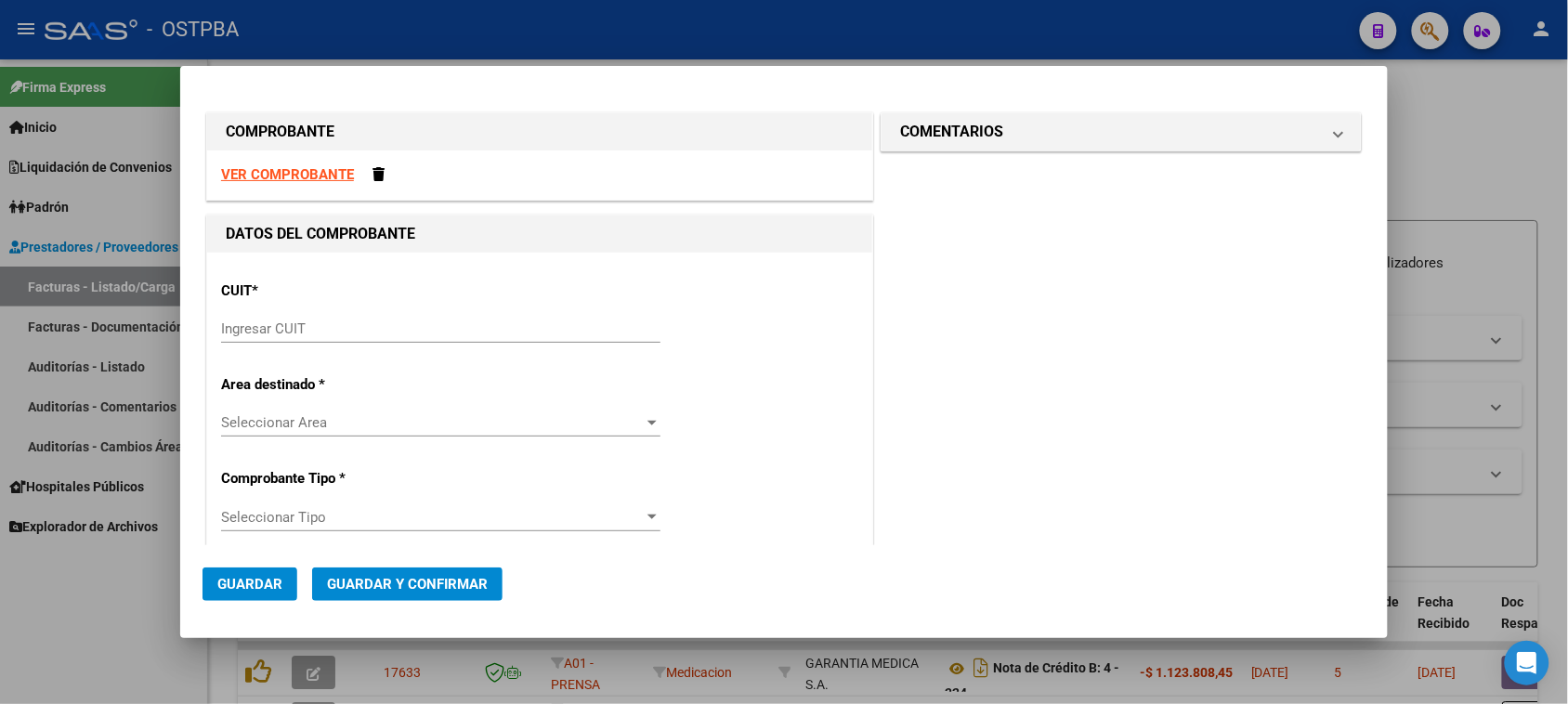
click at [354, 330] on input "Ingresar CUIT" at bounding box center [441, 329] width 440 height 17
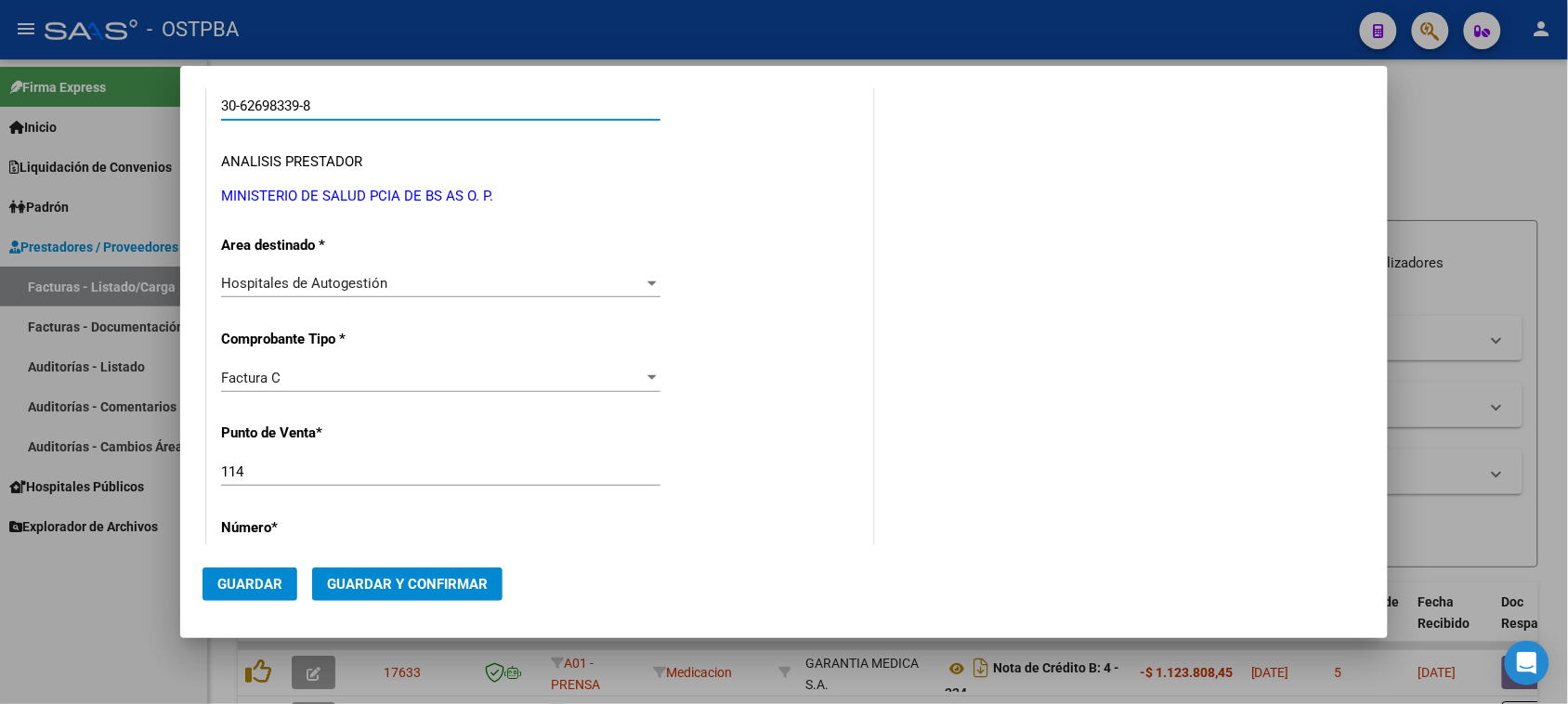
scroll to position [232, 0]
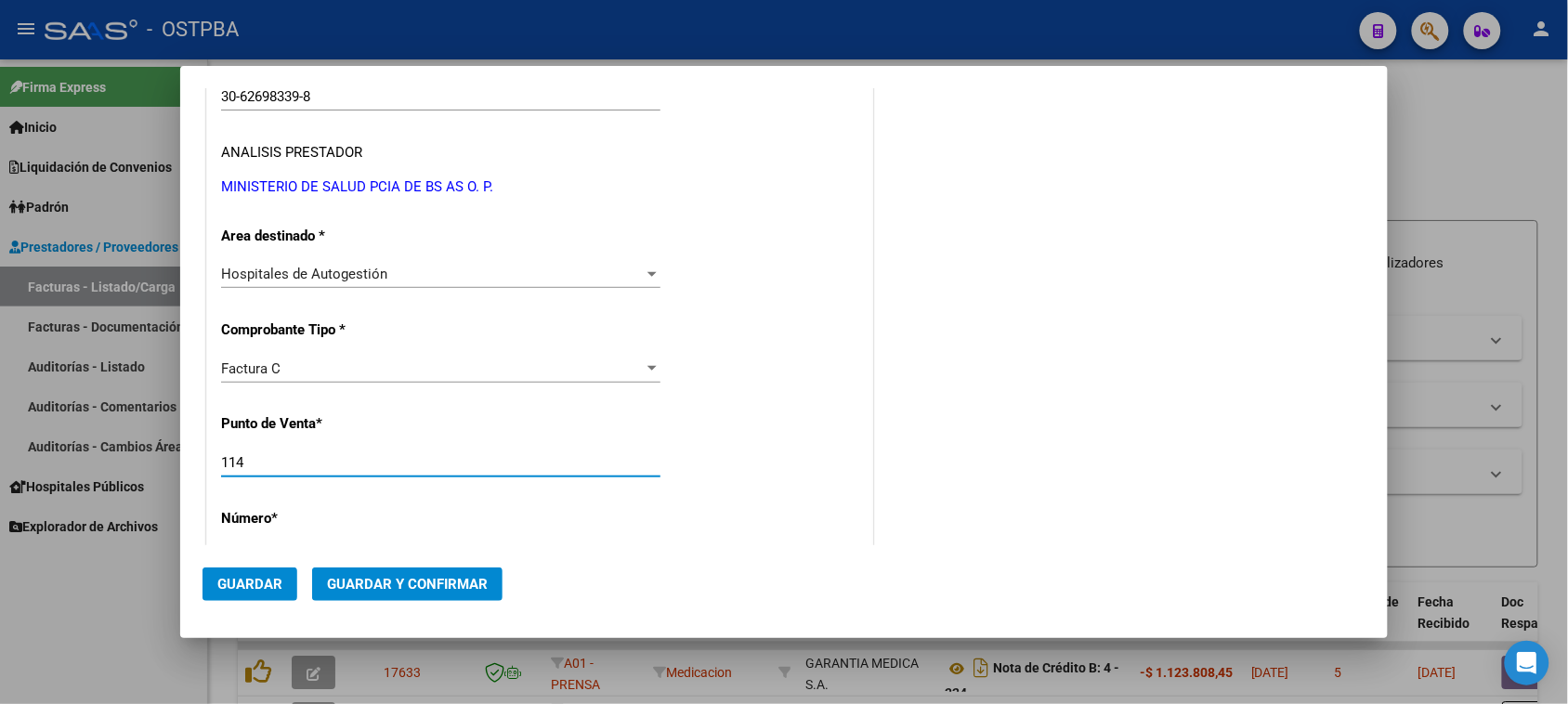
click at [274, 461] on input "114" at bounding box center [441, 462] width 440 height 17
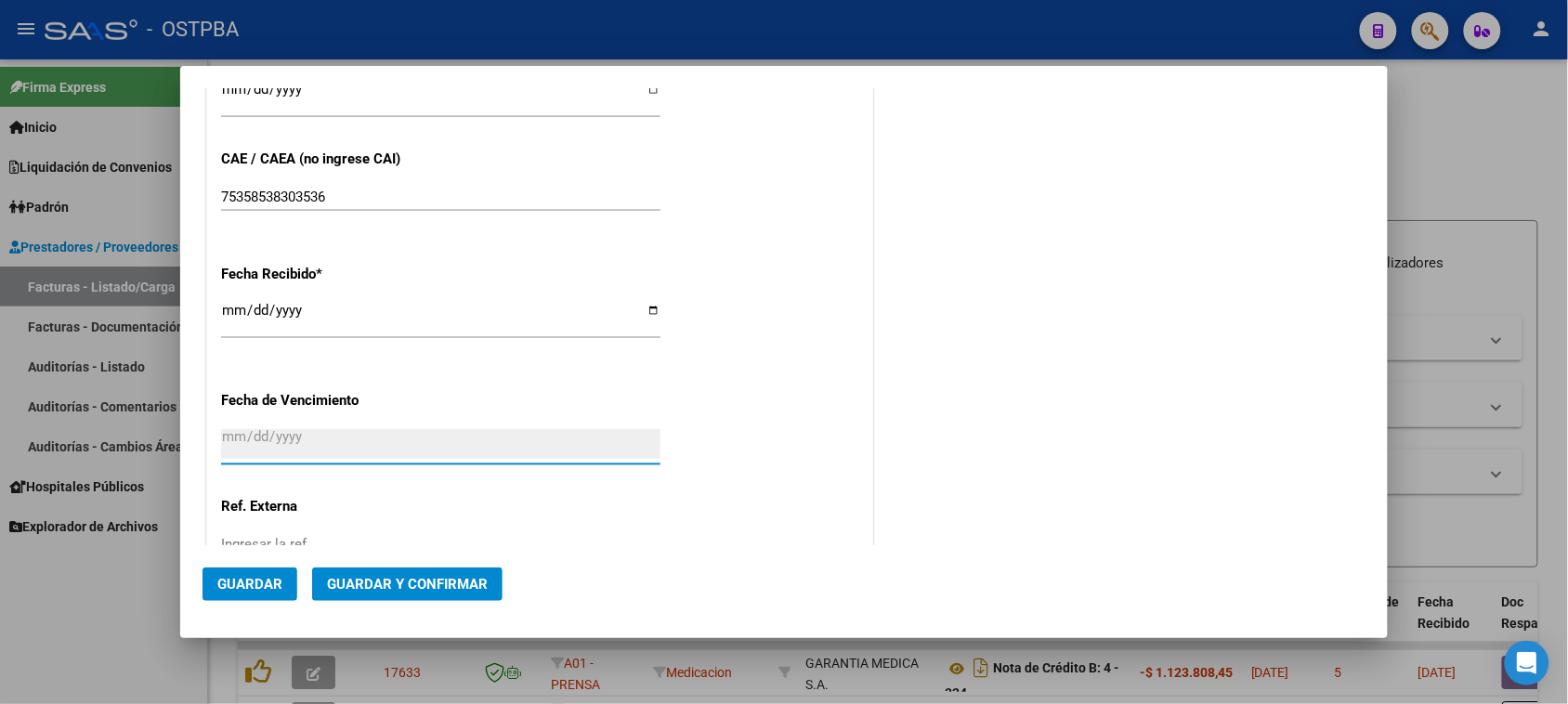
scroll to position [0, 0]
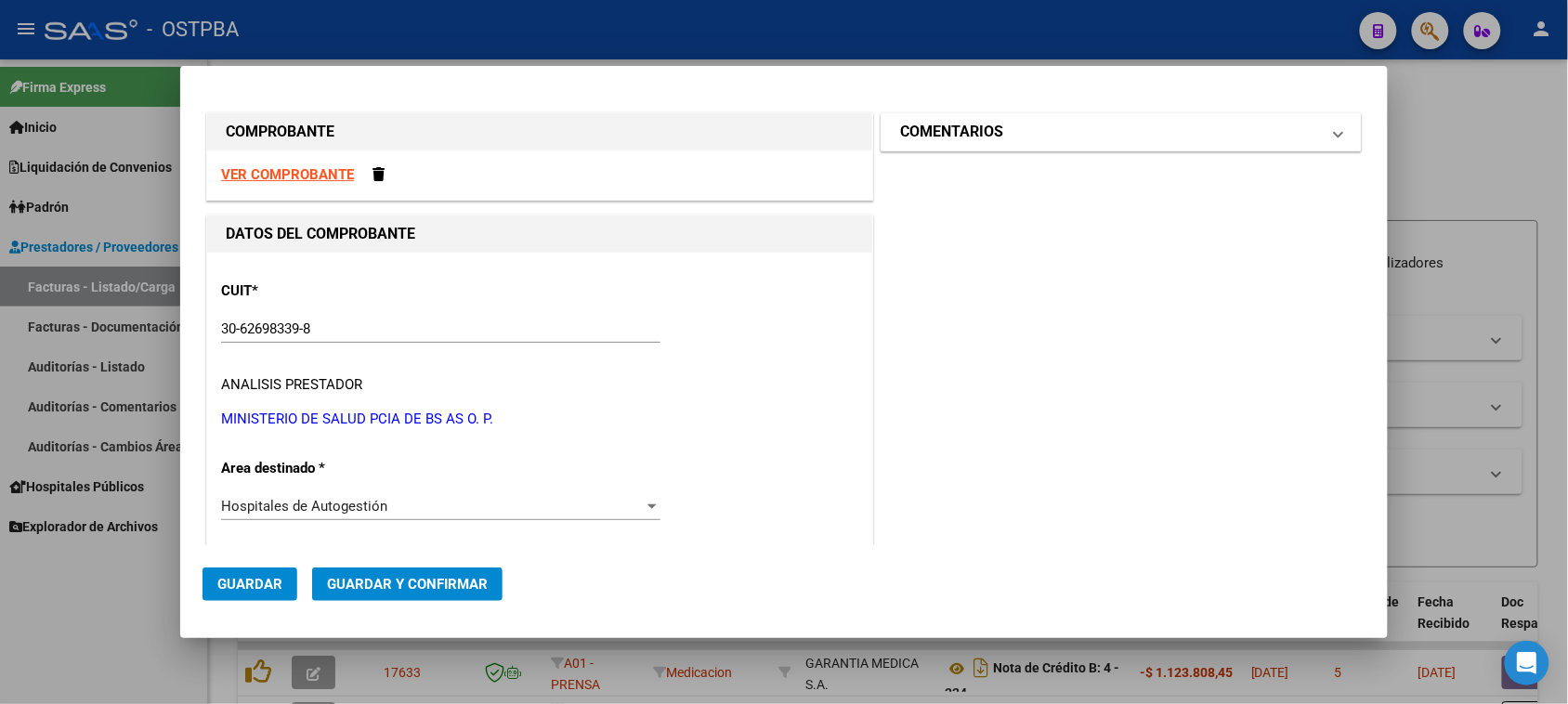
click at [959, 121] on h1 "COMENTARIOS" at bounding box center [951, 132] width 103 height 23
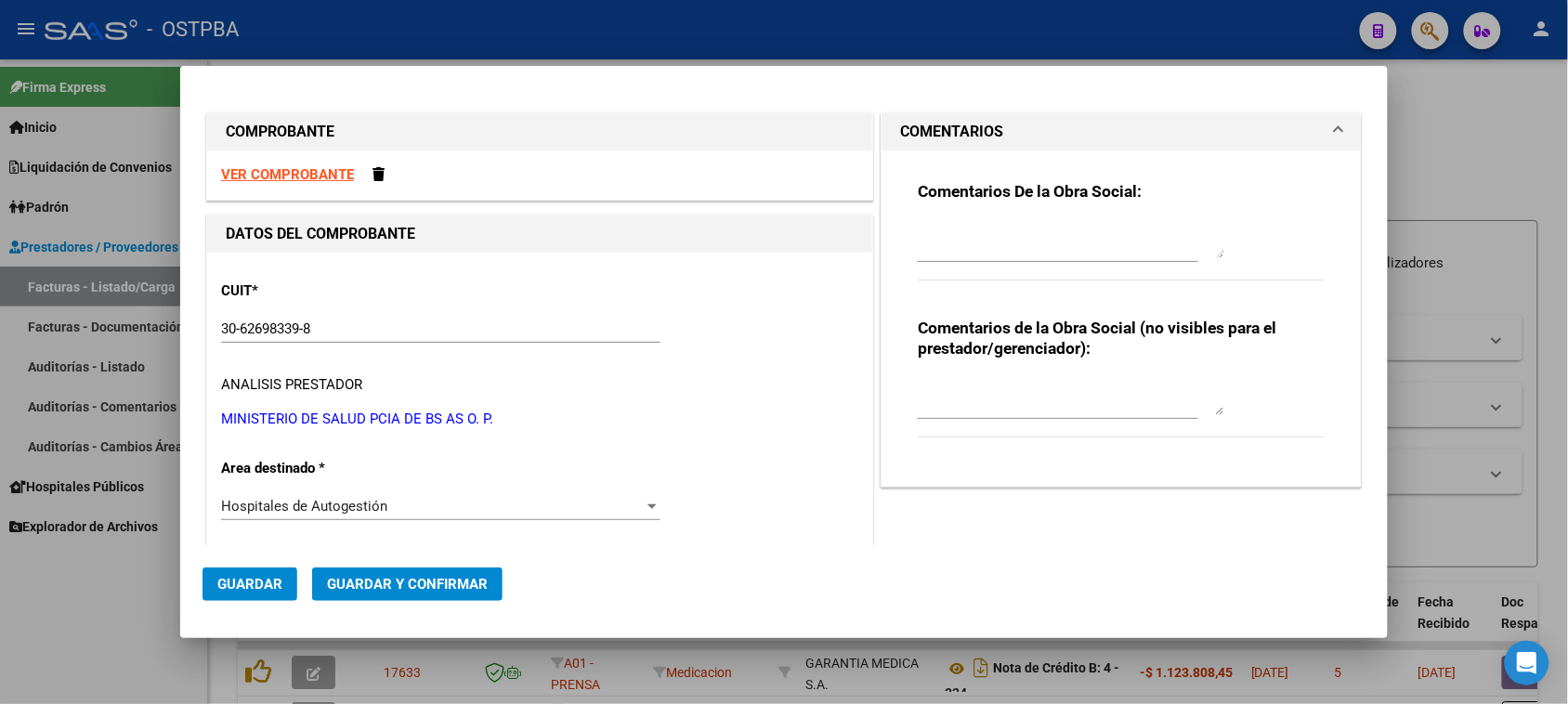
click at [906, 244] on div "Comentarios De la Obra Social: Comentarios de la Obra Social (no visibles para …" at bounding box center [1121, 311] width 435 height 321
click at [922, 253] on textarea at bounding box center [1072, 239] width 307 height 37
click at [244, 578] on span "Guardar" at bounding box center [249, 585] width 65 height 17
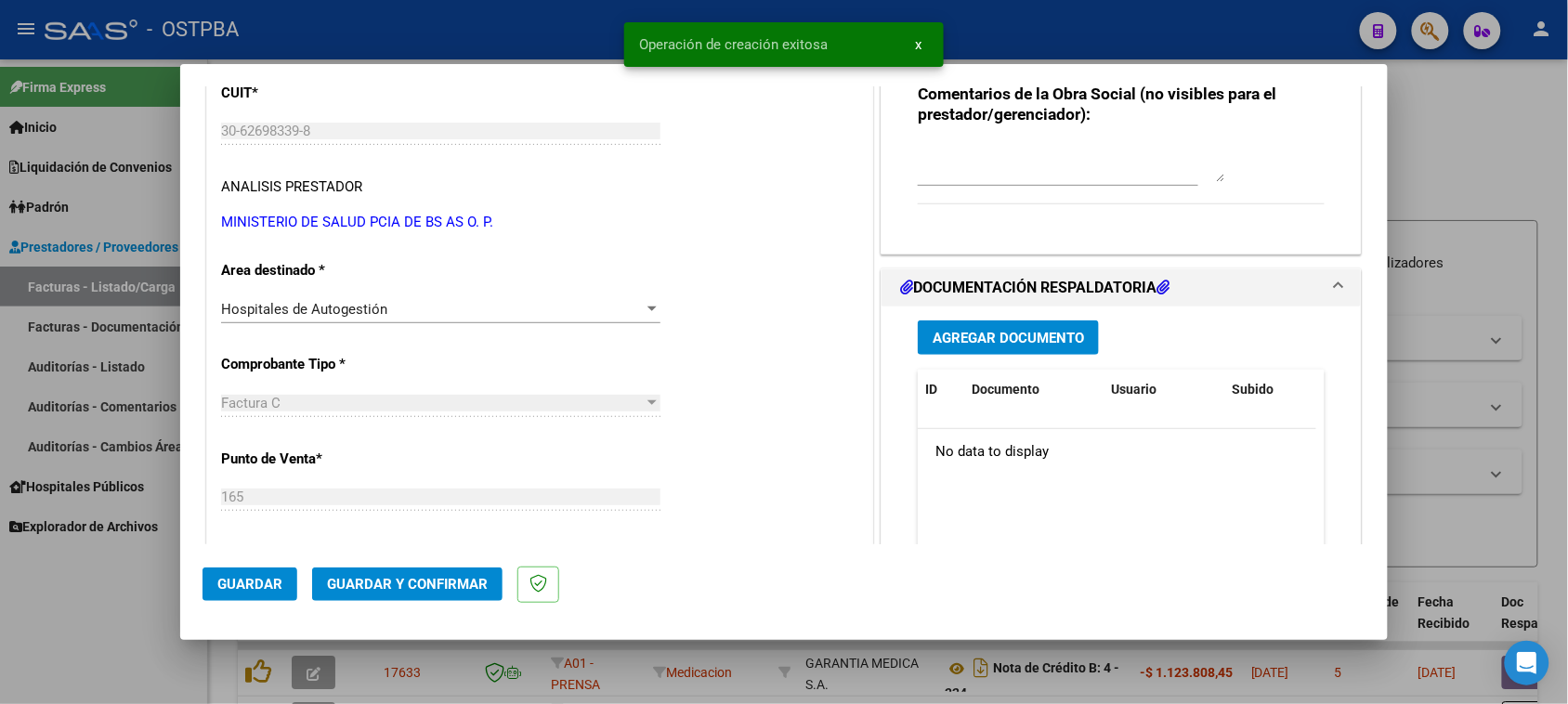
scroll to position [349, 0]
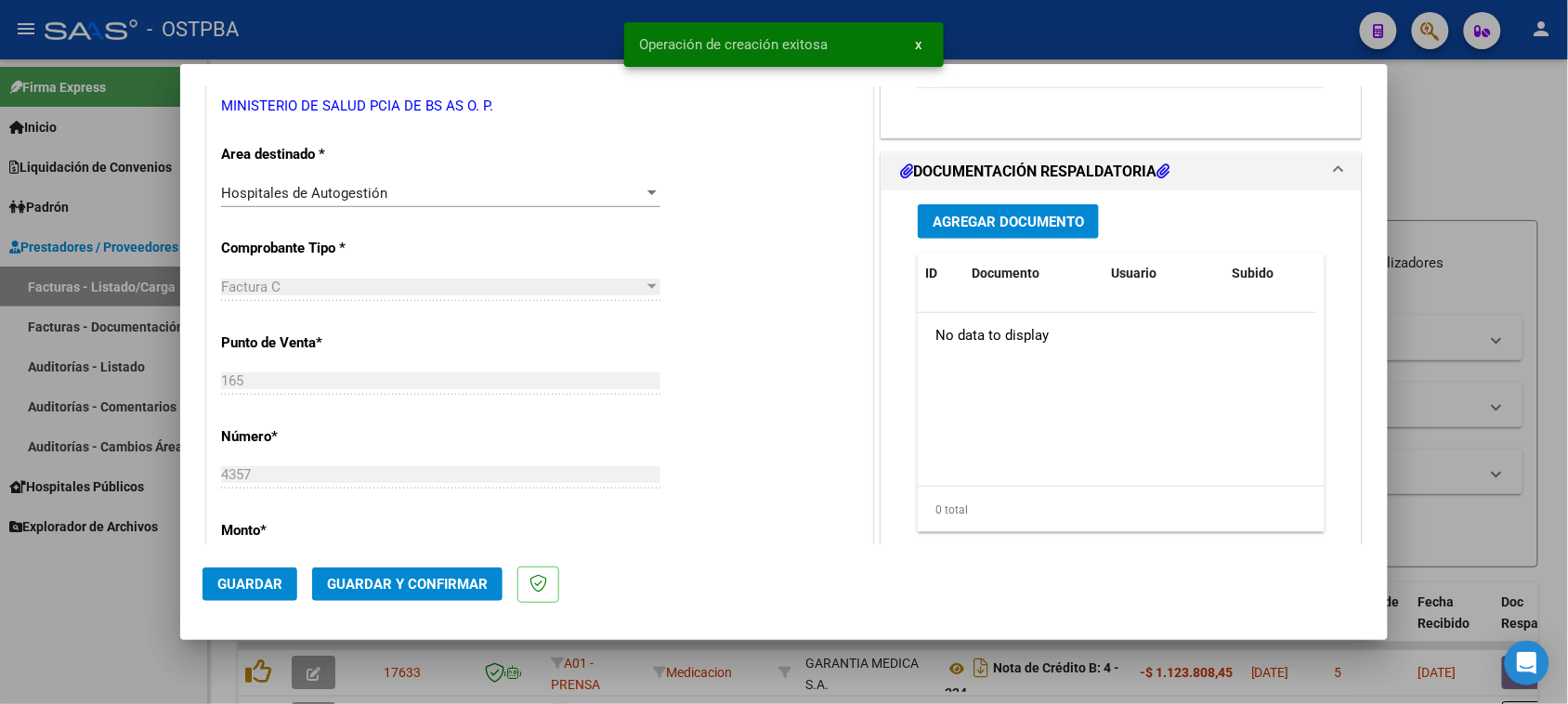
click at [1014, 221] on span "Agregar Documento" at bounding box center [1008, 222] width 152 height 17
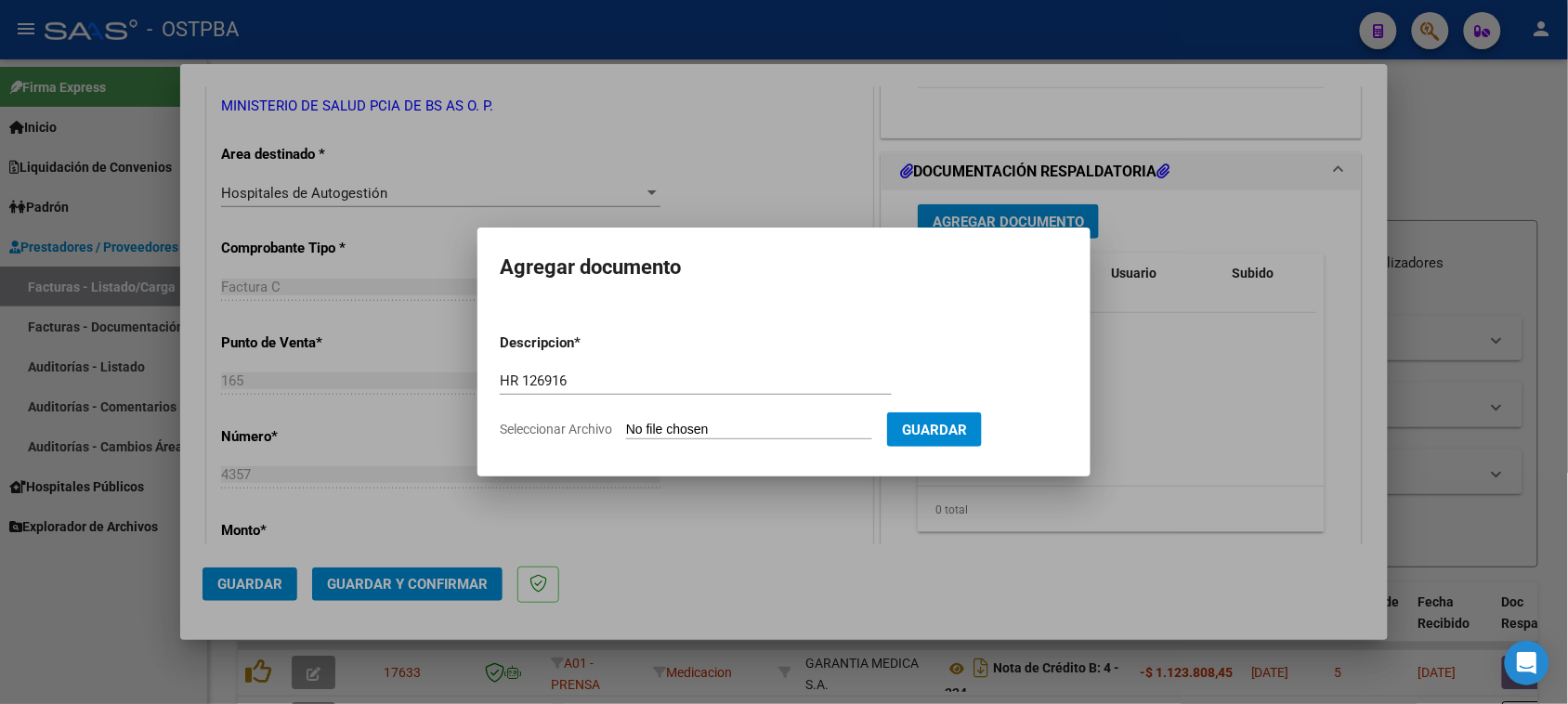
click at [626, 422] on input "Seleccionar Archivo" at bounding box center [749, 430] width 246 height 18
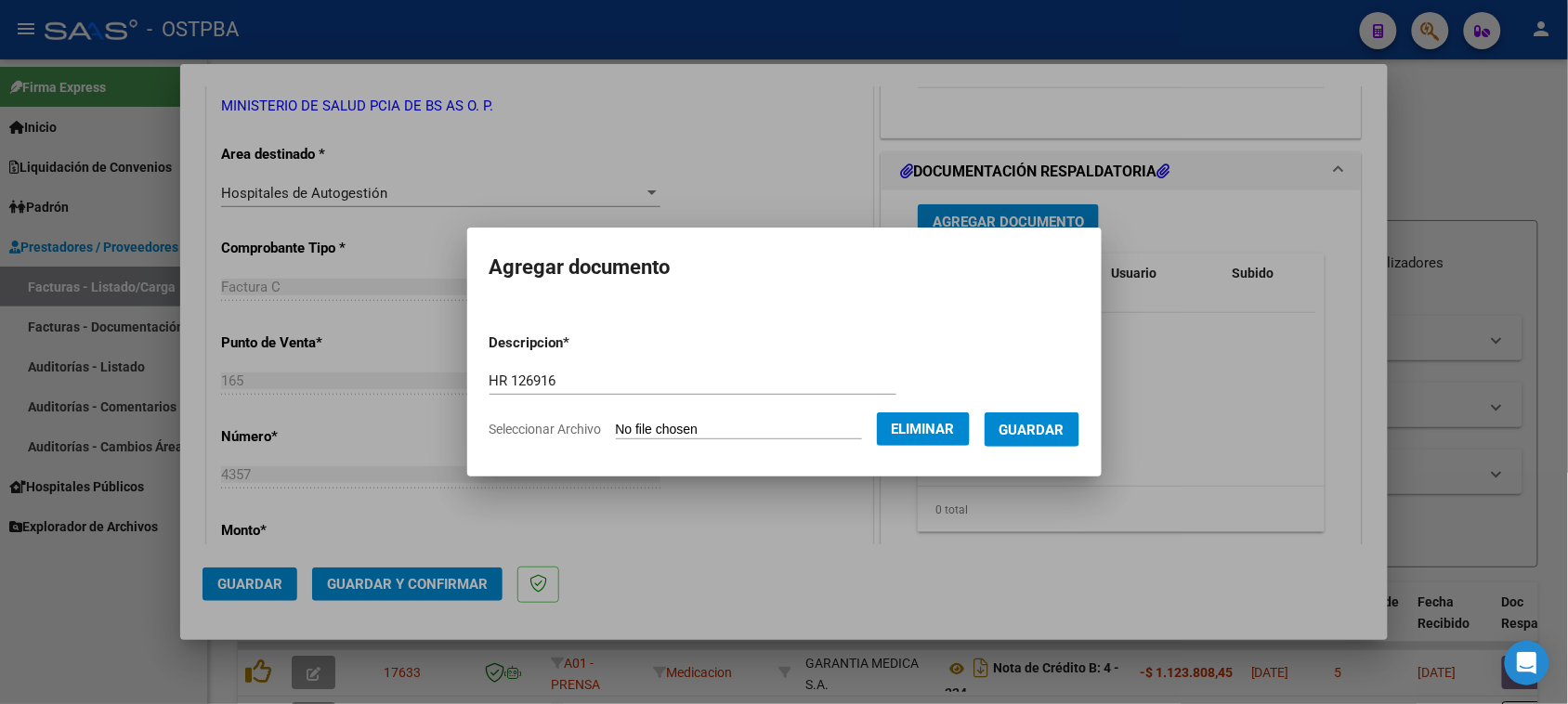
click at [1029, 418] on button "Guardar" at bounding box center [1032, 429] width 95 height 34
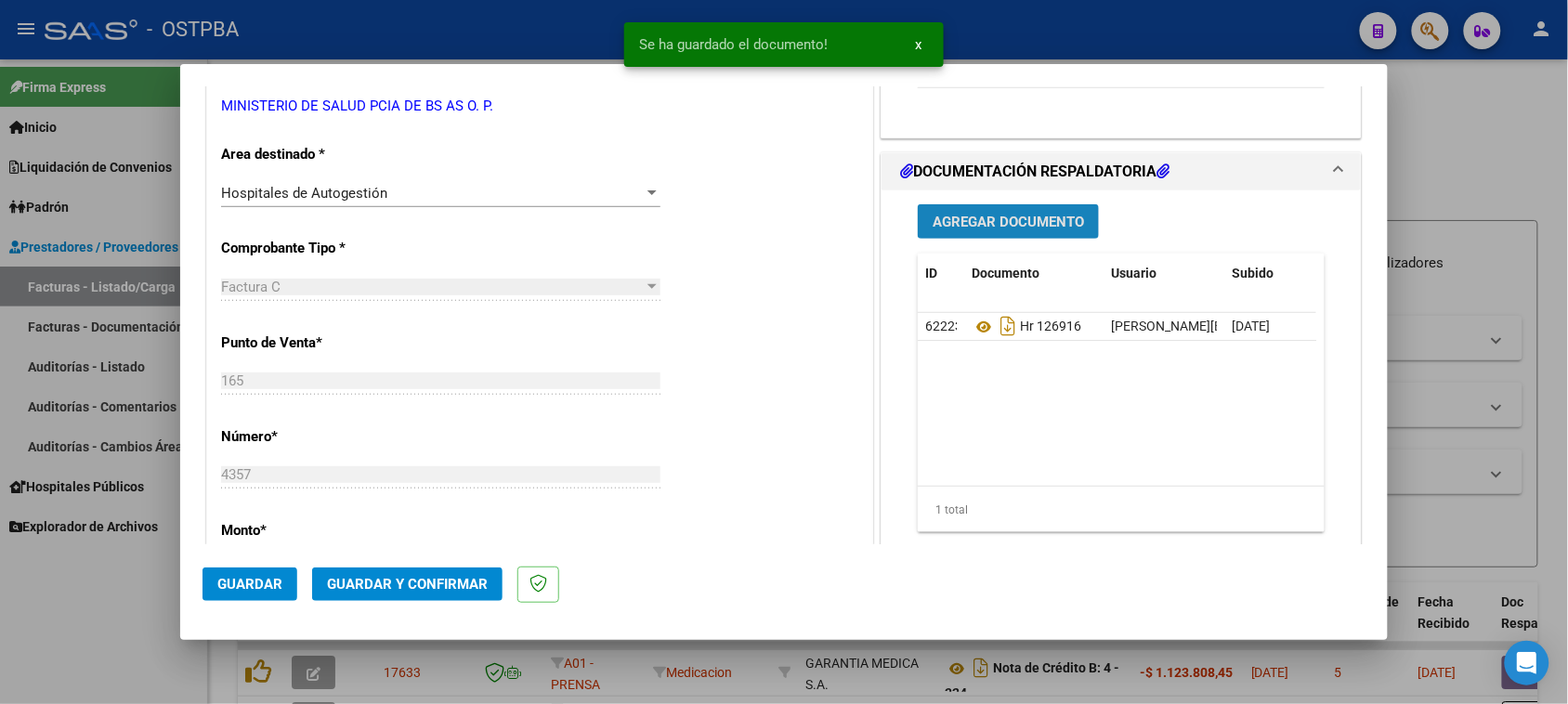
click at [1013, 228] on span "Agregar Documento" at bounding box center [1008, 222] width 152 height 17
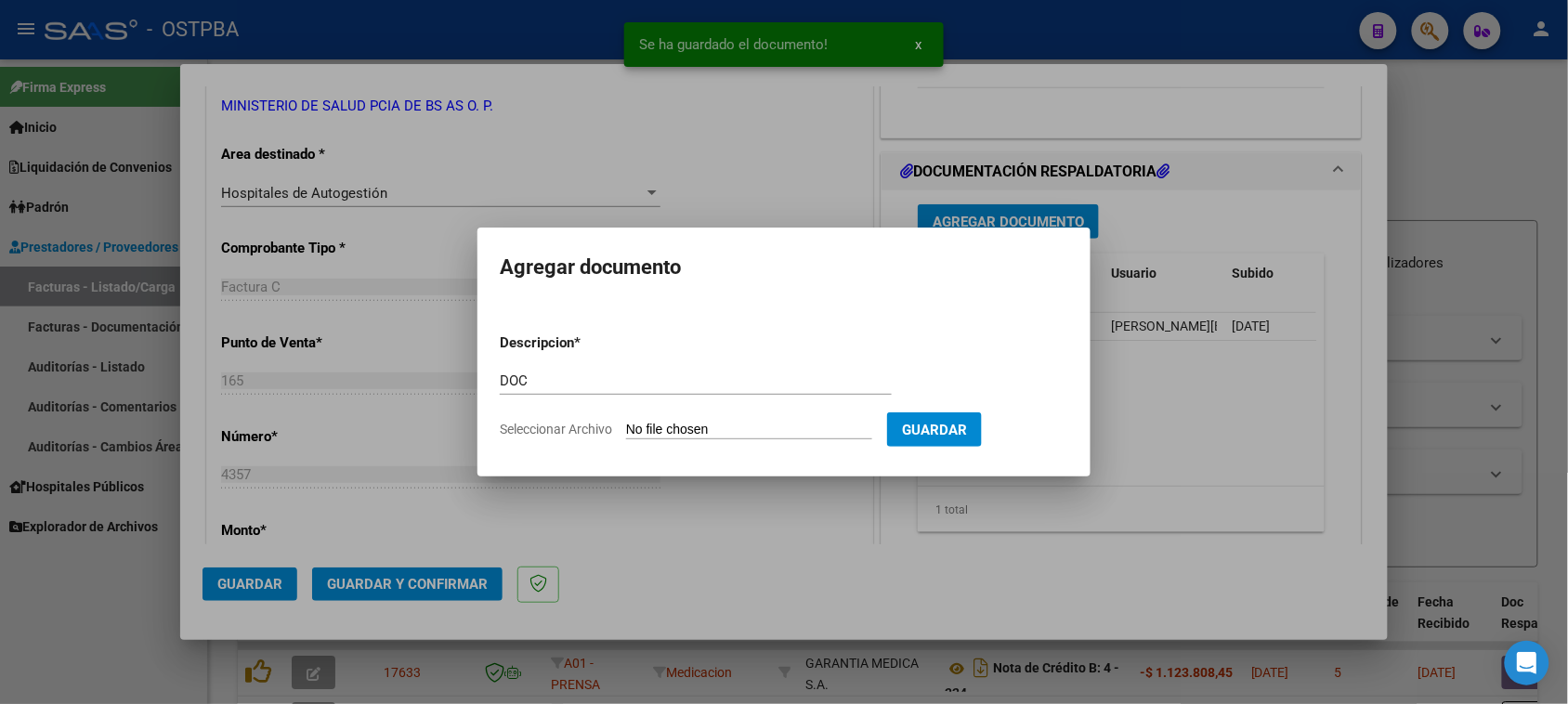
click at [626, 422] on input "Seleccionar Archivo" at bounding box center [749, 430] width 246 height 18
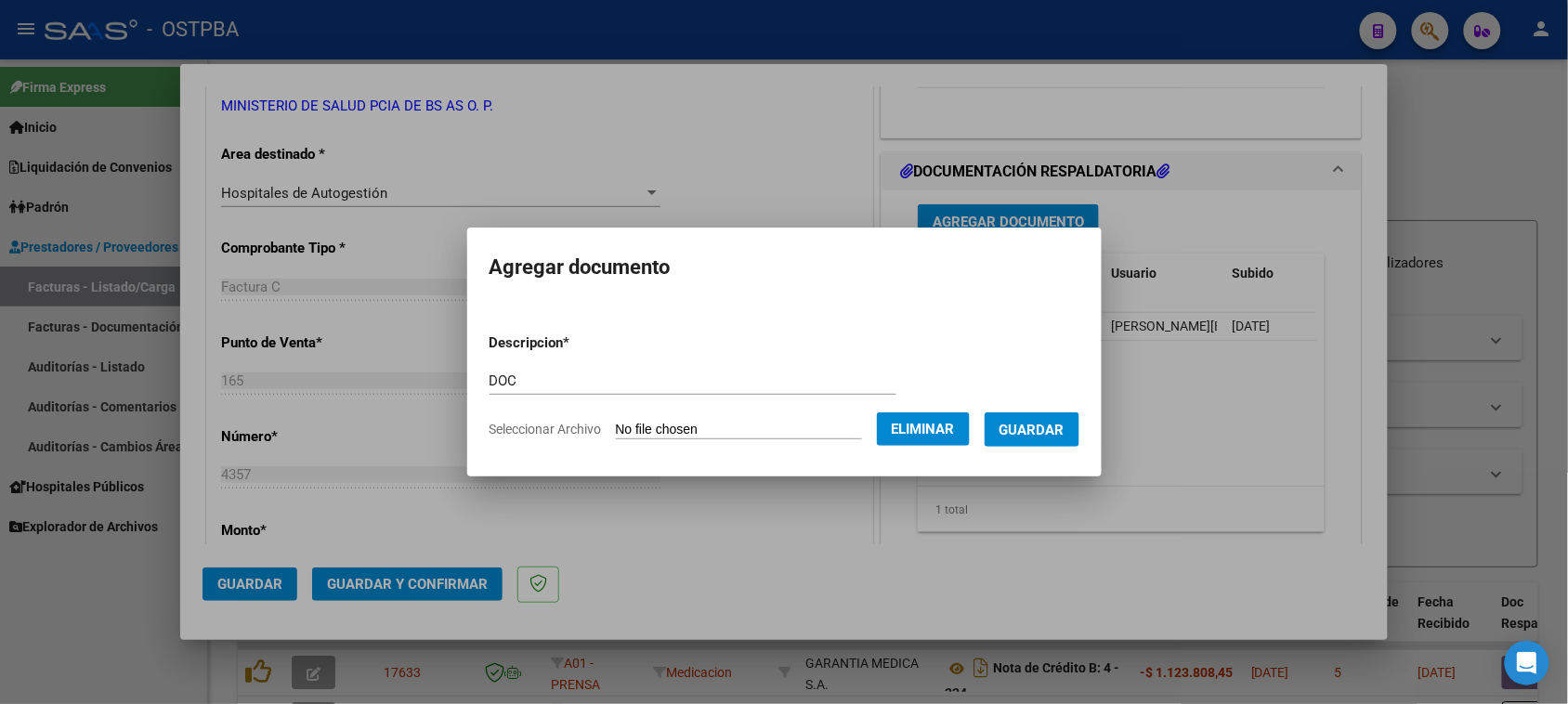
click at [1033, 442] on button "Guardar" at bounding box center [1032, 429] width 95 height 34
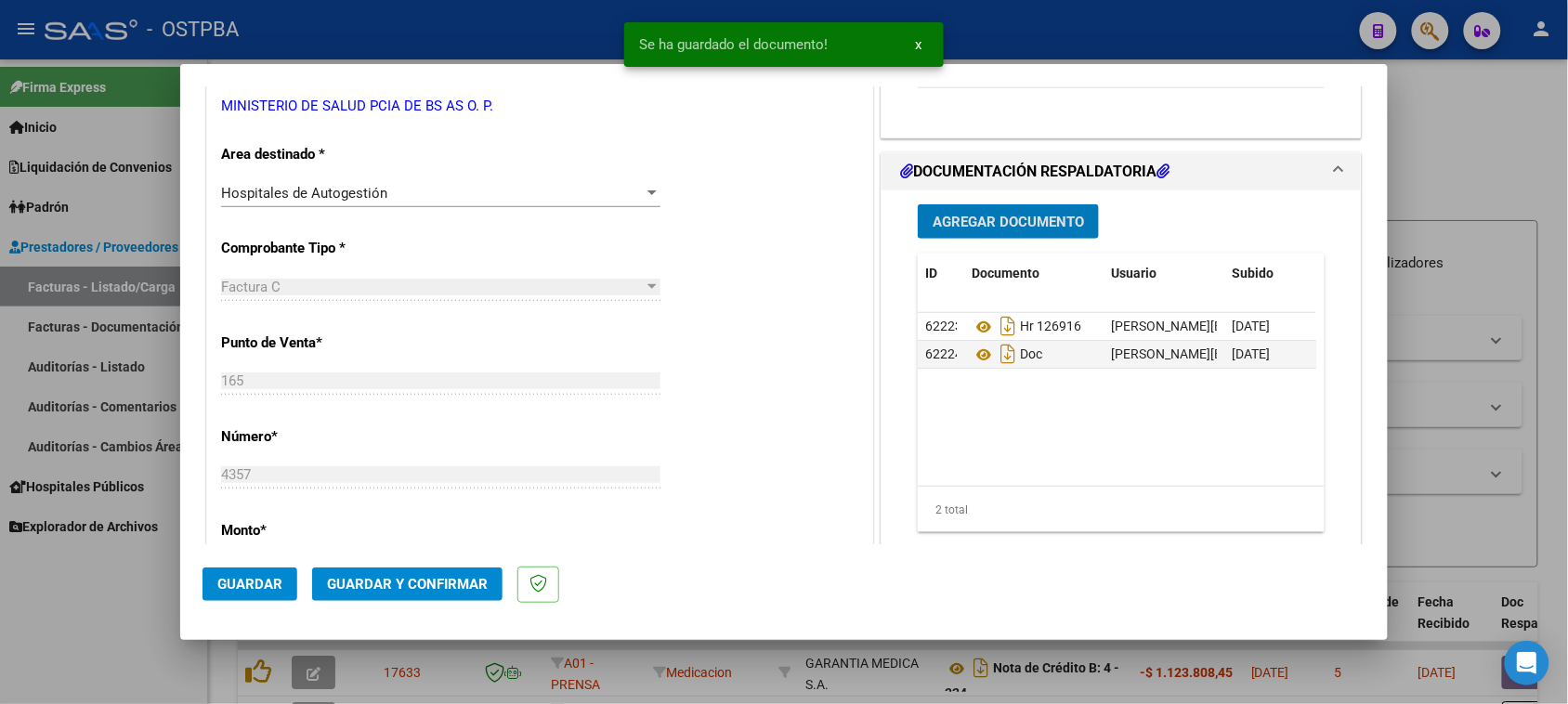
click at [462, 581] on span "Guardar y Confirmar" at bounding box center [407, 585] width 161 height 17
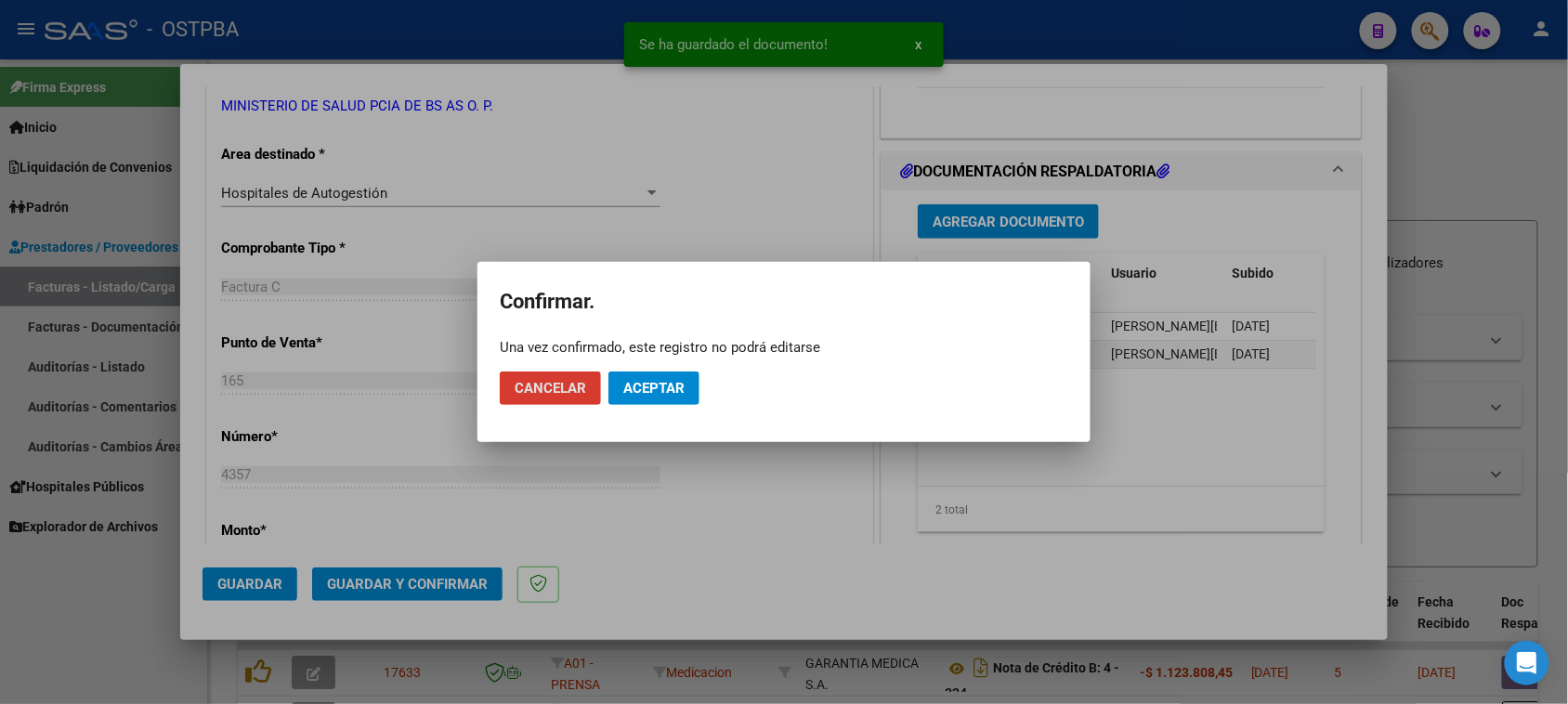
click at [632, 393] on span "Aceptar" at bounding box center [654, 388] width 62 height 17
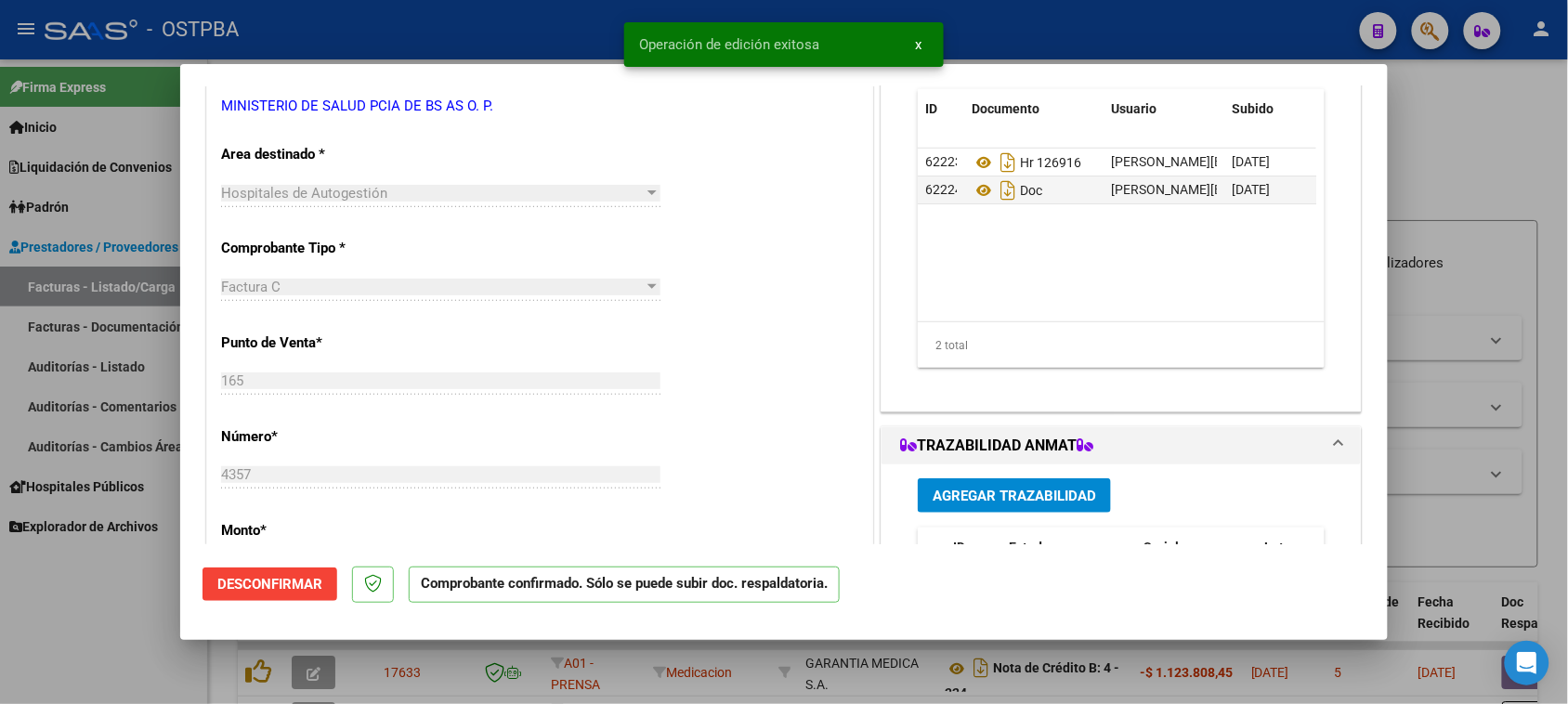
click at [132, 365] on div at bounding box center [784, 352] width 1568 height 704
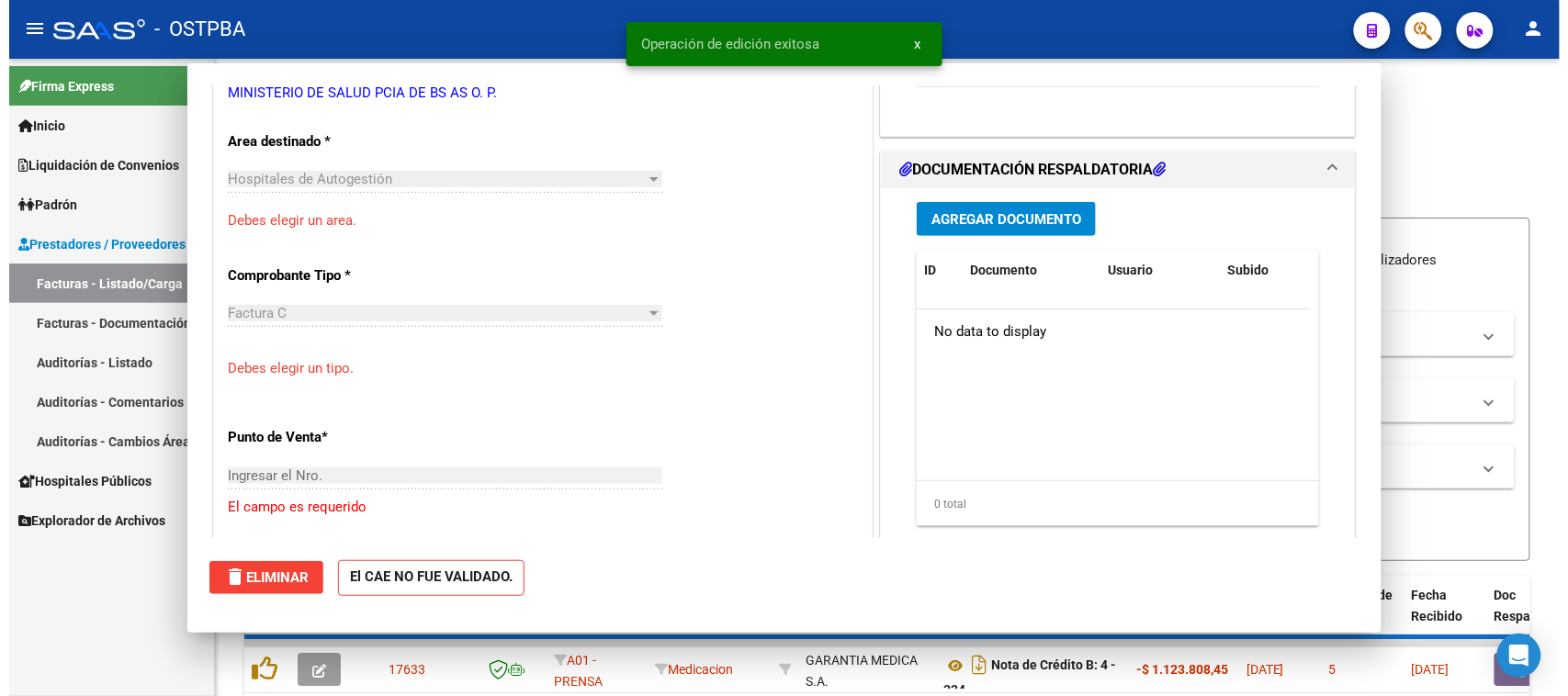
scroll to position [333, 0]
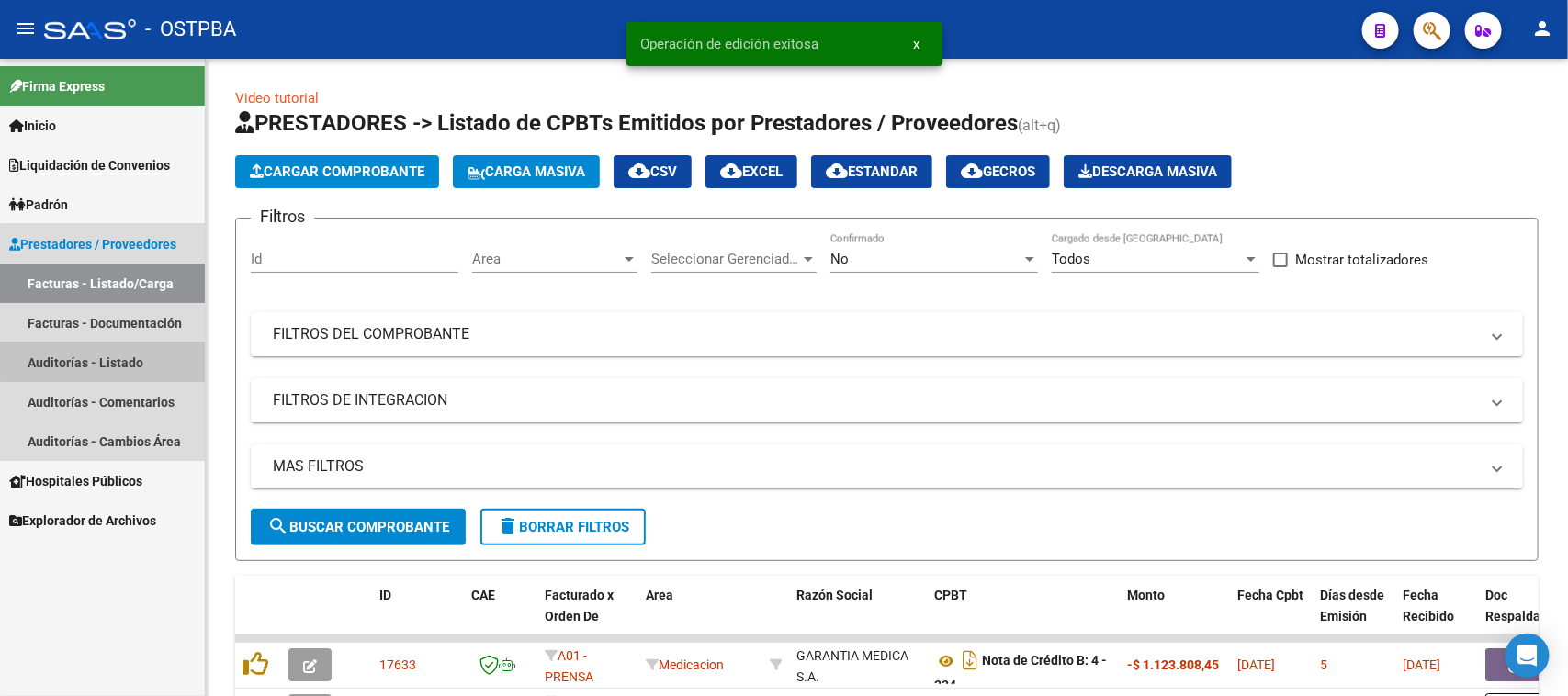
click at [130, 361] on link "Auditorías - Listado" at bounding box center [102, 363] width 205 height 39
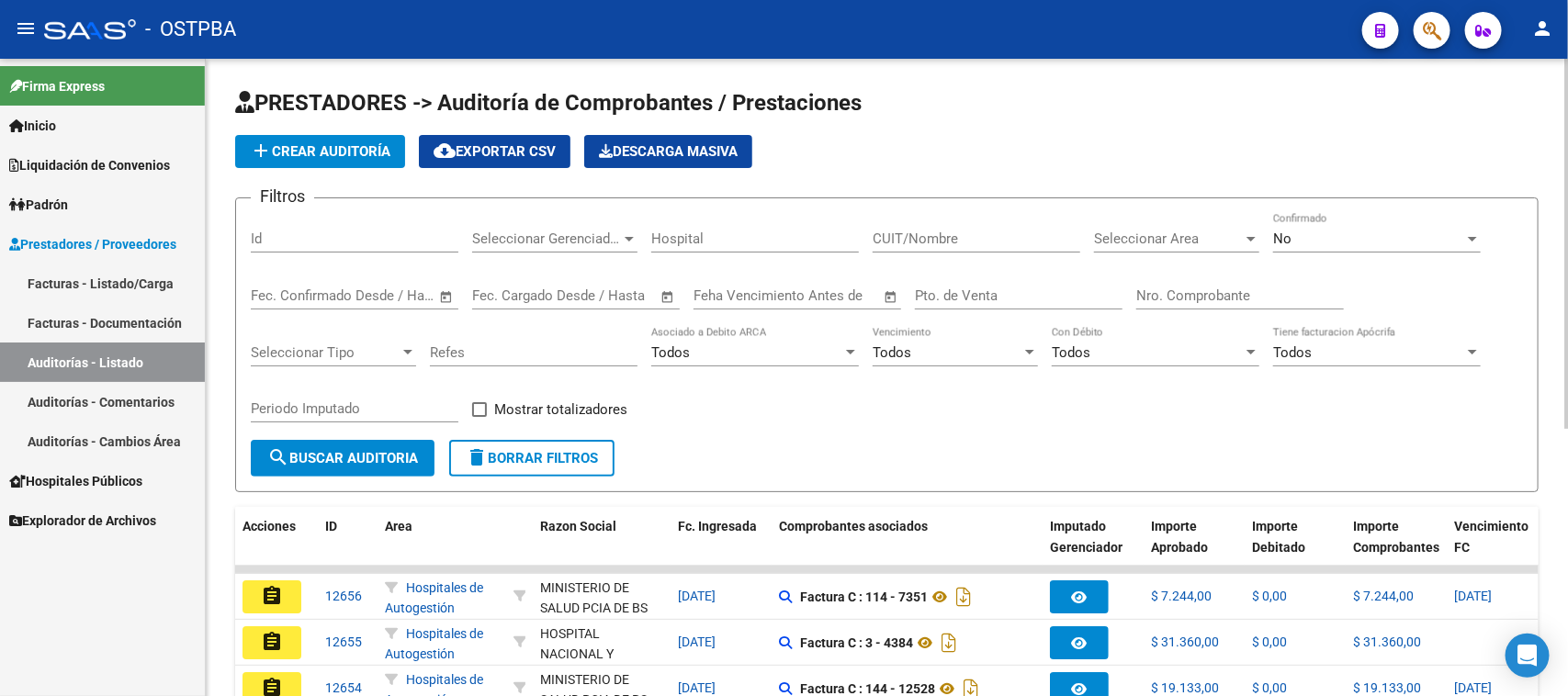
click at [314, 161] on button "add Crear Auditoría" at bounding box center [320, 151] width 170 height 33
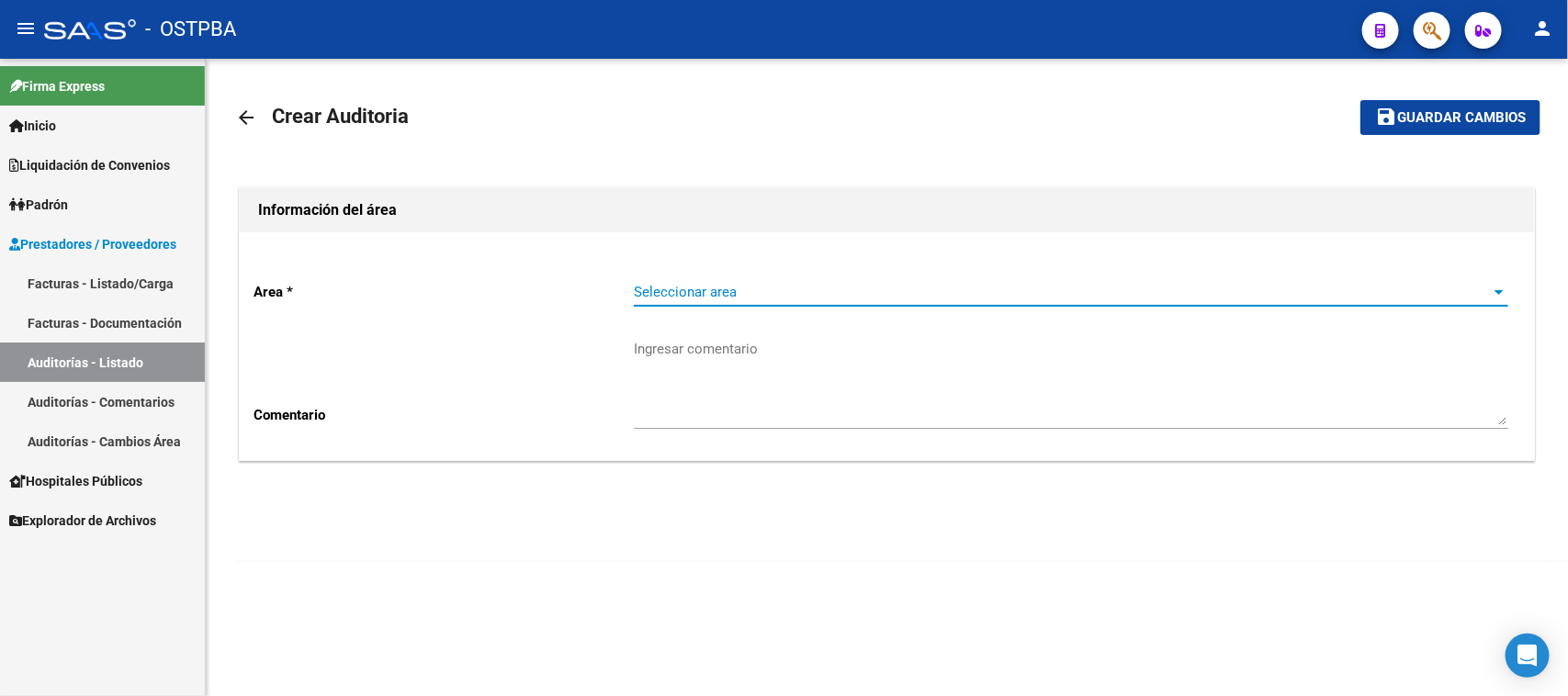
click at [768, 295] on span "Seleccionar area" at bounding box center [1063, 292] width 859 height 17
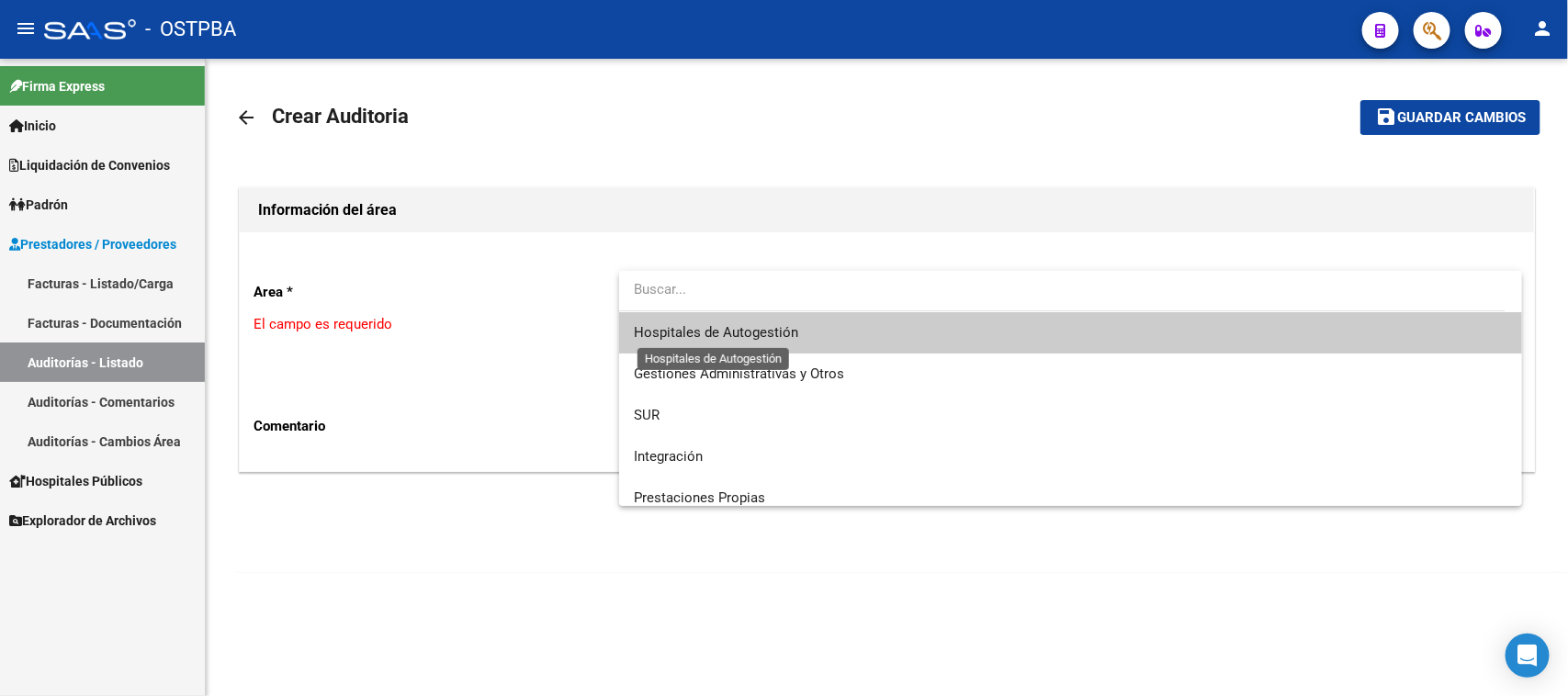
click at [724, 336] on span "Hospitales de Autogestión" at bounding box center [715, 333] width 164 height 17
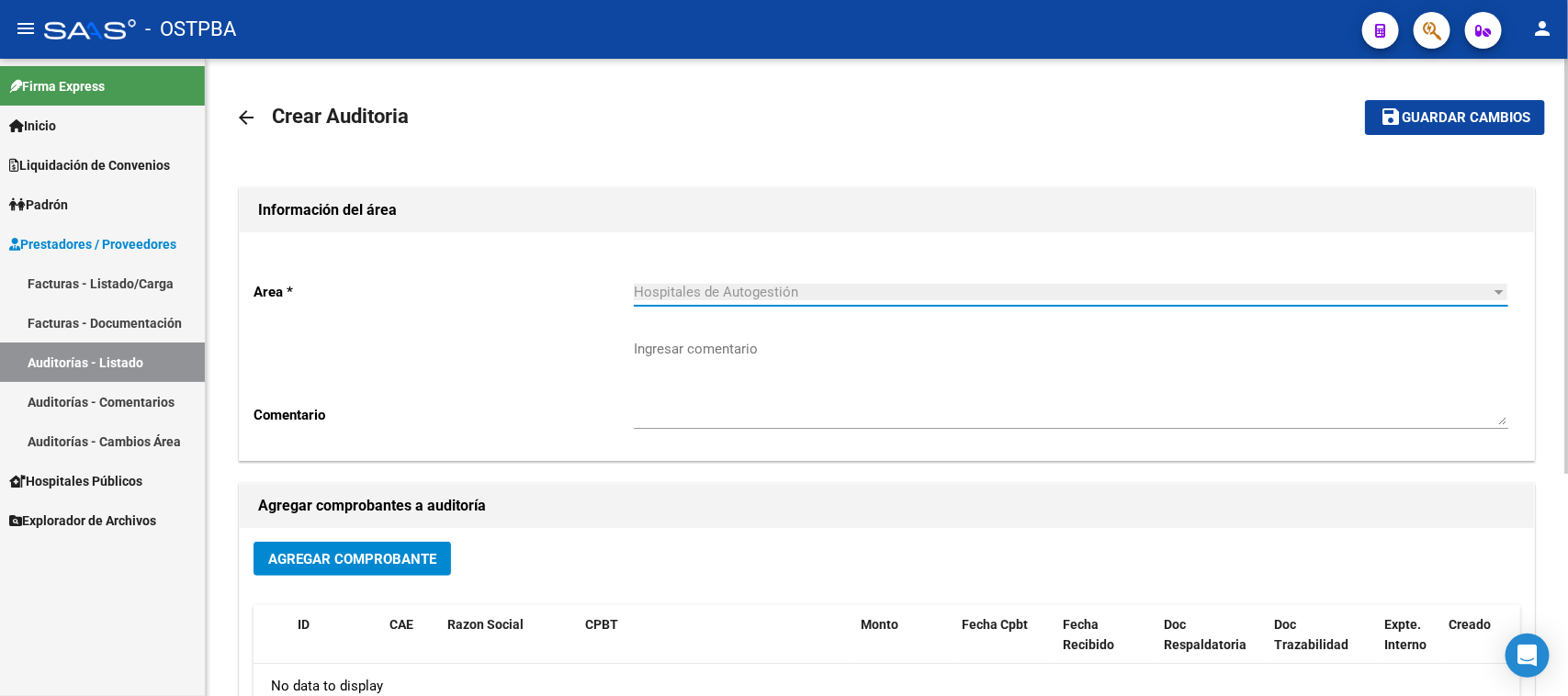
click at [367, 557] on span "Agregar Comprobante" at bounding box center [351, 559] width 168 height 17
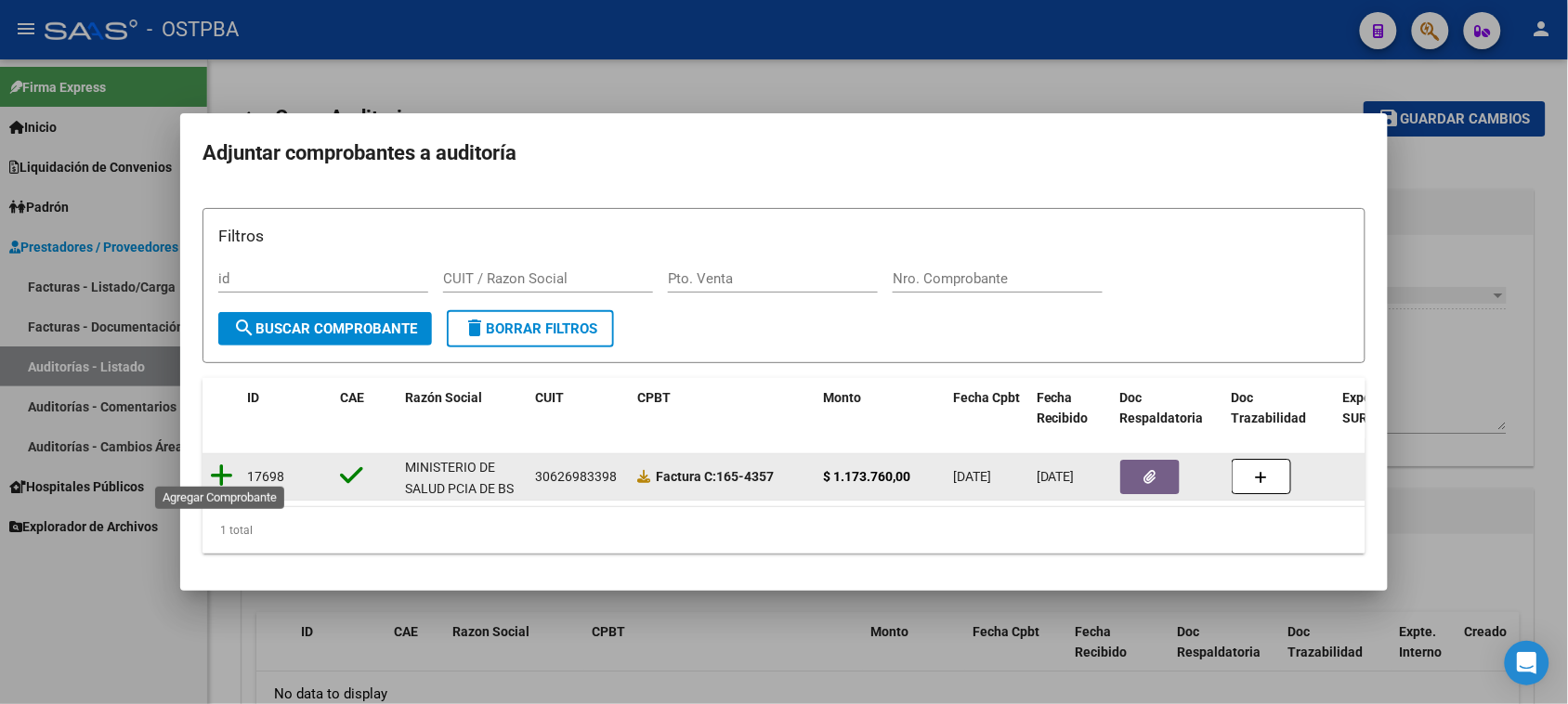
click at [229, 466] on icon at bounding box center [222, 475] width 24 height 26
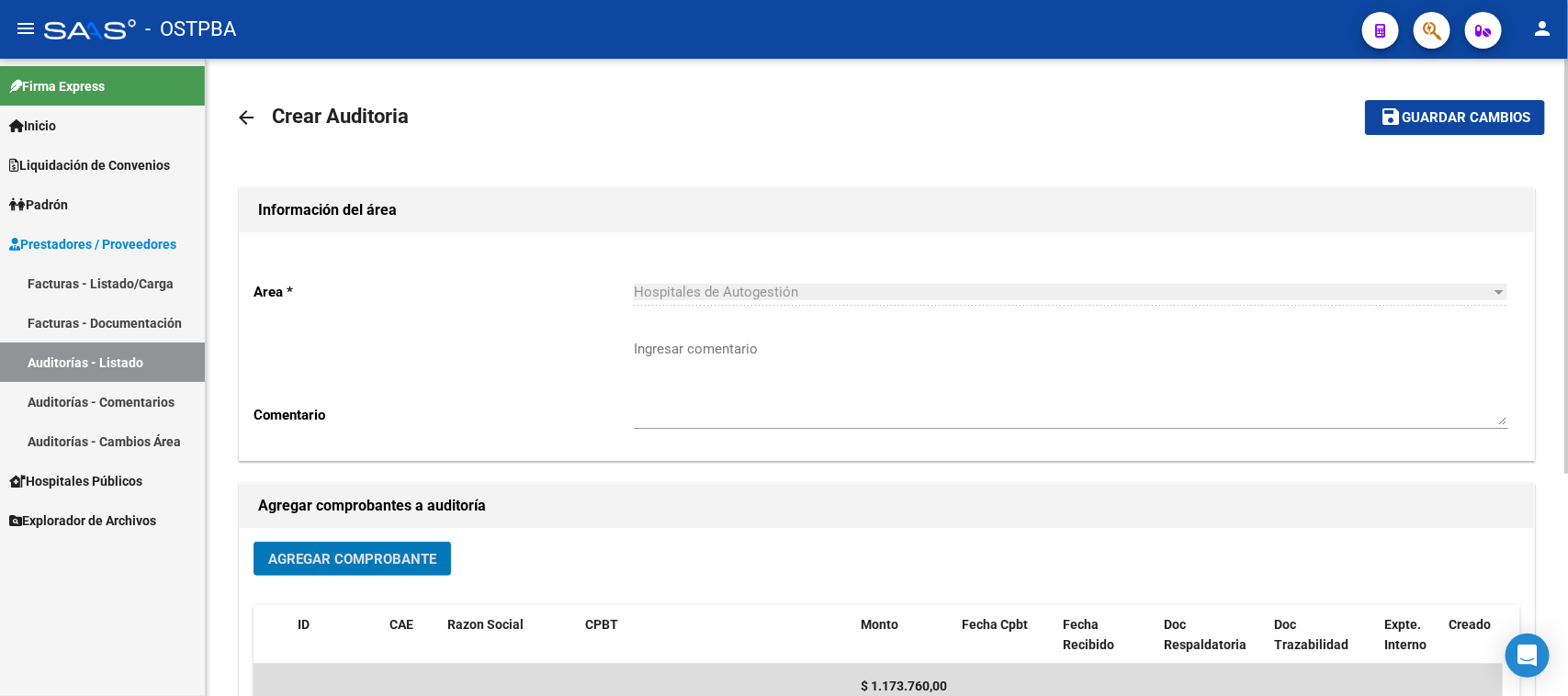
click at [1444, 117] on span "Guardar cambios" at bounding box center [1466, 119] width 128 height 17
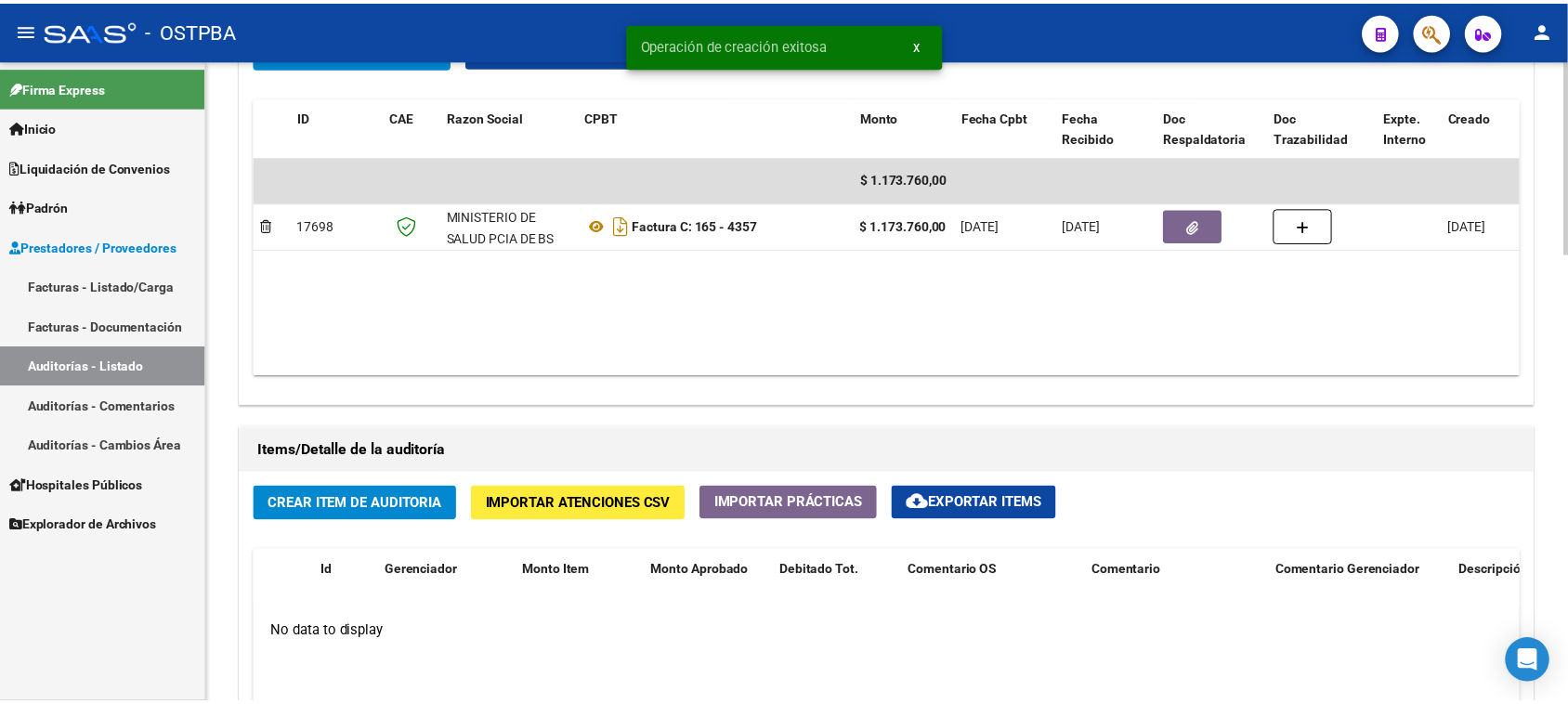
scroll to position [1045, 0]
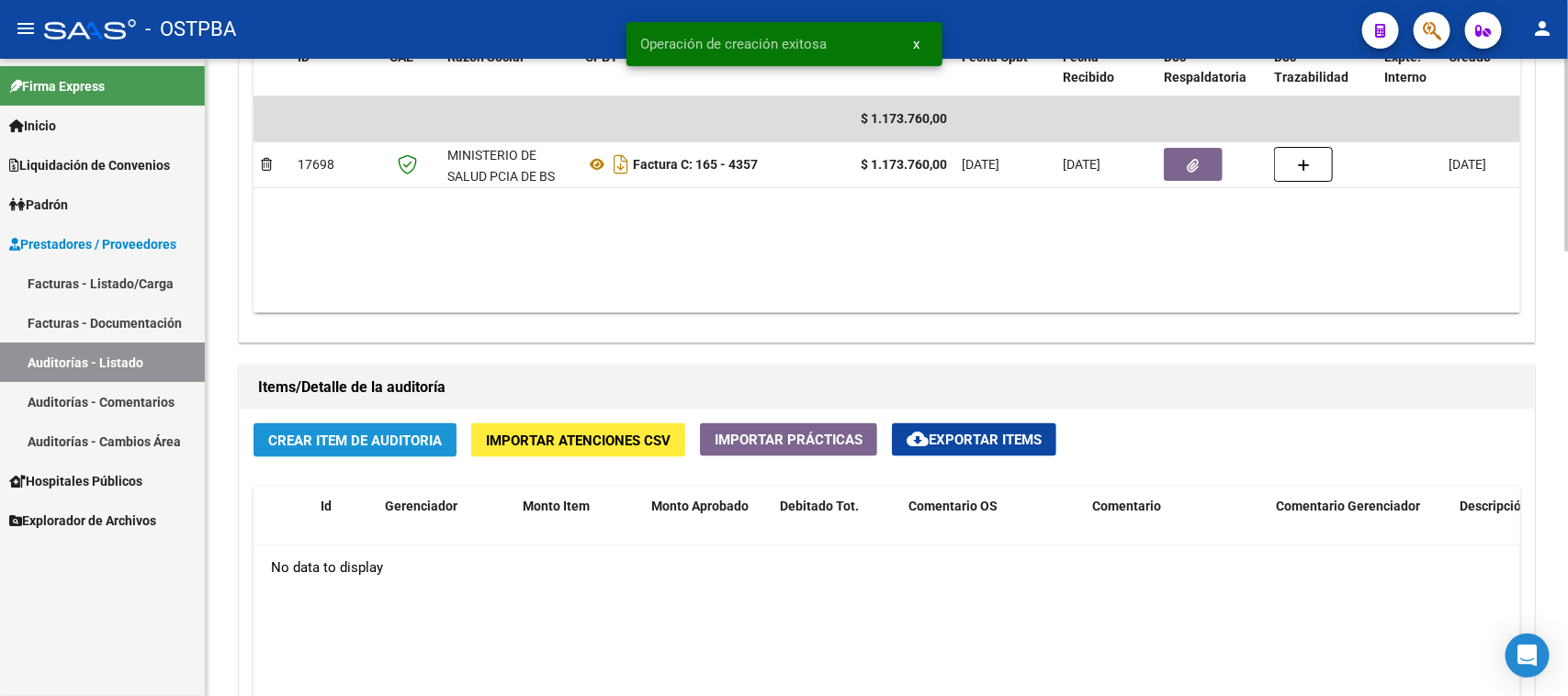
click at [382, 445] on span "Crear Item de Auditoria" at bounding box center [354, 441] width 173 height 17
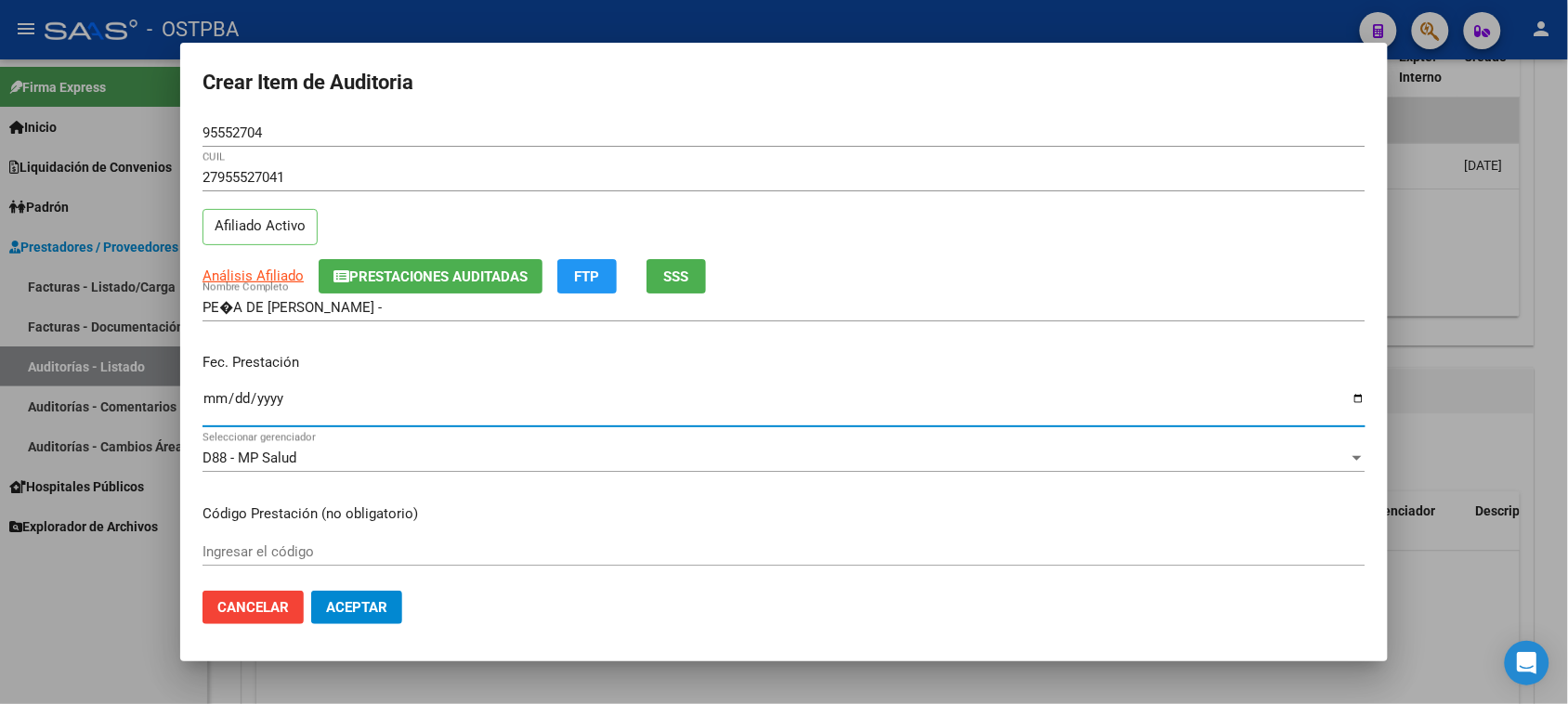
click at [210, 393] on input "Ingresar la fecha" at bounding box center [784, 406] width 1162 height 29
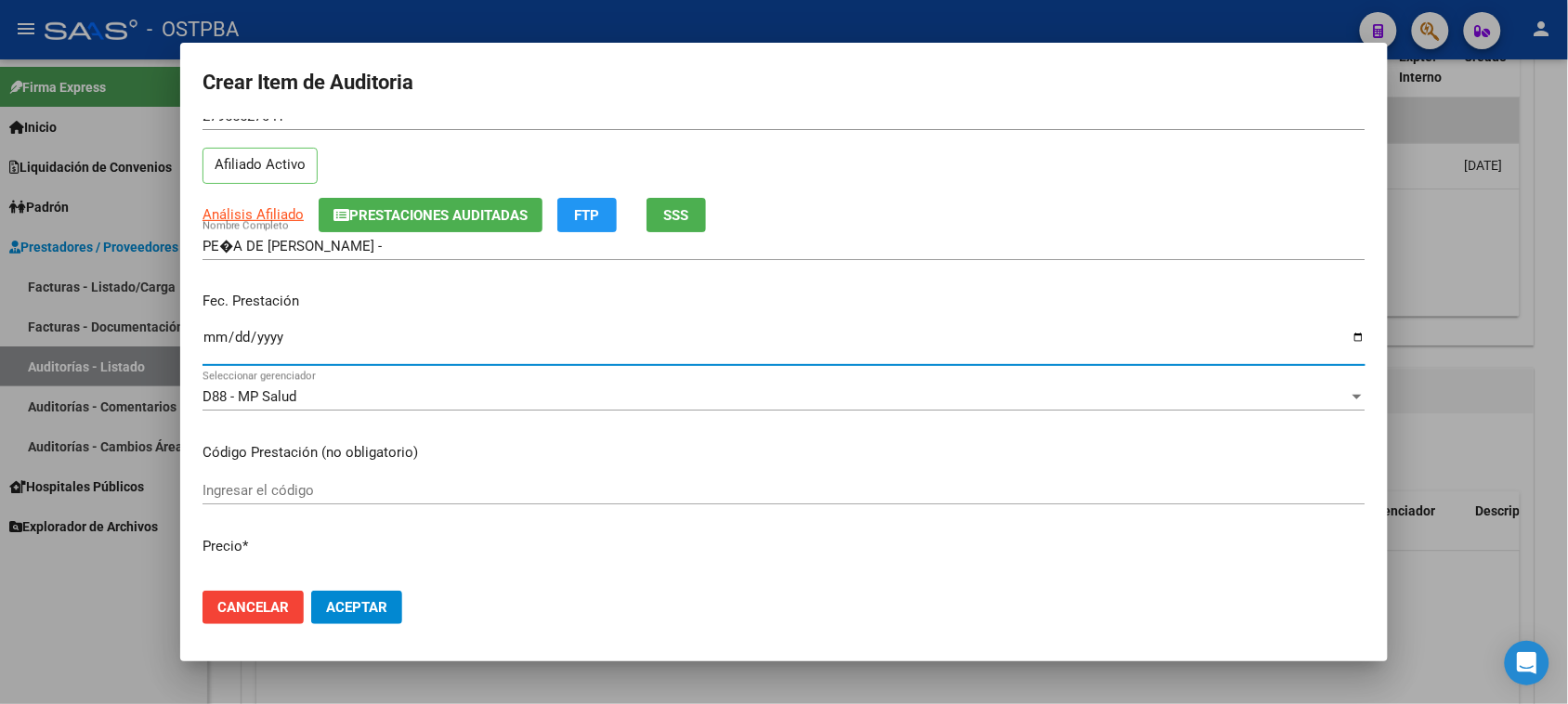
scroll to position [117, 0]
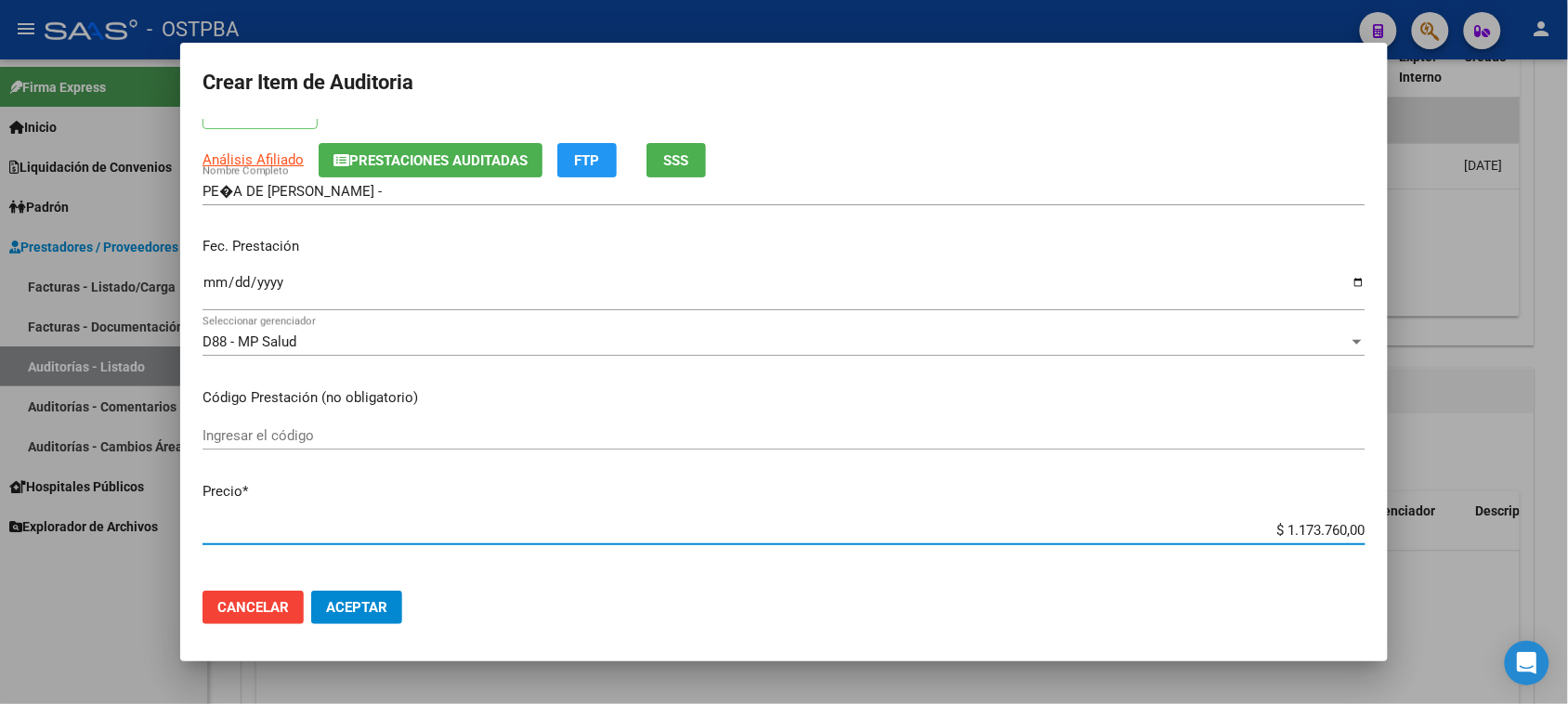
drag, startPoint x: 1263, startPoint y: 526, endPoint x: 1557, endPoint y: 530, distance: 294.0
click at [1557, 530] on div "Crear Item de Auditoria 95552704 Nro Documento 27955527041 CUIL Afiliado Activo…" at bounding box center [784, 352] width 1568 height 704
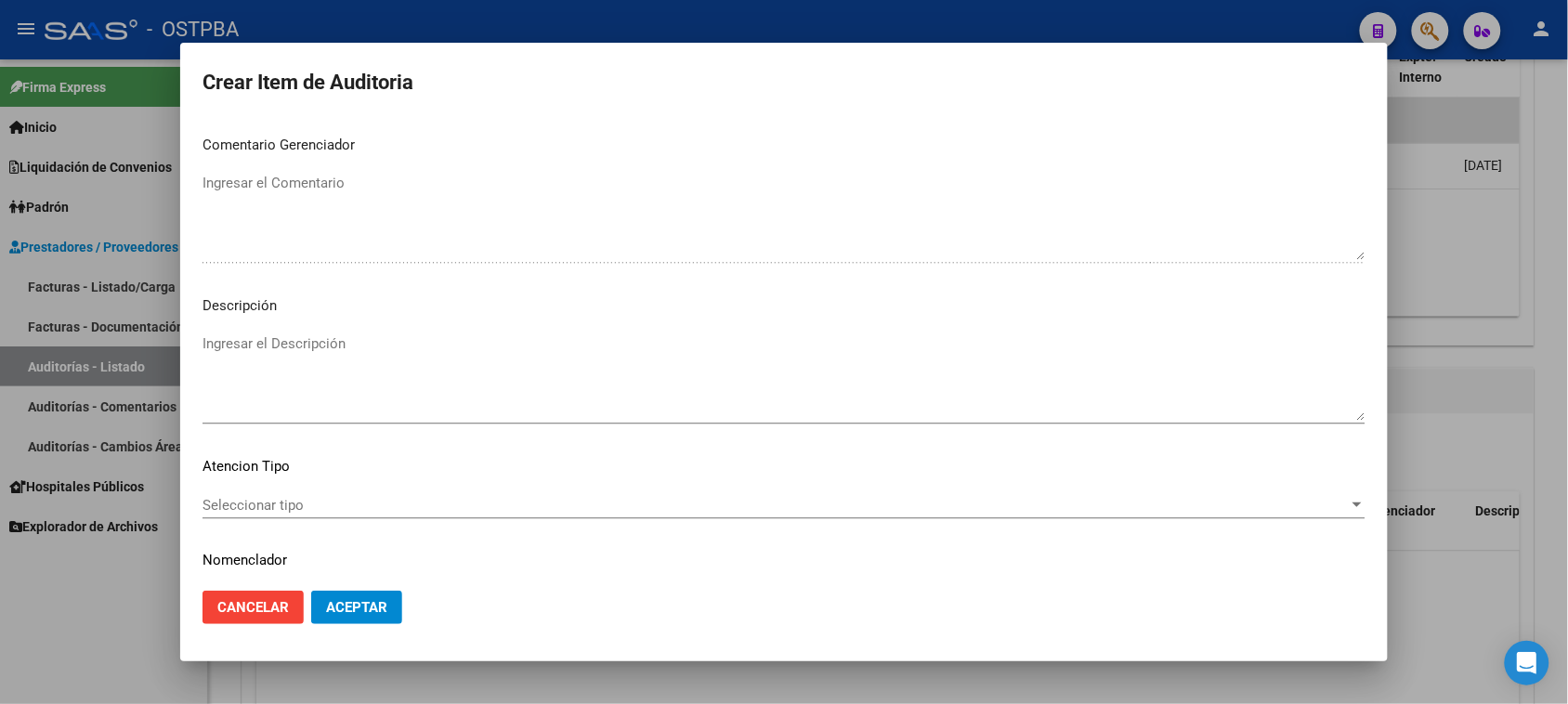
scroll to position [1213, 0]
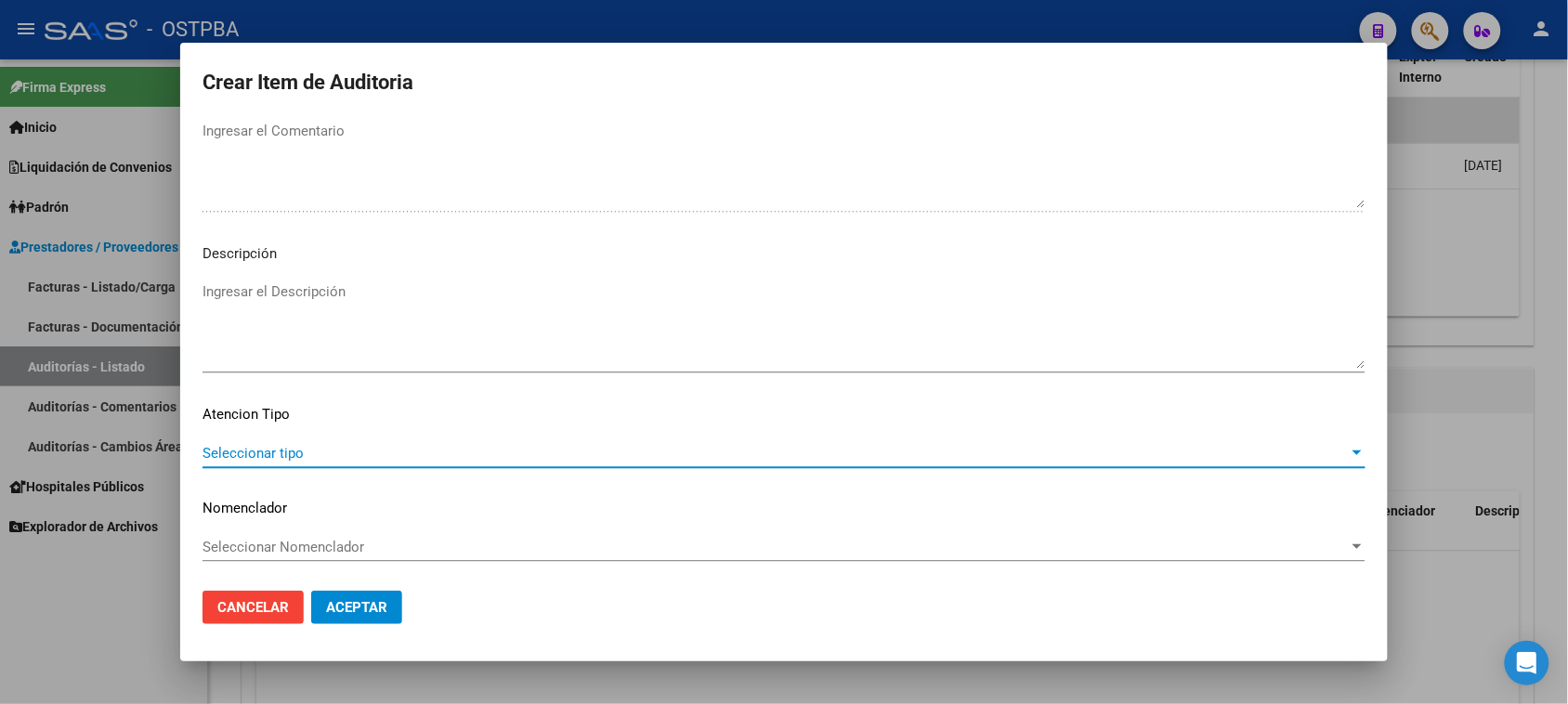
click at [312, 451] on span "Seleccionar tipo" at bounding box center [776, 454] width 1146 height 17
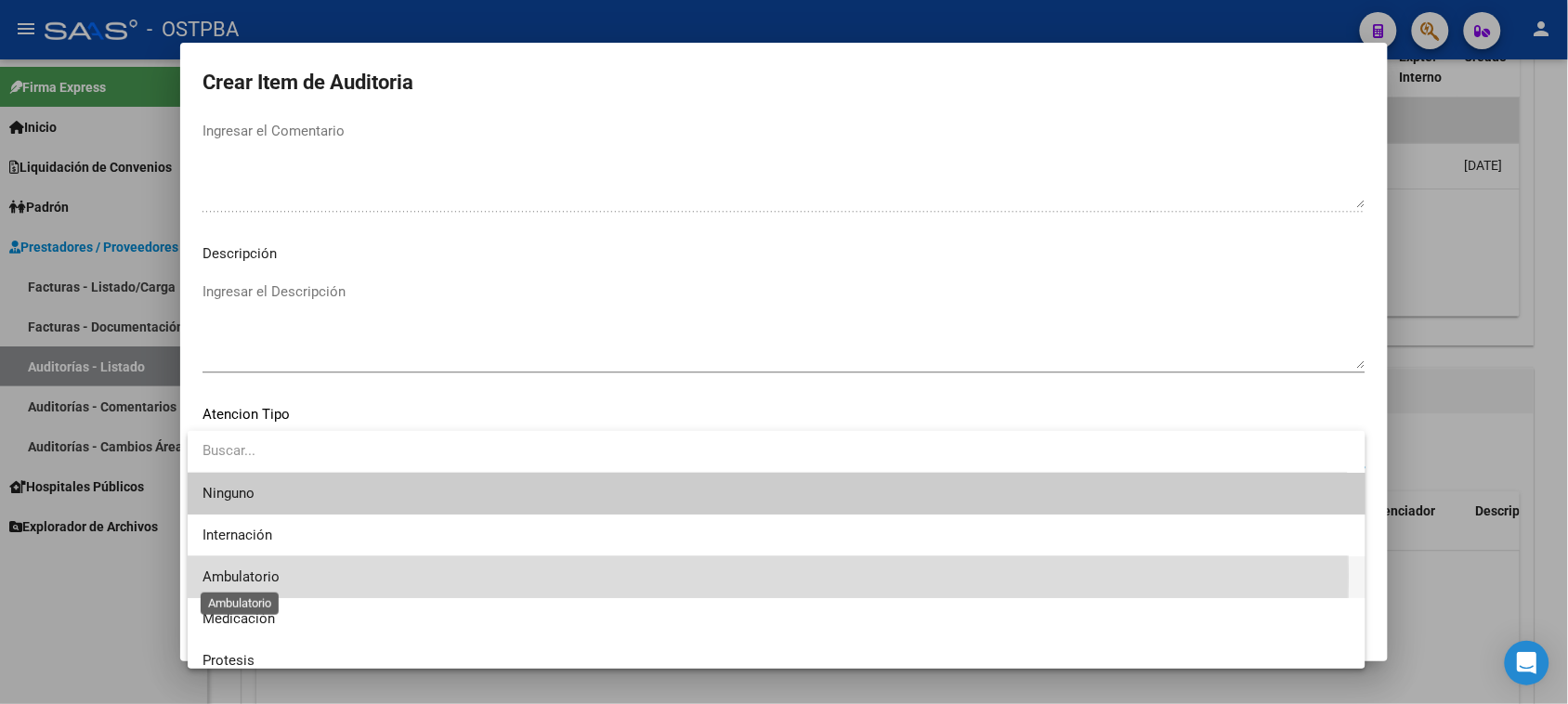
click at [244, 576] on span "Ambulatorio" at bounding box center [241, 577] width 77 height 17
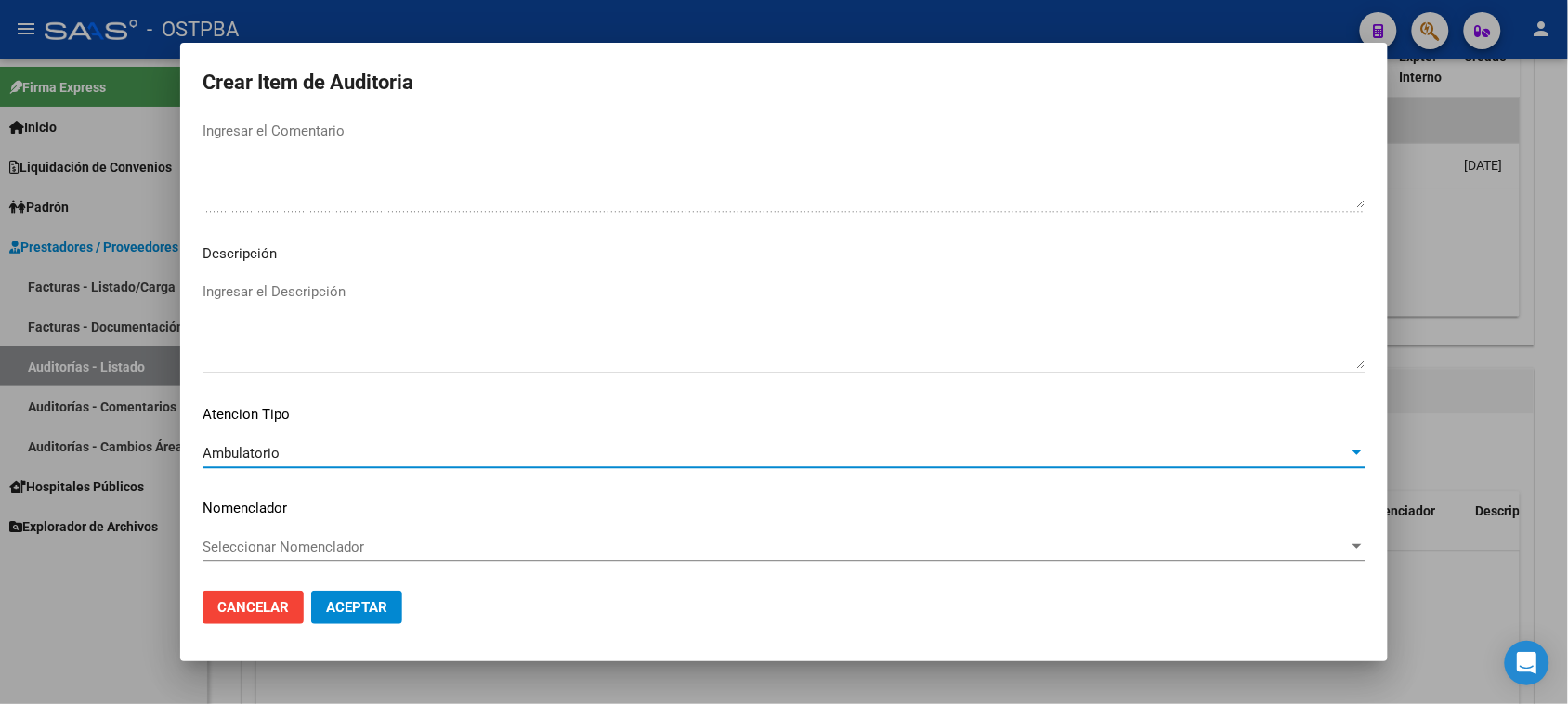
click at [233, 451] on span "Ambulatorio" at bounding box center [241, 454] width 77 height 17
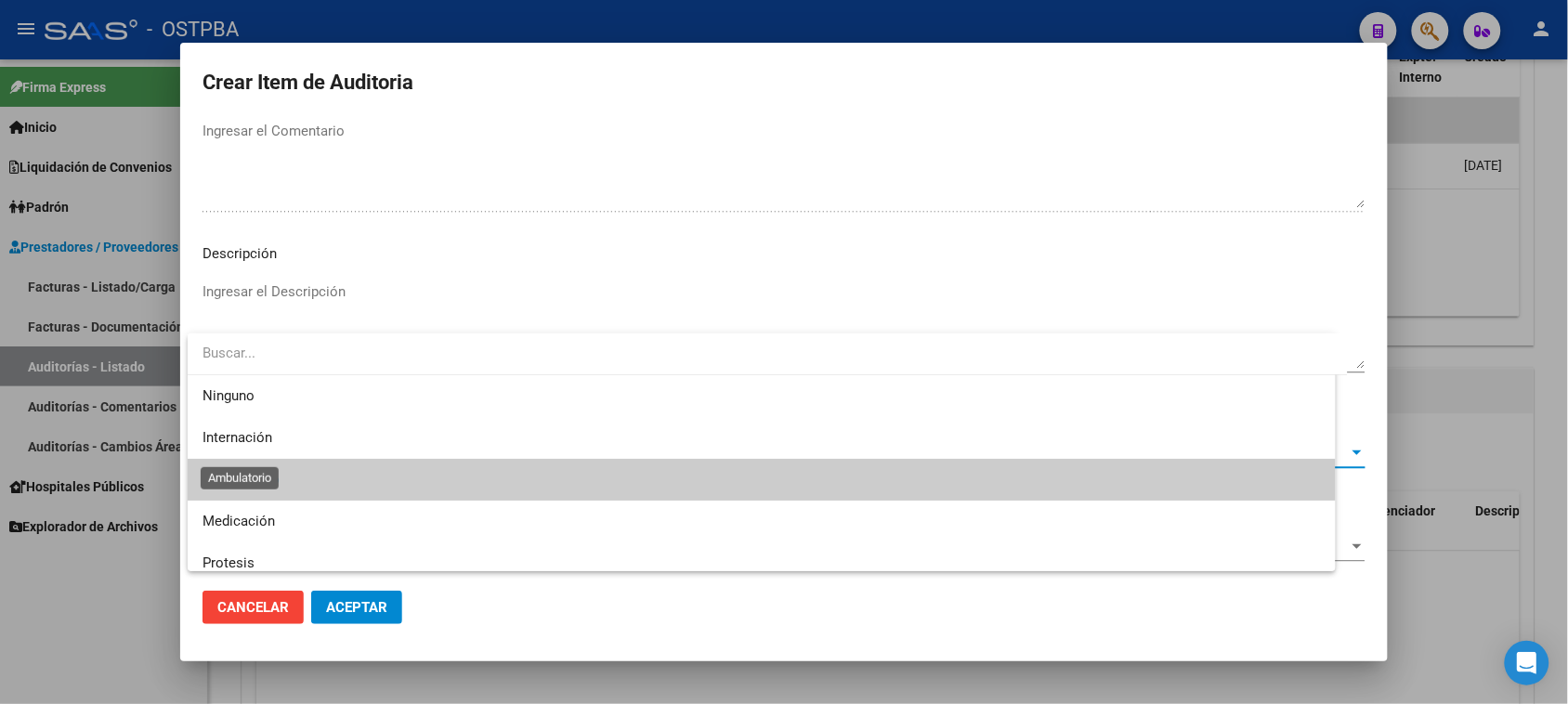
scroll to position [27, 0]
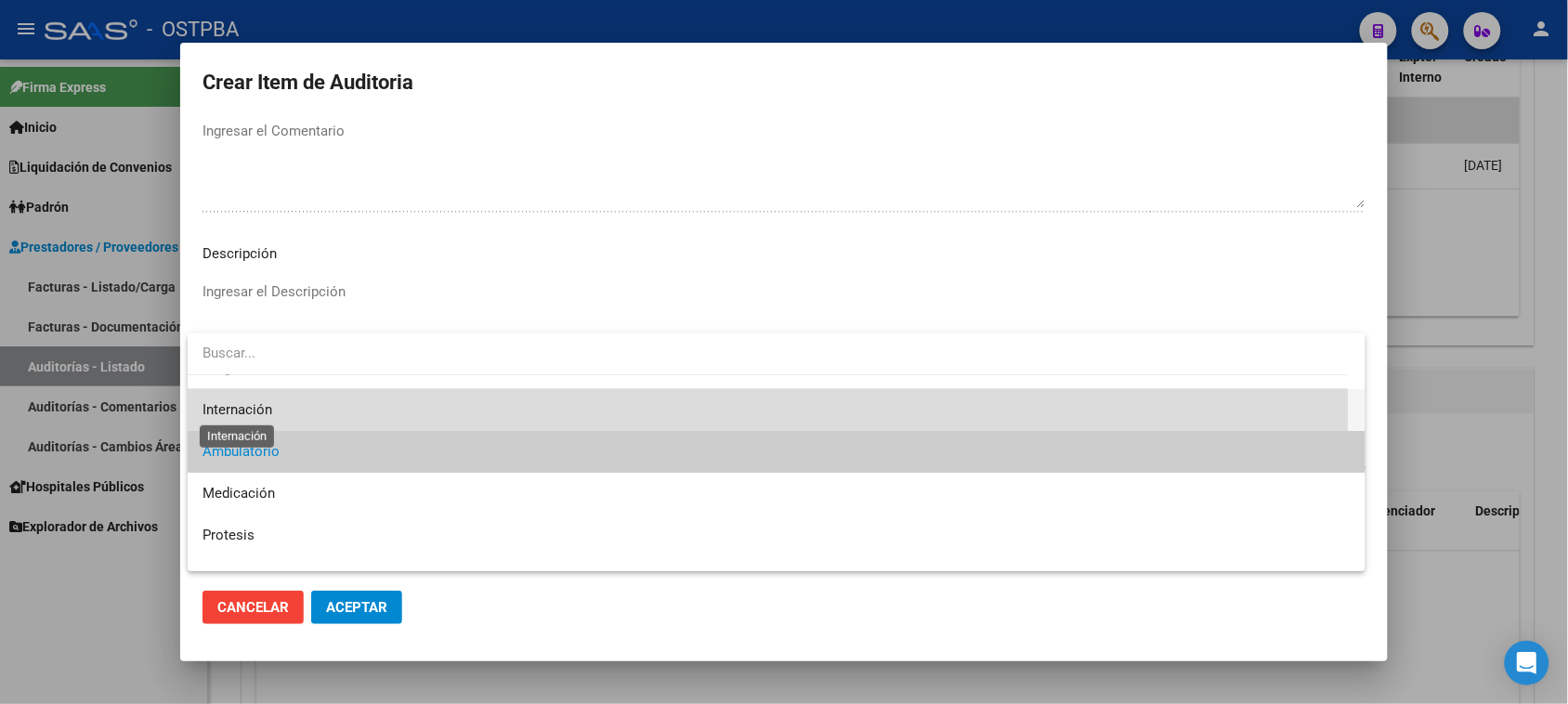
click at [251, 406] on span "Internación" at bounding box center [238, 410] width 70 height 17
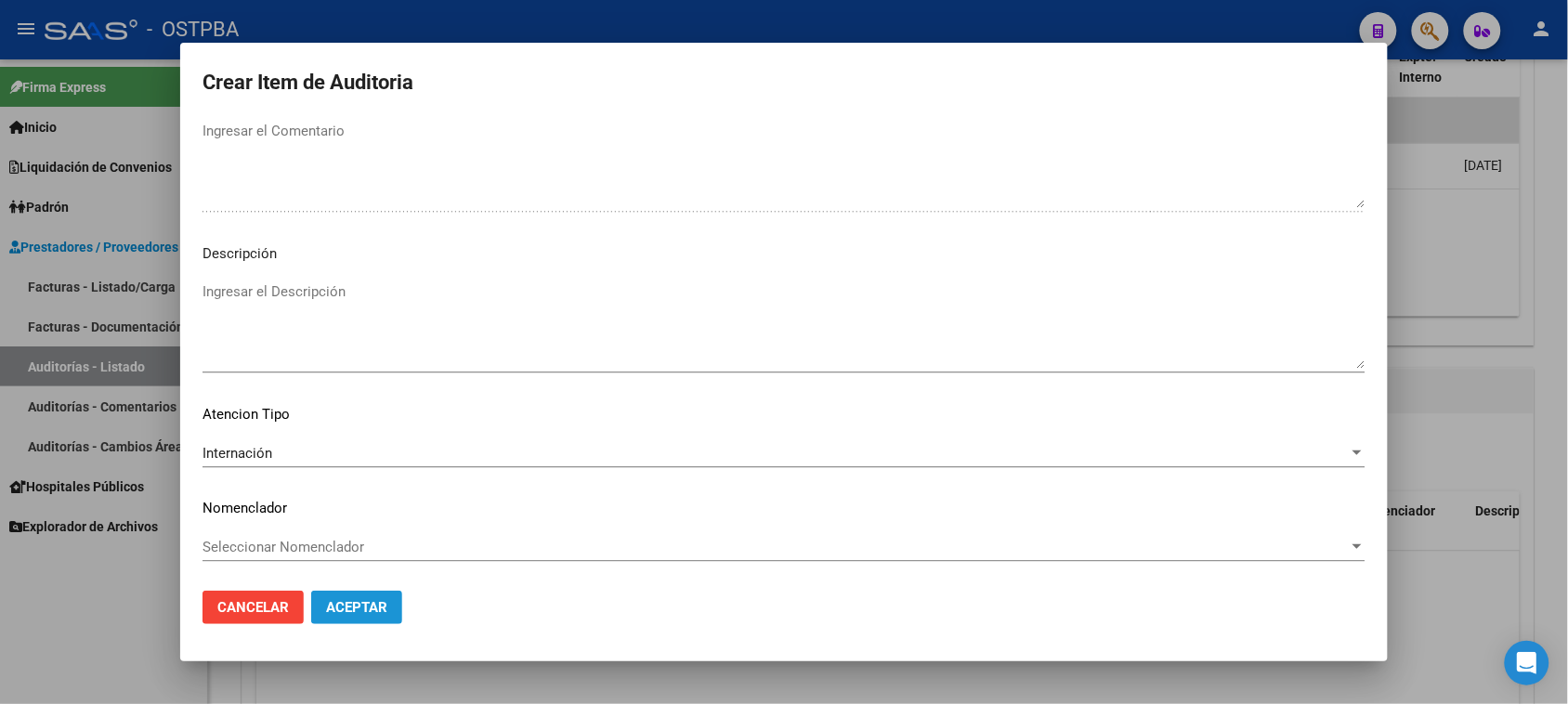
click at [373, 606] on span "Aceptar" at bounding box center [356, 607] width 62 height 17
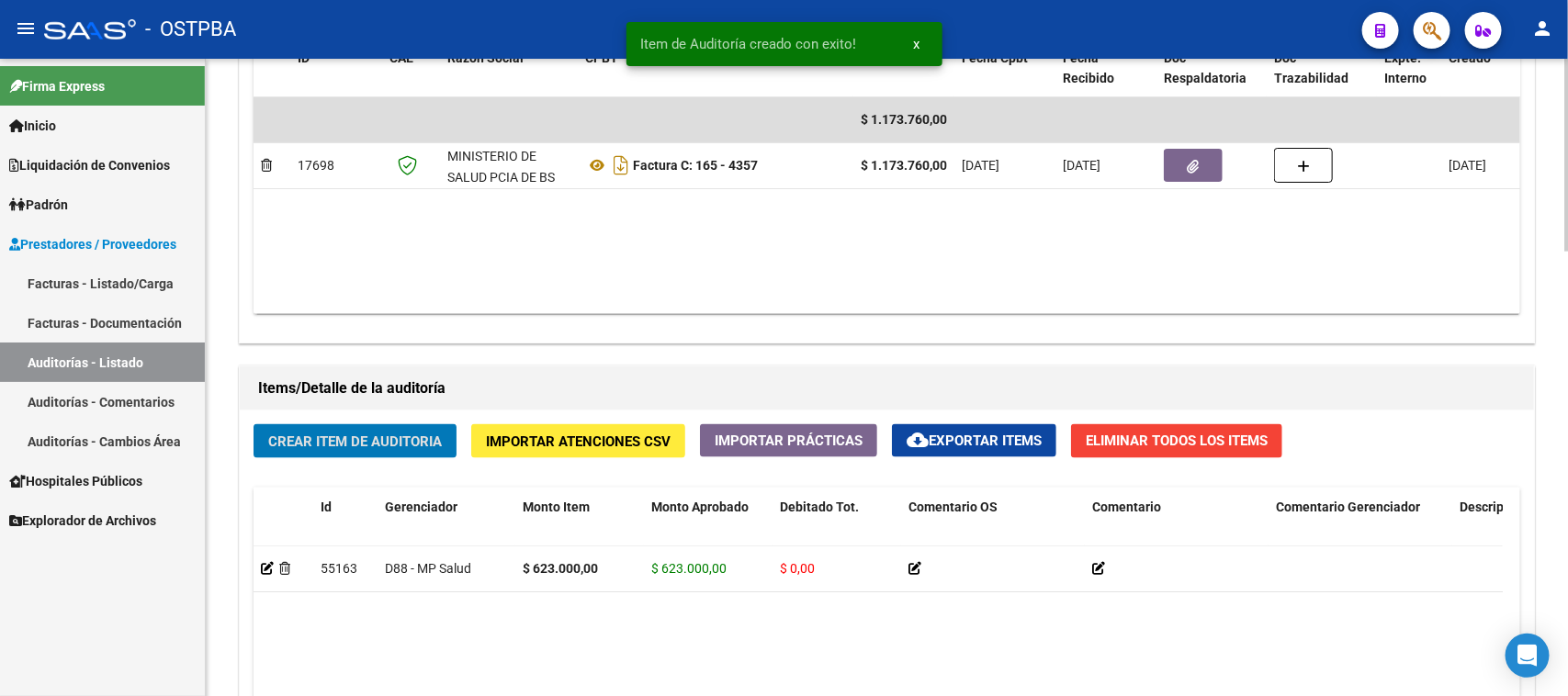
click at [340, 444] on span "Crear Item de Auditoria" at bounding box center [354, 442] width 173 height 17
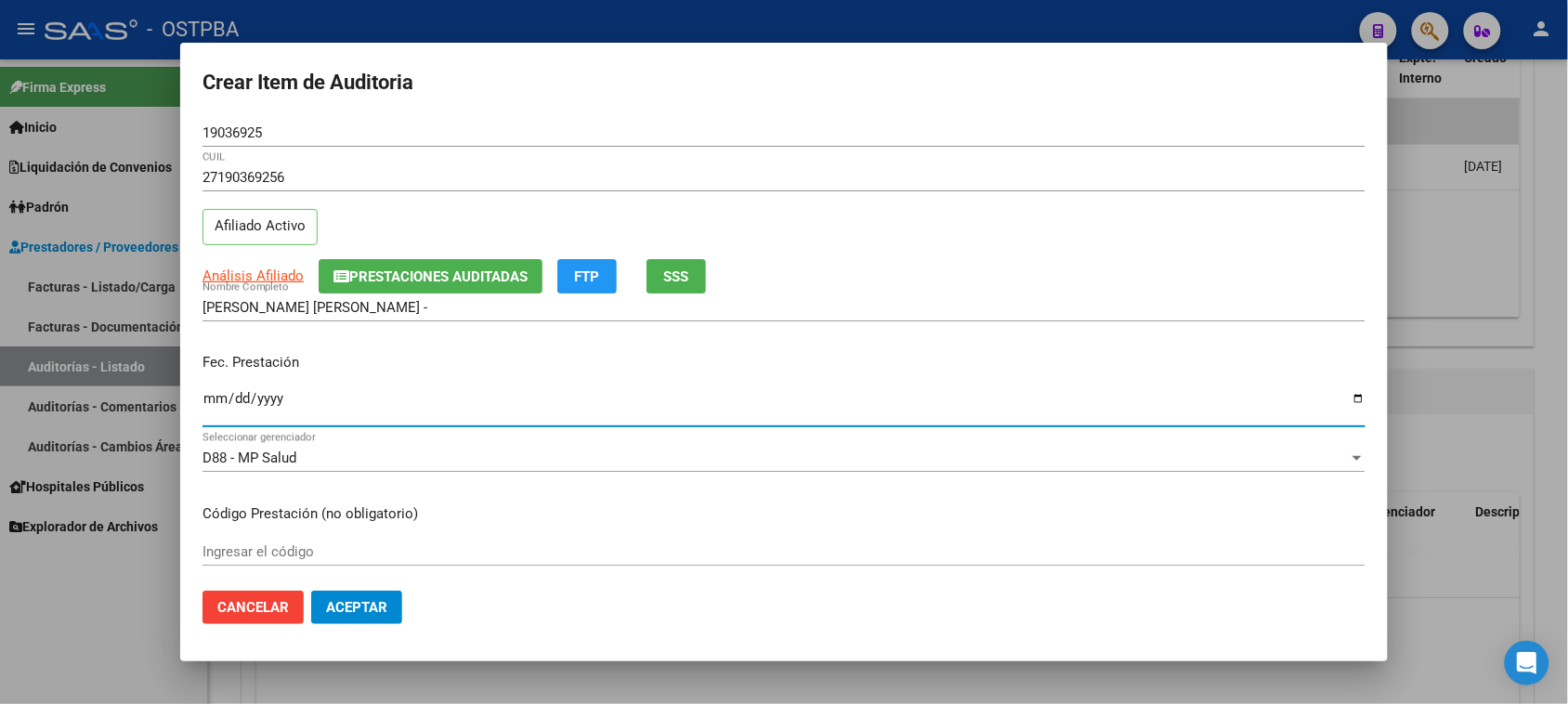
click at [214, 401] on input "Ingresar la fecha" at bounding box center [784, 406] width 1162 height 29
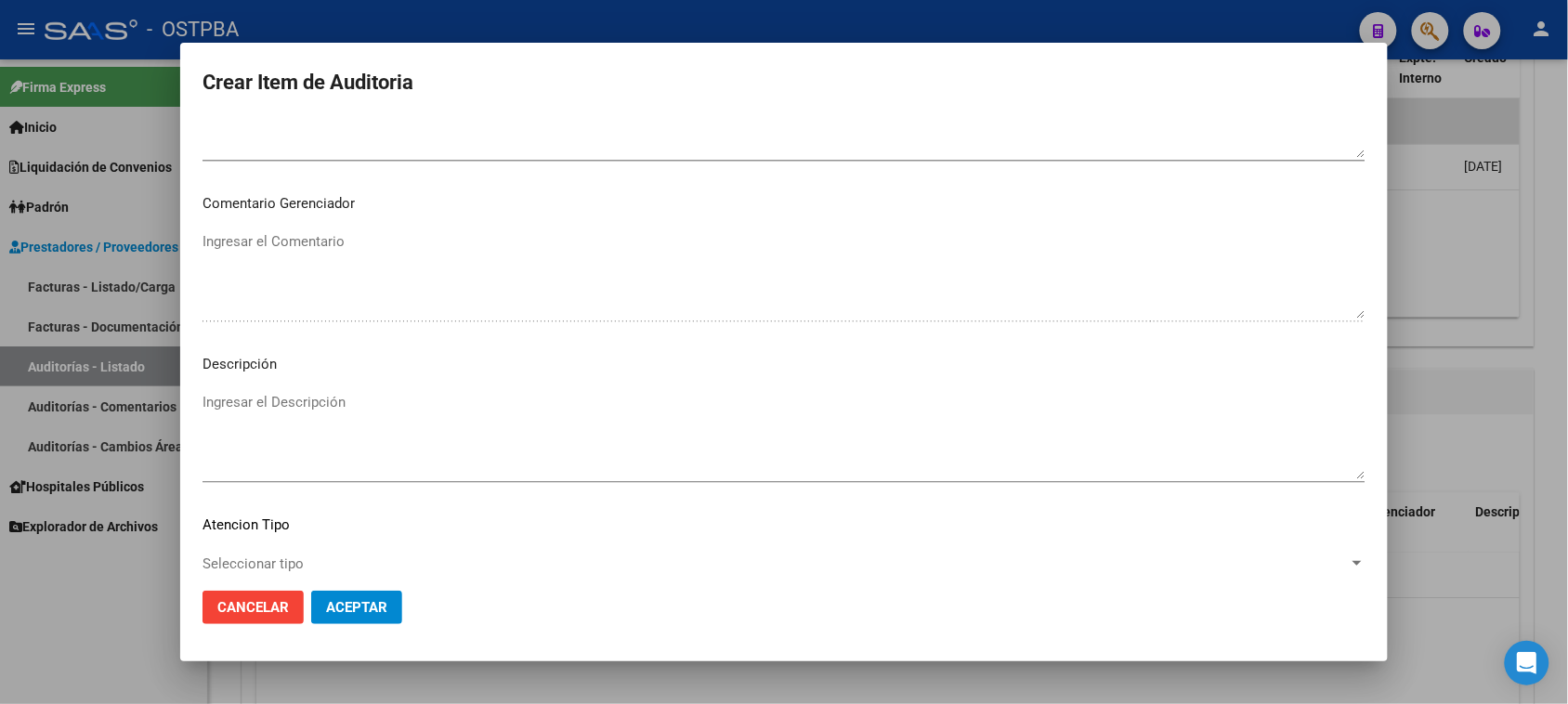
scroll to position [1213, 0]
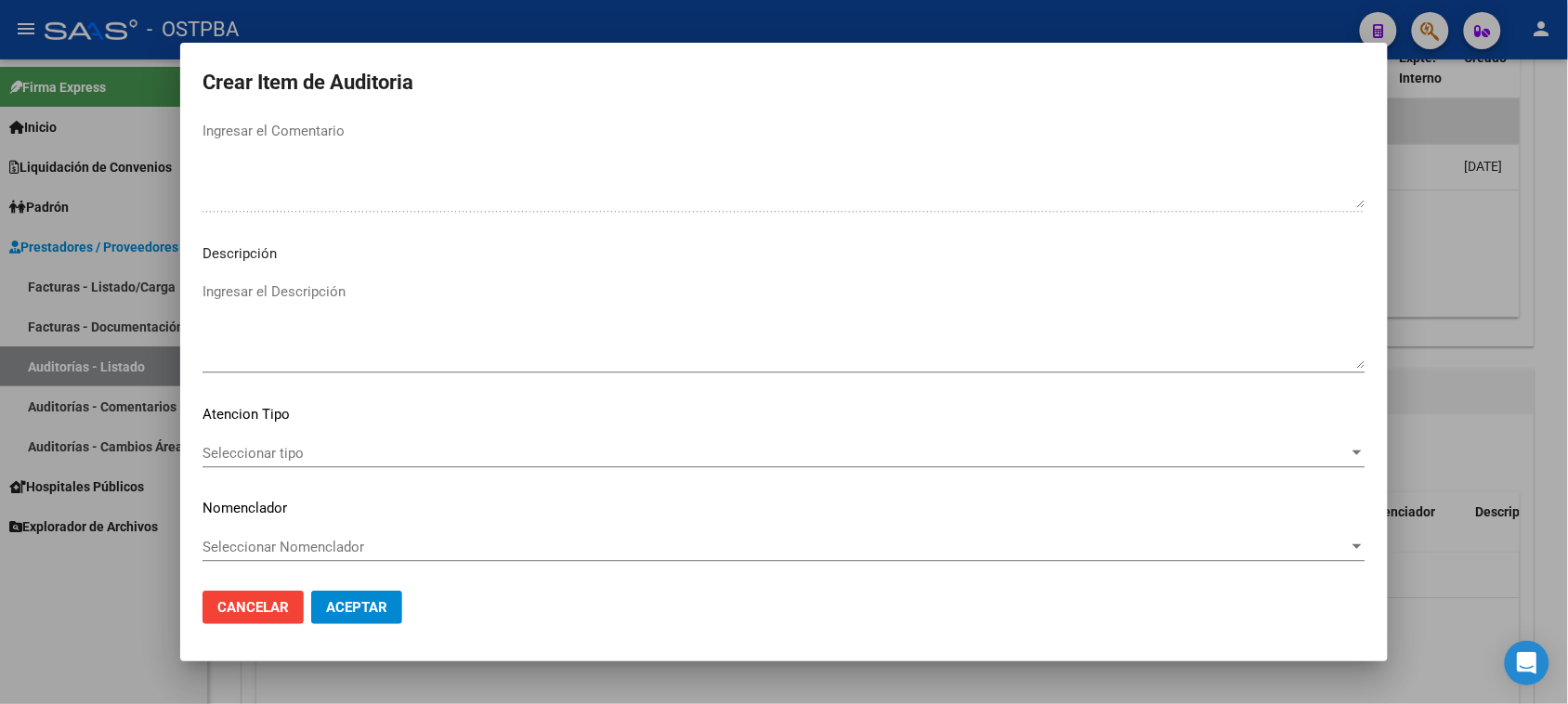
click at [261, 440] on div "Seleccionar tipo Seleccionar tipo" at bounding box center [784, 453] width 1162 height 27
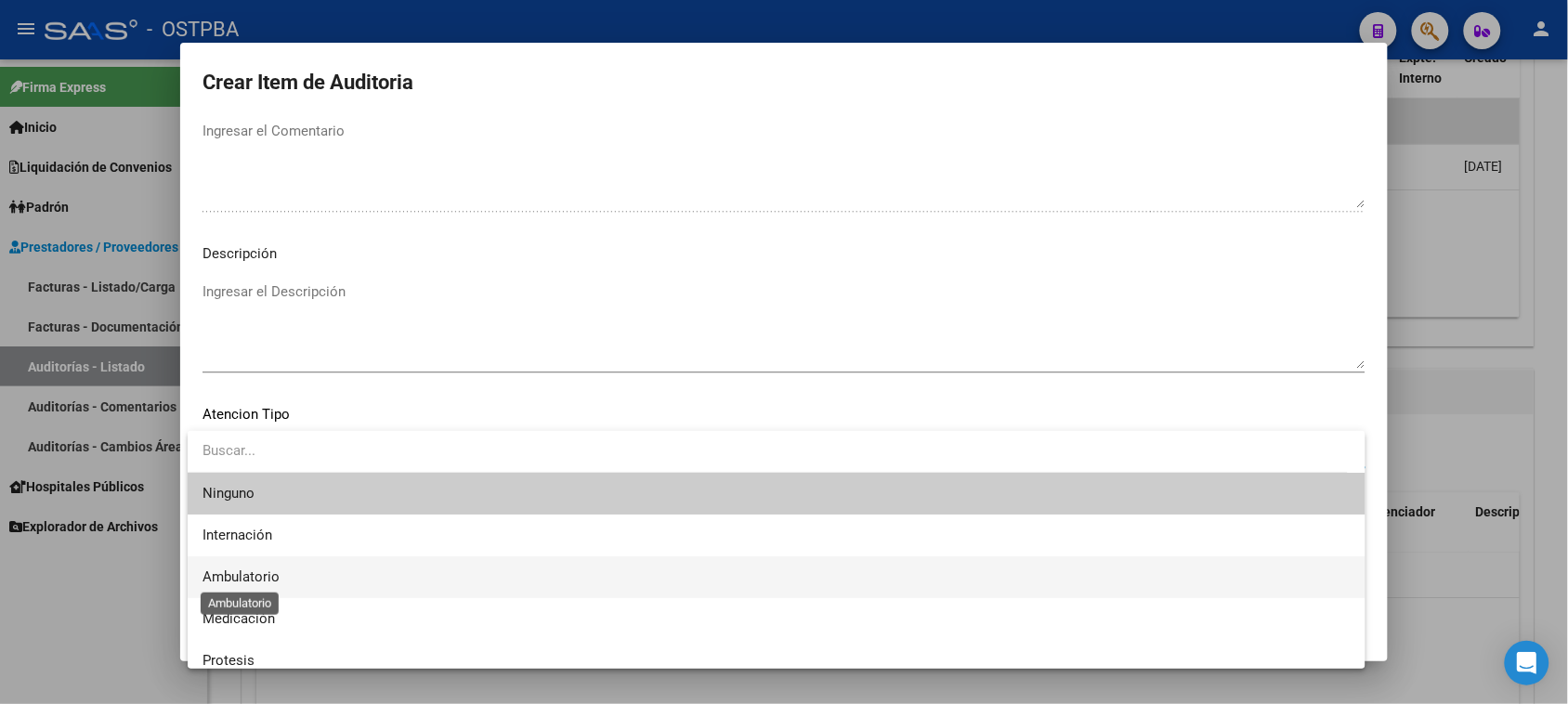
drag, startPoint x: 242, startPoint y: 582, endPoint x: 272, endPoint y: 516, distance: 72.5
click at [243, 578] on span "Ambulatorio" at bounding box center [241, 577] width 77 height 17
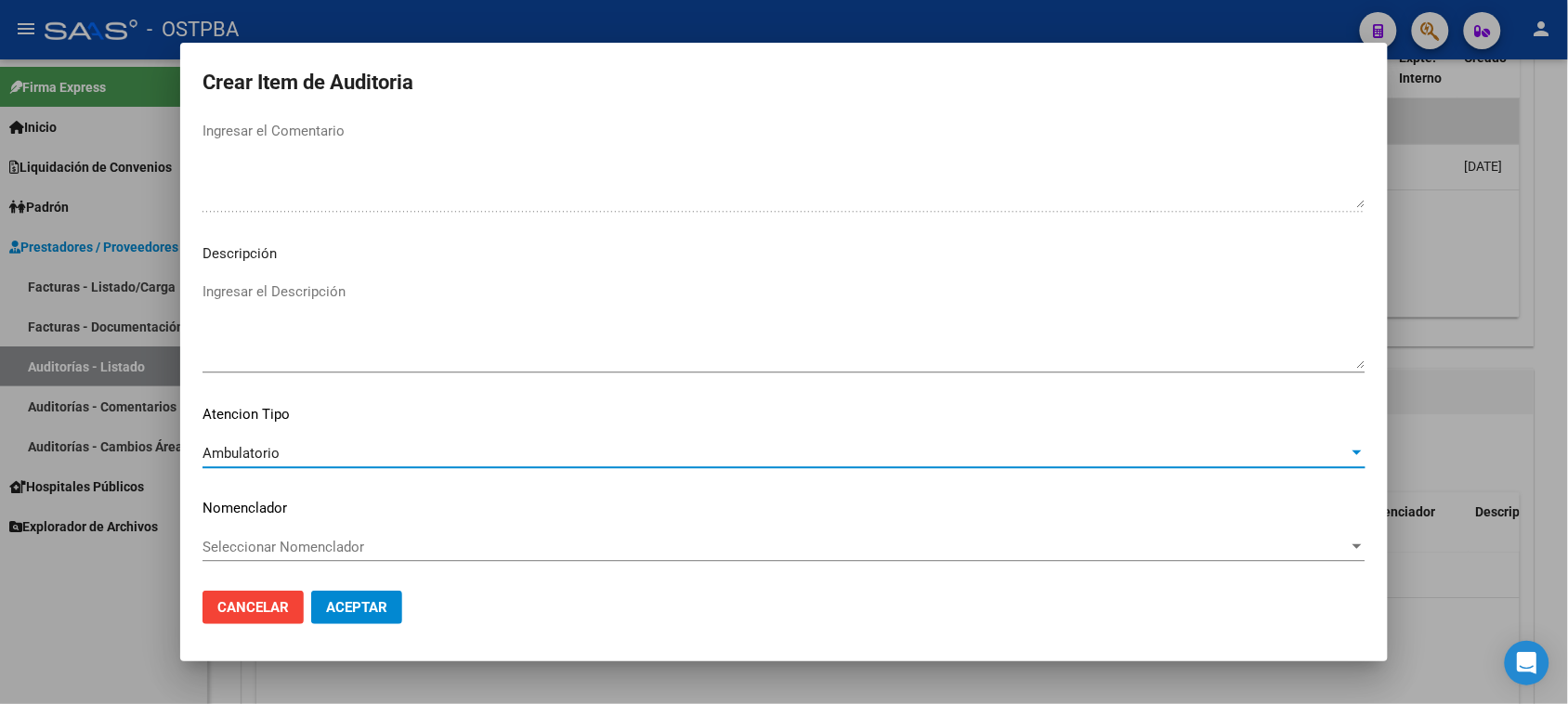
click at [252, 449] on span "Ambulatorio" at bounding box center [241, 454] width 77 height 17
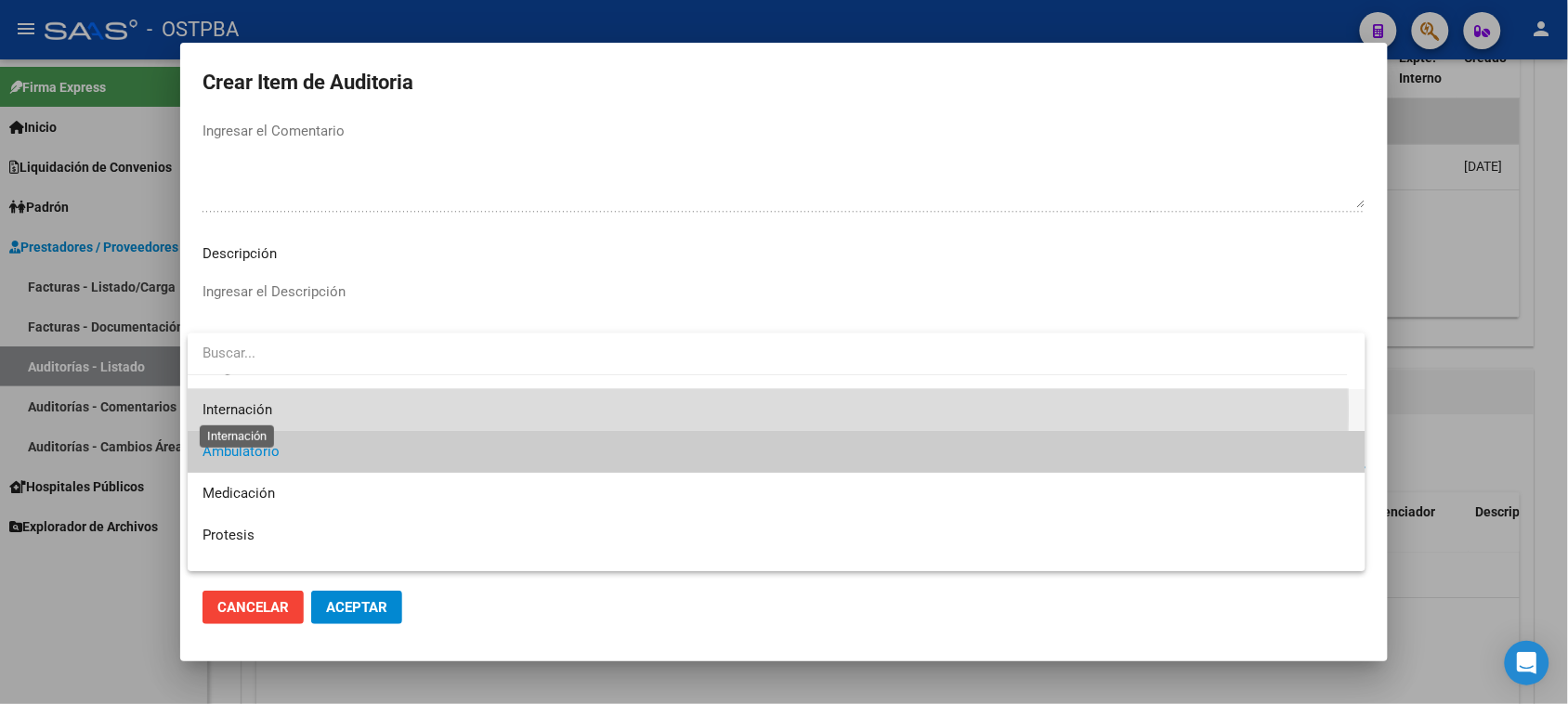
click at [230, 410] on span "Internación" at bounding box center [238, 410] width 70 height 17
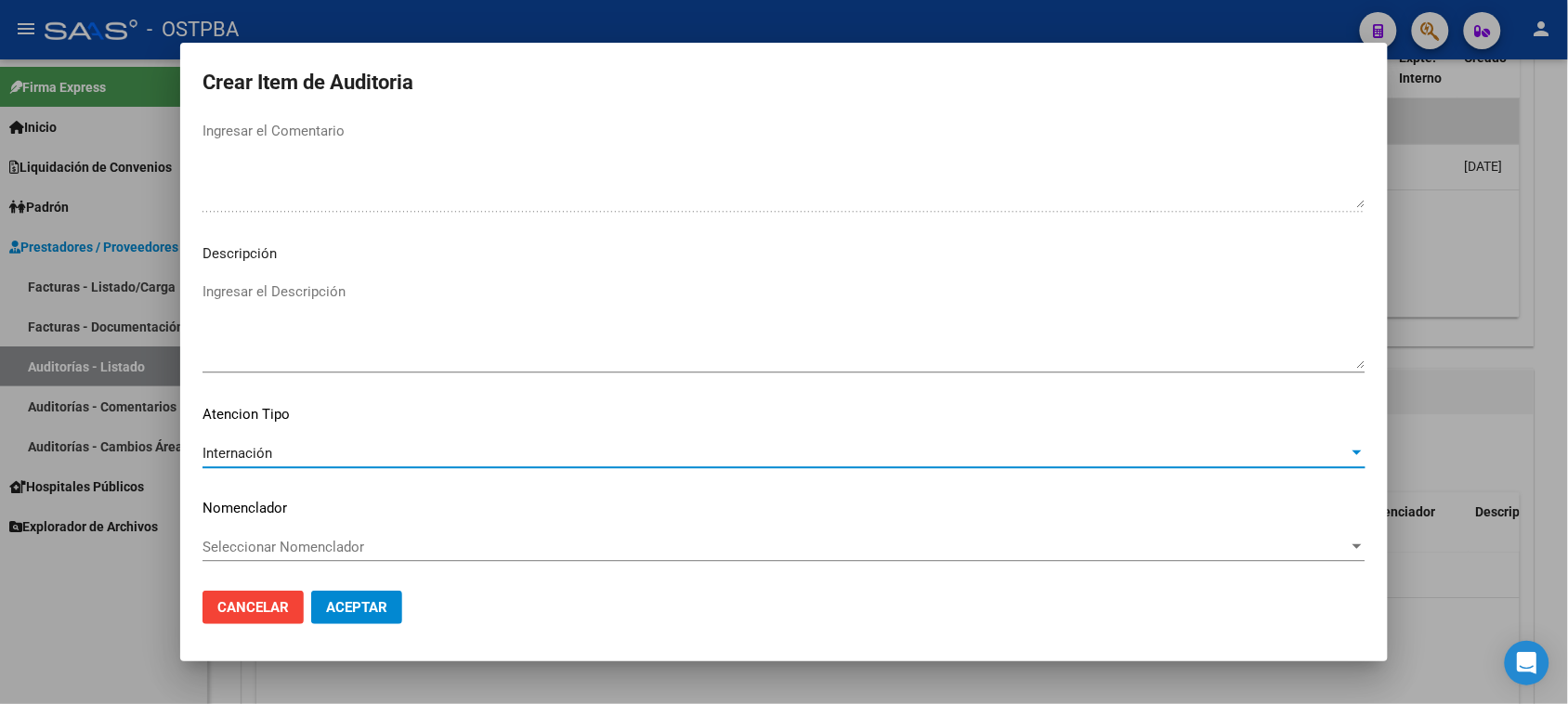
click at [253, 455] on span "Internación" at bounding box center [238, 454] width 70 height 17
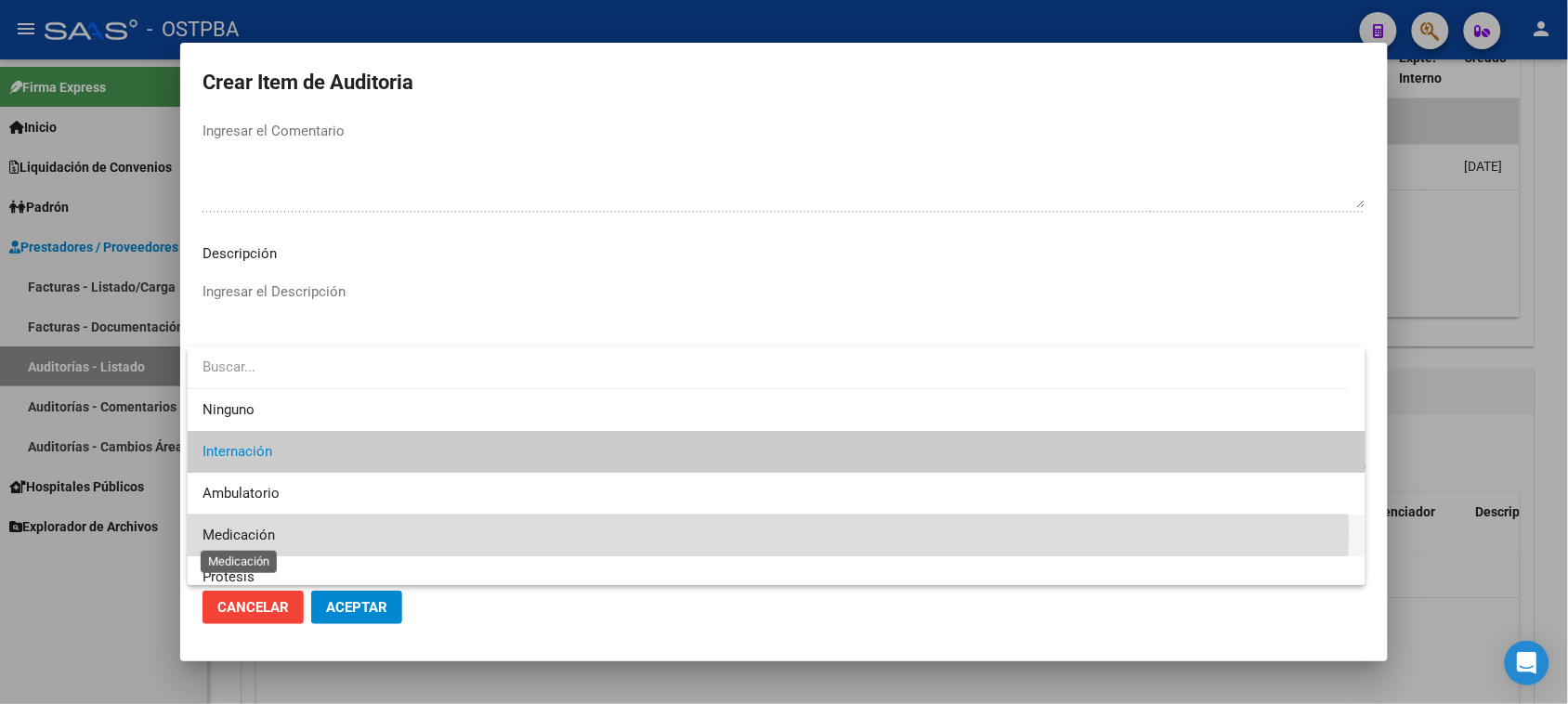
click at [243, 533] on span "Medicación" at bounding box center [239, 535] width 72 height 17
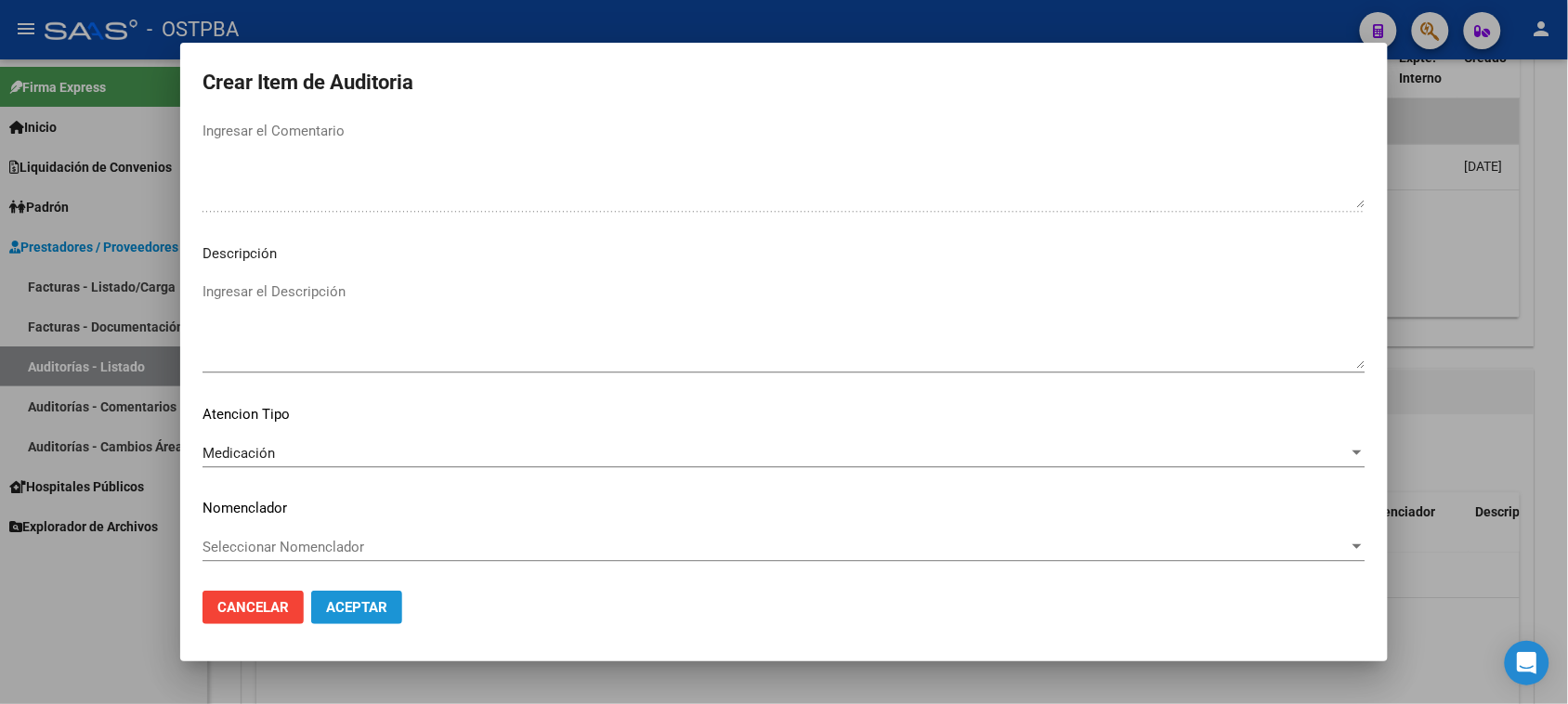
click at [339, 613] on span "Aceptar" at bounding box center [356, 607] width 62 height 17
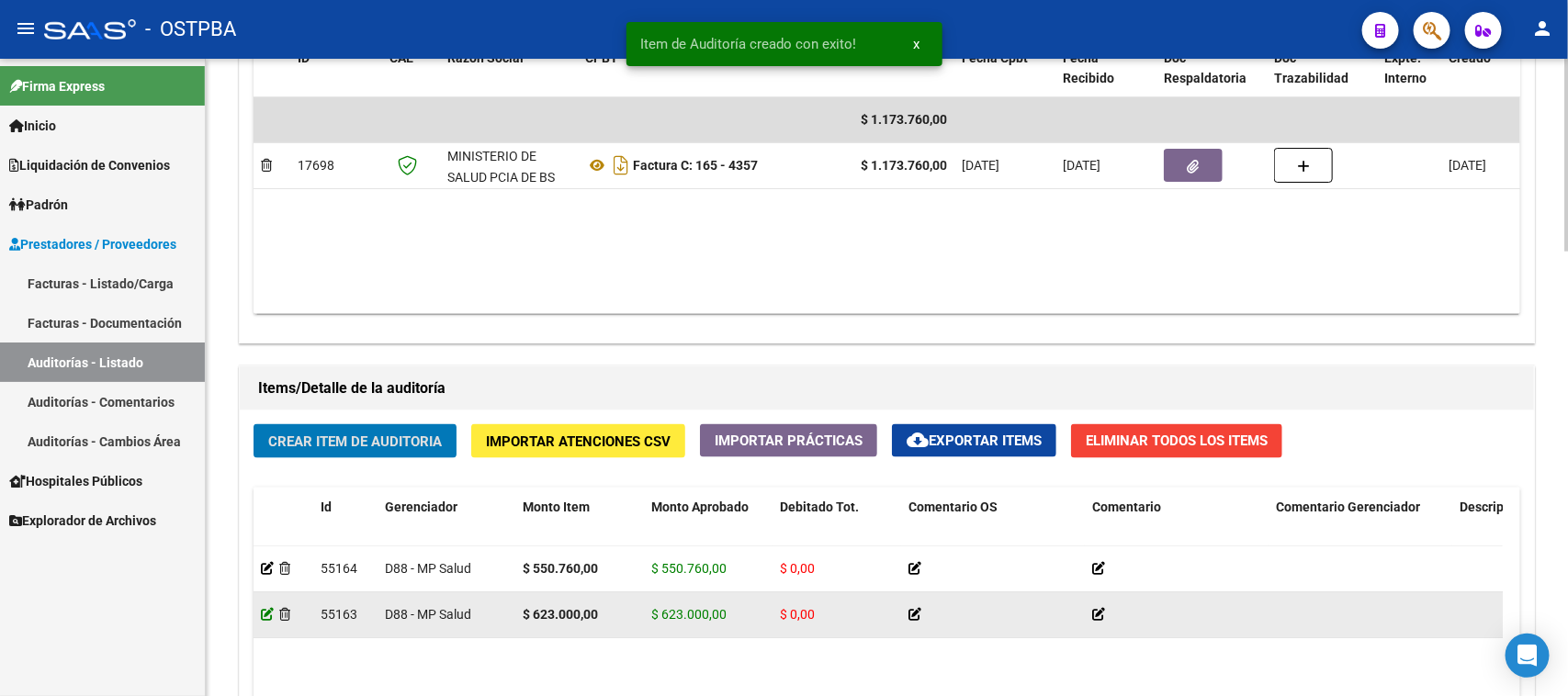
click at [263, 614] on icon at bounding box center [267, 615] width 13 height 13
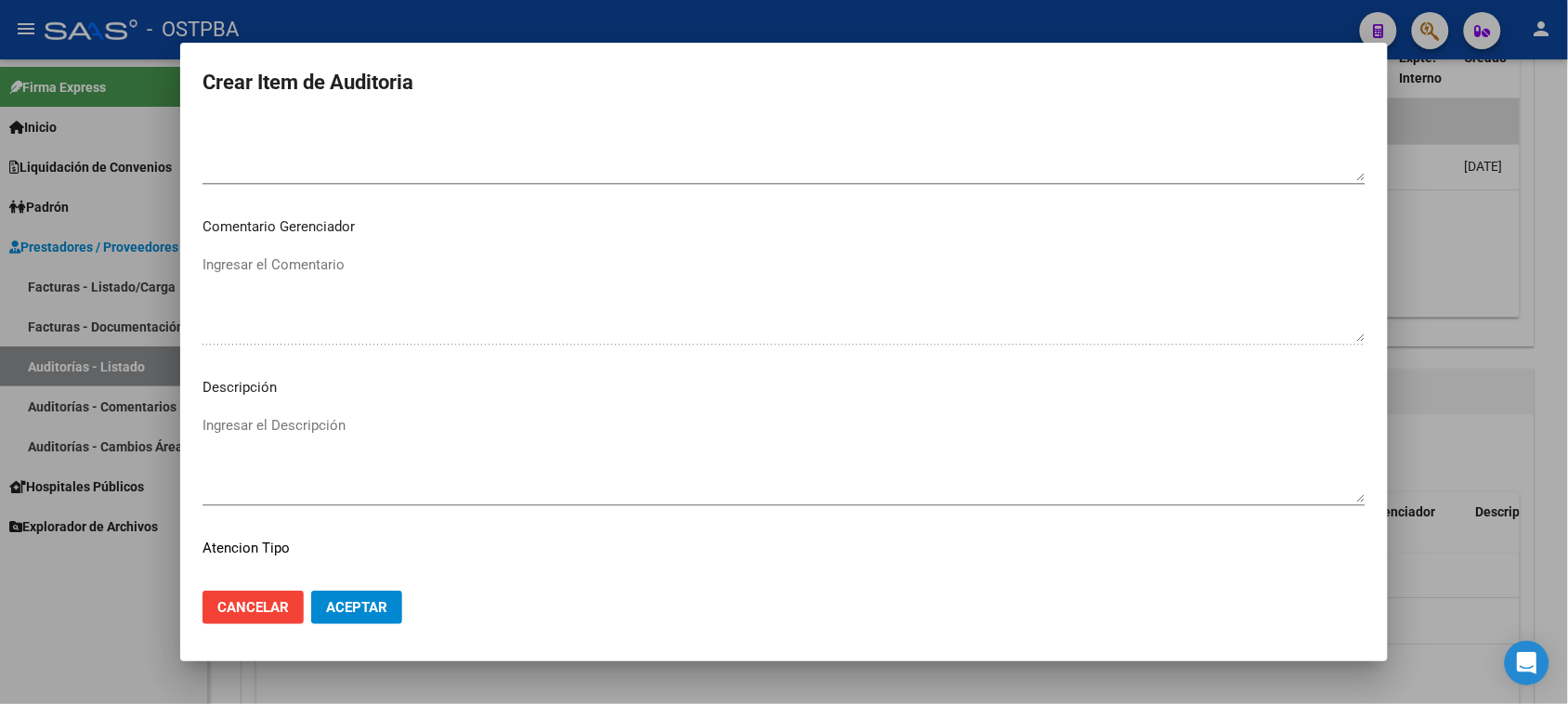
scroll to position [1161, 0]
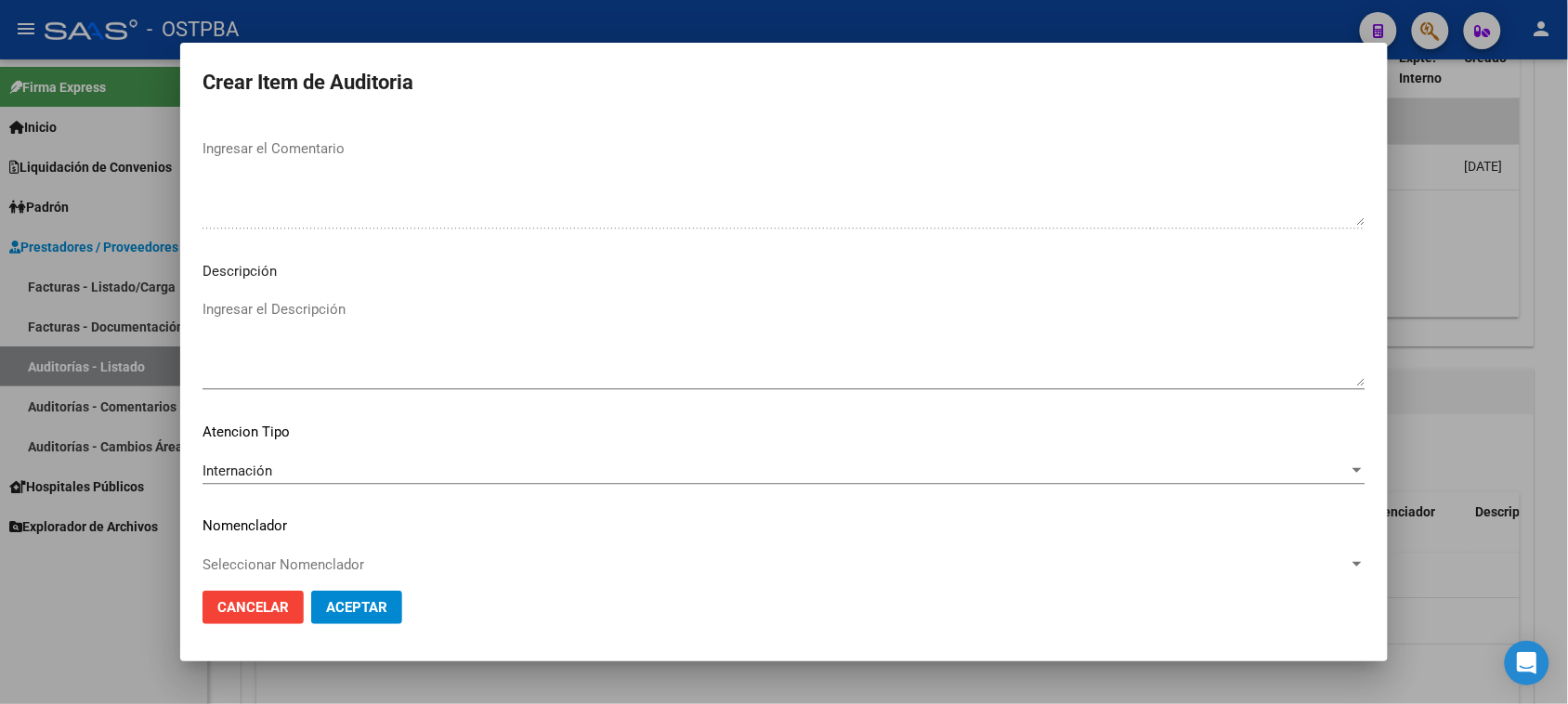
click at [288, 464] on div "Internación" at bounding box center [776, 471] width 1146 height 17
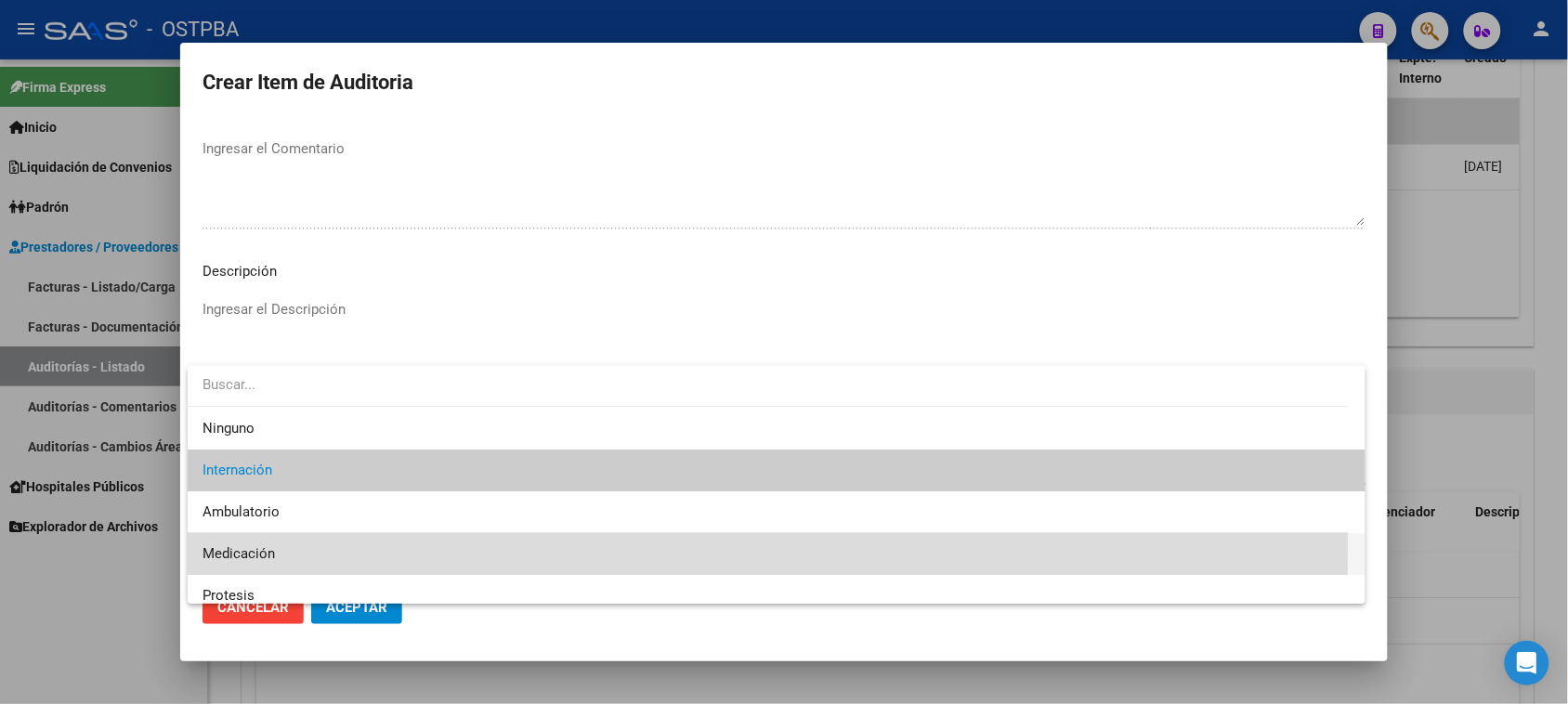
click at [247, 542] on span "Medicación" at bounding box center [777, 554] width 1148 height 42
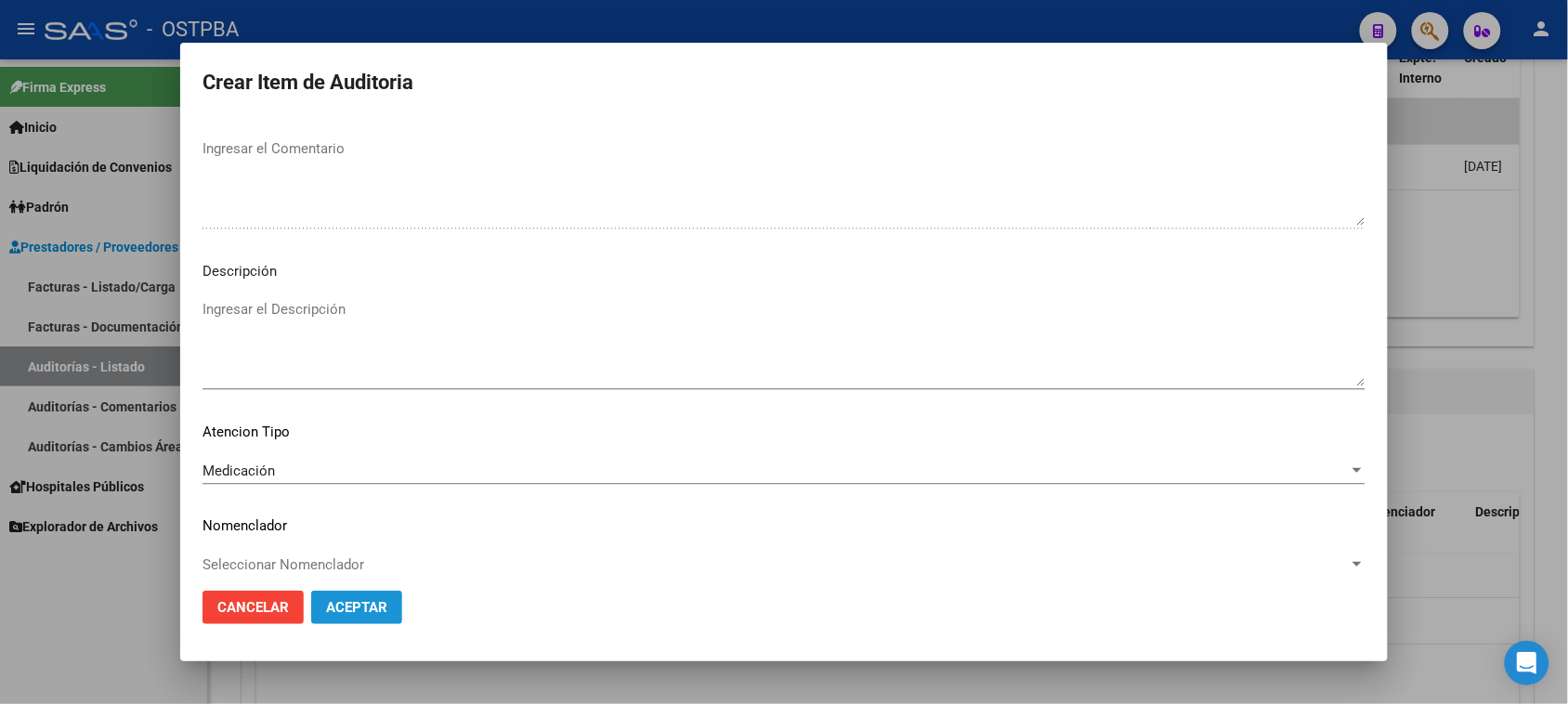
click at [351, 611] on span "Aceptar" at bounding box center [356, 607] width 62 height 17
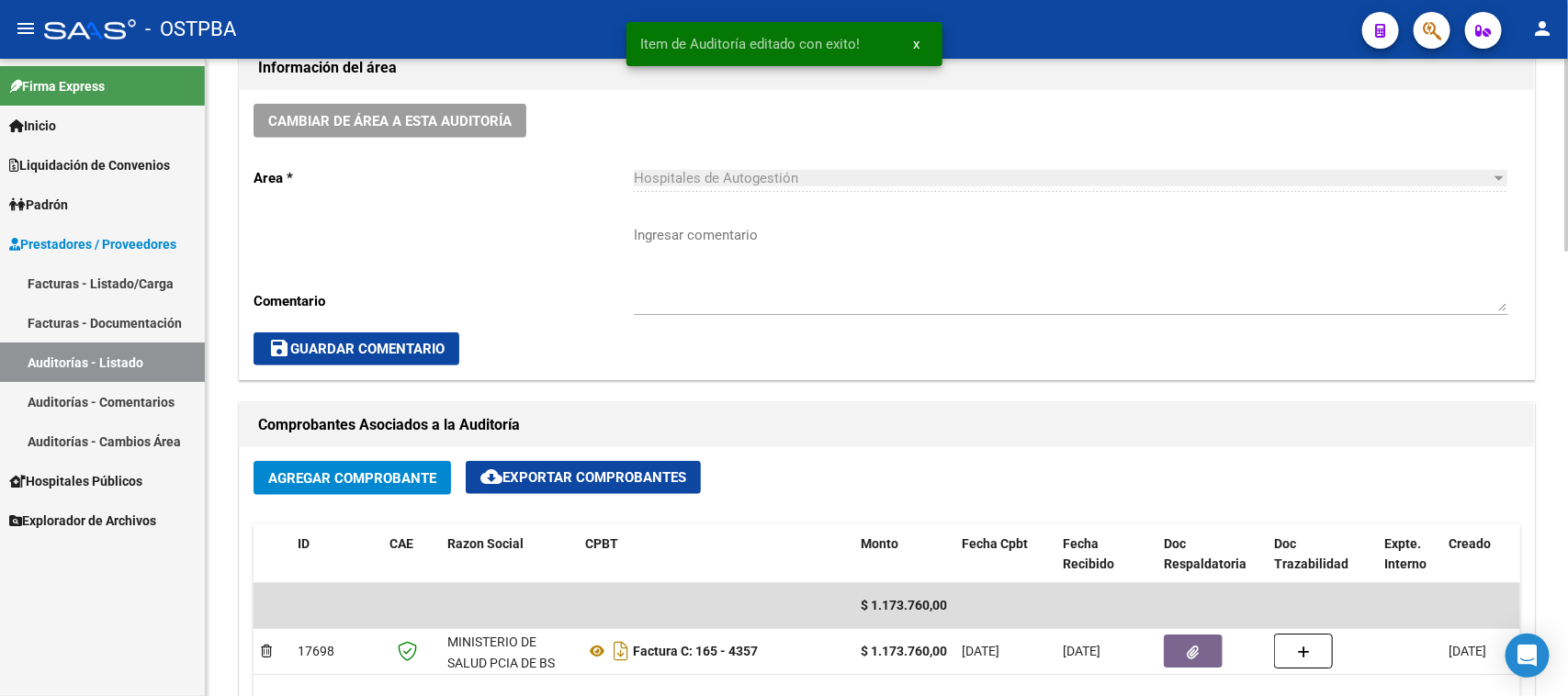
scroll to position [574, 0]
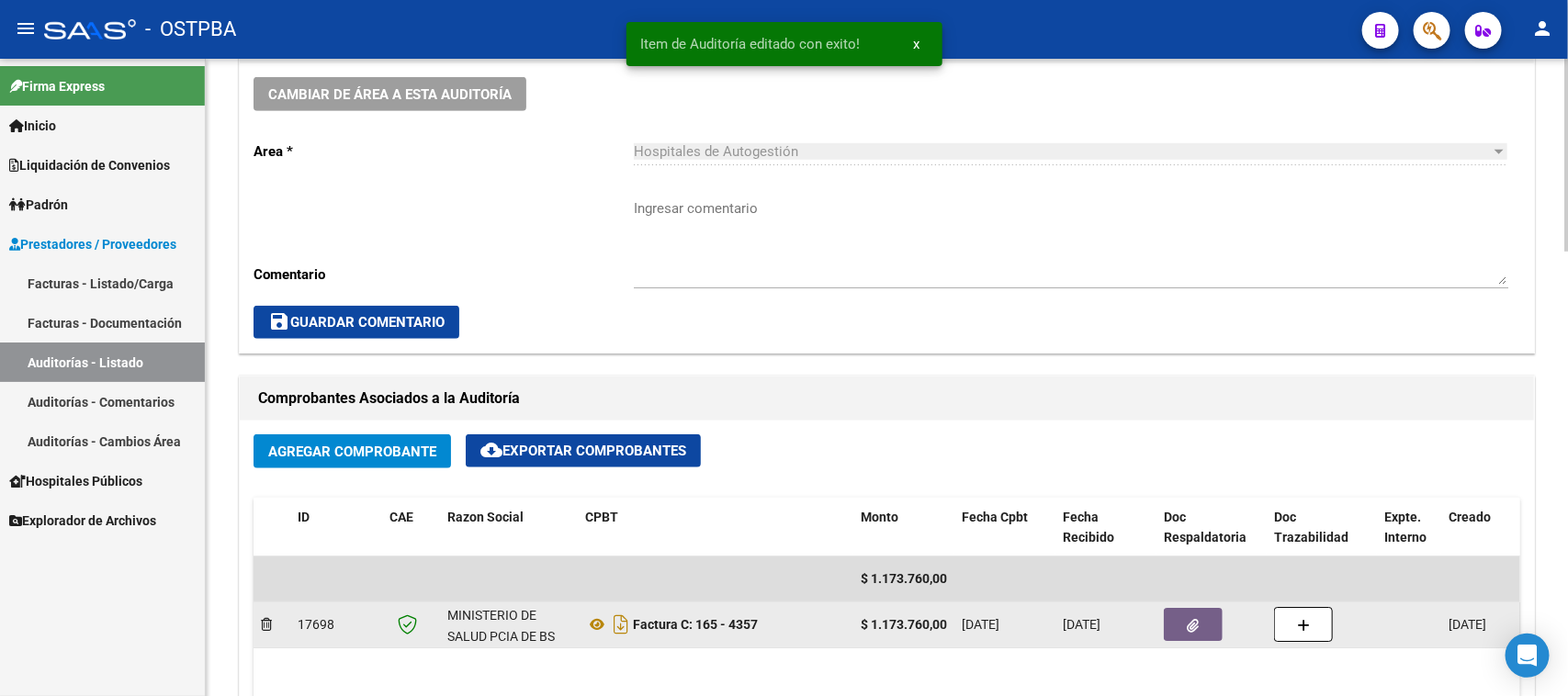
click at [1168, 623] on button "button" at bounding box center [1193, 624] width 59 height 33
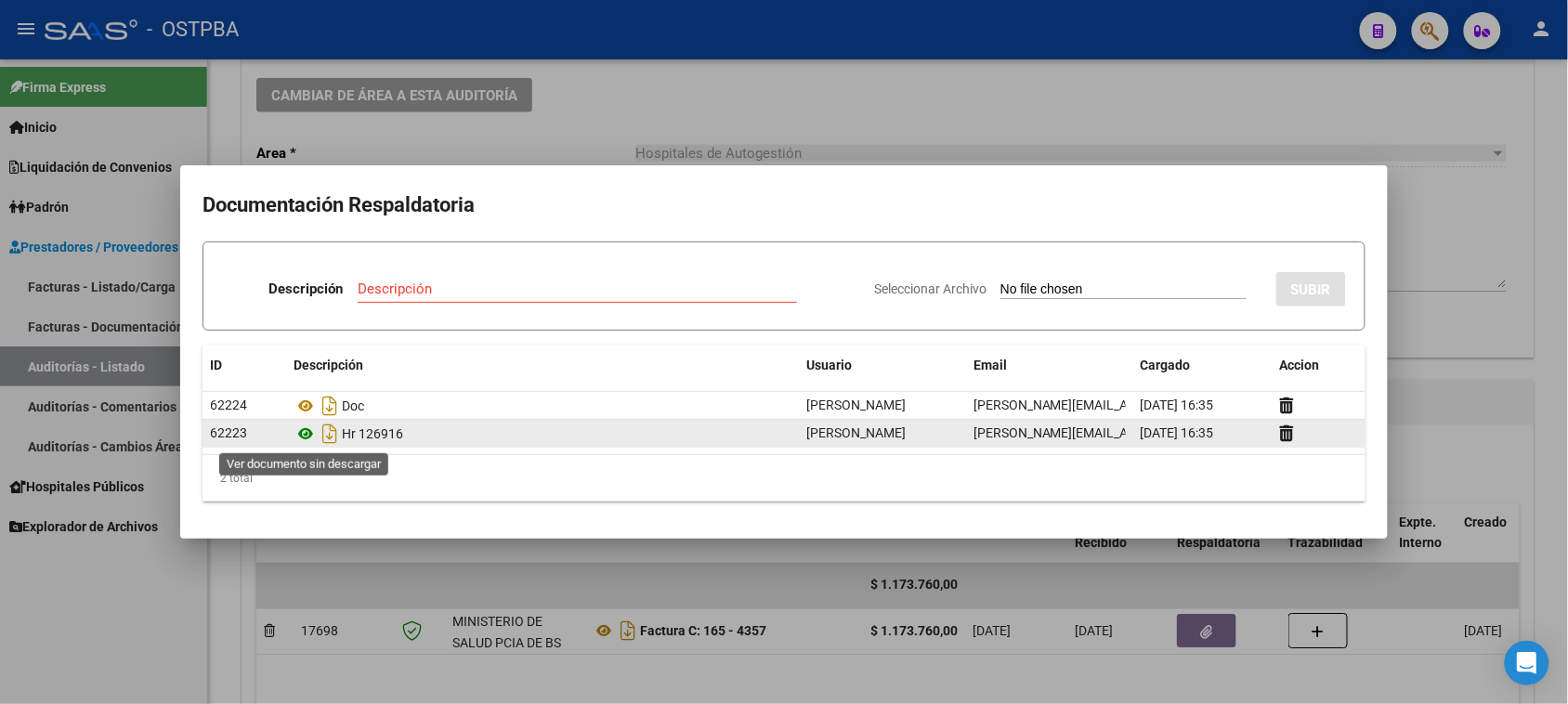
click at [305, 437] on icon at bounding box center [305, 434] width 24 height 23
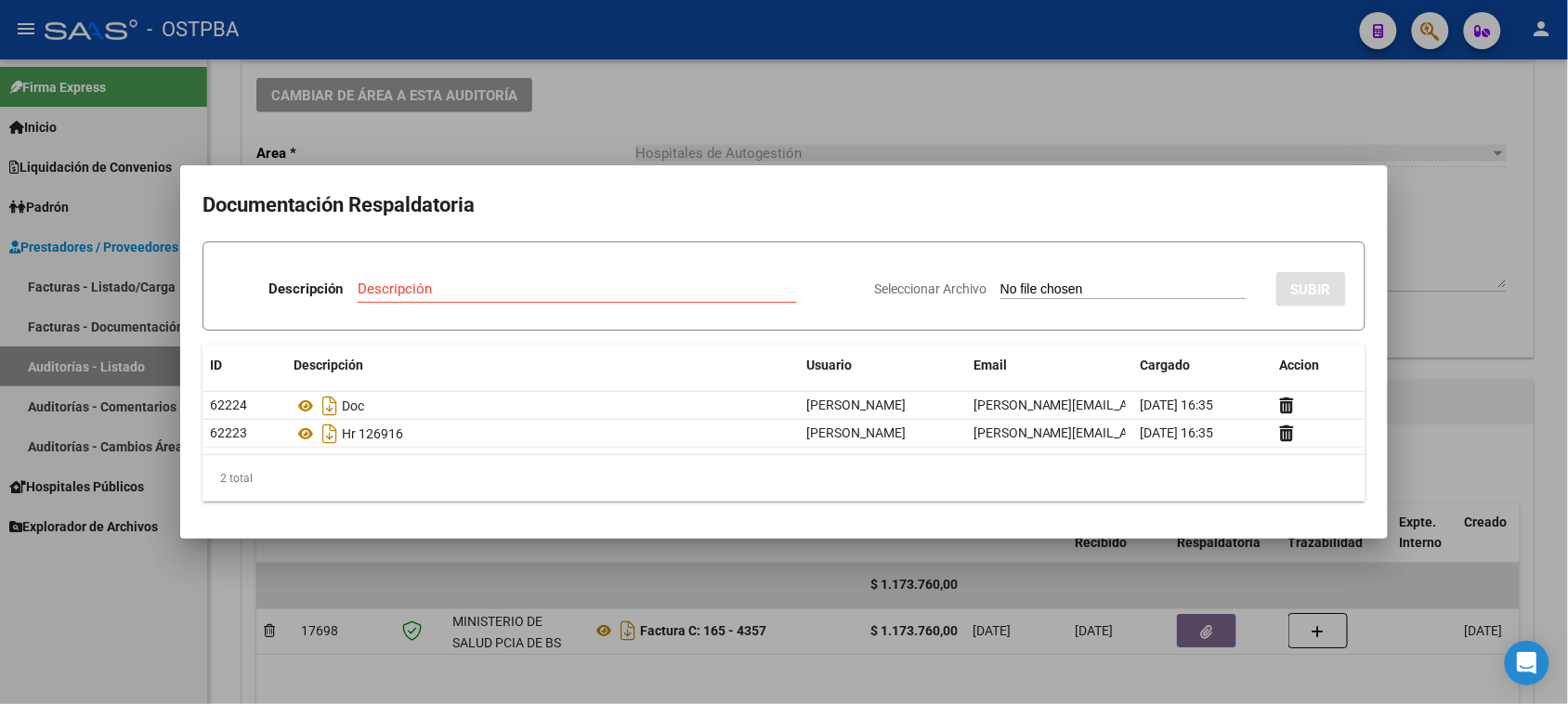
click at [62, 660] on div at bounding box center [784, 352] width 1568 height 704
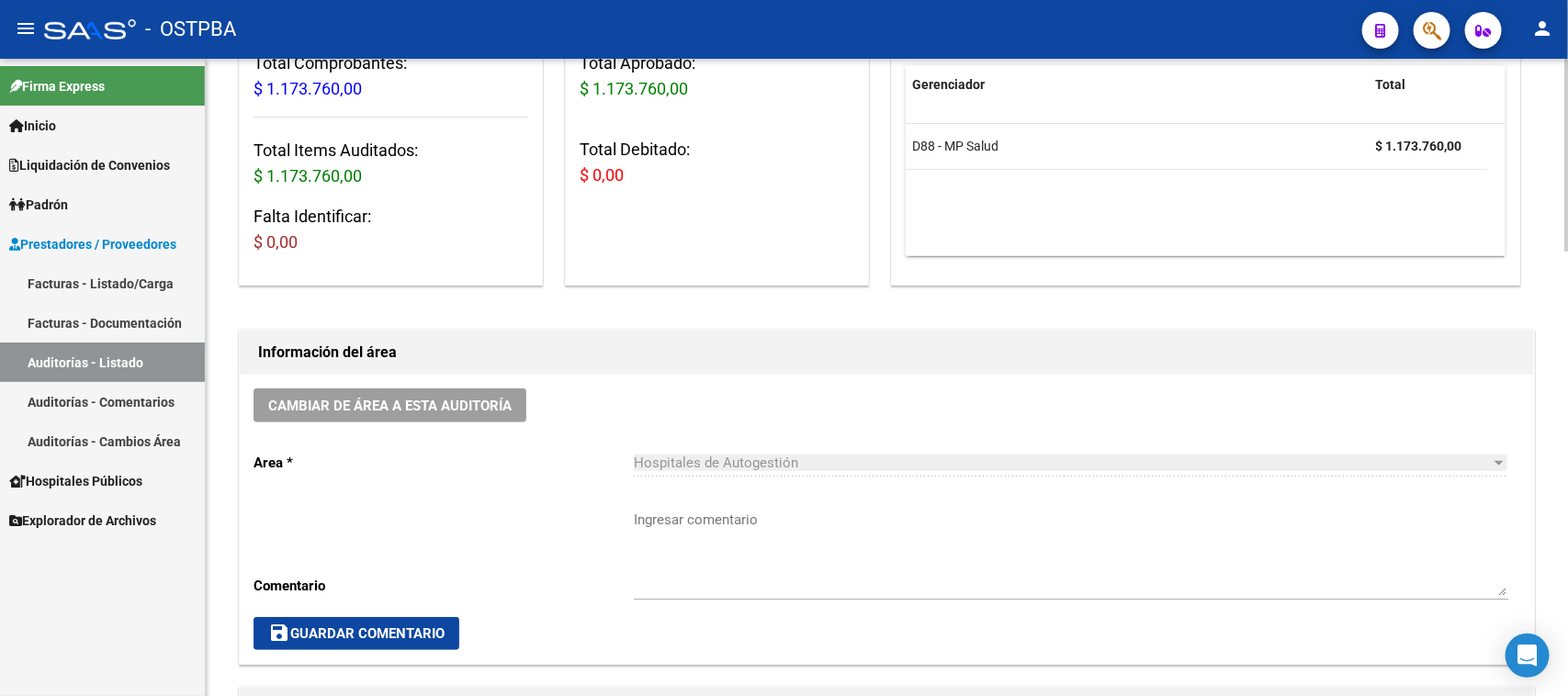
scroll to position [0, 0]
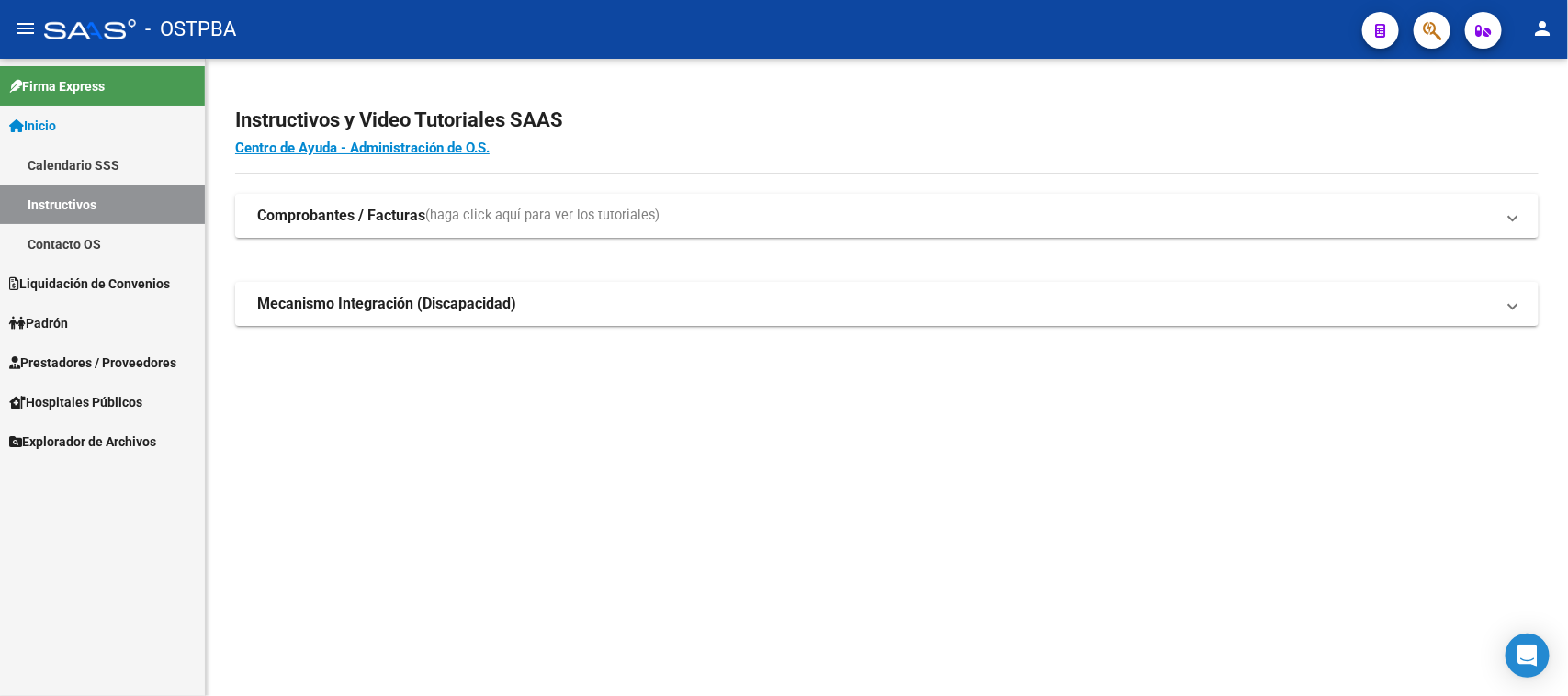
click at [107, 365] on span "Prestadores / Proveedores" at bounding box center [93, 363] width 167 height 21
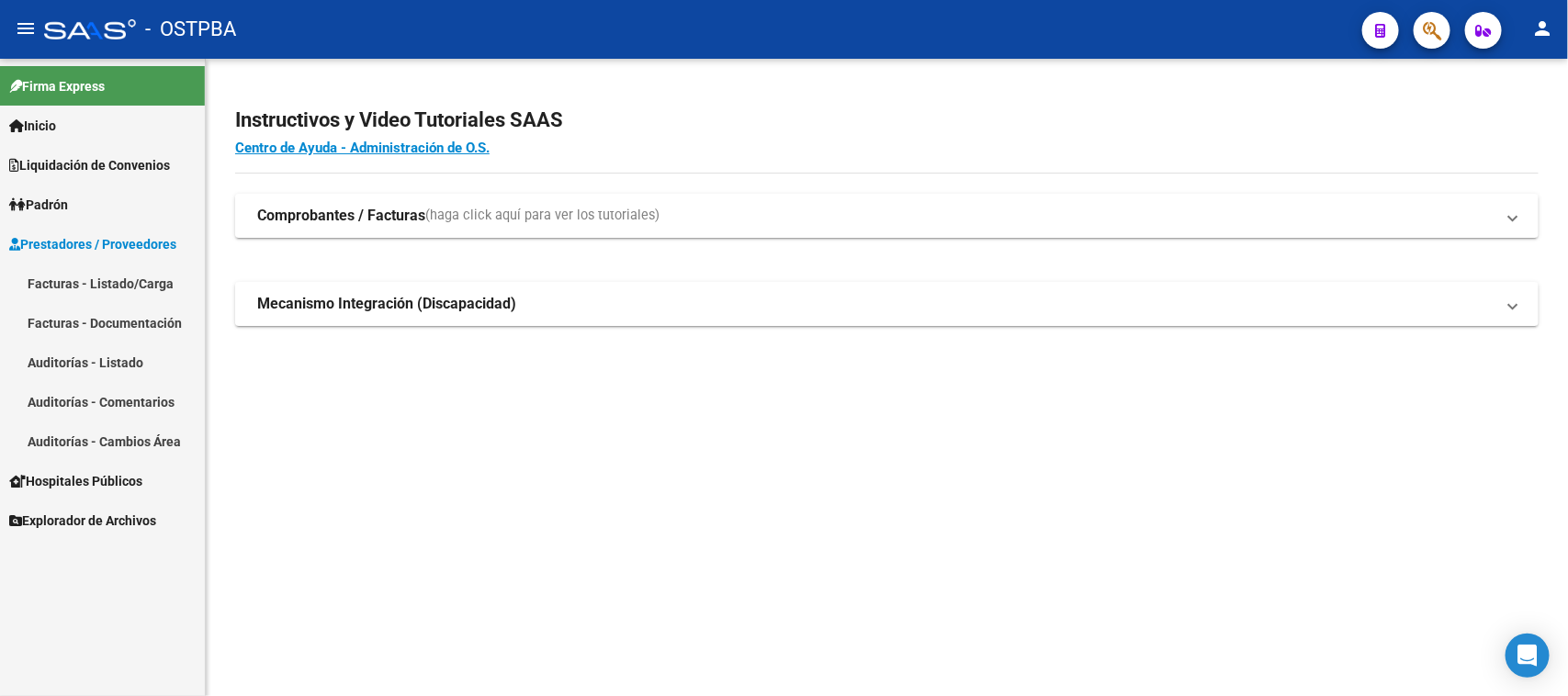
click at [75, 195] on link "Padrón" at bounding box center [102, 204] width 205 height 39
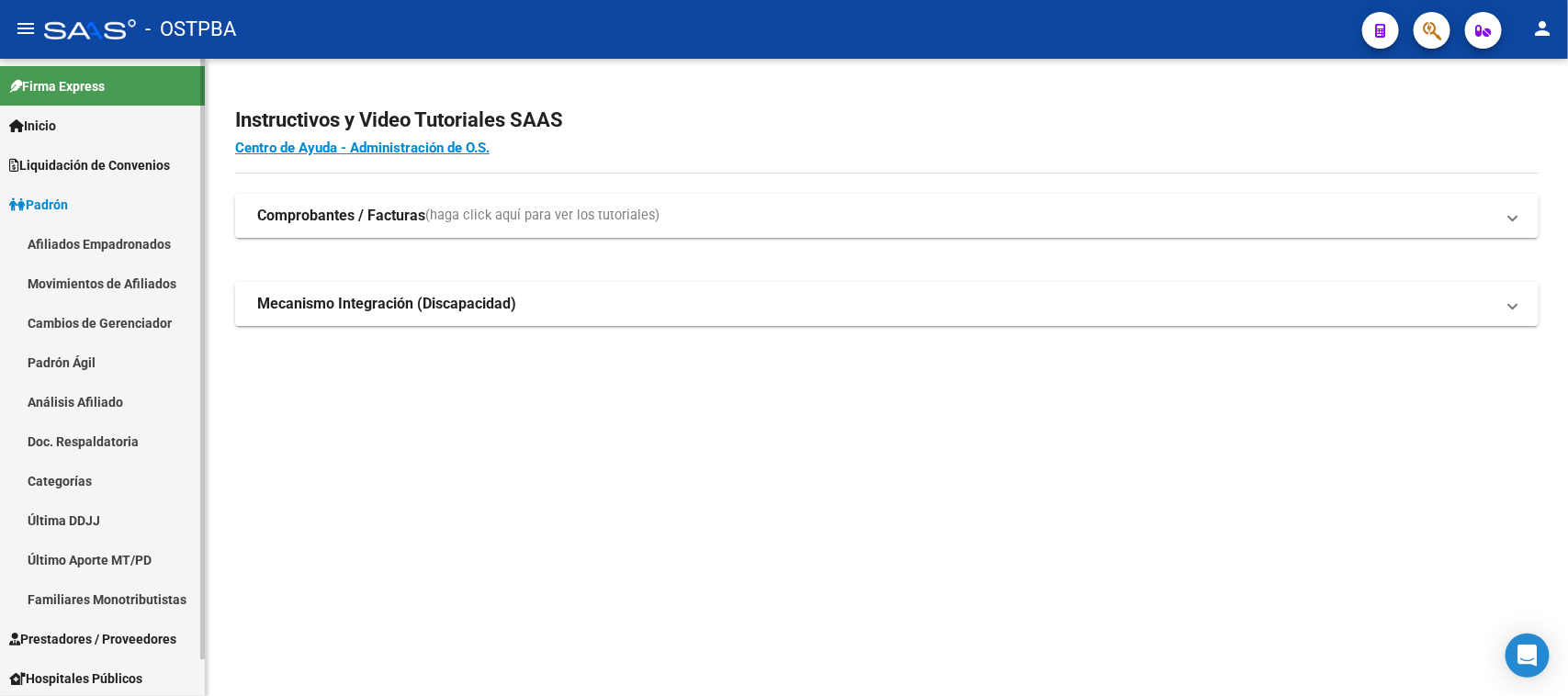
click at [76, 365] on link "Padrón Ágil" at bounding box center [102, 363] width 205 height 39
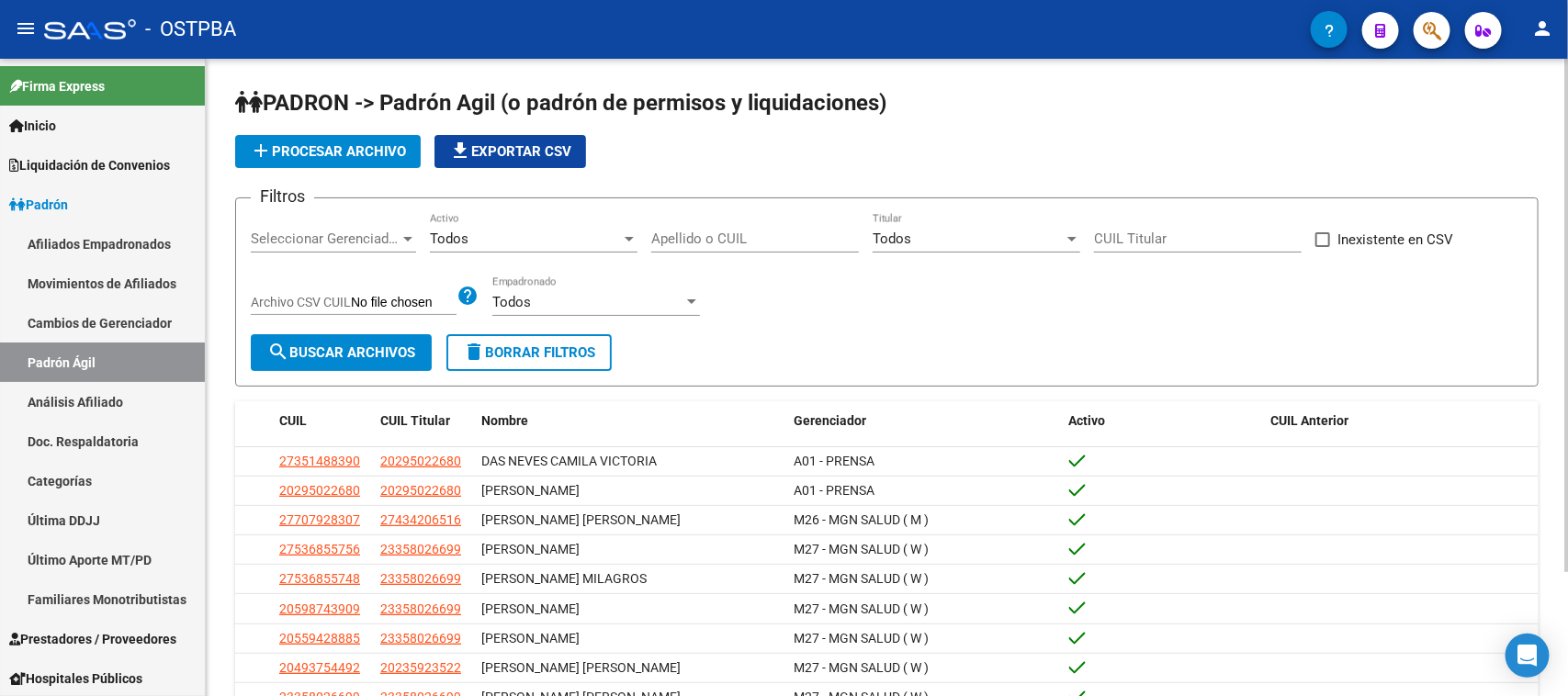
click at [782, 239] on input "Apellido o CUIL" at bounding box center [755, 239] width 208 height 17
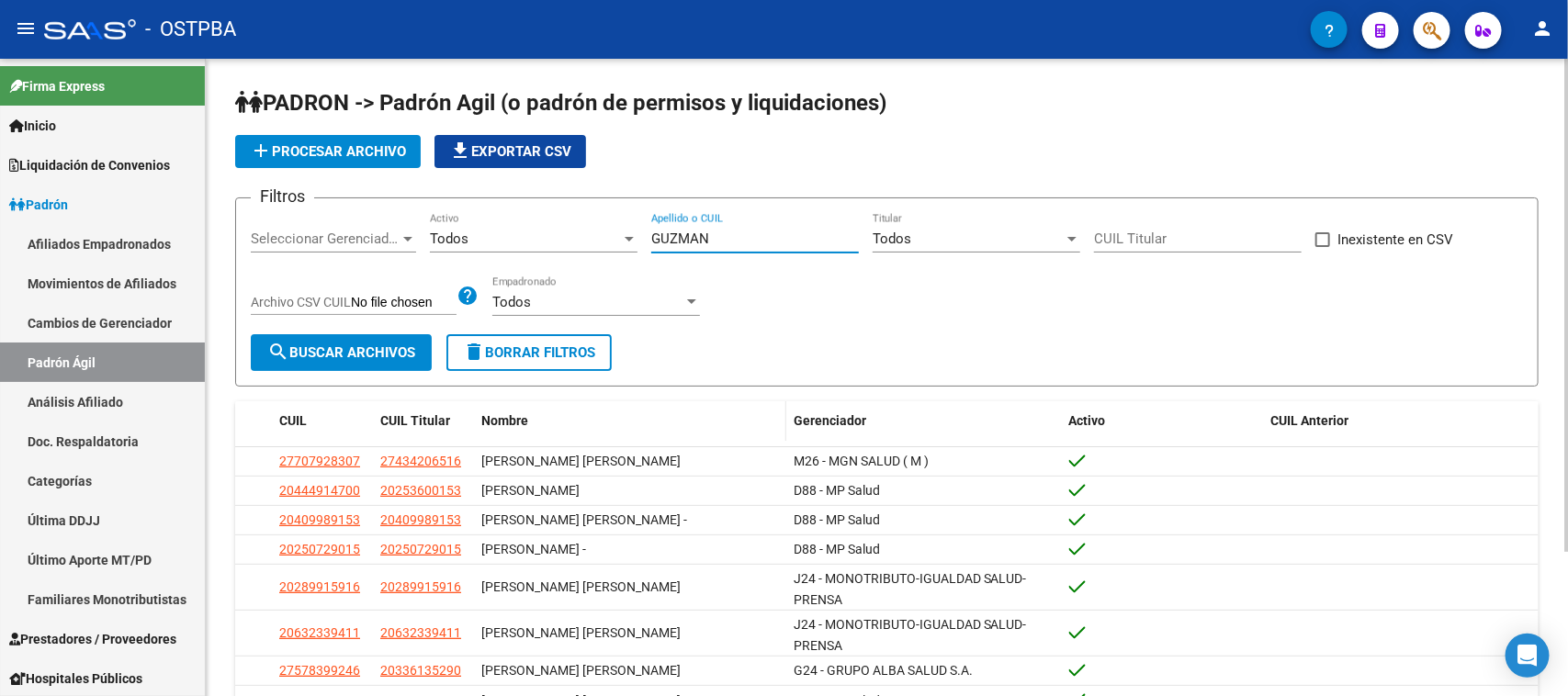
type input "GUZMAN"
click at [503, 413] on span "Nombre" at bounding box center [505, 421] width 47 height 15
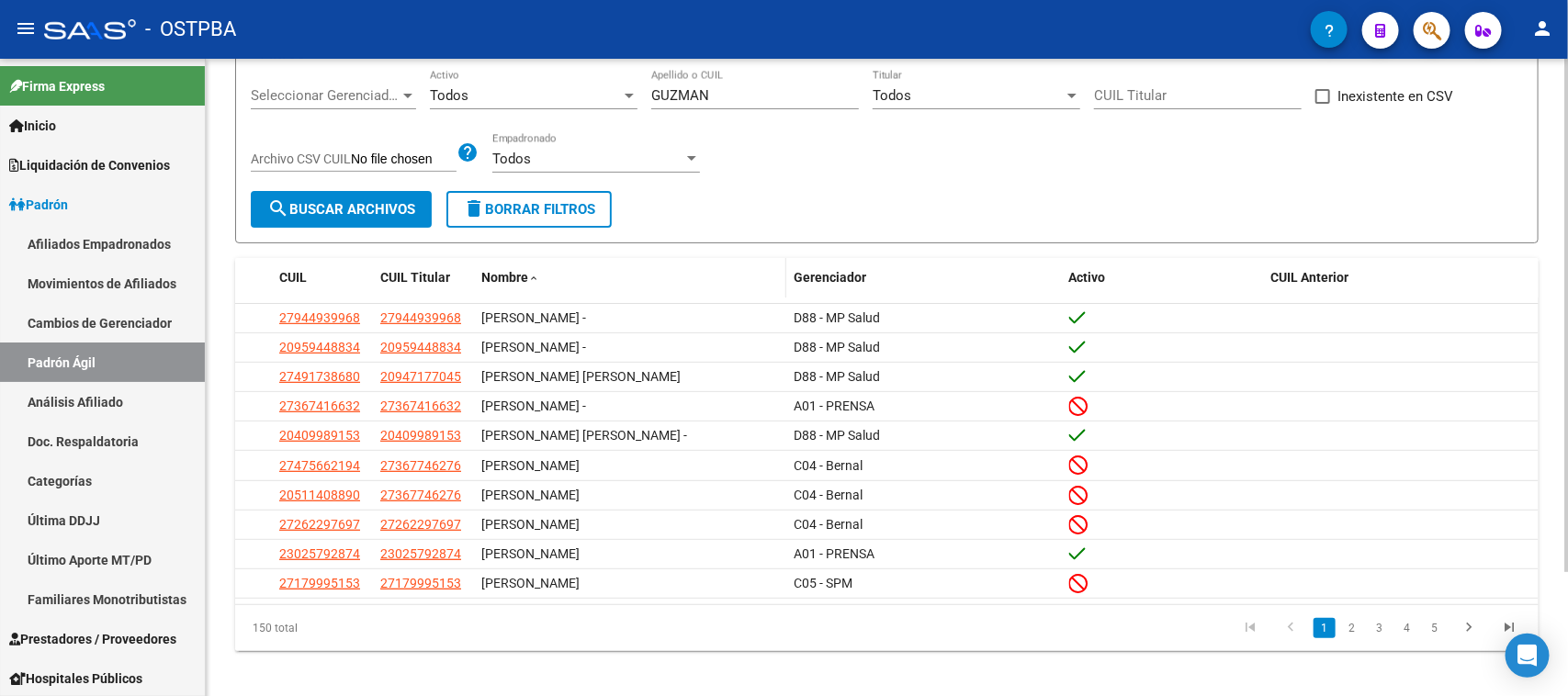
scroll to position [155, 0]
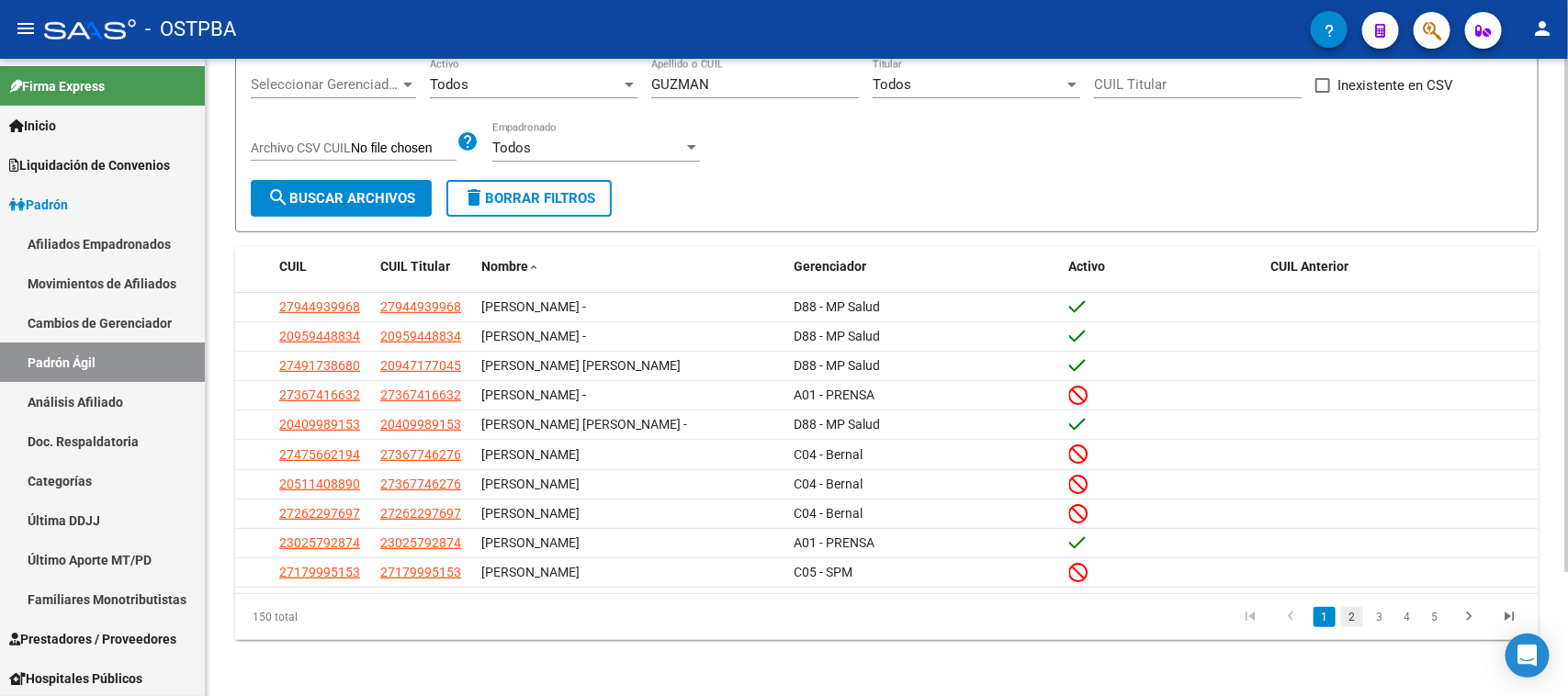
click at [1353, 615] on link "2" at bounding box center [1352, 617] width 22 height 21
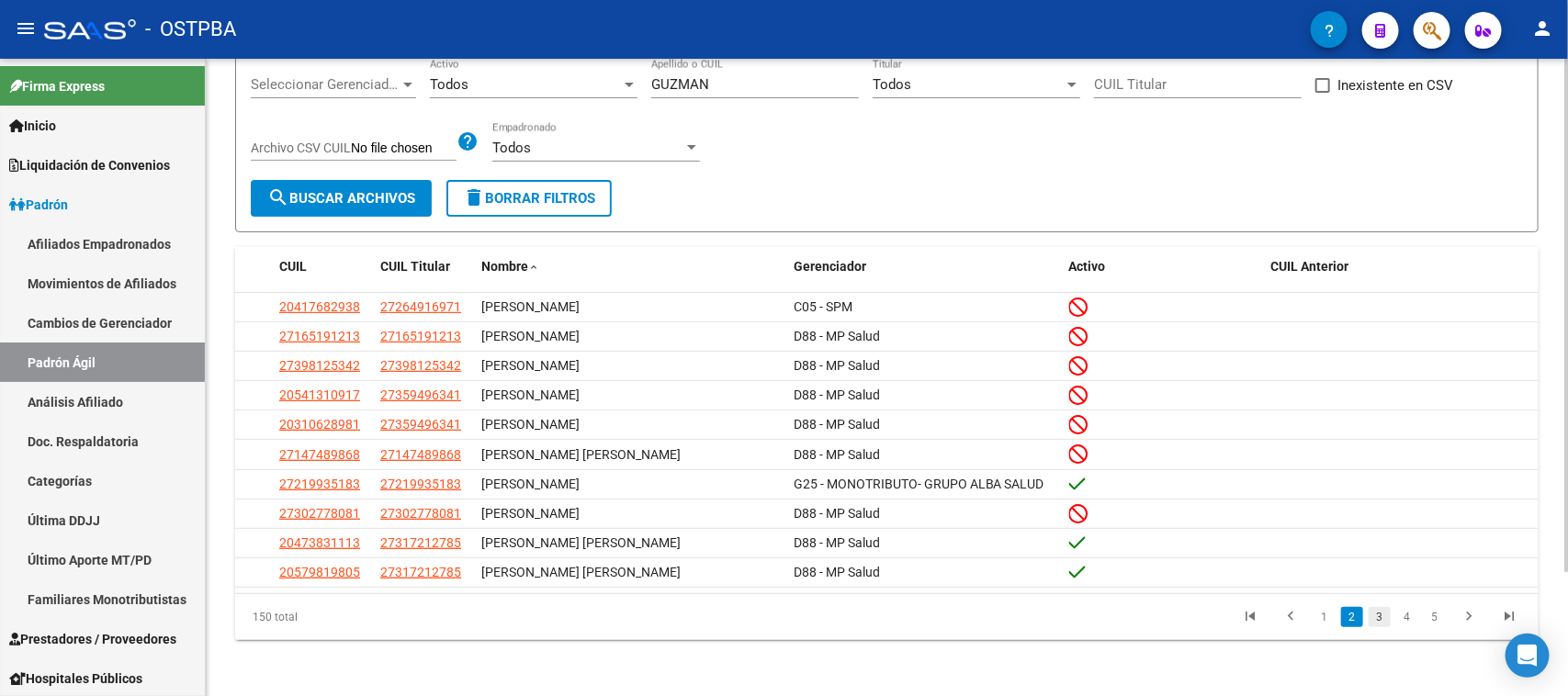
click at [1377, 615] on link "3" at bounding box center [1381, 617] width 22 height 21
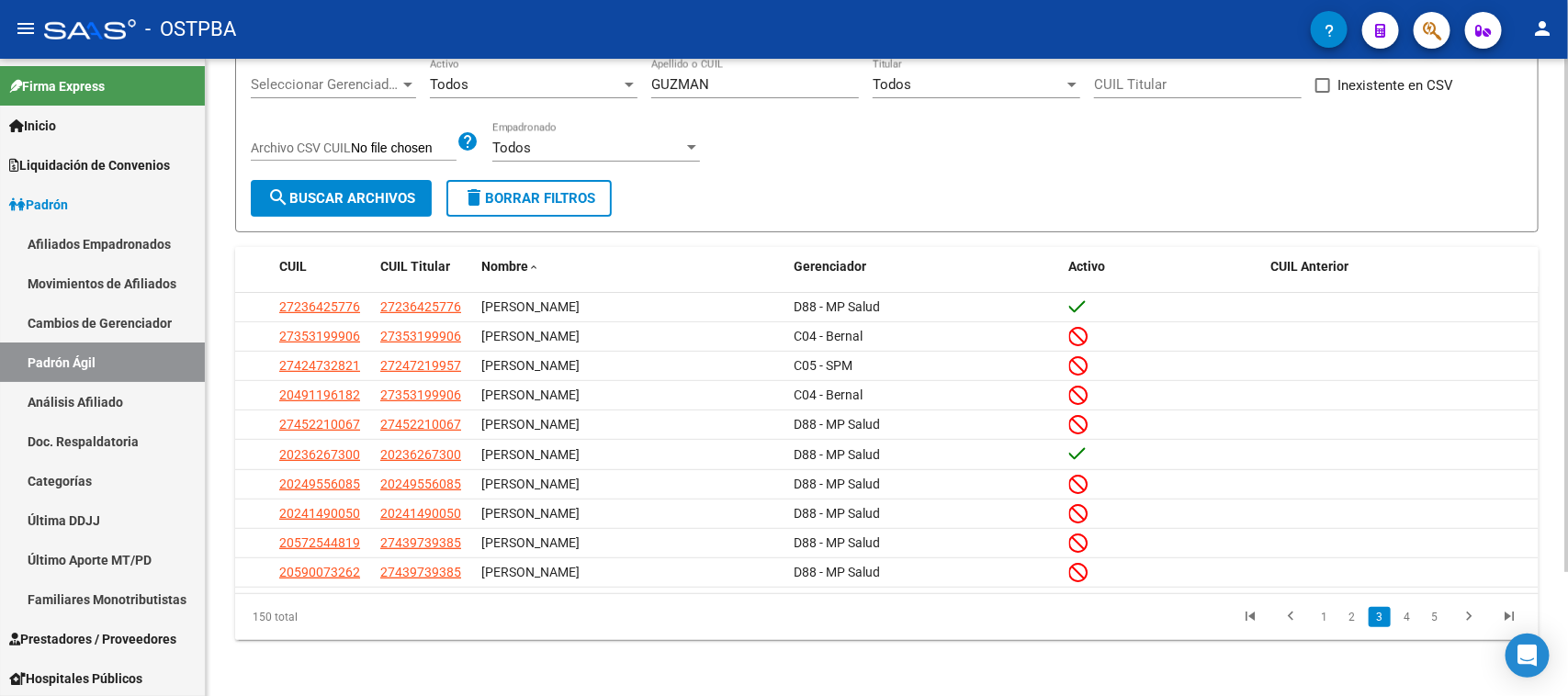
click at [1402, 613] on link "4" at bounding box center [1408, 617] width 22 height 21
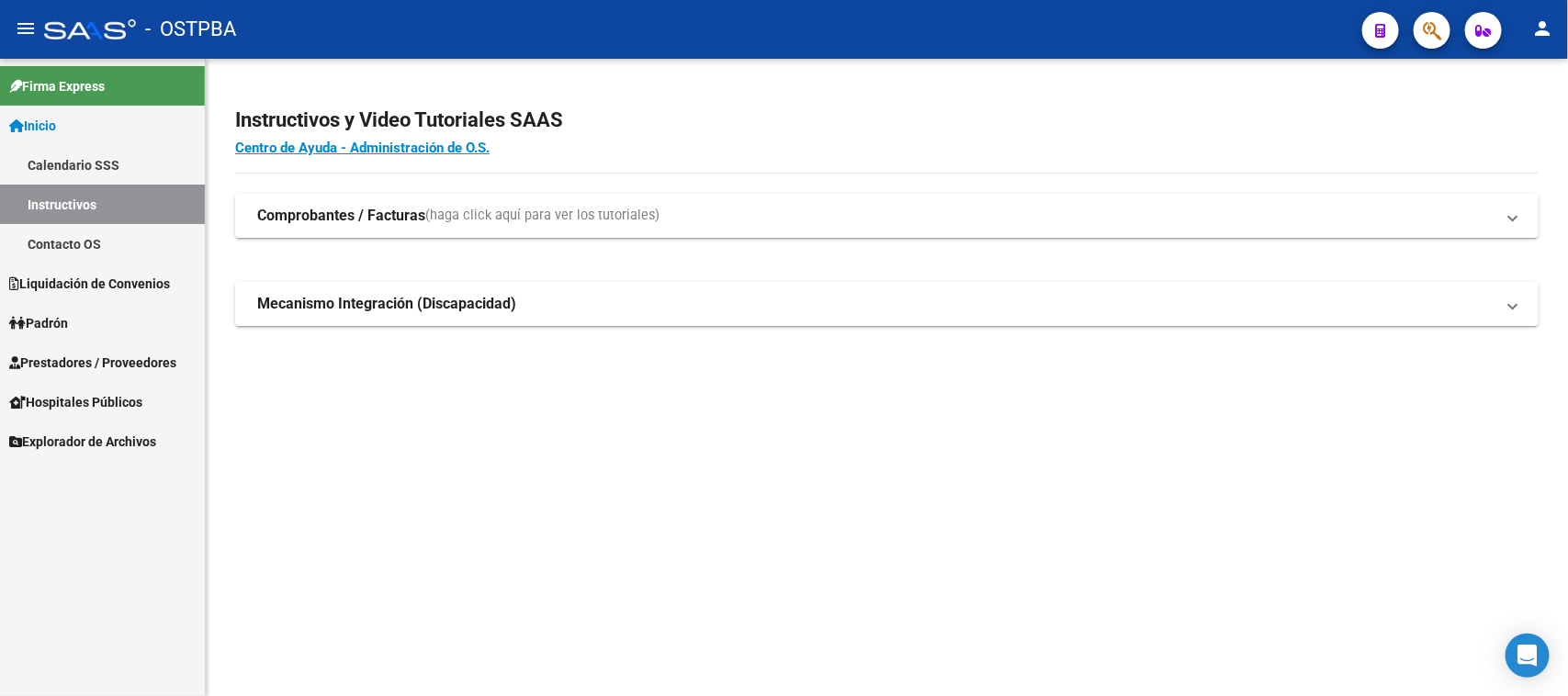
click at [67, 318] on span "Padrón" at bounding box center [38, 323] width 59 height 21
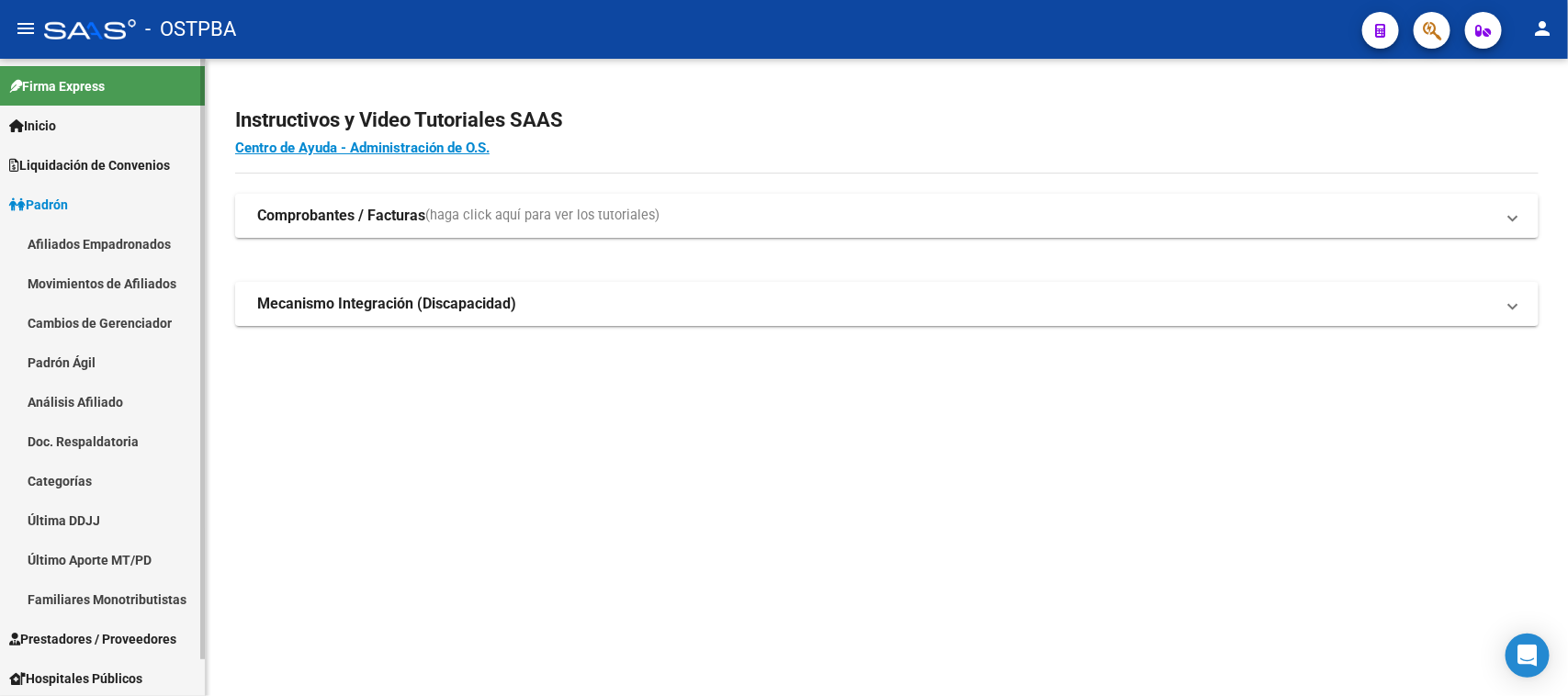
click at [73, 406] on link "Análisis Afiliado" at bounding box center [102, 402] width 205 height 39
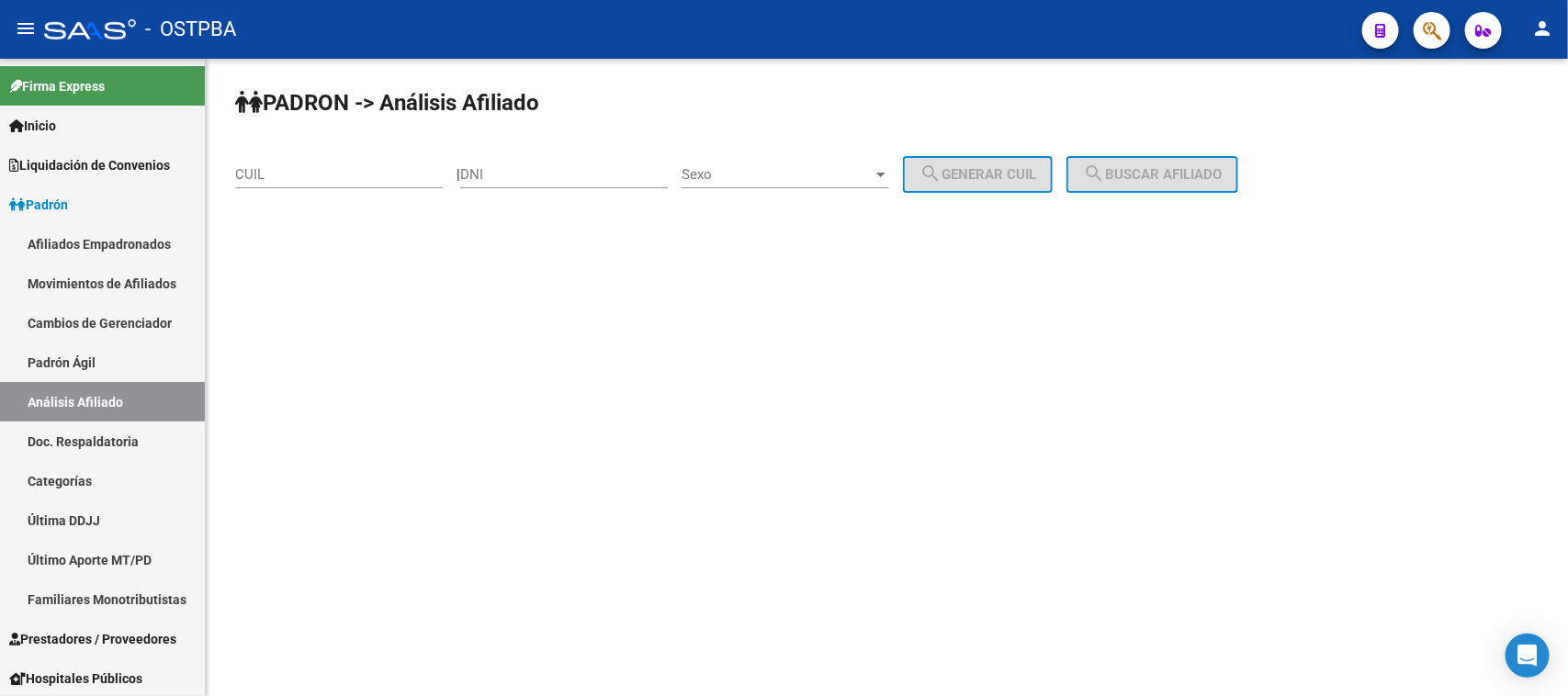
drag, startPoint x: 291, startPoint y: 166, endPoint x: 302, endPoint y: 181, distance: 18.6
click at [296, 170] on input "CUIL" at bounding box center [339, 174] width 208 height 17
type input "20-33613529-0"
click at [1160, 172] on span "search Buscar afiliado" at bounding box center [1153, 174] width 139 height 17
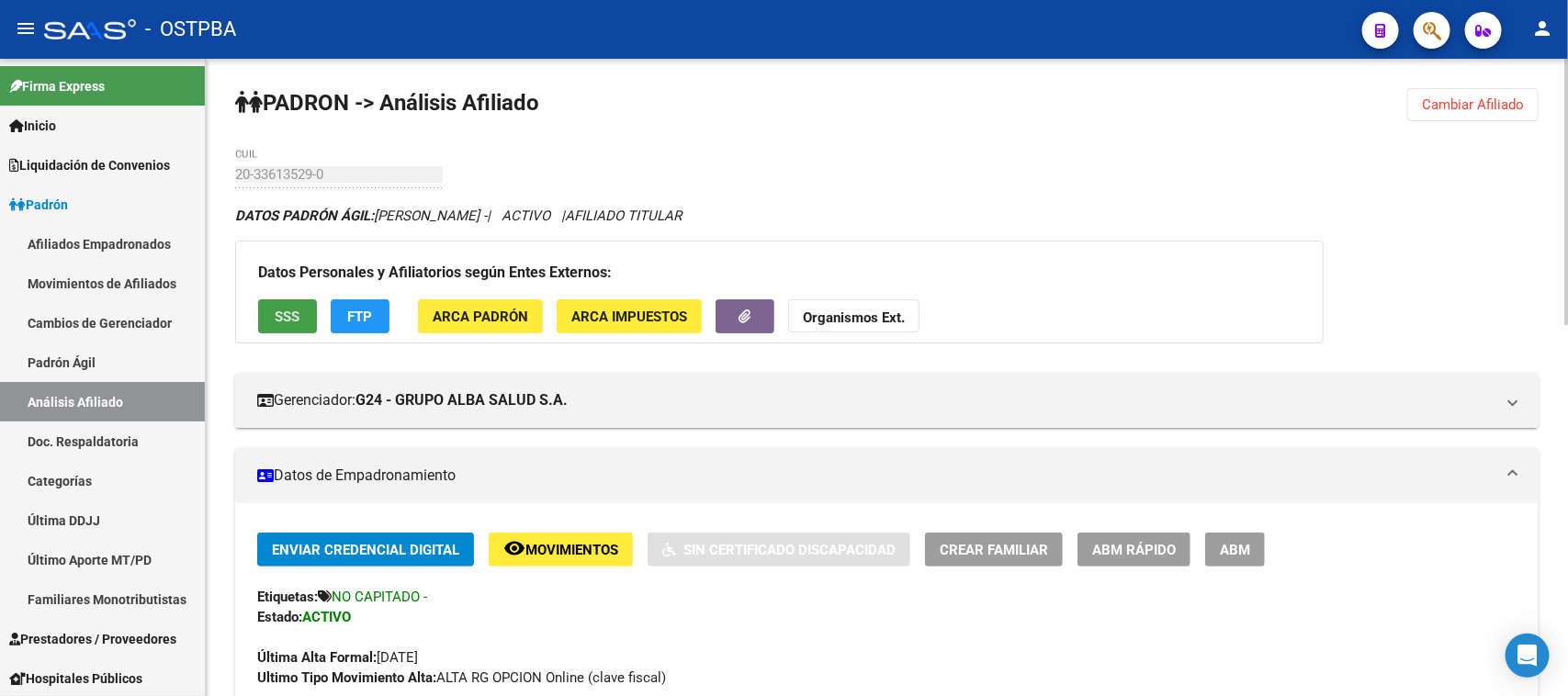
click at [297, 321] on span "SSS" at bounding box center [288, 317] width 24 height 17
